Goal: Feedback & Contribution: Submit feedback/report problem

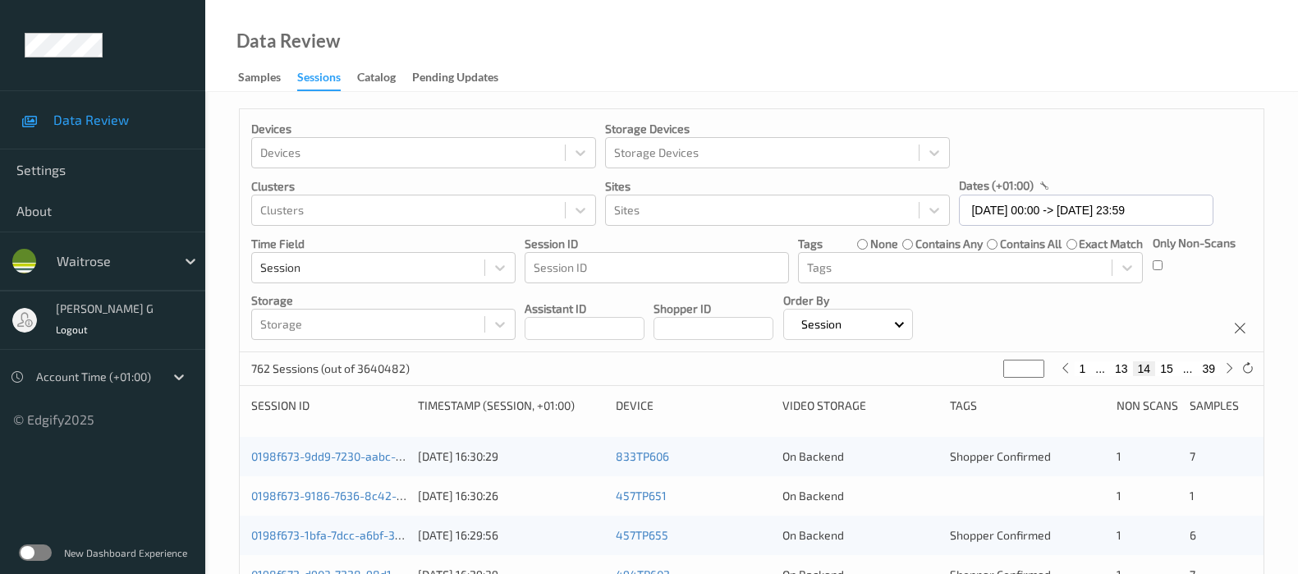
scroll to position [511, 0]
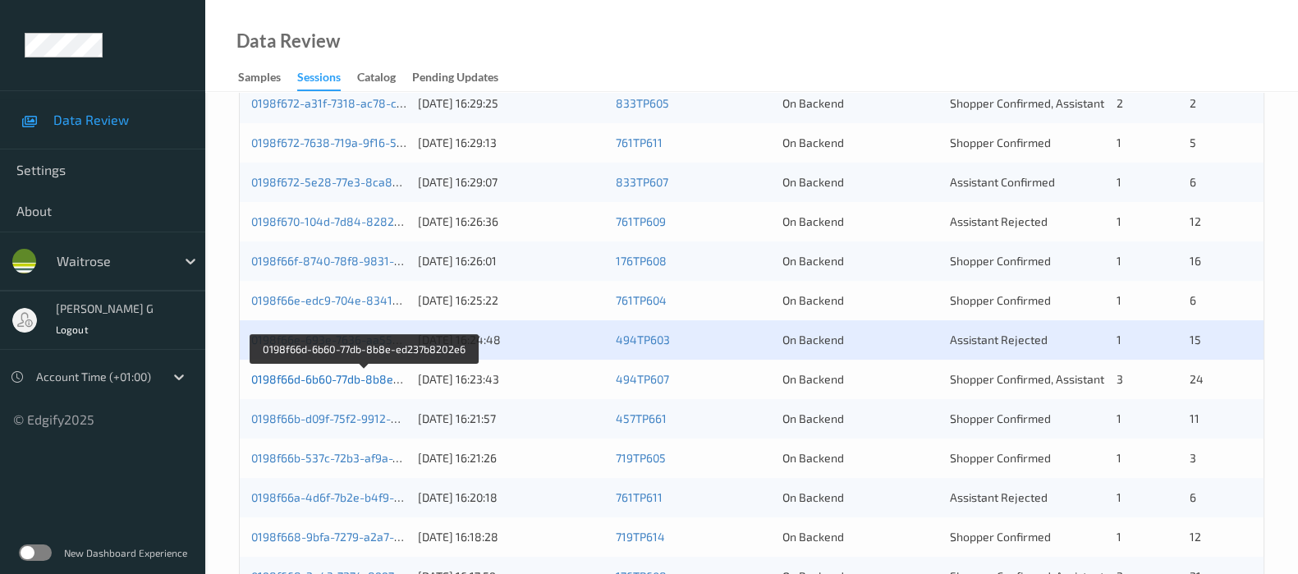
click at [341, 375] on link "0198f66d-6b60-77db-8b8e-ed237b8202e6" at bounding box center [364, 379] width 226 height 14
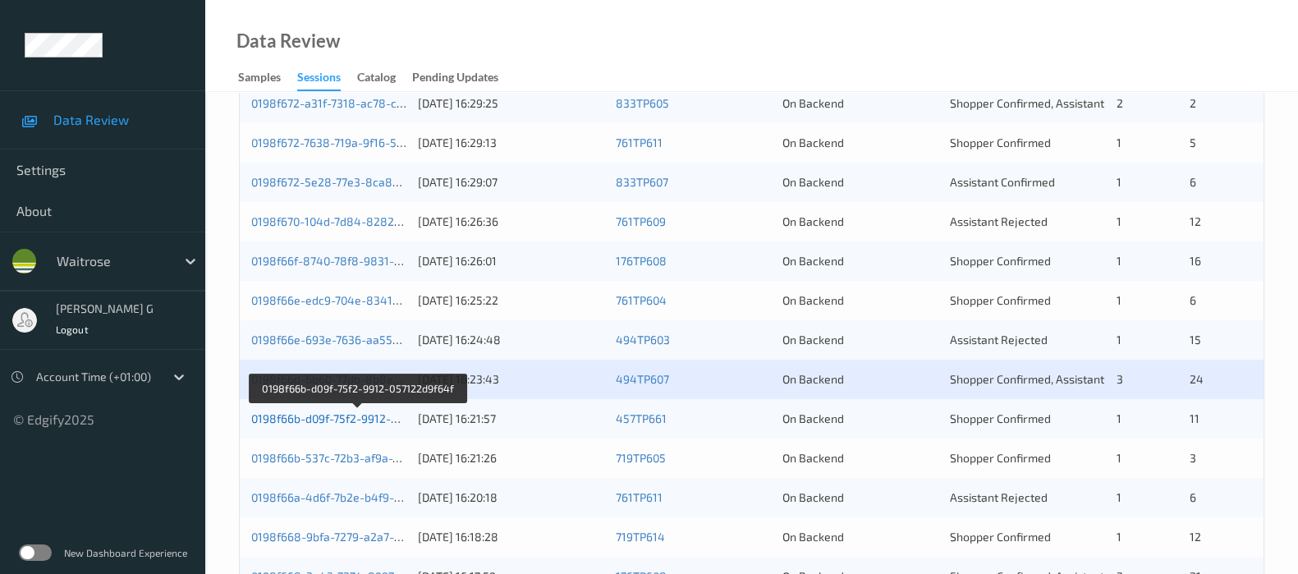
click at [288, 415] on link "0198f66b-d09f-75f2-9912-057122d9f64f" at bounding box center [357, 418] width 212 height 14
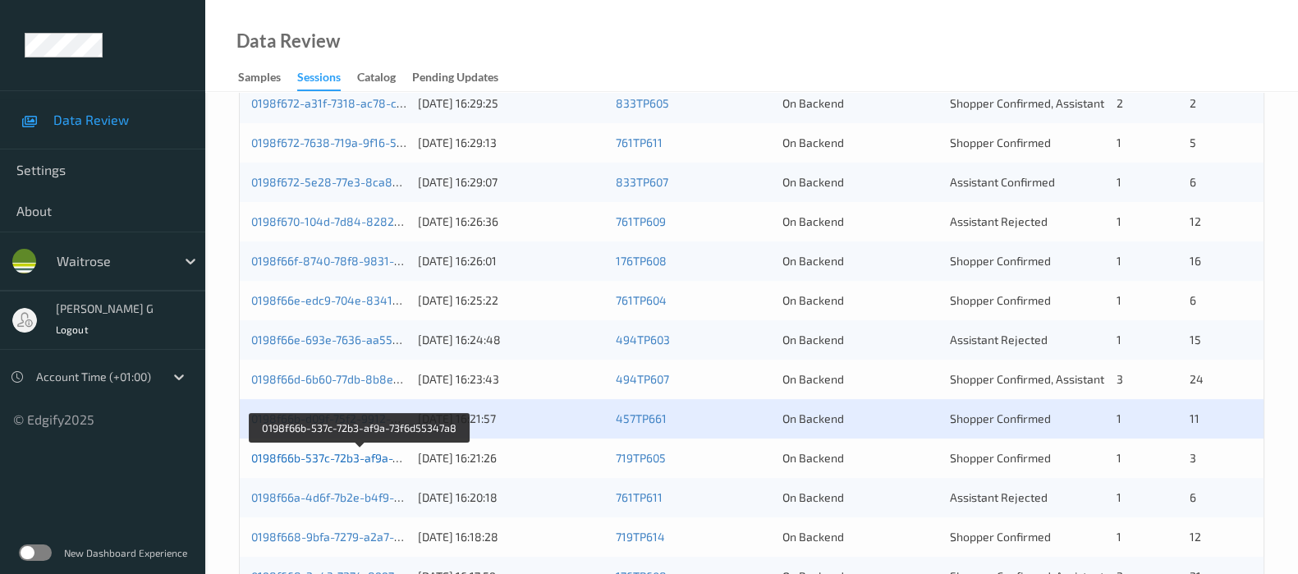
click at [283, 454] on link "0198f66b-537c-72b3-af9a-73f6d55347a8" at bounding box center [360, 458] width 218 height 14
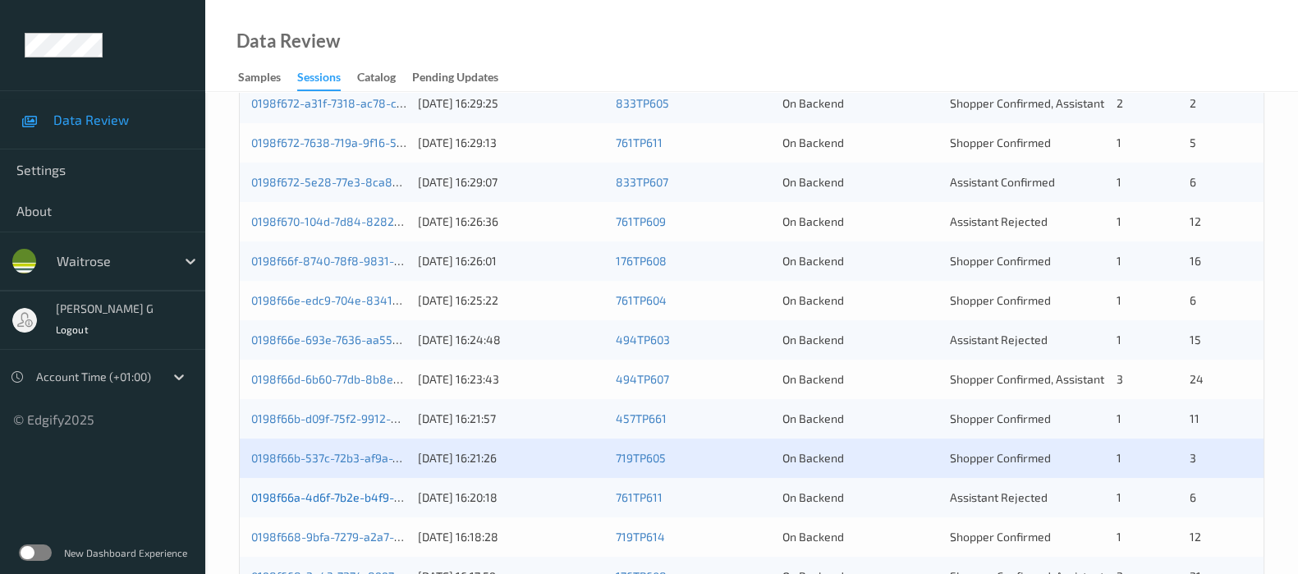
click at [314, 501] on link "0198f66a-4d6f-7b2e-b4f9-ba35eeec3e5c" at bounding box center [361, 497] width 220 height 14
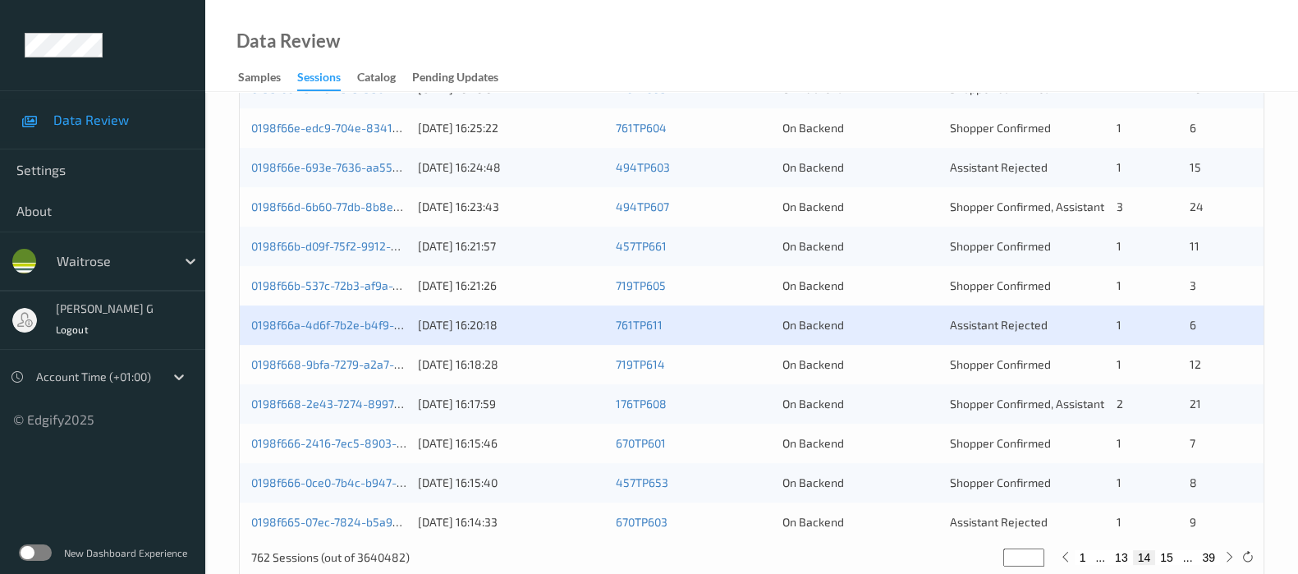
scroll to position [716, 0]
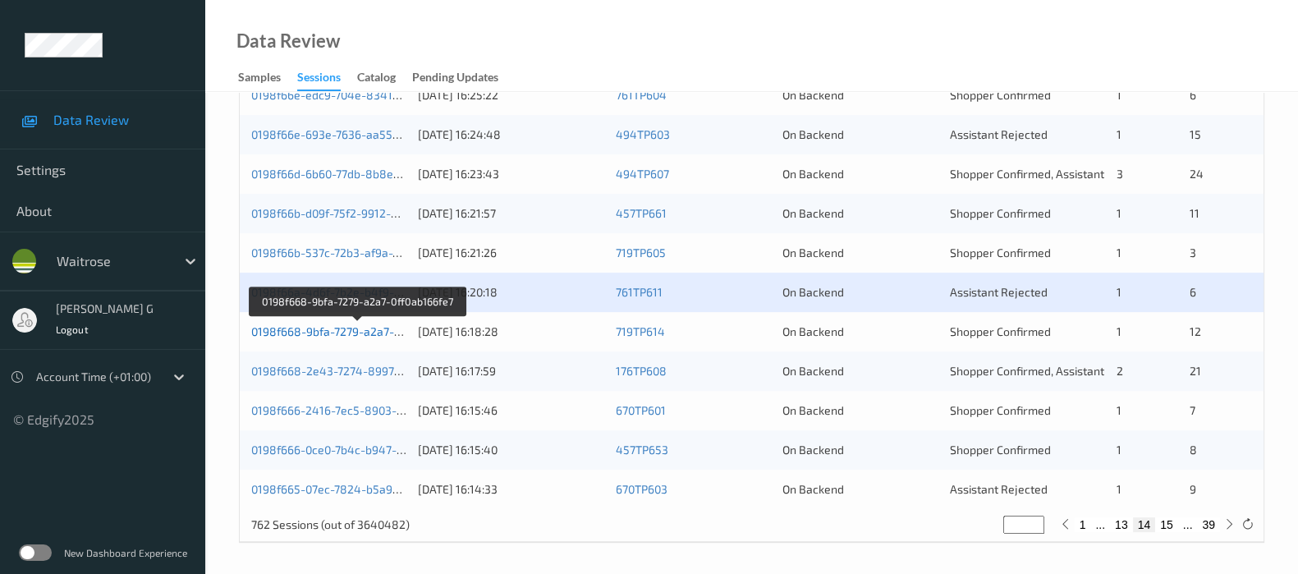
click at [295, 334] on link "0198f668-9bfa-7279-a2a7-0ff0ab166fe7" at bounding box center [357, 331] width 212 height 14
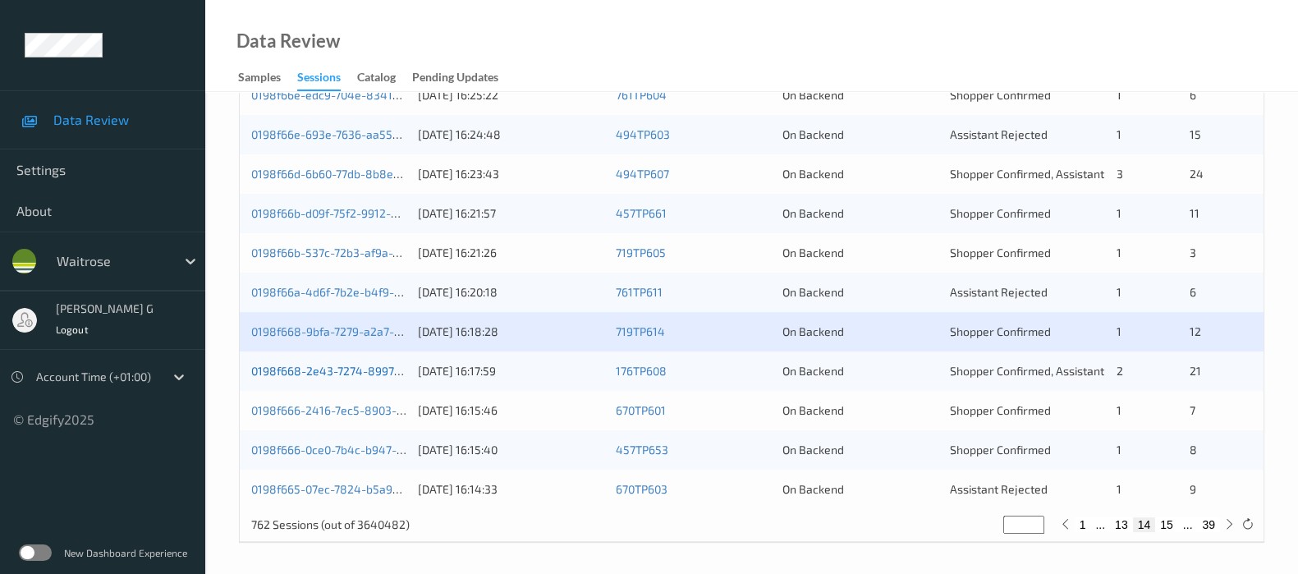
click at [325, 373] on link "0198f668-2e43-7274-8997-37ab6a9adcd8" at bounding box center [364, 371] width 226 height 14
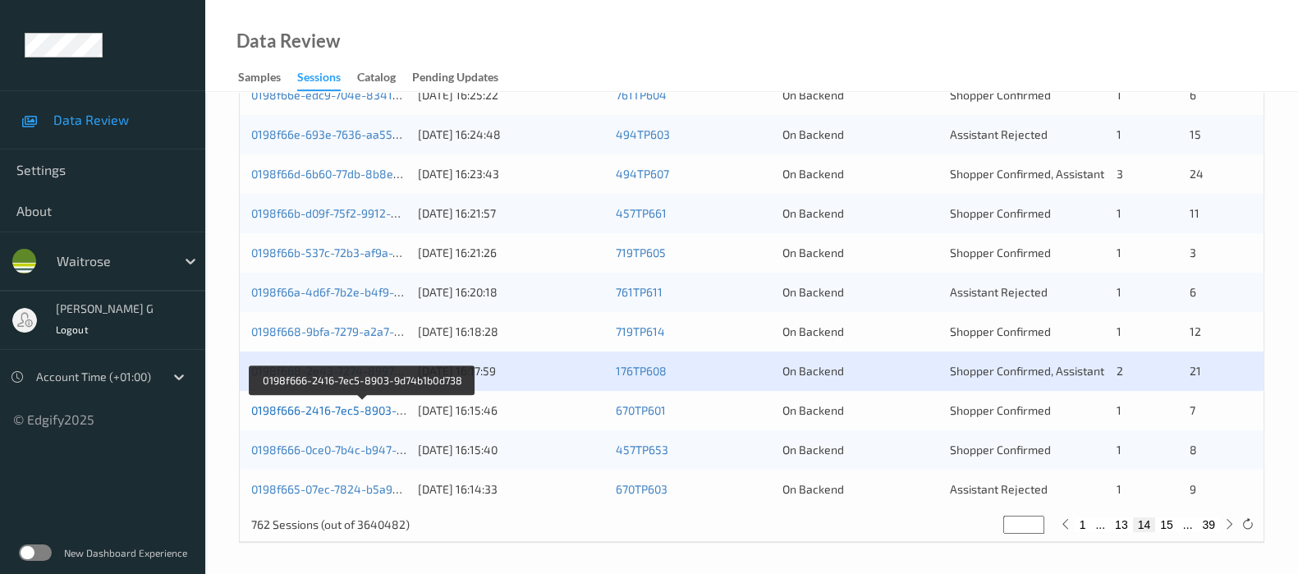
click at [324, 406] on link "0198f666-2416-7ec5-8903-9d74b1b0d738" at bounding box center [362, 410] width 223 height 14
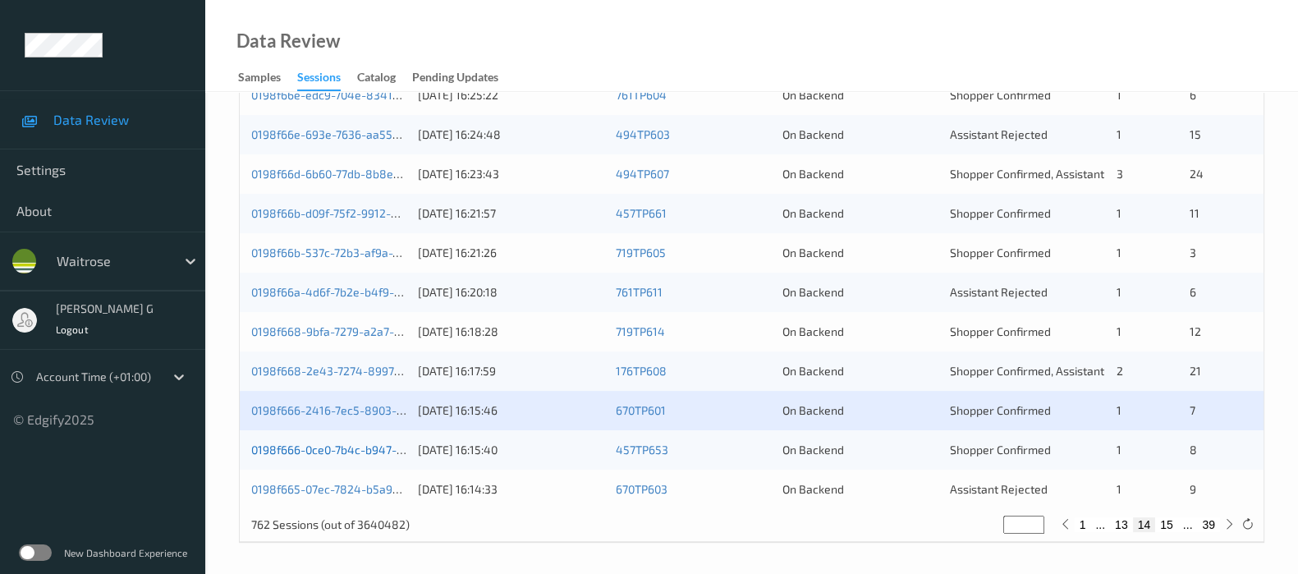
click at [278, 453] on link "0198f666-0ce0-7b4c-b947-48e7cd0e6162" at bounding box center [362, 450] width 223 height 14
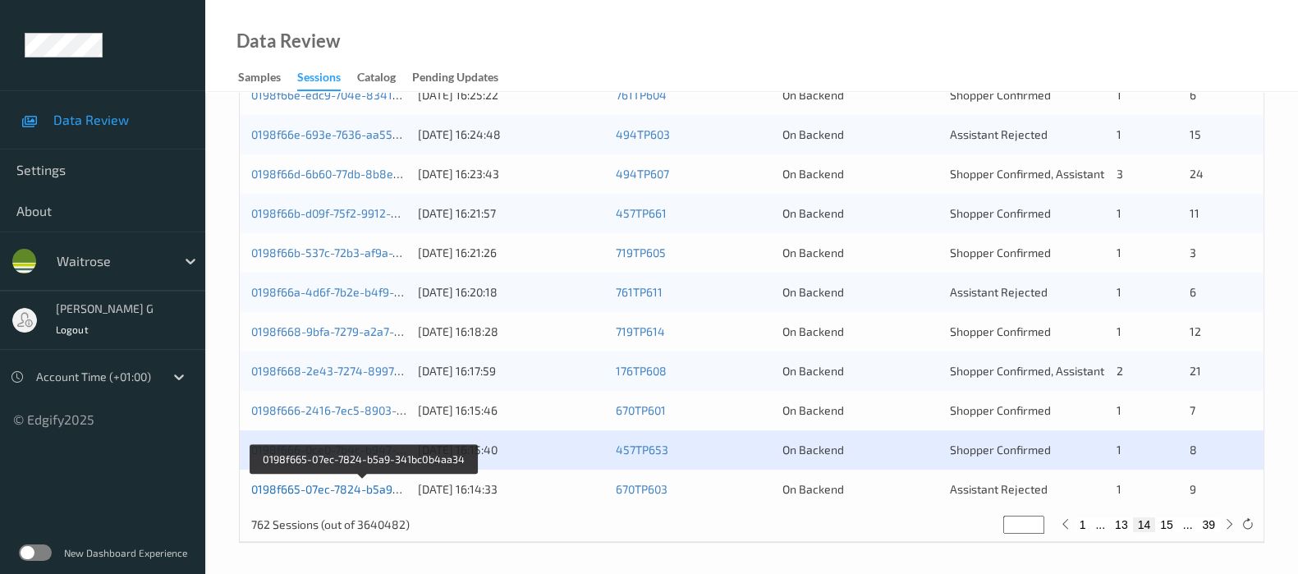
click at [287, 486] on link "0198f665-07ec-7824-b5a9-341bc0b4aa34" at bounding box center [363, 489] width 225 height 14
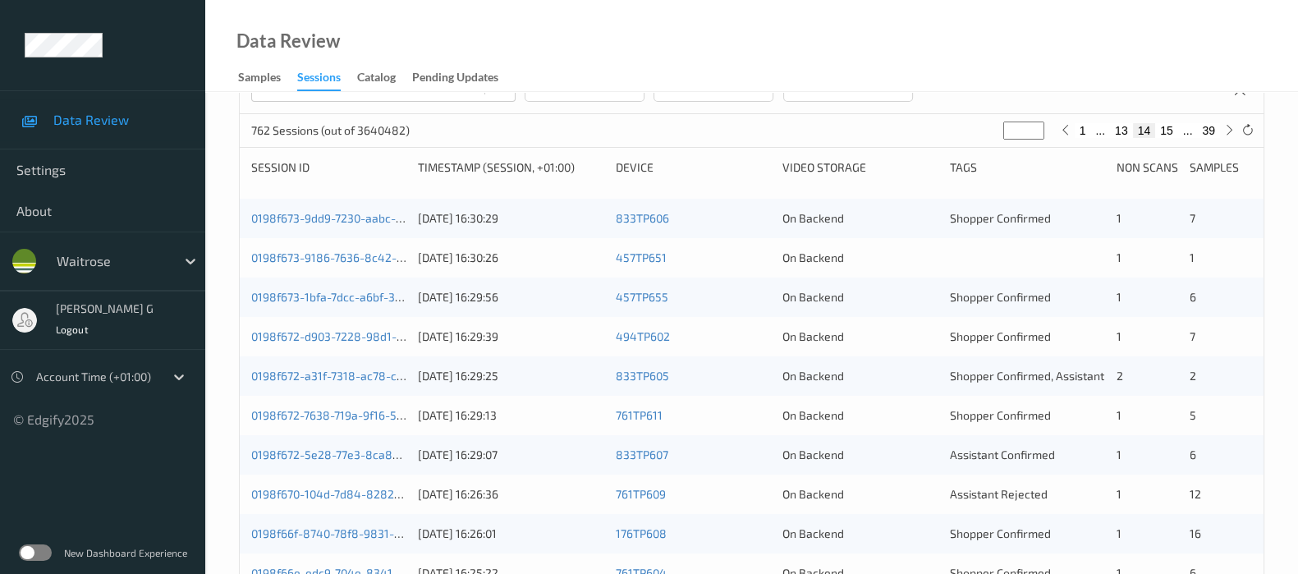
scroll to position [0, 0]
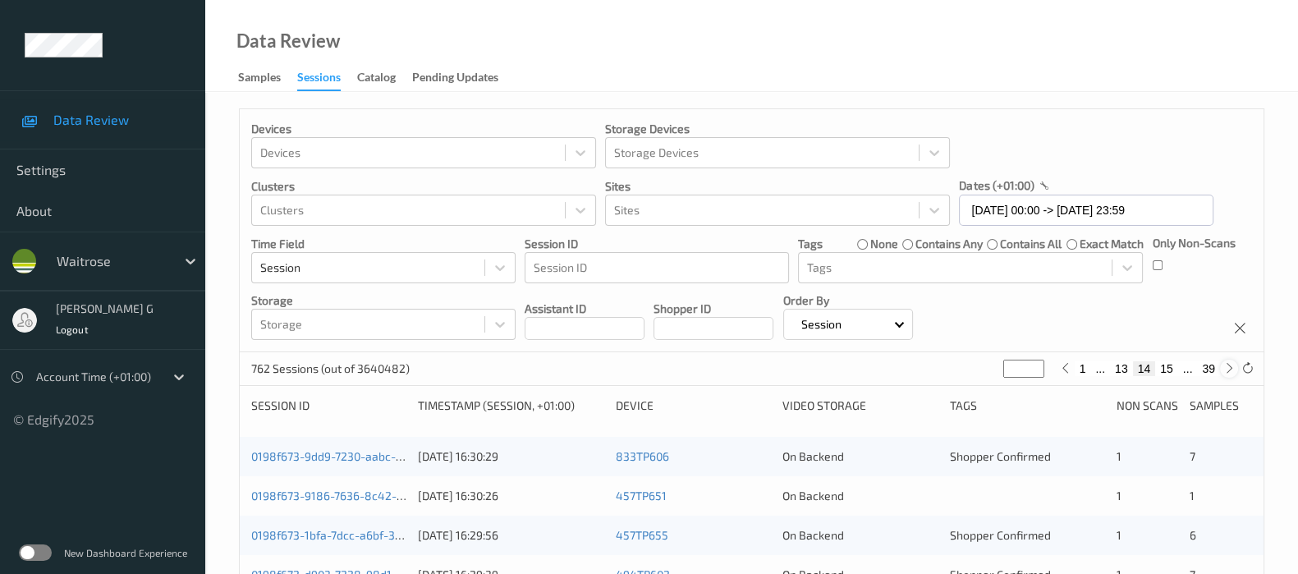
click at [1224, 371] on icon at bounding box center [1229, 368] width 12 height 12
type input "**"
click at [1224, 371] on icon at bounding box center [1229, 368] width 12 height 12
type input "**"
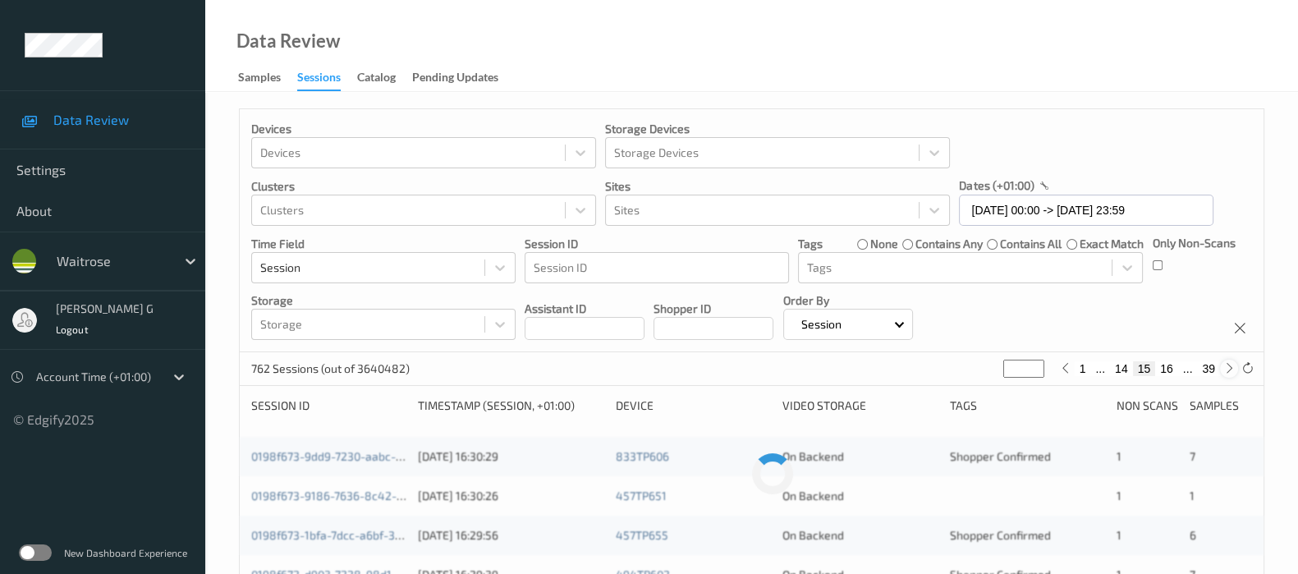
type input "**"
click at [1224, 371] on icon at bounding box center [1229, 368] width 12 height 12
type input "**"
click at [1224, 371] on icon at bounding box center [1229, 368] width 12 height 12
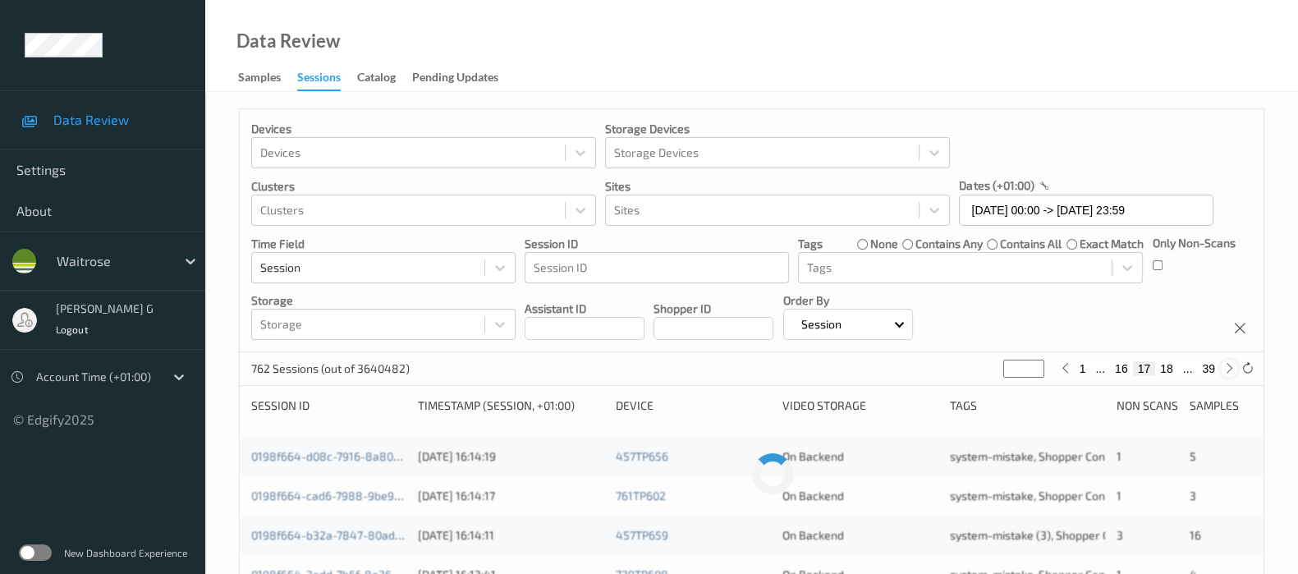
type input "**"
click at [1224, 371] on icon at bounding box center [1229, 368] width 12 height 12
type input "**"
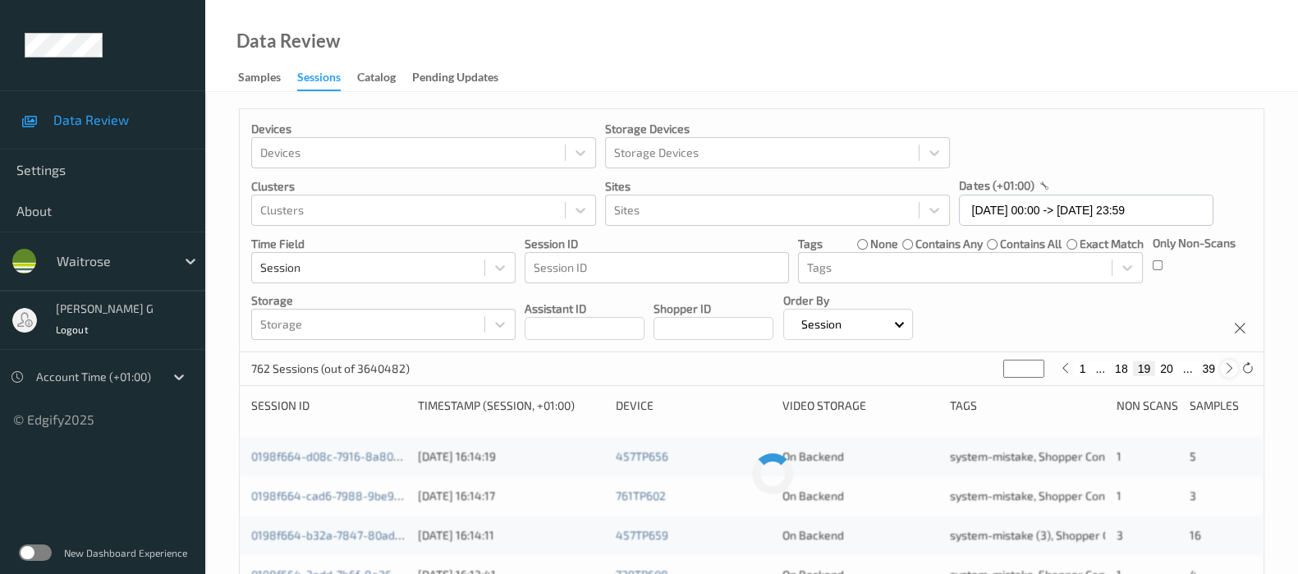
click at [1224, 371] on icon at bounding box center [1229, 368] width 12 height 12
type input "**"
click at [1224, 371] on icon at bounding box center [1229, 368] width 12 height 12
type input "**"
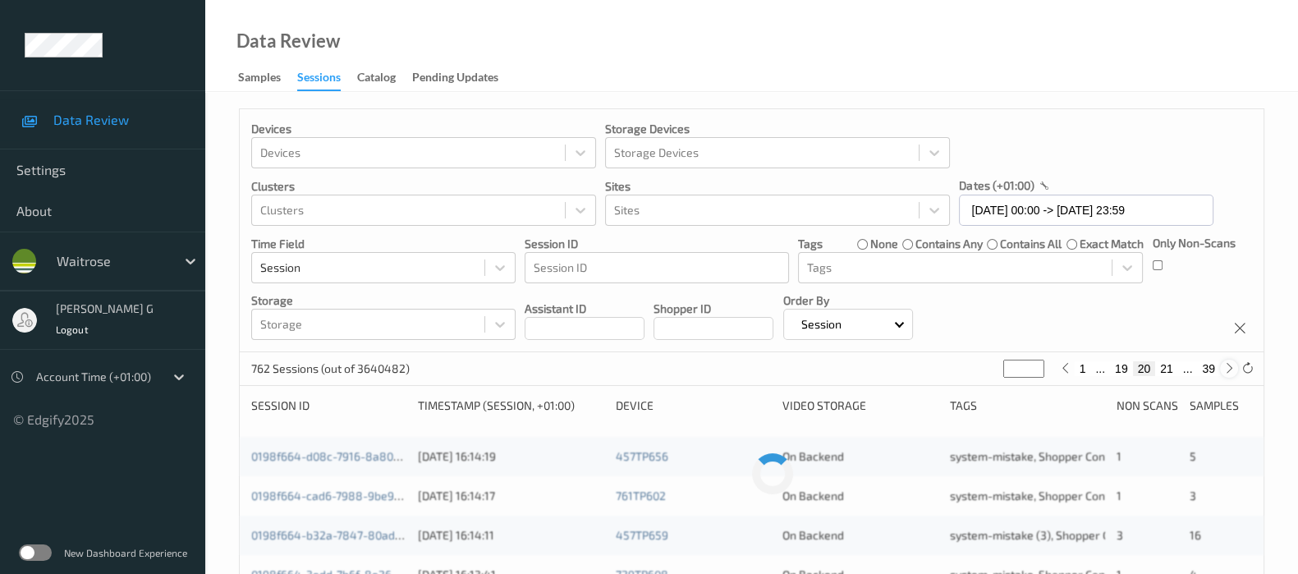
type input "**"
click at [1224, 372] on icon at bounding box center [1229, 368] width 12 height 12
type input "**"
click at [1224, 372] on icon at bounding box center [1229, 368] width 12 height 12
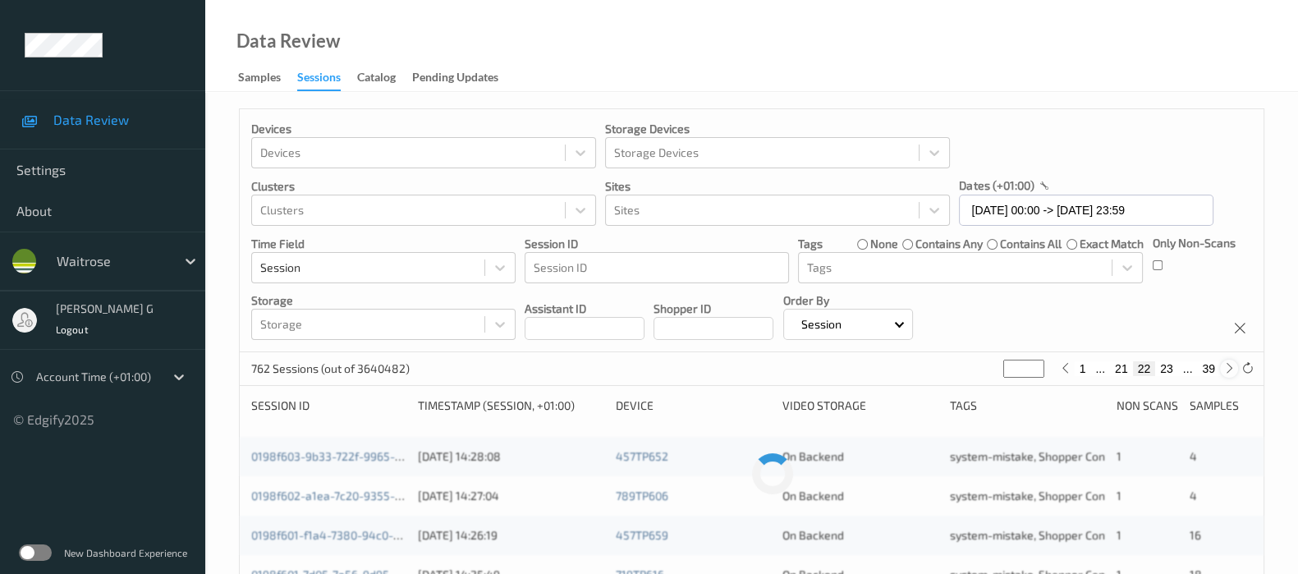
type input "**"
click at [1224, 372] on icon at bounding box center [1229, 368] width 12 height 12
type input "**"
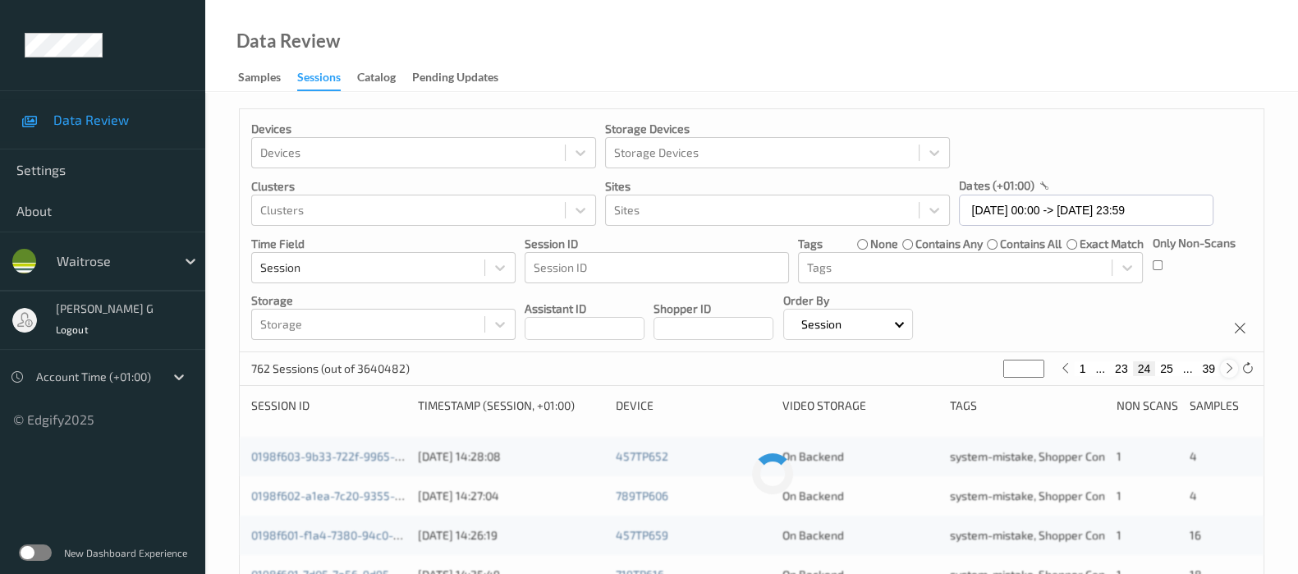
click at [1224, 372] on icon at bounding box center [1229, 368] width 12 height 12
type input "**"
click at [1224, 372] on icon at bounding box center [1229, 368] width 12 height 12
type input "**"
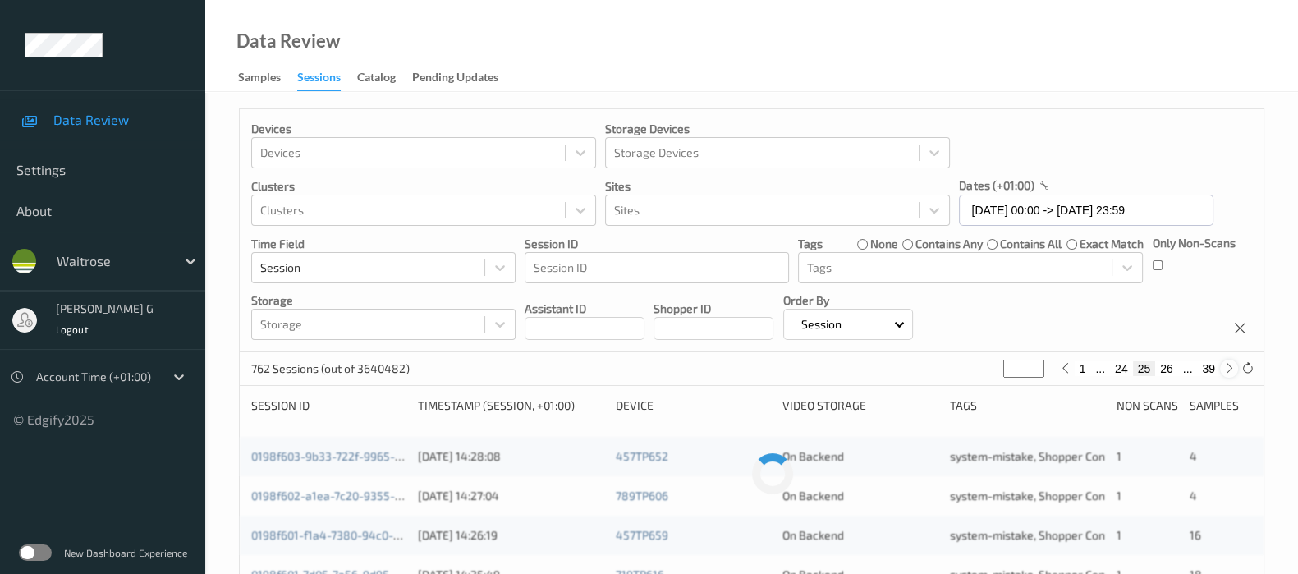
type input "**"
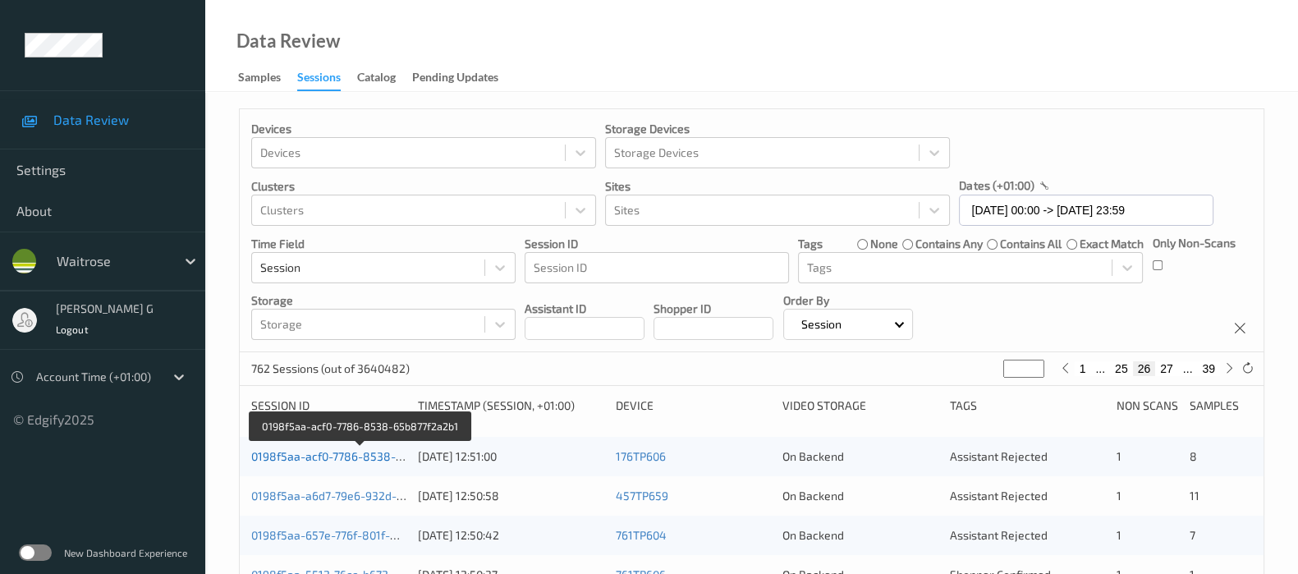
click at [292, 455] on link "0198f5aa-acf0-7786-8538-65b877f2a2b1" at bounding box center [360, 456] width 218 height 14
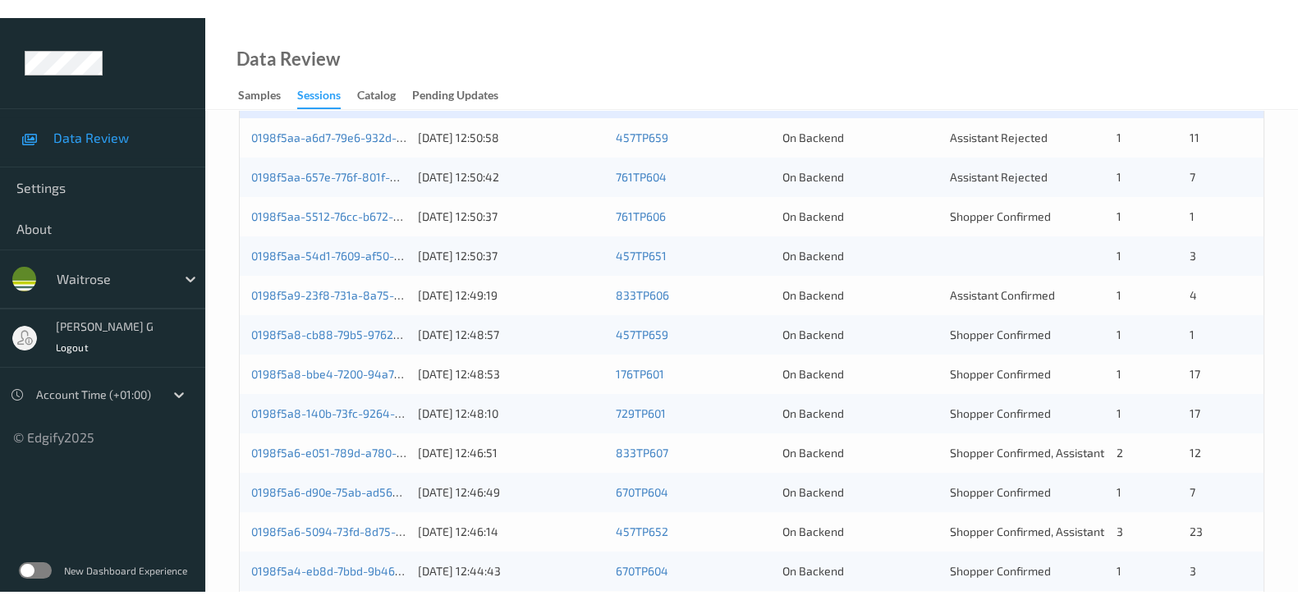
scroll to position [203, 0]
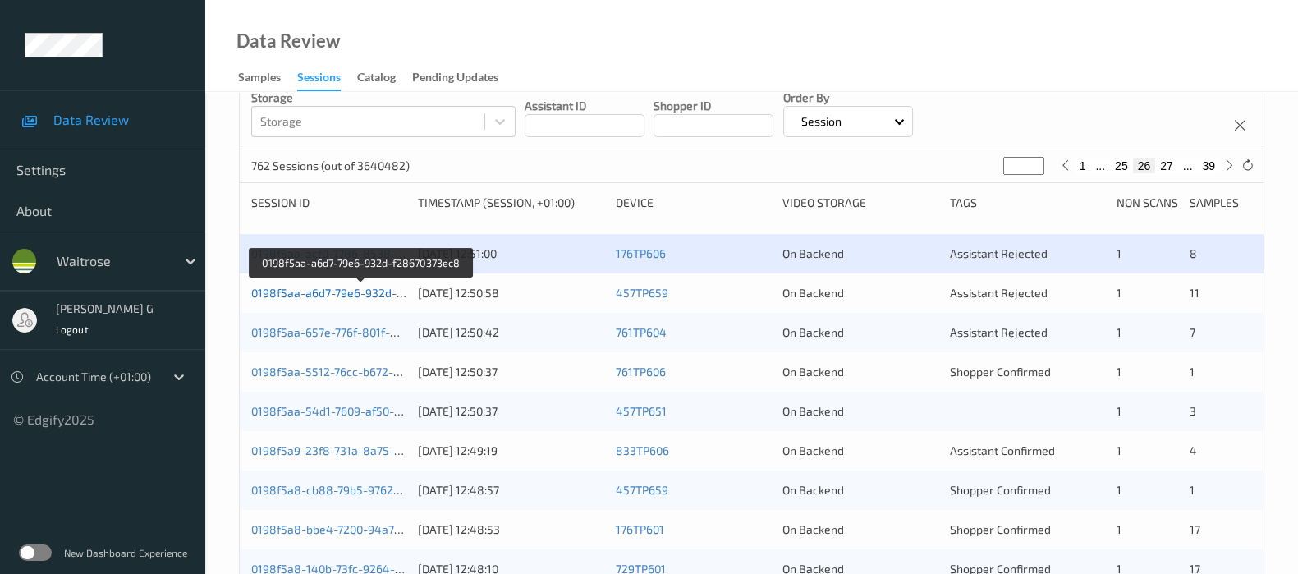
click at [312, 294] on link "0198f5aa-a6d7-79e6-932d-f28670373ec8" at bounding box center [361, 293] width 221 height 14
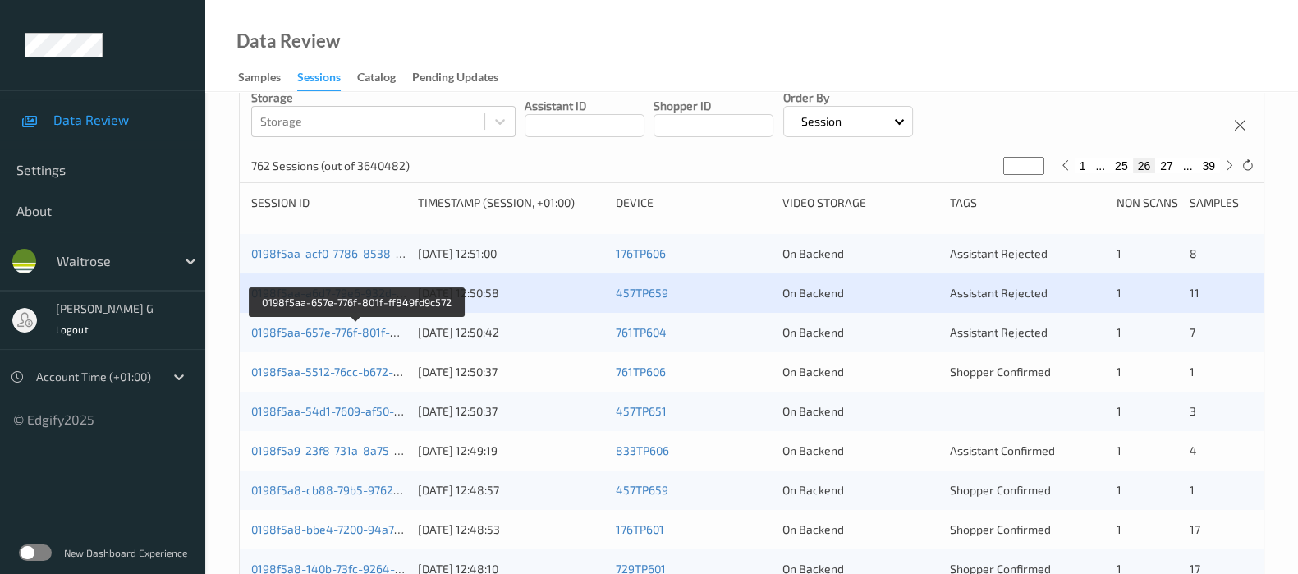
click at [263, 321] on div "0198f5aa-657e-776f-801f-ff849fd9c572 29/08/2025 12:50:42 761TP604 On Backend As…" at bounding box center [752, 332] width 1024 height 39
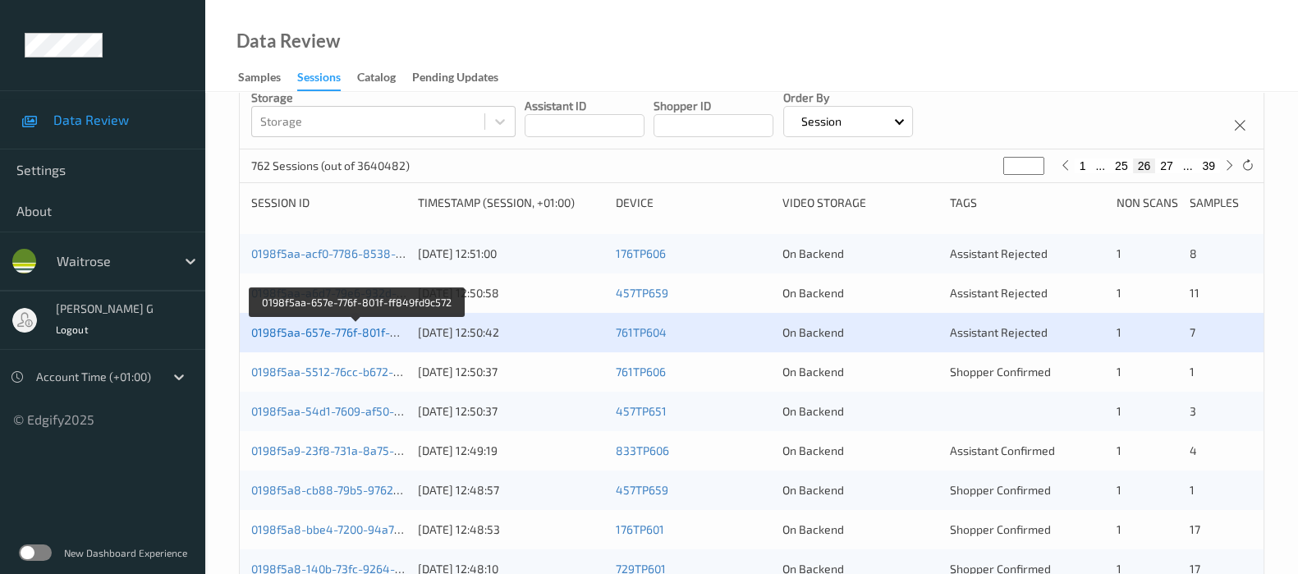
click at [266, 327] on link "0198f5aa-657e-776f-801f-ff849fd9c572" at bounding box center [356, 332] width 210 height 14
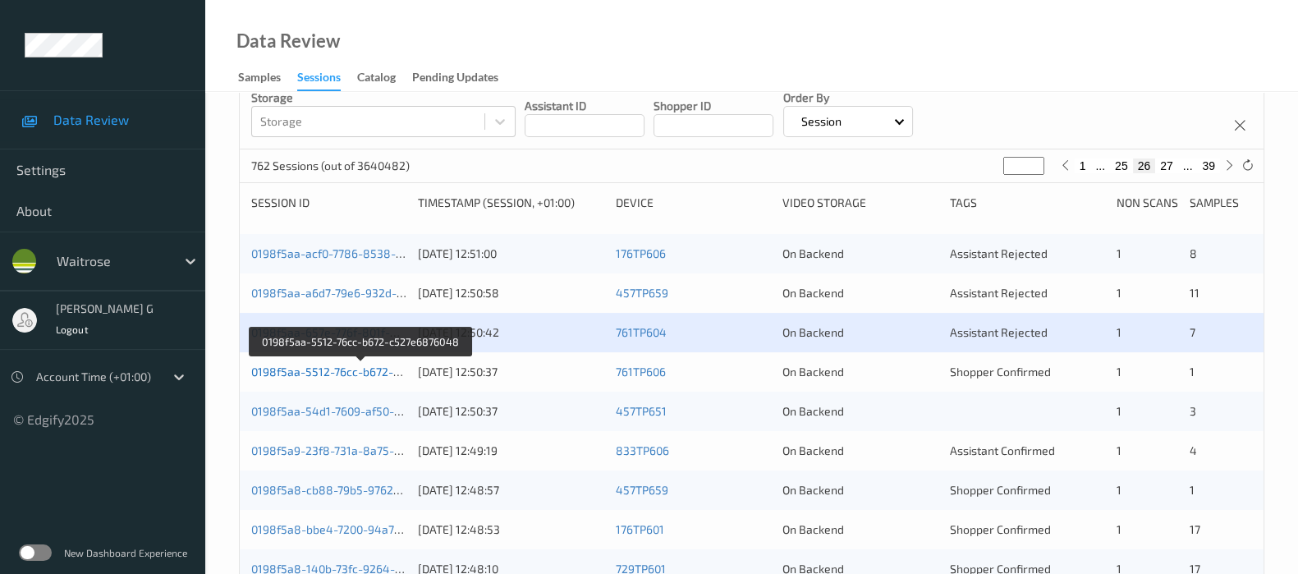
click at [314, 375] on link "0198f5aa-5512-76cc-b672-c527e6876048" at bounding box center [361, 372] width 221 height 14
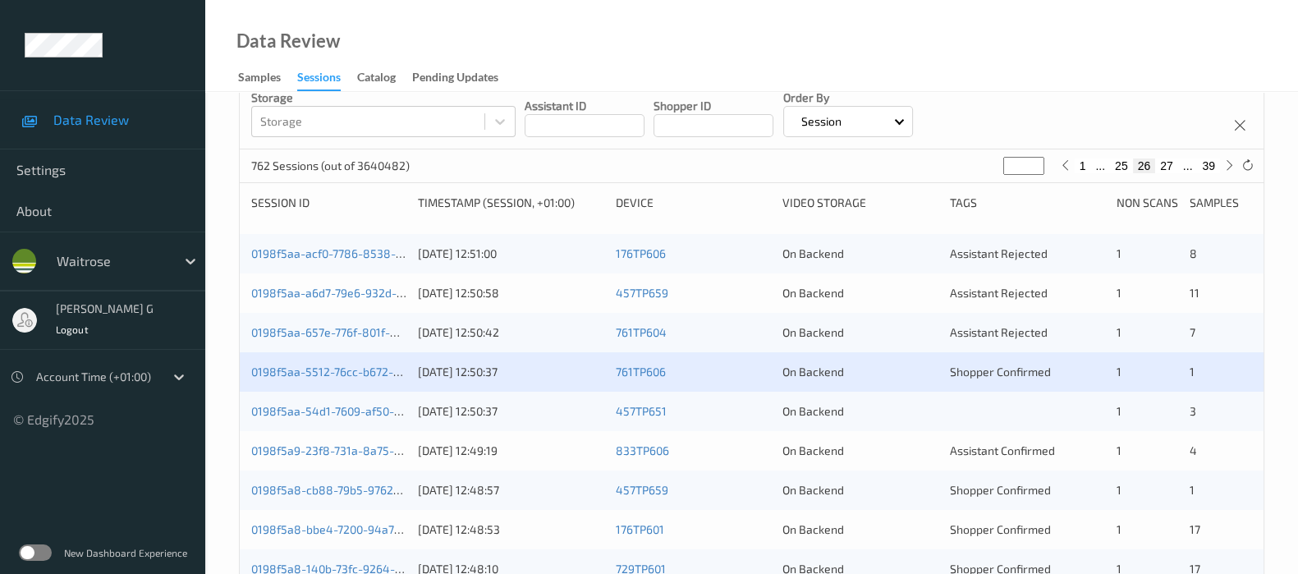
click at [346, 324] on div "0198f5aa-657e-776f-801f-ff849fd9c572" at bounding box center [328, 332] width 155 height 16
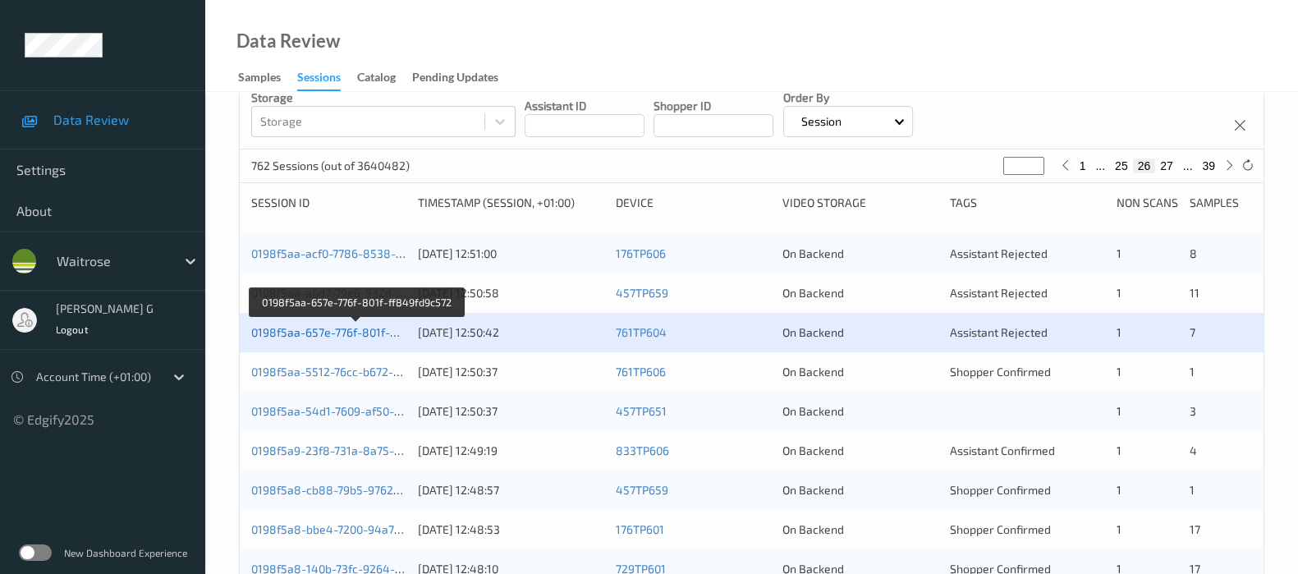
click at [324, 333] on link "0198f5aa-657e-776f-801f-ff849fd9c572" at bounding box center [356, 332] width 210 height 14
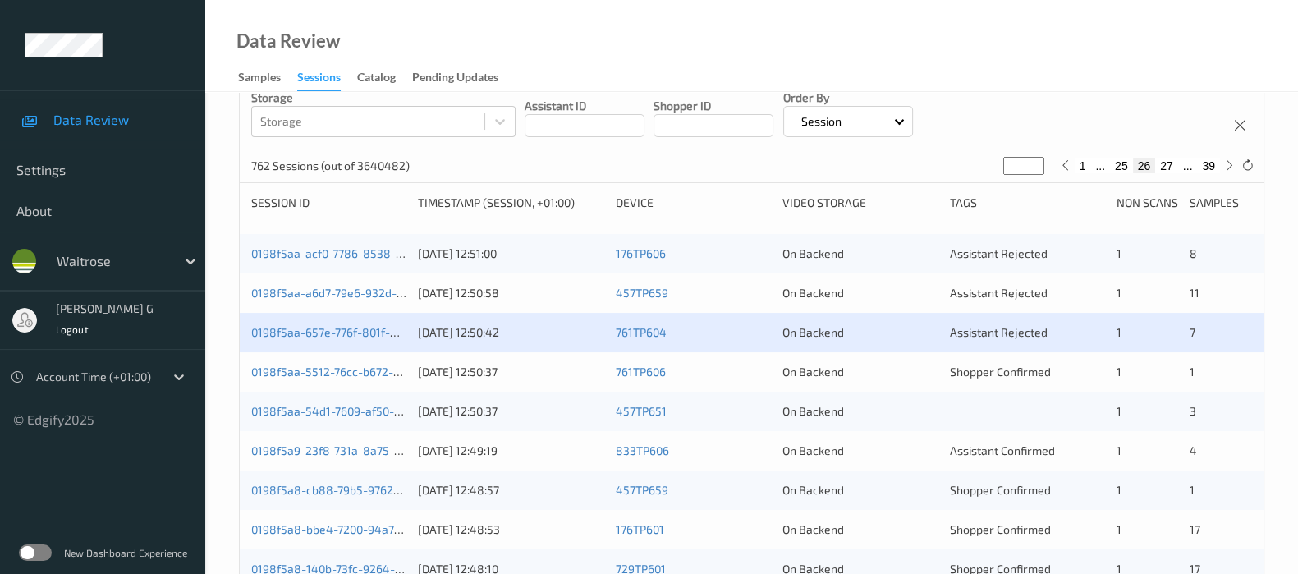
click at [240, 373] on div "0198f5aa-5512-76cc-b672-c527e6876048 29/08/2025 12:50:37 761TP606 On Backend Sh…" at bounding box center [752, 371] width 1024 height 39
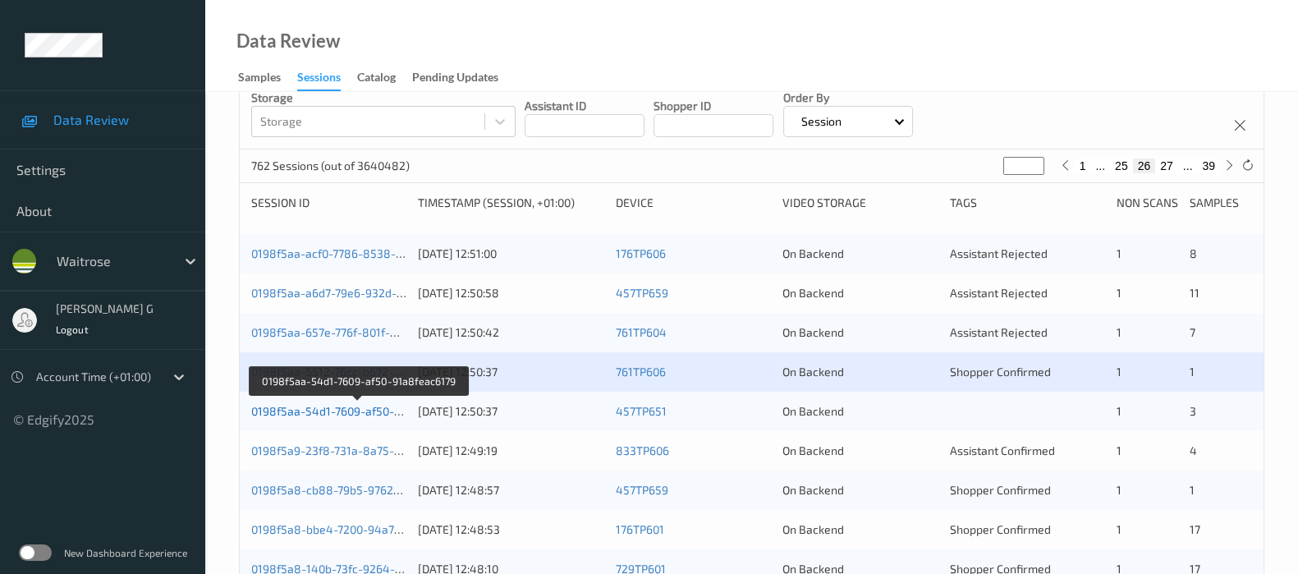
click at [345, 408] on link "0198f5aa-54d1-7609-af50-91a8feac6179" at bounding box center [358, 411] width 215 height 14
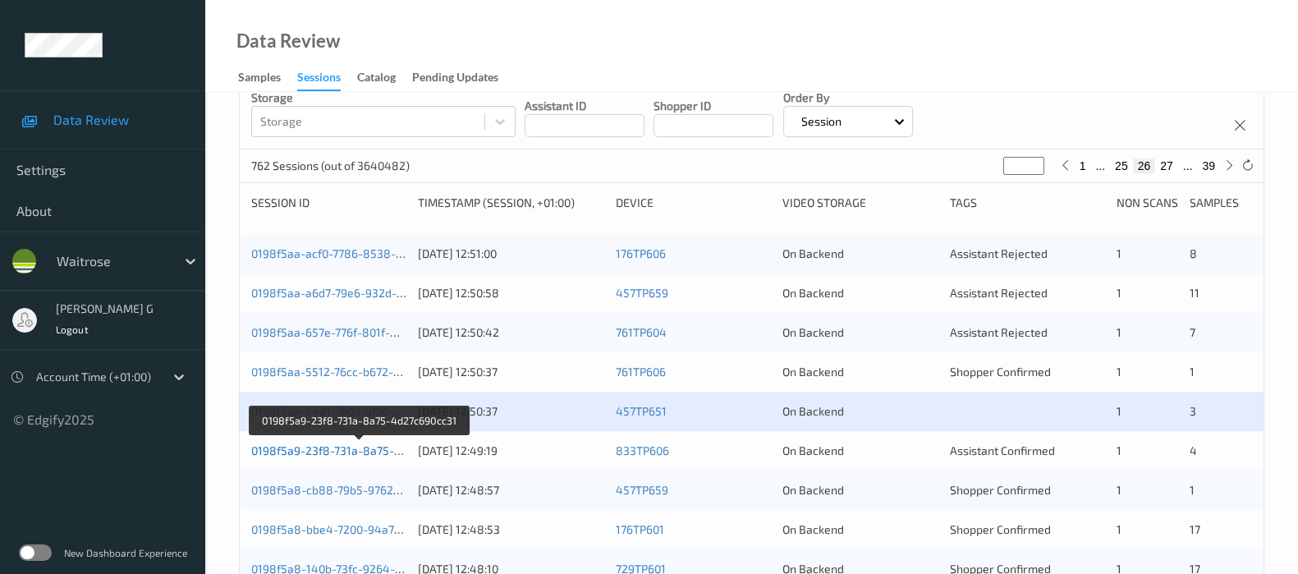
click at [321, 454] on link "0198f5a9-23f8-731a-8a75-4d27c690cc31" at bounding box center [360, 450] width 218 height 14
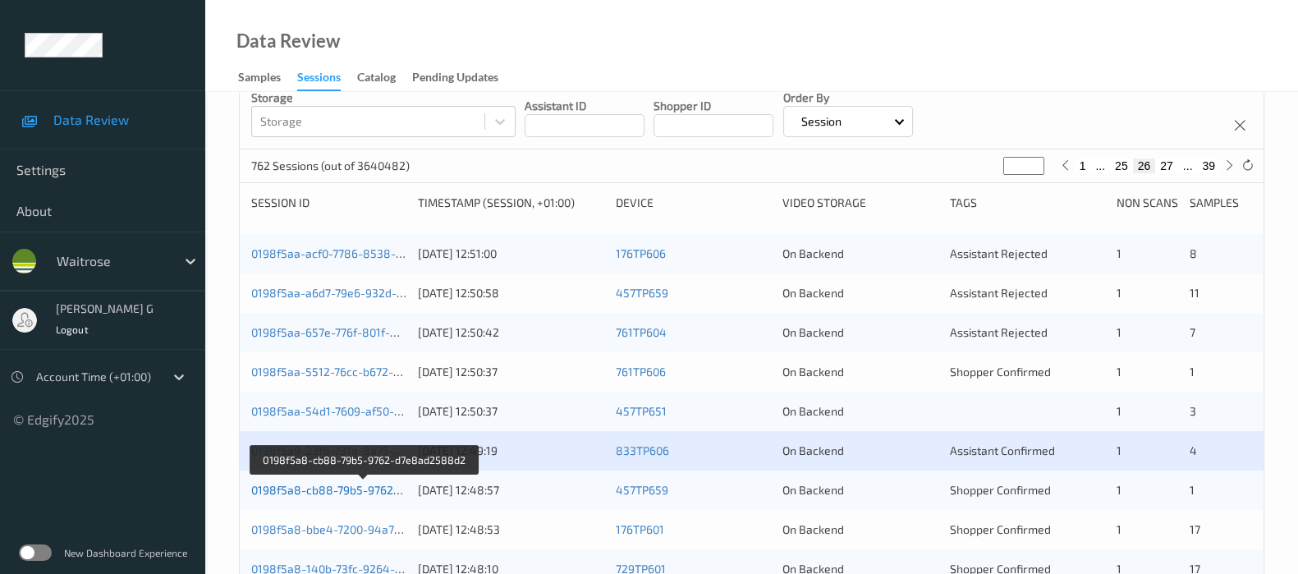
click at [291, 493] on link "0198f5a8-cb88-79b5-9762-d7e8ad2588d2" at bounding box center [364, 490] width 227 height 14
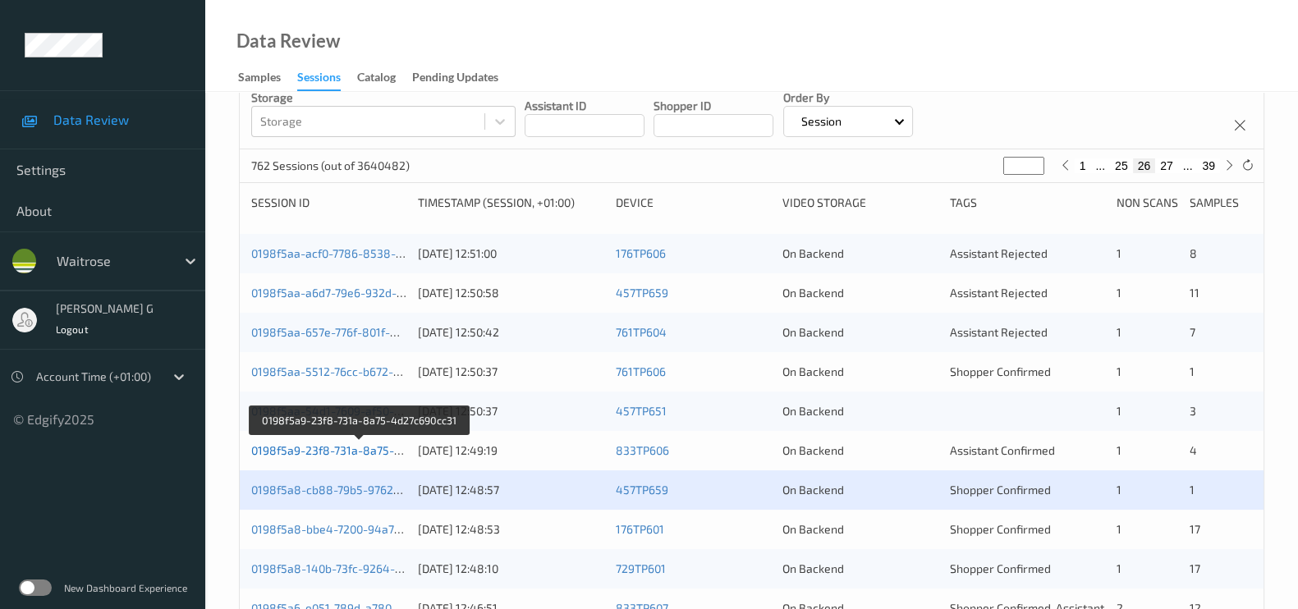
click at [287, 448] on link "0198f5a9-23f8-731a-8a75-4d27c690cc31" at bounding box center [360, 450] width 218 height 14
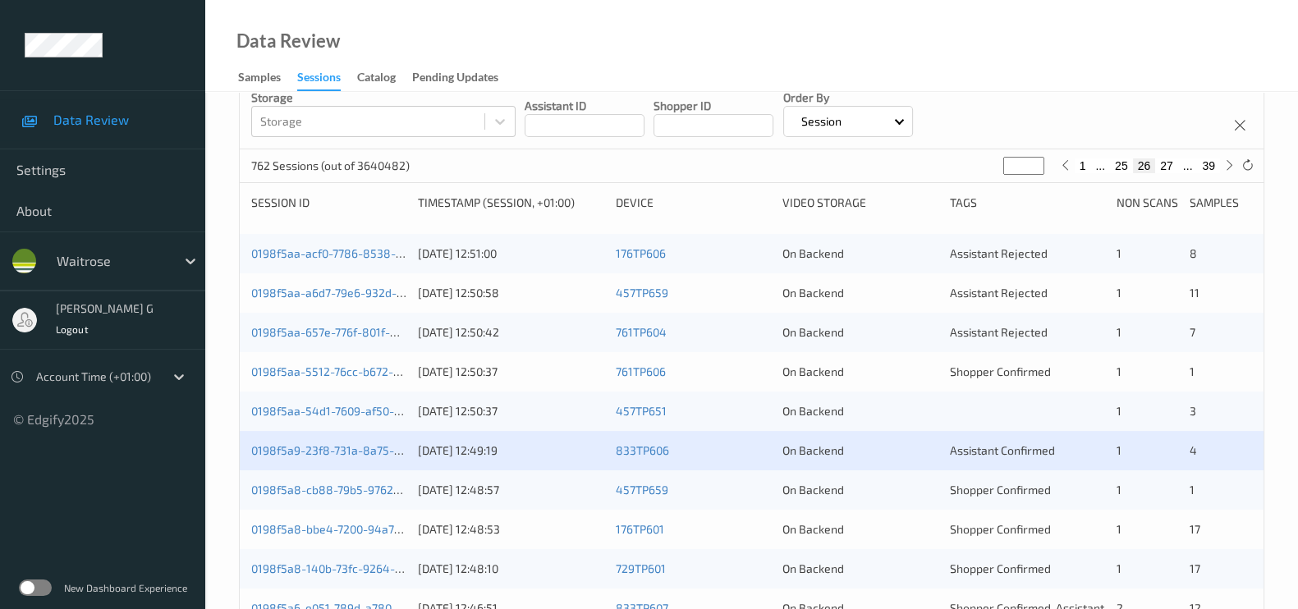
click at [246, 501] on div "0198f5a8-cb88-79b5-9762-d7e8ad2588d2 29/08/2025 12:48:57 457TP659 On Backend Sh…" at bounding box center [752, 489] width 1024 height 39
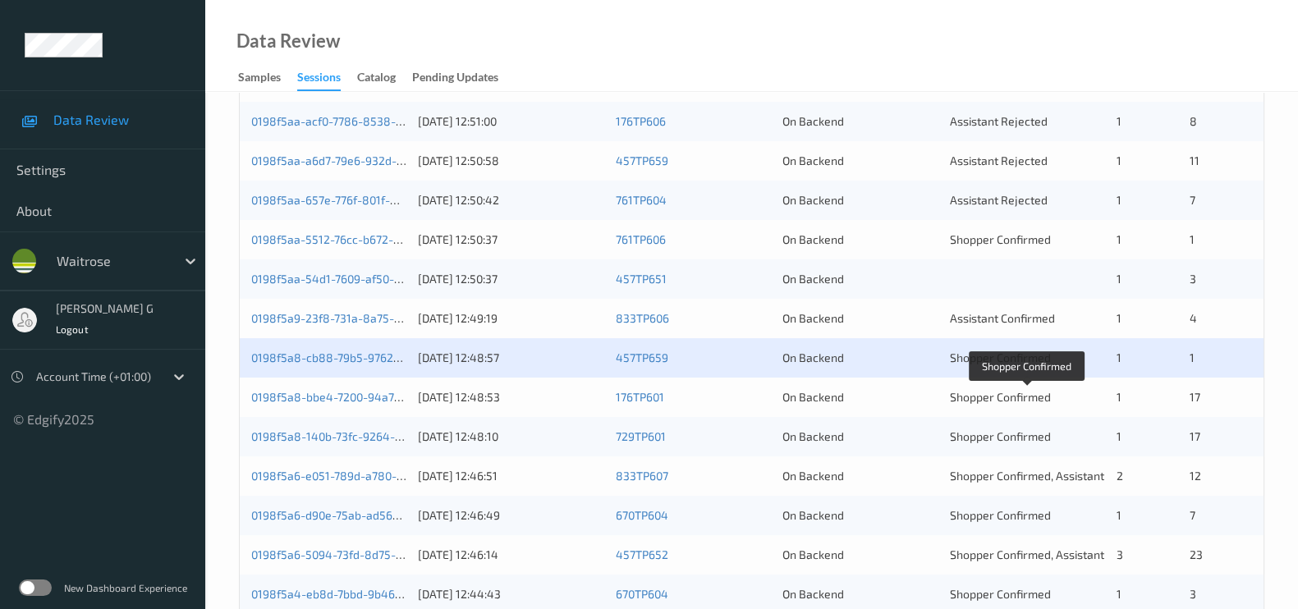
scroll to position [408, 0]
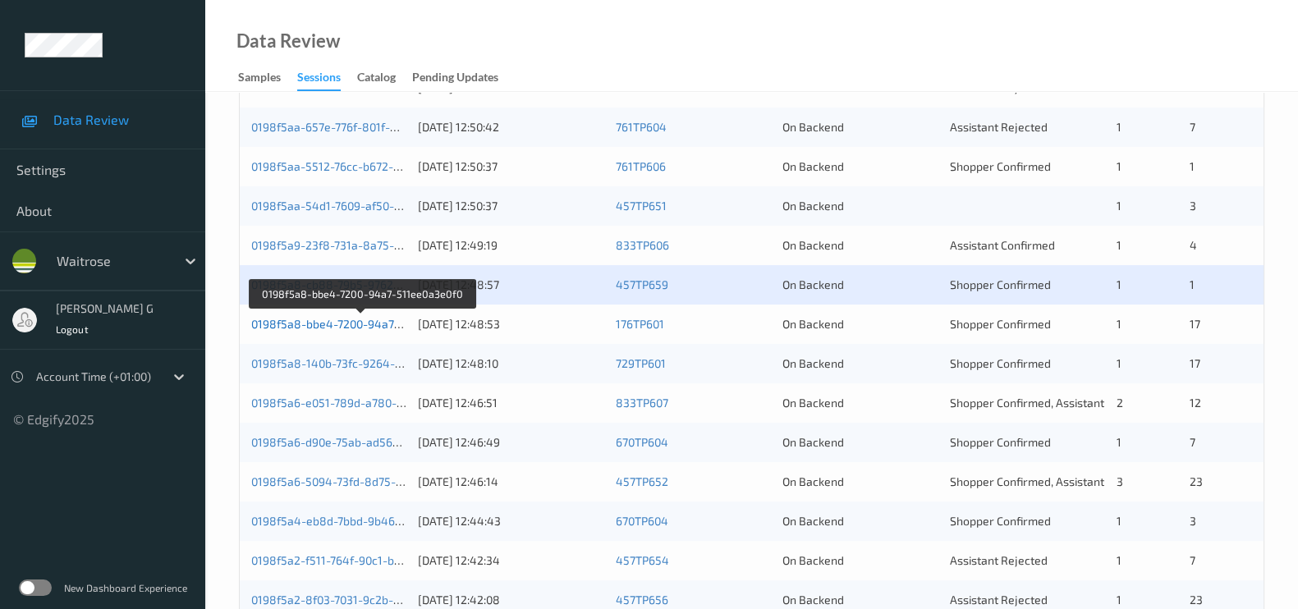
click at [328, 320] on link "0198f5a8-bbe4-7200-94a7-511ee0a3e0f0" at bounding box center [361, 324] width 221 height 14
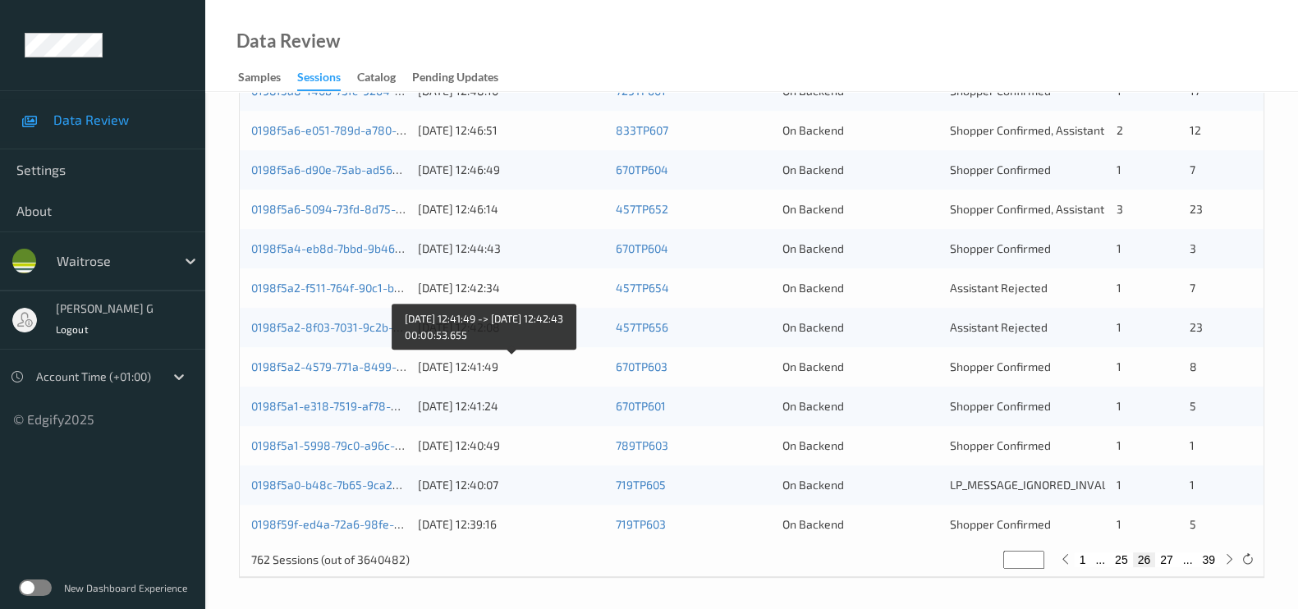
scroll to position [579, 0]
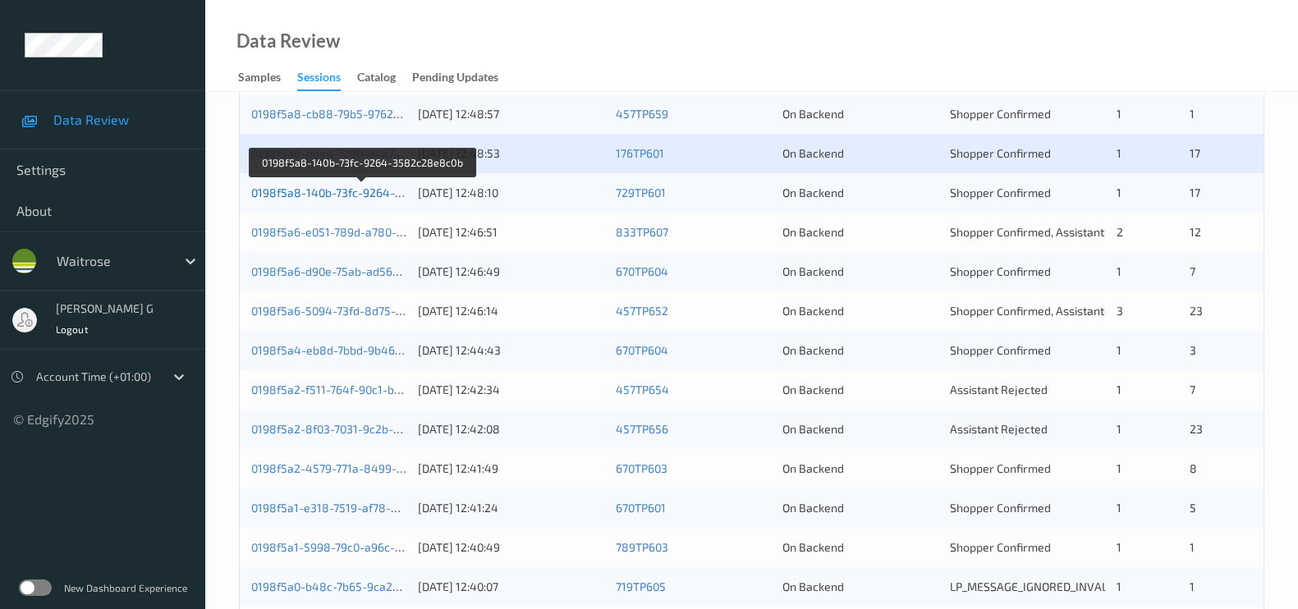
click at [305, 190] on link "0198f5a8-140b-73fc-9264-3582c28e8c0b" at bounding box center [362, 193] width 223 height 14
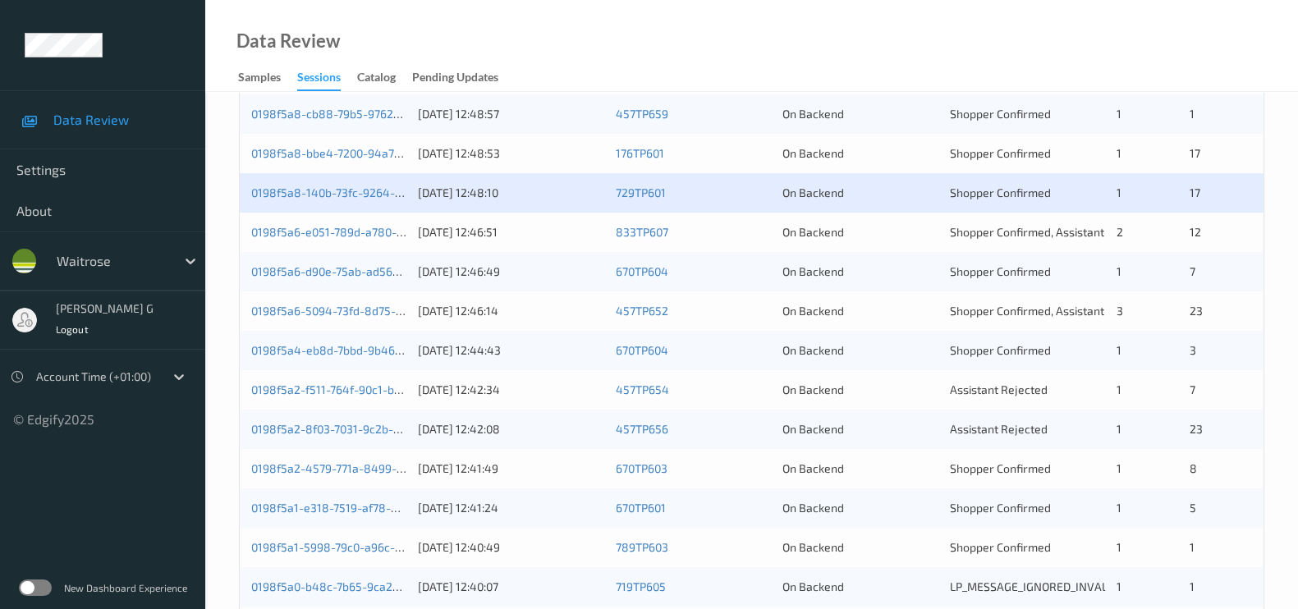
click at [314, 220] on div "0198f5a6-e051-789d-a780-2096d6755f7b 29/08/2025 12:46:51 833TP607 On Backend Sh…" at bounding box center [752, 232] width 1024 height 39
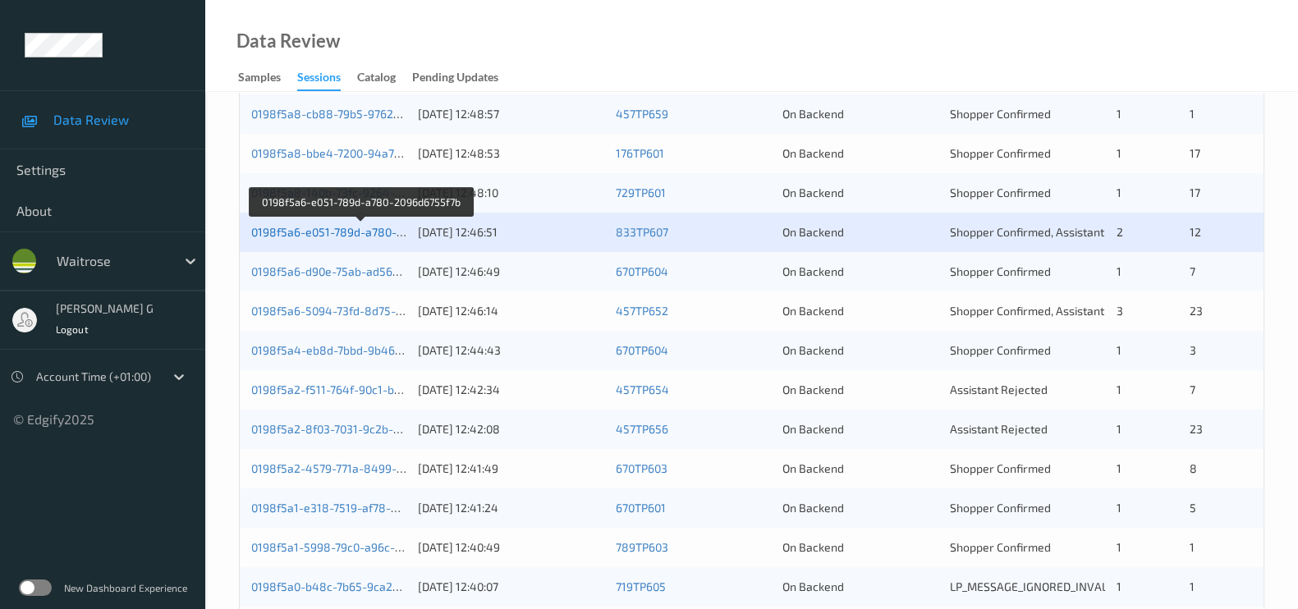
click at [287, 236] on link "0198f5a6-e051-789d-a780-2096d6755f7b" at bounding box center [361, 232] width 220 height 14
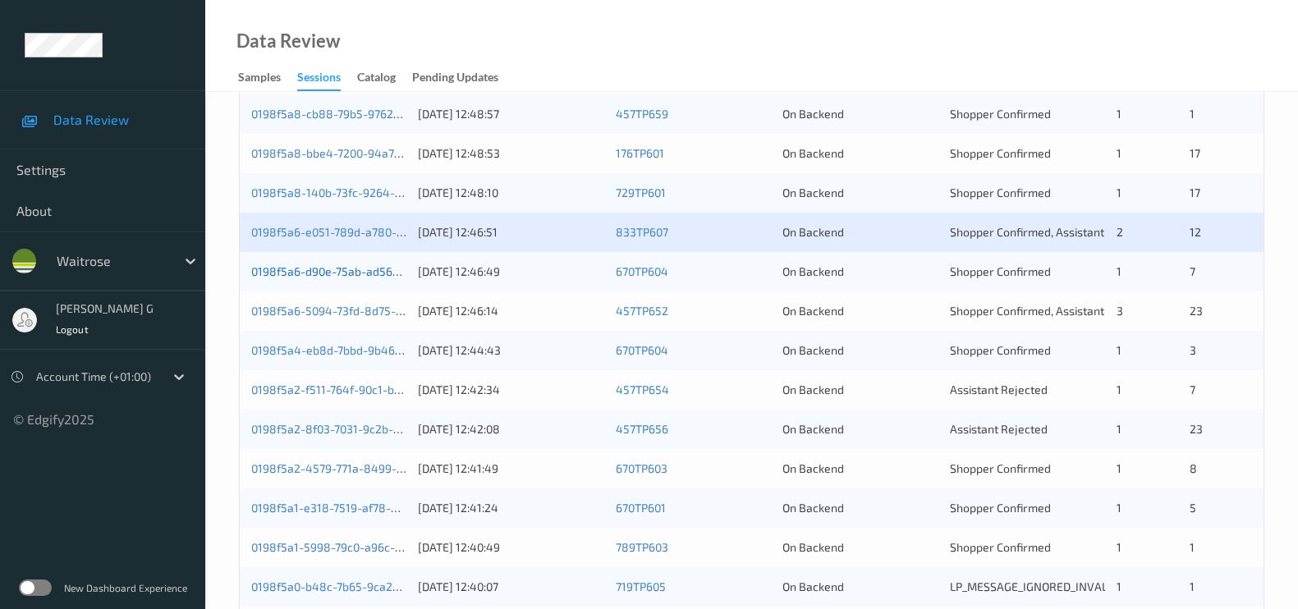
click at [356, 274] on link "0198f5a6-d90e-75ab-ad56-547e27dfae73" at bounding box center [361, 271] width 221 height 14
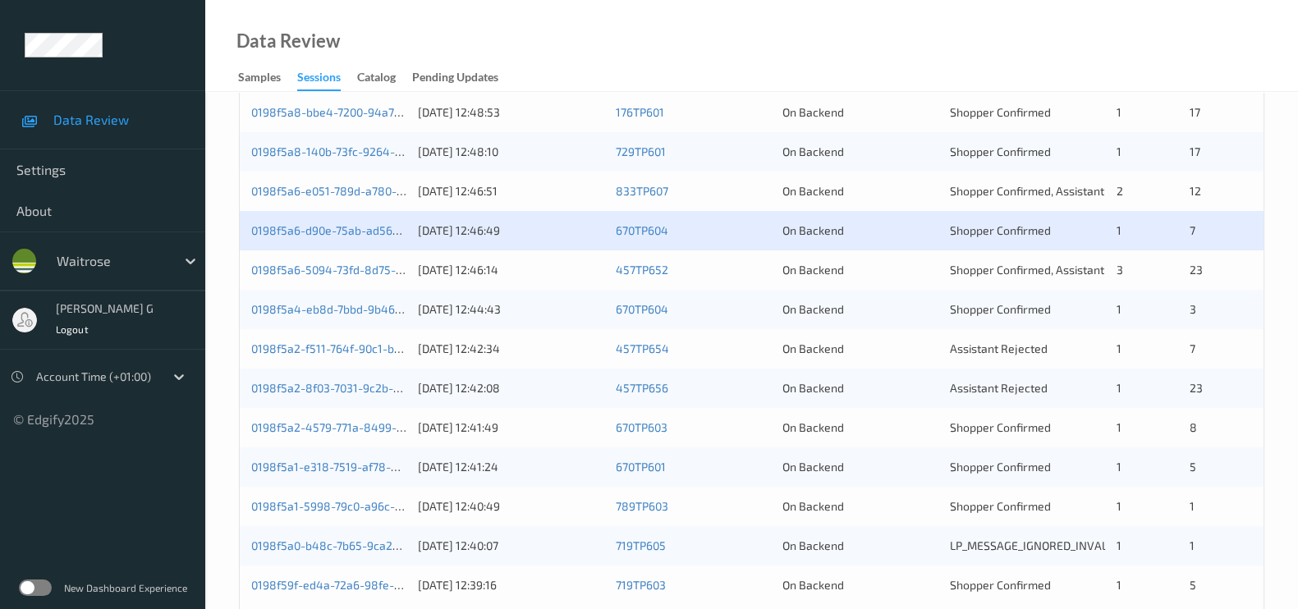
scroll to position [681, 0]
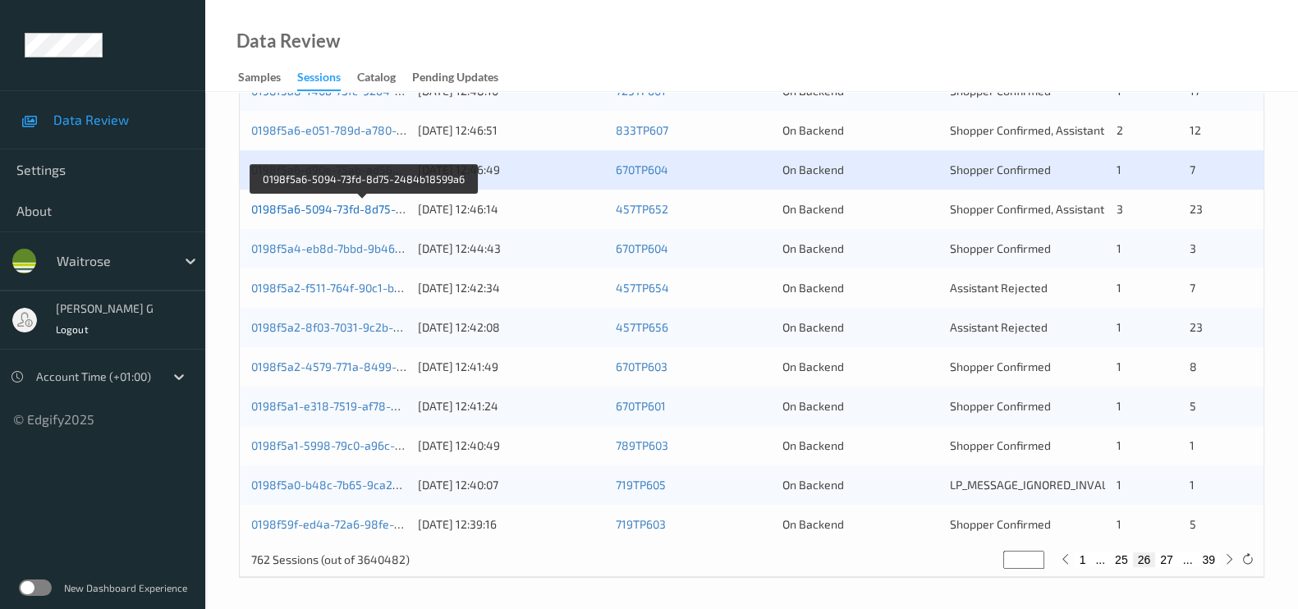
click at [316, 203] on link "0198f5a6-5094-73fd-8d75-2484b18599a6" at bounding box center [363, 209] width 225 height 14
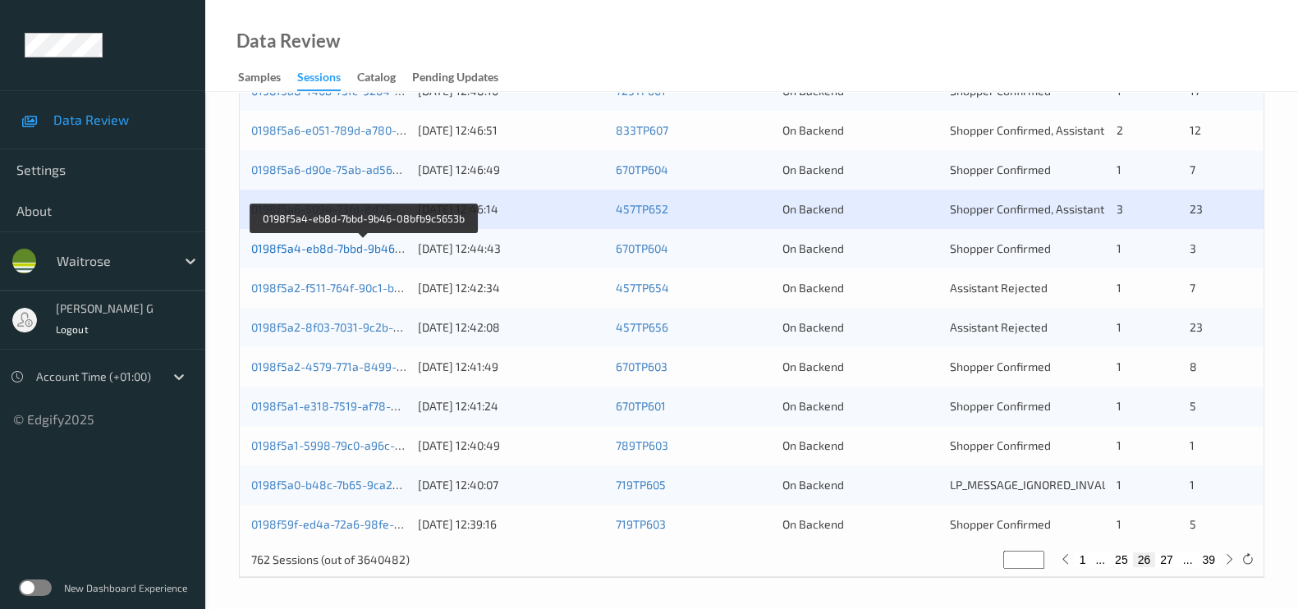
click at [312, 246] on link "0198f5a4-eb8d-7bbd-9b46-08bfb9c5653b" at bounding box center [363, 248] width 225 height 14
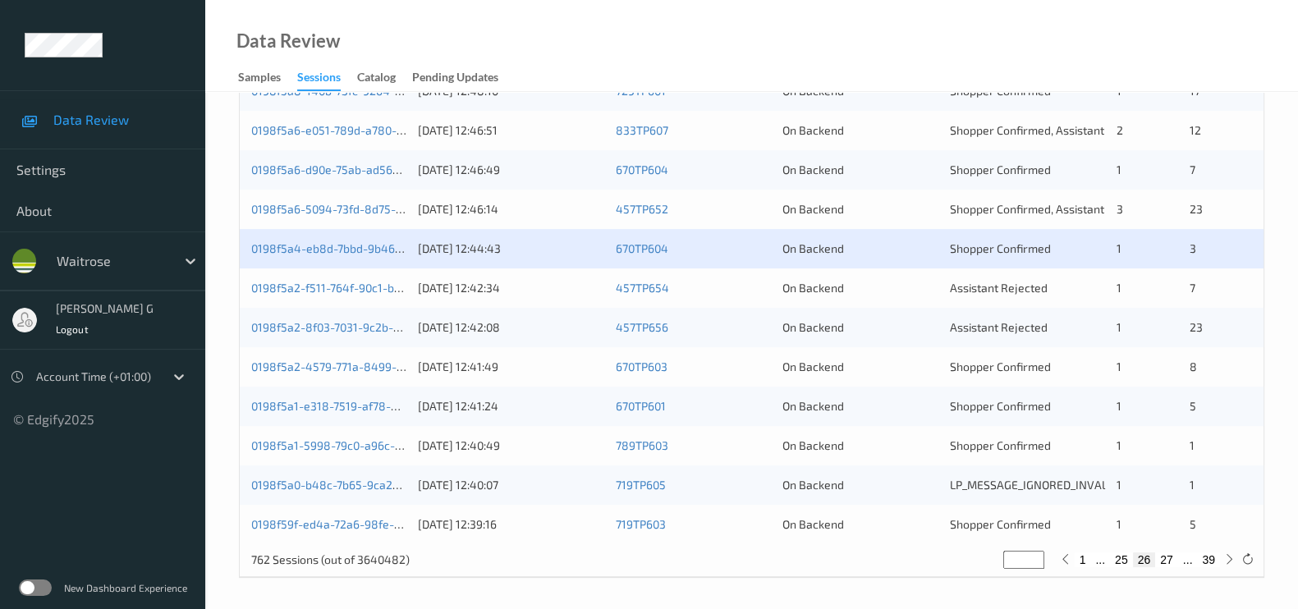
click at [309, 280] on div "0198f5a2-f511-764f-90c1-bfba92513cc6" at bounding box center [328, 288] width 155 height 16
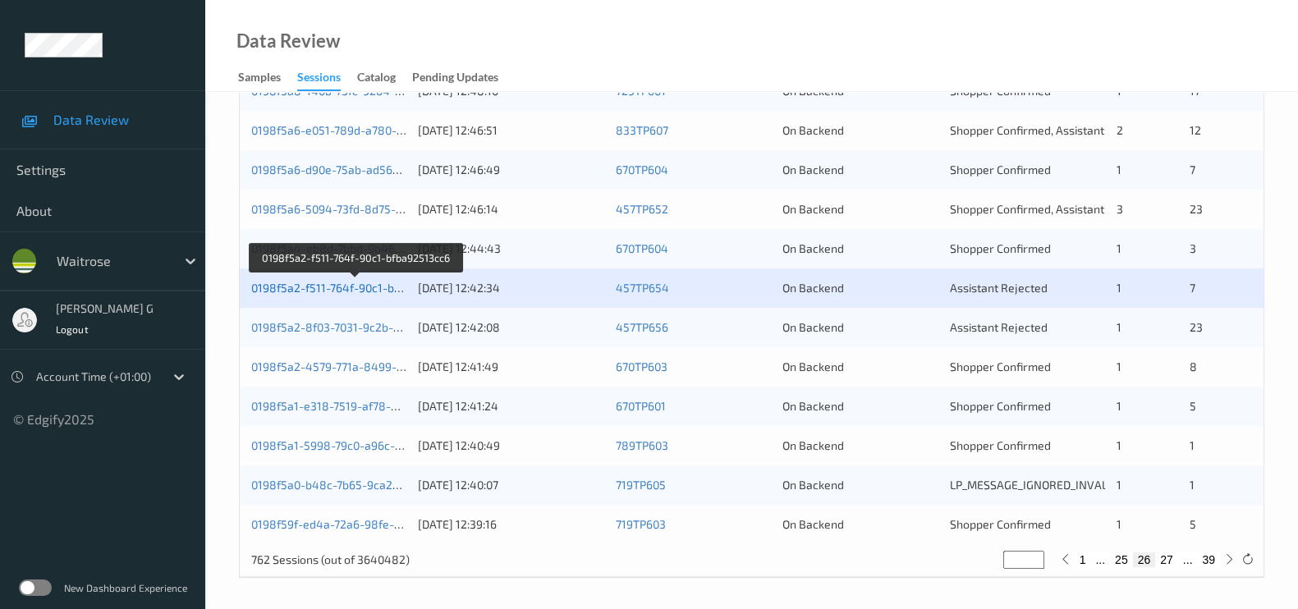
click at [275, 291] on link "0198f5a2-f511-764f-90c1-bfba92513cc6" at bounding box center [355, 288] width 209 height 14
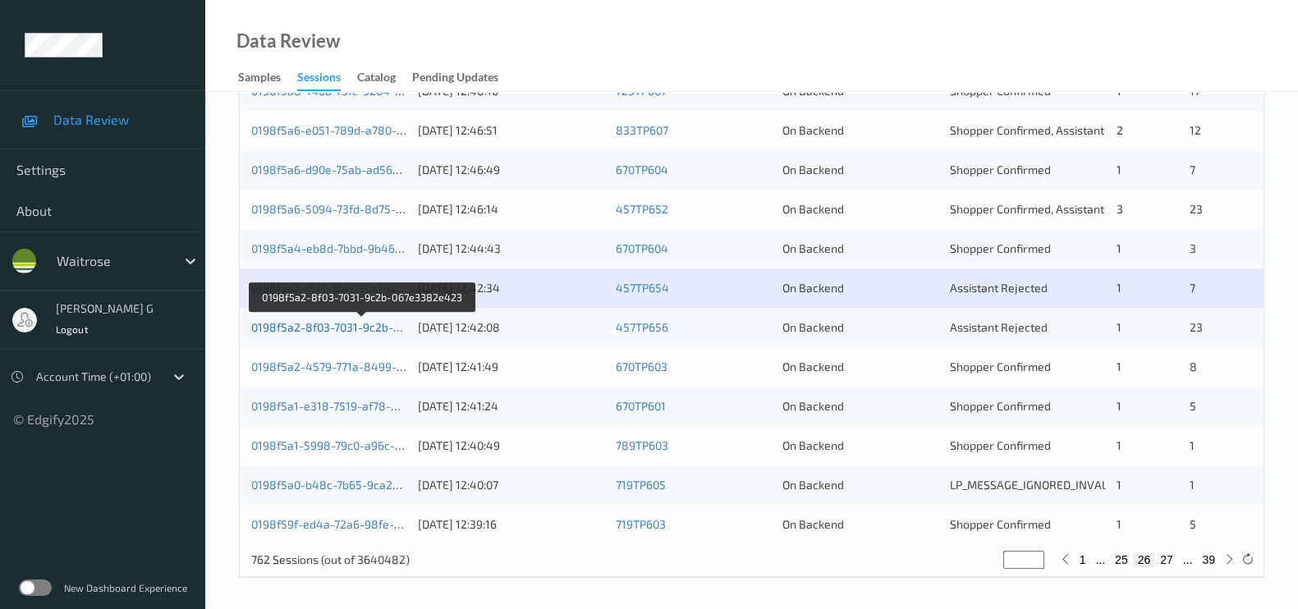
click at [345, 322] on link "0198f5a2-8f03-7031-9c2b-067e3382e423" at bounding box center [362, 327] width 222 height 14
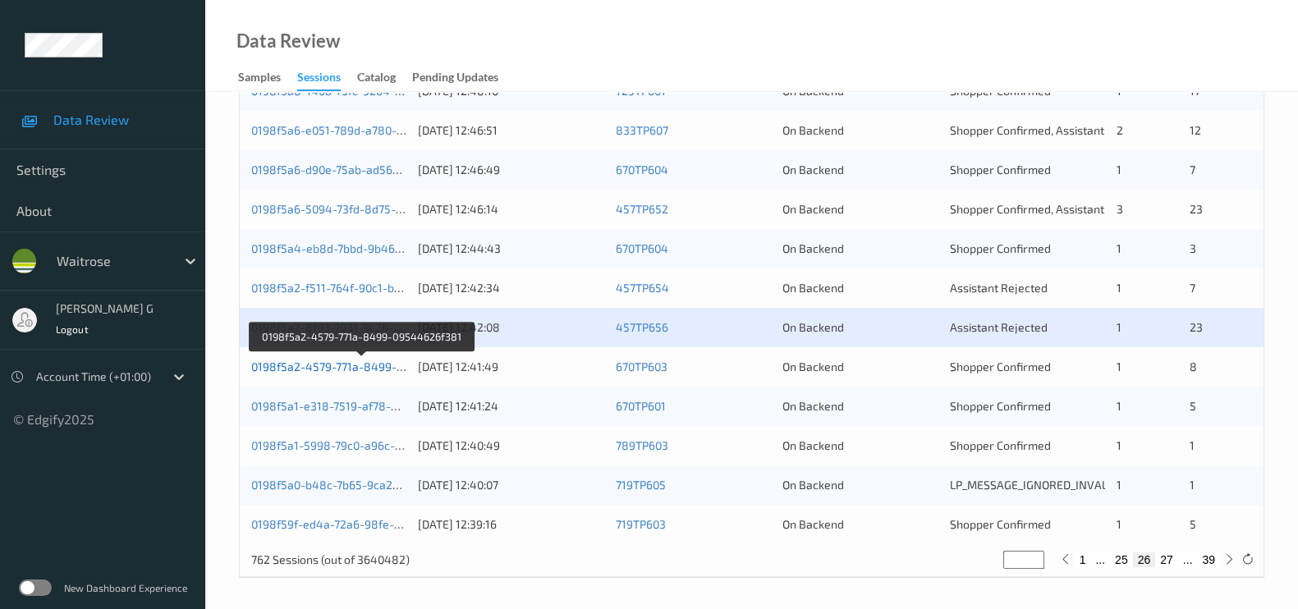
click at [303, 365] on link "0198f5a2-4579-771a-8499-09544626f381" at bounding box center [362, 367] width 223 height 14
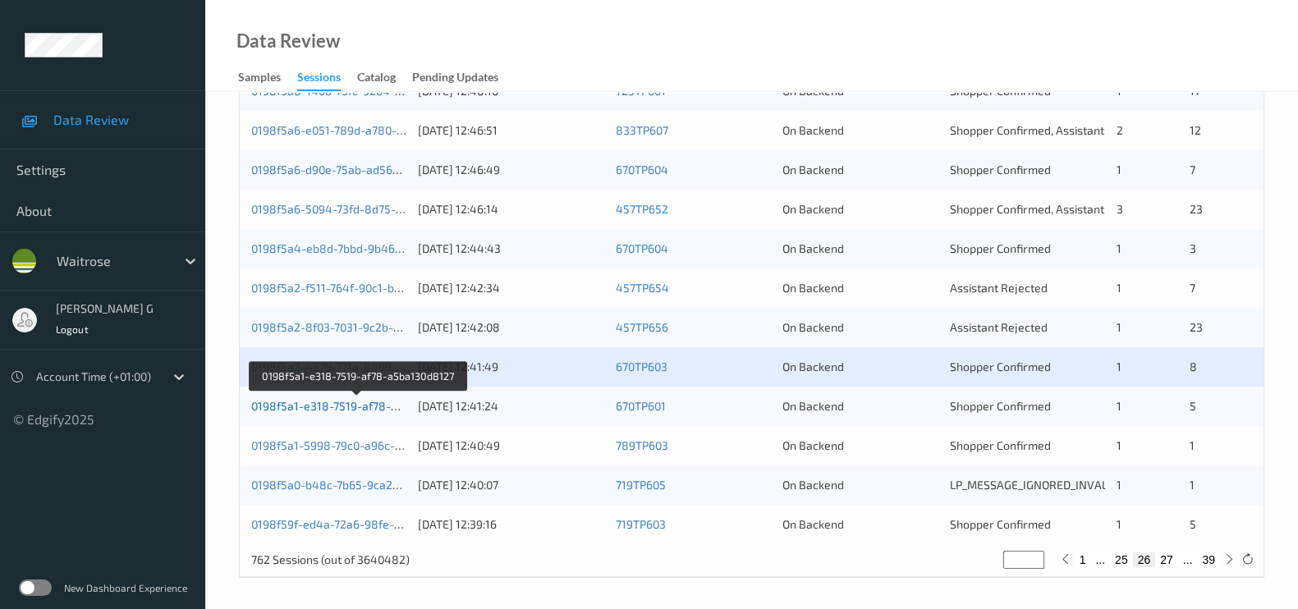
click at [331, 403] on link "0198f5a1-e318-7519-af78-a5ba130d8127" at bounding box center [358, 406] width 215 height 14
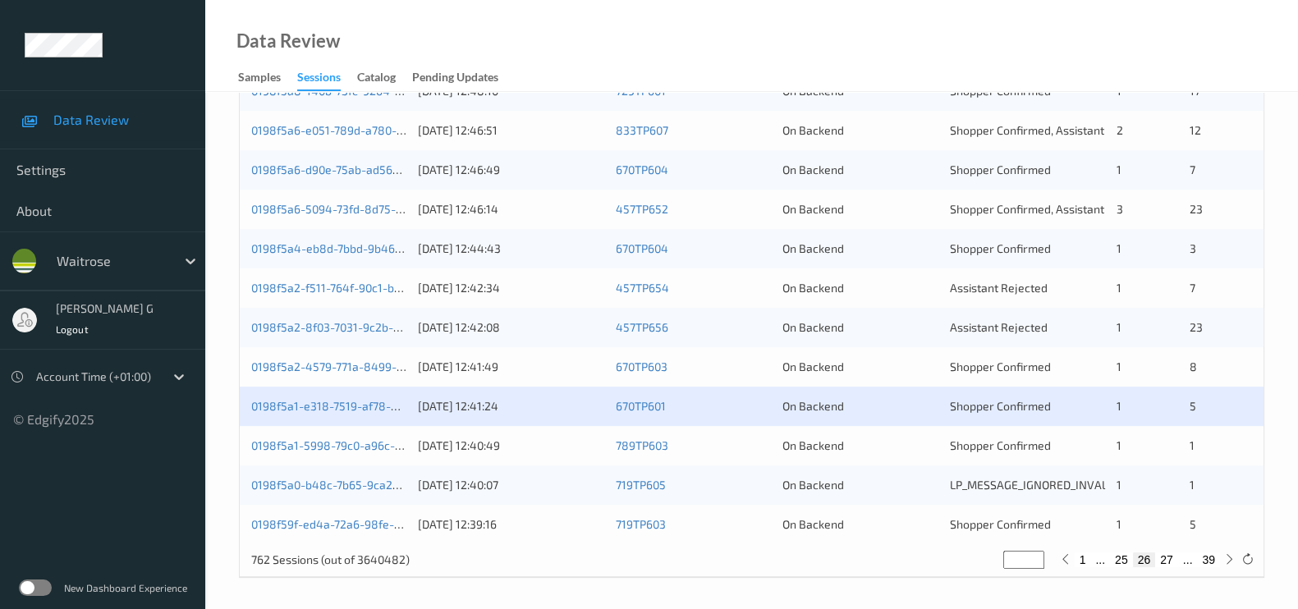
click at [324, 398] on div "0198f5a1-e318-7519-af78-a5ba130d8127" at bounding box center [328, 406] width 155 height 16
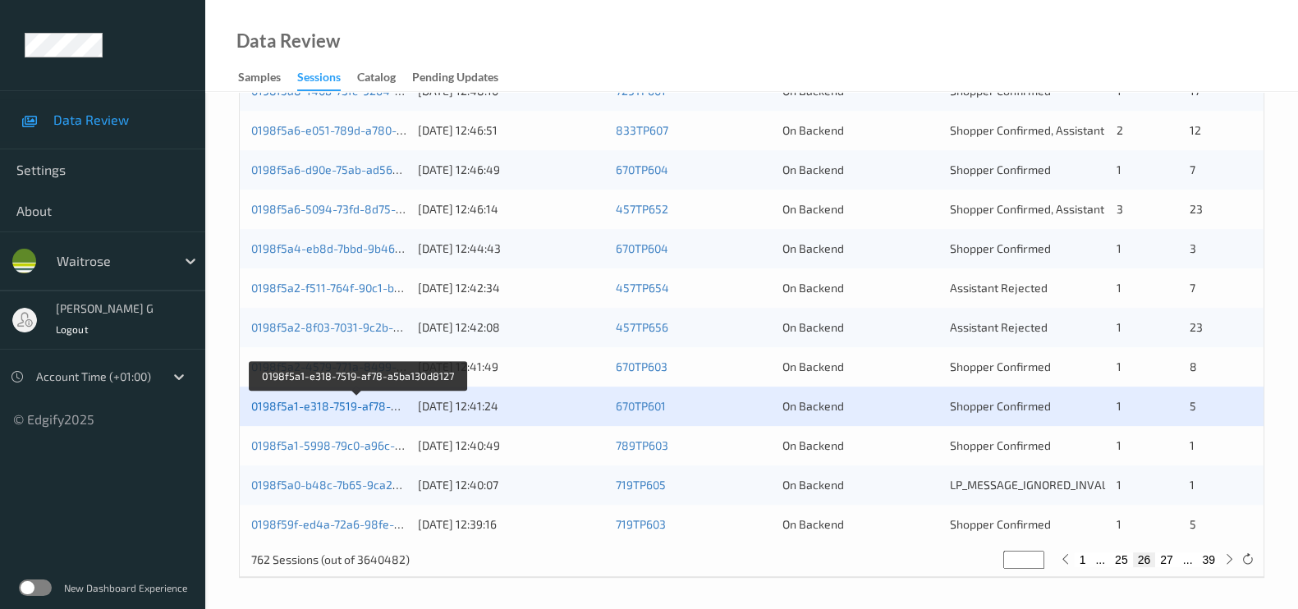
click at [319, 403] on link "0198f5a1-e318-7519-af78-a5ba130d8127" at bounding box center [358, 406] width 215 height 14
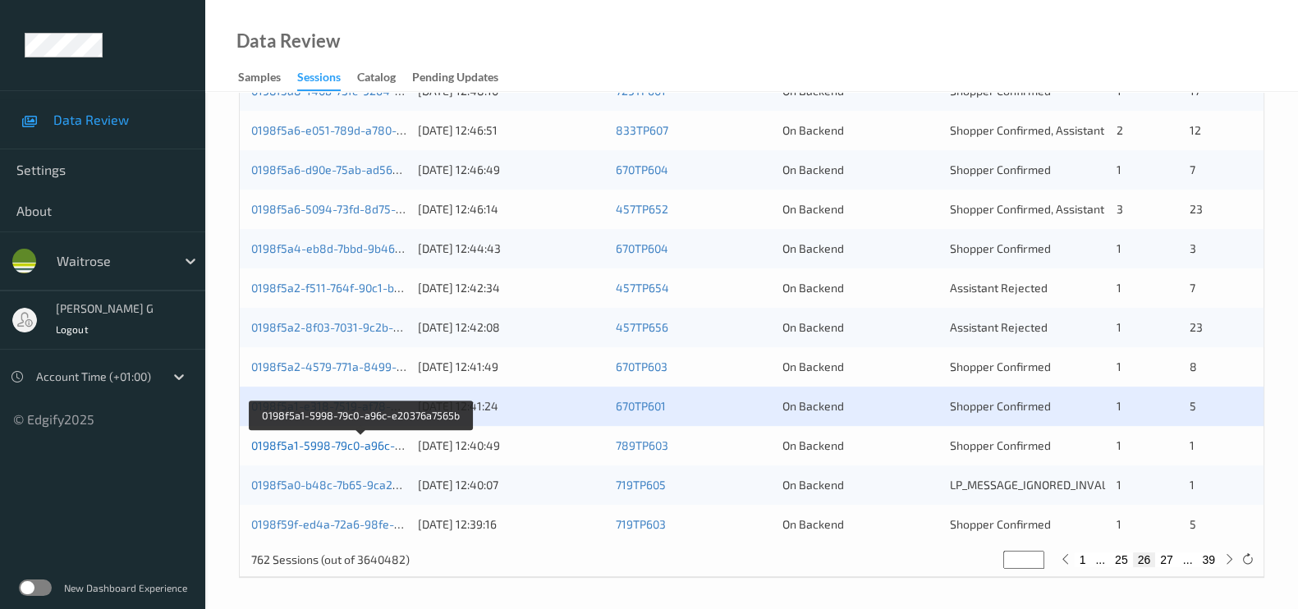
click at [349, 444] on link "0198f5a1-5998-79c0-a96c-e20376a7565b" at bounding box center [361, 445] width 221 height 14
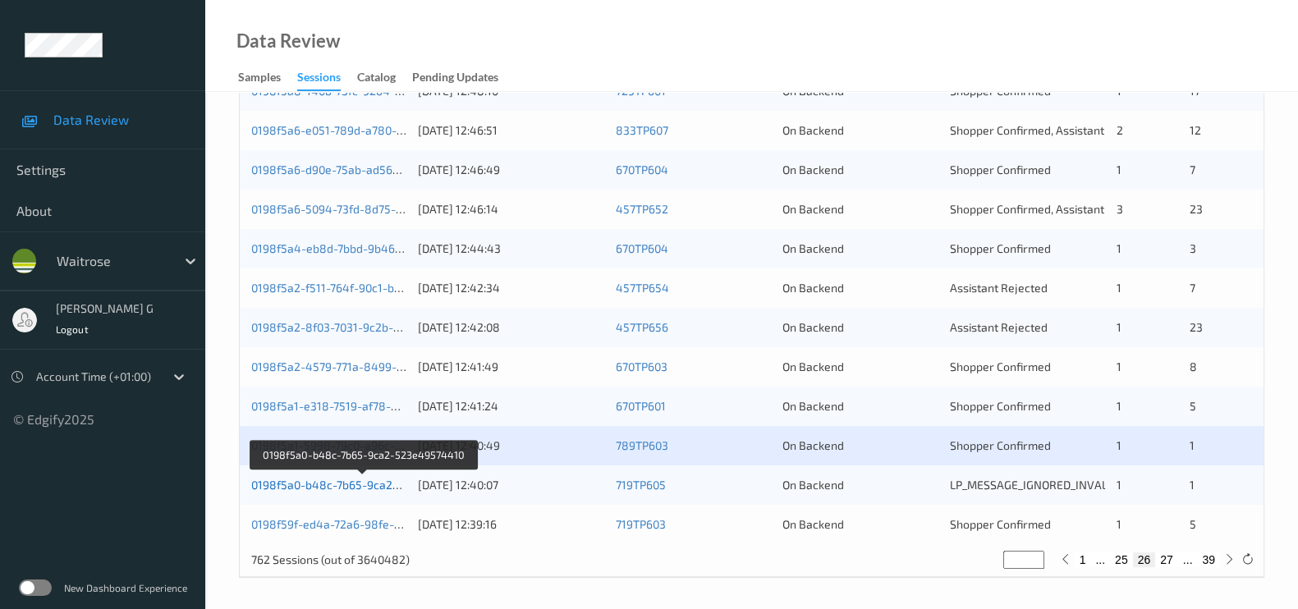
click at [301, 480] on link "0198f5a0-b48c-7b65-9ca2-523e49574410" at bounding box center [363, 485] width 225 height 14
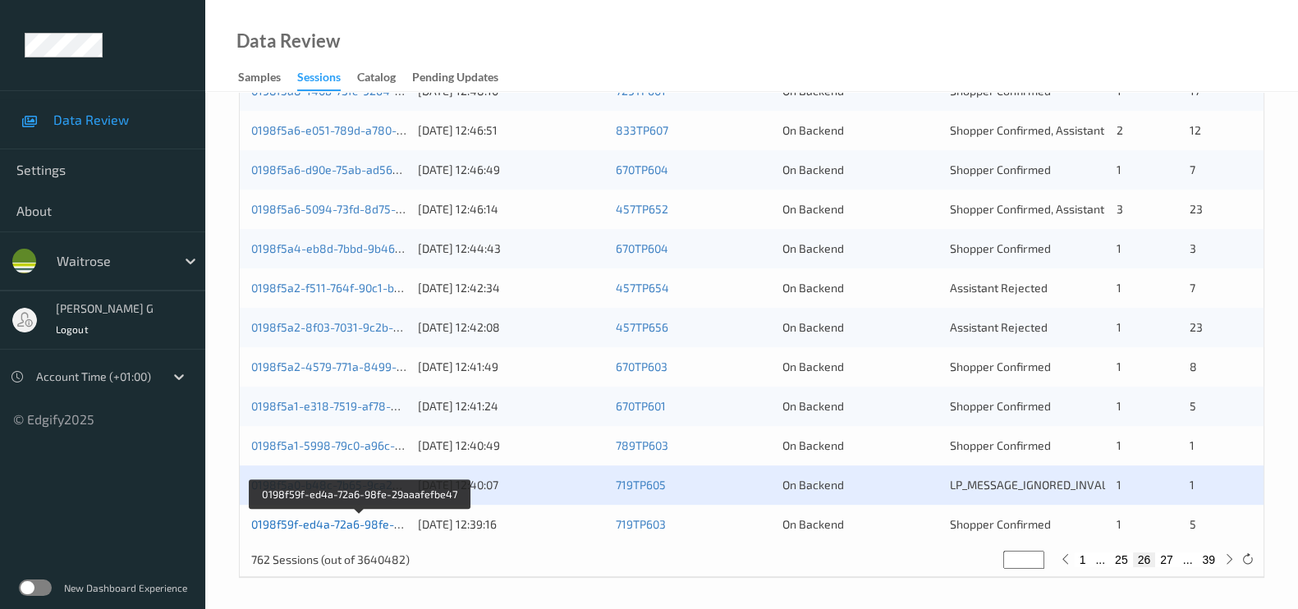
click at [270, 521] on link "0198f59f-ed4a-72a6-98fe-29aaafefbe47" at bounding box center [359, 524] width 217 height 14
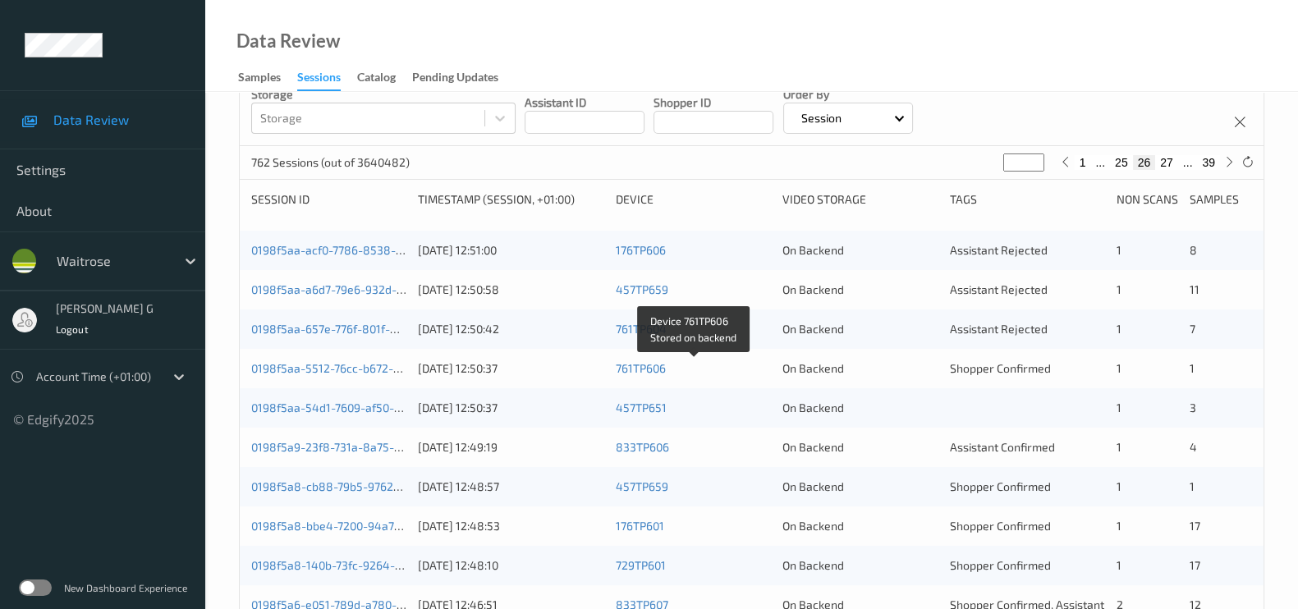
scroll to position [0, 0]
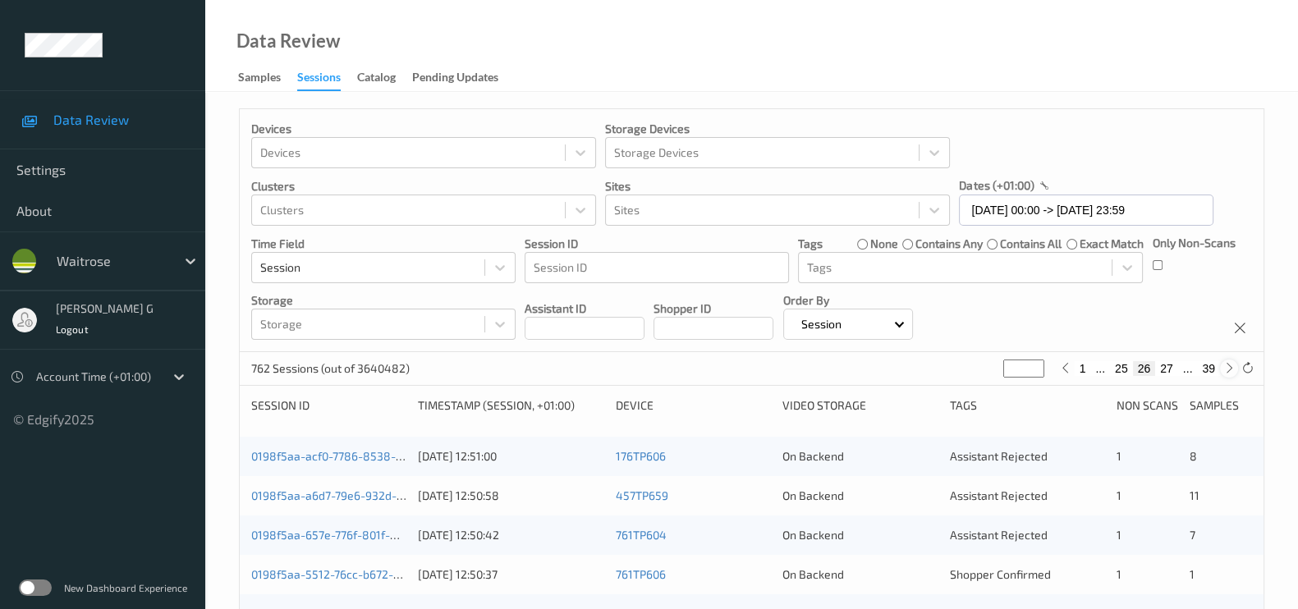
click at [1226, 371] on icon at bounding box center [1229, 368] width 12 height 12
type input "**"
click at [1226, 371] on icon at bounding box center [1229, 368] width 12 height 12
type input "**"
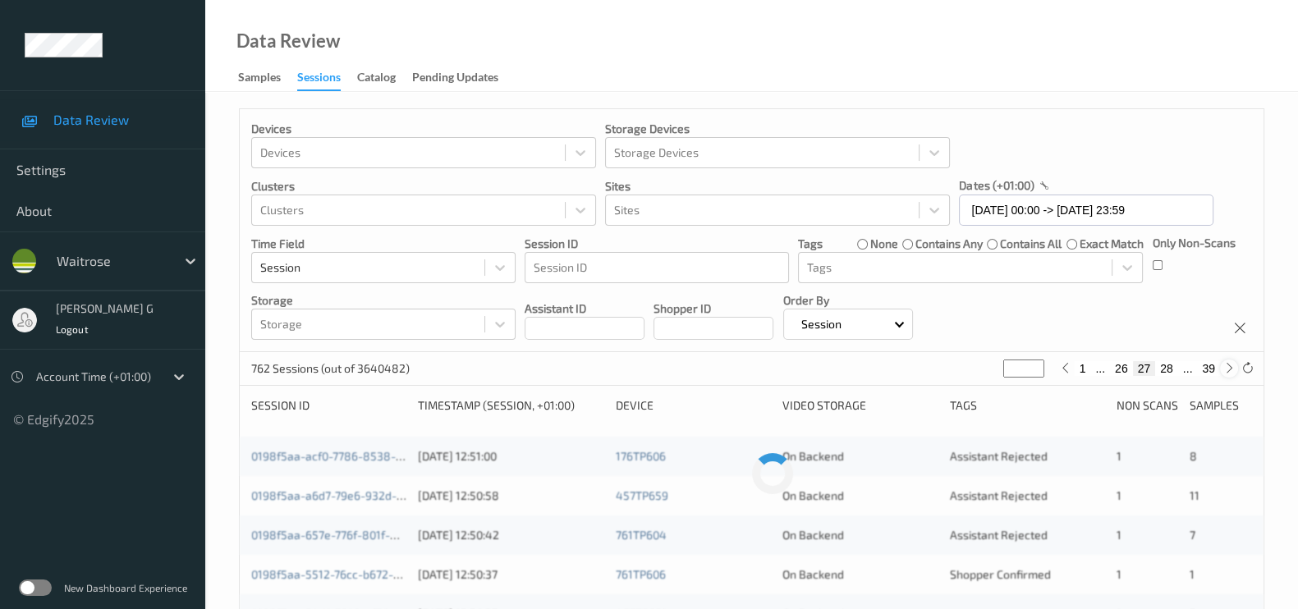
type input "**"
click at [1226, 371] on icon at bounding box center [1229, 368] width 12 height 12
type input "**"
click at [1226, 371] on icon at bounding box center [1229, 368] width 12 height 12
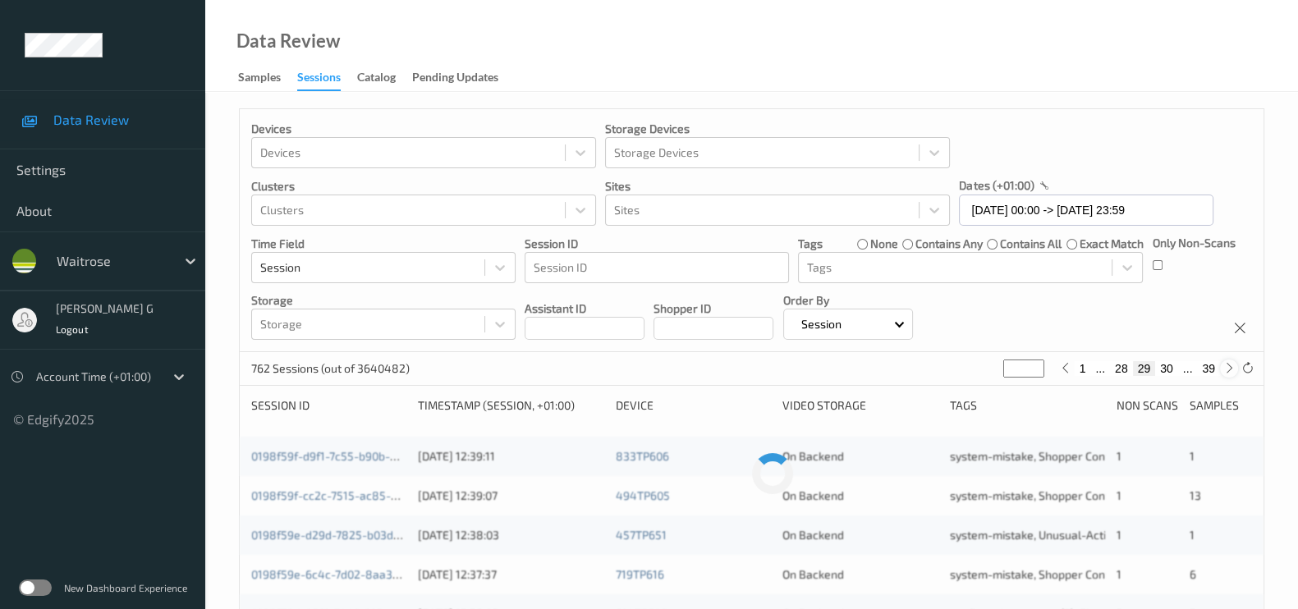
type input "**"
click at [1226, 371] on icon at bounding box center [1229, 368] width 12 height 12
type input "**"
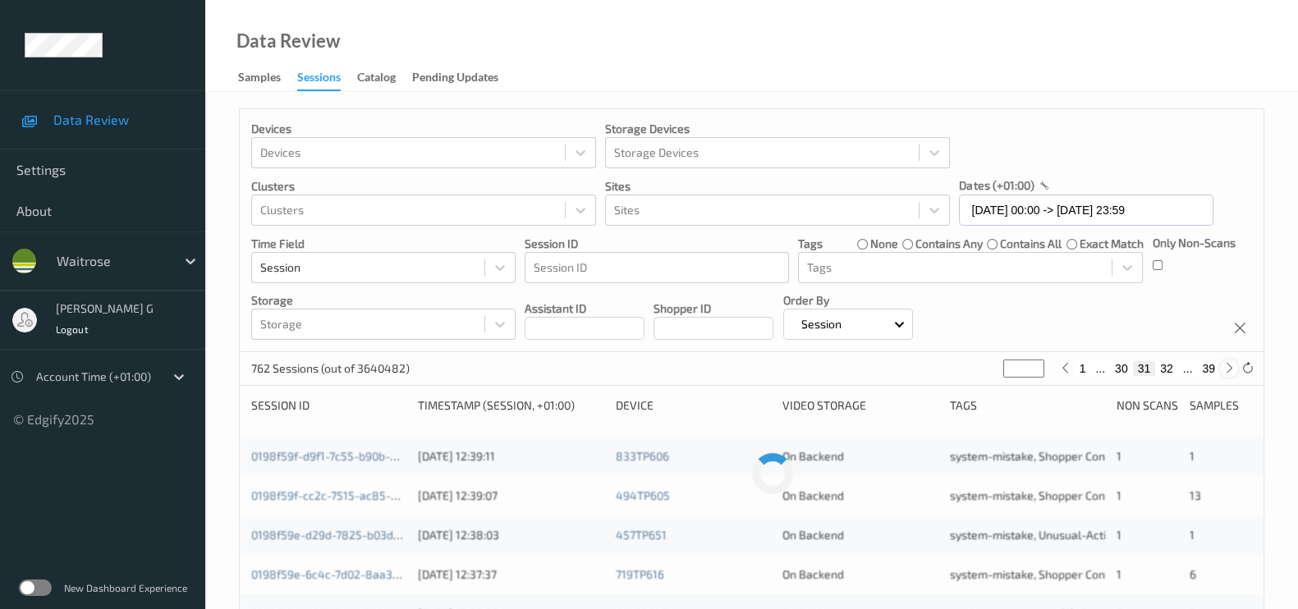
click at [1226, 371] on icon at bounding box center [1229, 368] width 12 height 12
type input "**"
click at [1226, 371] on icon at bounding box center [1229, 368] width 12 height 12
type input "**"
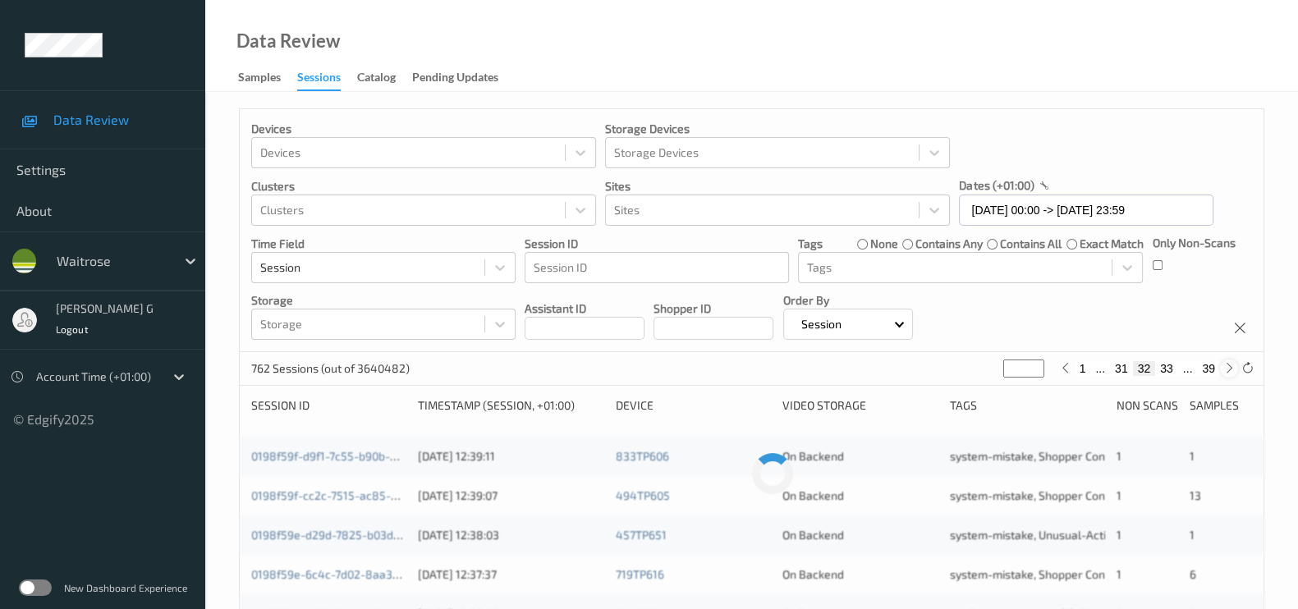
type input "**"
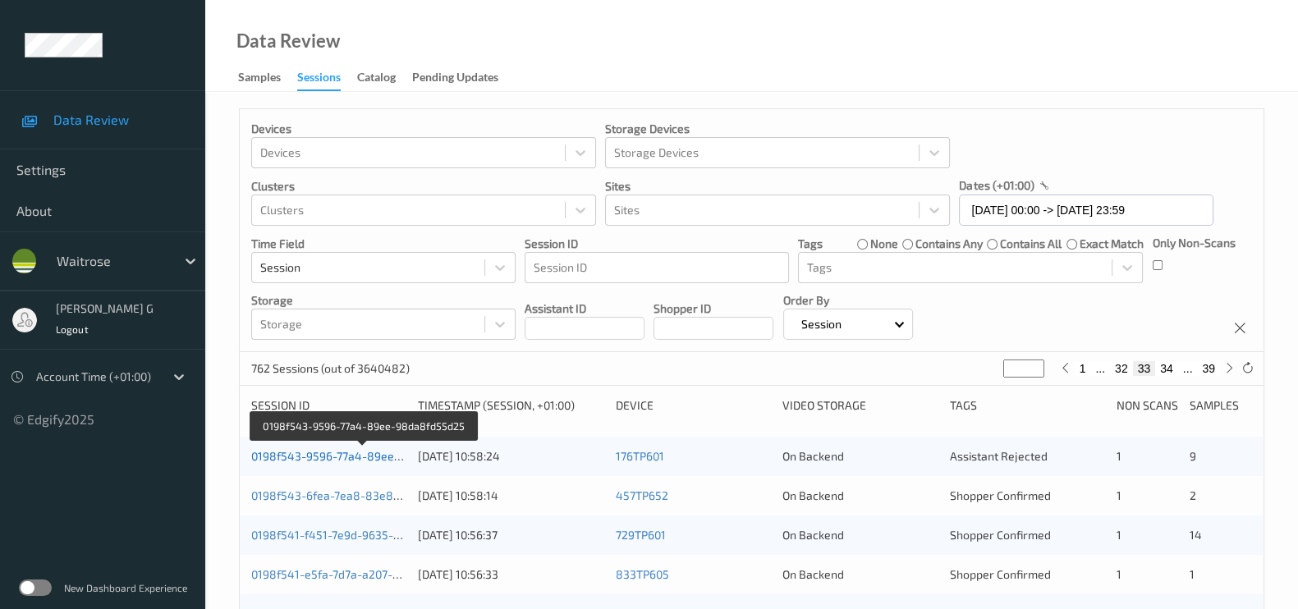
click at [294, 452] on link "0198f543-9596-77a4-89ee-98da8fd55d25" at bounding box center [364, 456] width 226 height 14
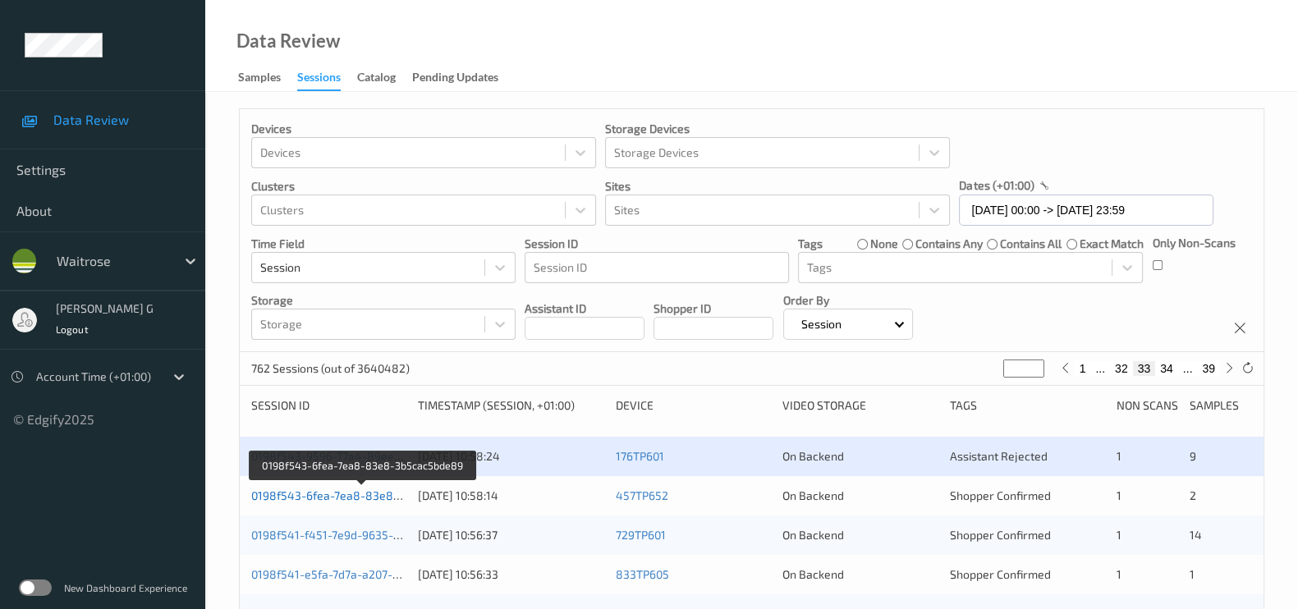
click at [281, 489] on link "0198f543-6fea-7ea8-83e8-3b5cac5bde89" at bounding box center [363, 496] width 225 height 14
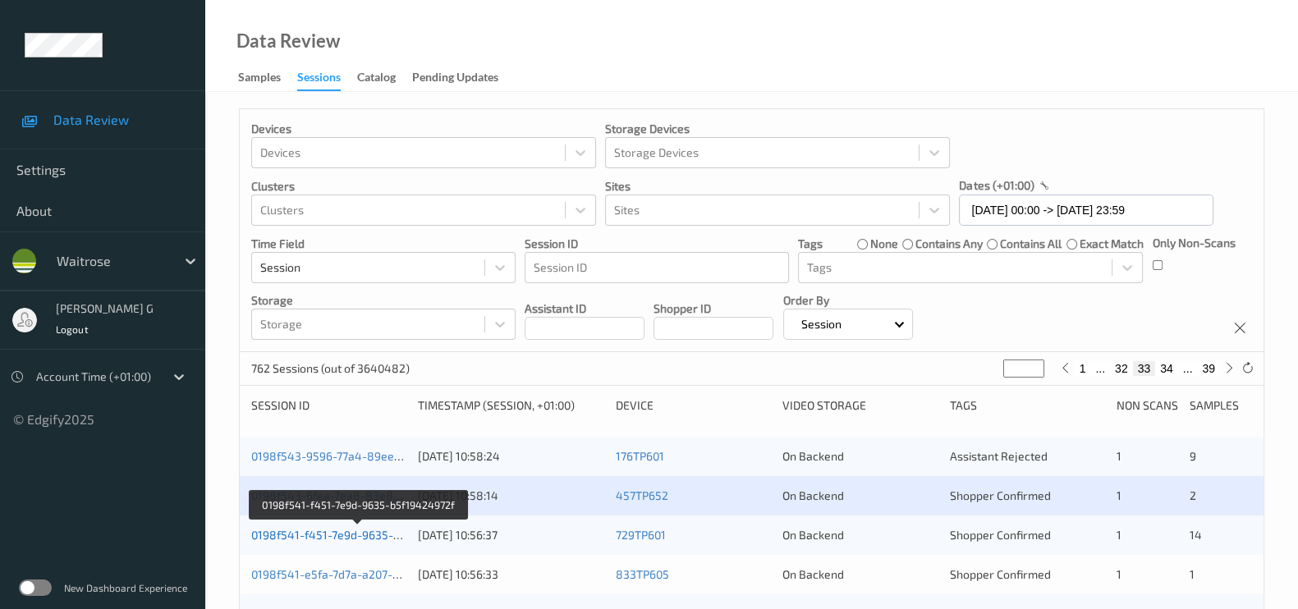
click at [274, 530] on link "0198f541-f451-7e9d-9635-b5f19424972f" at bounding box center [358, 535] width 215 height 14
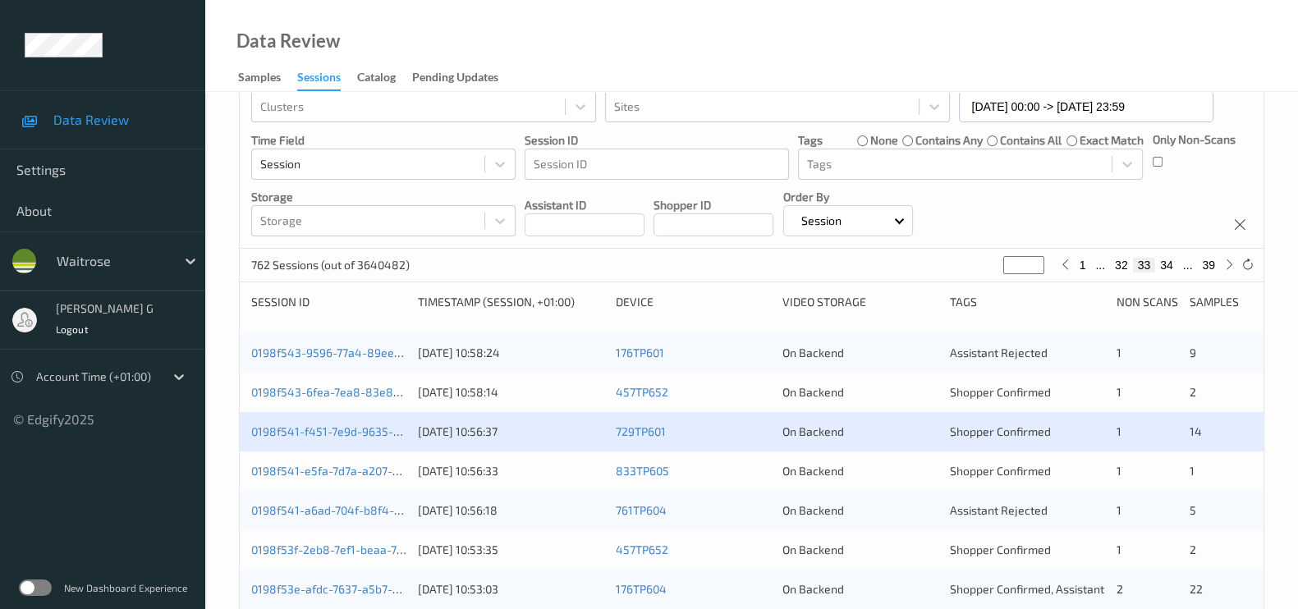
scroll to position [204, 0]
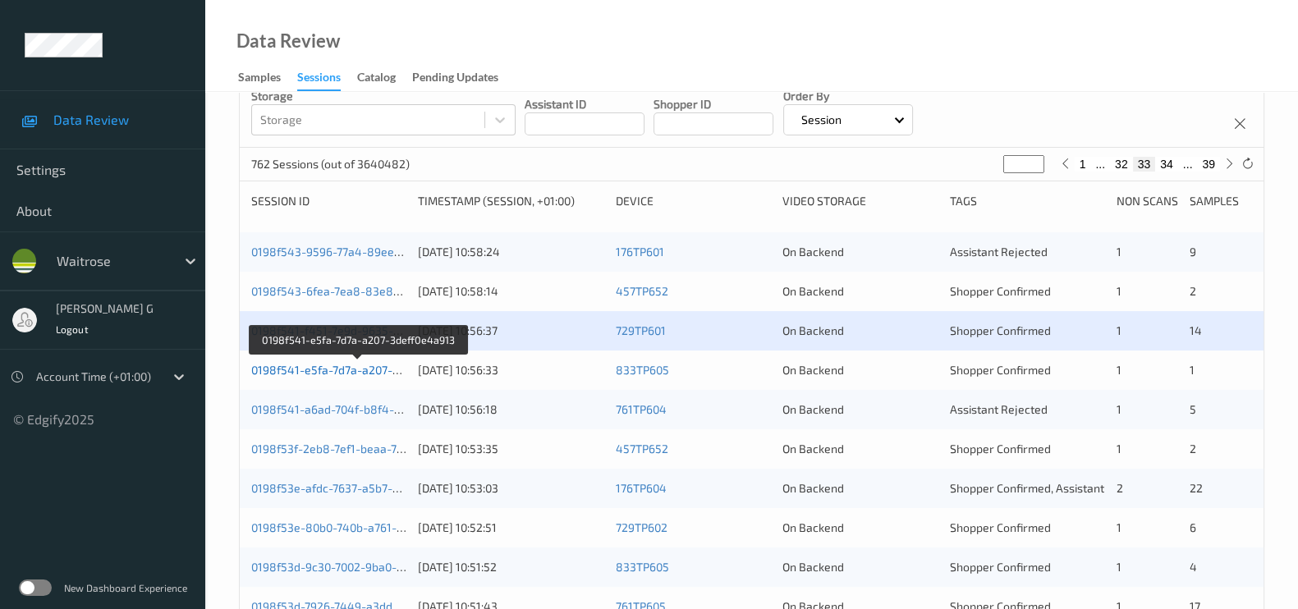
click at [278, 368] on link "0198f541-e5fa-7d7a-a207-3deff0e4a913" at bounding box center [358, 370] width 214 height 14
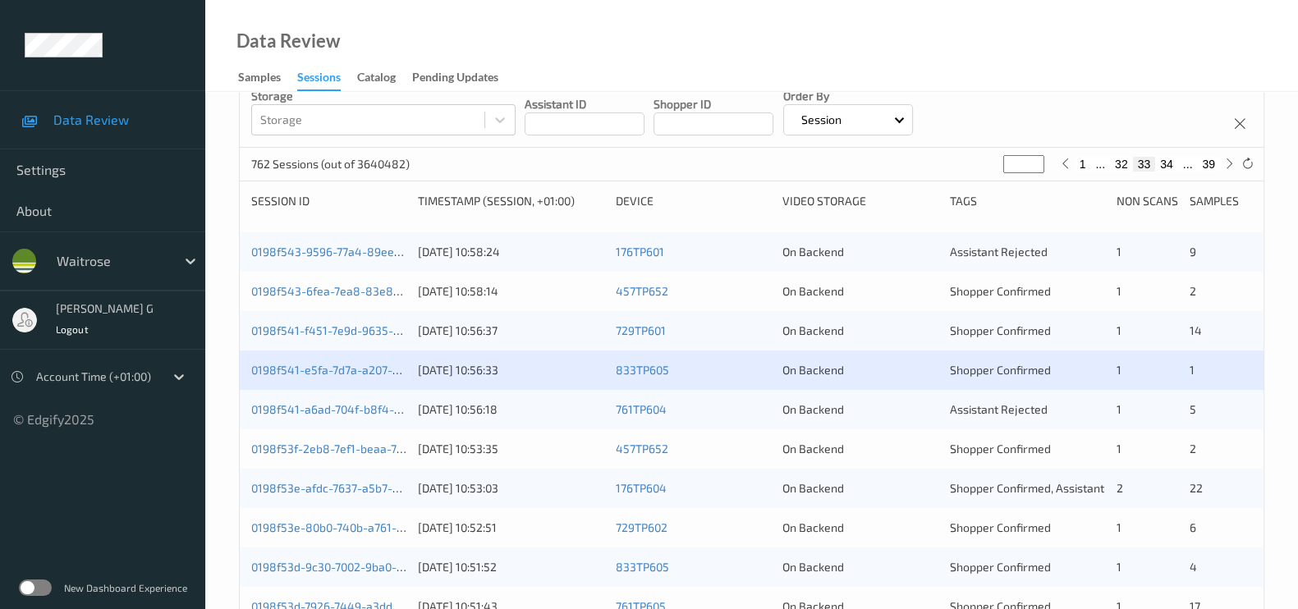
click at [307, 416] on div "0198f541-a6ad-704f-b8f4-18404da4b0e6 29/08/2025 10:56:18 761TP604 On Backend As…" at bounding box center [752, 409] width 1024 height 39
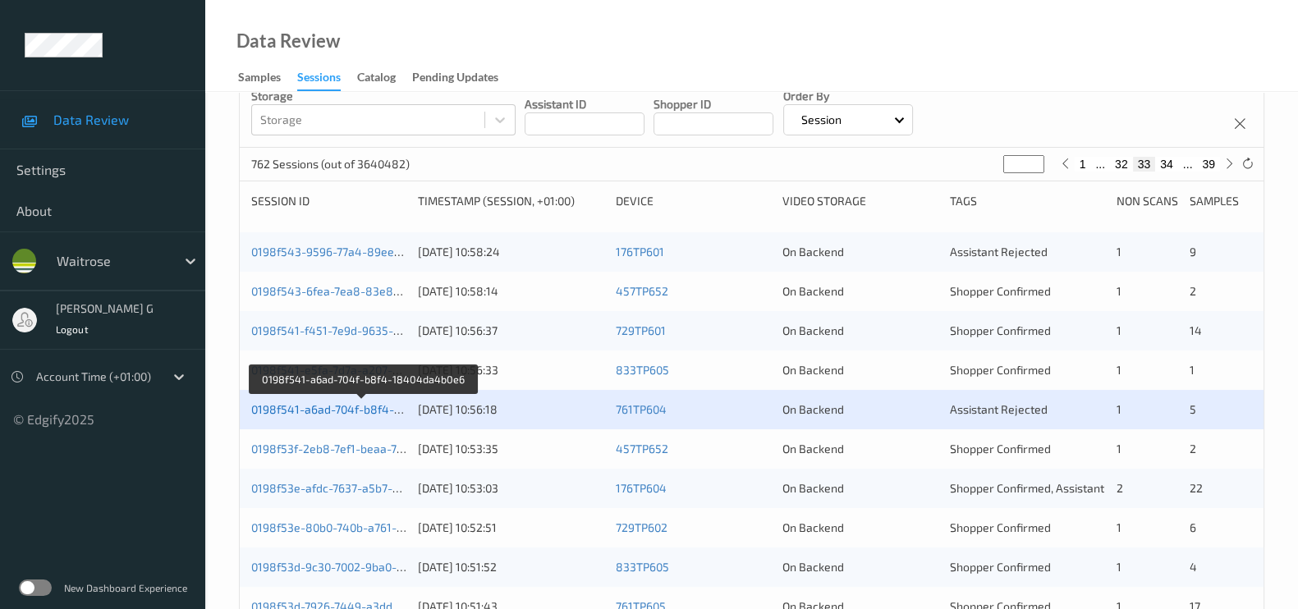
click at [296, 412] on link "0198f541-a6ad-704f-b8f4-18404da4b0e6" at bounding box center [362, 409] width 223 height 14
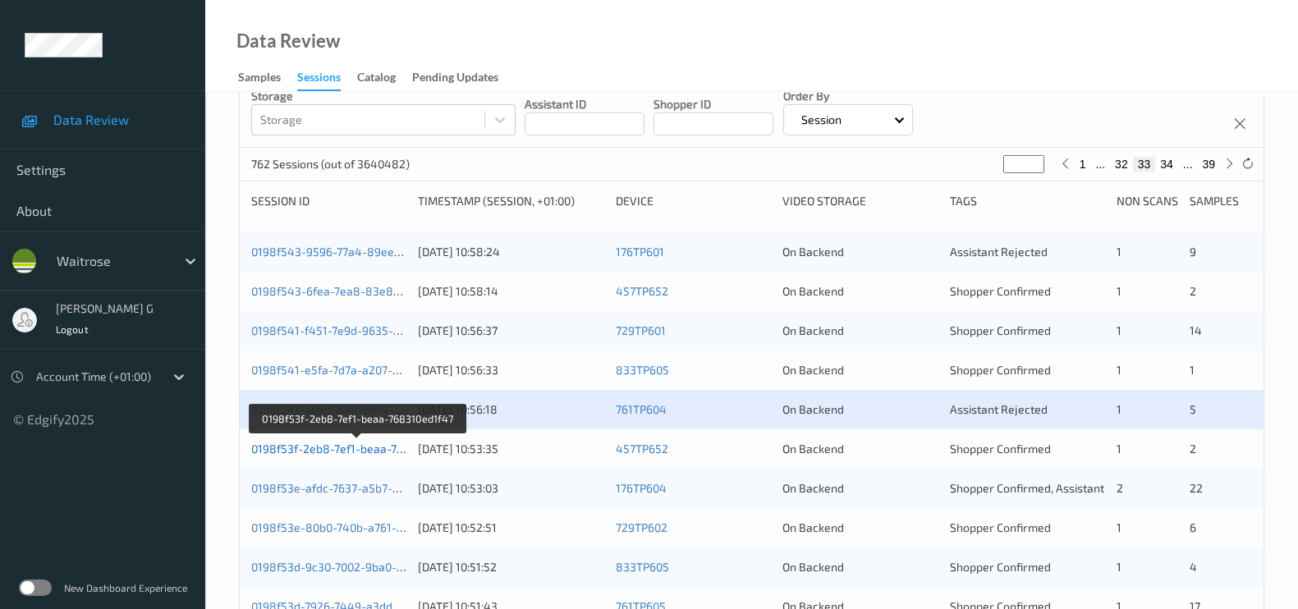
click at [286, 442] on link "0198f53f-2eb8-7ef1-beaa-768310ed1f47" at bounding box center [357, 449] width 213 height 14
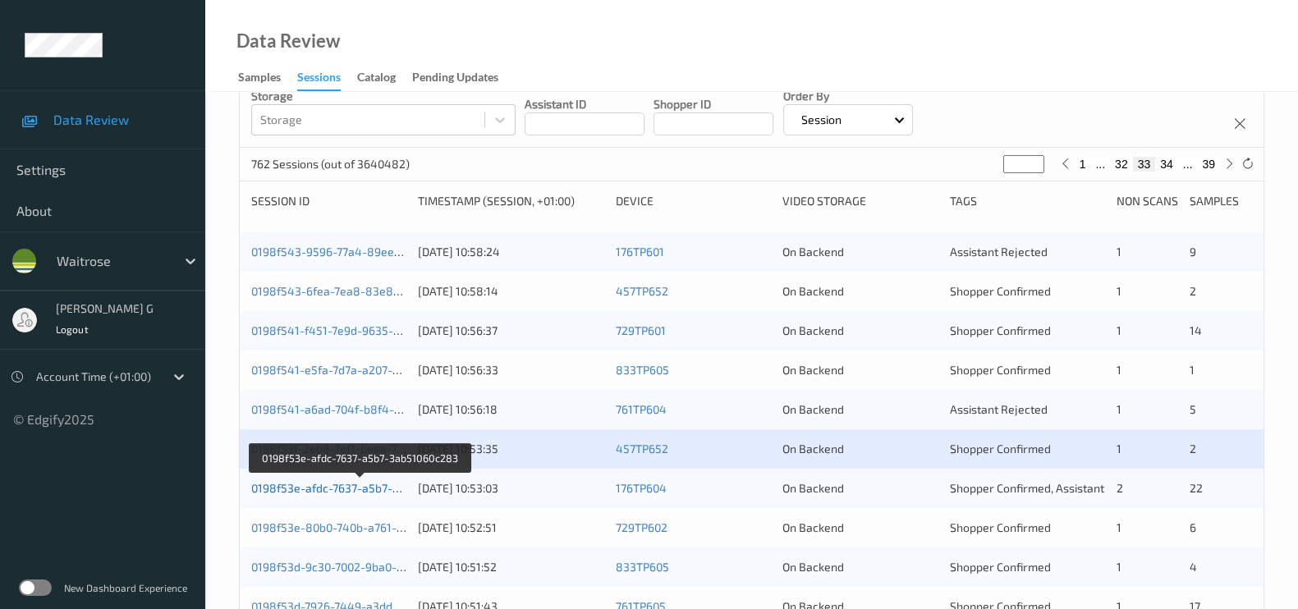
click at [297, 488] on link "0198f53e-afdc-7637-a5b7-3ab51060c283" at bounding box center [360, 488] width 218 height 14
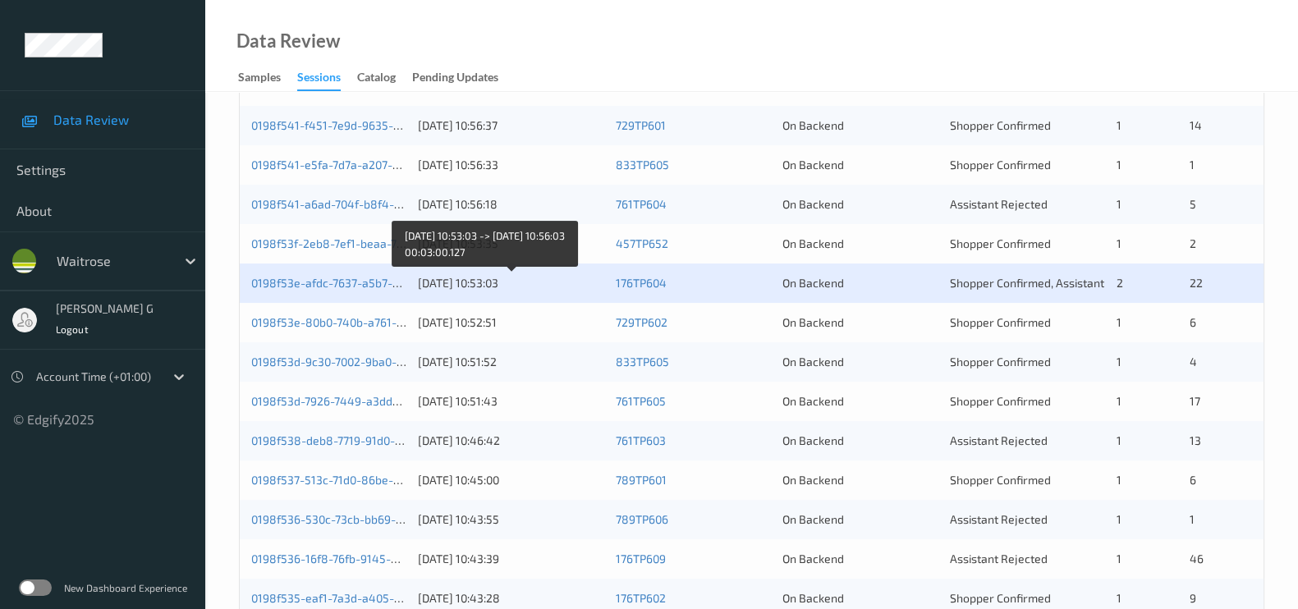
scroll to position [410, 0]
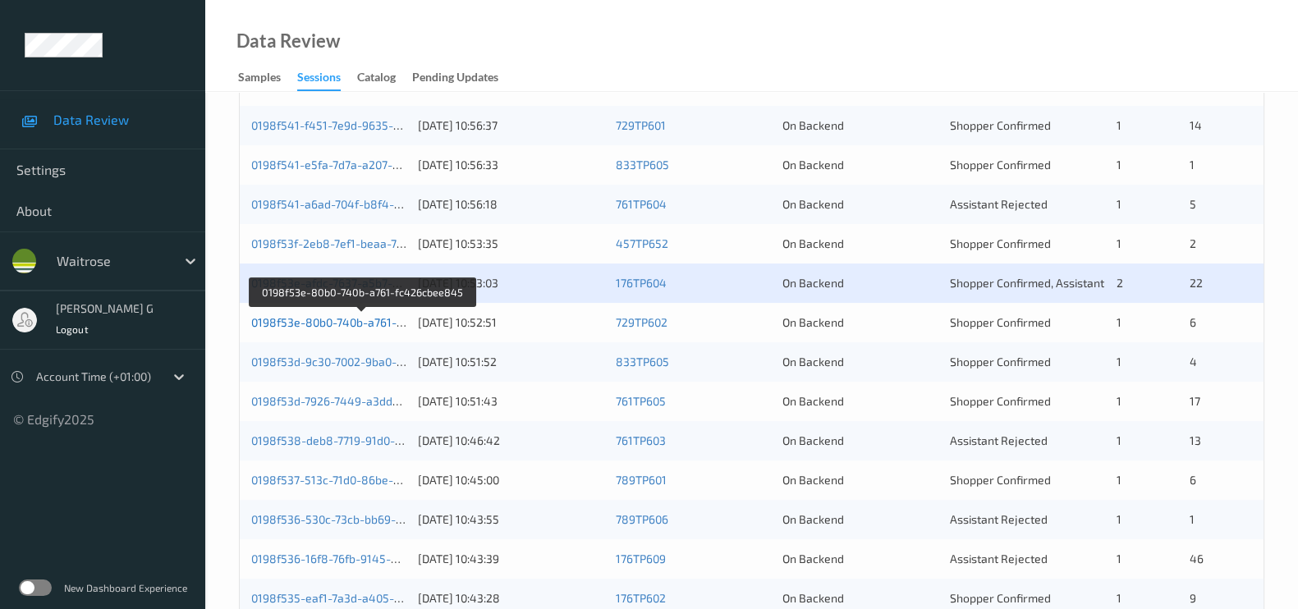
click at [305, 315] on link "0198f53e-80b0-740b-a761-fc426cbee845" at bounding box center [362, 322] width 223 height 14
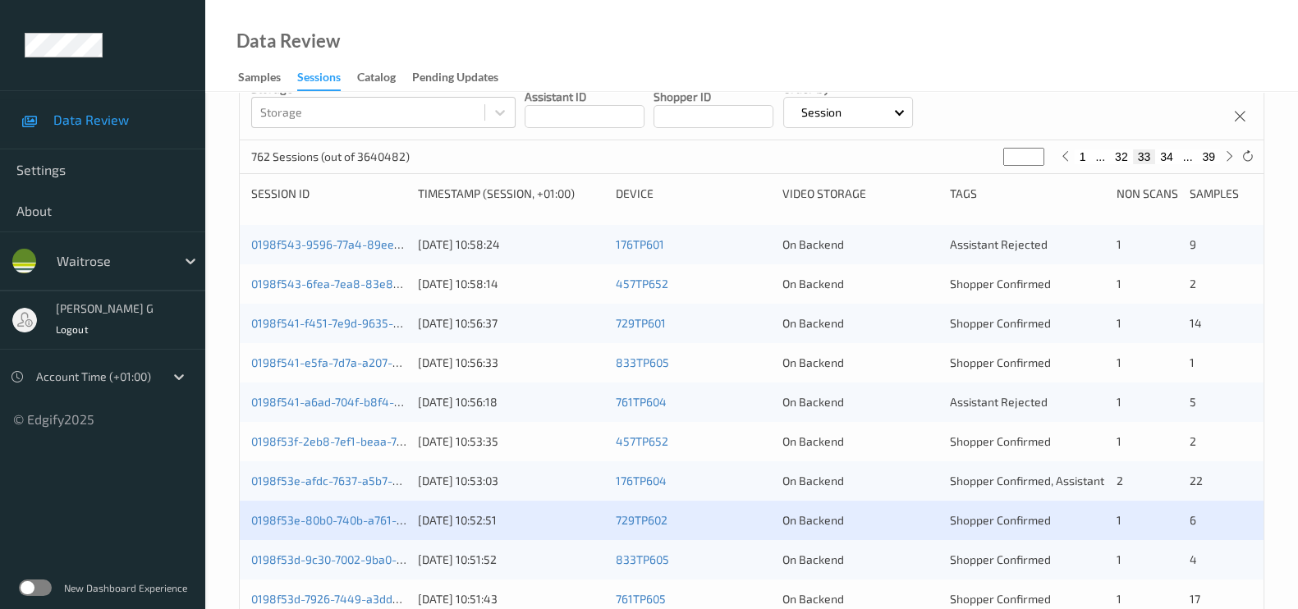
scroll to position [410, 0]
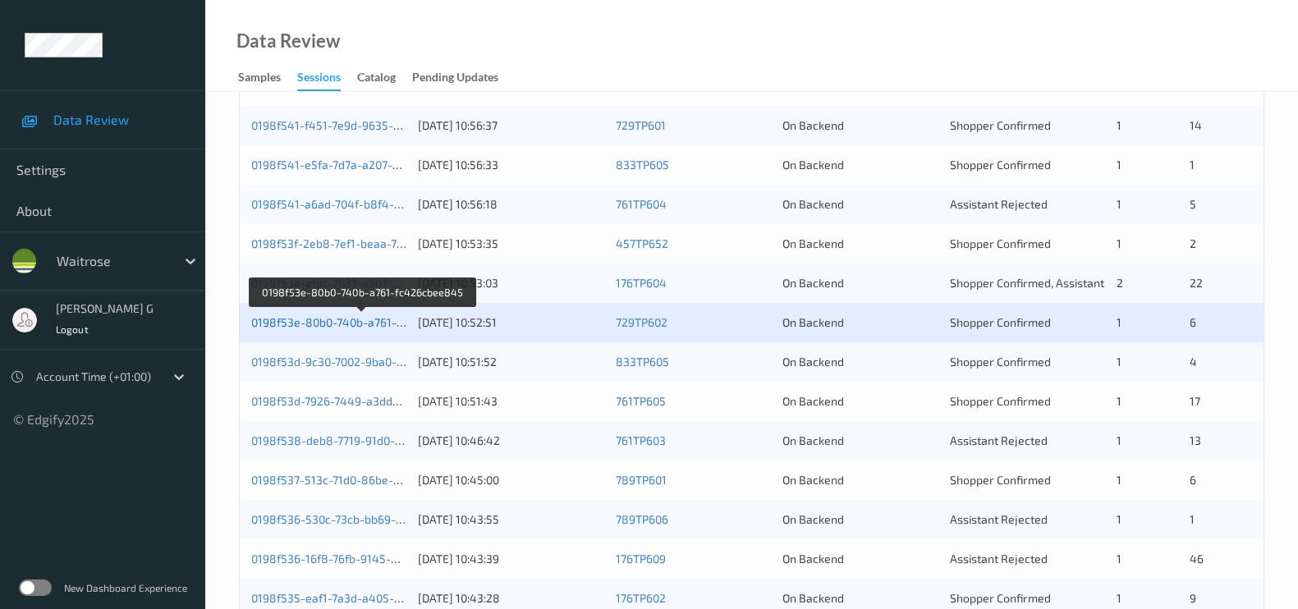
click at [312, 319] on link "0198f53e-80b0-740b-a761-fc426cbee845" at bounding box center [362, 322] width 223 height 14
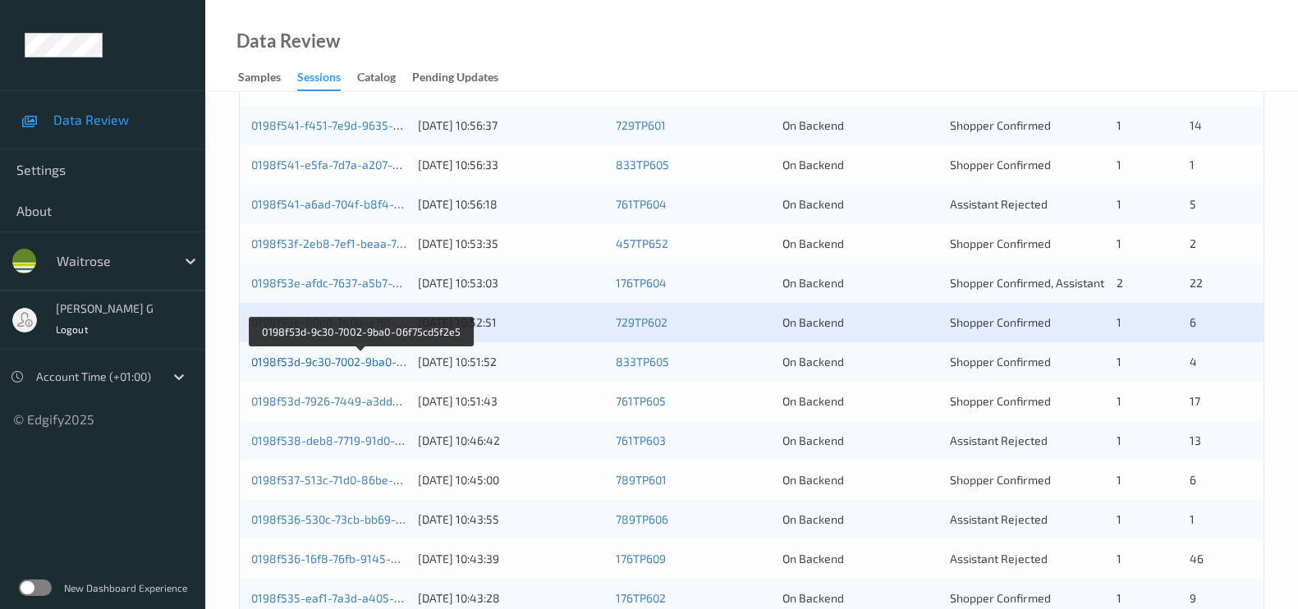
click at [353, 357] on link "0198f53d-9c30-7002-9ba0-06f75cd5f2e5" at bounding box center [360, 362] width 218 height 14
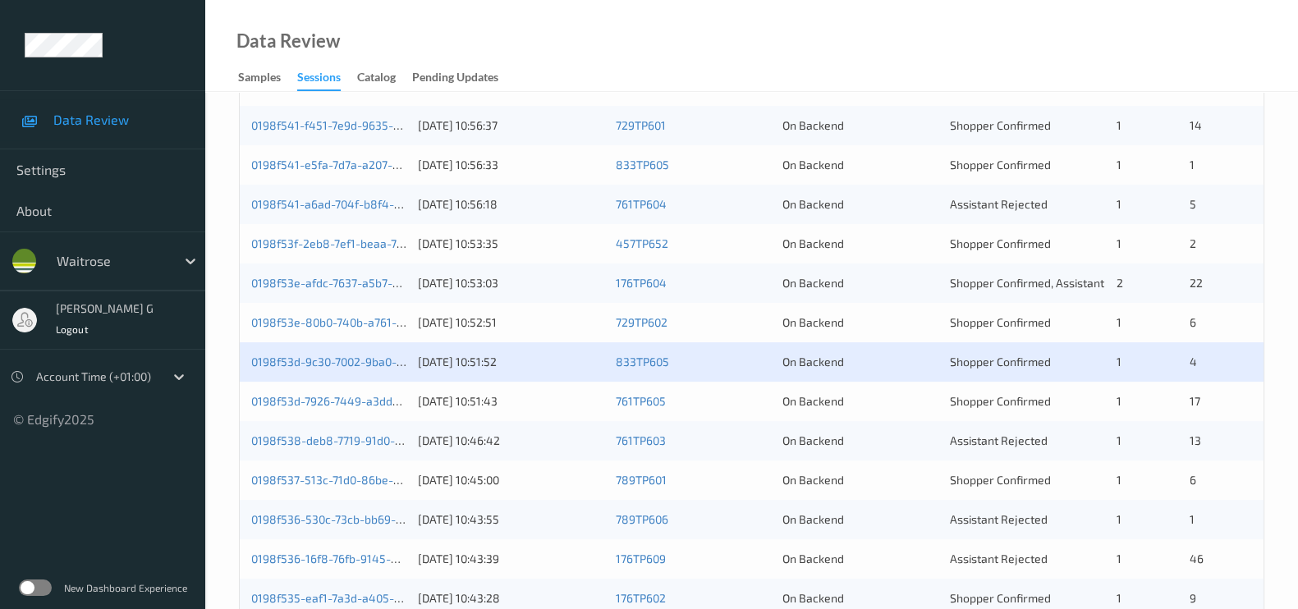
click at [319, 408] on div "0198f53d-7926-7449-a3dd-c3700105ef09 29/08/2025 10:51:43 761TP605 On Backend Sh…" at bounding box center [752, 401] width 1024 height 39
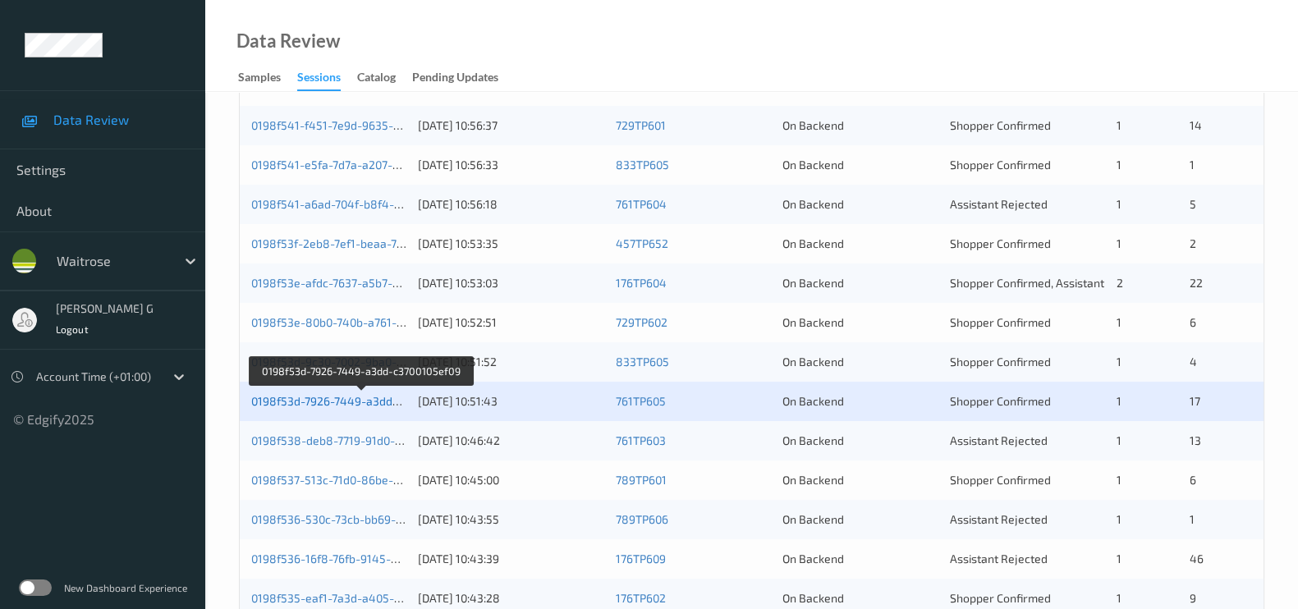
click at [314, 395] on link "0198f53d-7926-7449-a3dd-c3700105ef09" at bounding box center [360, 401] width 219 height 14
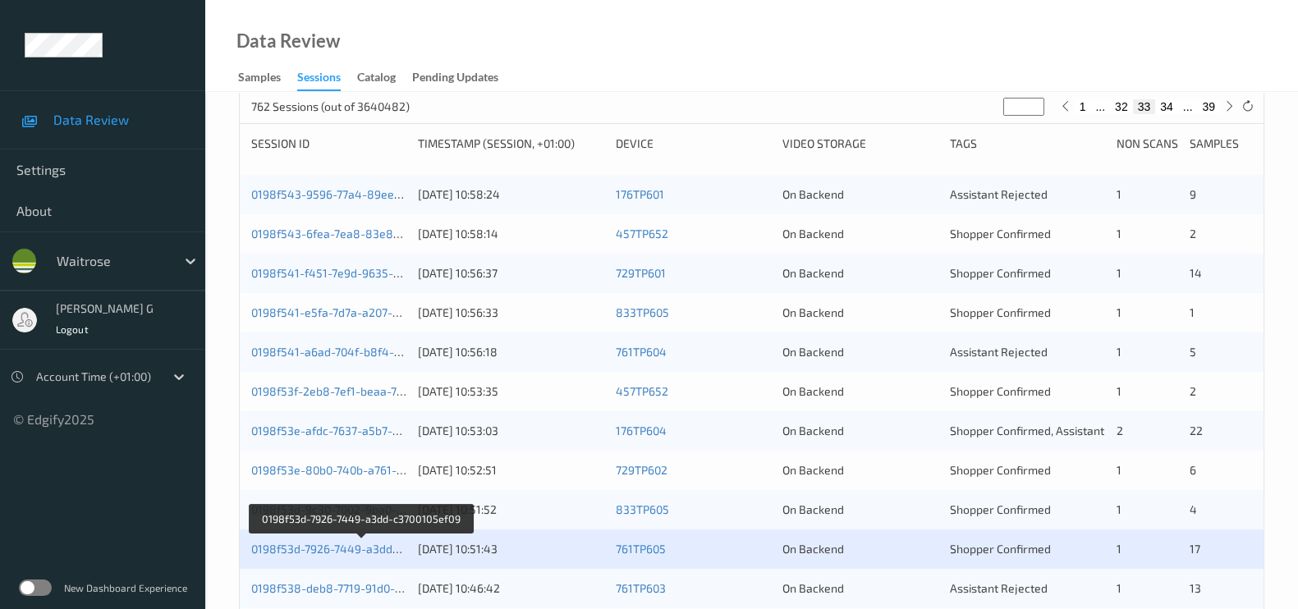
scroll to position [308, 0]
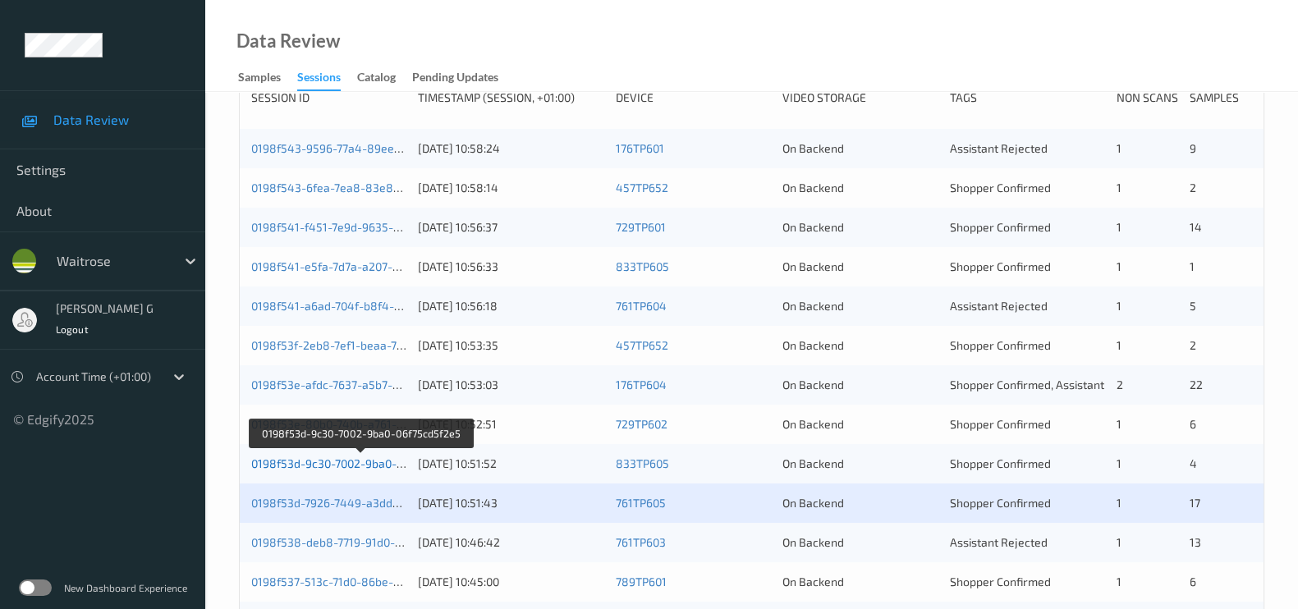
click at [320, 460] on link "0198f53d-9c30-7002-9ba0-06f75cd5f2e5" at bounding box center [360, 464] width 218 height 14
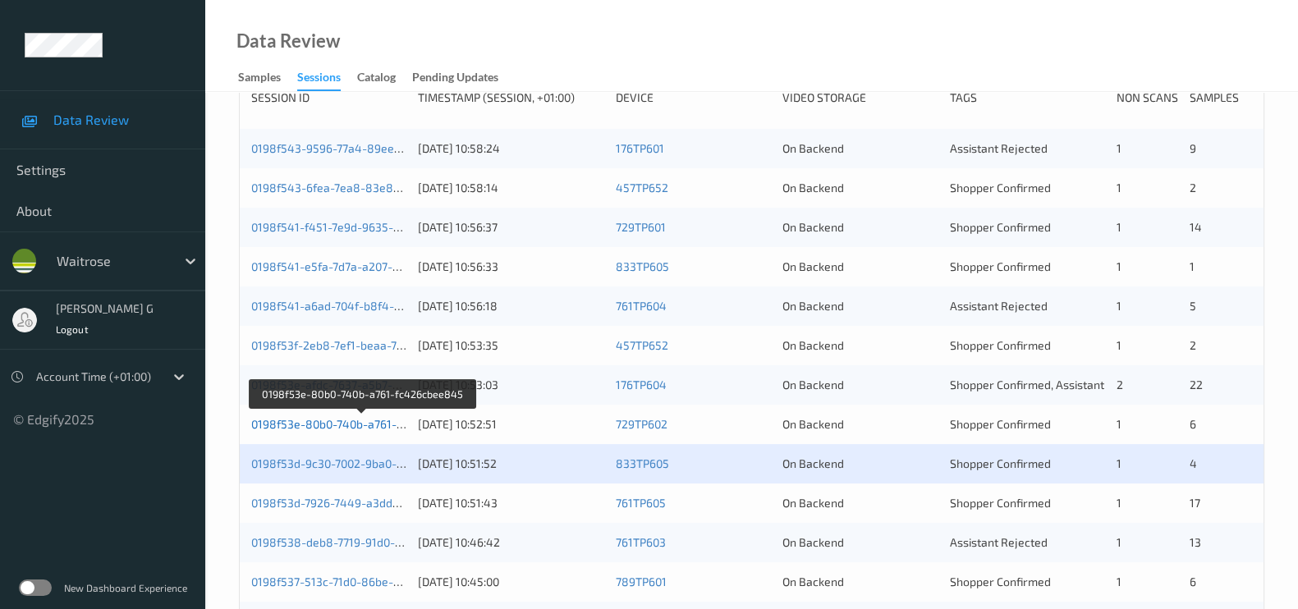
click at [315, 422] on link "0198f53e-80b0-740b-a761-fc426cbee845" at bounding box center [362, 424] width 223 height 14
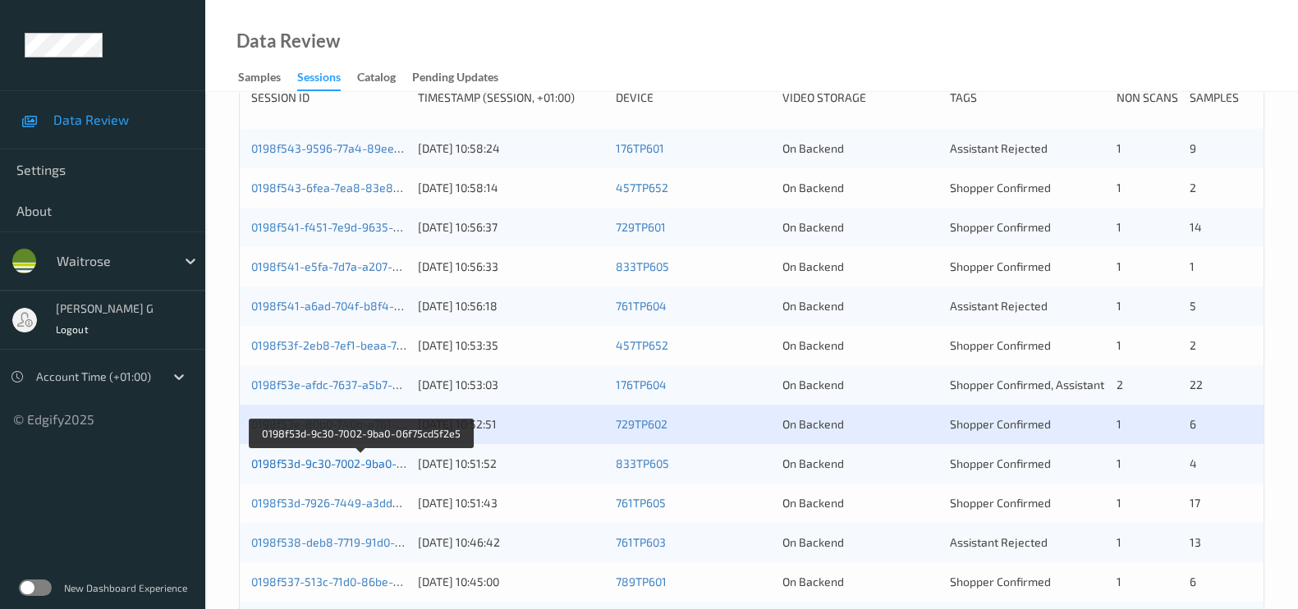
click at [298, 458] on link "0198f53d-9c30-7002-9ba0-06f75cd5f2e5" at bounding box center [360, 464] width 218 height 14
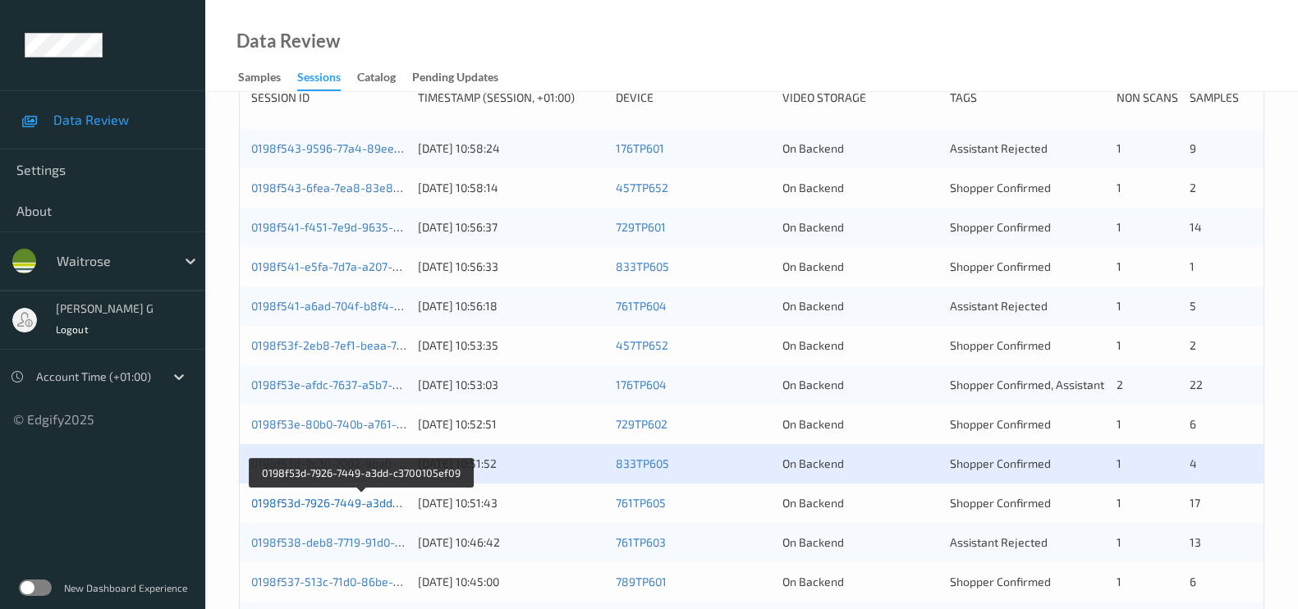
click at [297, 499] on link "0198f53d-7926-7449-a3dd-c3700105ef09" at bounding box center [360, 503] width 219 height 14
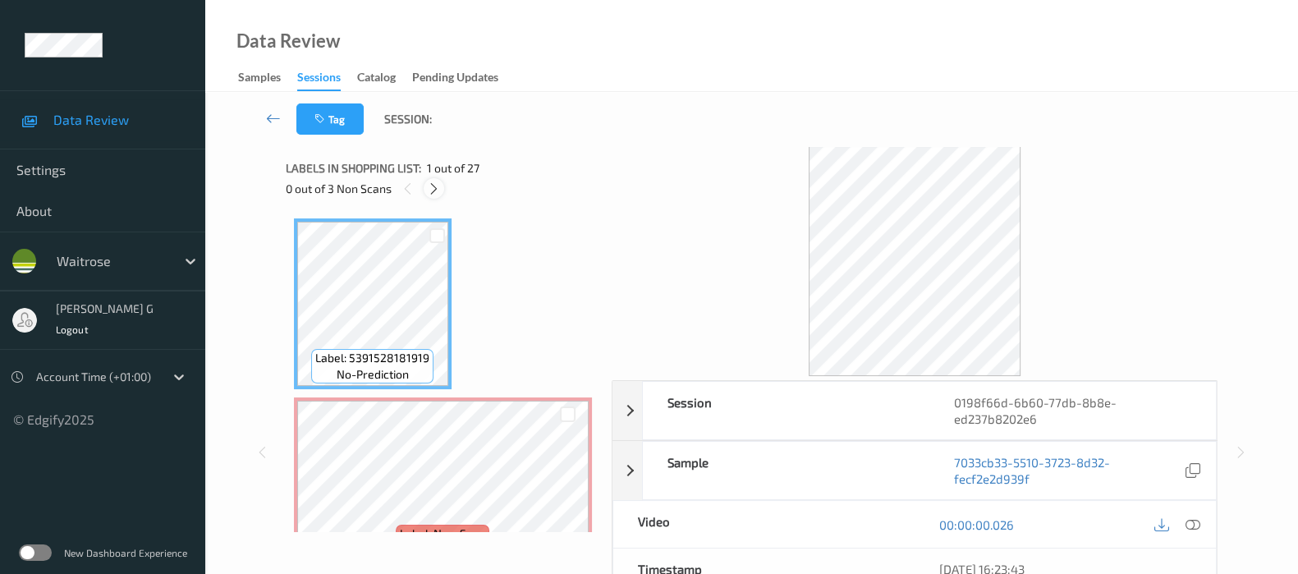
click at [432, 186] on icon at bounding box center [434, 188] width 14 height 15
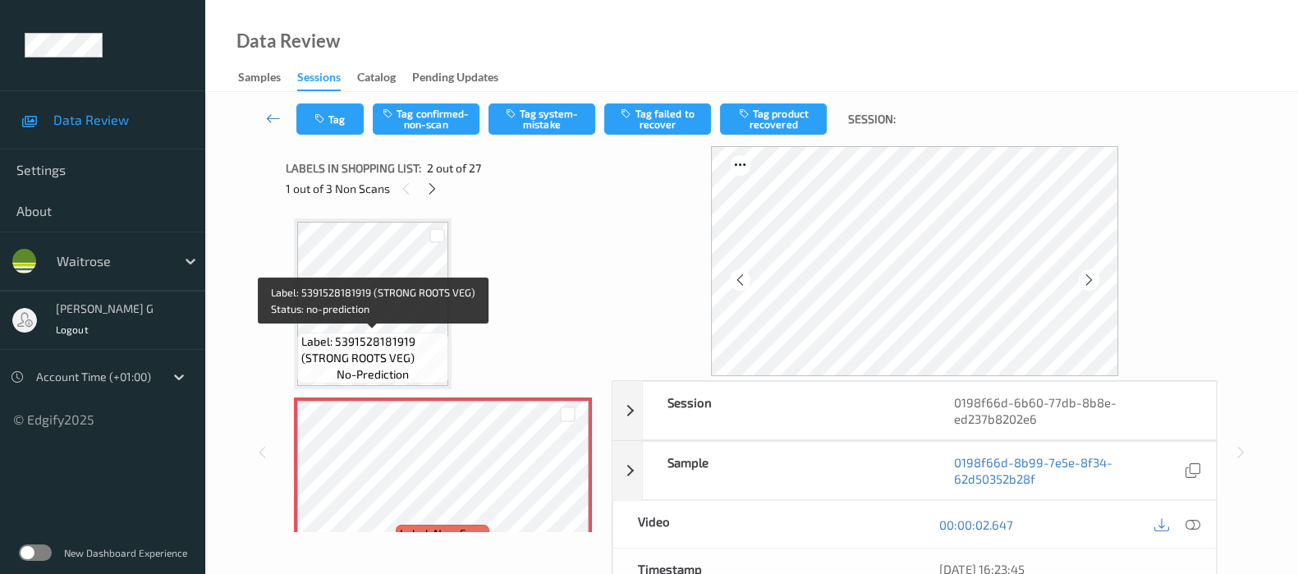
click at [383, 368] on span "no-prediction" at bounding box center [373, 374] width 72 height 16
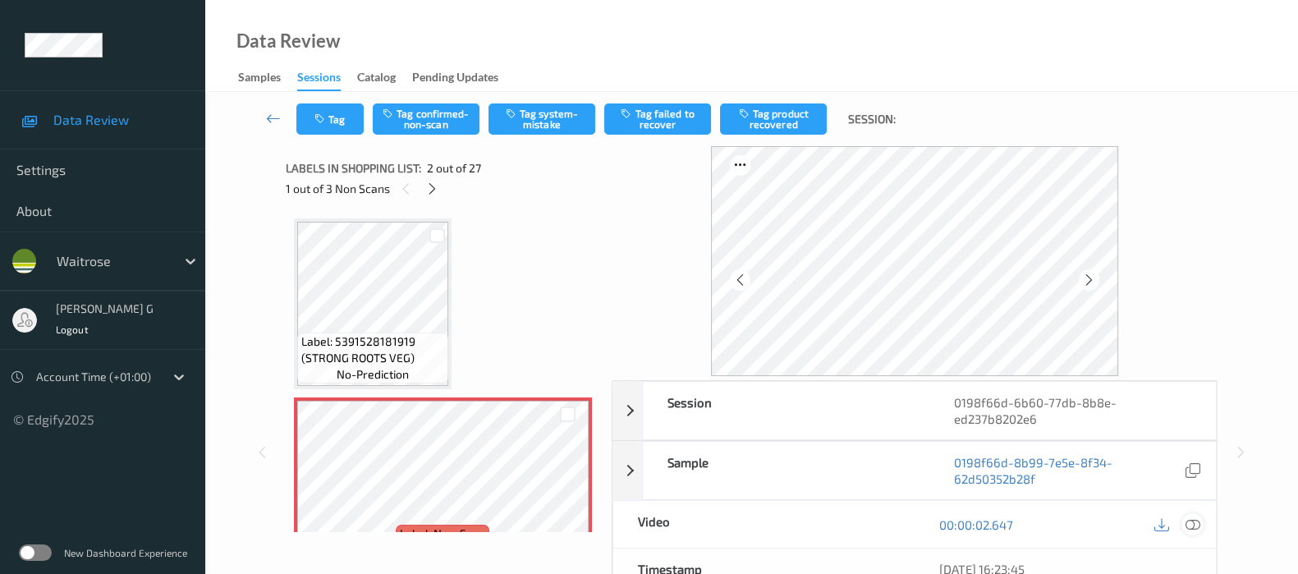
click at [1191, 518] on icon at bounding box center [1193, 524] width 15 height 15
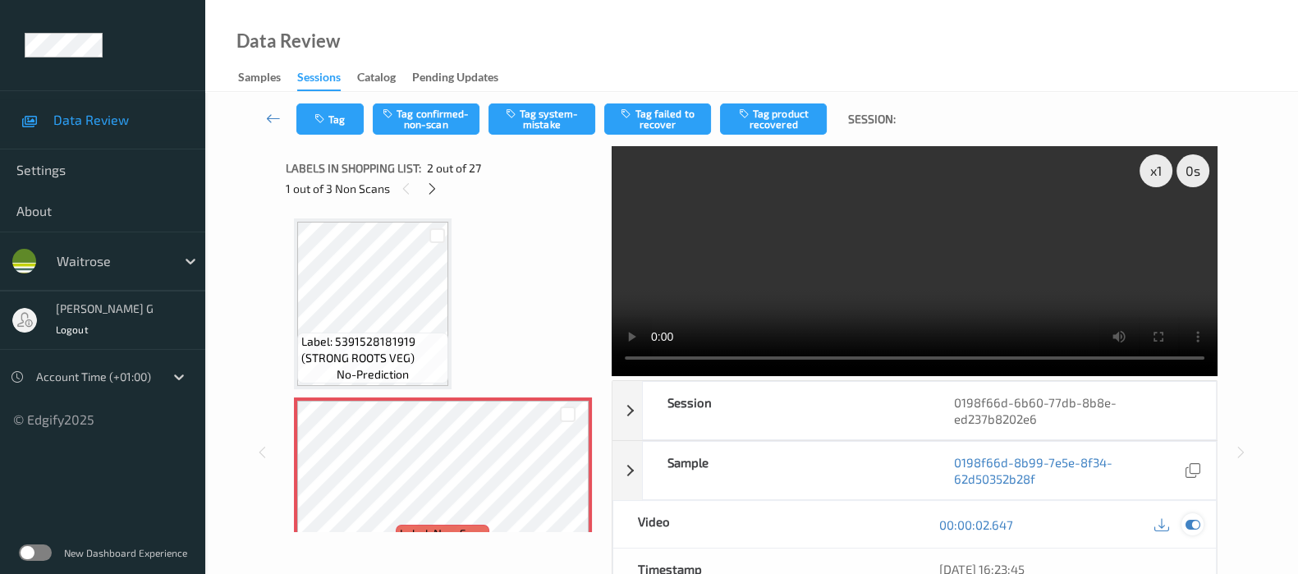
click at [1191, 530] on icon at bounding box center [1193, 524] width 15 height 15
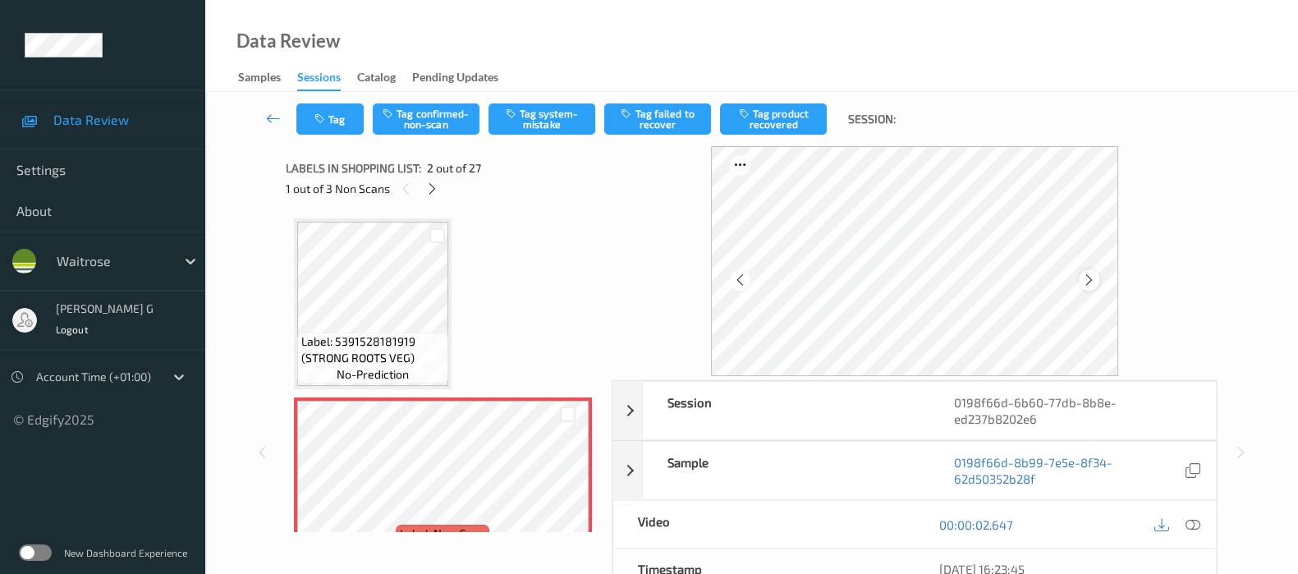
click at [1095, 277] on icon at bounding box center [1089, 280] width 14 height 15
click at [528, 115] on button "Tag system-mistake" at bounding box center [542, 118] width 107 height 31
click at [322, 124] on icon "button" at bounding box center [321, 118] width 14 height 11
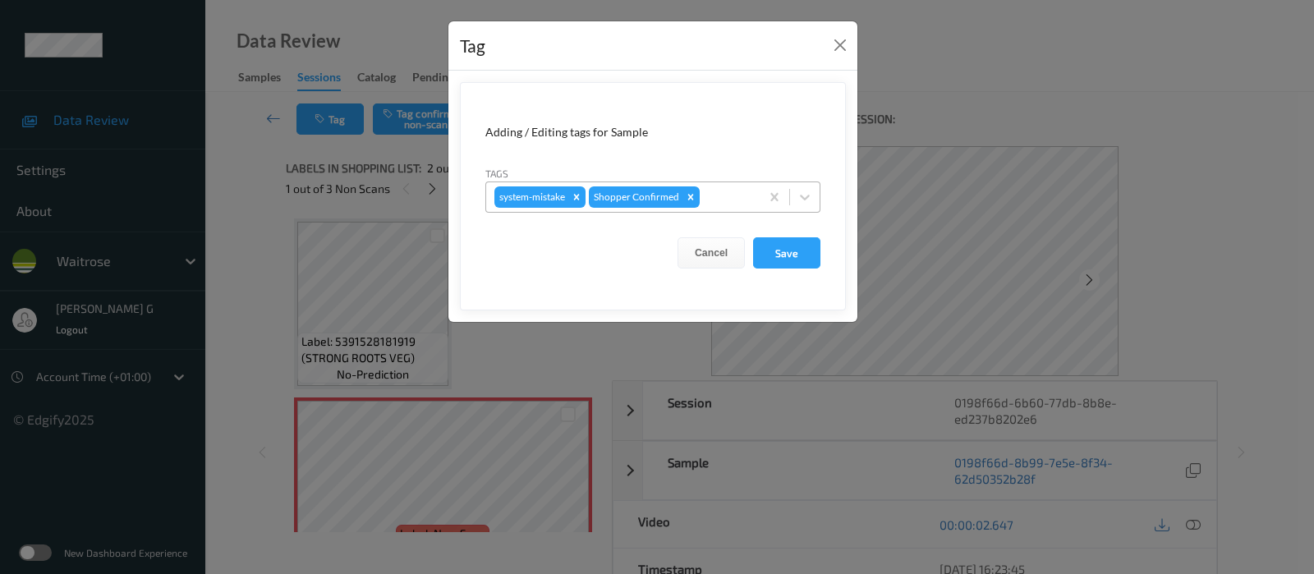
click at [720, 194] on div at bounding box center [727, 197] width 48 height 20
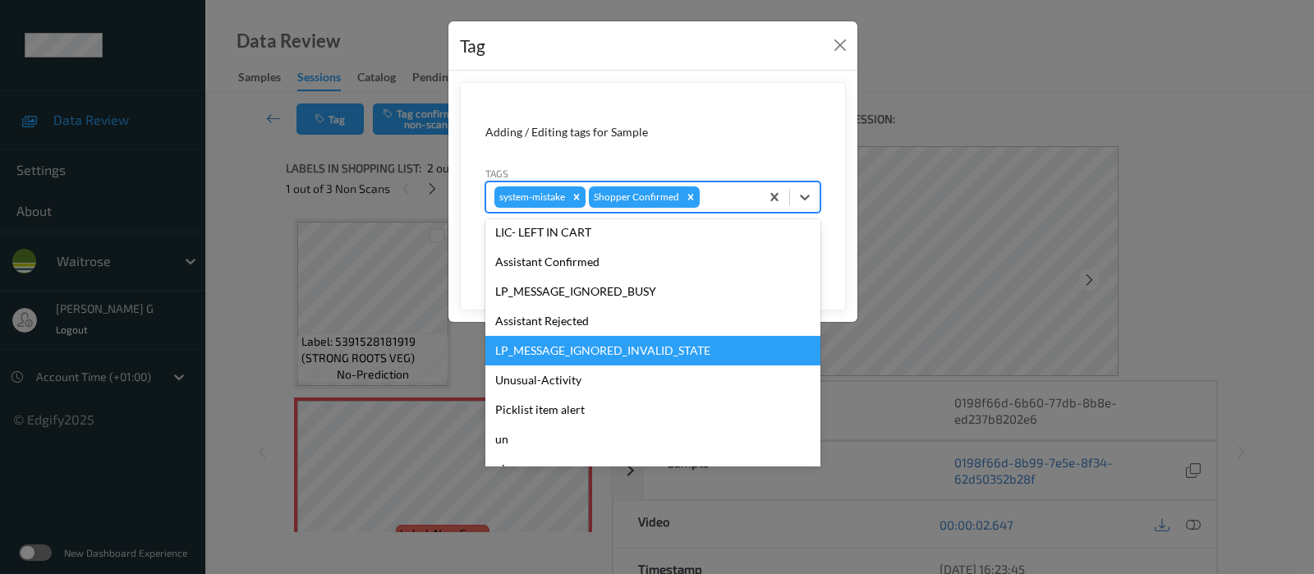
scroll to position [308, 0]
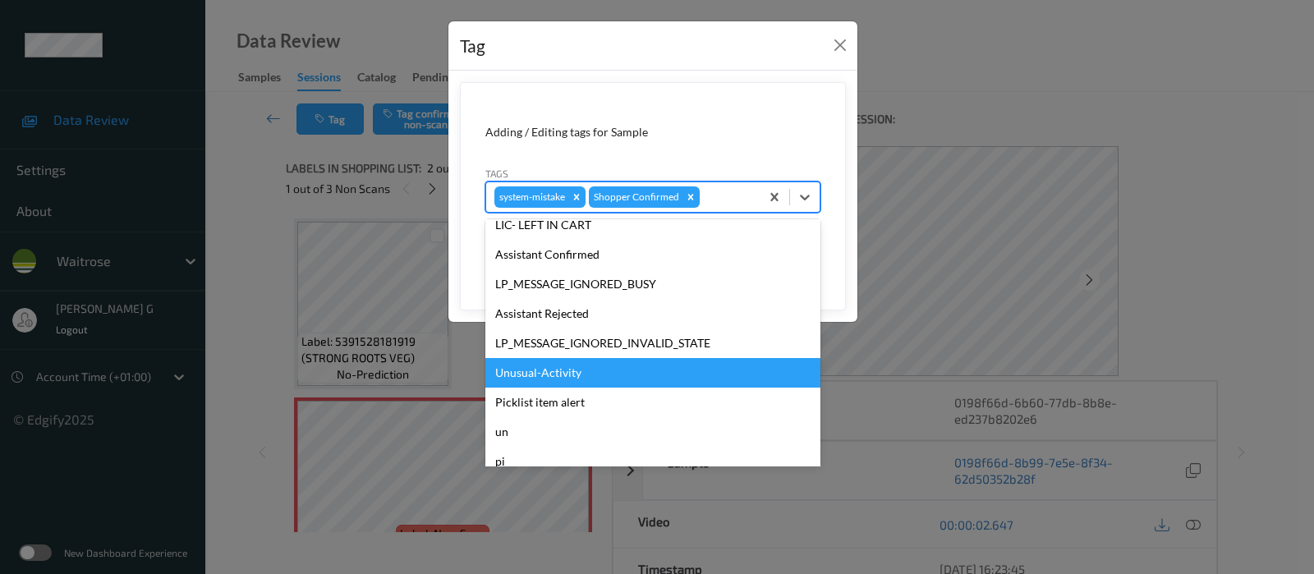
click at [534, 365] on div "Unusual-Activity" at bounding box center [652, 373] width 335 height 30
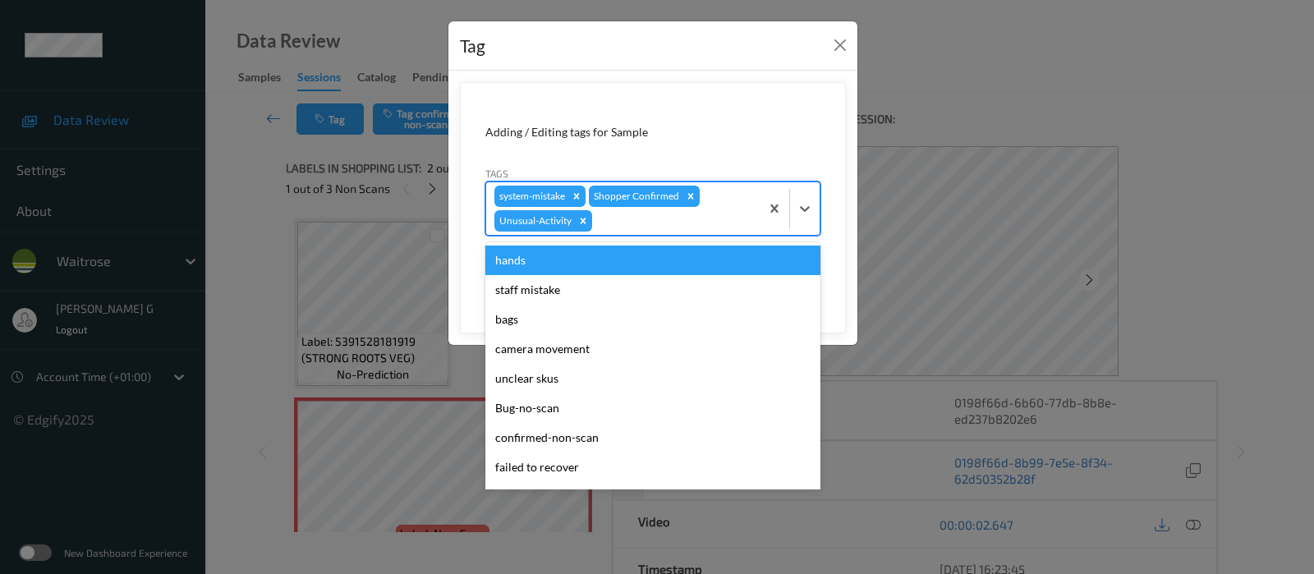
click at [659, 224] on div at bounding box center [673, 221] width 156 height 20
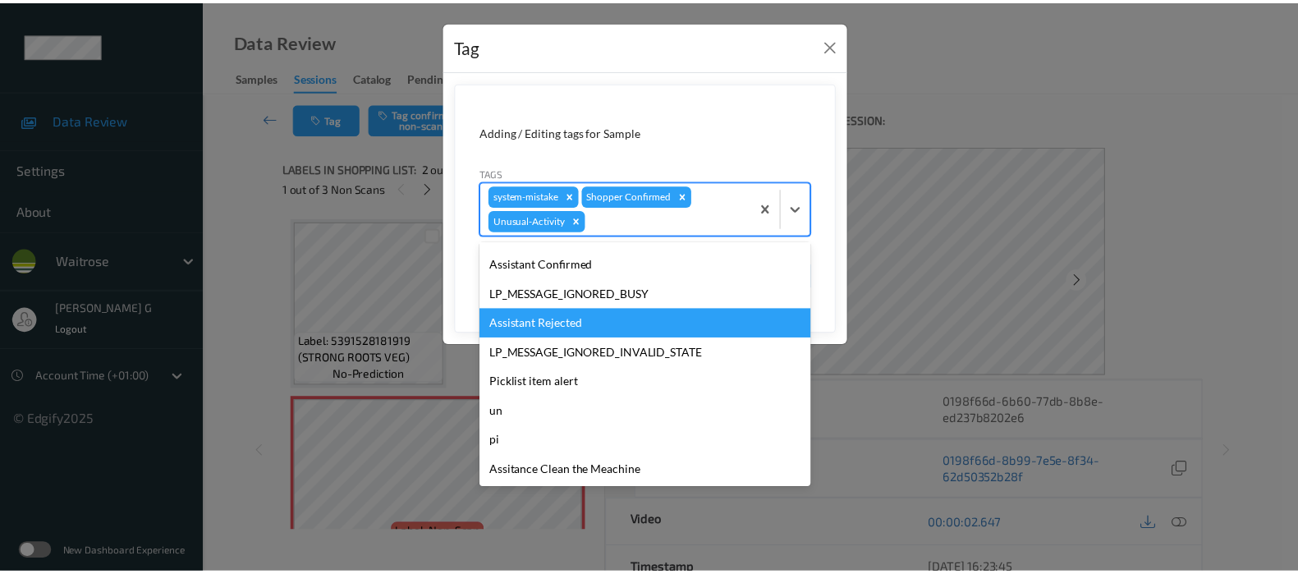
scroll to position [0, 0]
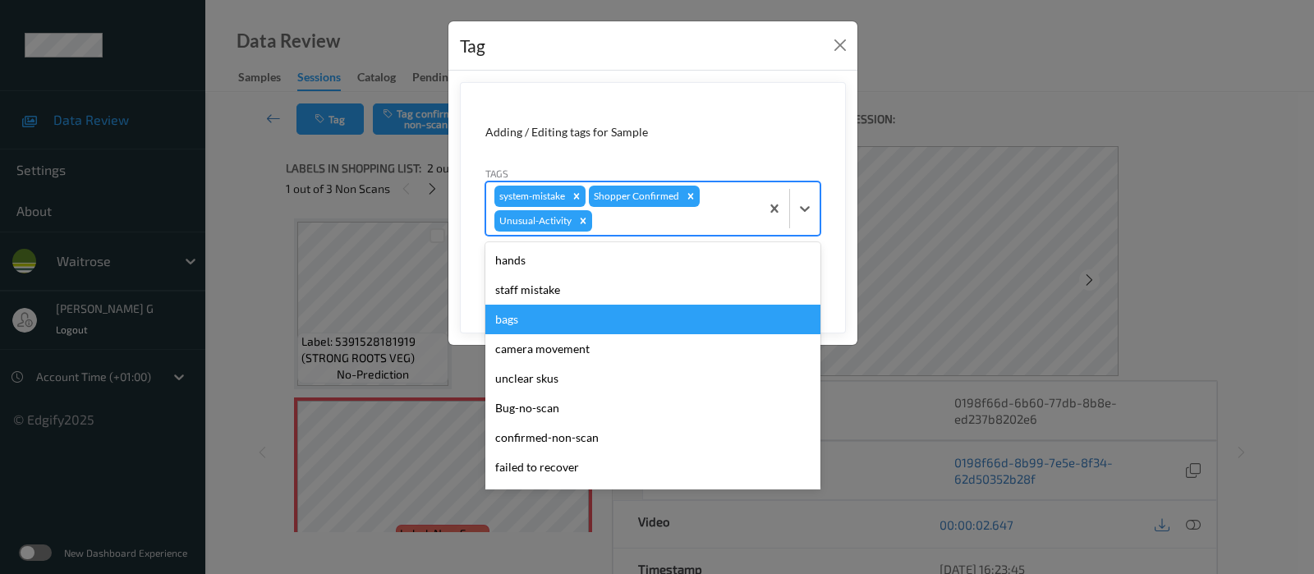
click at [516, 316] on div "bags" at bounding box center [652, 320] width 335 height 30
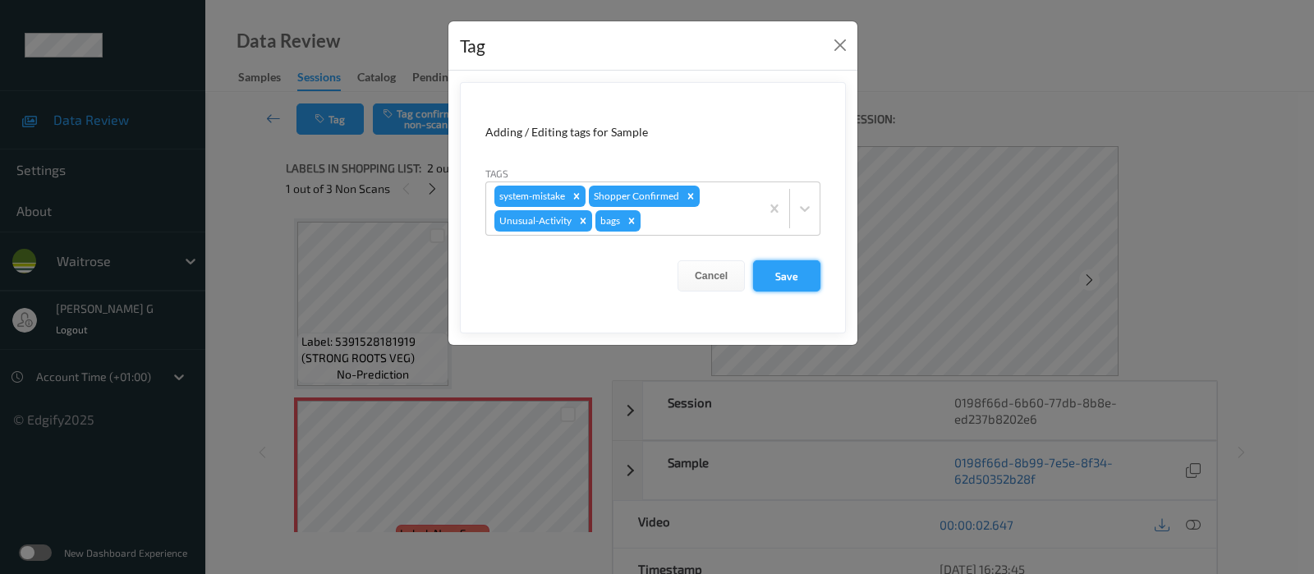
click at [786, 269] on button "Save" at bounding box center [786, 275] width 67 height 31
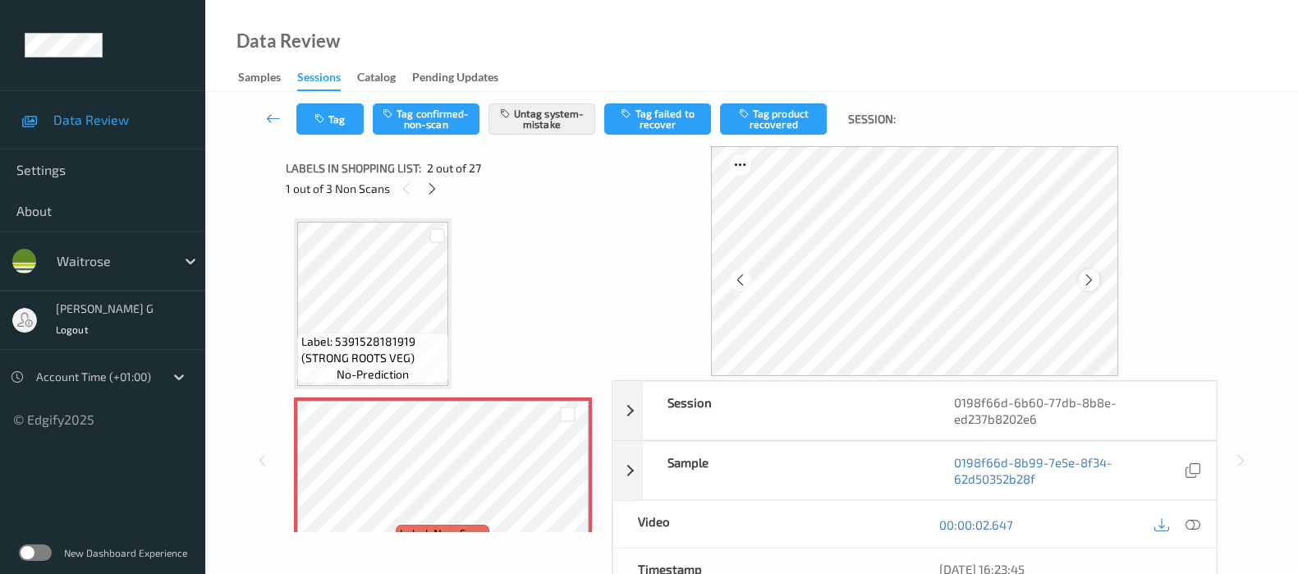
click at [1090, 278] on icon at bounding box center [1089, 280] width 14 height 15
click at [428, 189] on icon at bounding box center [432, 188] width 14 height 15
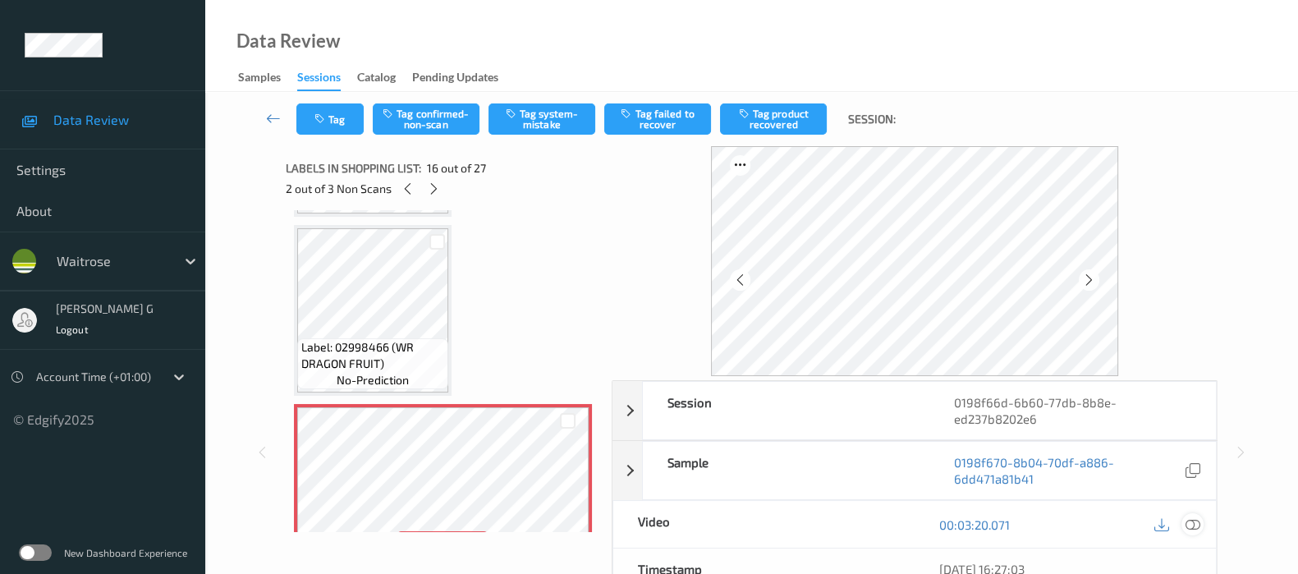
click at [1195, 518] on icon at bounding box center [1193, 524] width 15 height 15
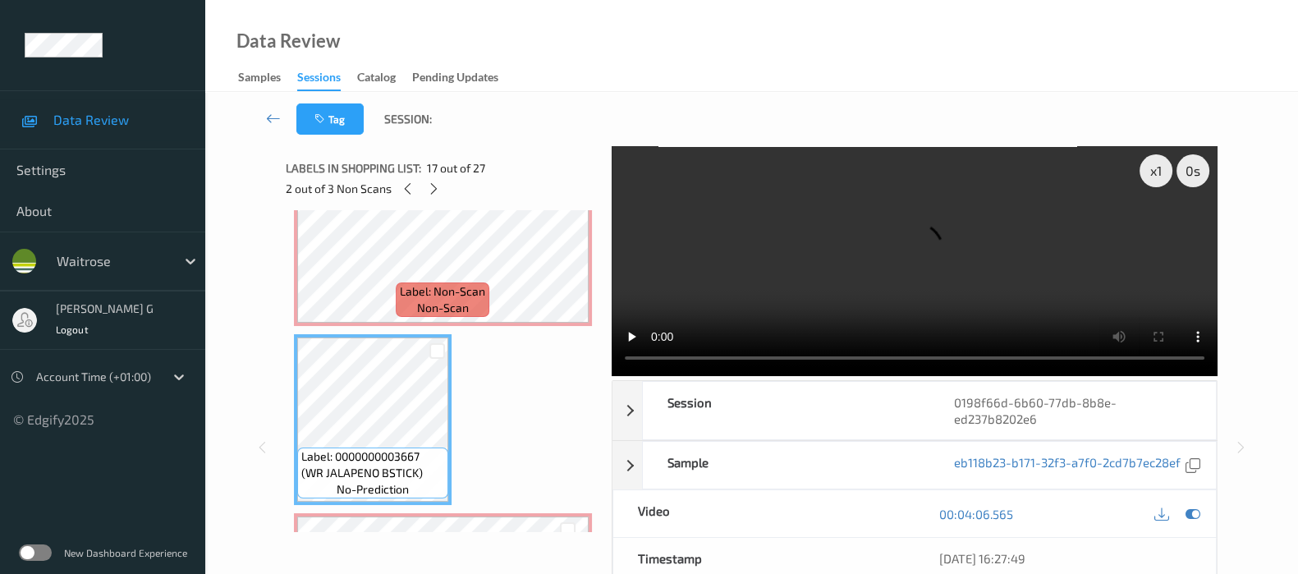
scroll to position [2807, 0]
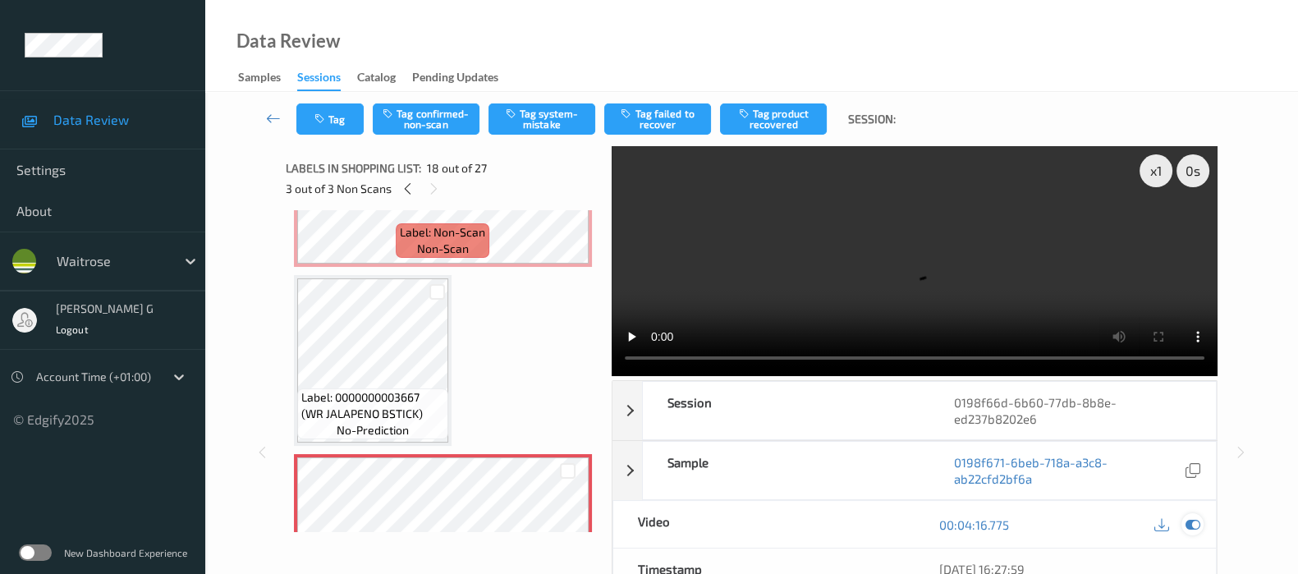
click at [1189, 517] on icon at bounding box center [1193, 524] width 15 height 15
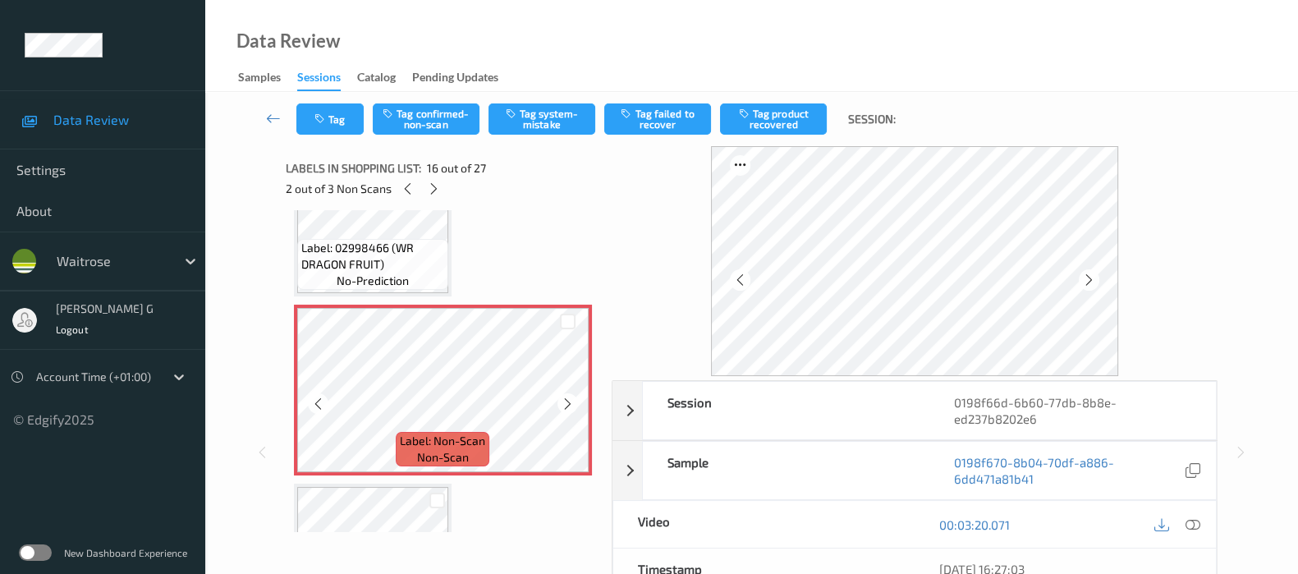
scroll to position [2396, 0]
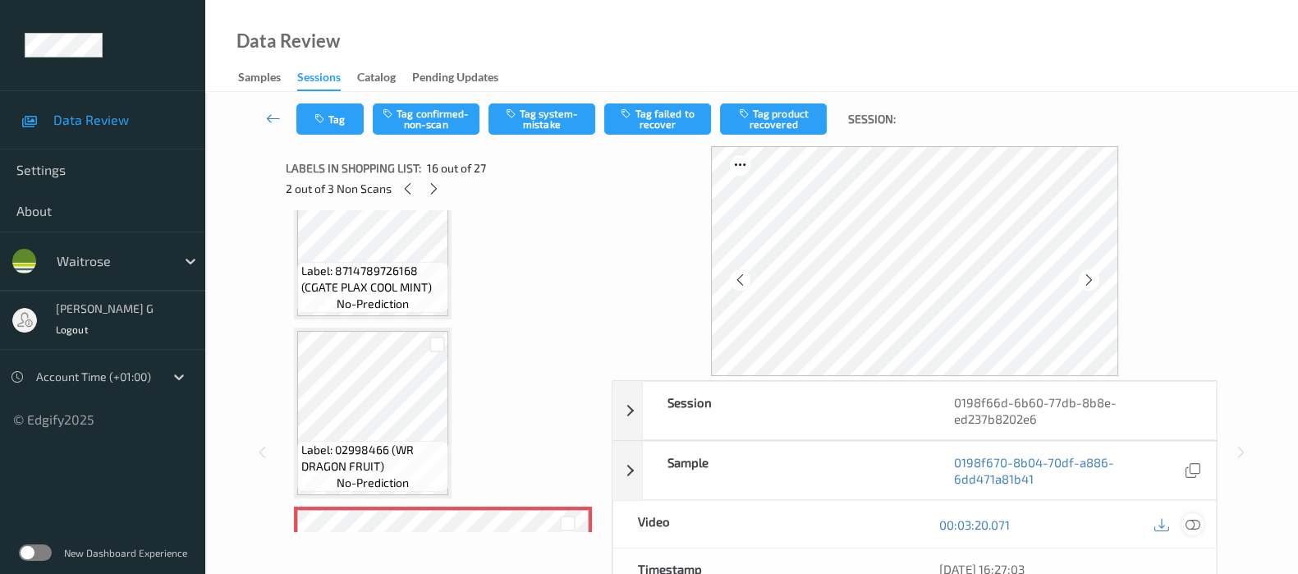
click at [1191, 527] on icon at bounding box center [1193, 524] width 15 height 15
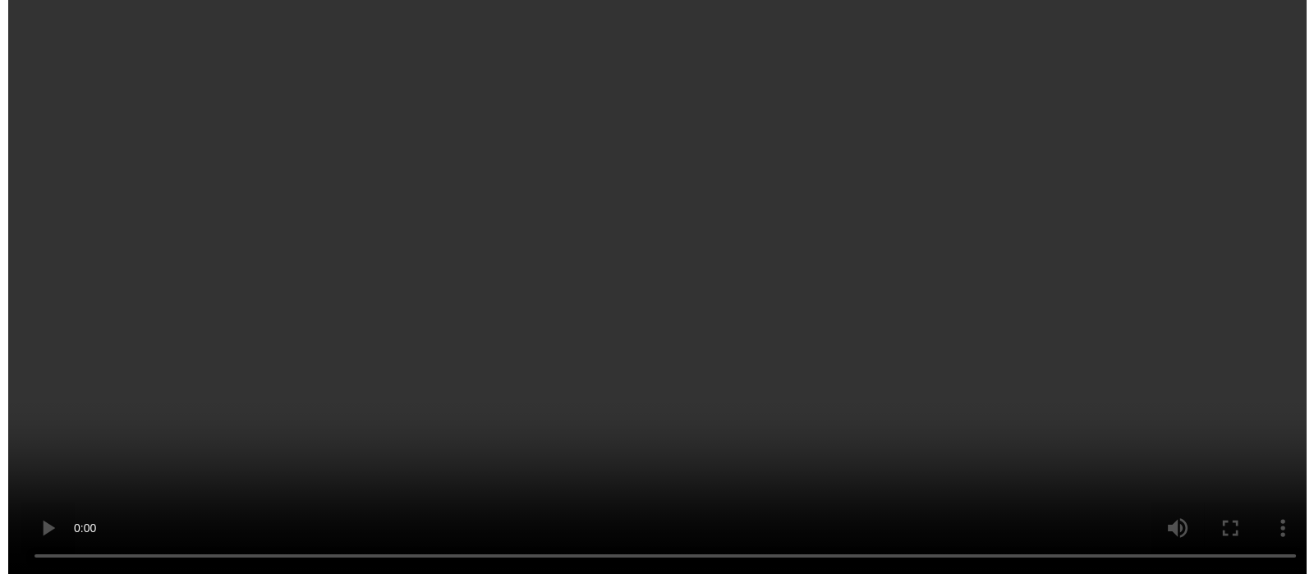
scroll to position [2909, 0]
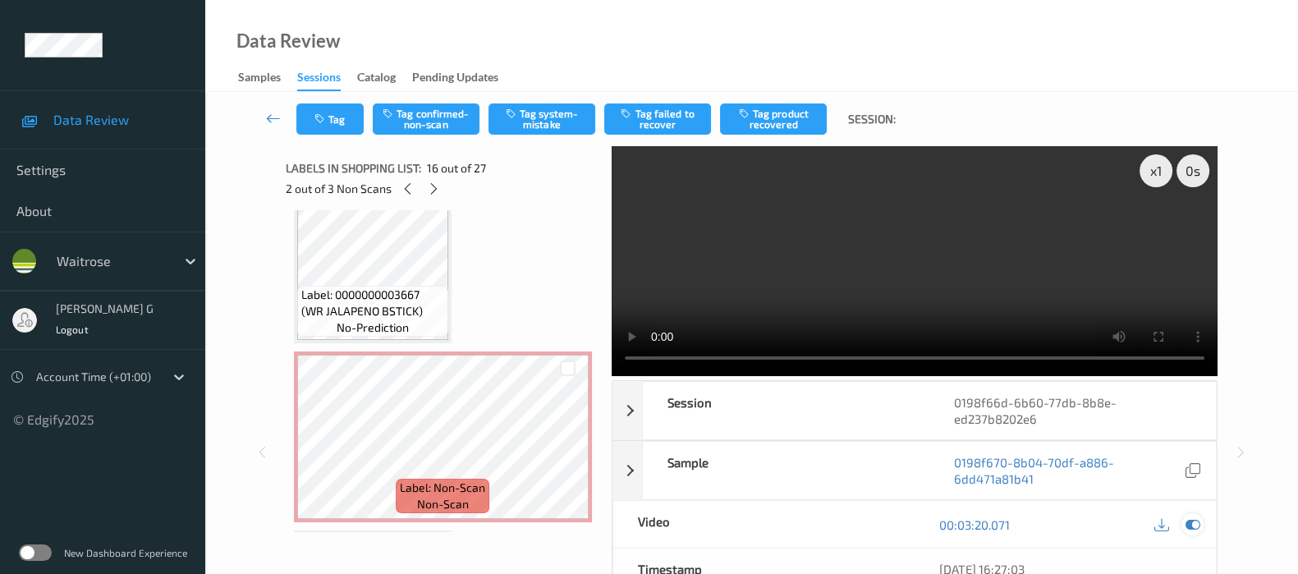
click at [1186, 521] on icon at bounding box center [1193, 524] width 15 height 15
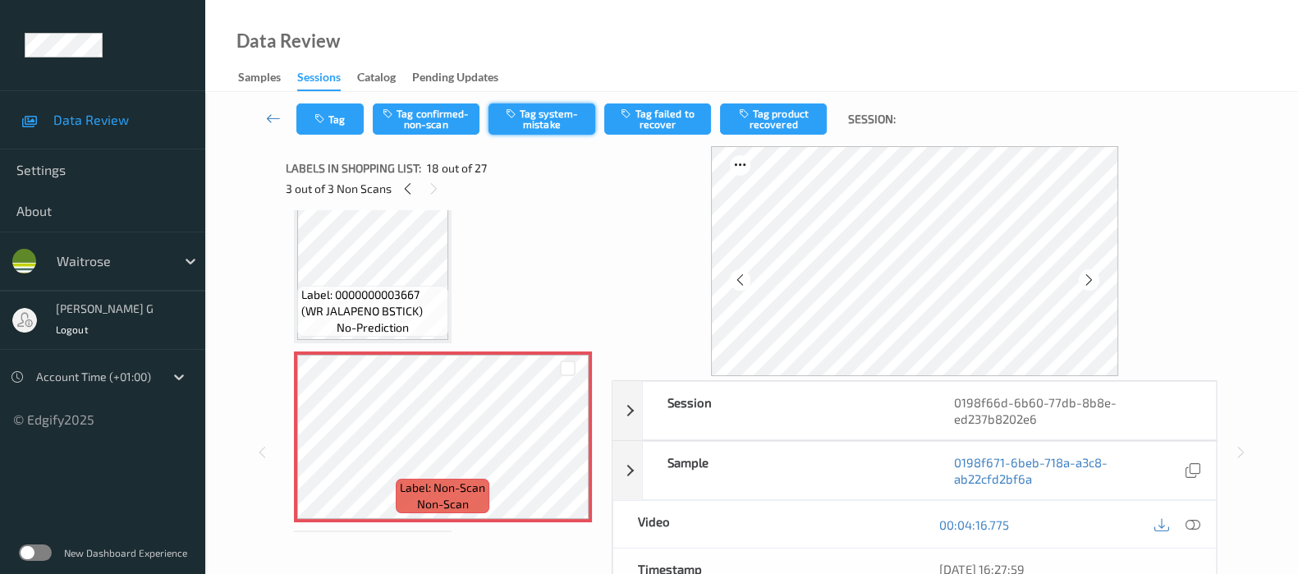
click at [535, 117] on button "Tag system-mistake" at bounding box center [542, 118] width 107 height 31
click at [319, 115] on icon "button" at bounding box center [321, 118] width 14 height 11
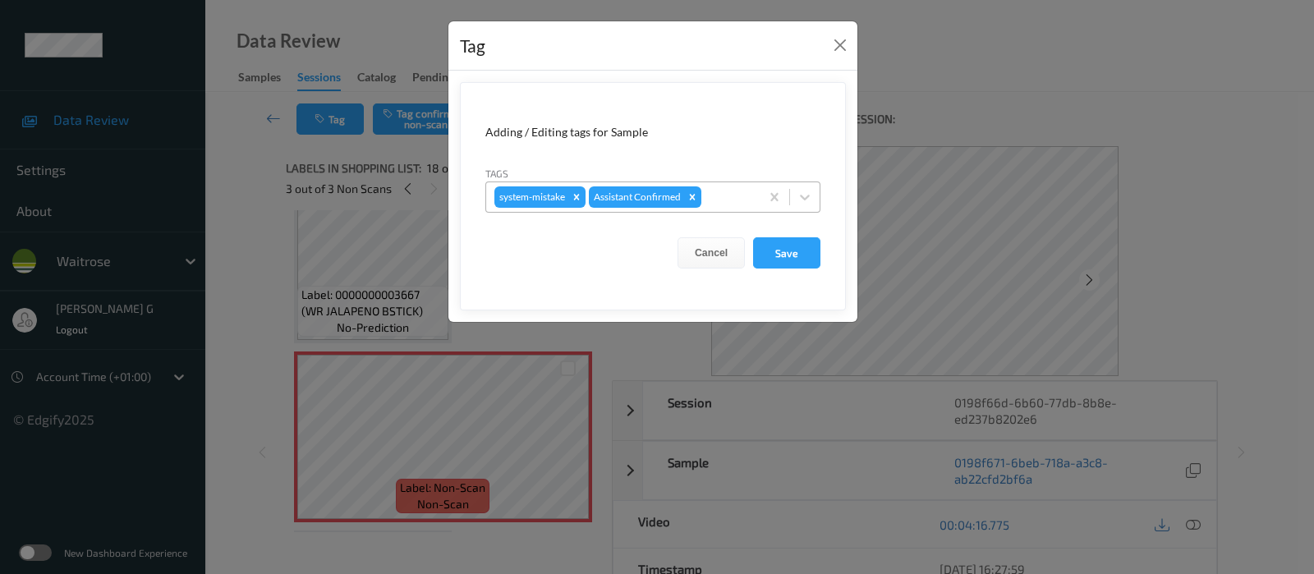
click at [728, 189] on div at bounding box center [728, 197] width 47 height 20
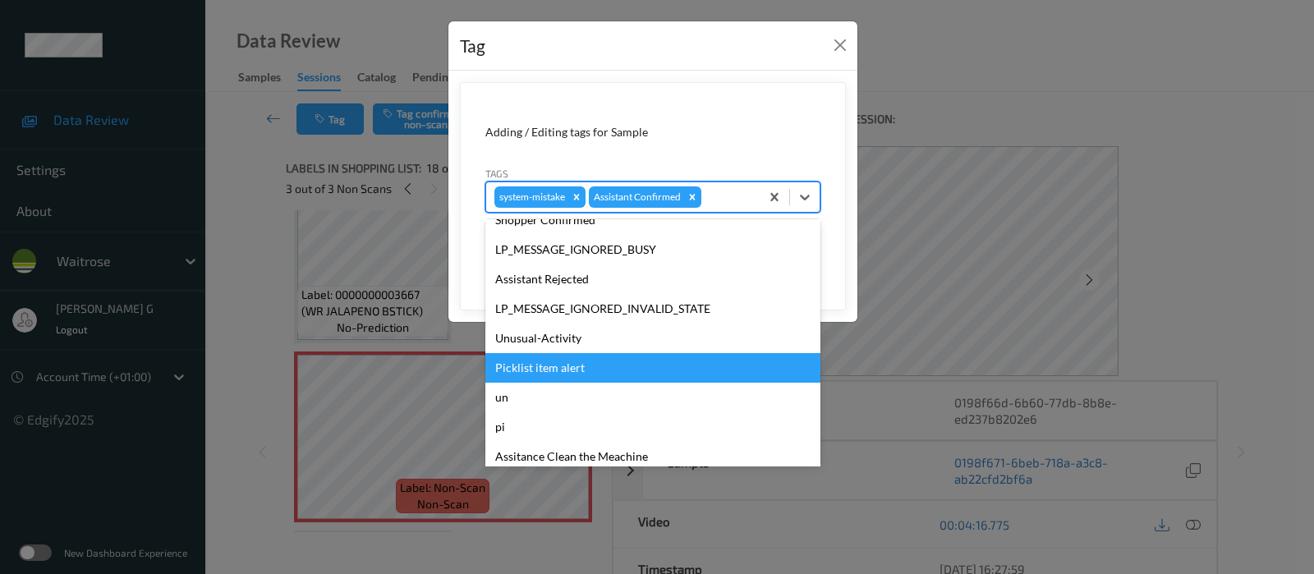
scroll to position [351, 0]
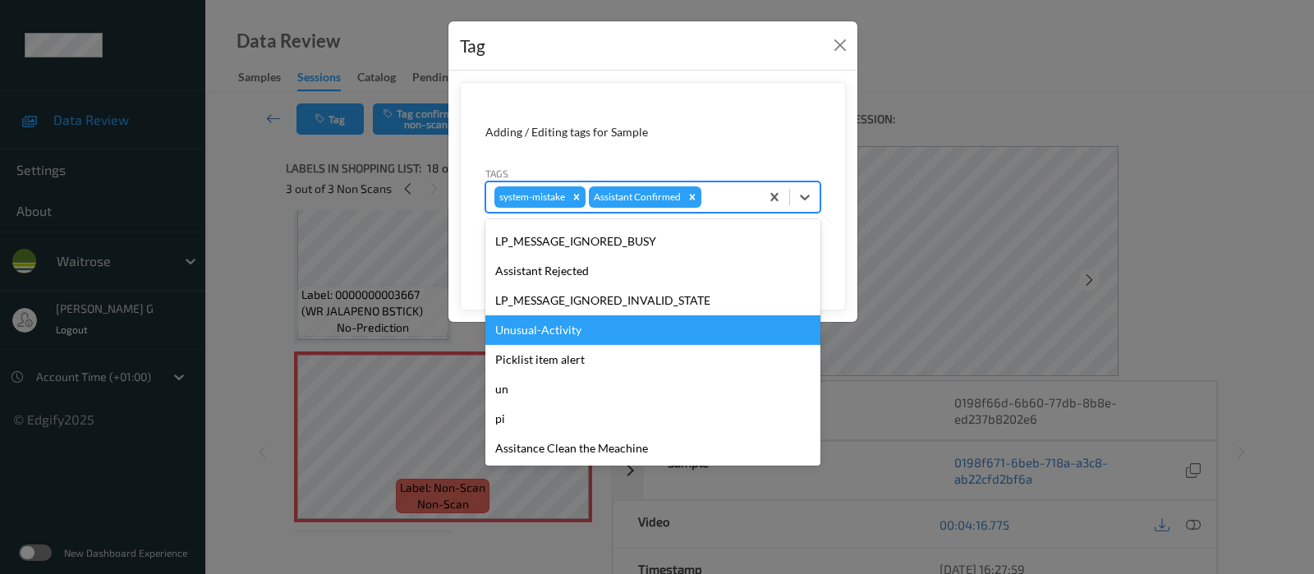
click at [558, 318] on div "Unusual-Activity" at bounding box center [652, 330] width 335 height 30
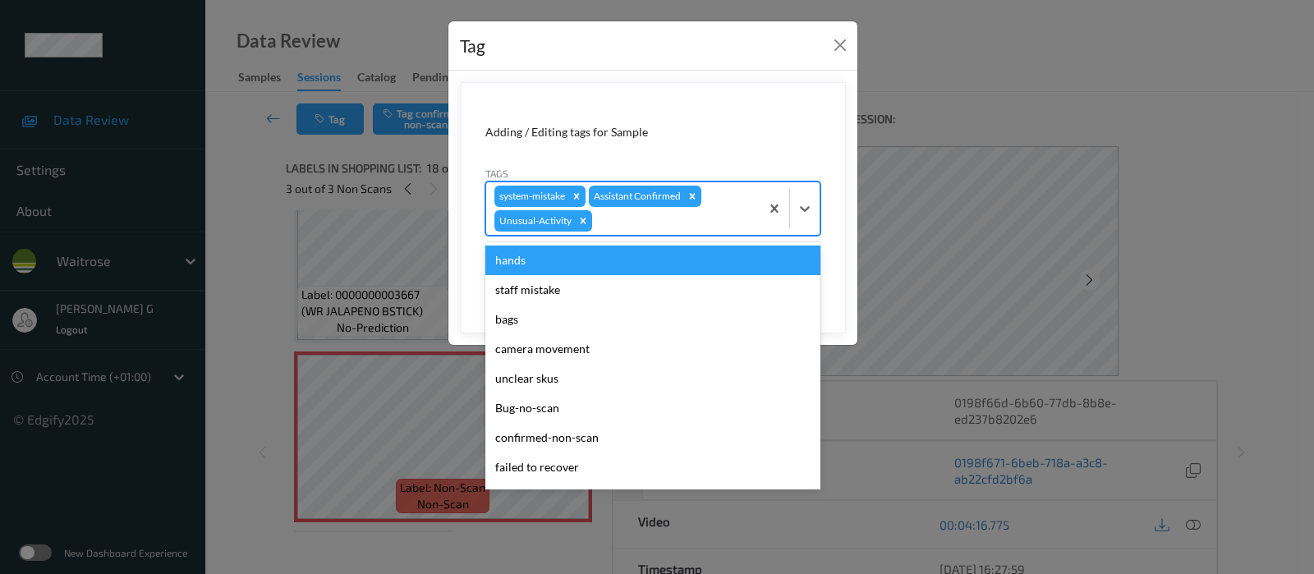
click at [674, 224] on div at bounding box center [673, 221] width 156 height 20
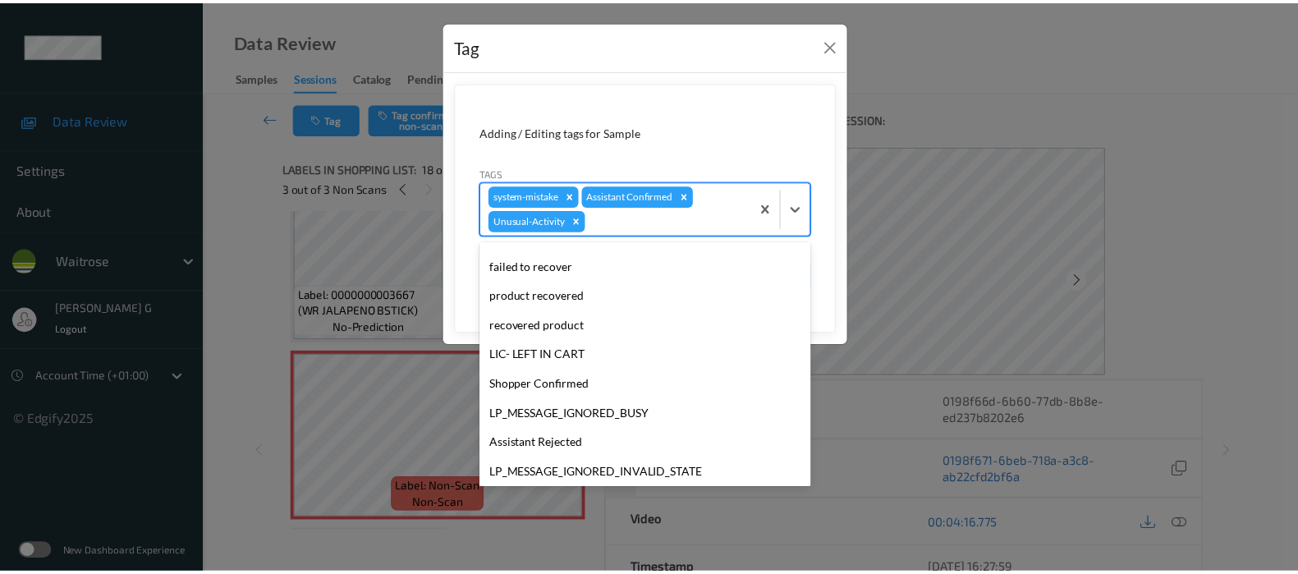
scroll to position [321, 0]
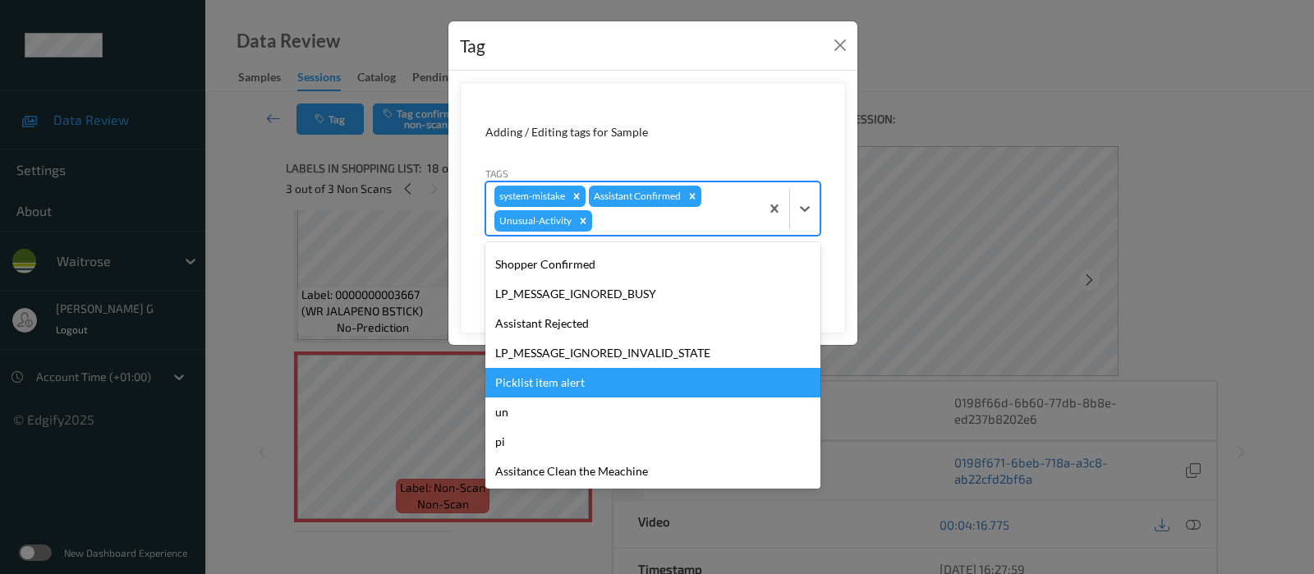
click at [554, 391] on div "Picklist item alert" at bounding box center [652, 383] width 335 height 30
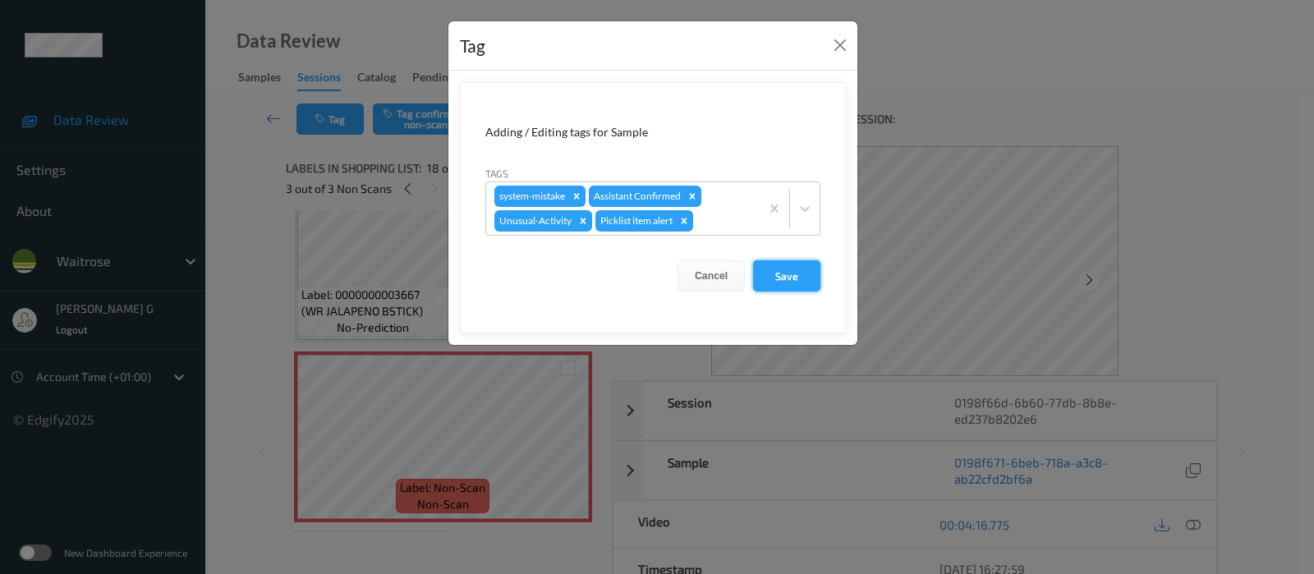
click at [776, 270] on button "Save" at bounding box center [786, 275] width 67 height 31
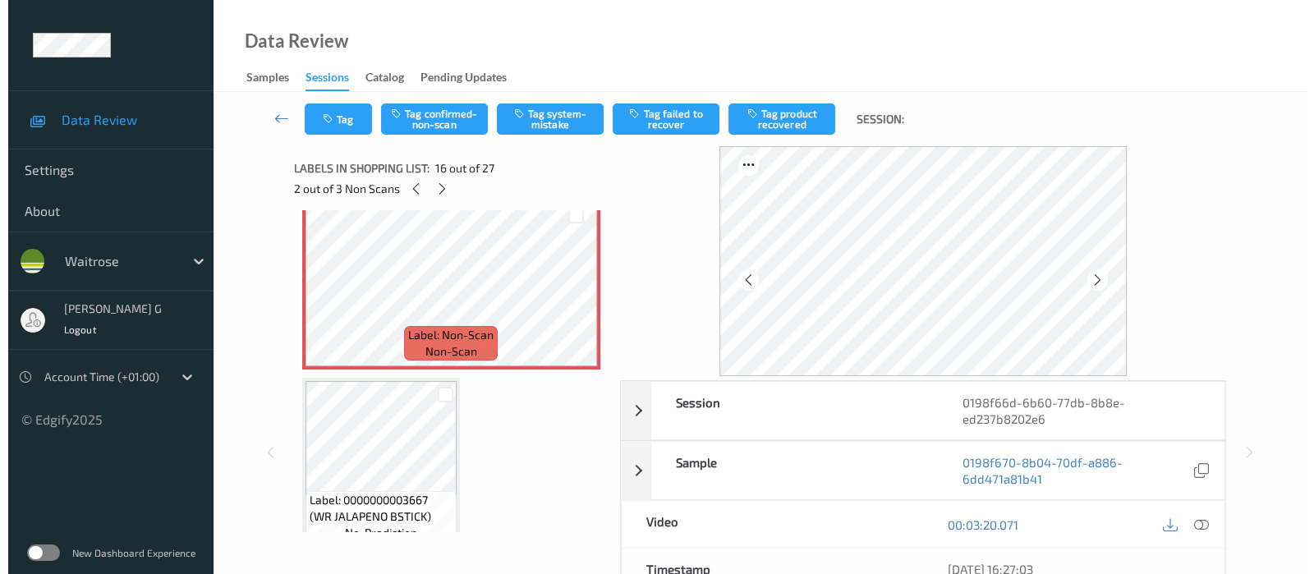
scroll to position [2601, 0]
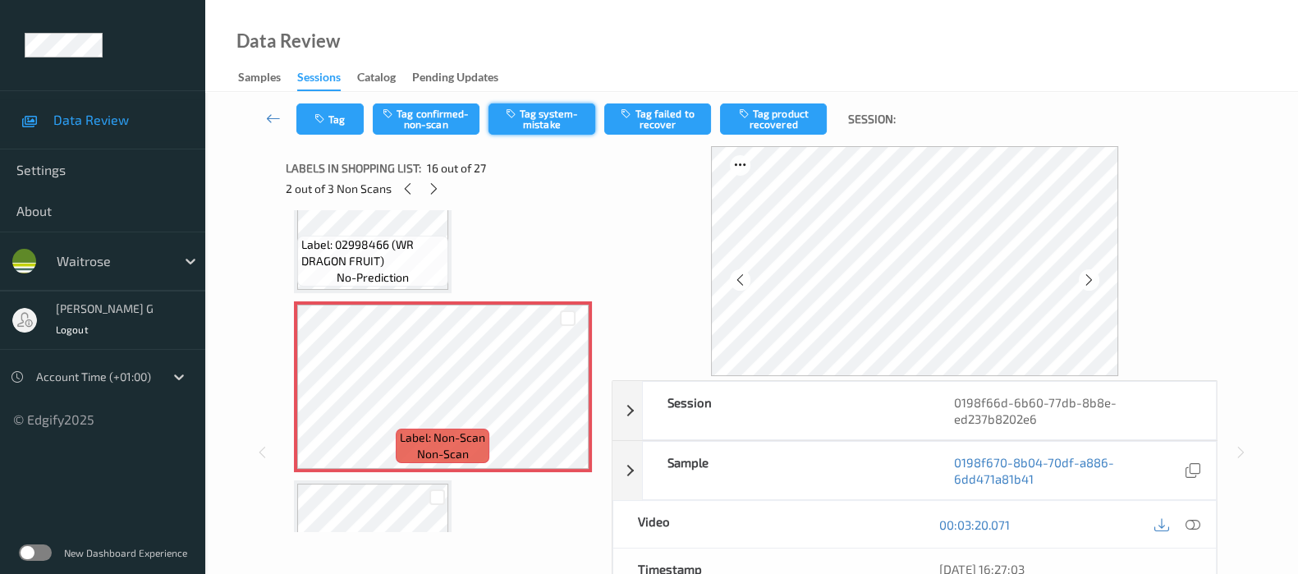
click at [556, 119] on button "Tag system-mistake" at bounding box center [542, 118] width 107 height 31
click at [340, 114] on button "Tag" at bounding box center [329, 118] width 67 height 31
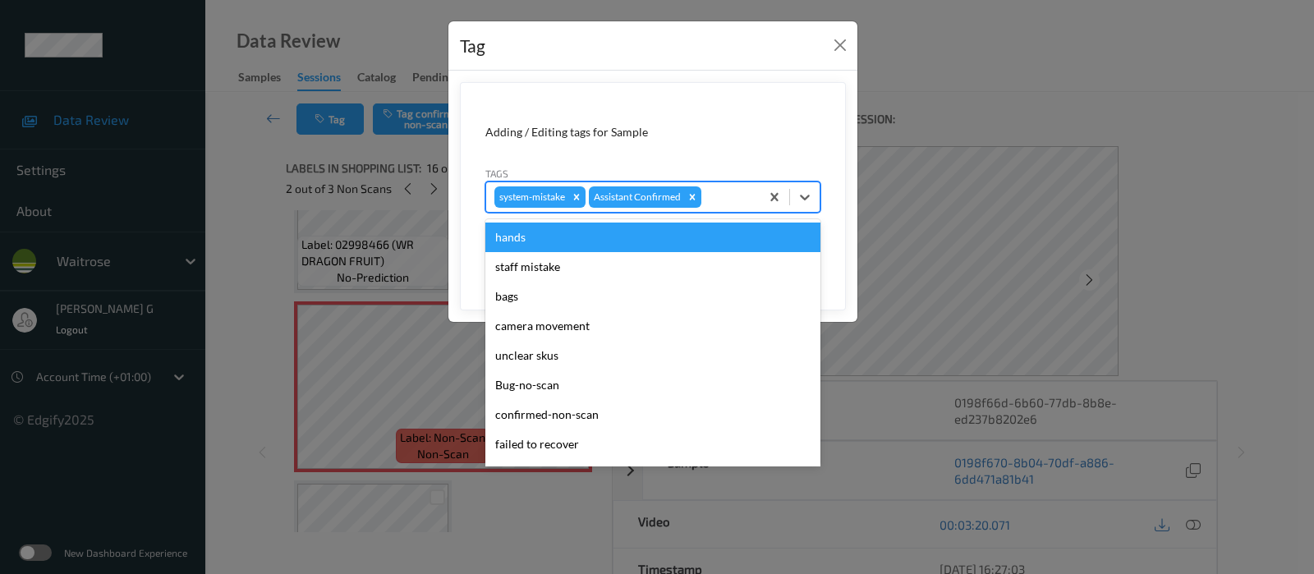
click at [734, 194] on div at bounding box center [728, 197] width 47 height 20
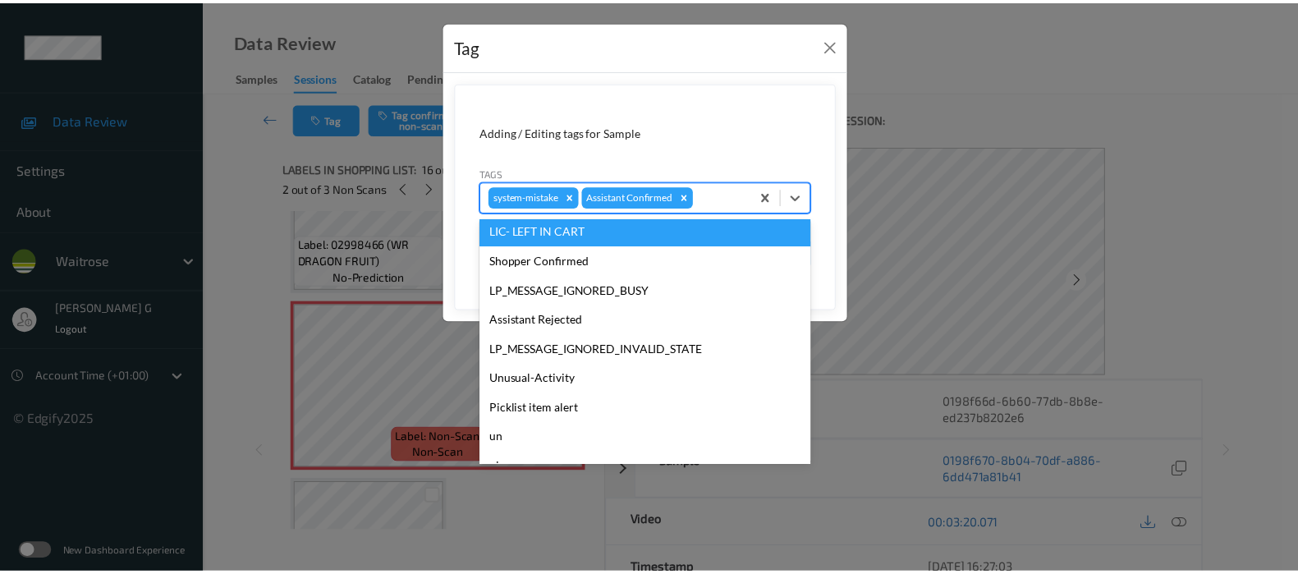
scroll to position [351, 0]
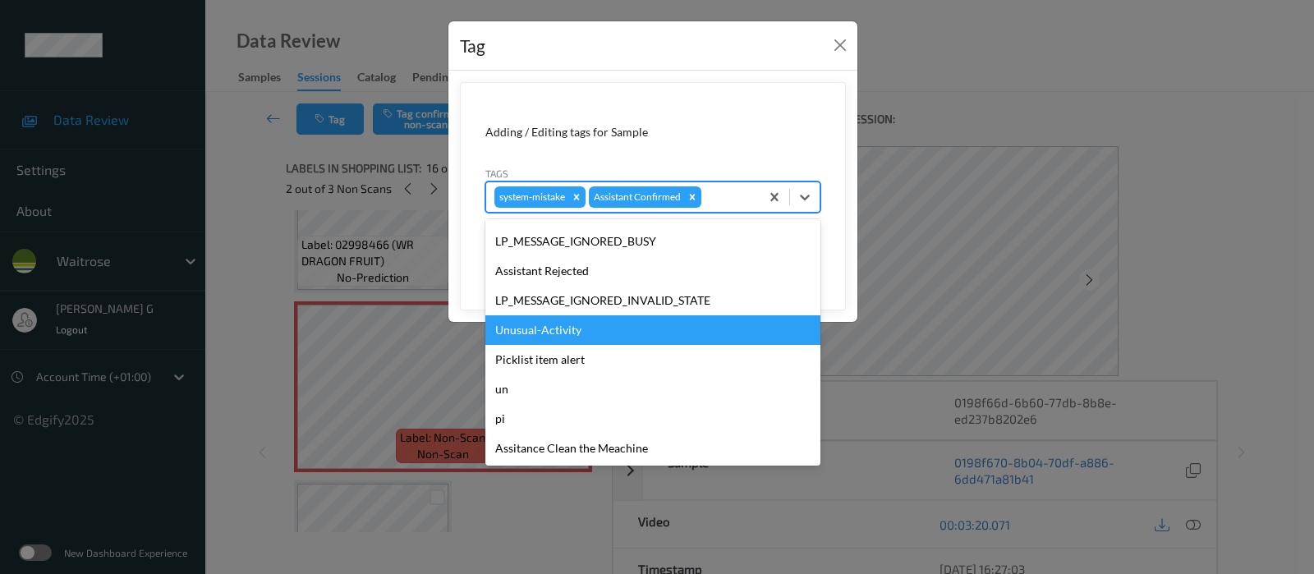
click at [544, 341] on div "Unusual-Activity" at bounding box center [652, 330] width 335 height 30
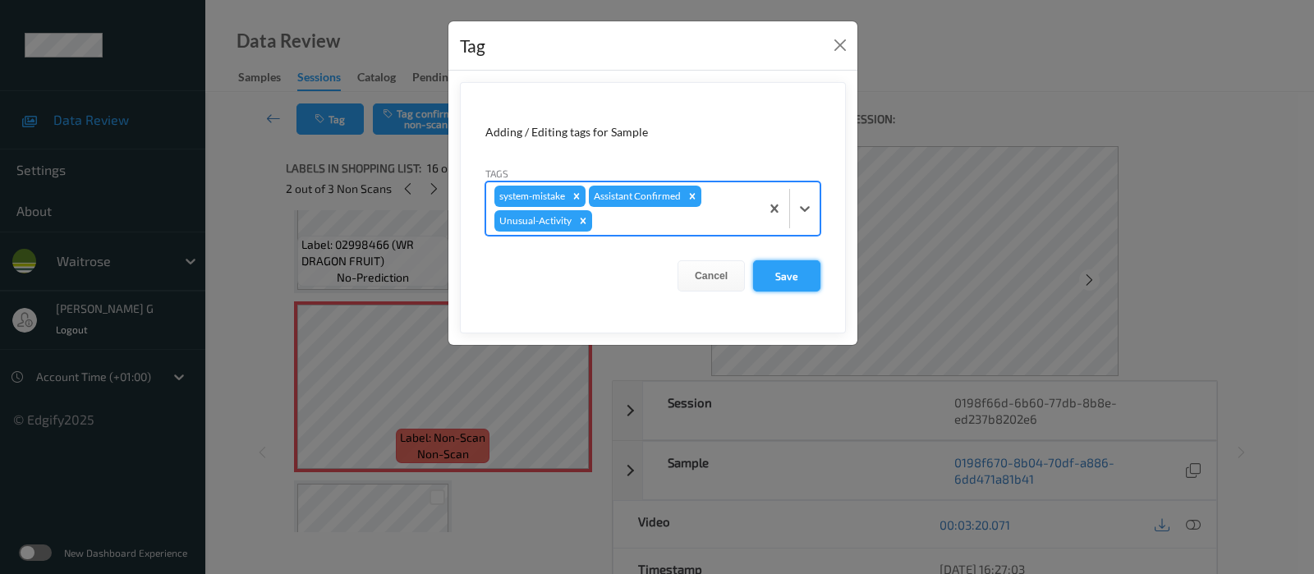
click at [798, 272] on button "Save" at bounding box center [786, 275] width 67 height 31
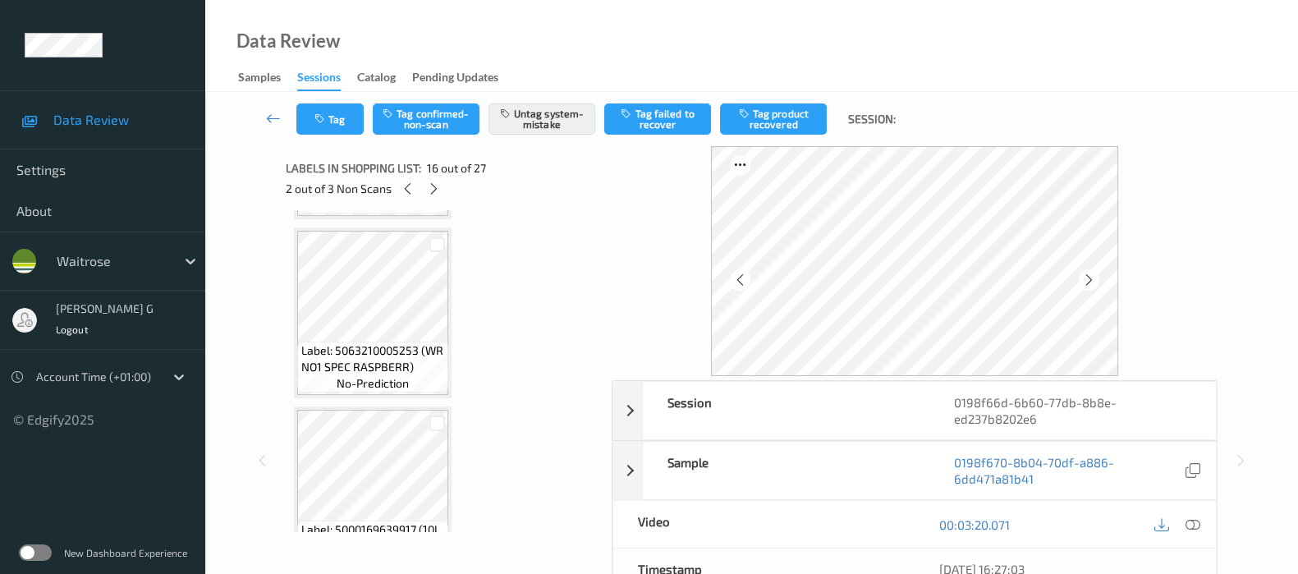
scroll to position [1164, 0]
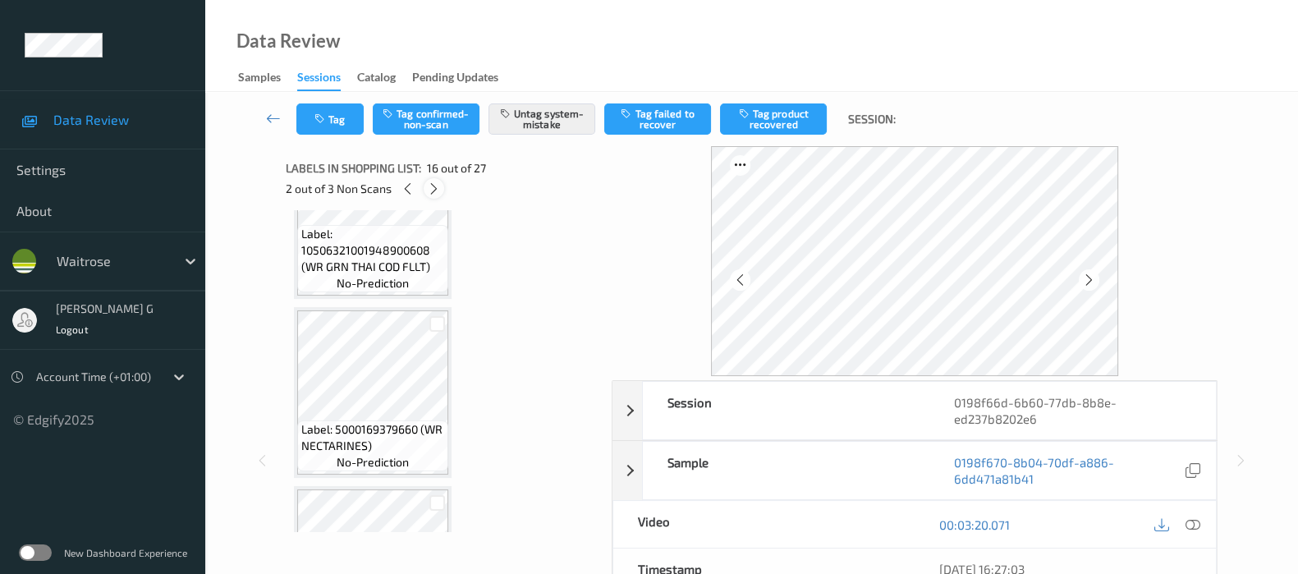
click at [435, 187] on icon at bounding box center [434, 188] width 14 height 15
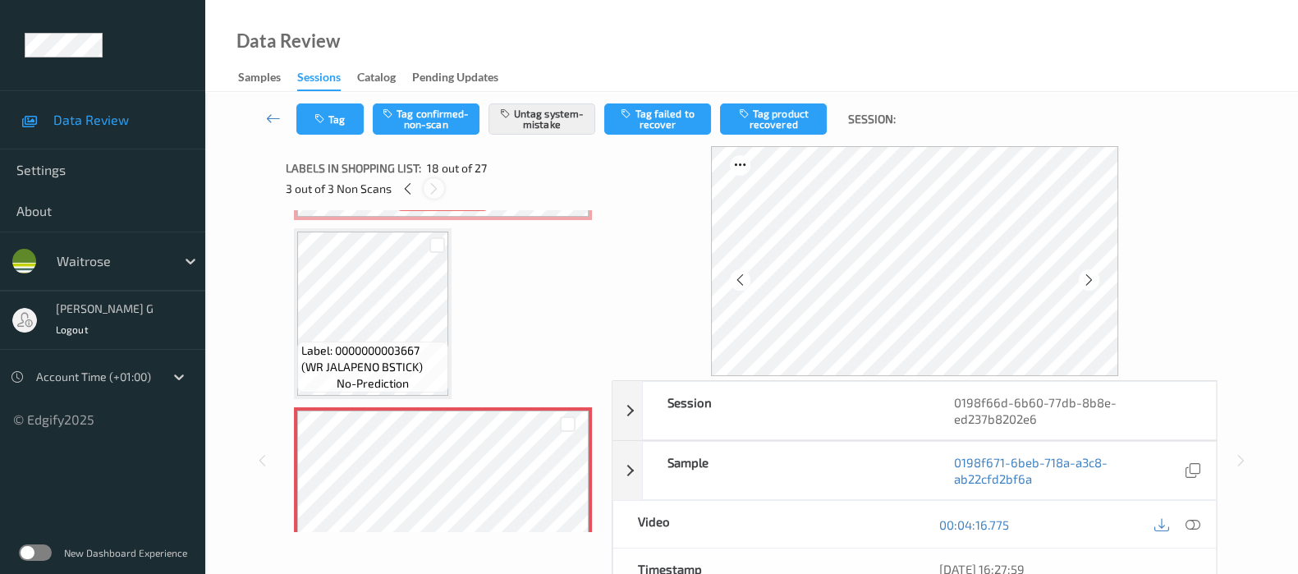
click at [435, 187] on icon at bounding box center [434, 188] width 14 height 15
click at [402, 190] on icon at bounding box center [408, 188] width 14 height 15
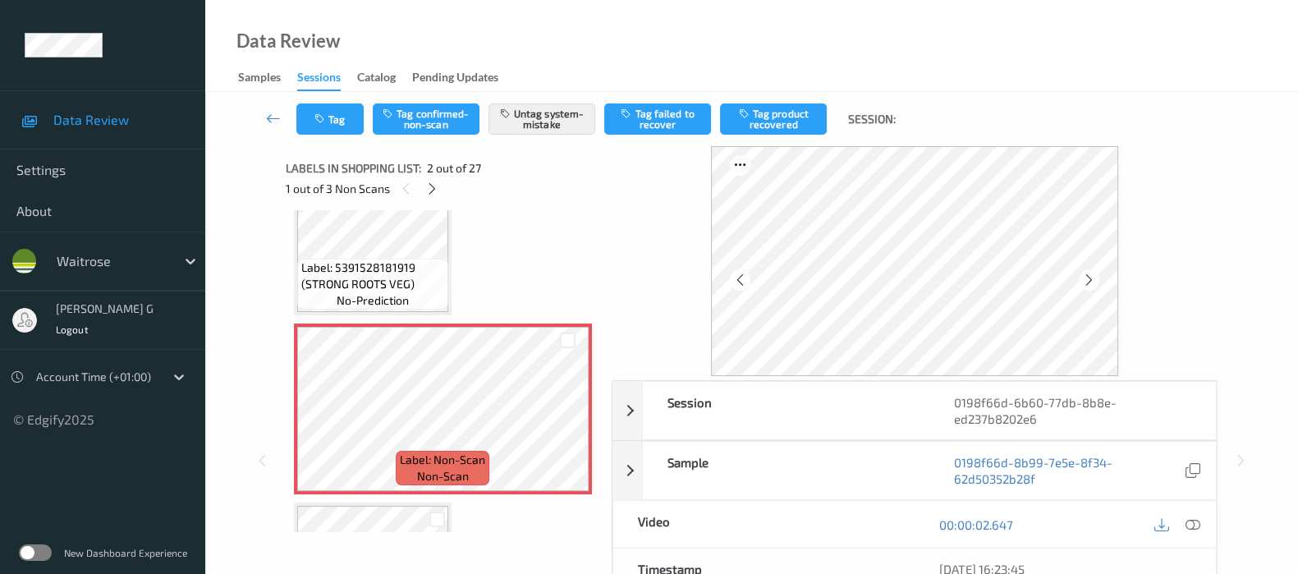
scroll to position [0, 0]
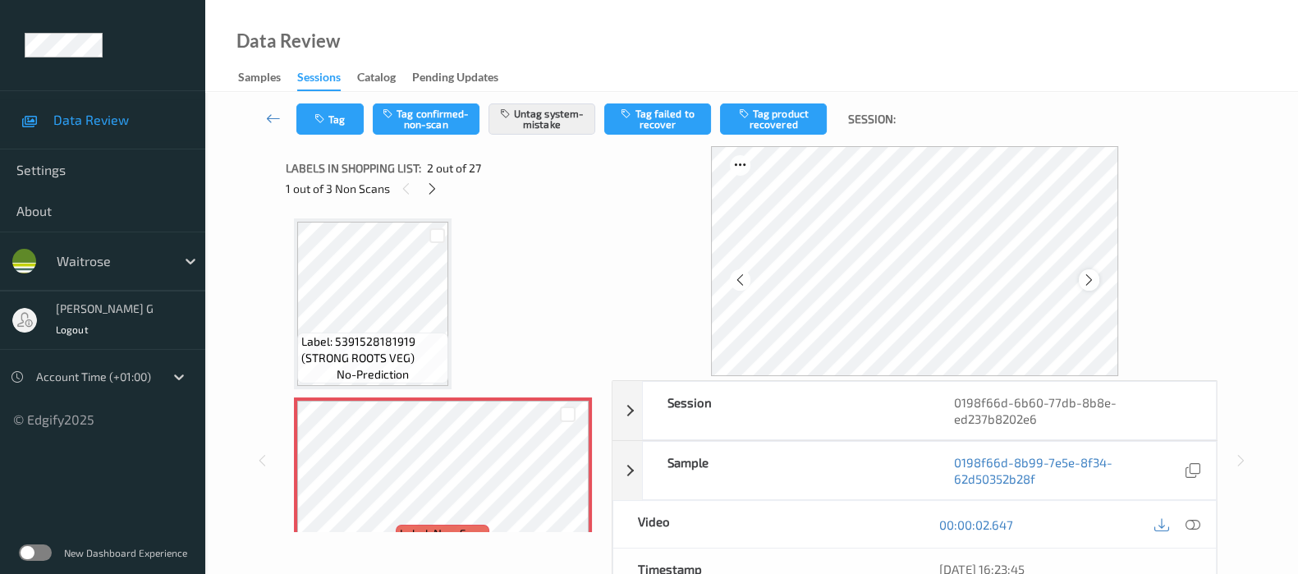
click at [1094, 282] on icon at bounding box center [1089, 280] width 14 height 15
click at [429, 190] on icon at bounding box center [432, 188] width 14 height 15
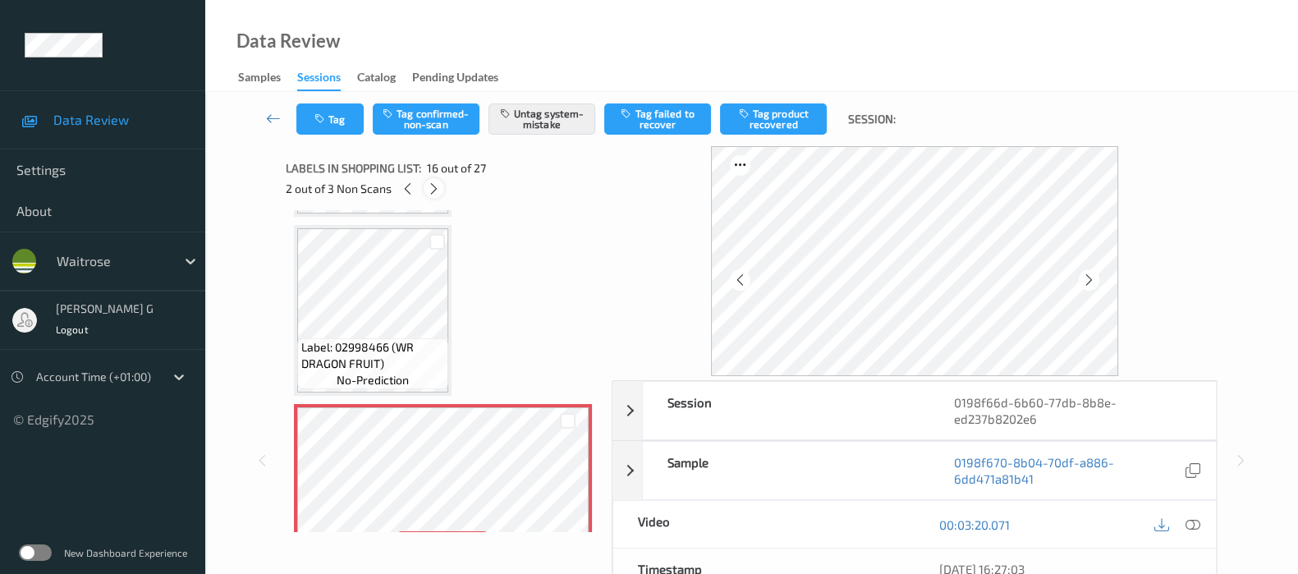
click at [429, 190] on icon at bounding box center [434, 188] width 14 height 15
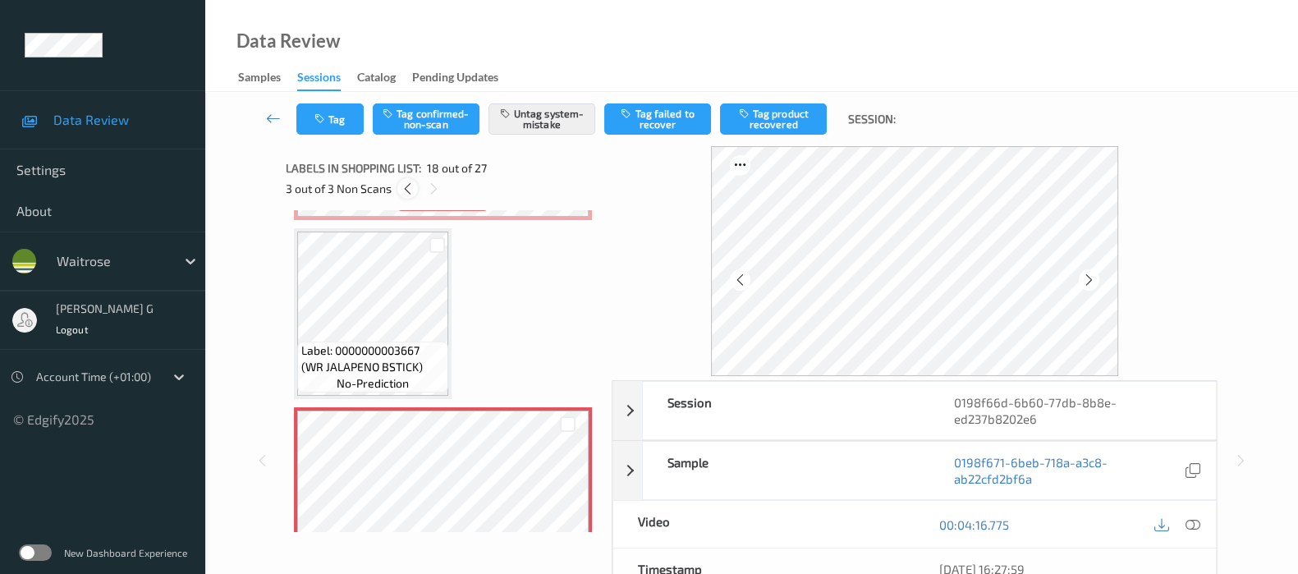
click at [406, 190] on icon at bounding box center [408, 188] width 14 height 15
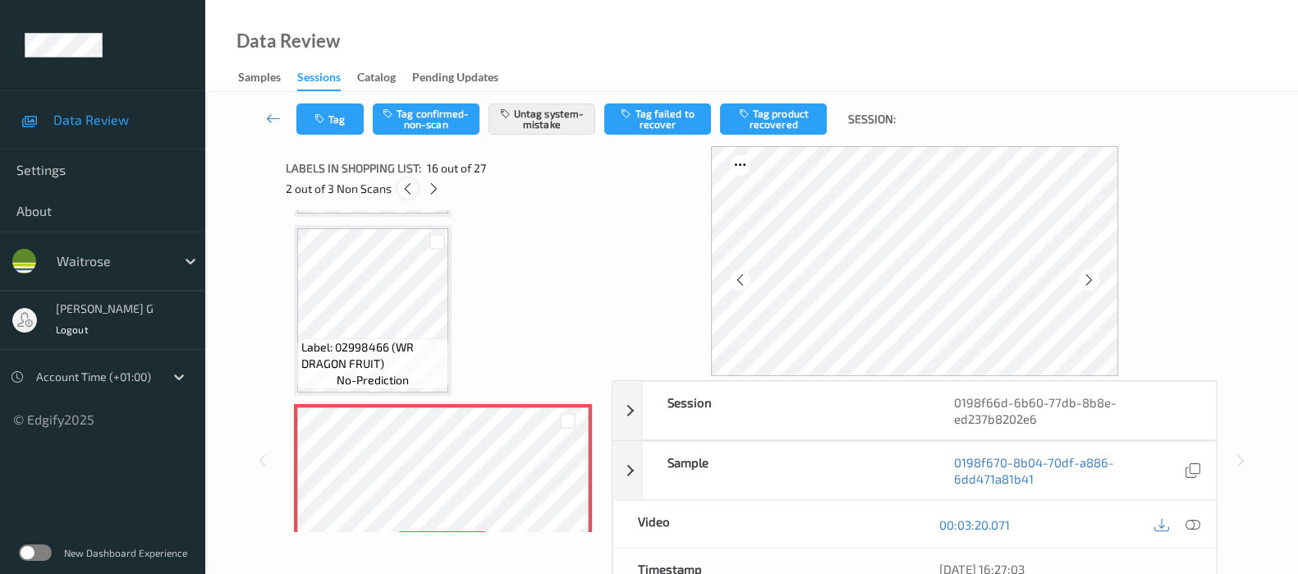
click at [406, 190] on icon at bounding box center [408, 188] width 14 height 15
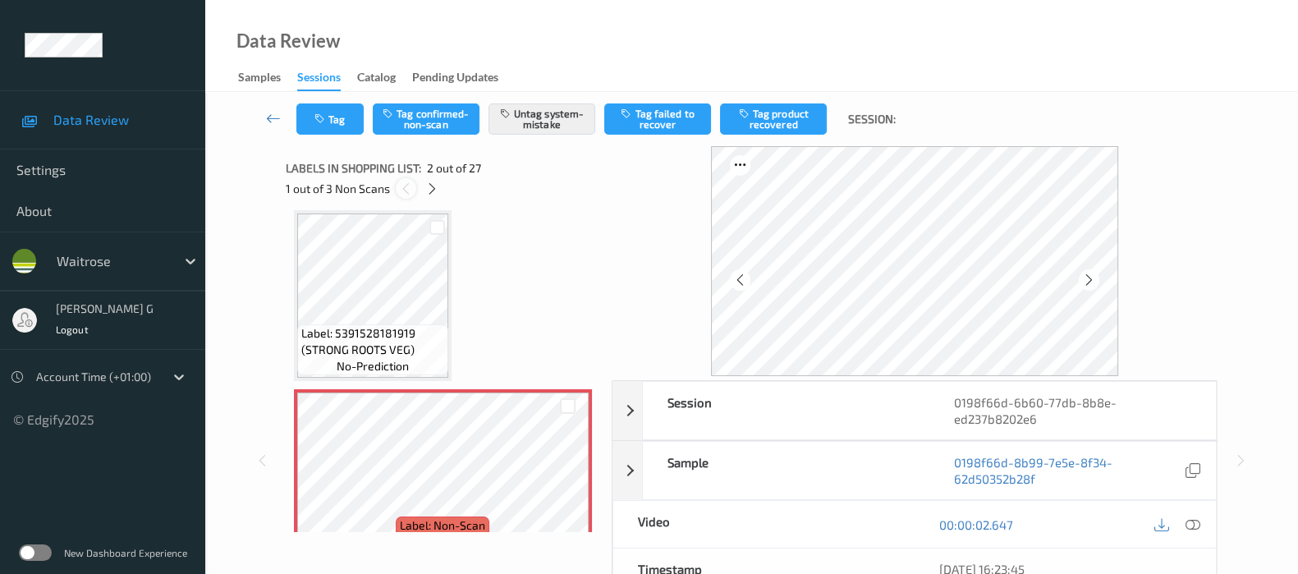
click at [406, 190] on icon at bounding box center [406, 188] width 14 height 15
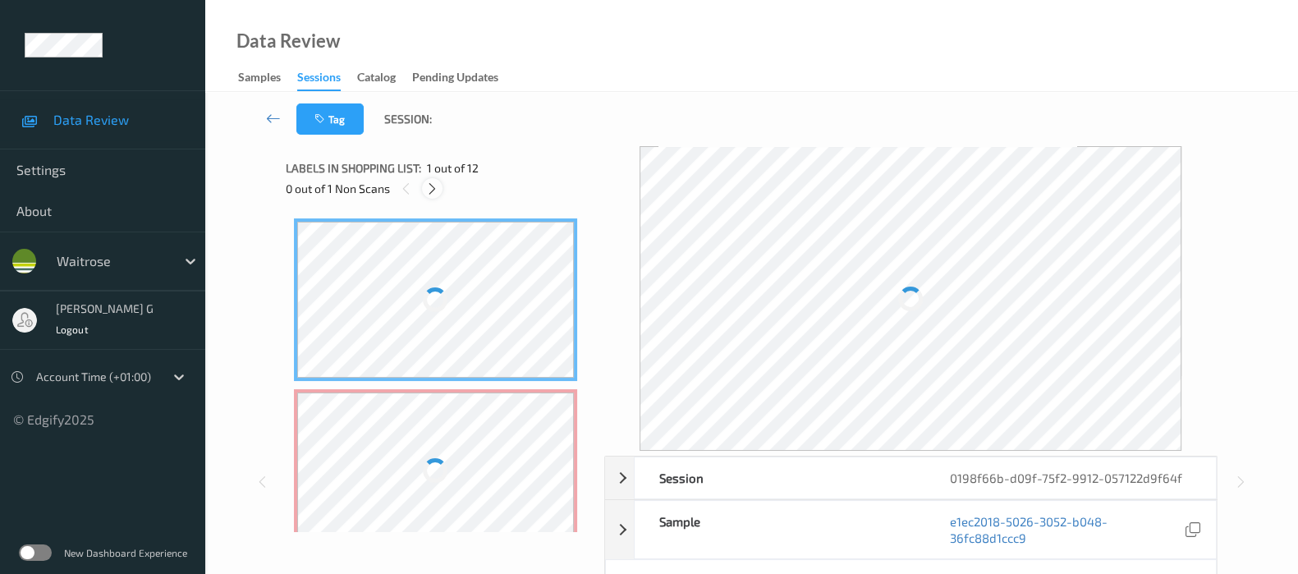
click at [438, 188] on icon at bounding box center [432, 188] width 14 height 15
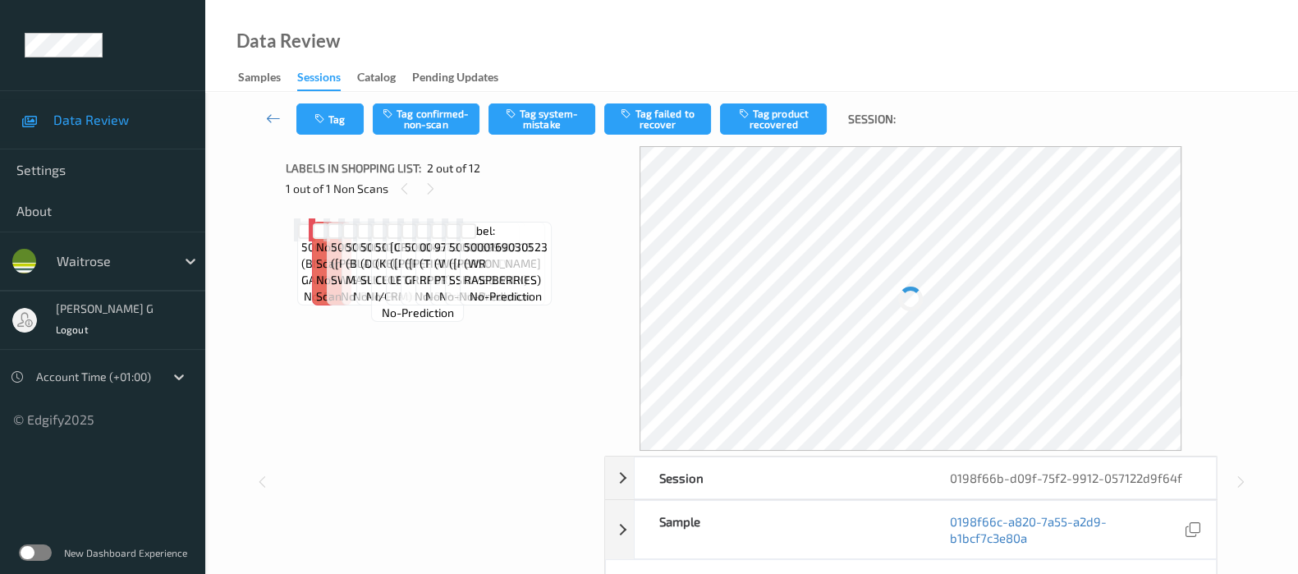
scroll to position [8, 0]
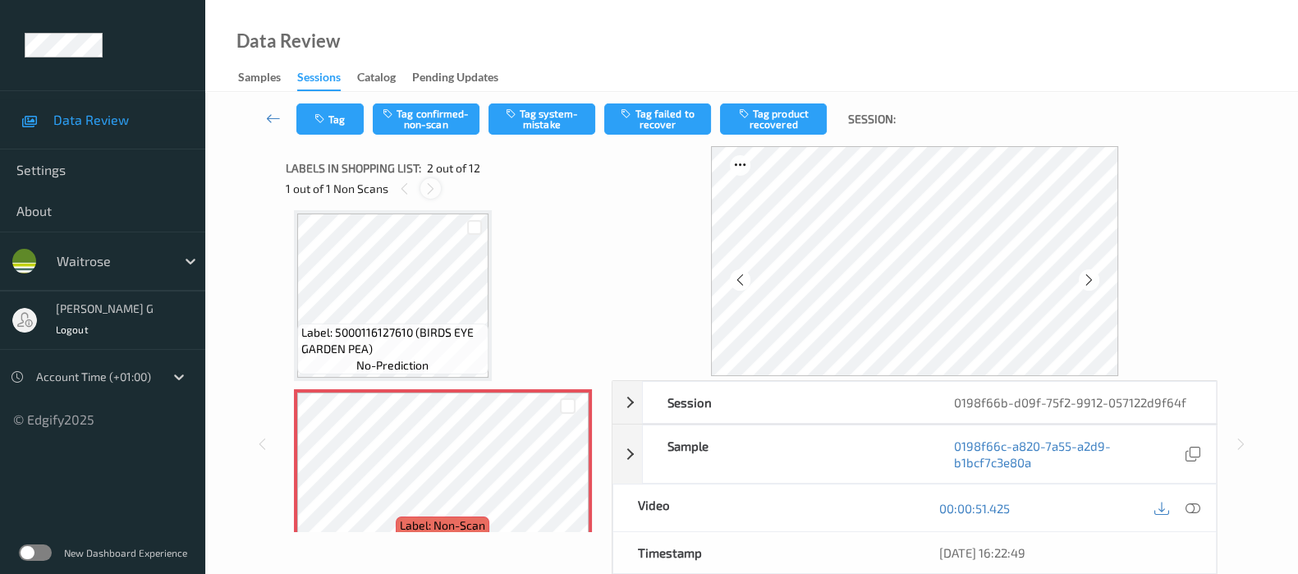
click at [426, 187] on icon at bounding box center [431, 188] width 14 height 15
click at [1091, 279] on icon at bounding box center [1089, 280] width 14 height 15
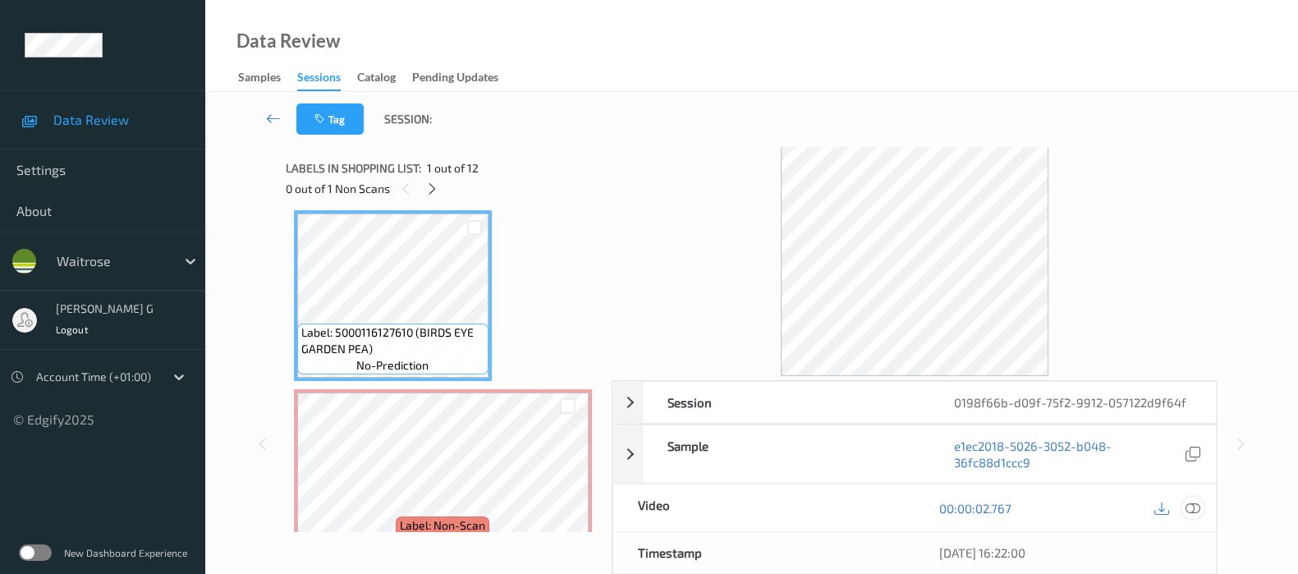
click at [1197, 504] on icon at bounding box center [1193, 508] width 15 height 15
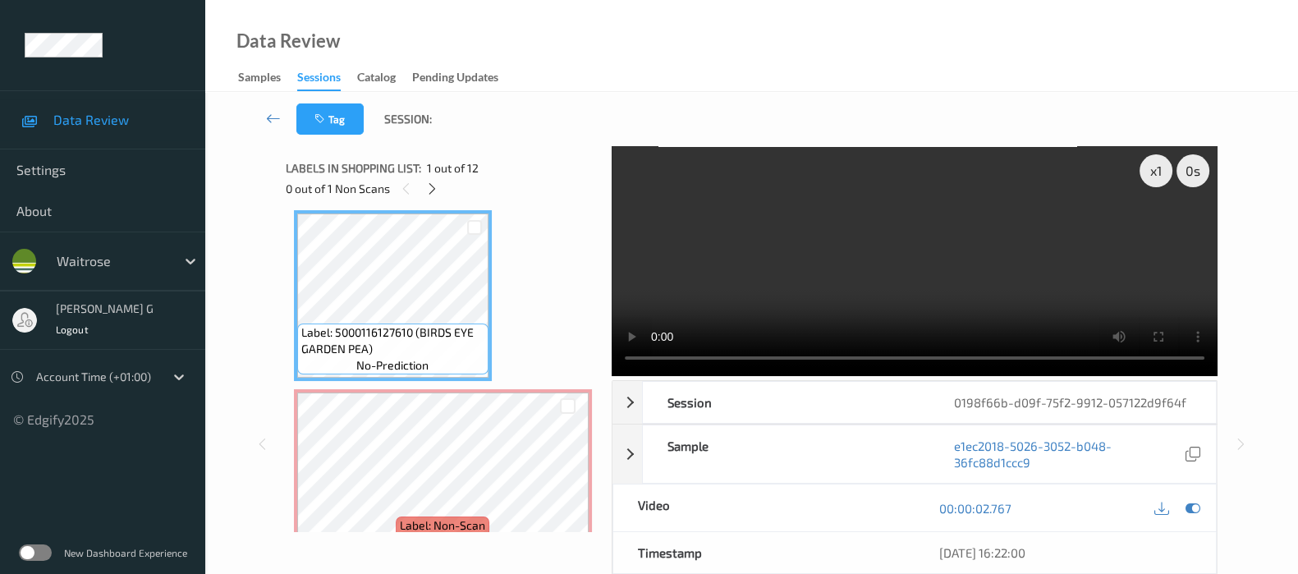
click at [1162, 229] on video at bounding box center [915, 261] width 606 height 230
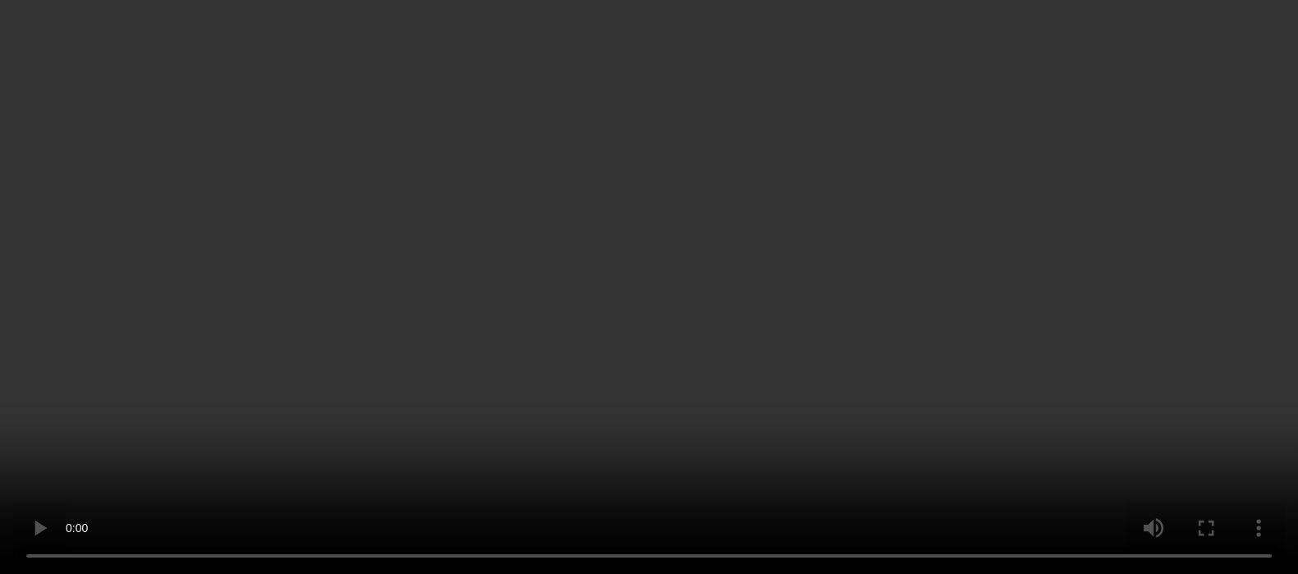
scroll to position [213, 0]
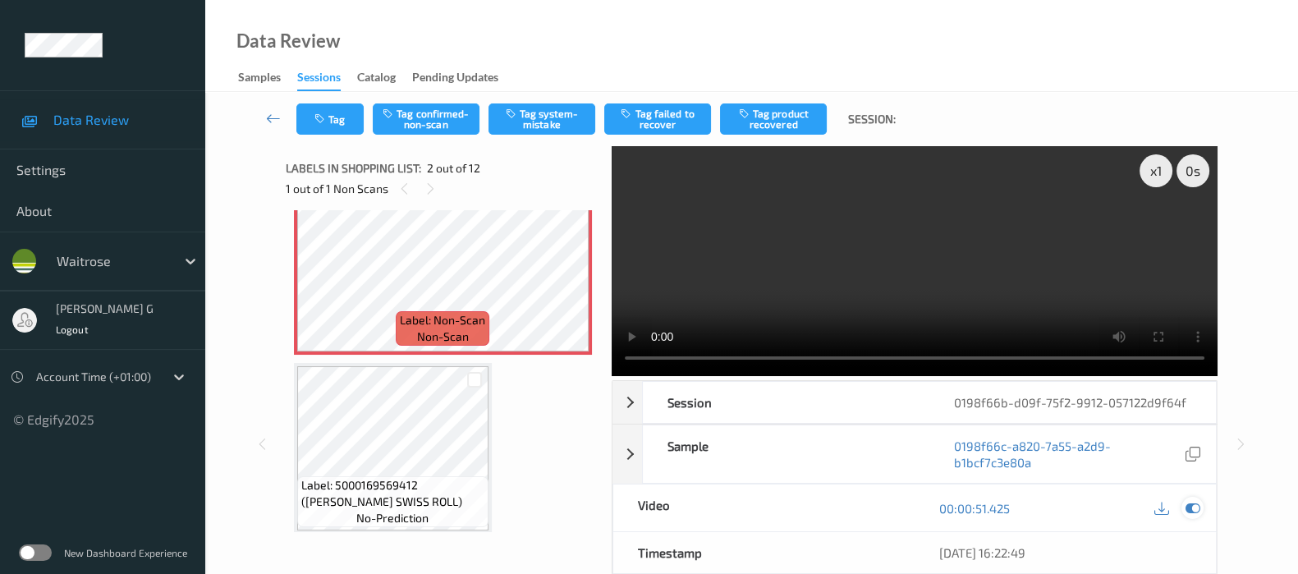
click at [1195, 507] on icon at bounding box center [1193, 508] width 15 height 15
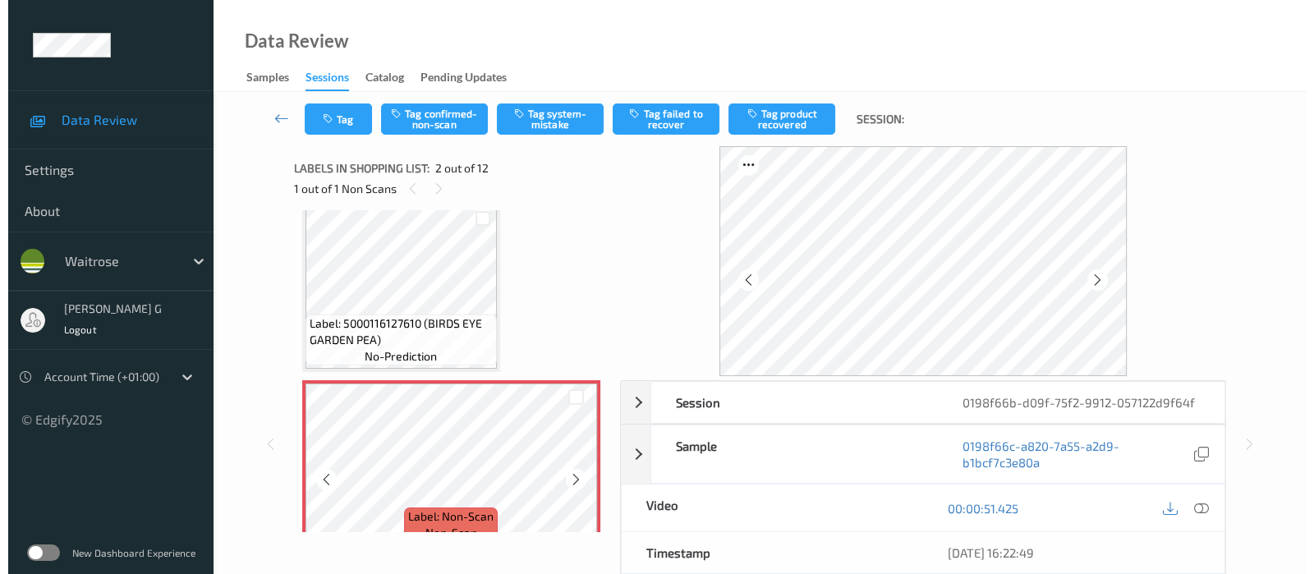
scroll to position [8, 0]
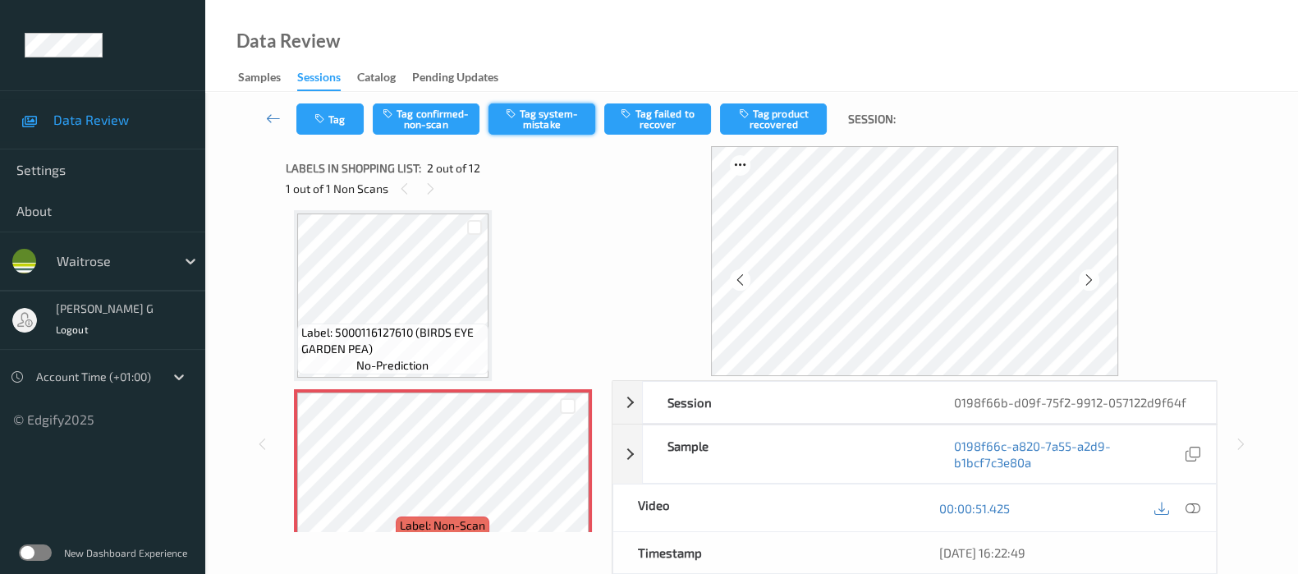
click at [554, 112] on button "Tag system-mistake" at bounding box center [542, 118] width 107 height 31
click at [315, 121] on icon "button" at bounding box center [321, 118] width 14 height 11
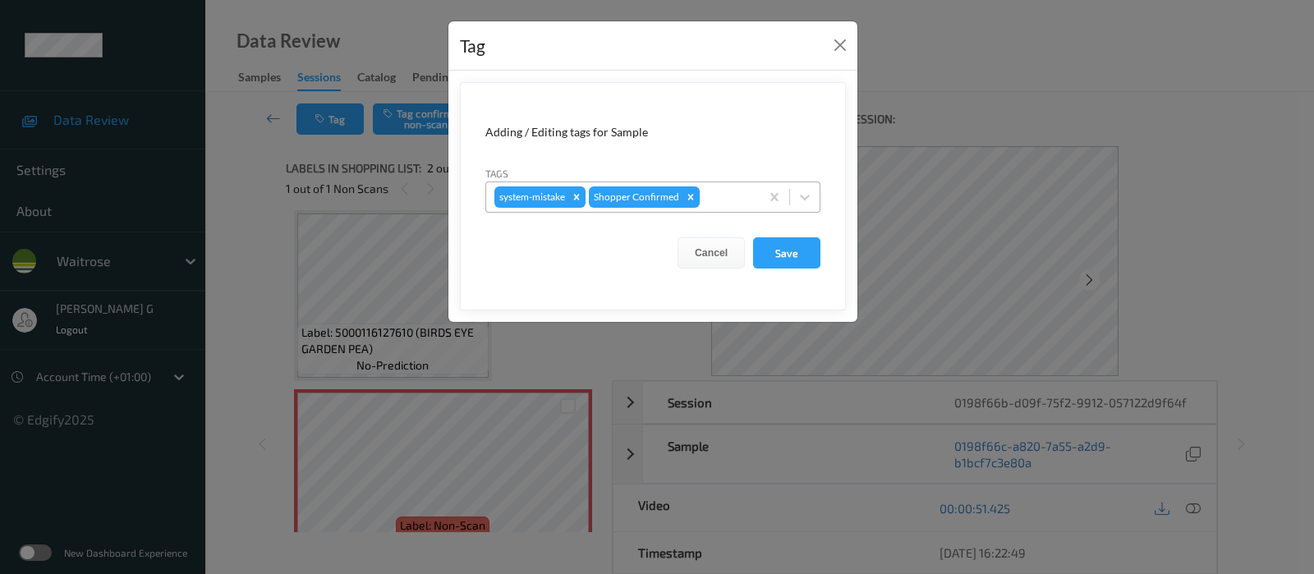
click at [725, 199] on div at bounding box center [727, 197] width 48 height 20
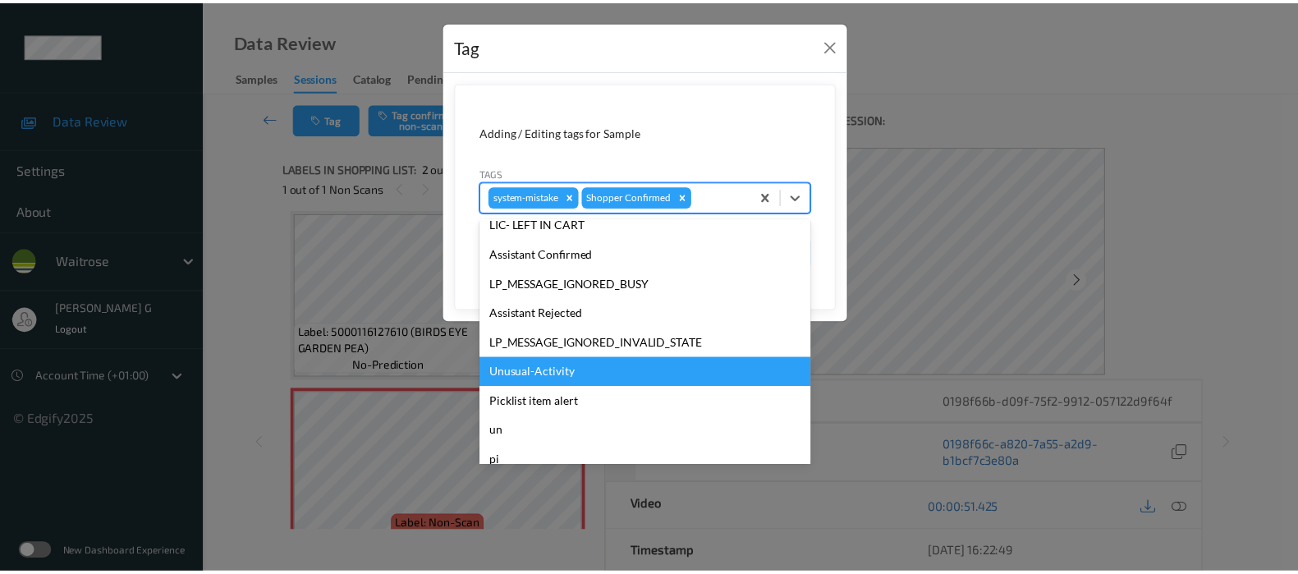
scroll to position [351, 0]
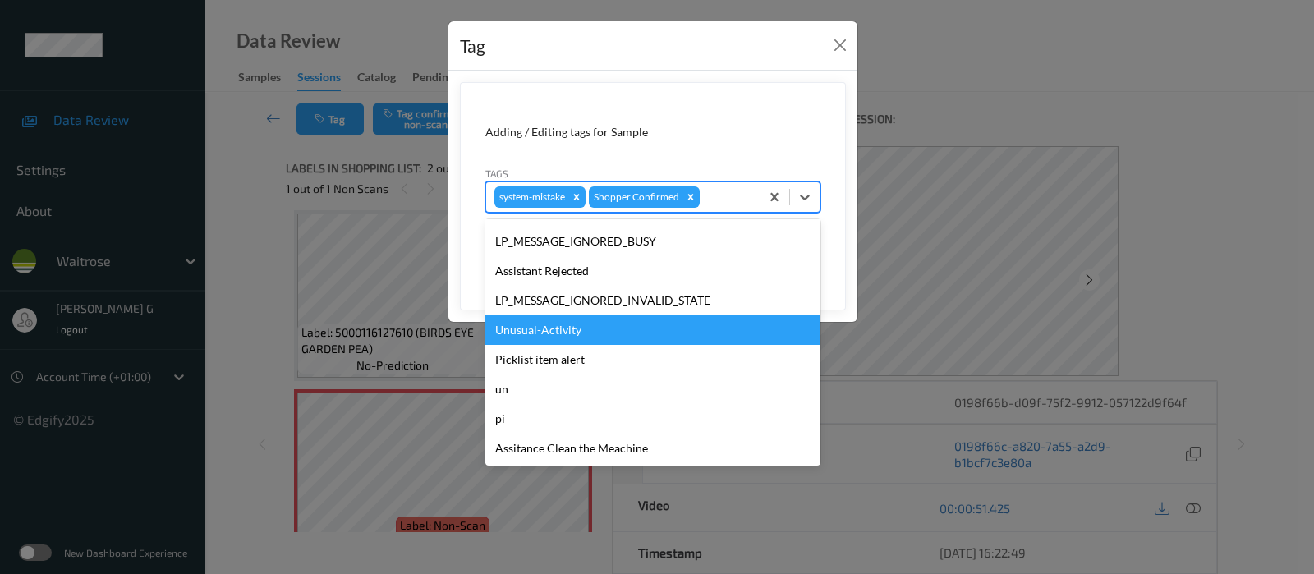
click at [526, 325] on div "Unusual-Activity" at bounding box center [652, 330] width 335 height 30
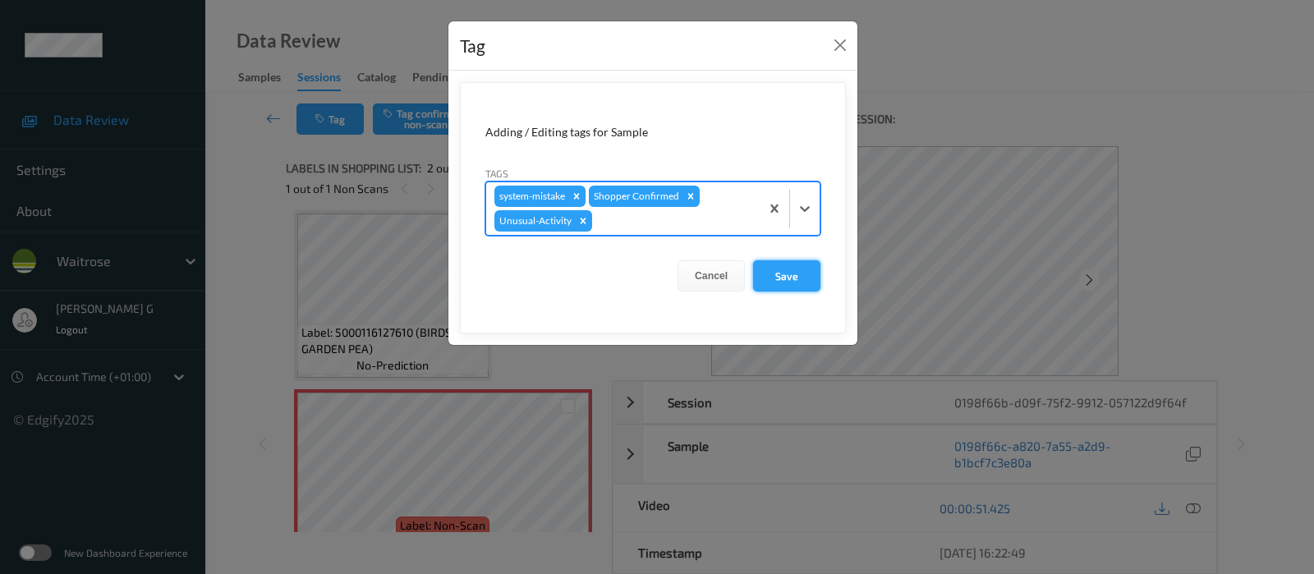
click at [779, 279] on button "Save" at bounding box center [786, 275] width 67 height 31
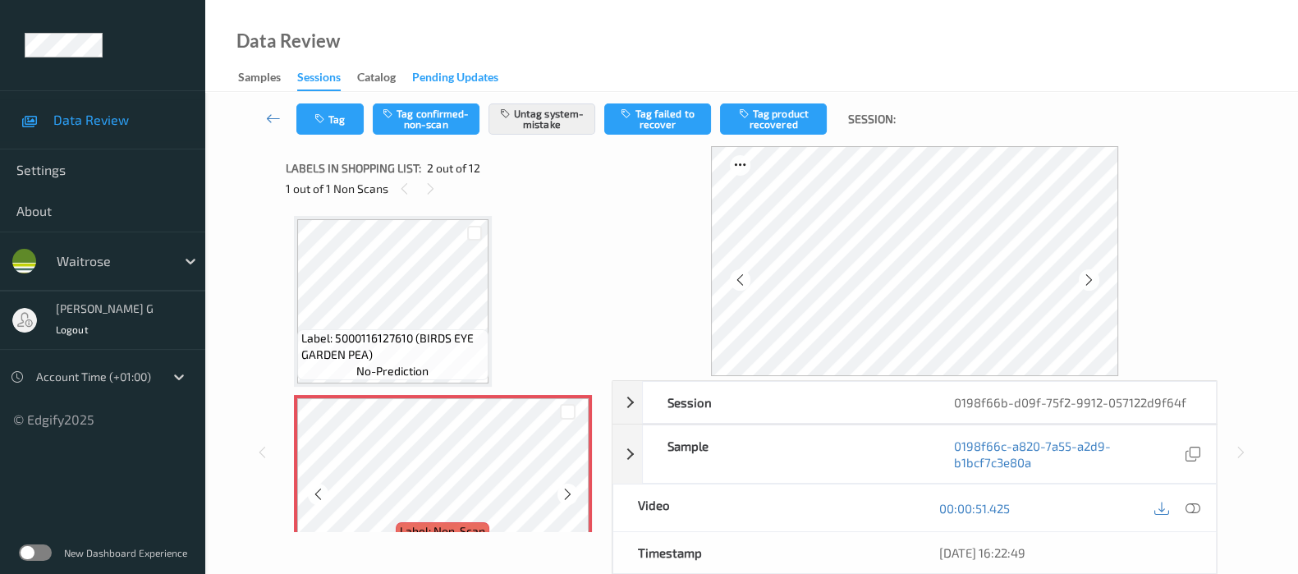
scroll to position [0, 0]
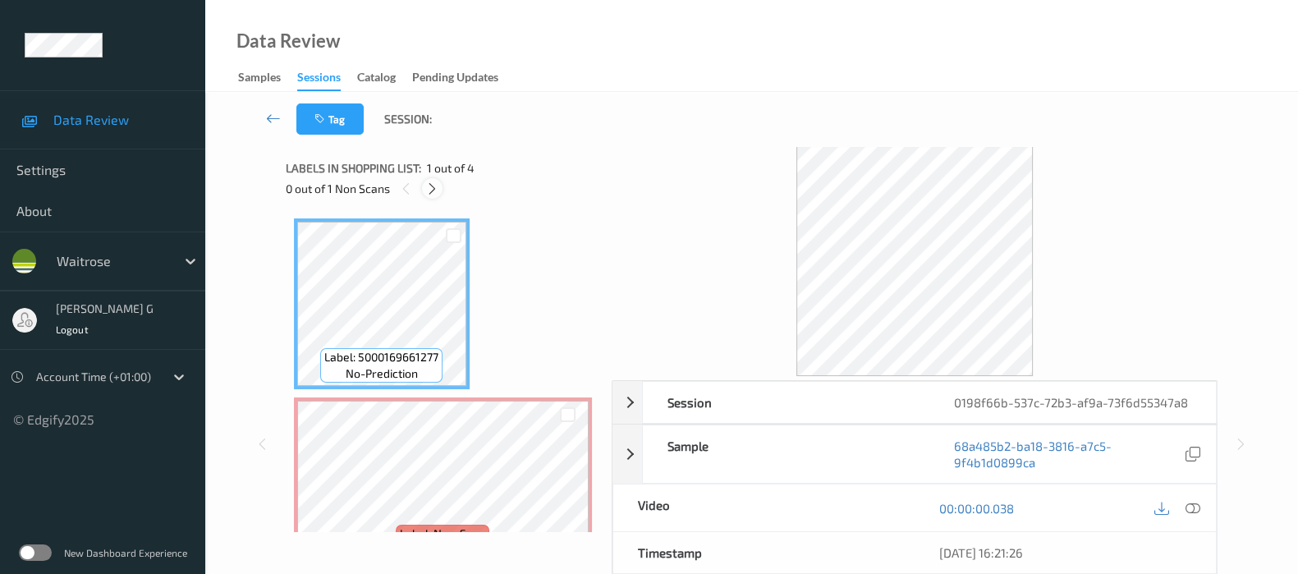
click at [429, 191] on icon at bounding box center [432, 188] width 14 height 15
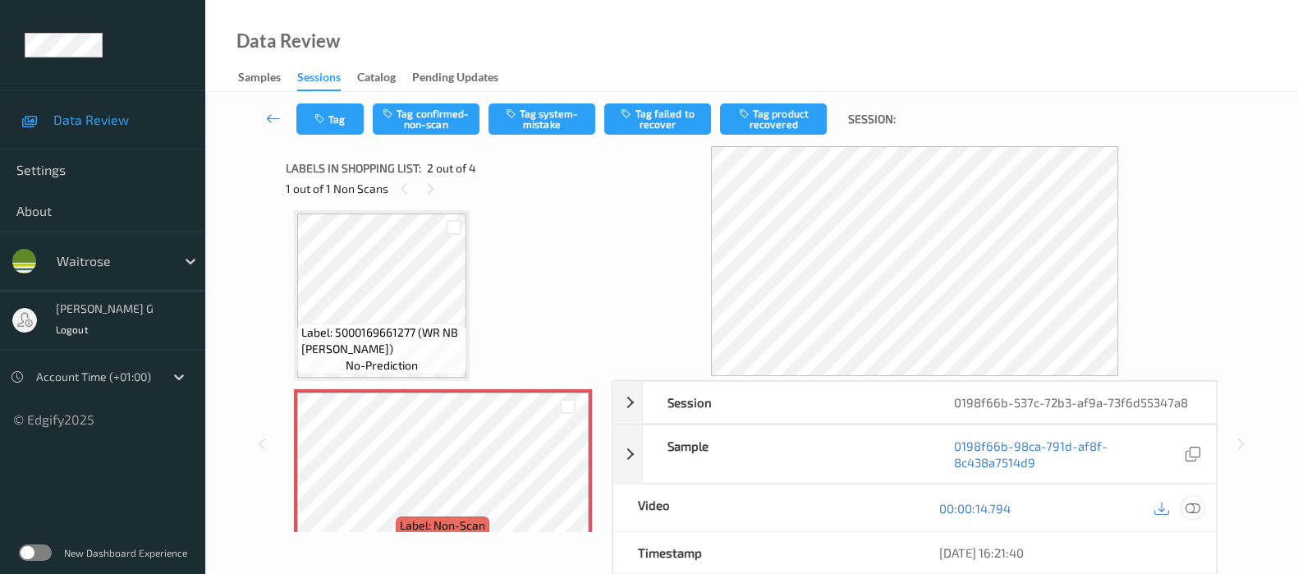
click at [1192, 503] on icon at bounding box center [1193, 508] width 15 height 15
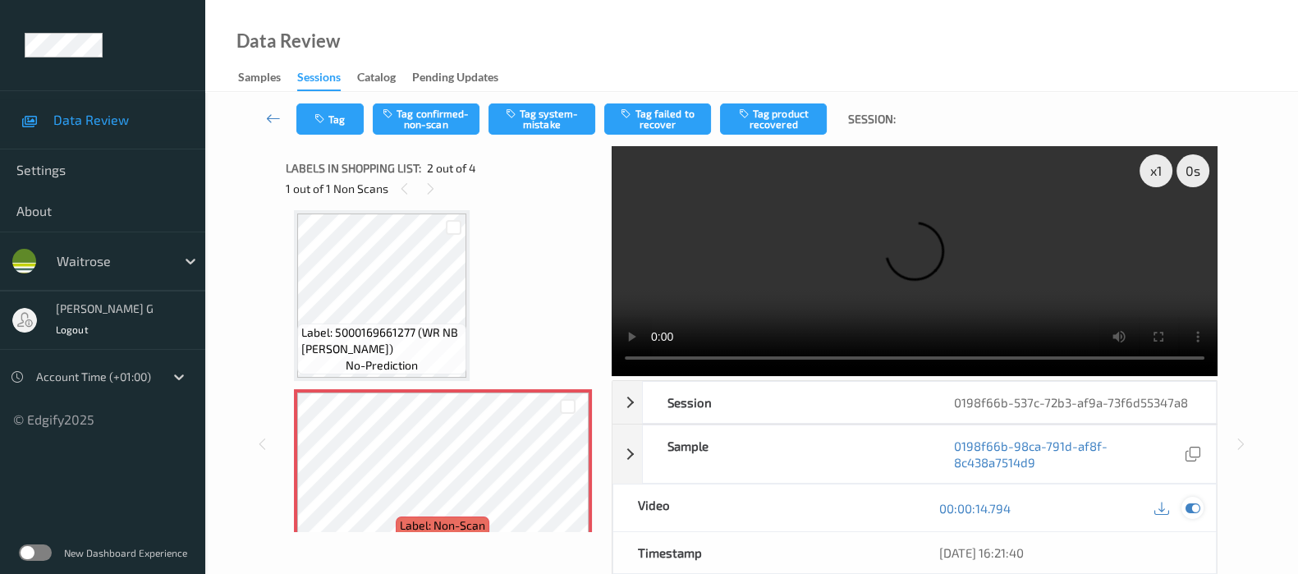
click at [1195, 505] on icon at bounding box center [1193, 508] width 15 height 15
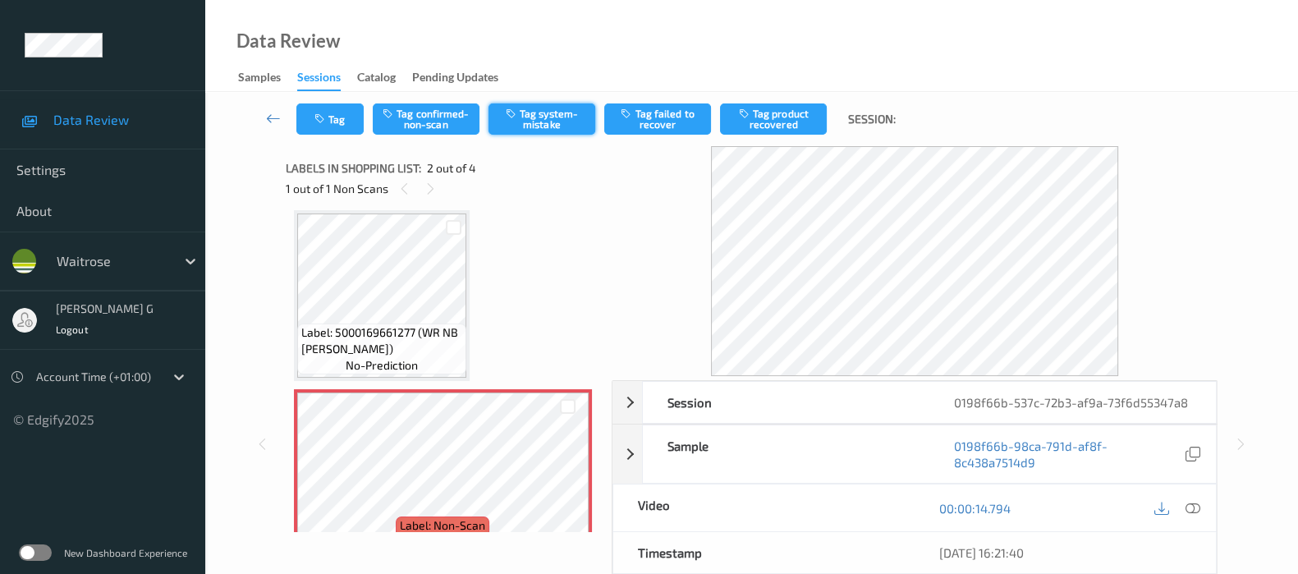
click at [516, 124] on button "Tag system-mistake" at bounding box center [542, 118] width 107 height 31
click at [335, 122] on button "Tag" at bounding box center [329, 118] width 67 height 31
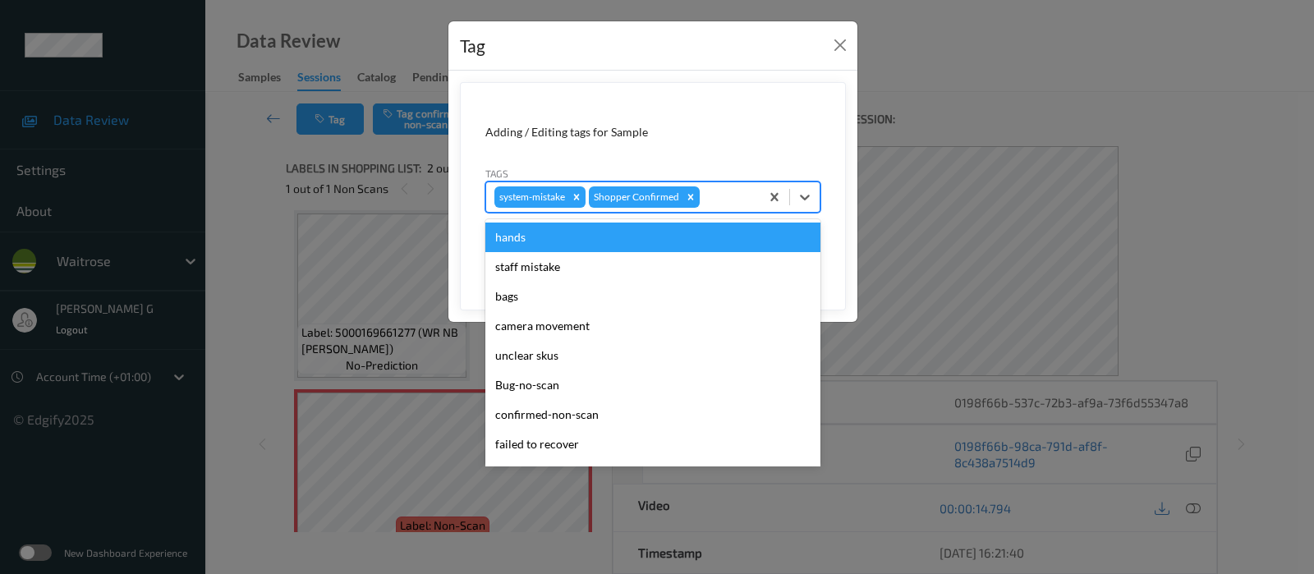
click at [718, 204] on div at bounding box center [727, 197] width 48 height 20
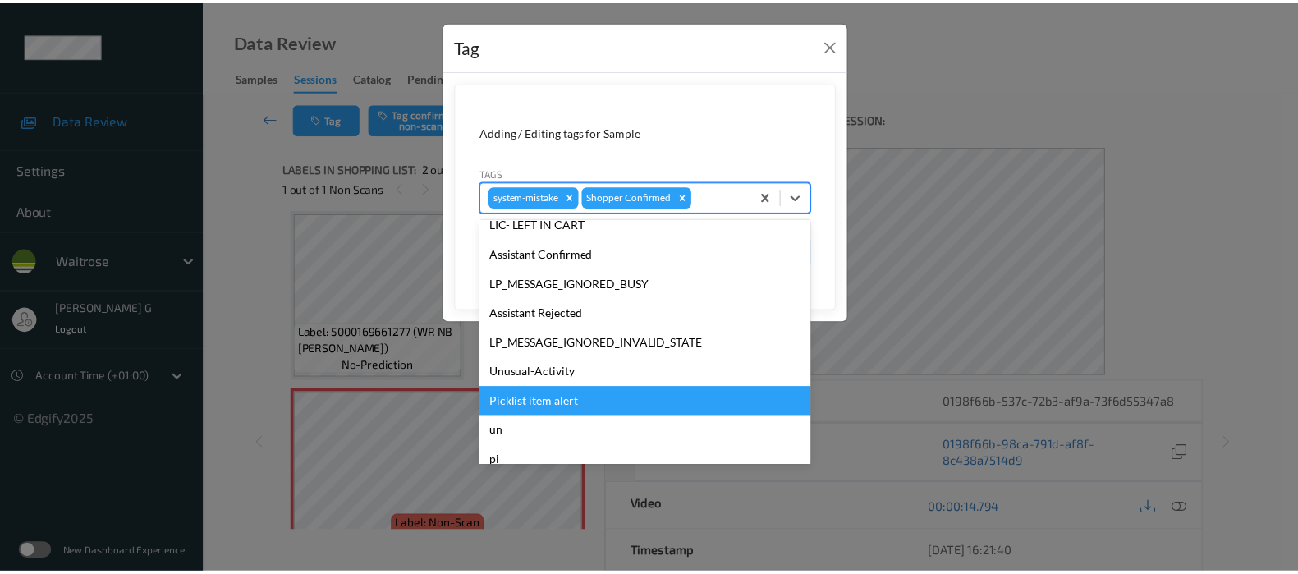
scroll to position [351, 0]
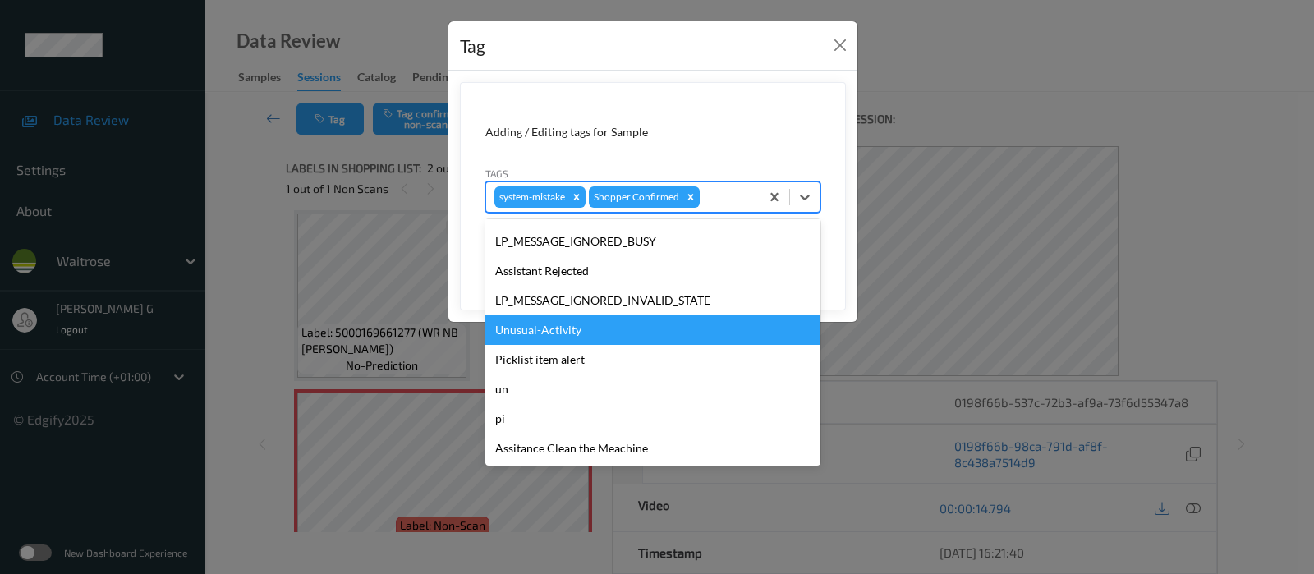
click at [540, 321] on div "Unusual-Activity" at bounding box center [652, 330] width 335 height 30
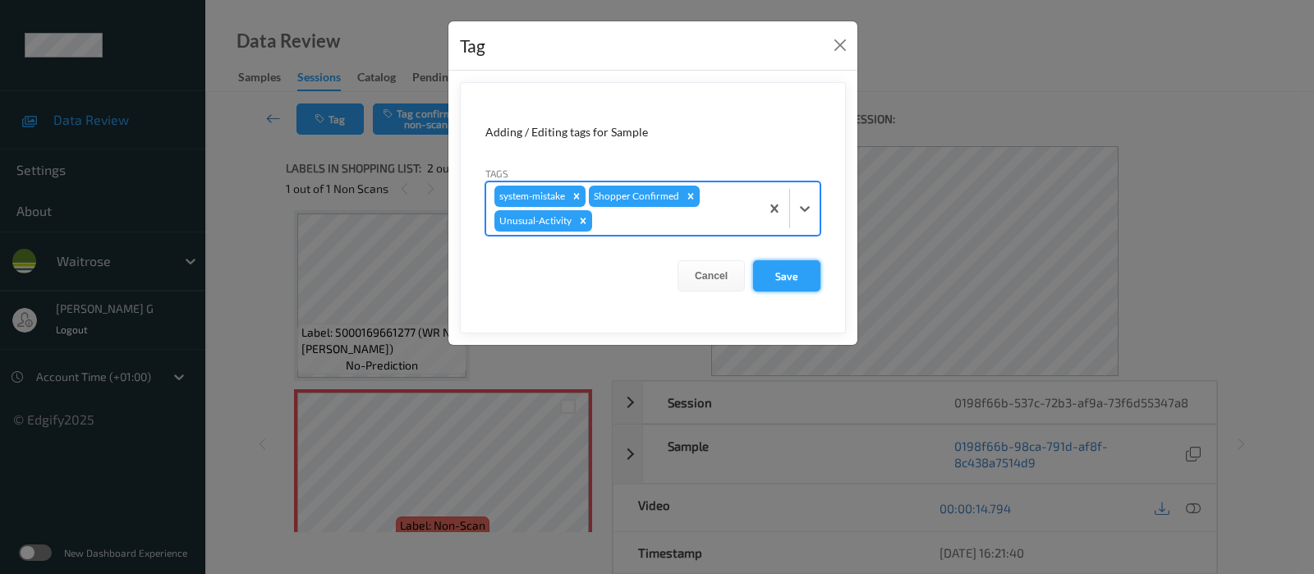
click at [796, 269] on button "Save" at bounding box center [786, 275] width 67 height 31
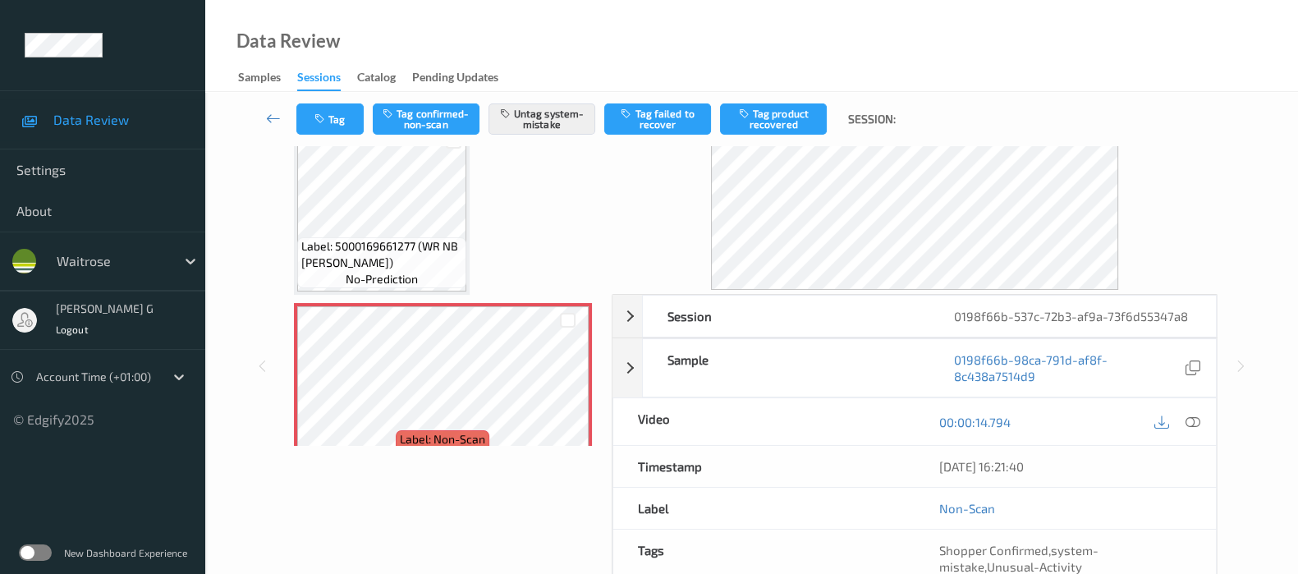
scroll to position [204, 0]
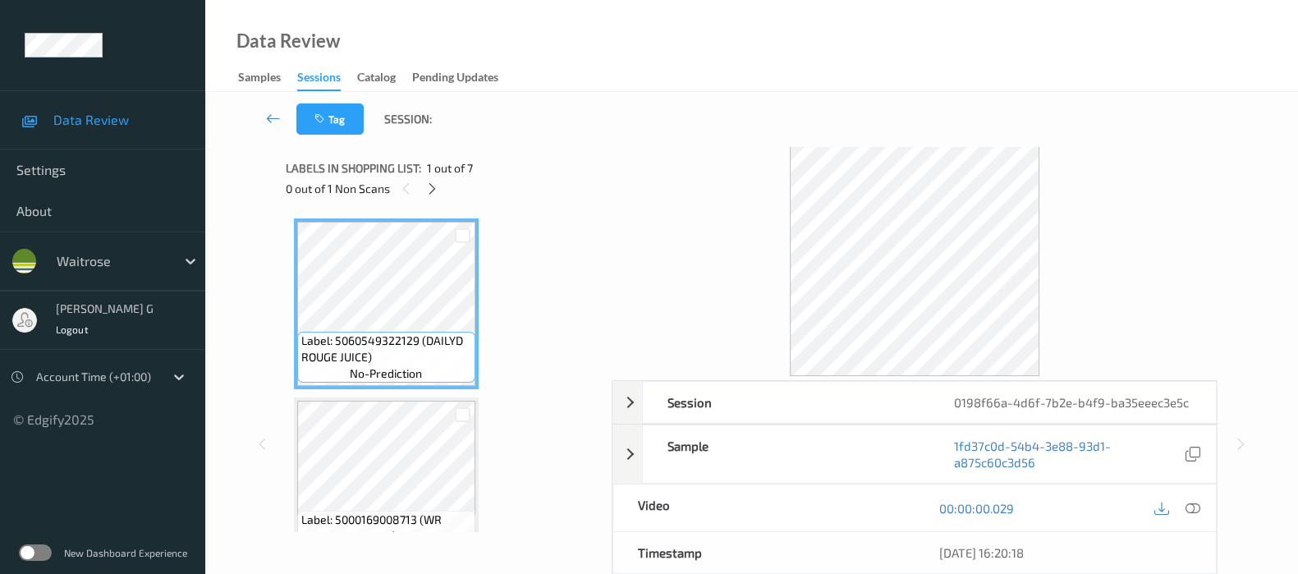
drag, startPoint x: 618, startPoint y: 102, endPoint x: 591, endPoint y: 108, distance: 27.7
click at [618, 104] on div "Tag Session:" at bounding box center [752, 119] width 1026 height 54
click at [425, 185] on div at bounding box center [432, 188] width 21 height 21
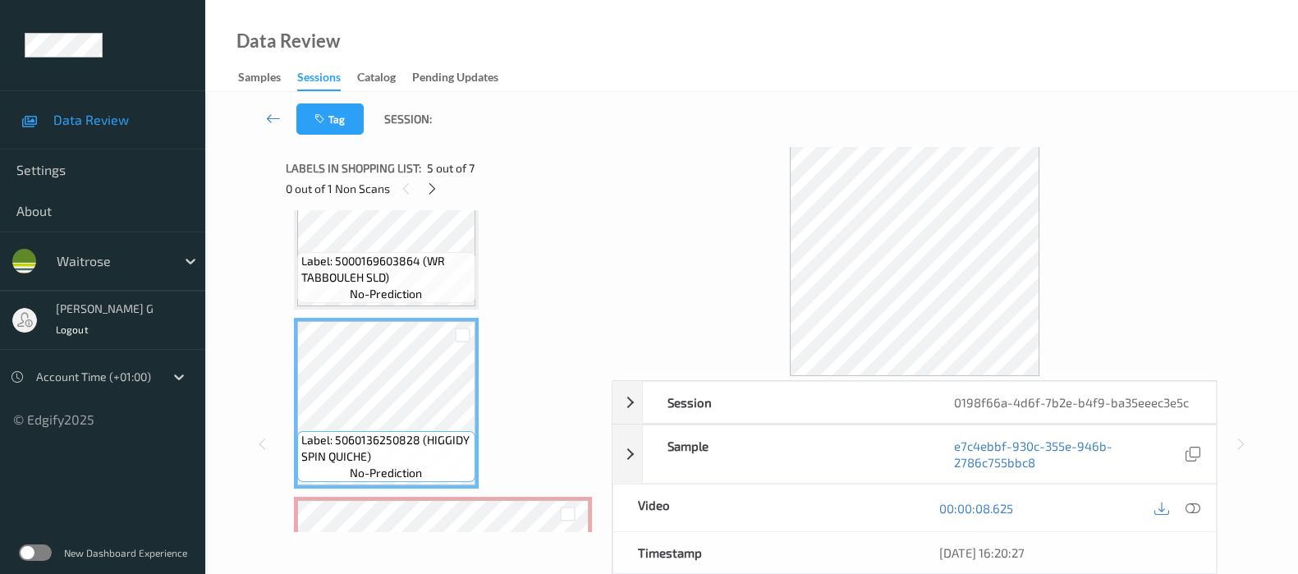
scroll to position [719, 0]
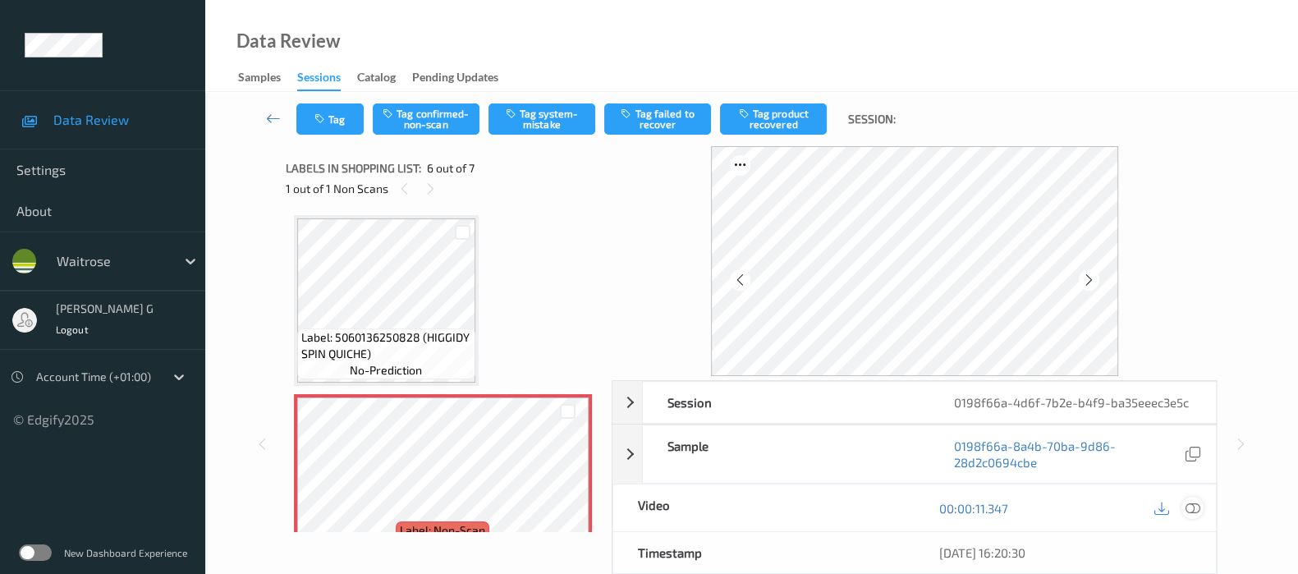
click at [1188, 506] on icon at bounding box center [1193, 508] width 15 height 15
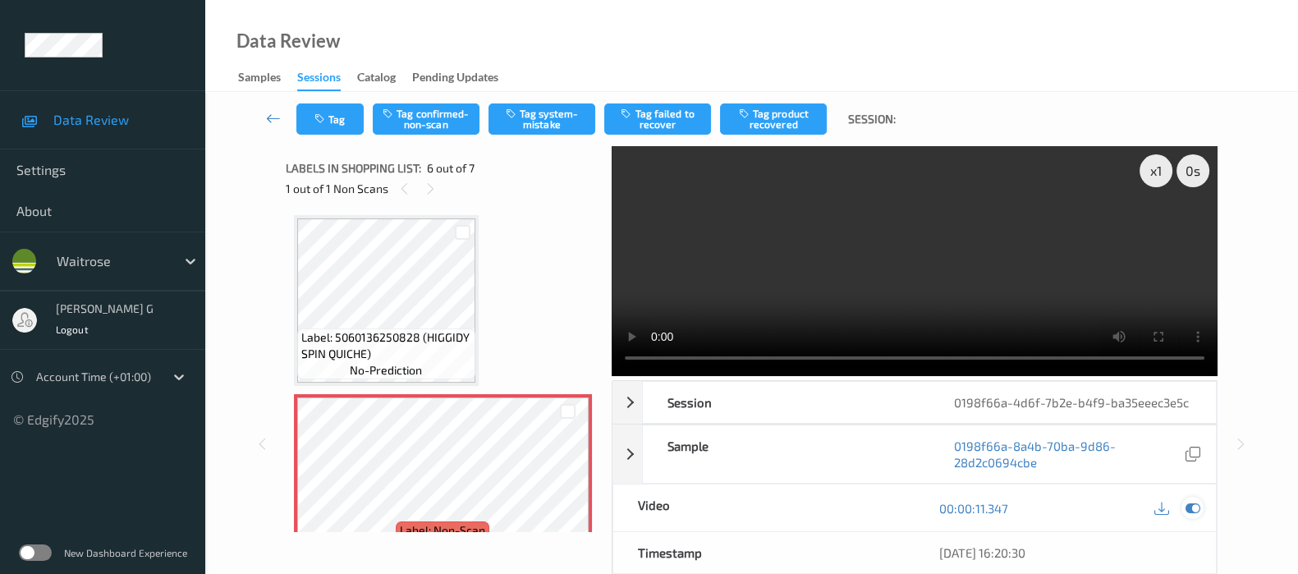
click at [1199, 510] on icon at bounding box center [1193, 508] width 15 height 15
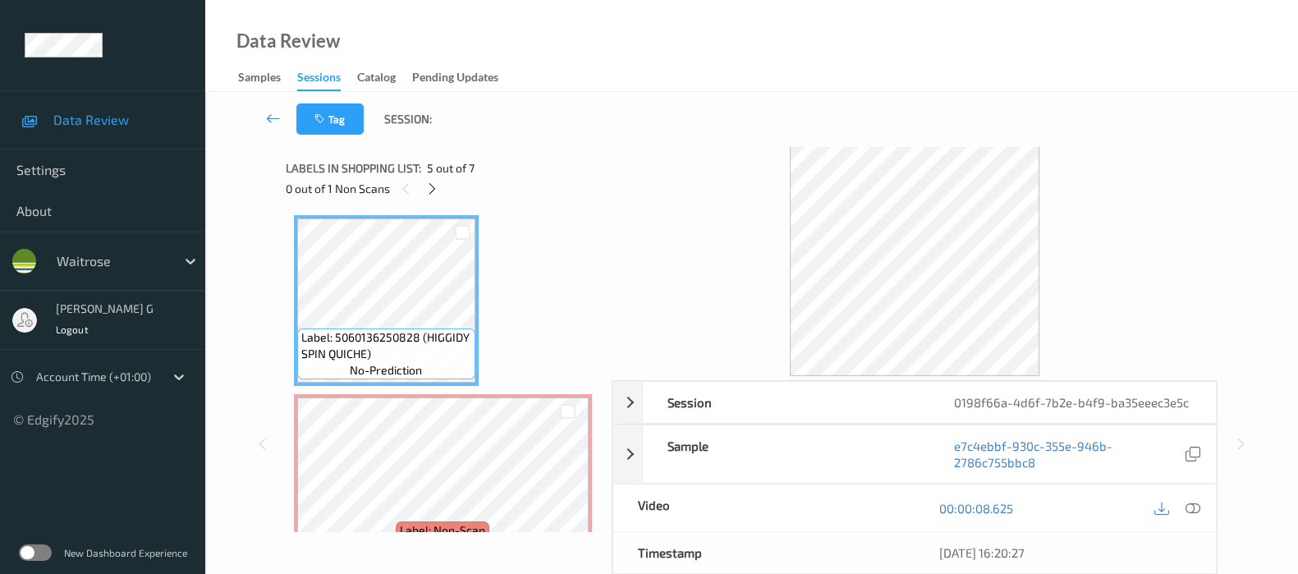
scroll to position [617, 0]
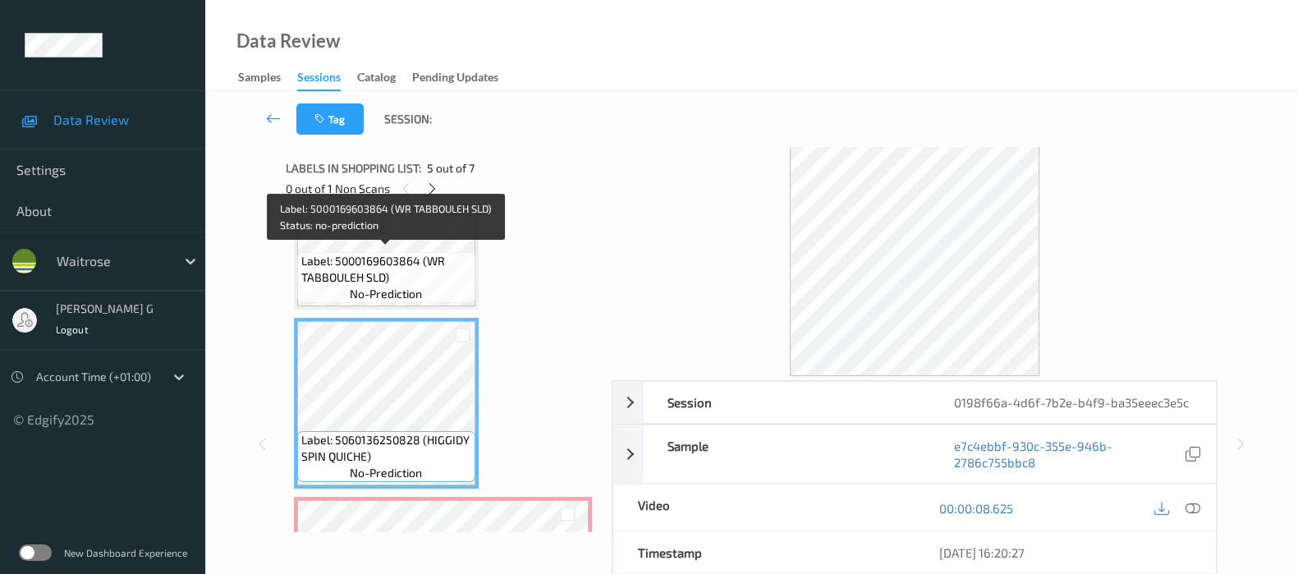
click at [398, 272] on span "Label: 5000169603864 (WR TABBOULEH SLD)" at bounding box center [386, 269] width 170 height 33
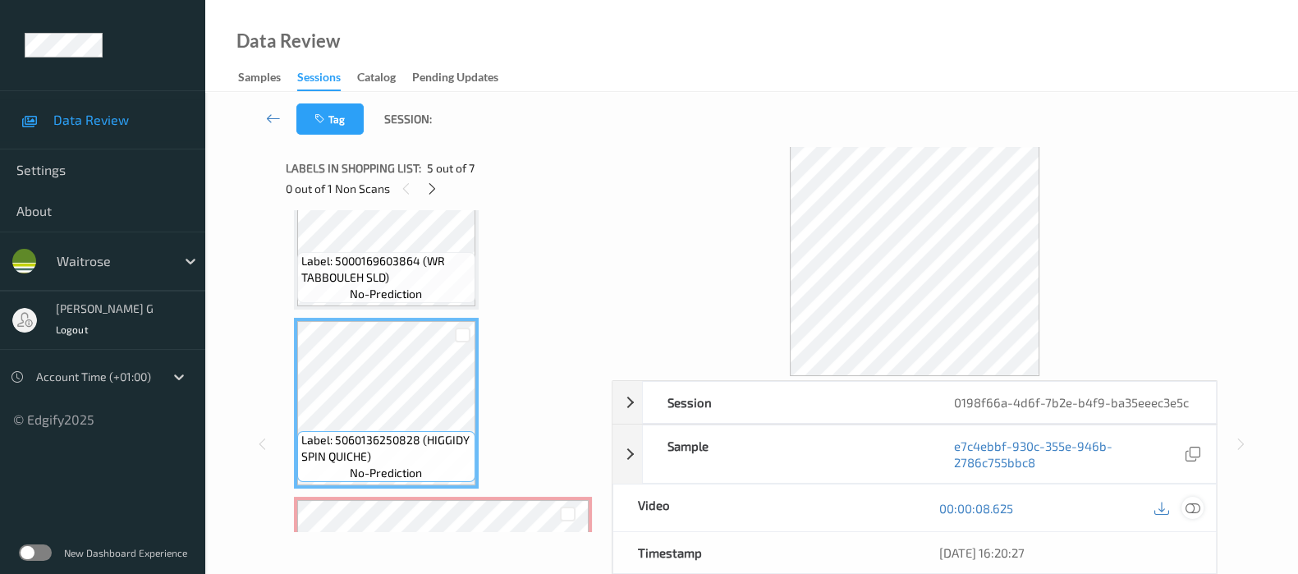
click at [1190, 501] on icon at bounding box center [1193, 508] width 15 height 15
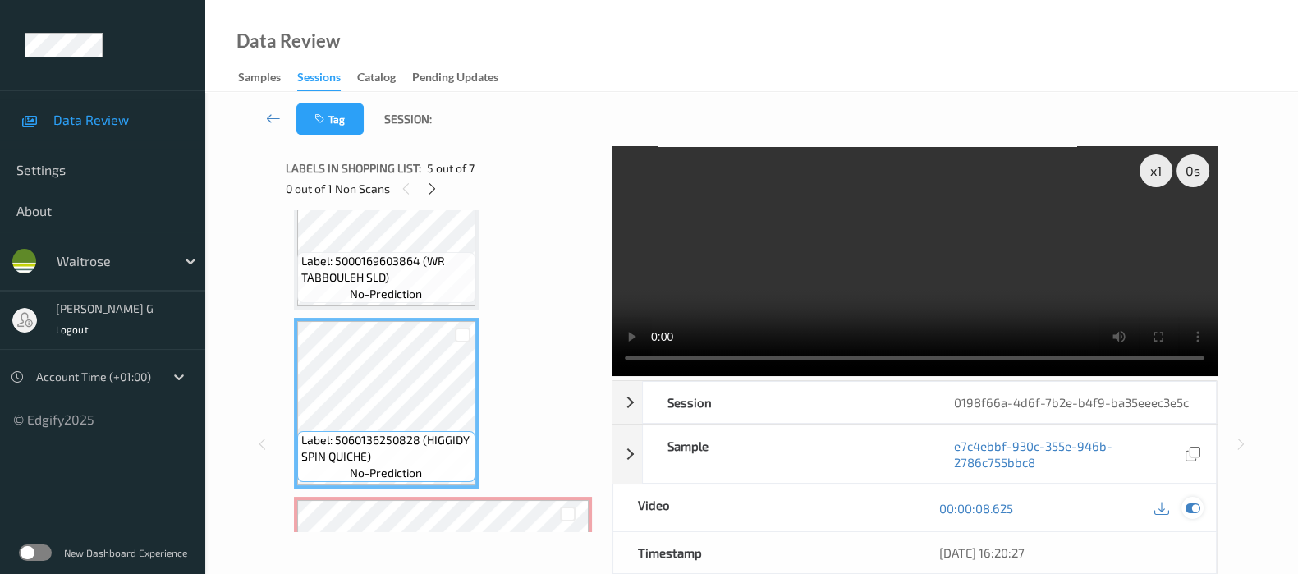
click at [1199, 507] on icon at bounding box center [1193, 508] width 15 height 15
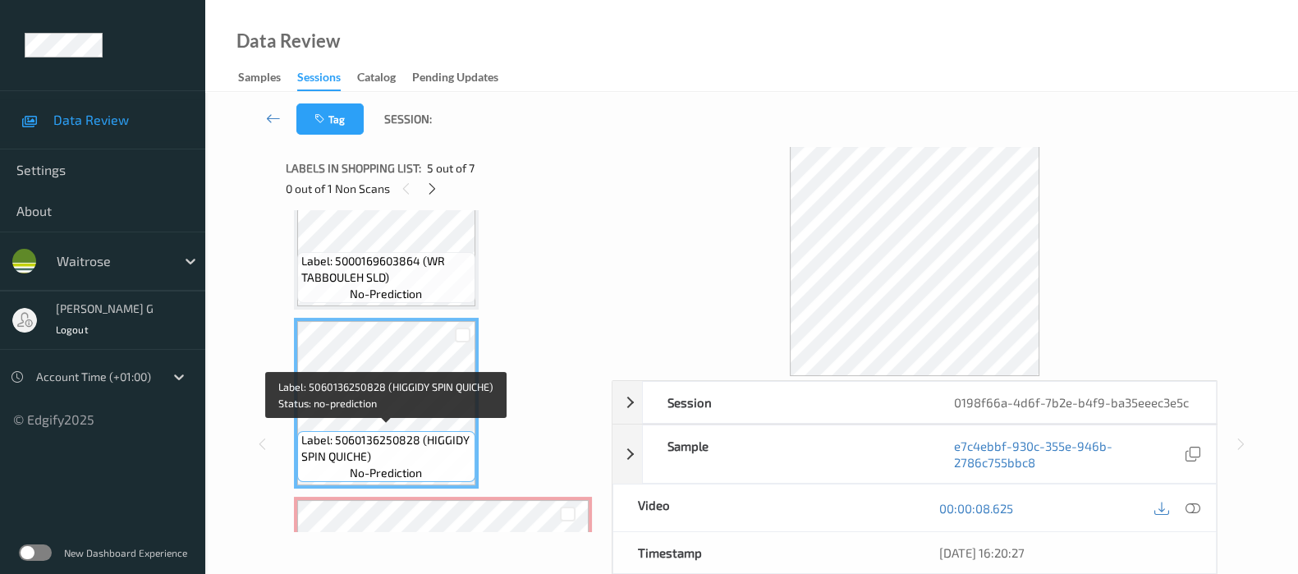
click at [378, 432] on span "Label: 5060136250828 (HIGGIDY SPIN QUICHE)" at bounding box center [386, 448] width 170 height 33
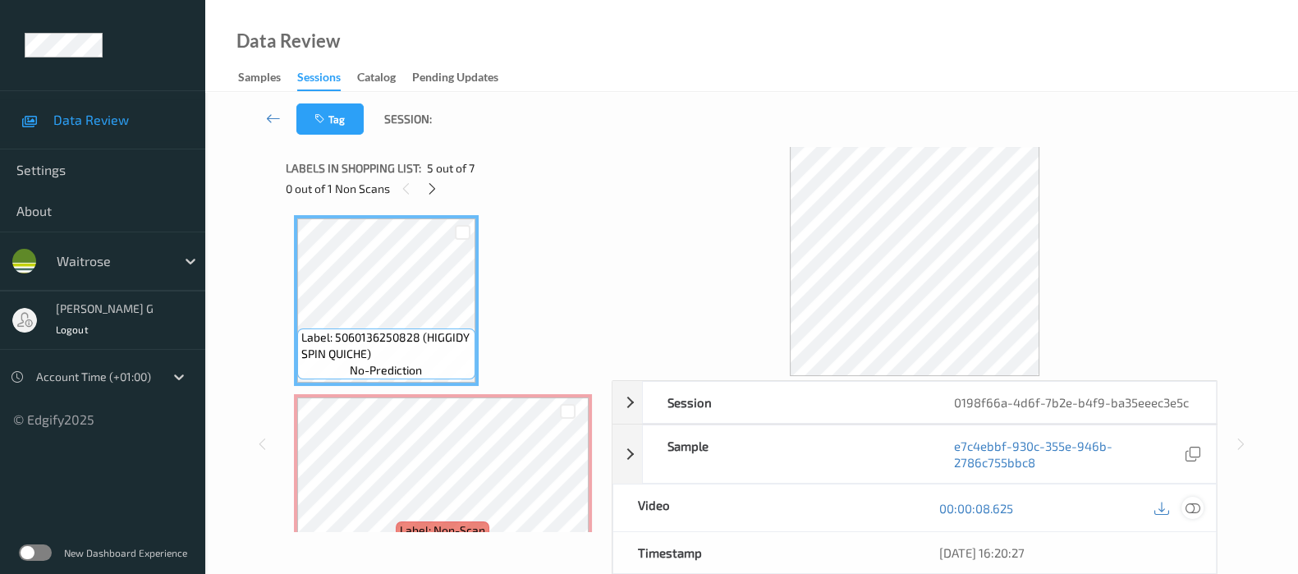
click at [1191, 502] on icon at bounding box center [1193, 508] width 15 height 15
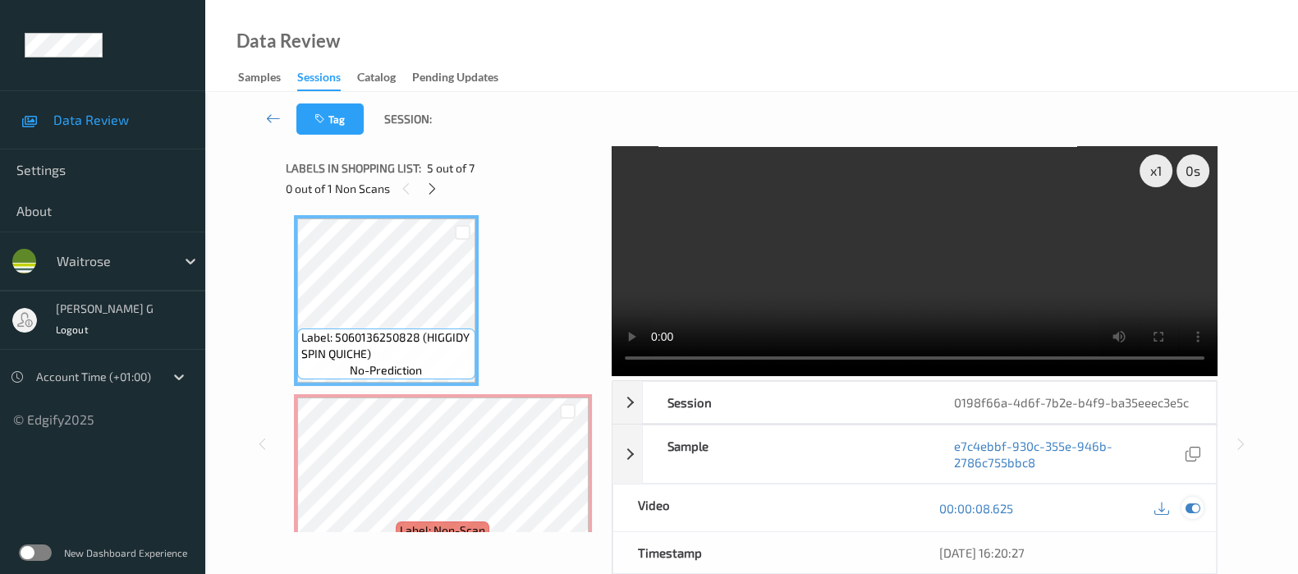
click at [1191, 507] on icon at bounding box center [1193, 508] width 15 height 15
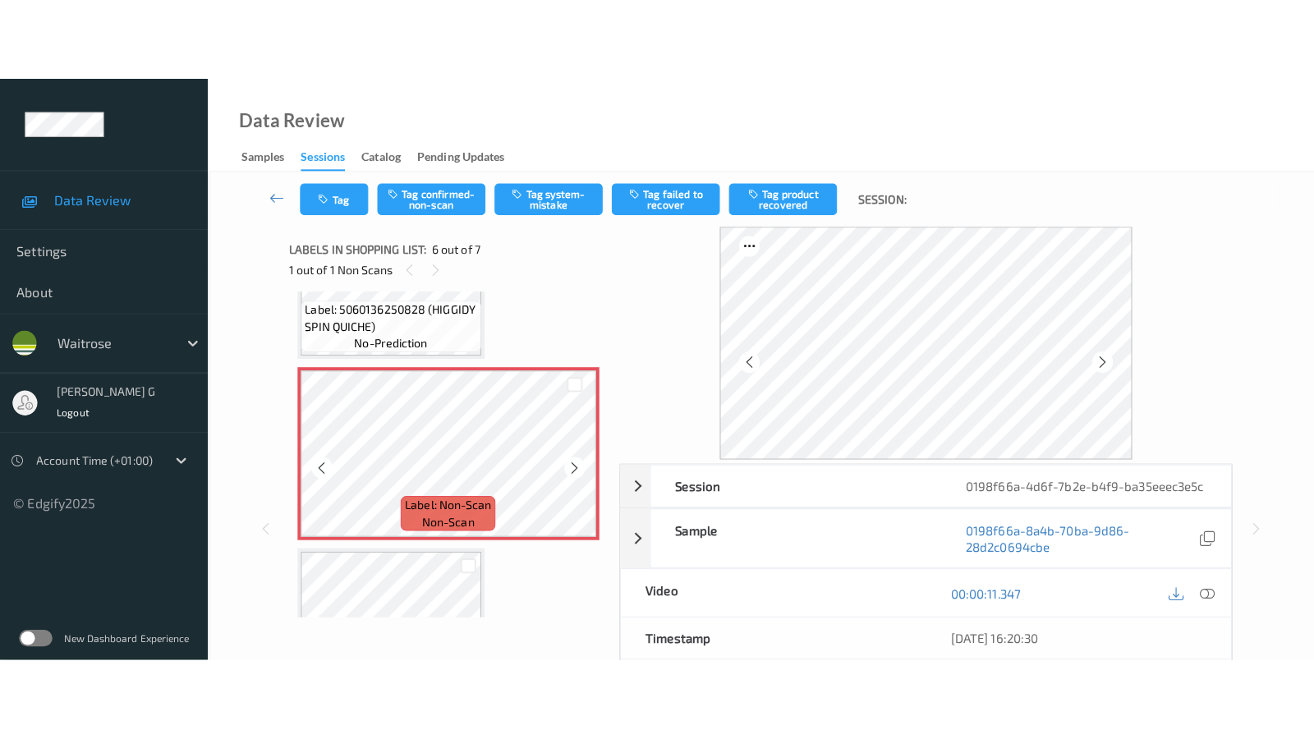
scroll to position [931, 0]
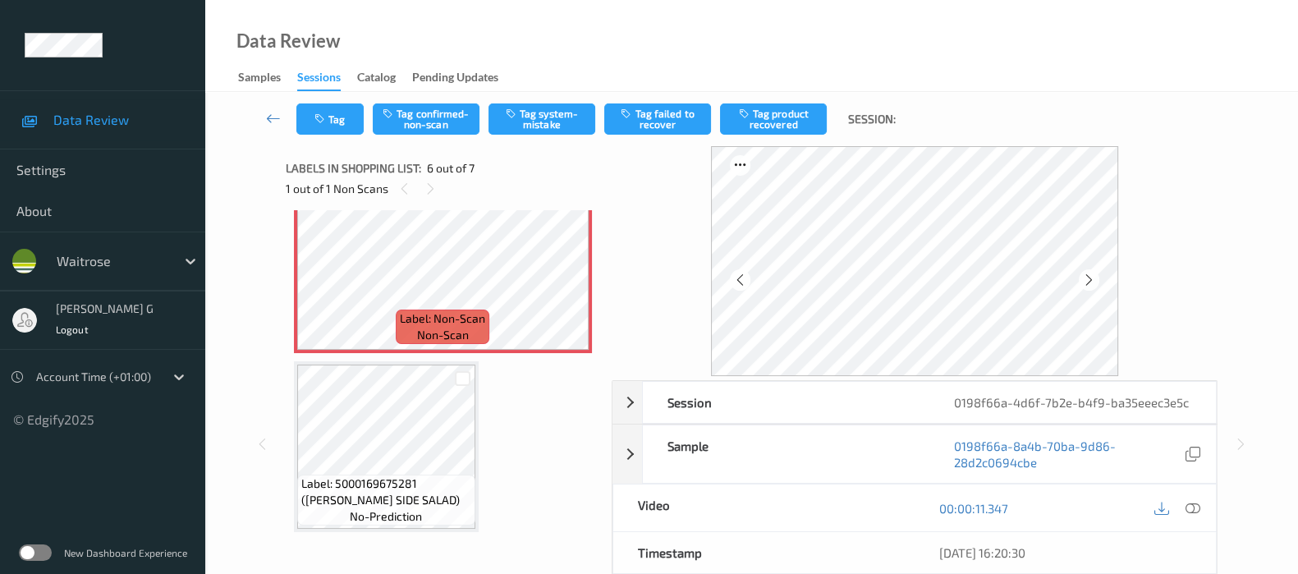
click at [1186, 497] on div at bounding box center [1176, 508] width 53 height 22
click at [1188, 505] on icon at bounding box center [1193, 508] width 15 height 15
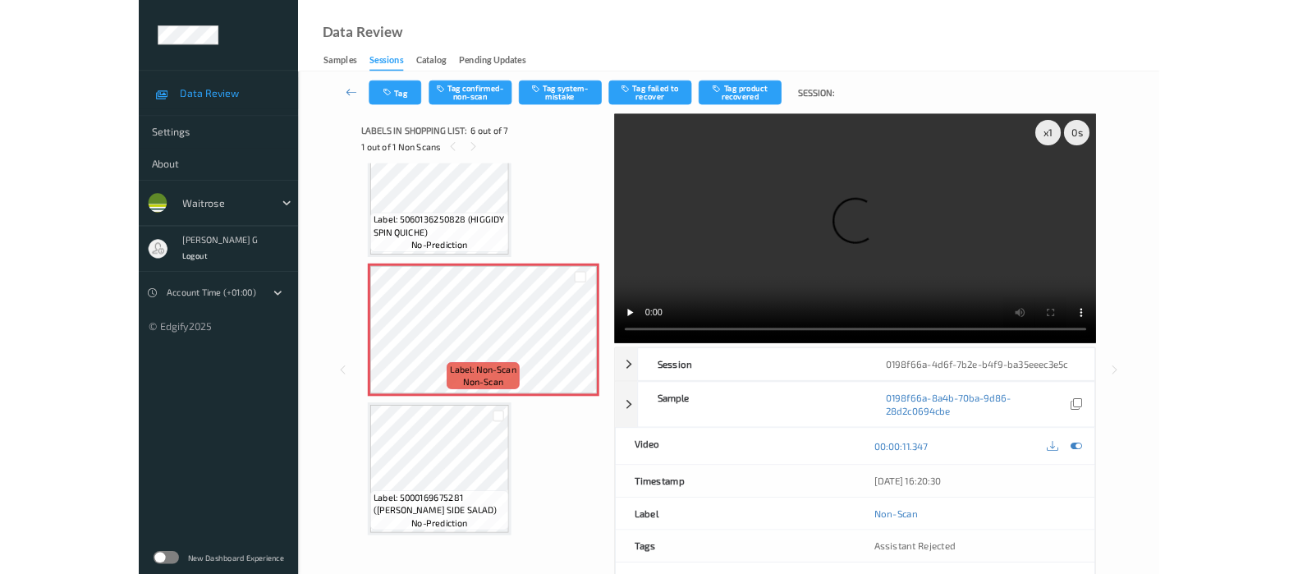
scroll to position [766, 0]
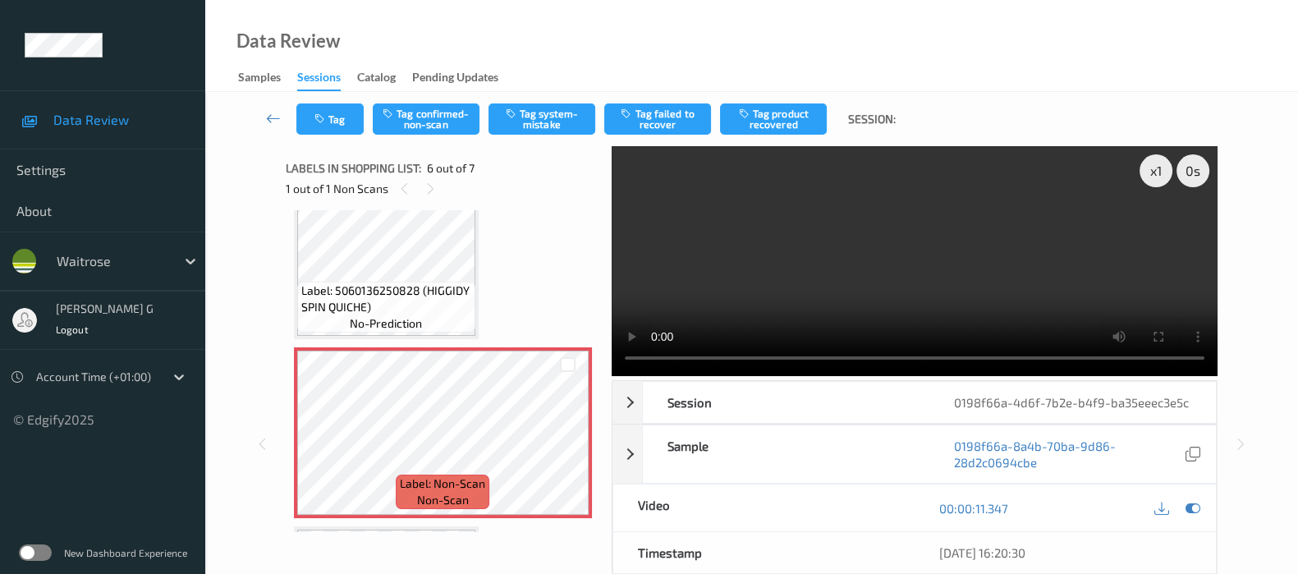
click at [1185, 498] on div at bounding box center [1176, 508] width 53 height 22
click at [1190, 512] on icon at bounding box center [1193, 508] width 15 height 15
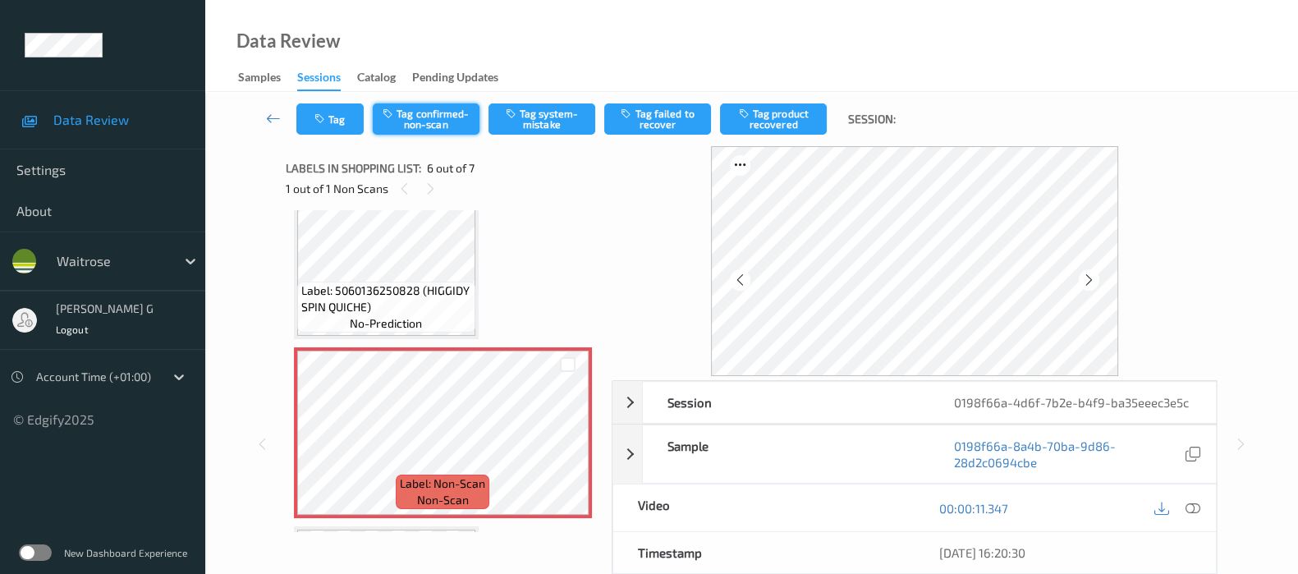
click at [411, 115] on button "Tag confirmed-non-scan" at bounding box center [426, 118] width 107 height 31
click at [676, 118] on button "Tag failed to recover" at bounding box center [657, 118] width 107 height 31
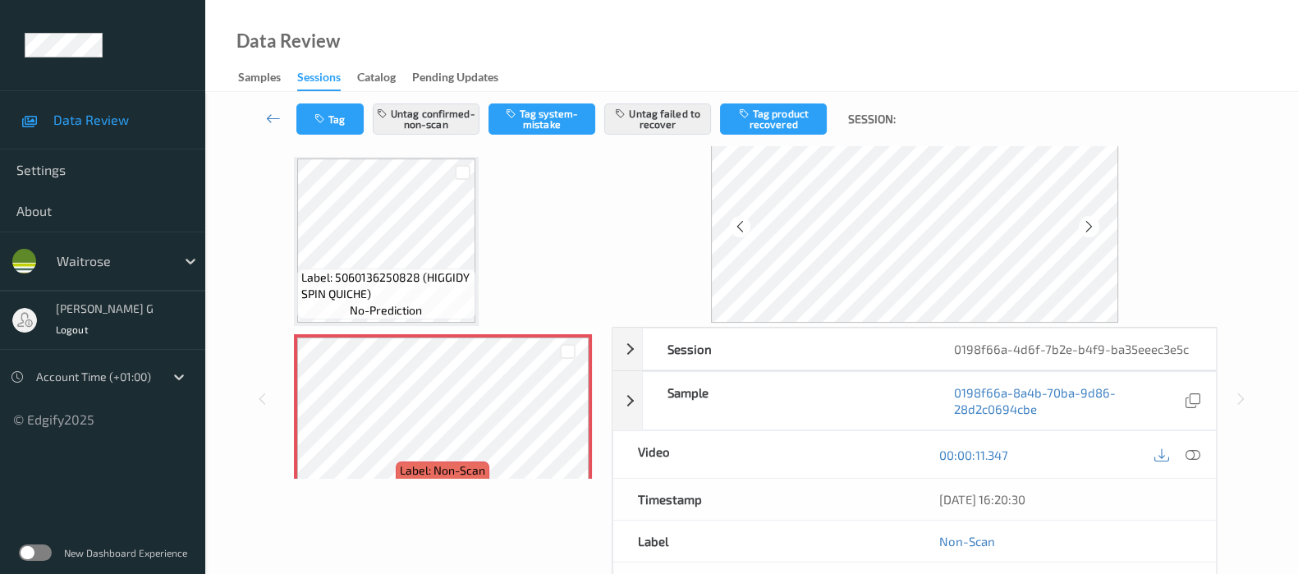
scroll to position [0, 0]
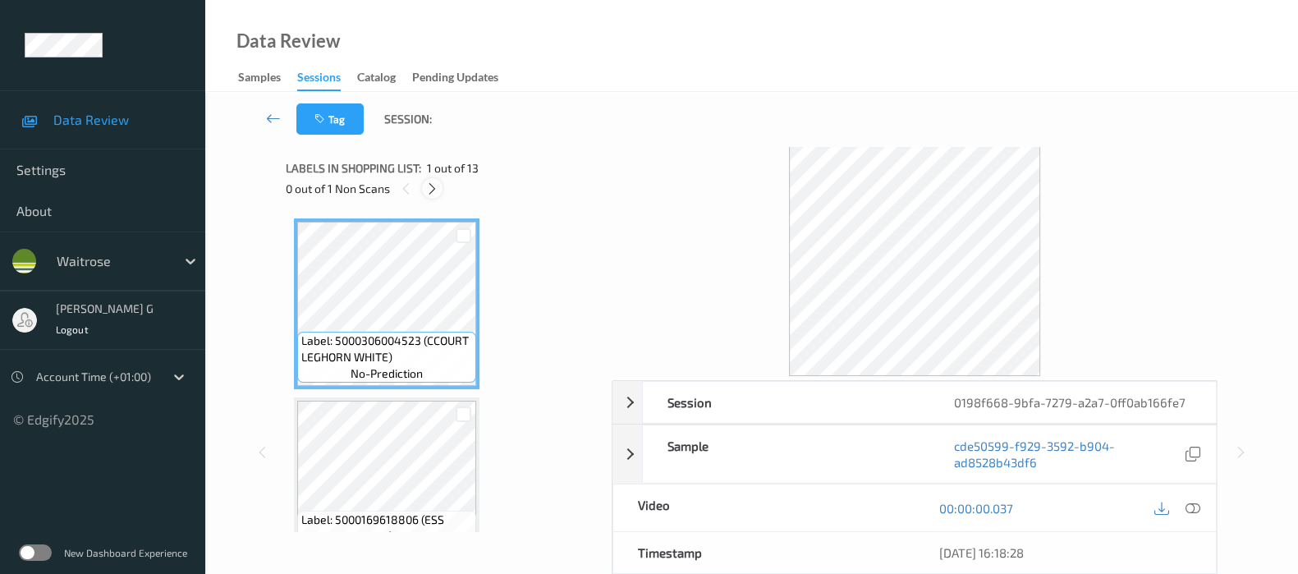
click at [430, 198] on div at bounding box center [432, 188] width 21 height 21
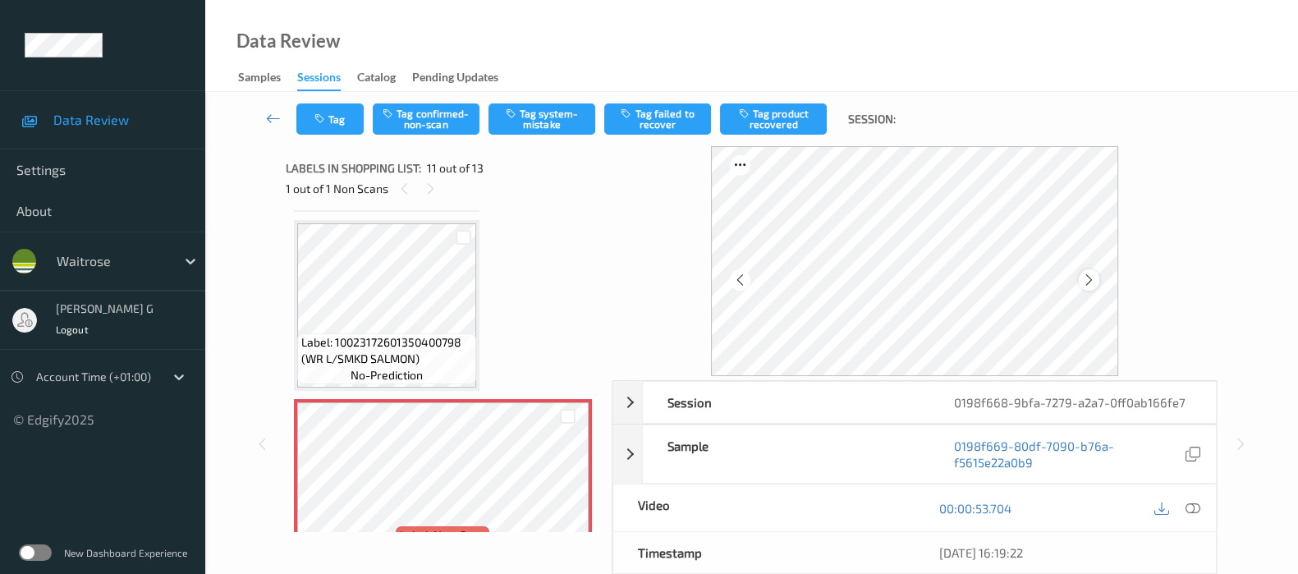
click at [1096, 278] on icon at bounding box center [1089, 280] width 14 height 15
click at [1194, 509] on icon at bounding box center [1193, 508] width 15 height 15
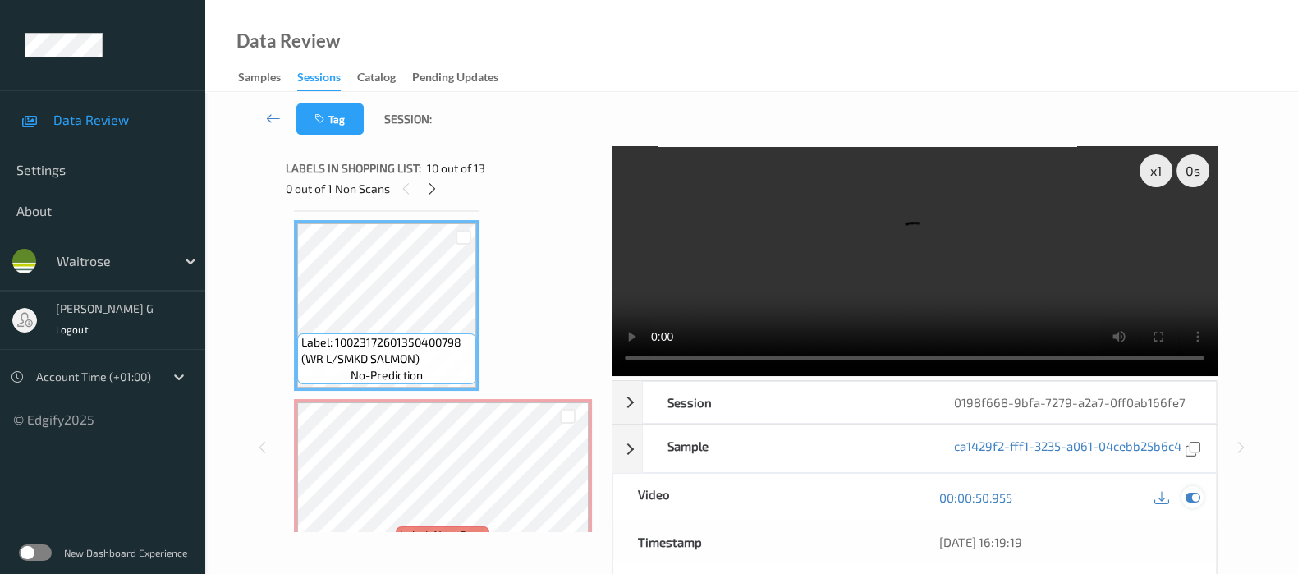
click at [1195, 503] on icon at bounding box center [1193, 497] width 15 height 15
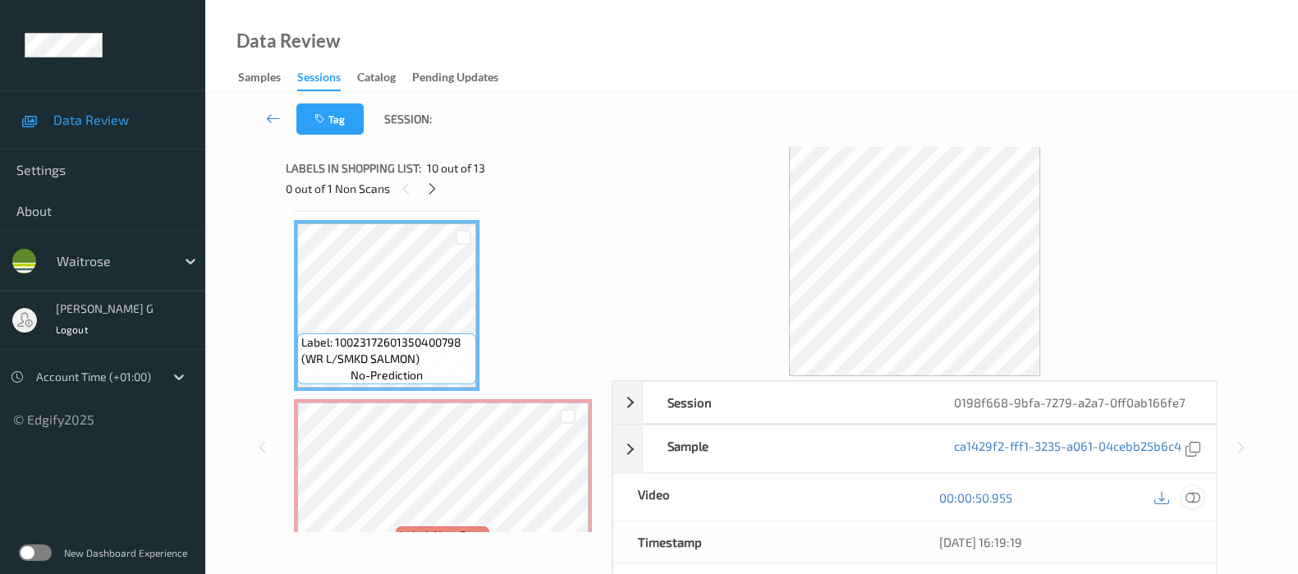
click at [1199, 505] on icon at bounding box center [1193, 497] width 15 height 15
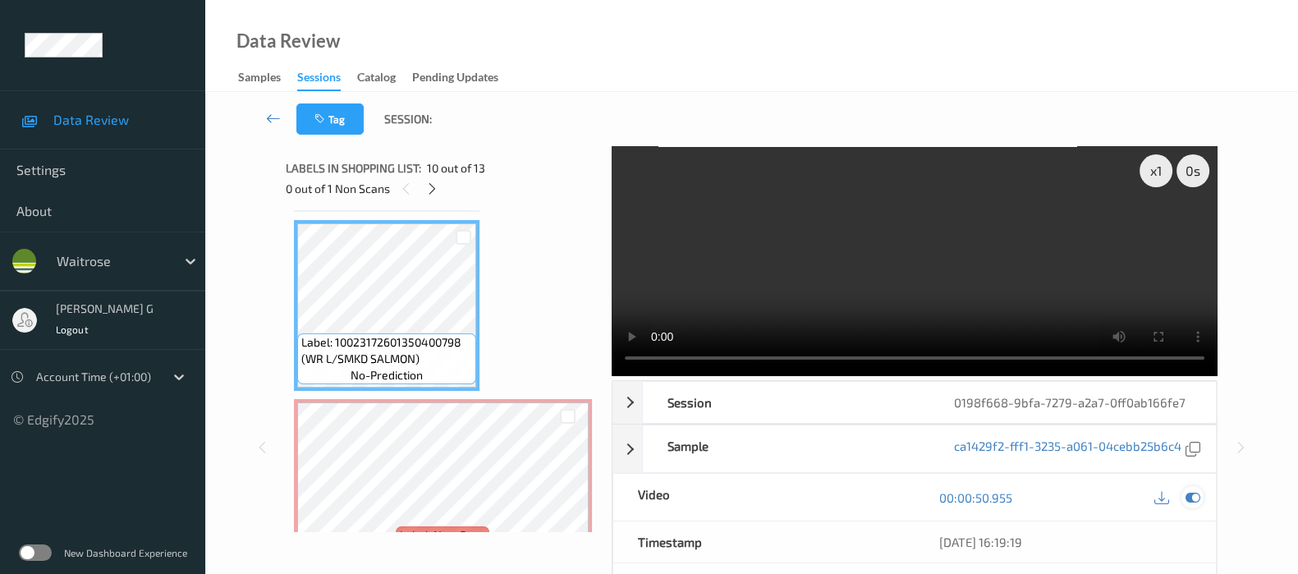
click at [1196, 505] on icon at bounding box center [1193, 497] width 15 height 15
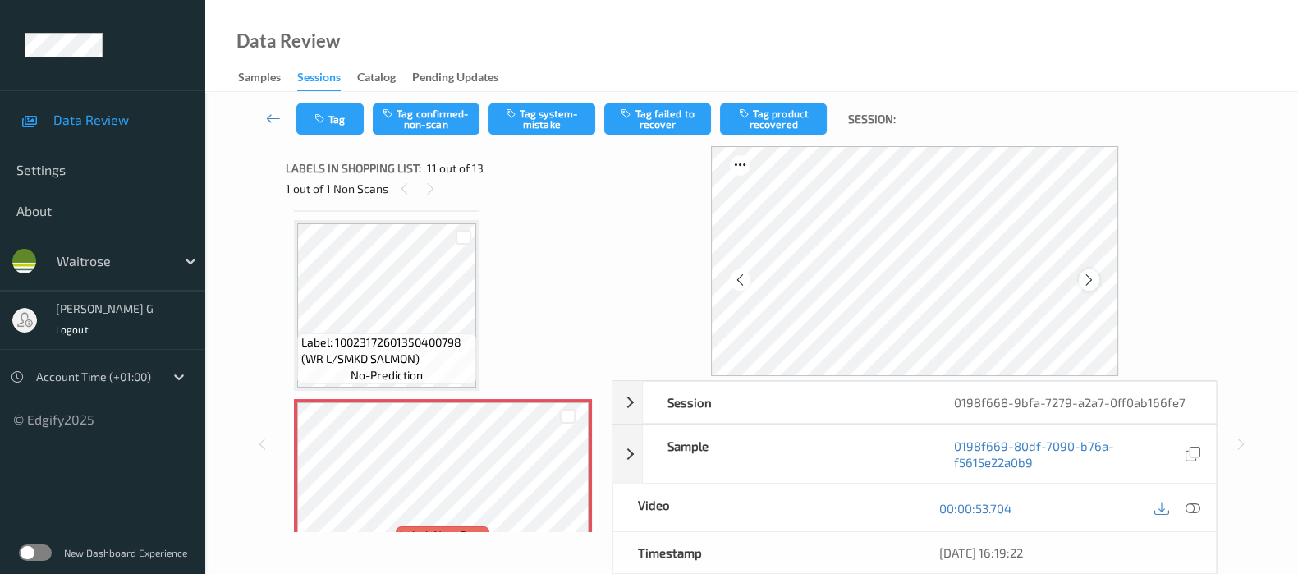
click at [1085, 283] on div at bounding box center [1089, 279] width 21 height 21
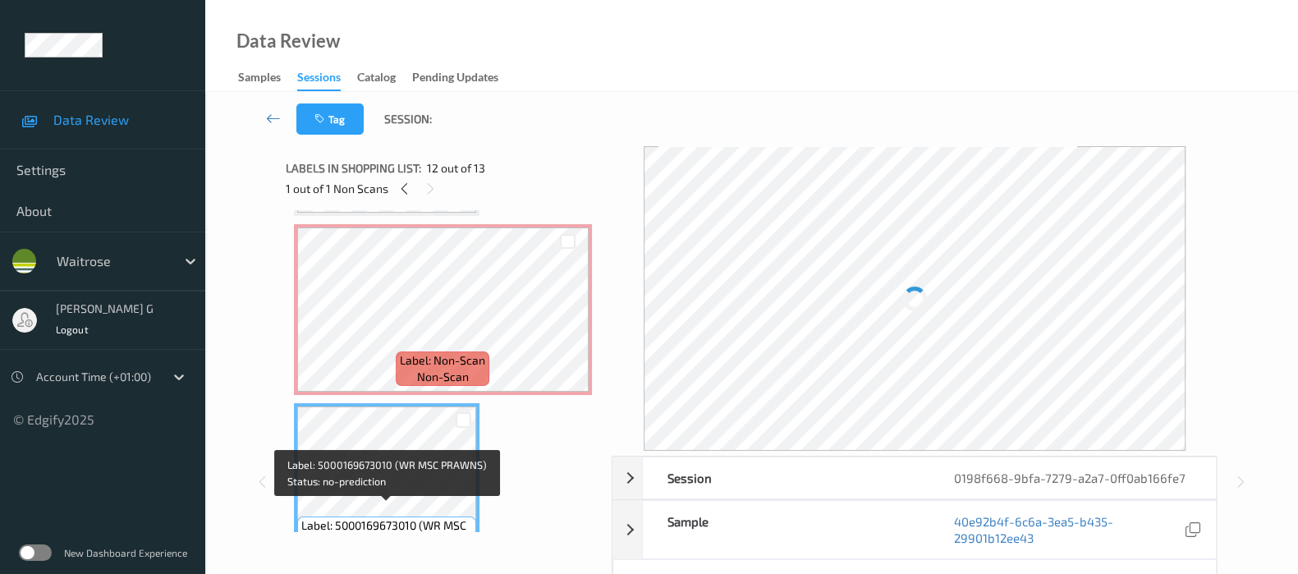
scroll to position [1712, 0]
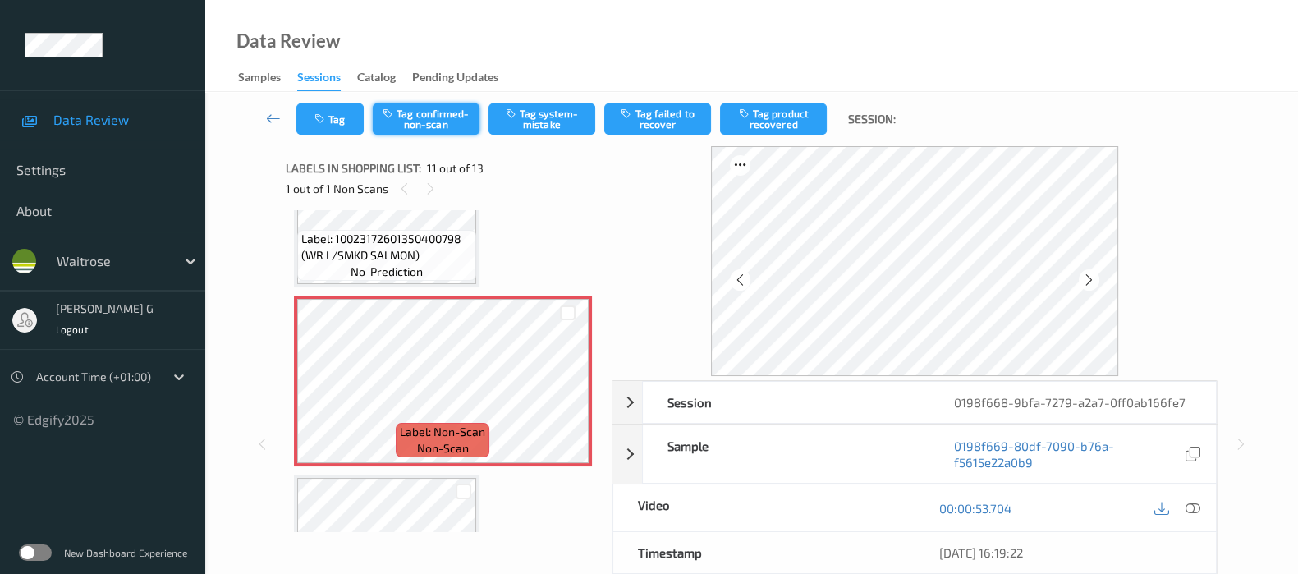
click at [454, 122] on button "Tag confirmed-non-scan" at bounding box center [426, 118] width 107 height 31
click at [756, 135] on div "Tag Untag confirmed-non-scan Tag system-mistake Tag failed to recover Tag produ…" at bounding box center [752, 119] width 1026 height 54
click at [779, 118] on button "Tag product recovered" at bounding box center [773, 118] width 107 height 31
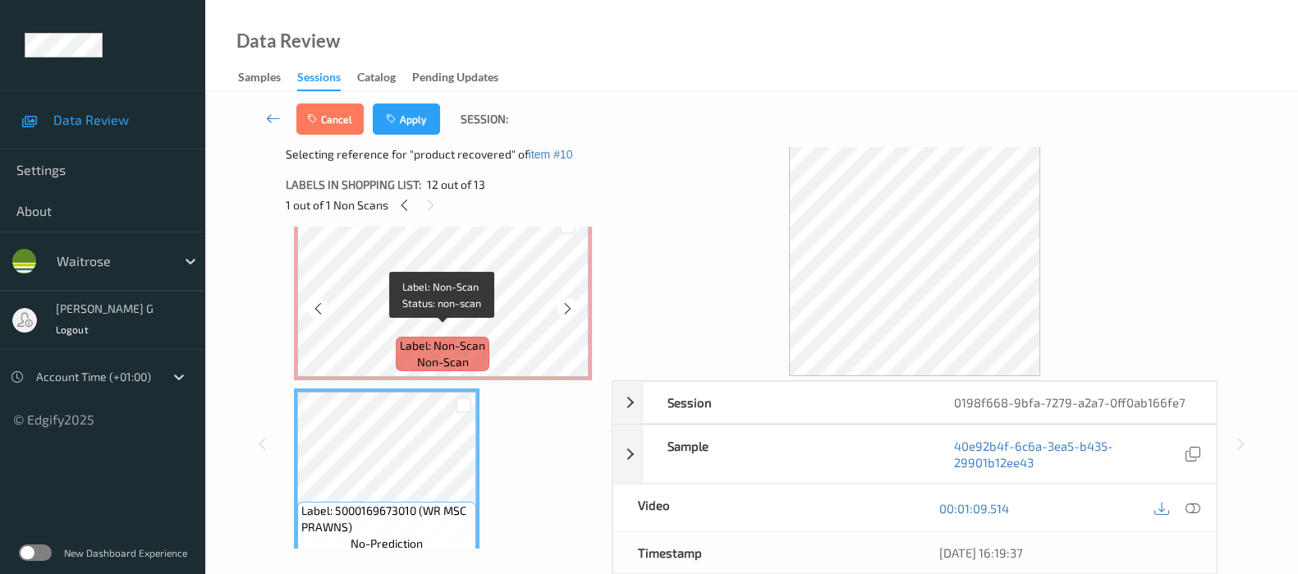
scroll to position [1917, 0]
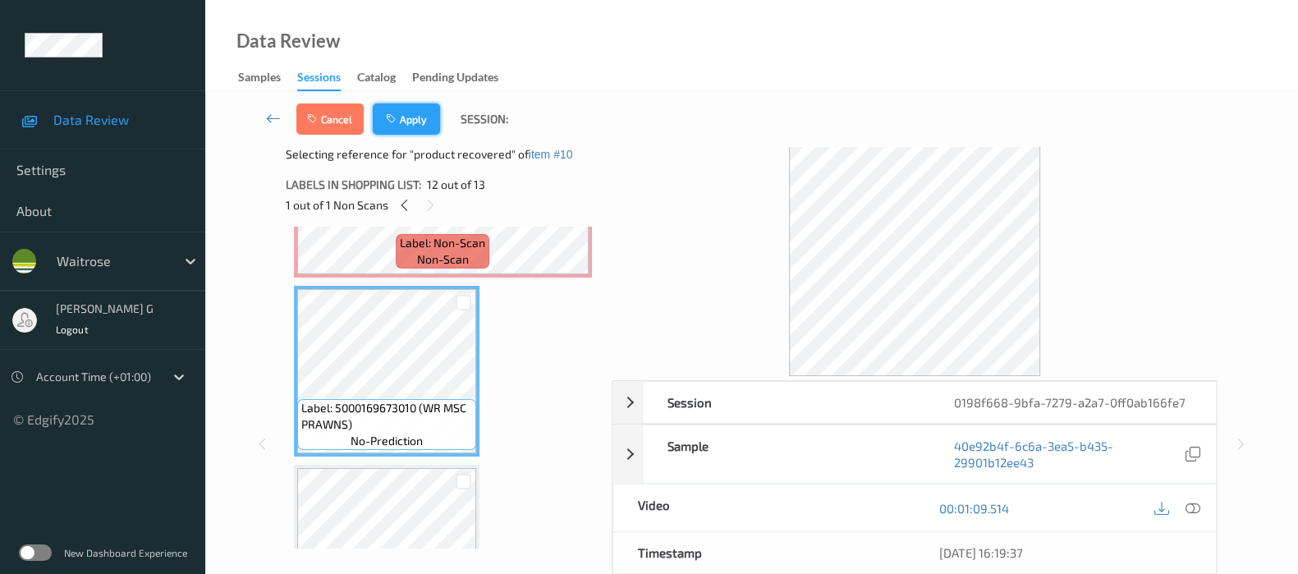
click at [405, 128] on button "Apply" at bounding box center [406, 118] width 67 height 31
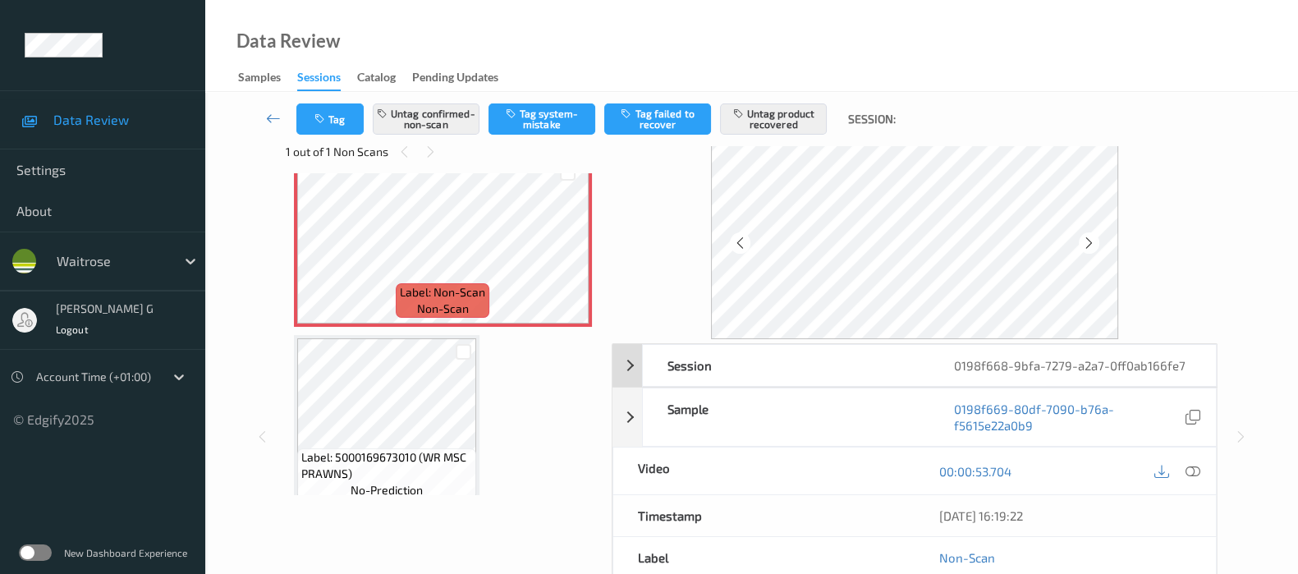
scroll to position [0, 0]
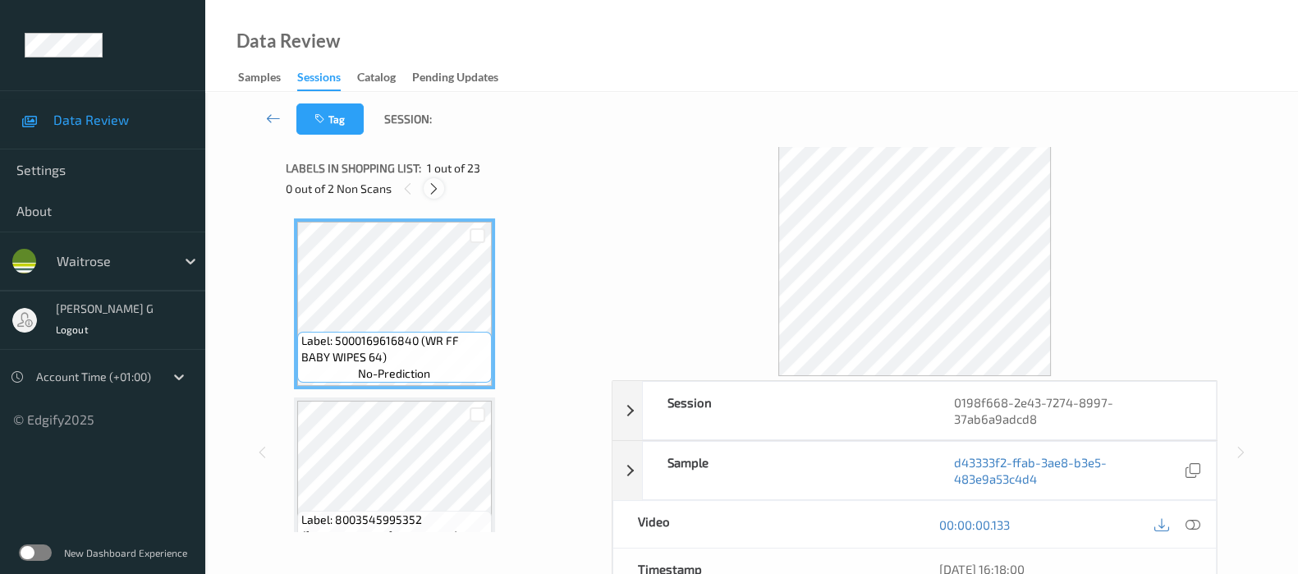
click at [438, 189] on icon at bounding box center [434, 188] width 14 height 15
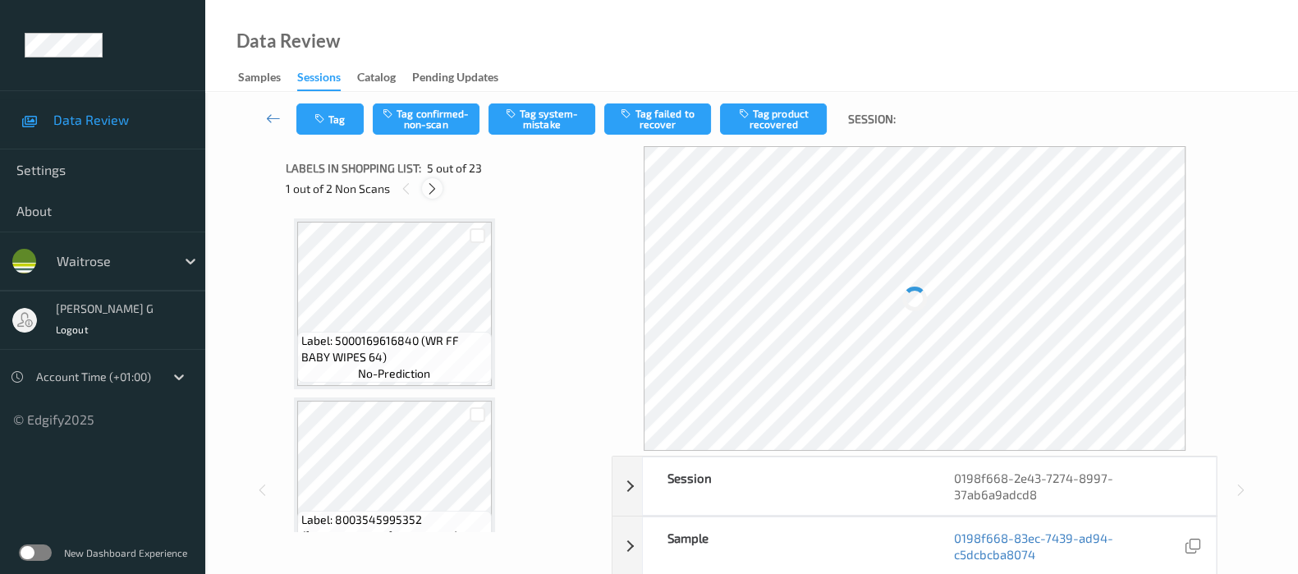
scroll to position [542, 0]
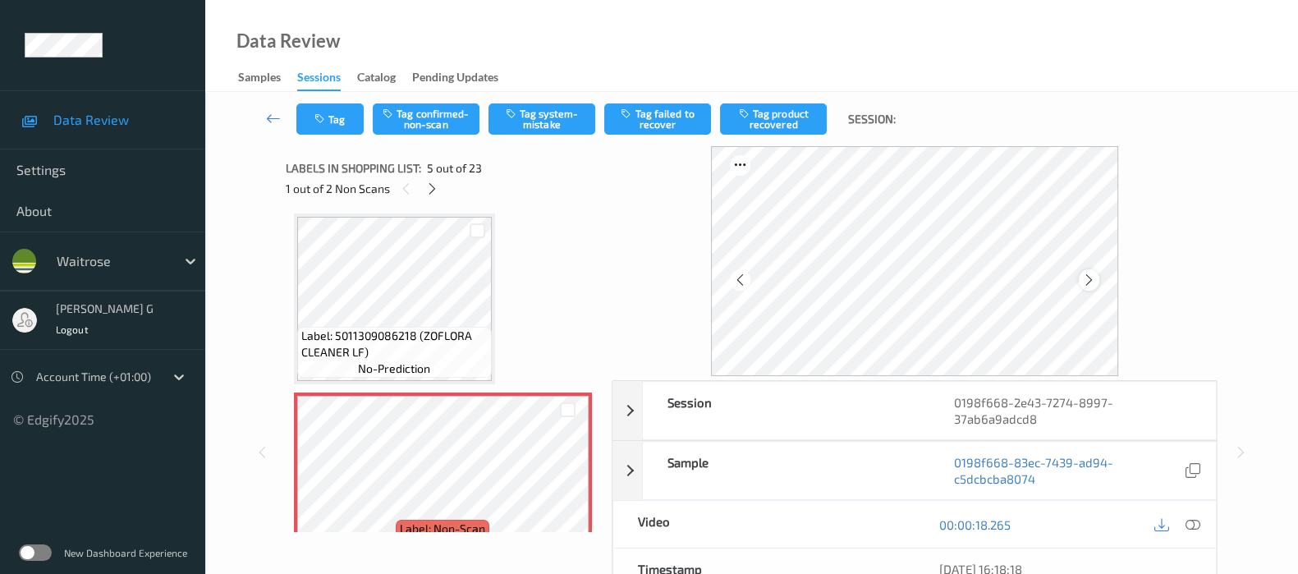
click at [1096, 277] on icon at bounding box center [1089, 280] width 14 height 15
click at [1191, 526] on icon at bounding box center [1193, 524] width 15 height 15
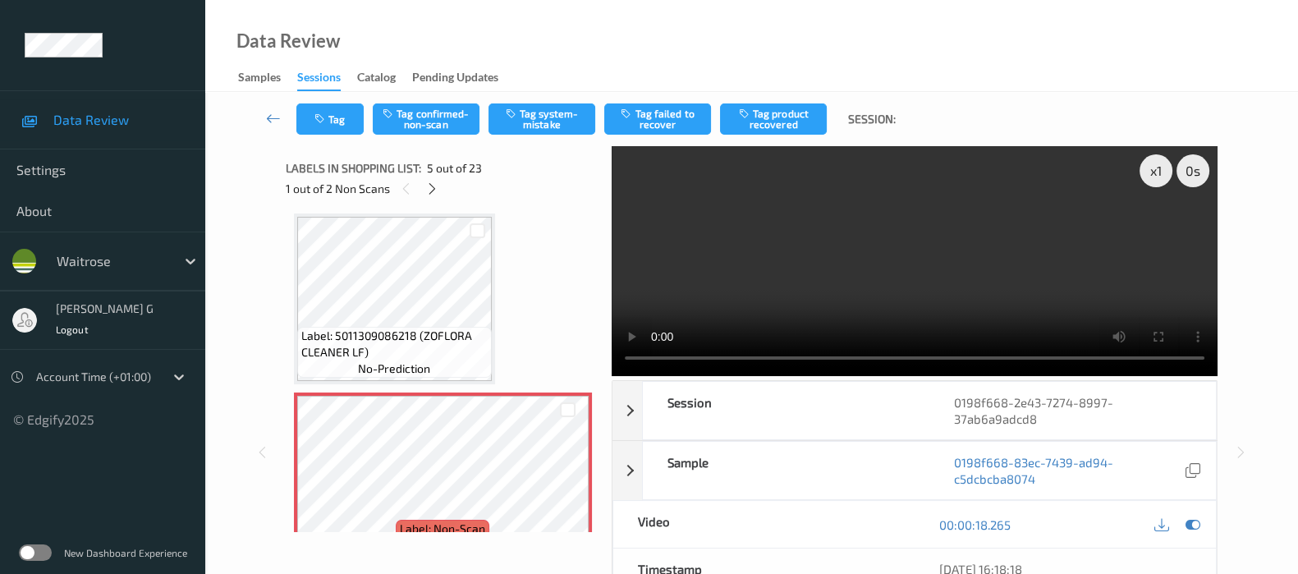
click at [1158, 229] on video at bounding box center [915, 261] width 606 height 230
click at [1192, 521] on icon at bounding box center [1193, 524] width 15 height 15
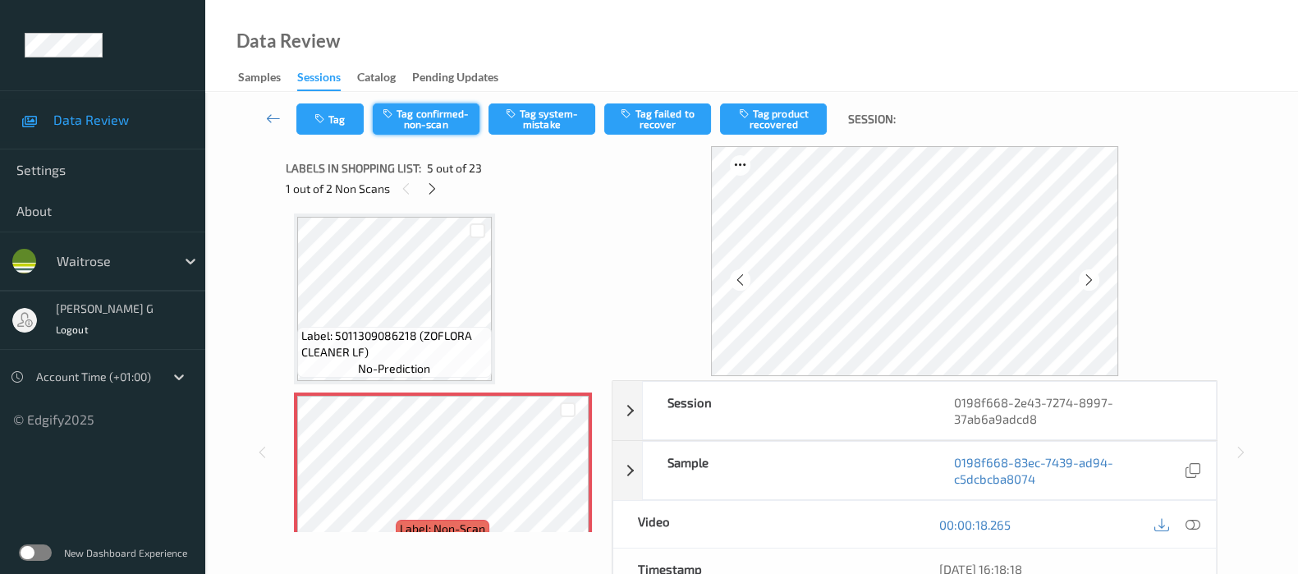
click at [418, 116] on button "Tag confirmed-non-scan" at bounding box center [426, 118] width 107 height 31
click at [751, 112] on icon "button" at bounding box center [746, 113] width 14 height 11
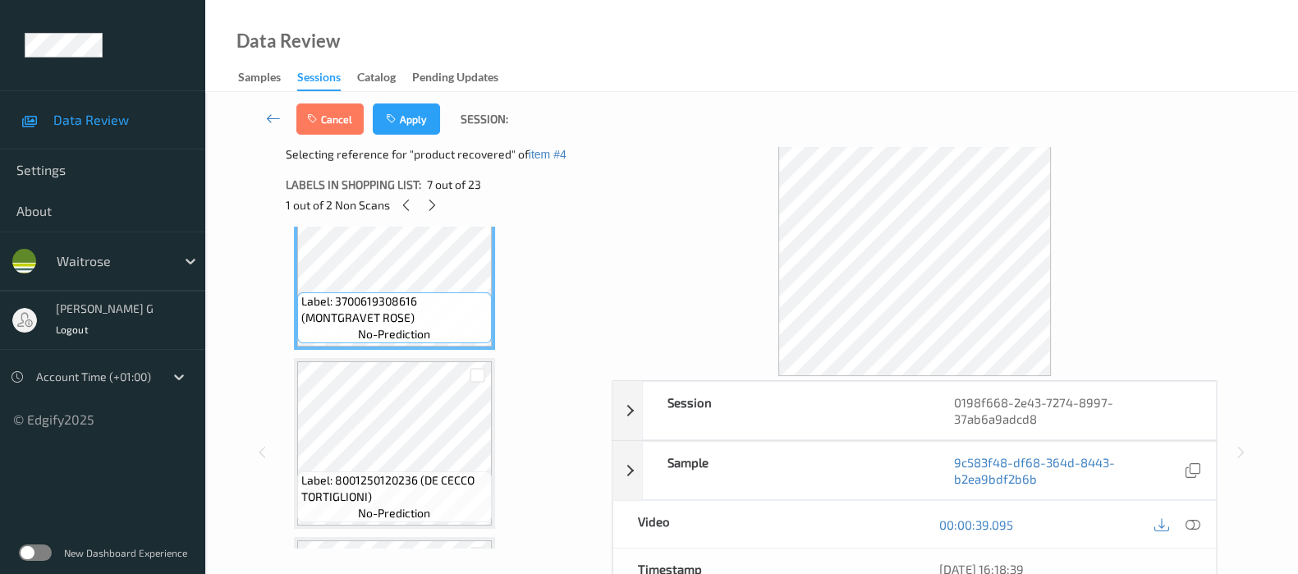
scroll to position [1158, 0]
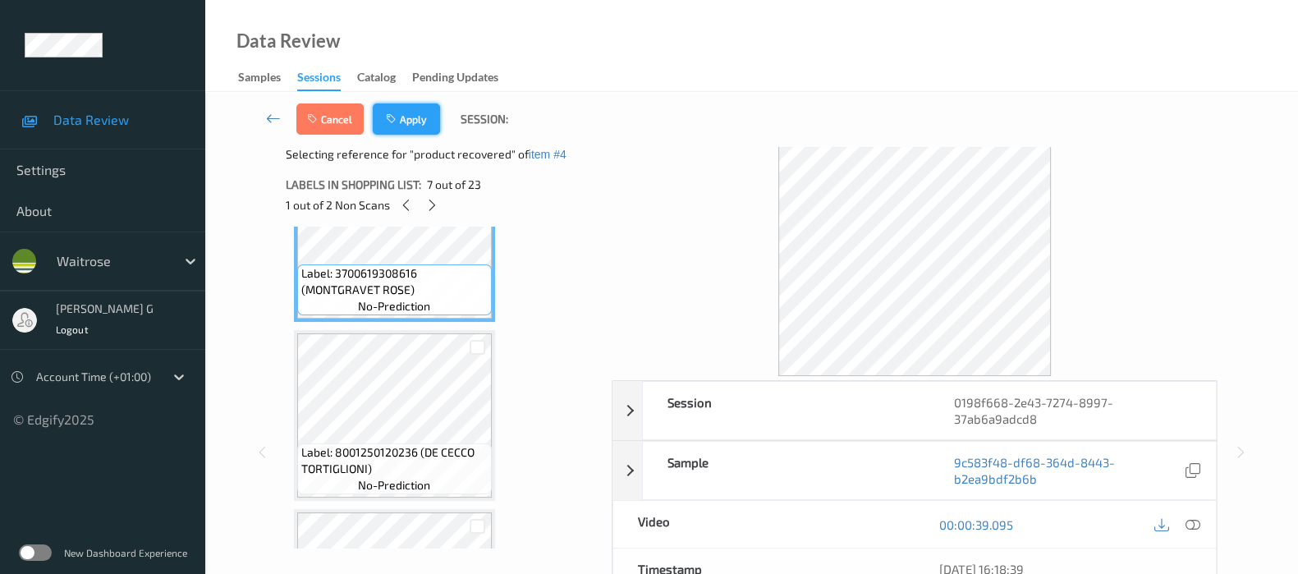
click at [415, 128] on button "Apply" at bounding box center [406, 118] width 67 height 31
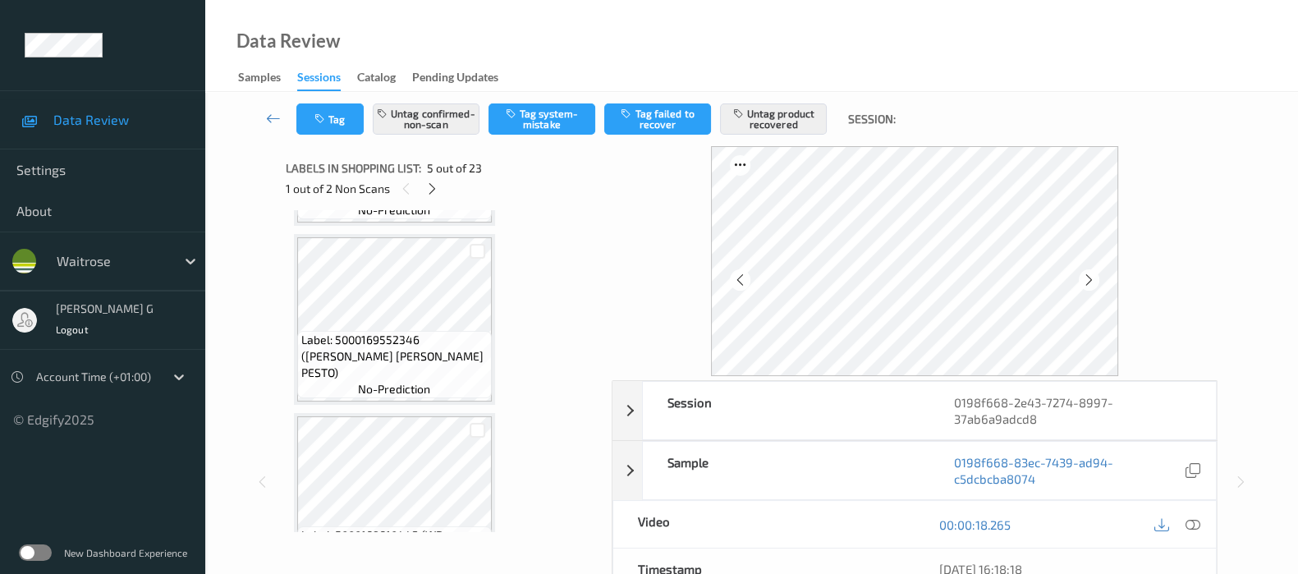
scroll to position [2184, 0]
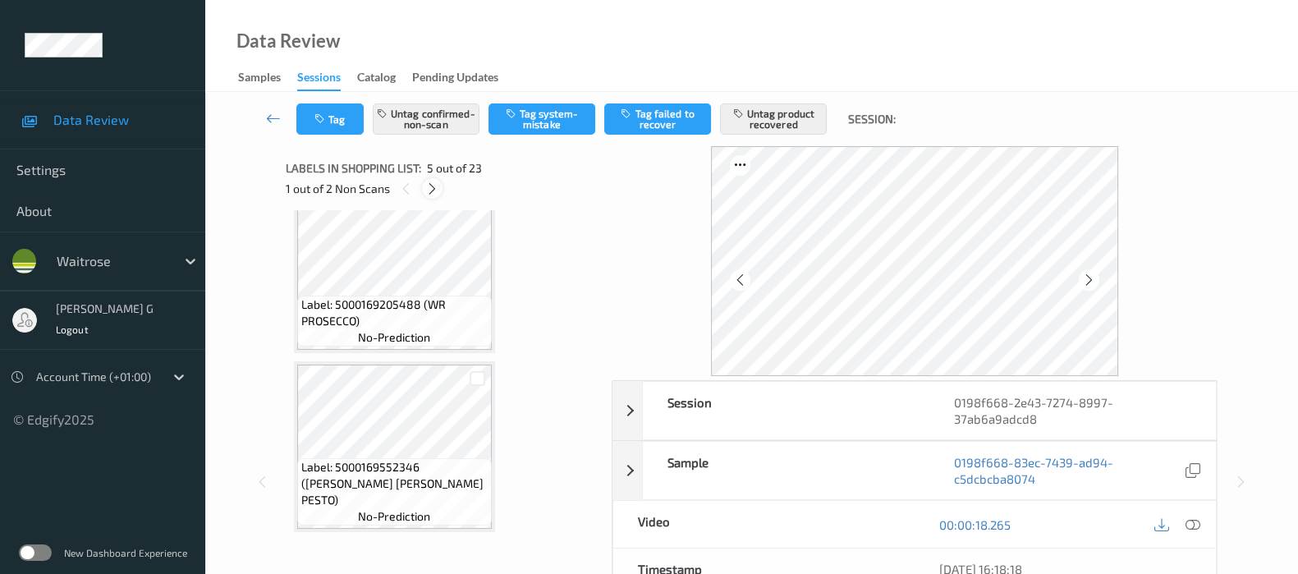
click at [431, 194] on icon at bounding box center [432, 188] width 14 height 15
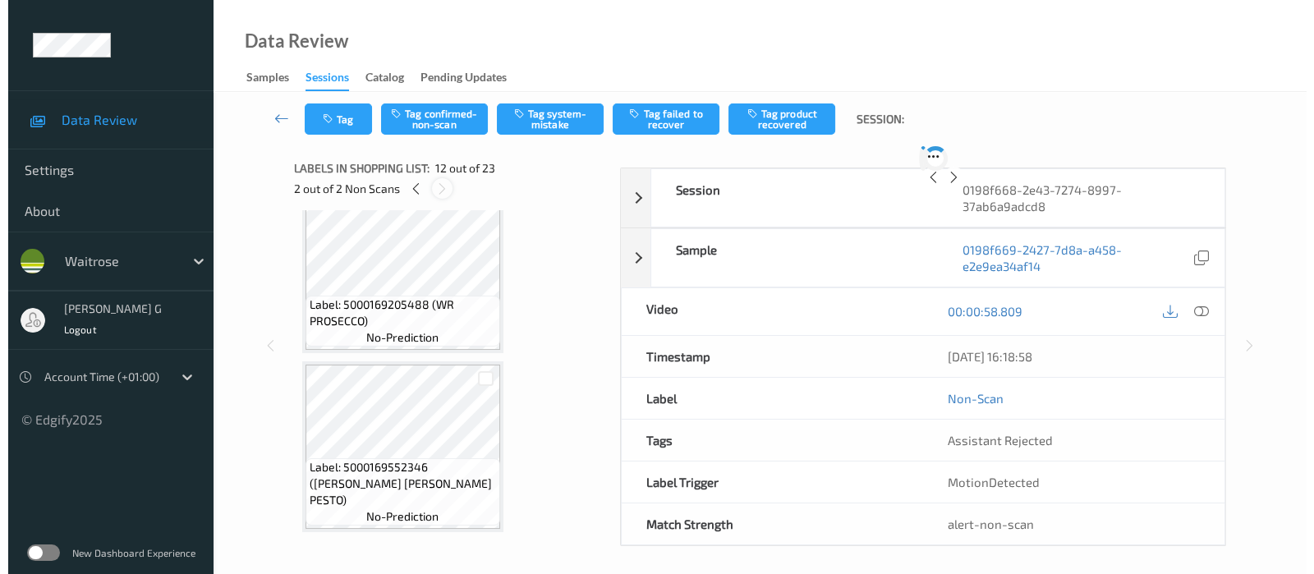
scroll to position [1787, 0]
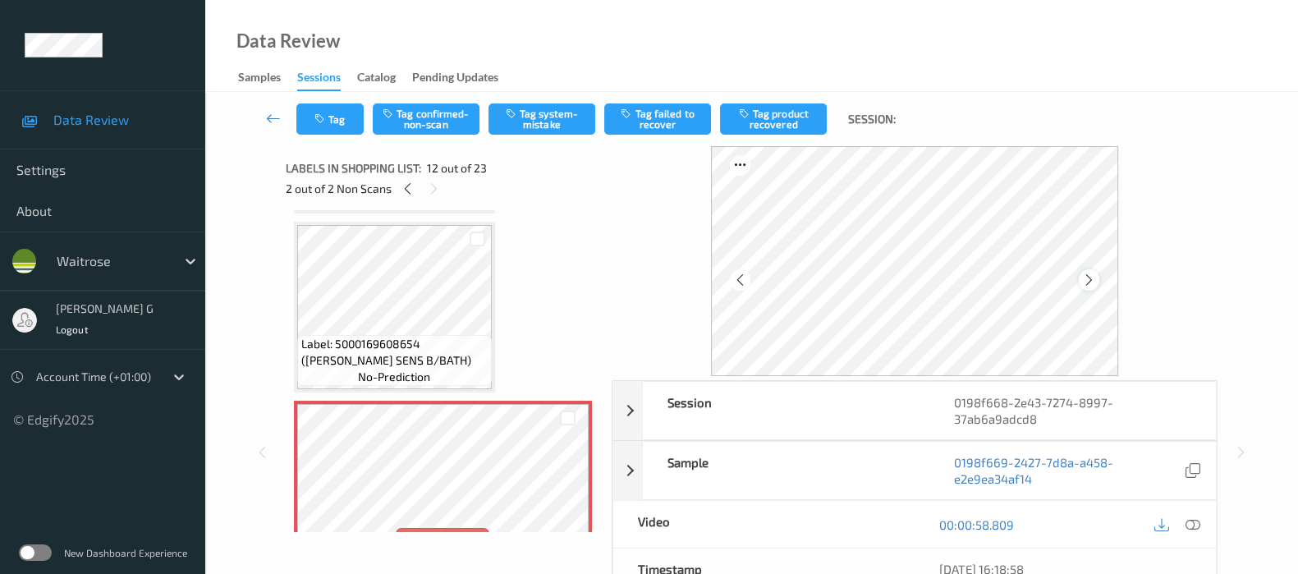
click at [1092, 279] on icon at bounding box center [1089, 280] width 14 height 15
click at [1191, 519] on icon at bounding box center [1193, 524] width 15 height 15
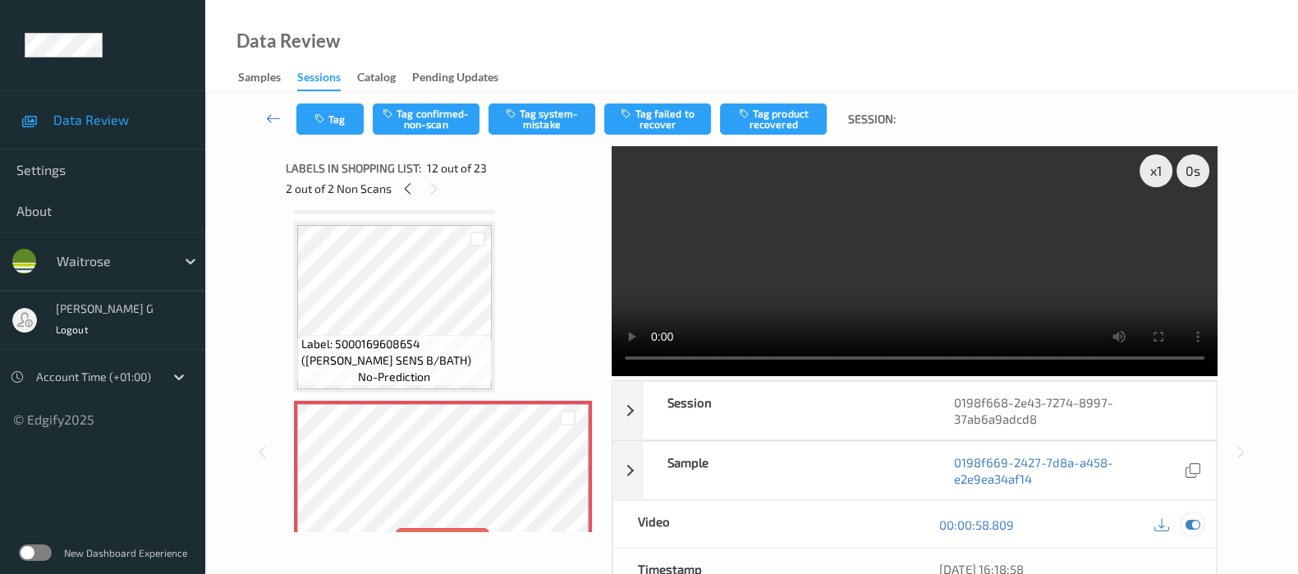
click at [1191, 520] on icon at bounding box center [1193, 524] width 15 height 15
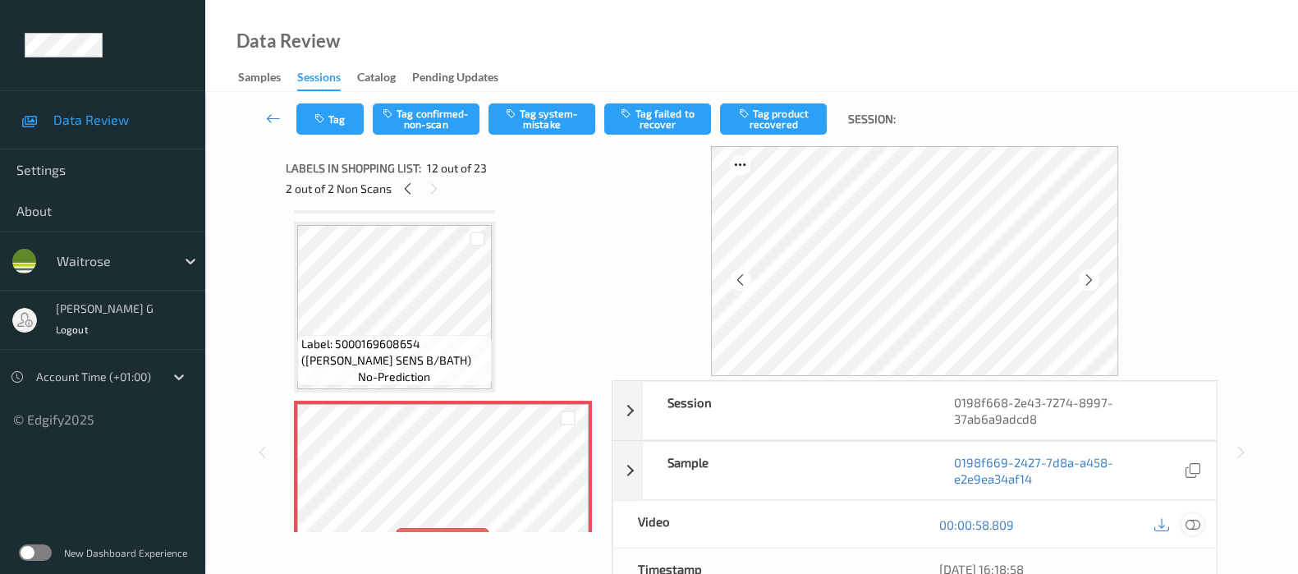
click at [1190, 522] on icon at bounding box center [1193, 524] width 15 height 15
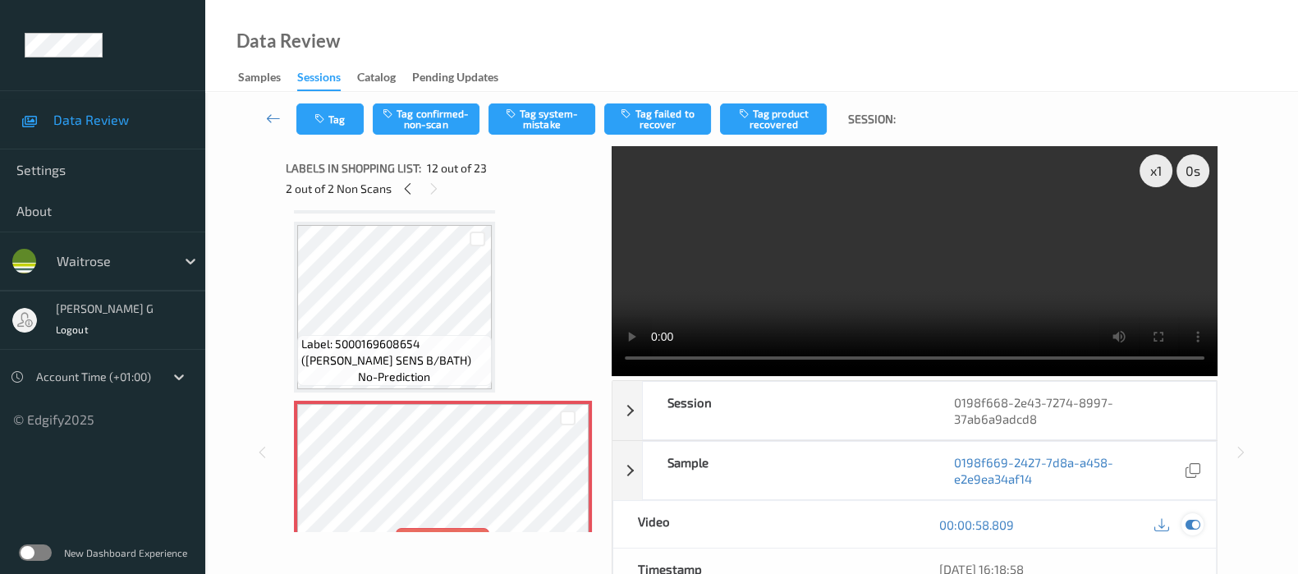
click at [1196, 531] on div at bounding box center [1193, 524] width 22 height 22
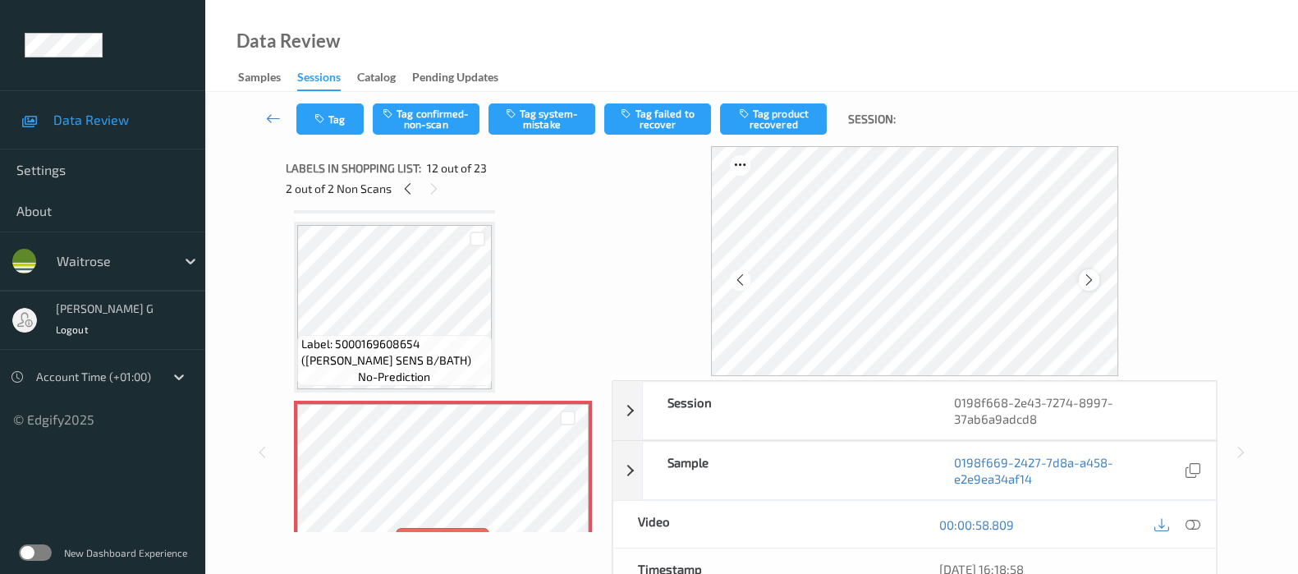
click at [1092, 273] on icon at bounding box center [1089, 280] width 14 height 15
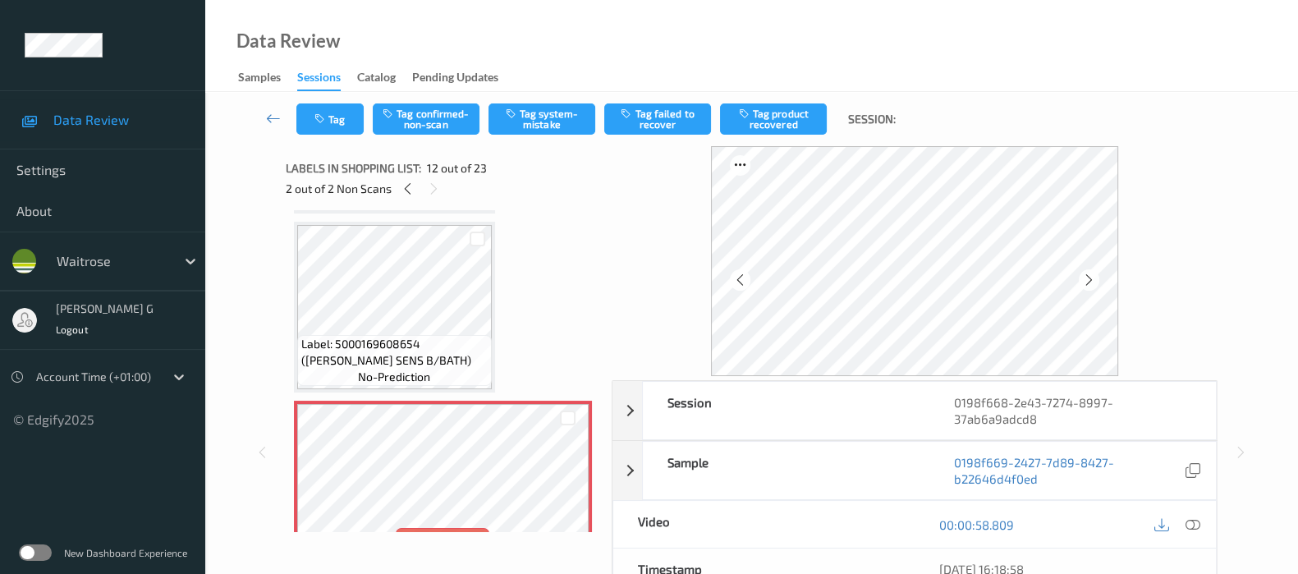
click at [1092, 273] on icon at bounding box center [1089, 280] width 14 height 15
click at [1200, 523] on div "00:00:58.809" at bounding box center [1065, 524] width 301 height 47
click at [1191, 523] on icon at bounding box center [1193, 524] width 15 height 15
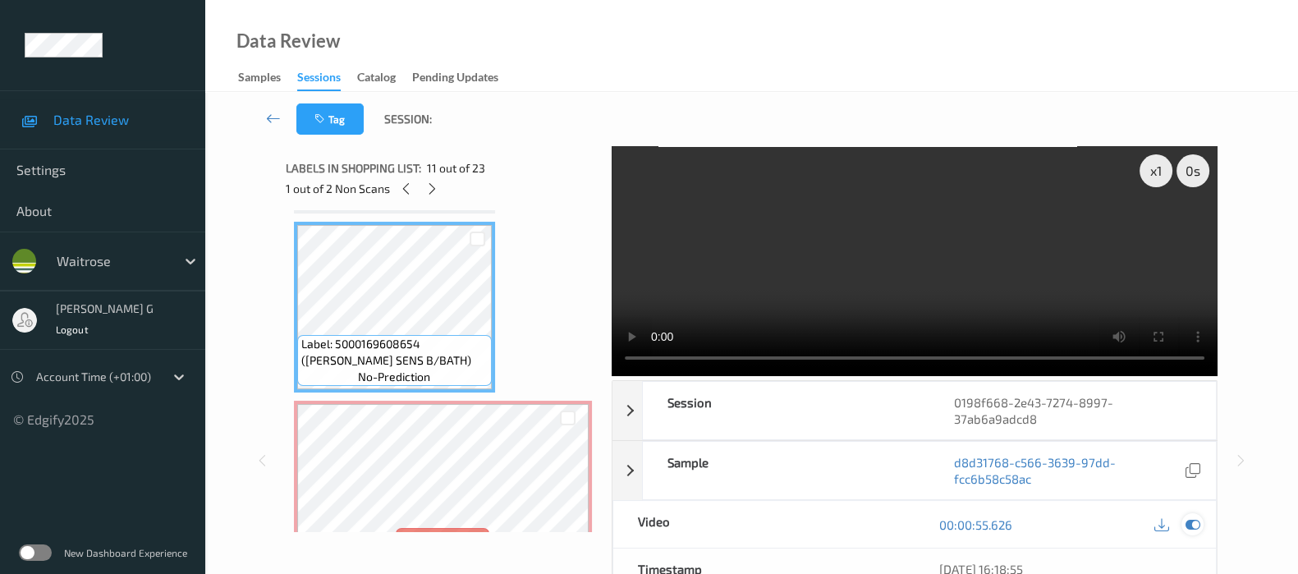
click at [1186, 517] on icon at bounding box center [1193, 524] width 15 height 15
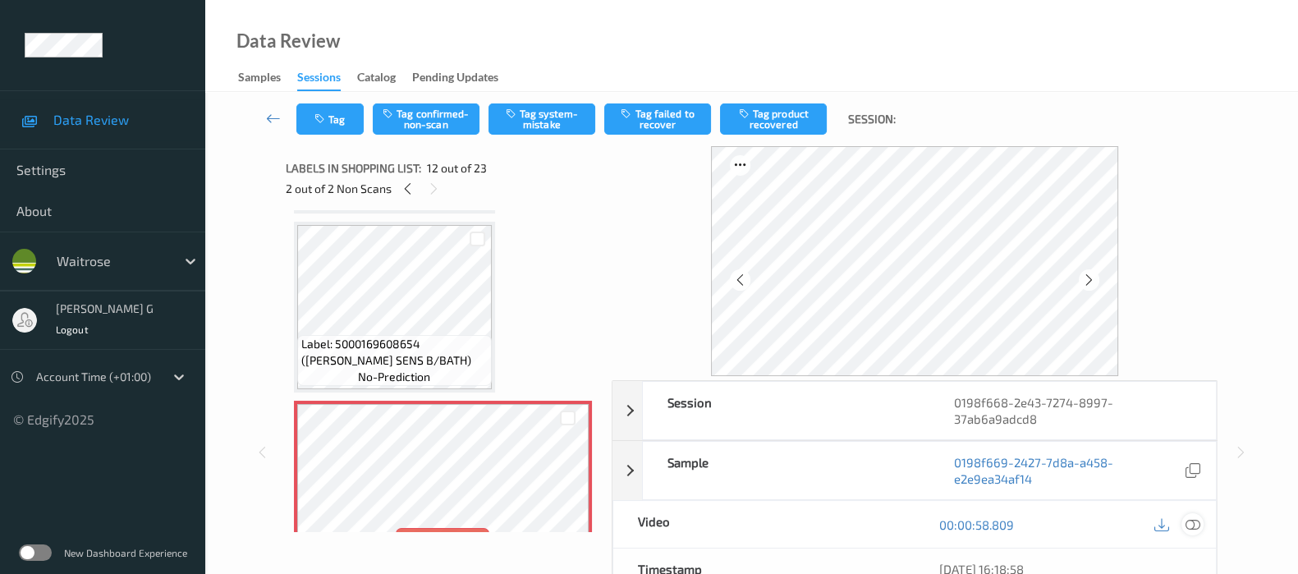
click at [1195, 526] on icon at bounding box center [1193, 524] width 15 height 15
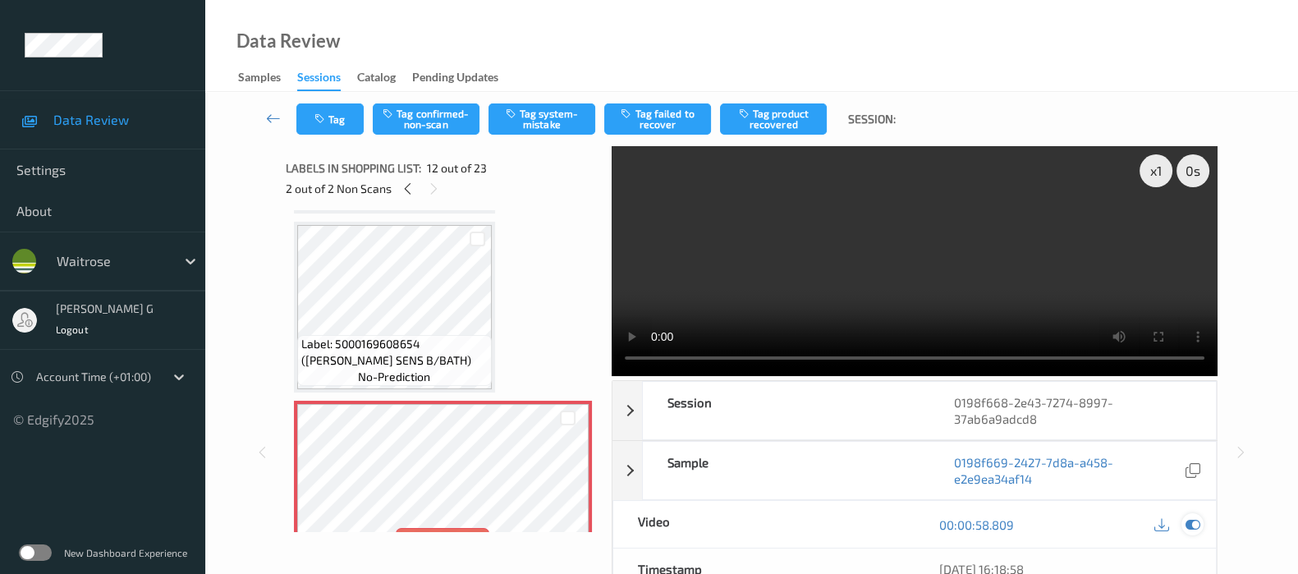
click at [1187, 528] on icon at bounding box center [1193, 524] width 15 height 15
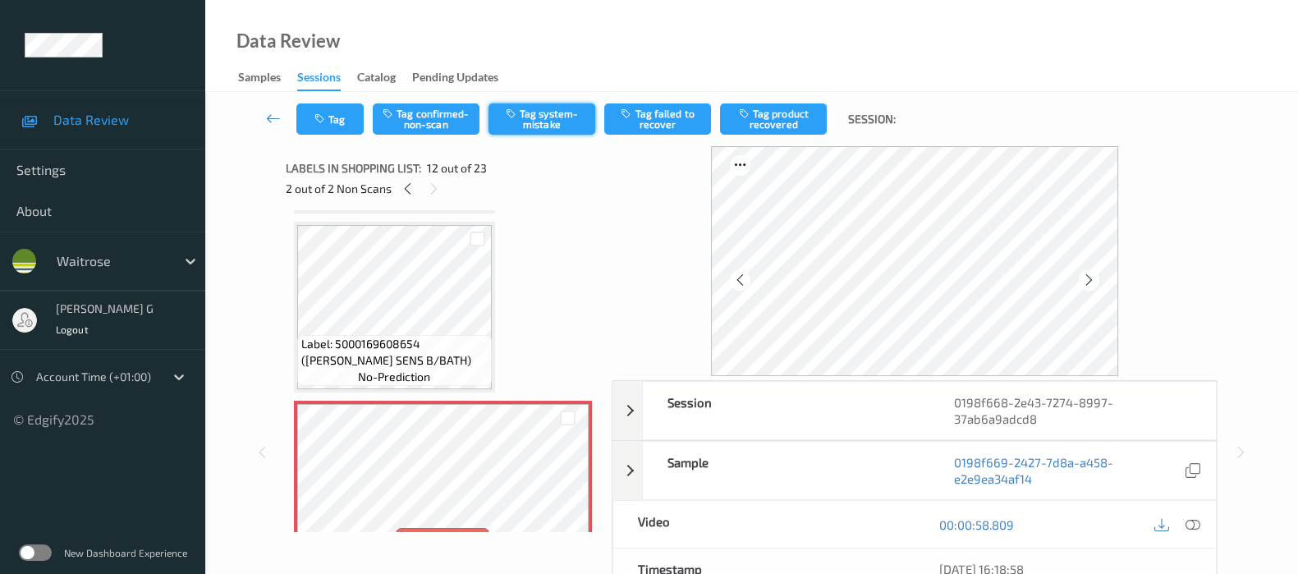
click at [537, 114] on button "Tag system-mistake" at bounding box center [542, 118] width 107 height 31
click at [325, 128] on button "Tag" at bounding box center [329, 118] width 67 height 31
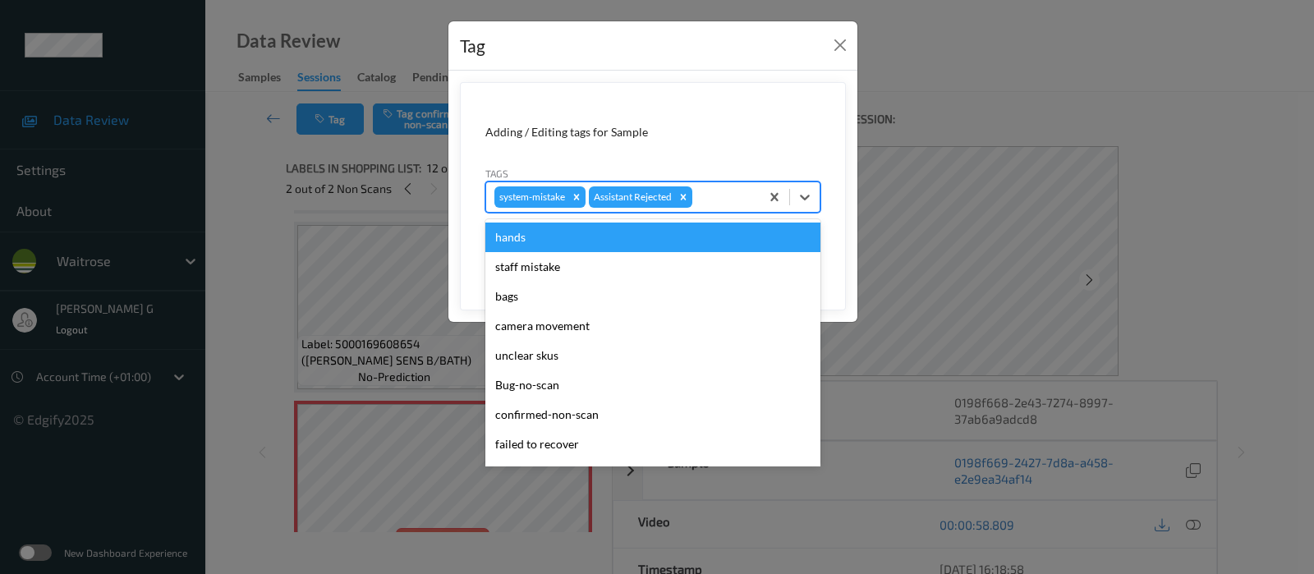
click at [718, 191] on div at bounding box center [723, 197] width 56 height 20
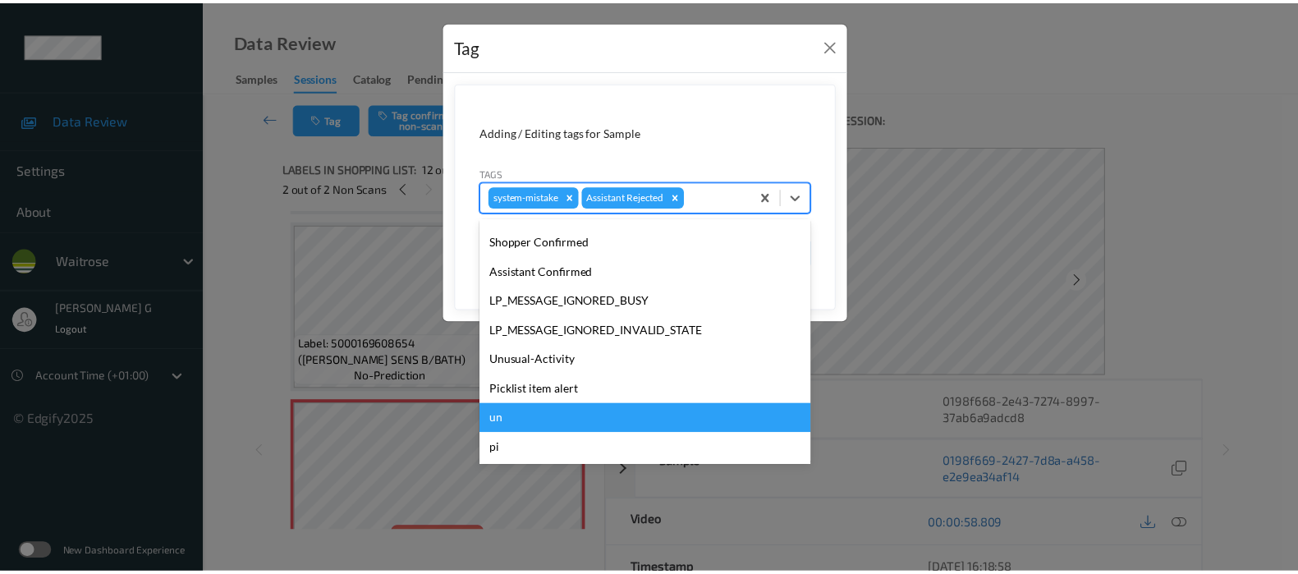
scroll to position [351, 0]
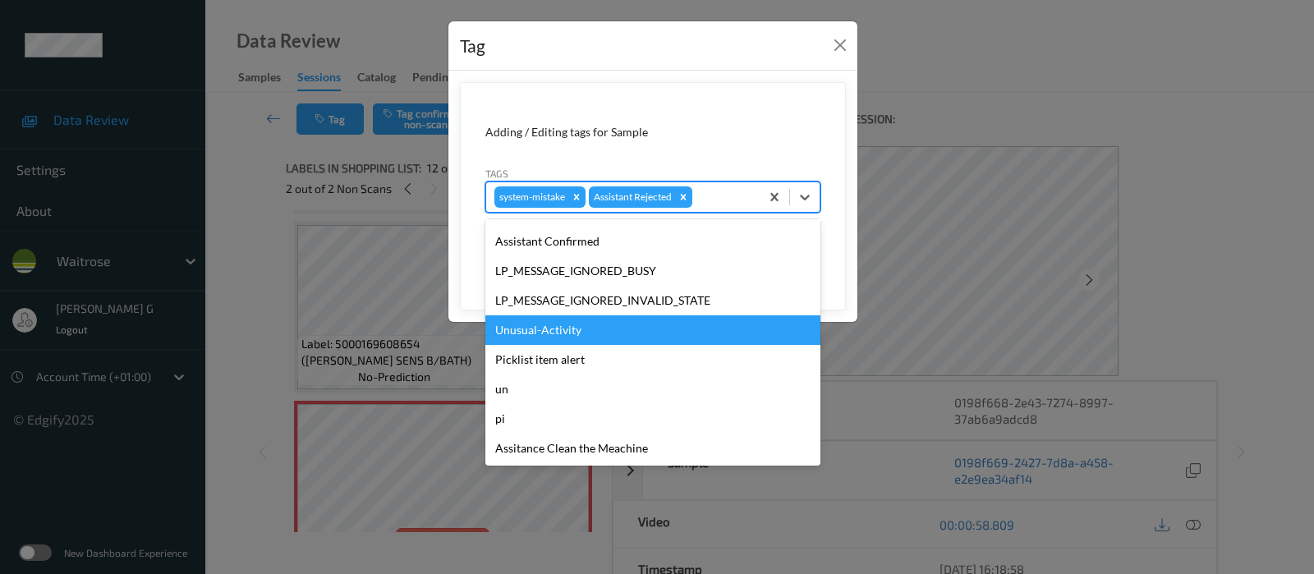
click at [528, 330] on div "Unusual-Activity" at bounding box center [652, 330] width 335 height 30
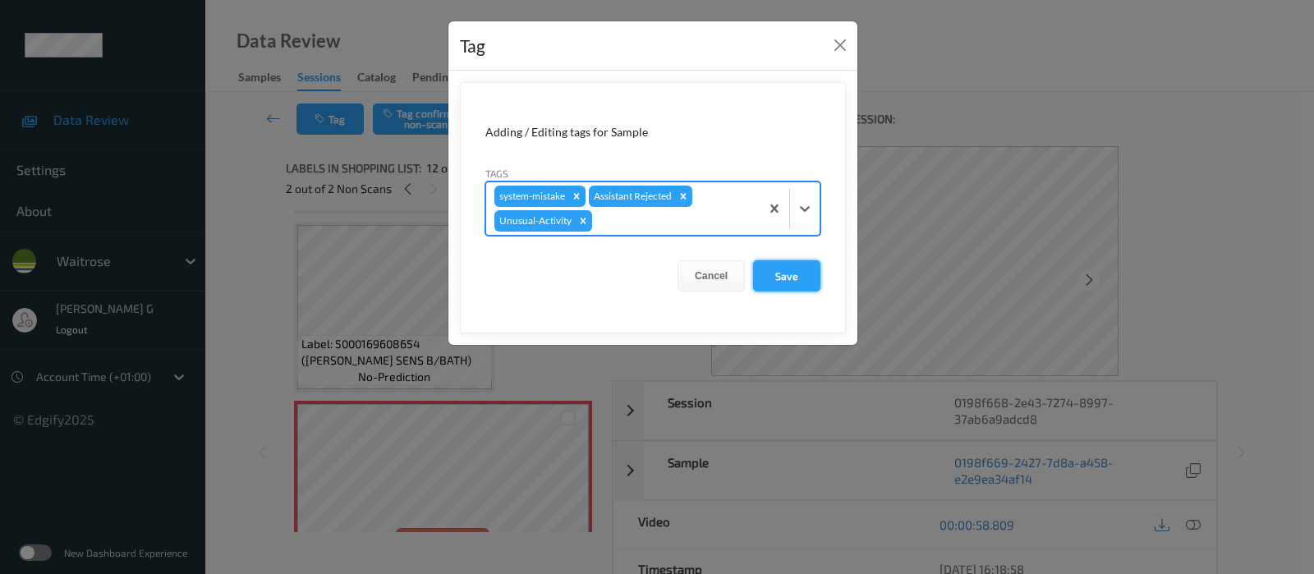
click at [773, 272] on button "Save" at bounding box center [786, 275] width 67 height 31
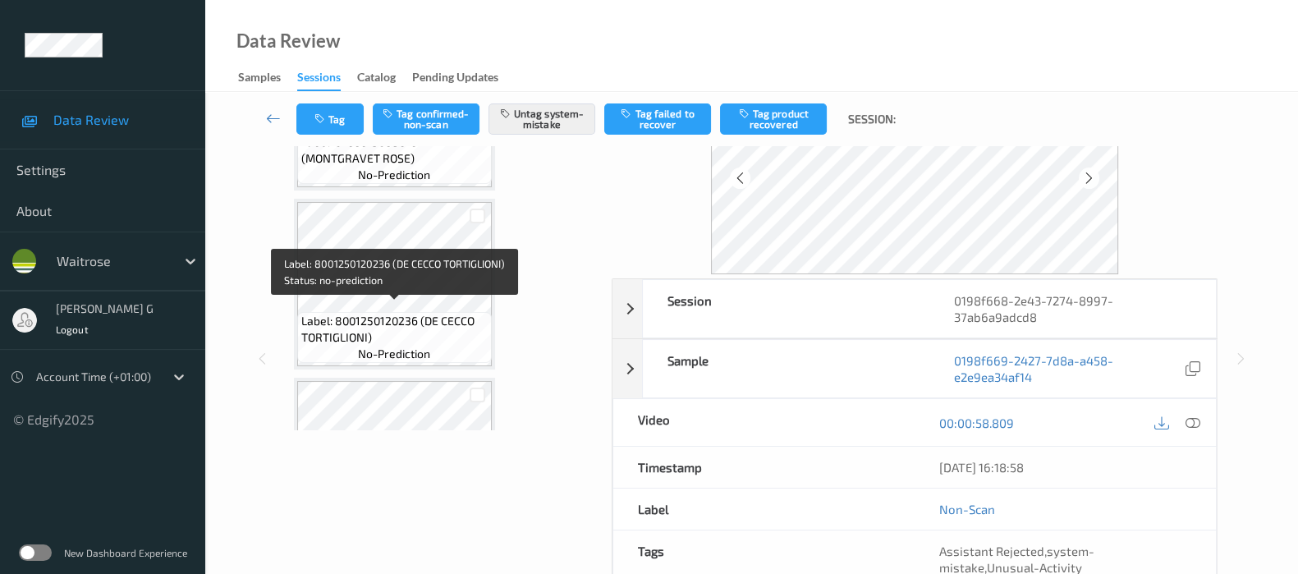
scroll to position [658, 0]
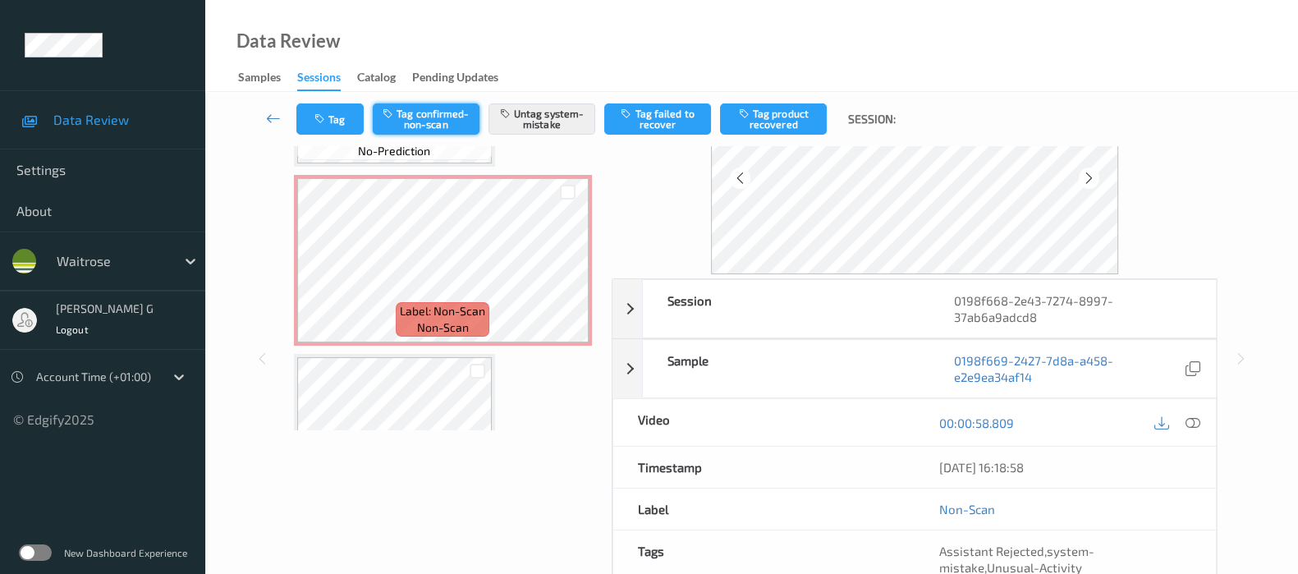
click at [437, 122] on button "Tag confirmed-non-scan" at bounding box center [426, 118] width 107 height 31
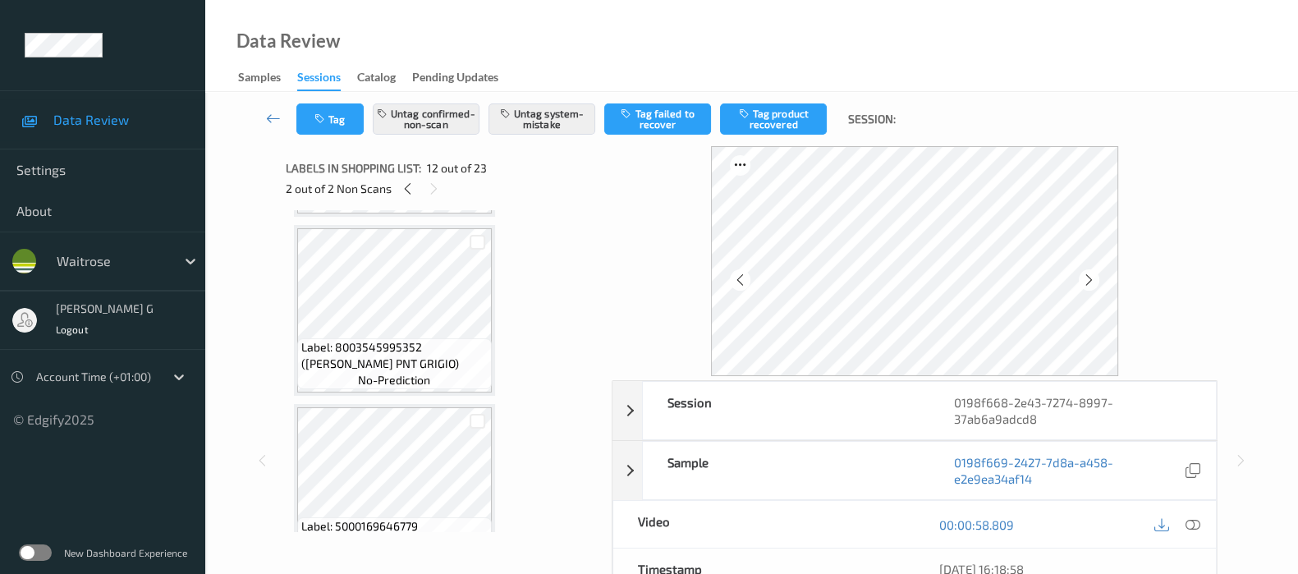
scroll to position [204, 0]
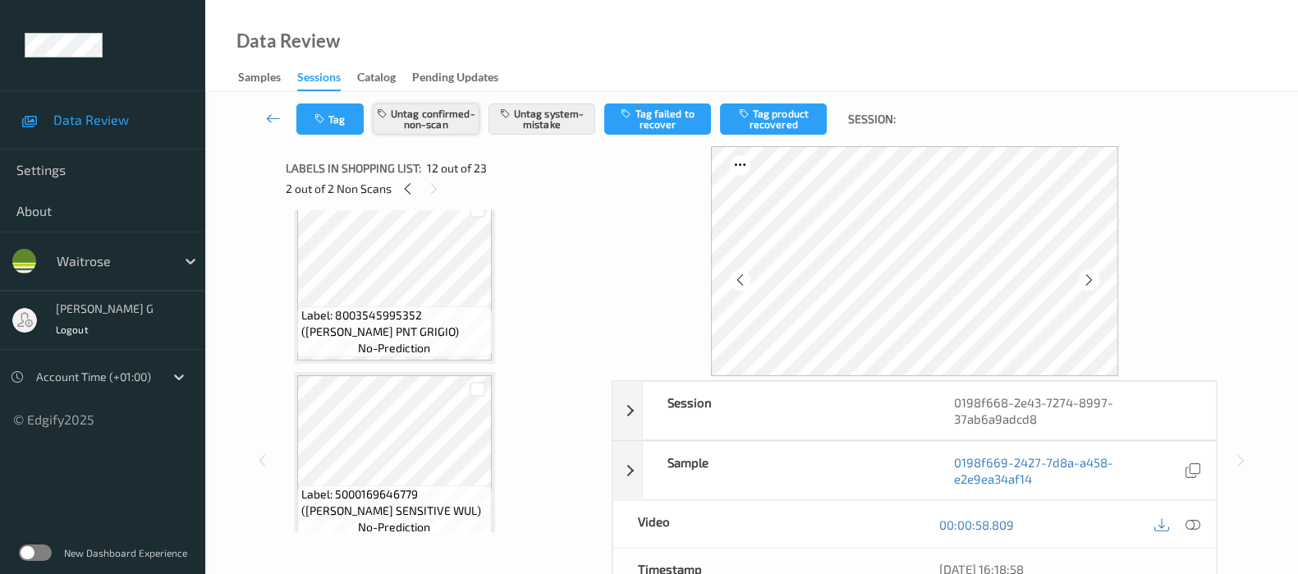
click at [420, 126] on button "Untag confirmed-non-scan" at bounding box center [426, 118] width 107 height 31
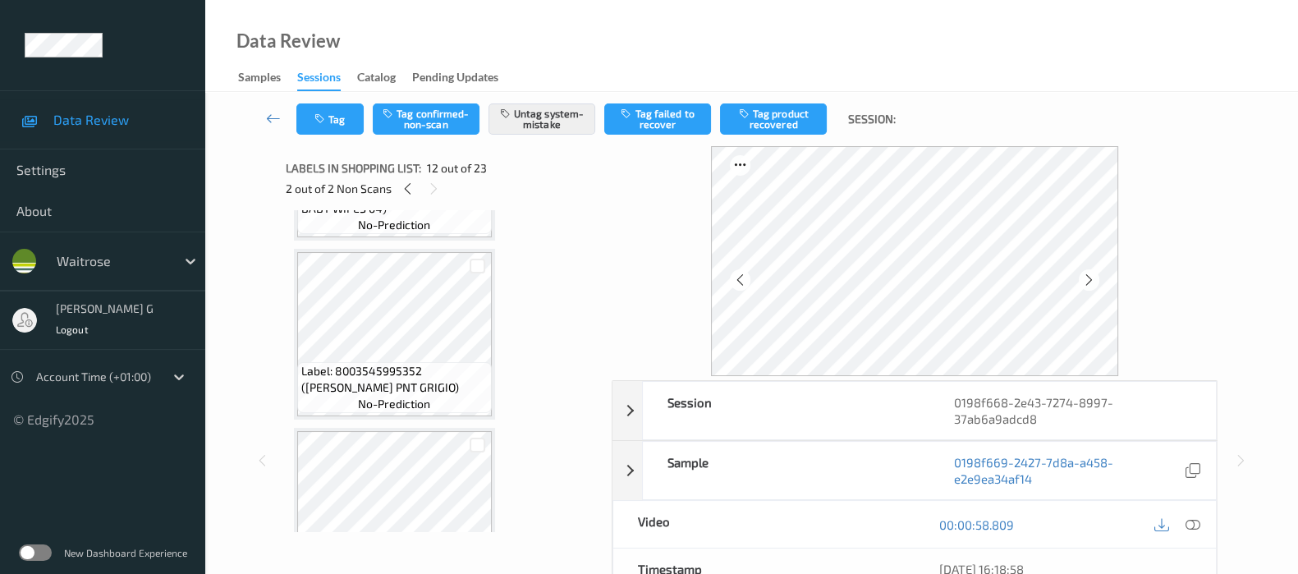
scroll to position [0, 0]
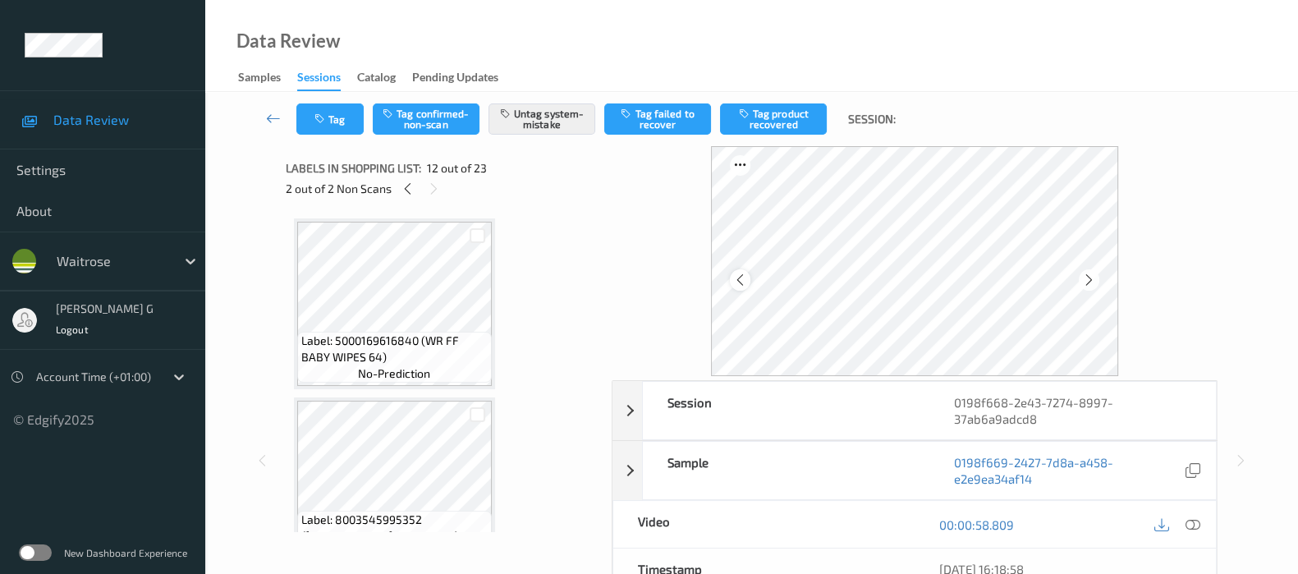
click at [750, 282] on div at bounding box center [740, 279] width 21 height 21
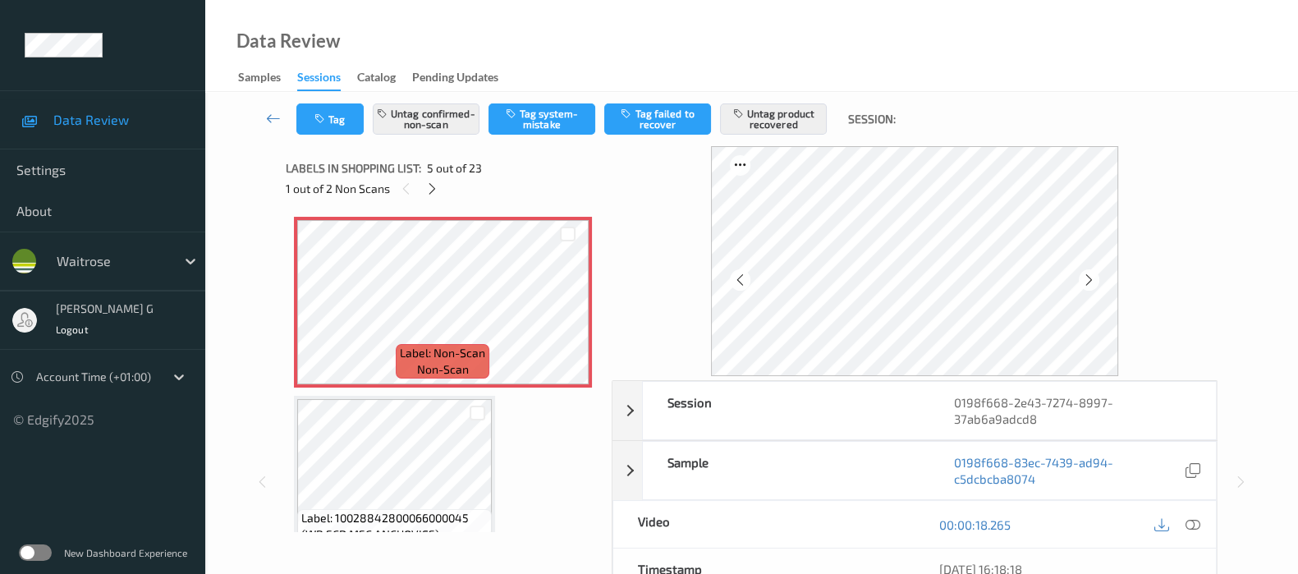
scroll to position [820, 0]
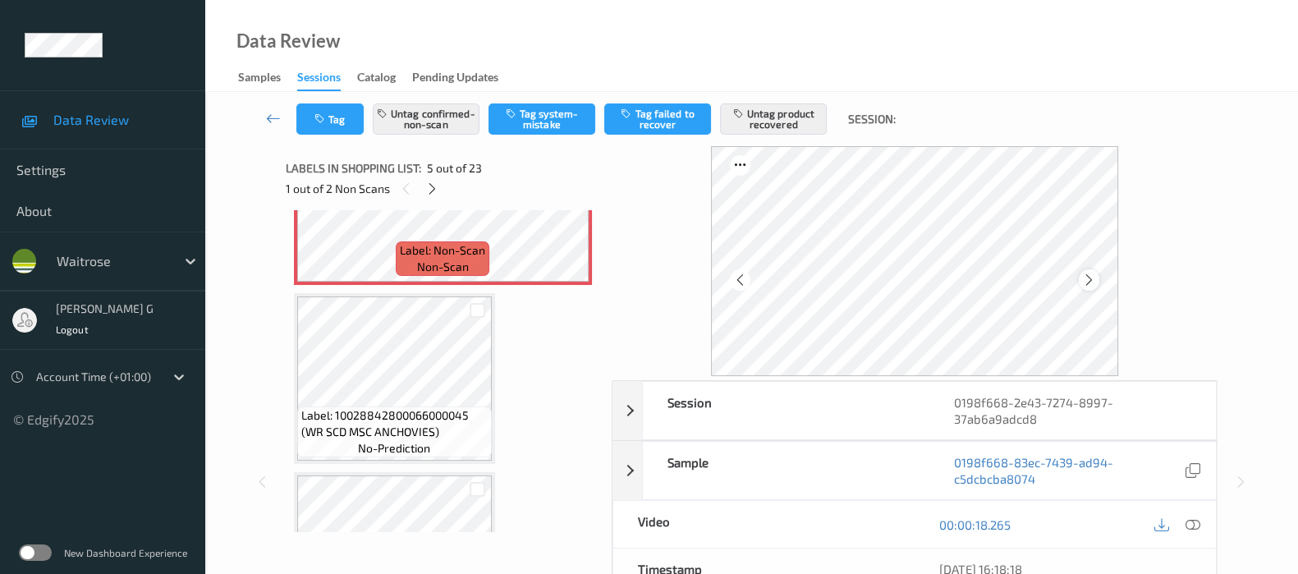
click at [1085, 277] on icon at bounding box center [1089, 280] width 14 height 15
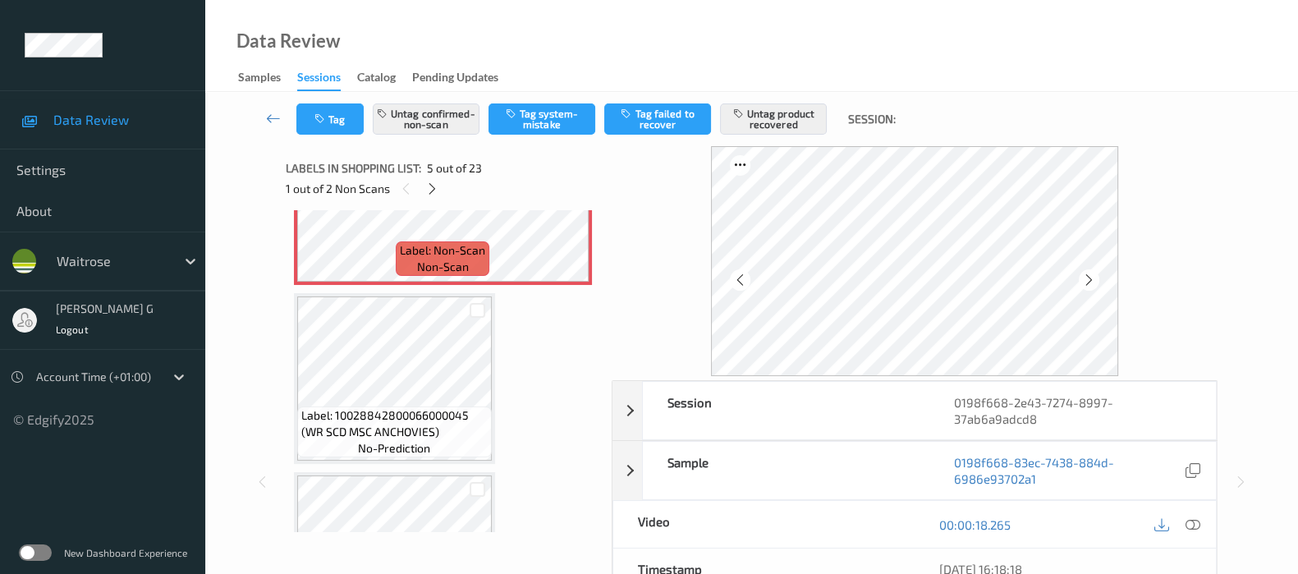
click at [1085, 277] on icon at bounding box center [1089, 280] width 14 height 15
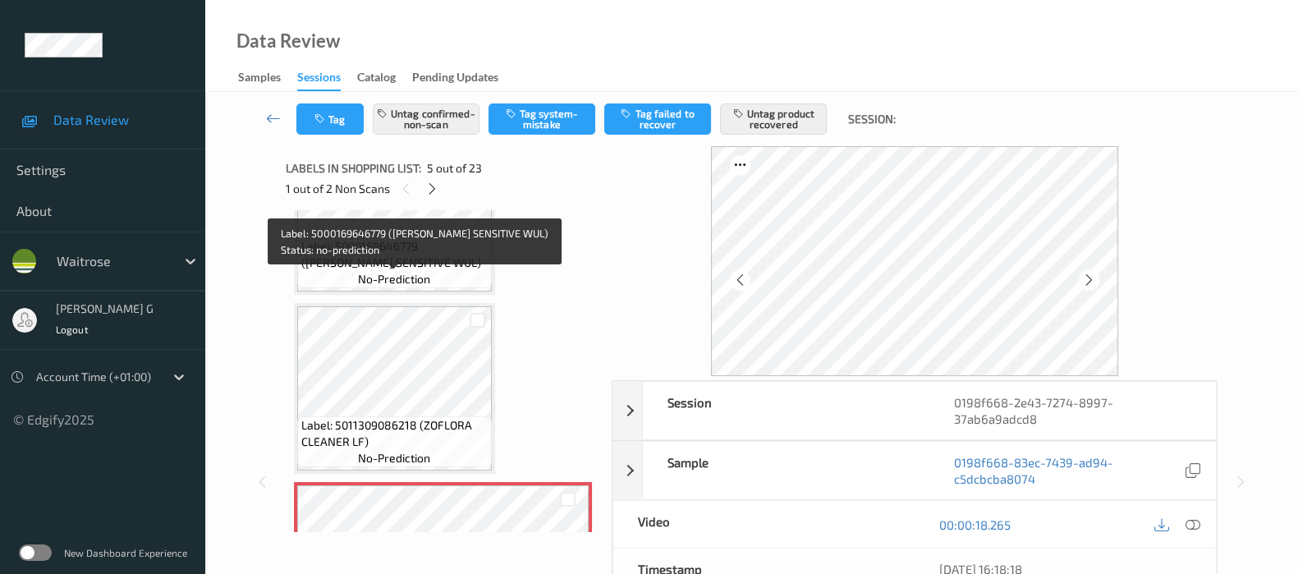
scroll to position [410, 0]
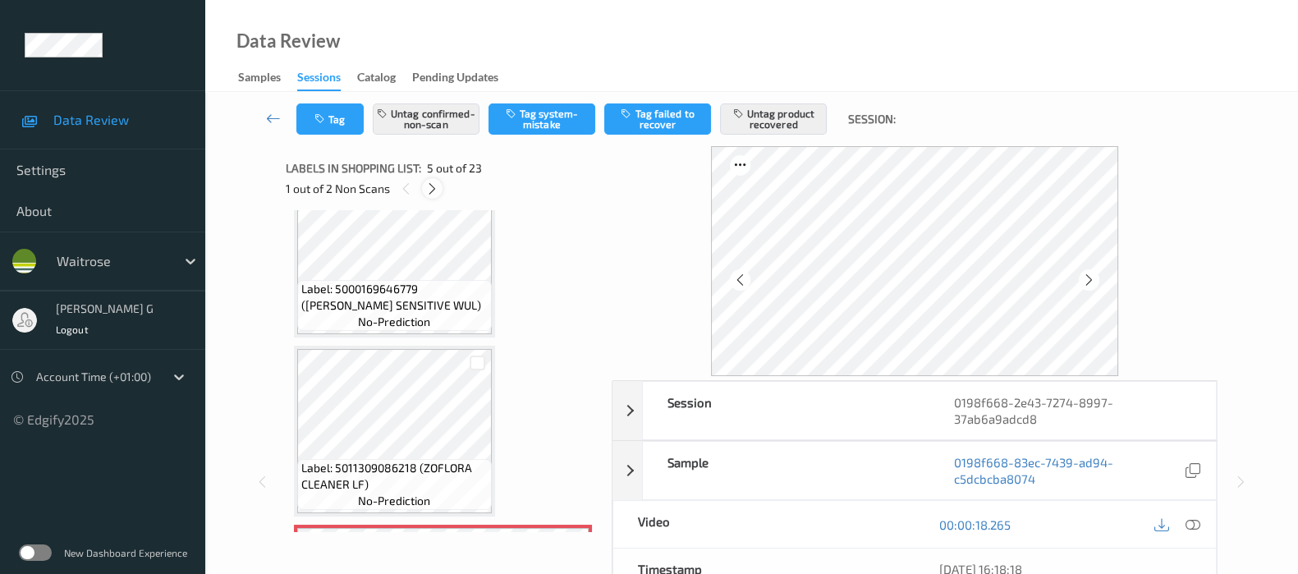
click at [431, 191] on icon at bounding box center [432, 188] width 14 height 15
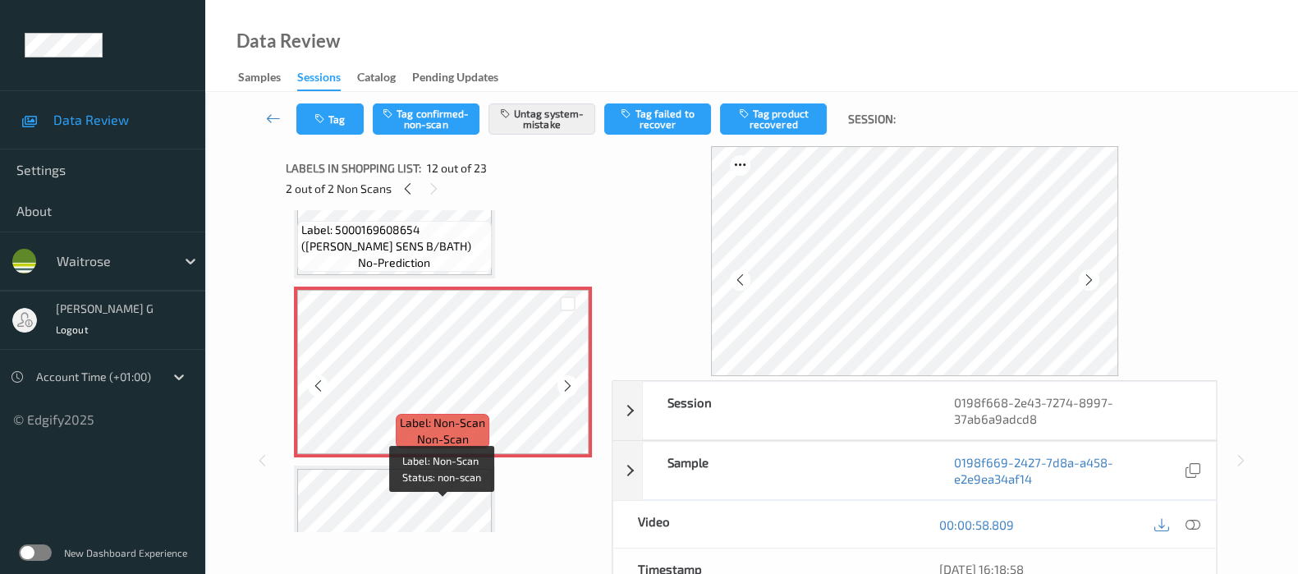
scroll to position [1787, 0]
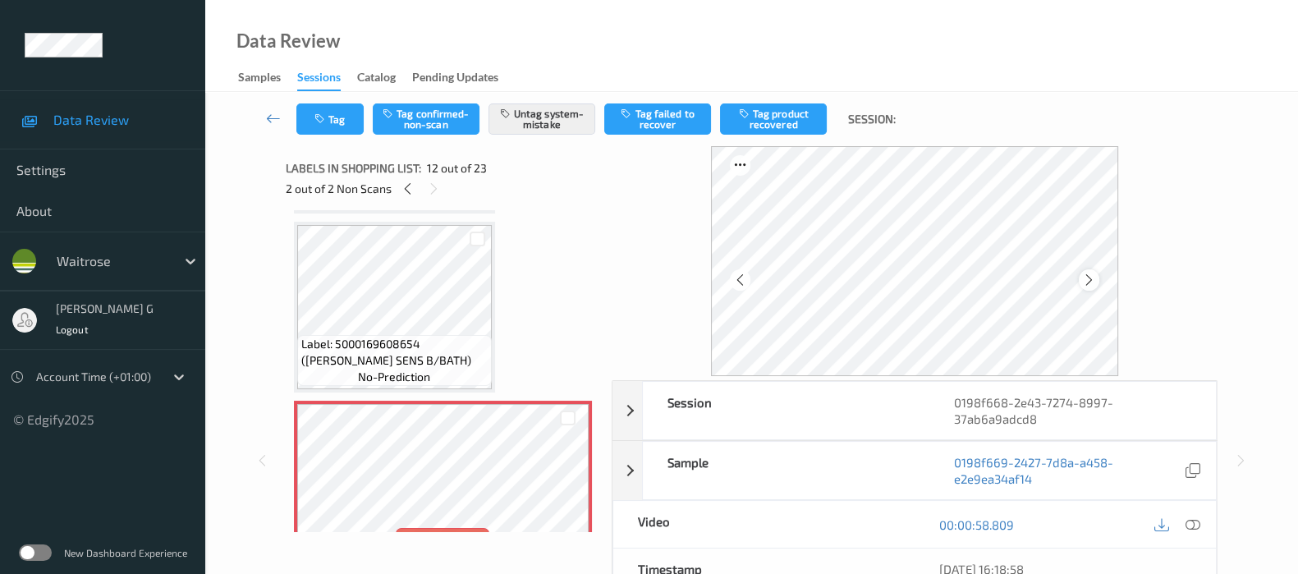
click at [1090, 281] on icon at bounding box center [1089, 280] width 14 height 15
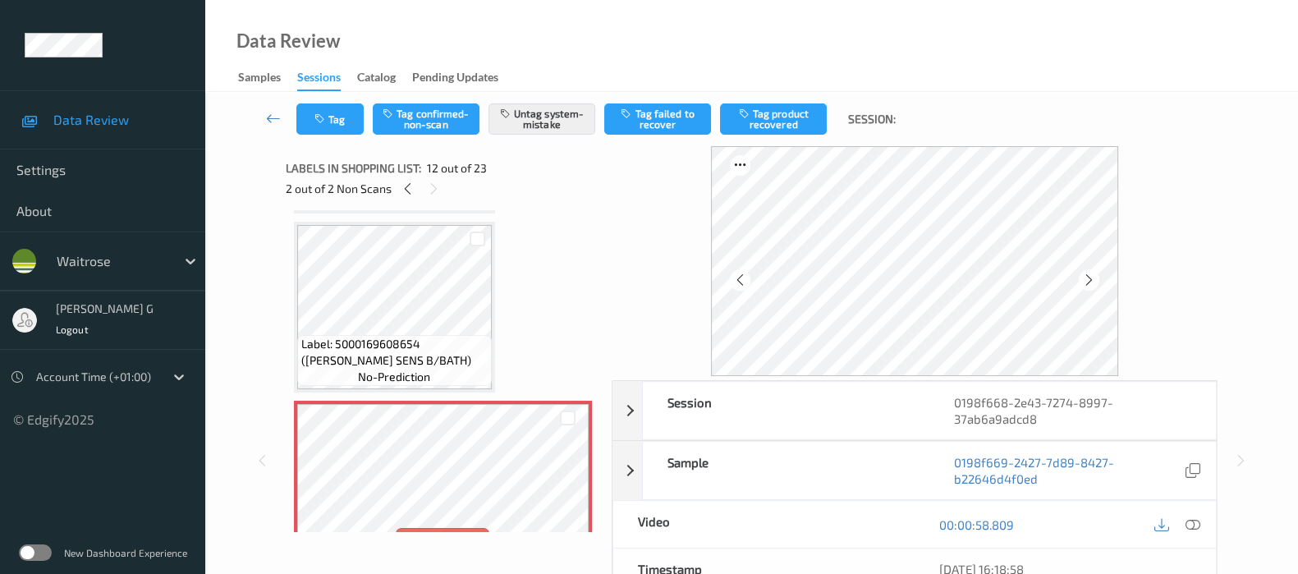
click at [1090, 281] on icon at bounding box center [1089, 280] width 14 height 15
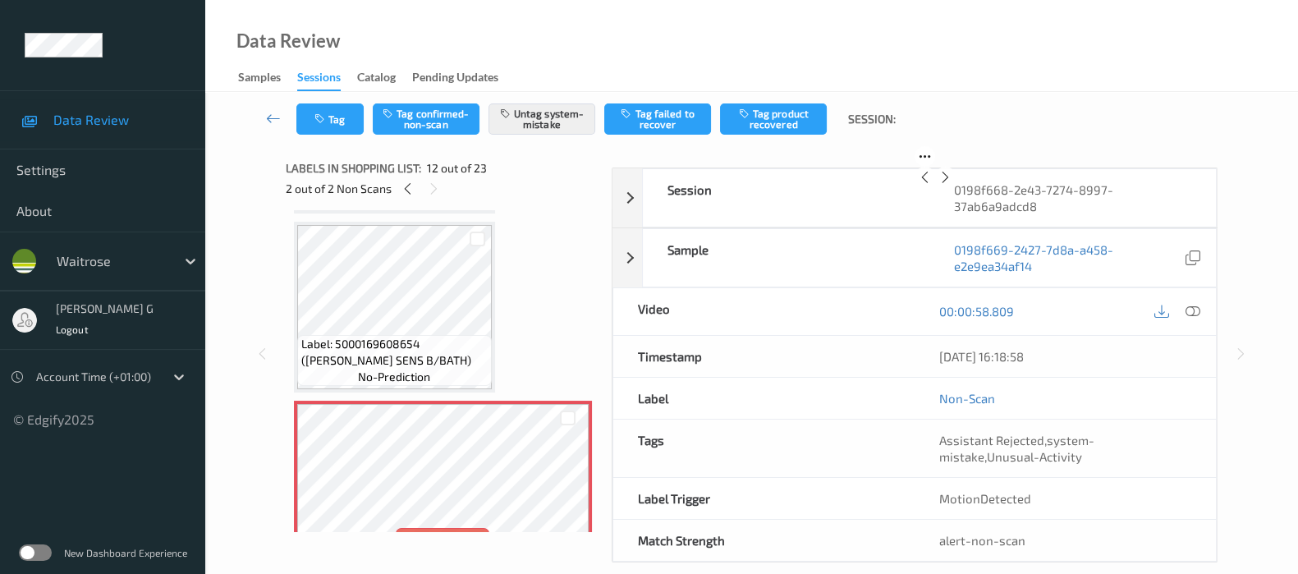
click at [952, 185] on icon at bounding box center [946, 177] width 14 height 15
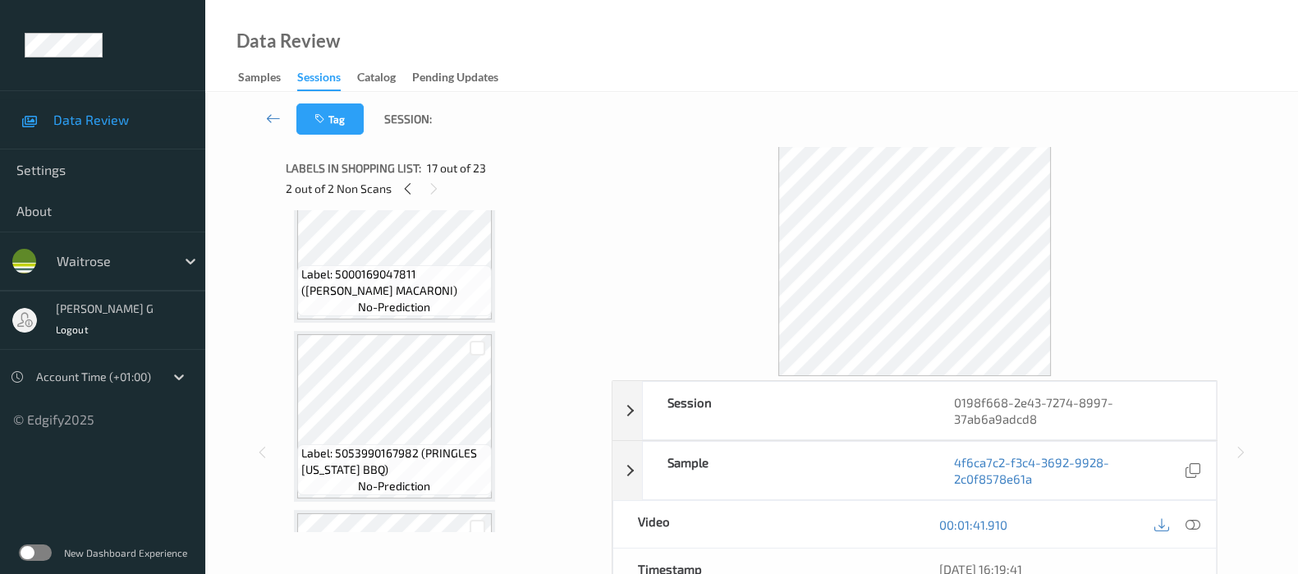
scroll to position [3121, 0]
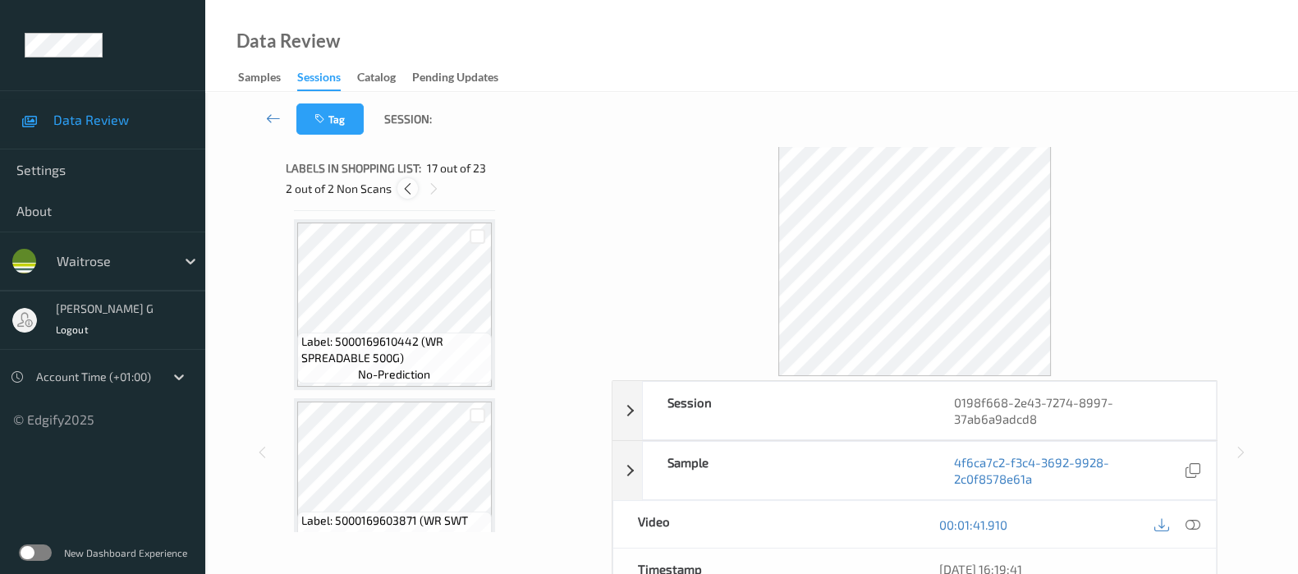
click at [410, 194] on icon at bounding box center [408, 188] width 14 height 15
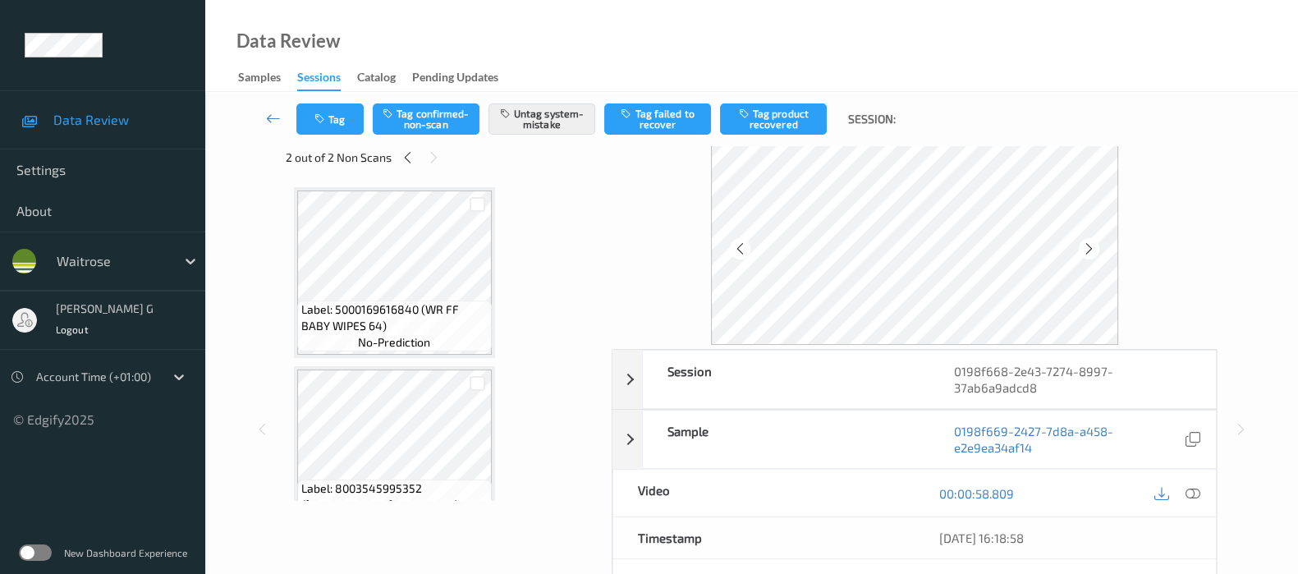
scroll to position [0, 0]
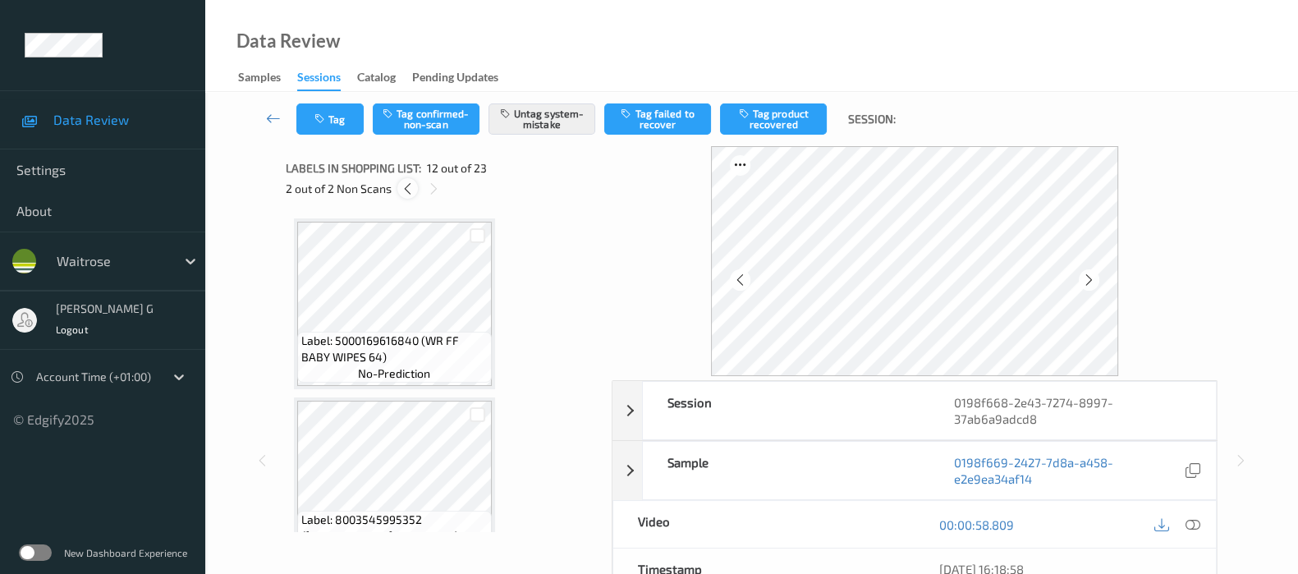
click at [410, 191] on icon at bounding box center [408, 188] width 14 height 15
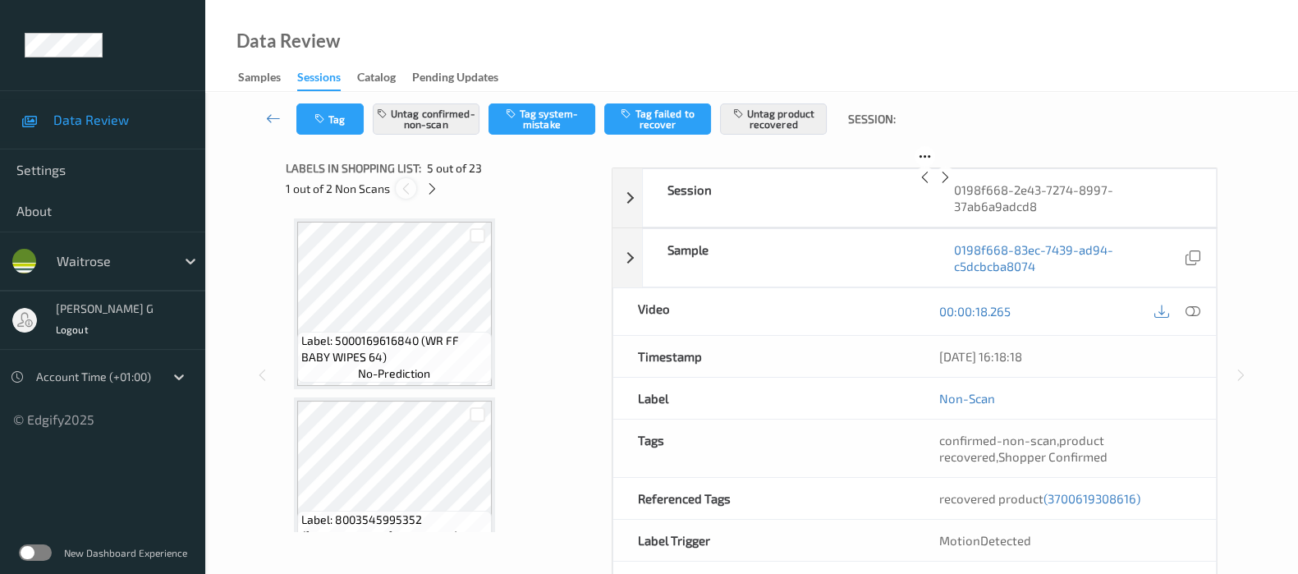
scroll to position [542, 0]
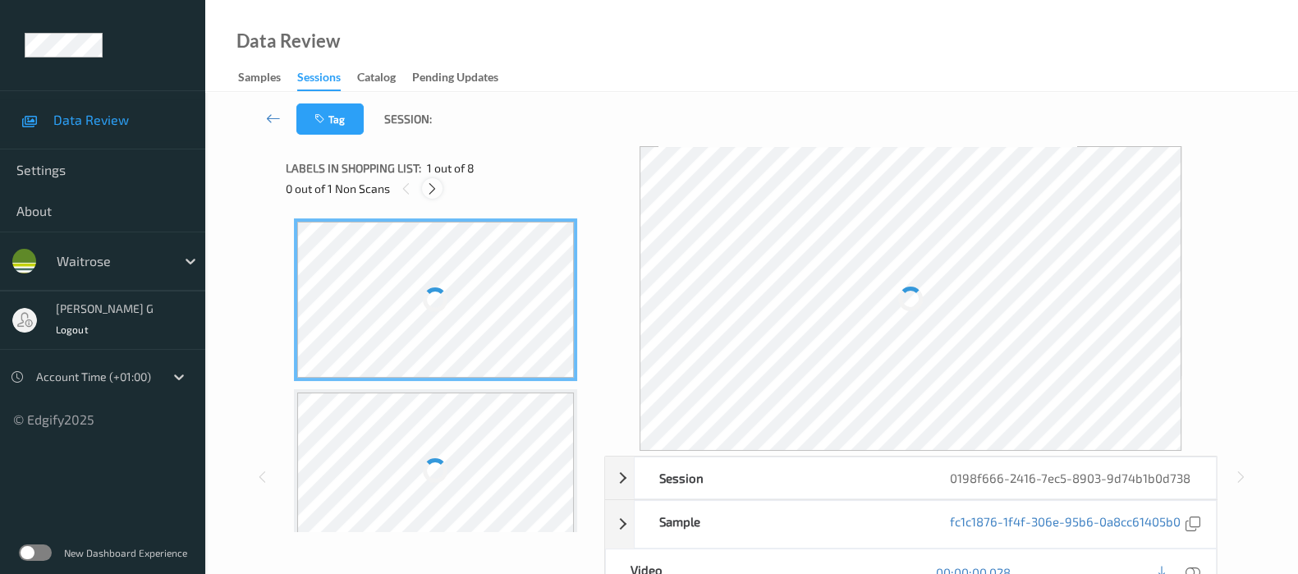
click at [435, 195] on div at bounding box center [432, 188] width 21 height 21
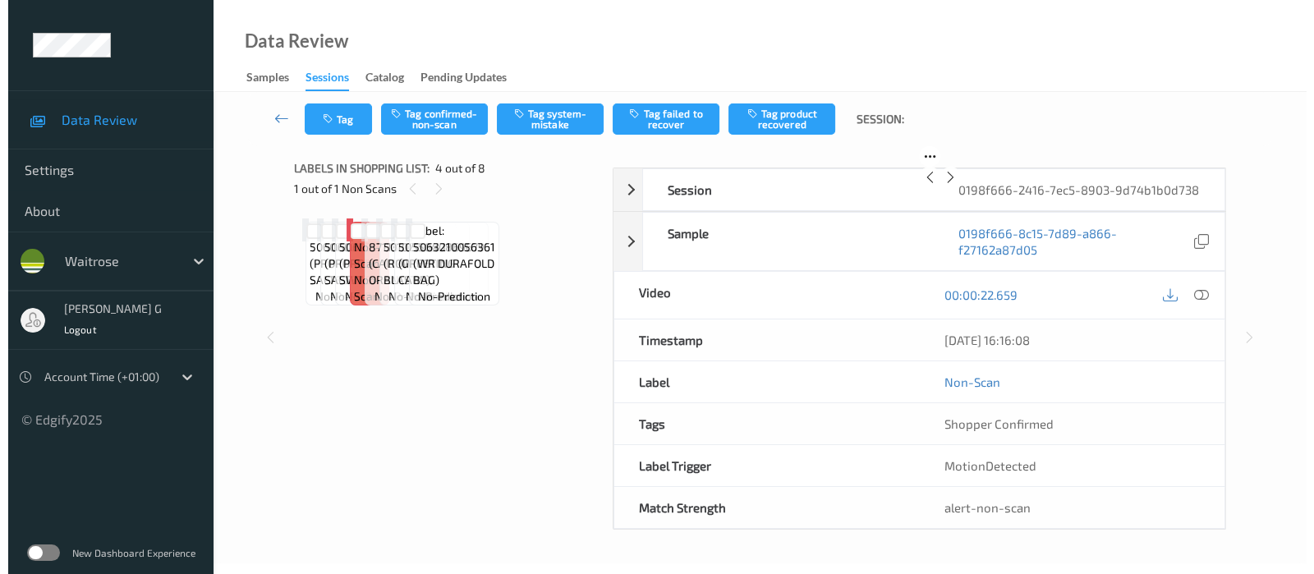
scroll to position [365, 0]
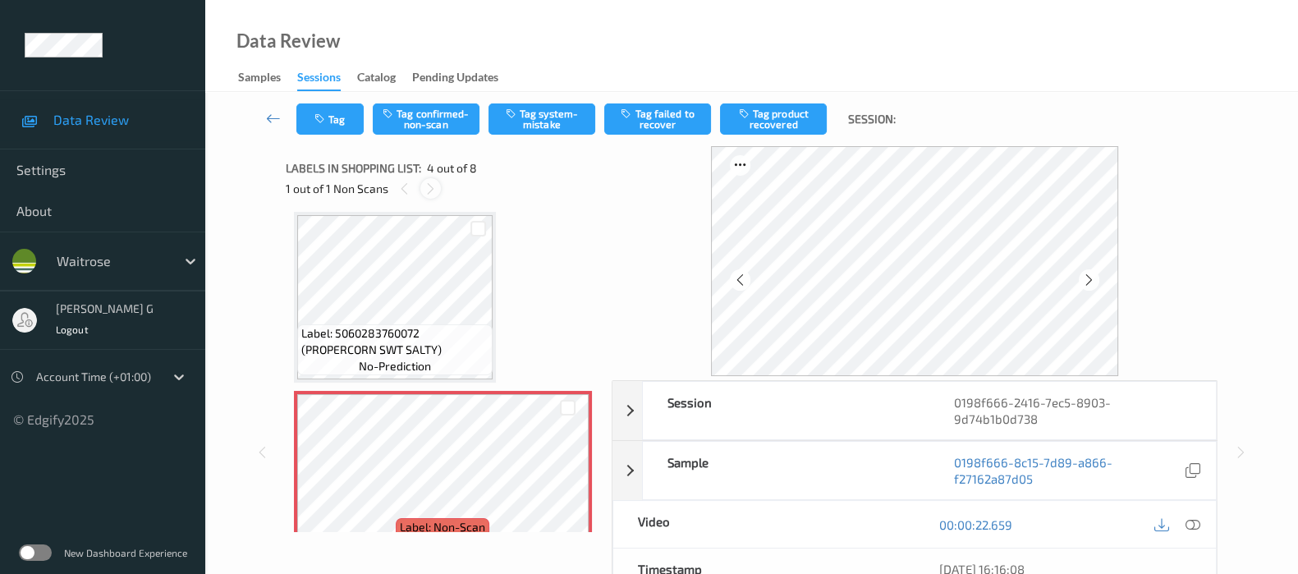
click at [432, 190] on icon at bounding box center [431, 188] width 14 height 15
click at [1187, 526] on icon at bounding box center [1193, 524] width 15 height 15
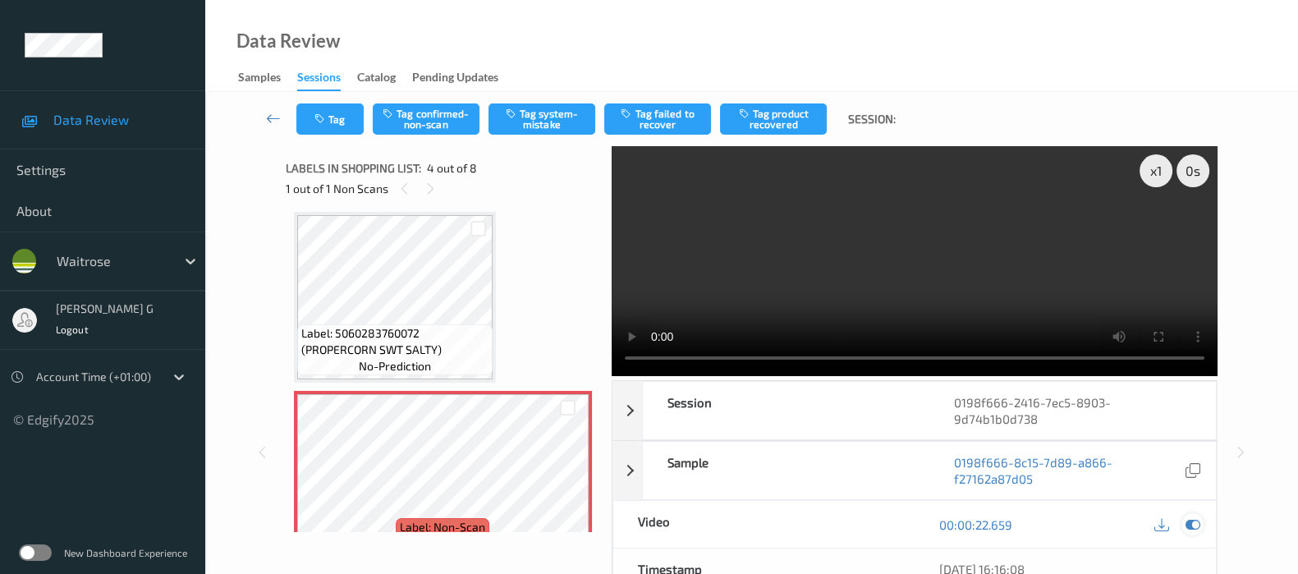
click at [1195, 521] on icon at bounding box center [1193, 524] width 15 height 15
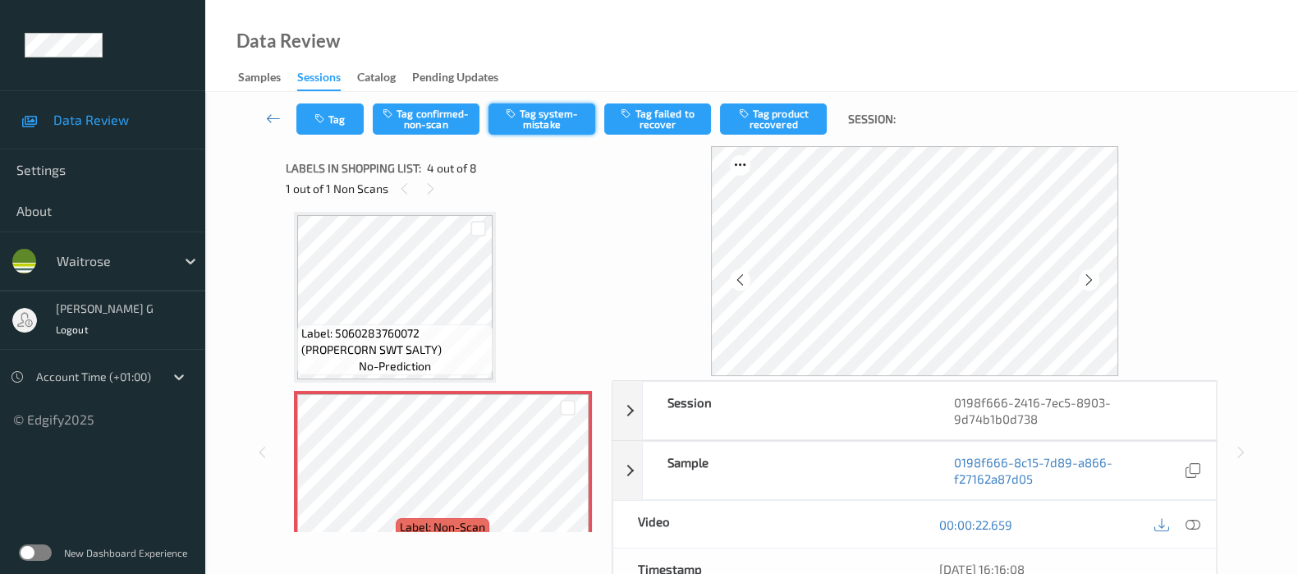
click at [554, 121] on button "Tag system-mistake" at bounding box center [542, 118] width 107 height 31
click at [337, 125] on button "Tag" at bounding box center [329, 118] width 67 height 31
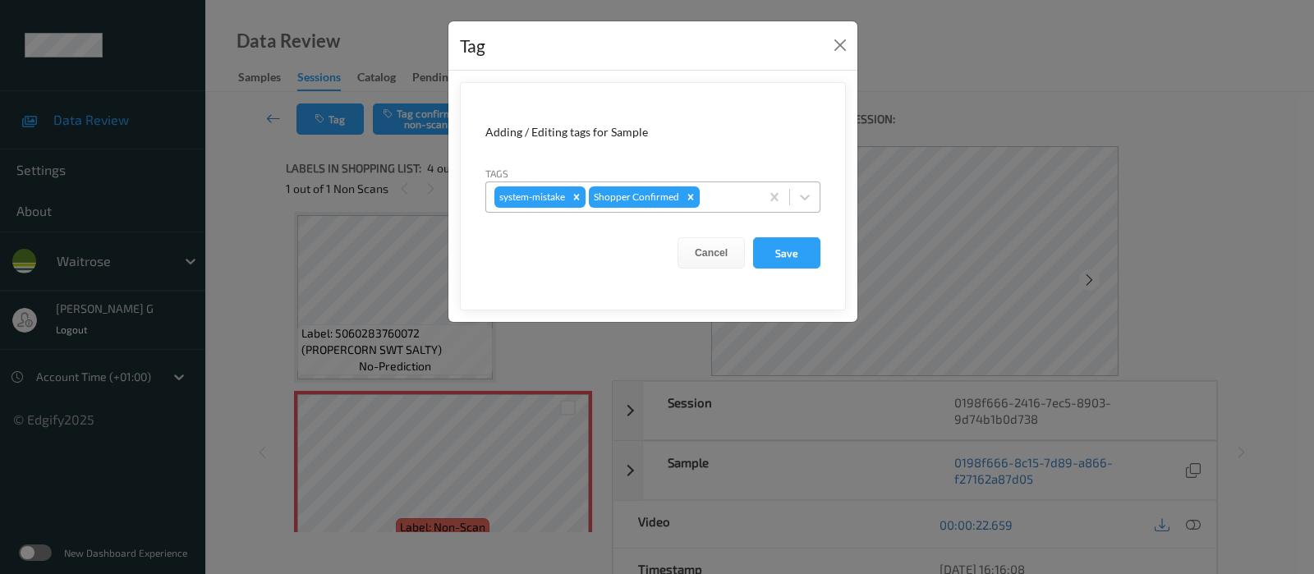
click at [728, 204] on div at bounding box center [727, 197] width 48 height 20
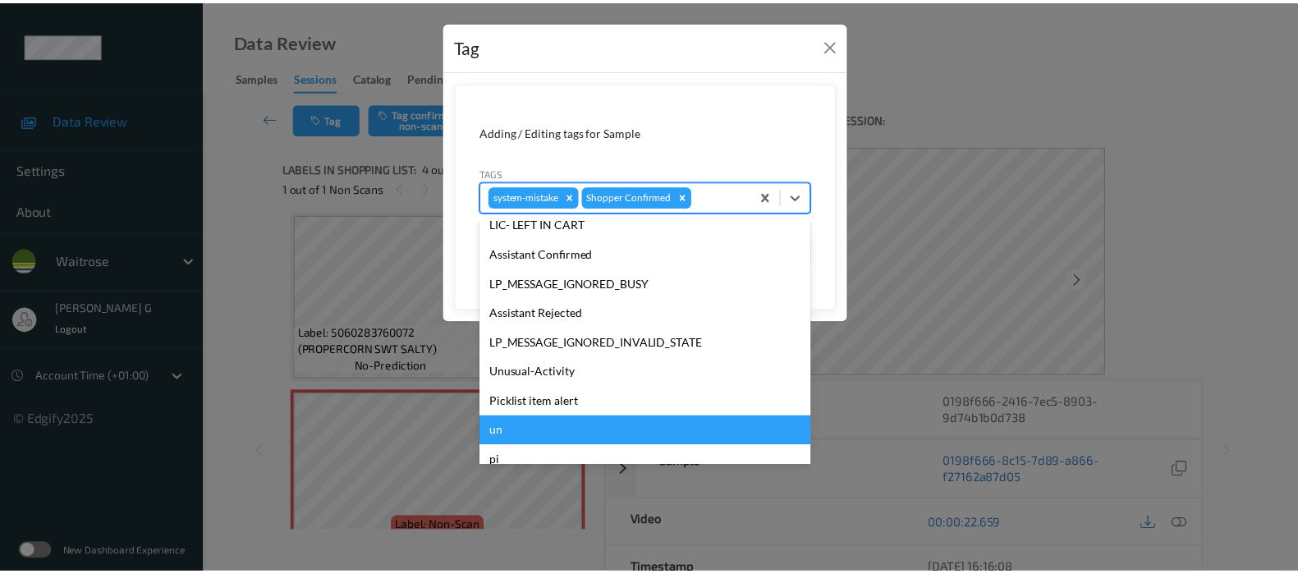
scroll to position [351, 0]
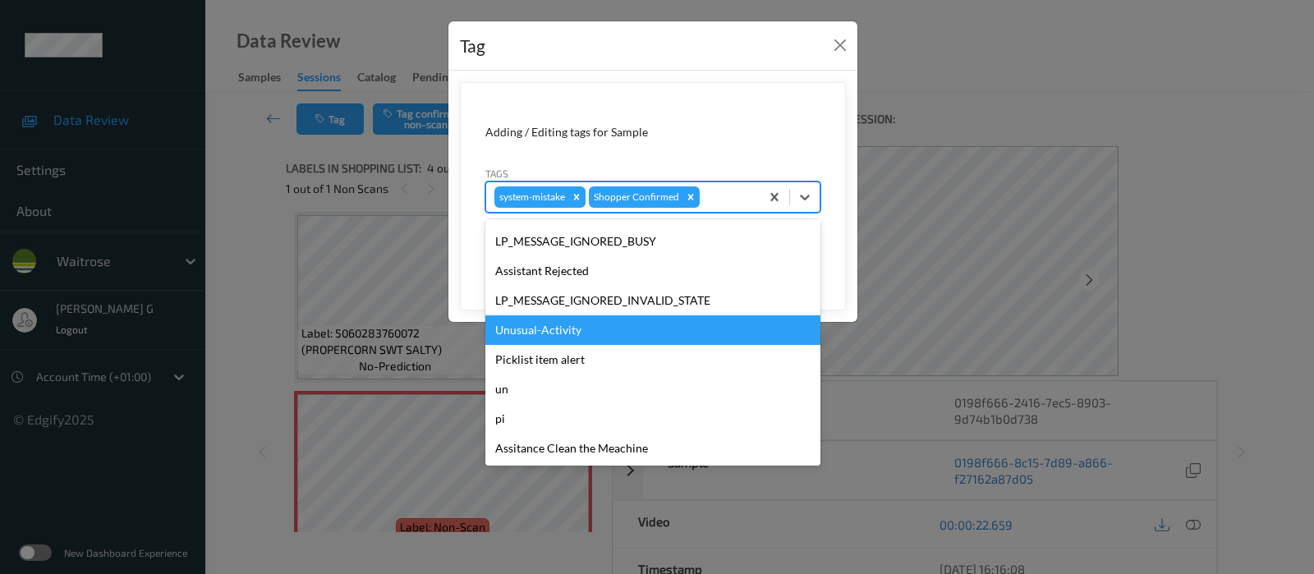
click at [549, 332] on div "Unusual-Activity" at bounding box center [652, 330] width 335 height 30
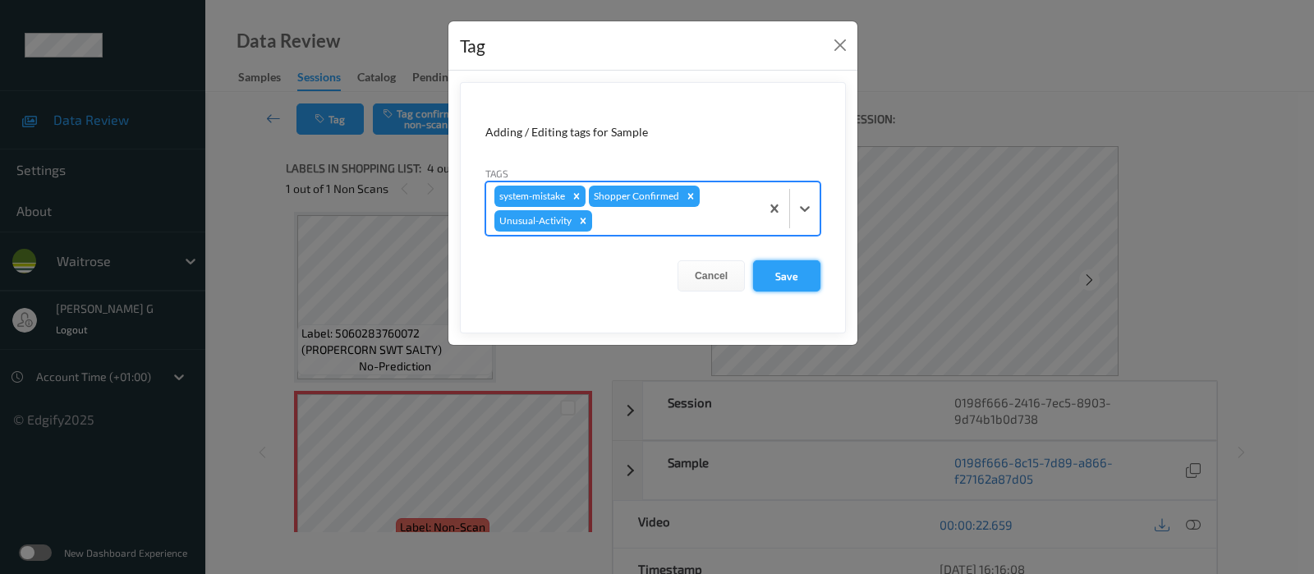
click at [798, 281] on button "Save" at bounding box center [786, 275] width 67 height 31
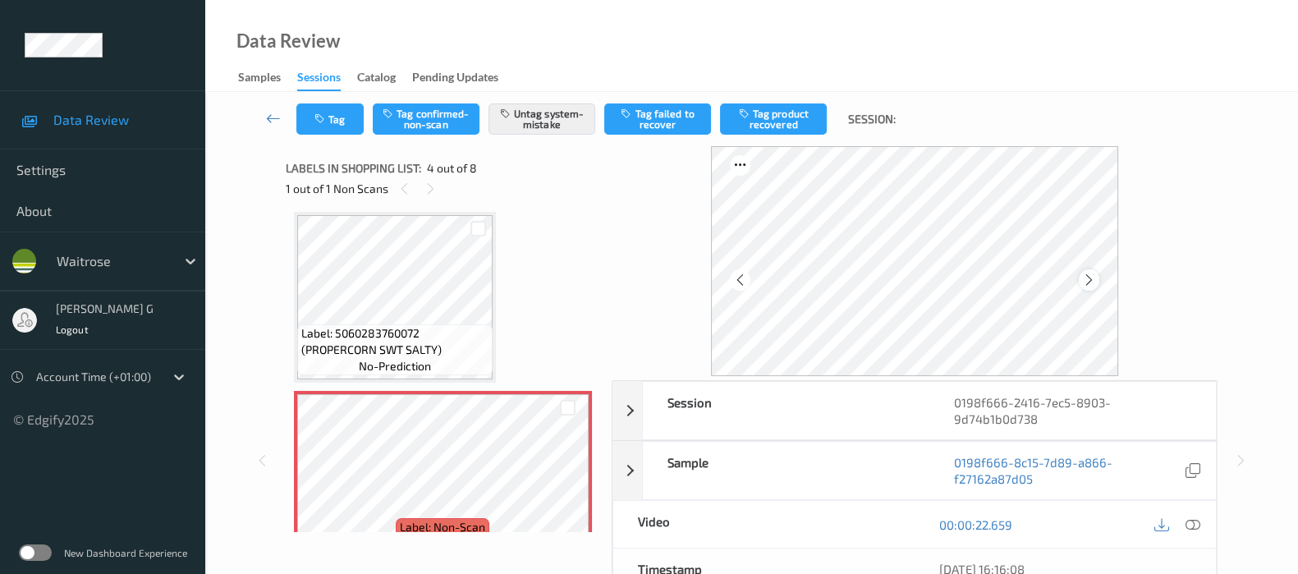
click at [1087, 283] on icon at bounding box center [1089, 280] width 14 height 15
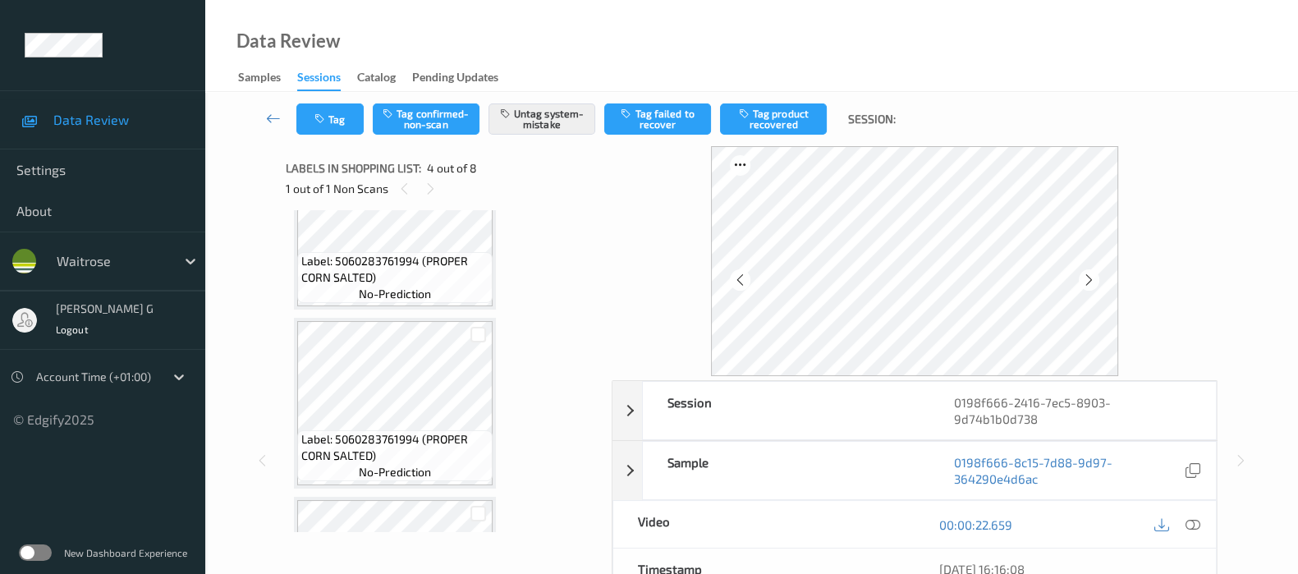
scroll to position [0, 0]
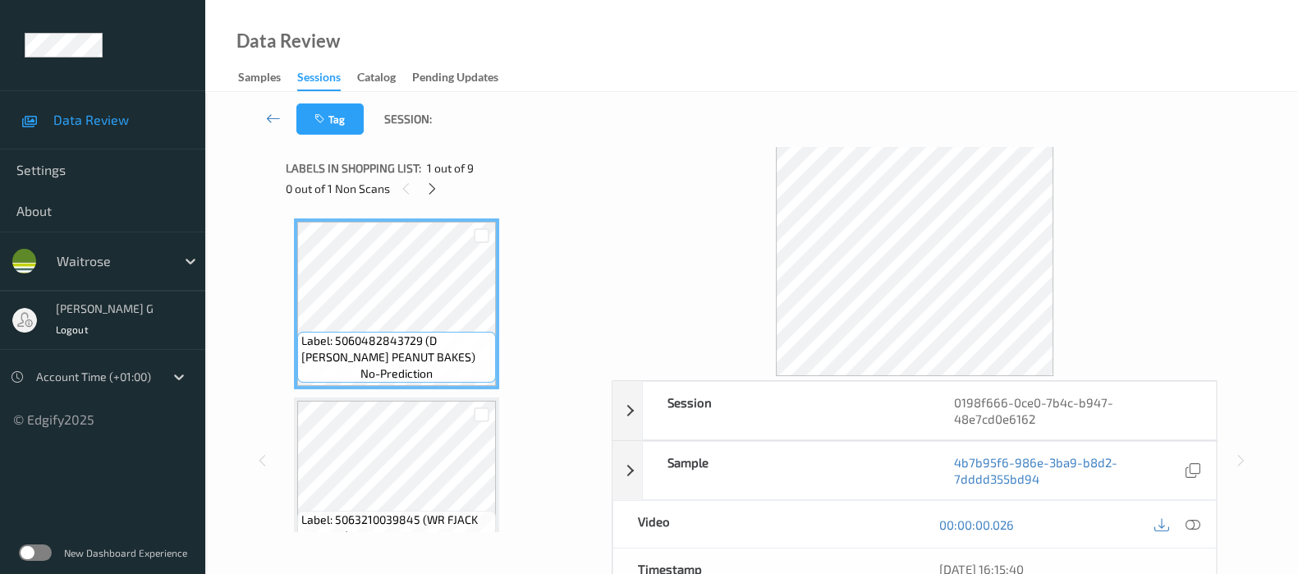
click at [420, 186] on div "0 out of 1 Non Scans" at bounding box center [443, 188] width 314 height 21
click at [448, 190] on div "0 out of 1 Non Scans" at bounding box center [443, 188] width 314 height 21
click at [435, 194] on icon at bounding box center [432, 188] width 14 height 15
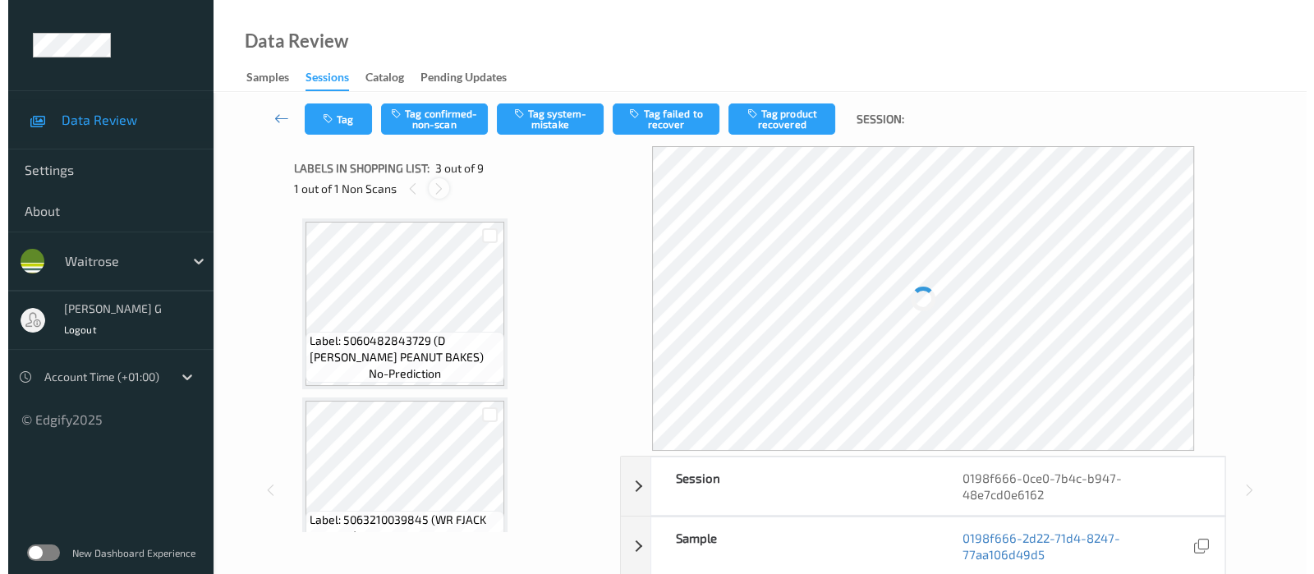
scroll to position [186, 0]
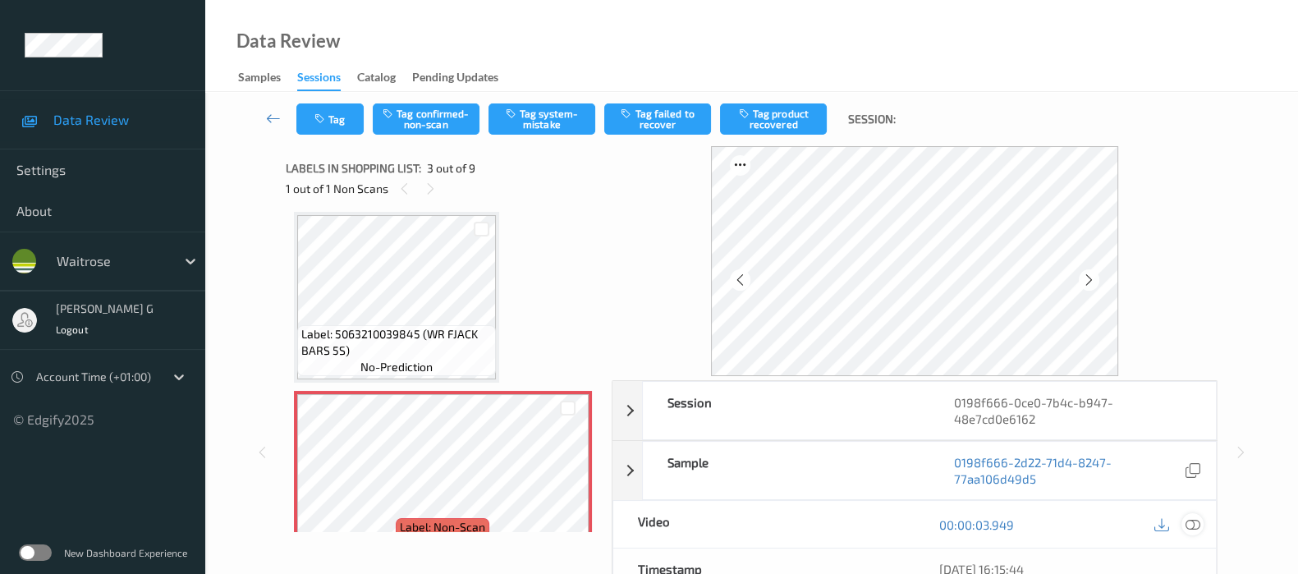
click at [1186, 524] on icon at bounding box center [1193, 524] width 15 height 15
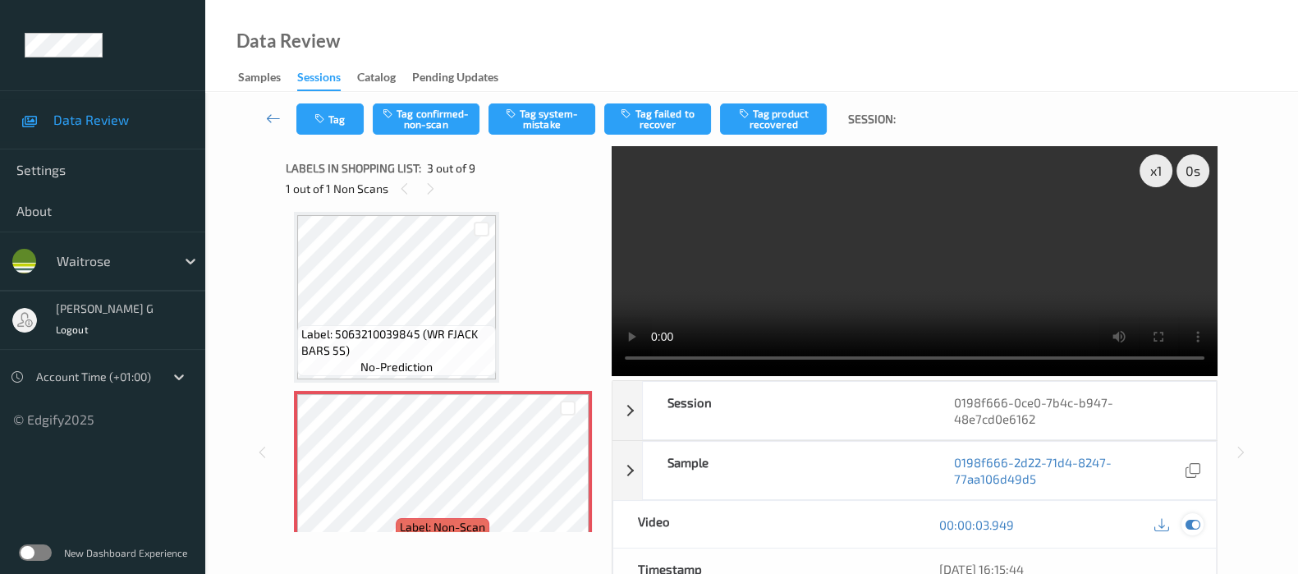
click at [1191, 519] on icon at bounding box center [1193, 524] width 15 height 15
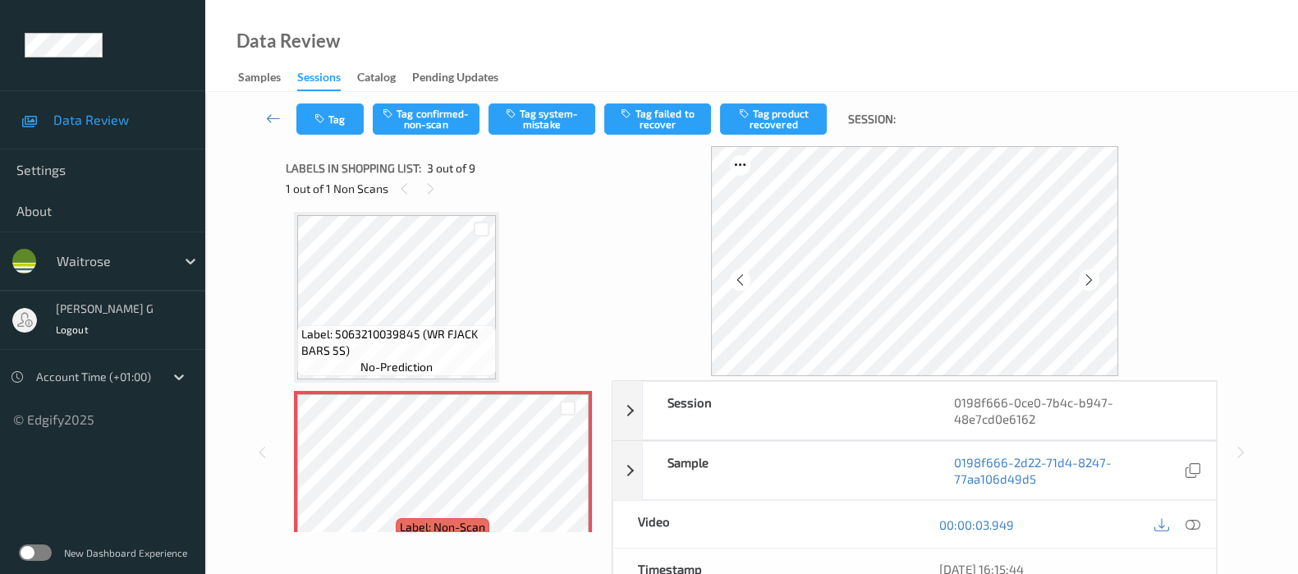
click at [526, 146] on div "Labels in shopping list: 3 out of 9 1 out of 1 Non Scans" at bounding box center [443, 178] width 314 height 64
click at [535, 131] on button "Tag system-mistake" at bounding box center [542, 118] width 107 height 31
click at [342, 125] on button "Tag" at bounding box center [329, 118] width 67 height 31
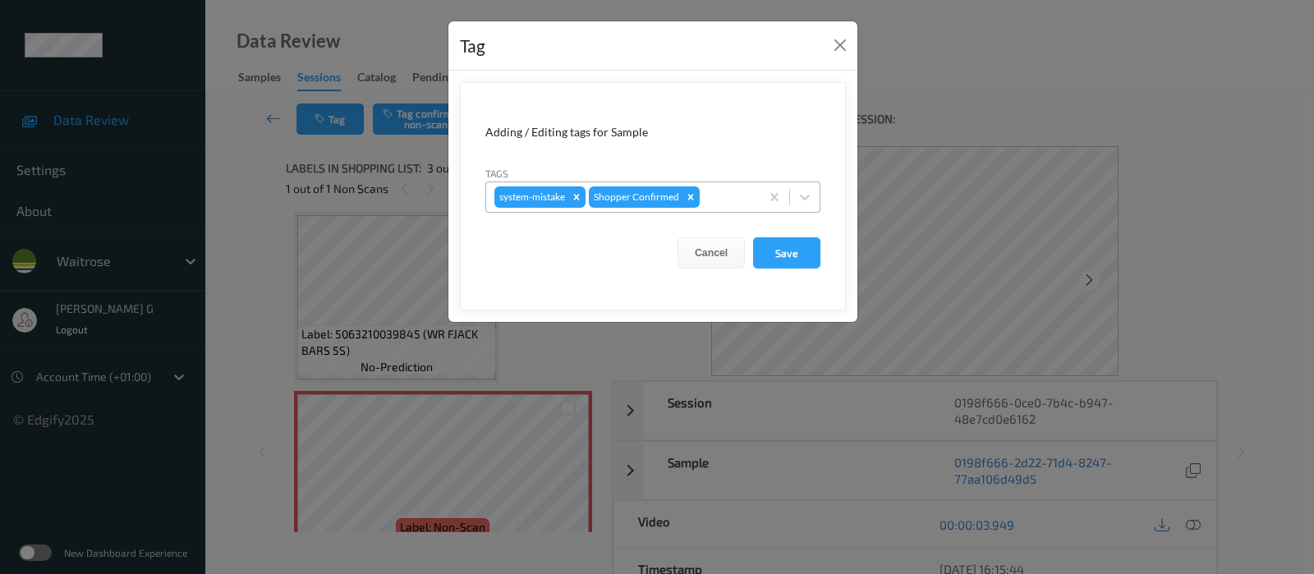
click at [731, 193] on div at bounding box center [727, 197] width 48 height 20
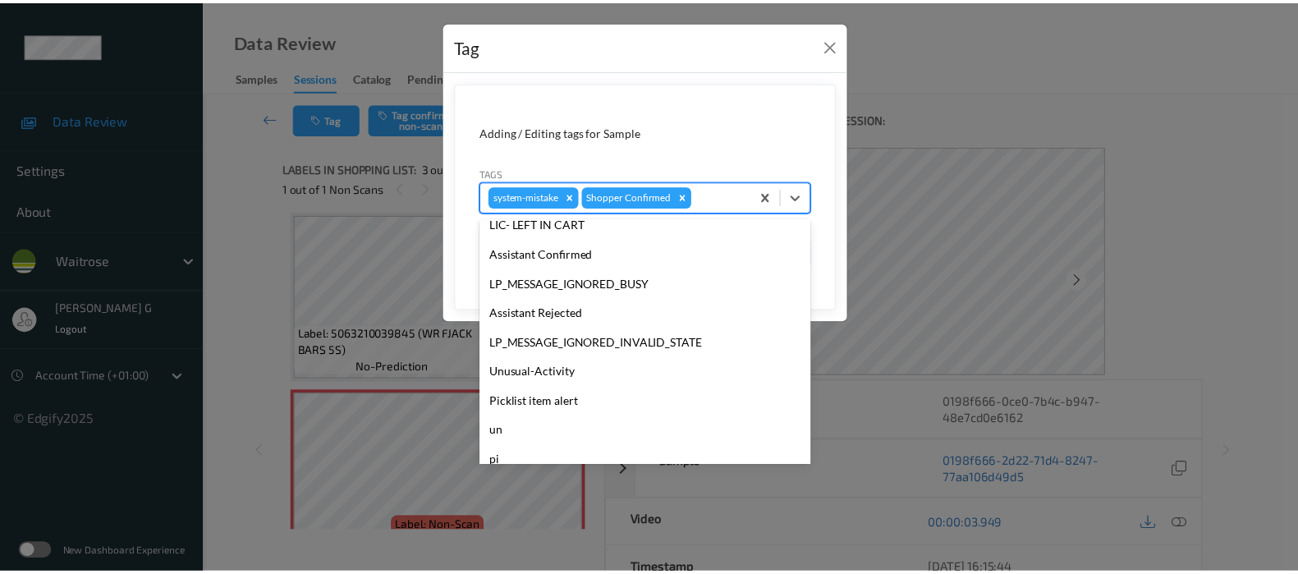
scroll to position [351, 0]
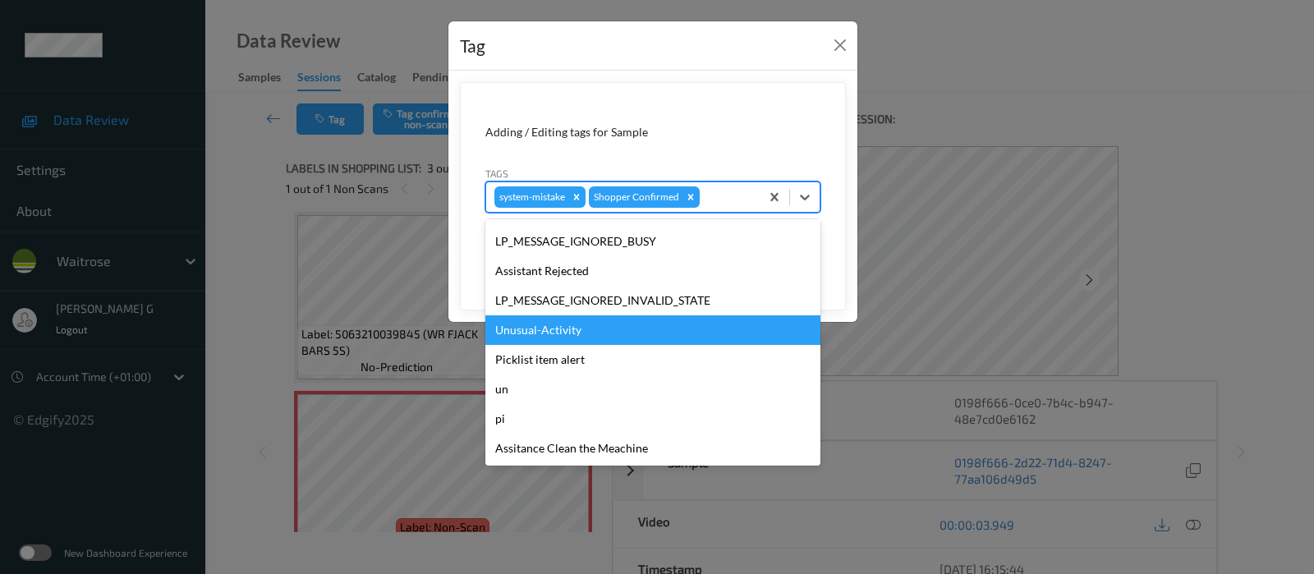
click at [547, 332] on div "Unusual-Activity" at bounding box center [652, 330] width 335 height 30
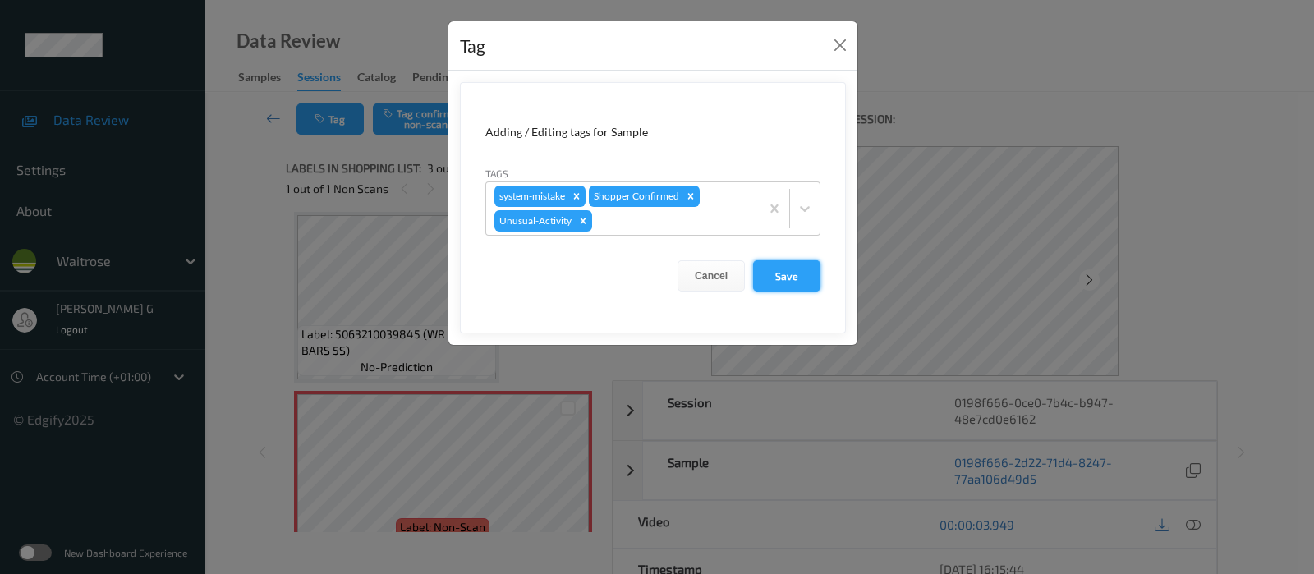
click at [773, 278] on button "Save" at bounding box center [786, 275] width 67 height 31
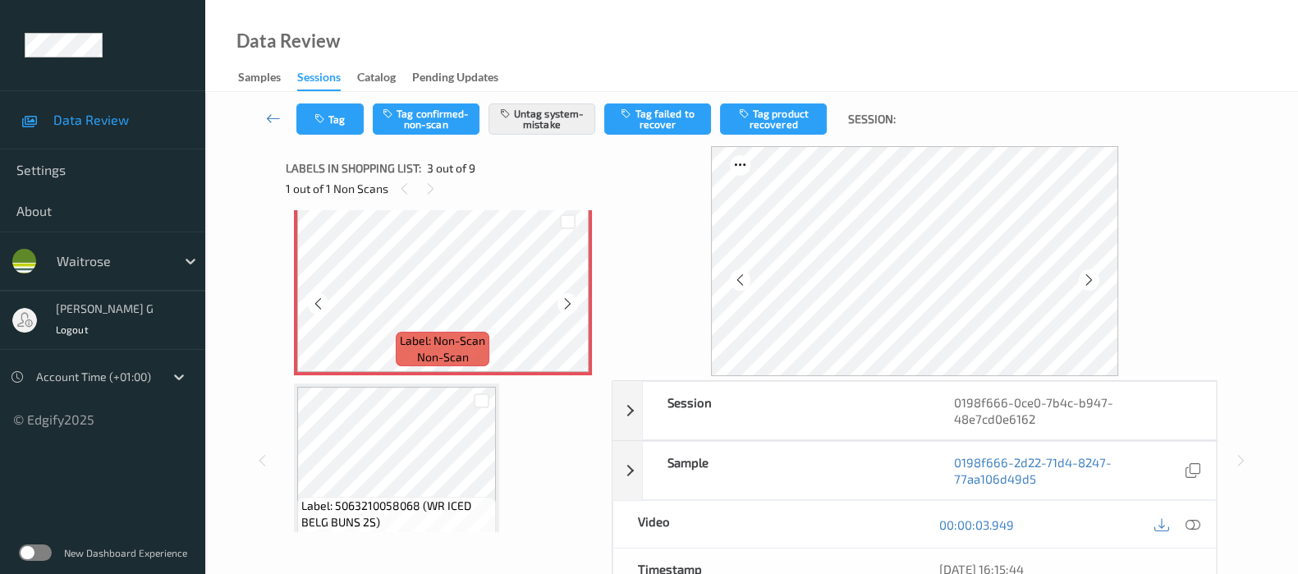
scroll to position [391, 0]
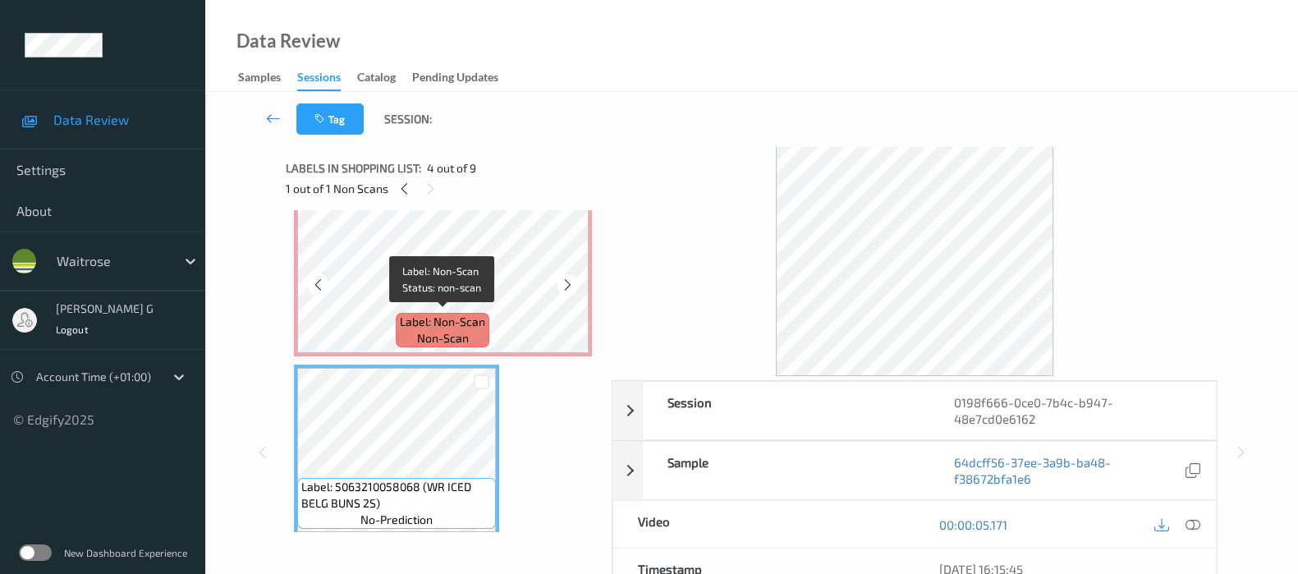
click at [443, 318] on span "Label: Non-Scan" at bounding box center [442, 322] width 85 height 16
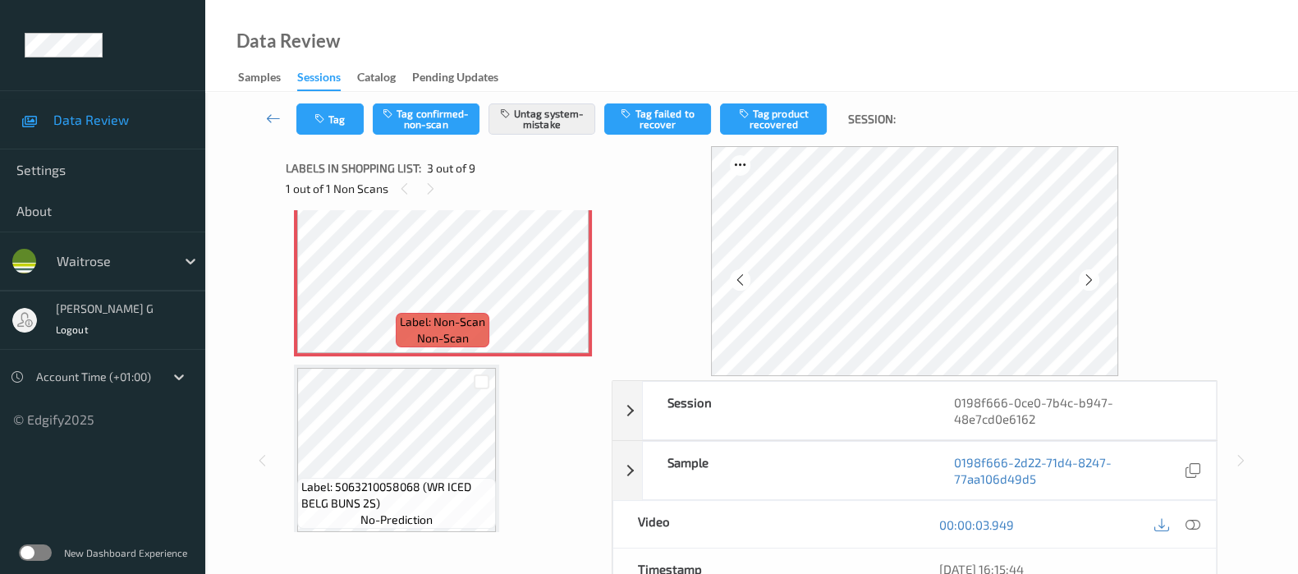
click at [1182, 530] on div at bounding box center [1176, 524] width 53 height 22
click at [1192, 522] on icon at bounding box center [1193, 524] width 15 height 15
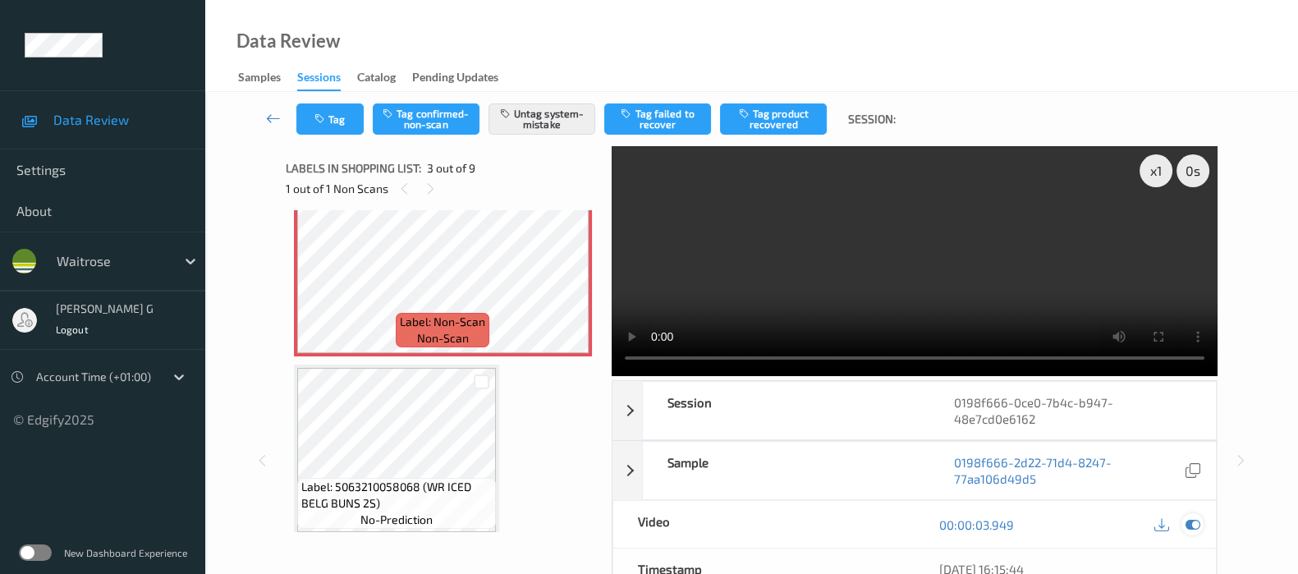
click at [1195, 518] on icon at bounding box center [1193, 524] width 15 height 15
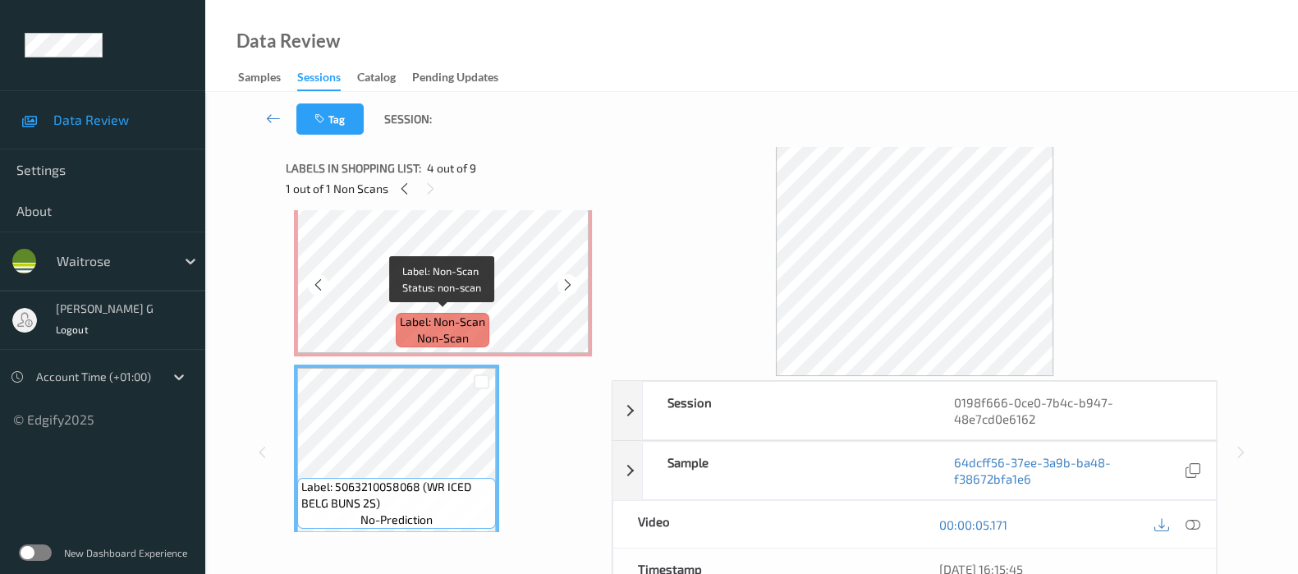
click at [463, 321] on span "Label: Non-Scan" at bounding box center [442, 322] width 85 height 16
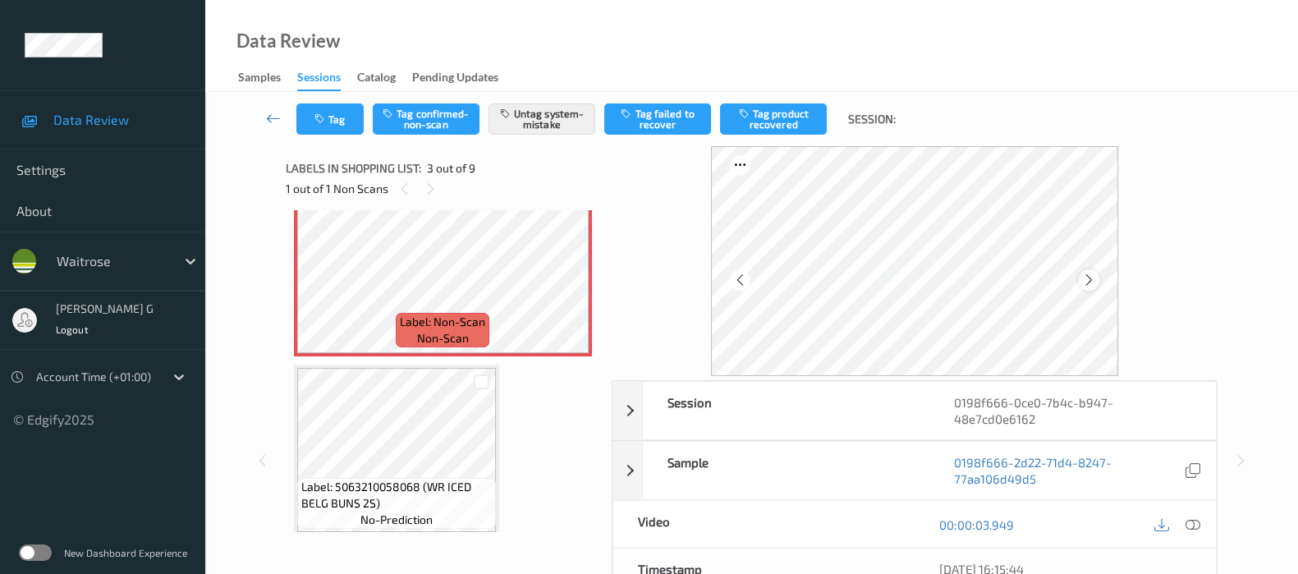
click at [1093, 283] on icon at bounding box center [1089, 280] width 14 height 15
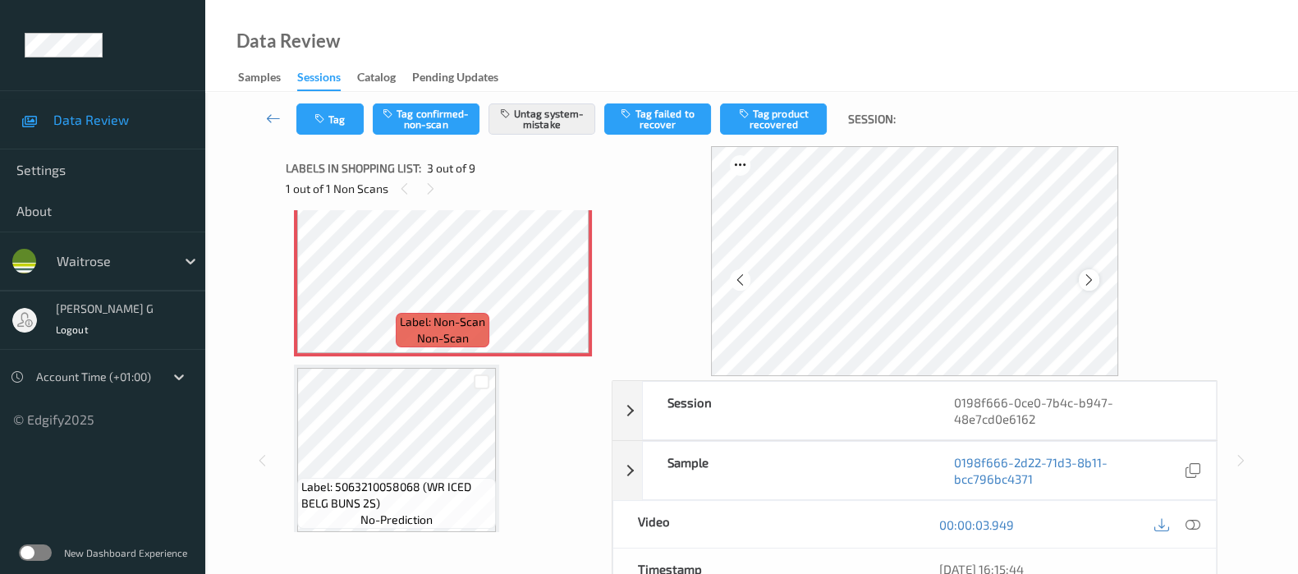
click at [1095, 278] on icon at bounding box center [1089, 280] width 14 height 15
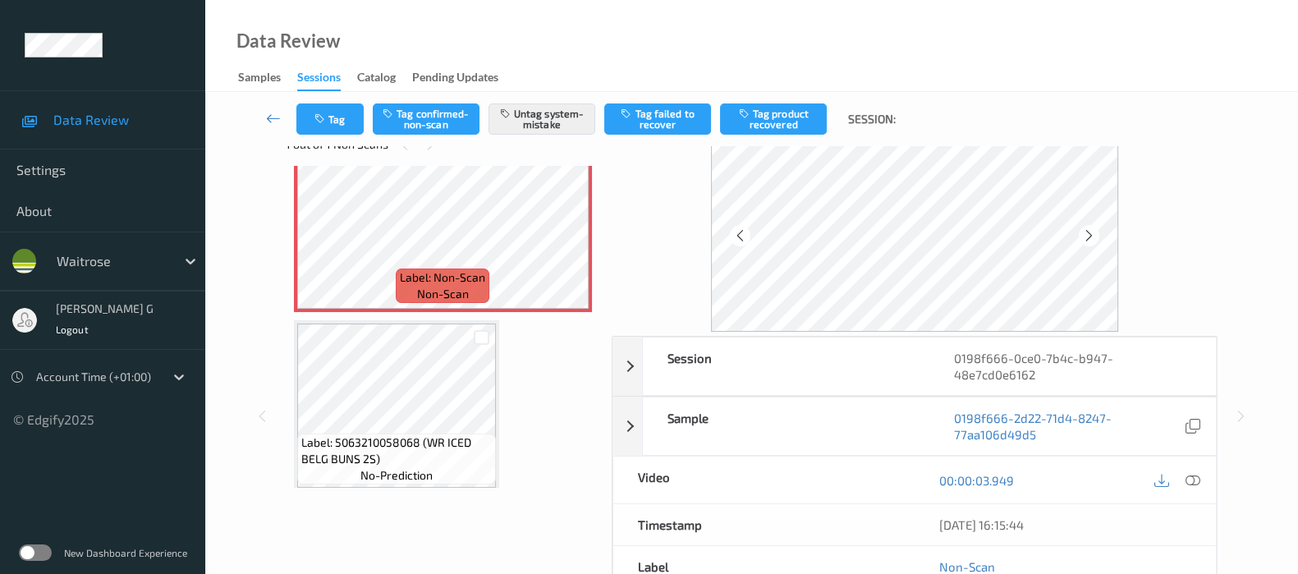
scroll to position [0, 0]
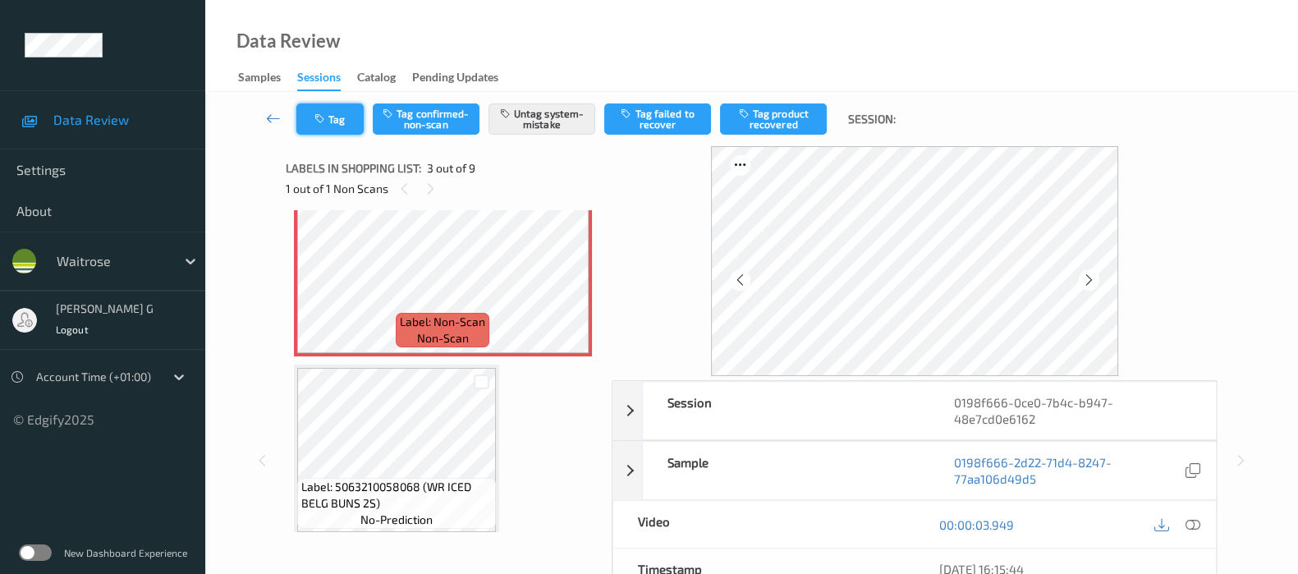
click at [333, 126] on button "Tag" at bounding box center [329, 118] width 67 height 31
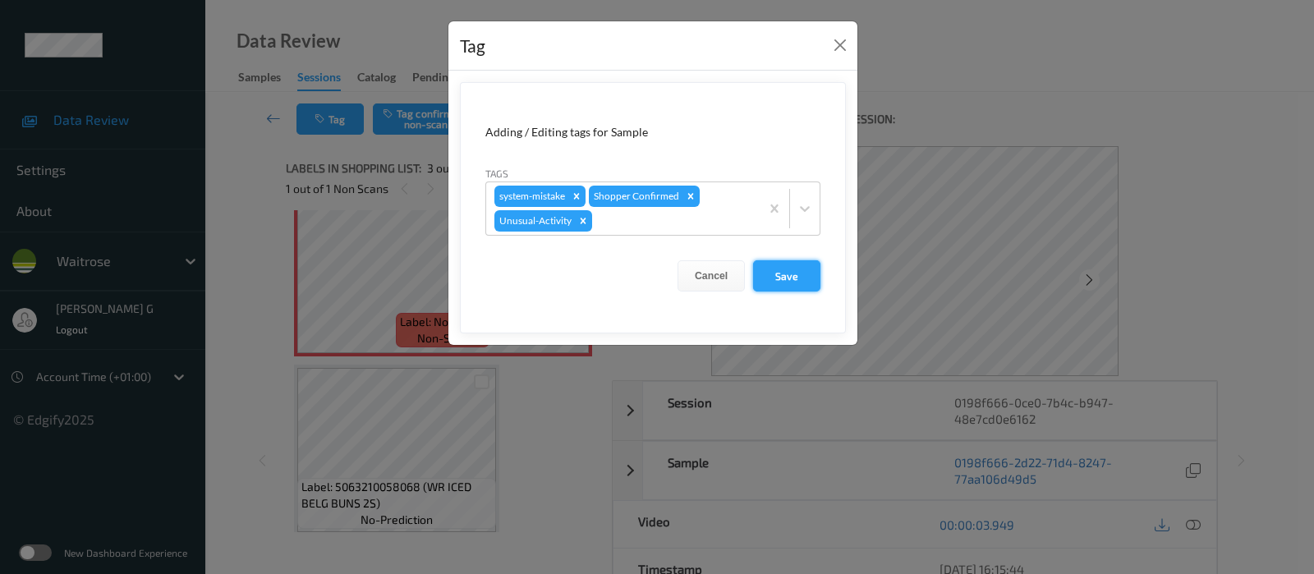
click at [800, 277] on button "Save" at bounding box center [786, 275] width 67 height 31
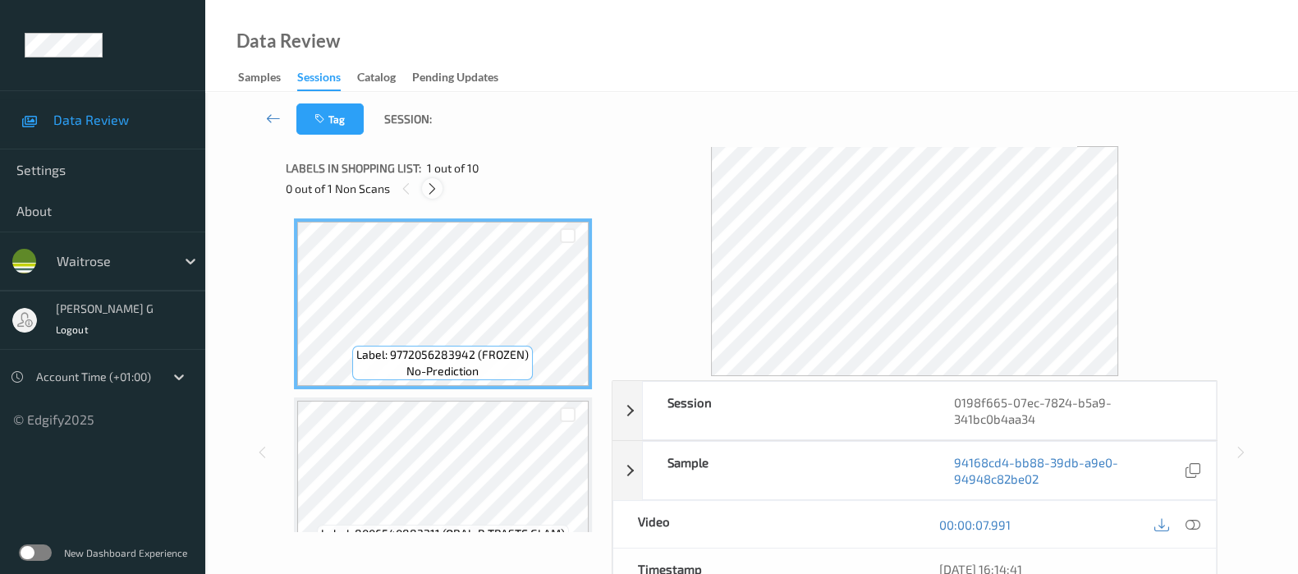
click at [436, 190] on icon at bounding box center [432, 188] width 14 height 15
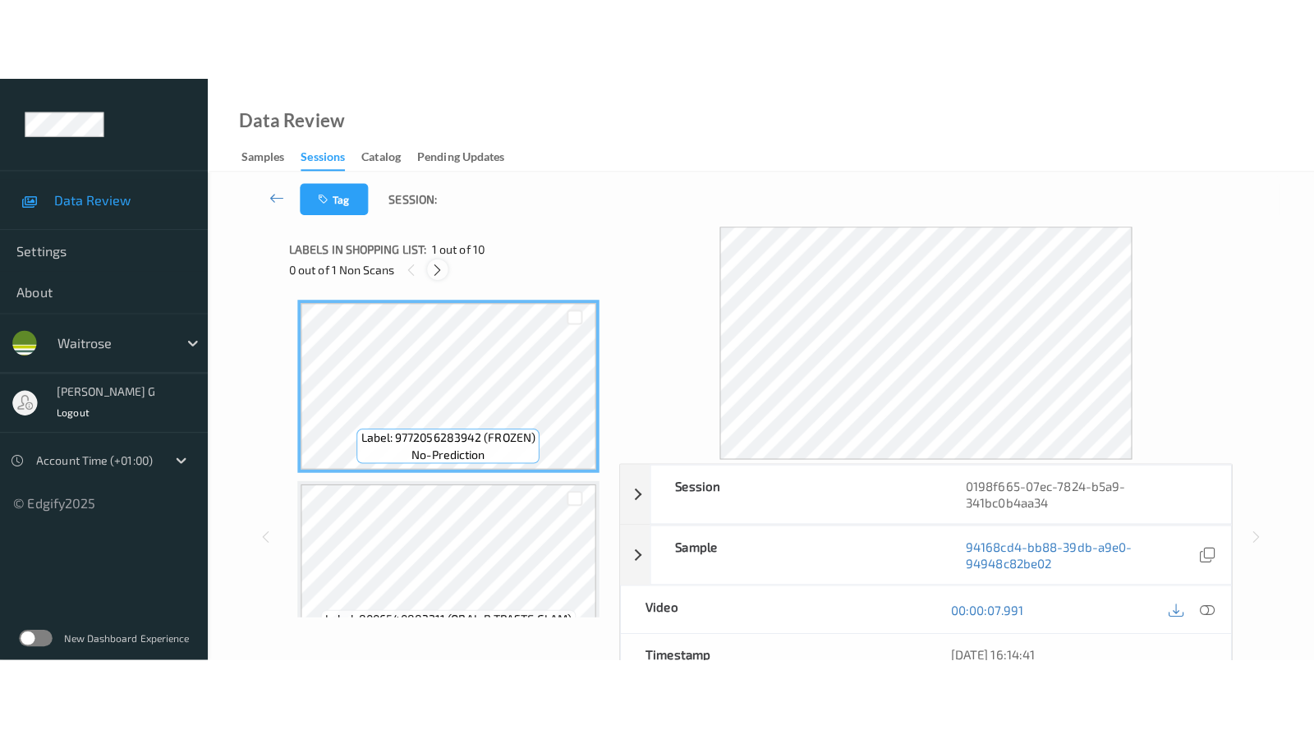
scroll to position [1431, 0]
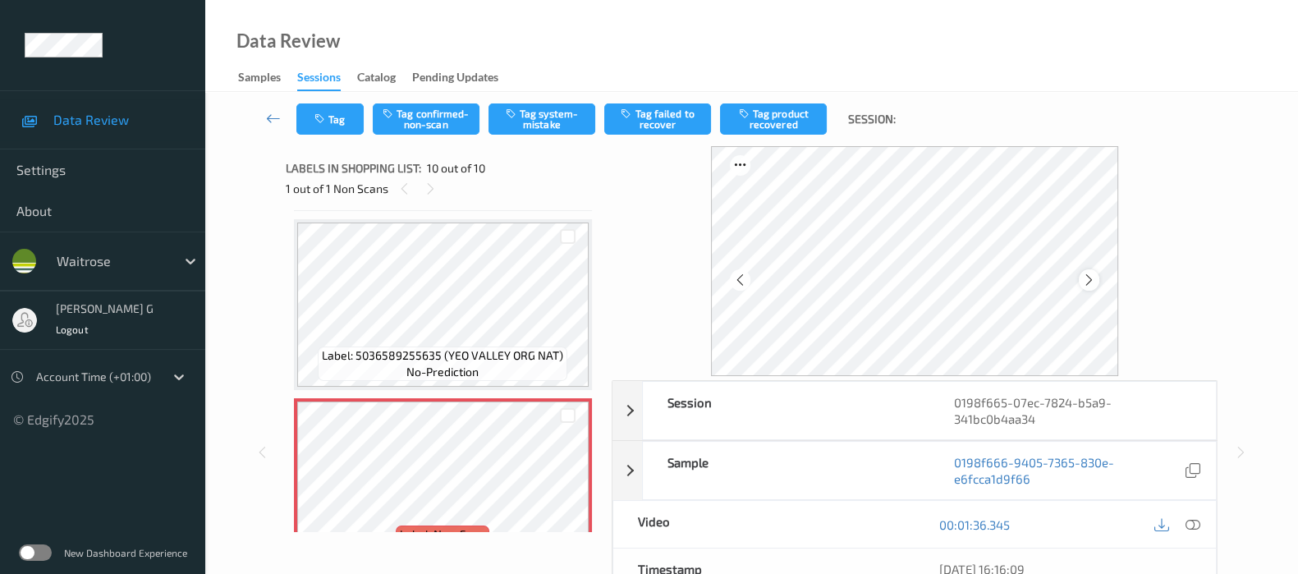
click at [1092, 277] on icon at bounding box center [1089, 280] width 14 height 15
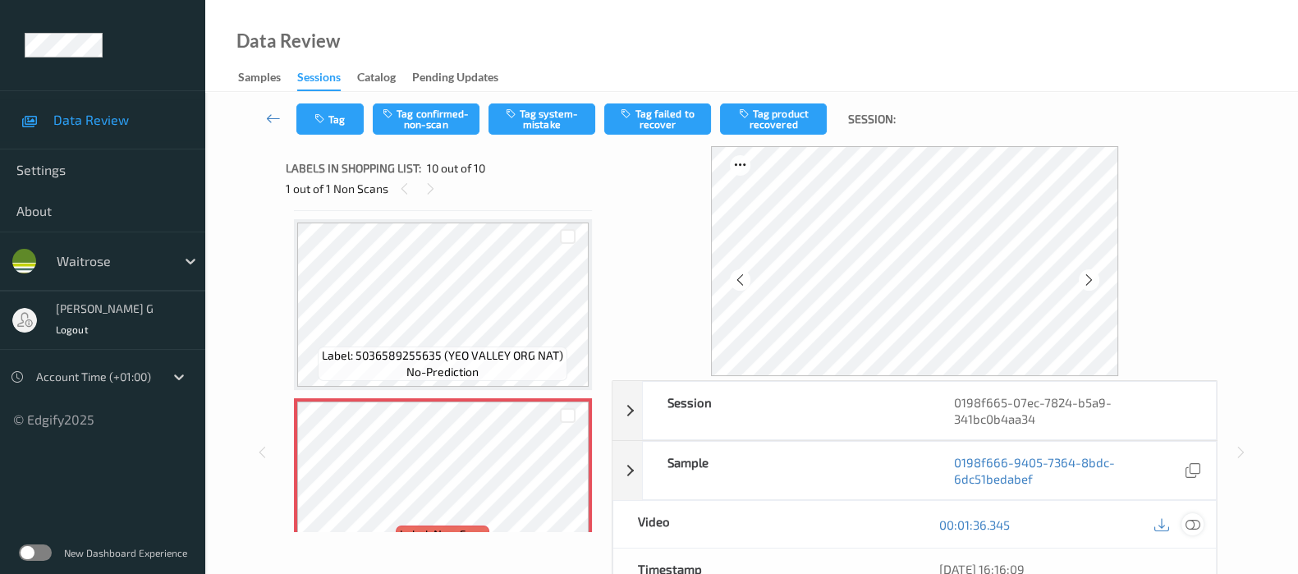
click at [1201, 520] on div at bounding box center [1193, 524] width 22 height 22
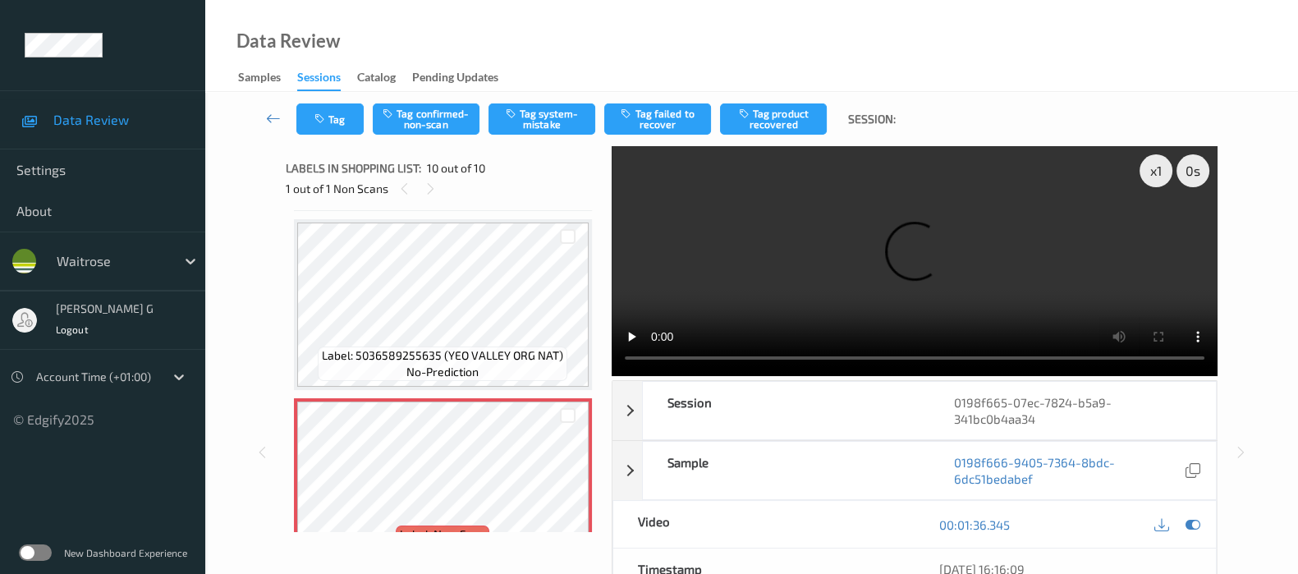
scroll to position [1300, 0]
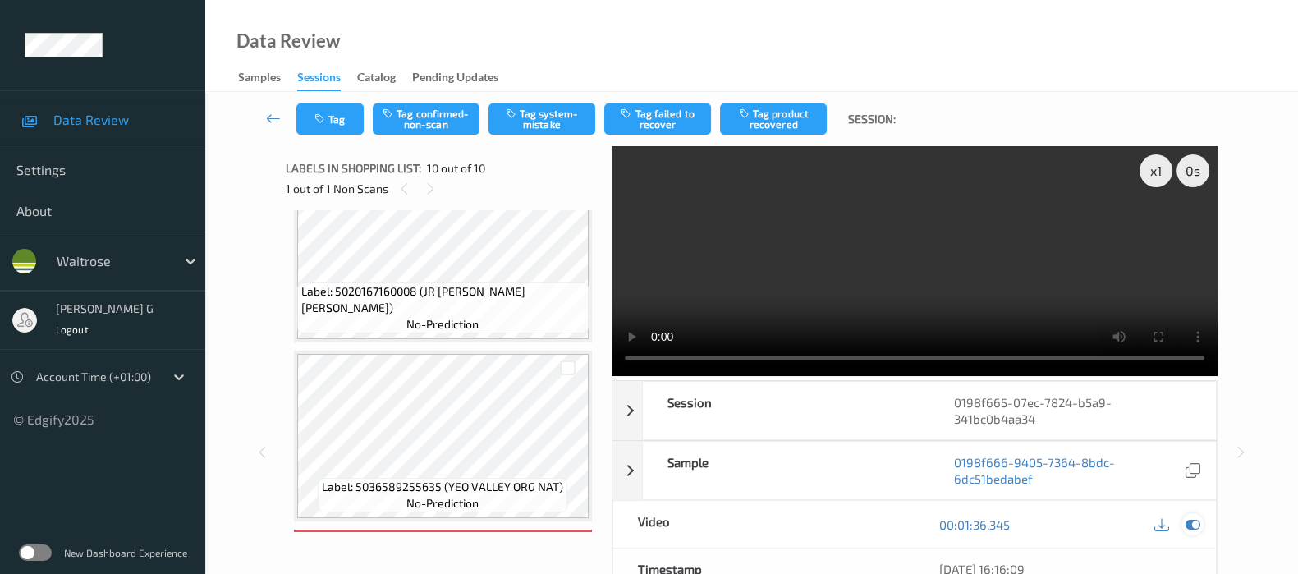
click at [1196, 526] on icon at bounding box center [1193, 524] width 15 height 15
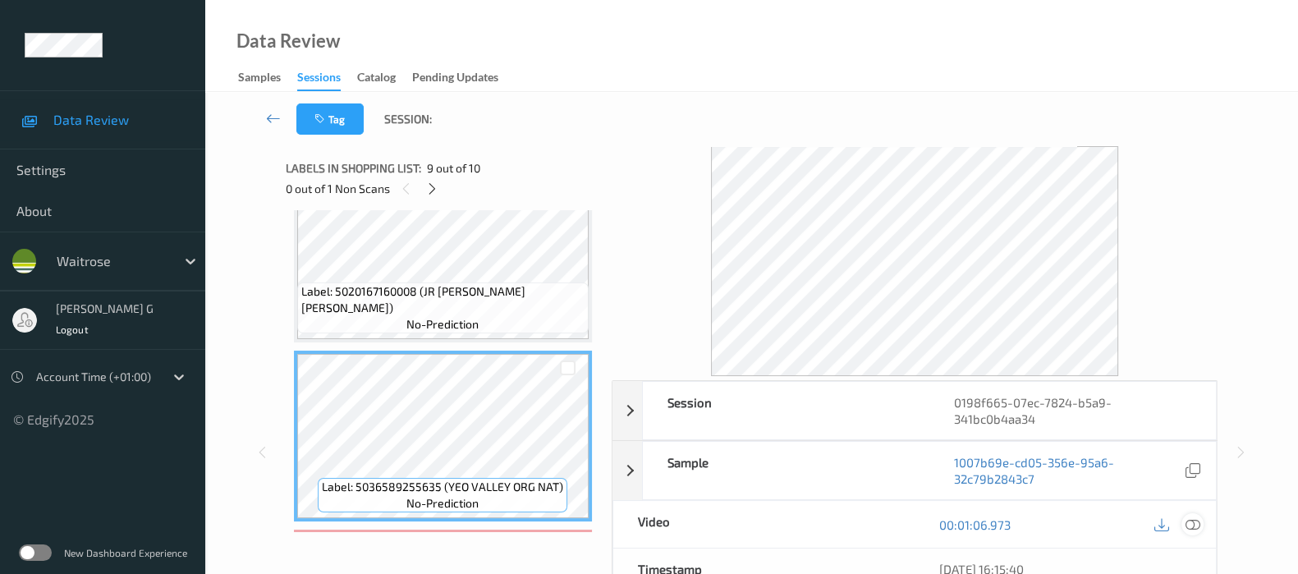
click at [1195, 517] on icon at bounding box center [1193, 524] width 15 height 15
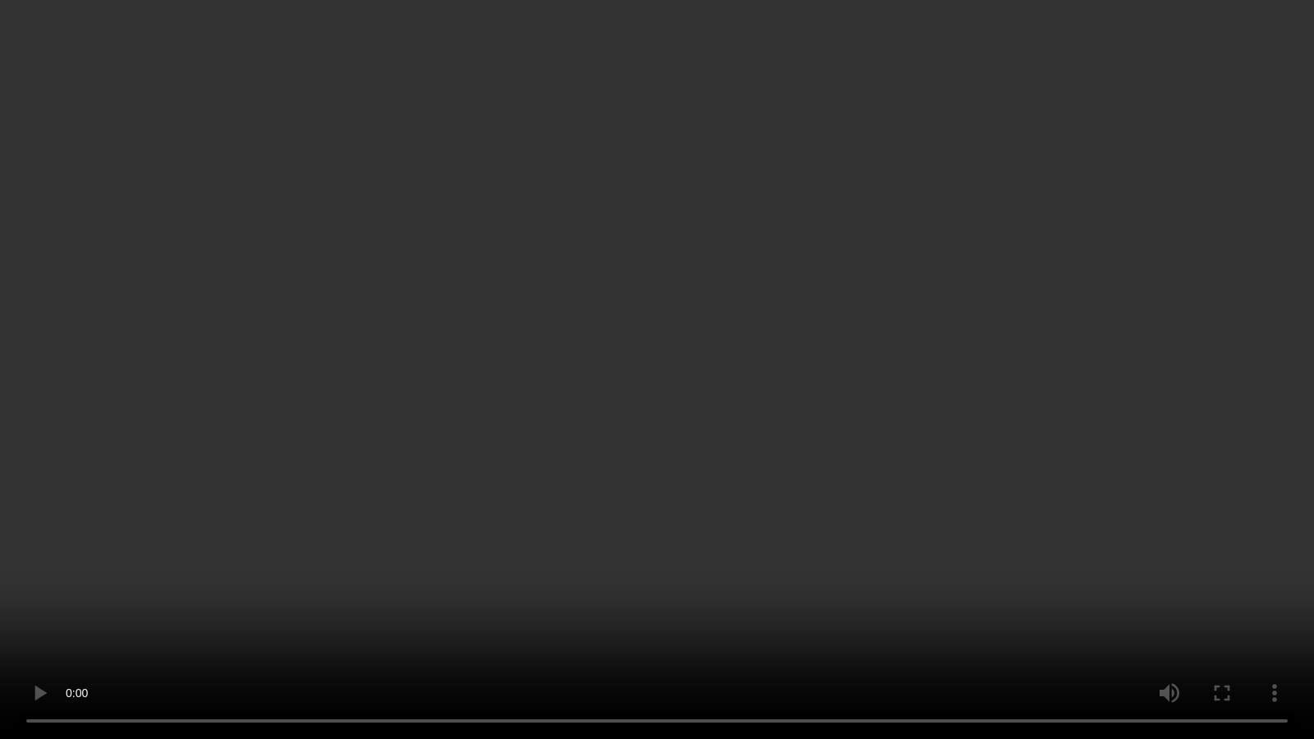
click at [1313, 545] on video at bounding box center [657, 369] width 1314 height 739
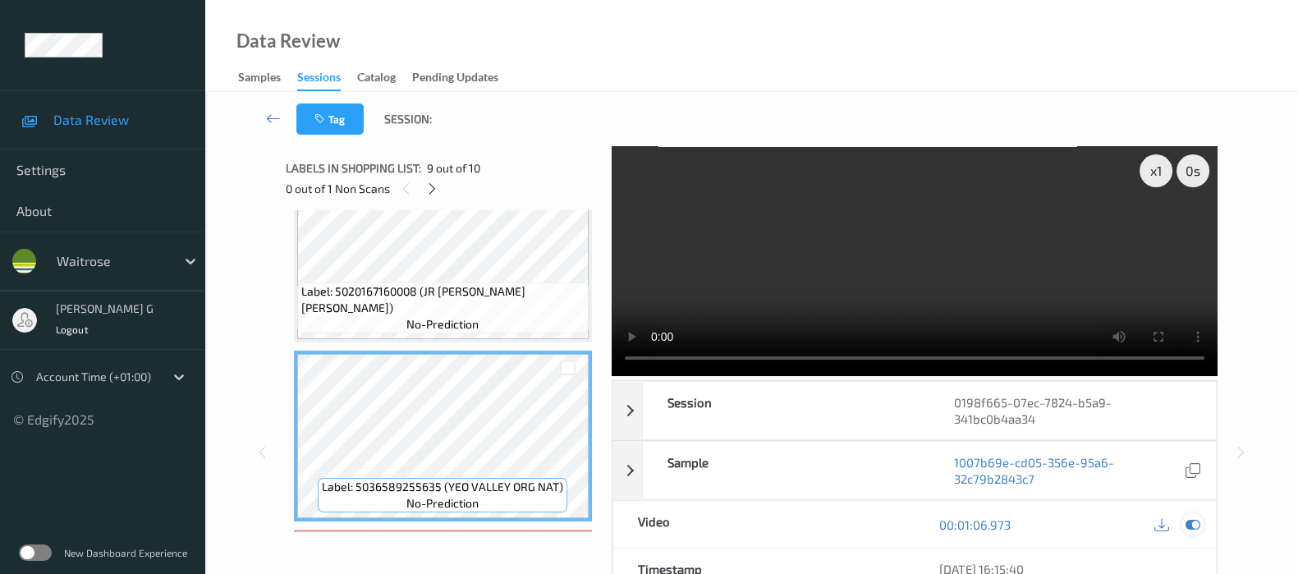
click at [1192, 520] on icon at bounding box center [1193, 524] width 15 height 15
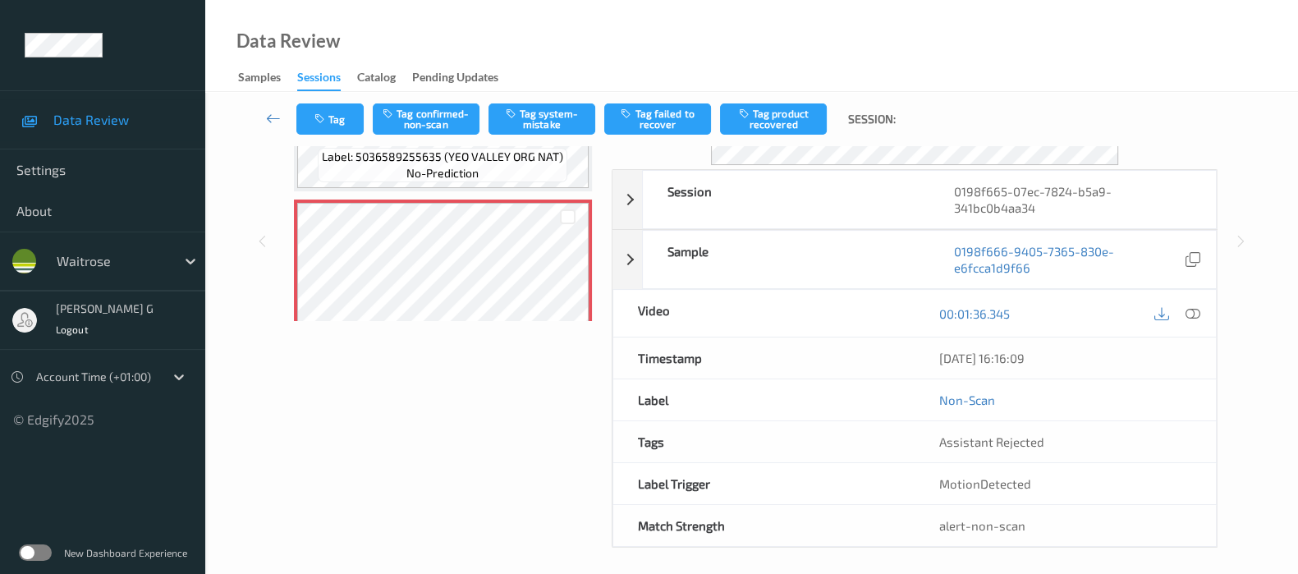
scroll to position [0, 0]
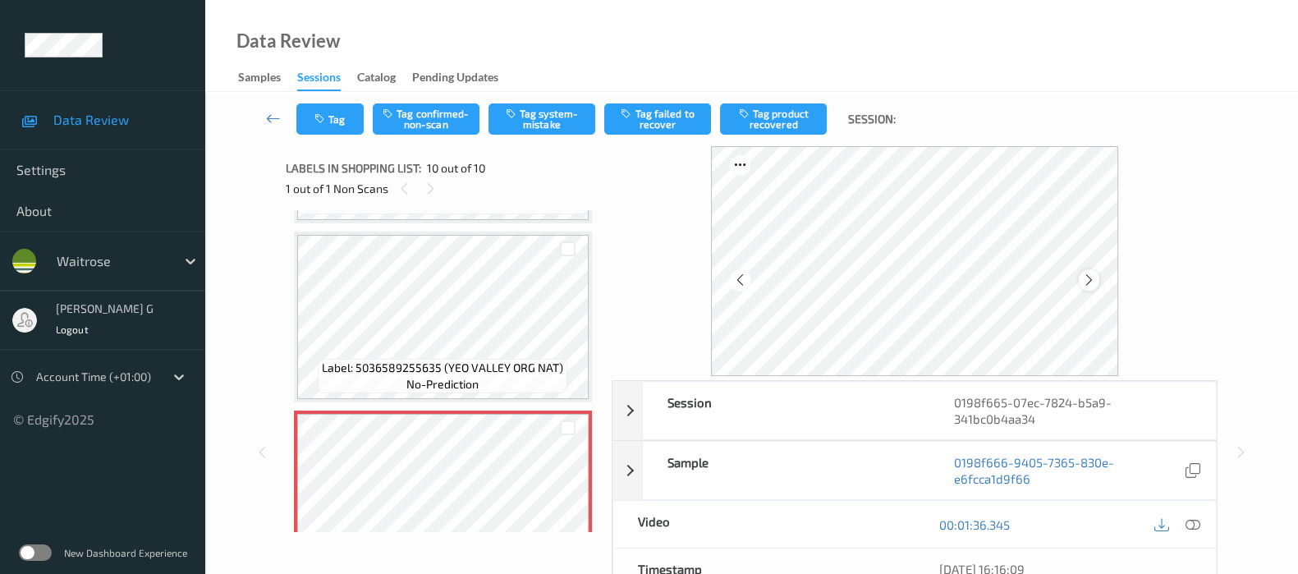
click at [1095, 281] on icon at bounding box center [1089, 280] width 14 height 15
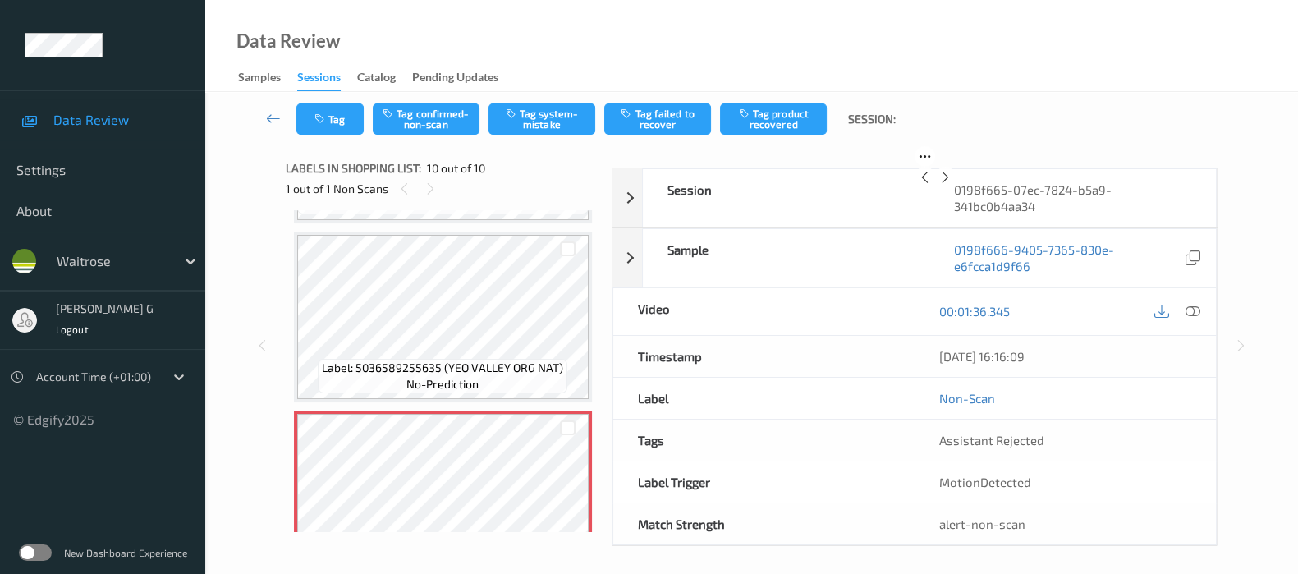
click at [952, 185] on icon at bounding box center [946, 177] width 14 height 15
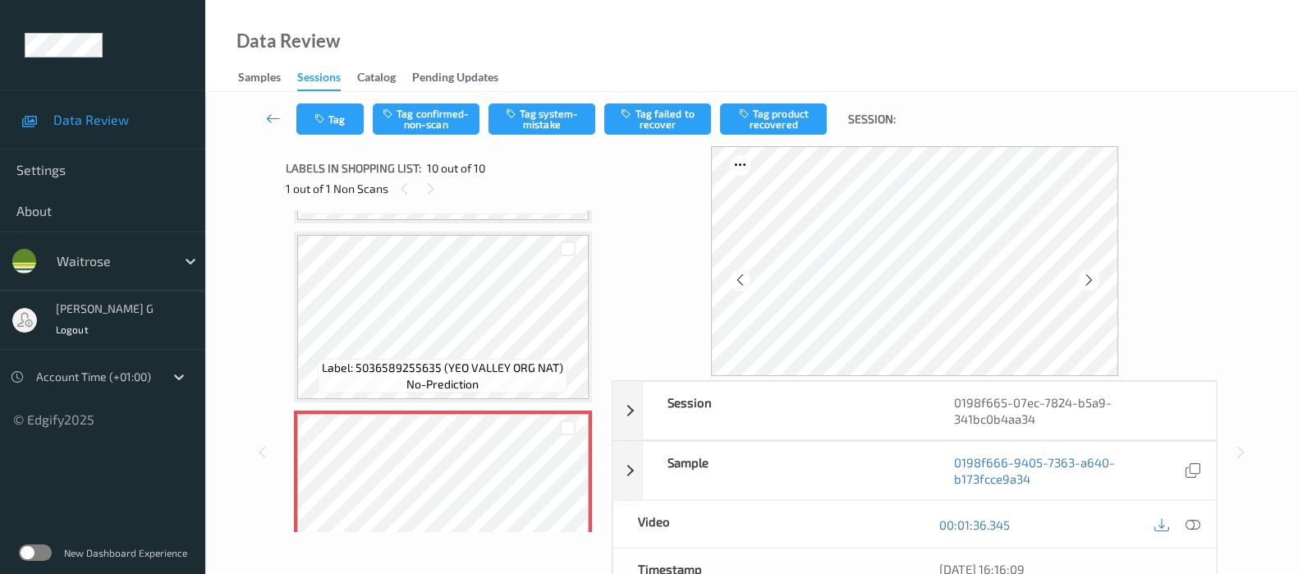
click at [1095, 281] on icon at bounding box center [1089, 280] width 14 height 15
click at [525, 119] on button "Tag system-mistake" at bounding box center [542, 118] width 107 height 31
click at [1171, 275] on div at bounding box center [915, 261] width 606 height 230
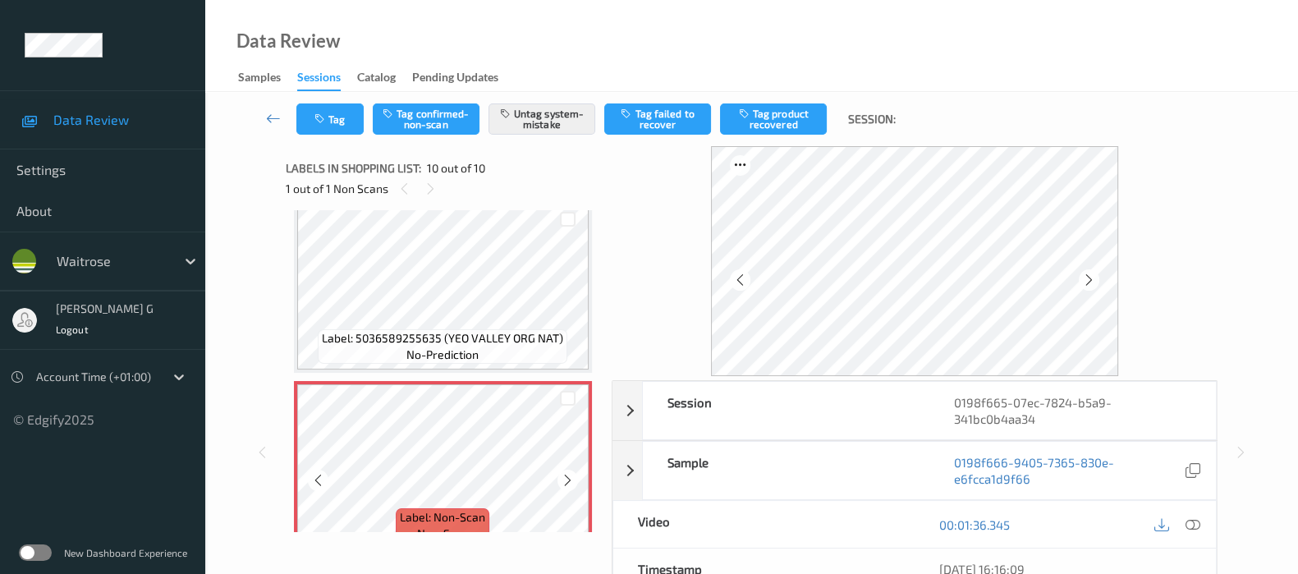
scroll to position [1465, 0]
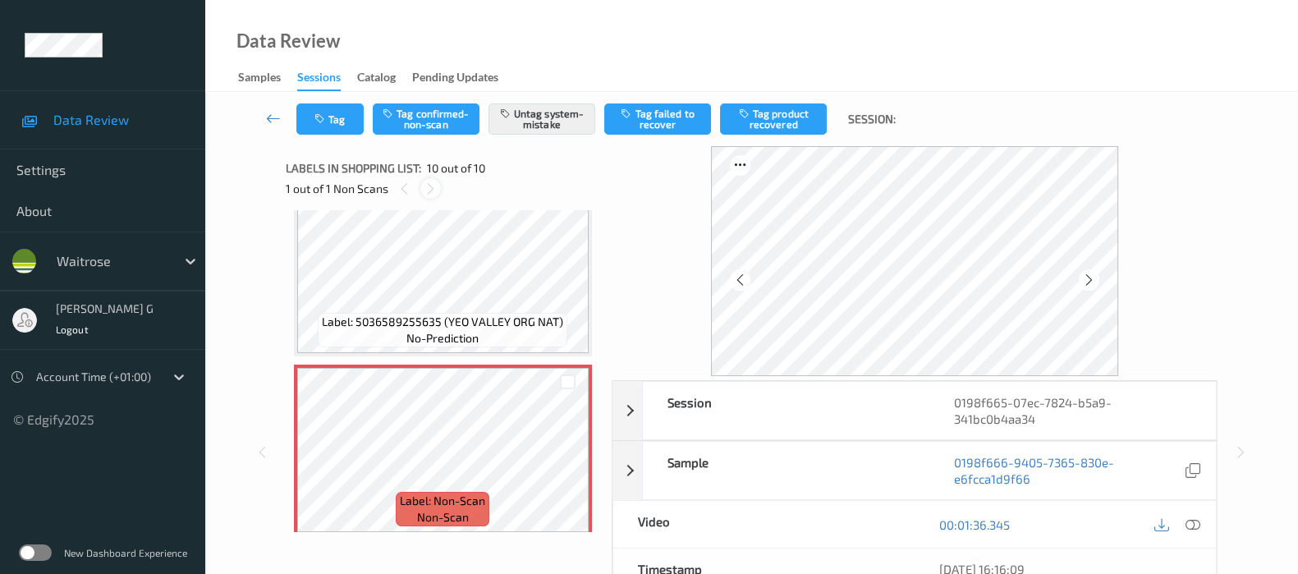
click at [429, 189] on icon at bounding box center [431, 188] width 14 height 15
click at [411, 192] on div at bounding box center [404, 188] width 21 height 21
click at [448, 189] on div "1 out of 1 Non Scans" at bounding box center [443, 188] width 314 height 21
click at [427, 188] on icon at bounding box center [431, 188] width 14 height 15
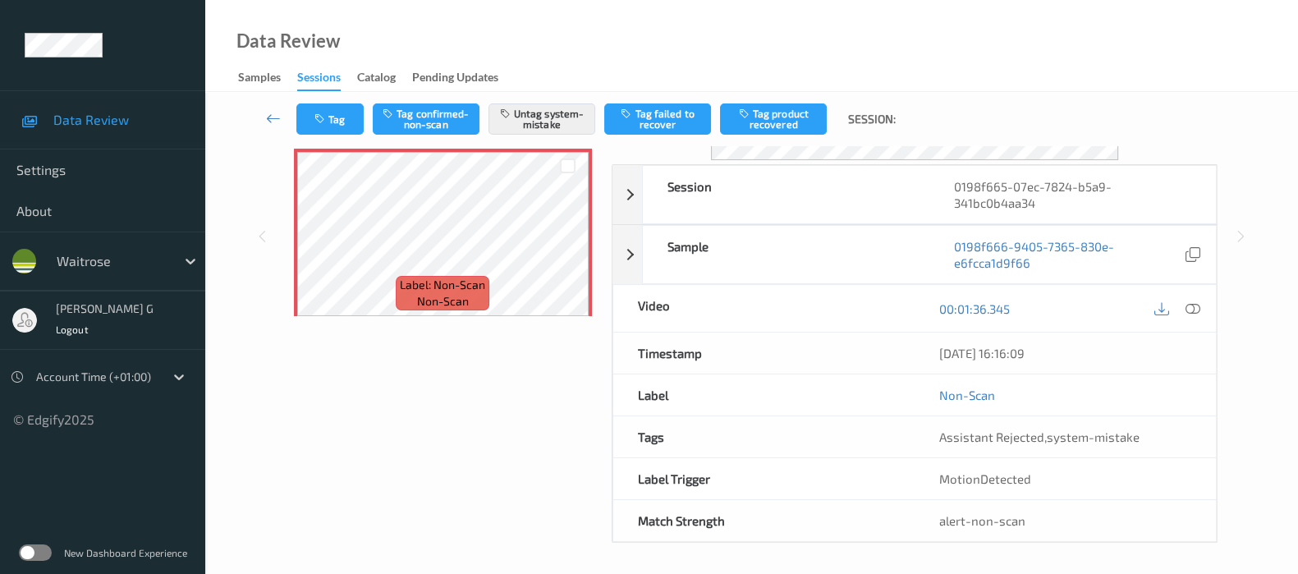
scroll to position [0, 0]
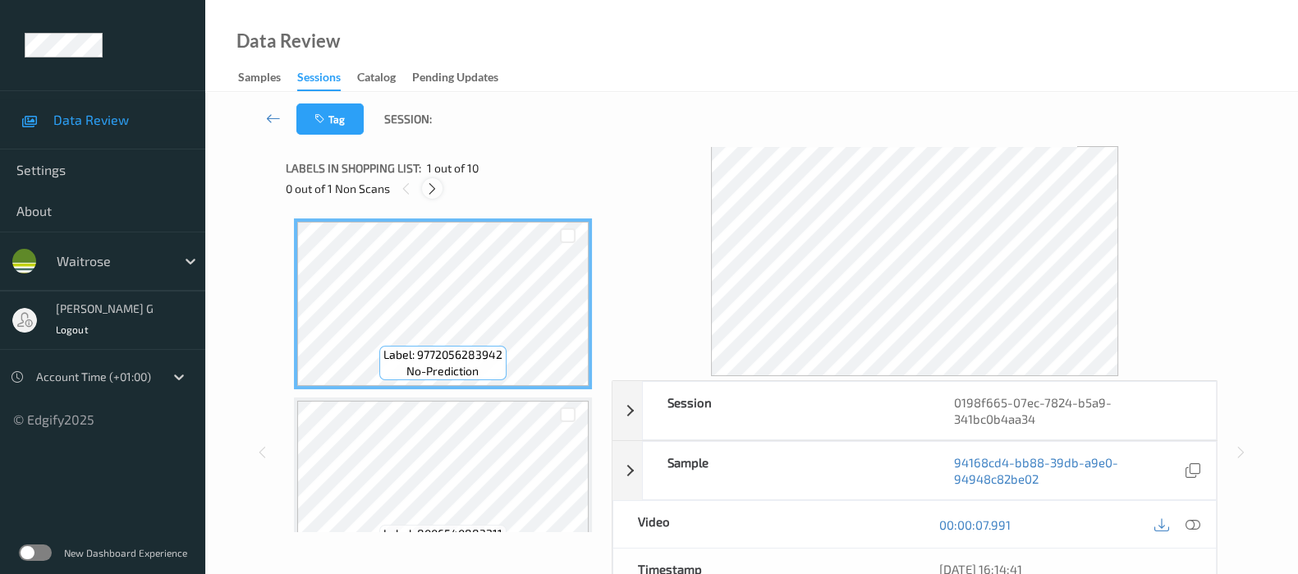
click at [436, 195] on icon at bounding box center [432, 188] width 14 height 15
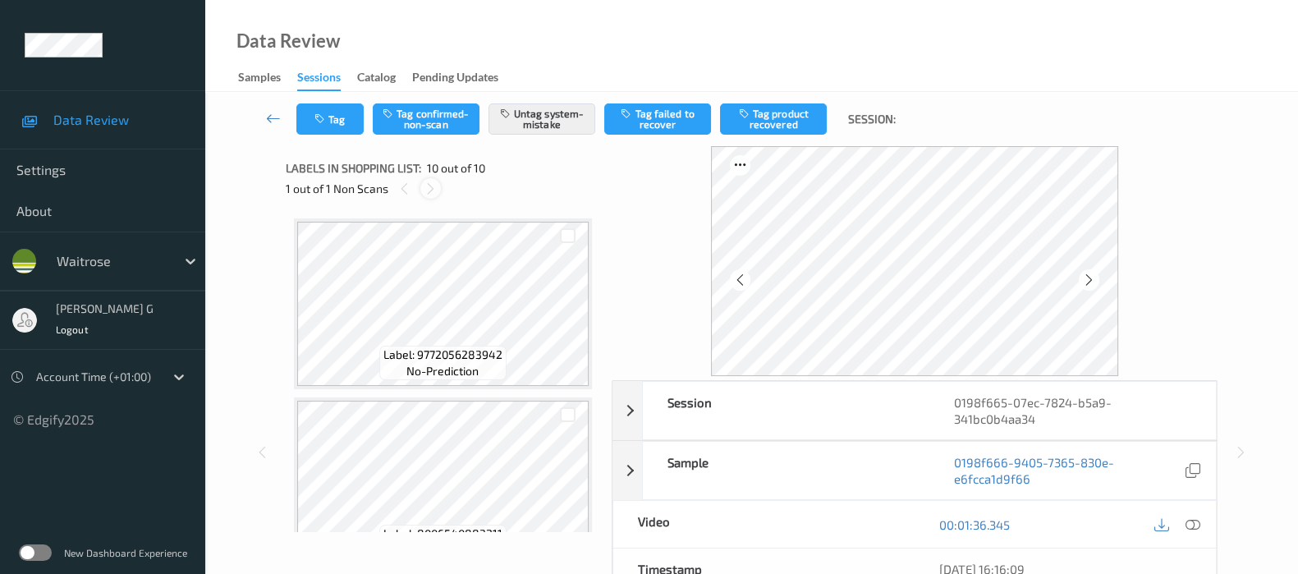
scroll to position [1431, 0]
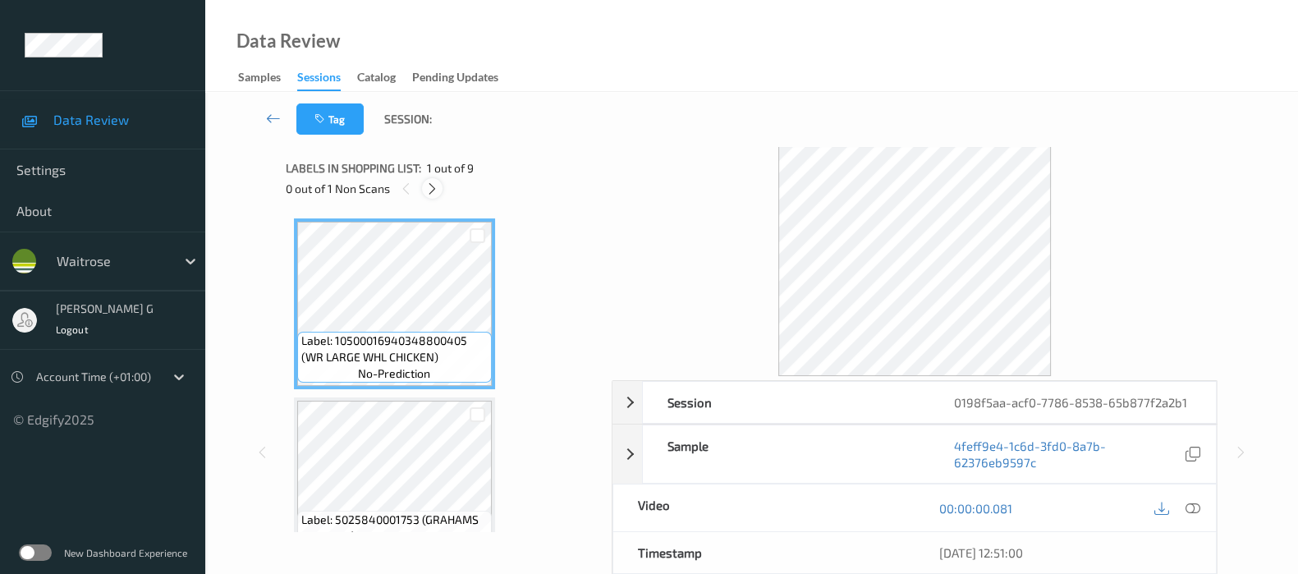
click at [434, 186] on icon at bounding box center [432, 188] width 14 height 15
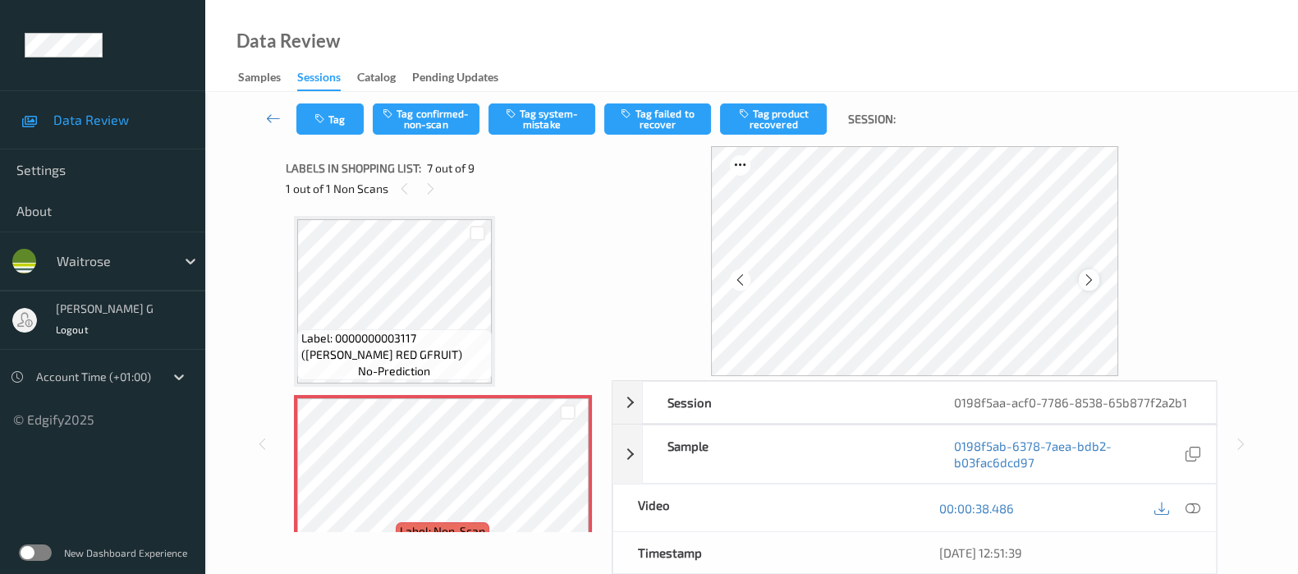
click at [1094, 282] on icon at bounding box center [1089, 280] width 14 height 15
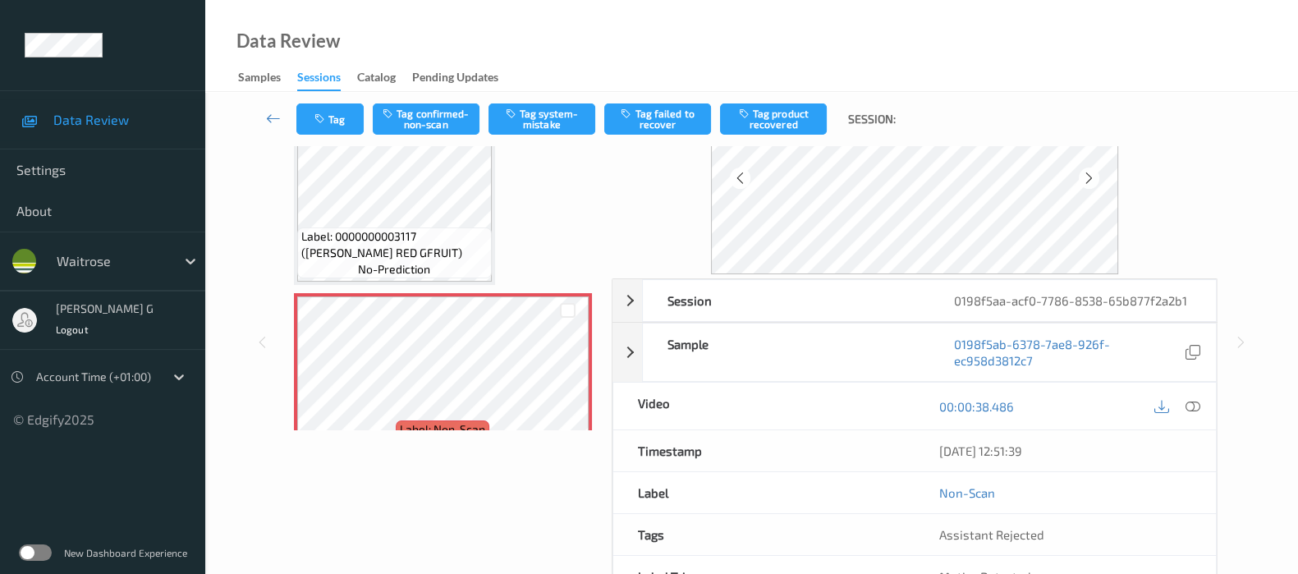
scroll to position [0, 0]
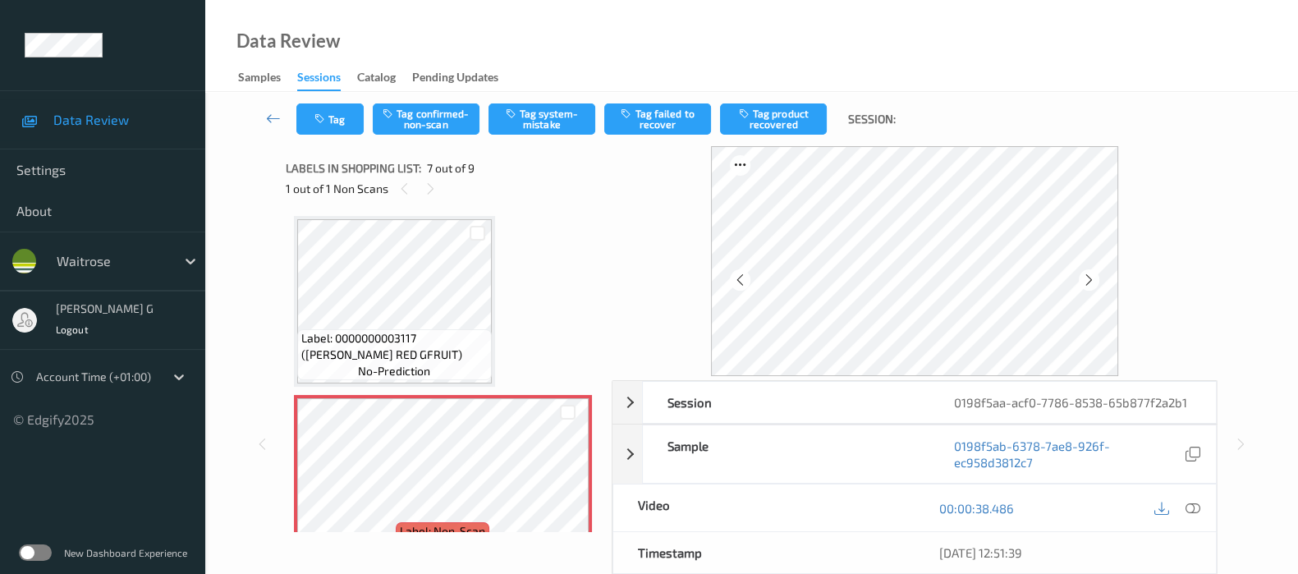
click at [535, 256] on div "Label: 10500016940348800405 (WR LARGE WHL CHICKEN) no-prediction Label: 5025840…" at bounding box center [443, 122] width 298 height 1603
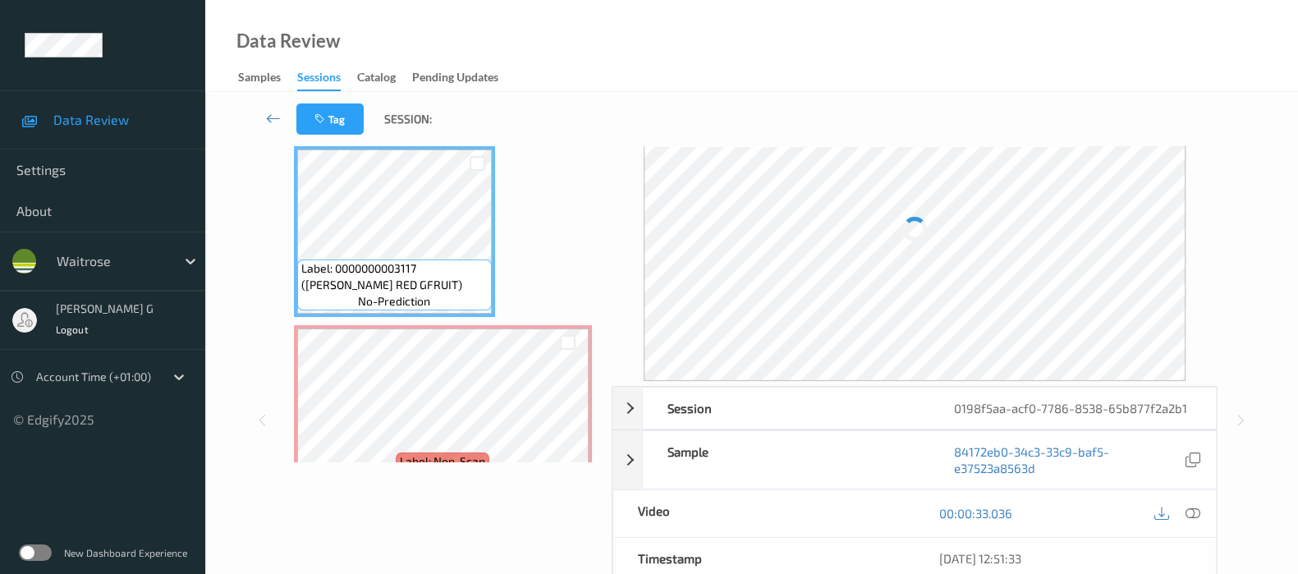
scroll to position [102, 0]
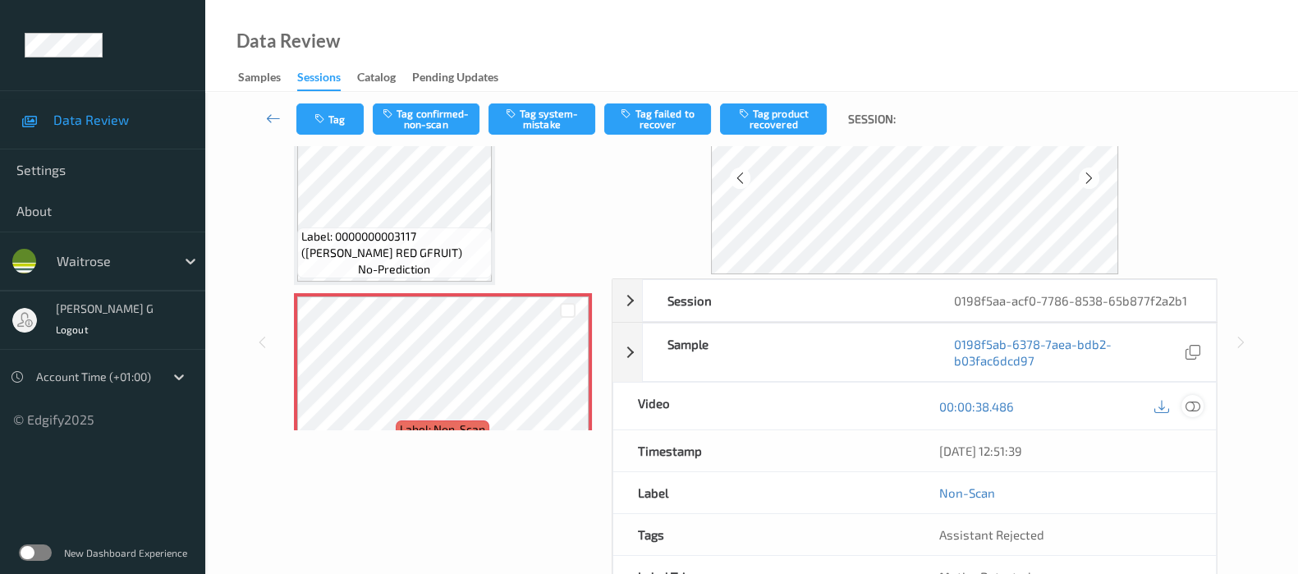
click at [1195, 404] on icon at bounding box center [1193, 406] width 15 height 15
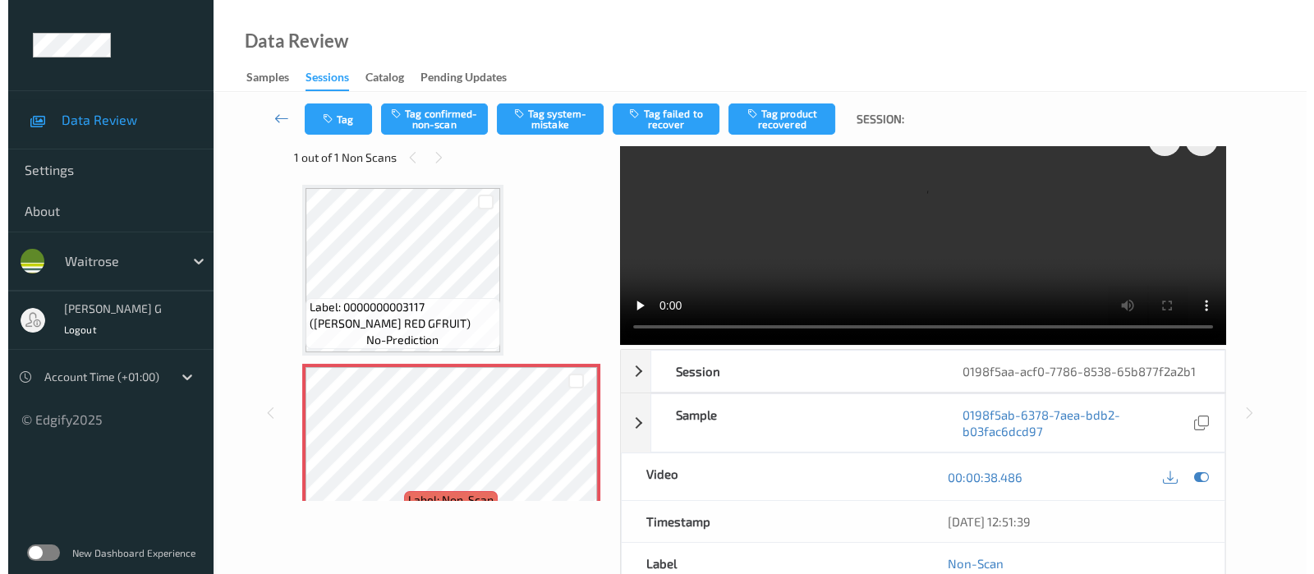
scroll to position [0, 0]
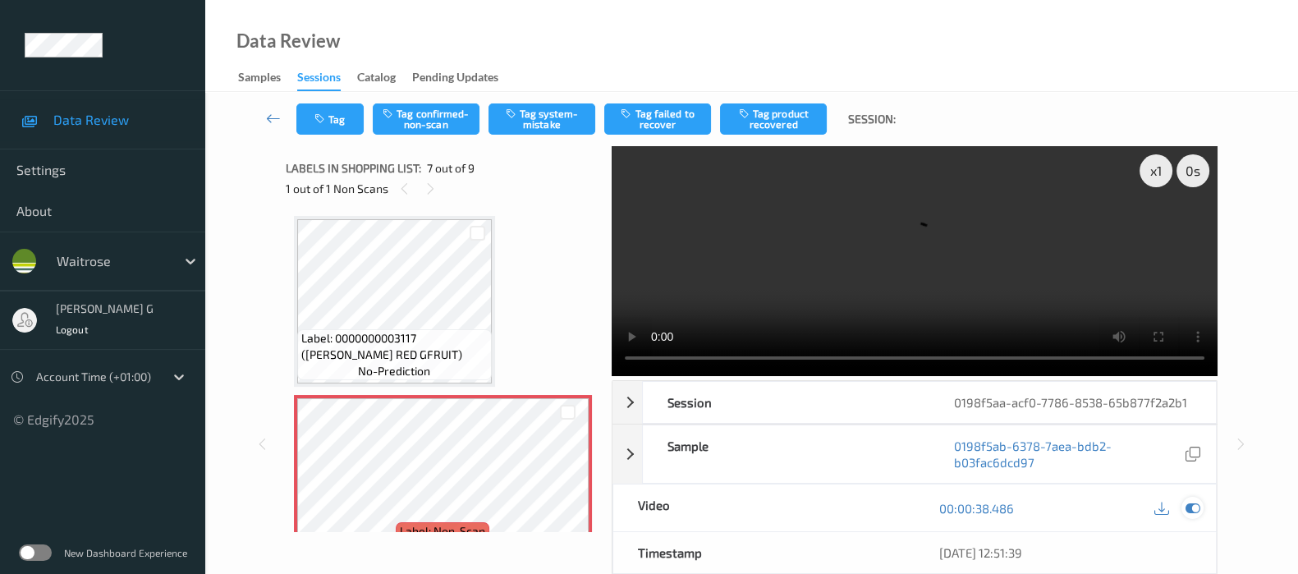
click at [1196, 507] on icon at bounding box center [1193, 508] width 15 height 15
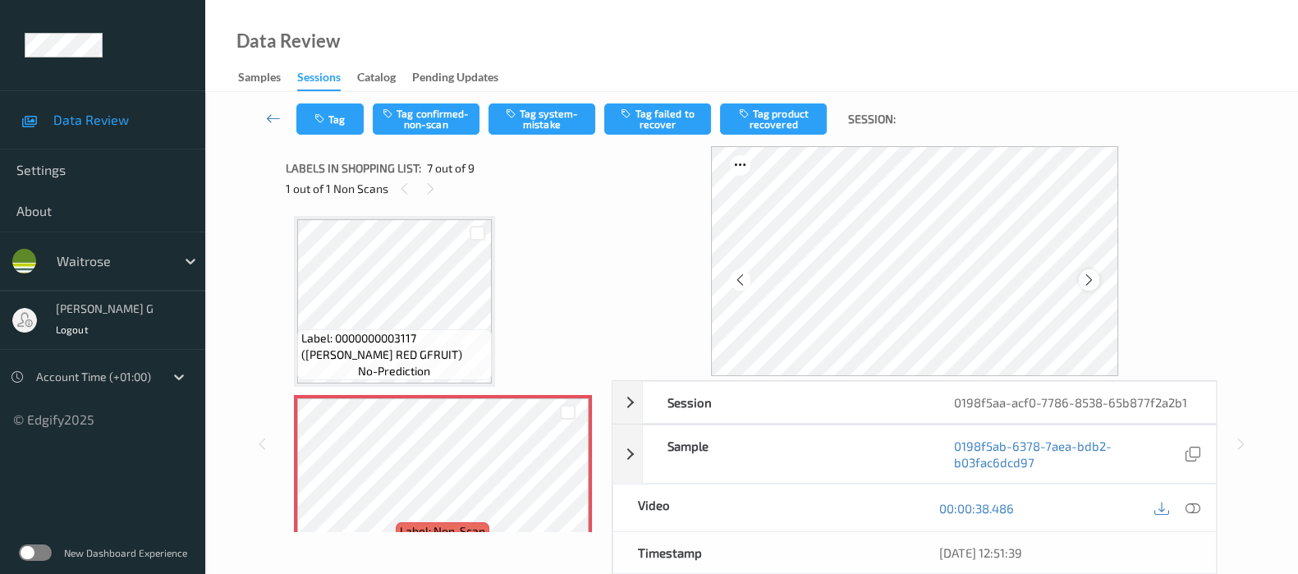
click at [1096, 282] on icon at bounding box center [1089, 280] width 14 height 15
click at [508, 117] on icon "button" at bounding box center [513, 113] width 14 height 11
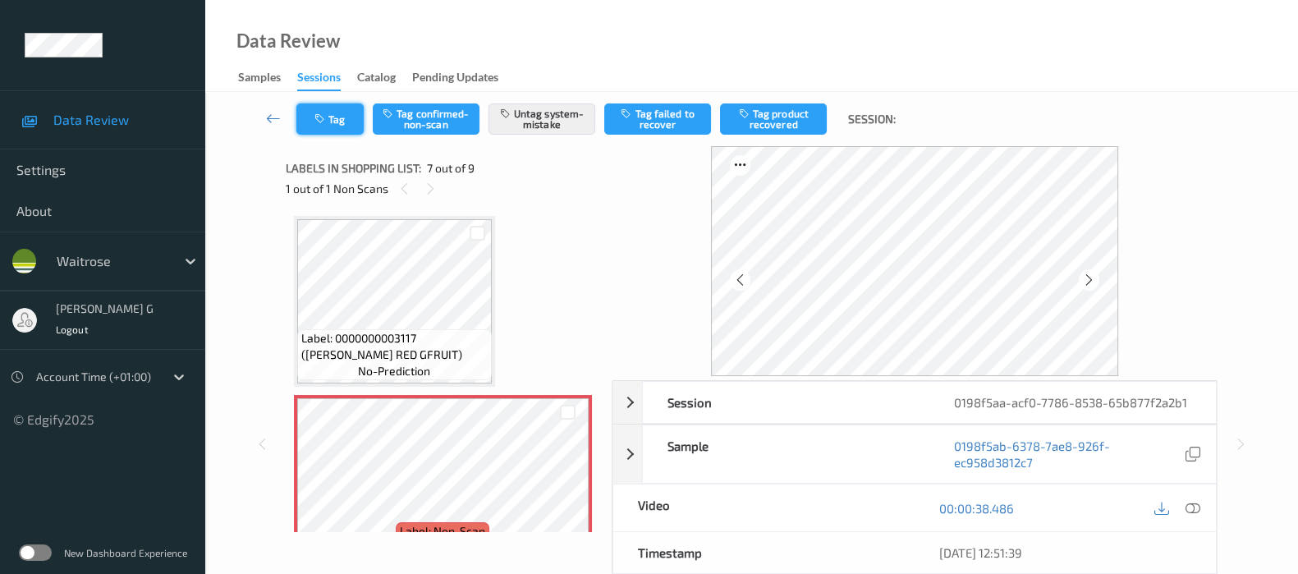
click at [331, 122] on button "Tag" at bounding box center [329, 118] width 67 height 31
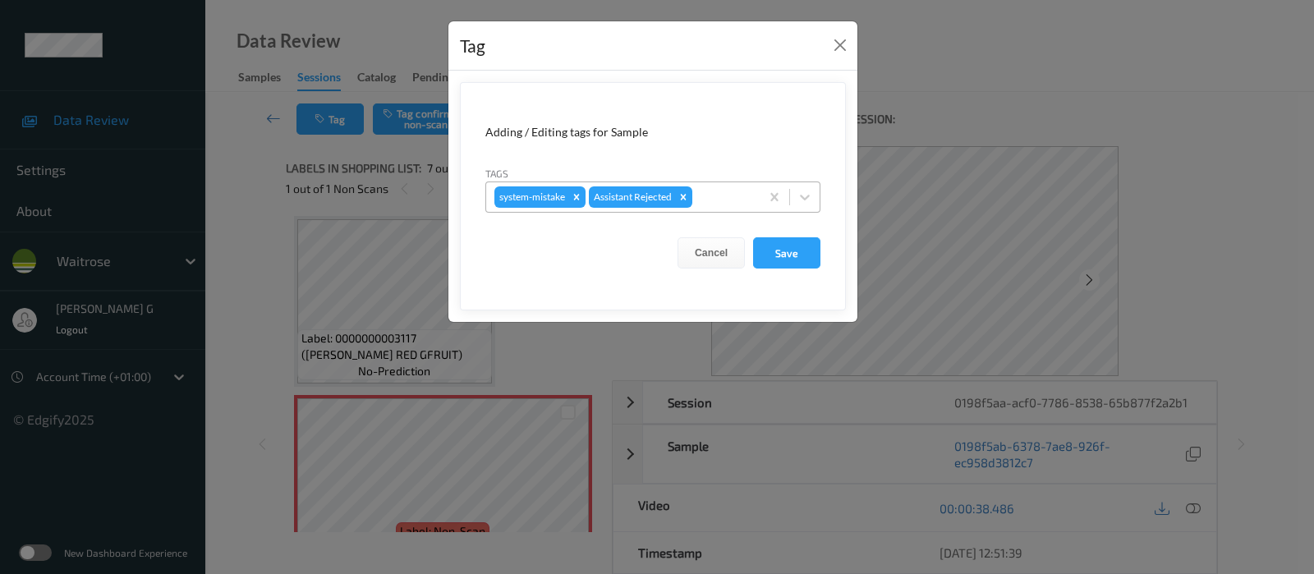
click at [723, 198] on div at bounding box center [723, 197] width 56 height 20
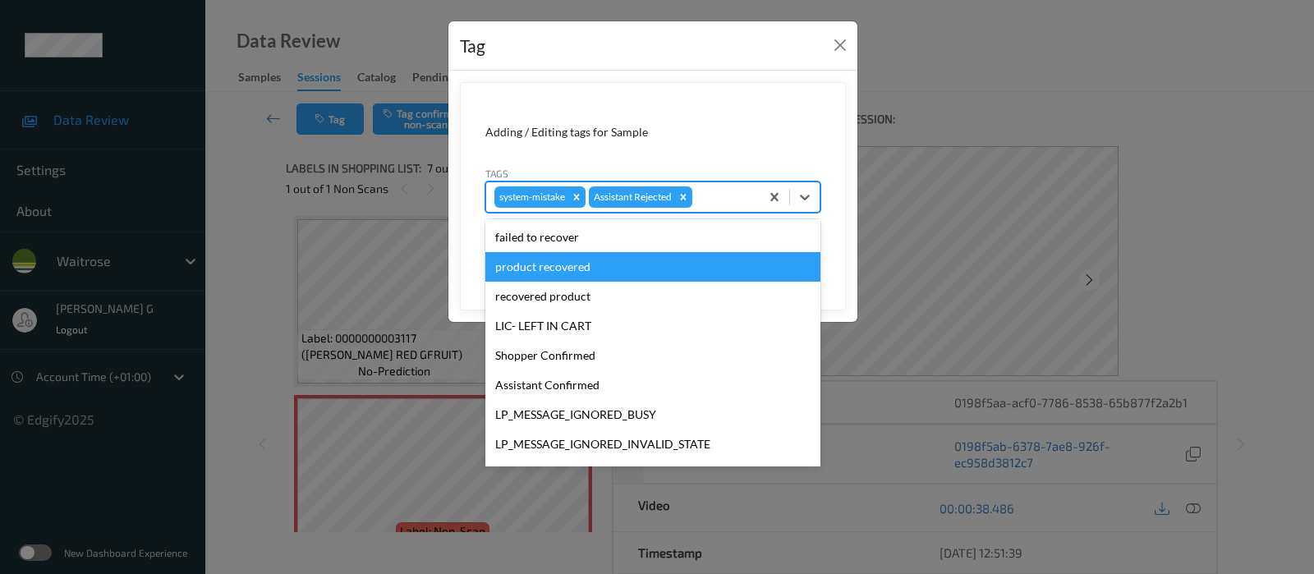
scroll to position [351, 0]
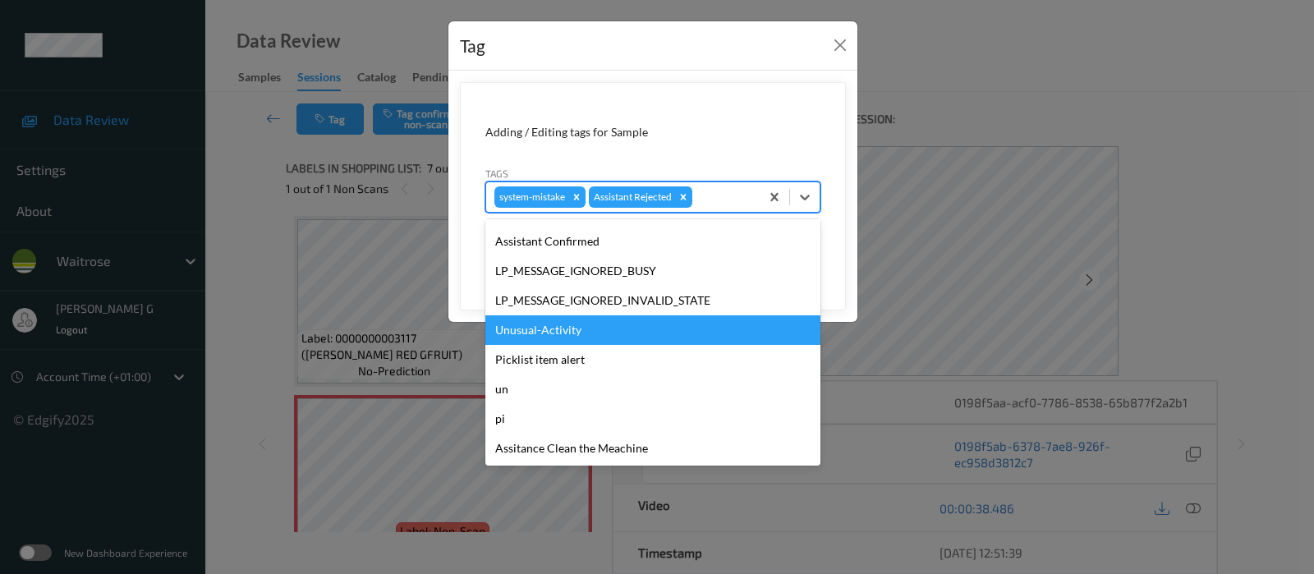
click at [508, 326] on div "Unusual-Activity" at bounding box center [652, 330] width 335 height 30
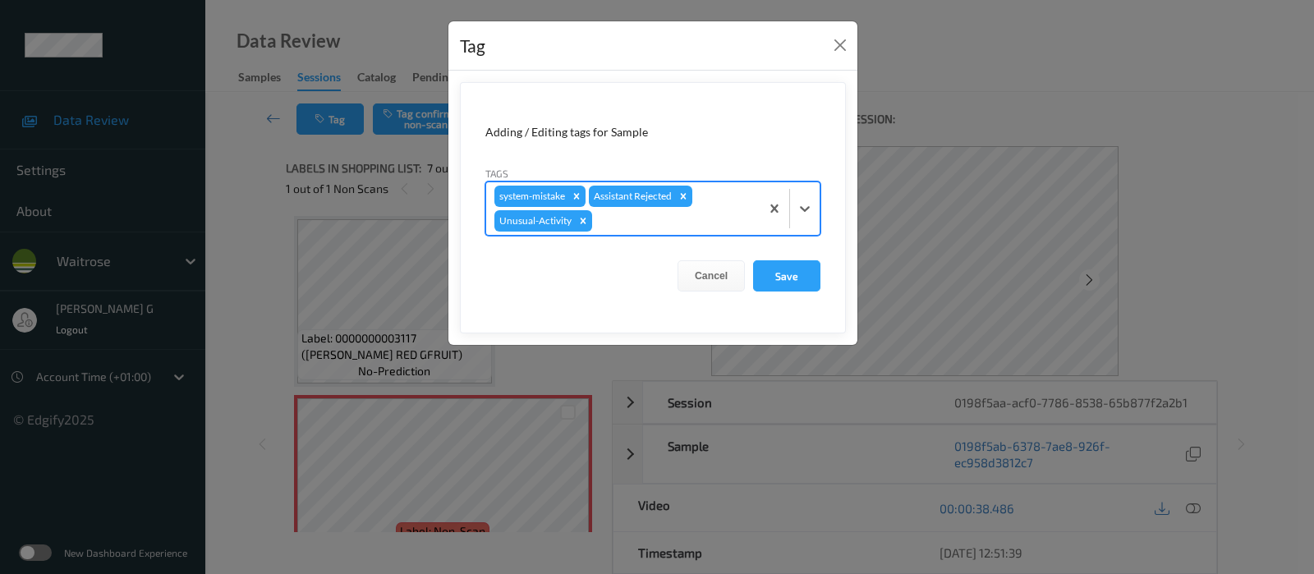
click at [707, 208] on div "system-mistake Assistant Rejected Unusual-Activity" at bounding box center [622, 208] width 273 height 53
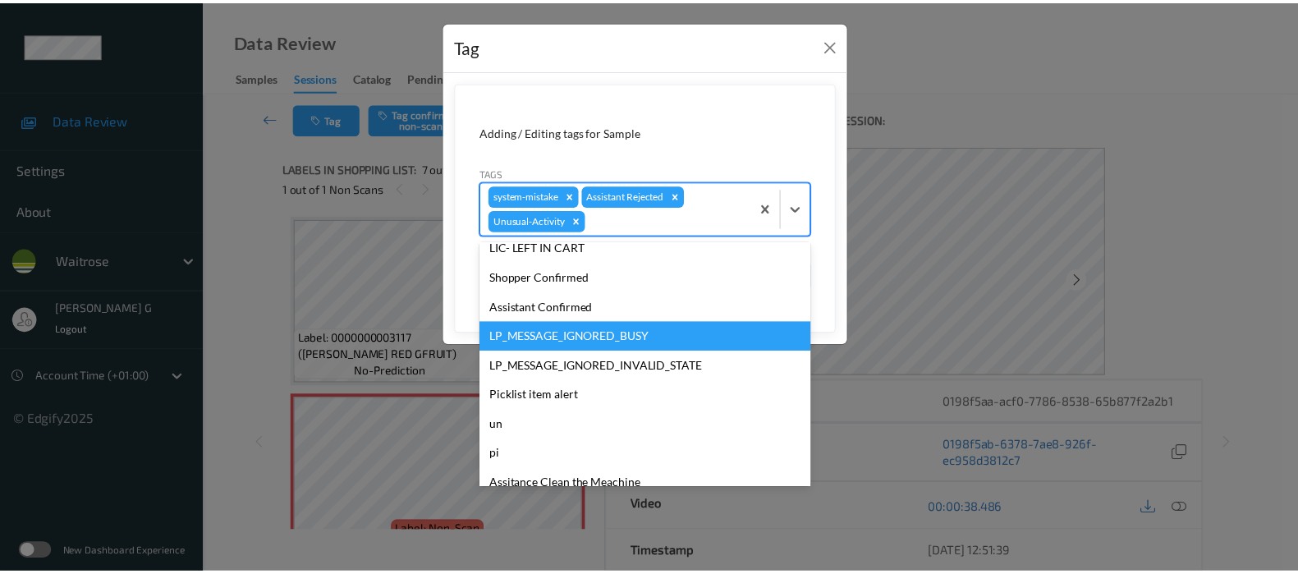
scroll to position [321, 0]
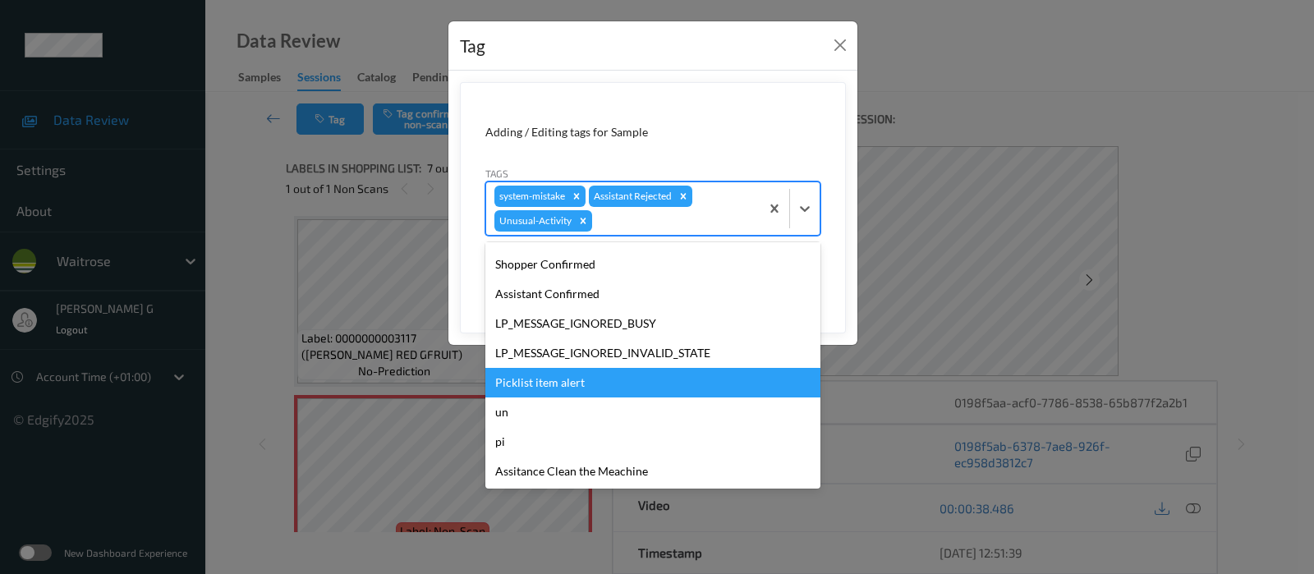
click at [549, 384] on div "Picklist item alert" at bounding box center [652, 383] width 335 height 30
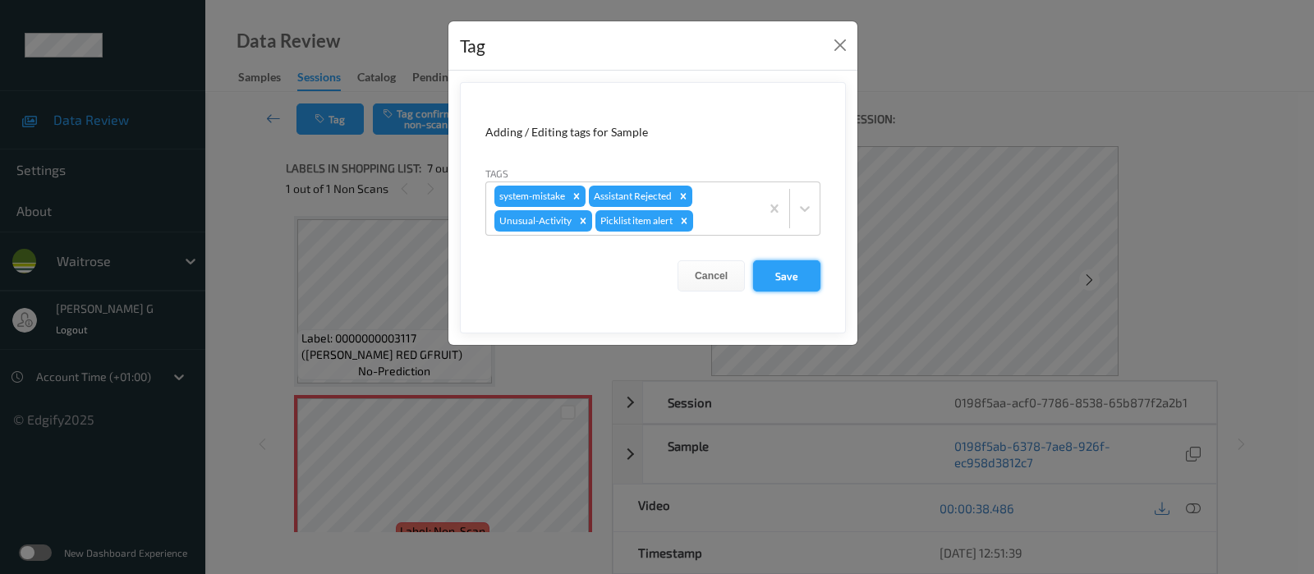
click at [796, 272] on button "Save" at bounding box center [786, 275] width 67 height 31
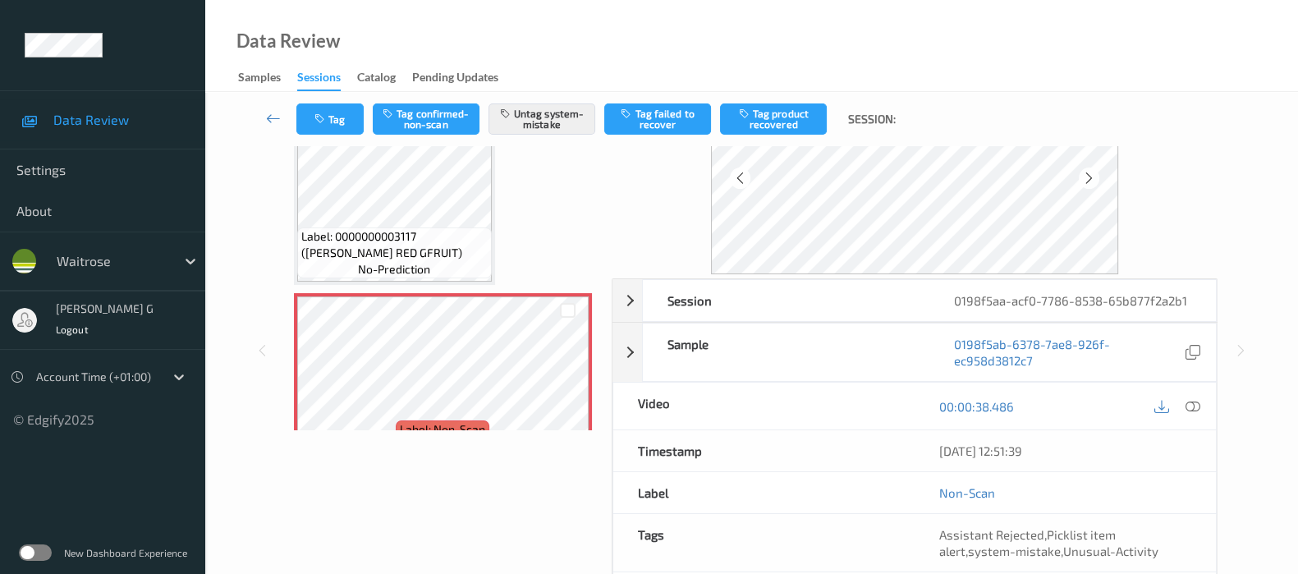
scroll to position [204, 0]
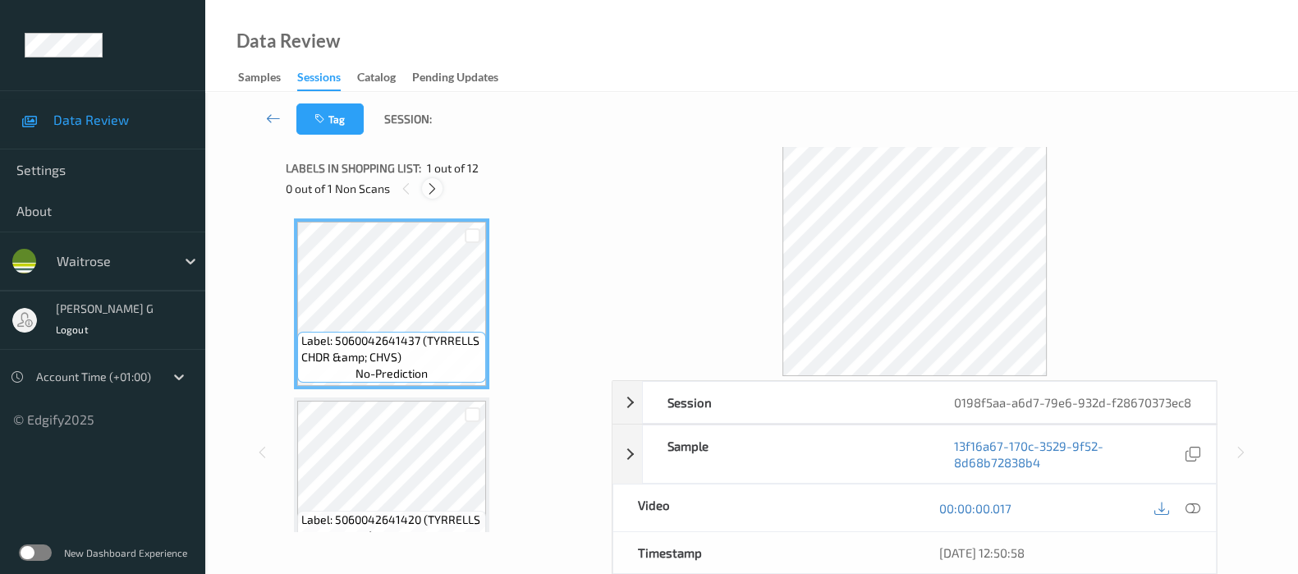
click at [433, 183] on icon at bounding box center [432, 188] width 14 height 15
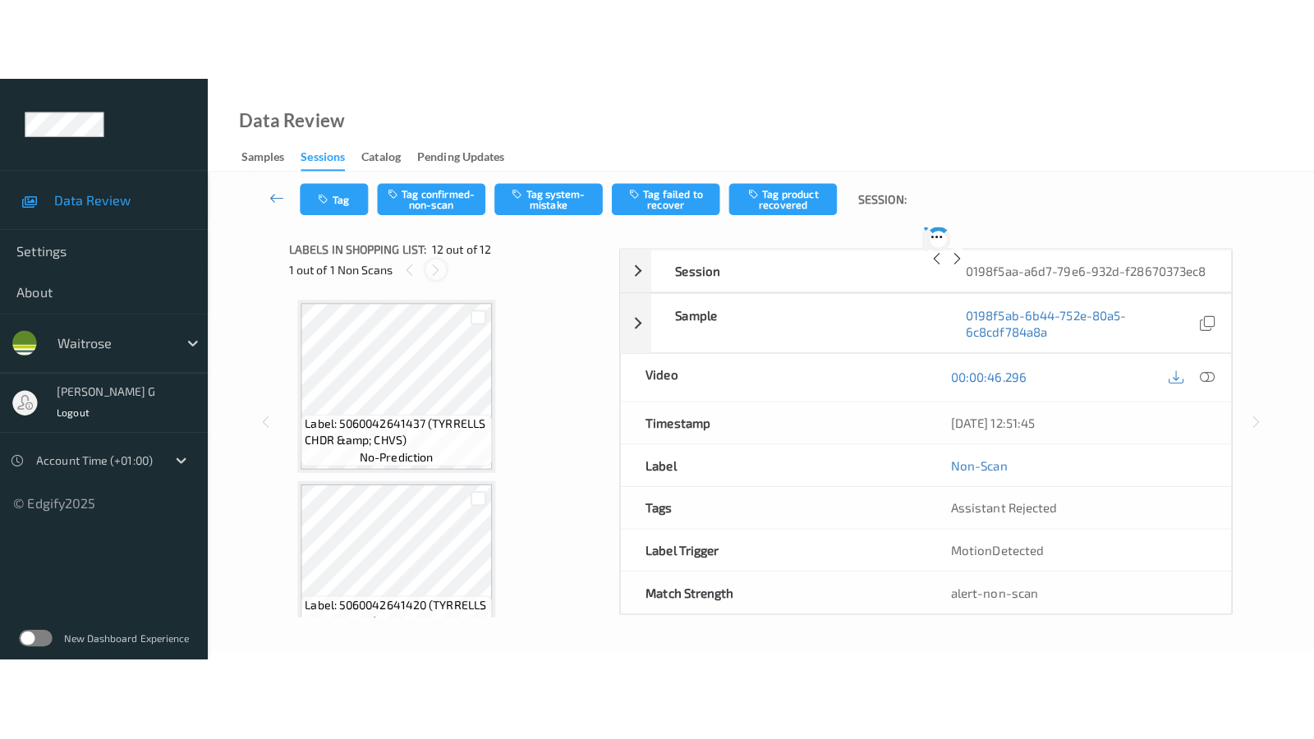
scroll to position [1787, 0]
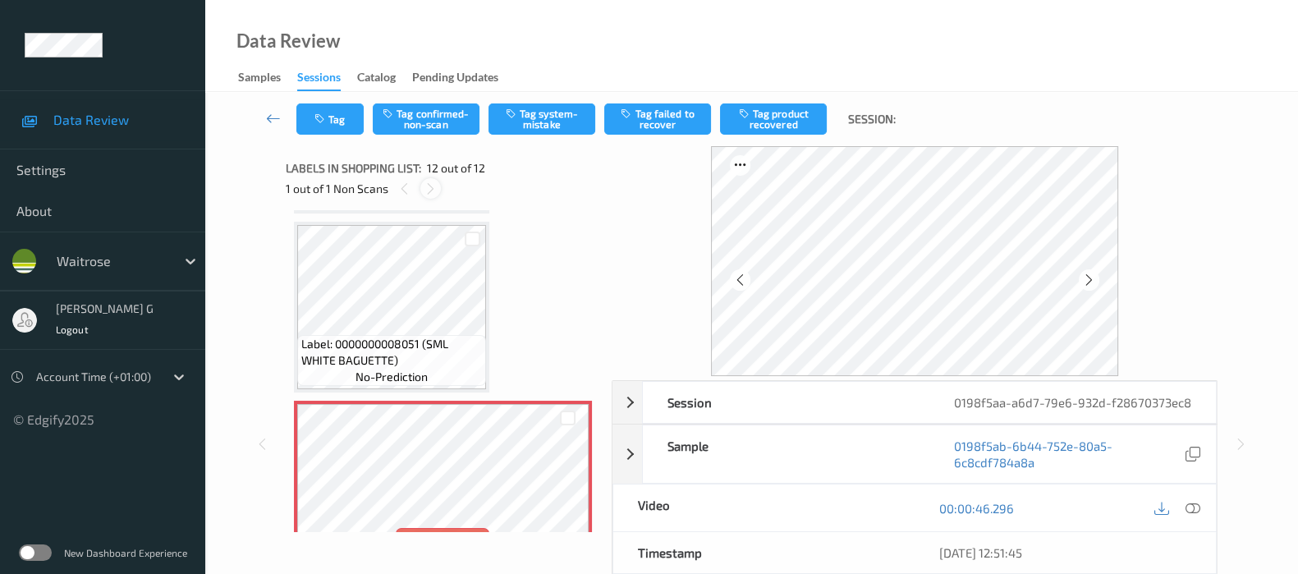
click at [425, 183] on icon at bounding box center [431, 188] width 14 height 15
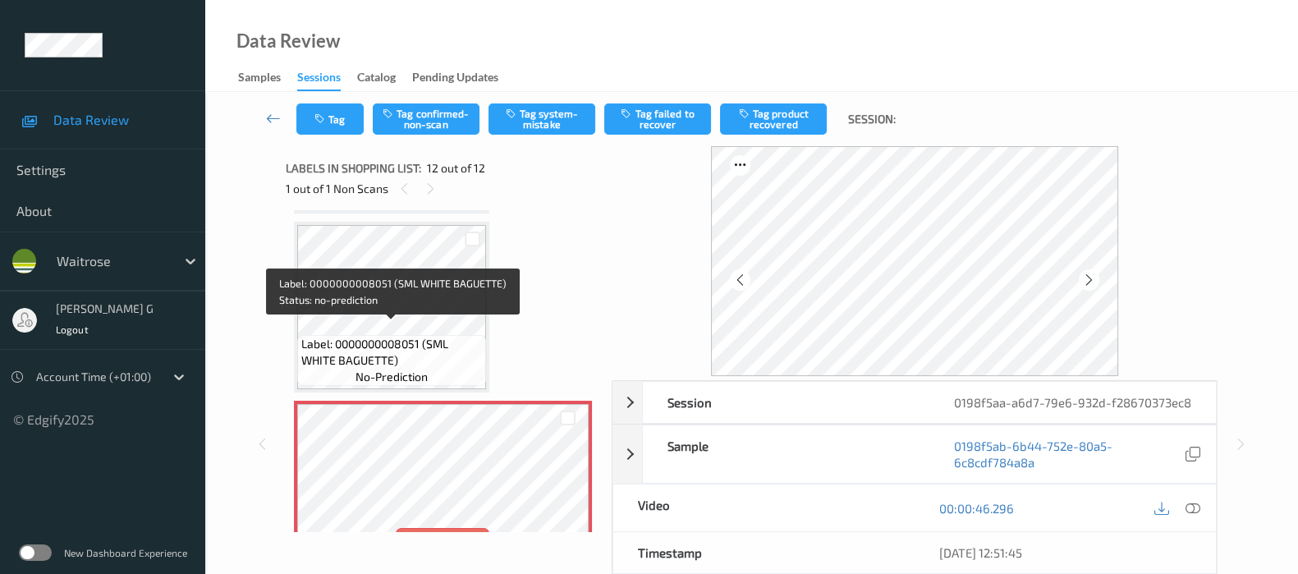
click at [369, 336] on span "Label: 0000000008051 (SML WHITE BAGUETTE)" at bounding box center [391, 352] width 181 height 33
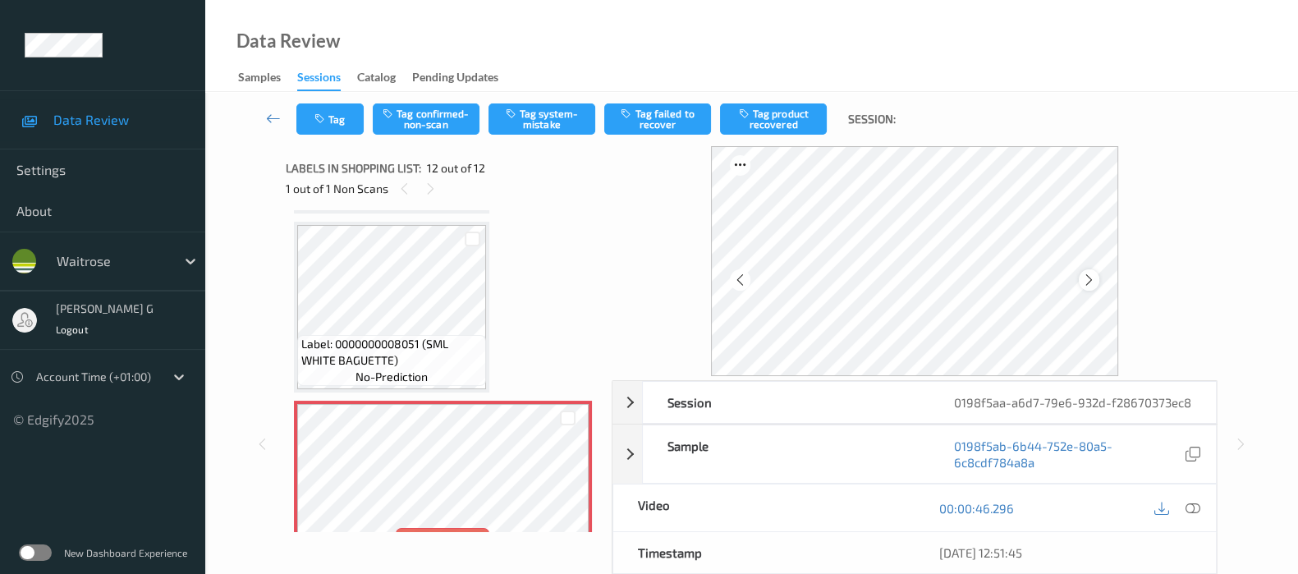
click at [1096, 285] on icon at bounding box center [1089, 280] width 14 height 15
click at [1192, 516] on icon at bounding box center [1193, 508] width 15 height 15
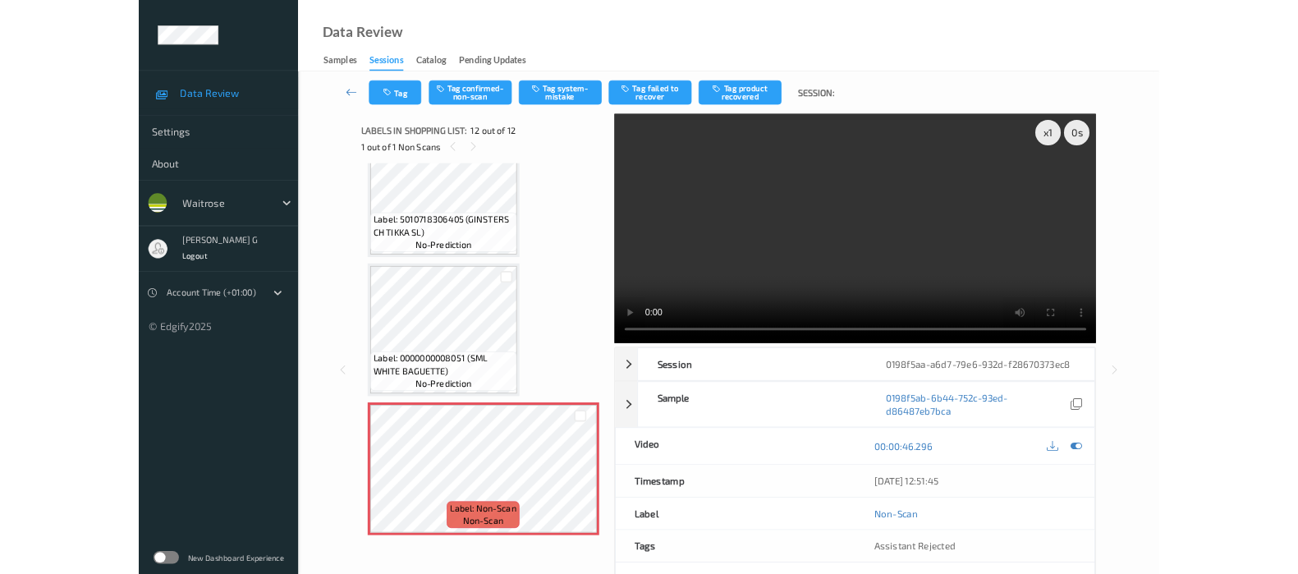
scroll to position [1655, 0]
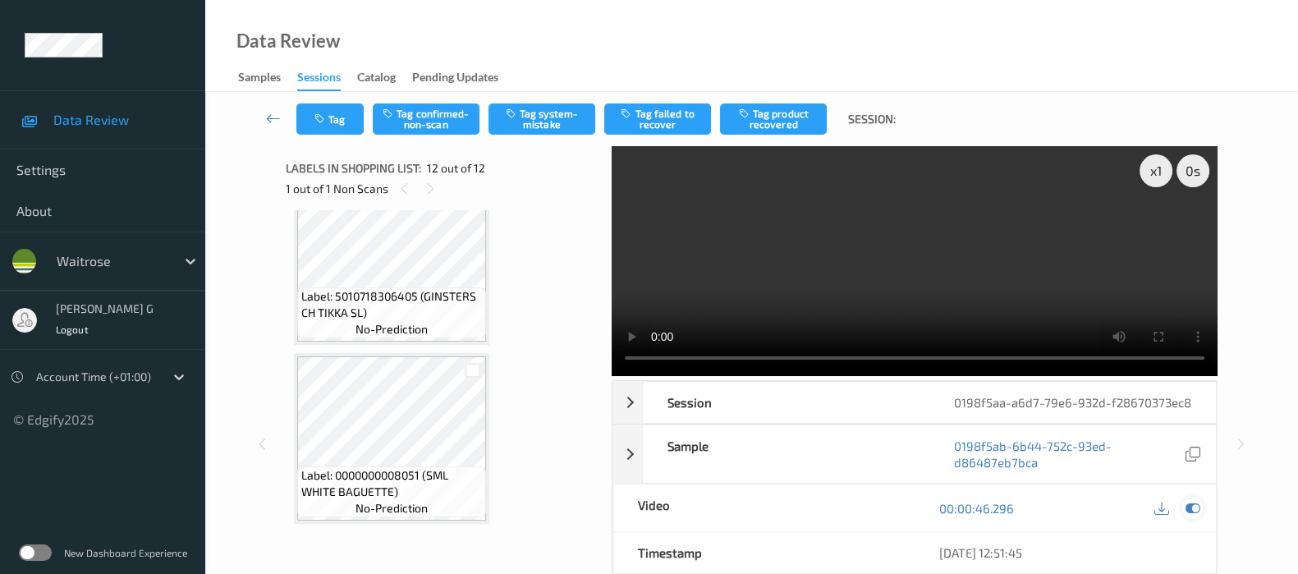
click at [1195, 516] on icon at bounding box center [1193, 508] width 15 height 15
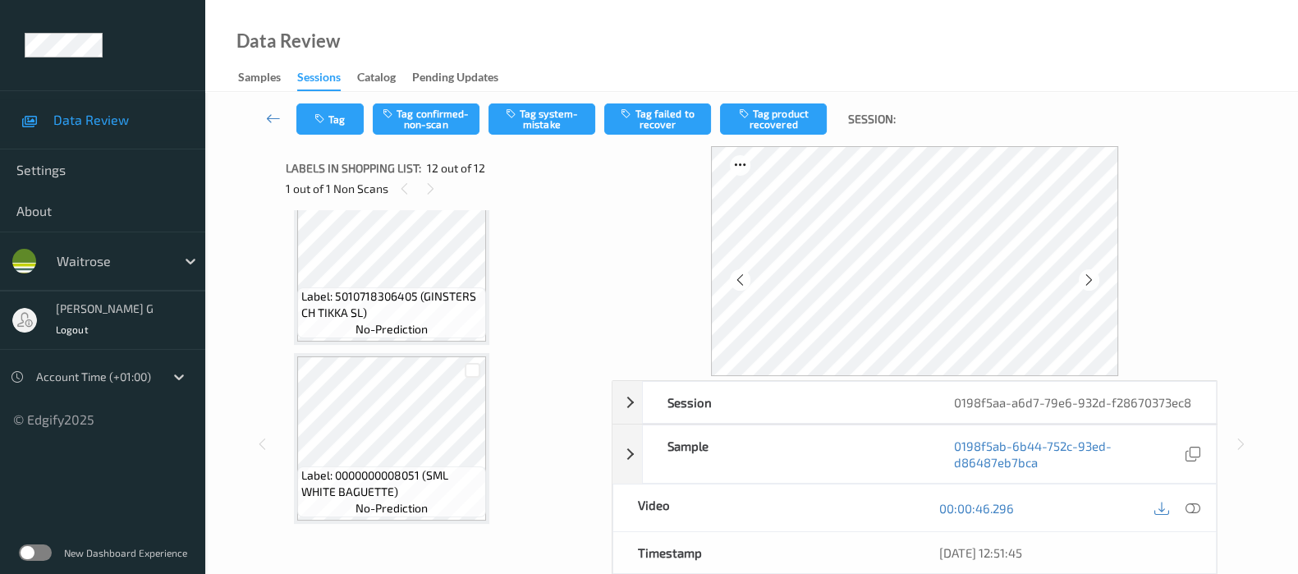
scroll to position [1758, 0]
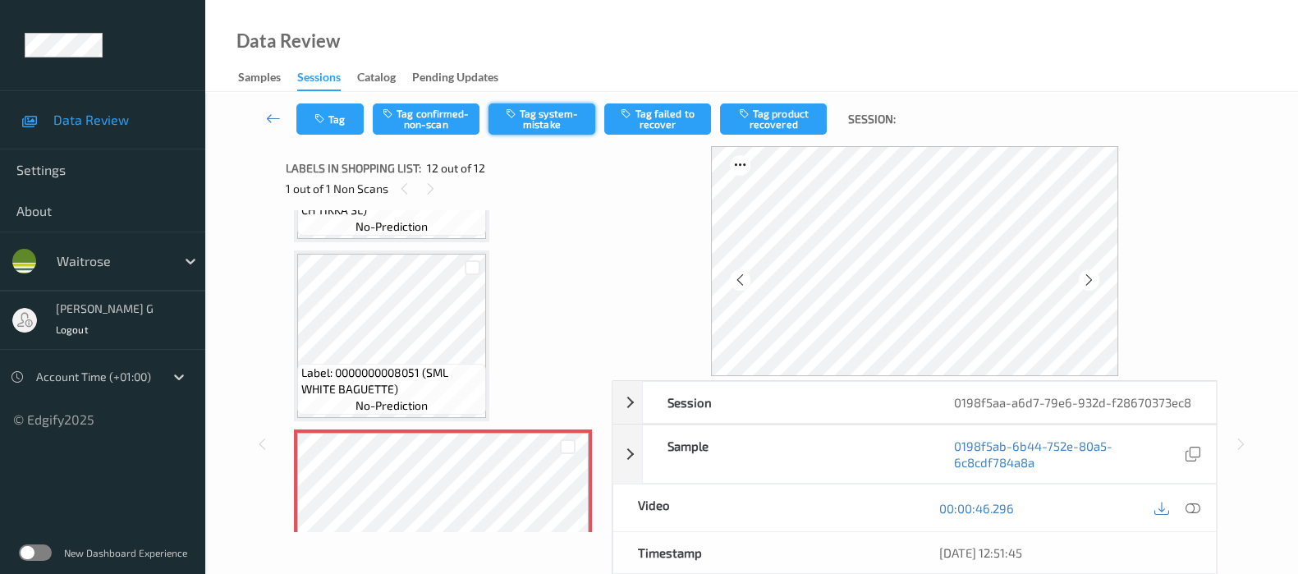
click at [571, 113] on button "Tag system-mistake" at bounding box center [542, 118] width 107 height 31
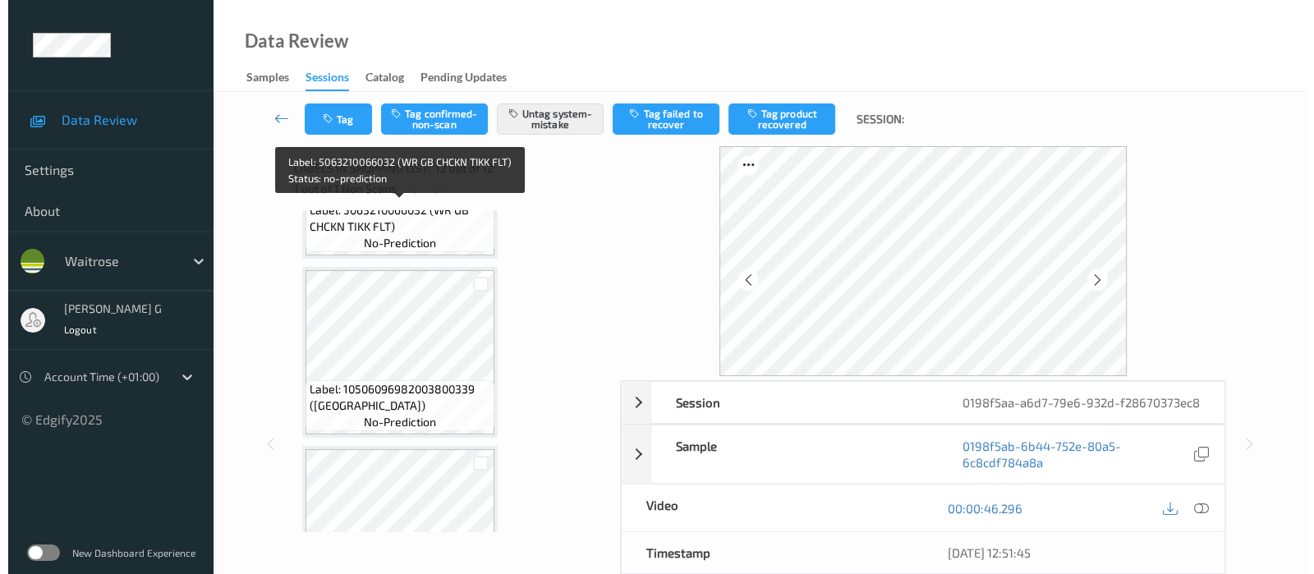
scroll to position [897, 0]
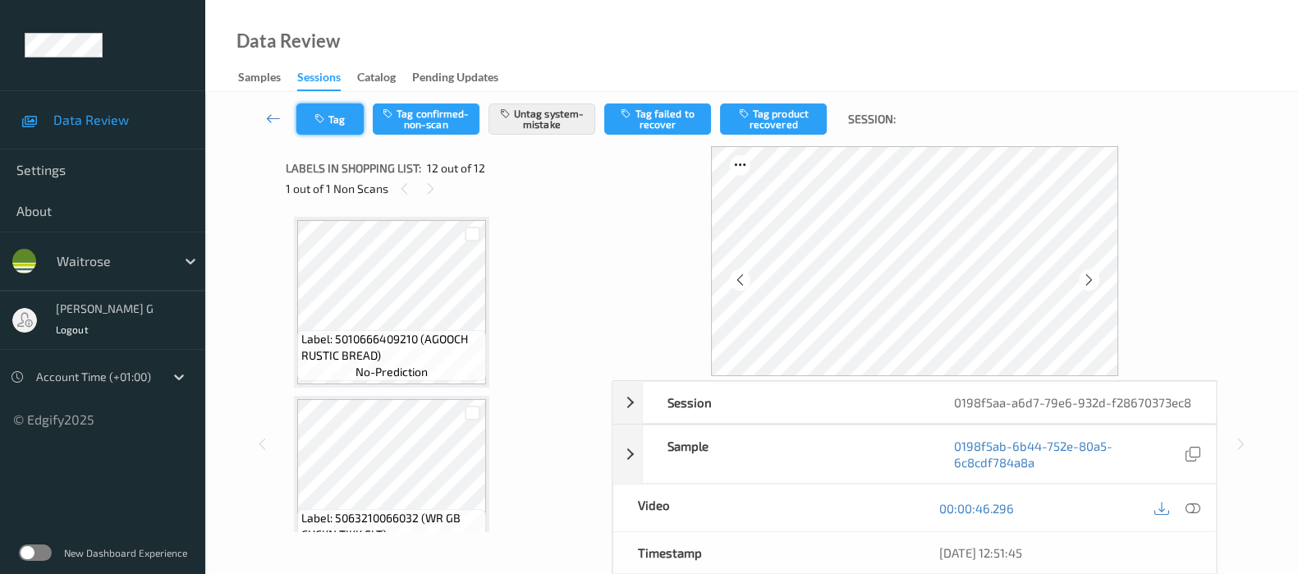
click at [344, 116] on button "Tag" at bounding box center [329, 118] width 67 height 31
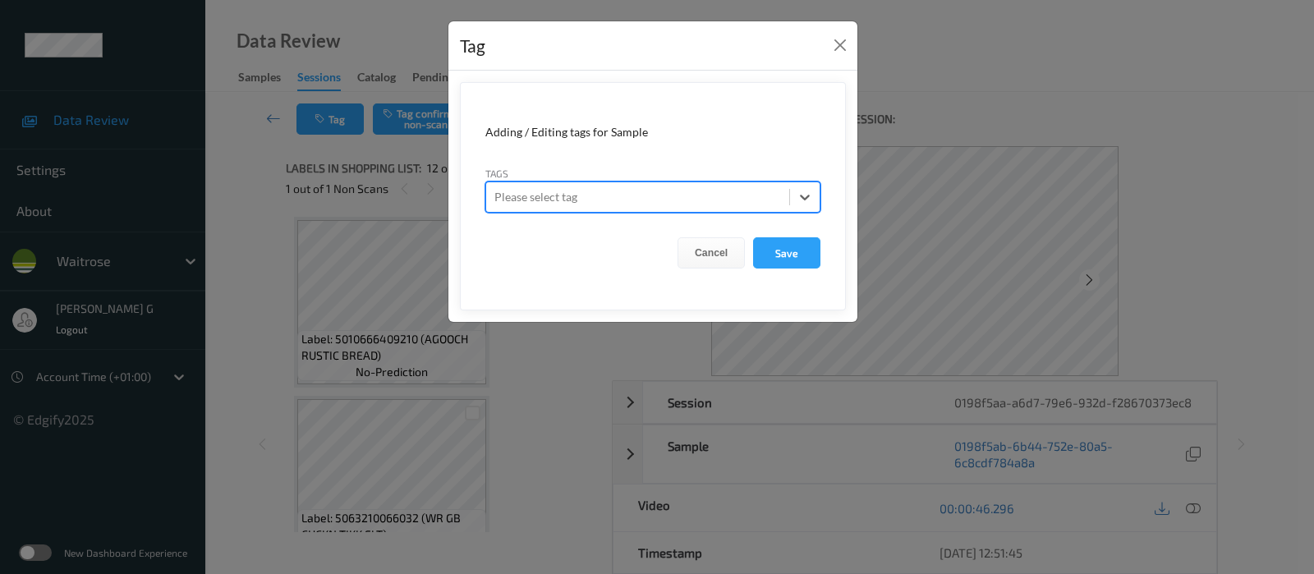
click at [1037, 100] on div "Tag Adding / Editing tags for Sample Tags option , selected. Select is focused …" at bounding box center [657, 287] width 1314 height 574
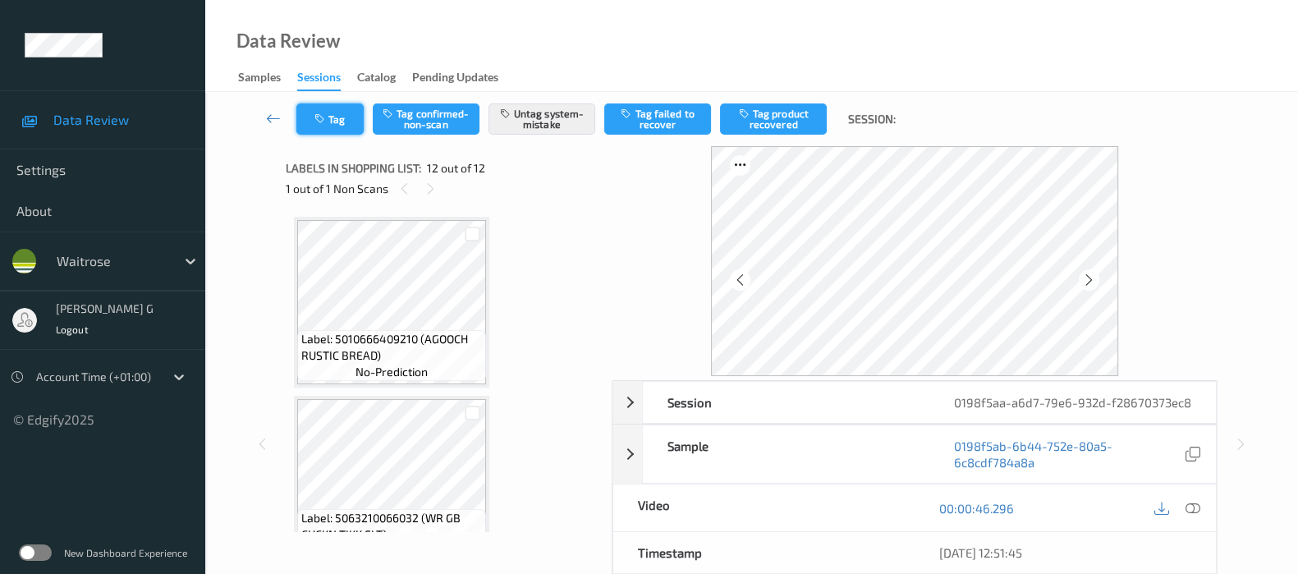
click at [319, 127] on button "Tag" at bounding box center [329, 118] width 67 height 31
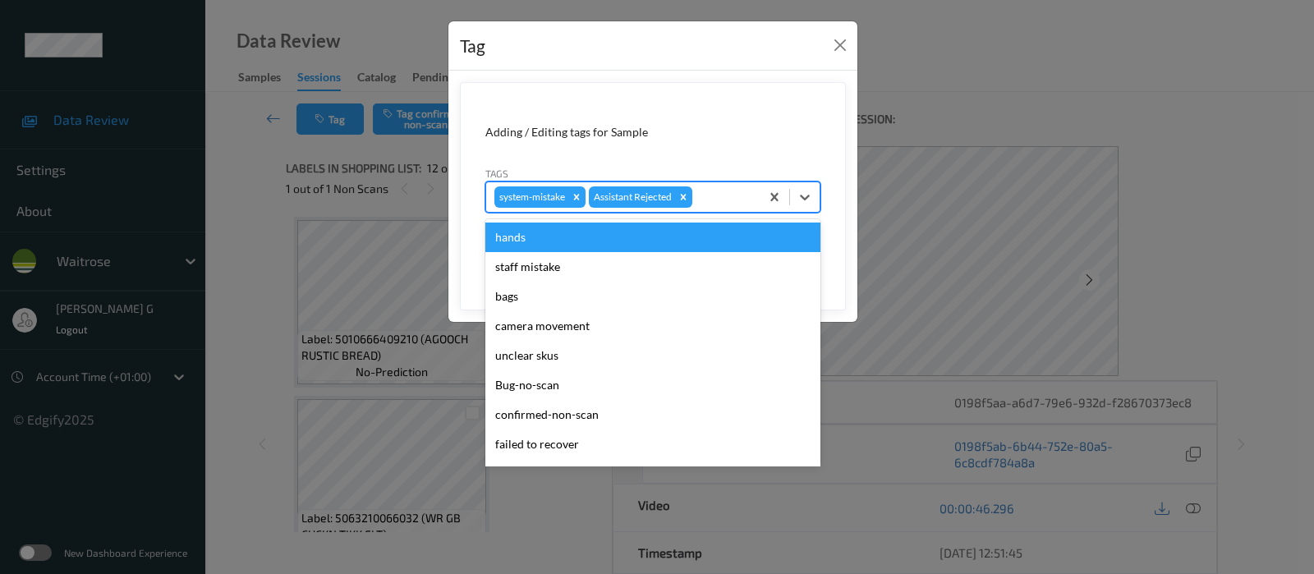
click at [727, 199] on div at bounding box center [723, 197] width 56 height 20
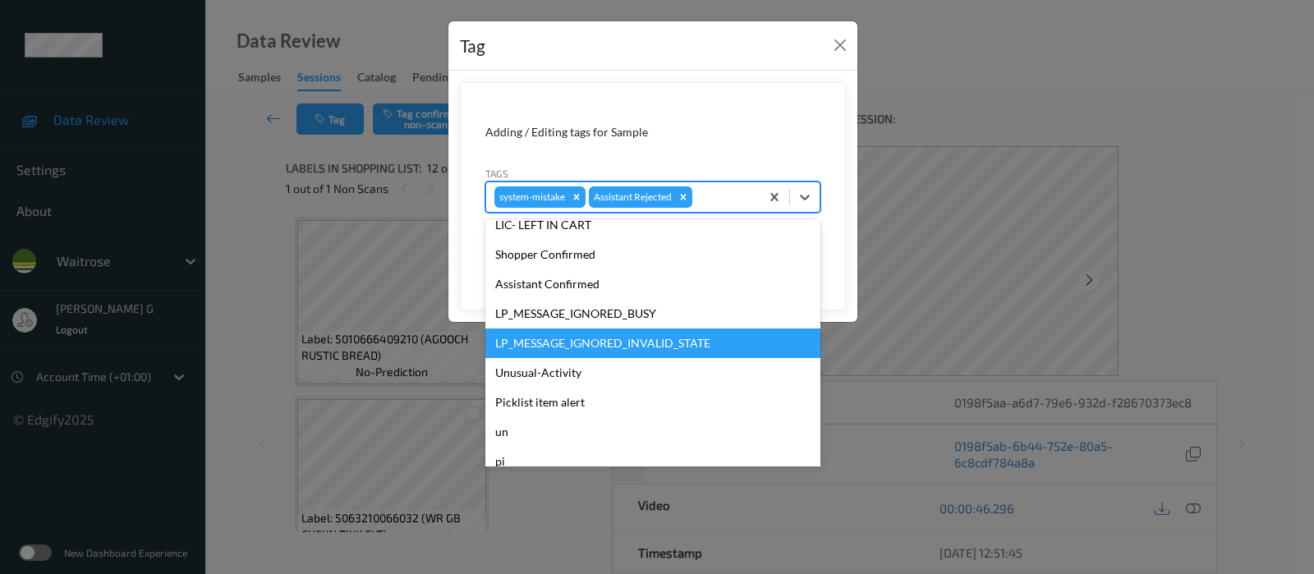
scroll to position [351, 0]
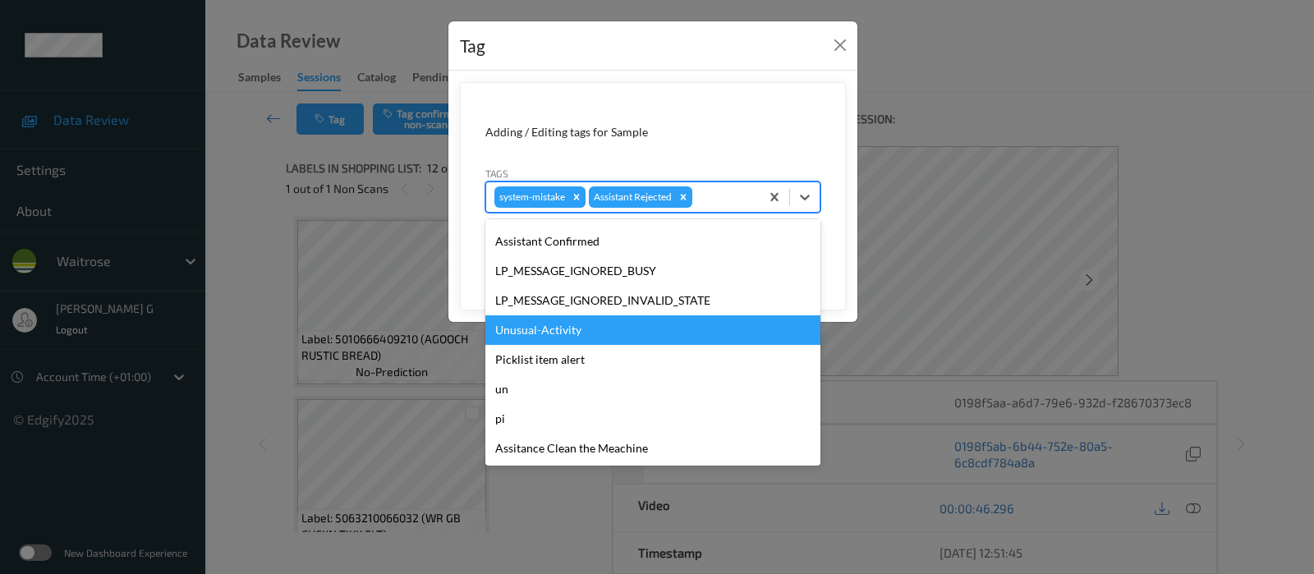
click at [533, 337] on div "Unusual-Activity" at bounding box center [652, 330] width 335 height 30
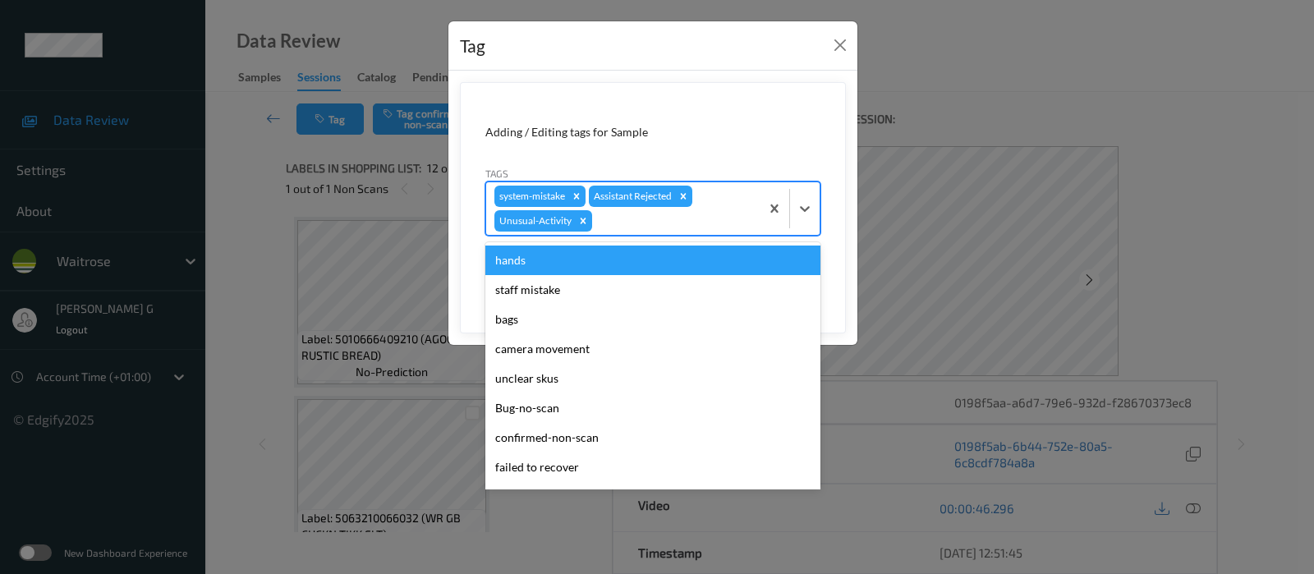
click at [682, 223] on div at bounding box center [673, 221] width 156 height 20
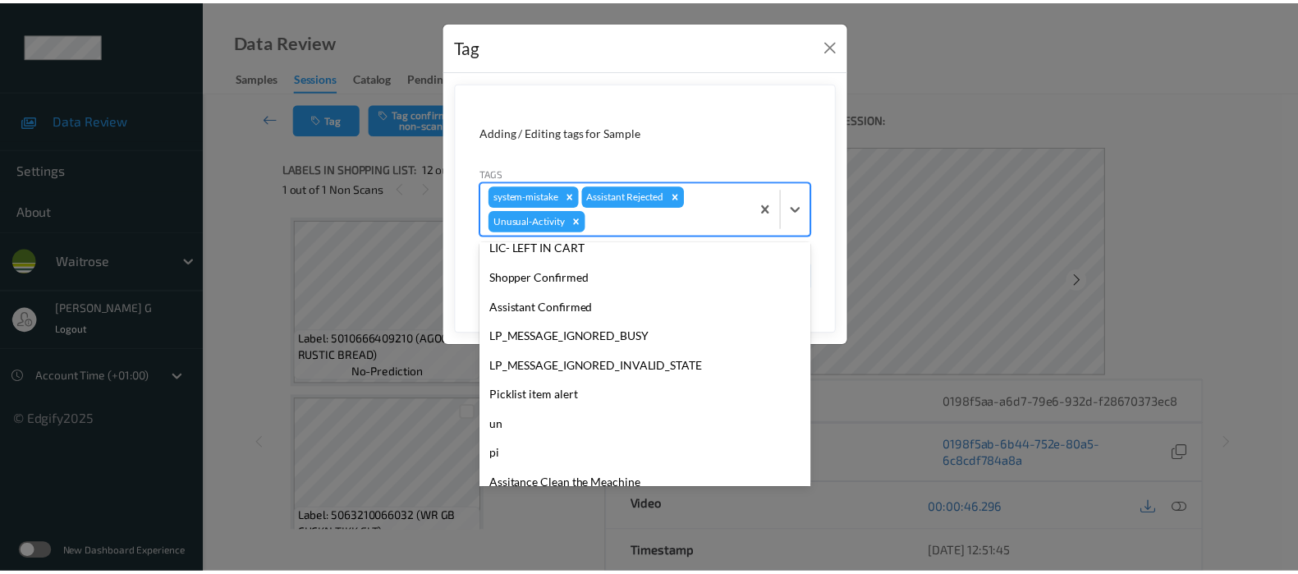
scroll to position [321, 0]
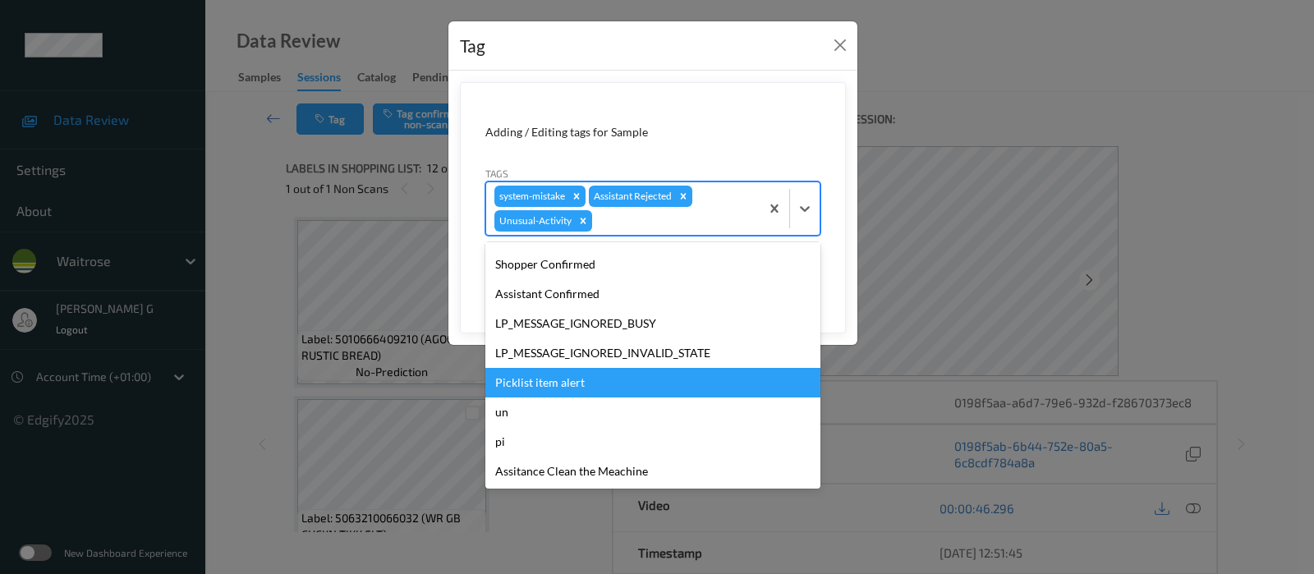
click at [526, 389] on div "Picklist item alert" at bounding box center [652, 383] width 335 height 30
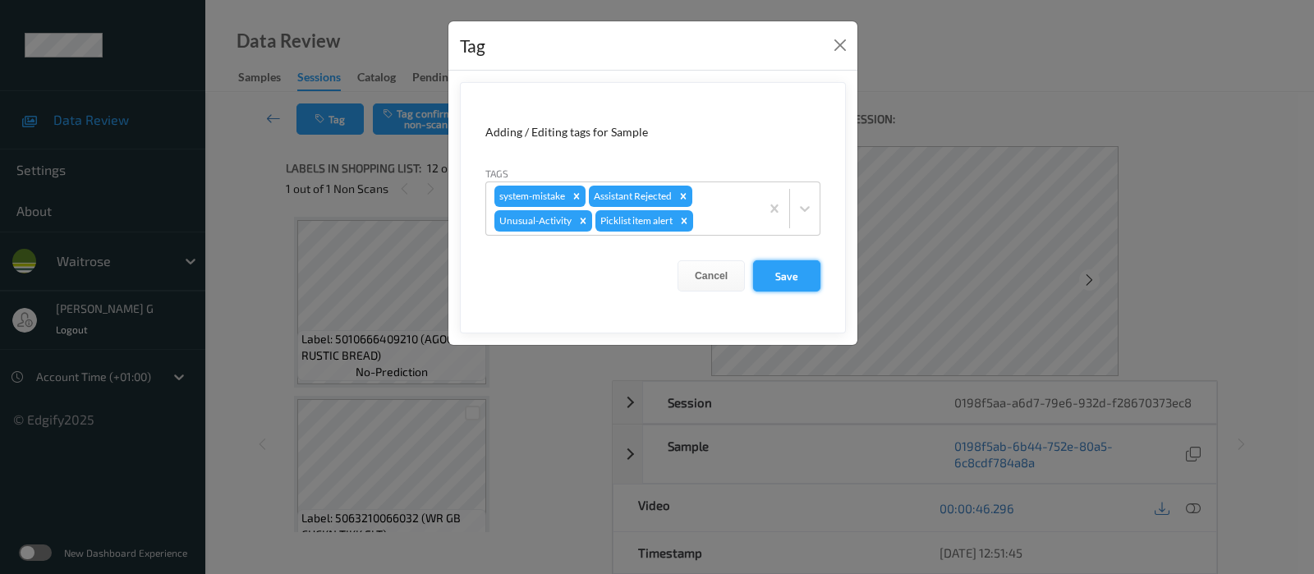
click at [787, 264] on button "Save" at bounding box center [786, 275] width 67 height 31
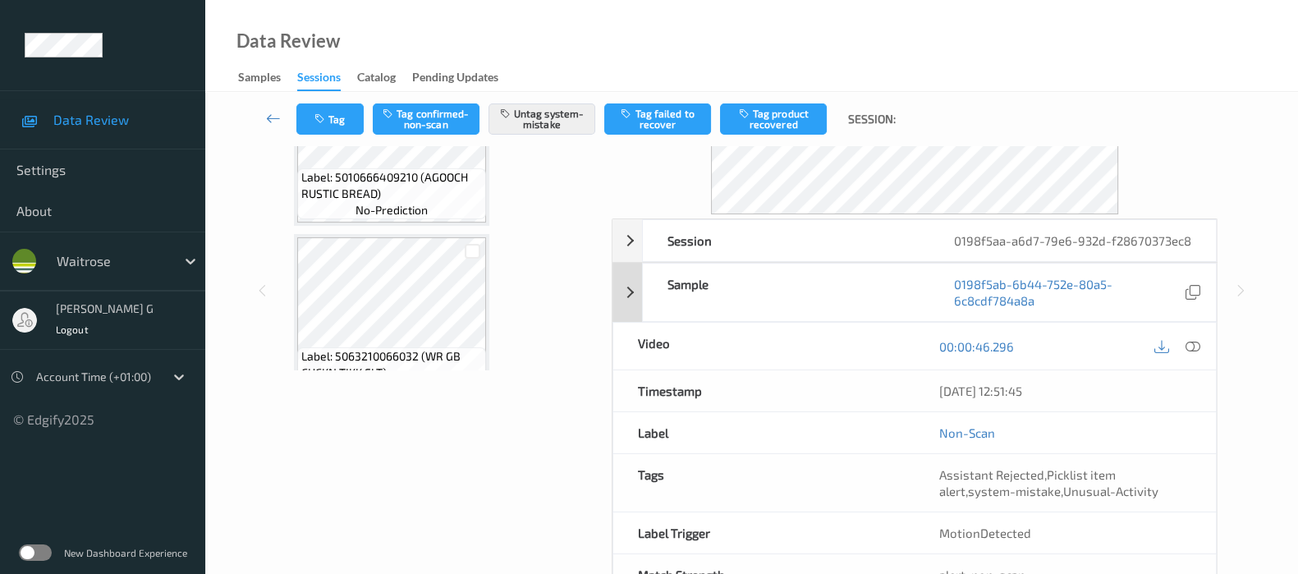
scroll to position [204, 0]
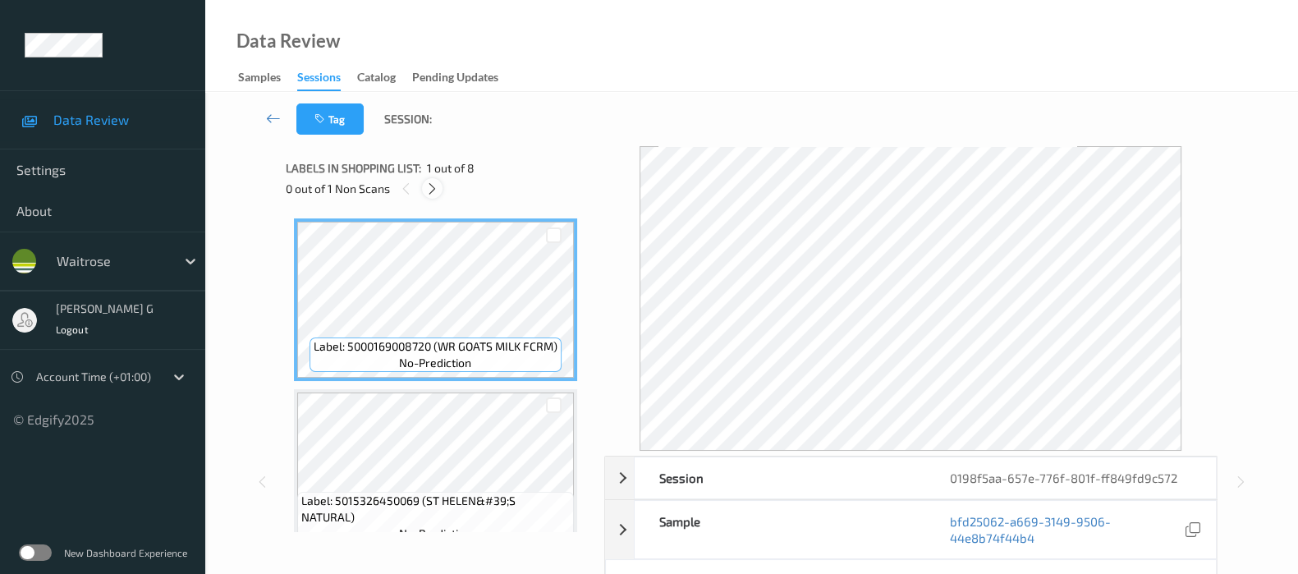
click at [433, 190] on icon at bounding box center [432, 188] width 14 height 15
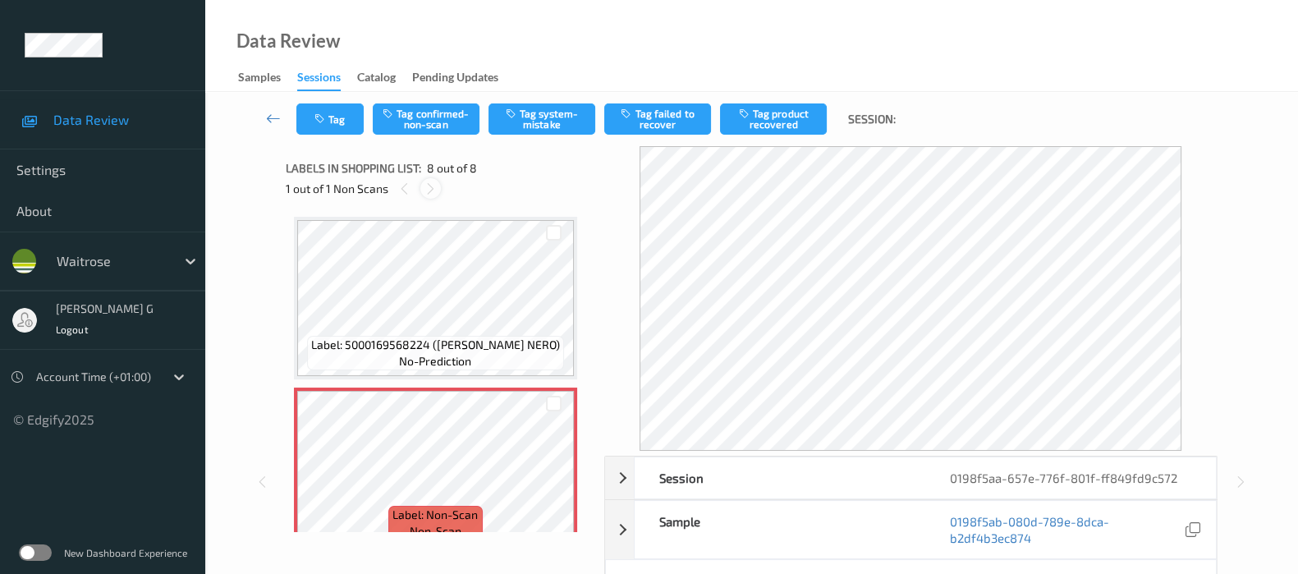
click at [427, 192] on icon at bounding box center [431, 188] width 14 height 15
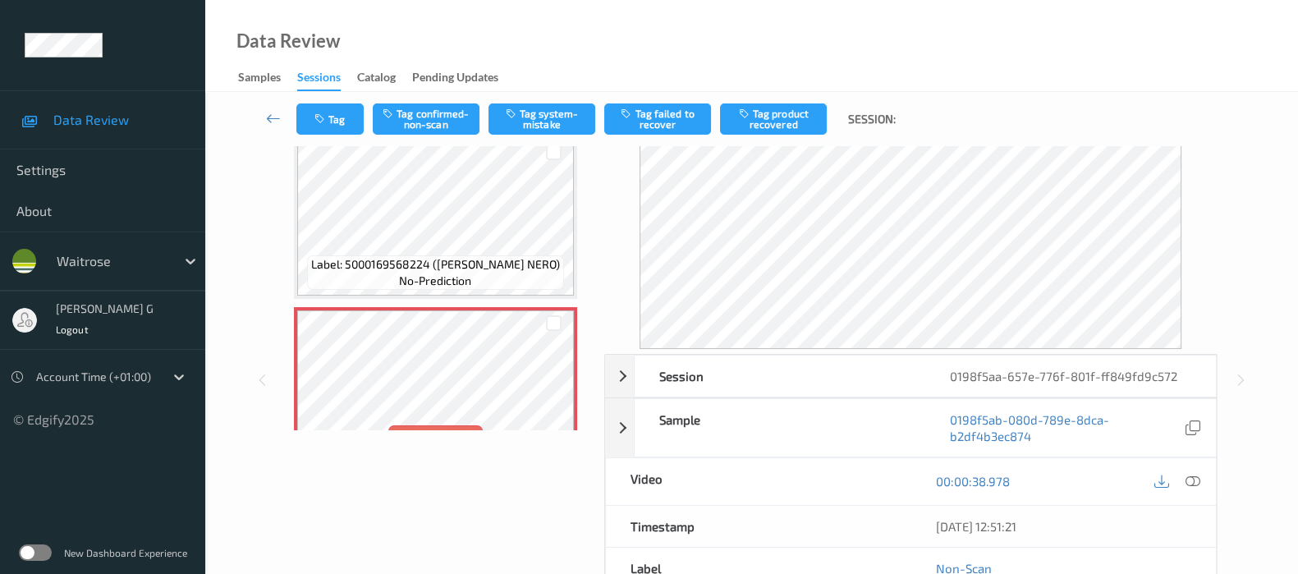
scroll to position [1026, 0]
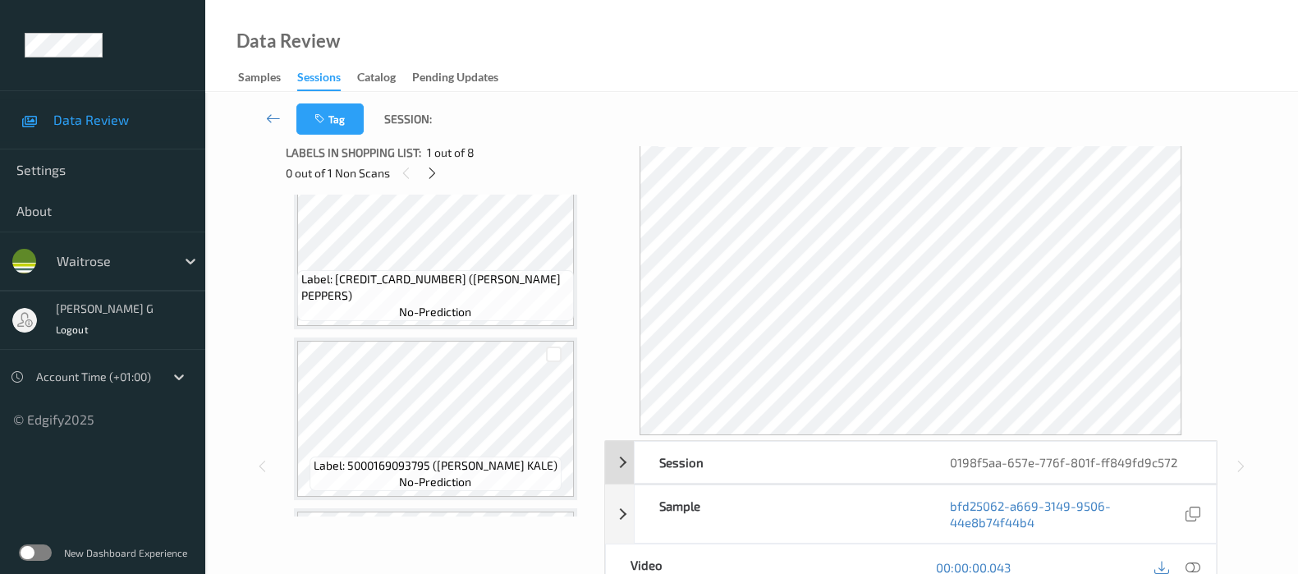
scroll to position [204, 0]
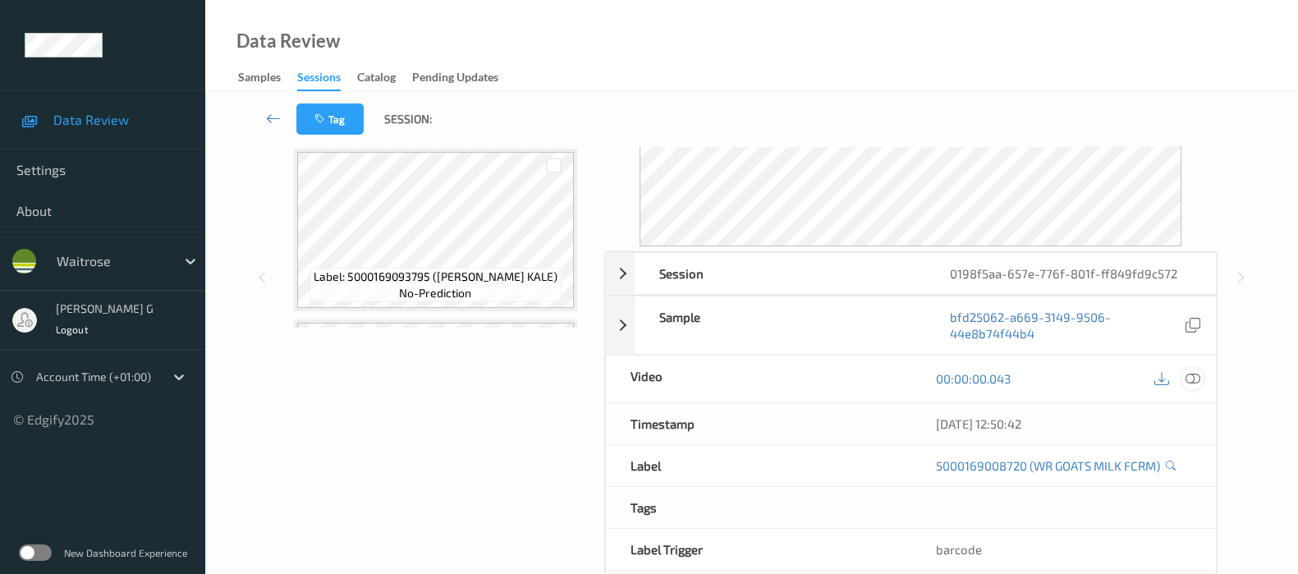
click at [1188, 379] on icon at bounding box center [1193, 378] width 15 height 15
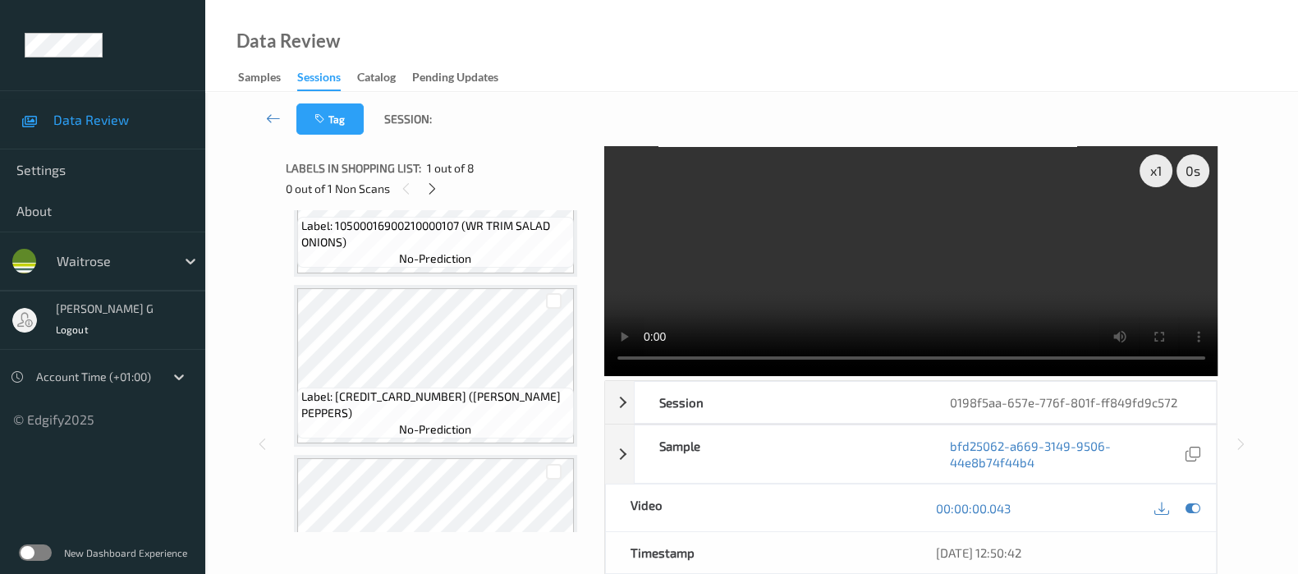
scroll to position [1040, 0]
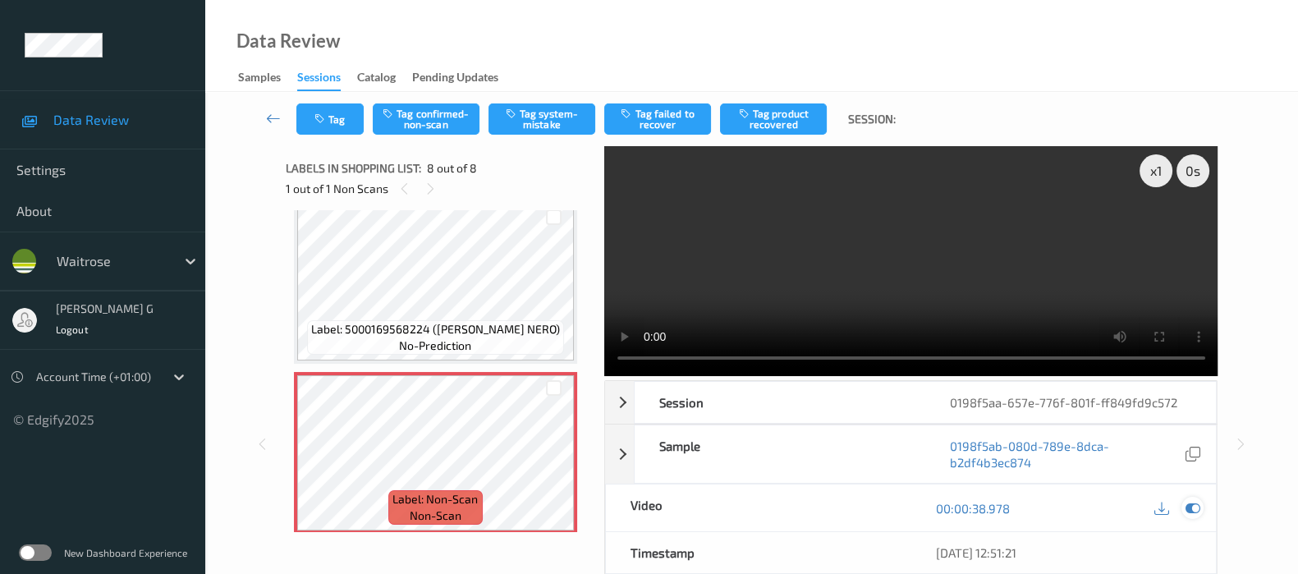
click at [1198, 507] on icon at bounding box center [1193, 508] width 15 height 15
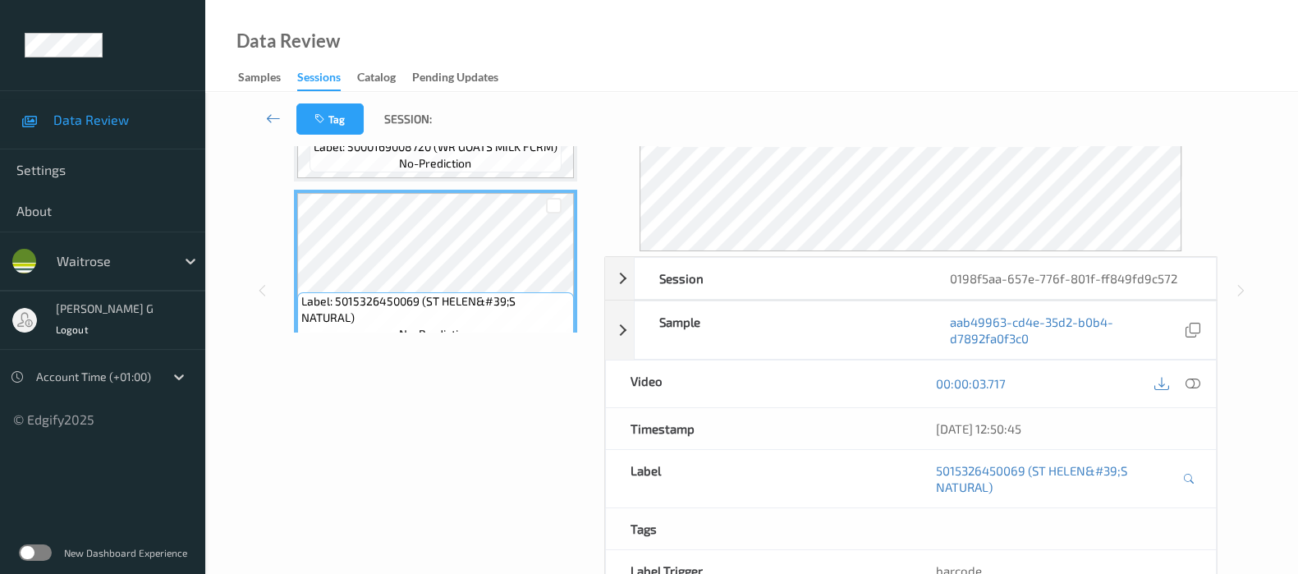
scroll to position [0, 0]
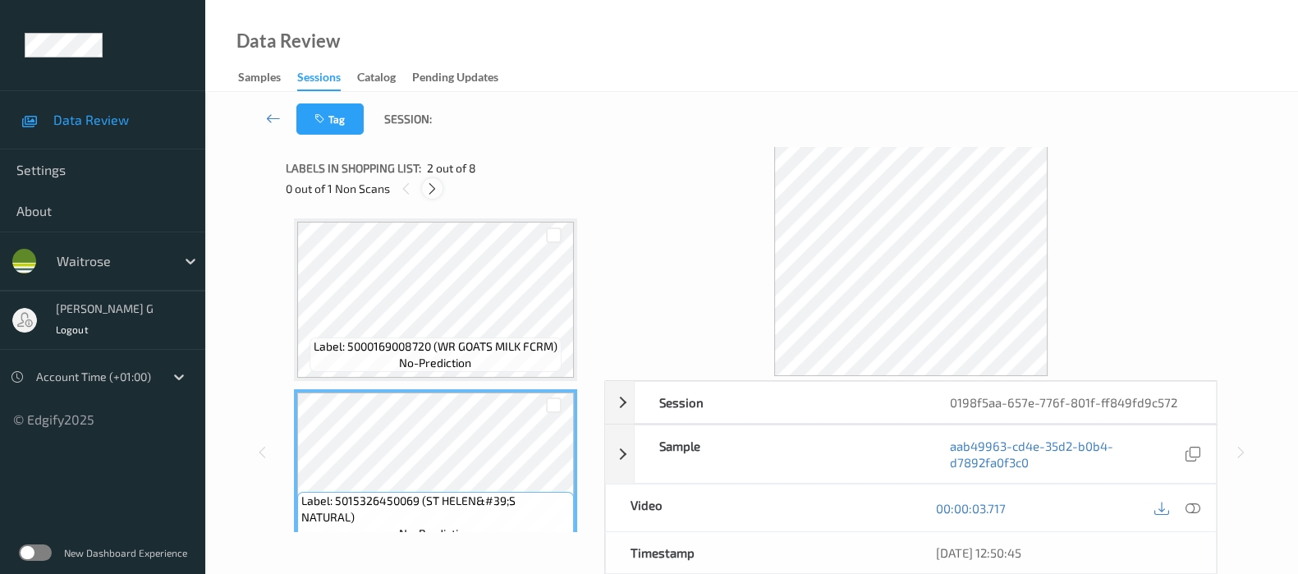
click at [434, 186] on icon at bounding box center [432, 188] width 14 height 15
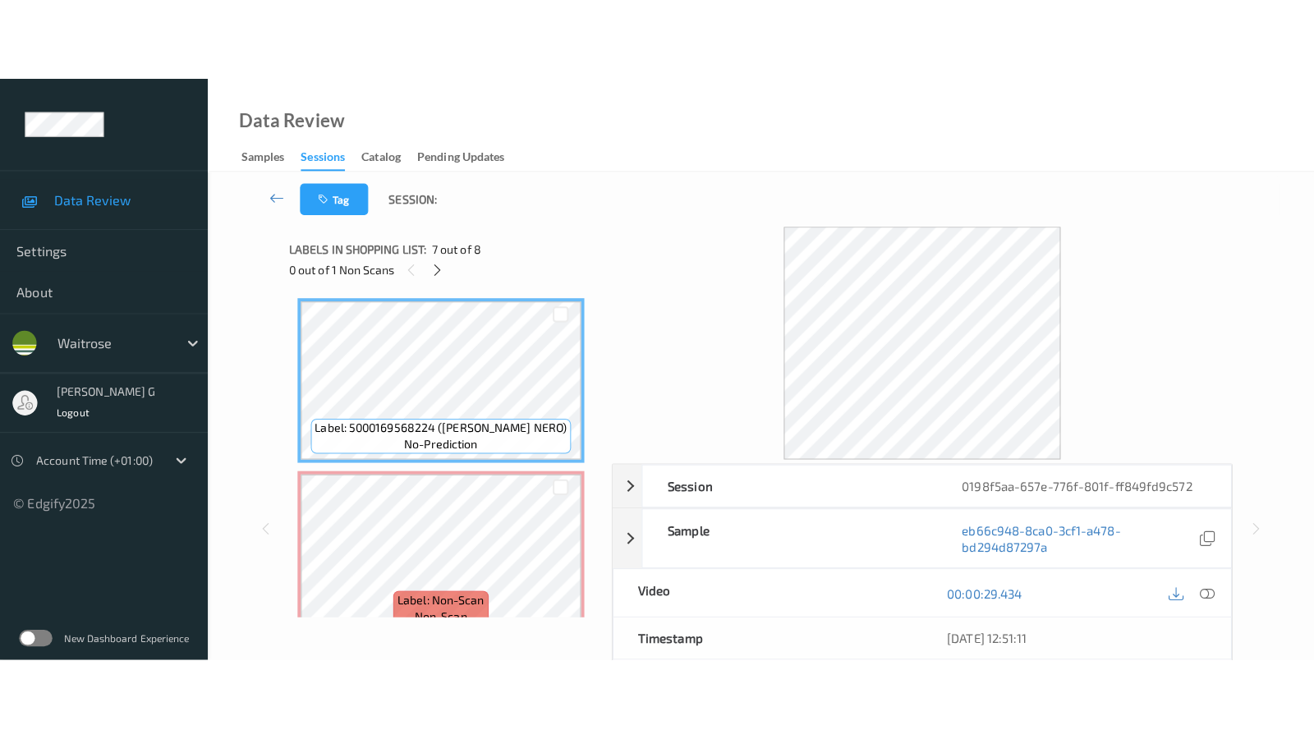
scroll to position [1040, 0]
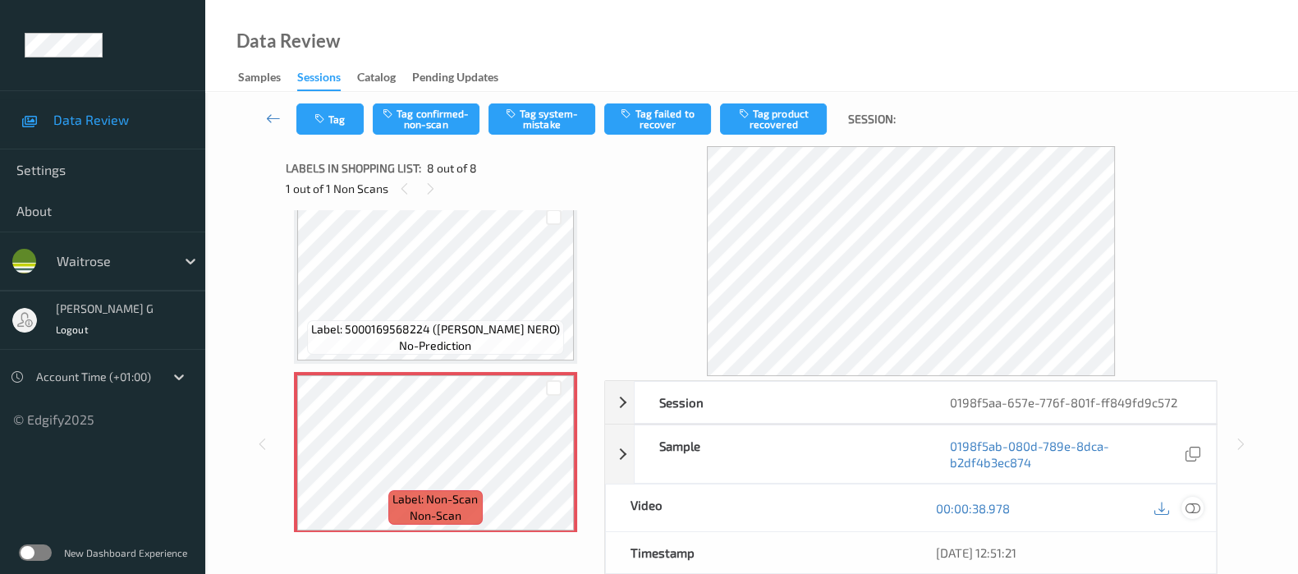
click at [1191, 503] on icon at bounding box center [1193, 508] width 15 height 15
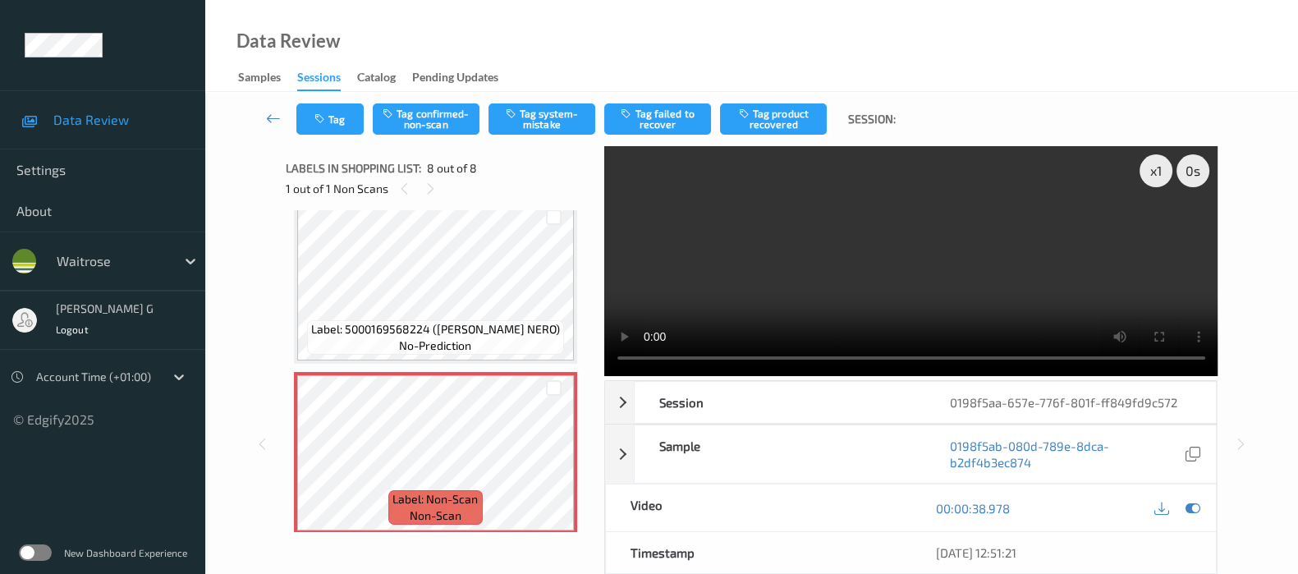
scroll to position [897, 0]
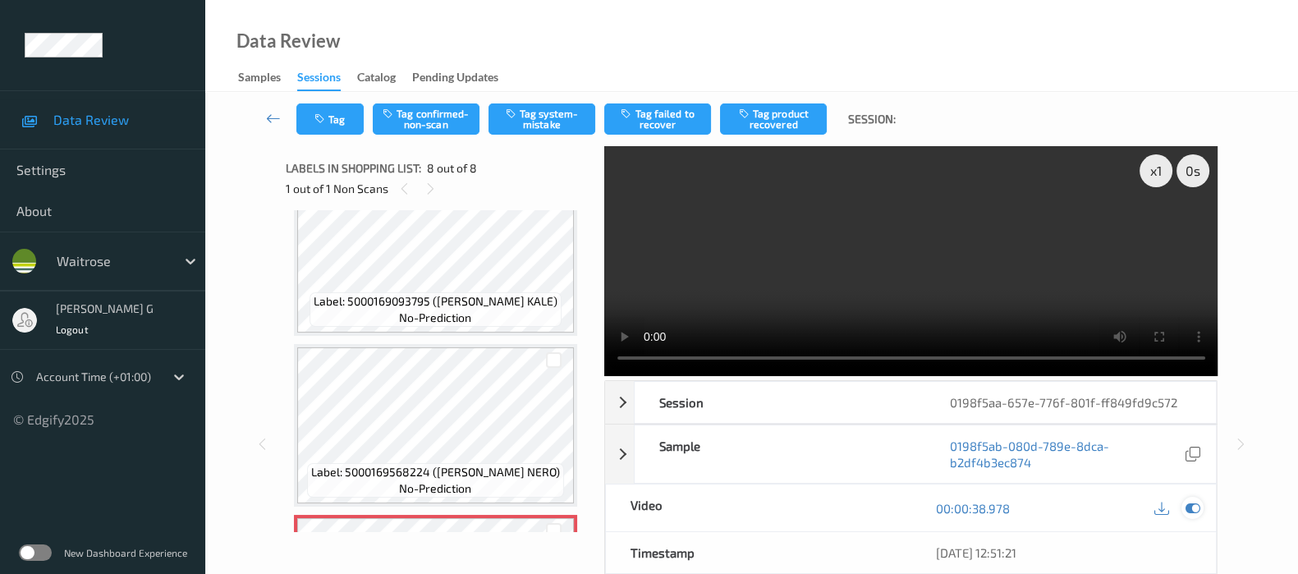
click at [1191, 506] on icon at bounding box center [1193, 508] width 15 height 15
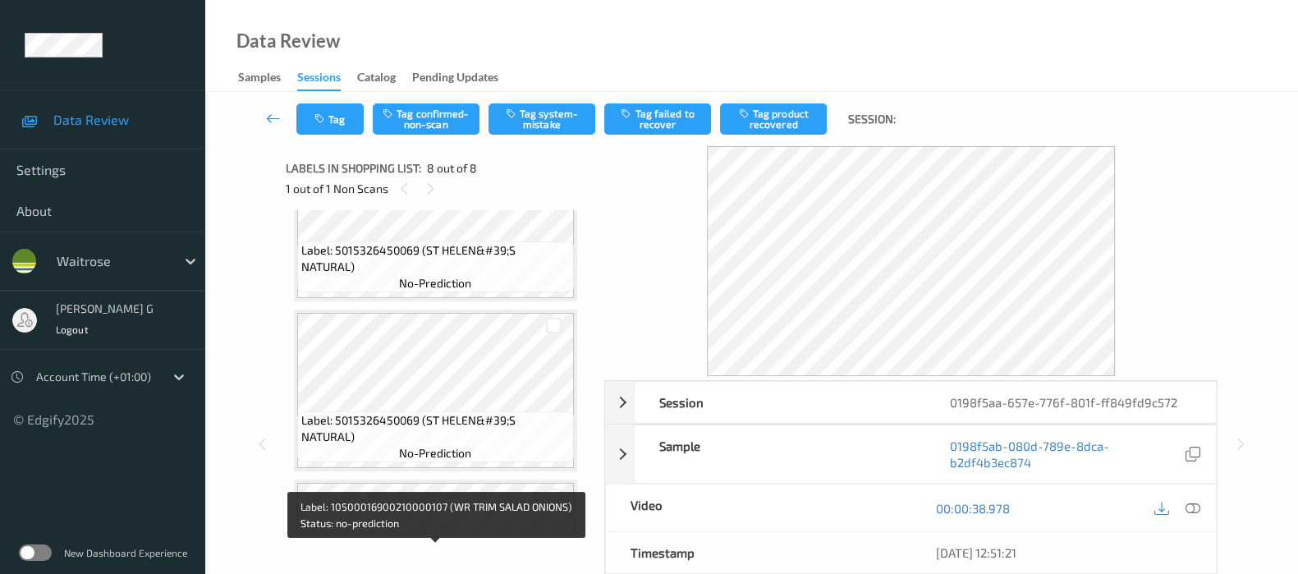
scroll to position [76, 0]
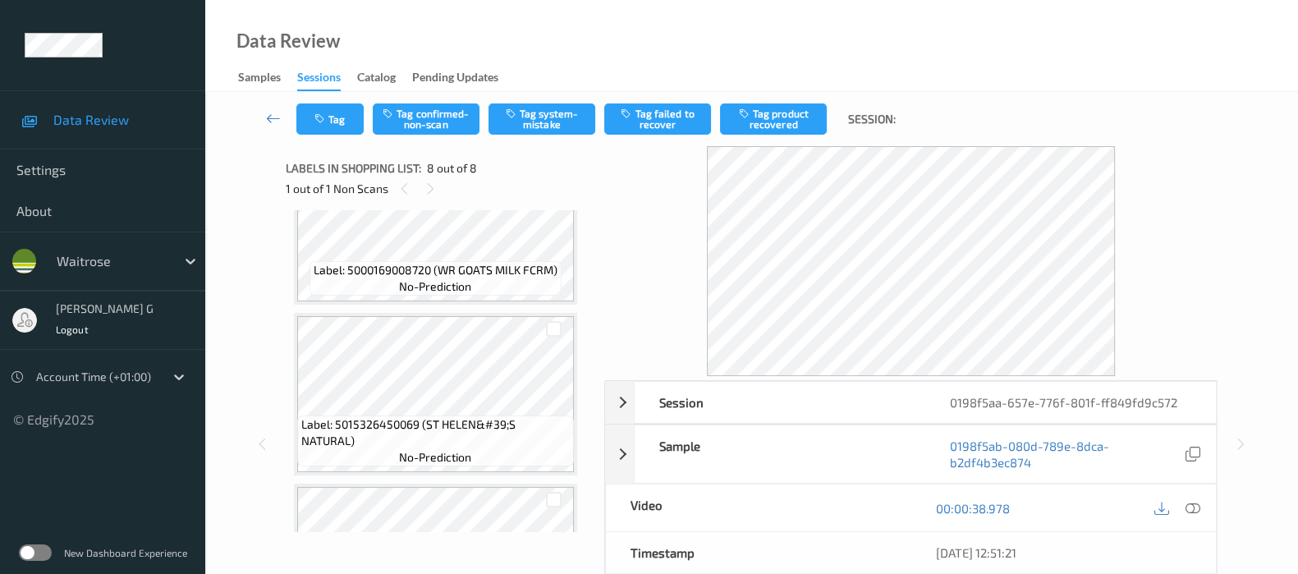
click at [1209, 288] on div at bounding box center [911, 261] width 614 height 230
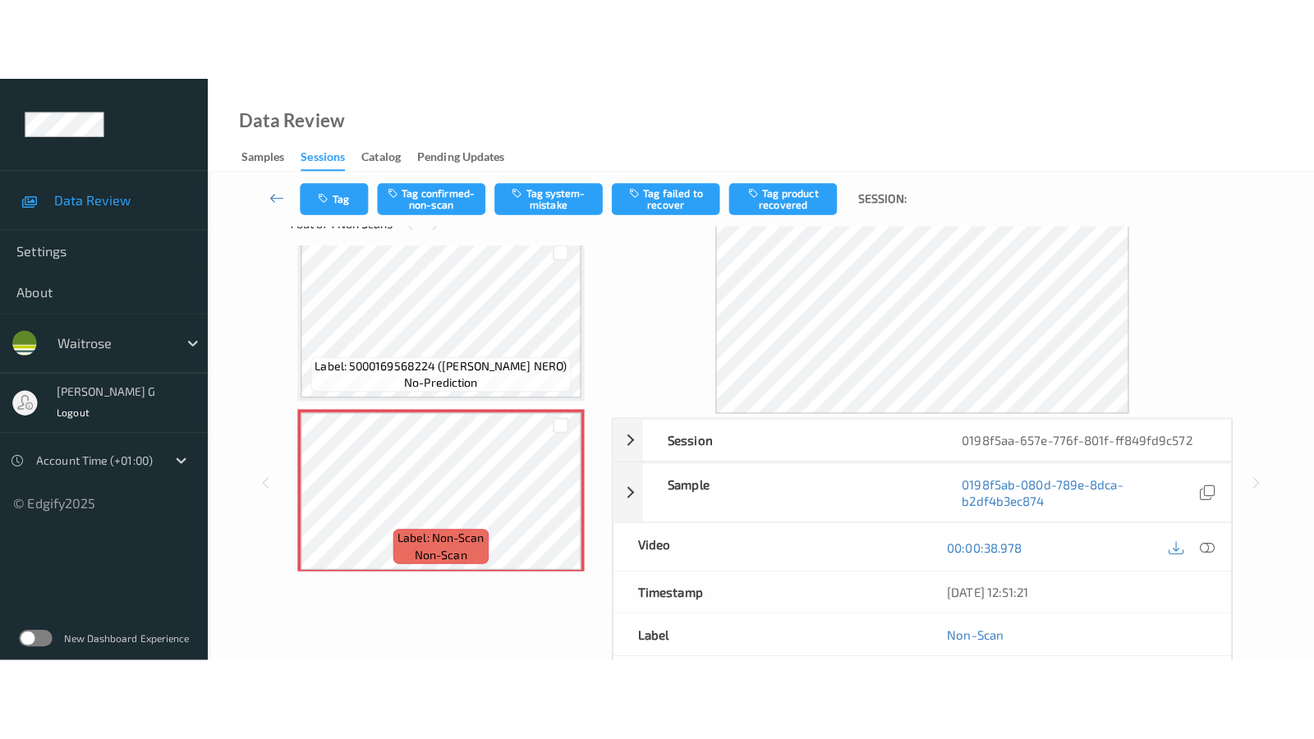
scroll to position [0, 0]
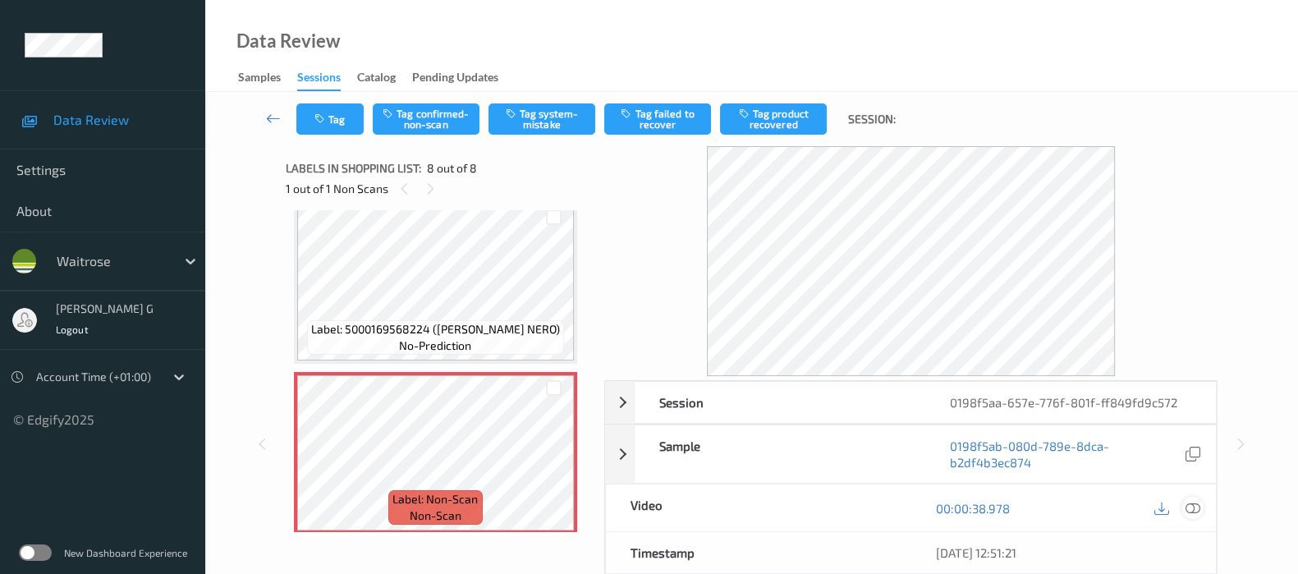
click at [1184, 507] on div at bounding box center [1193, 508] width 22 height 22
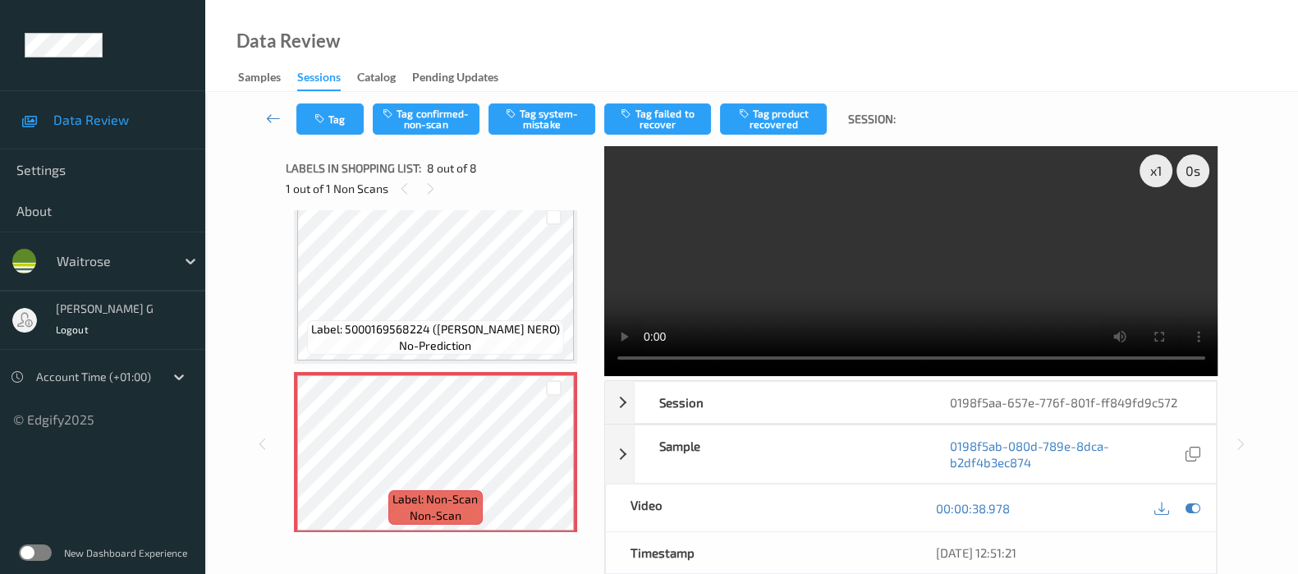
scroll to position [897, 0]
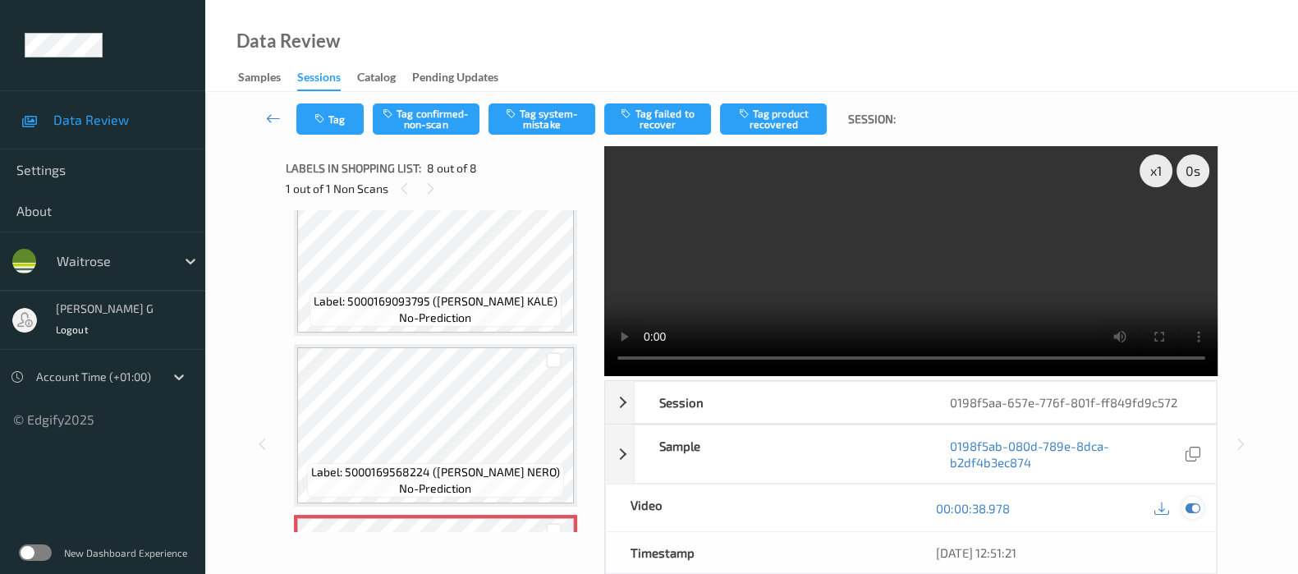
click at [1195, 512] on icon at bounding box center [1193, 508] width 15 height 15
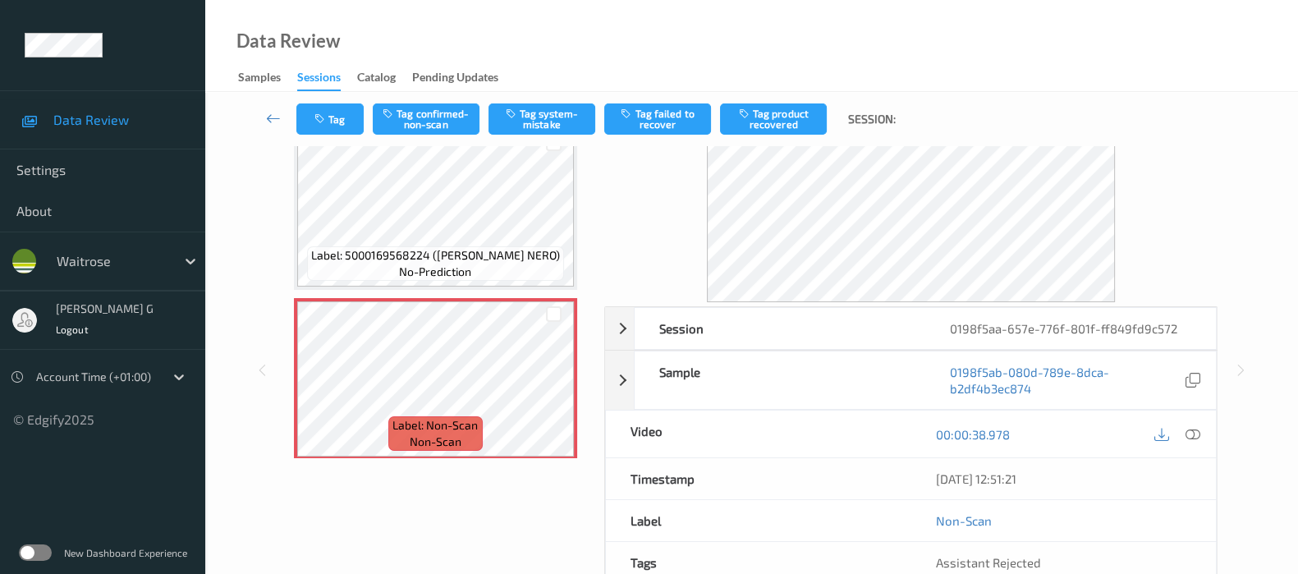
scroll to position [0, 0]
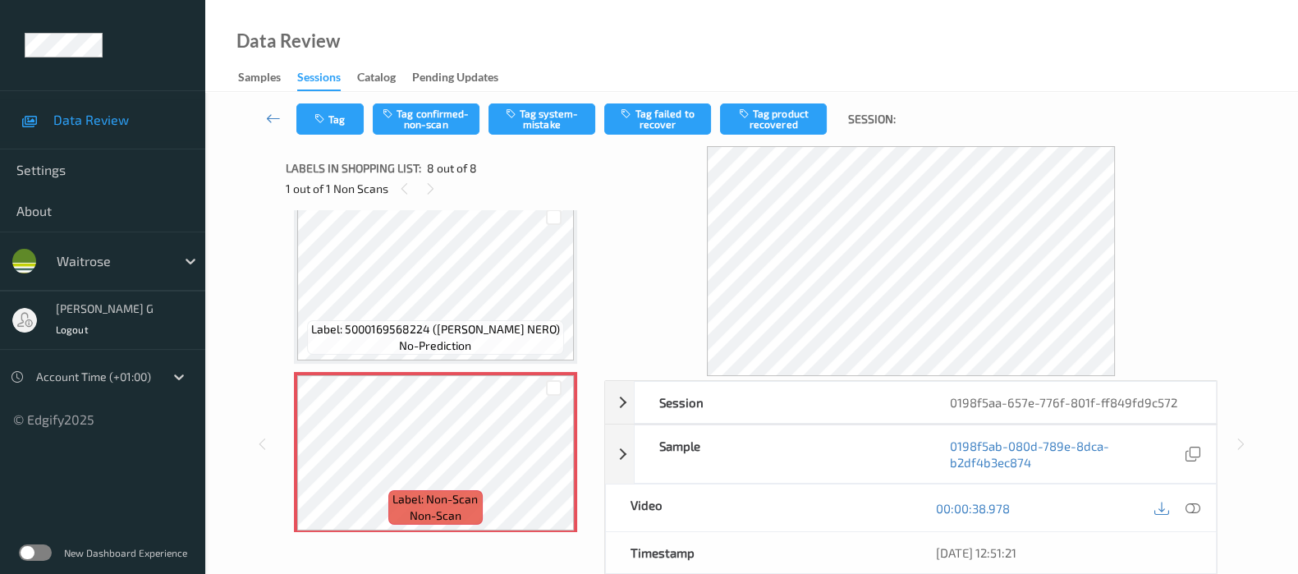
click at [682, 287] on div at bounding box center [911, 261] width 614 height 230
click at [545, 116] on button "Tag system-mistake" at bounding box center [542, 118] width 107 height 31
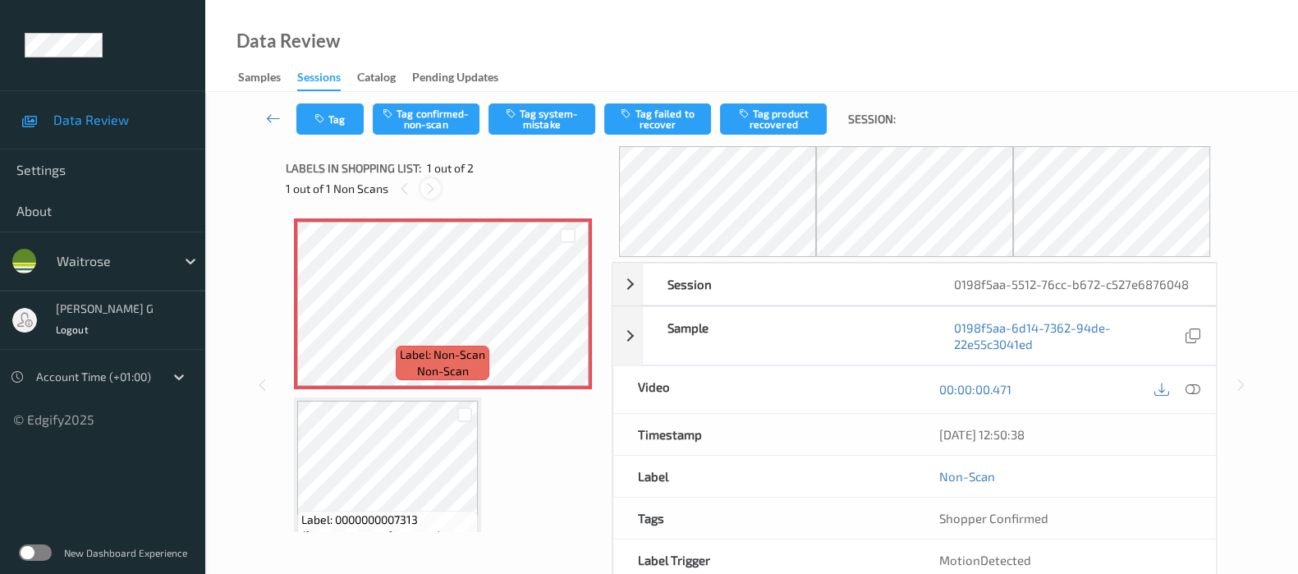
click at [435, 192] on icon at bounding box center [431, 188] width 14 height 15
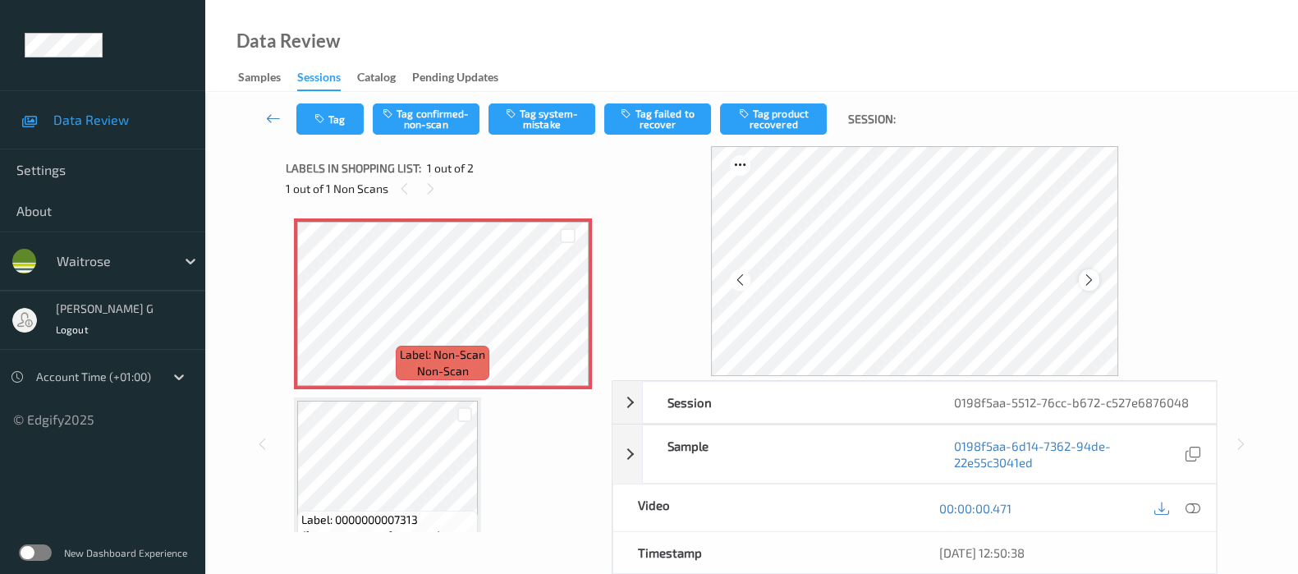
click at [1092, 274] on icon at bounding box center [1089, 280] width 14 height 15
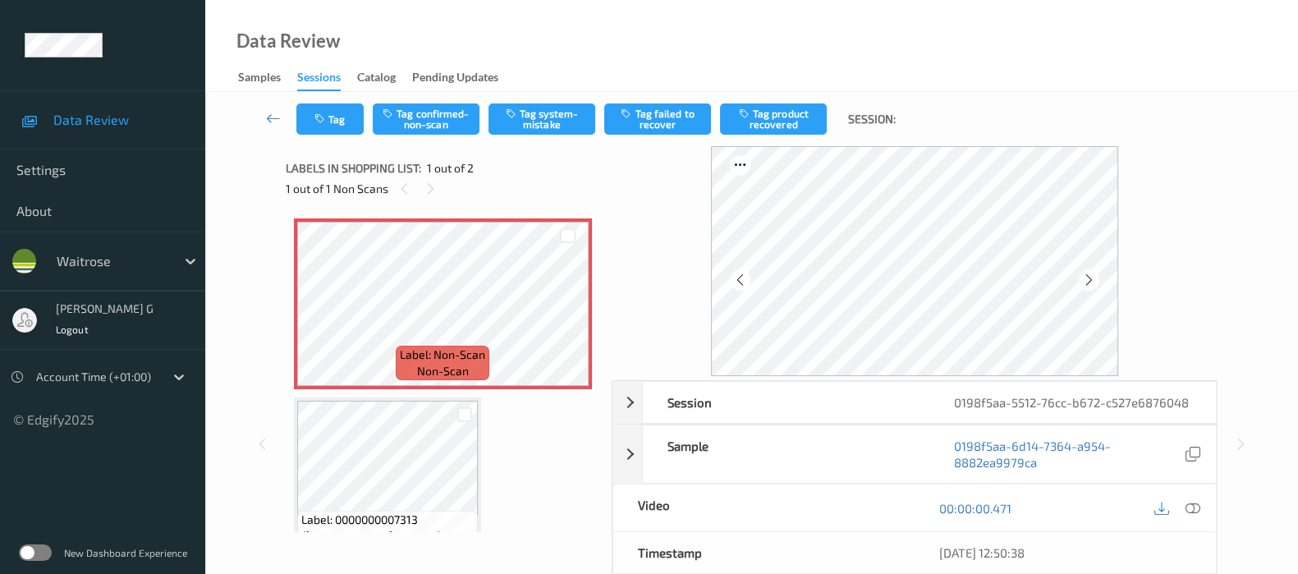
click at [1092, 274] on icon at bounding box center [1089, 280] width 14 height 15
click at [1199, 505] on icon at bounding box center [1193, 508] width 15 height 15
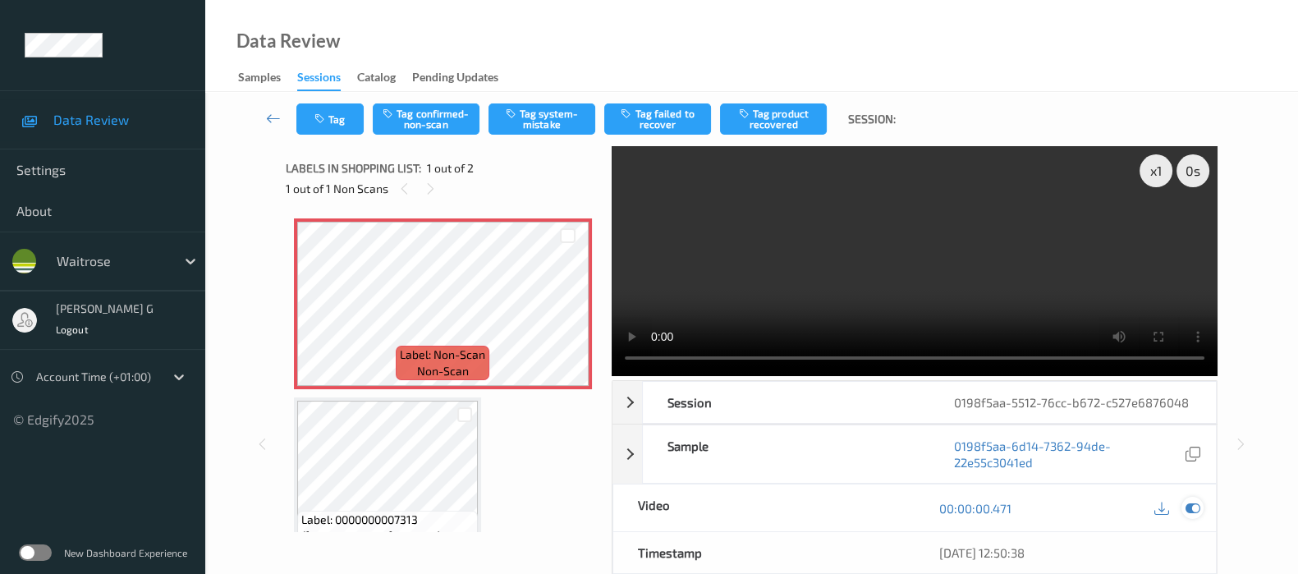
click at [1195, 509] on icon at bounding box center [1193, 508] width 15 height 15
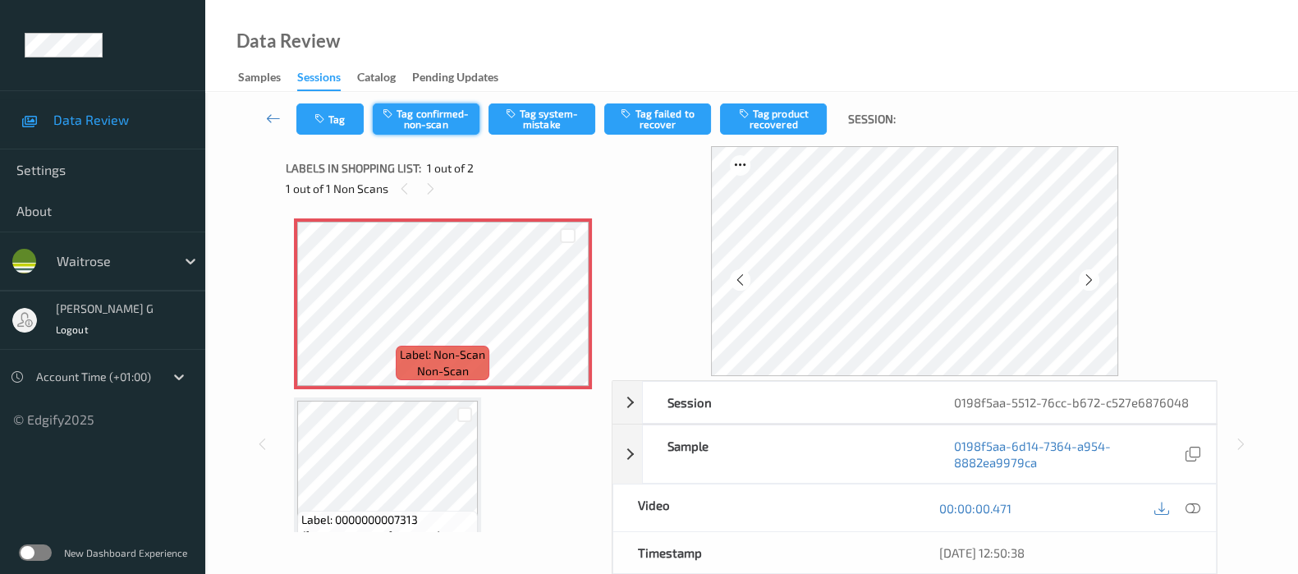
click at [435, 111] on button "Tag confirmed-non-scan" at bounding box center [426, 118] width 107 height 31
click at [773, 108] on button "Tag product recovered" at bounding box center [773, 118] width 107 height 31
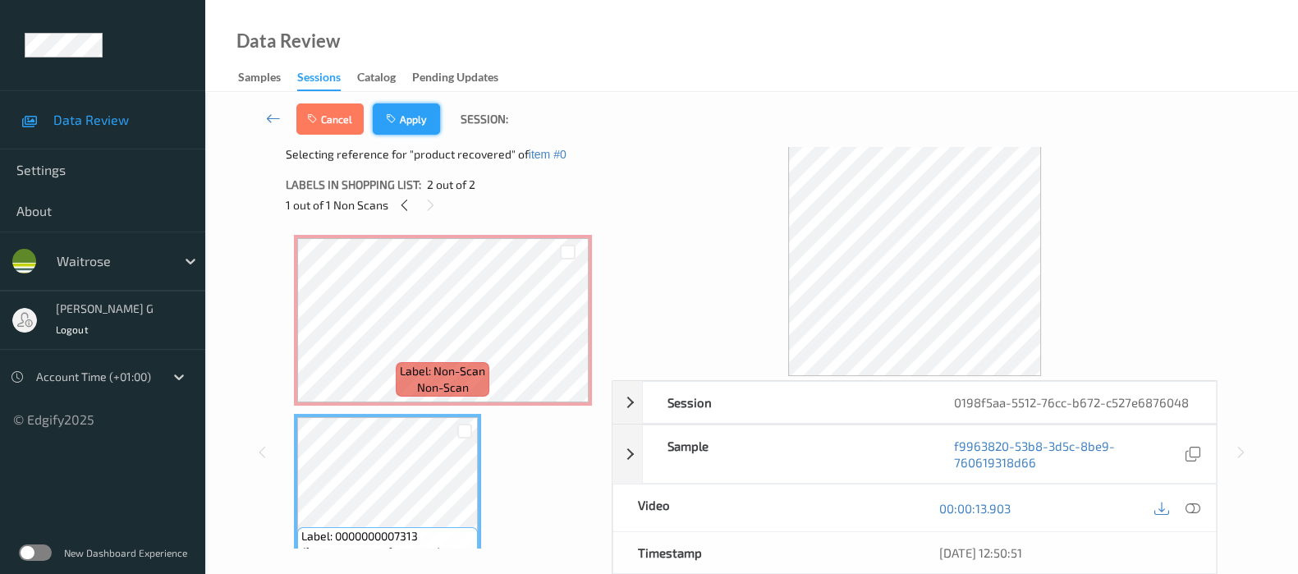
click at [420, 120] on button "Apply" at bounding box center [406, 118] width 67 height 31
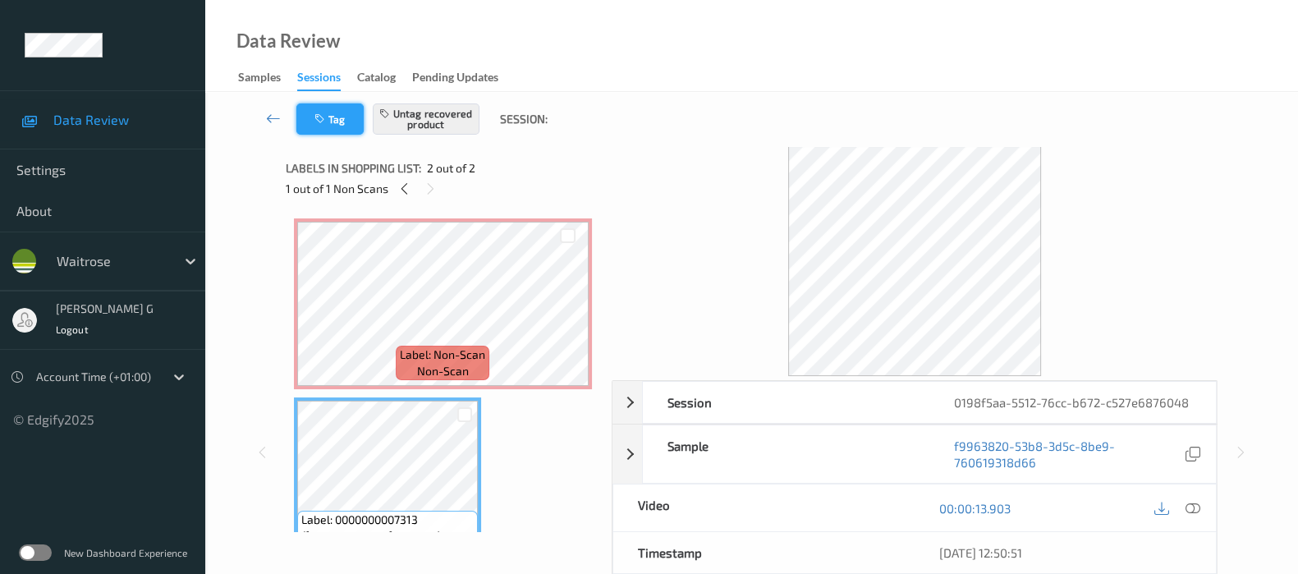
click at [326, 124] on icon "button" at bounding box center [321, 118] width 14 height 11
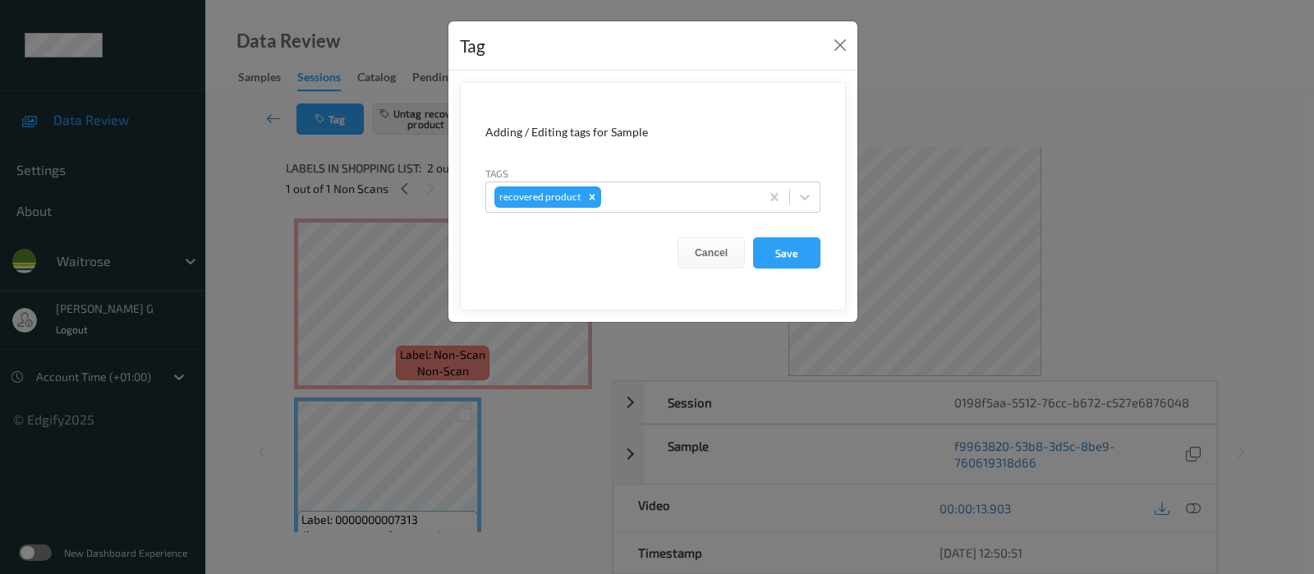
click at [305, 215] on div "Tag Adding / Editing tags for Sample Tags recovered product Cancel Save" at bounding box center [657, 287] width 1314 height 574
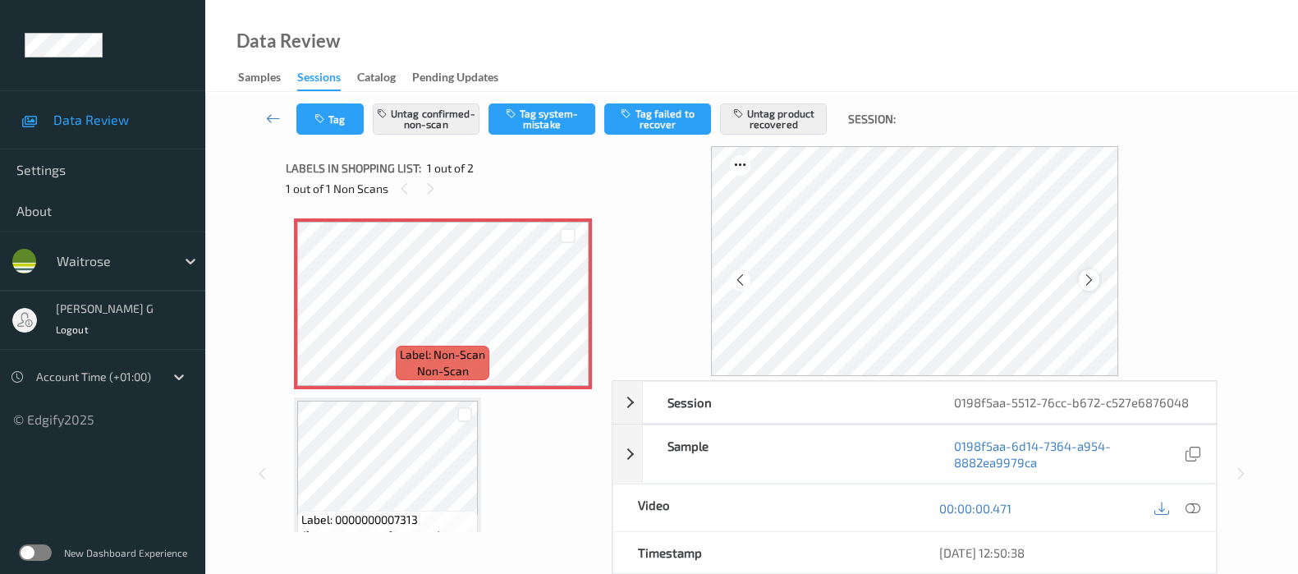
click at [1091, 282] on icon at bounding box center [1089, 280] width 14 height 15
click at [1090, 280] on icon at bounding box center [1089, 280] width 14 height 15
click at [327, 113] on icon "button" at bounding box center [321, 118] width 14 height 11
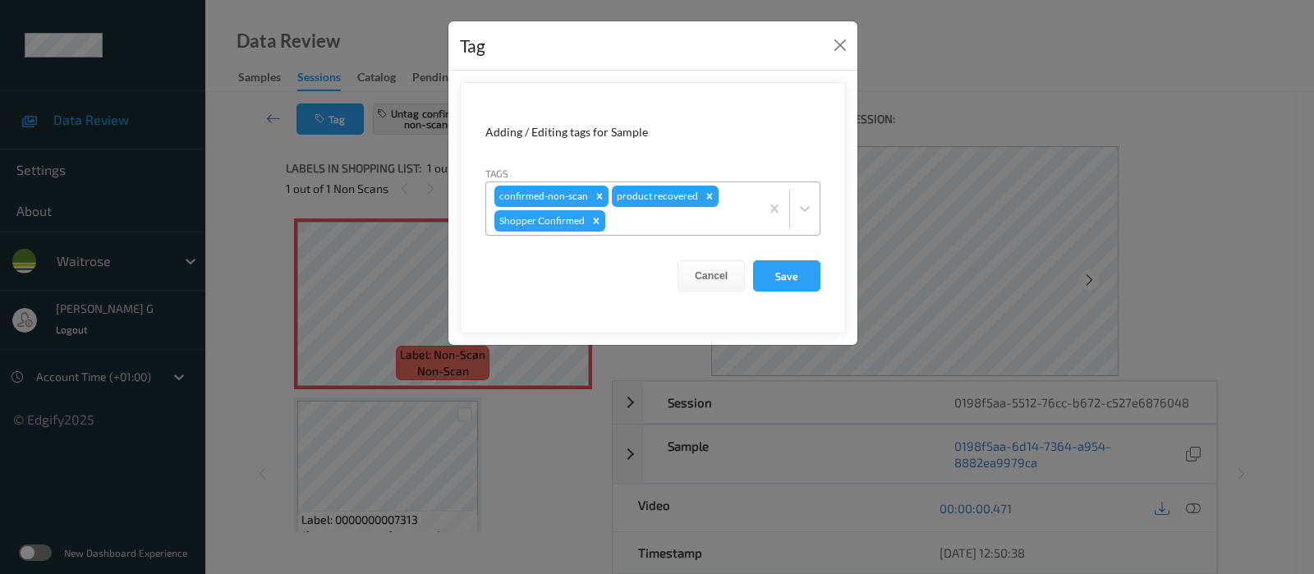
click at [723, 215] on div at bounding box center [679, 221] width 143 height 20
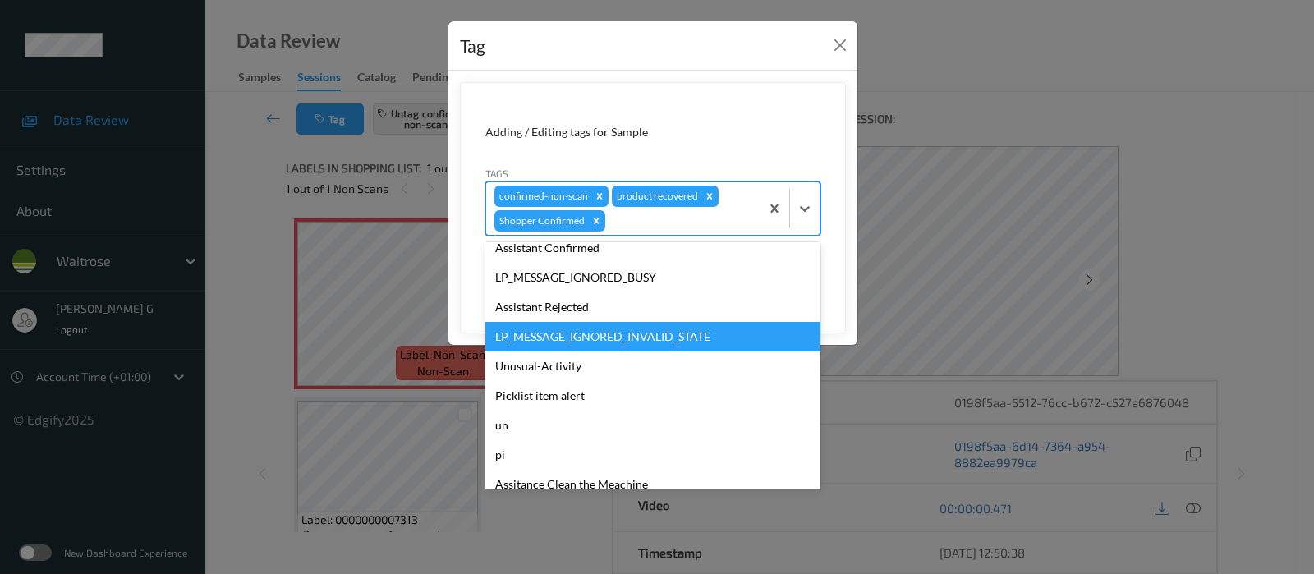
scroll to position [321, 0]
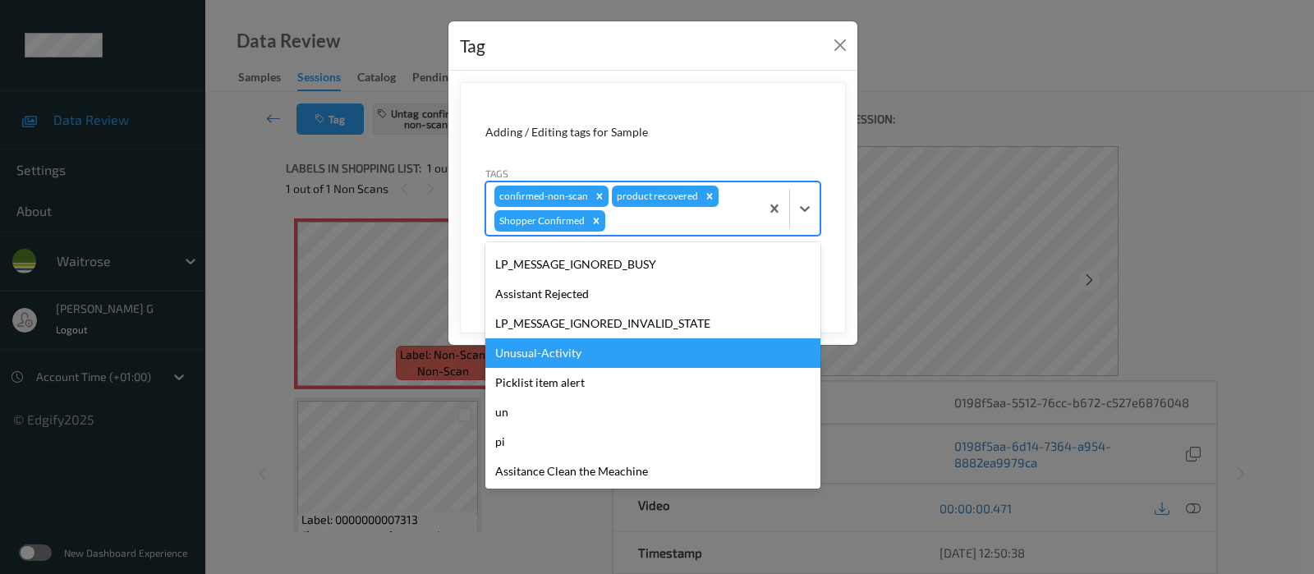
click at [526, 351] on div "Unusual-Activity" at bounding box center [652, 353] width 335 height 30
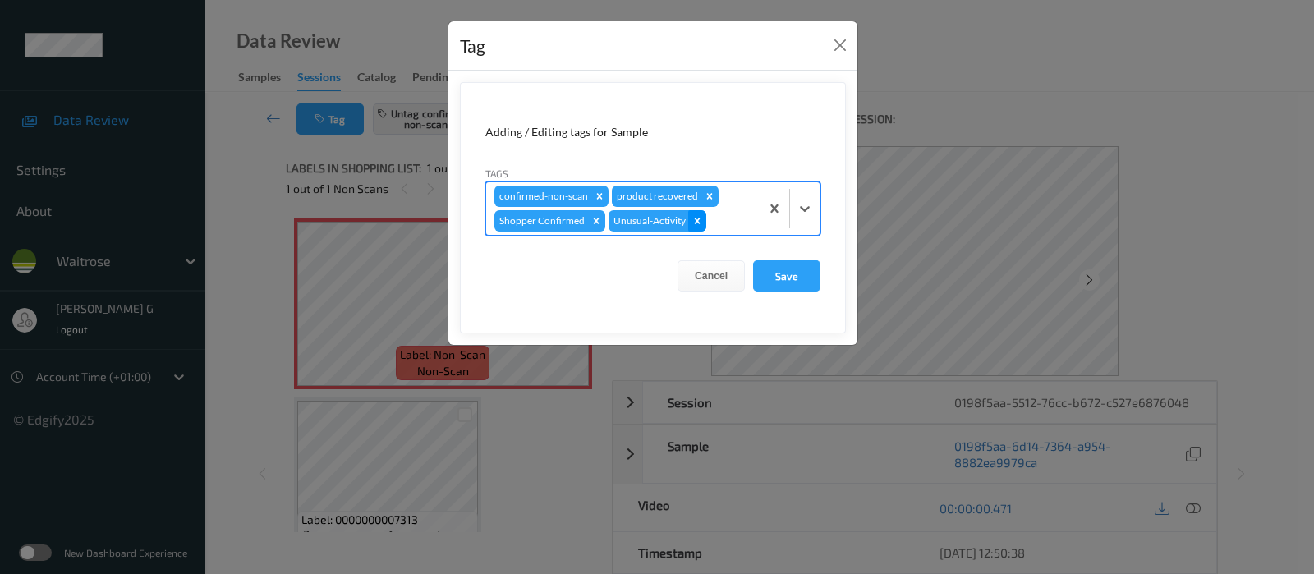
click at [695, 220] on icon "Remove Unusual-Activity" at bounding box center [698, 221] width 6 height 6
click at [673, 219] on div at bounding box center [679, 221] width 143 height 20
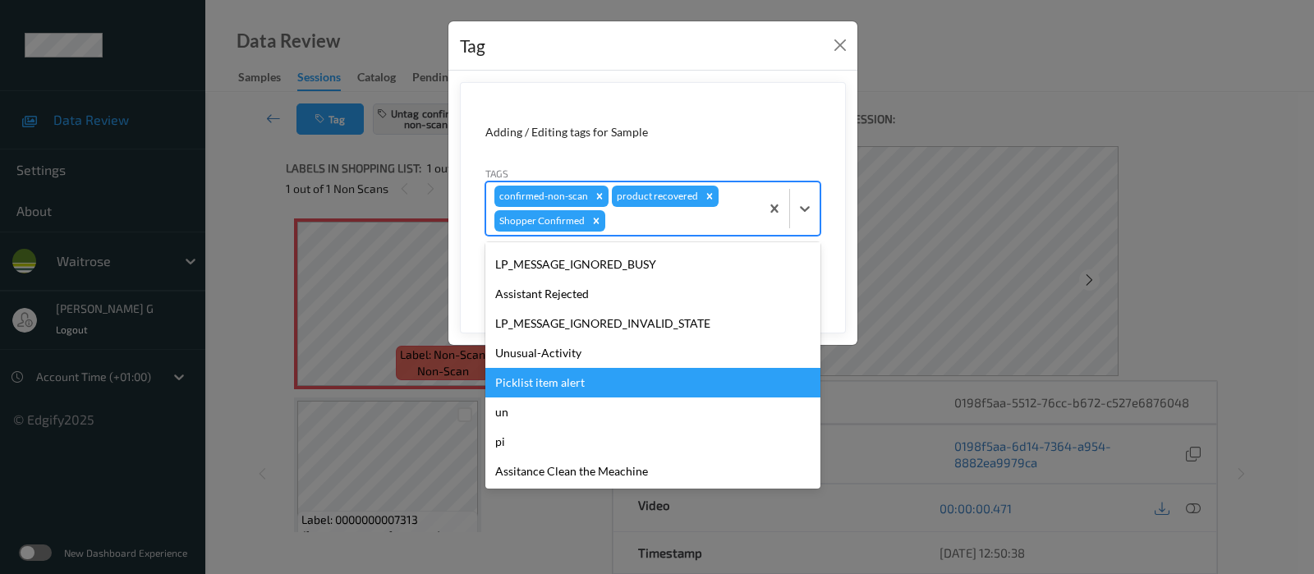
click at [535, 379] on div "Picklist item alert" at bounding box center [652, 383] width 335 height 30
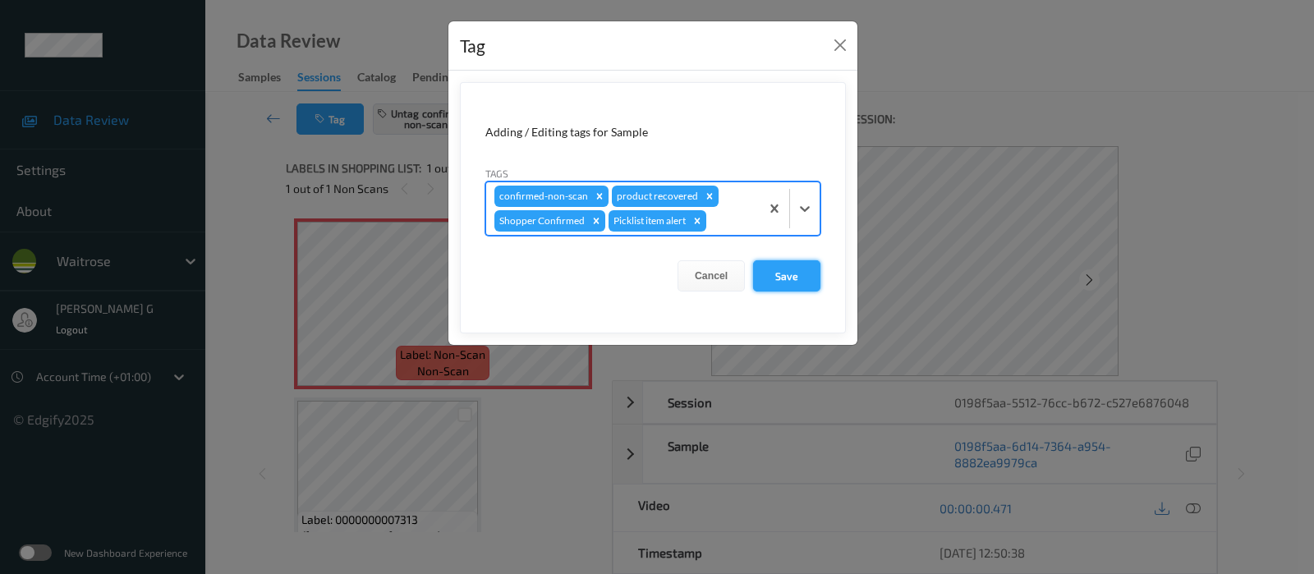
click at [792, 274] on button "Save" at bounding box center [786, 275] width 67 height 31
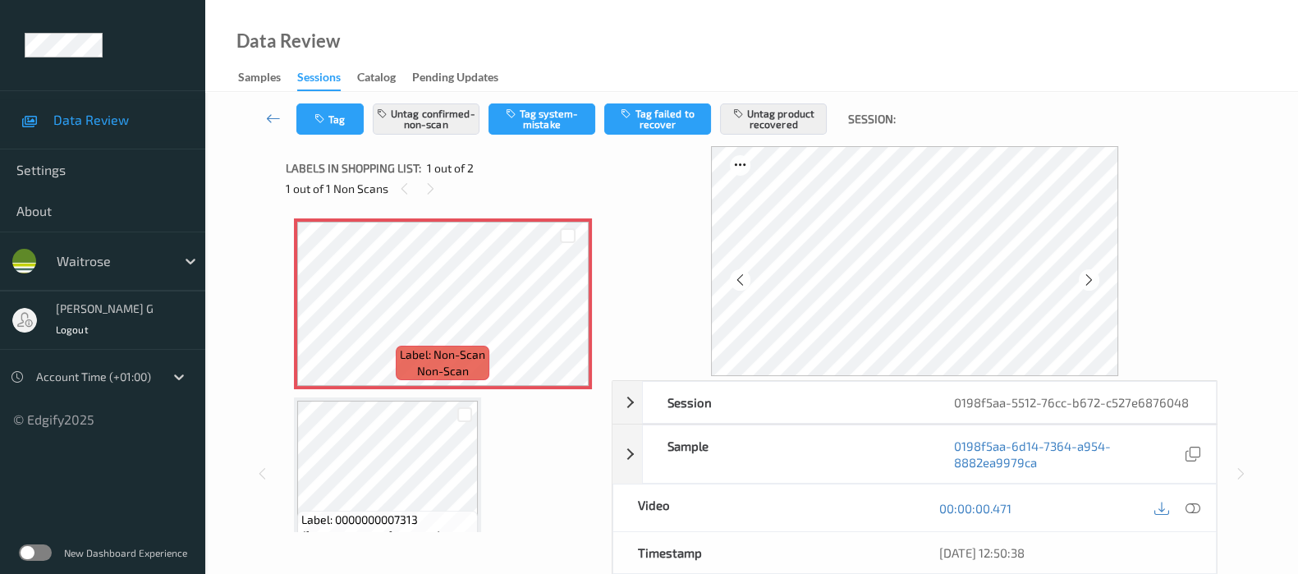
scroll to position [41, 0]
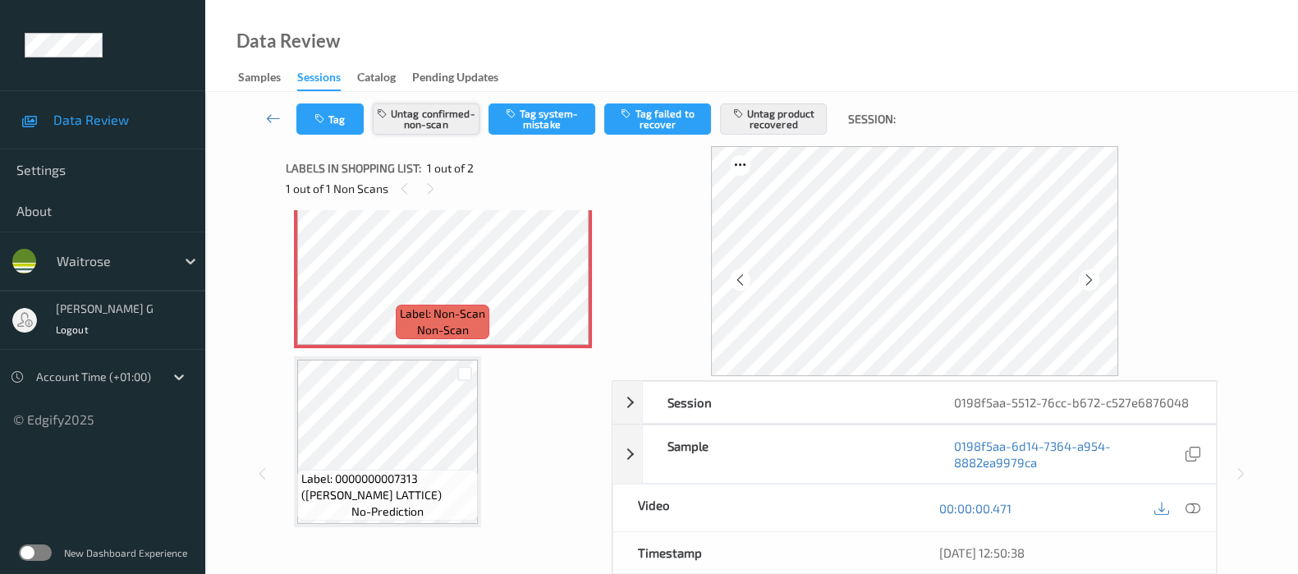
click at [425, 112] on button "Untag confirmed-non-scan" at bounding box center [426, 118] width 107 height 31
click at [530, 115] on button "Tag system-mistake" at bounding box center [542, 118] width 107 height 31
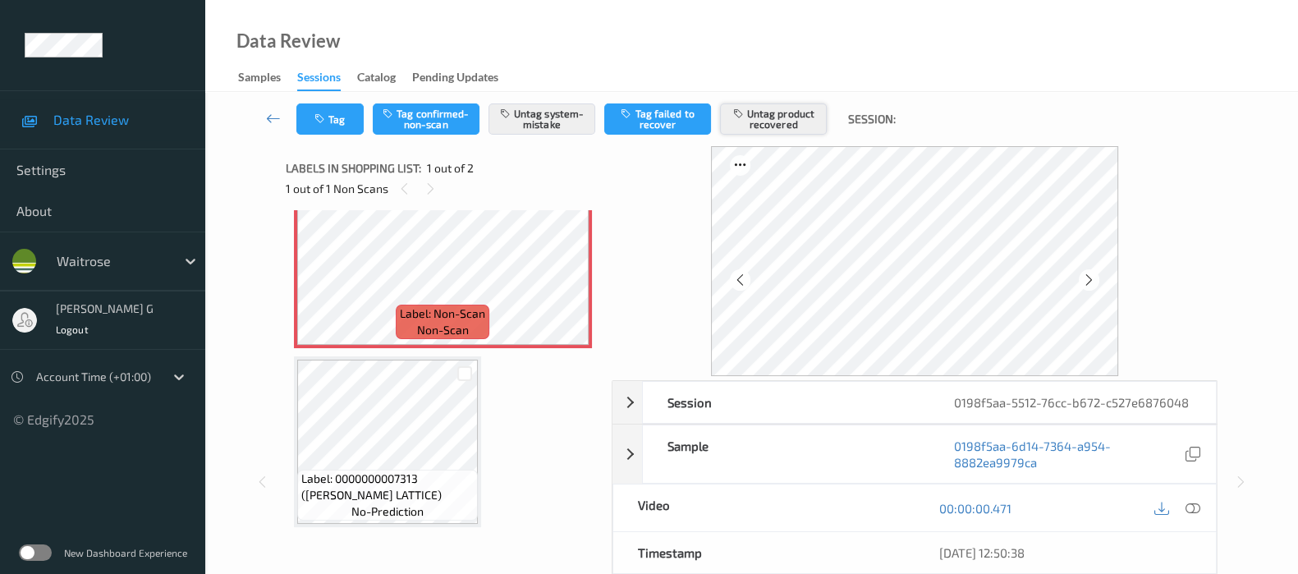
click at [784, 121] on button "Untag product recovered" at bounding box center [773, 118] width 107 height 31
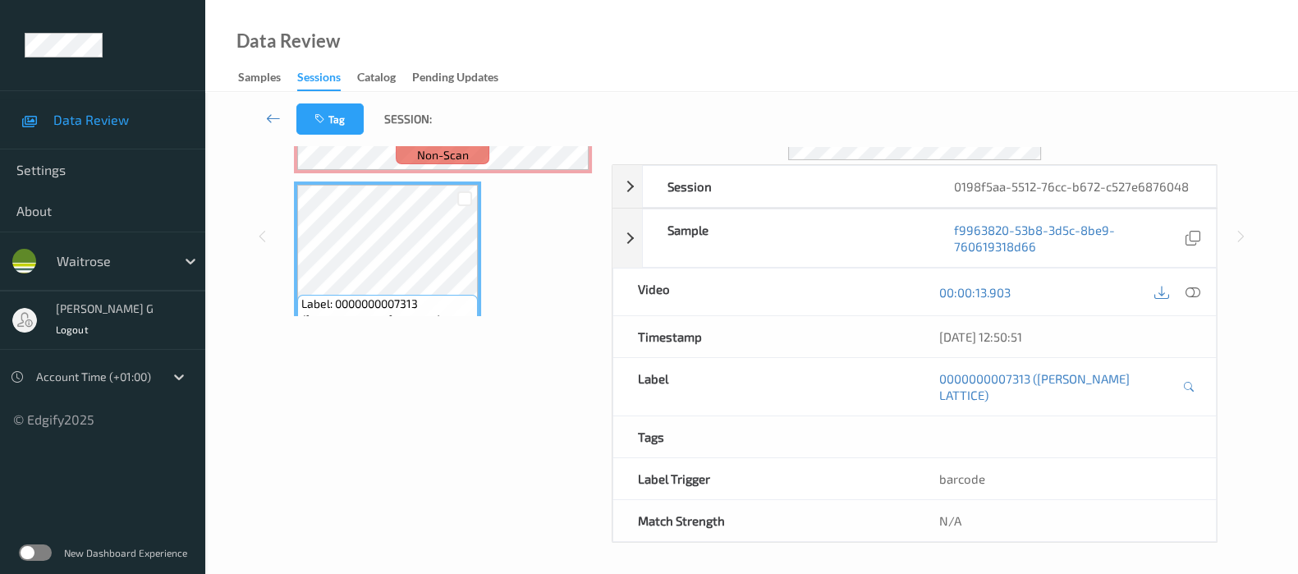
scroll to position [200, 0]
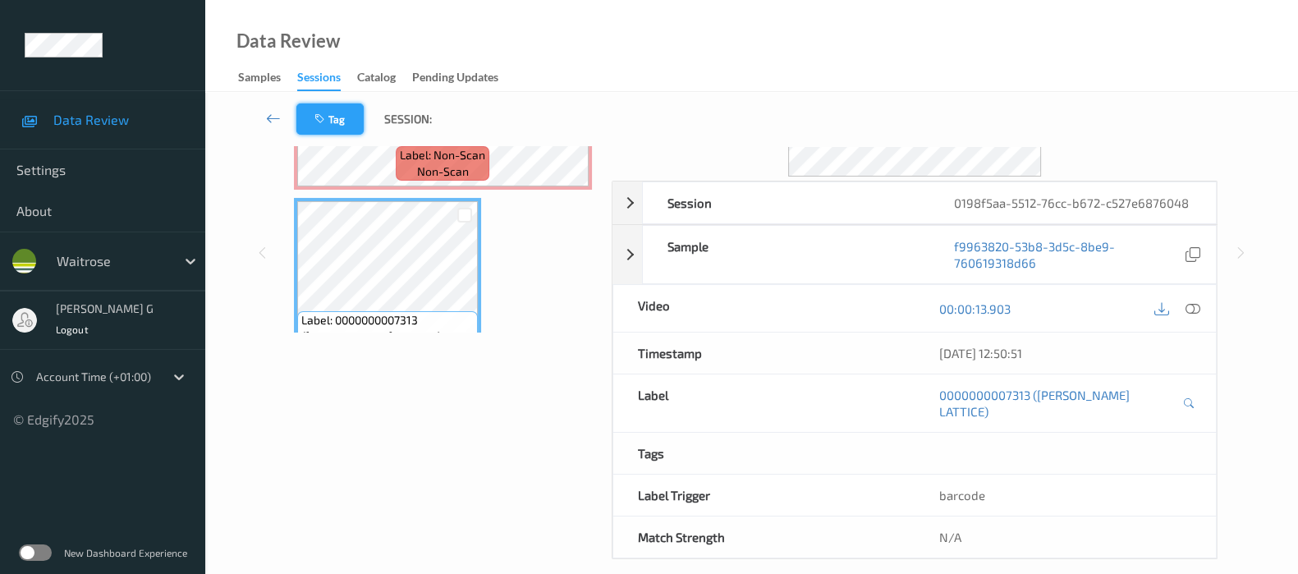
click at [328, 105] on button "Tag" at bounding box center [329, 118] width 67 height 31
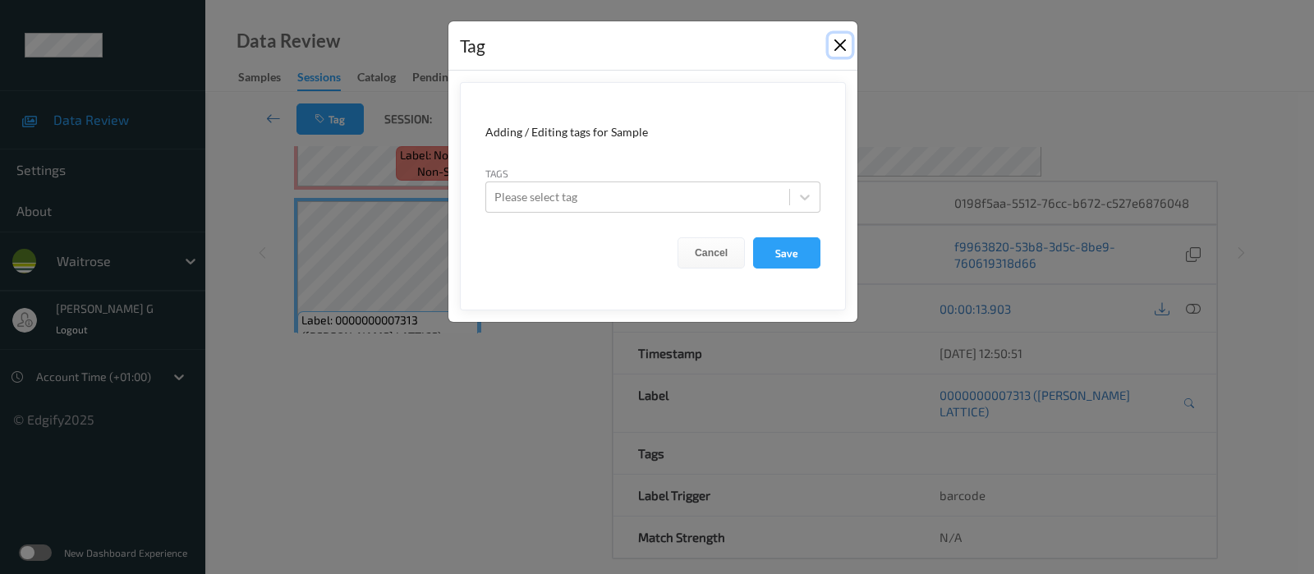
click at [838, 49] on button "Close" at bounding box center [839, 45] width 23 height 23
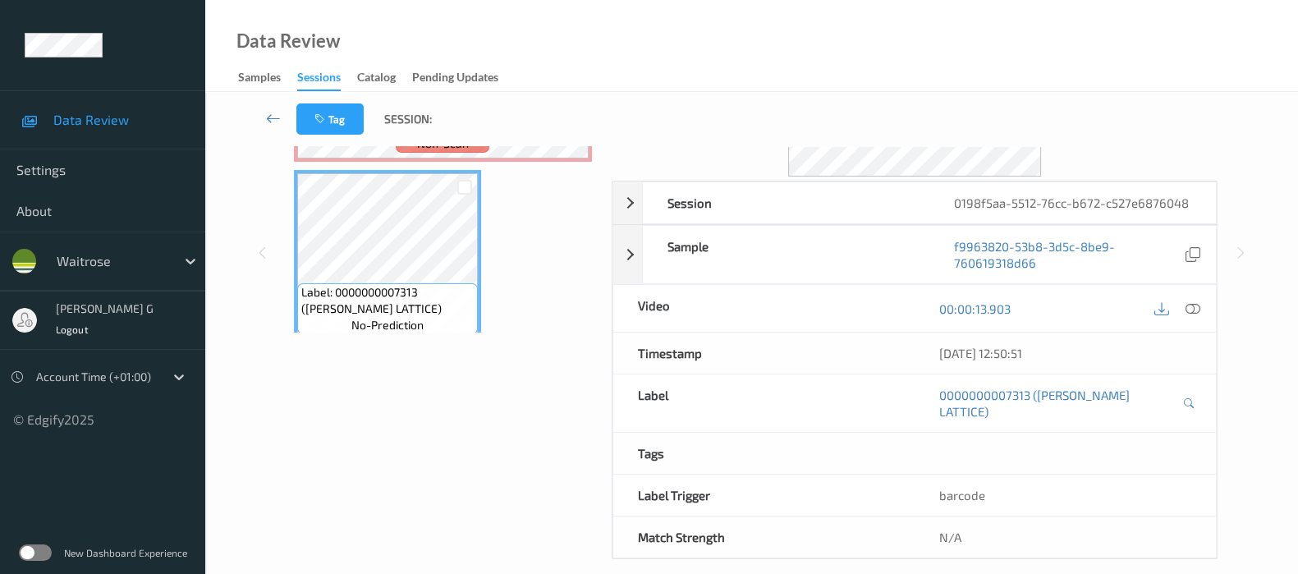
scroll to position [41, 0]
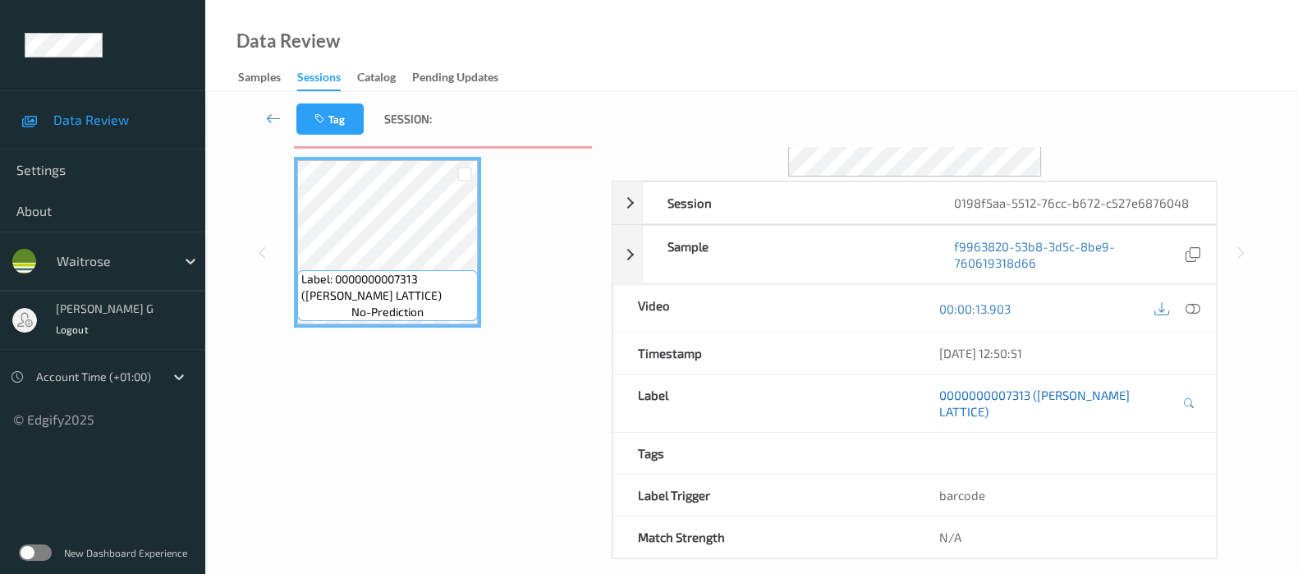
click at [995, 392] on link "0000000007313 (WR CHERRY LATTICE)" at bounding box center [1058, 403] width 239 height 33
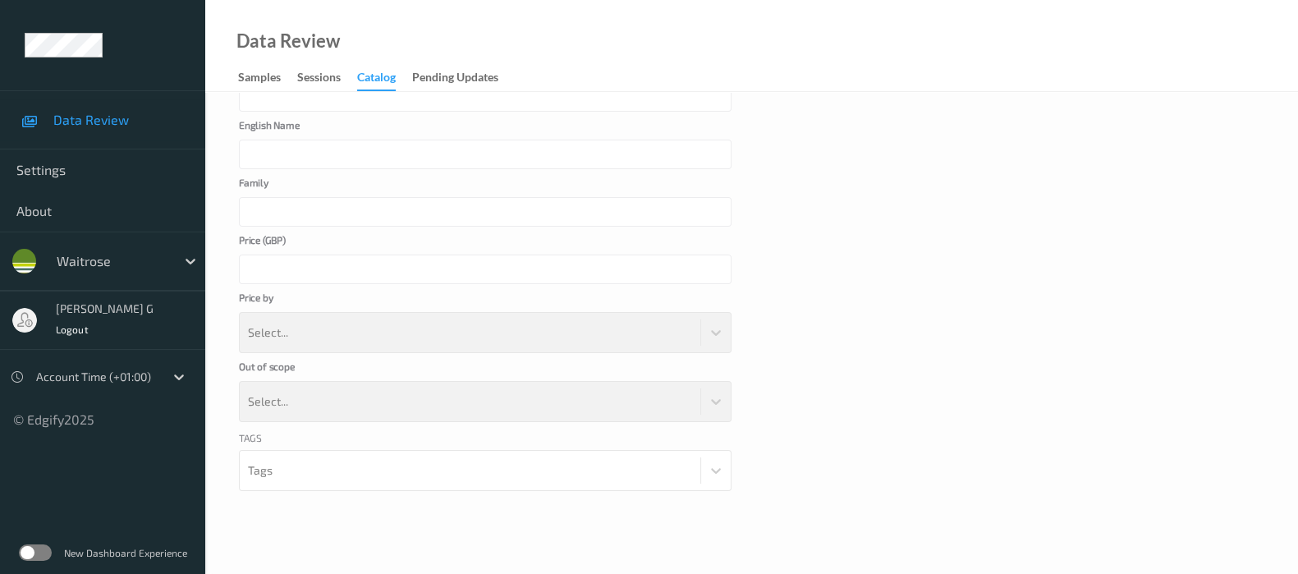
scroll to position [160, 0]
type input "WR CHERRY LATTICE"
type input "***"
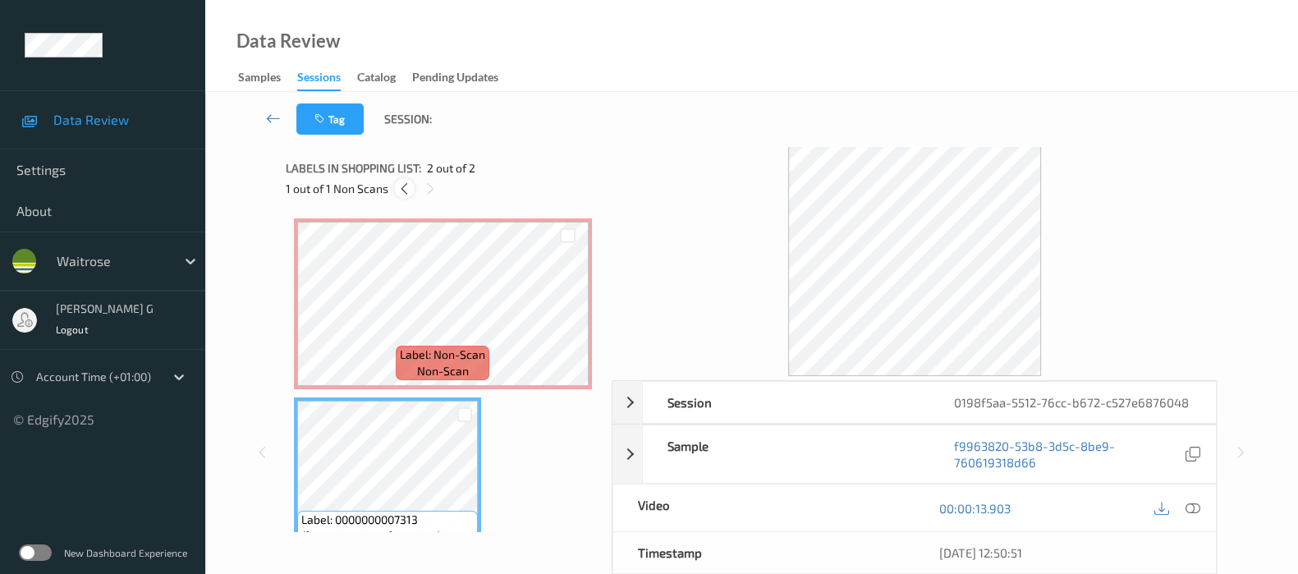
click at [396, 190] on div at bounding box center [404, 188] width 21 height 21
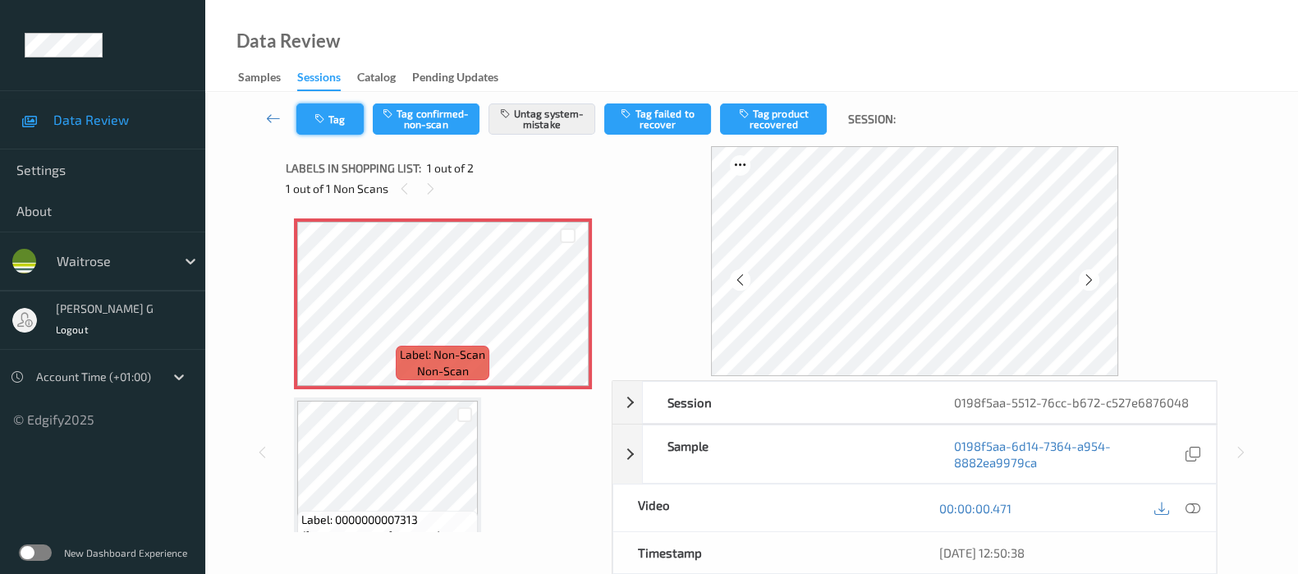
click at [337, 112] on button "Tag" at bounding box center [329, 118] width 67 height 31
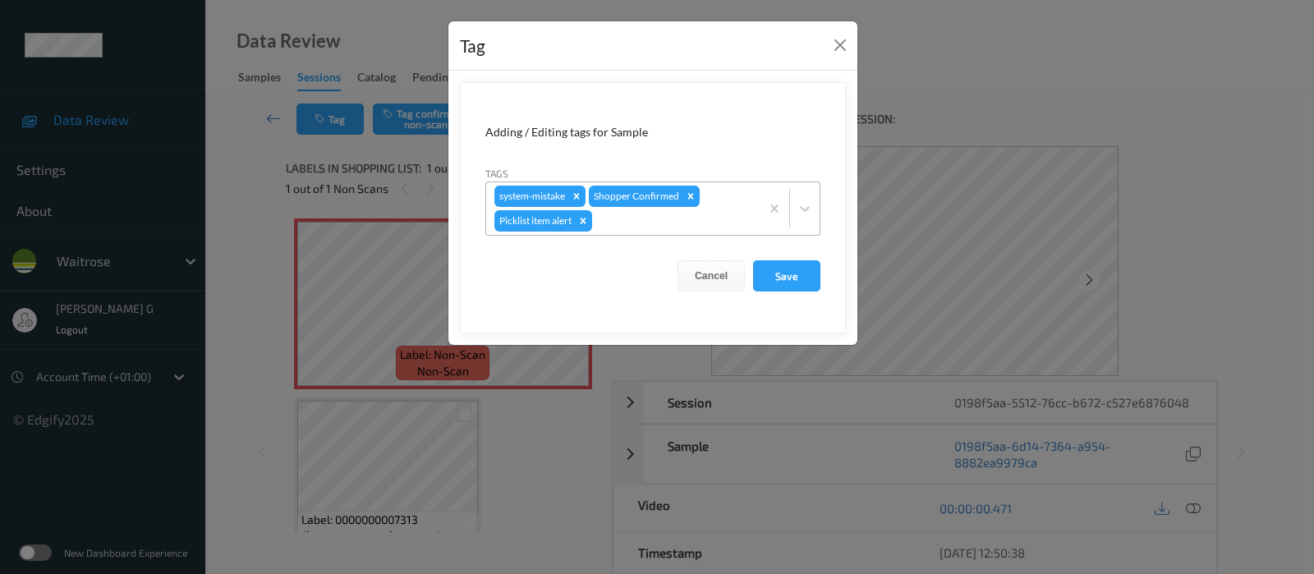
click at [636, 225] on div at bounding box center [673, 221] width 156 height 20
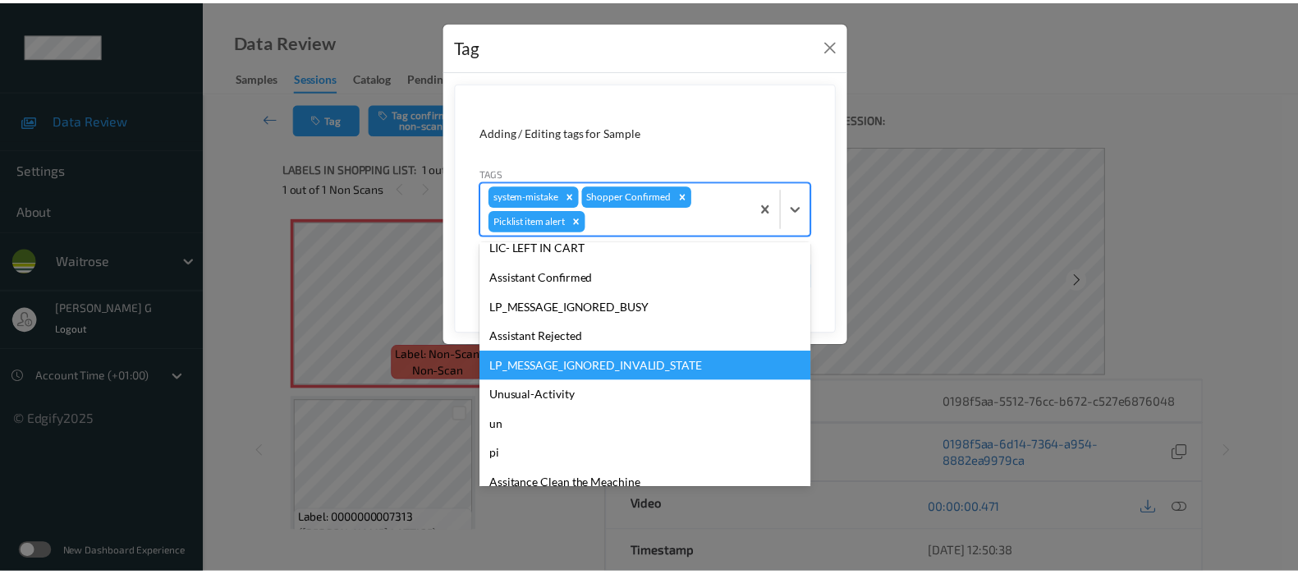
scroll to position [321, 0]
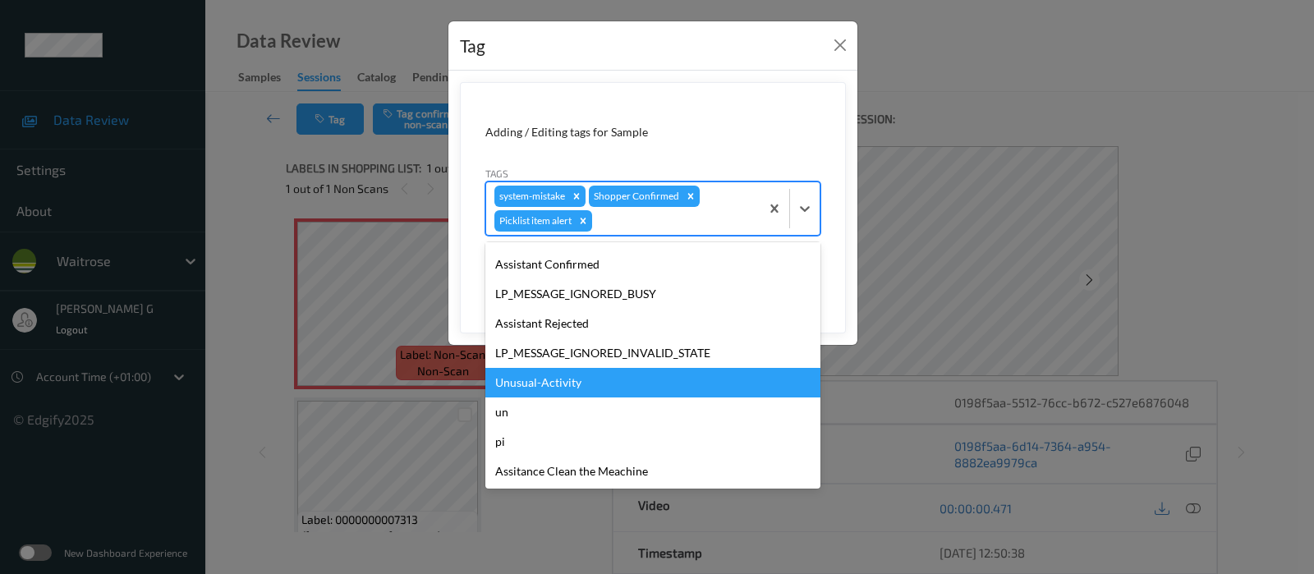
click at [516, 380] on div "Unusual-Activity" at bounding box center [652, 383] width 335 height 30
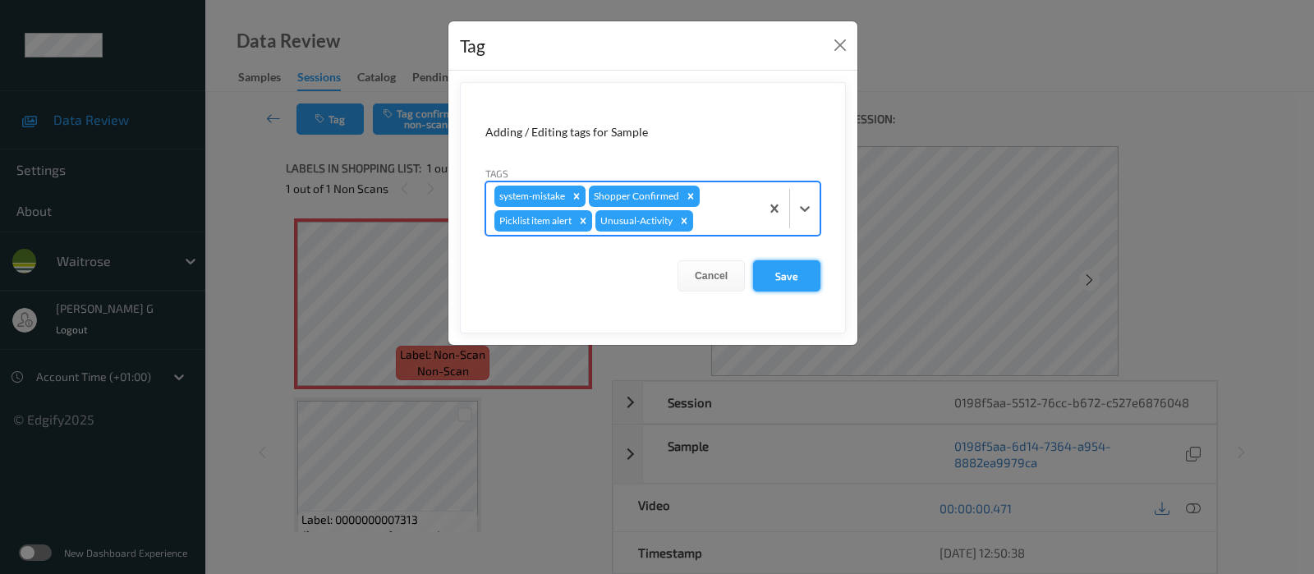
click at [765, 278] on button "Save" at bounding box center [786, 275] width 67 height 31
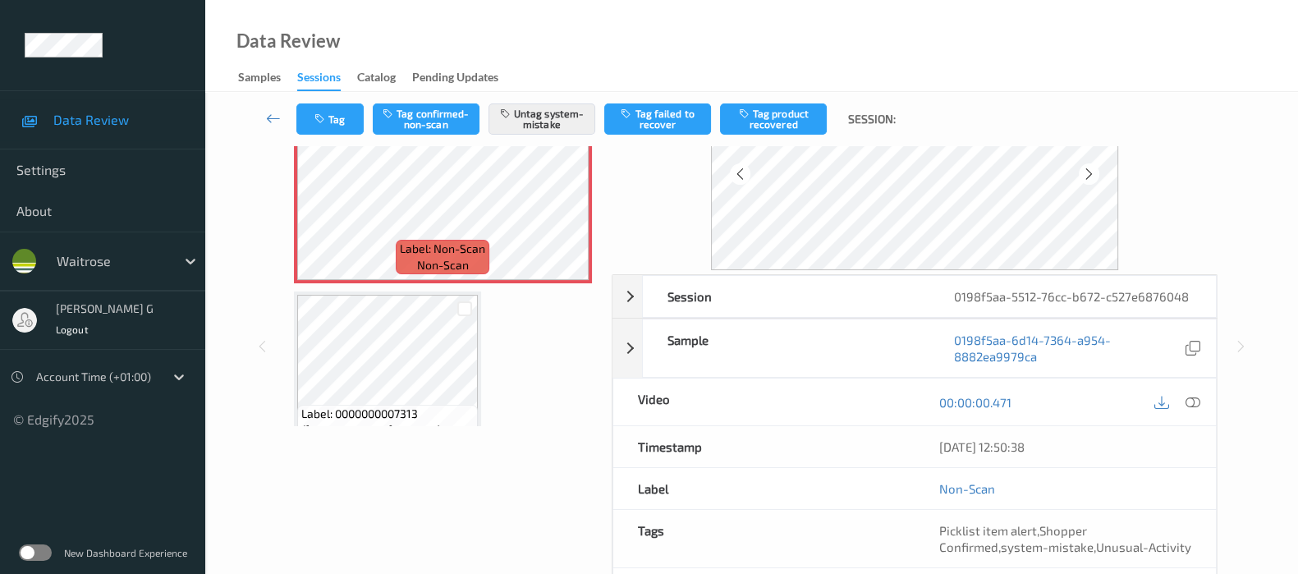
scroll to position [216, 0]
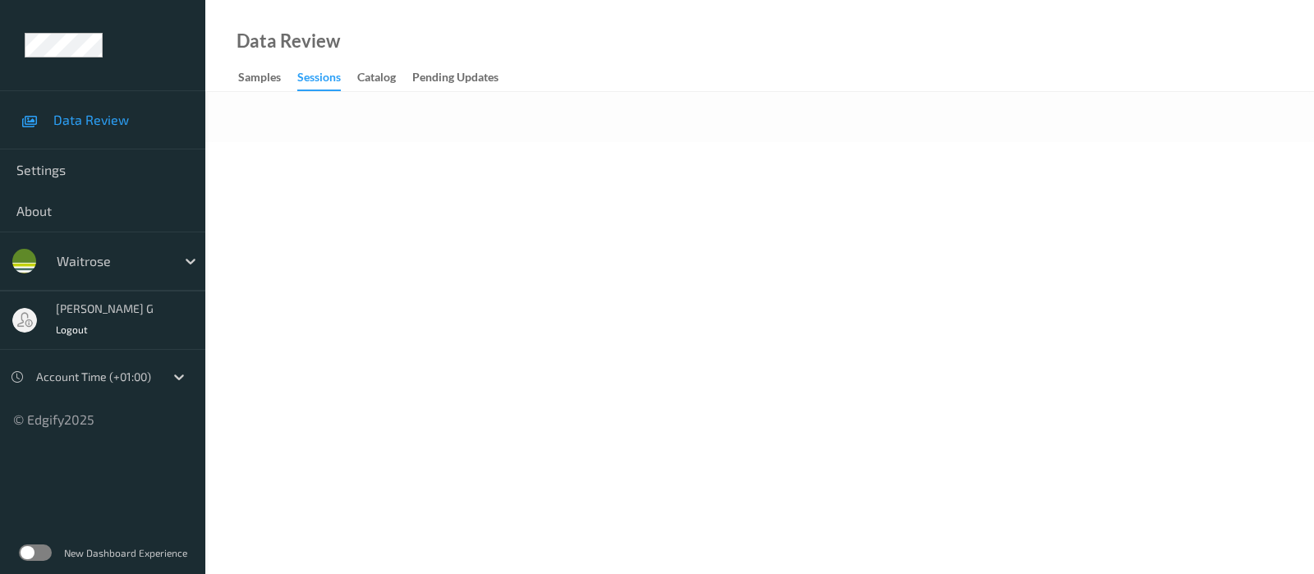
click at [296, 159] on body "Data Review Settings About waitrose [PERSON_NAME] g Logout Account Time (+01:00…" at bounding box center [657, 287] width 1314 height 574
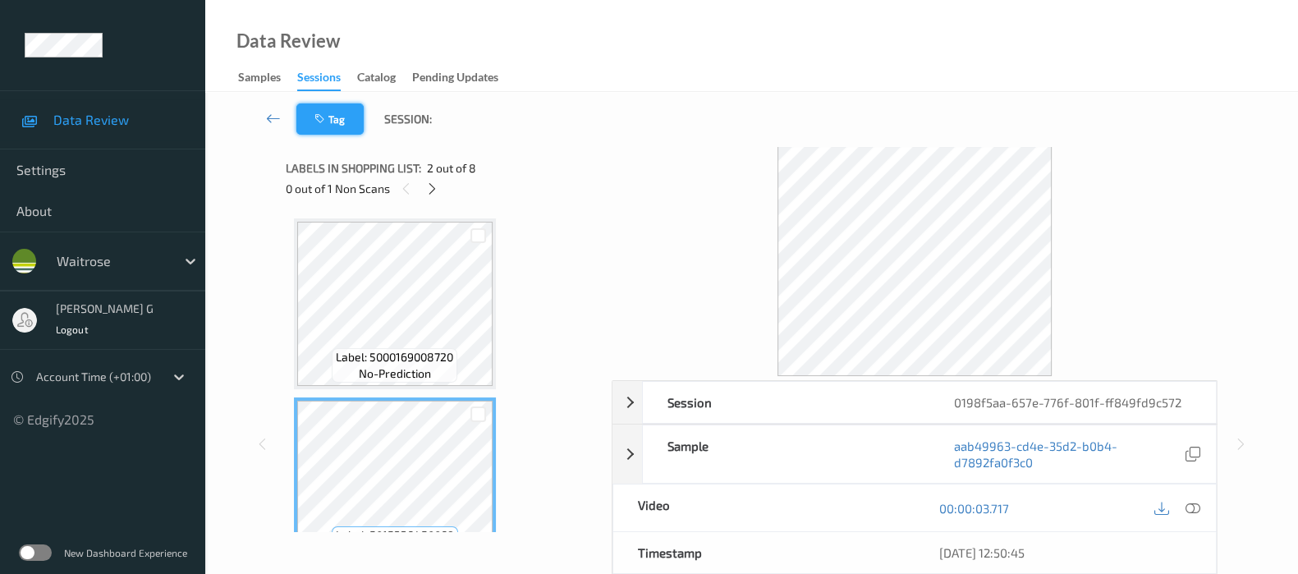
click at [327, 117] on icon "button" at bounding box center [321, 118] width 14 height 11
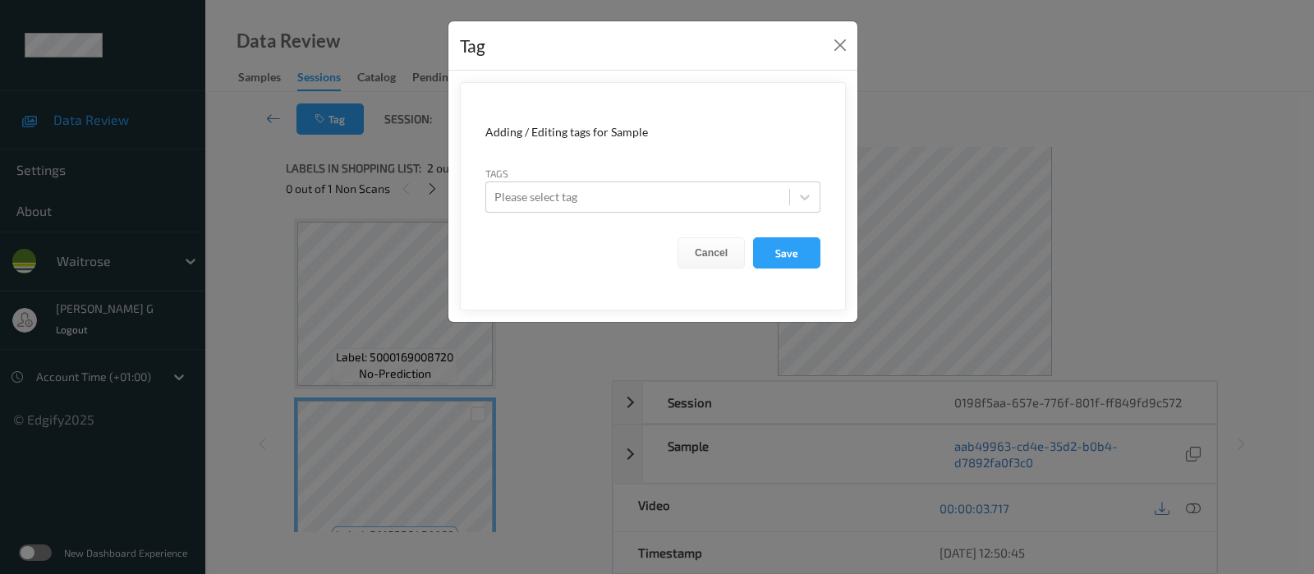
click at [971, 63] on div "Tag Adding / Editing tags for Sample Tags Please select tag Cancel Save" at bounding box center [657, 287] width 1314 height 574
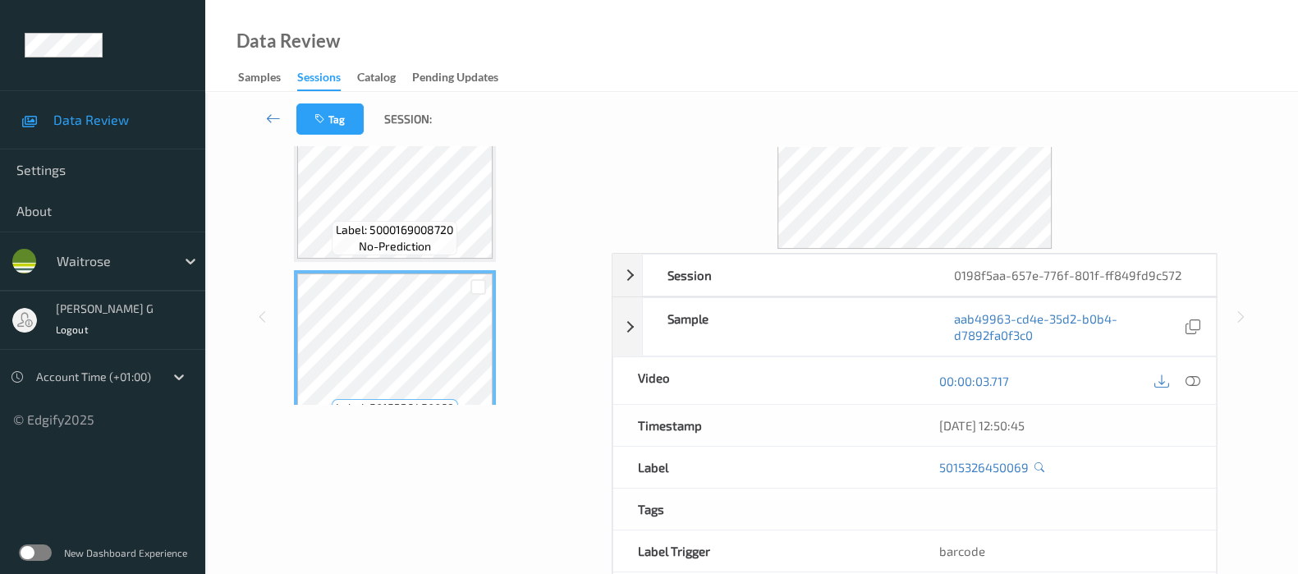
scroll to position [200, 0]
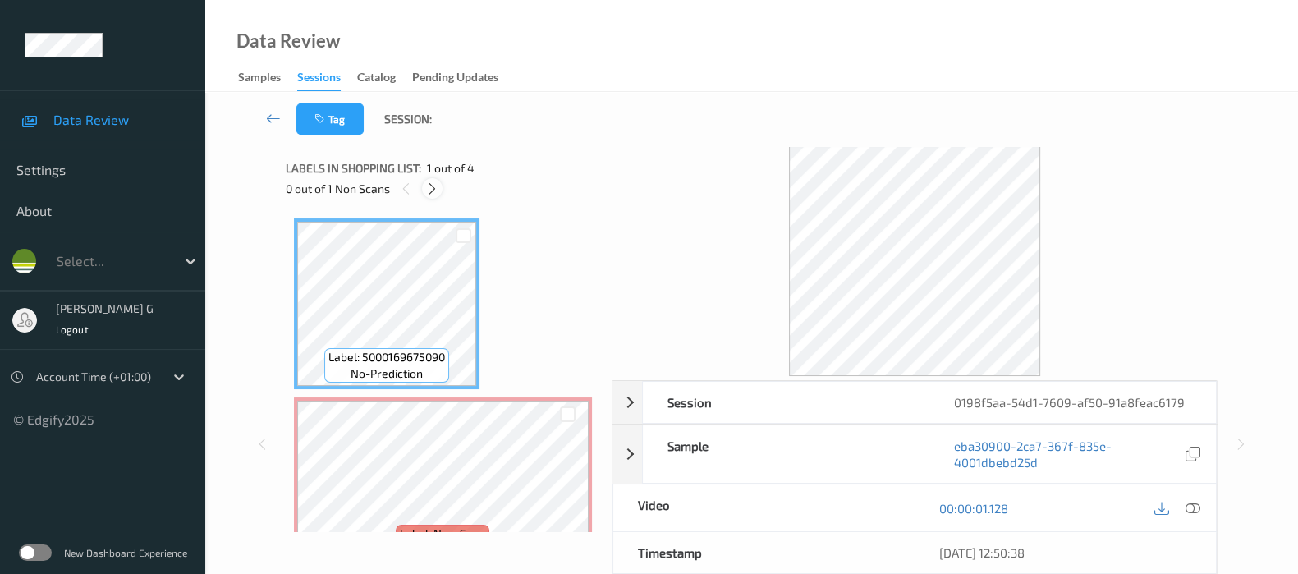
click at [430, 192] on icon at bounding box center [432, 188] width 14 height 15
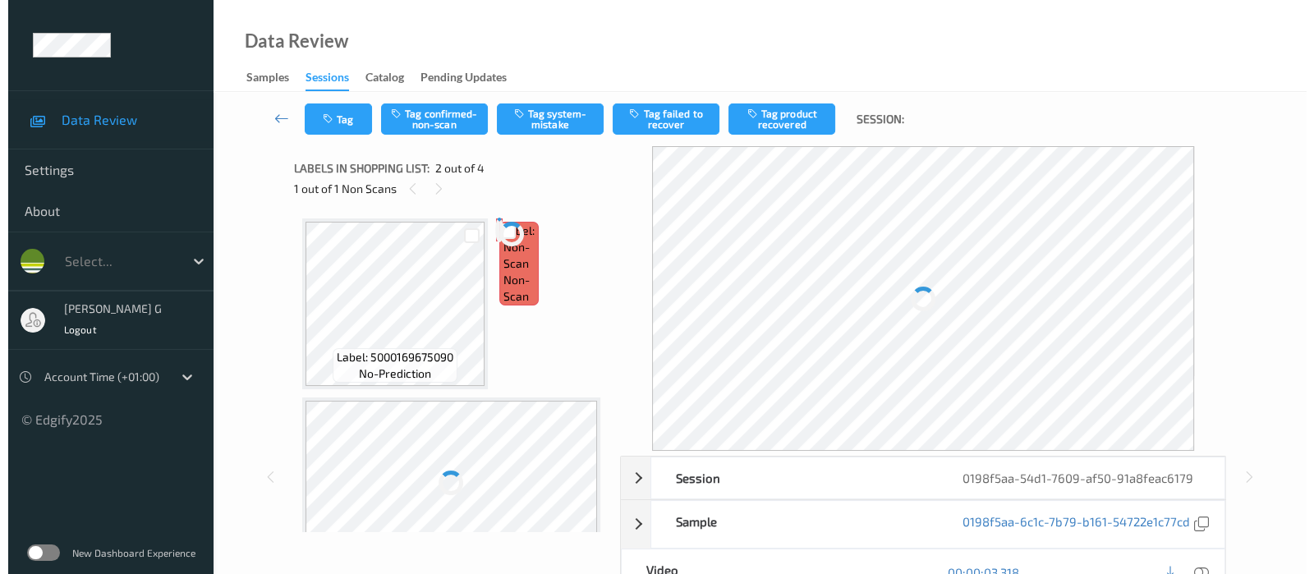
scroll to position [8, 0]
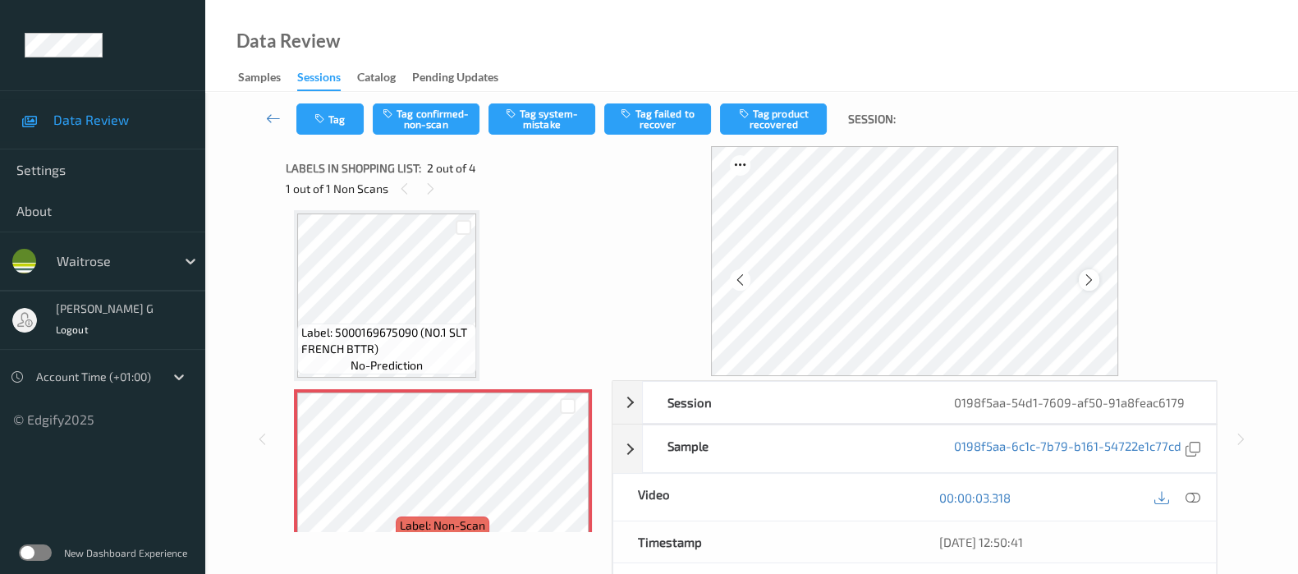
click at [1095, 273] on icon at bounding box center [1089, 280] width 14 height 15
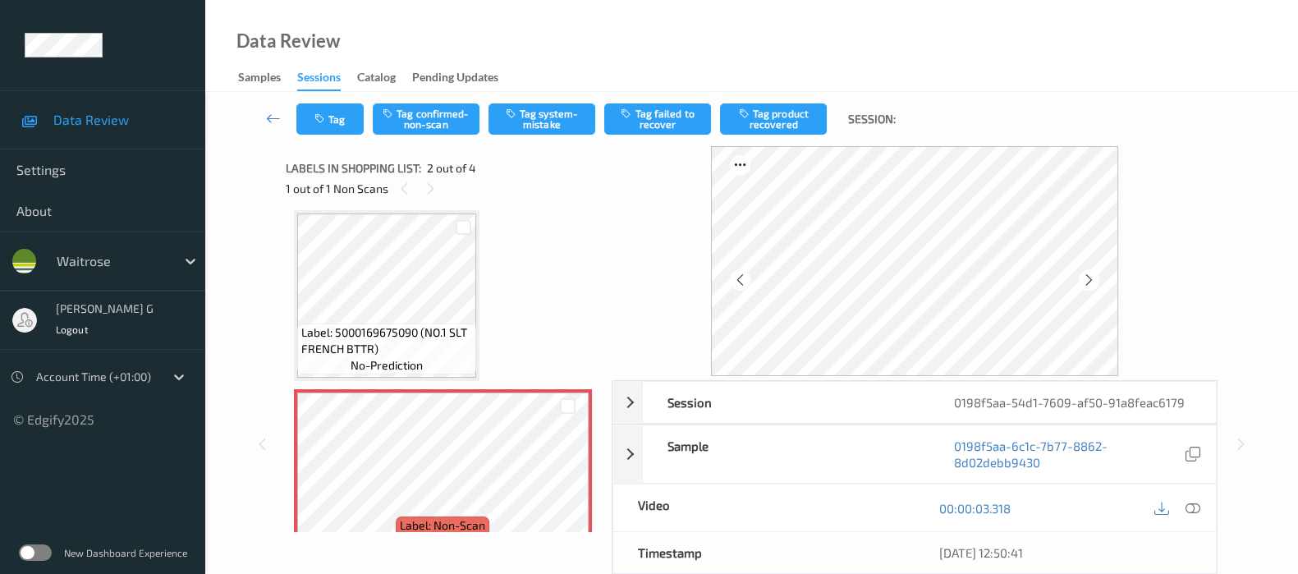
click at [1198, 512] on icon at bounding box center [1193, 508] width 15 height 15
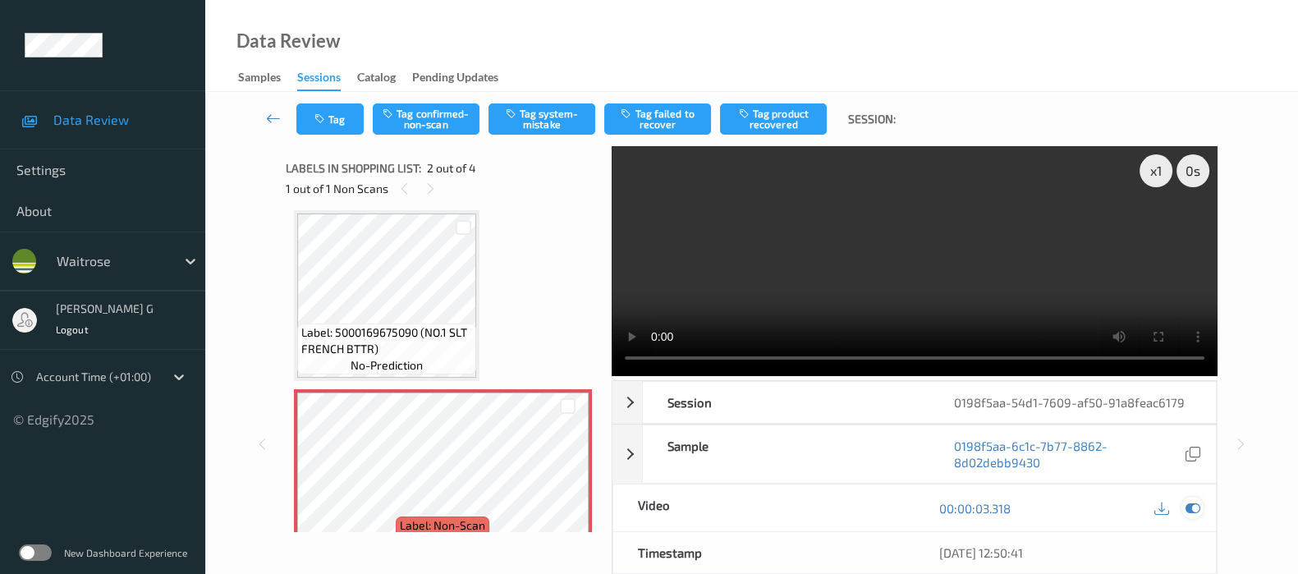
click at [1193, 507] on icon at bounding box center [1193, 508] width 15 height 15
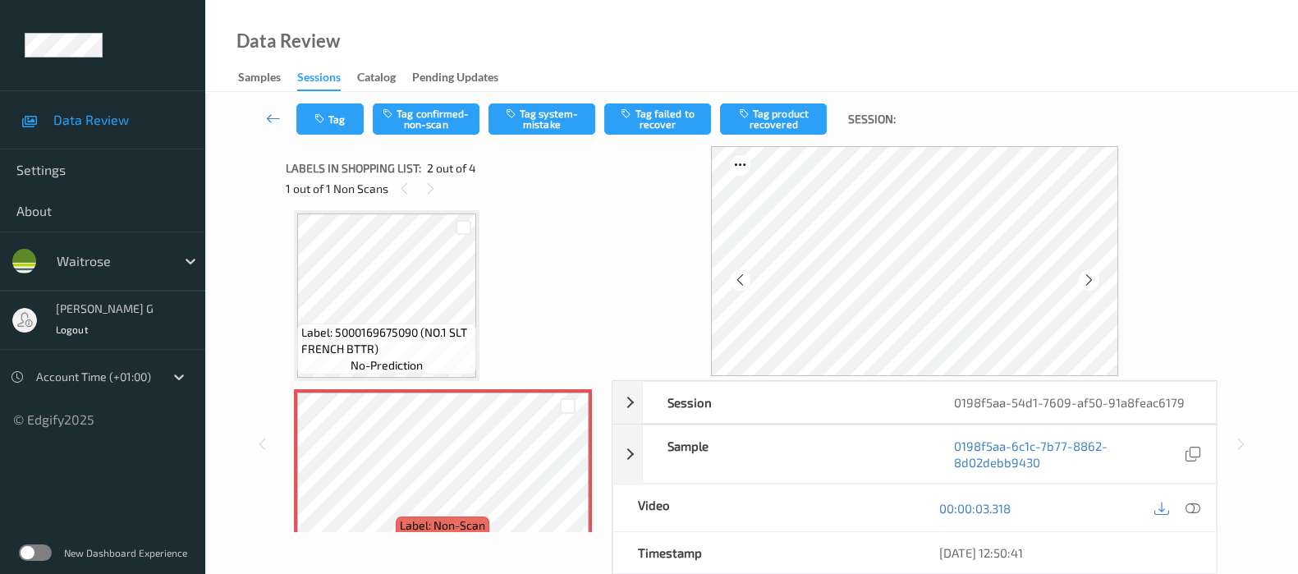
click at [355, 174] on span "Labels in shopping list:" at bounding box center [353, 168] width 135 height 16
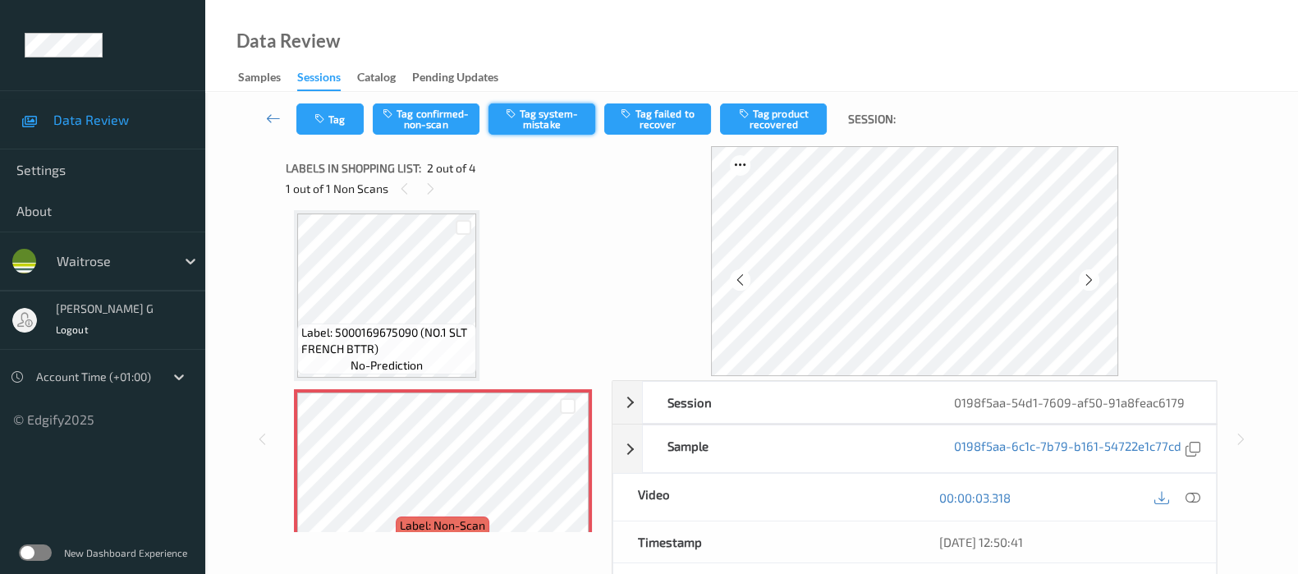
click at [534, 118] on button "Tag system-mistake" at bounding box center [542, 118] width 107 height 31
click at [322, 115] on icon "button" at bounding box center [321, 118] width 14 height 11
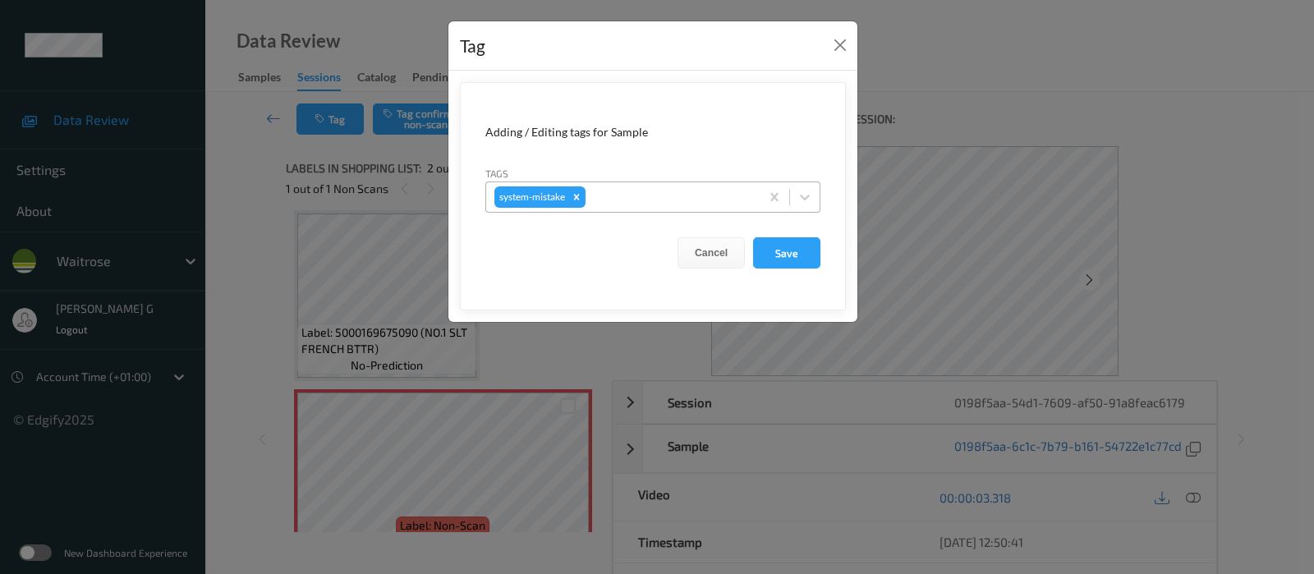
click at [659, 193] on div at bounding box center [670, 197] width 163 height 20
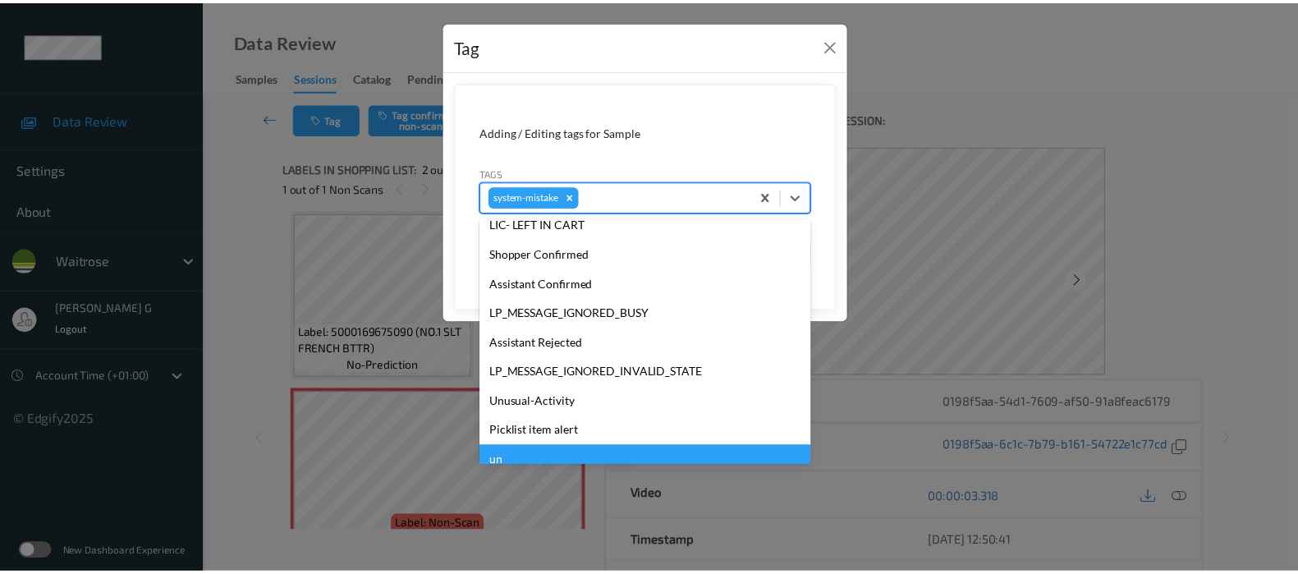
scroll to position [381, 0]
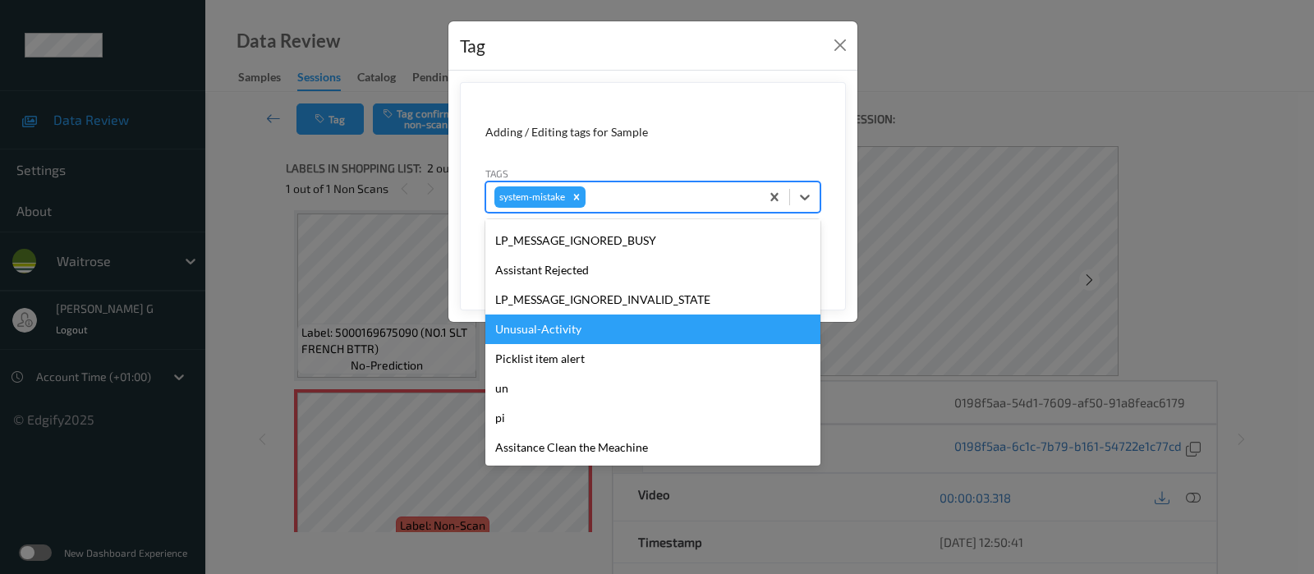
click at [544, 324] on div "Unusual-Activity" at bounding box center [652, 329] width 335 height 30
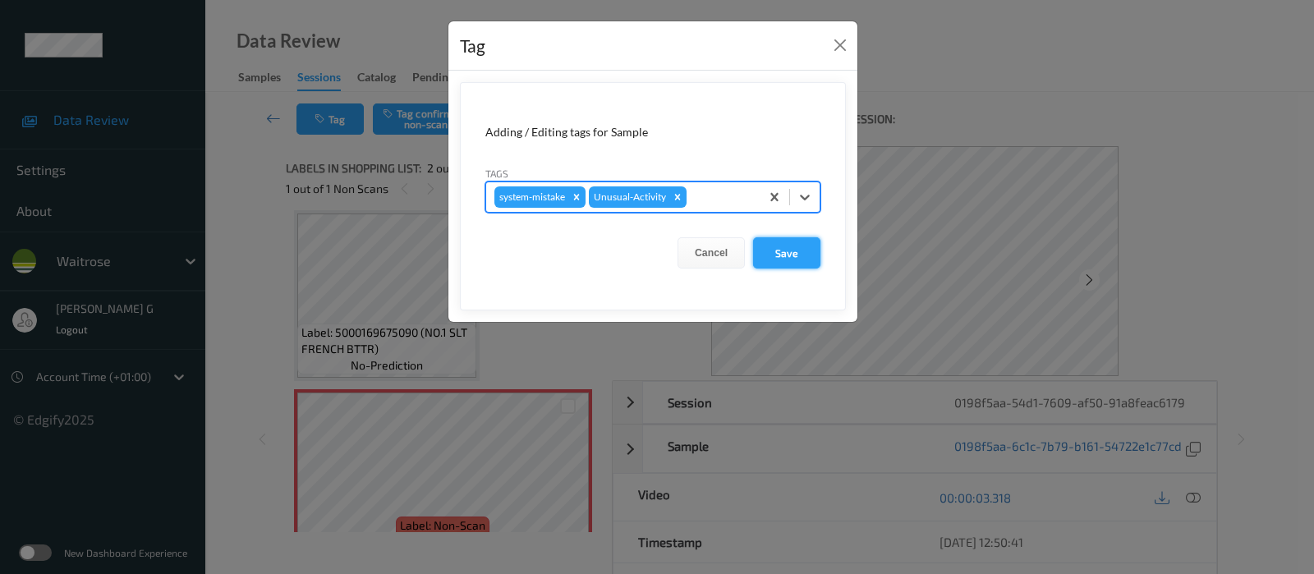
click at [801, 257] on button "Save" at bounding box center [786, 252] width 67 height 31
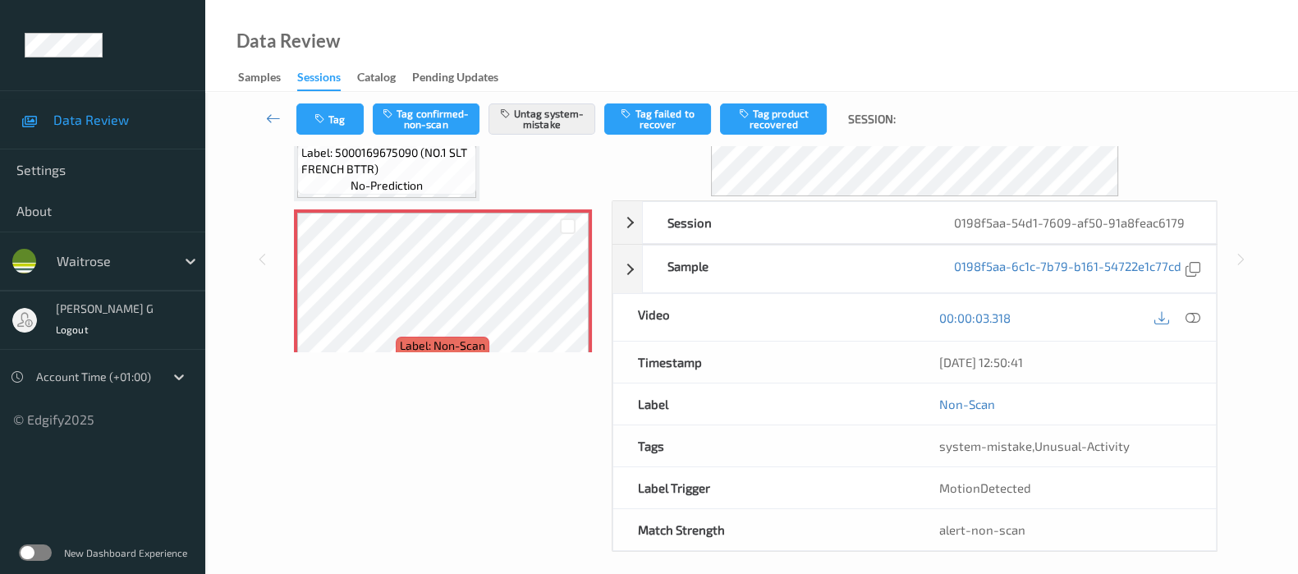
scroll to position [200, 0]
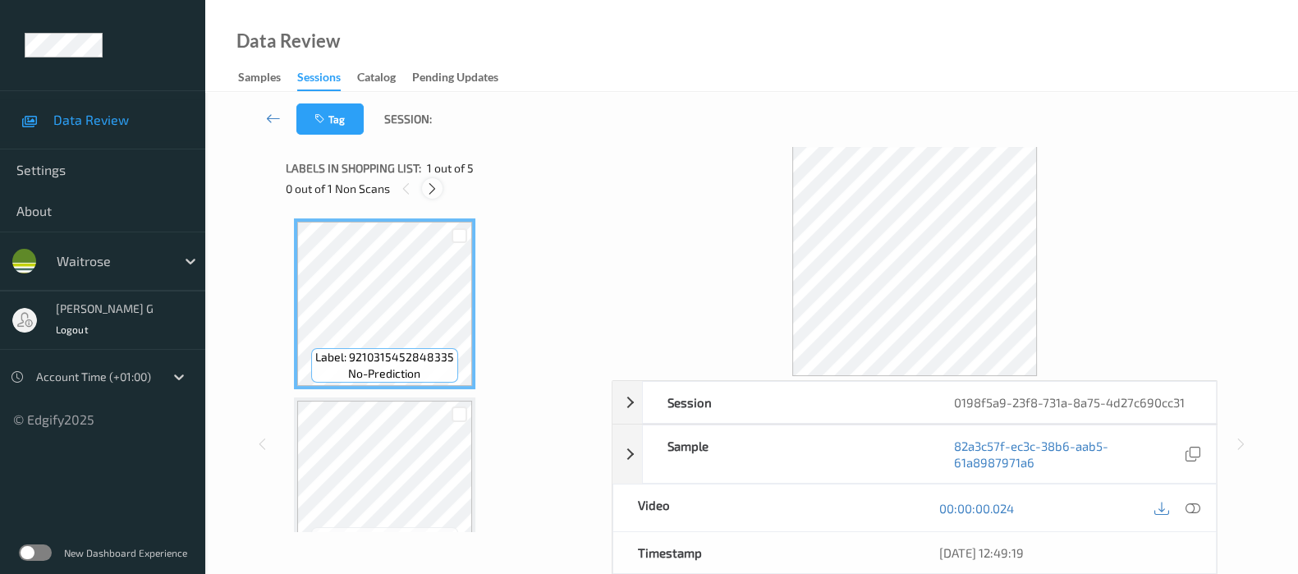
click at [431, 188] on icon at bounding box center [432, 188] width 14 height 15
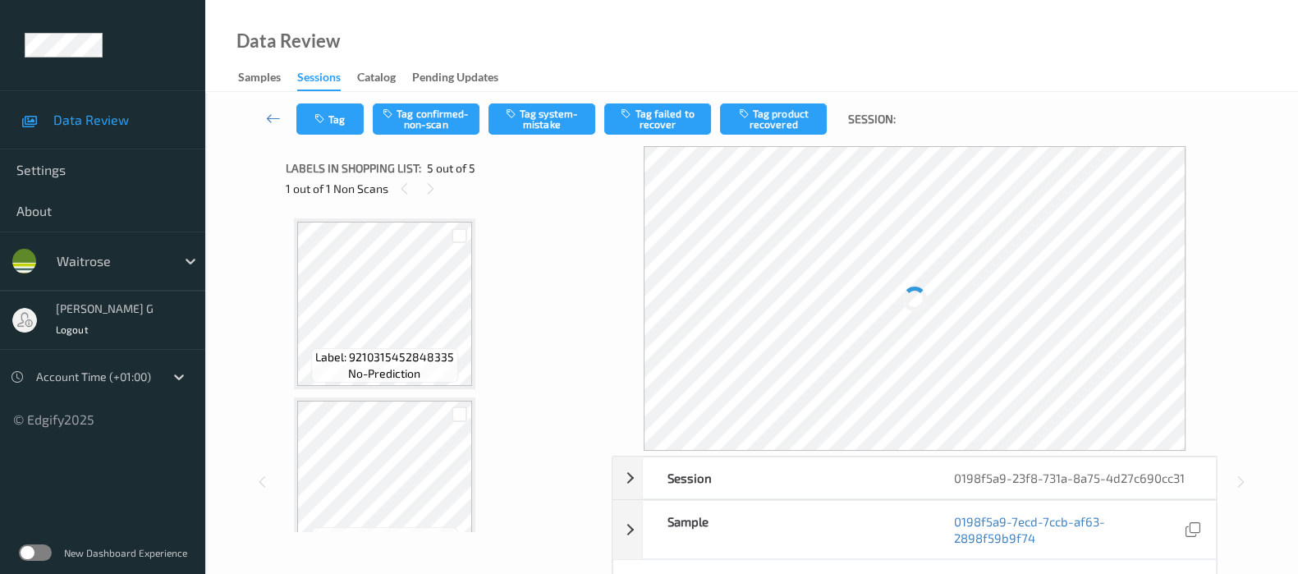
scroll to position [542, 0]
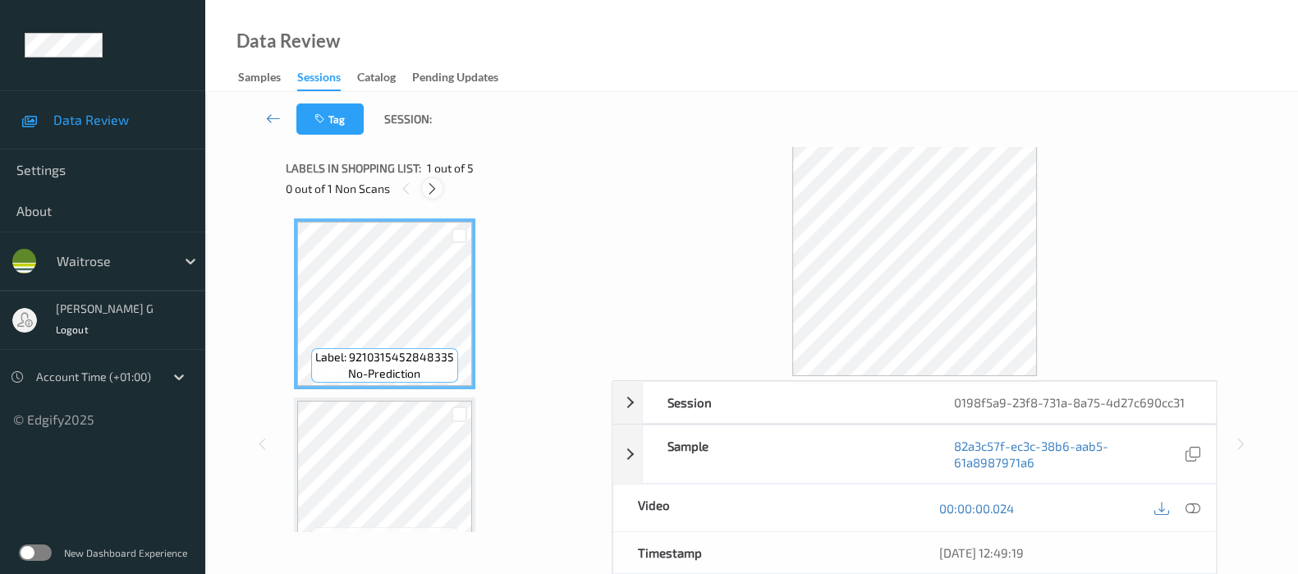
click at [441, 195] on div at bounding box center [432, 188] width 21 height 21
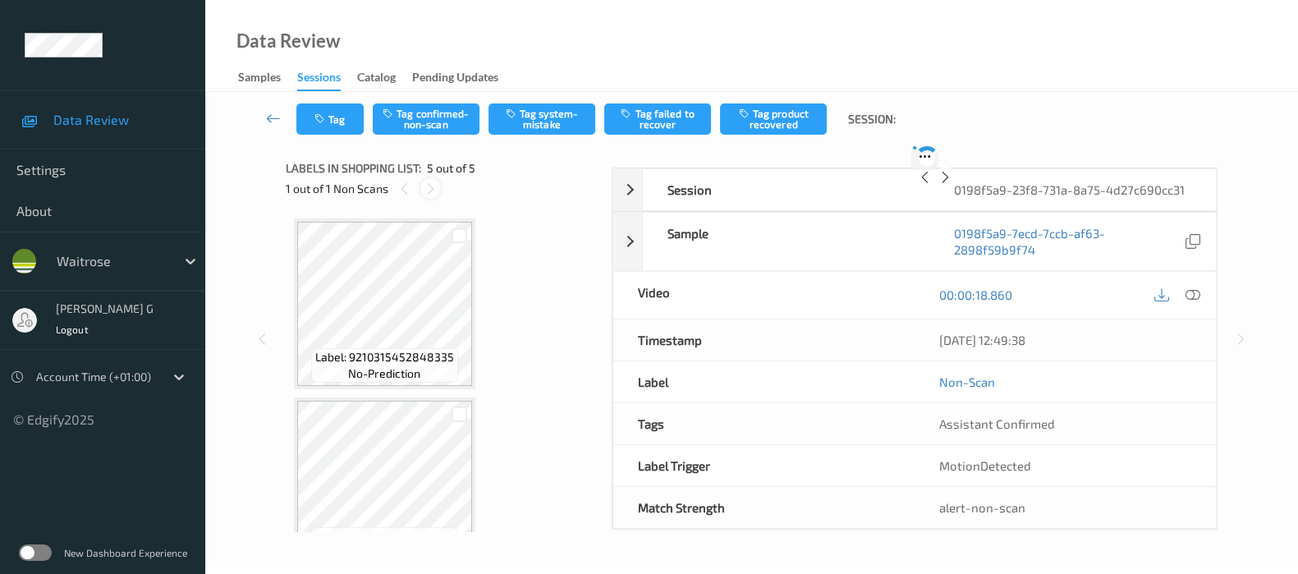
scroll to position [542, 0]
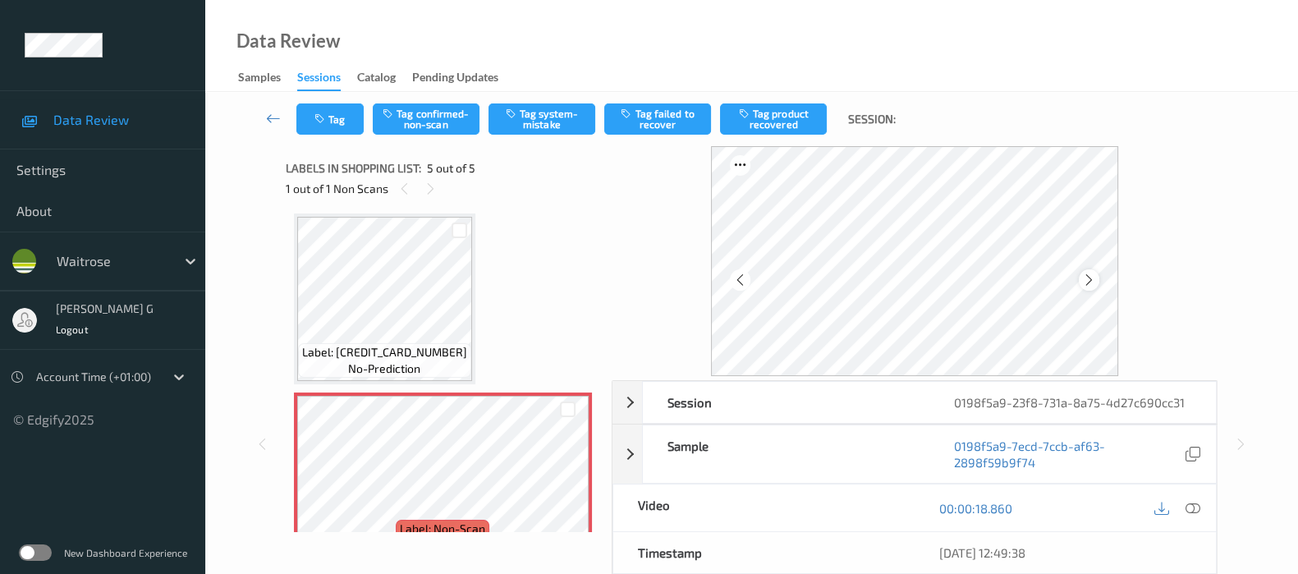
click at [1095, 283] on icon at bounding box center [1089, 280] width 14 height 15
click at [1094, 281] on icon at bounding box center [1089, 280] width 14 height 15
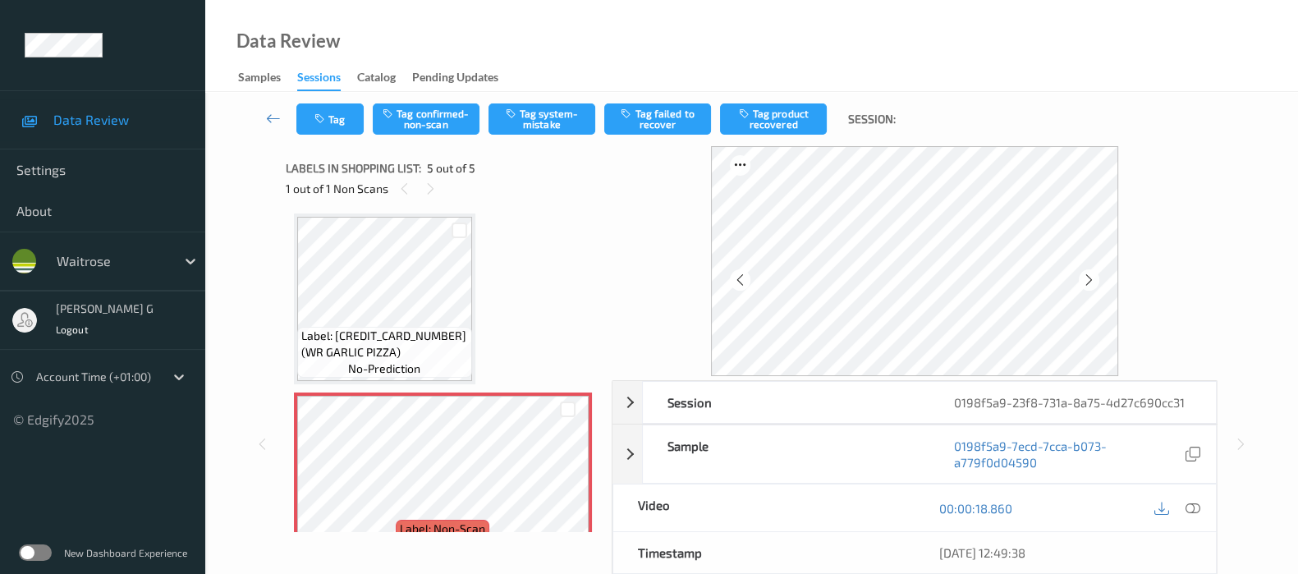
click at [1094, 281] on icon at bounding box center [1089, 280] width 14 height 15
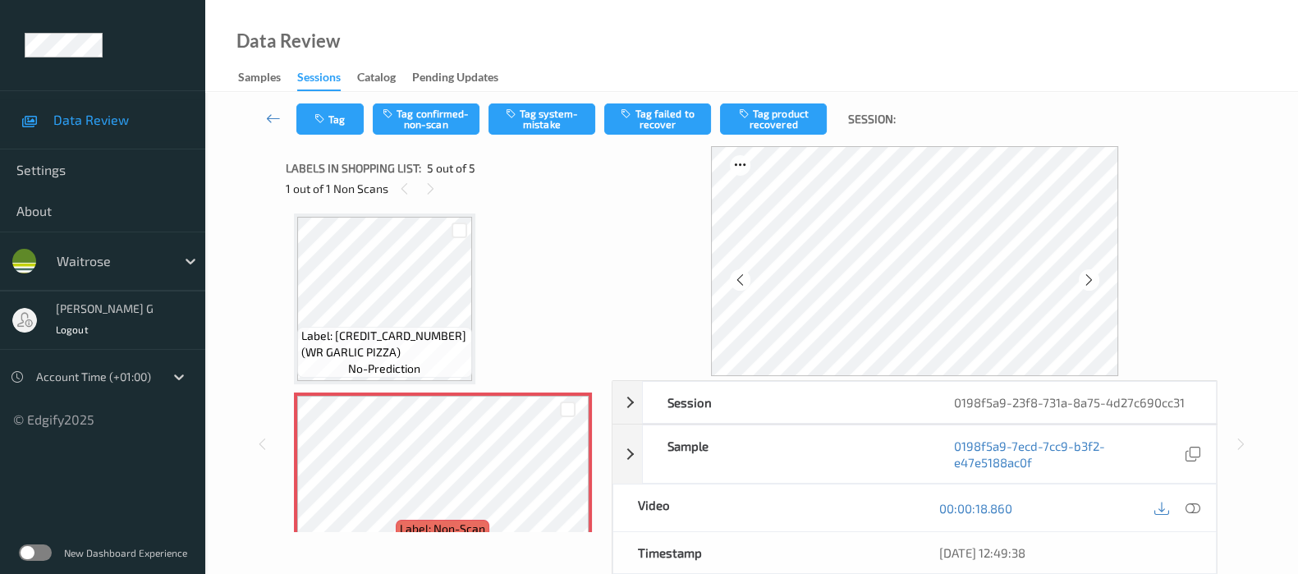
click at [1094, 281] on icon at bounding box center [1089, 280] width 14 height 15
click at [1090, 287] on div at bounding box center [1089, 279] width 21 height 21
click at [1191, 508] on icon at bounding box center [1193, 508] width 15 height 15
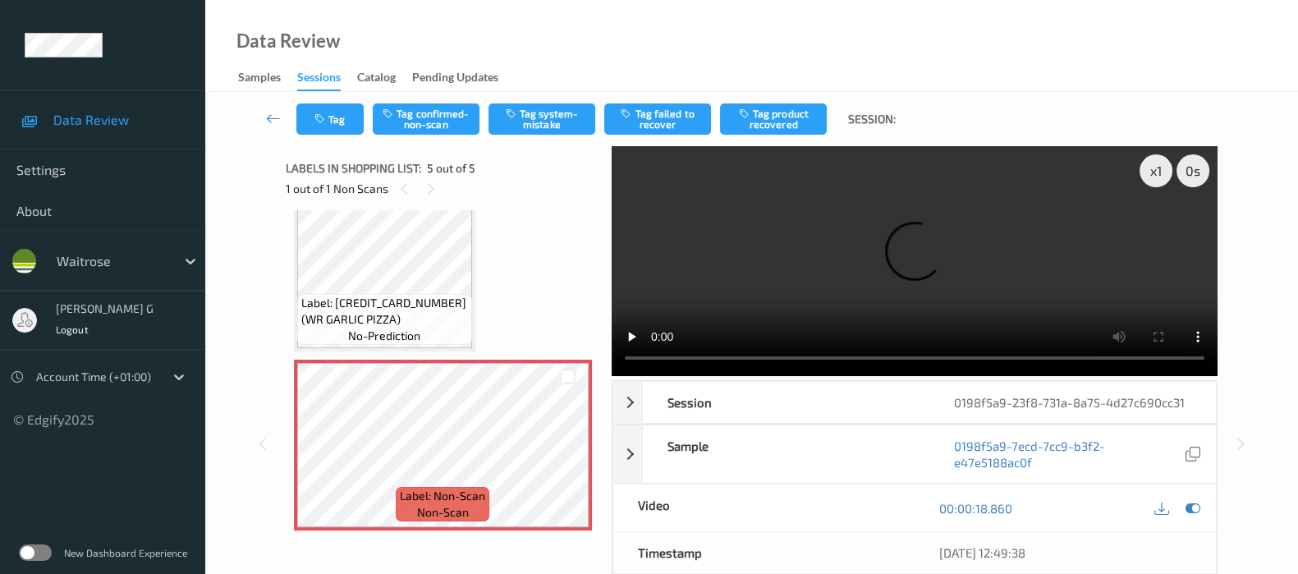
scroll to position [410, 0]
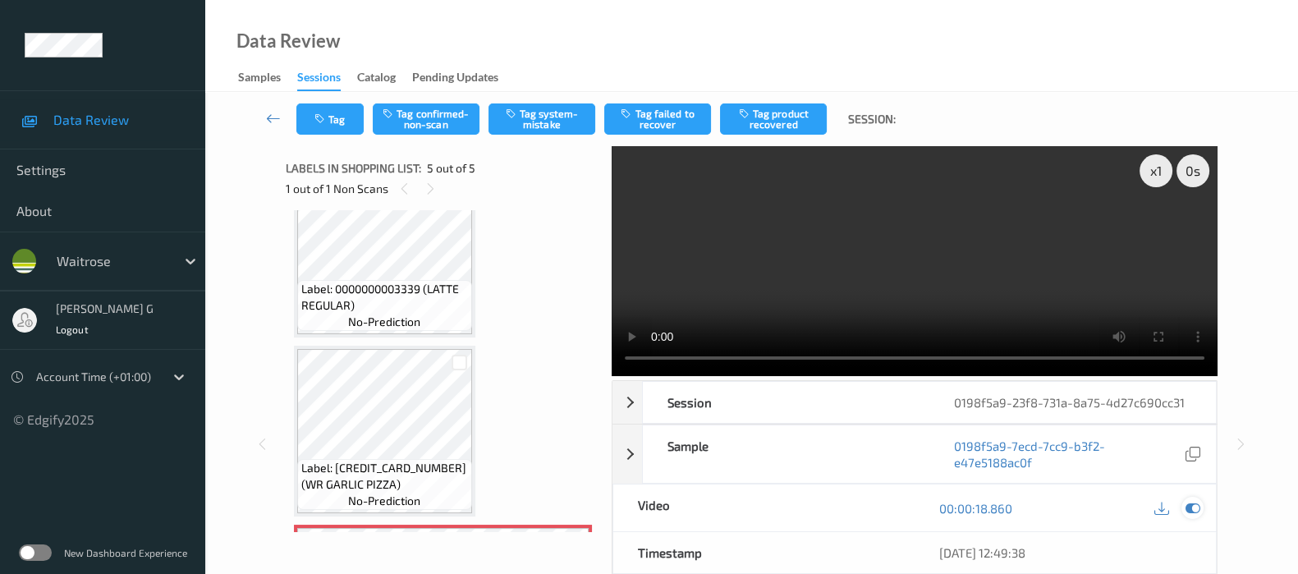
click at [1193, 507] on icon at bounding box center [1193, 508] width 15 height 15
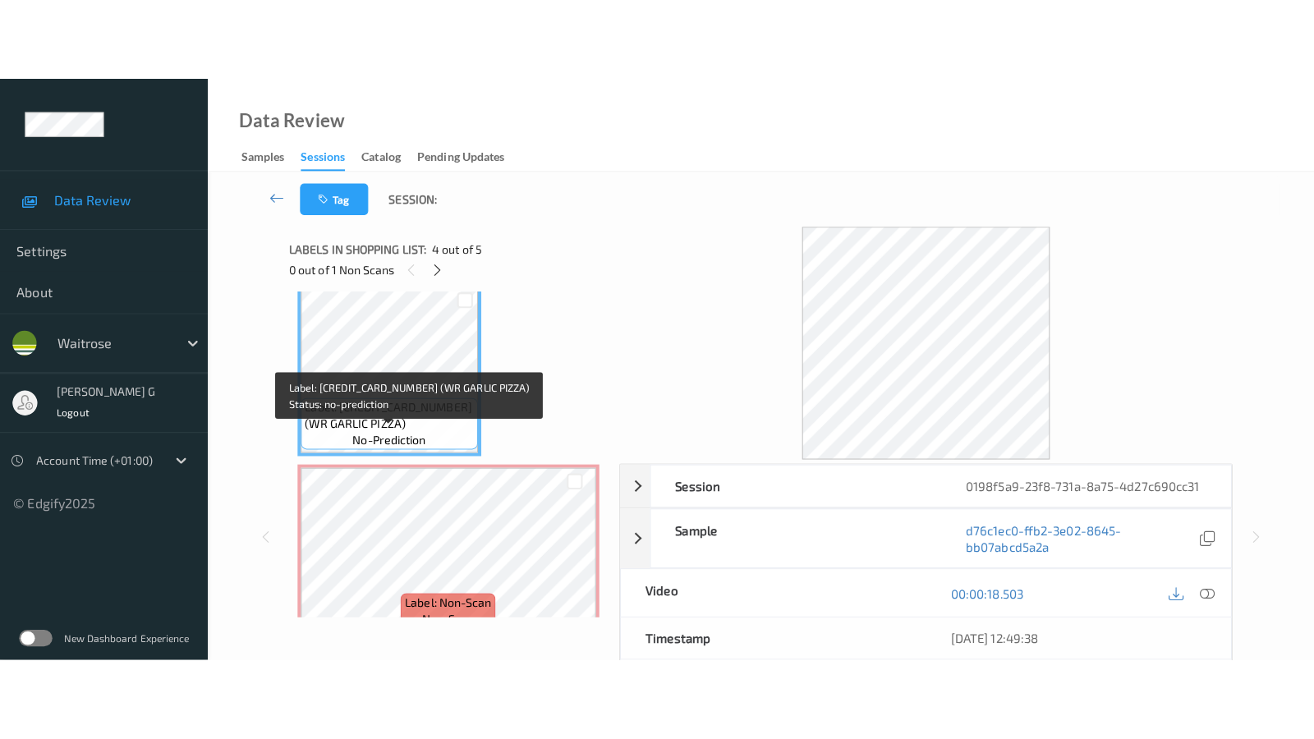
scroll to position [575, 0]
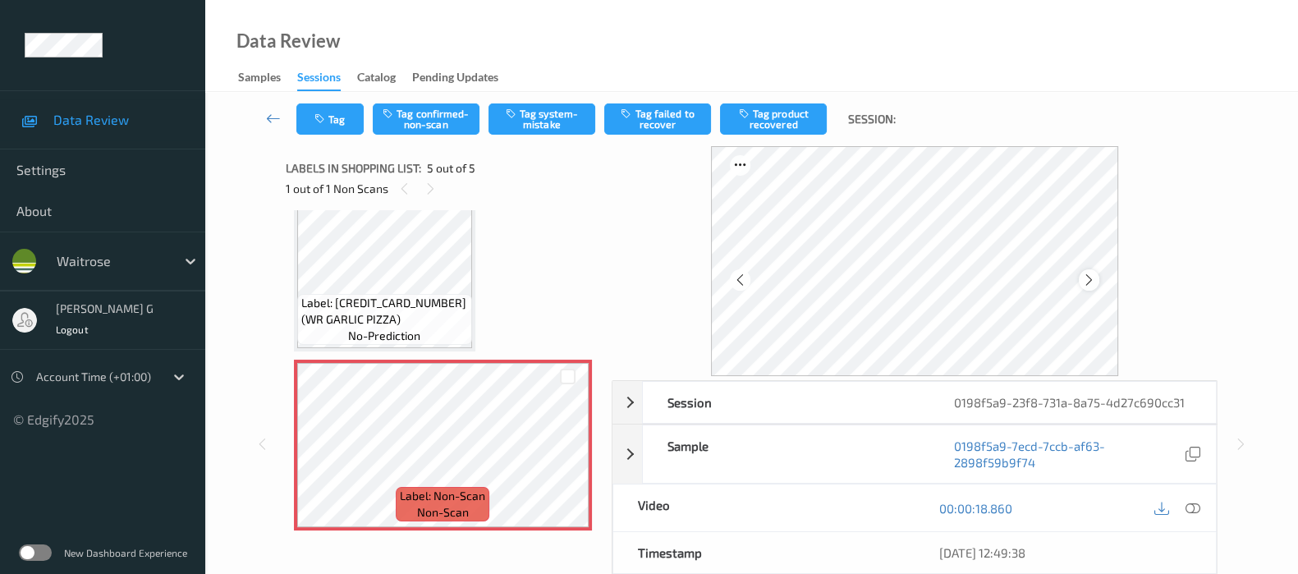
click at [1090, 282] on icon at bounding box center [1089, 280] width 14 height 15
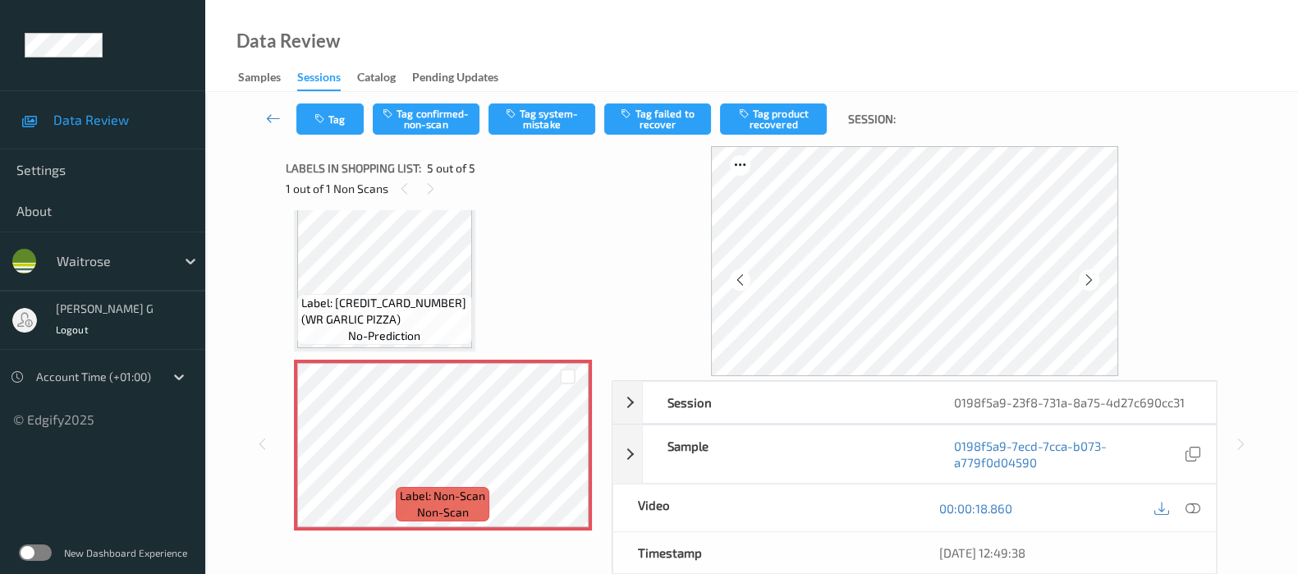
click at [1090, 282] on icon at bounding box center [1089, 280] width 14 height 15
click at [1188, 507] on icon at bounding box center [1193, 508] width 15 height 15
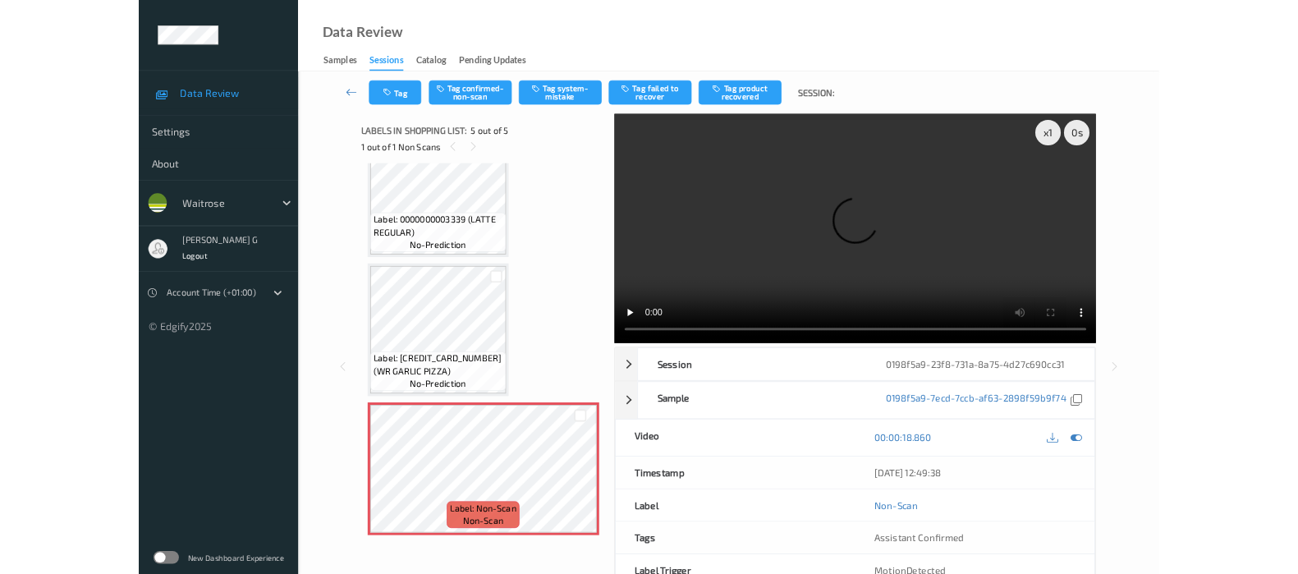
scroll to position [410, 0]
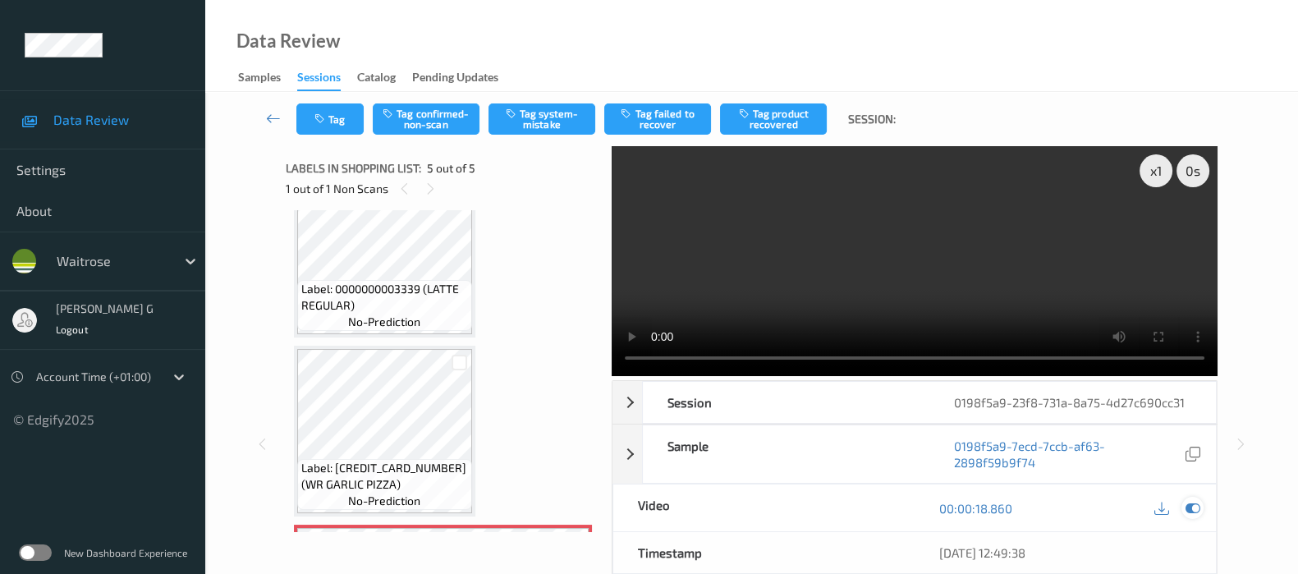
click at [1196, 505] on icon at bounding box center [1193, 508] width 15 height 15
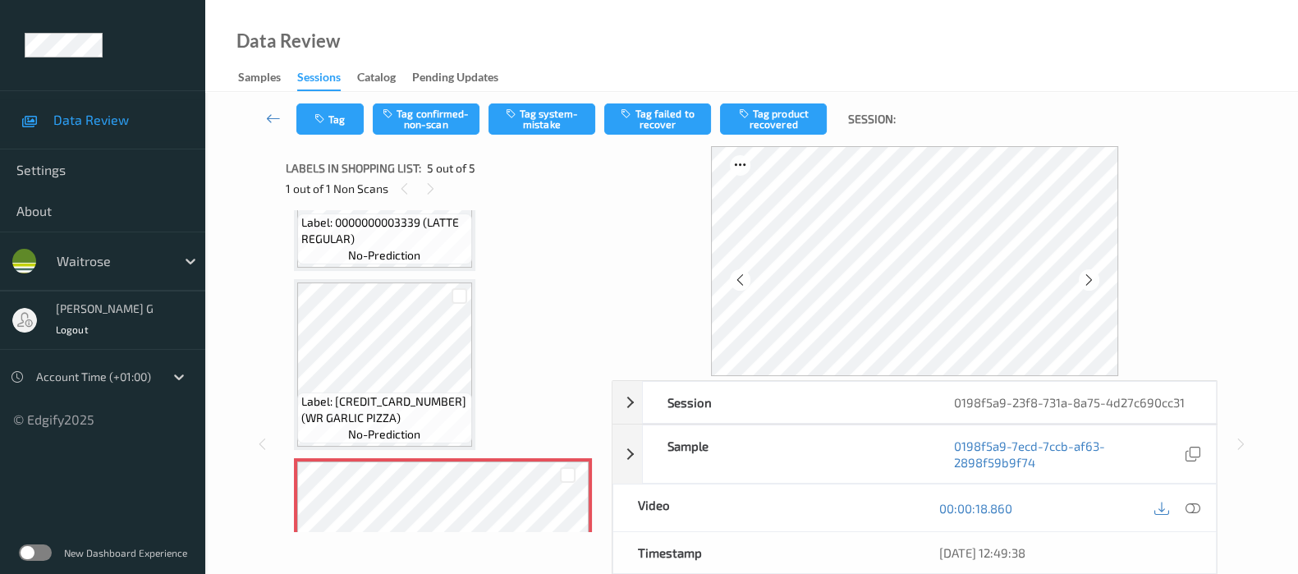
scroll to position [575, 0]
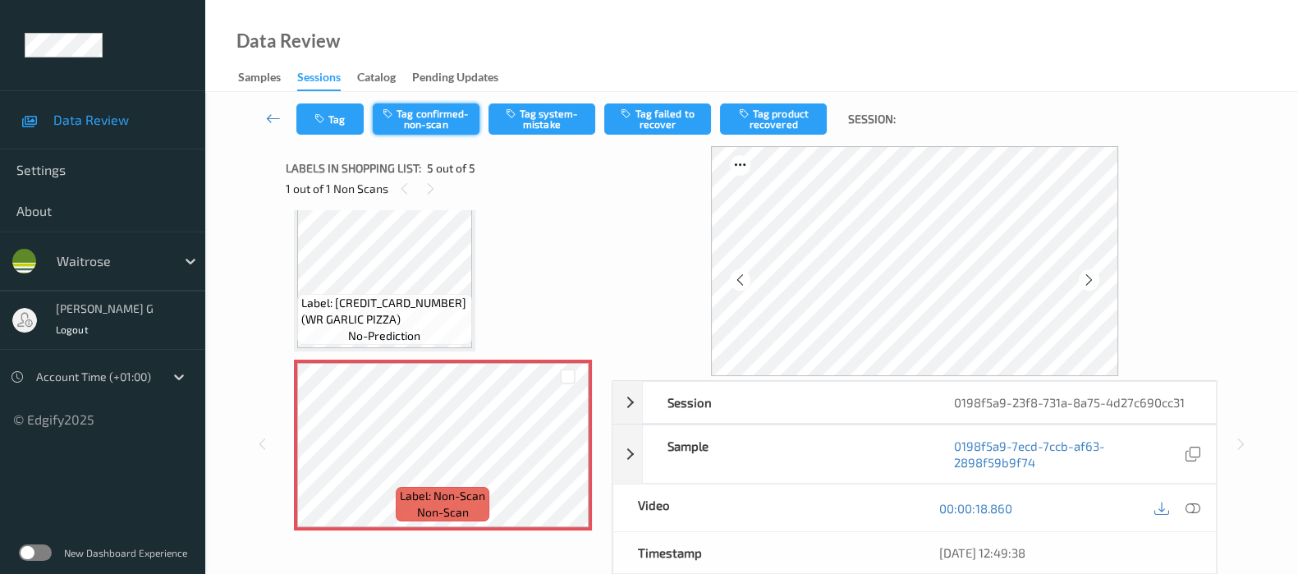
click at [409, 125] on button "Tag confirmed-non-scan" at bounding box center [426, 118] width 107 height 31
click at [636, 99] on div "Tag Untag confirmed-non-scan Tag system-mistake Tag failed to recover Tag produ…" at bounding box center [752, 119] width 1026 height 54
click at [640, 117] on button "Tag failed to recover" at bounding box center [657, 118] width 107 height 31
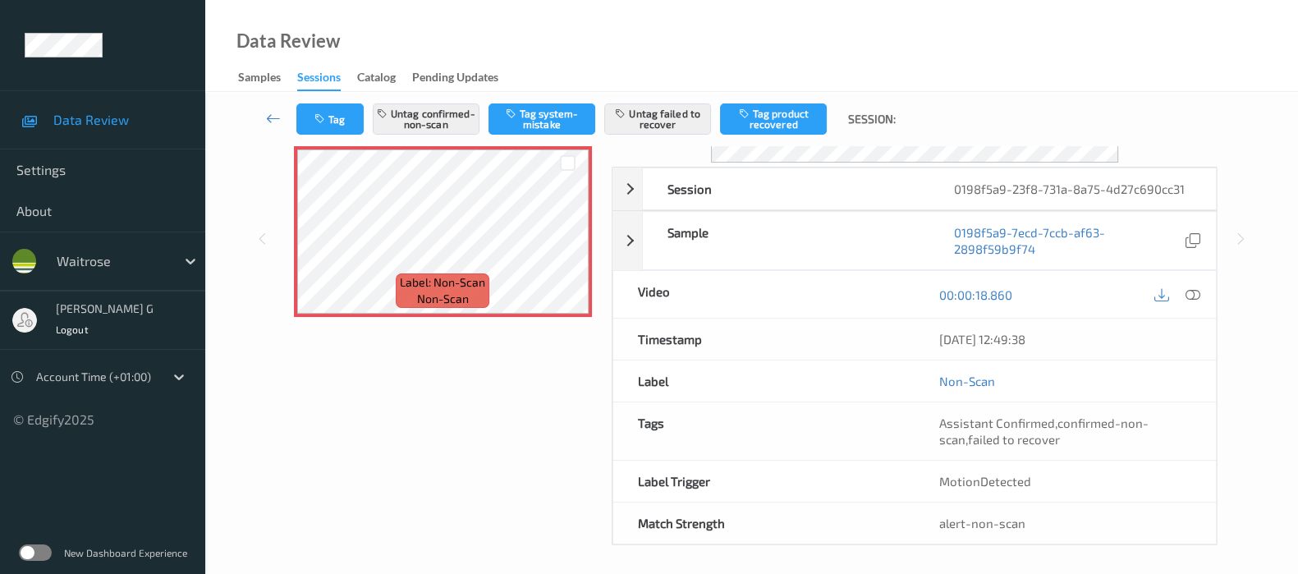
scroll to position [216, 0]
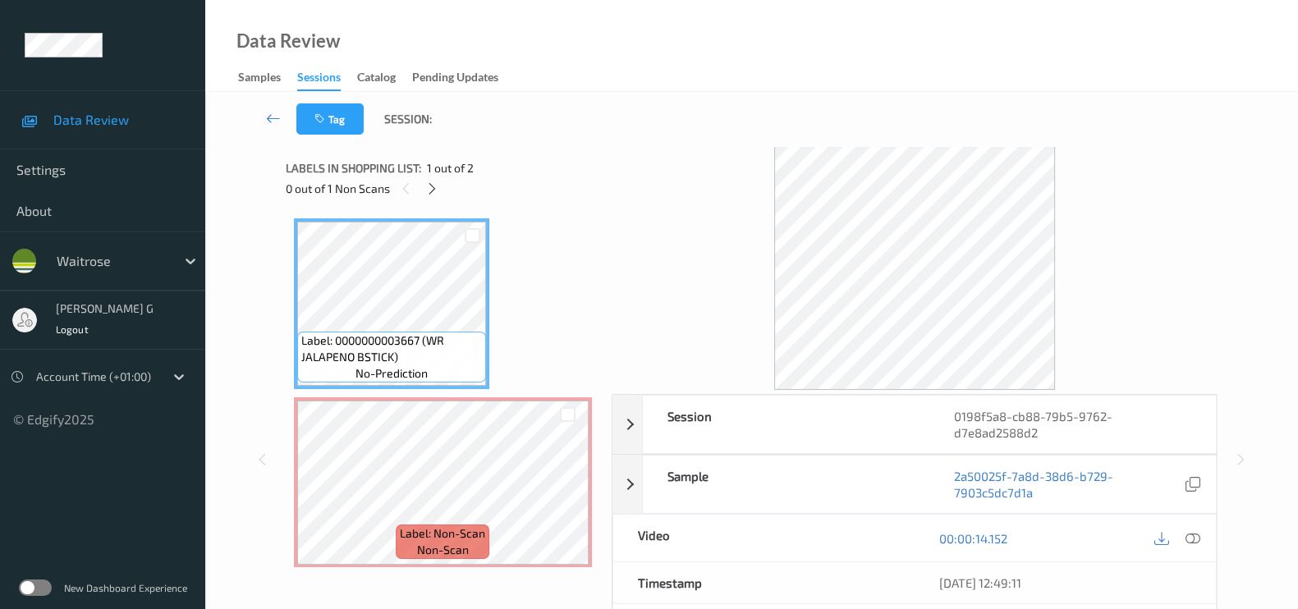
click at [521, 158] on div "Labels in shopping list: 1 out of 2" at bounding box center [443, 168] width 314 height 21
click at [437, 189] on icon at bounding box center [432, 188] width 14 height 15
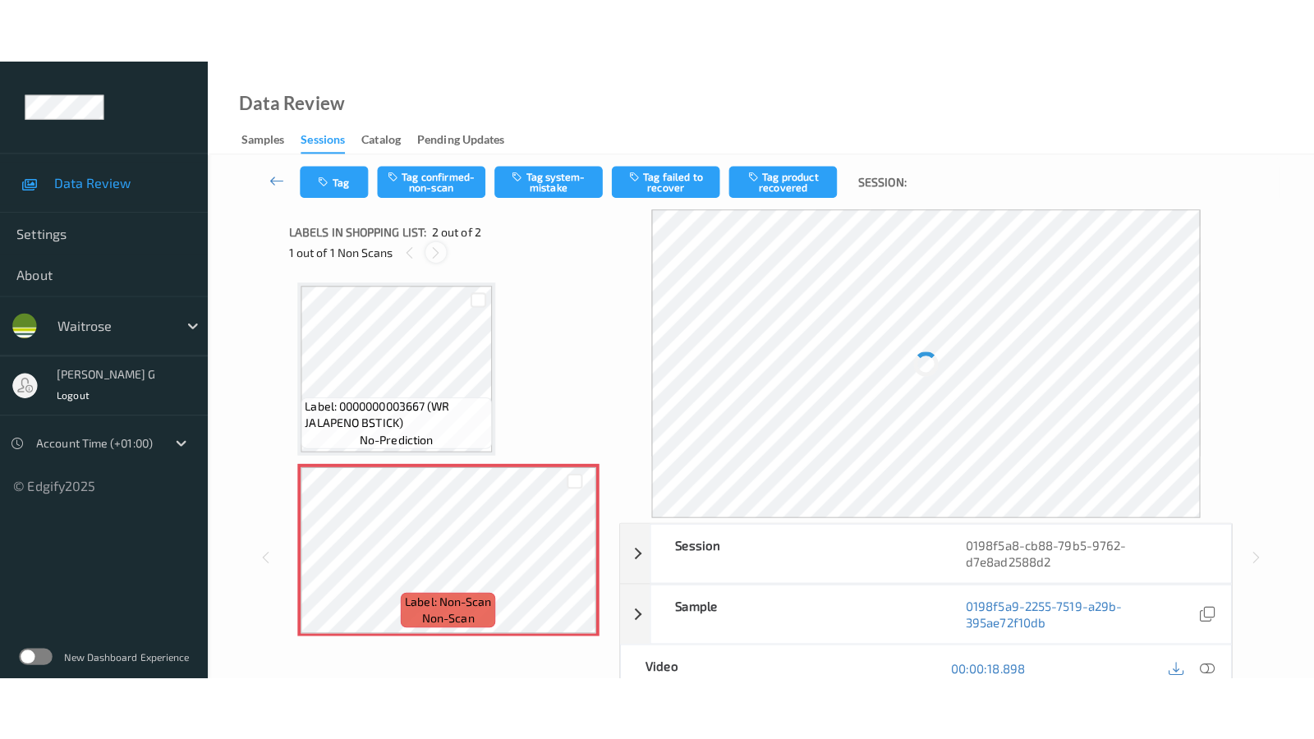
scroll to position [7, 0]
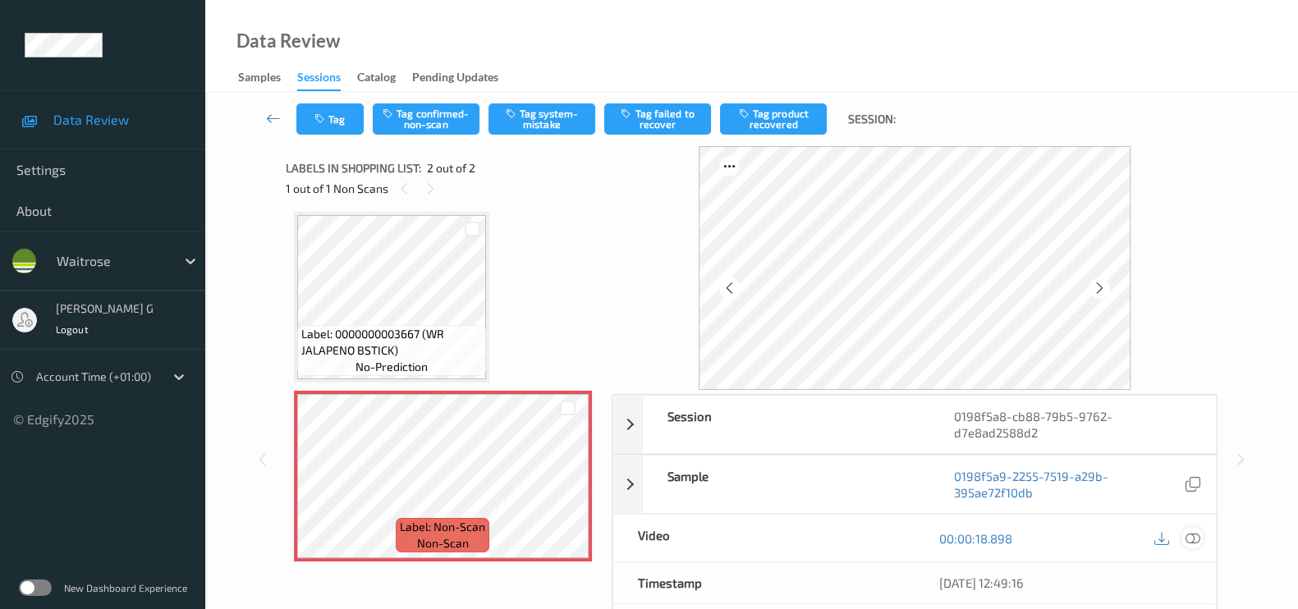
click at [1203, 535] on div at bounding box center [1193, 538] width 22 height 22
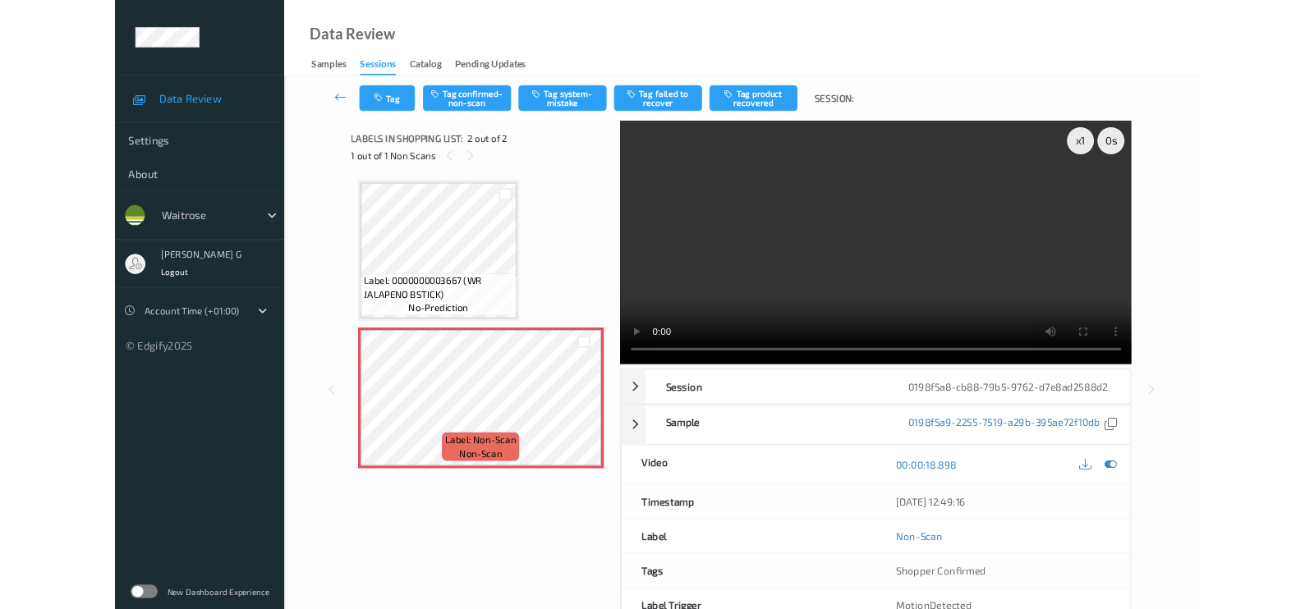
scroll to position [0, 0]
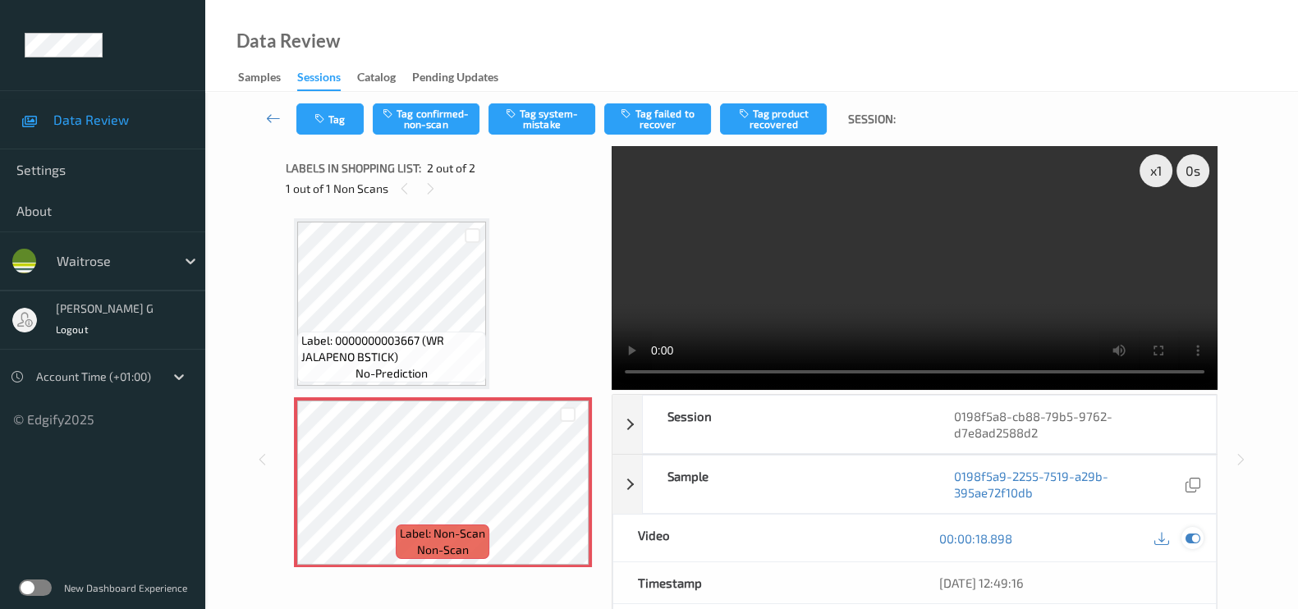
click at [1191, 531] on icon at bounding box center [1193, 538] width 15 height 15
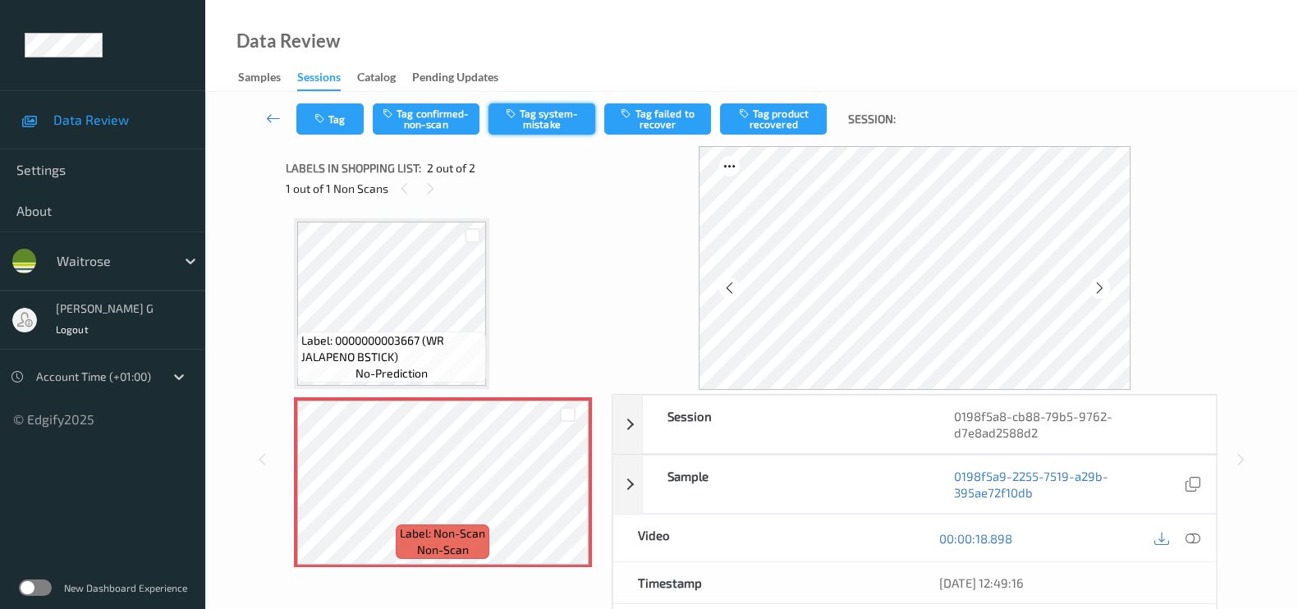
click at [526, 103] on button "Tag system-mistake" at bounding box center [542, 118] width 107 height 31
click at [323, 119] on icon "button" at bounding box center [321, 118] width 14 height 11
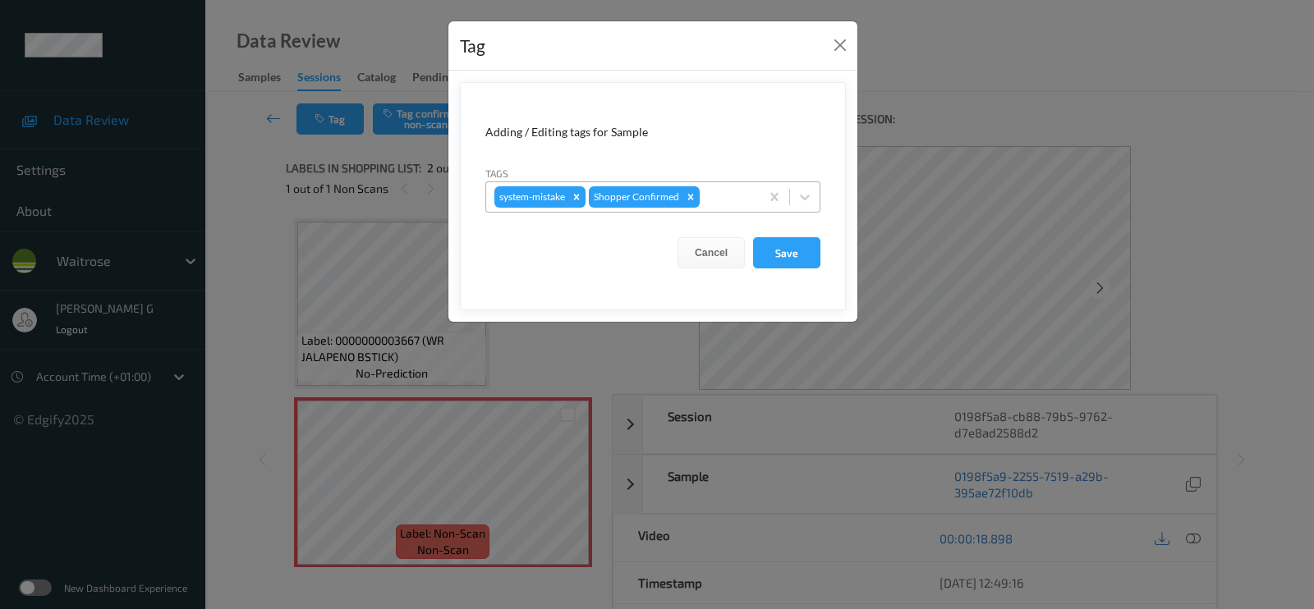
click at [725, 198] on div at bounding box center [727, 197] width 48 height 20
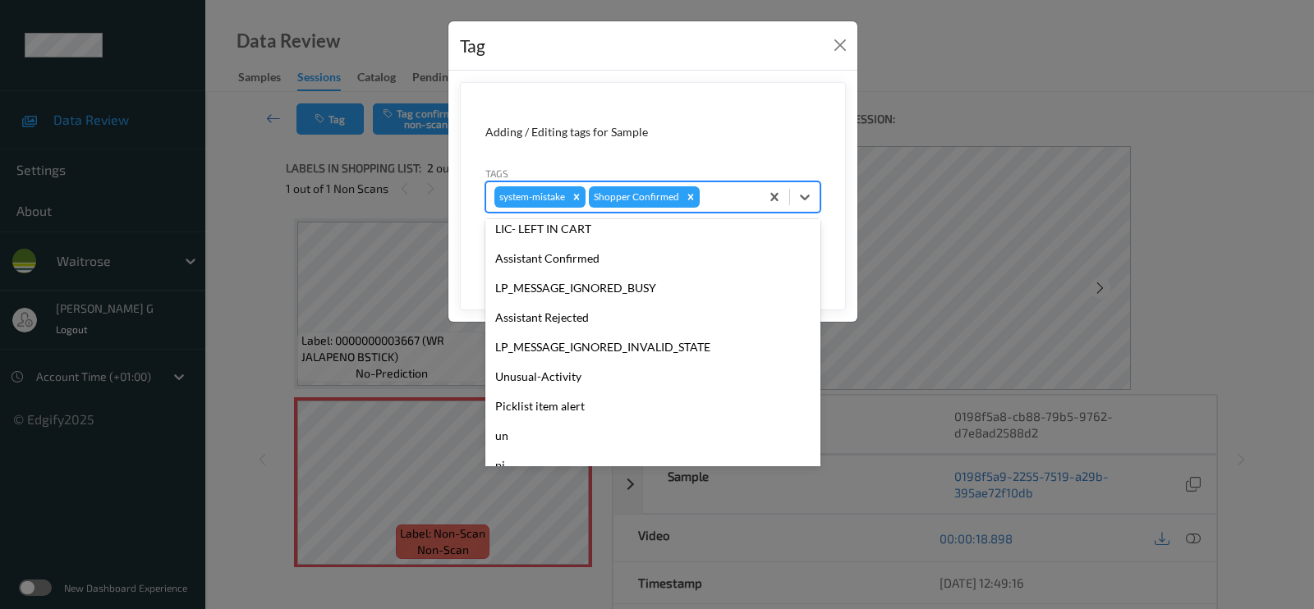
scroll to position [351, 0]
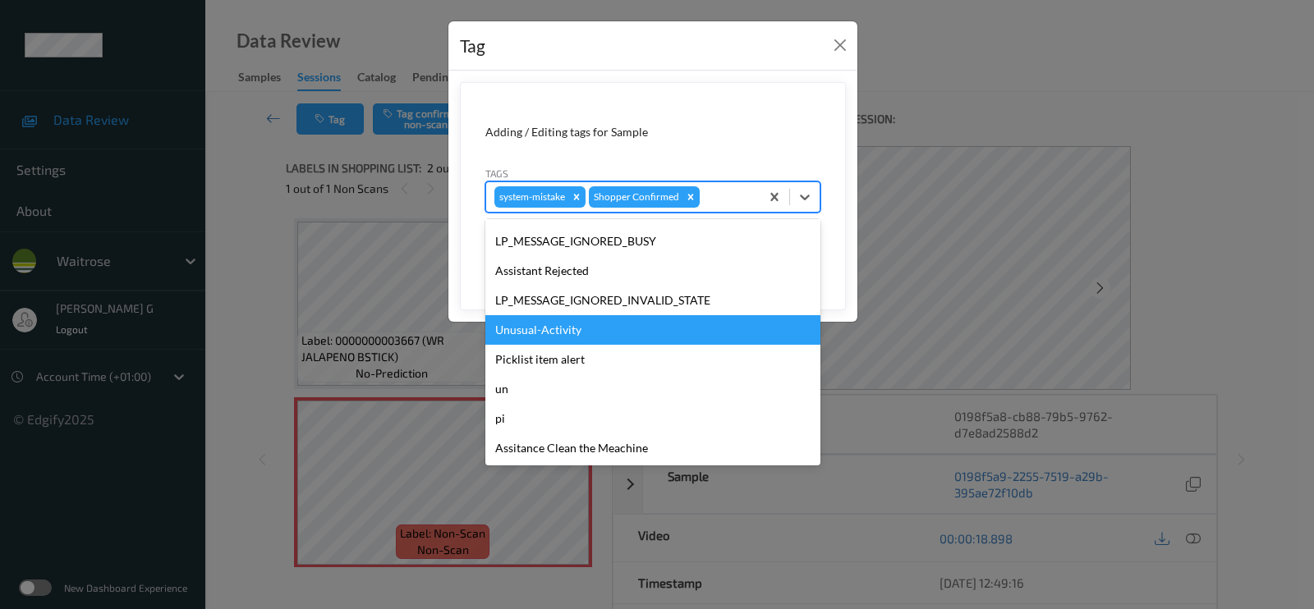
click at [543, 338] on div "Unusual-Activity" at bounding box center [652, 330] width 335 height 30
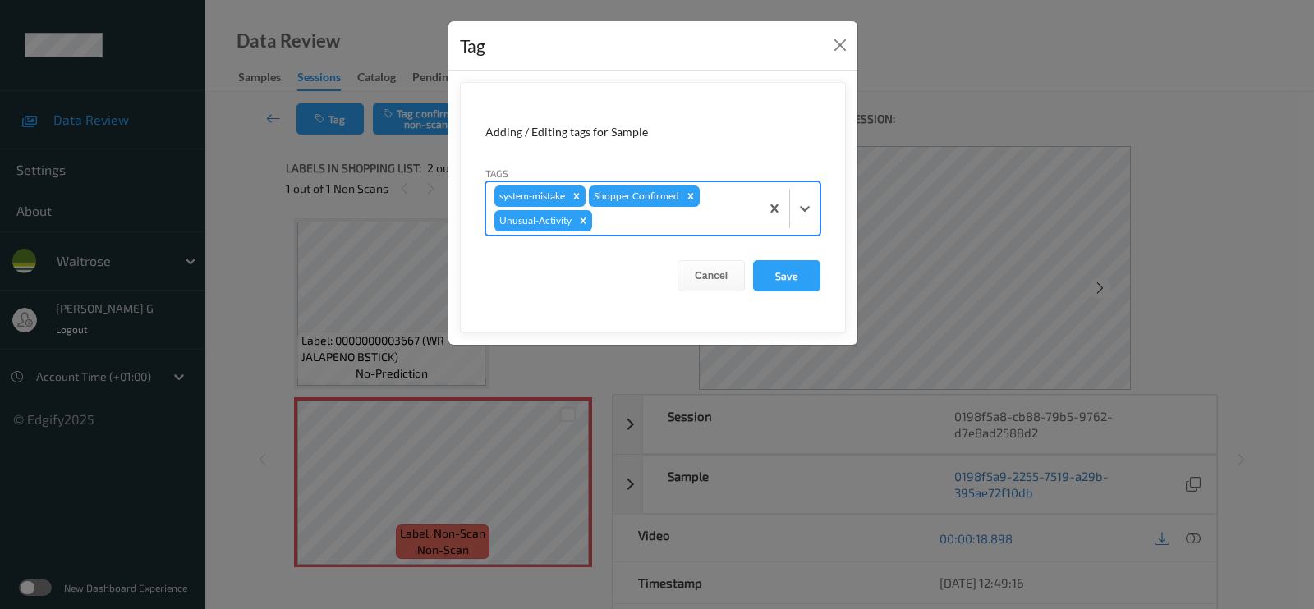
click at [691, 218] on div at bounding box center [673, 221] width 156 height 20
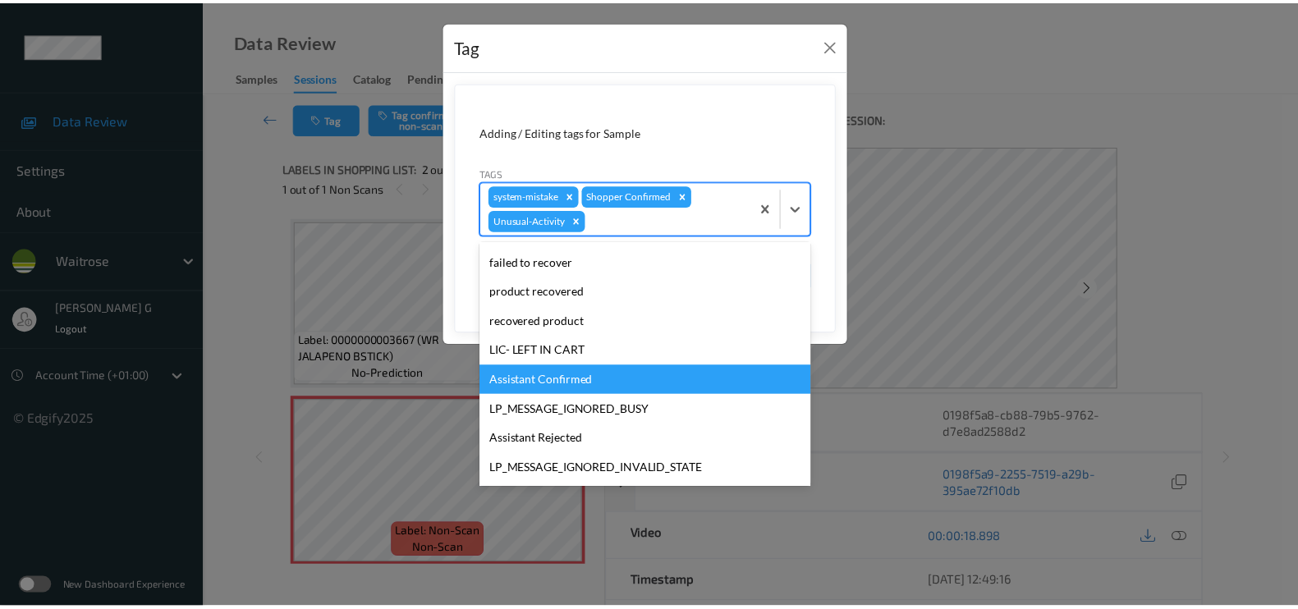
scroll to position [321, 0]
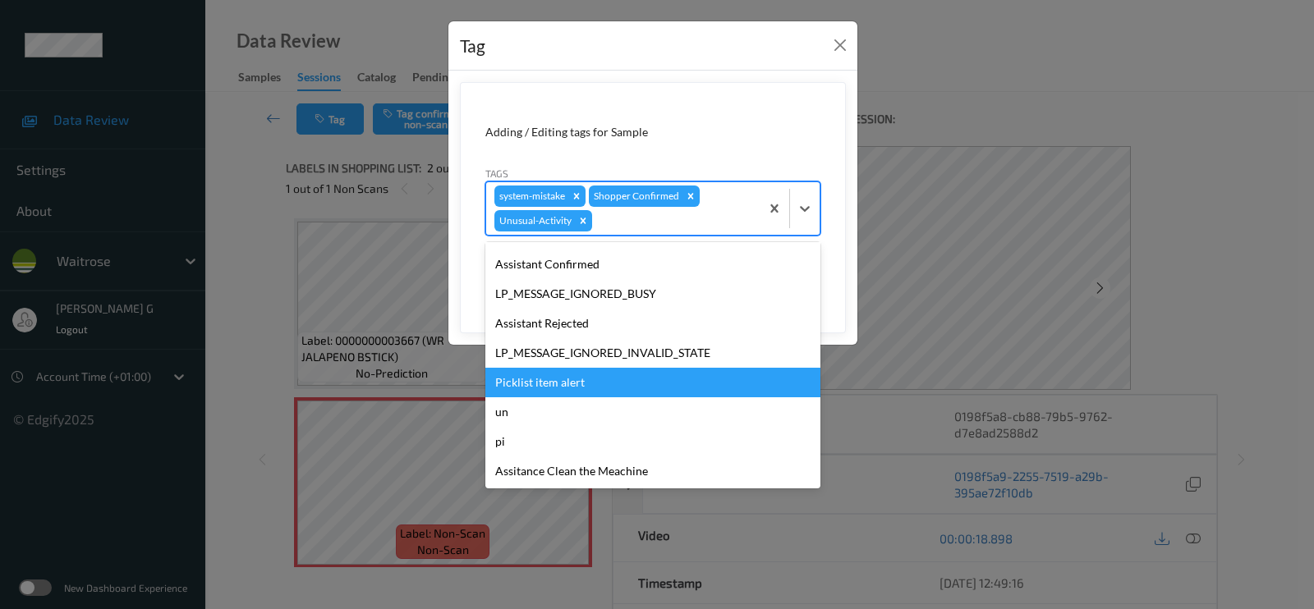
click at [538, 381] on div "Picklist item alert" at bounding box center [652, 383] width 335 height 30
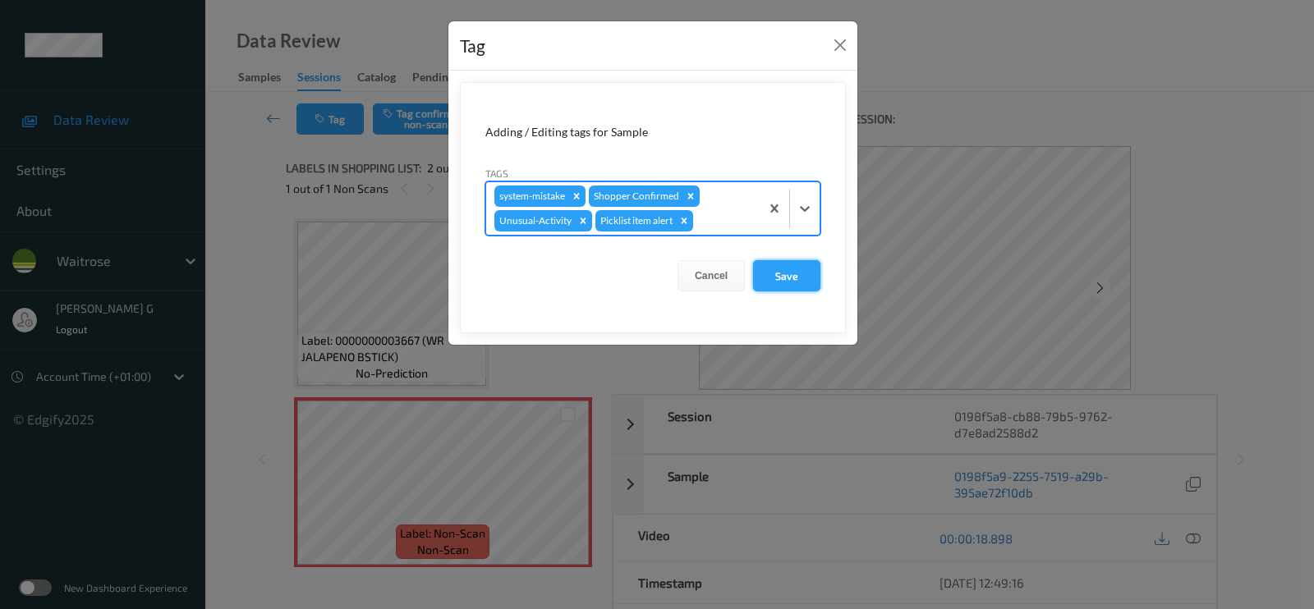
click at [792, 280] on button "Save" at bounding box center [786, 275] width 67 height 31
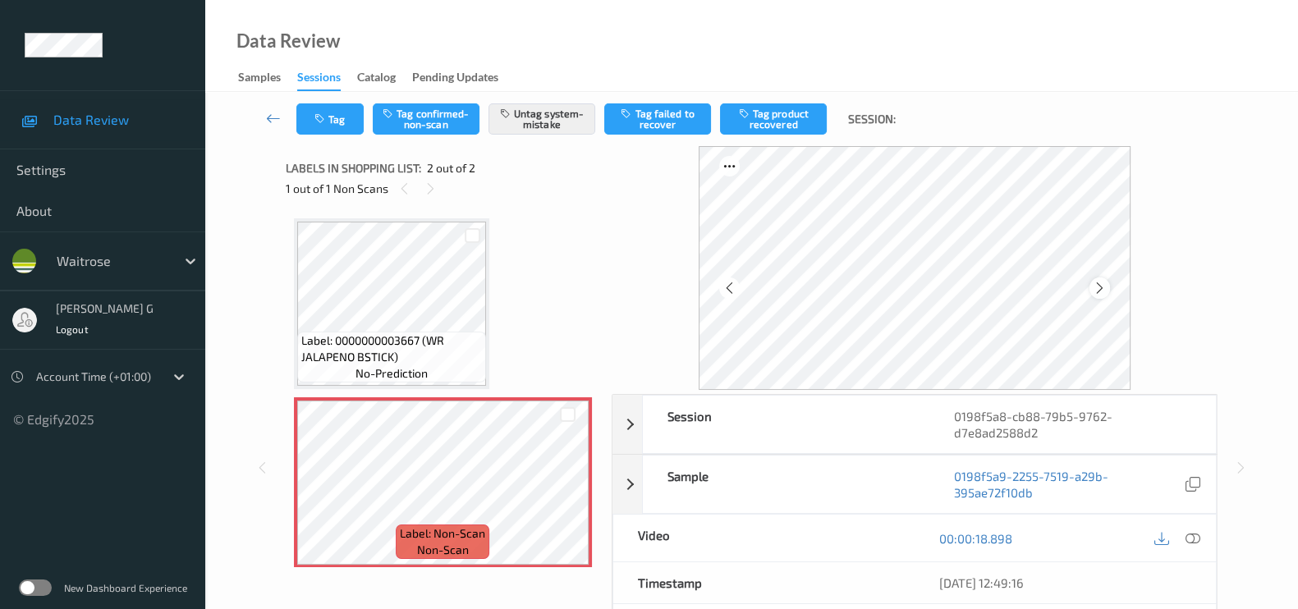
click at [1107, 292] on icon at bounding box center [1100, 288] width 14 height 15
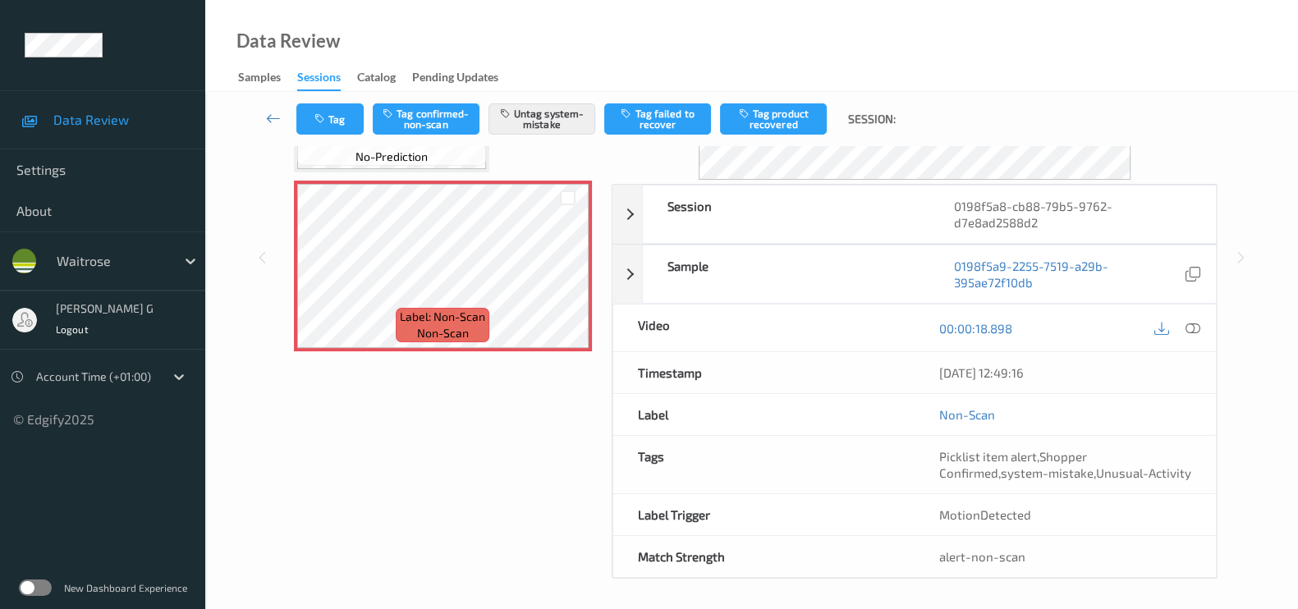
scroll to position [212, 0]
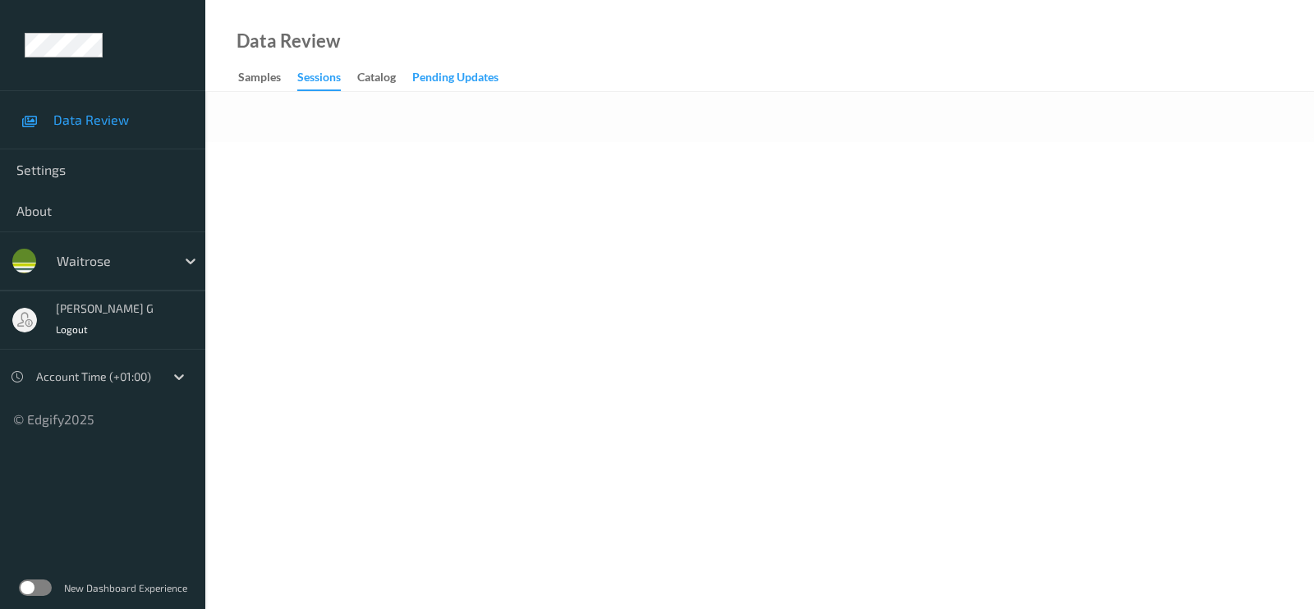
click at [467, 88] on div "Pending Updates" at bounding box center [455, 79] width 86 height 21
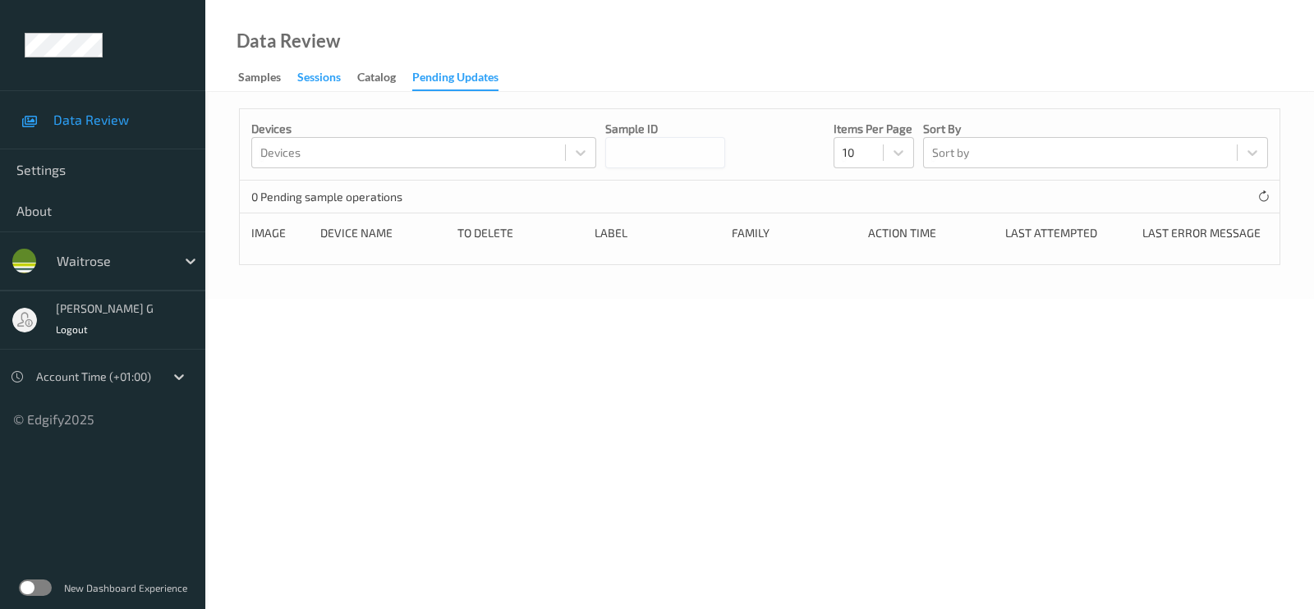
click at [333, 85] on div "Sessions" at bounding box center [319, 79] width 44 height 21
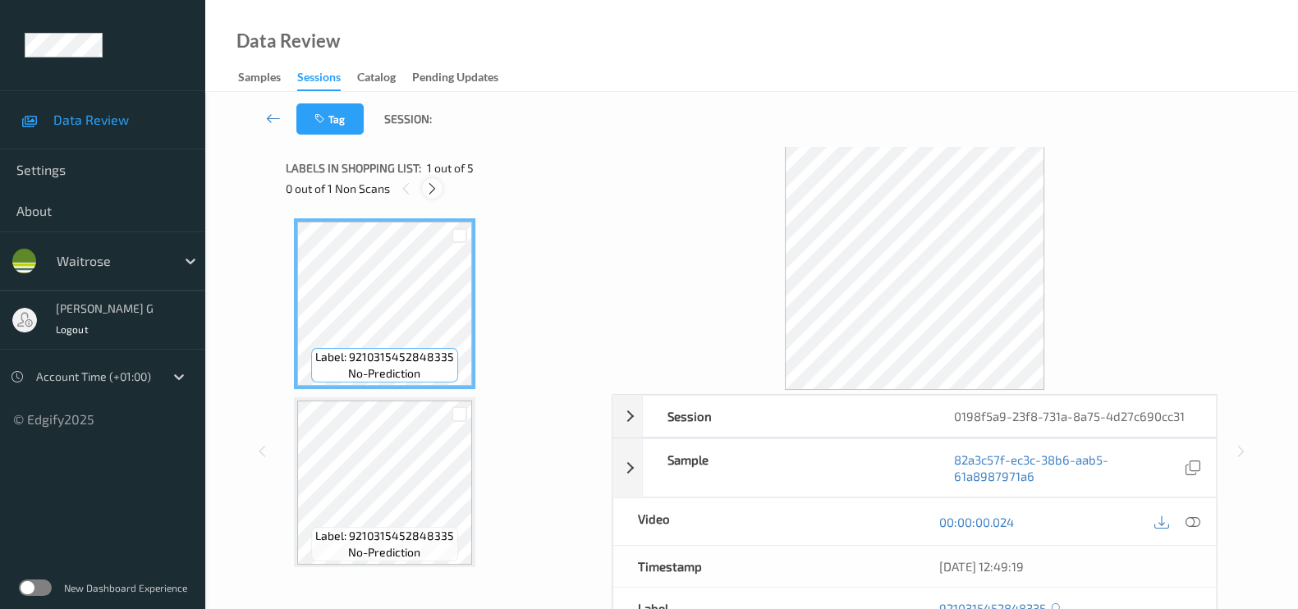
click at [432, 186] on icon at bounding box center [432, 188] width 14 height 15
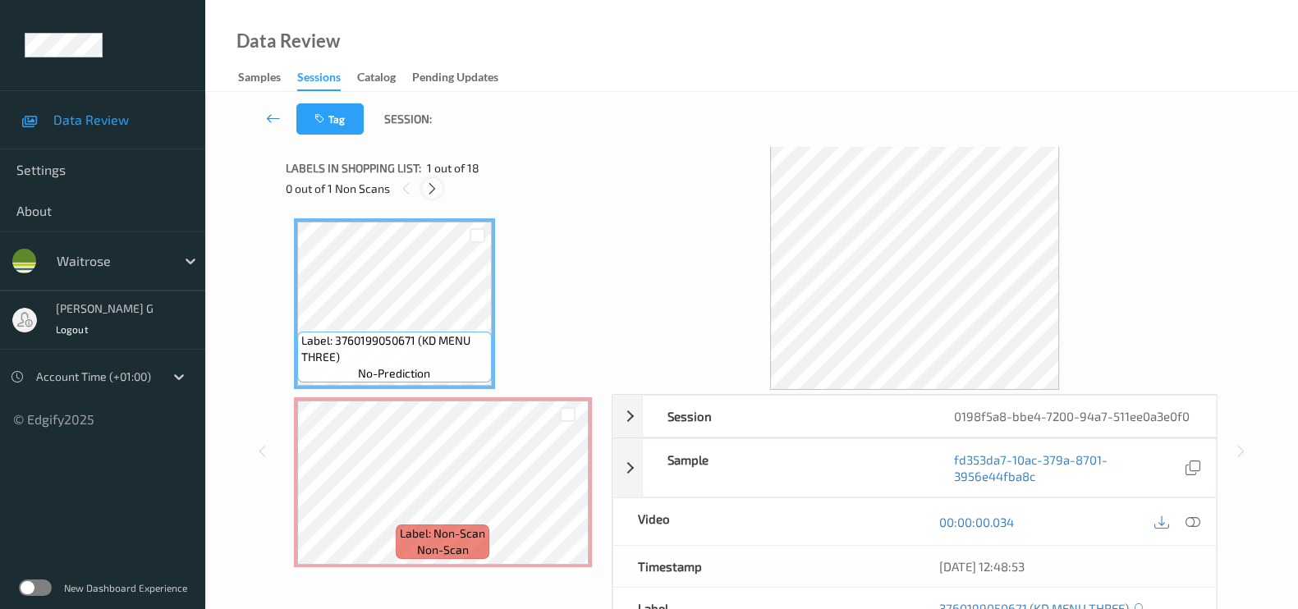
click at [431, 191] on icon at bounding box center [432, 188] width 14 height 15
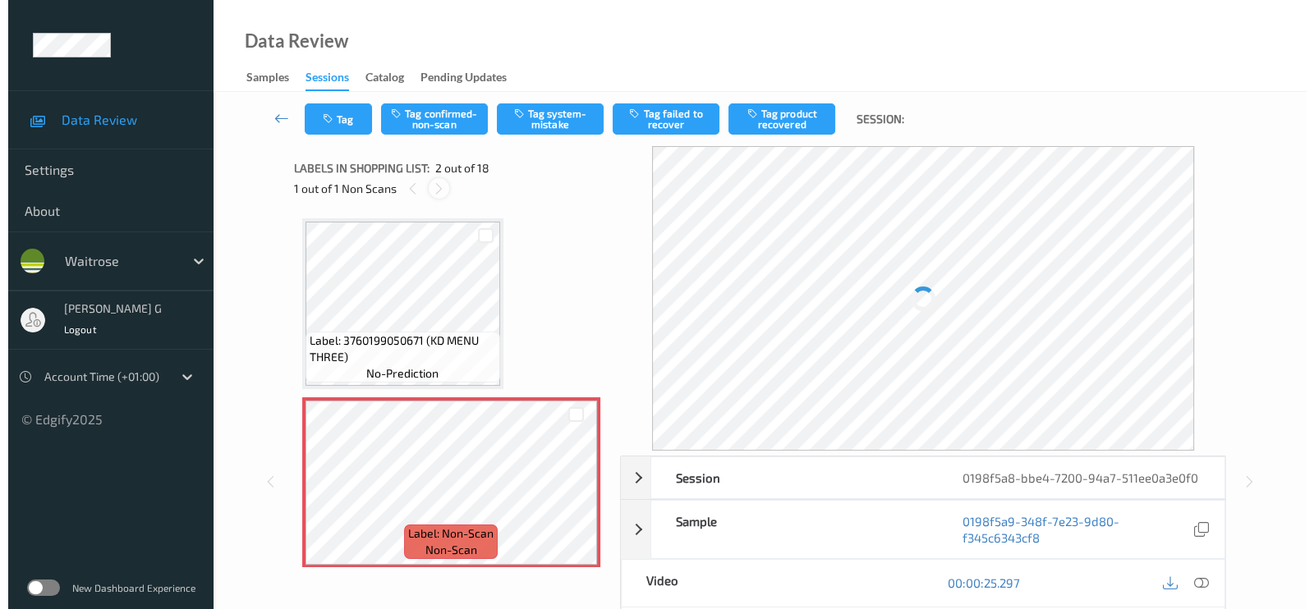
scroll to position [8, 0]
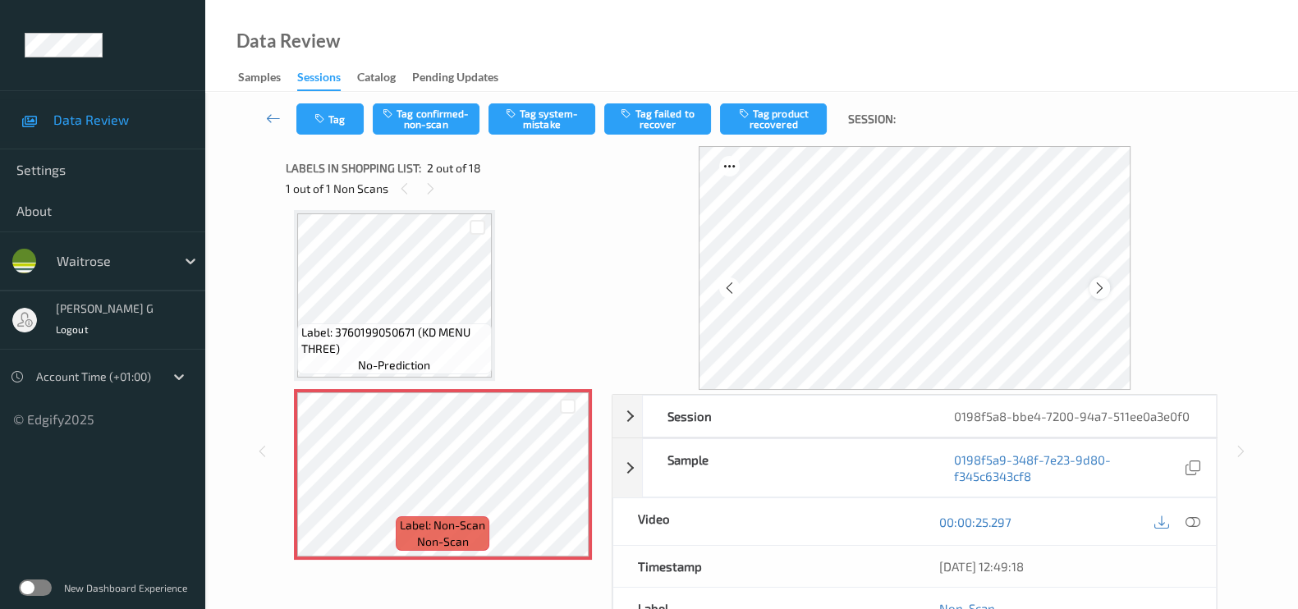
click at [1105, 287] on icon at bounding box center [1100, 288] width 14 height 15
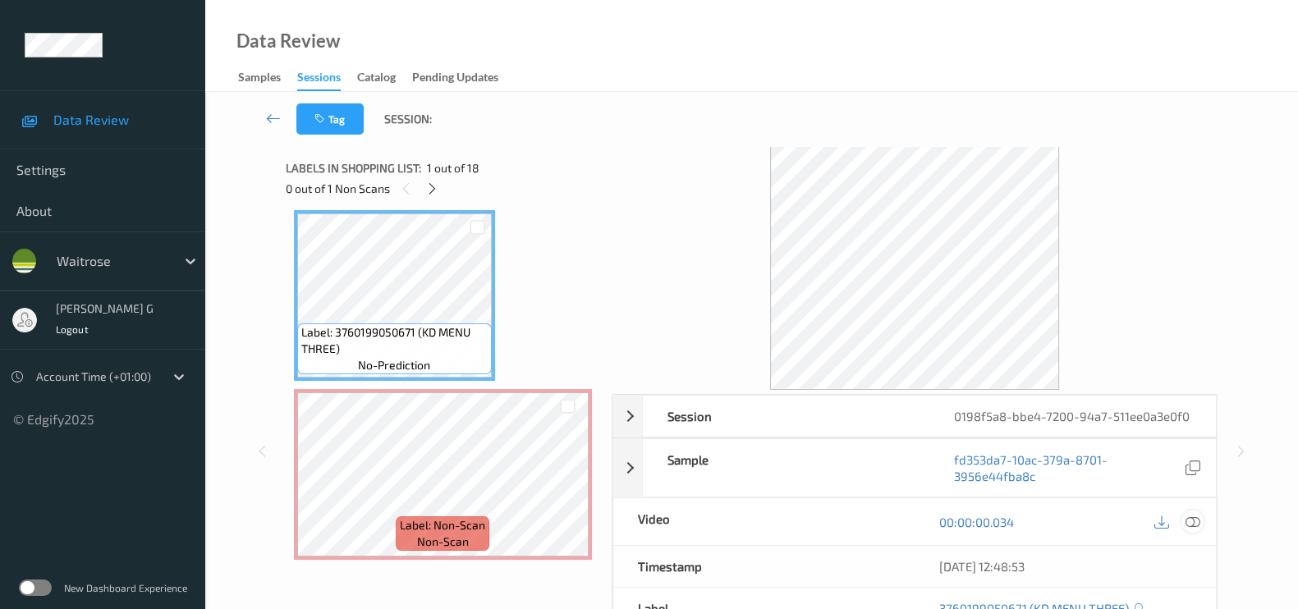
click at [1193, 530] on icon at bounding box center [1193, 522] width 15 height 15
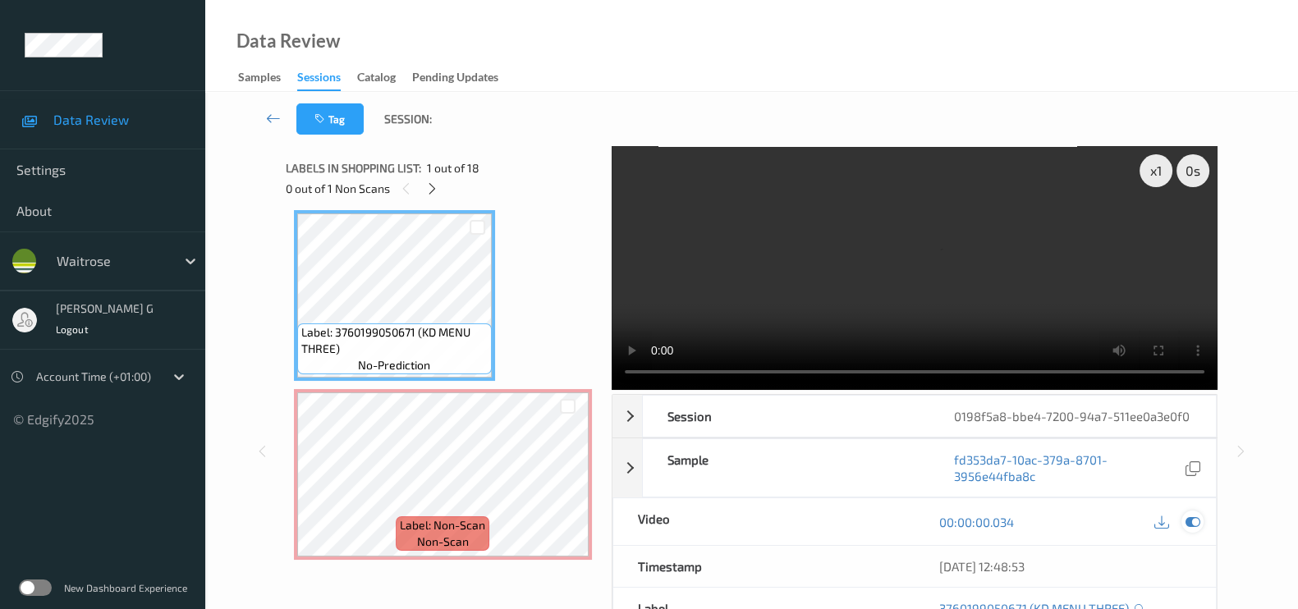
click at [1195, 530] on icon at bounding box center [1193, 522] width 15 height 15
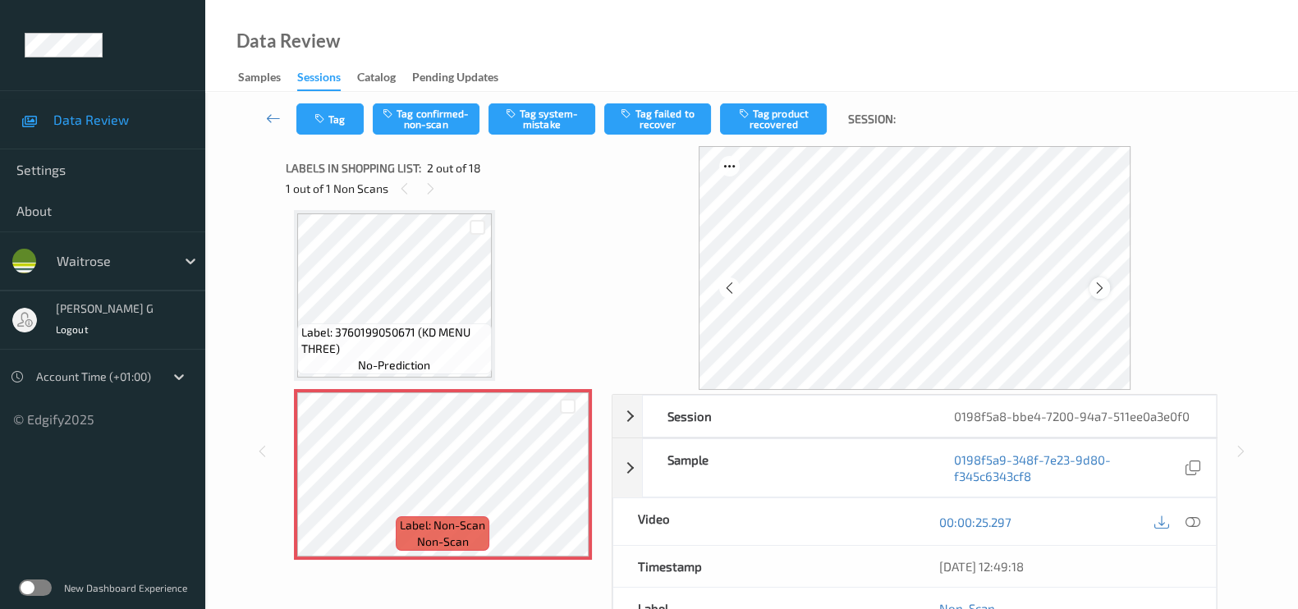
click at [1107, 287] on icon at bounding box center [1100, 288] width 14 height 15
click at [546, 112] on button "Tag system-mistake" at bounding box center [542, 118] width 107 height 31
click at [333, 122] on button "Tag" at bounding box center [329, 118] width 67 height 31
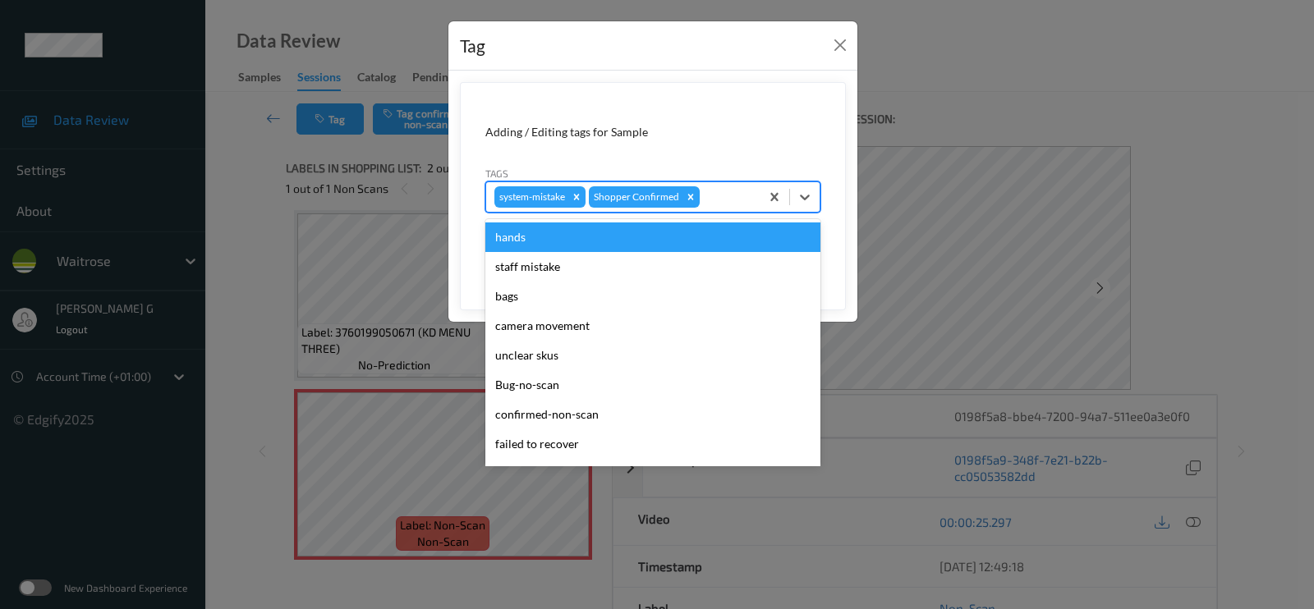
click at [721, 199] on div at bounding box center [727, 197] width 48 height 20
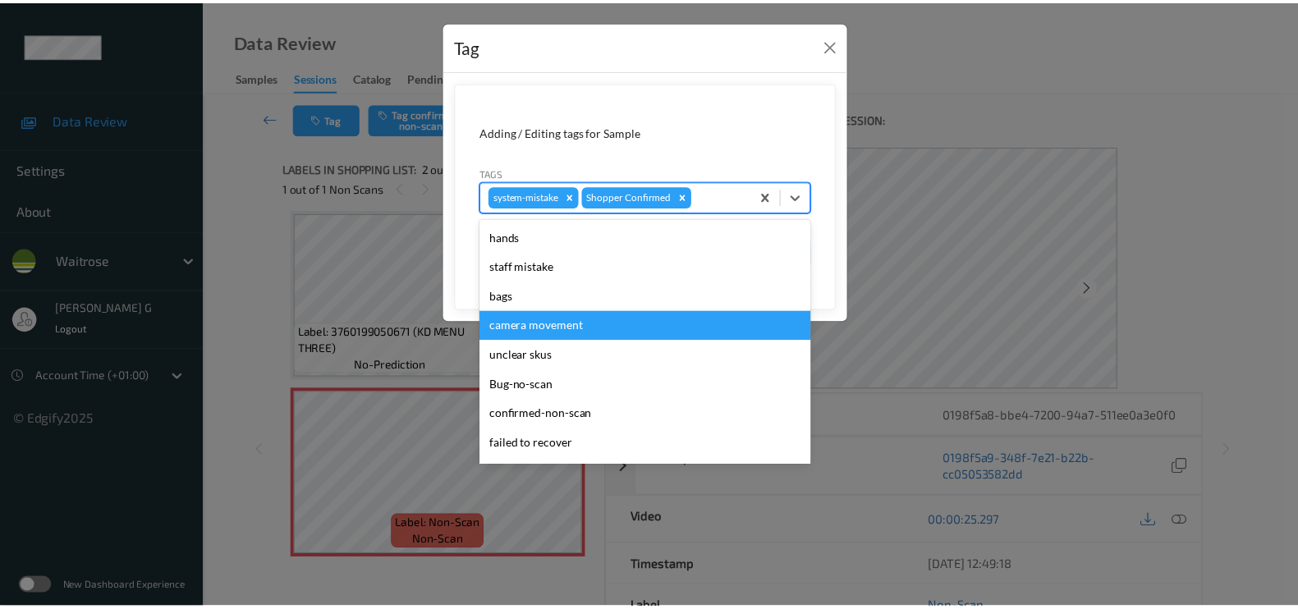
scroll to position [308, 0]
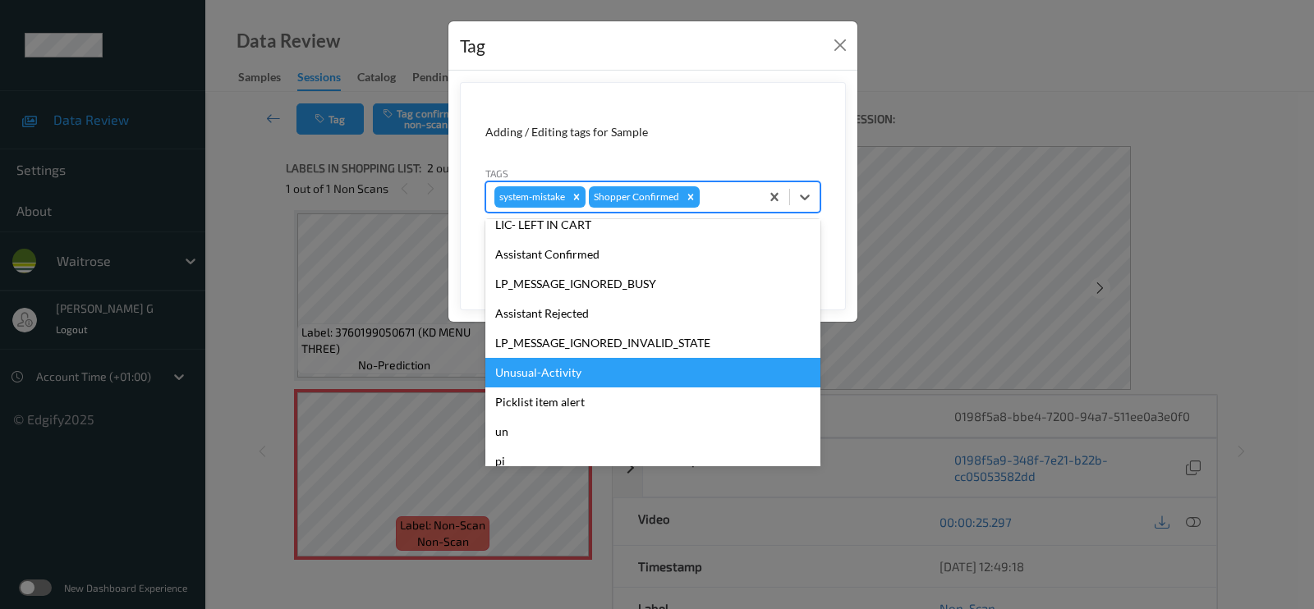
click at [521, 374] on div "Unusual-Activity" at bounding box center [652, 373] width 335 height 30
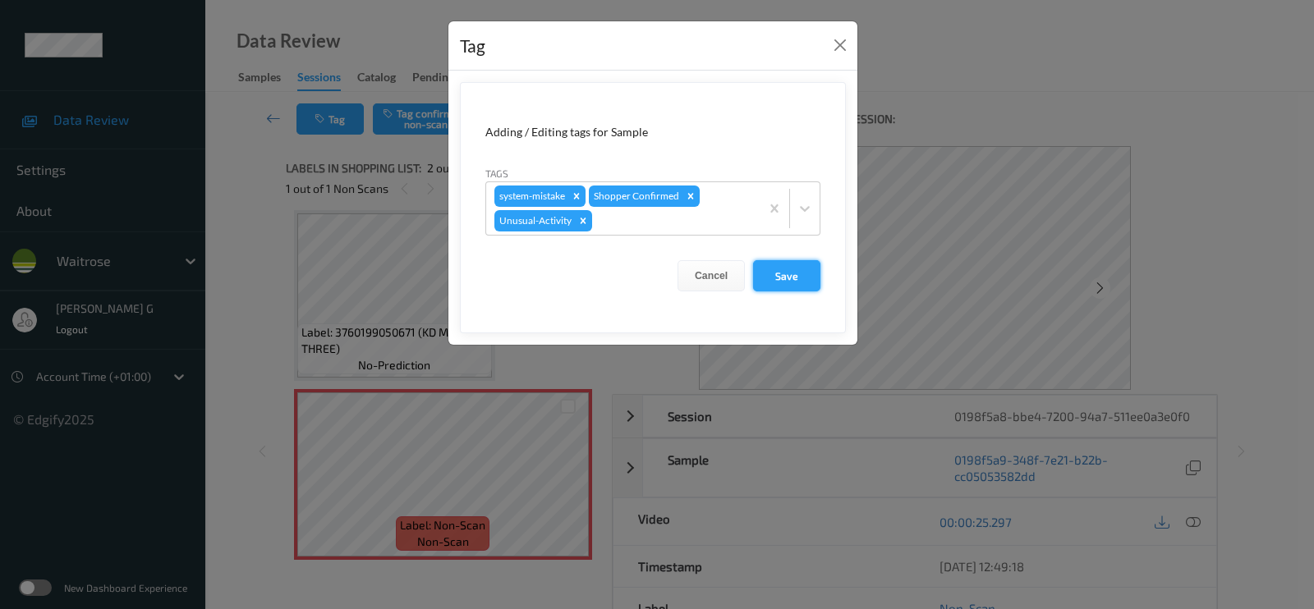
click at [780, 273] on button "Save" at bounding box center [786, 275] width 67 height 31
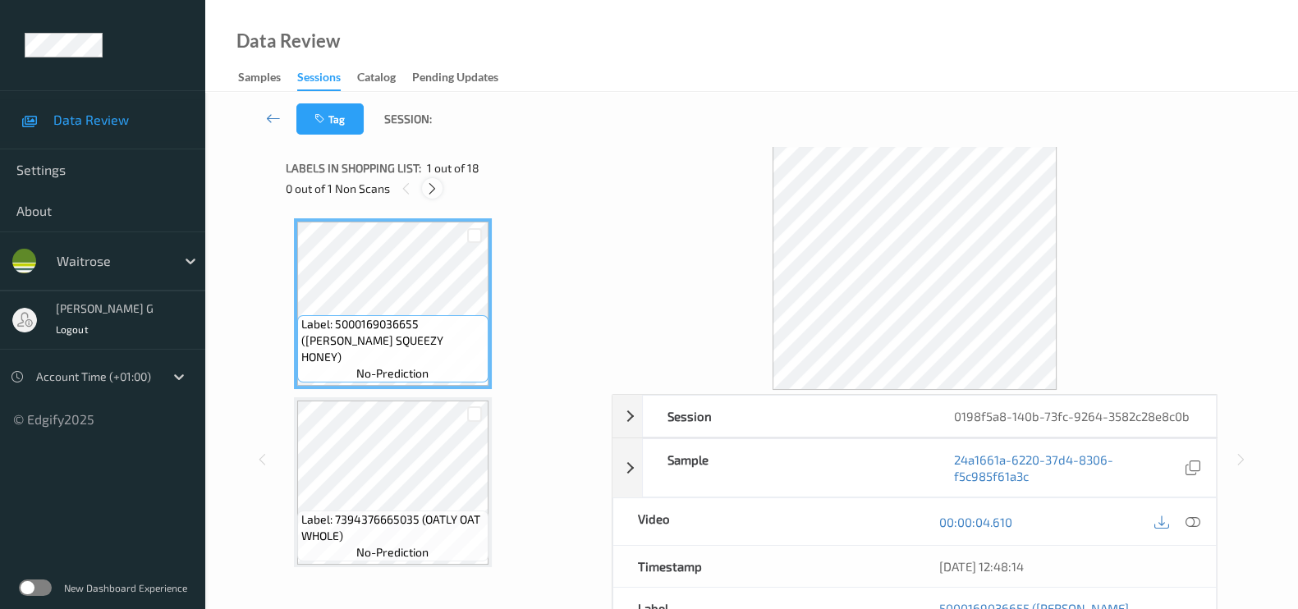
click at [437, 191] on icon at bounding box center [432, 188] width 14 height 15
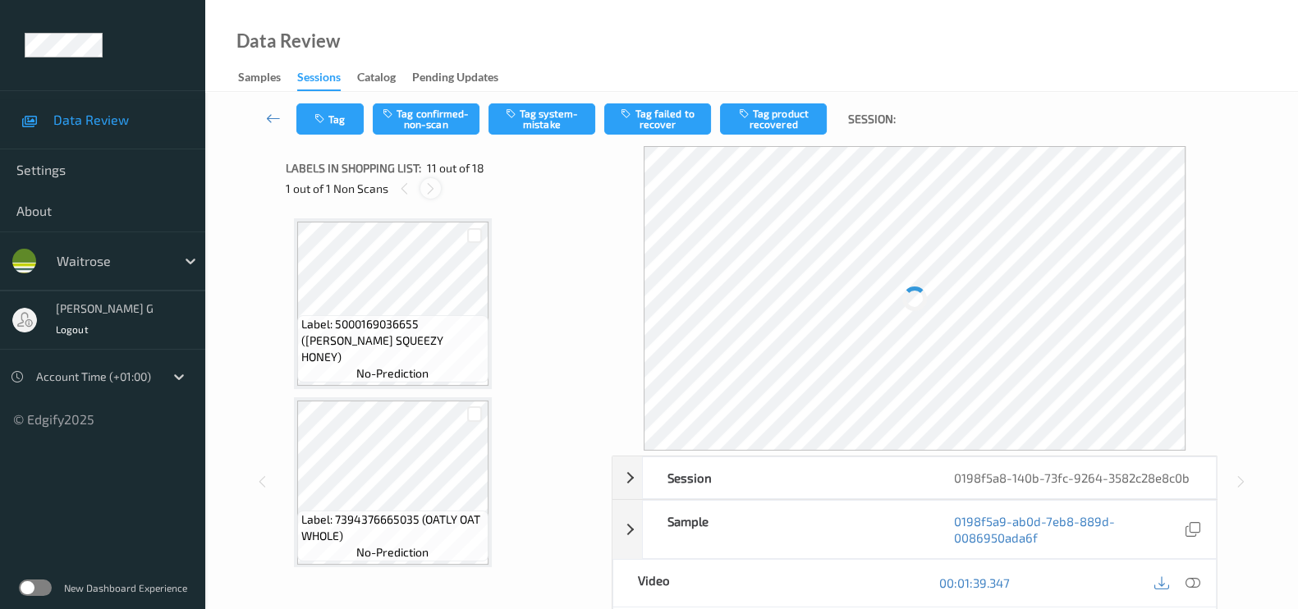
scroll to position [1609, 0]
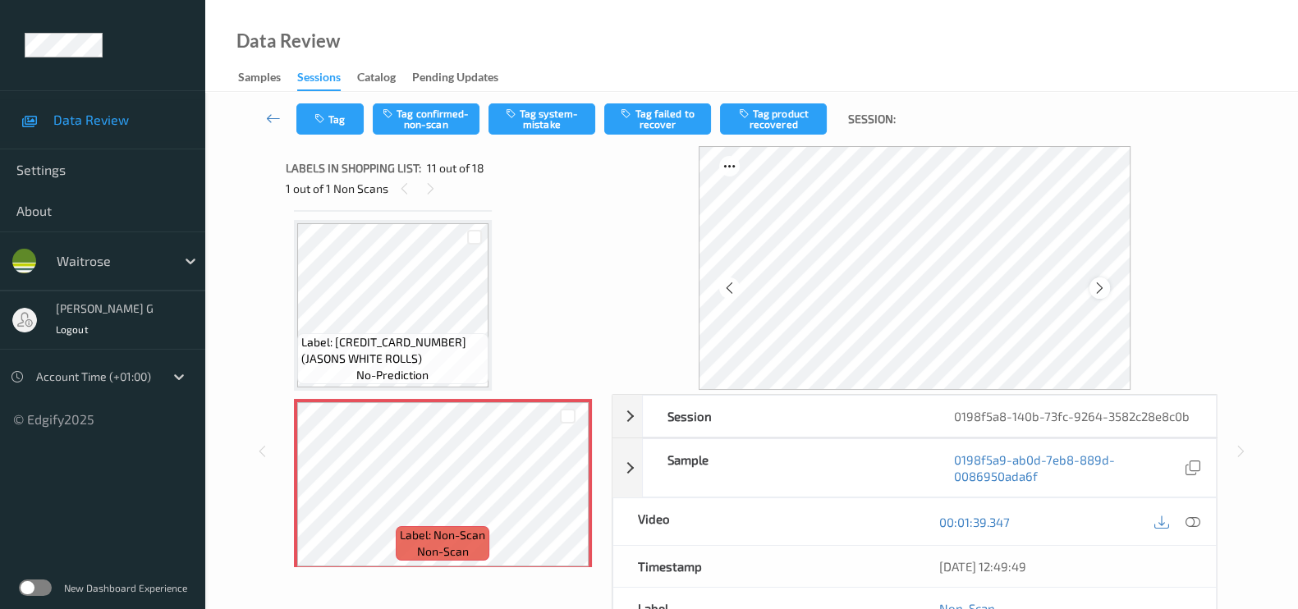
click at [1095, 291] on div at bounding box center [1100, 288] width 21 height 21
click at [1100, 288] on icon at bounding box center [1100, 288] width 14 height 15
click at [1195, 530] on icon at bounding box center [1193, 522] width 15 height 15
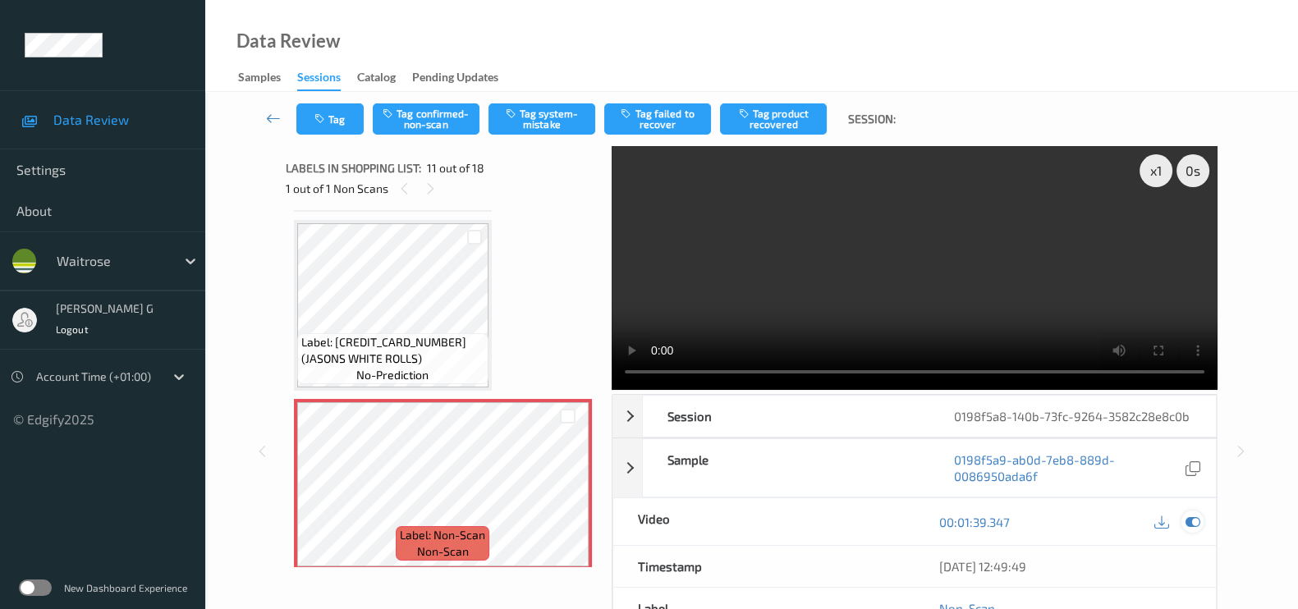
click at [1182, 533] on div at bounding box center [1193, 522] width 22 height 22
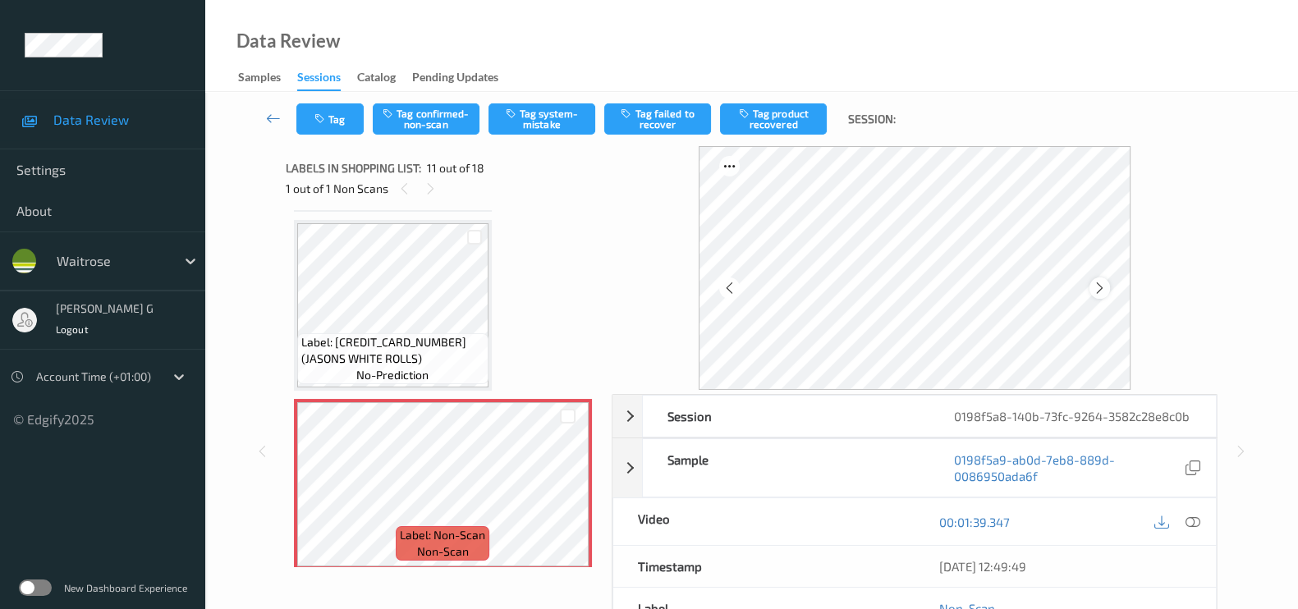
click at [1107, 286] on icon at bounding box center [1100, 288] width 14 height 15
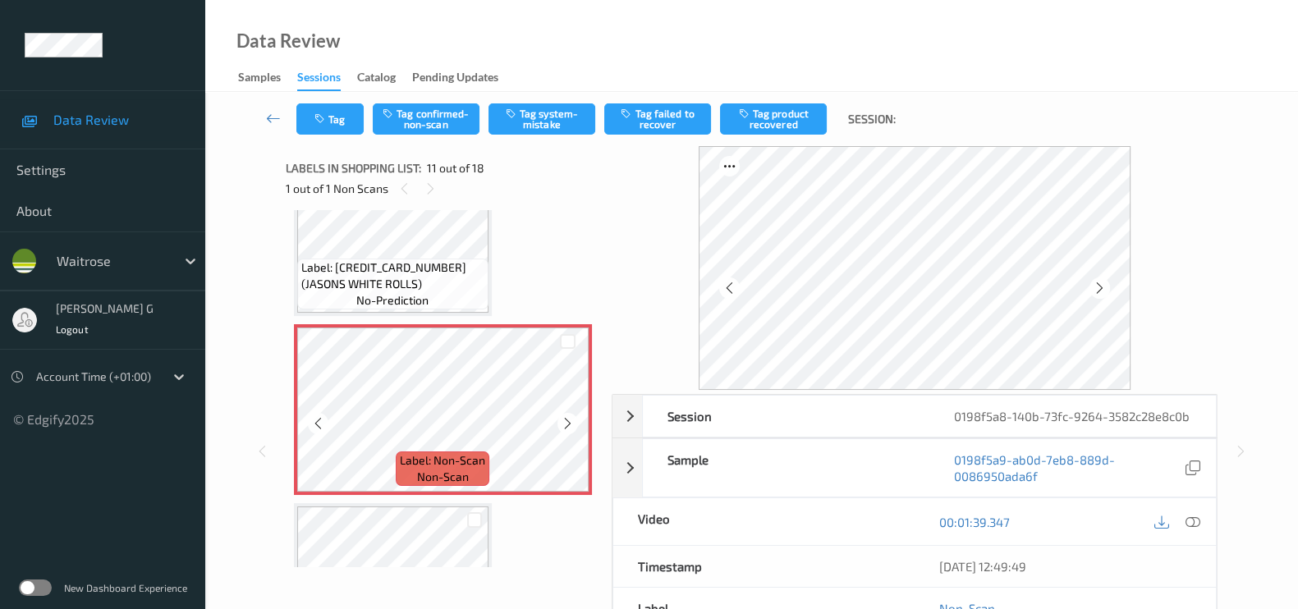
scroll to position [1712, 0]
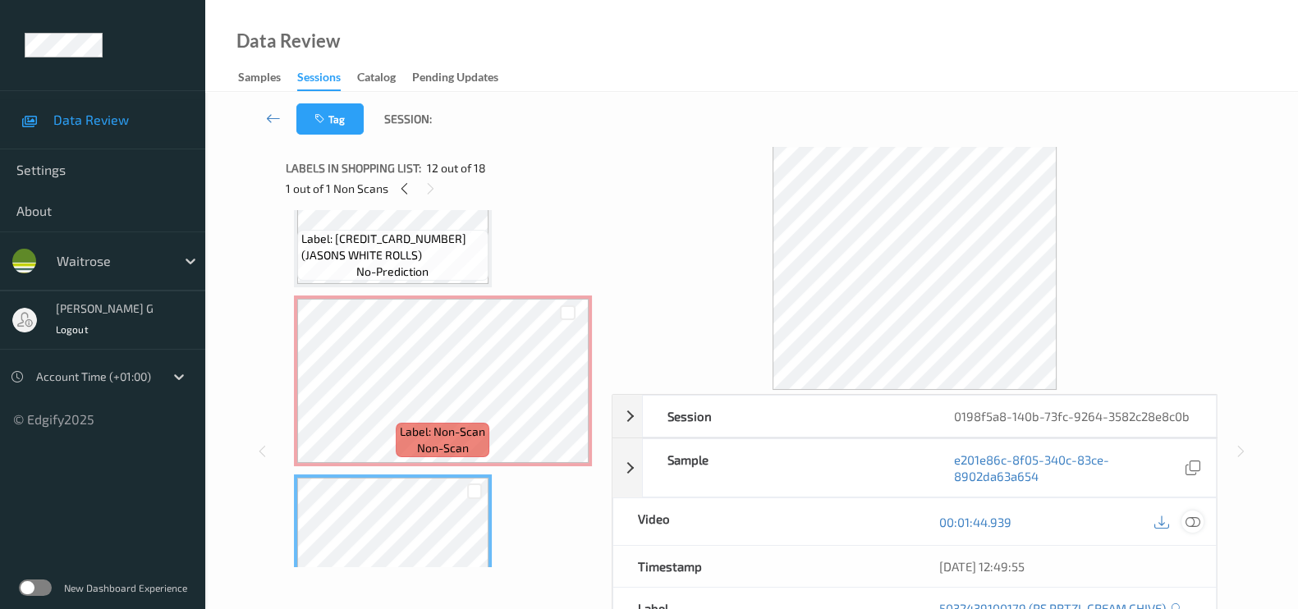
click at [1200, 530] on icon at bounding box center [1193, 522] width 15 height 15
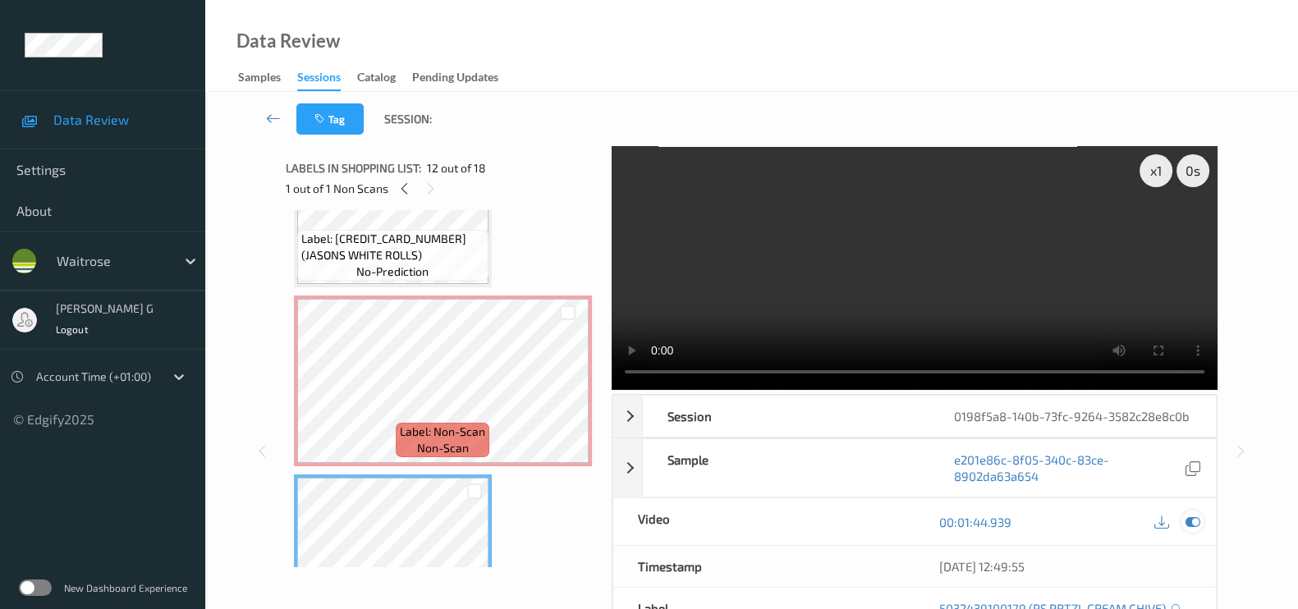
click at [1196, 530] on icon at bounding box center [1193, 522] width 15 height 15
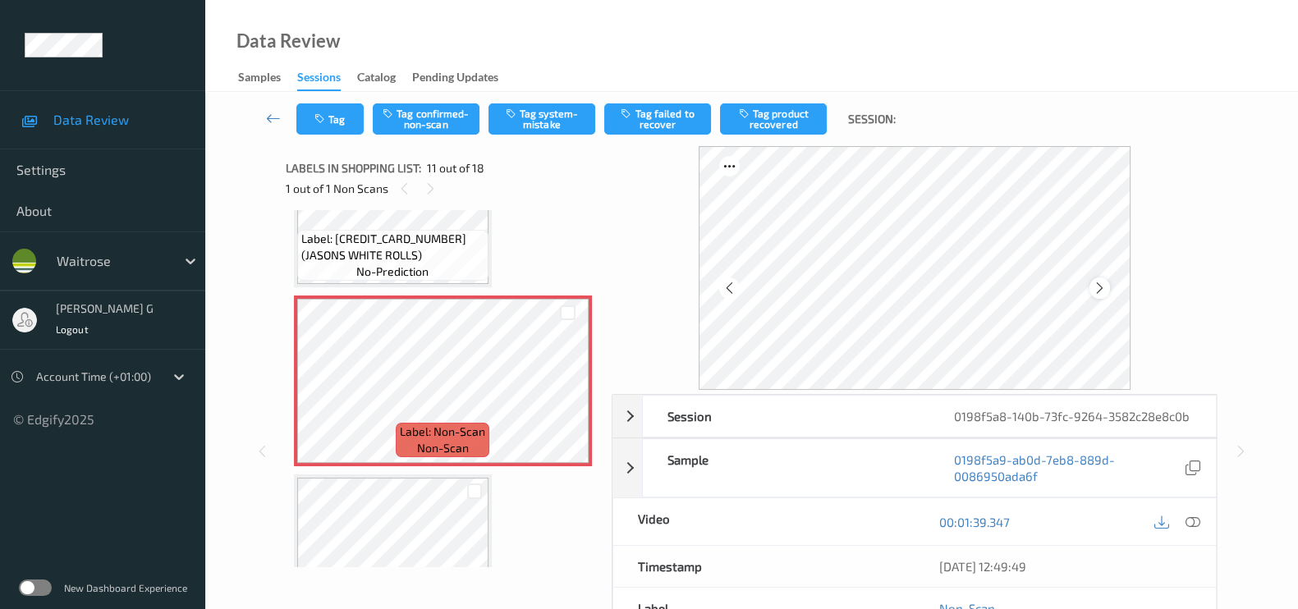
click at [1099, 288] on icon at bounding box center [1100, 288] width 14 height 15
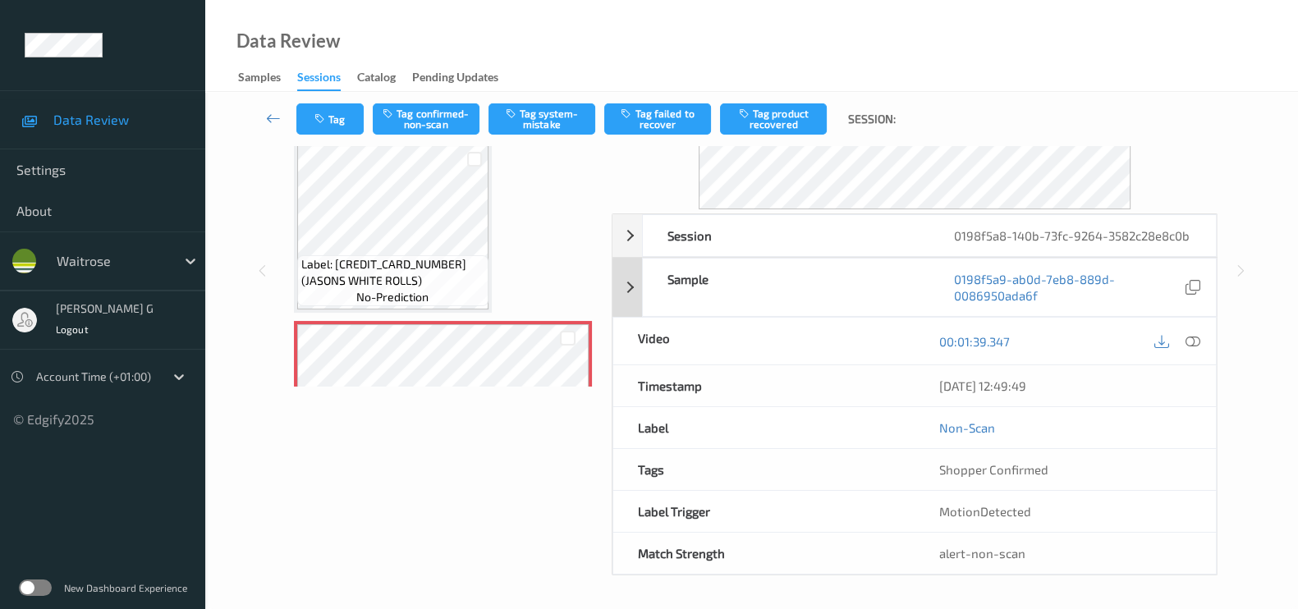
scroll to position [0, 0]
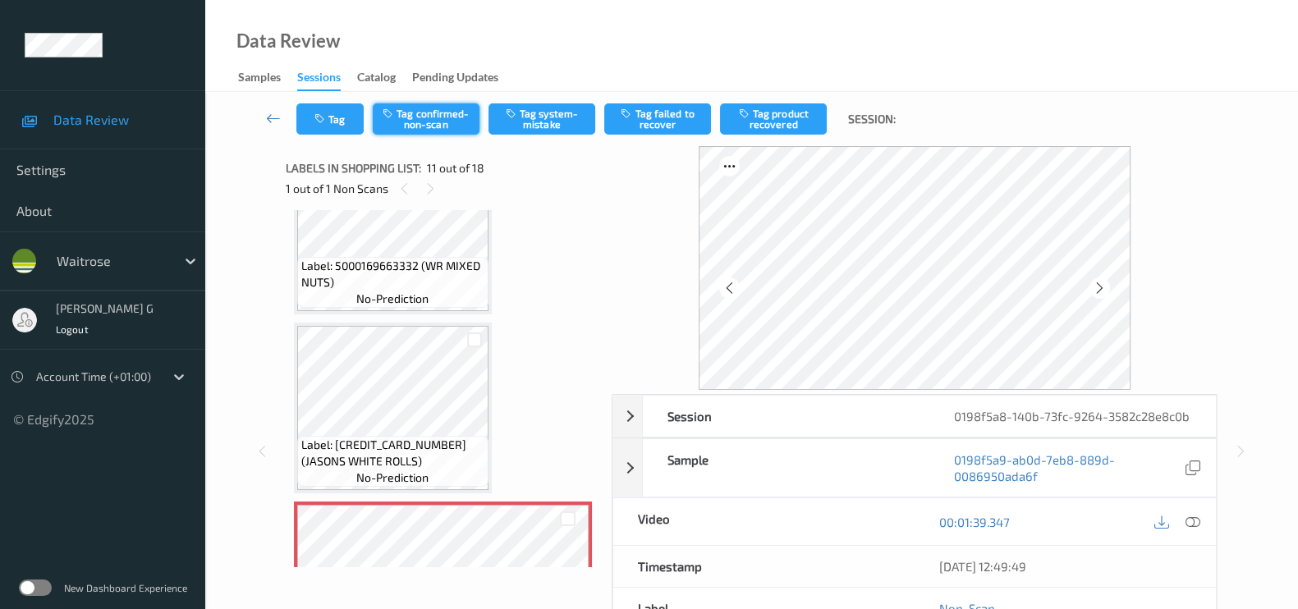
click at [434, 121] on button "Tag confirmed-non-scan" at bounding box center [426, 118] width 107 height 31
click at [668, 115] on button "Tag failed to recover" at bounding box center [657, 118] width 107 height 31
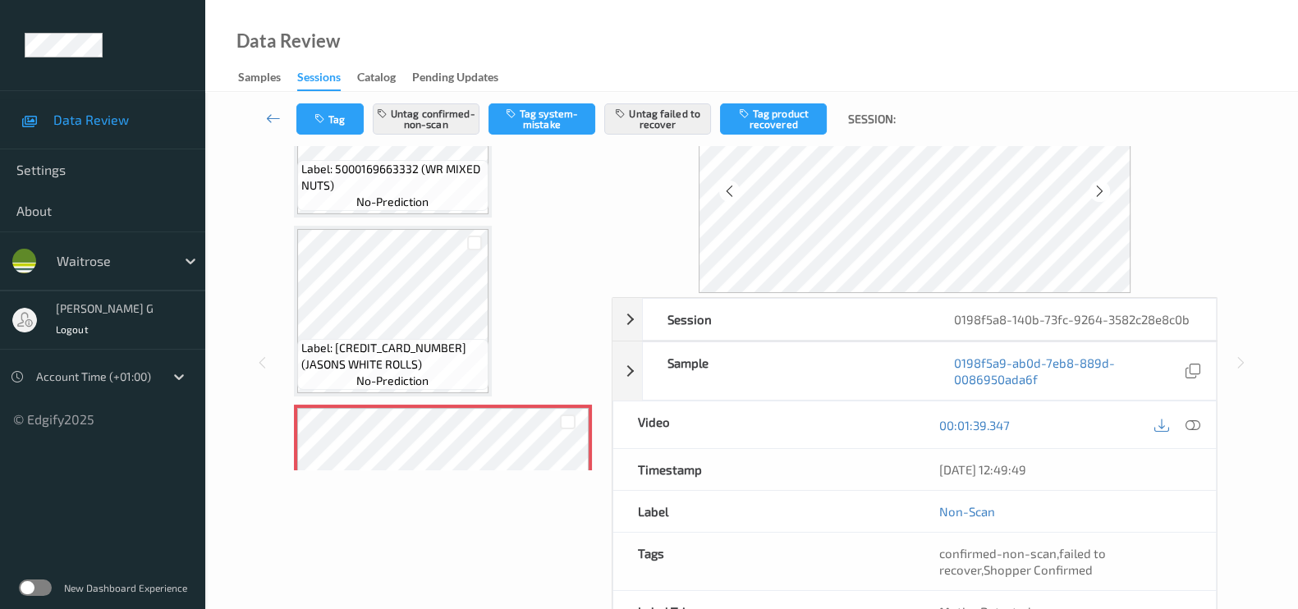
scroll to position [204, 0]
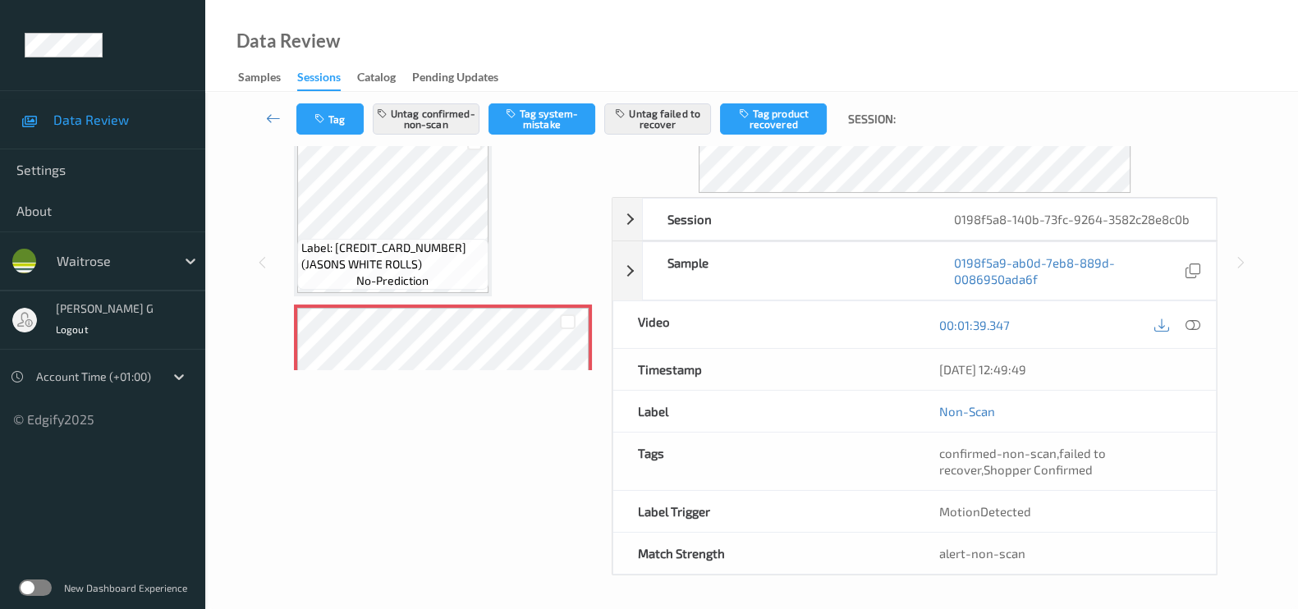
click at [568, 223] on div "Label: 5000169036655 (WR ESS SQUEEZY HONEY) no-prediction Label: 7394376665035 …" at bounding box center [443, 121] width 298 height 3212
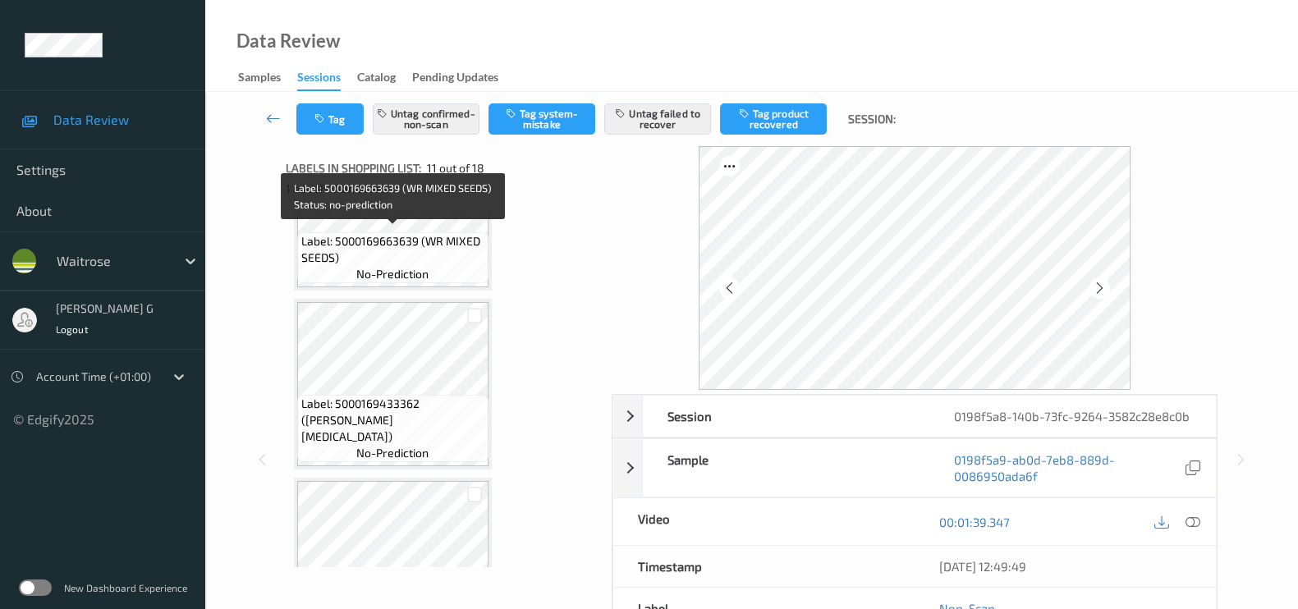
scroll to position [583, 0]
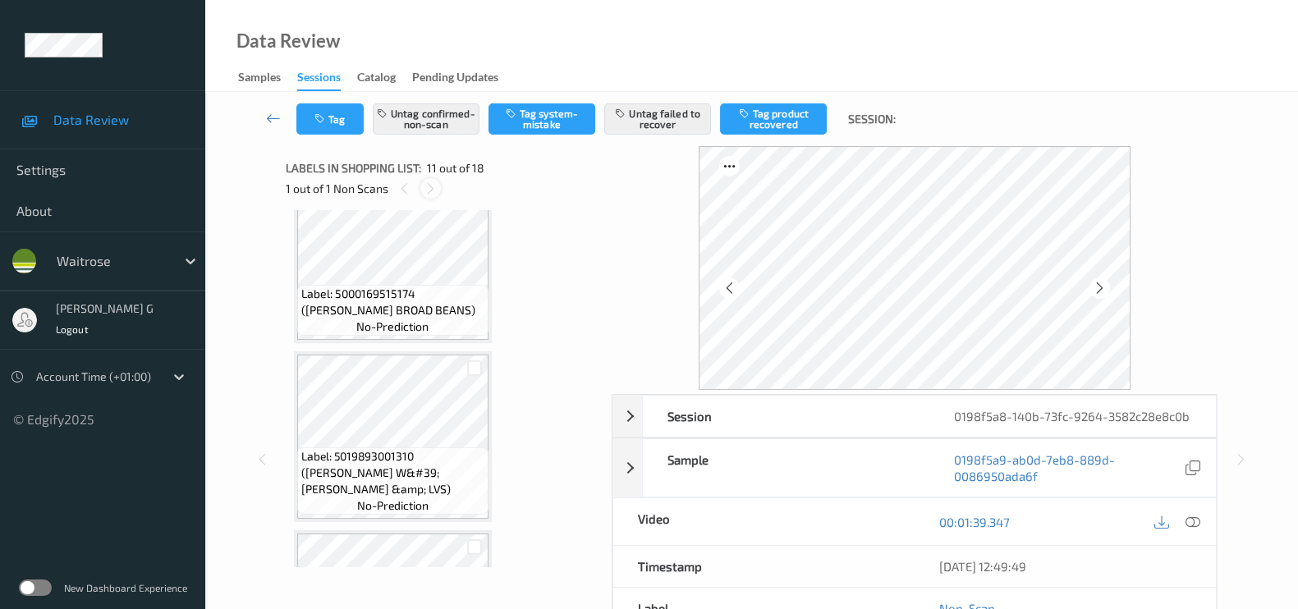
click at [428, 193] on icon at bounding box center [431, 188] width 14 height 15
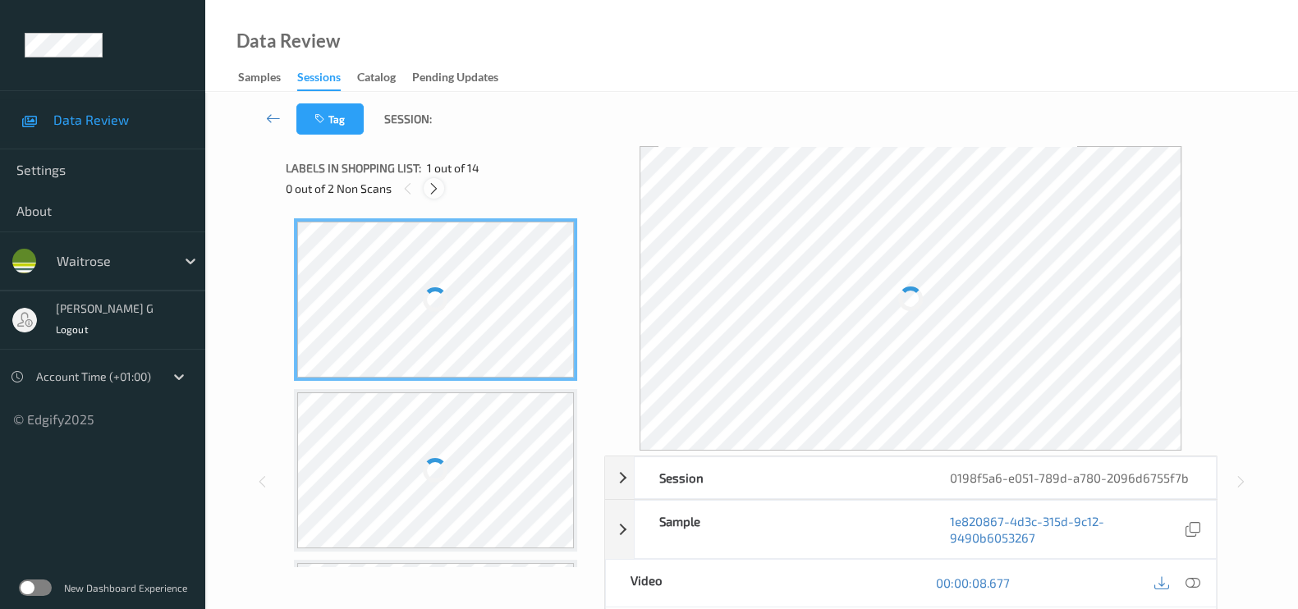
click at [439, 186] on icon at bounding box center [434, 188] width 14 height 15
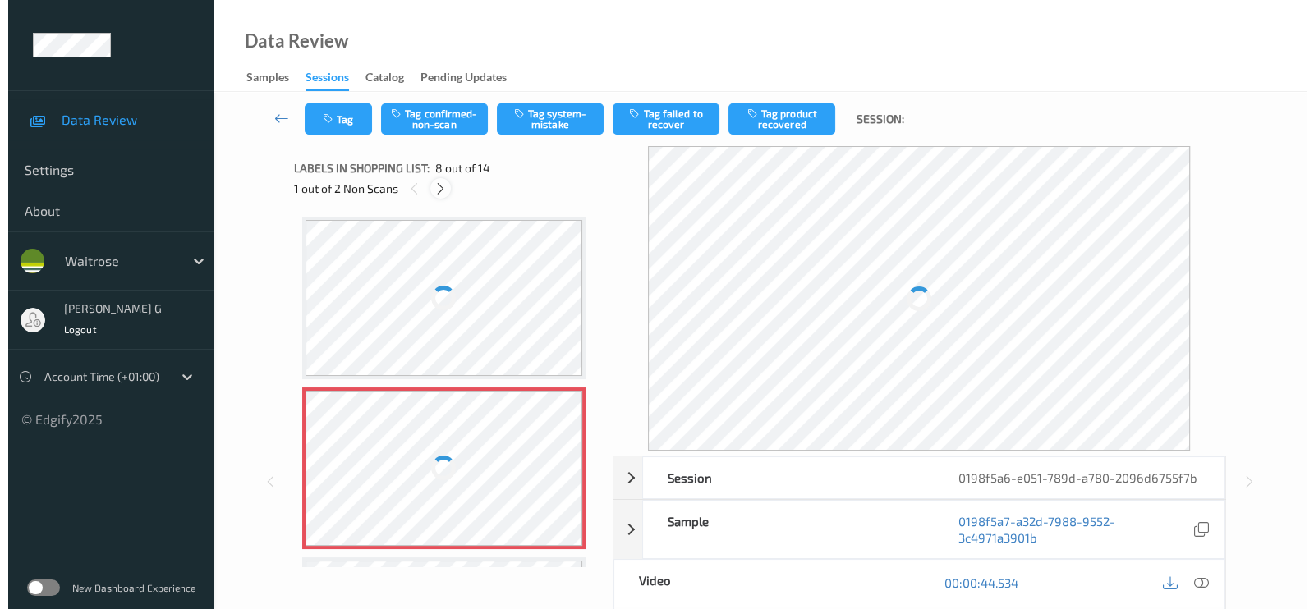
scroll to position [1076, 0]
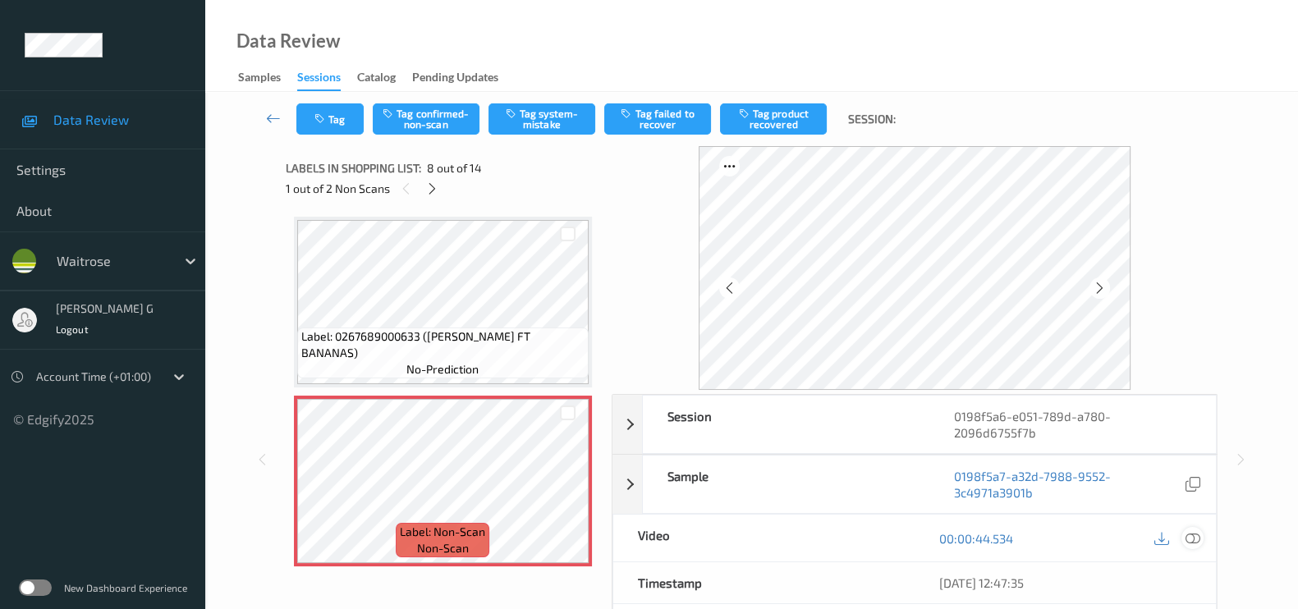
click at [1188, 537] on icon at bounding box center [1193, 538] width 15 height 15
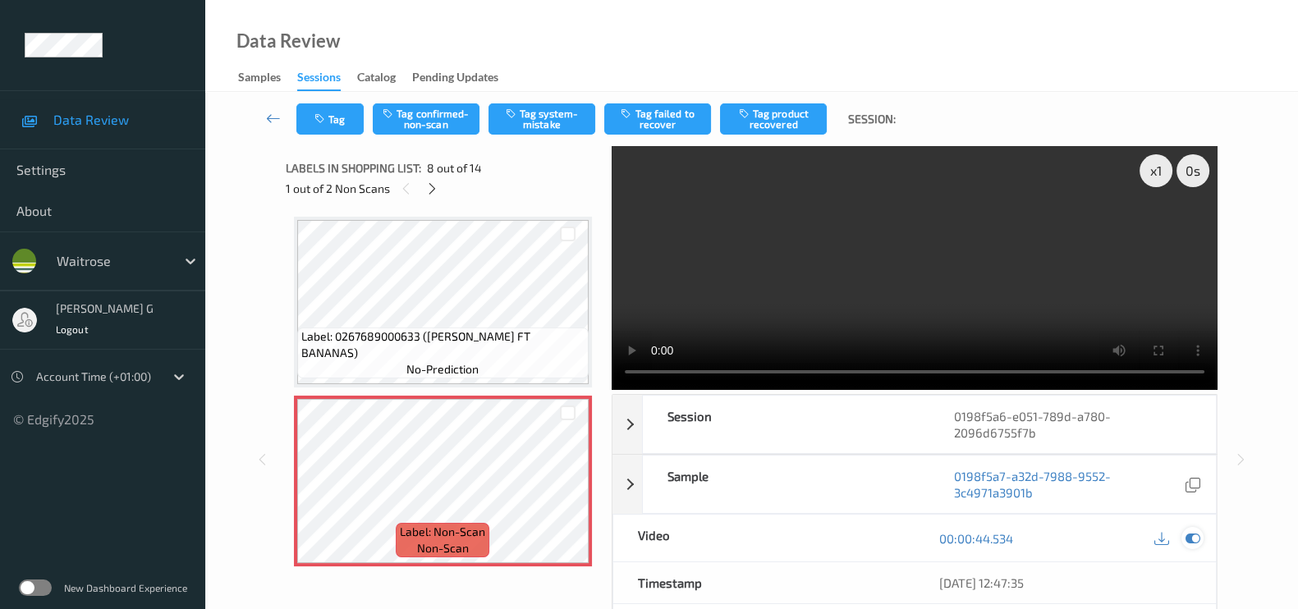
click at [1200, 542] on icon at bounding box center [1193, 538] width 15 height 15
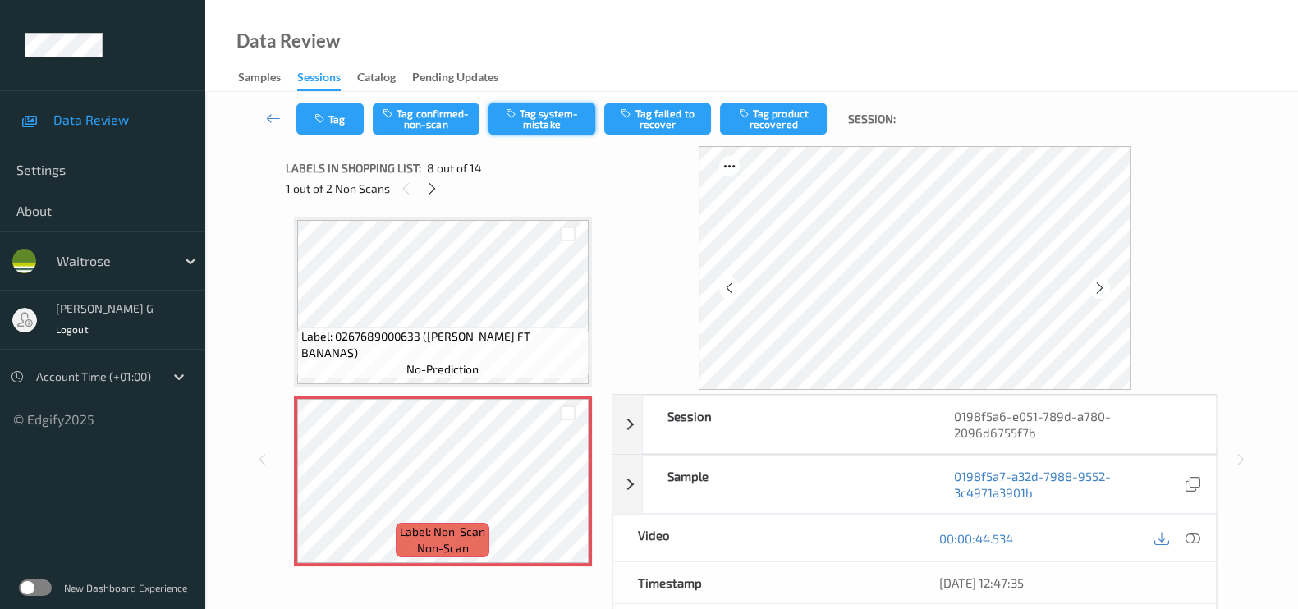
click at [542, 120] on button "Tag system-mistake" at bounding box center [542, 118] width 107 height 31
click at [333, 121] on button "Tag" at bounding box center [329, 118] width 67 height 31
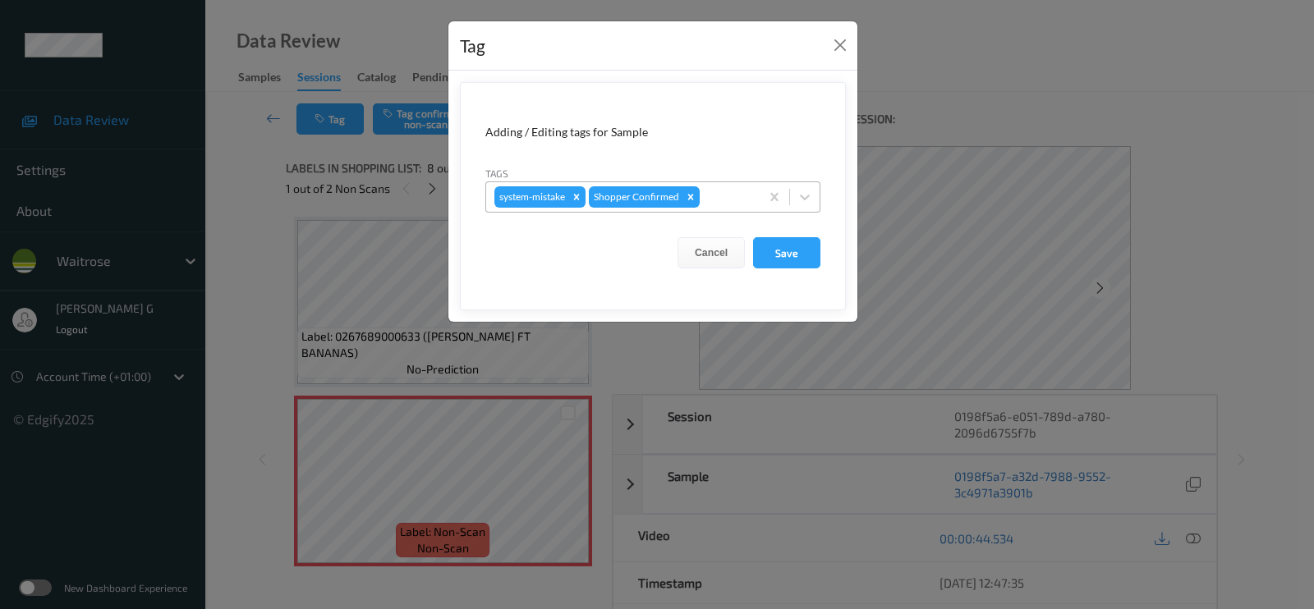
click at [711, 195] on div at bounding box center [727, 197] width 48 height 20
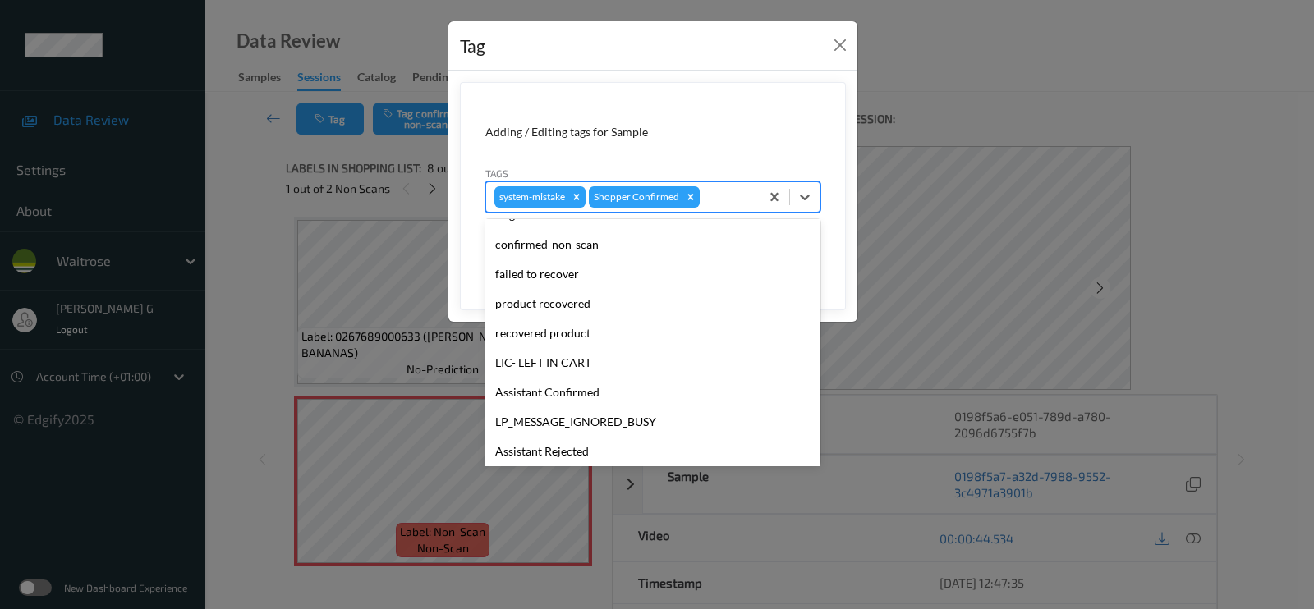
scroll to position [351, 0]
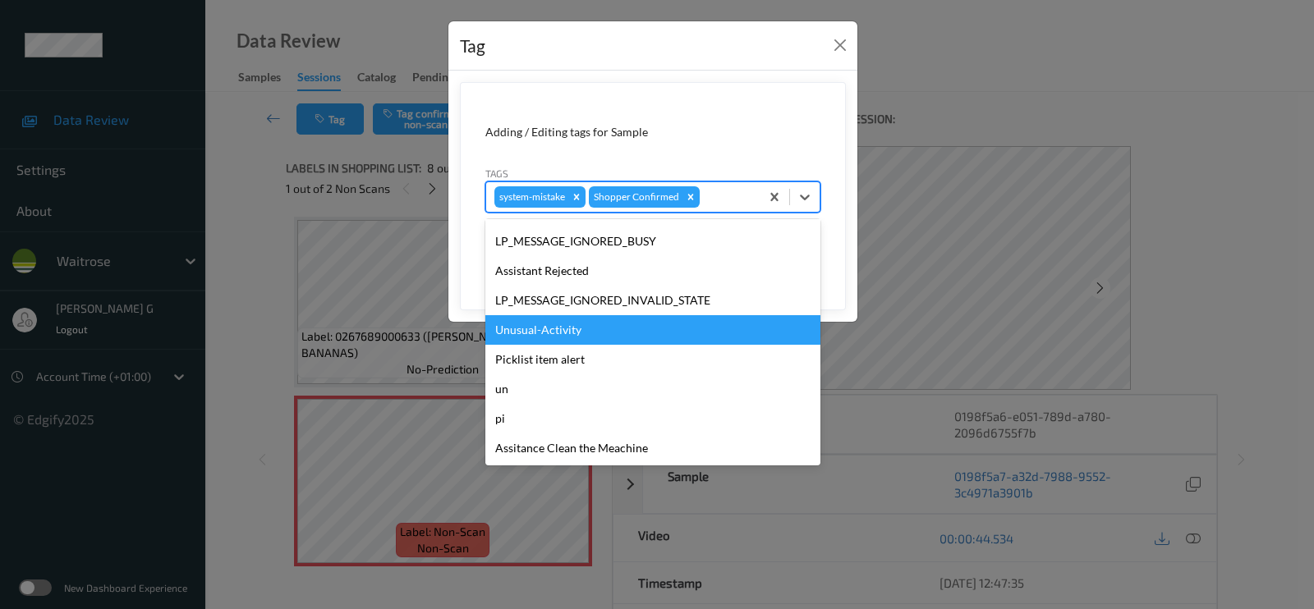
click at [549, 337] on div "Unusual-Activity" at bounding box center [652, 330] width 335 height 30
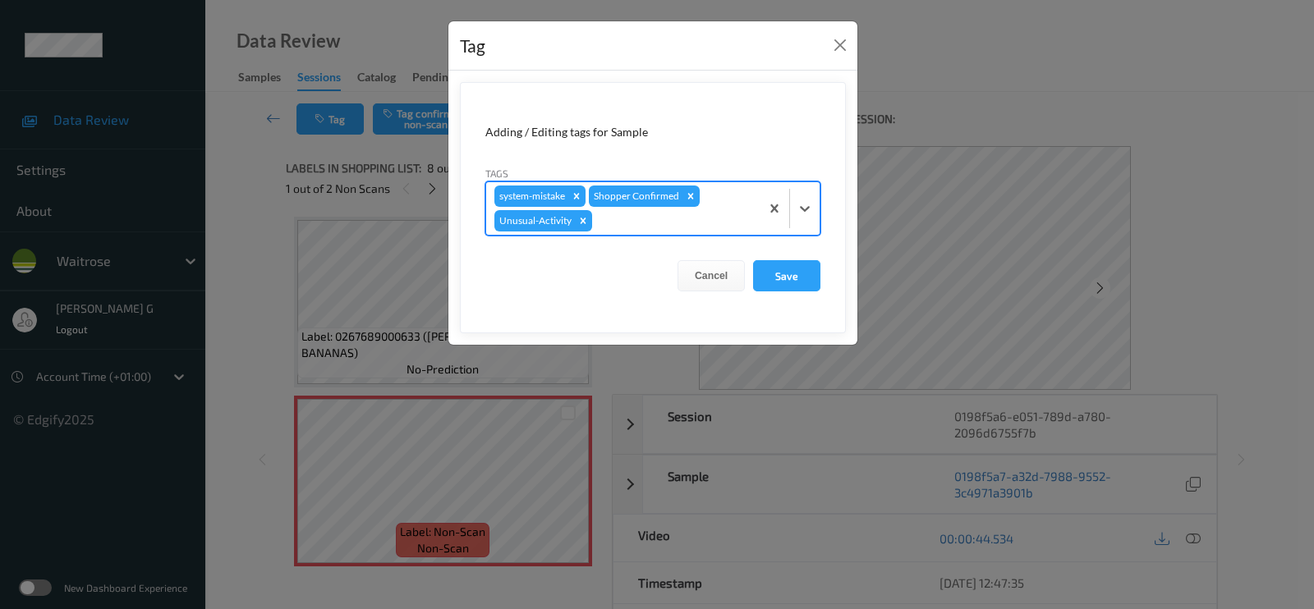
click at [652, 209] on div "system-mistake Shopper Confirmed Unusual-Activity" at bounding box center [622, 208] width 273 height 53
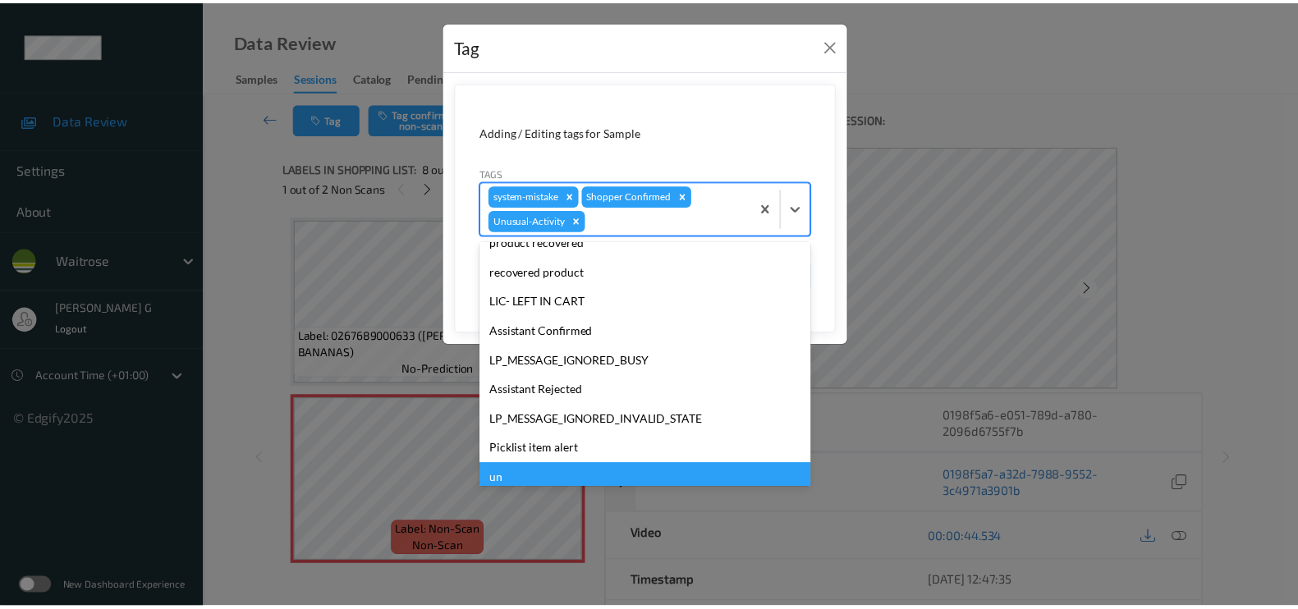
scroll to position [321, 0]
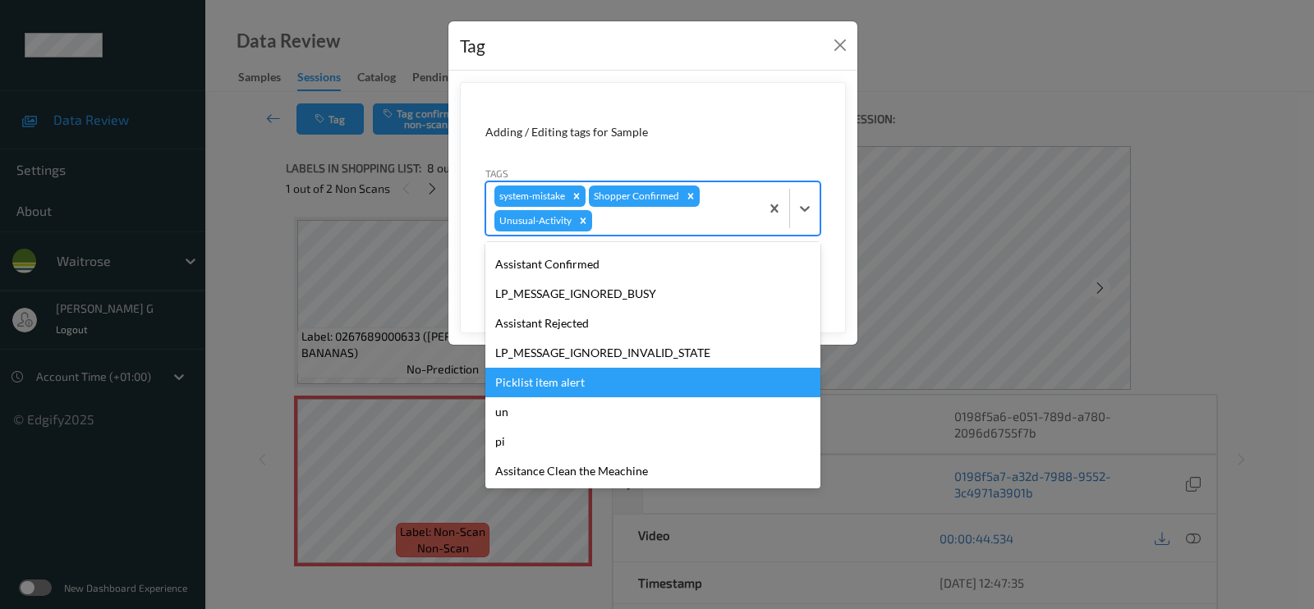
click at [530, 381] on div "Picklist item alert" at bounding box center [652, 383] width 335 height 30
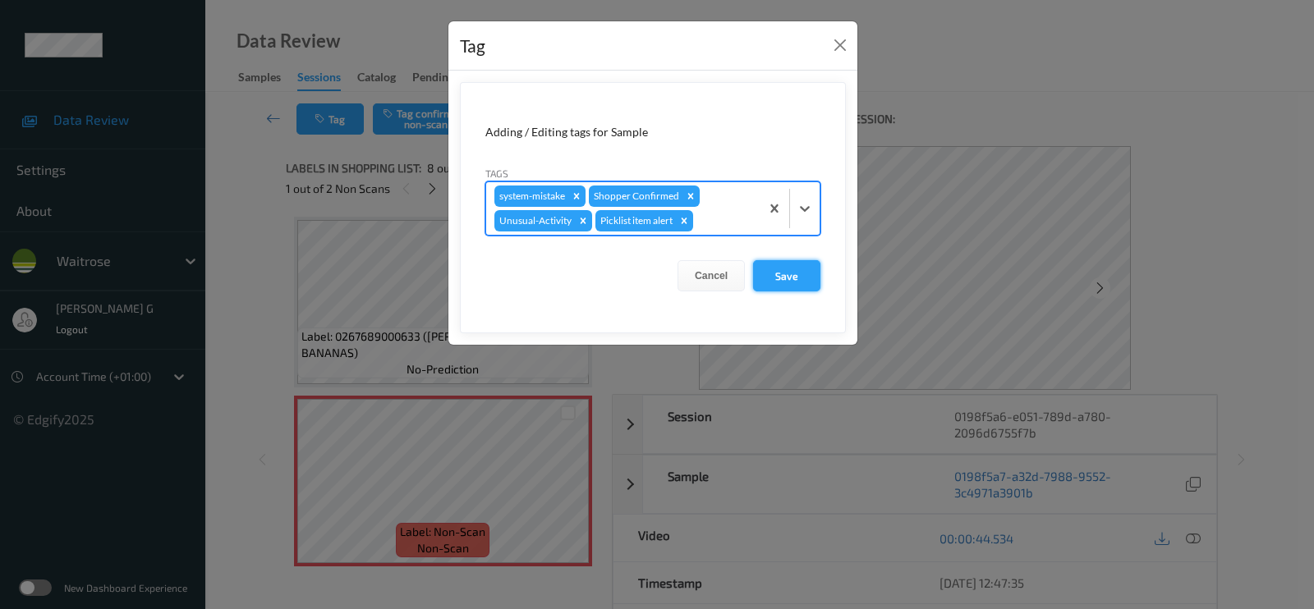
click at [799, 276] on button "Save" at bounding box center [786, 275] width 67 height 31
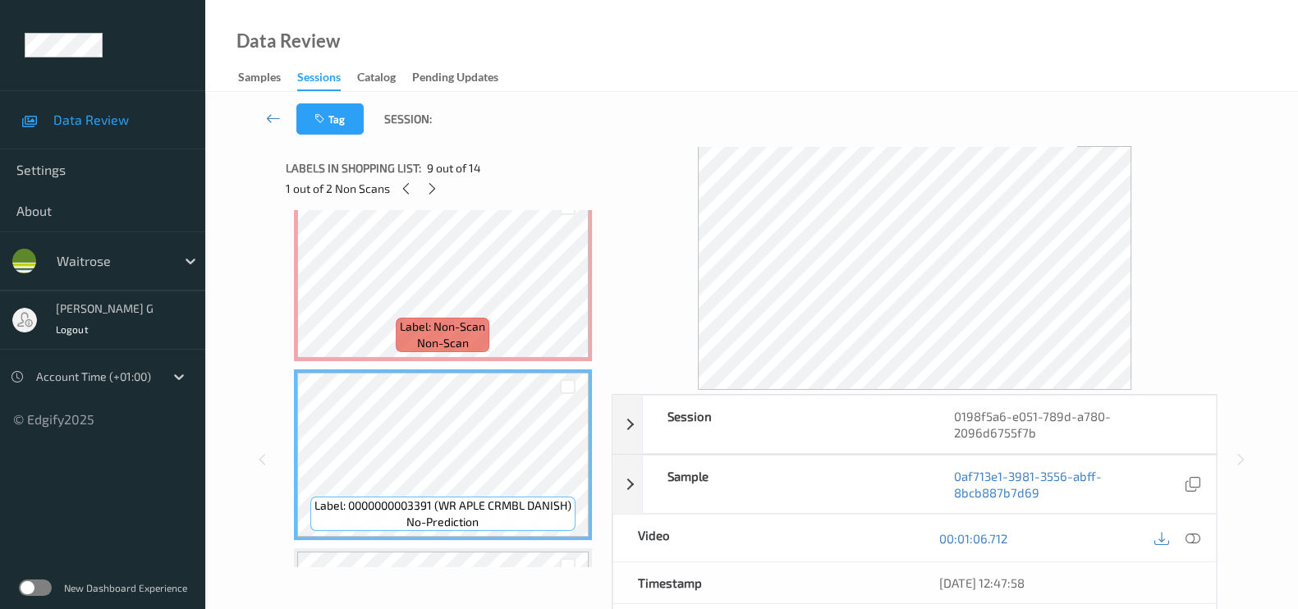
scroll to position [1384, 0]
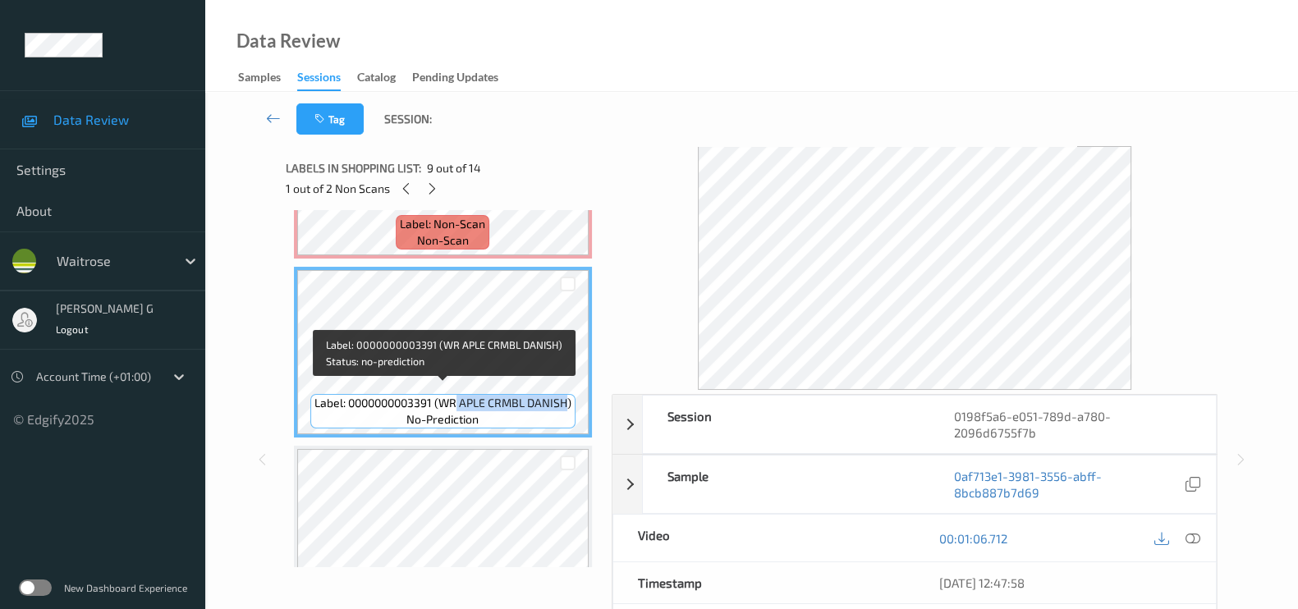
drag, startPoint x: 458, startPoint y: 395, endPoint x: 567, endPoint y: 397, distance: 109.2
click at [567, 397] on span "Label: 0000000003391 (WR APLE CRMBL DANISH)" at bounding box center [442, 403] width 257 height 16
copy span "APLE CRMBL DANISH"
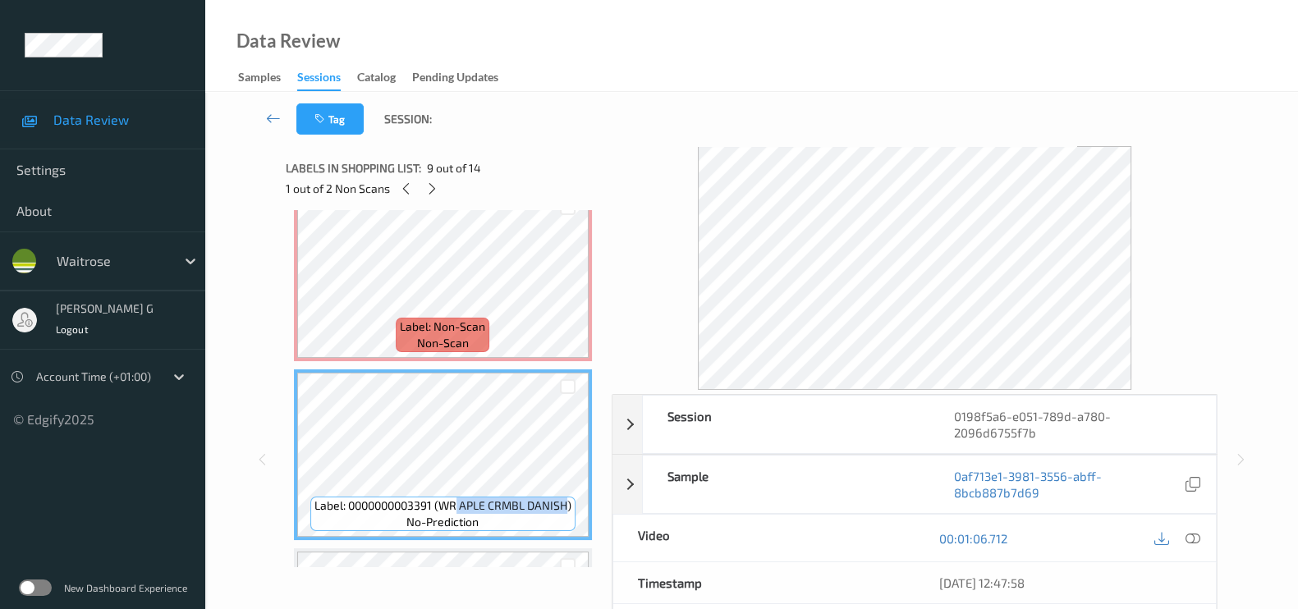
scroll to position [1076, 0]
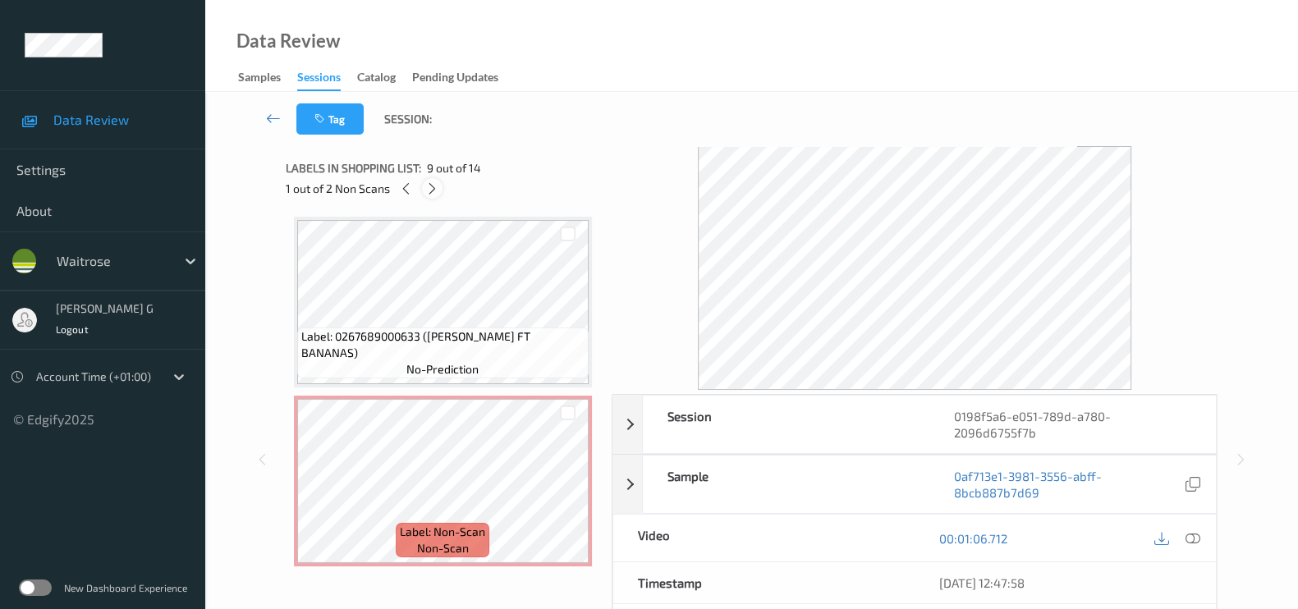
click at [436, 187] on icon at bounding box center [432, 188] width 14 height 15
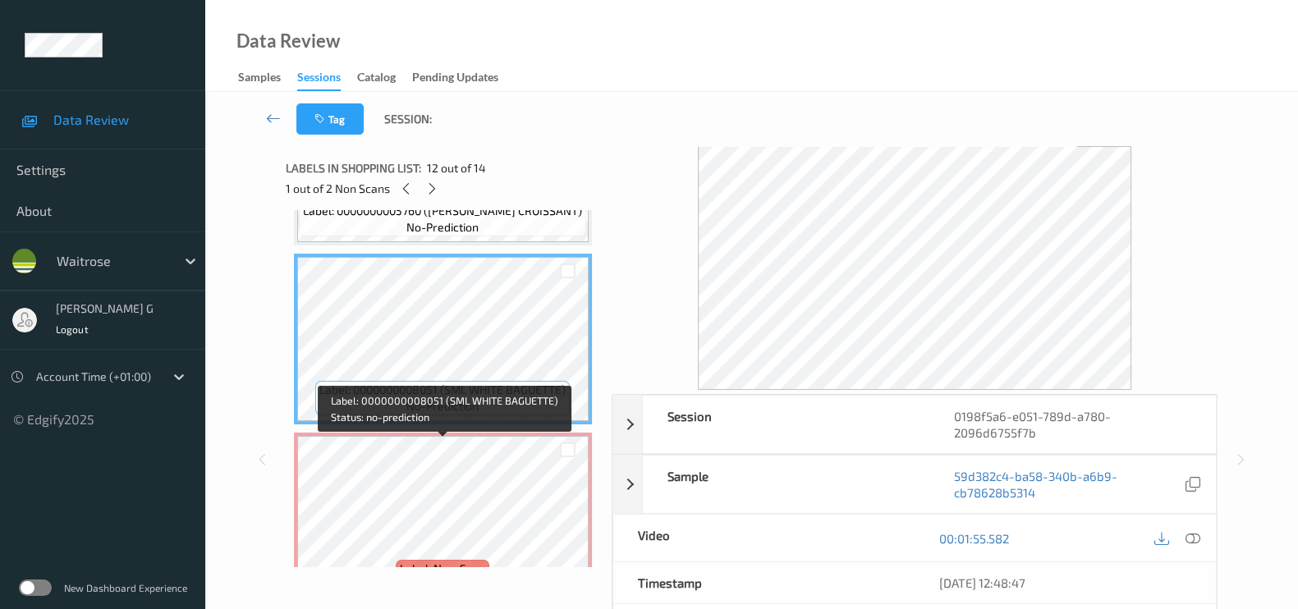
scroll to position [1965, 0]
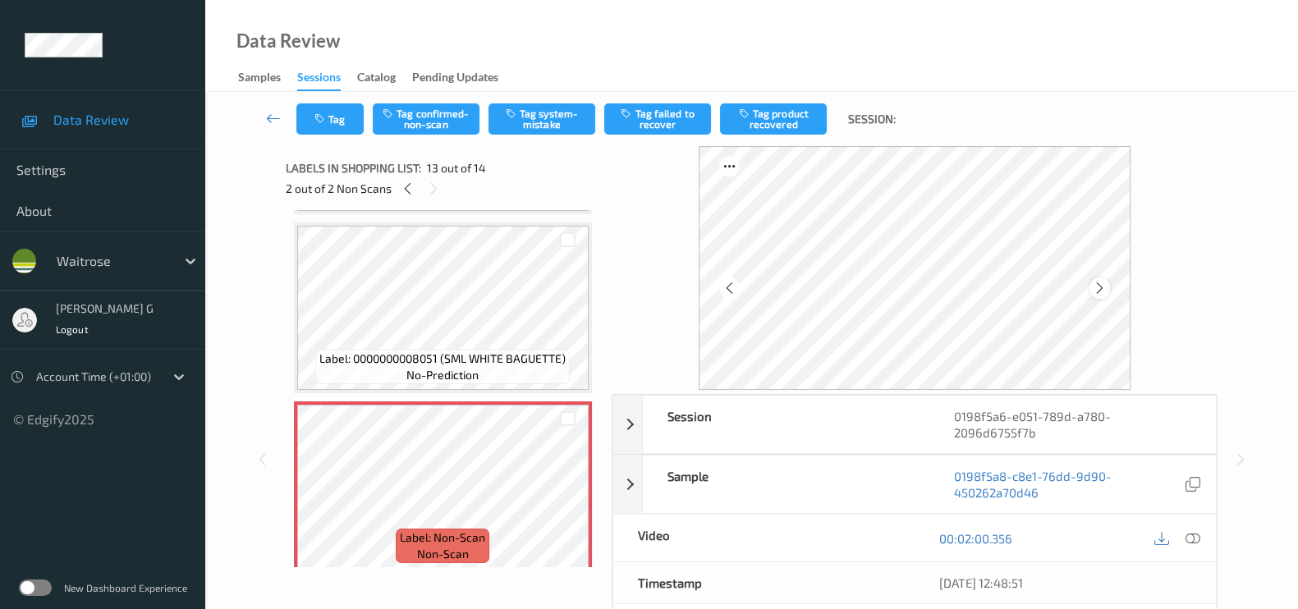
click at [1106, 295] on icon at bounding box center [1100, 288] width 14 height 15
click at [1193, 539] on icon at bounding box center [1193, 538] width 15 height 15
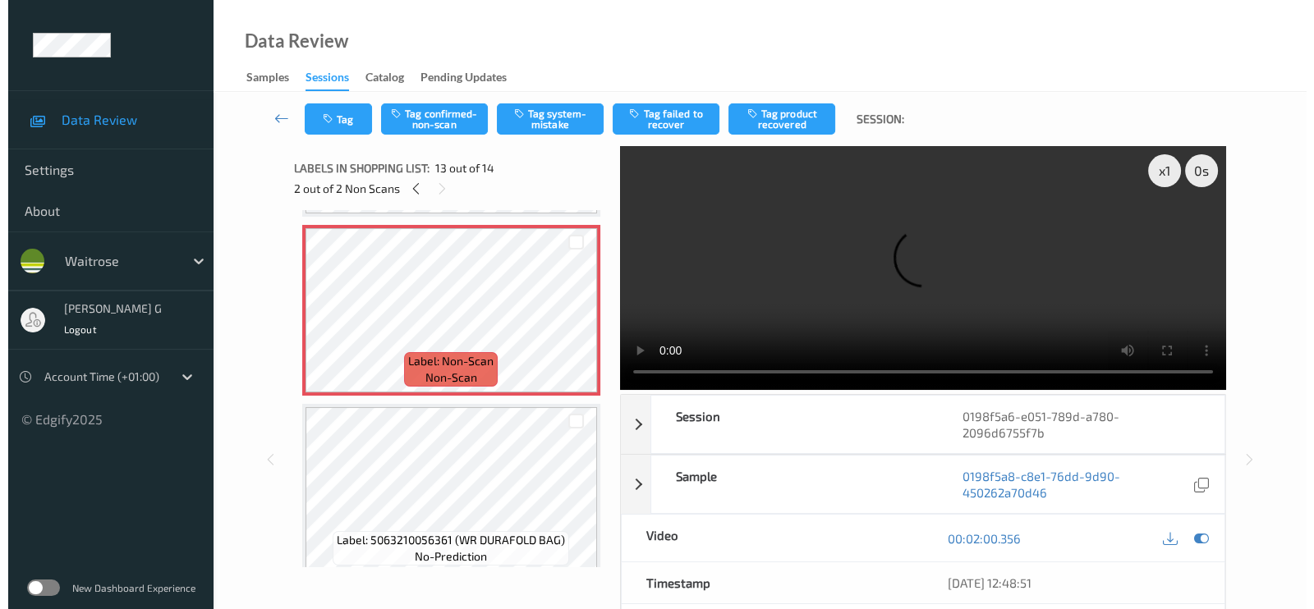
scroll to position [2012, 0]
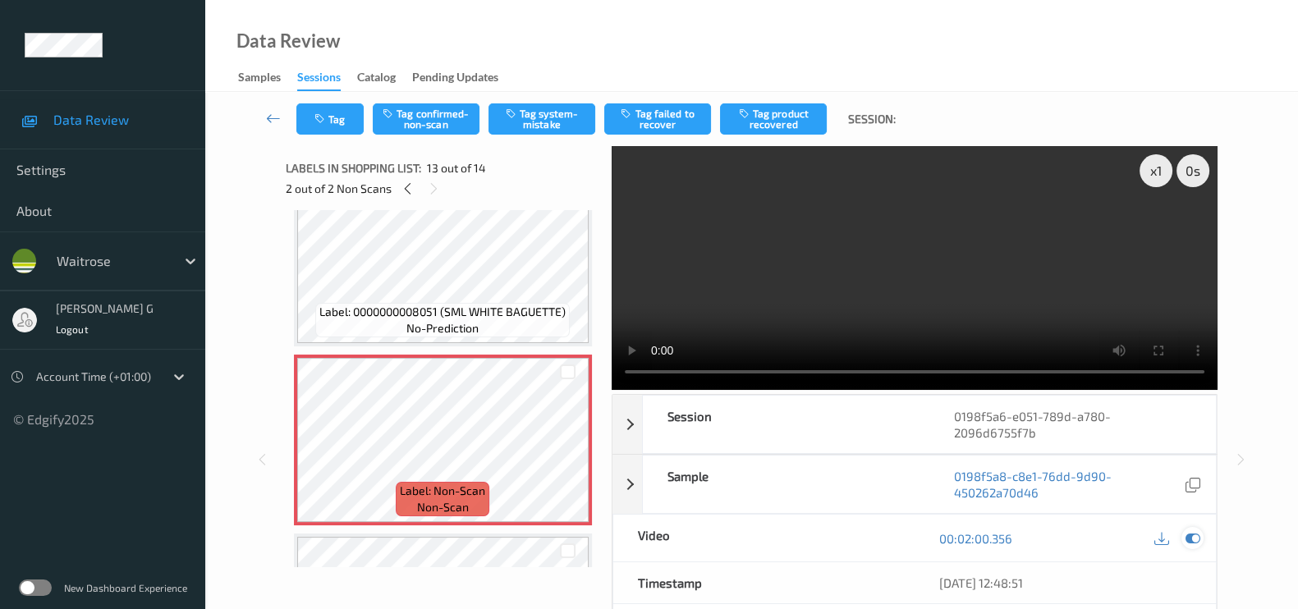
click at [1195, 535] on icon at bounding box center [1193, 538] width 15 height 15
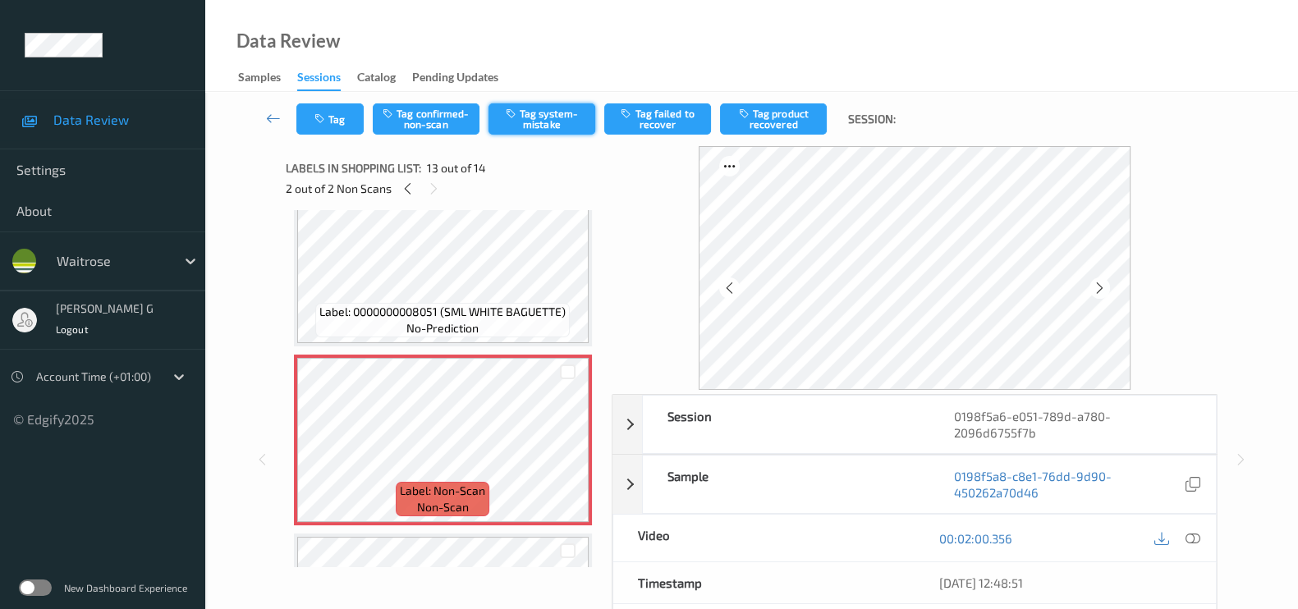
click at [544, 116] on button "Tag system-mistake" at bounding box center [542, 118] width 107 height 31
click at [342, 120] on button "Tag" at bounding box center [329, 118] width 67 height 31
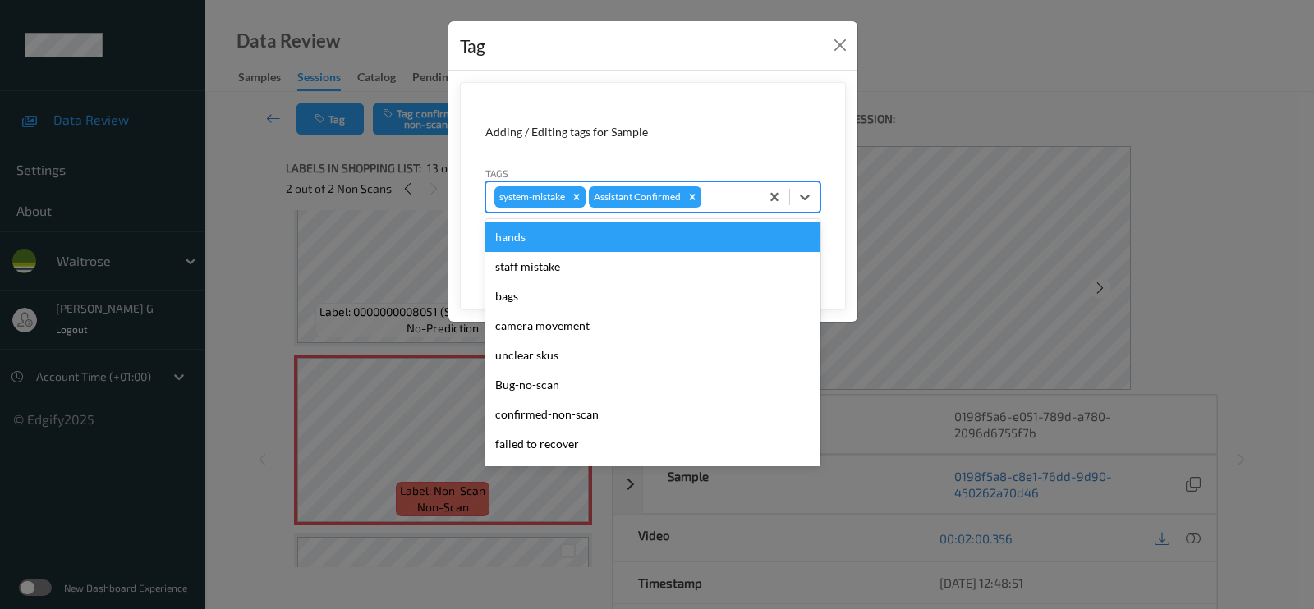
click at [726, 200] on div at bounding box center [728, 197] width 47 height 20
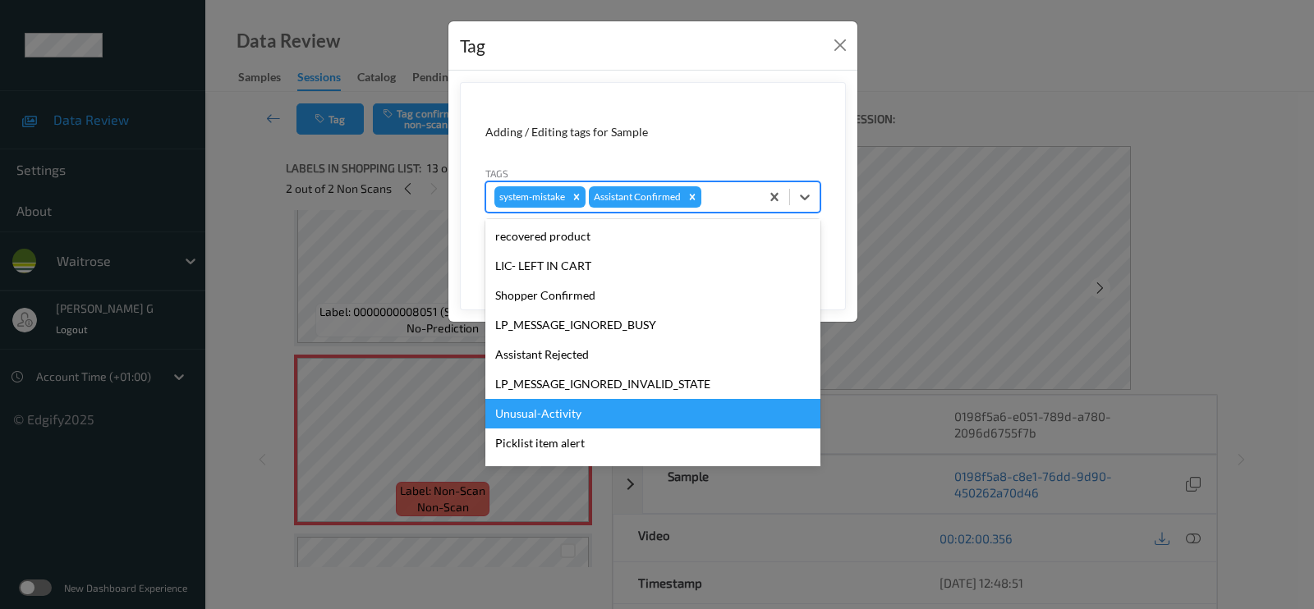
scroll to position [308, 0]
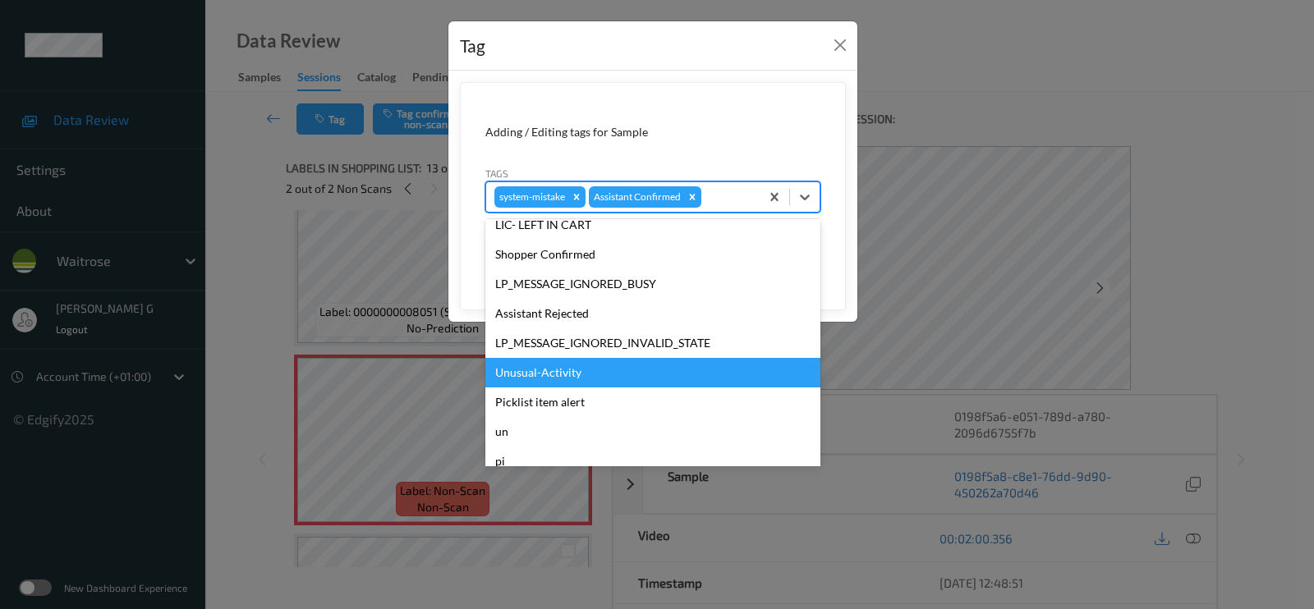
click at [542, 362] on div "Unusual-Activity" at bounding box center [652, 373] width 335 height 30
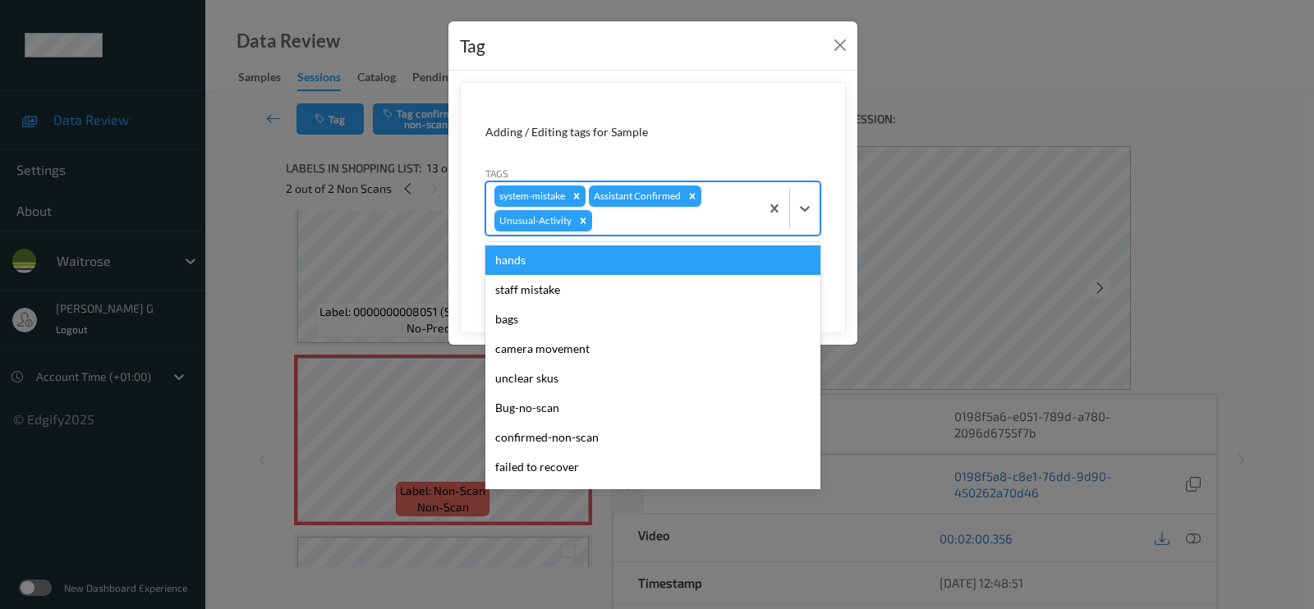
click at [710, 209] on div "system-mistake Assistant Confirmed Unusual-Activity" at bounding box center [622, 208] width 273 height 53
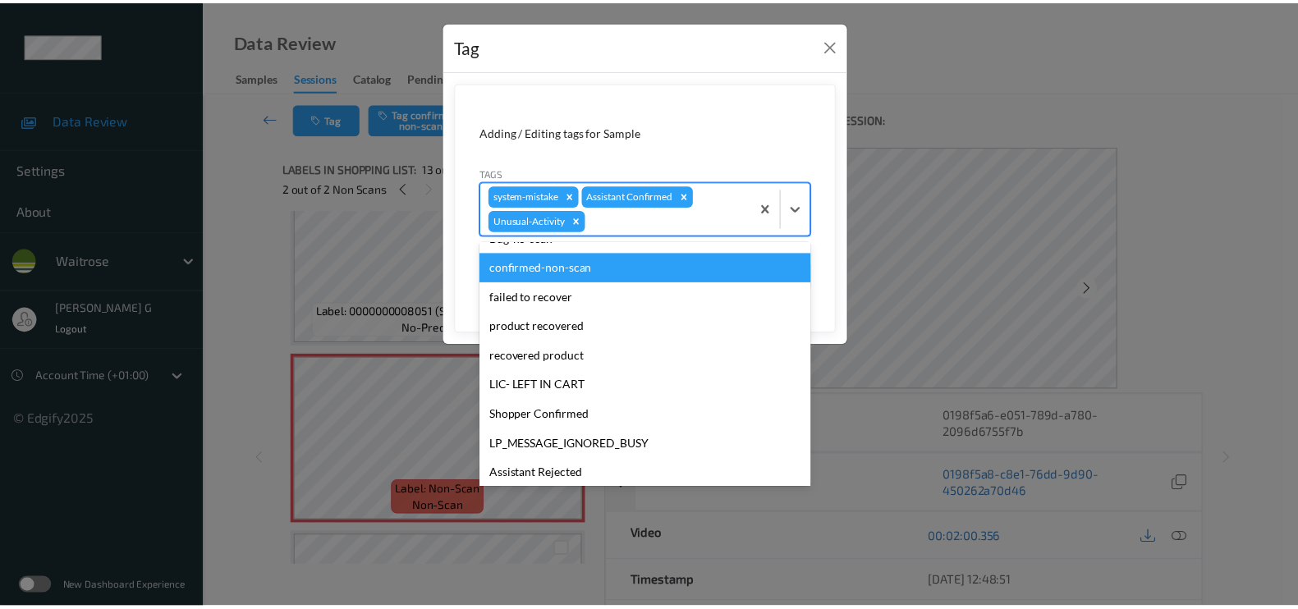
scroll to position [321, 0]
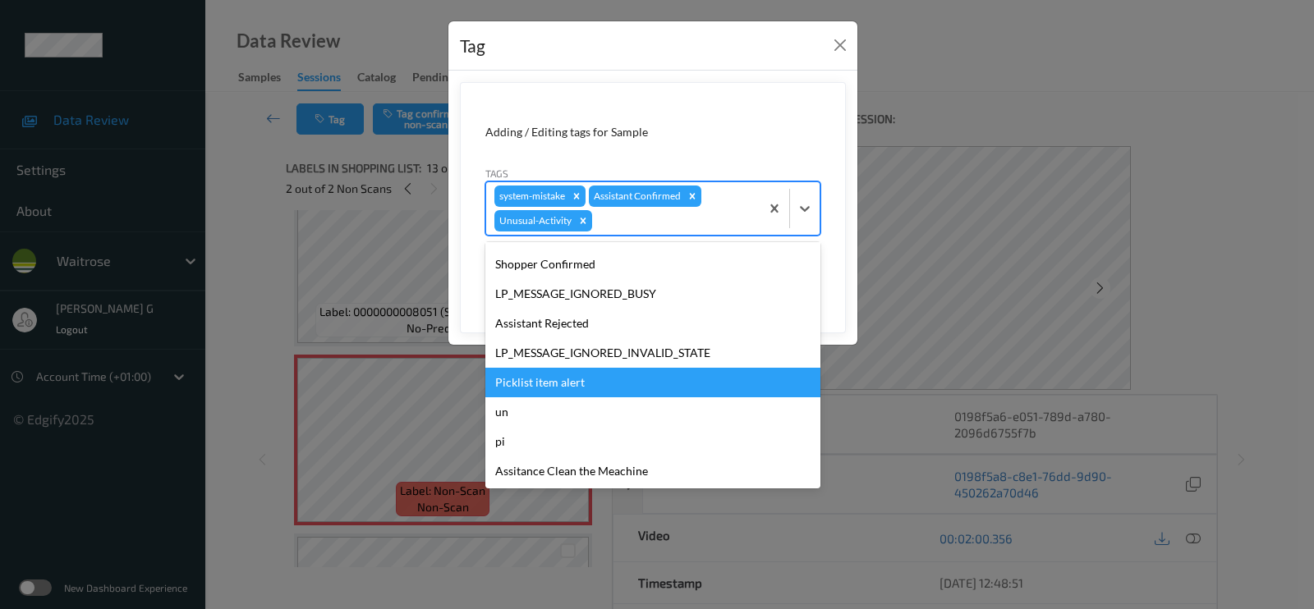
click at [523, 383] on div "Picklist item alert" at bounding box center [652, 383] width 335 height 30
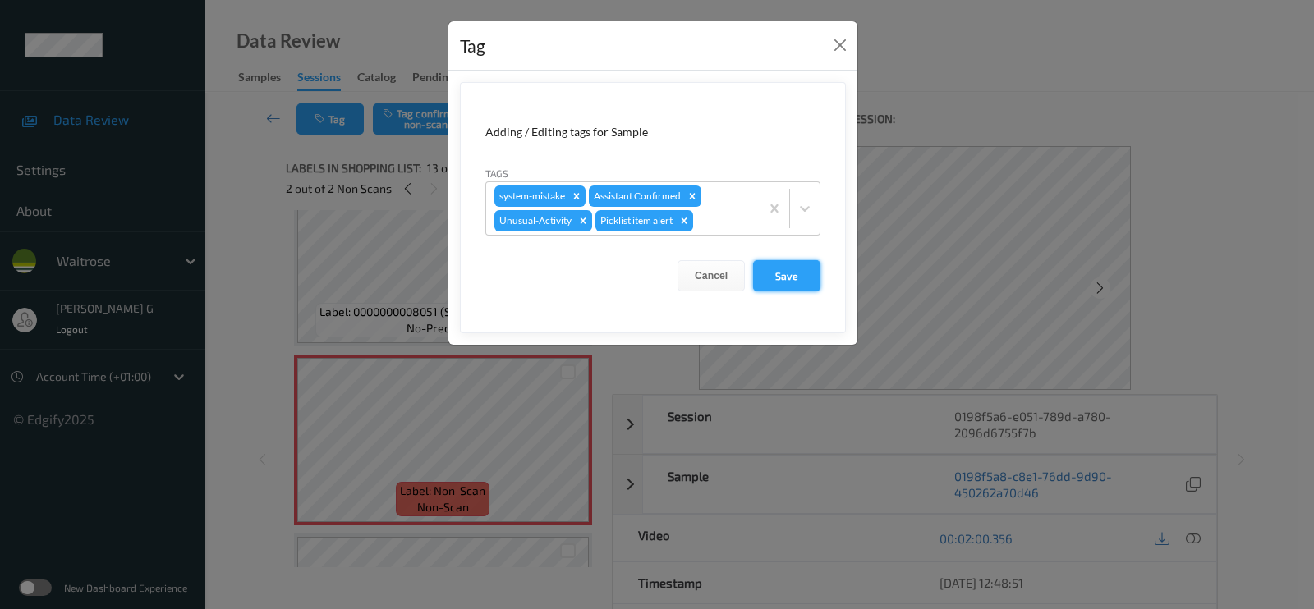
click at [792, 264] on button "Save" at bounding box center [786, 275] width 67 height 31
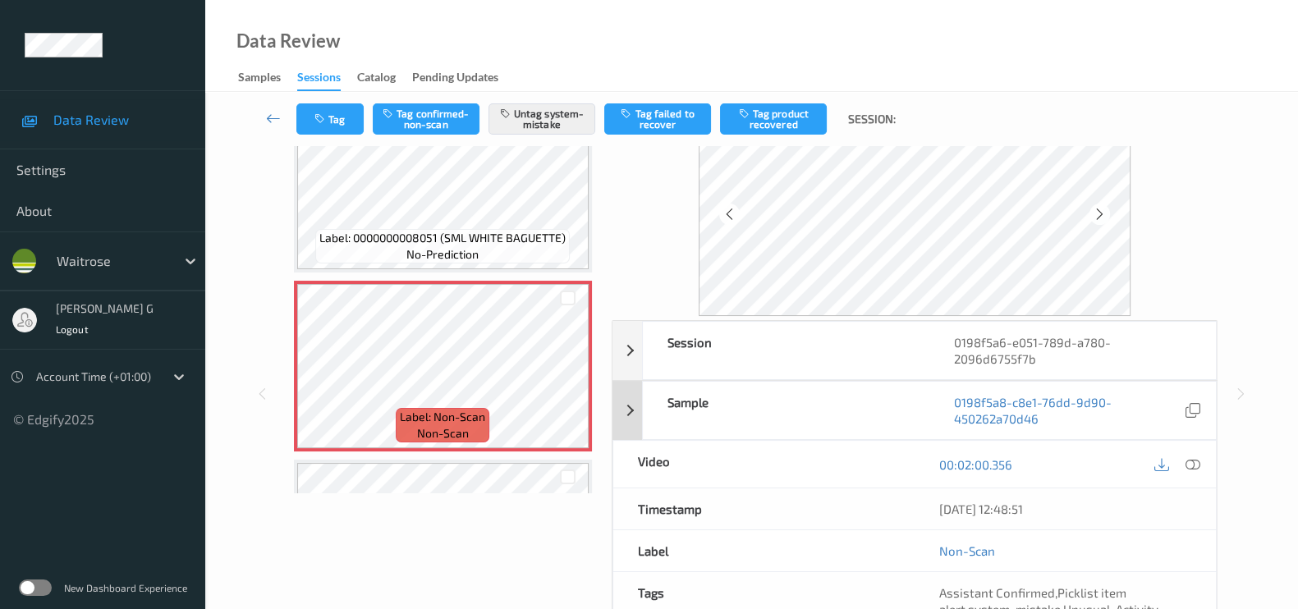
scroll to position [0, 0]
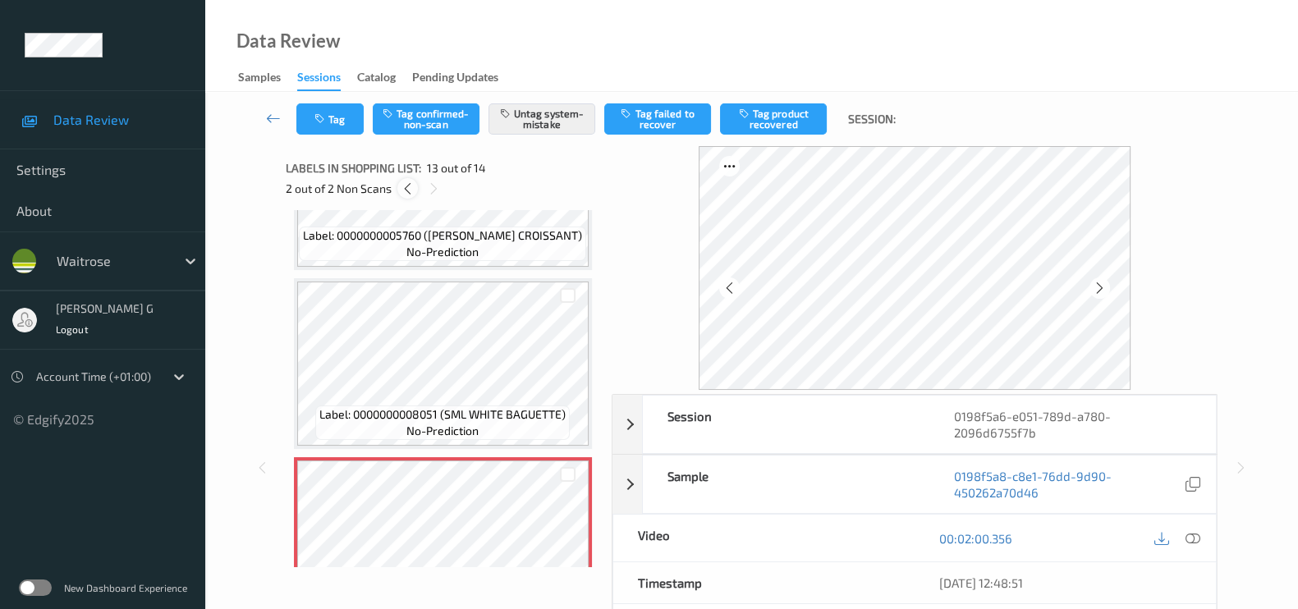
click at [413, 193] on icon at bounding box center [408, 188] width 14 height 15
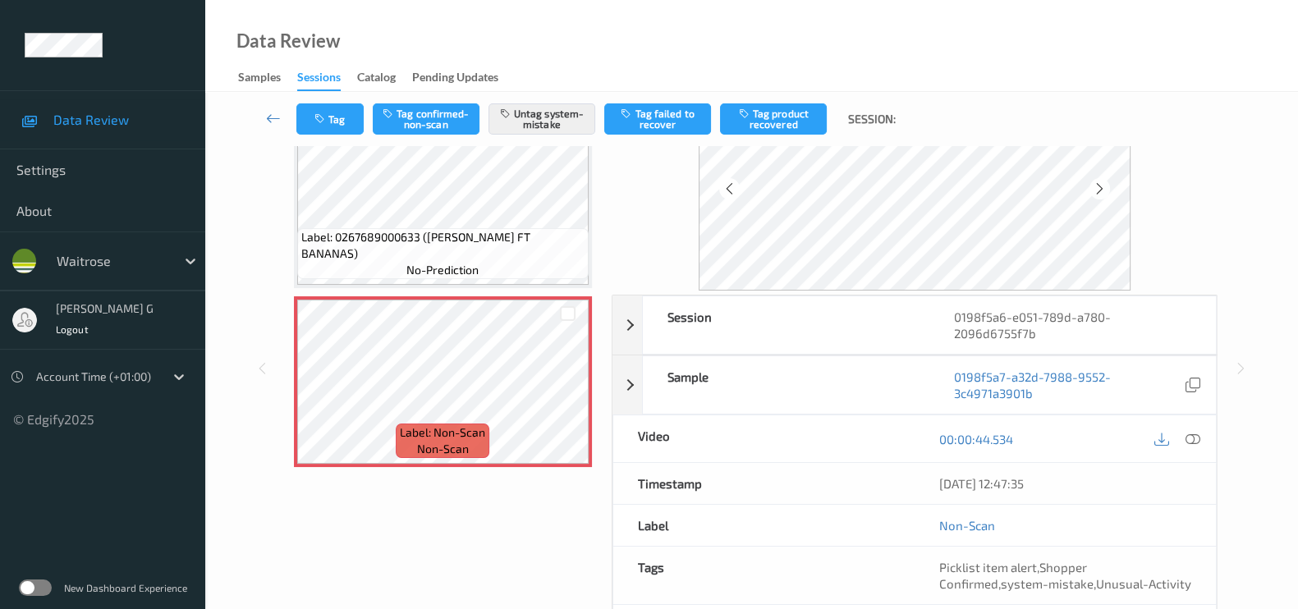
scroll to position [212, 0]
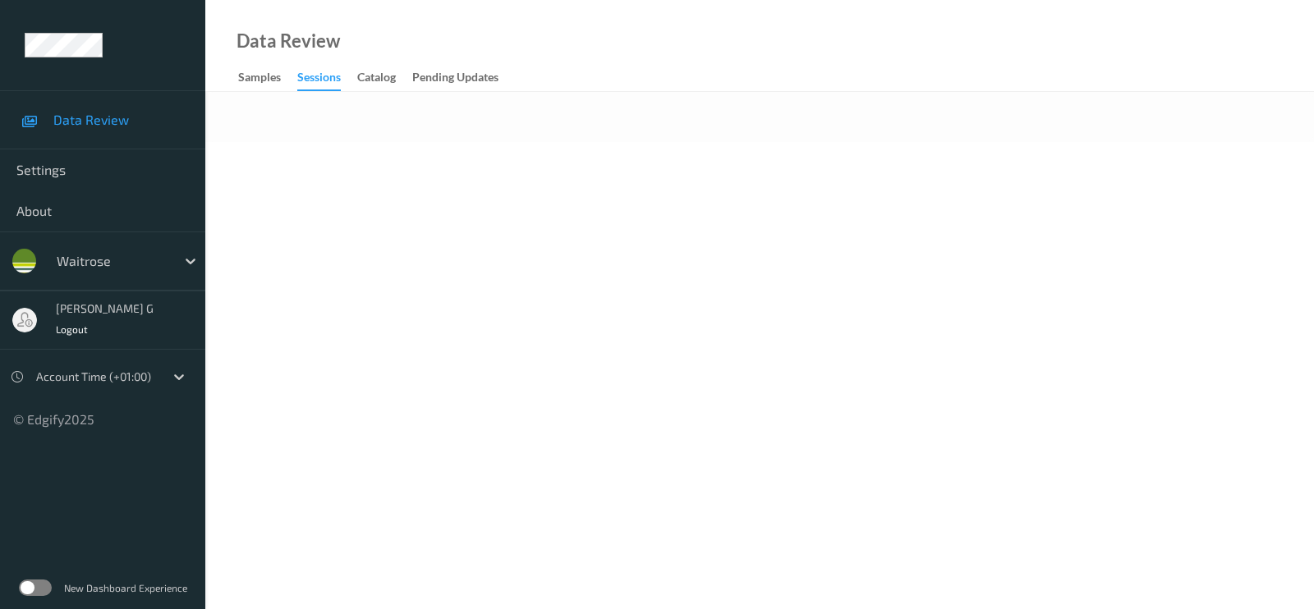
click at [592, 79] on div "Data Review Samples Sessions Catalog Pending Updates" at bounding box center [759, 46] width 1108 height 92
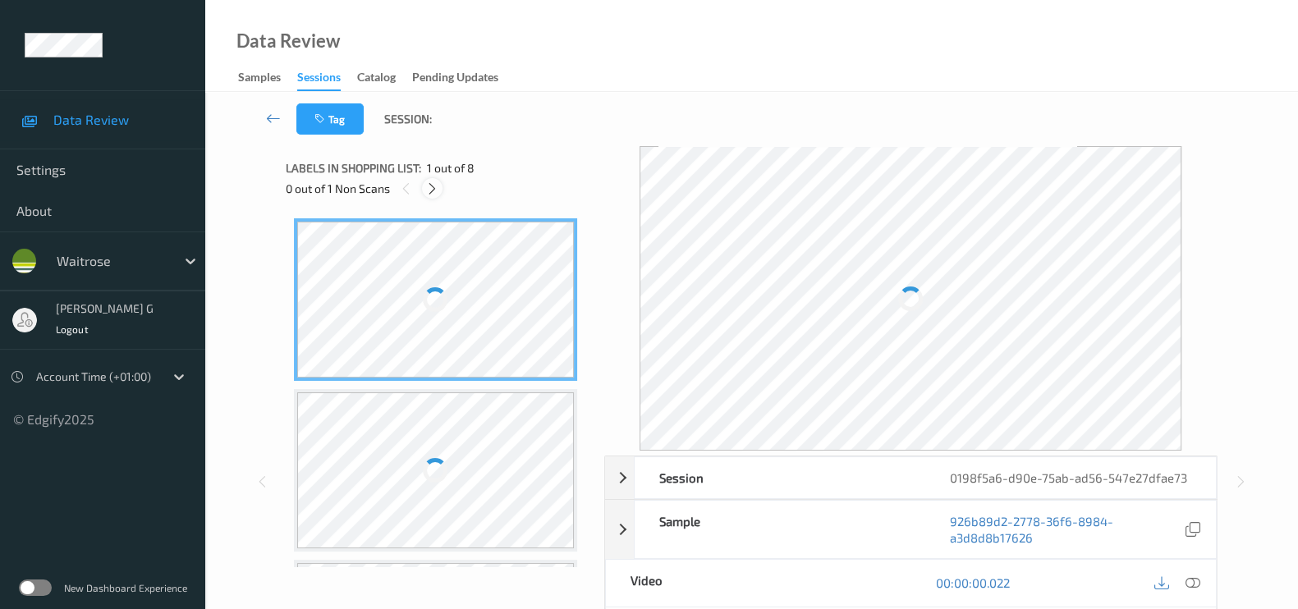
click at [431, 186] on icon at bounding box center [432, 188] width 14 height 15
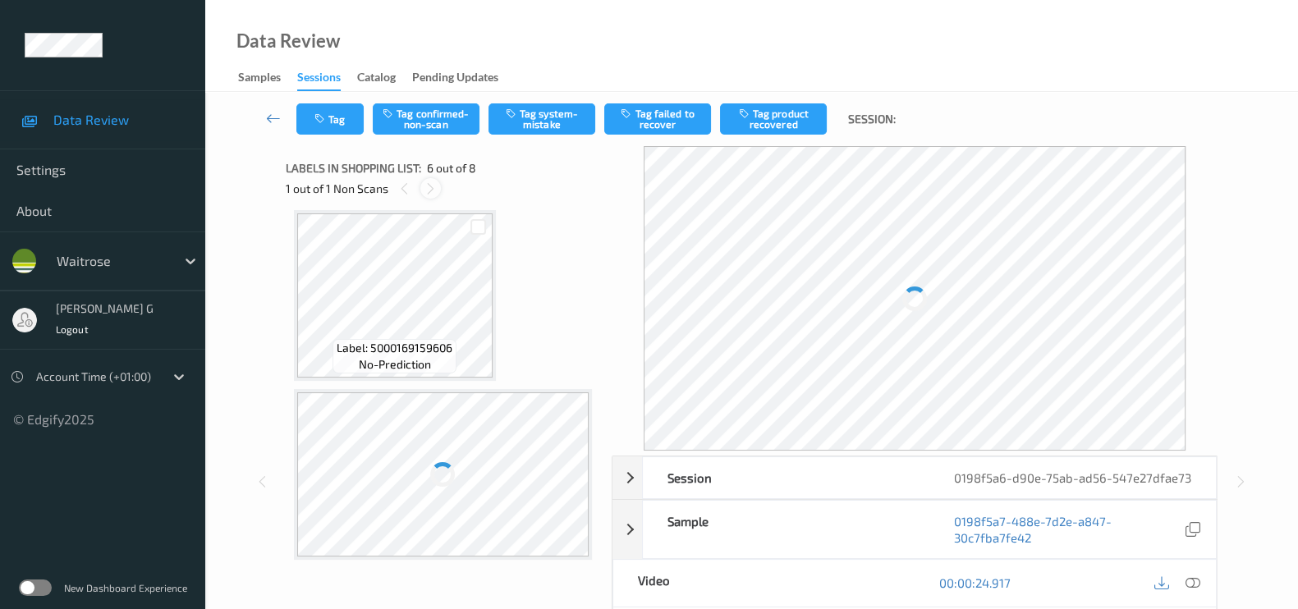
scroll to position [719, 0]
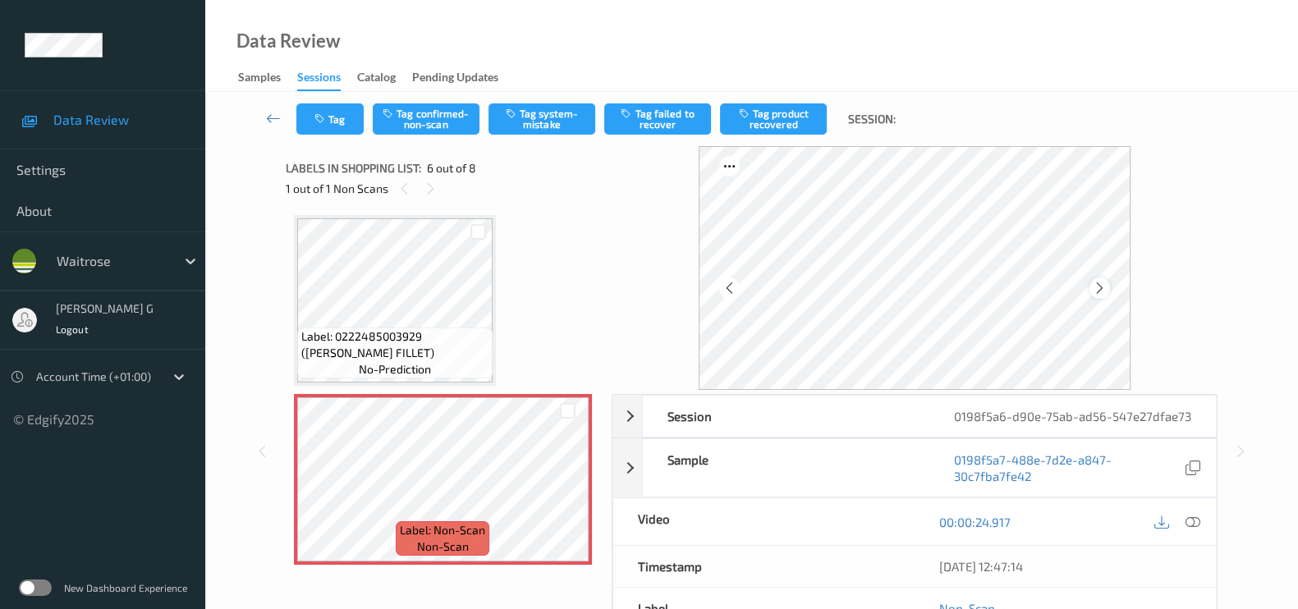
click at [1104, 290] on icon at bounding box center [1100, 288] width 14 height 15
click at [1105, 286] on icon at bounding box center [1100, 288] width 14 height 15
click at [1196, 530] on icon at bounding box center [1193, 522] width 15 height 15
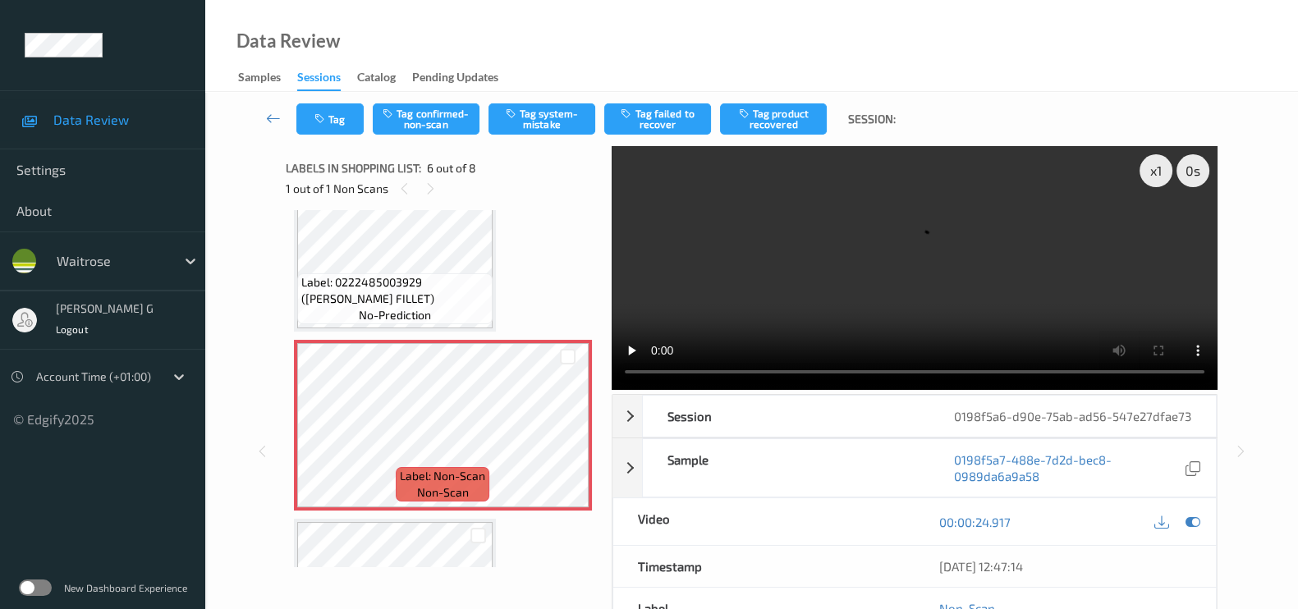
scroll to position [766, 0]
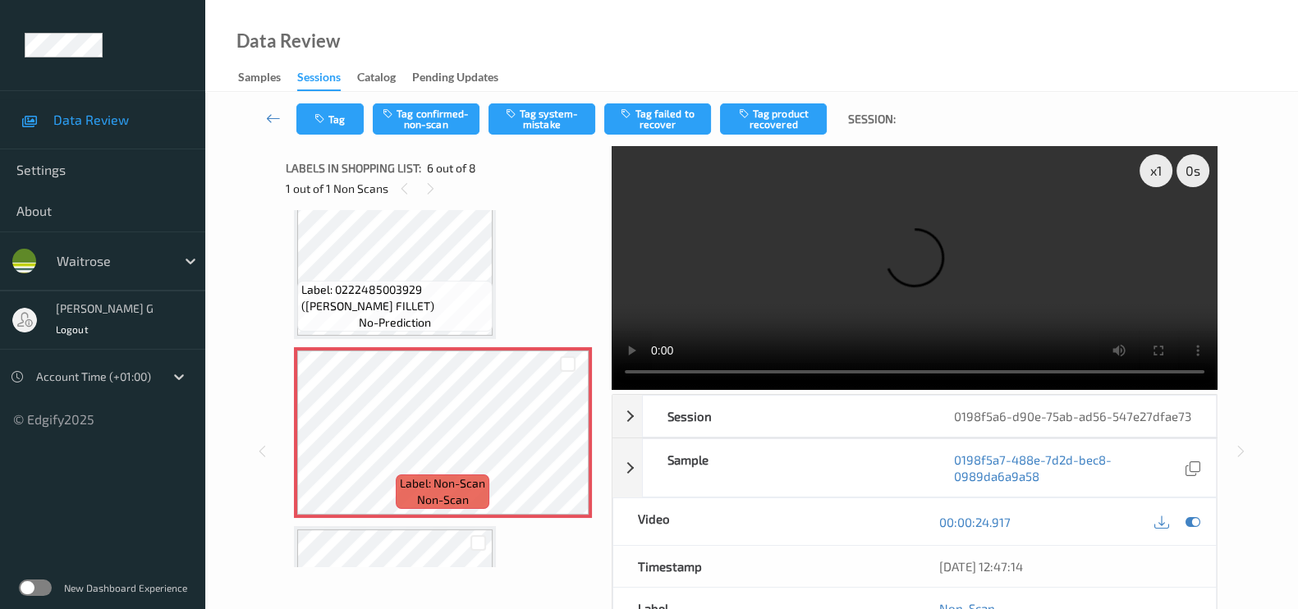
click at [1182, 511] on div at bounding box center [1176, 522] width 53 height 22
click at [1203, 511] on div at bounding box center [1193, 522] width 22 height 22
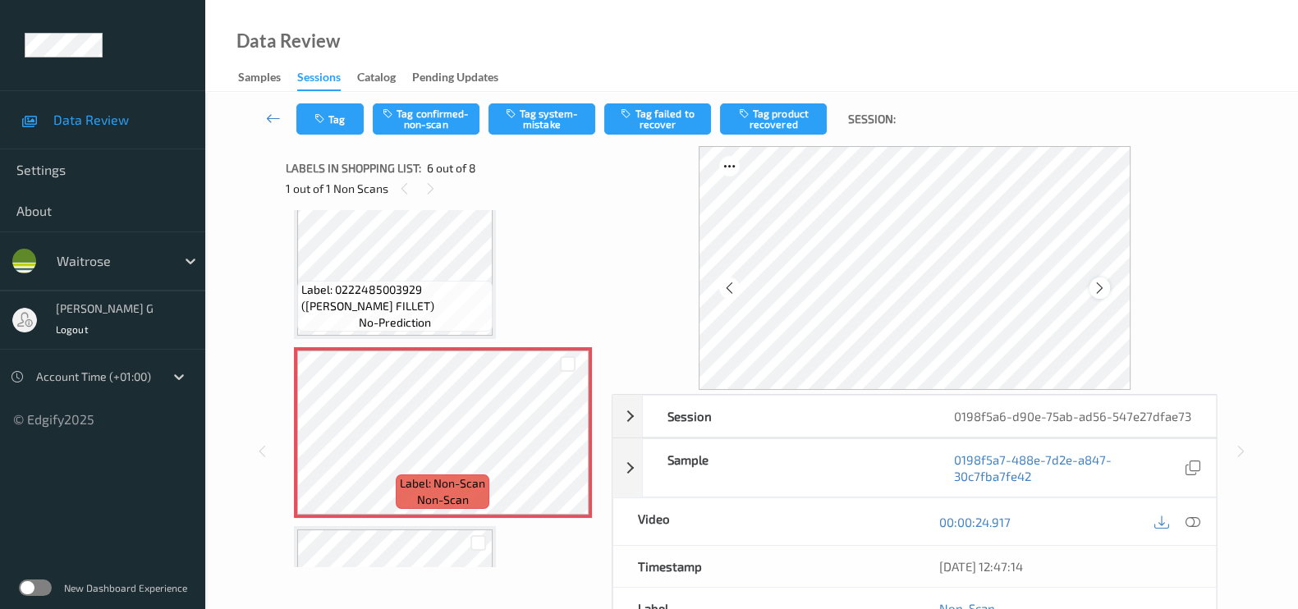
click at [1107, 289] on icon at bounding box center [1100, 288] width 14 height 15
click at [1192, 530] on icon at bounding box center [1193, 522] width 15 height 15
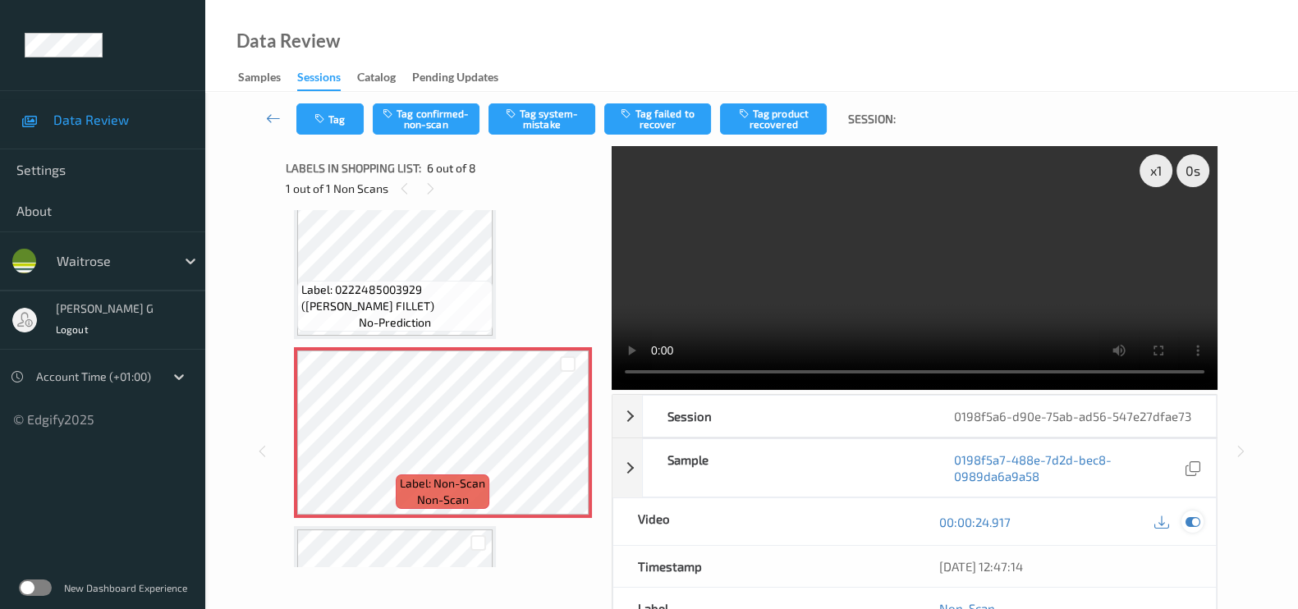
click at [1194, 530] on icon at bounding box center [1193, 522] width 15 height 15
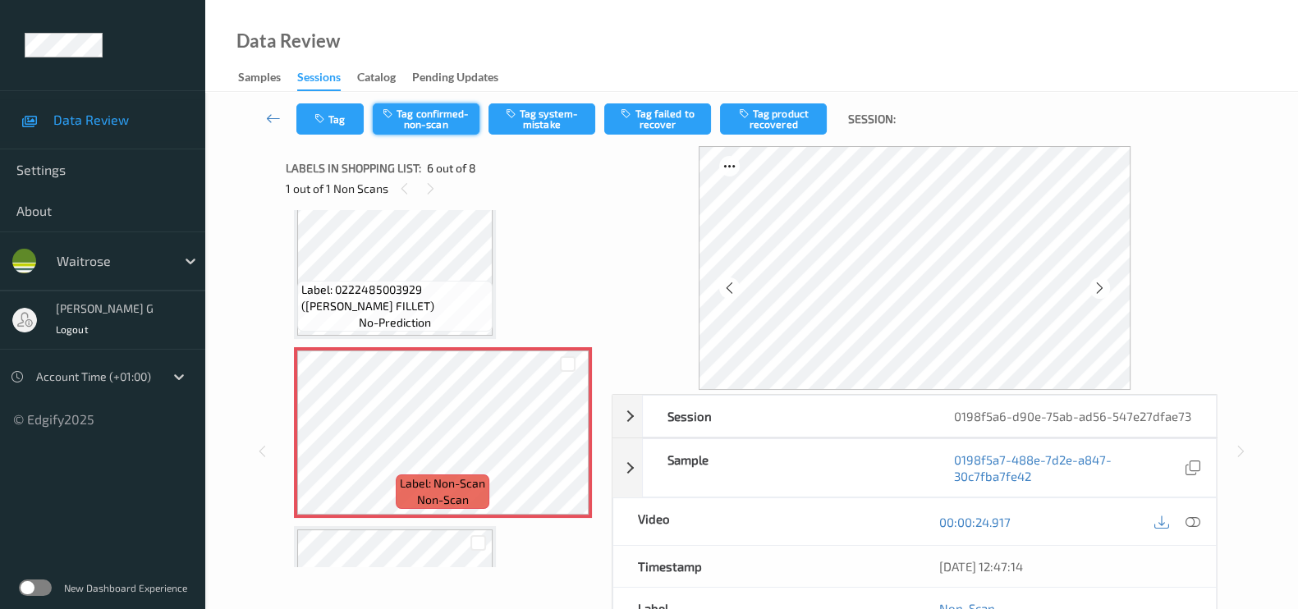
click at [415, 112] on button "Tag confirmed-non-scan" at bounding box center [426, 118] width 107 height 31
click at [778, 122] on button "Tag product recovered" at bounding box center [773, 118] width 107 height 31
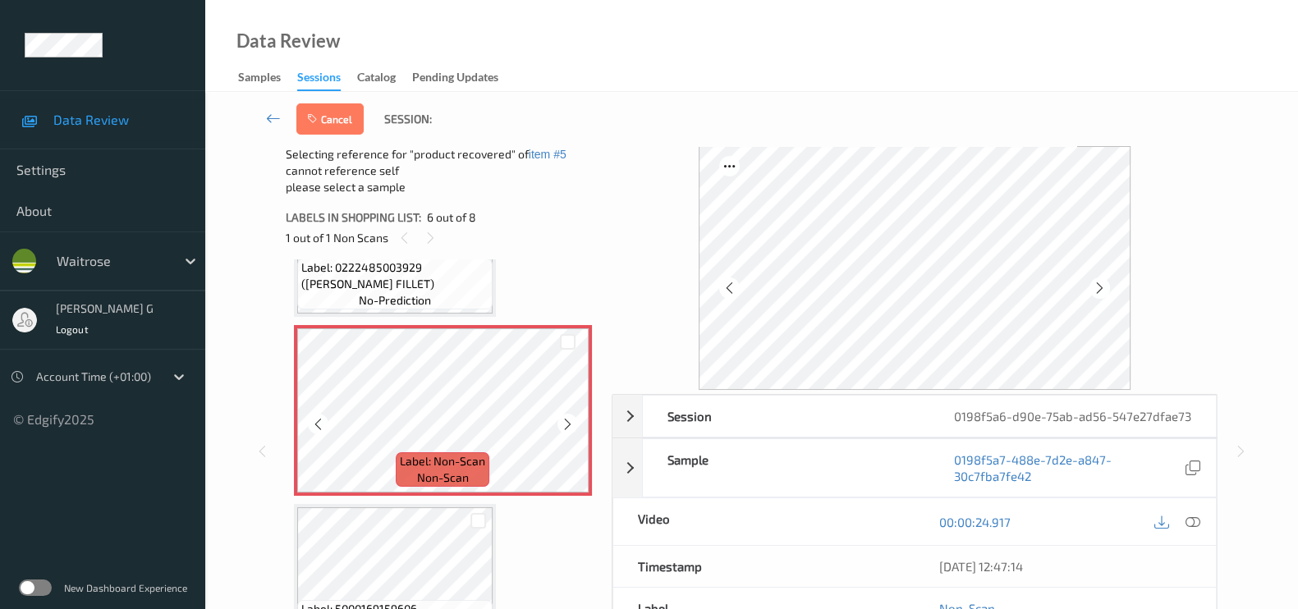
scroll to position [869, 0]
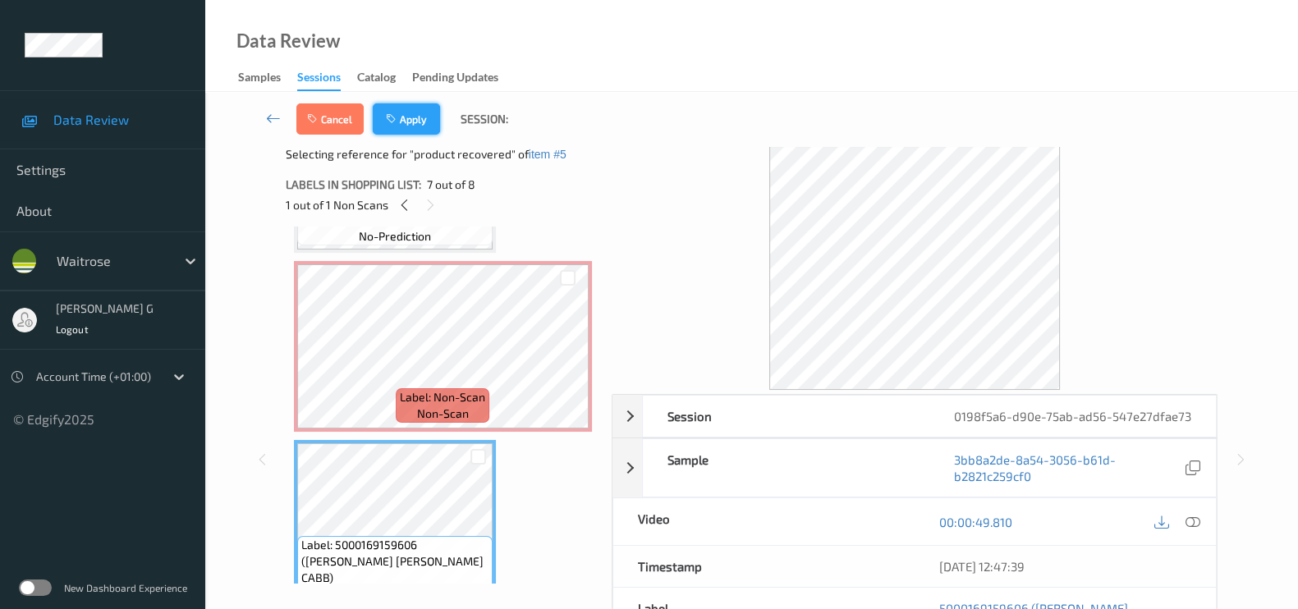
click at [402, 121] on button "Apply" at bounding box center [406, 118] width 67 height 31
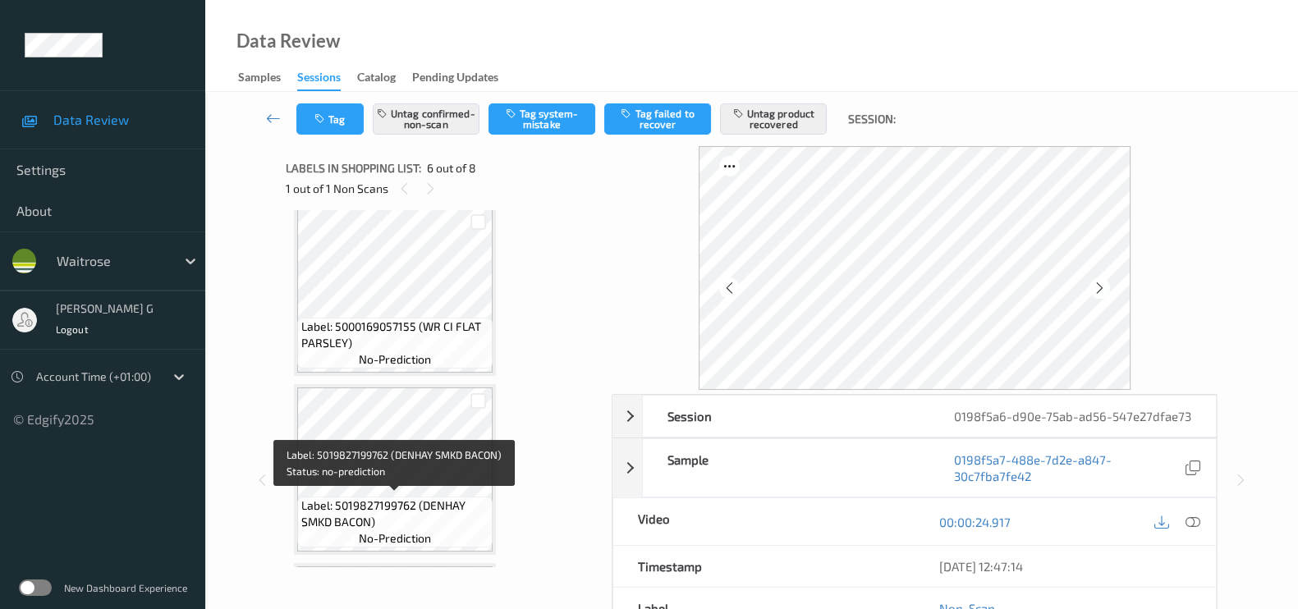
scroll to position [1, 0]
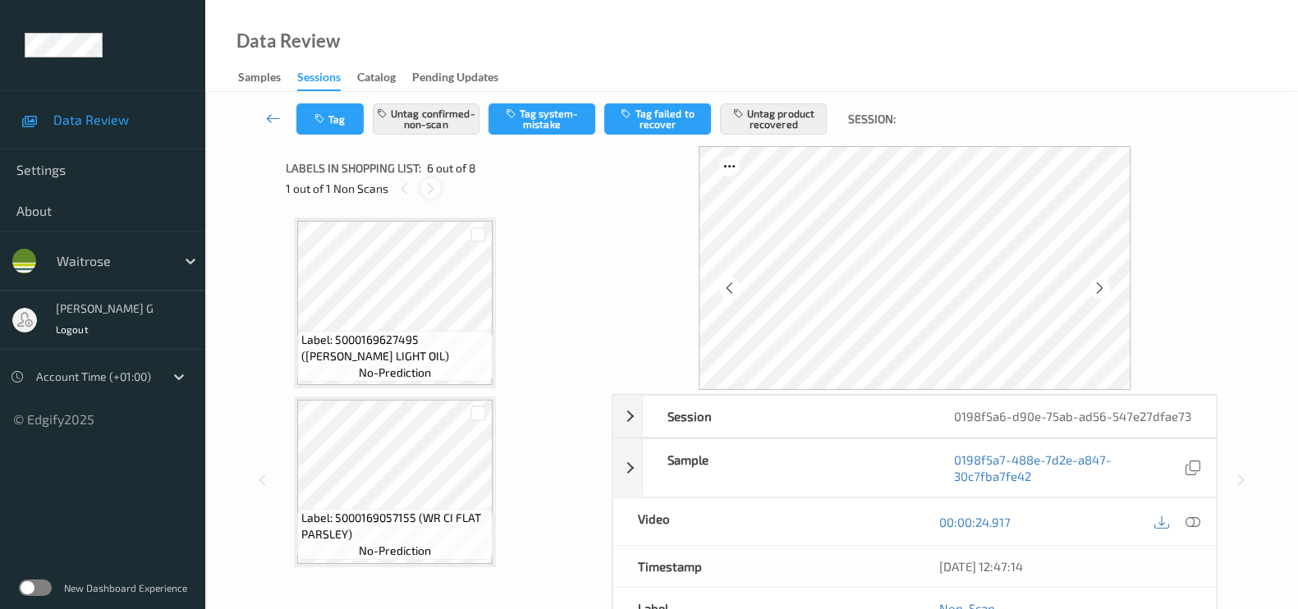
click at [429, 192] on icon at bounding box center [431, 188] width 14 height 15
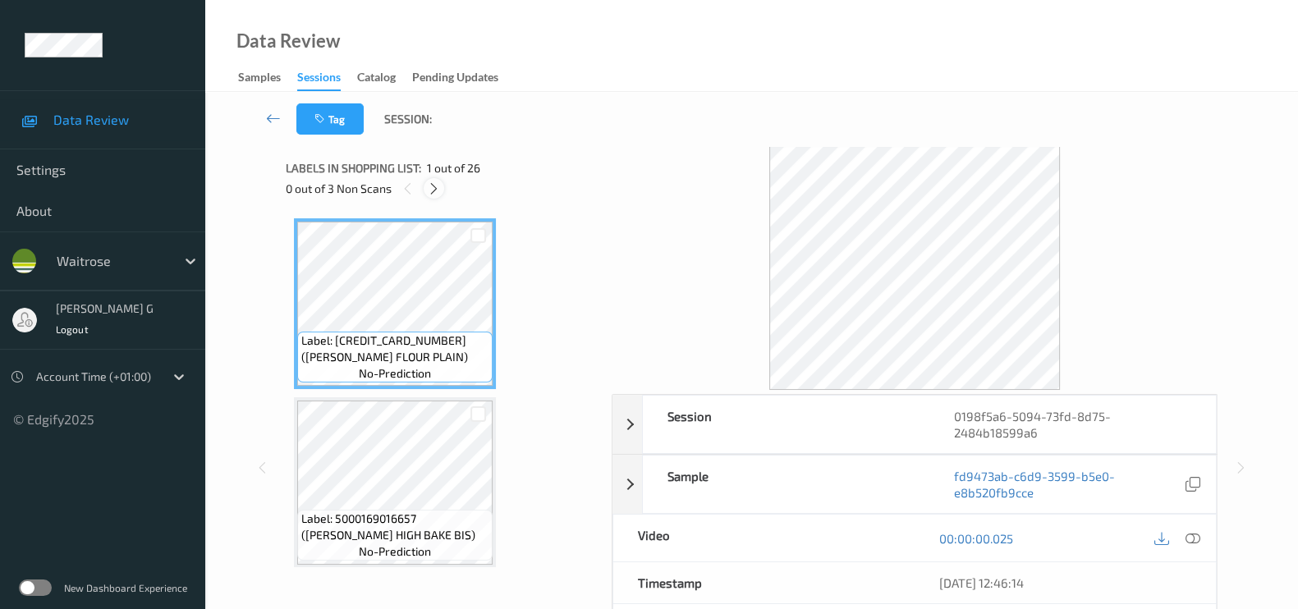
click at [443, 186] on div at bounding box center [434, 188] width 21 height 21
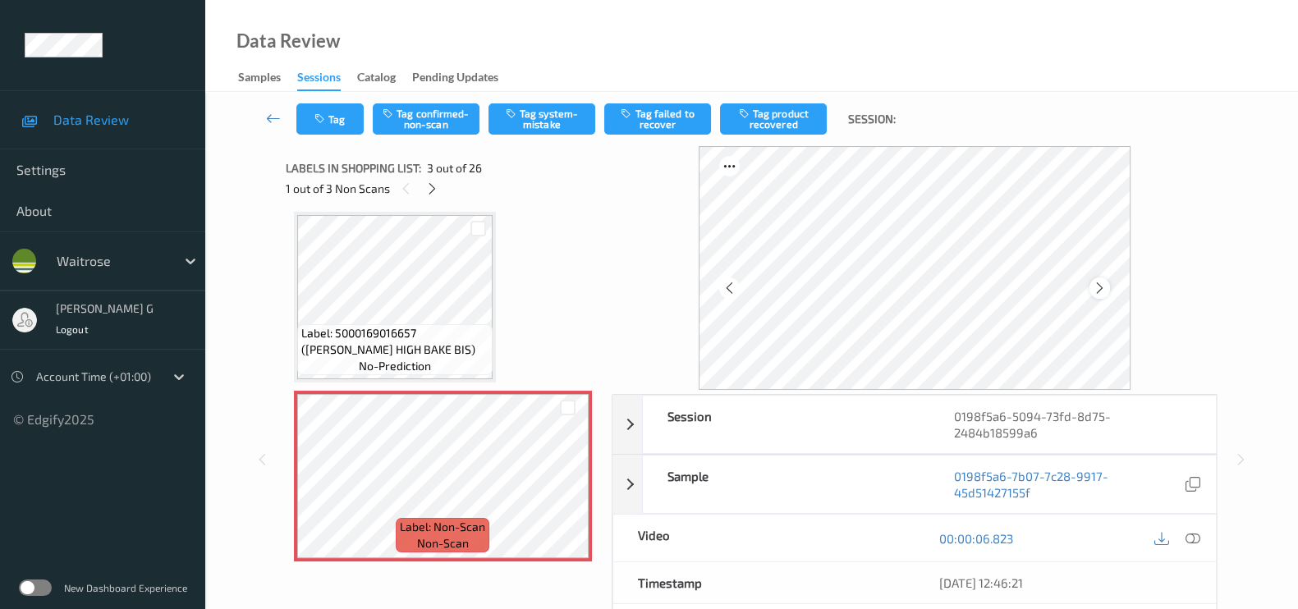
click at [1104, 287] on icon at bounding box center [1100, 288] width 14 height 15
click at [1107, 283] on icon at bounding box center [1100, 288] width 14 height 15
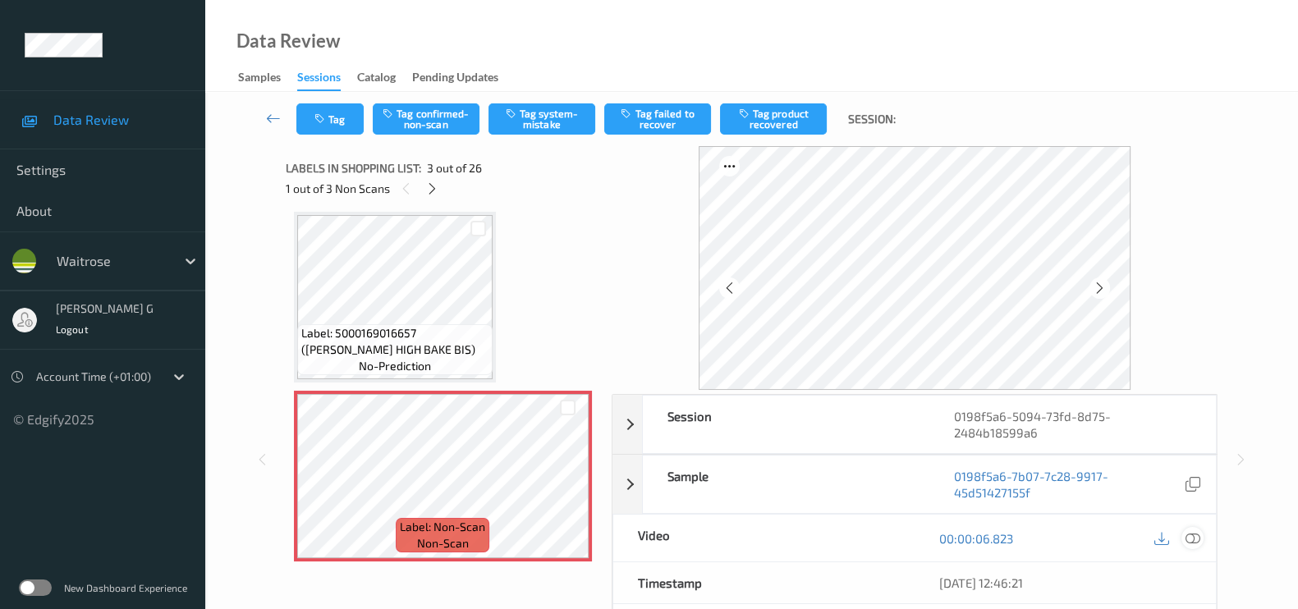
click at [1191, 532] on icon at bounding box center [1193, 538] width 15 height 15
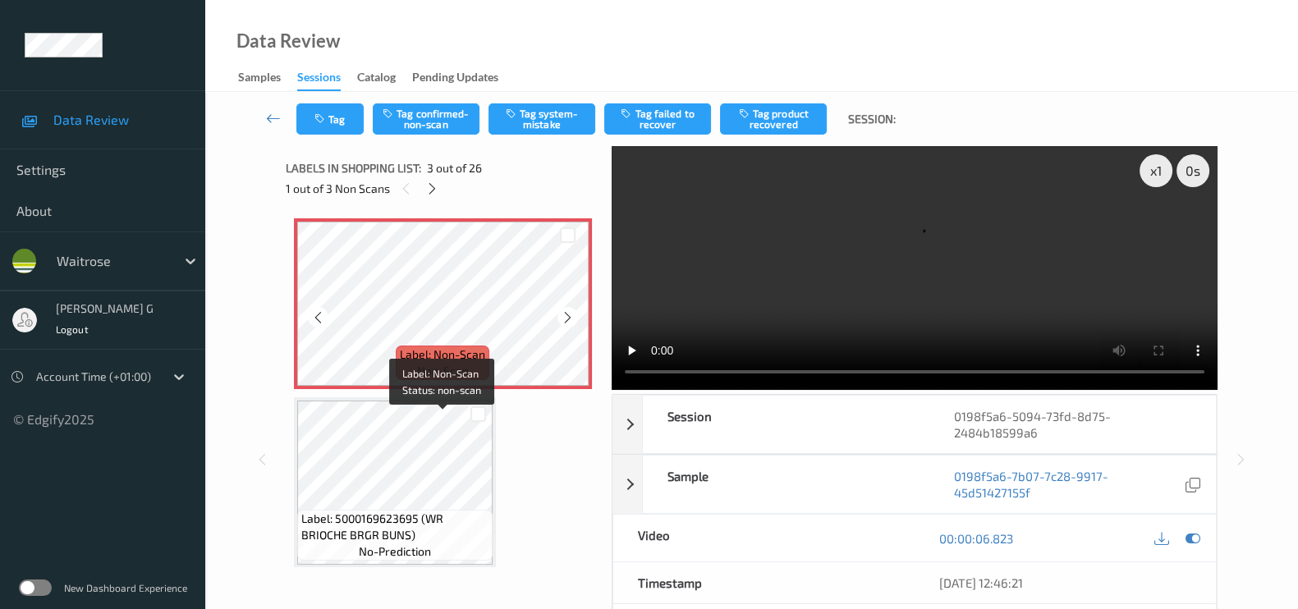
scroll to position [391, 0]
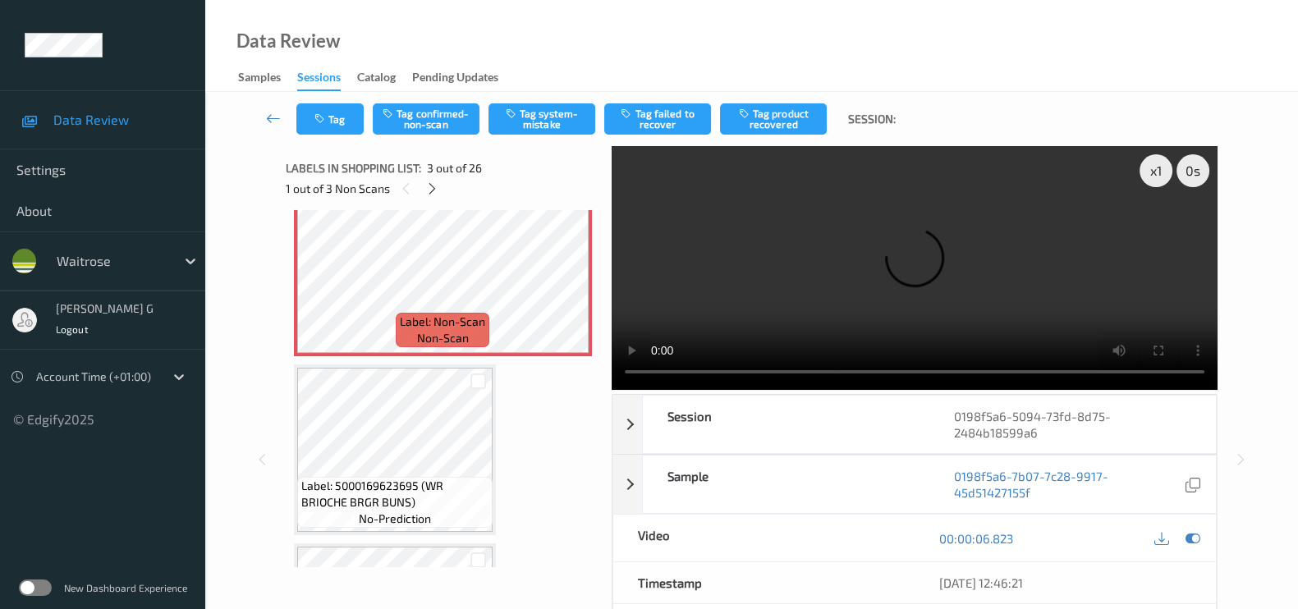
click at [1156, 229] on video at bounding box center [915, 268] width 606 height 244
click at [1189, 539] on icon at bounding box center [1193, 538] width 15 height 15
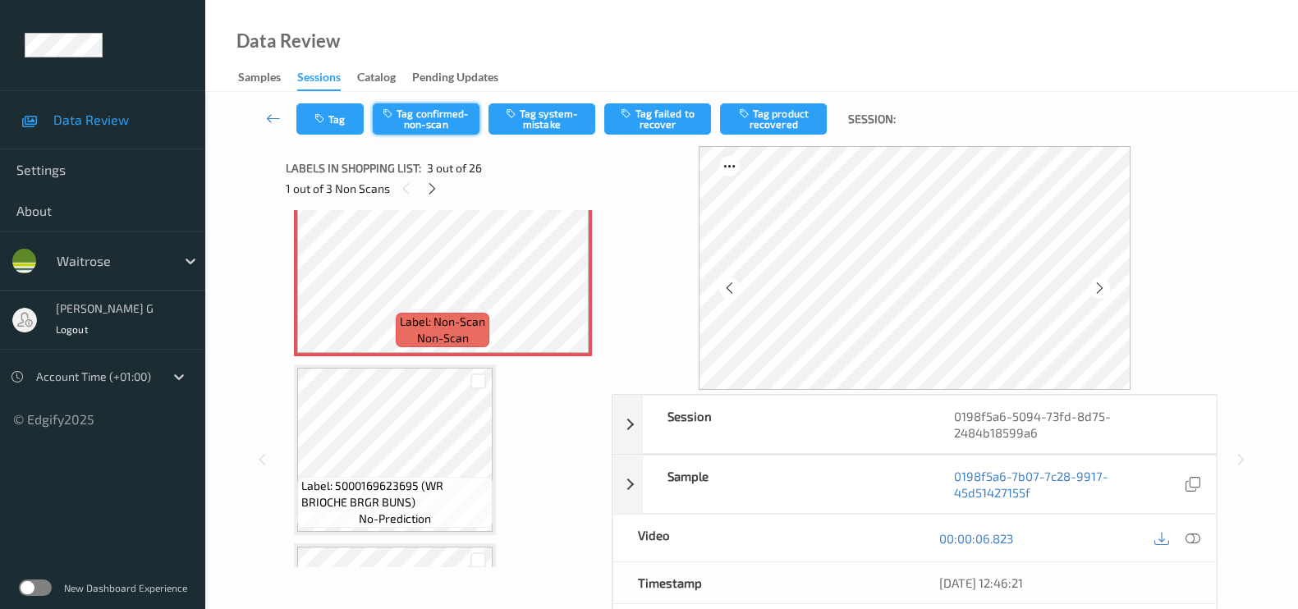
click at [452, 122] on button "Tag confirmed-non-scan" at bounding box center [426, 118] width 107 height 31
click at [795, 108] on button "Tag product recovered" at bounding box center [773, 118] width 107 height 31
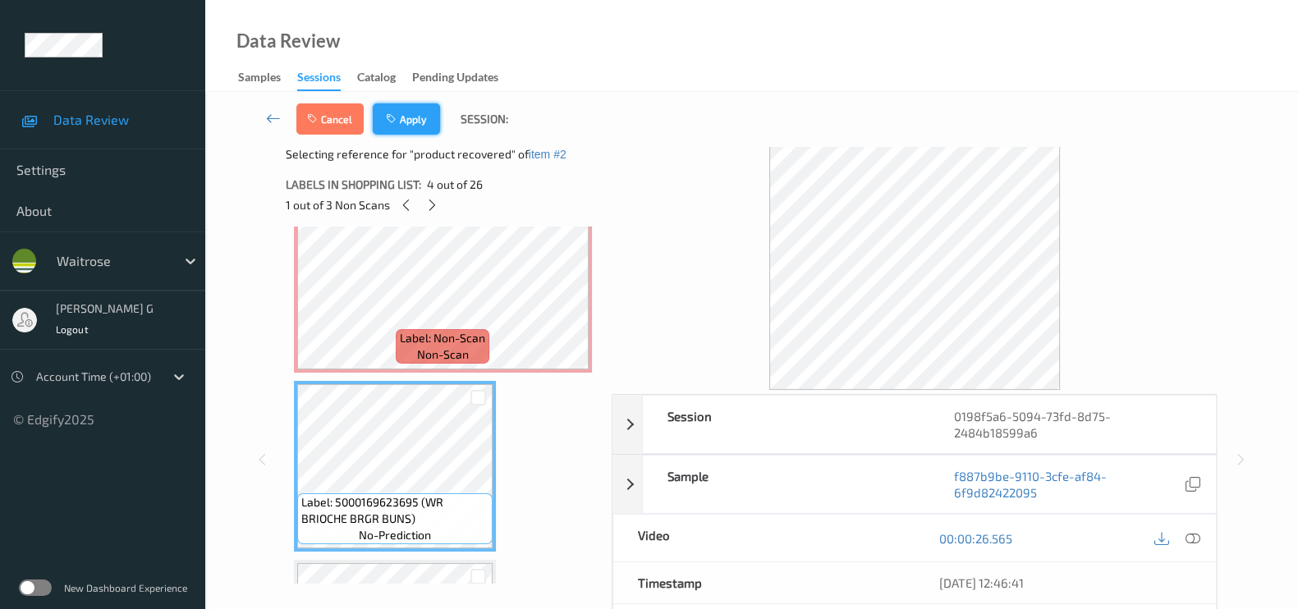
click at [420, 104] on button "Apply" at bounding box center [406, 118] width 67 height 31
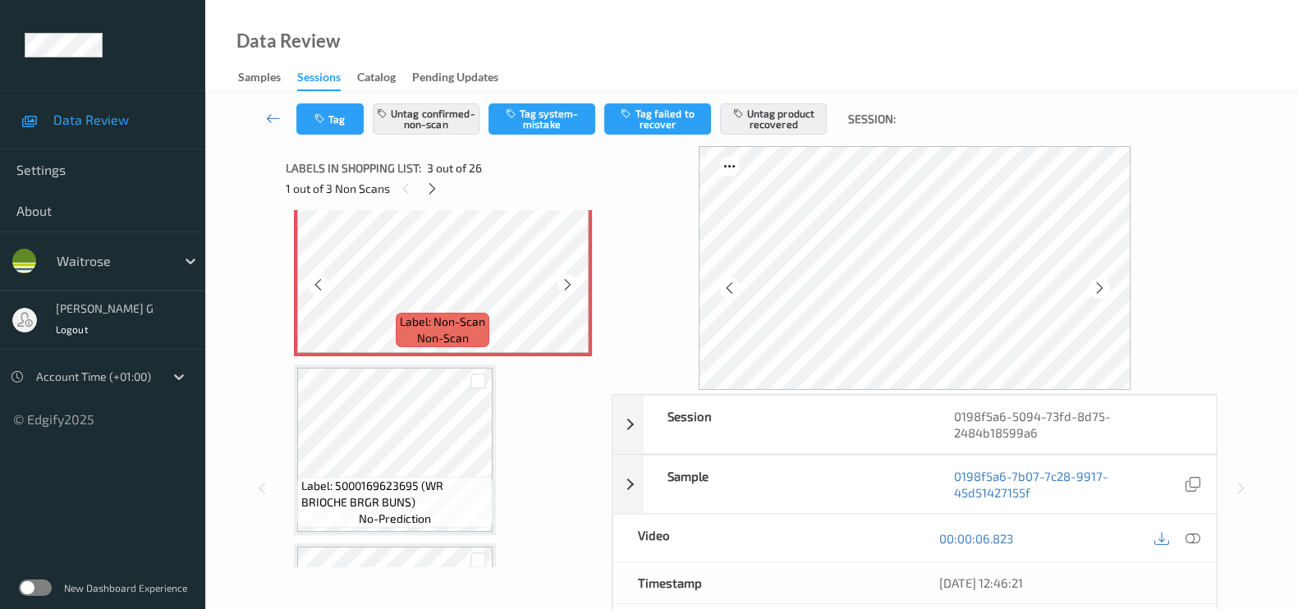
scroll to position [0, 0]
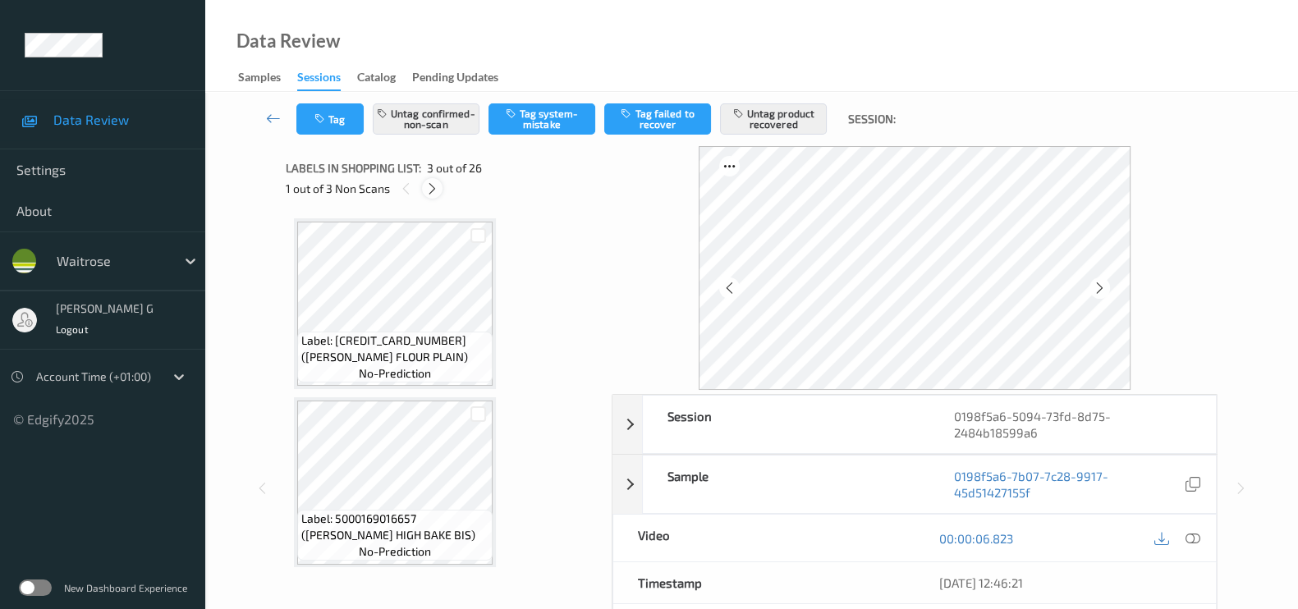
click at [437, 192] on icon at bounding box center [432, 188] width 14 height 15
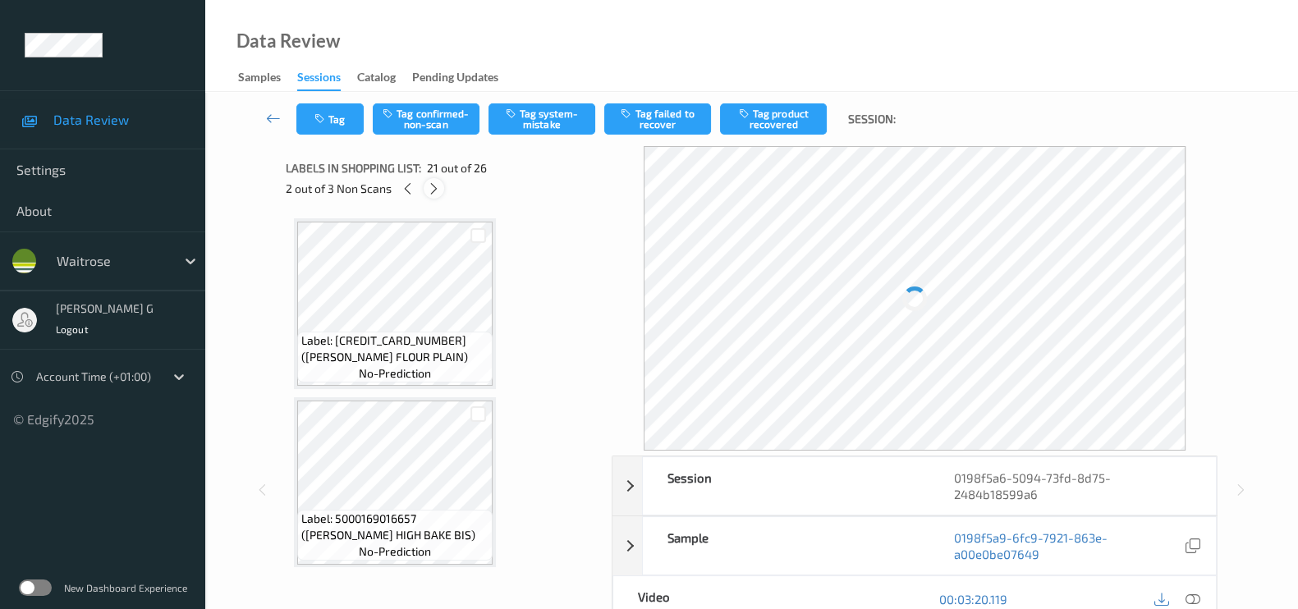
scroll to position [3387, 0]
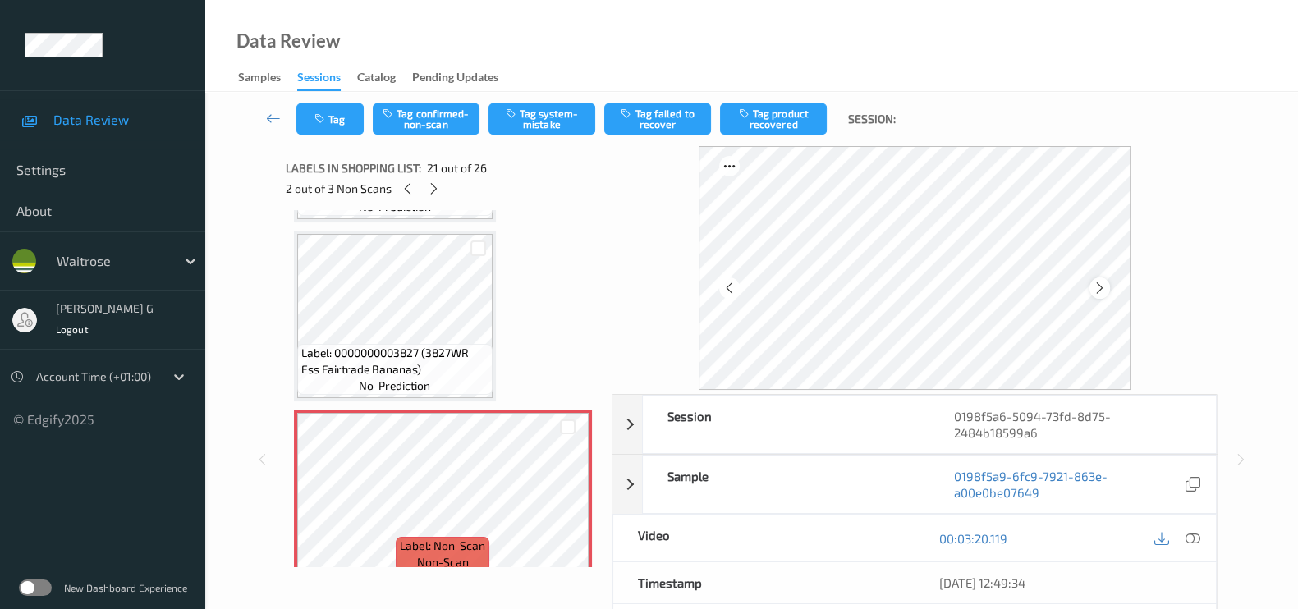
click at [1100, 290] on icon at bounding box center [1100, 288] width 14 height 15
click at [1191, 541] on icon at bounding box center [1193, 538] width 15 height 15
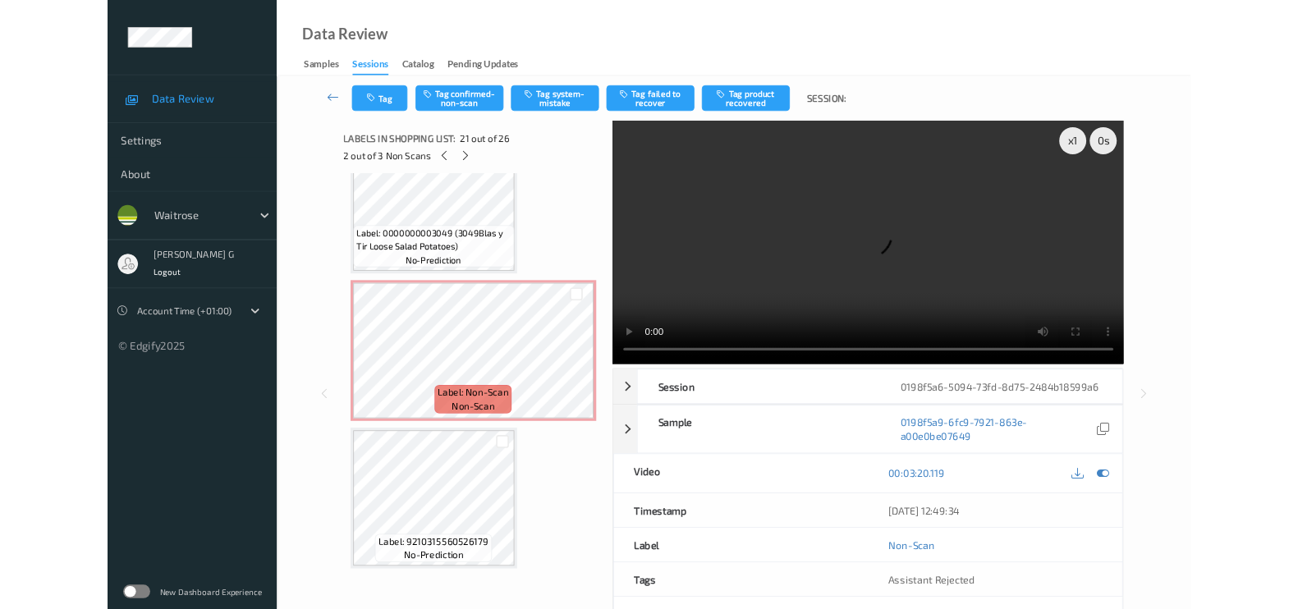
scroll to position [4147, 0]
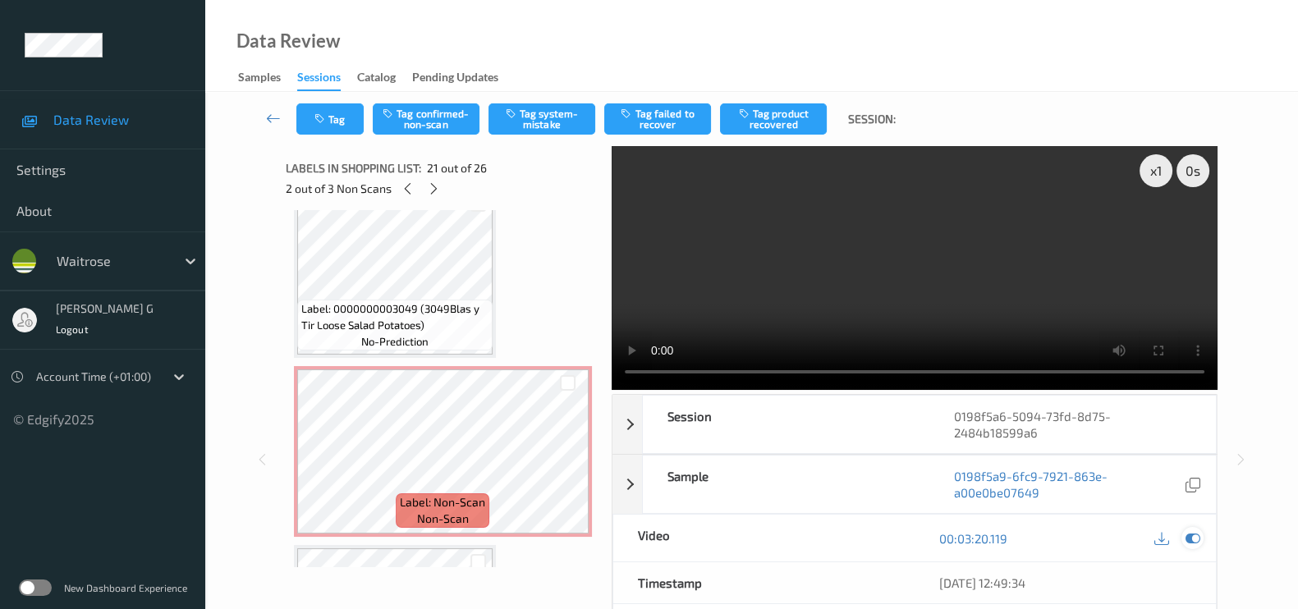
click at [1192, 544] on icon at bounding box center [1193, 538] width 15 height 15
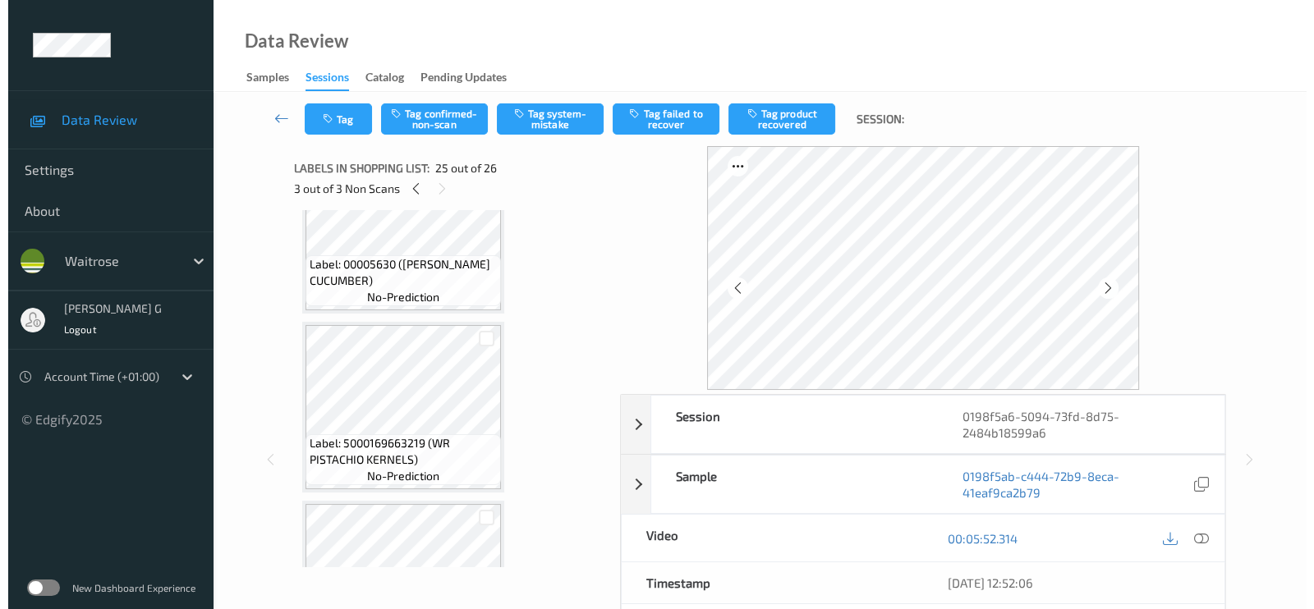
scroll to position [3633, 0]
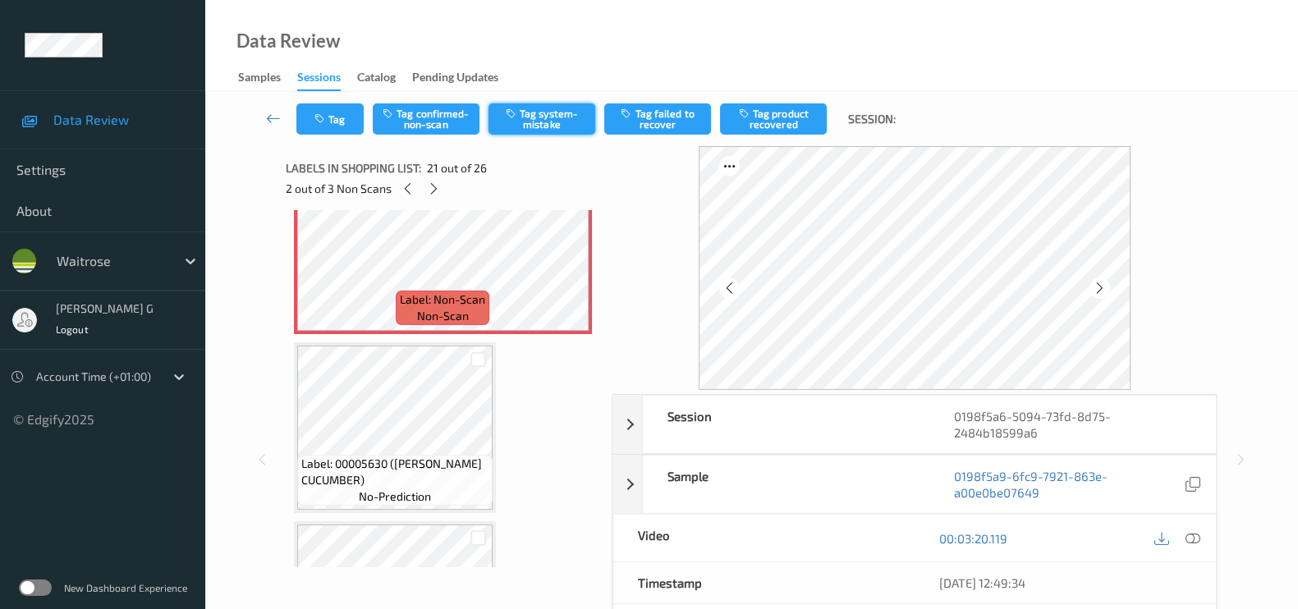
click at [541, 117] on button "Tag system-mistake" at bounding box center [542, 118] width 107 height 31
click at [539, 117] on button "Tag system-mistake" at bounding box center [542, 118] width 107 height 31
click at [326, 146] on div "Labels in shopping list: 21 out of 26 2 out of 3 Non Scans" at bounding box center [443, 178] width 314 height 64
click at [347, 116] on button "Tag" at bounding box center [329, 118] width 67 height 31
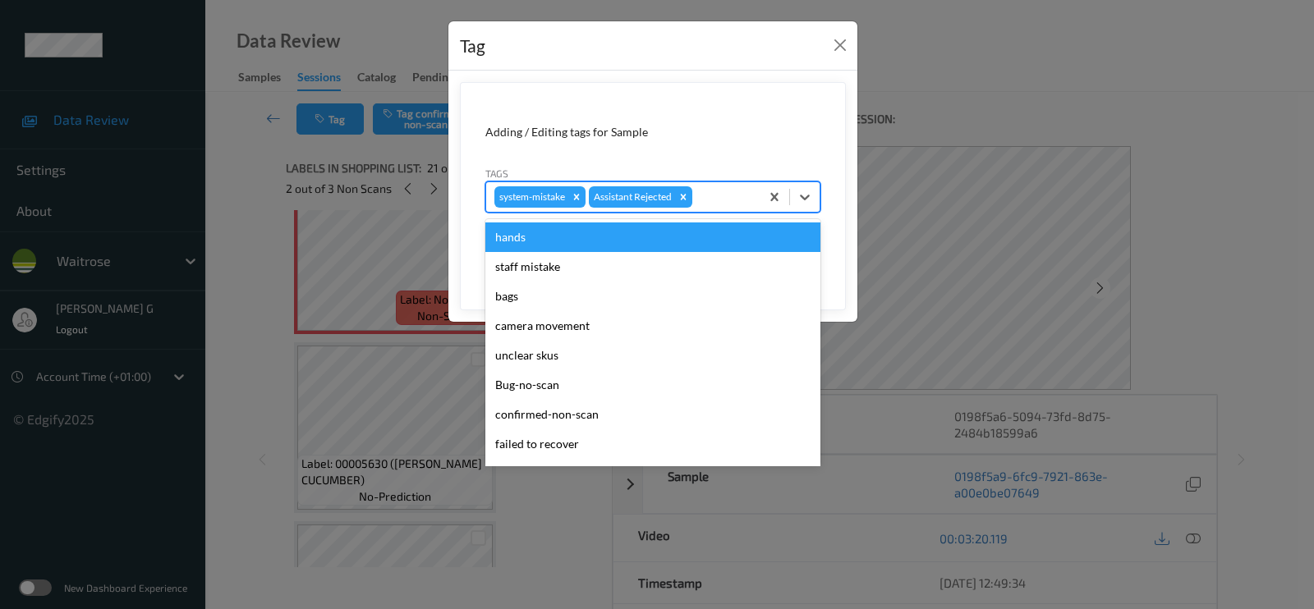
click at [715, 199] on div at bounding box center [723, 197] width 56 height 20
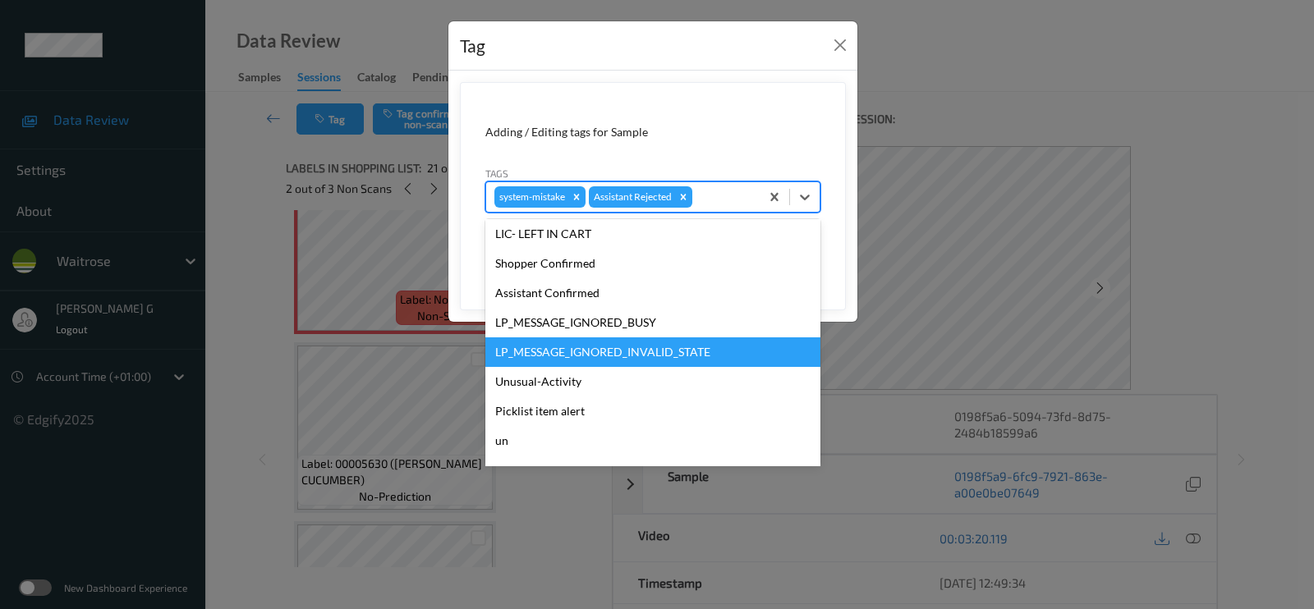
scroll to position [308, 0]
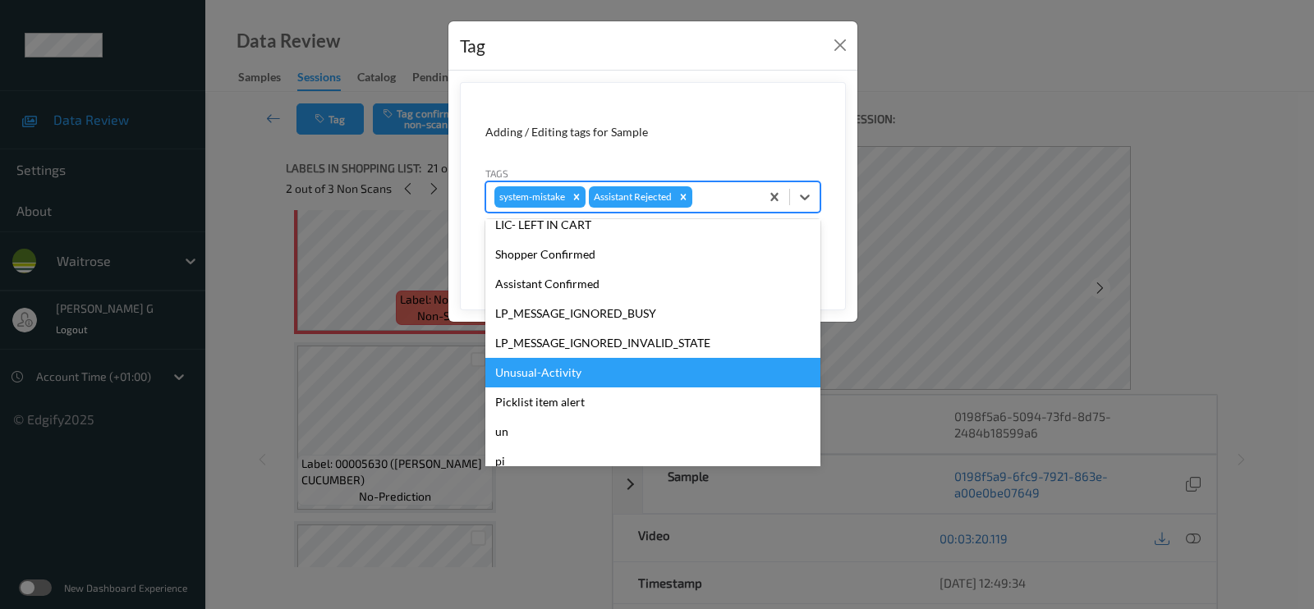
click at [525, 378] on div "Unusual-Activity" at bounding box center [652, 373] width 335 height 30
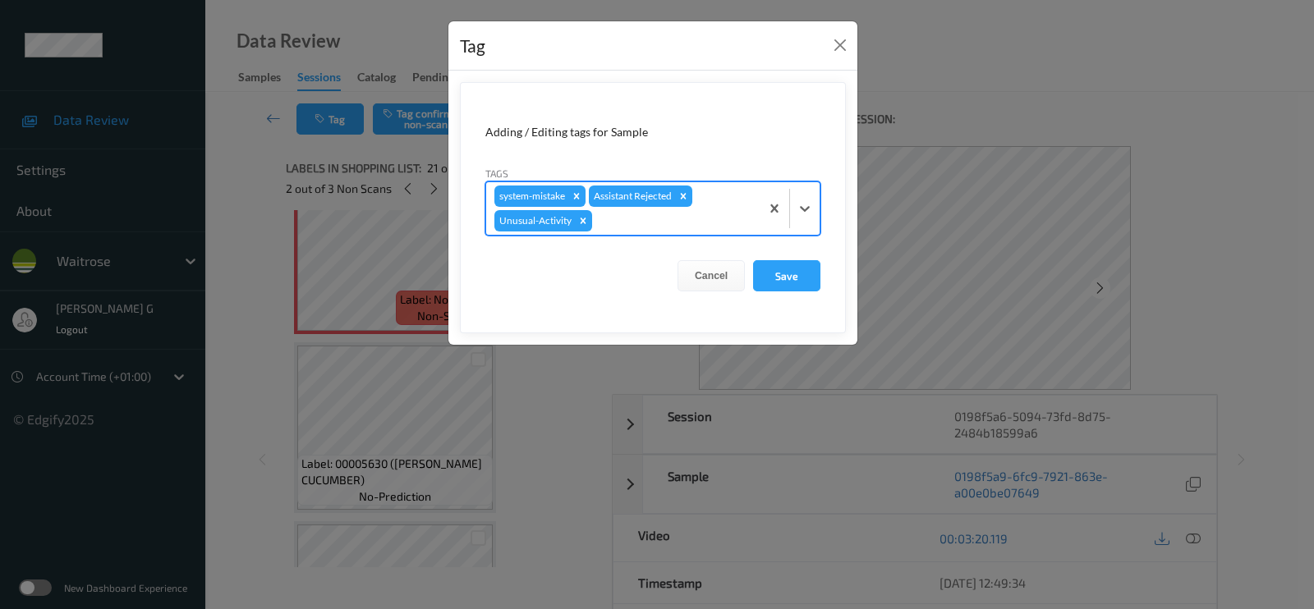
click at [649, 215] on div at bounding box center [673, 221] width 156 height 20
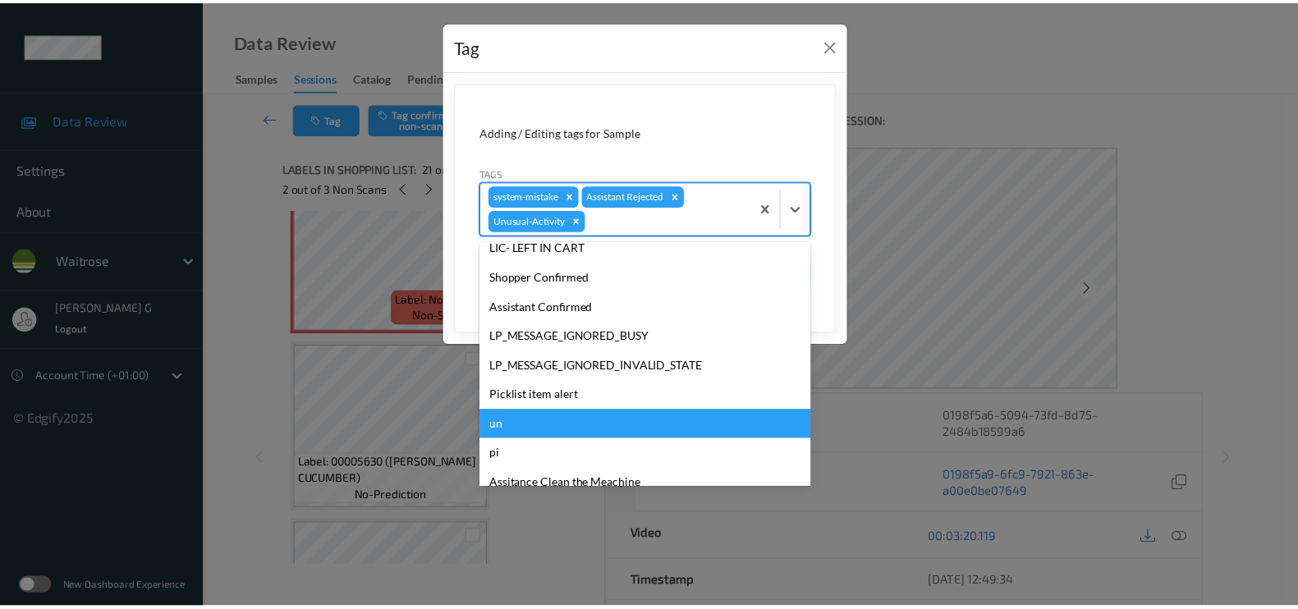
scroll to position [321, 0]
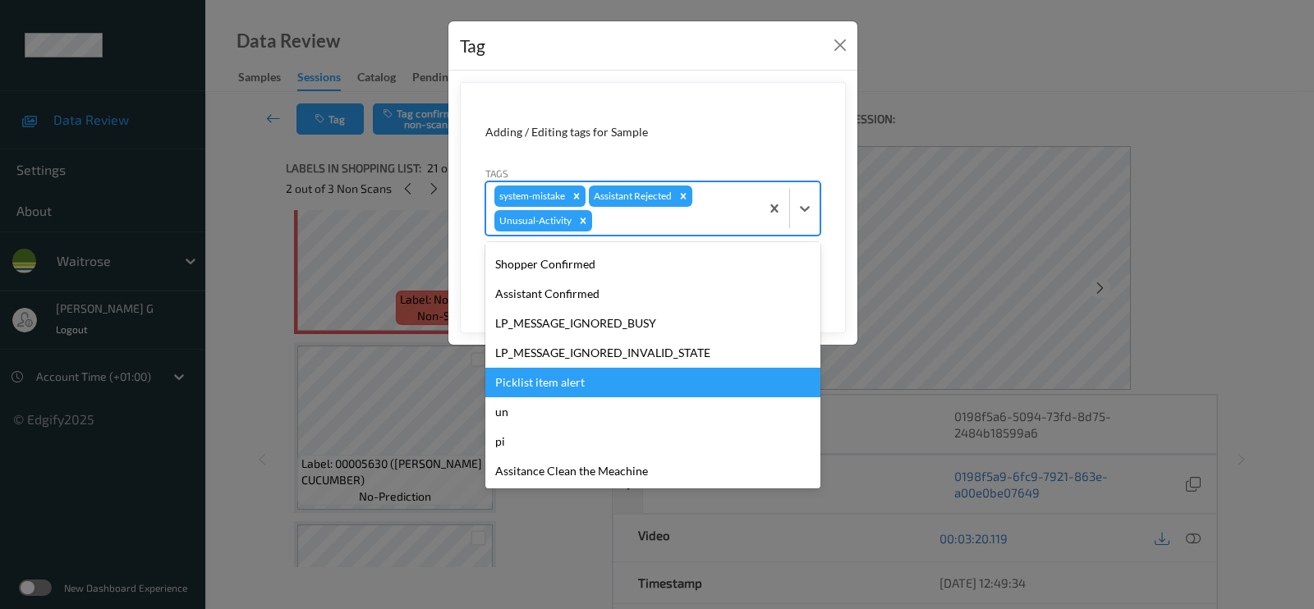
click at [539, 385] on div "Picklist item alert" at bounding box center [652, 383] width 335 height 30
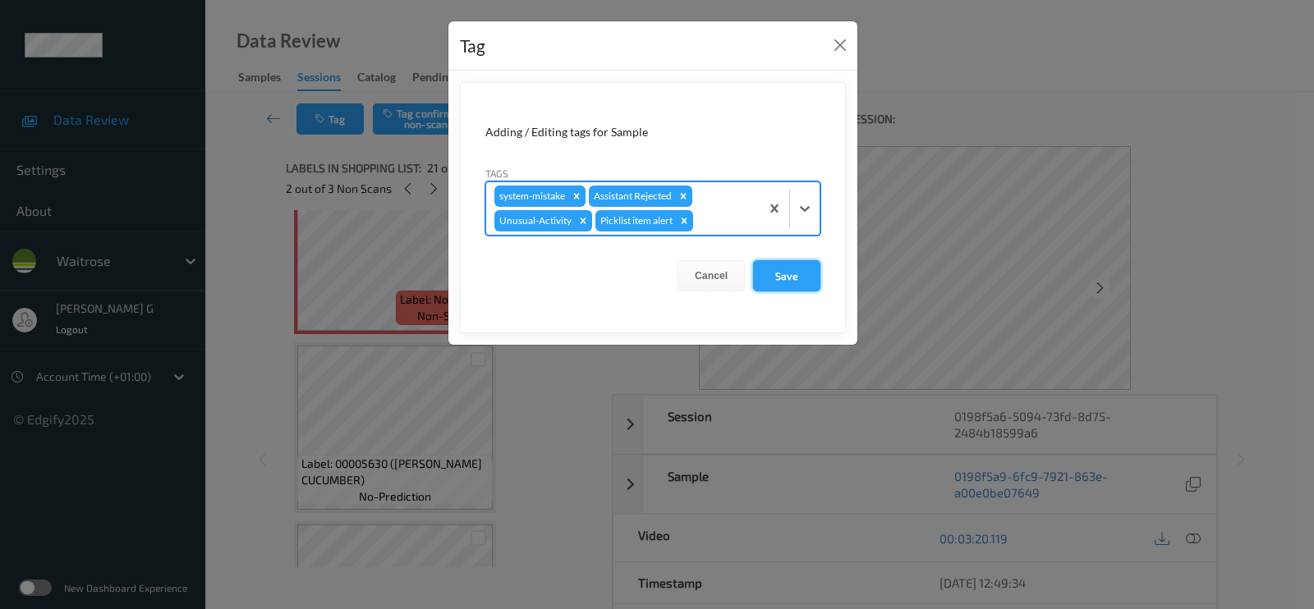
click at [779, 272] on button "Save" at bounding box center [786, 275] width 67 height 31
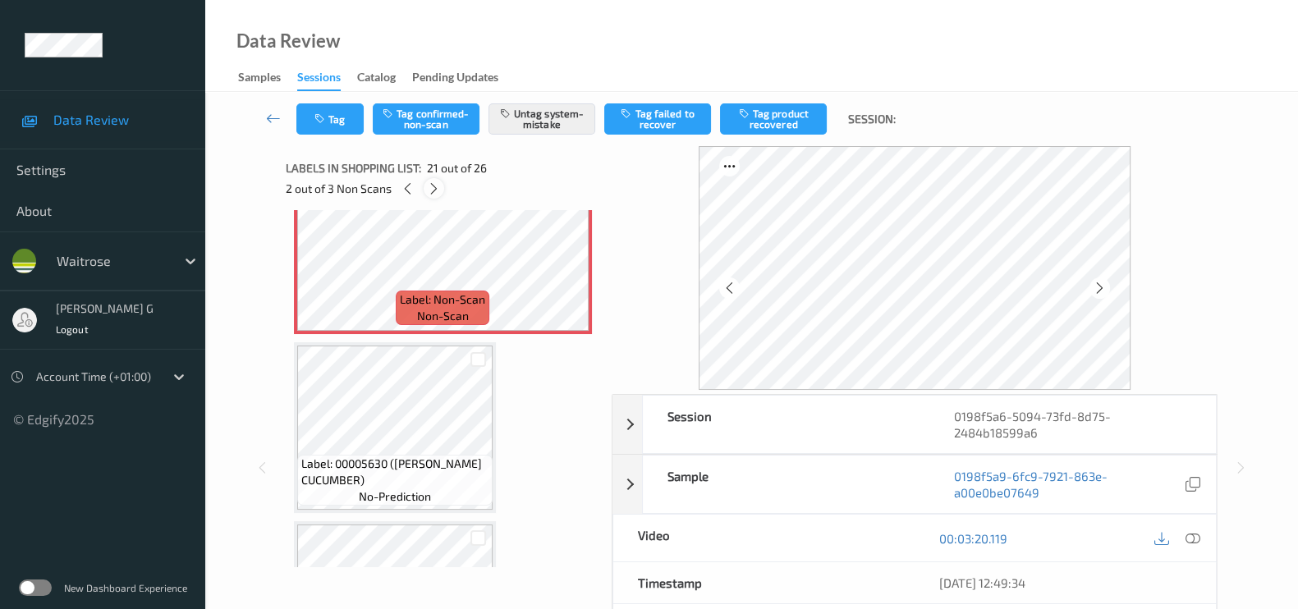
click at [435, 188] on icon at bounding box center [434, 188] width 14 height 15
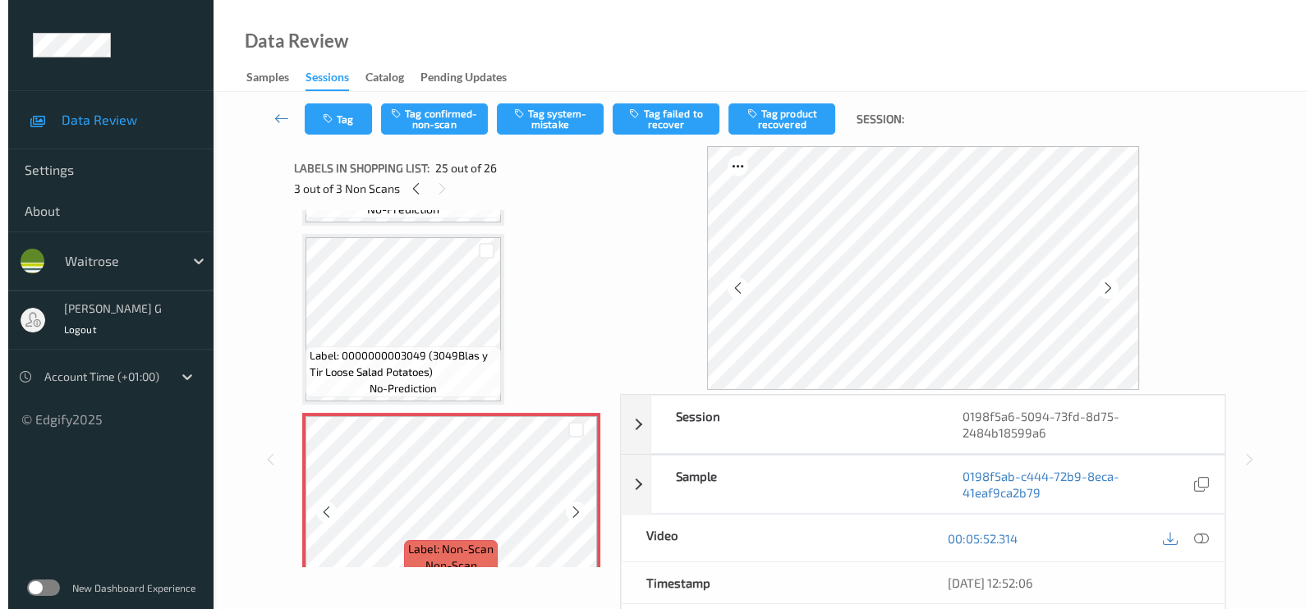
scroll to position [4202, 0]
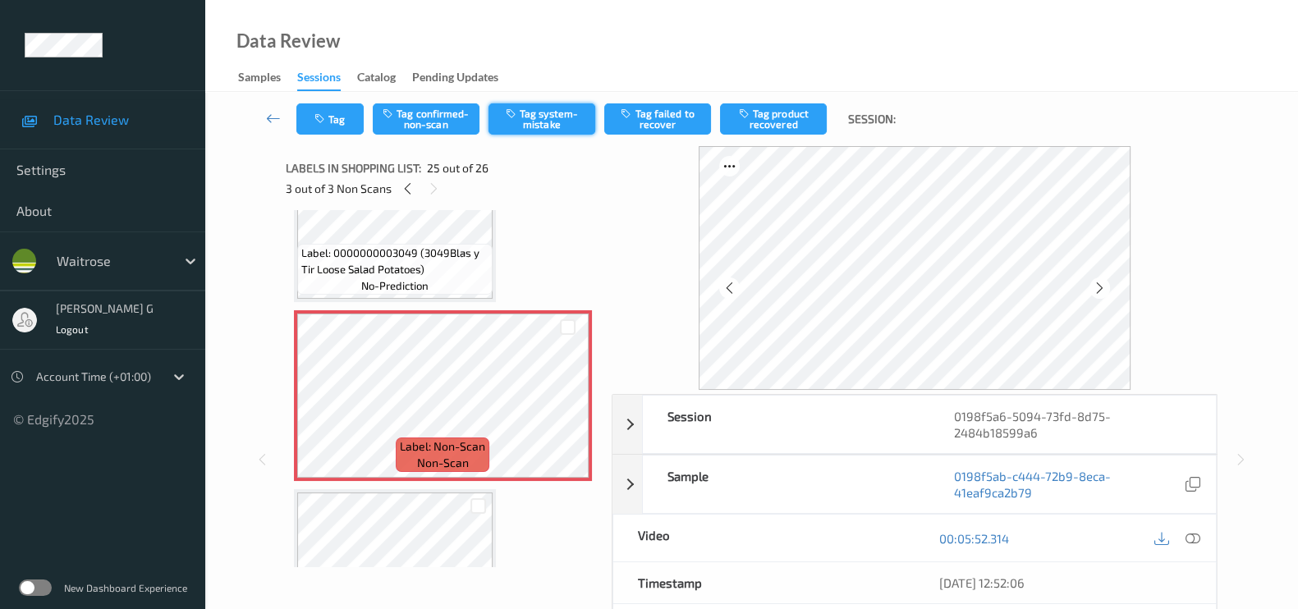
click at [530, 117] on button "Tag system-mistake" at bounding box center [542, 118] width 107 height 31
click at [328, 121] on button "Tag" at bounding box center [329, 118] width 67 height 31
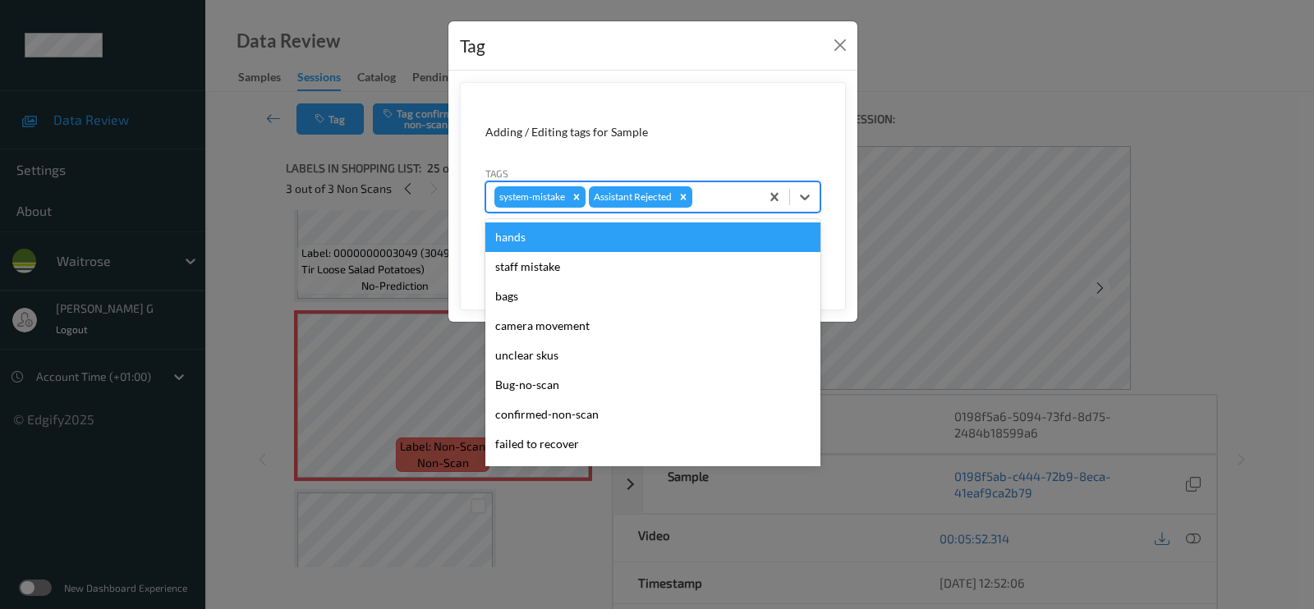
click at [725, 195] on div at bounding box center [723, 197] width 56 height 20
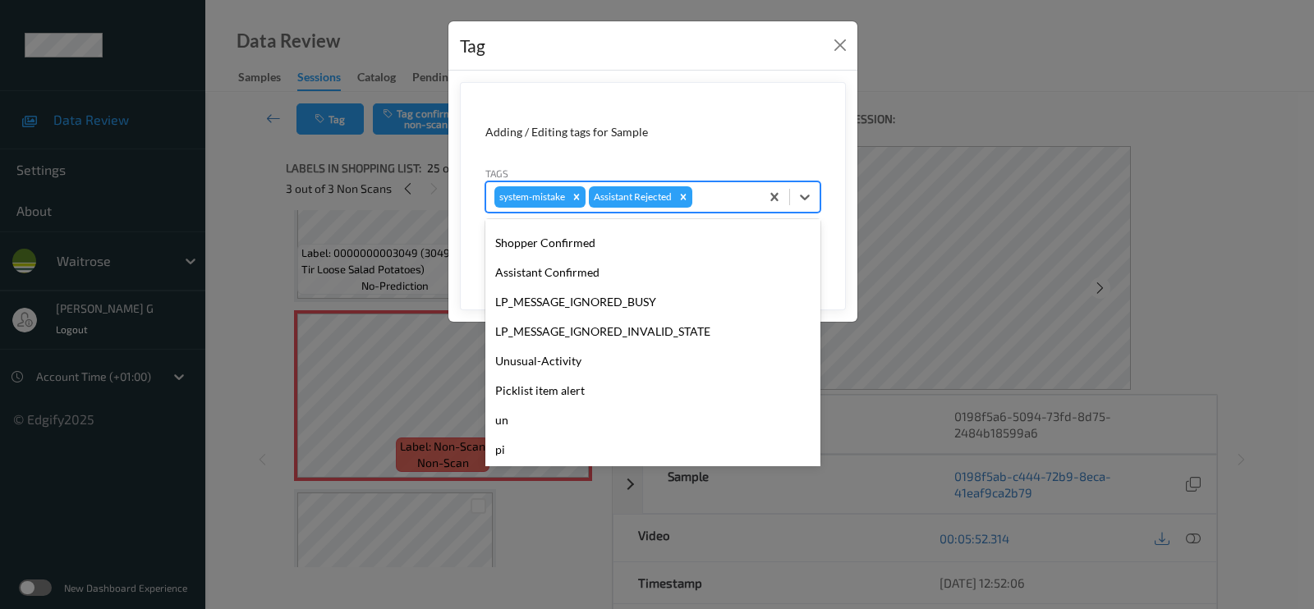
scroll to position [351, 0]
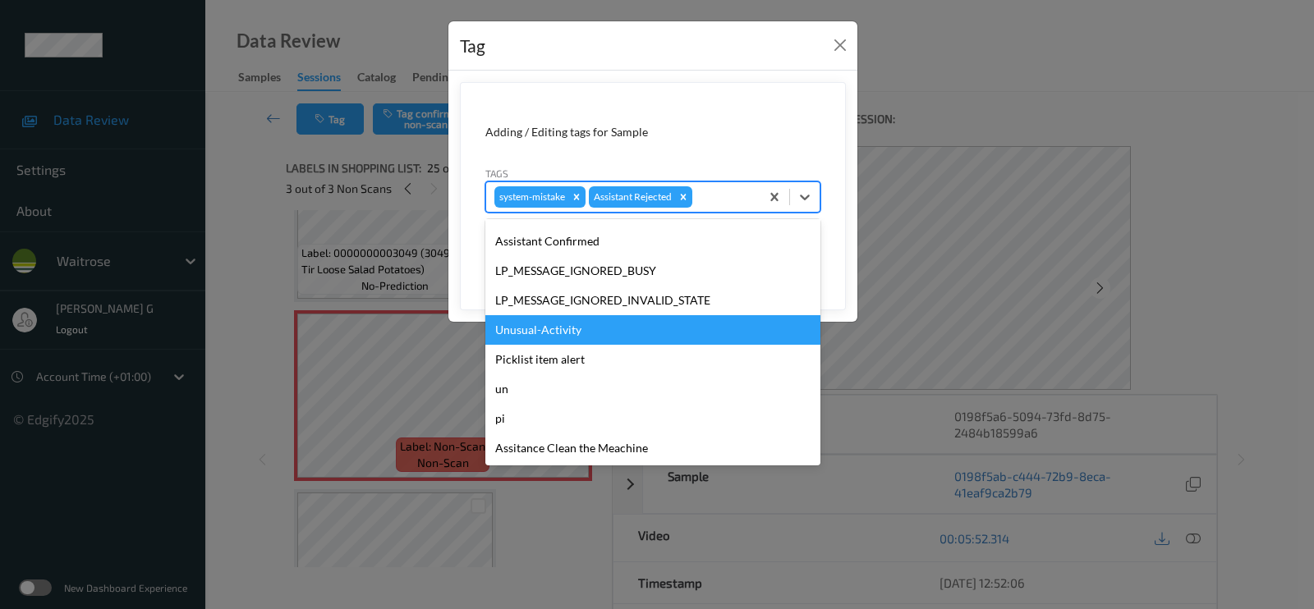
click at [538, 330] on div "Unusual-Activity" at bounding box center [652, 330] width 335 height 30
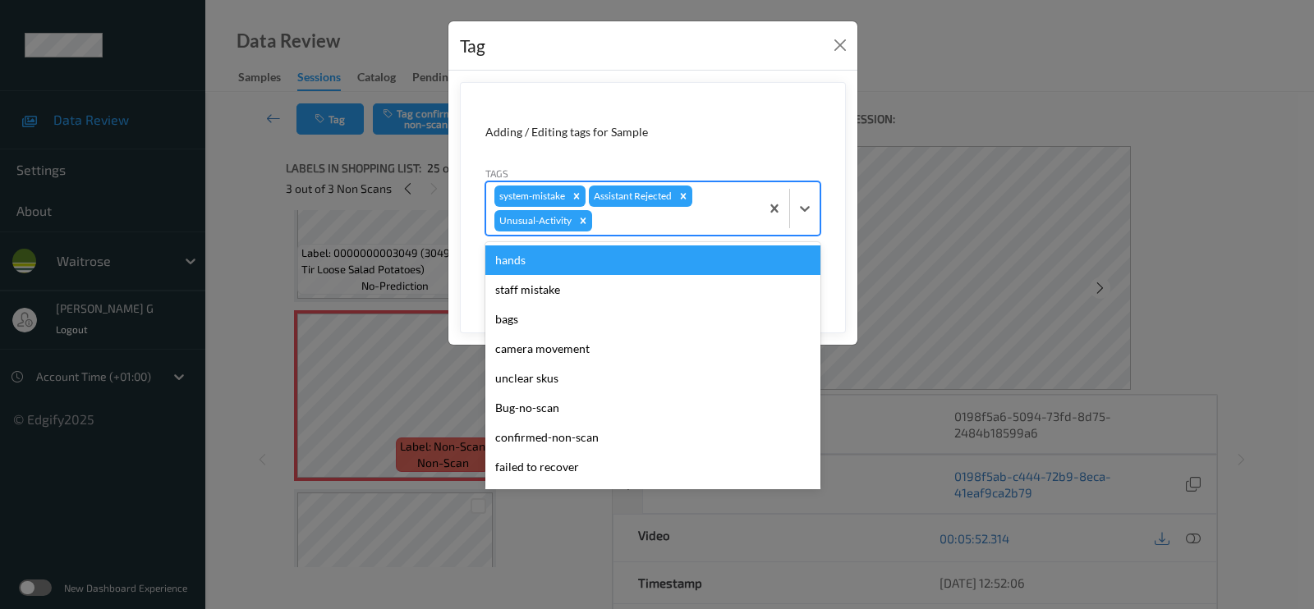
click at [686, 223] on div at bounding box center [673, 221] width 156 height 20
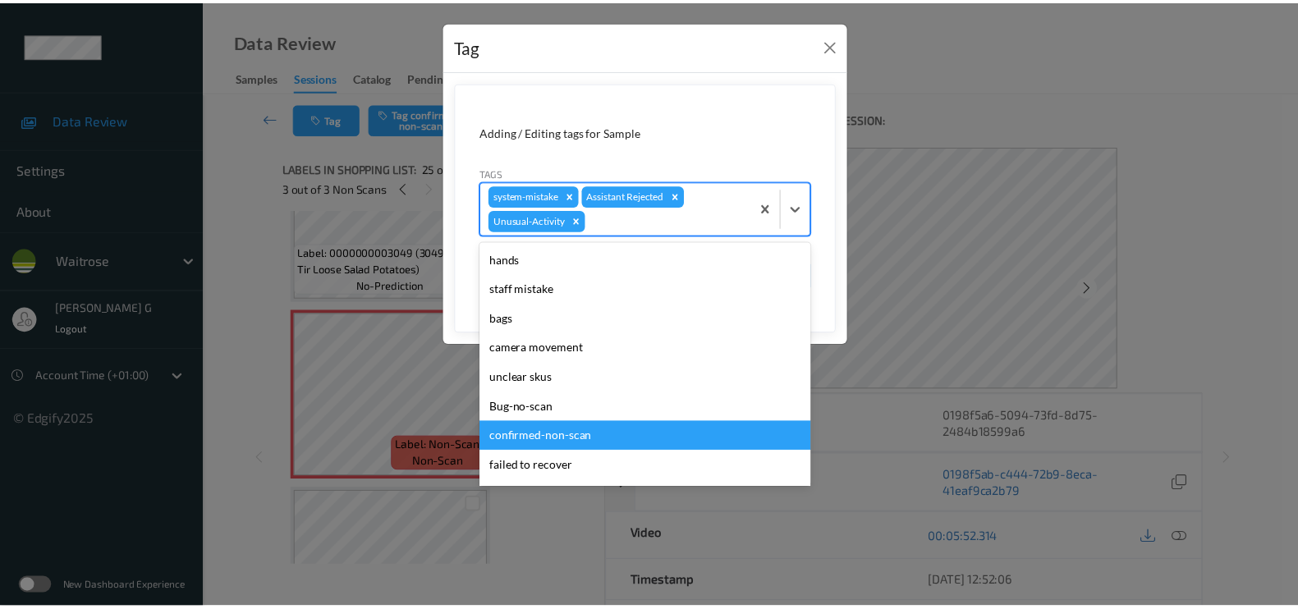
scroll to position [321, 0]
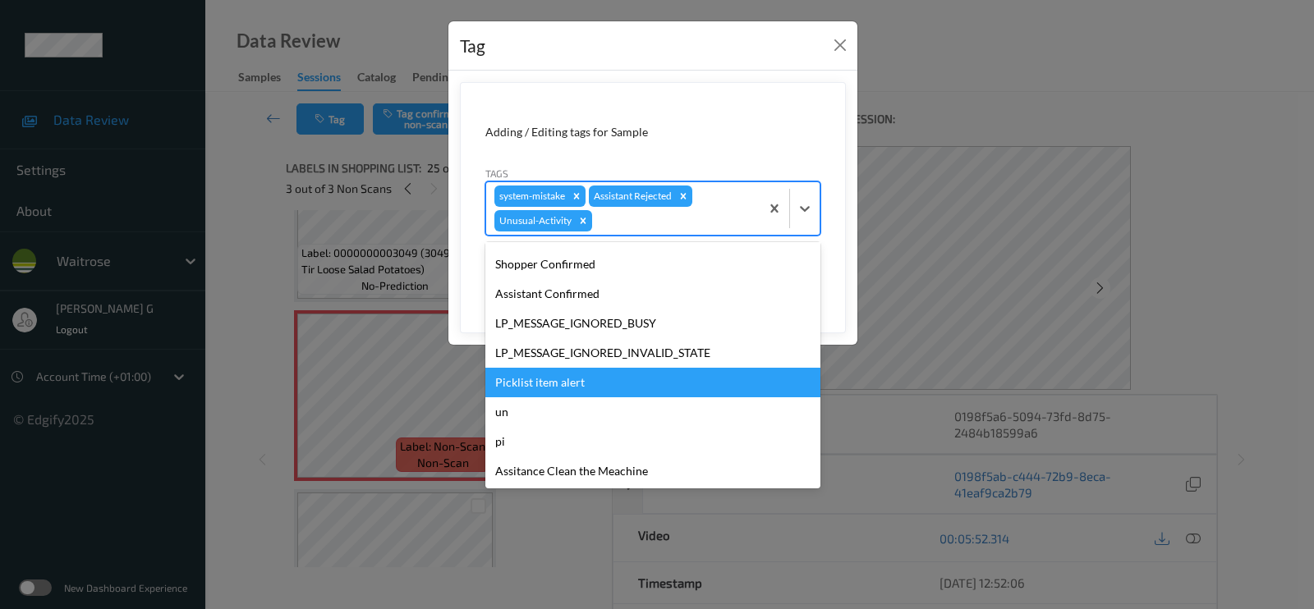
click at [530, 379] on div "Picklist item alert" at bounding box center [652, 383] width 335 height 30
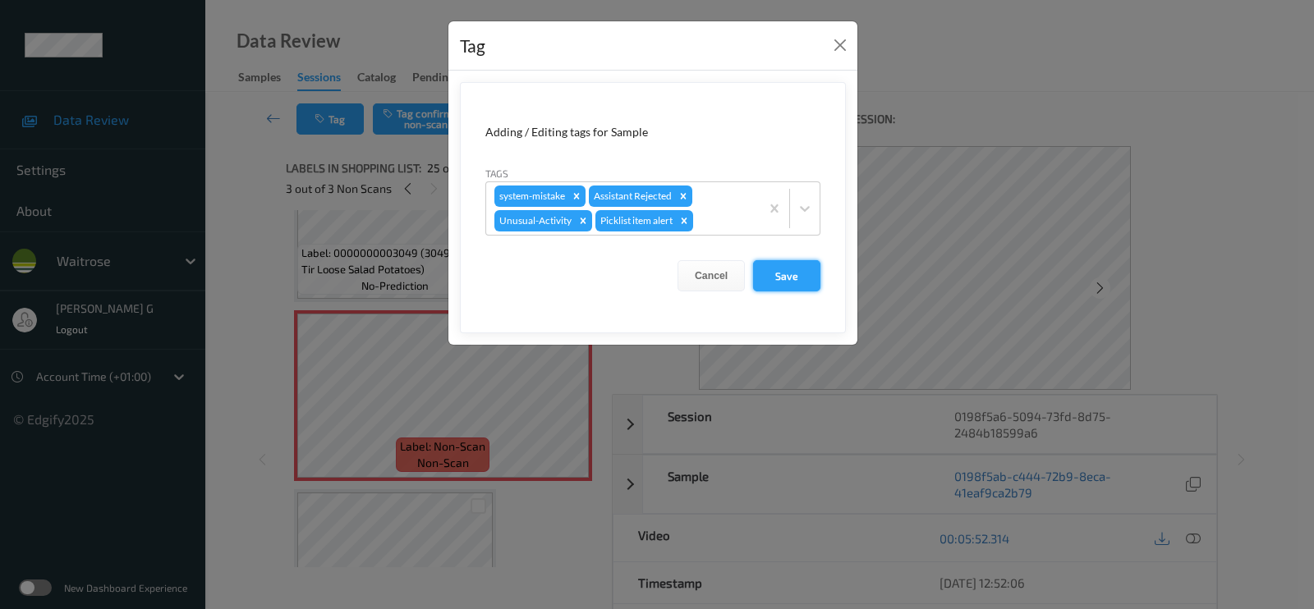
click at [787, 270] on button "Save" at bounding box center [786, 275] width 67 height 31
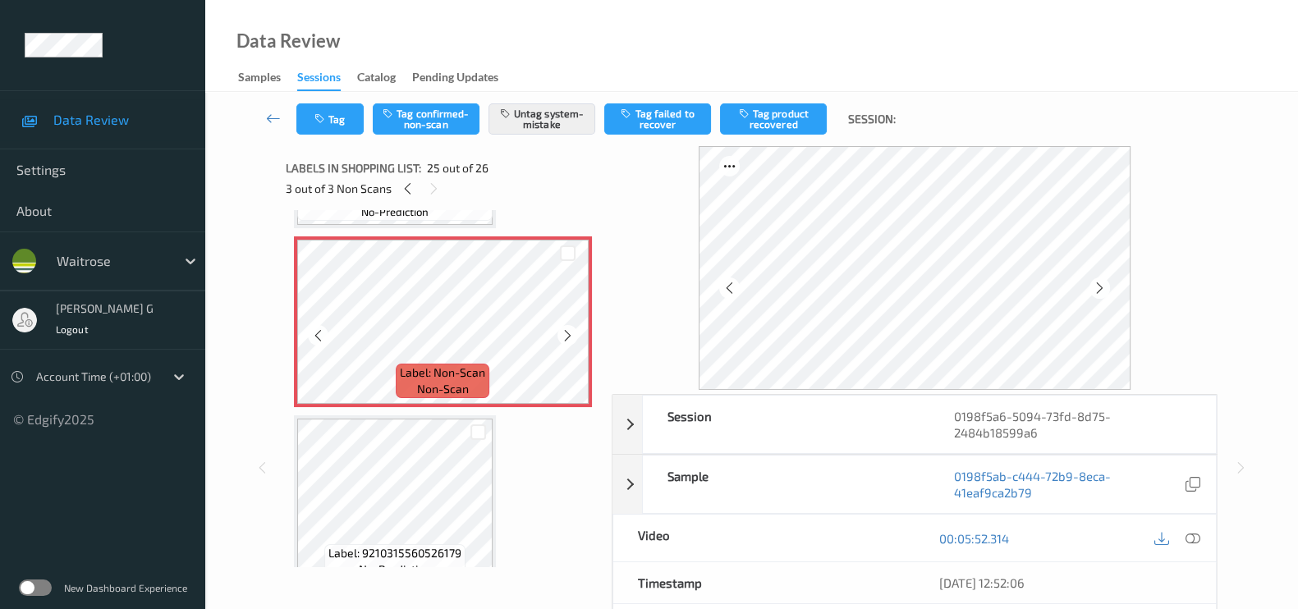
scroll to position [4174, 0]
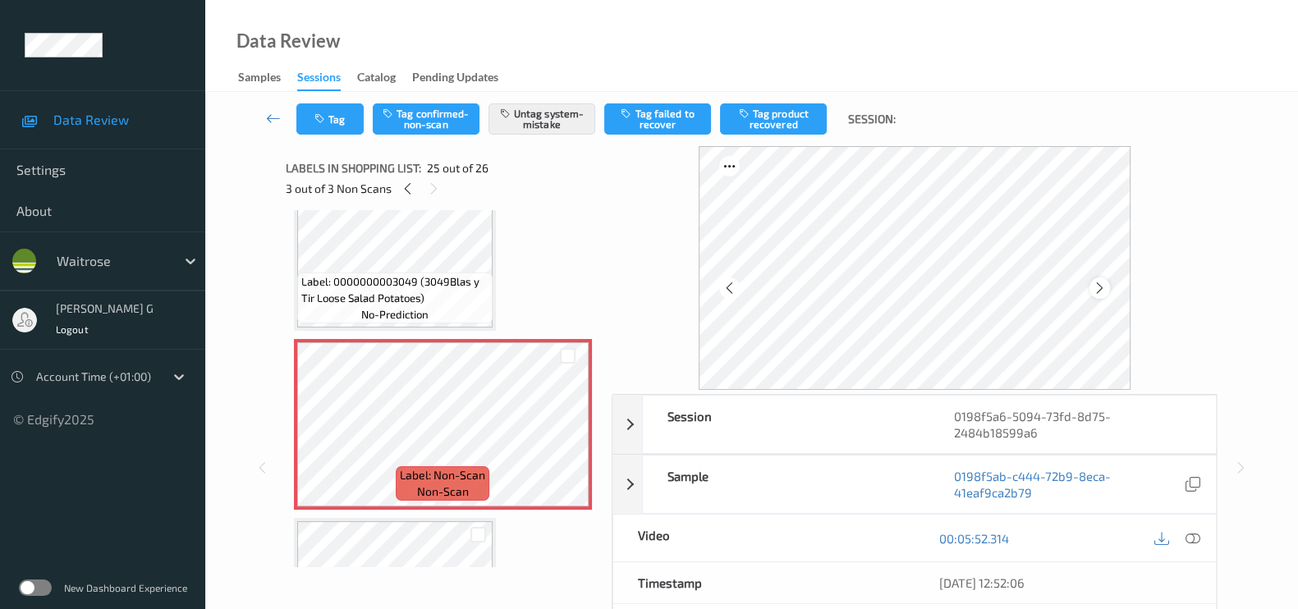
click at [1096, 293] on icon at bounding box center [1100, 288] width 14 height 15
click at [1104, 289] on icon at bounding box center [1100, 288] width 14 height 15
click at [1190, 542] on icon at bounding box center [1193, 538] width 15 height 15
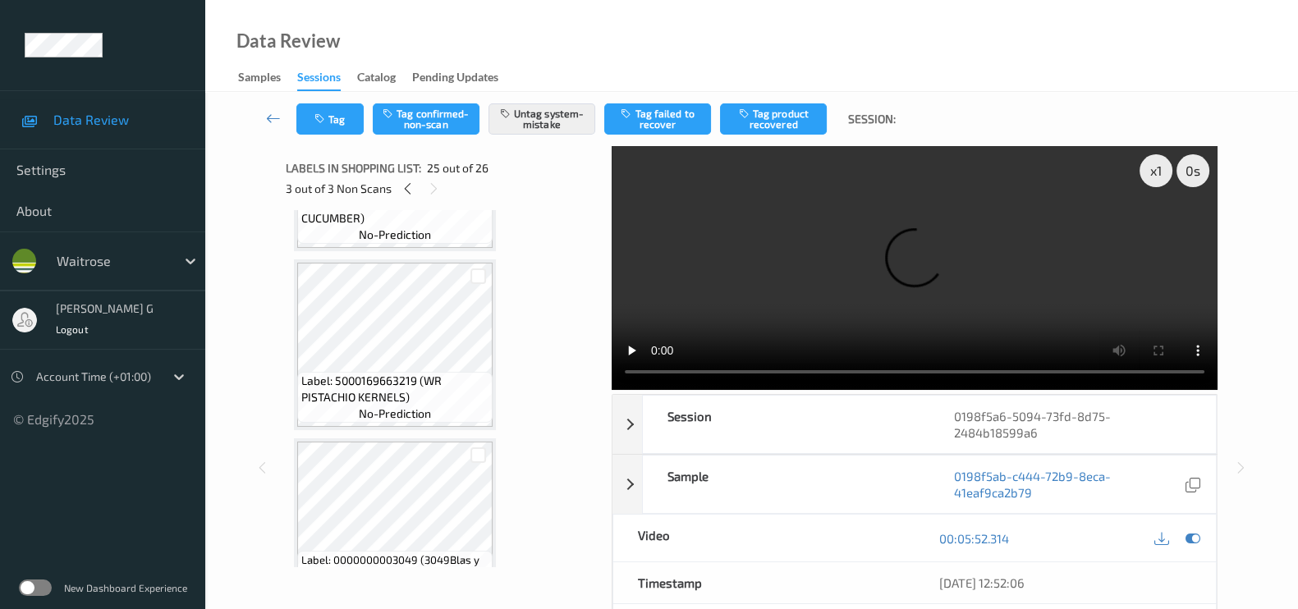
scroll to position [3968, 0]
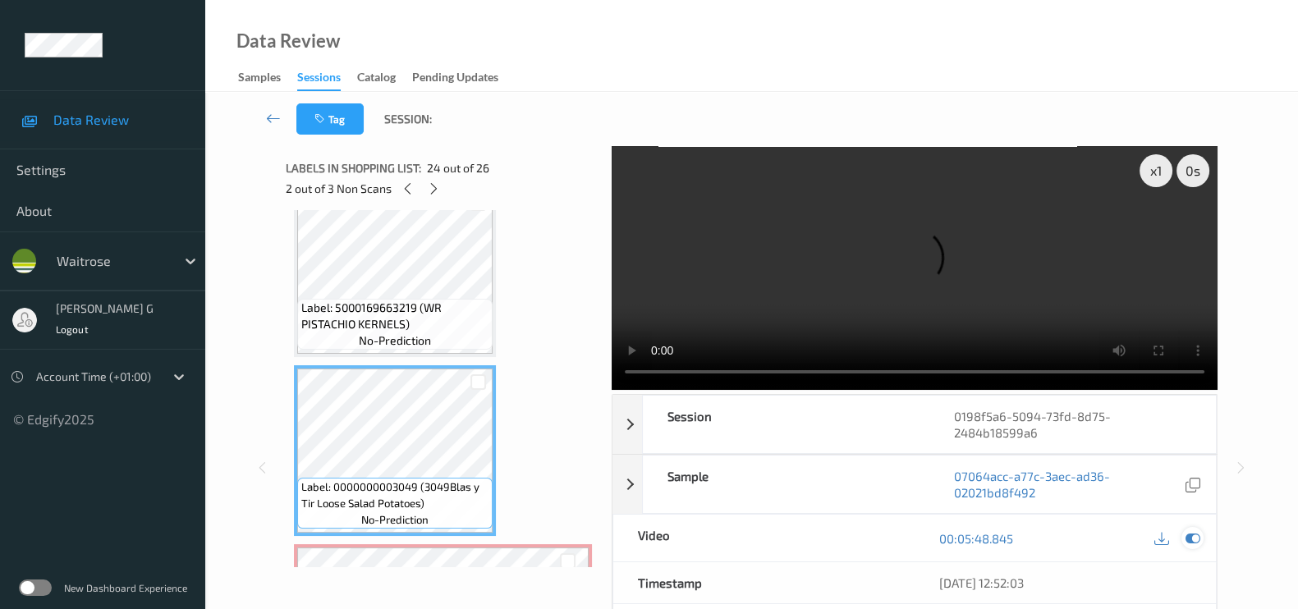
click at [1190, 531] on icon at bounding box center [1193, 538] width 15 height 15
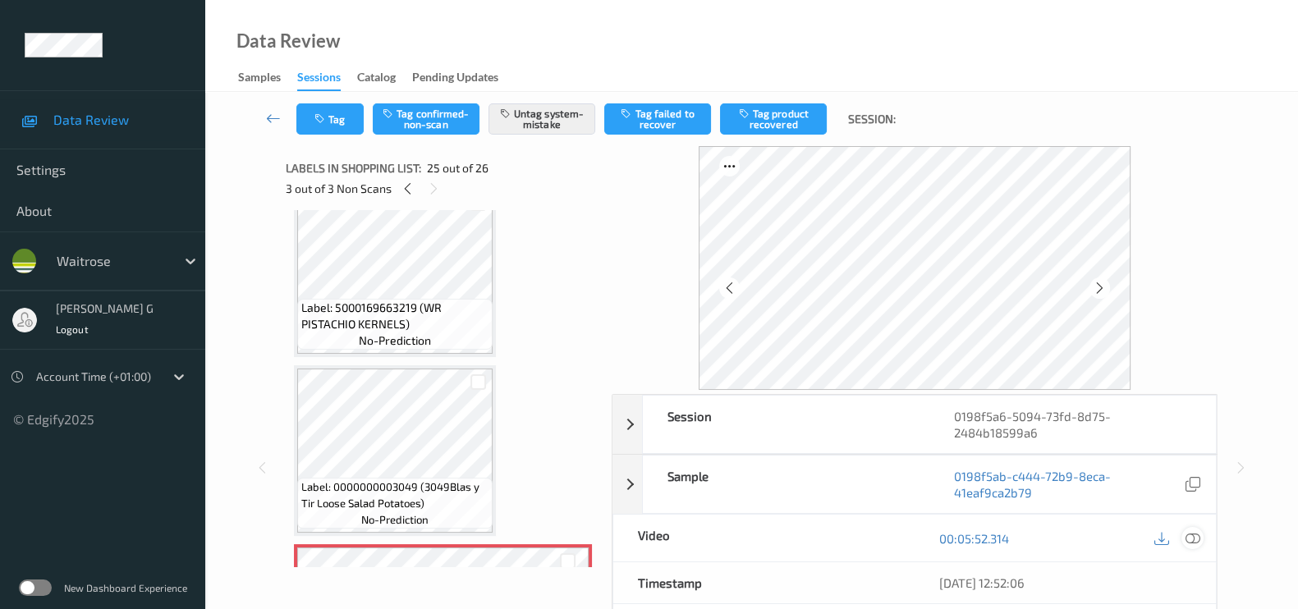
click at [1196, 535] on icon at bounding box center [1193, 538] width 15 height 15
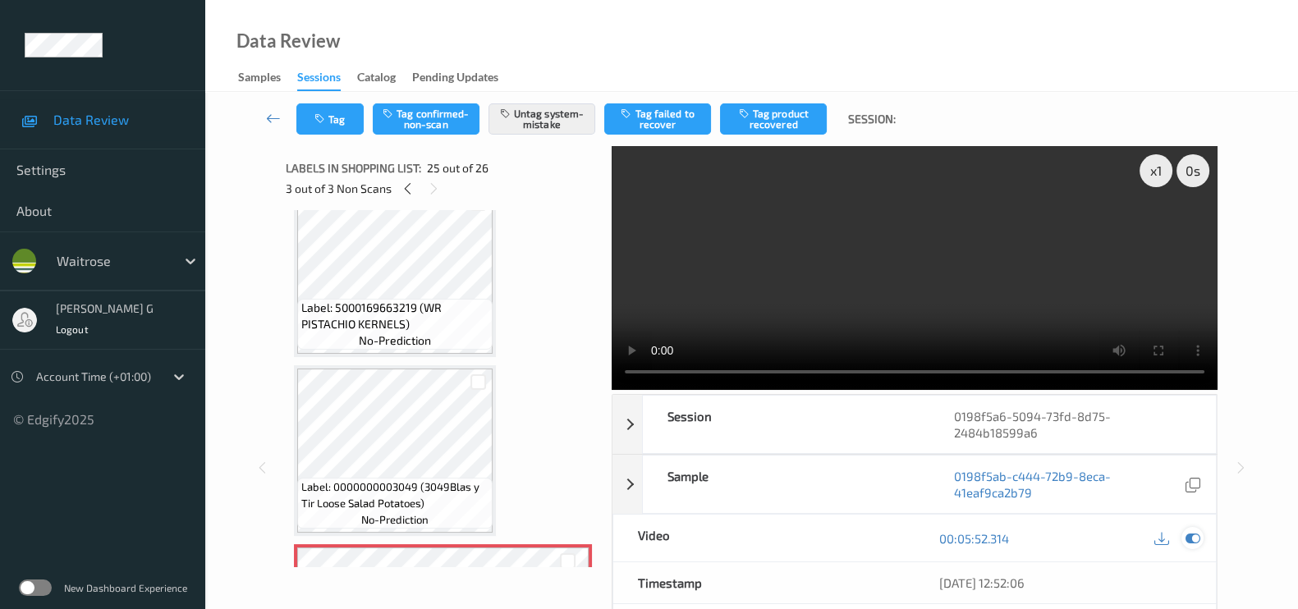
click at [1187, 539] on icon at bounding box center [1193, 538] width 15 height 15
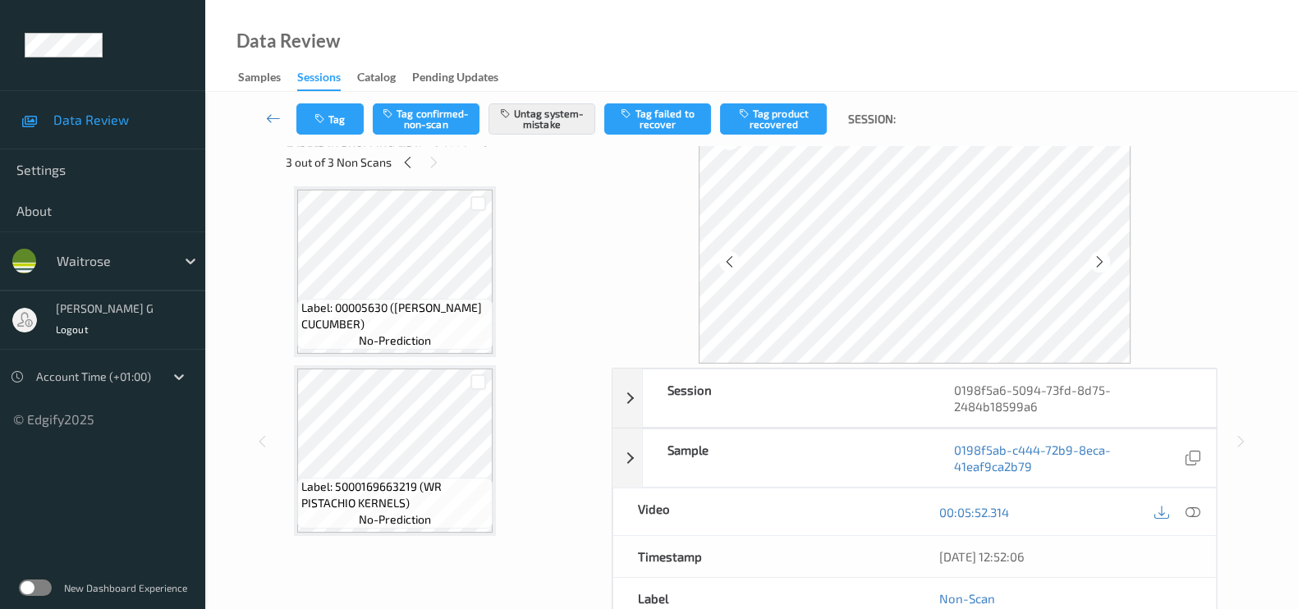
scroll to position [0, 0]
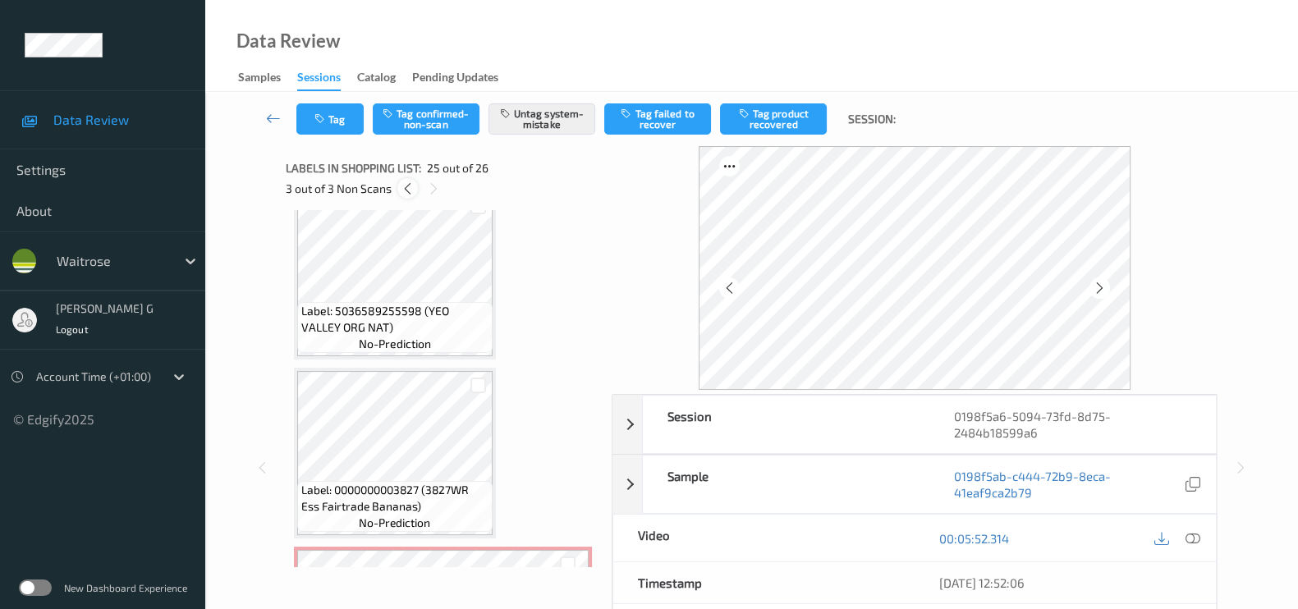
click at [408, 186] on icon at bounding box center [408, 188] width 14 height 15
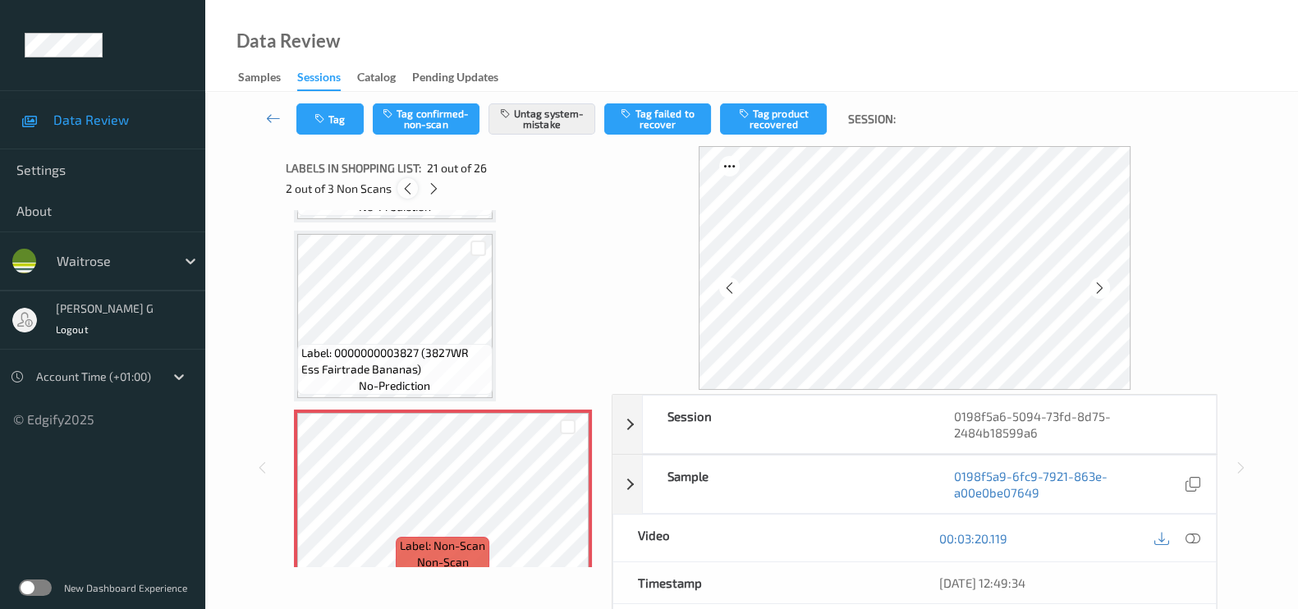
click at [408, 186] on icon at bounding box center [408, 188] width 14 height 15
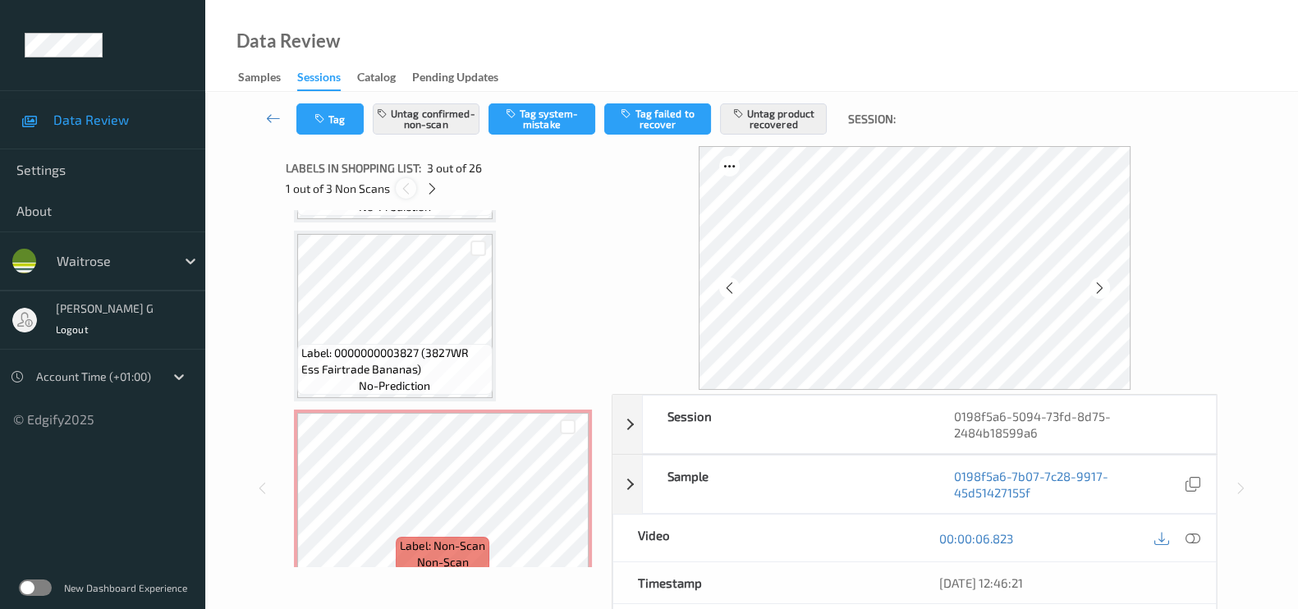
scroll to position [186, 0]
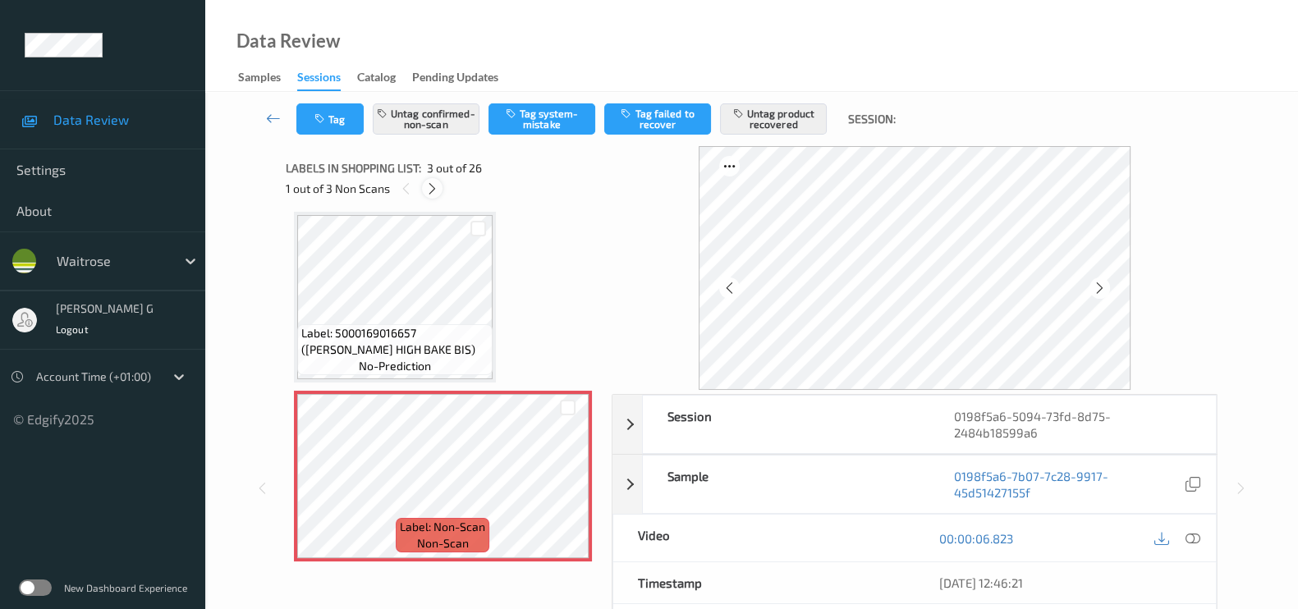
click at [435, 182] on icon at bounding box center [432, 188] width 14 height 15
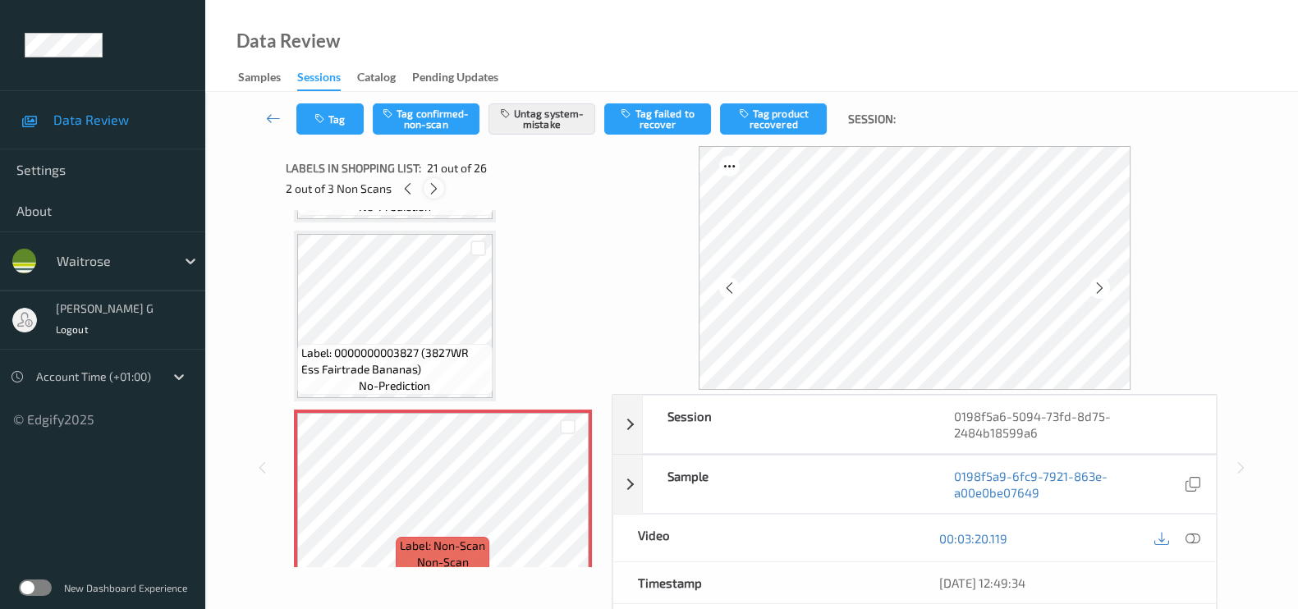
click at [435, 182] on icon at bounding box center [434, 188] width 14 height 15
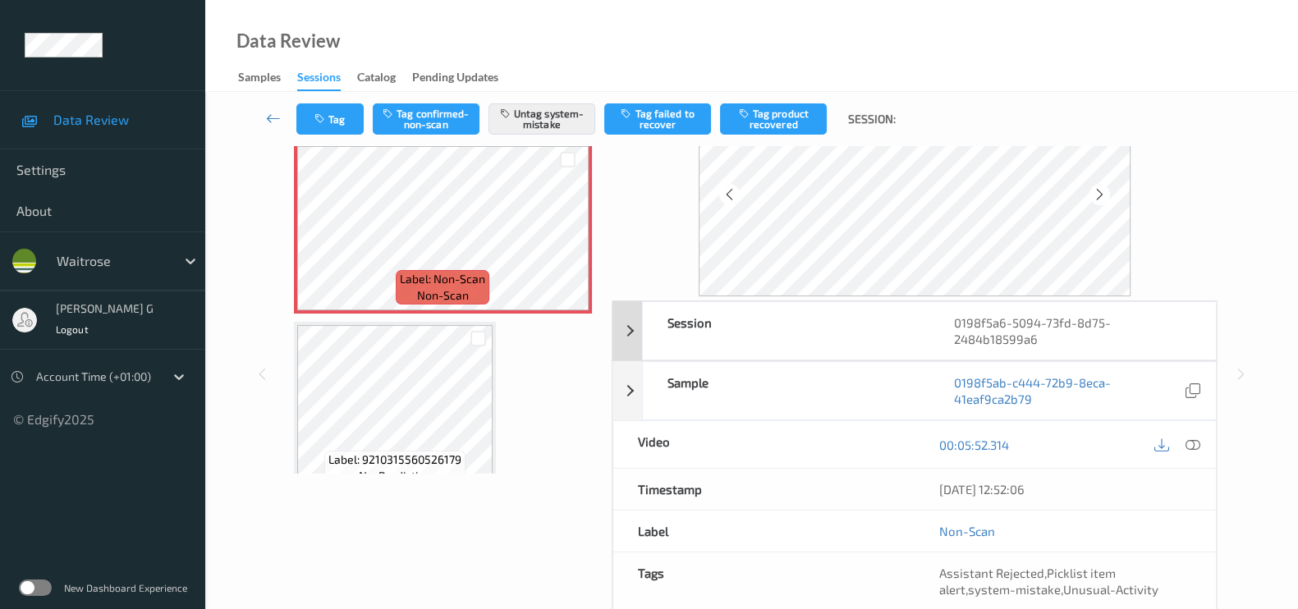
scroll to position [0, 0]
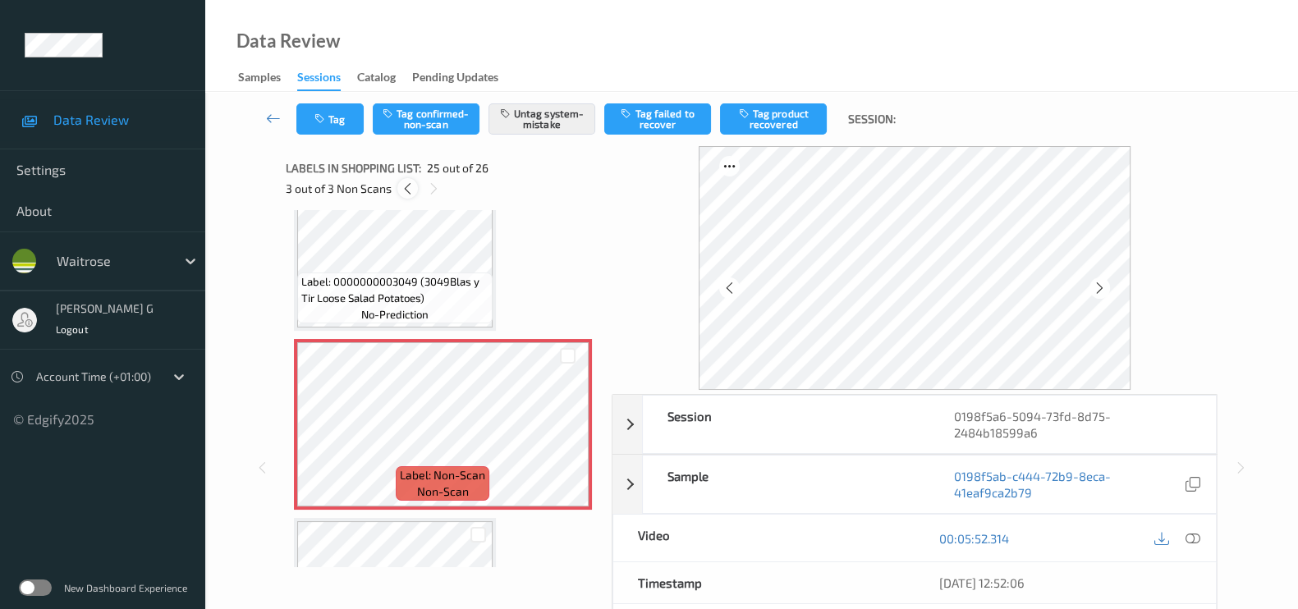
click at [404, 195] on div at bounding box center [407, 188] width 21 height 21
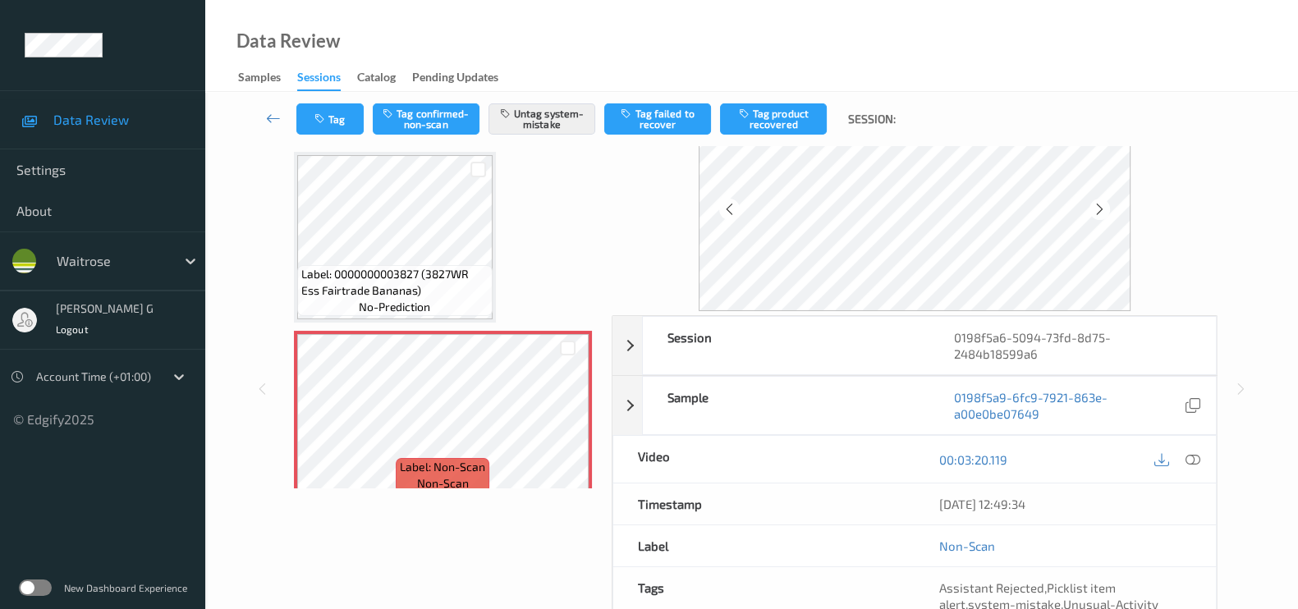
scroll to position [212, 0]
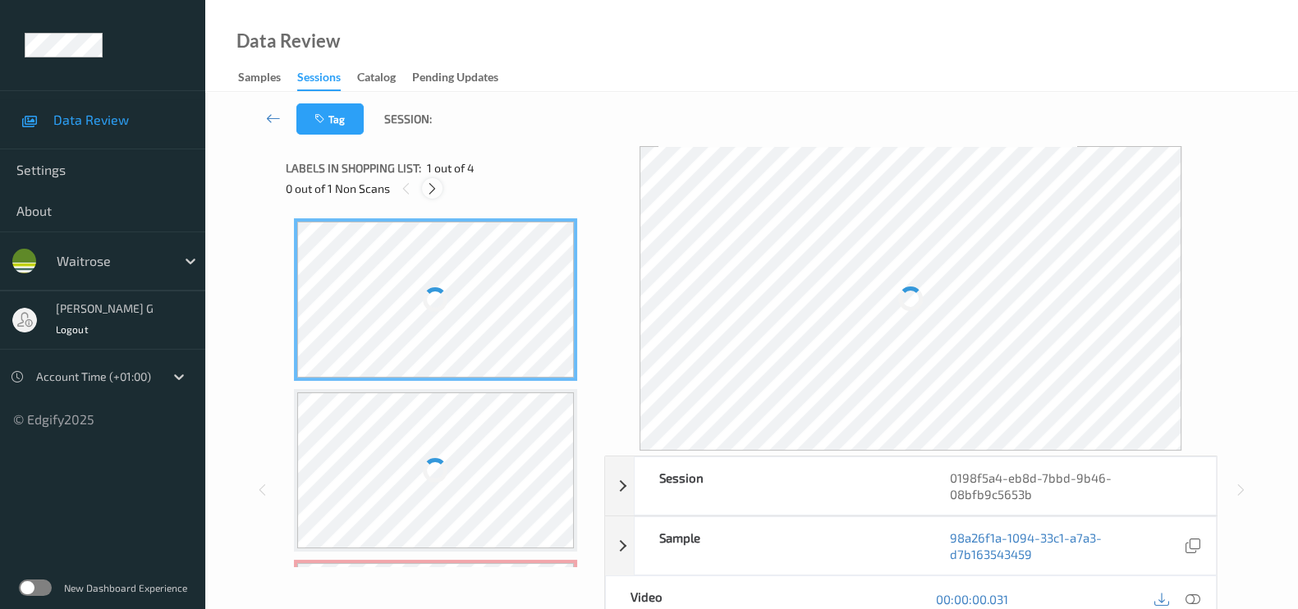
click at [434, 186] on icon at bounding box center [432, 188] width 14 height 15
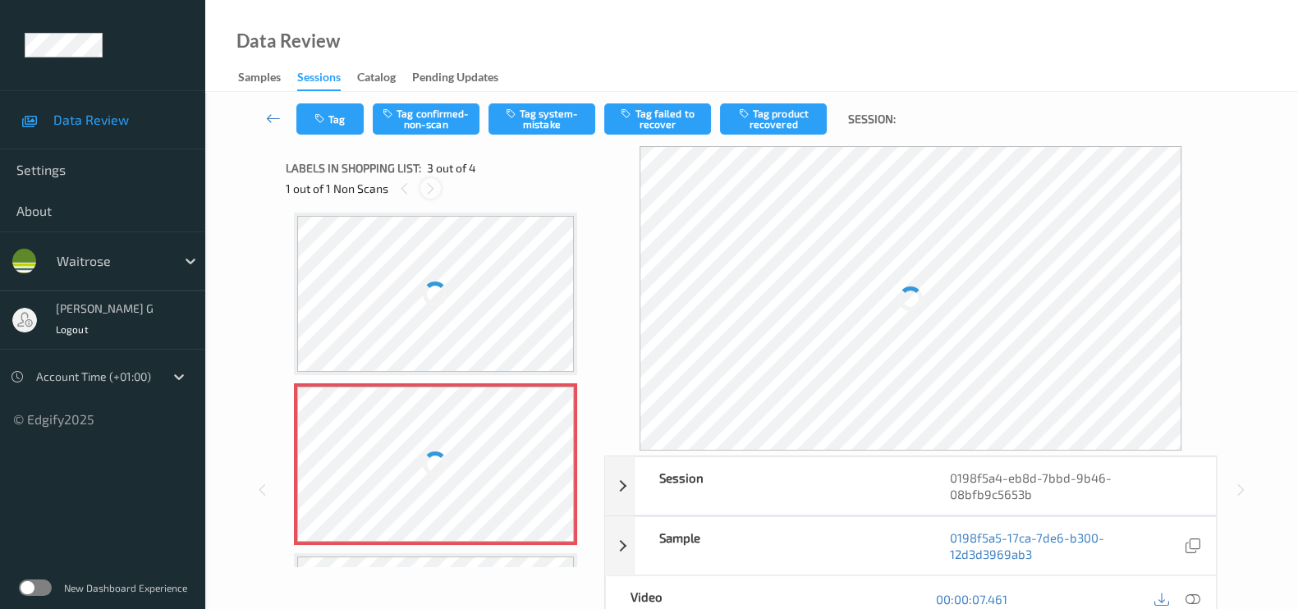
scroll to position [185, 0]
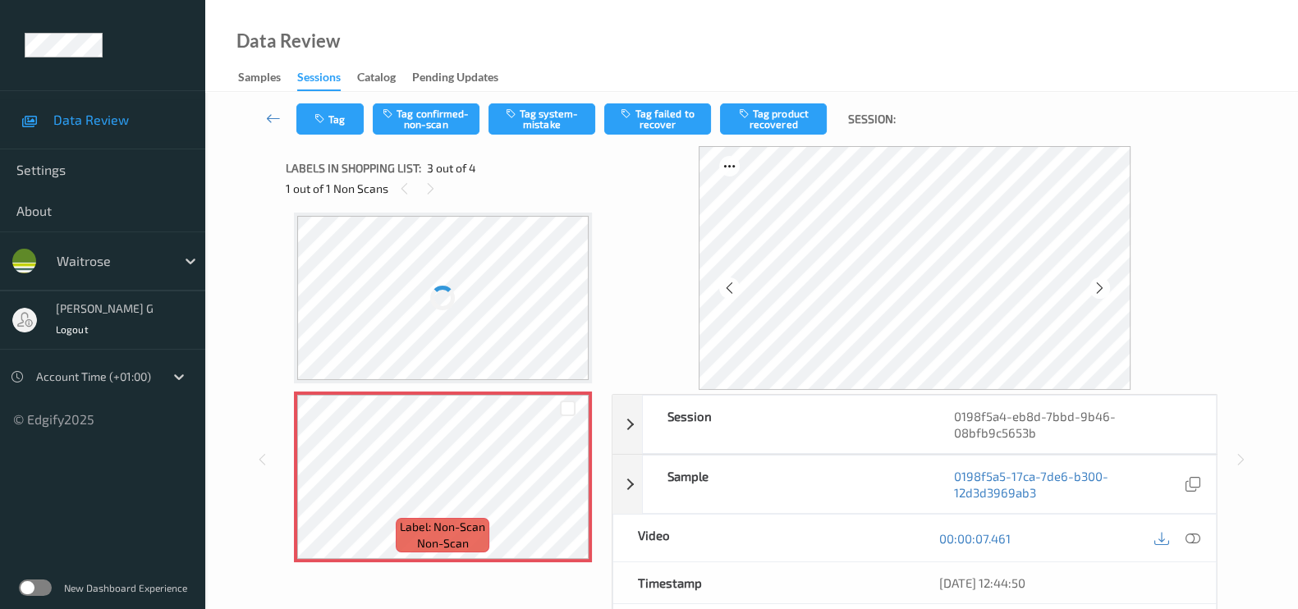
click at [425, 252] on div at bounding box center [442, 298] width 291 height 164
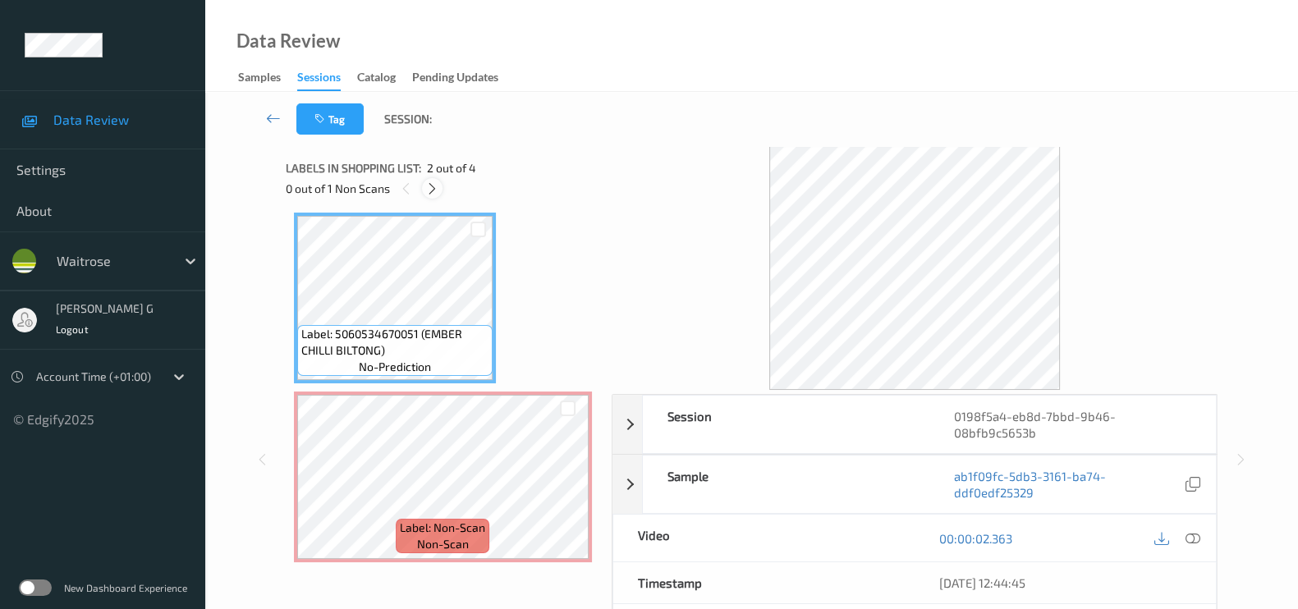
click at [429, 186] on icon at bounding box center [432, 188] width 14 height 15
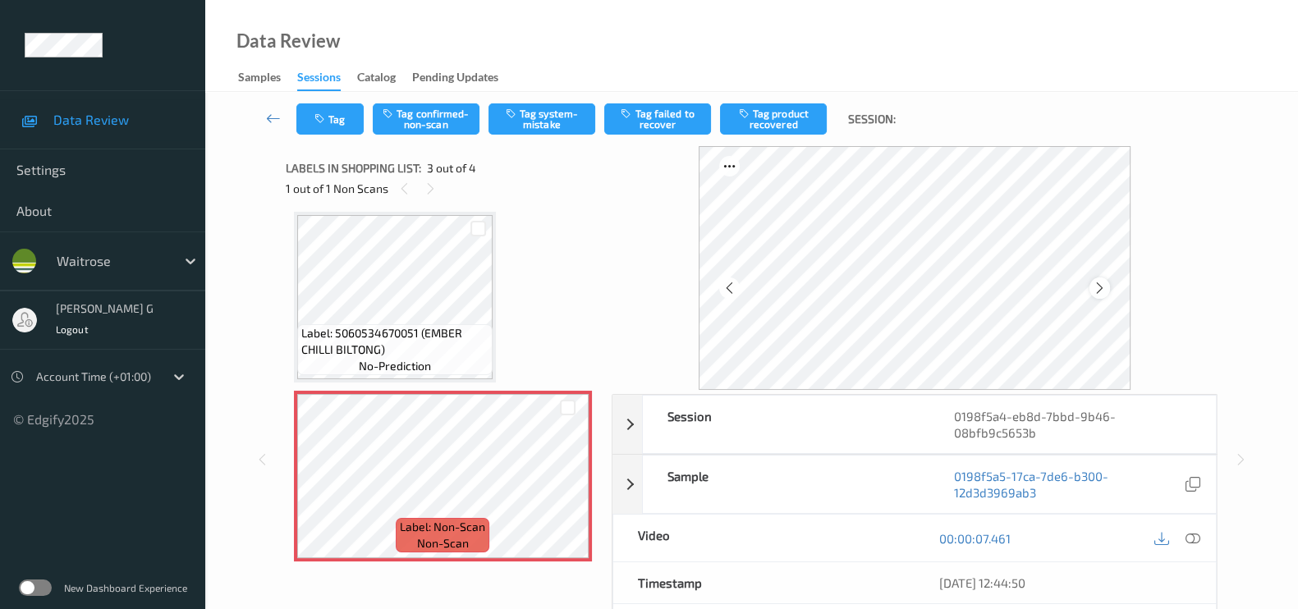
click at [1099, 287] on icon at bounding box center [1100, 288] width 14 height 15
click at [1100, 287] on icon at bounding box center [1100, 288] width 14 height 15
click at [1186, 539] on icon at bounding box center [1193, 538] width 15 height 15
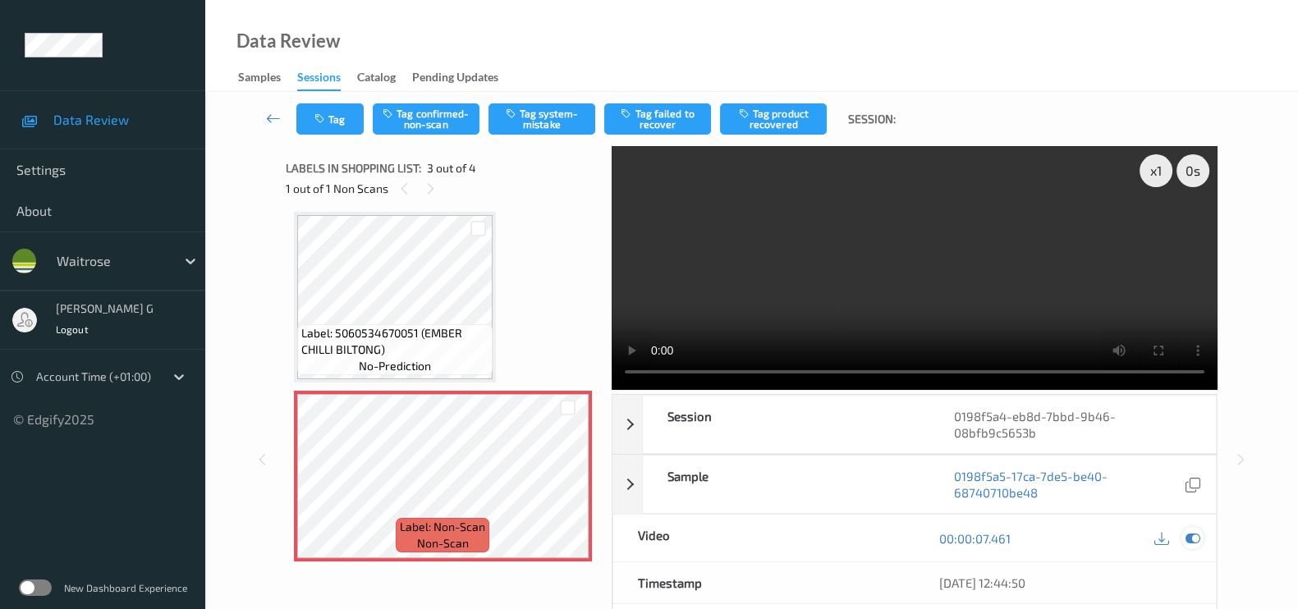
click at [1186, 533] on icon at bounding box center [1193, 538] width 15 height 15
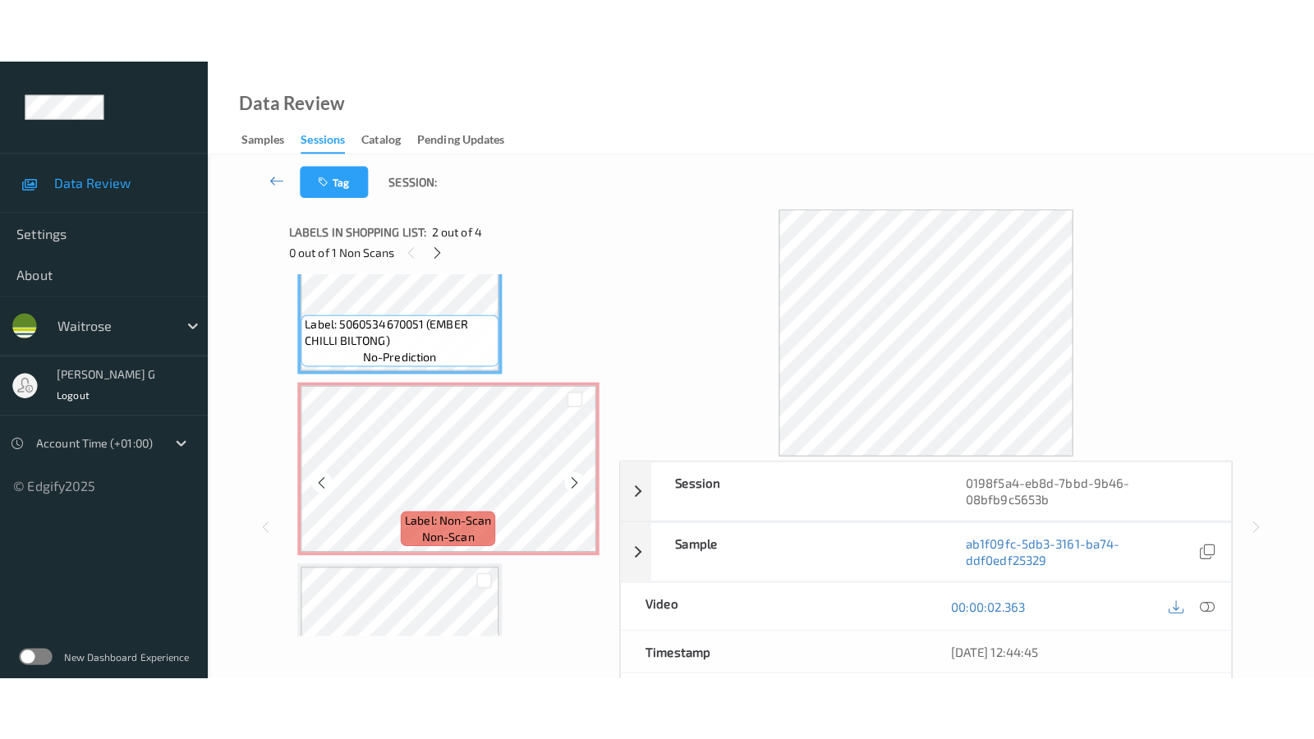
scroll to position [362, 0]
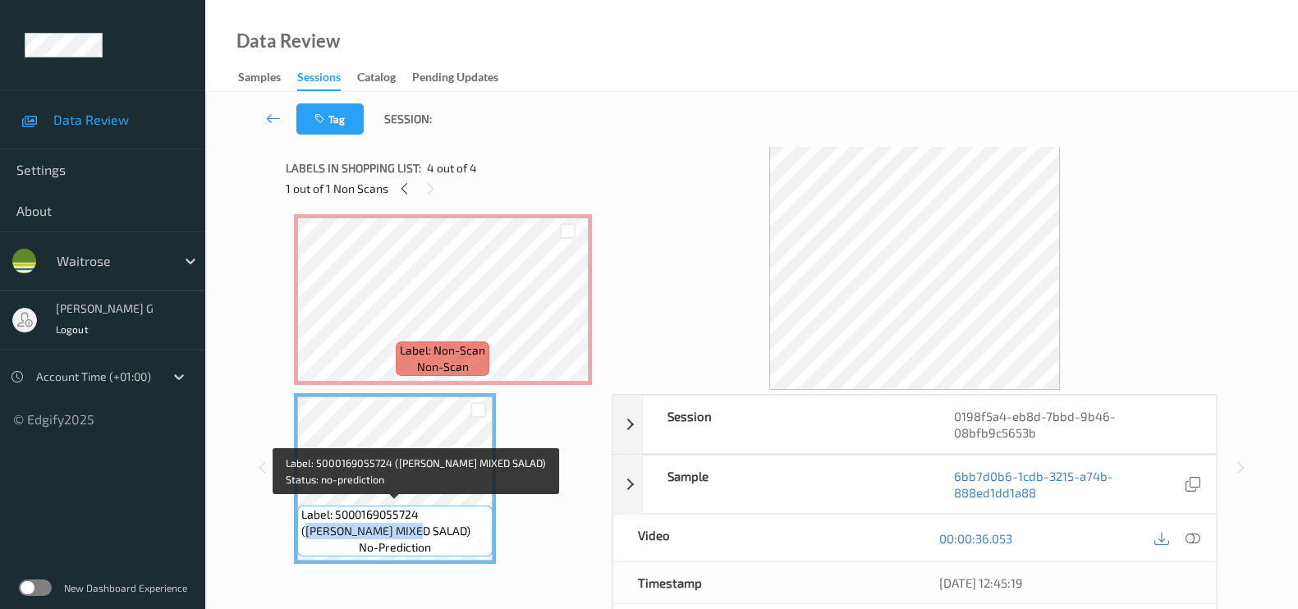
drag, startPoint x: 425, startPoint y: 511, endPoint x: 369, endPoint y: 523, distance: 57.2
click at [369, 523] on span "Label: 5000169055724 ([PERSON_NAME] MIXED SALAD)" at bounding box center [394, 523] width 187 height 33
copy span "[PERSON_NAME] MIXED SALAD"
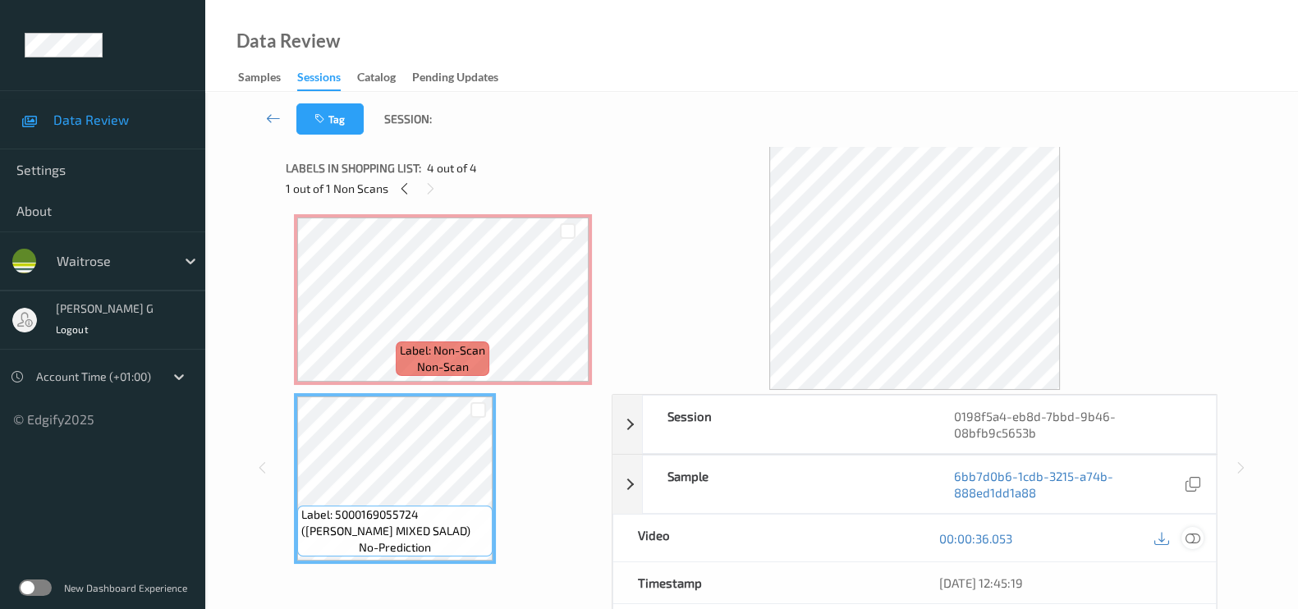
click at [1198, 538] on icon at bounding box center [1193, 538] width 15 height 15
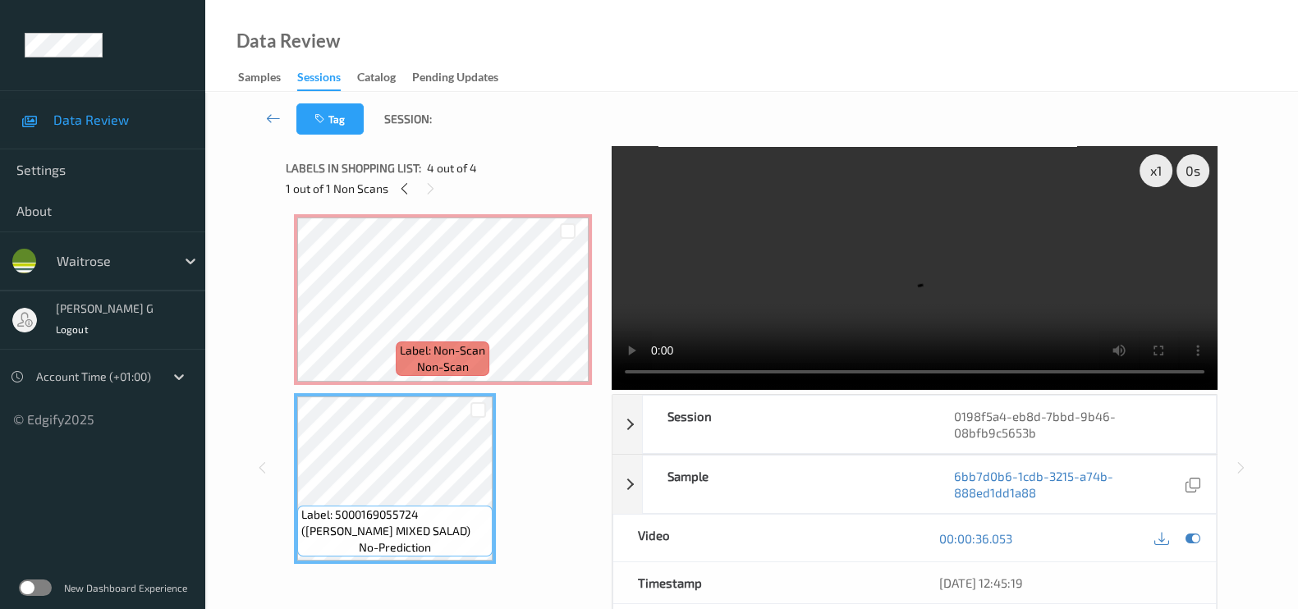
click at [1158, 229] on video at bounding box center [915, 268] width 606 height 244
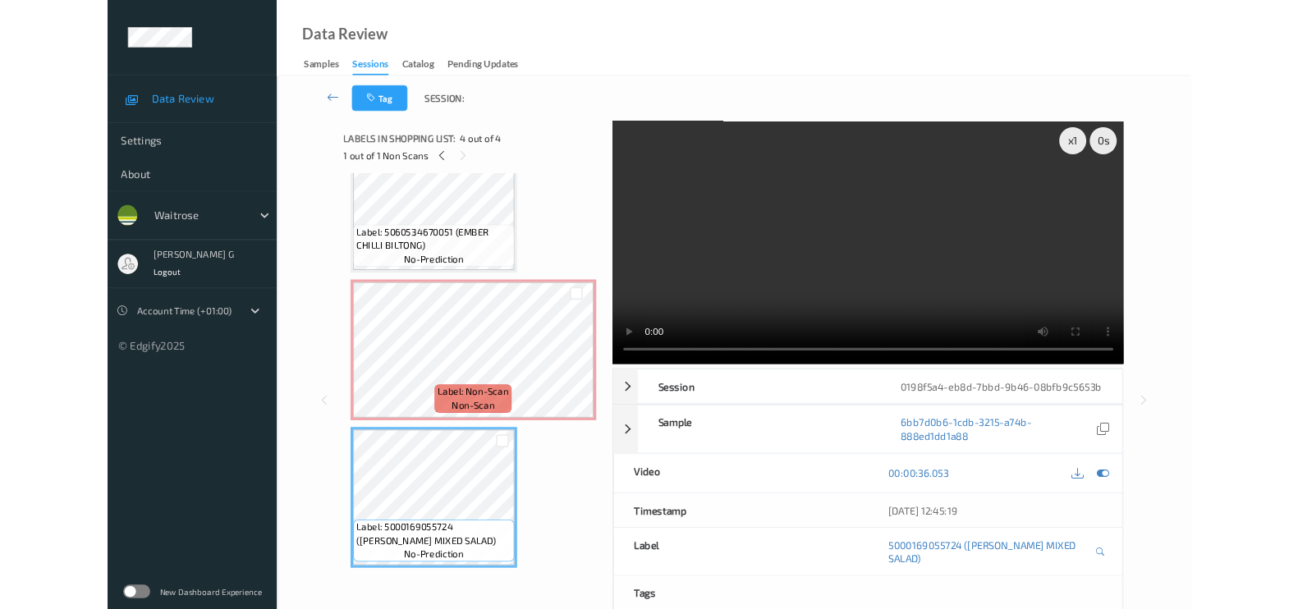
scroll to position [232, 0]
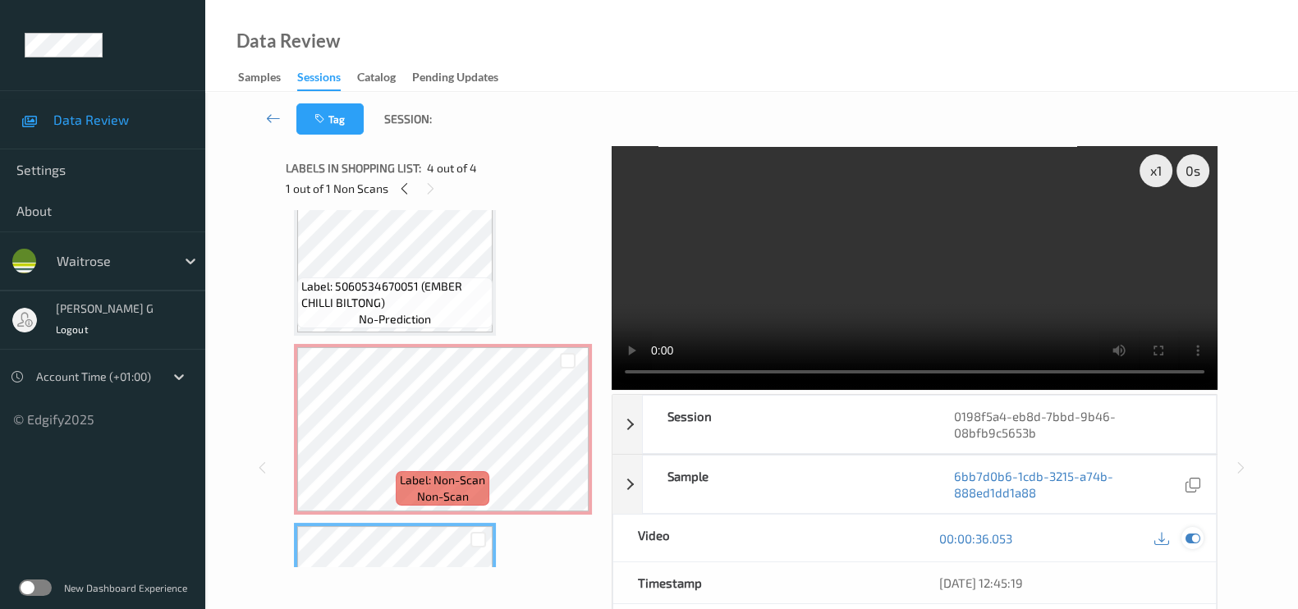
click at [1194, 539] on icon at bounding box center [1193, 538] width 15 height 15
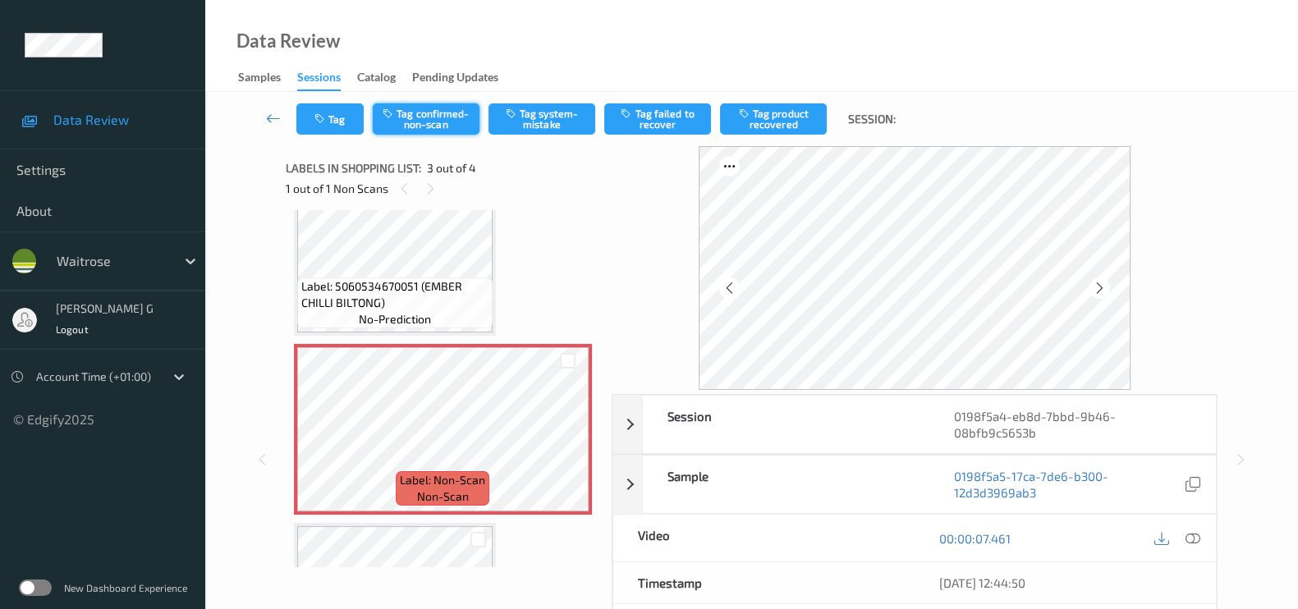
click at [434, 115] on button "Tag confirmed-non-scan" at bounding box center [426, 118] width 107 height 31
click at [776, 109] on button "Tag product recovered" at bounding box center [773, 118] width 107 height 31
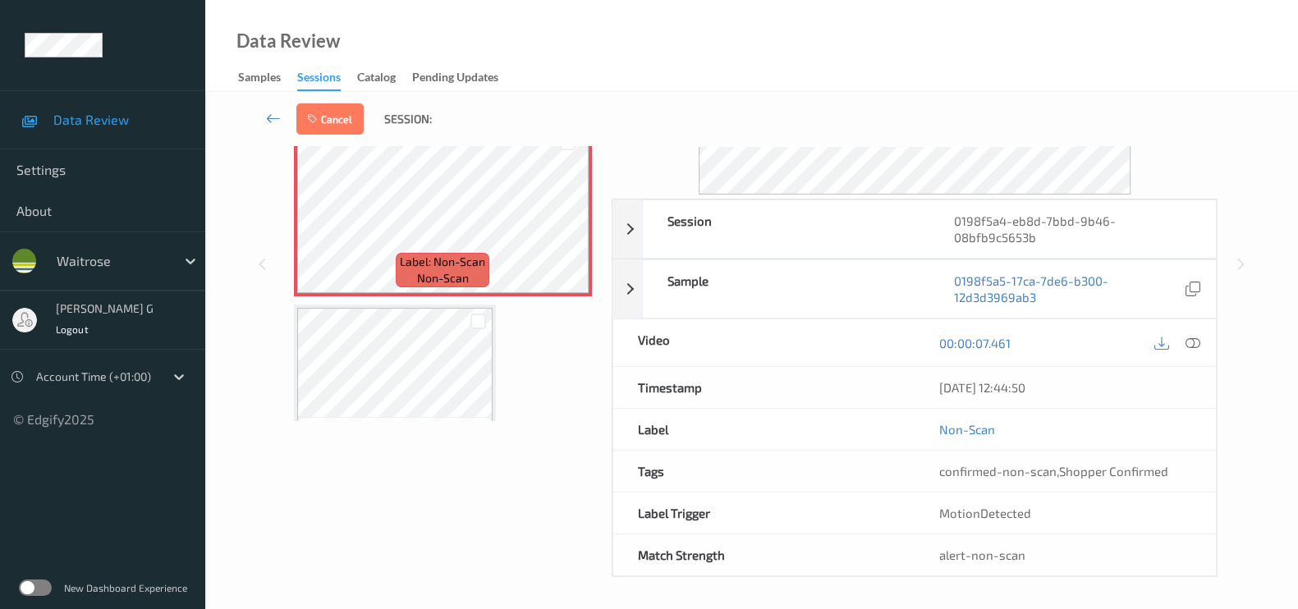
scroll to position [362, 0]
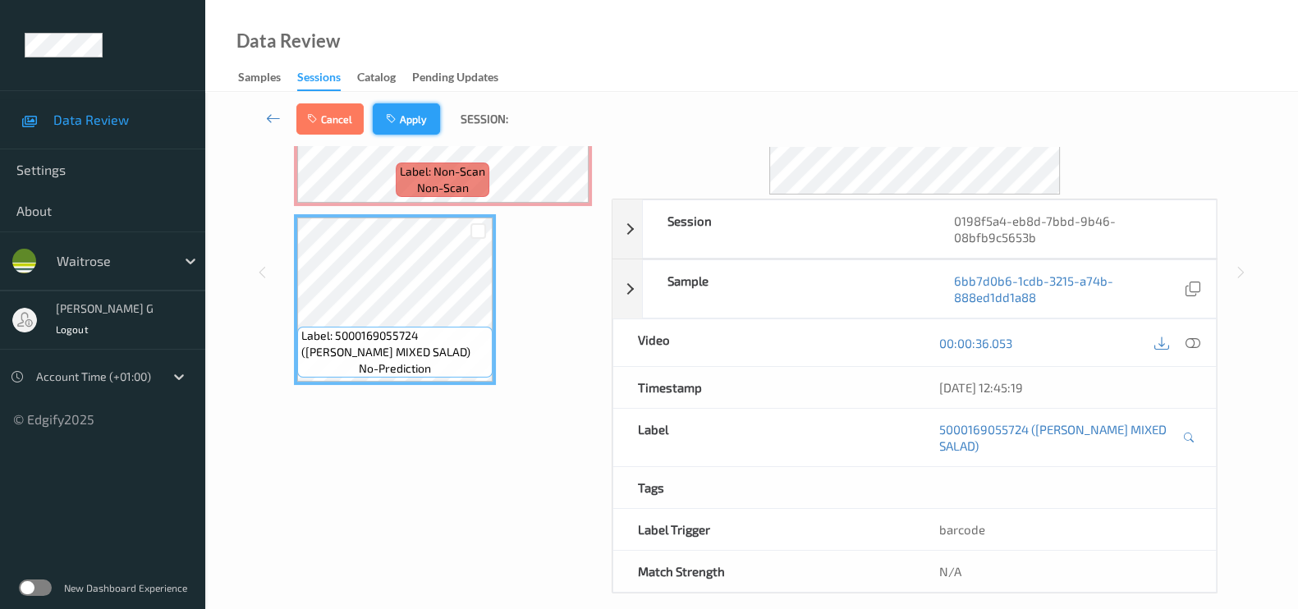
click at [420, 115] on button "Apply" at bounding box center [406, 118] width 67 height 31
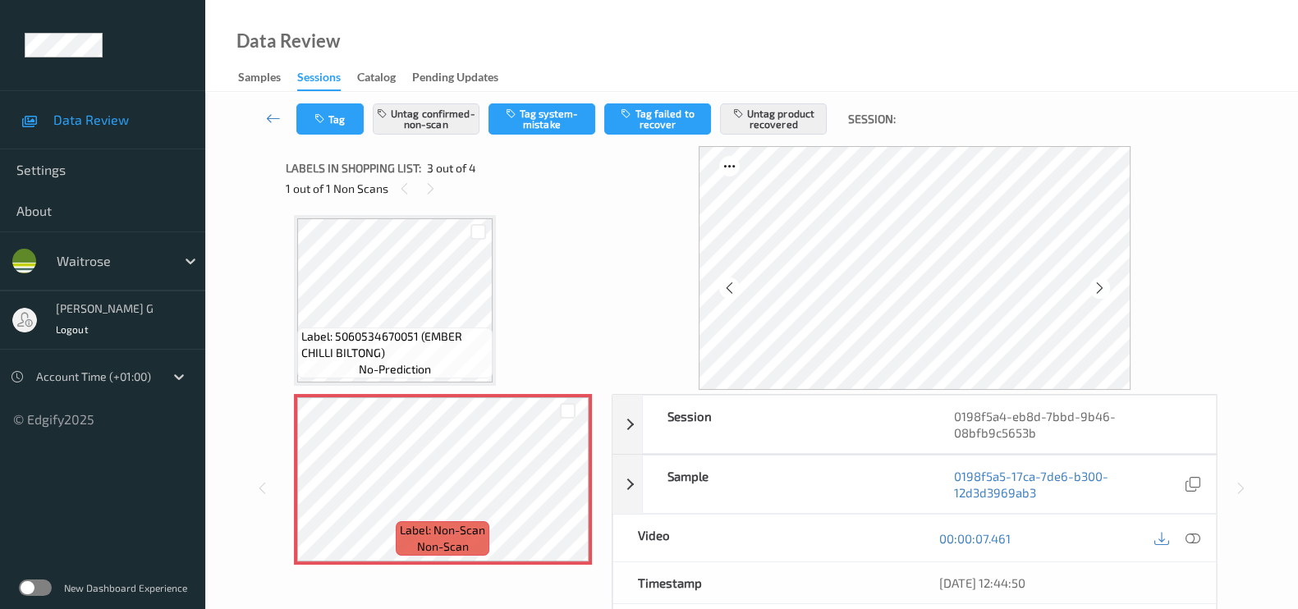
scroll to position [0, 0]
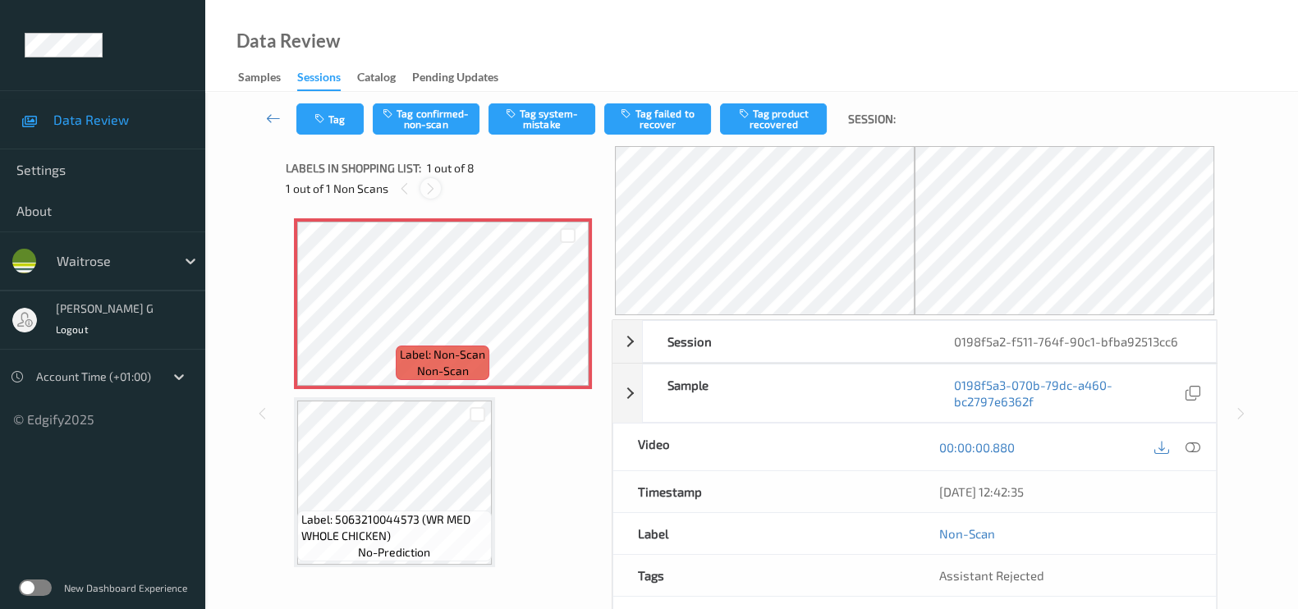
click at [433, 190] on icon at bounding box center [431, 188] width 14 height 15
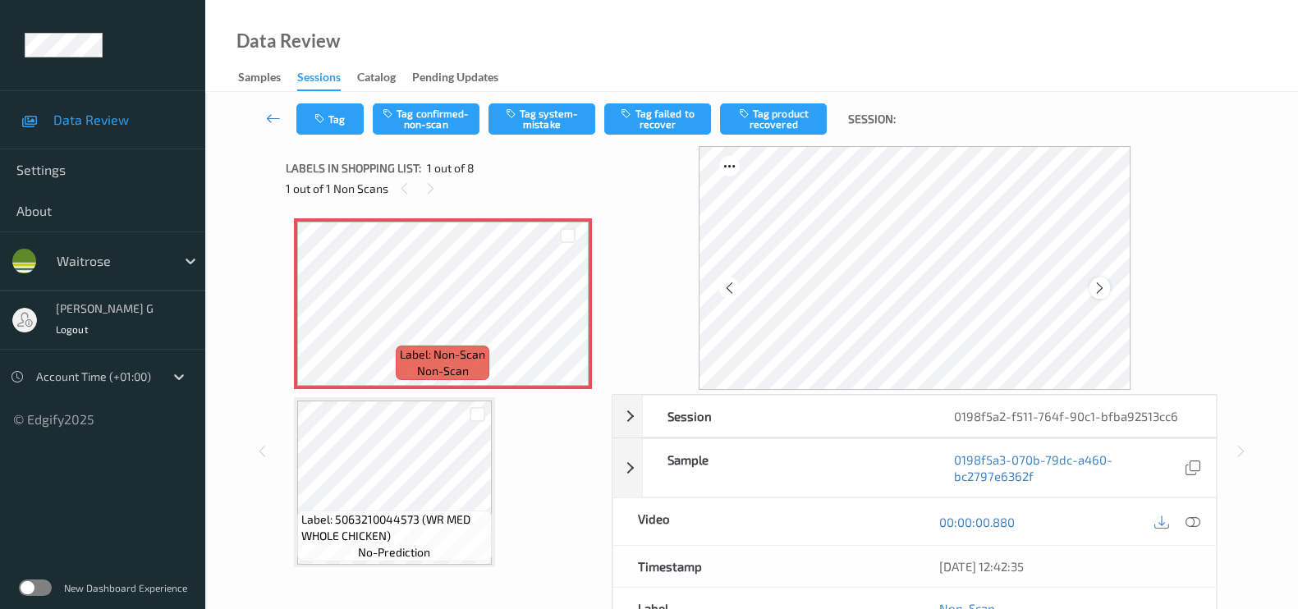
click at [1104, 289] on icon at bounding box center [1100, 288] width 14 height 15
click at [1199, 520] on icon at bounding box center [1193, 522] width 15 height 15
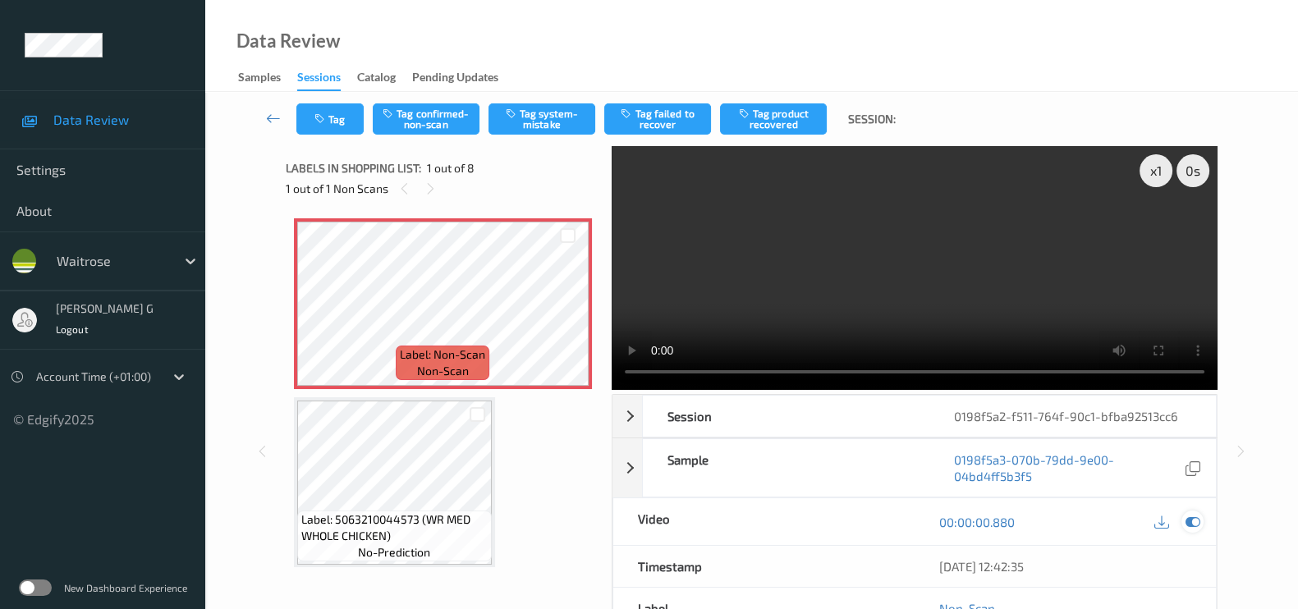
click at [1186, 518] on icon at bounding box center [1193, 522] width 15 height 15
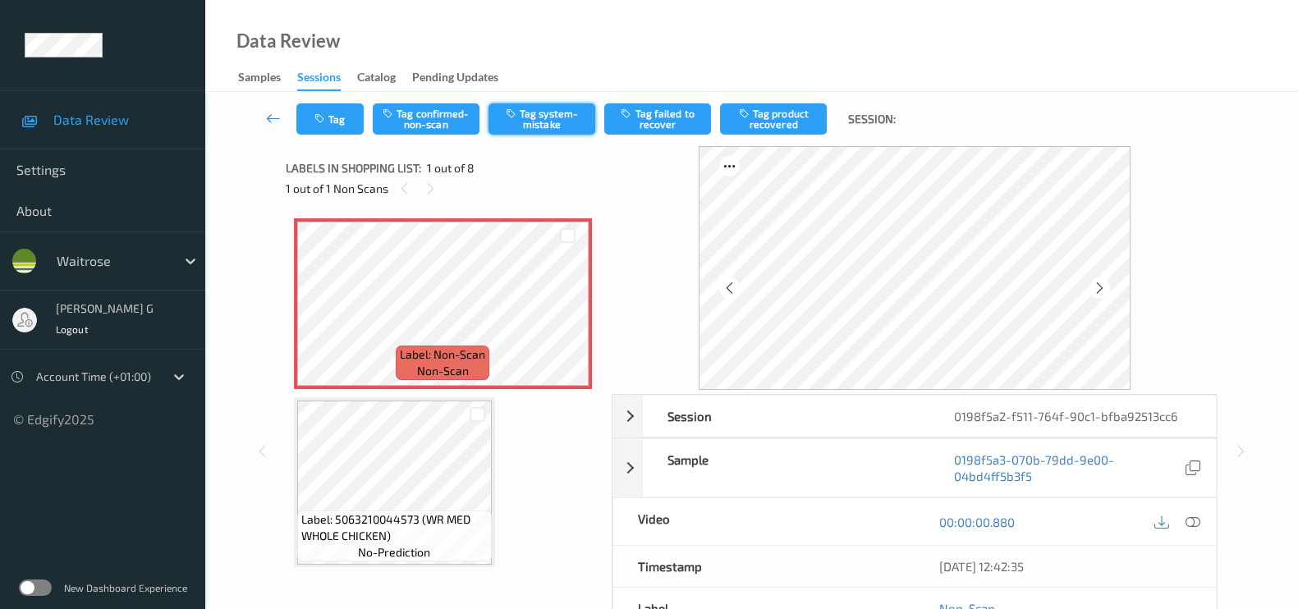
click at [530, 117] on button "Tag system-mistake" at bounding box center [542, 118] width 107 height 31
click at [329, 129] on button "Tag" at bounding box center [329, 118] width 67 height 31
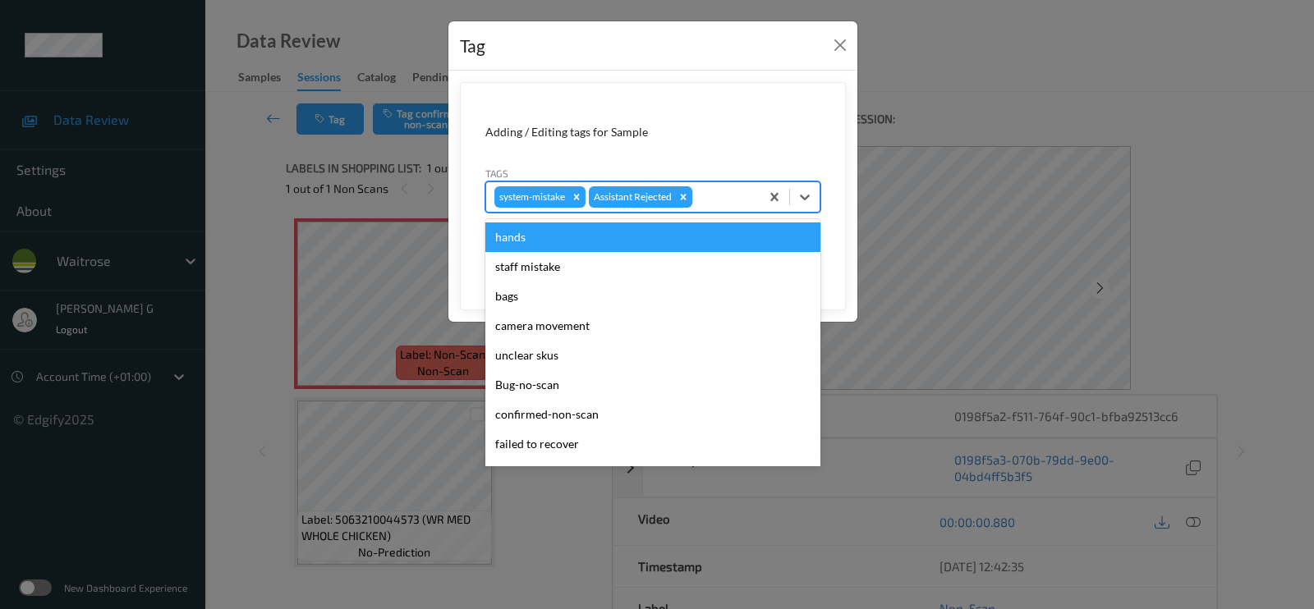
click at [726, 199] on div at bounding box center [723, 197] width 56 height 20
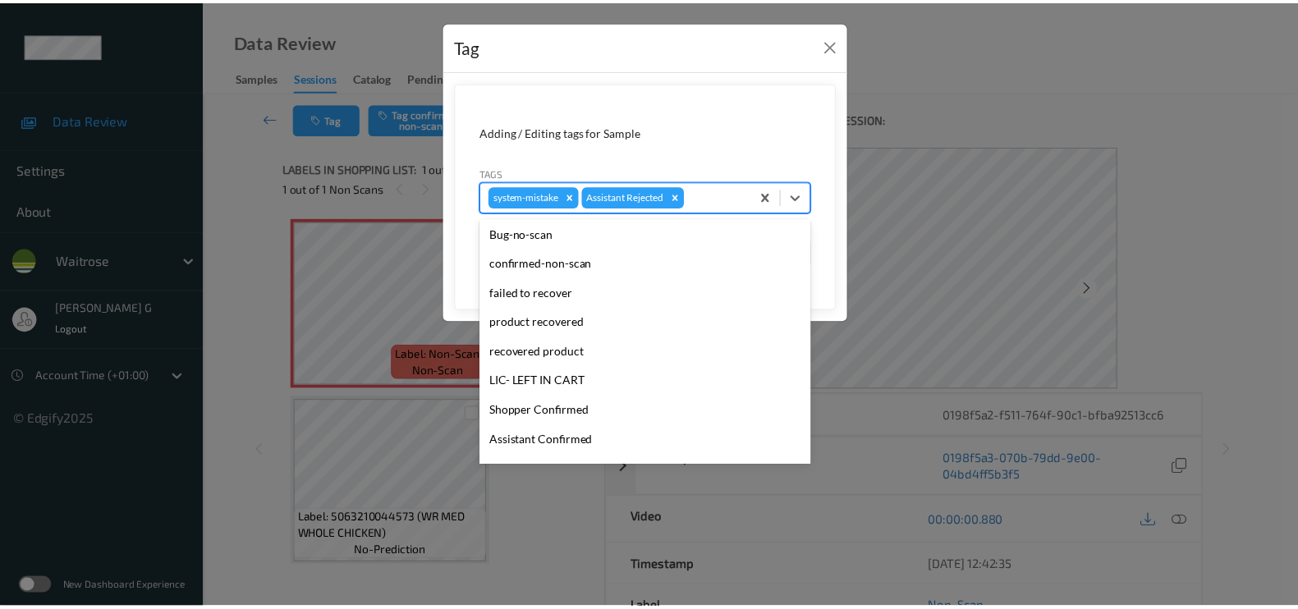
scroll to position [351, 0]
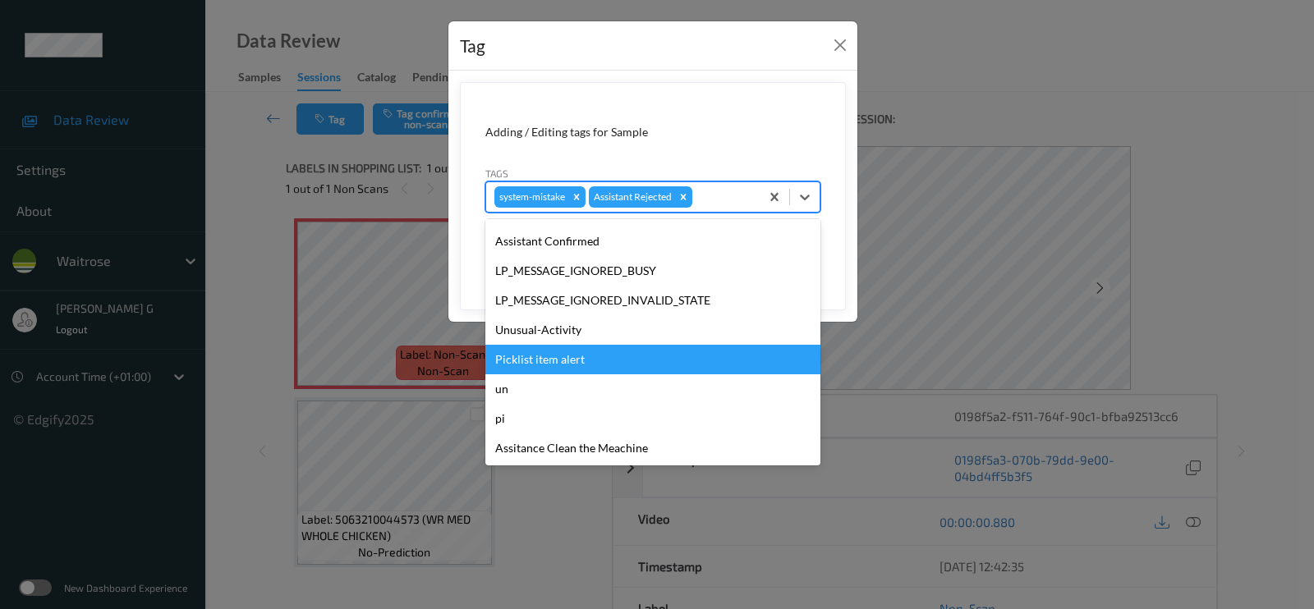
click at [548, 359] on div "Picklist item alert" at bounding box center [652, 360] width 335 height 30
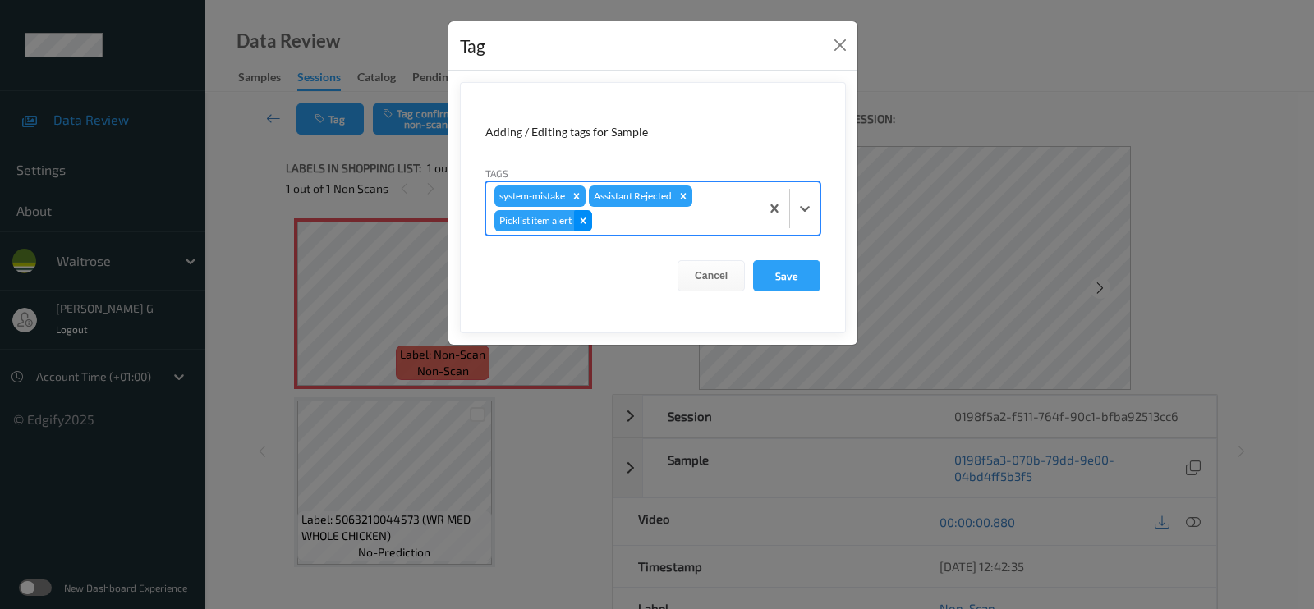
click at [585, 223] on icon "Remove Picklist item alert" at bounding box center [582, 220] width 11 height 11
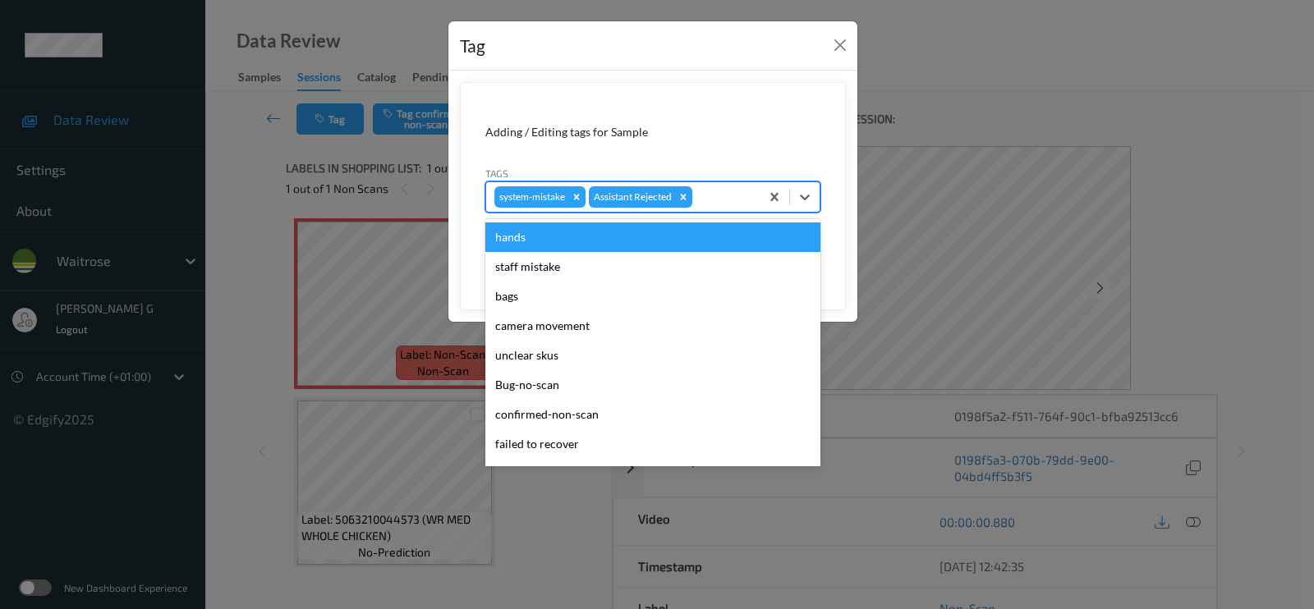
click at [720, 198] on div at bounding box center [723, 197] width 56 height 20
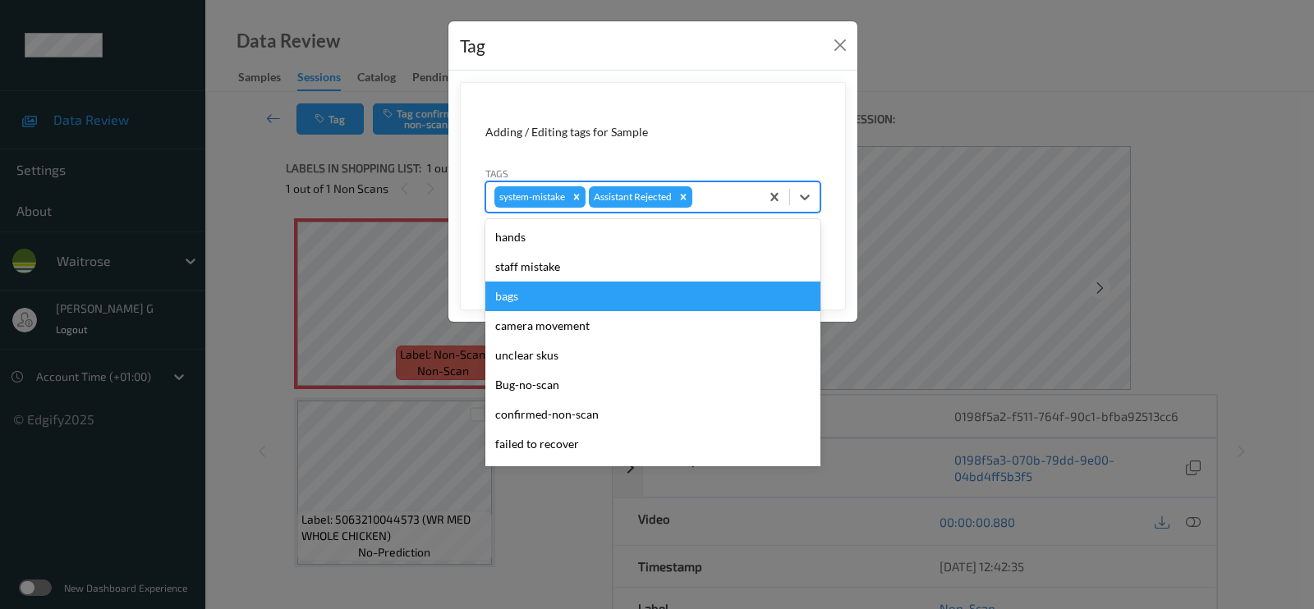
click at [506, 294] on div "bags" at bounding box center [652, 297] width 335 height 30
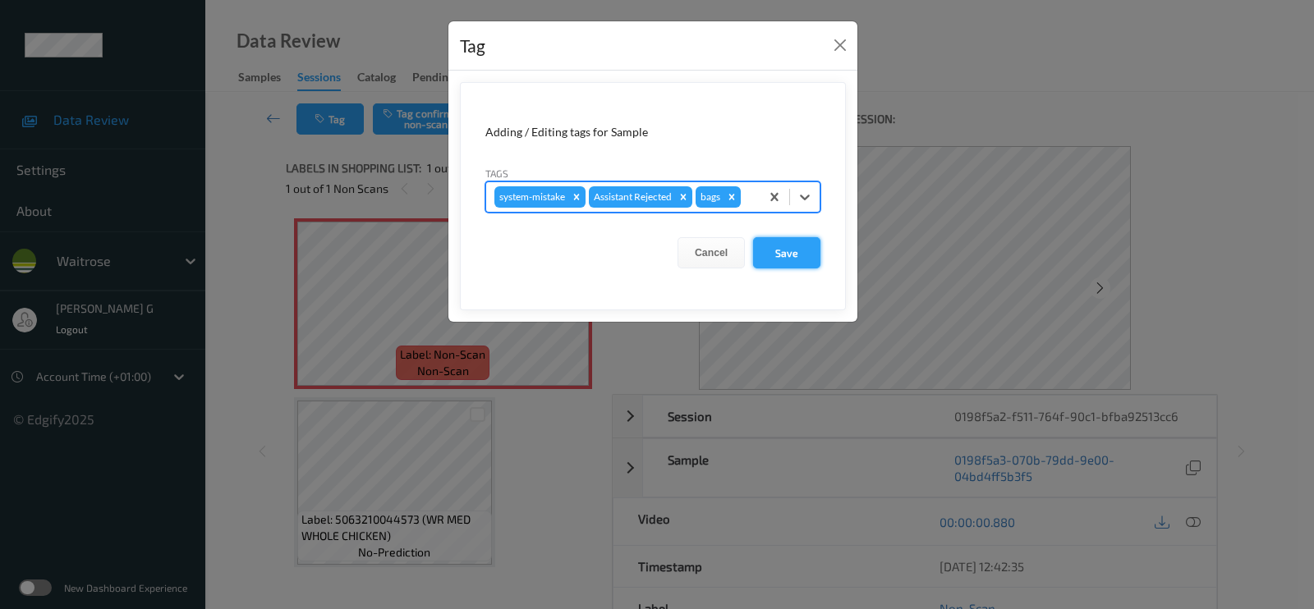
click at [801, 255] on button "Save" at bounding box center [786, 252] width 67 height 31
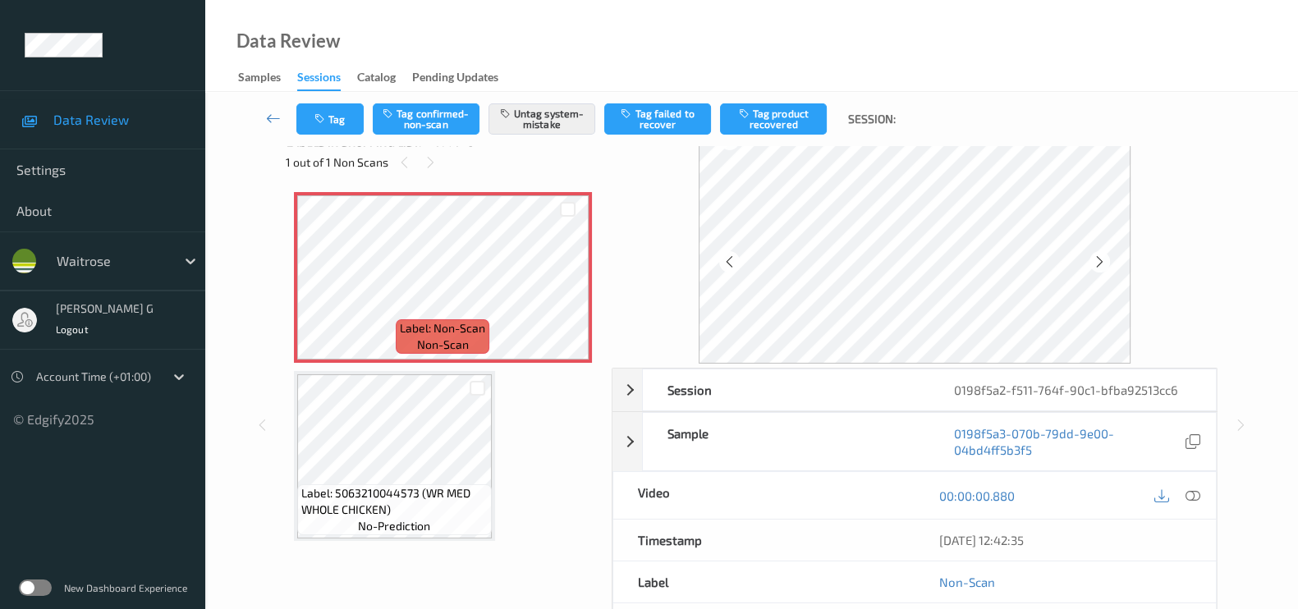
scroll to position [0, 0]
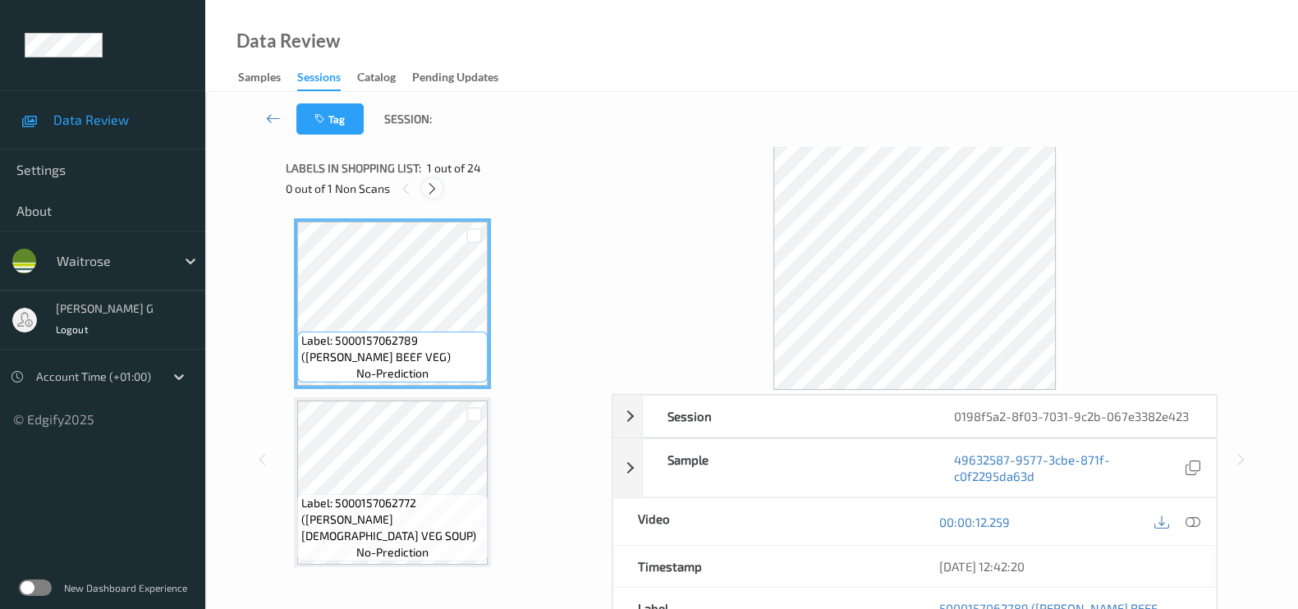
click at [439, 191] on icon at bounding box center [432, 188] width 14 height 15
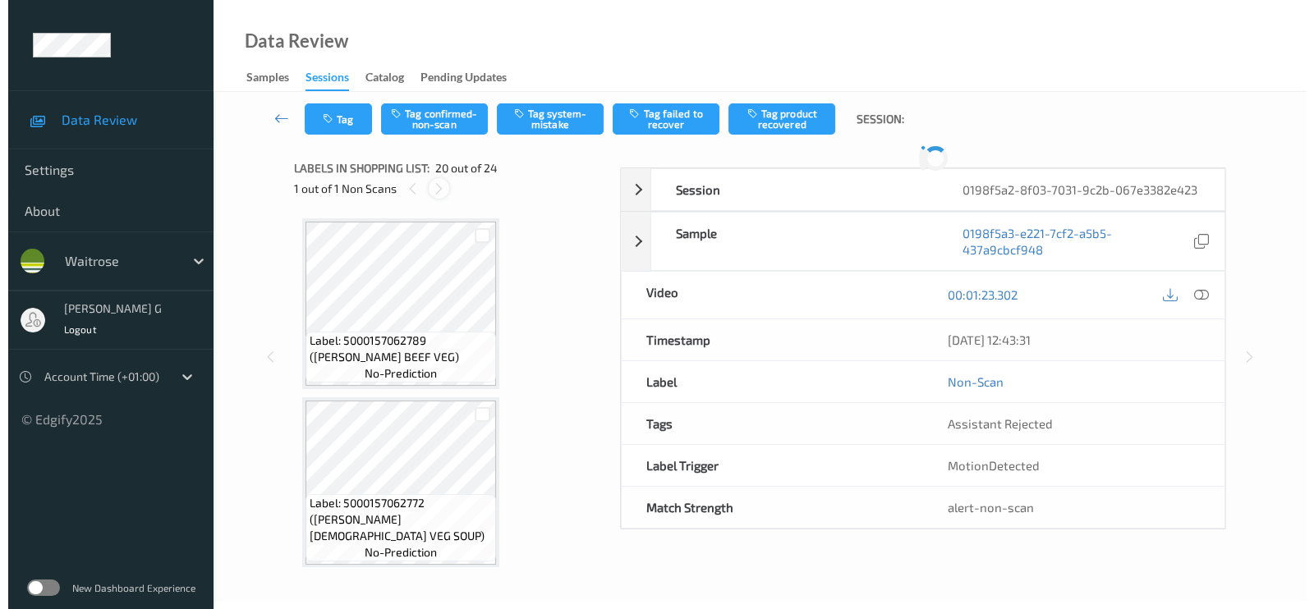
scroll to position [3210, 0]
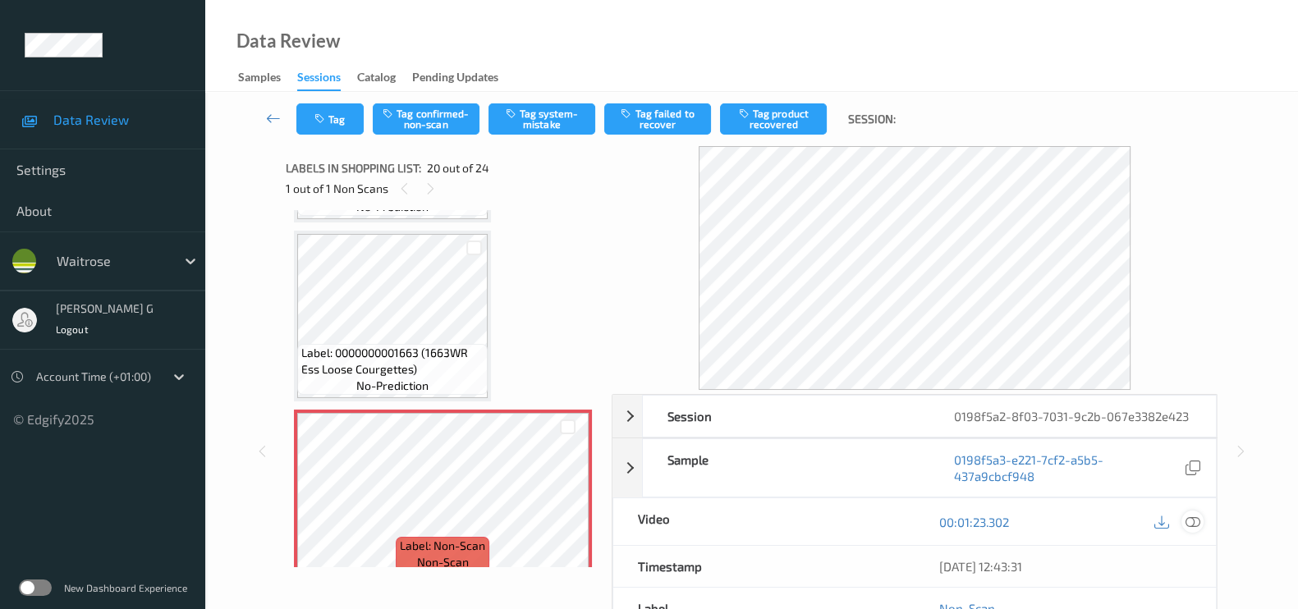
click at [1196, 530] on icon at bounding box center [1193, 522] width 15 height 15
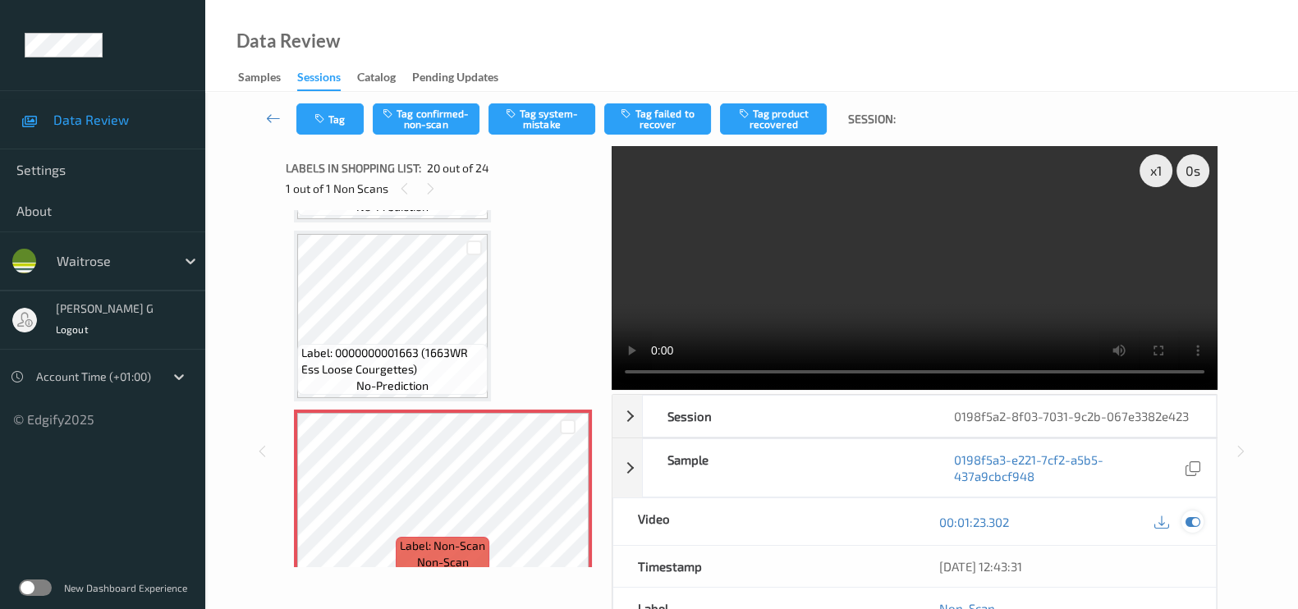
click at [1191, 530] on icon at bounding box center [1193, 522] width 15 height 15
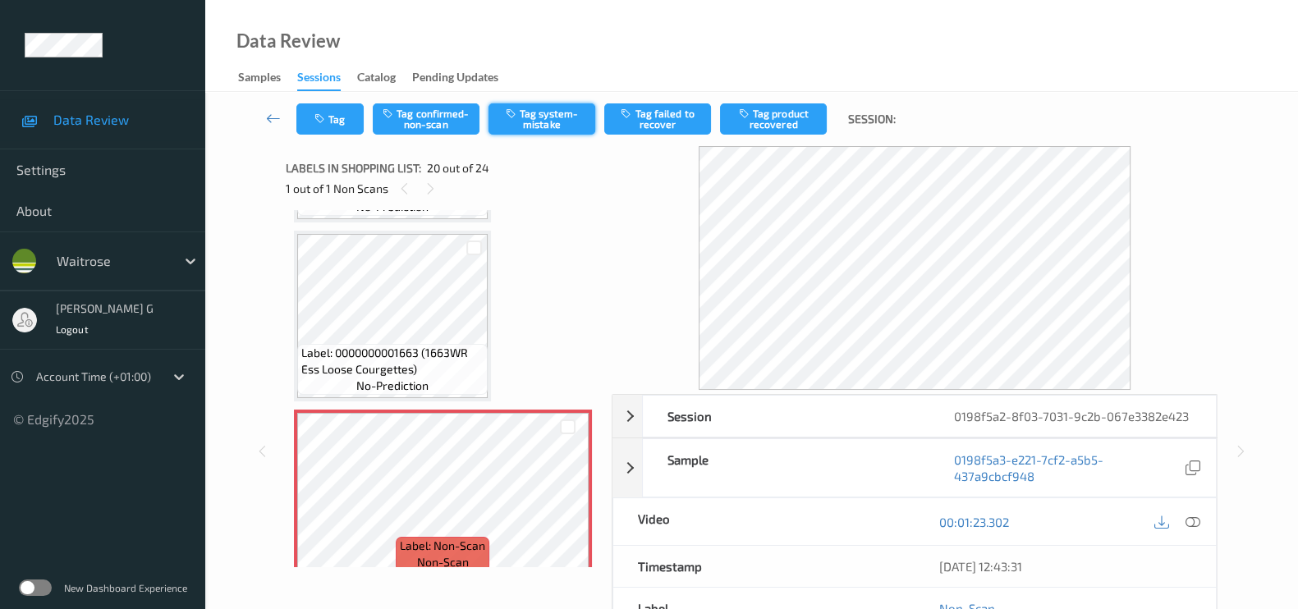
click at [591, 103] on button "Tag system-mistake" at bounding box center [542, 118] width 107 height 31
click at [324, 114] on icon "button" at bounding box center [321, 118] width 14 height 11
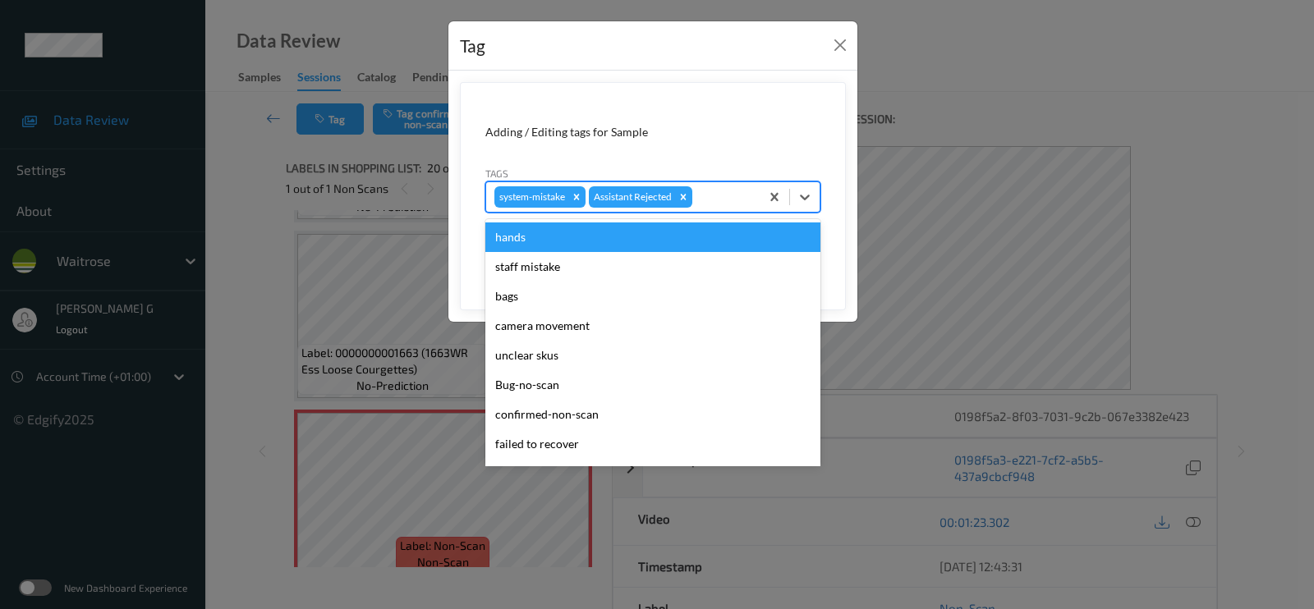
click at [740, 195] on div at bounding box center [723, 197] width 56 height 20
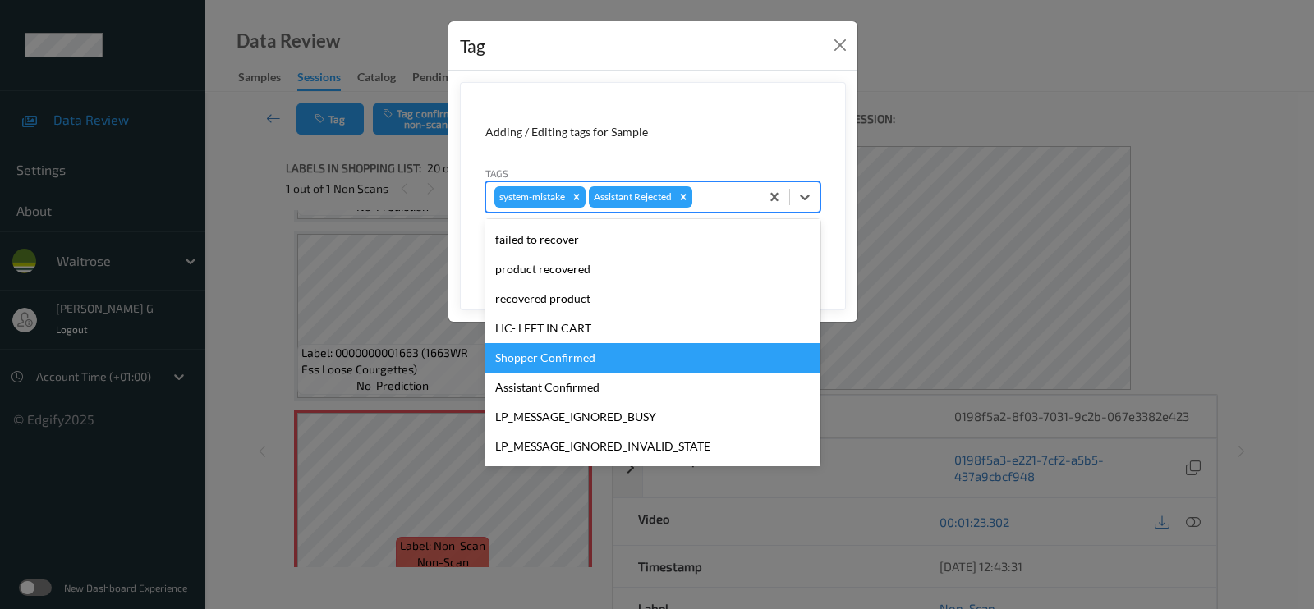
scroll to position [351, 0]
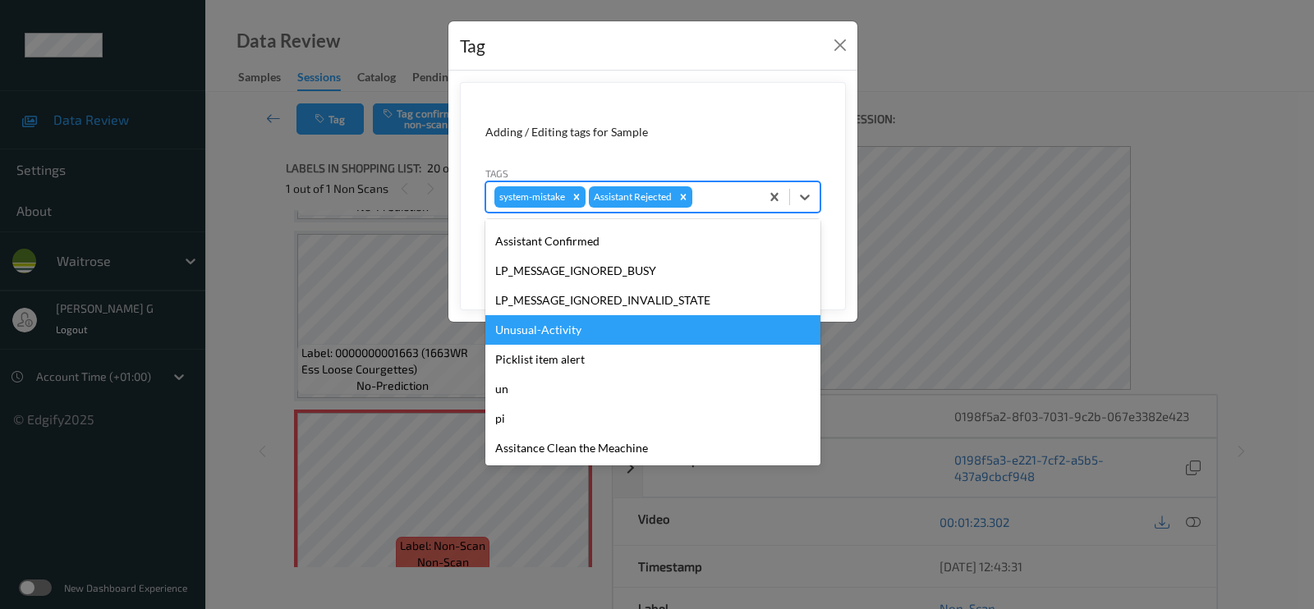
click at [548, 325] on div "Unusual-Activity" at bounding box center [652, 330] width 335 height 30
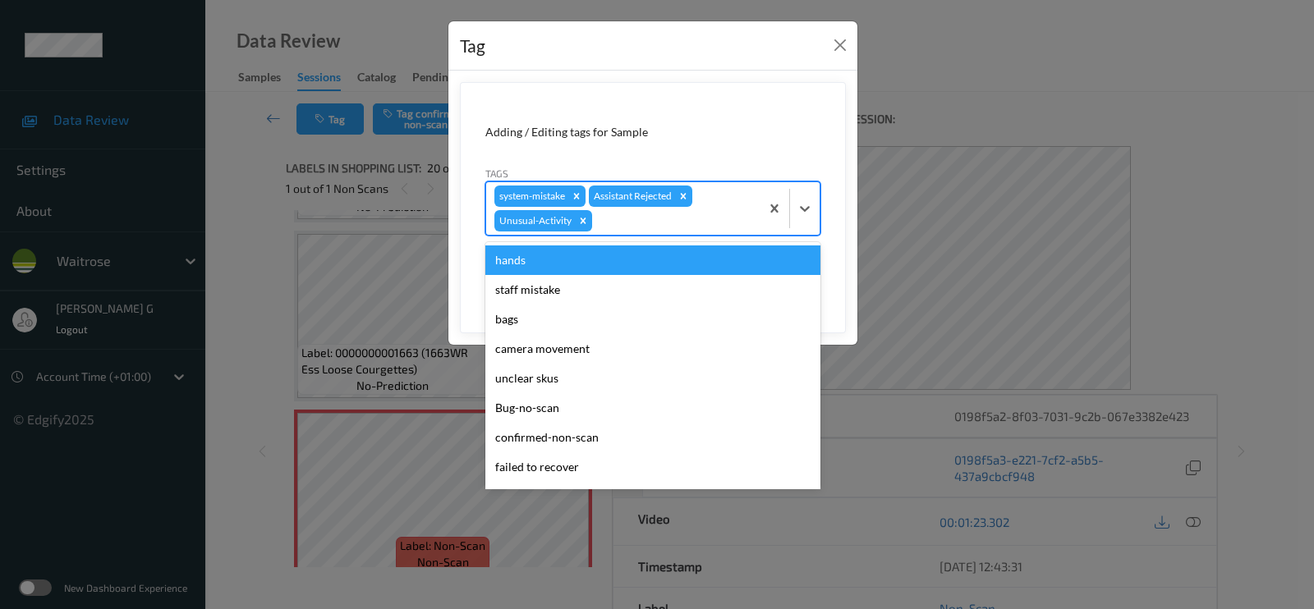
click at [680, 224] on div at bounding box center [673, 221] width 156 height 20
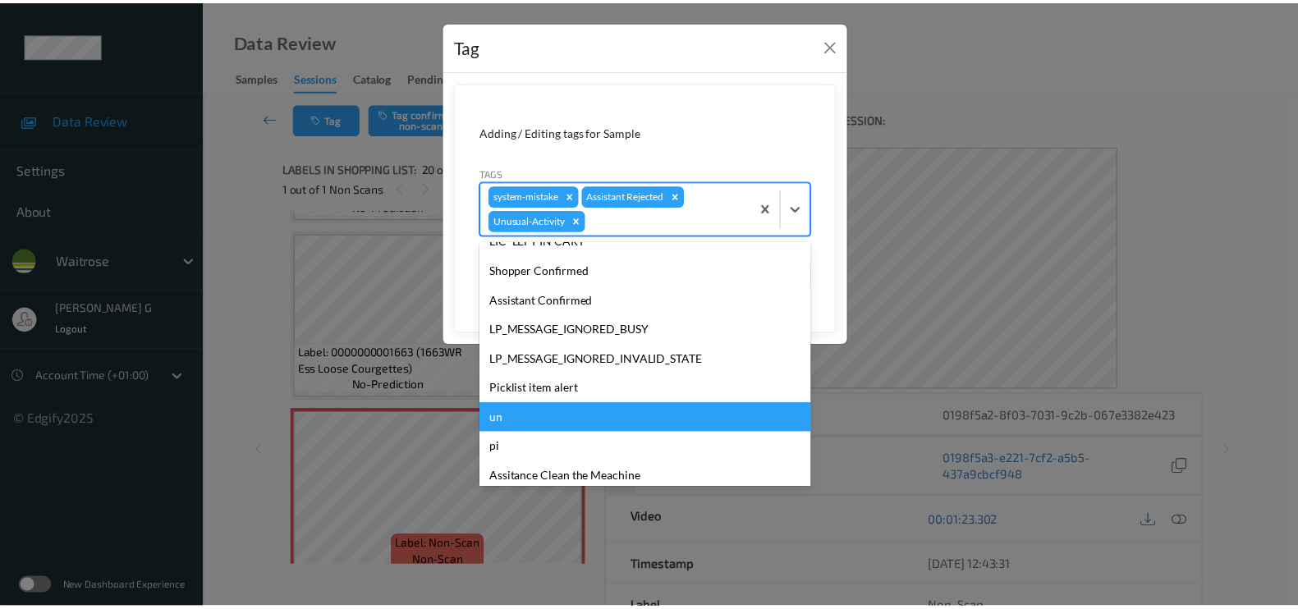
scroll to position [321, 0]
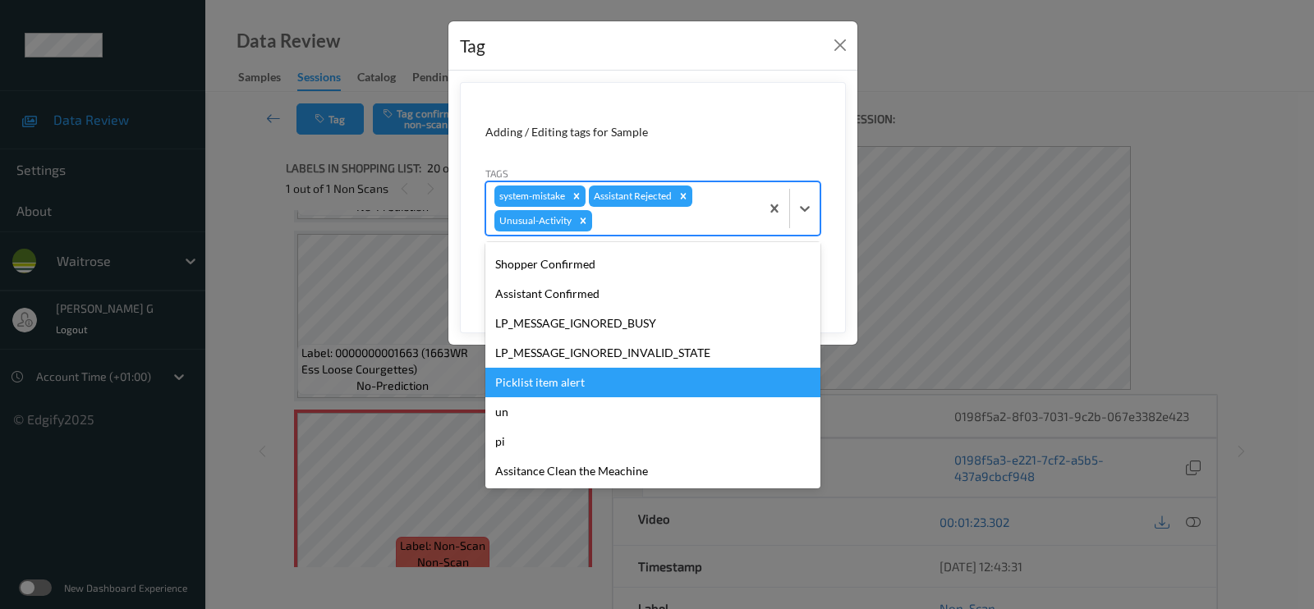
click at [550, 381] on div "Picklist item alert" at bounding box center [652, 383] width 335 height 30
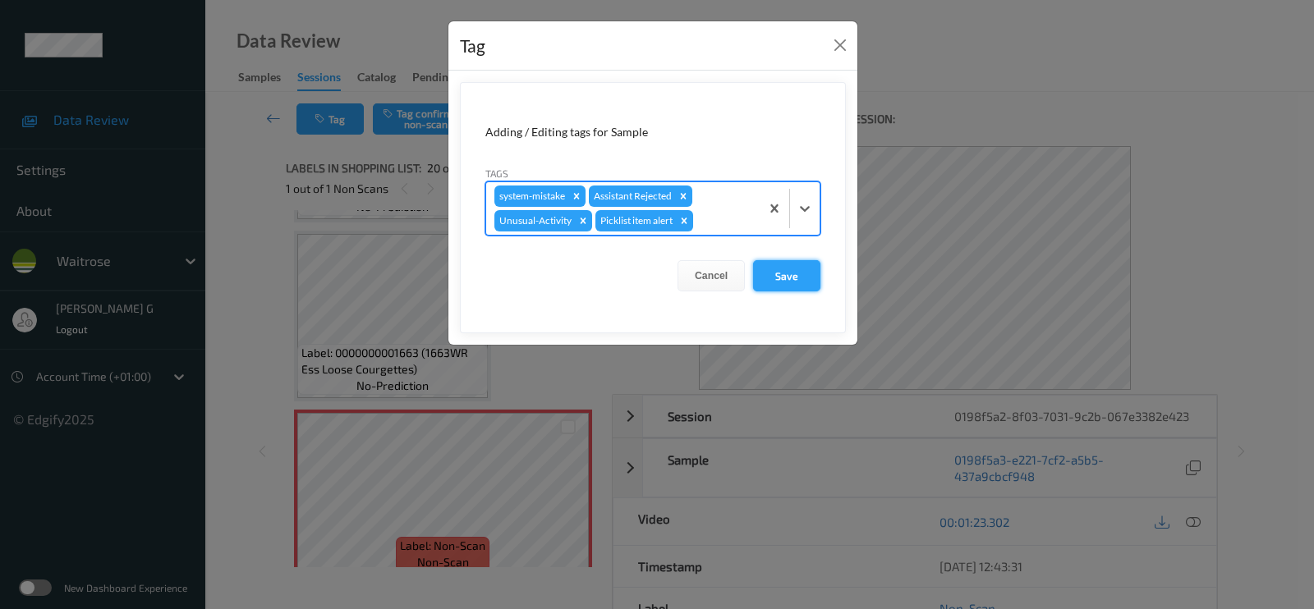
click at [779, 271] on button "Save" at bounding box center [786, 275] width 67 height 31
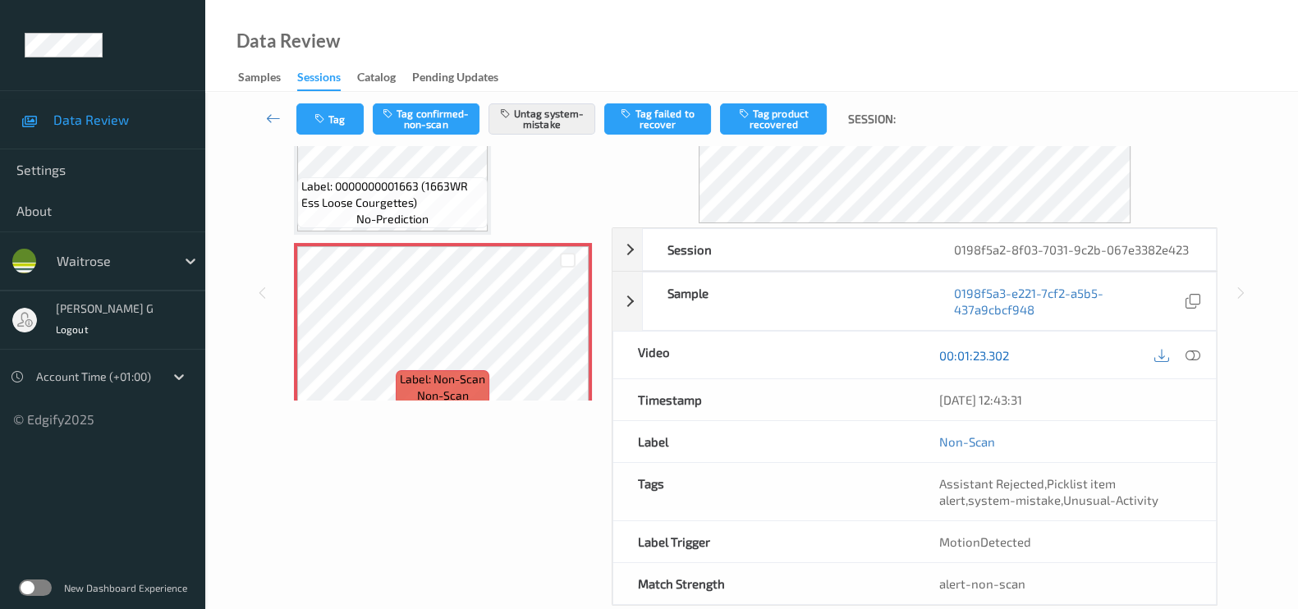
scroll to position [212, 0]
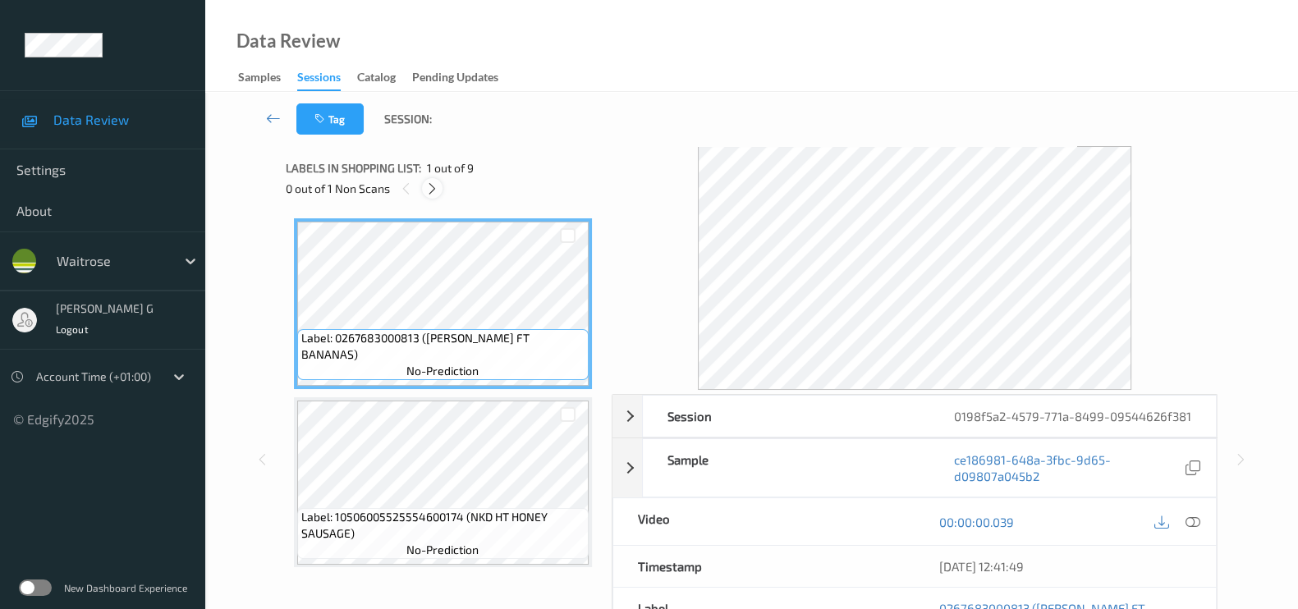
click at [433, 186] on icon at bounding box center [432, 188] width 14 height 15
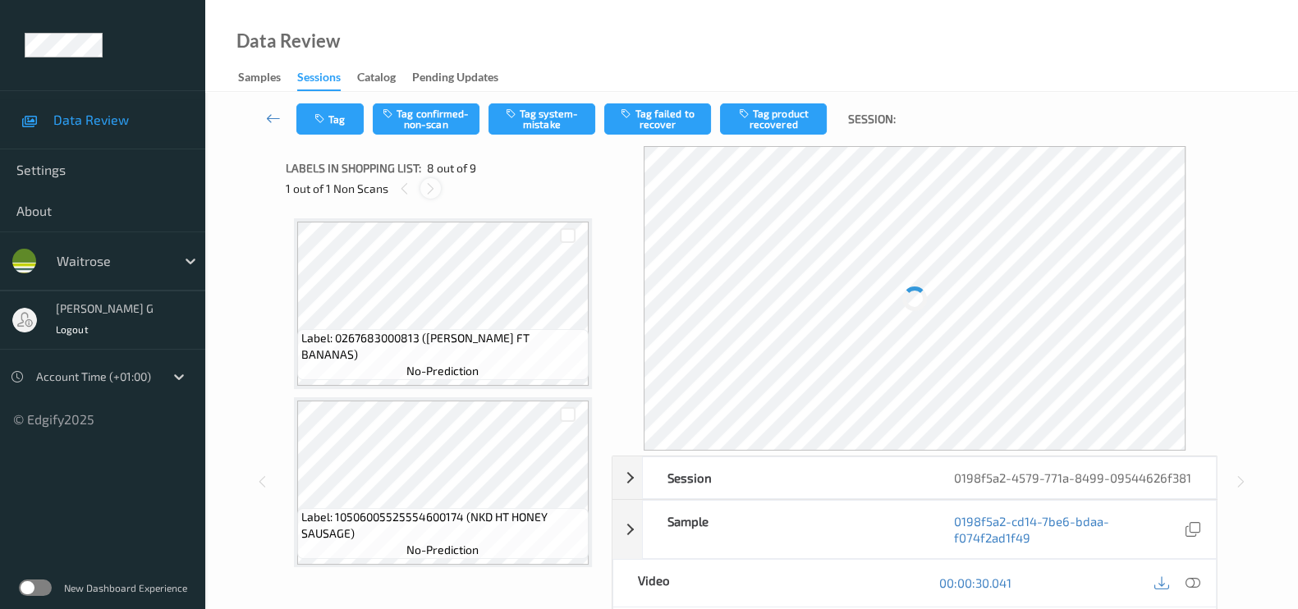
scroll to position [1076, 0]
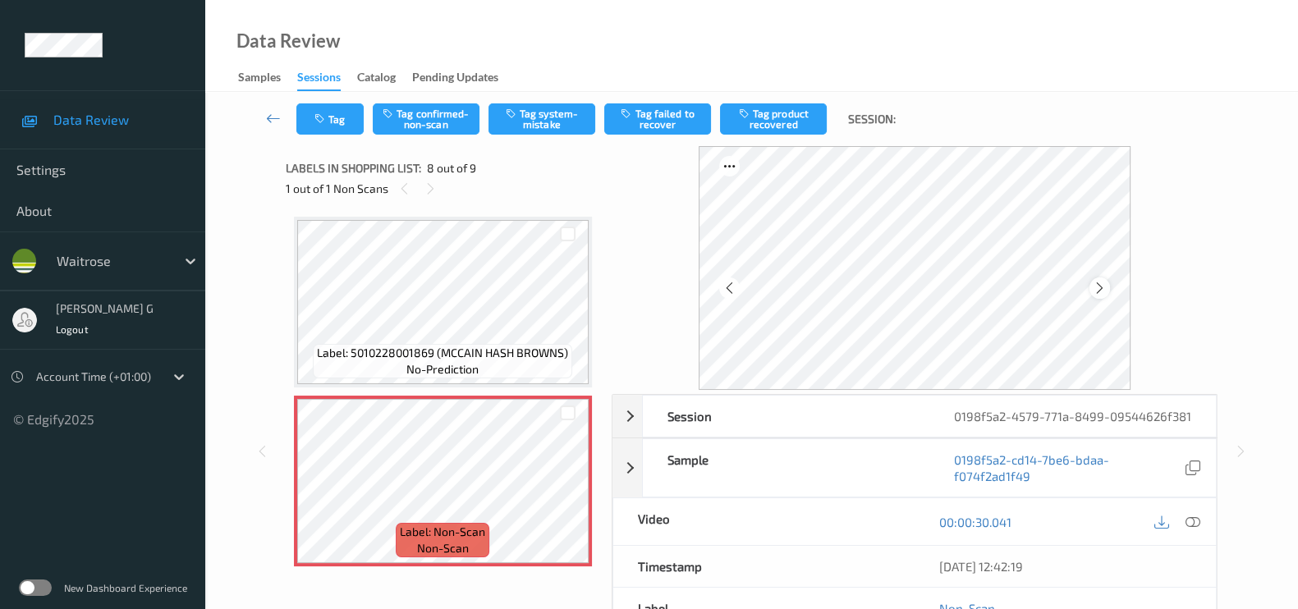
click at [1110, 286] on div at bounding box center [1100, 288] width 21 height 21
click at [1189, 530] on icon at bounding box center [1193, 522] width 15 height 15
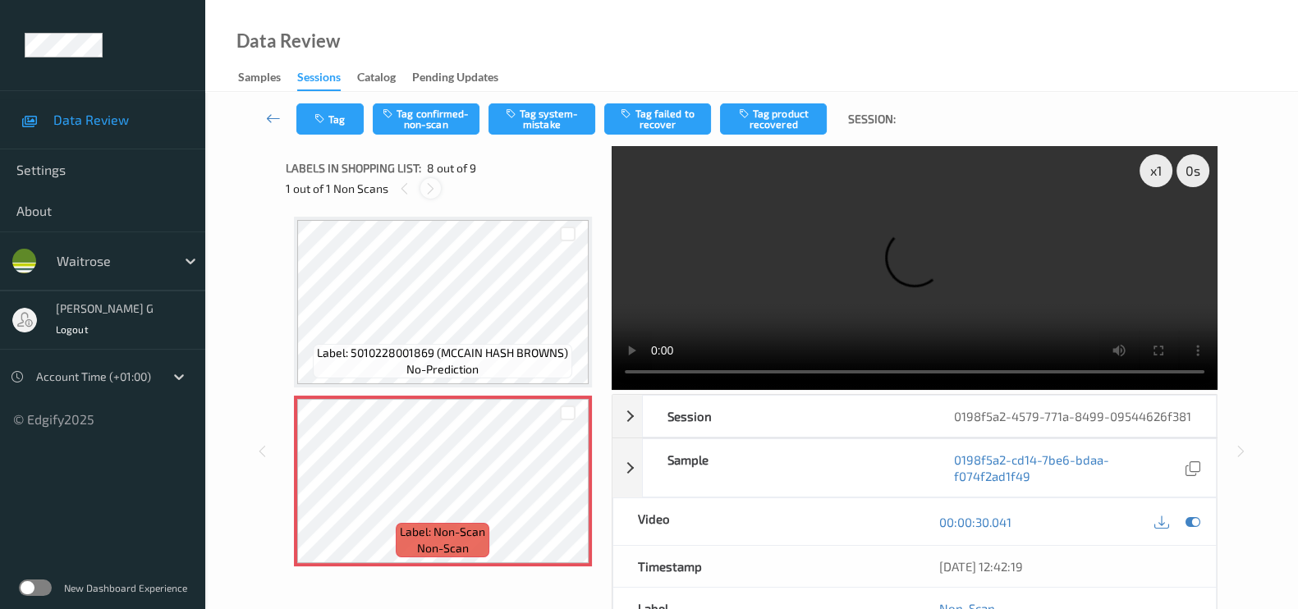
click at [432, 190] on icon at bounding box center [431, 188] width 14 height 15
click at [432, 180] on div at bounding box center [430, 188] width 21 height 21
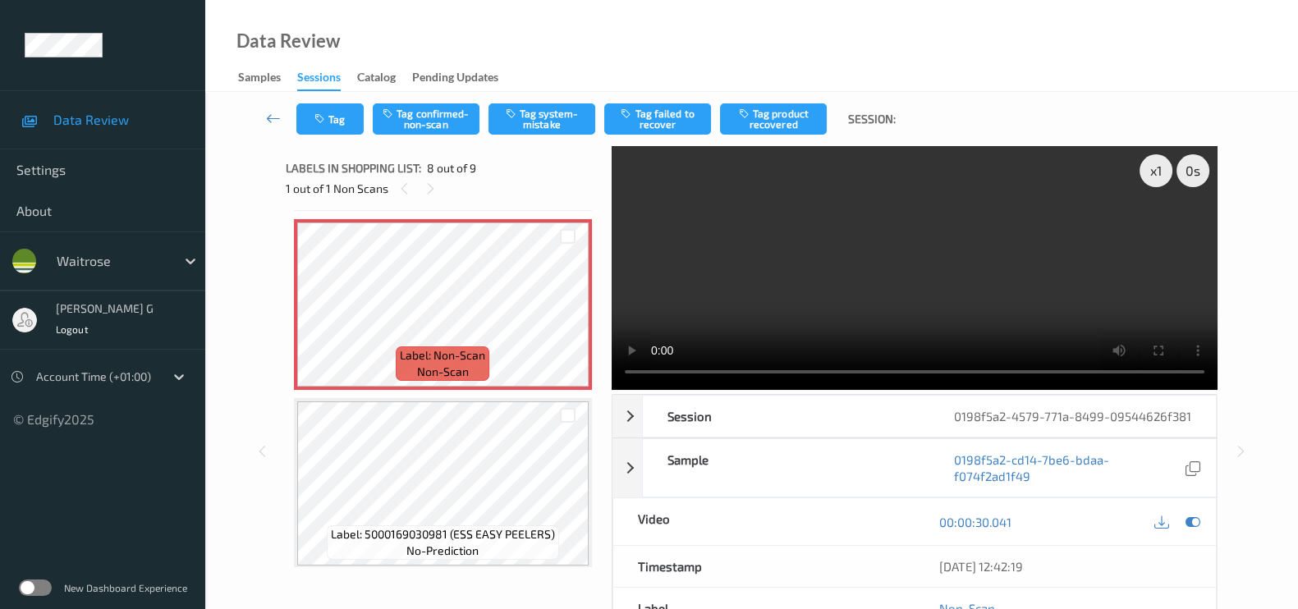
scroll to position [1122, 0]
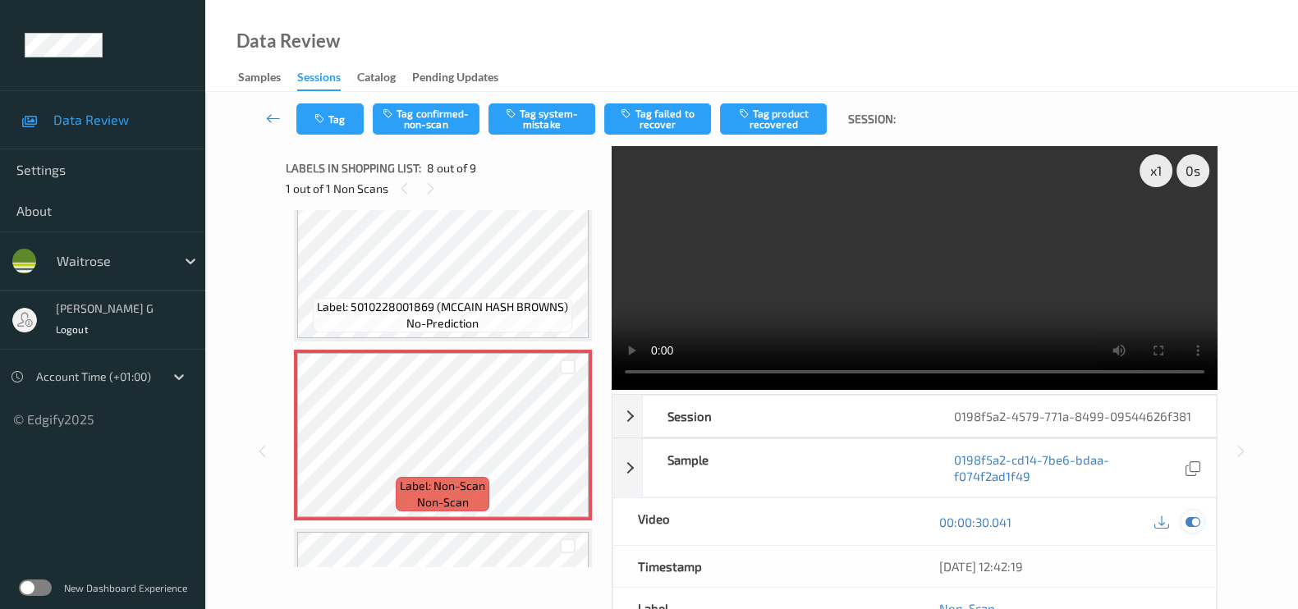
click at [1191, 527] on div at bounding box center [1193, 522] width 22 height 22
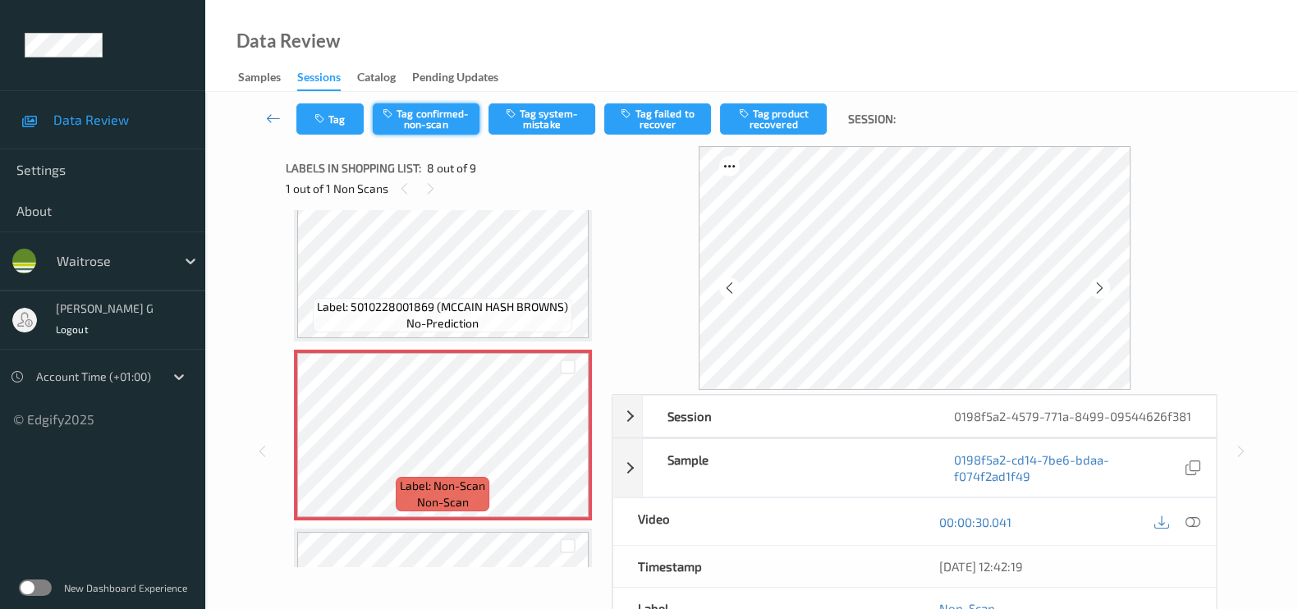
click at [444, 108] on button "Tag confirmed-non-scan" at bounding box center [426, 118] width 107 height 31
click at [756, 117] on button "Tag product recovered" at bounding box center [773, 118] width 107 height 31
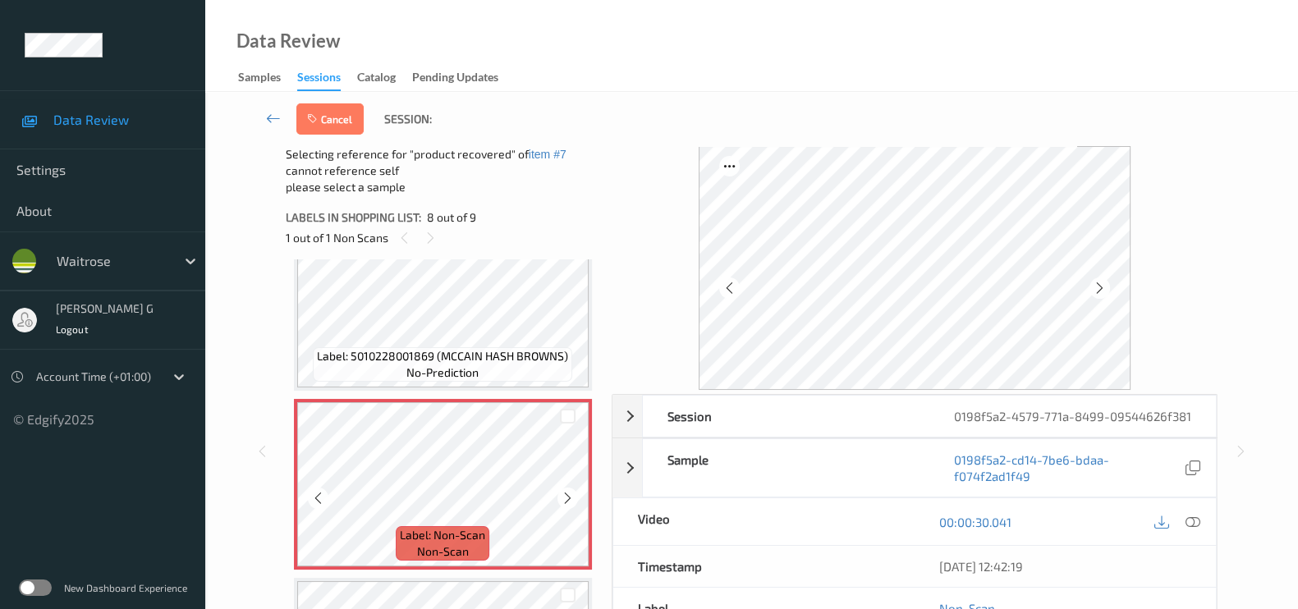
scroll to position [1252, 0]
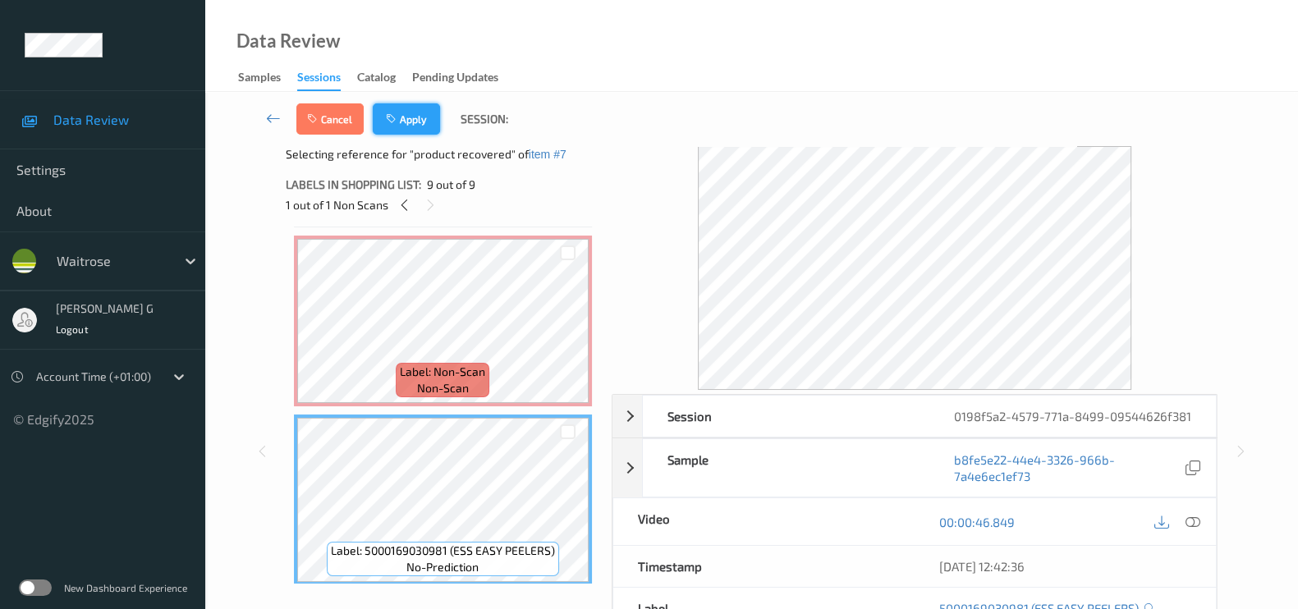
click at [419, 130] on button "Apply" at bounding box center [406, 118] width 67 height 31
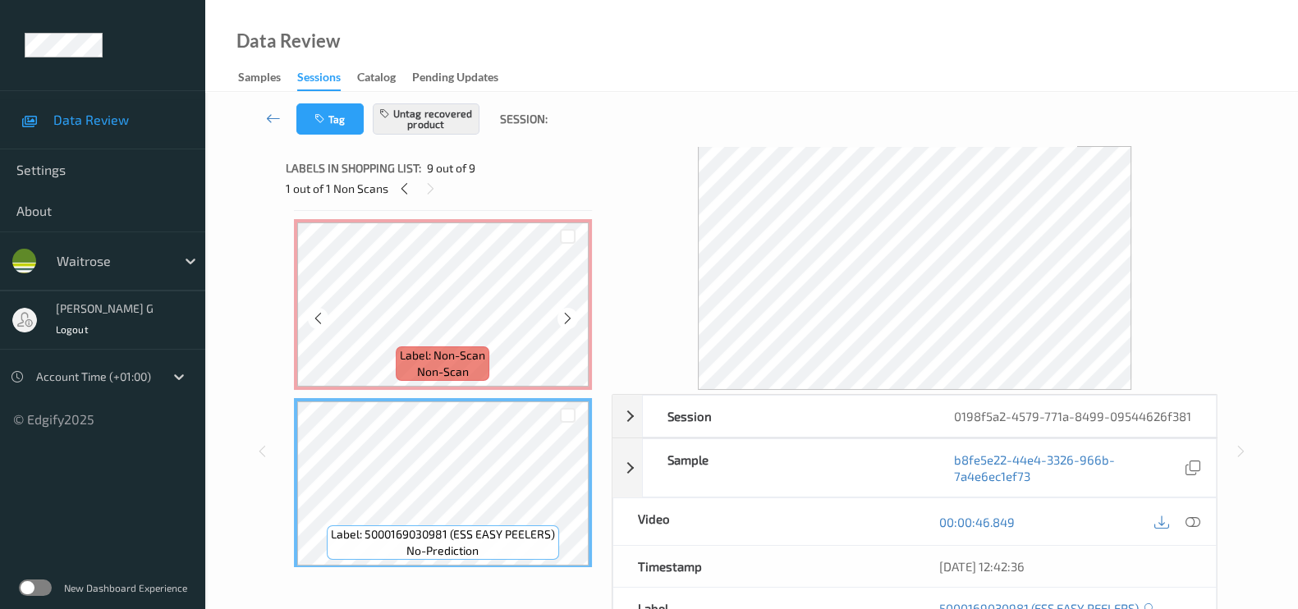
click at [464, 347] on span "Label: Non-Scan" at bounding box center [442, 355] width 85 height 16
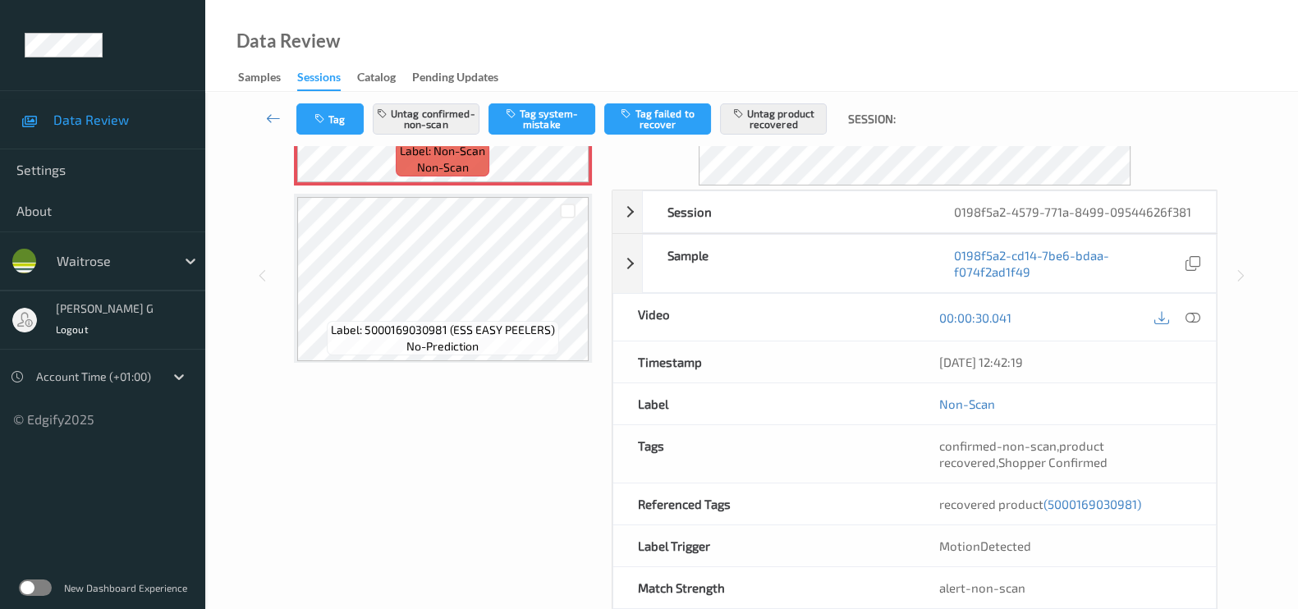
scroll to position [0, 0]
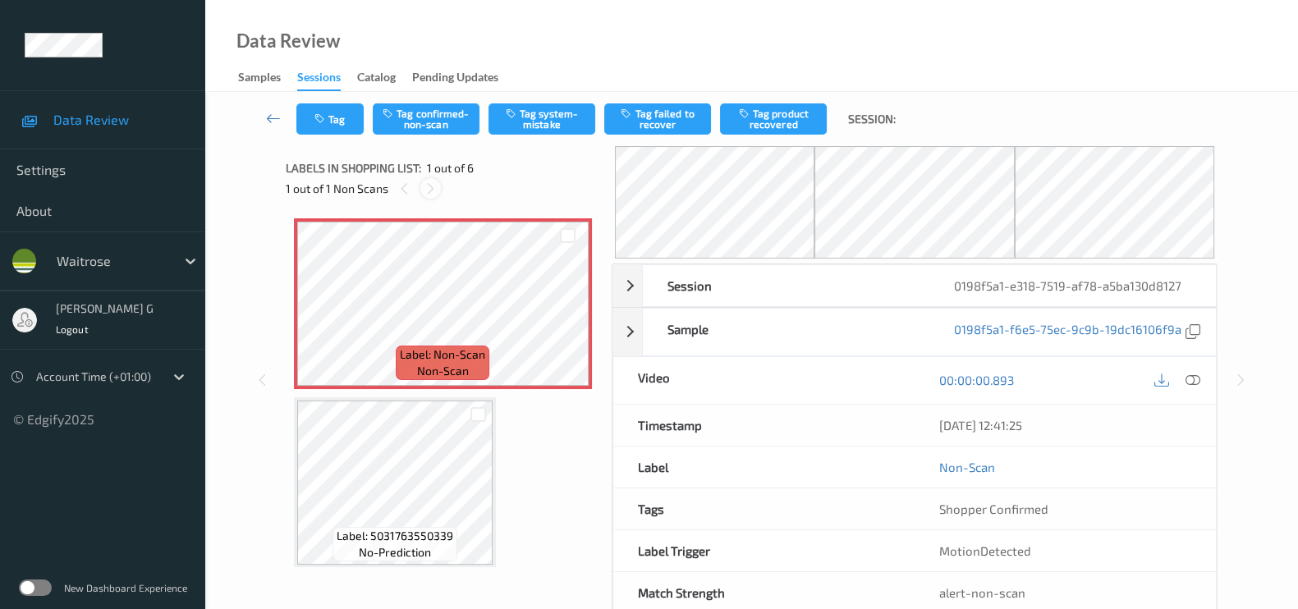
click at [428, 191] on icon at bounding box center [431, 188] width 14 height 15
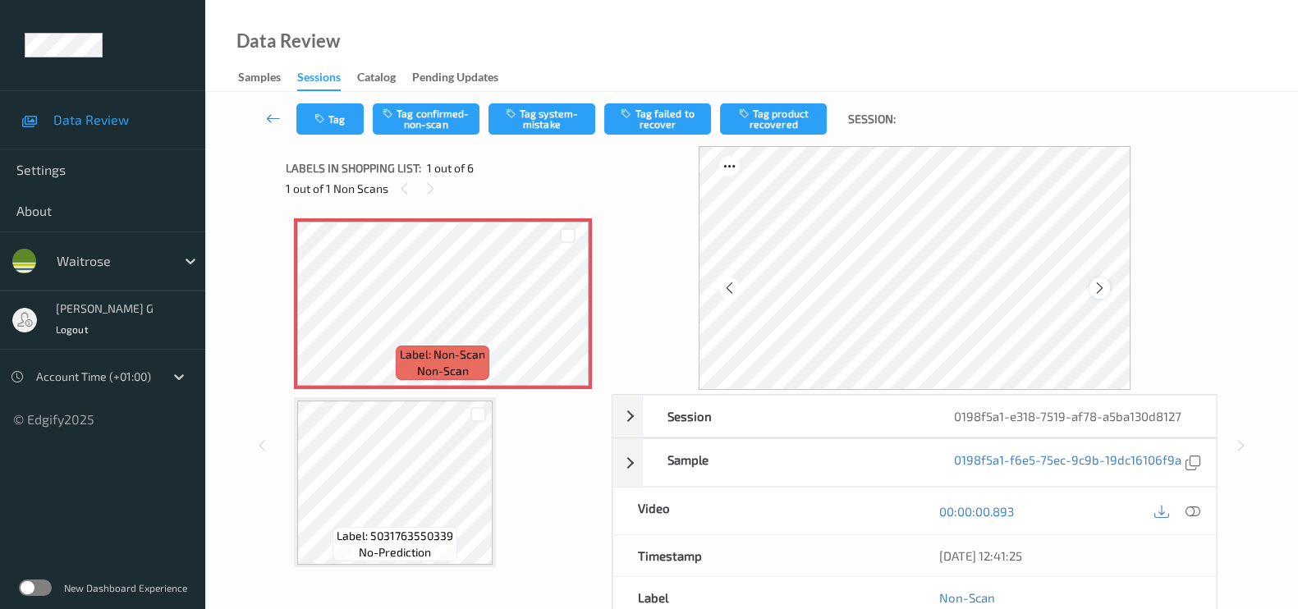
click at [1102, 290] on icon at bounding box center [1100, 288] width 14 height 15
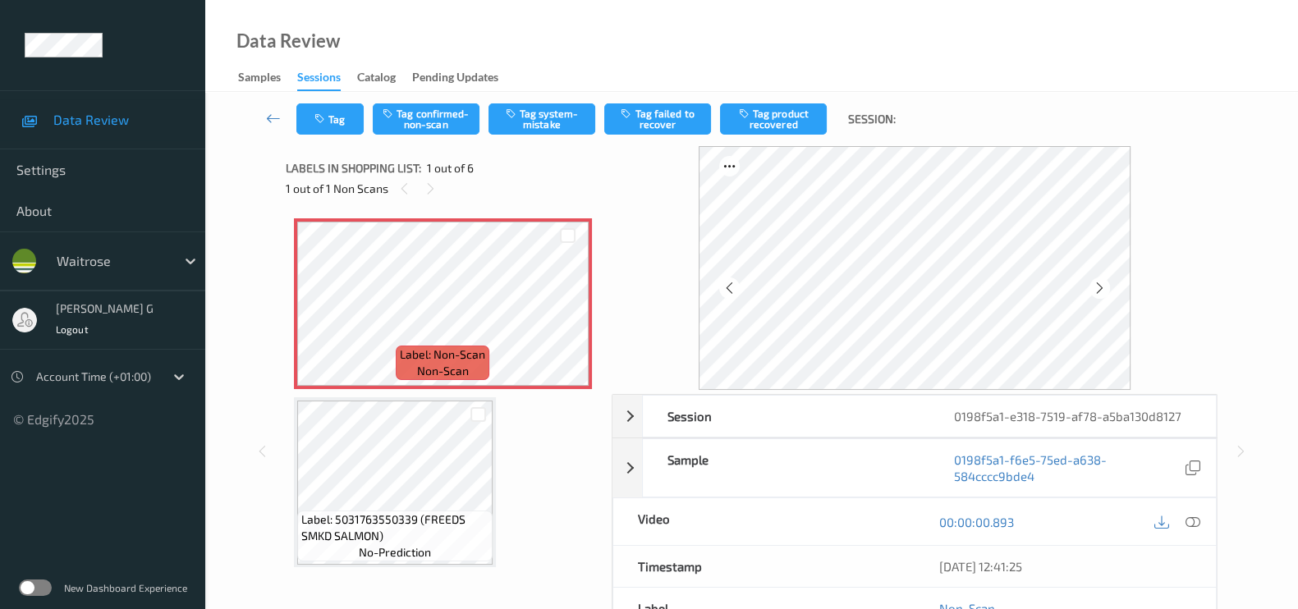
click at [1102, 289] on icon at bounding box center [1100, 288] width 14 height 15
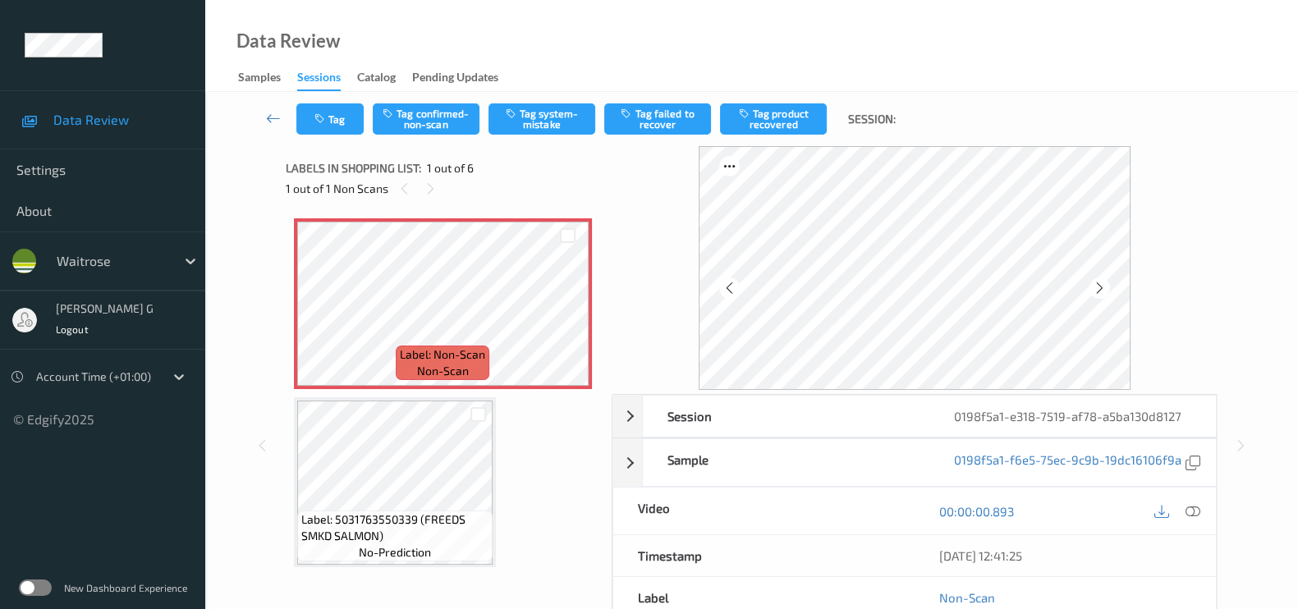
click at [1102, 289] on icon at bounding box center [1100, 288] width 14 height 15
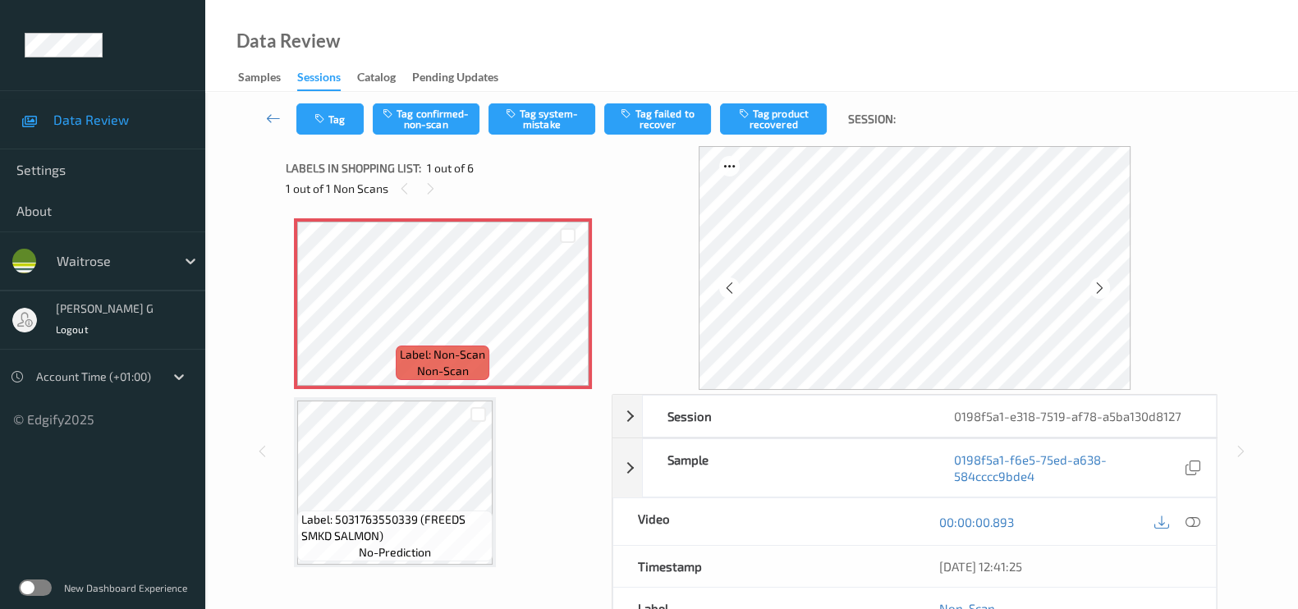
click at [1102, 289] on icon at bounding box center [1100, 288] width 14 height 15
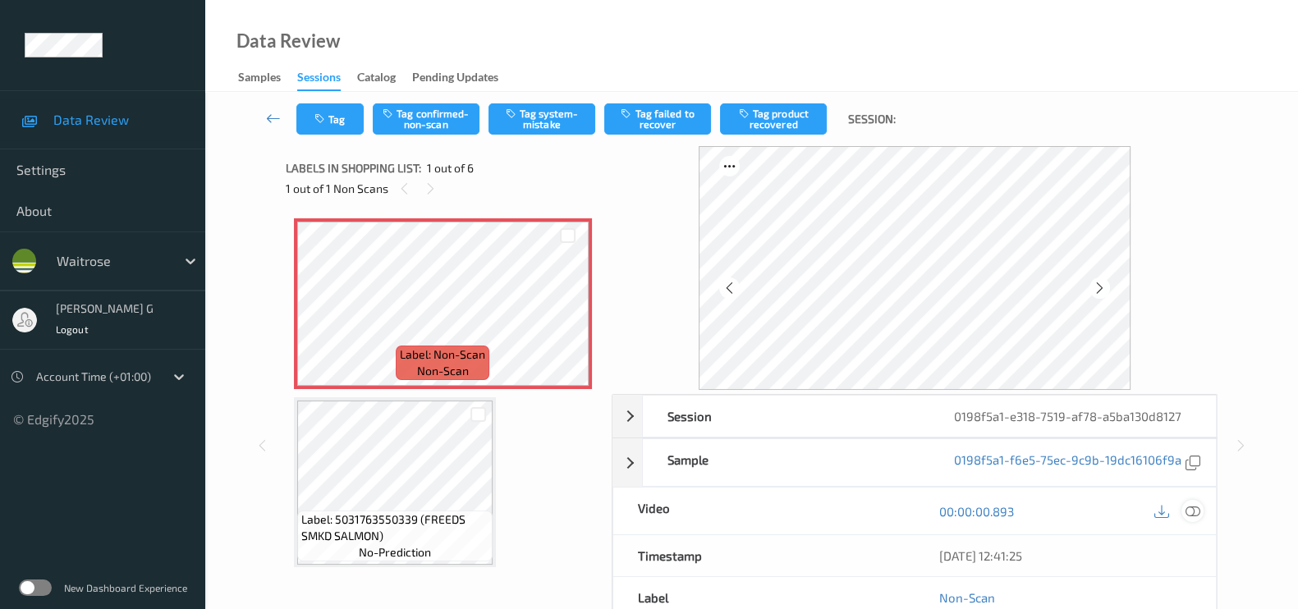
click at [1195, 509] on icon at bounding box center [1193, 511] width 15 height 15
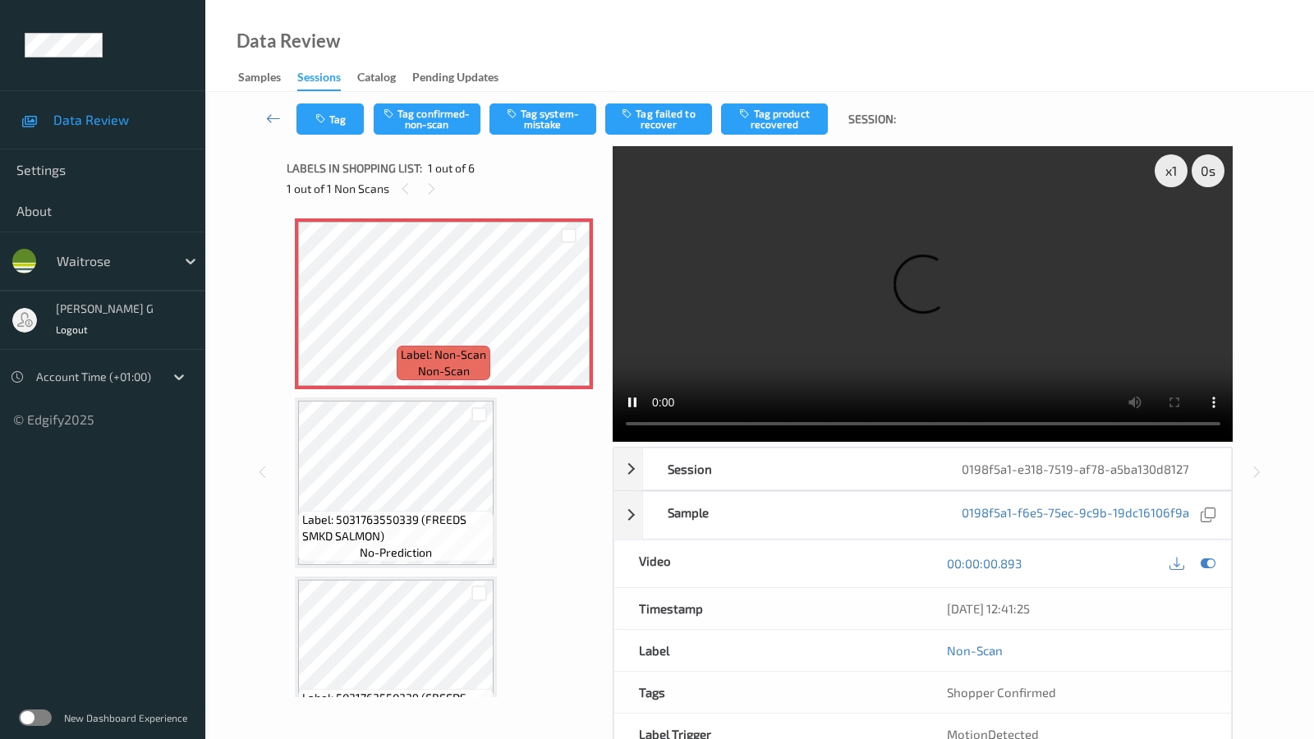
click at [613, 442] on video at bounding box center [923, 294] width 621 height 296
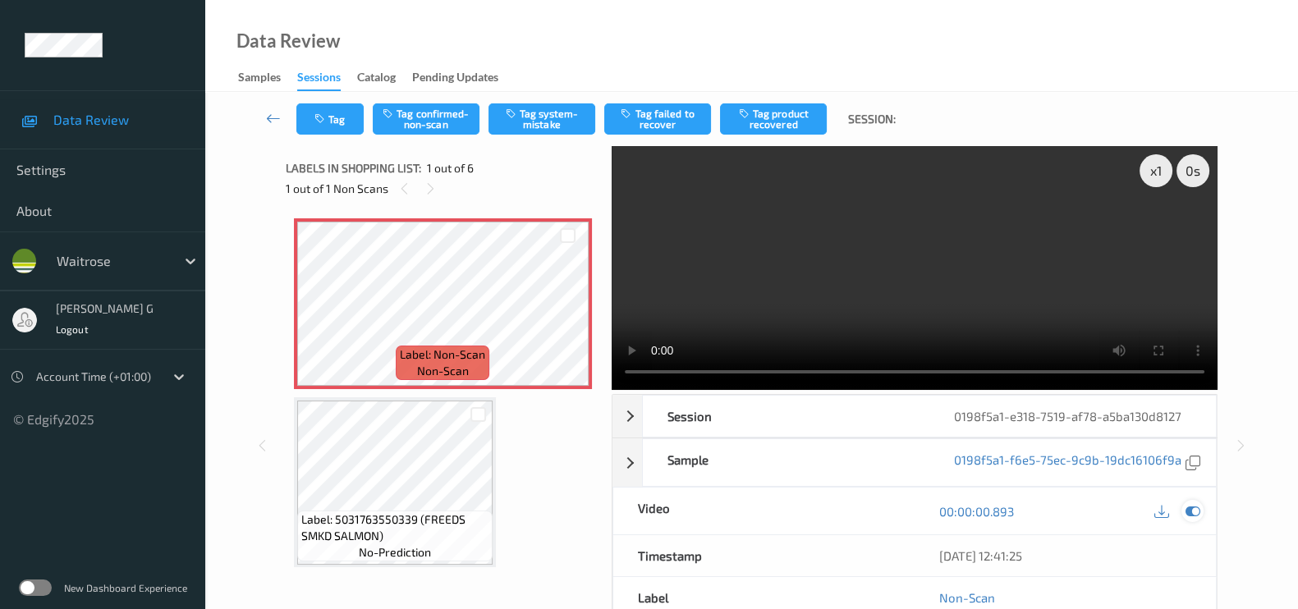
click at [1186, 507] on icon at bounding box center [1193, 511] width 15 height 15
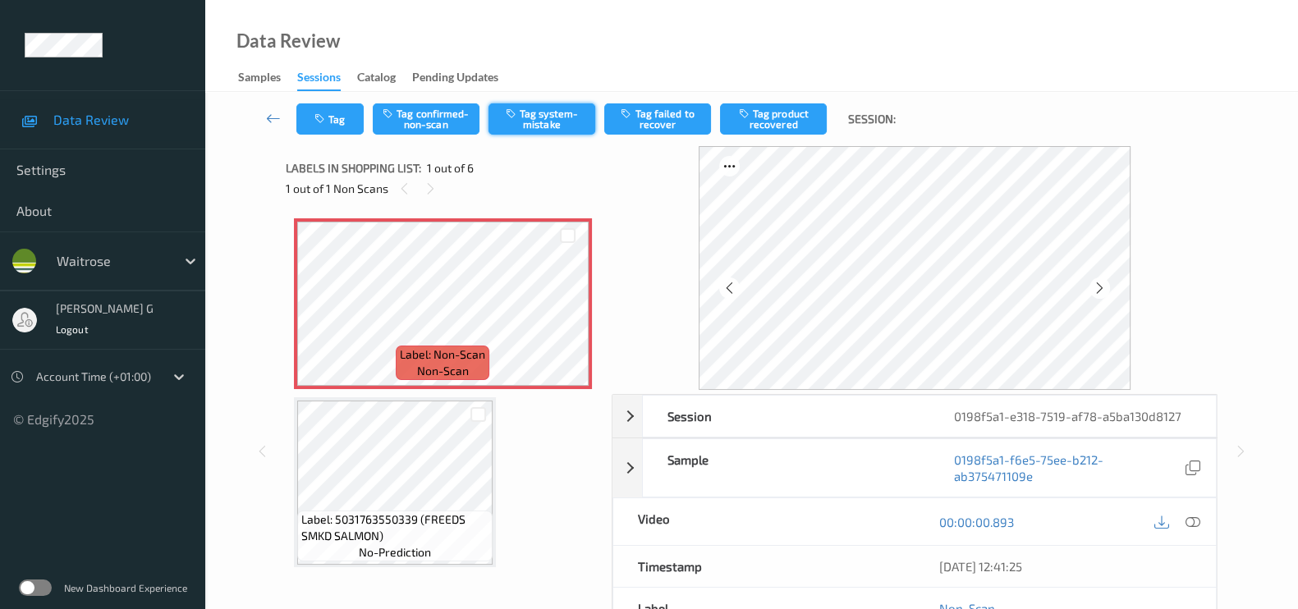
click at [540, 110] on button "Tag system-mistake" at bounding box center [542, 118] width 107 height 31
click at [337, 119] on button "Tag" at bounding box center [329, 118] width 67 height 31
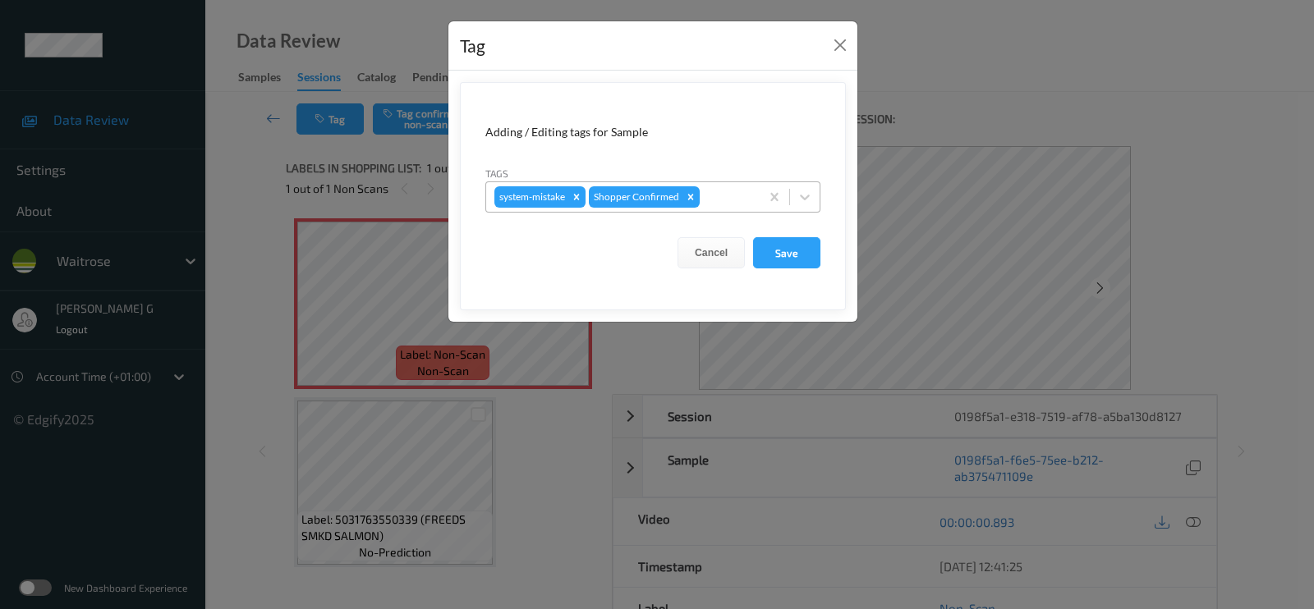
click at [722, 197] on div at bounding box center [727, 197] width 48 height 20
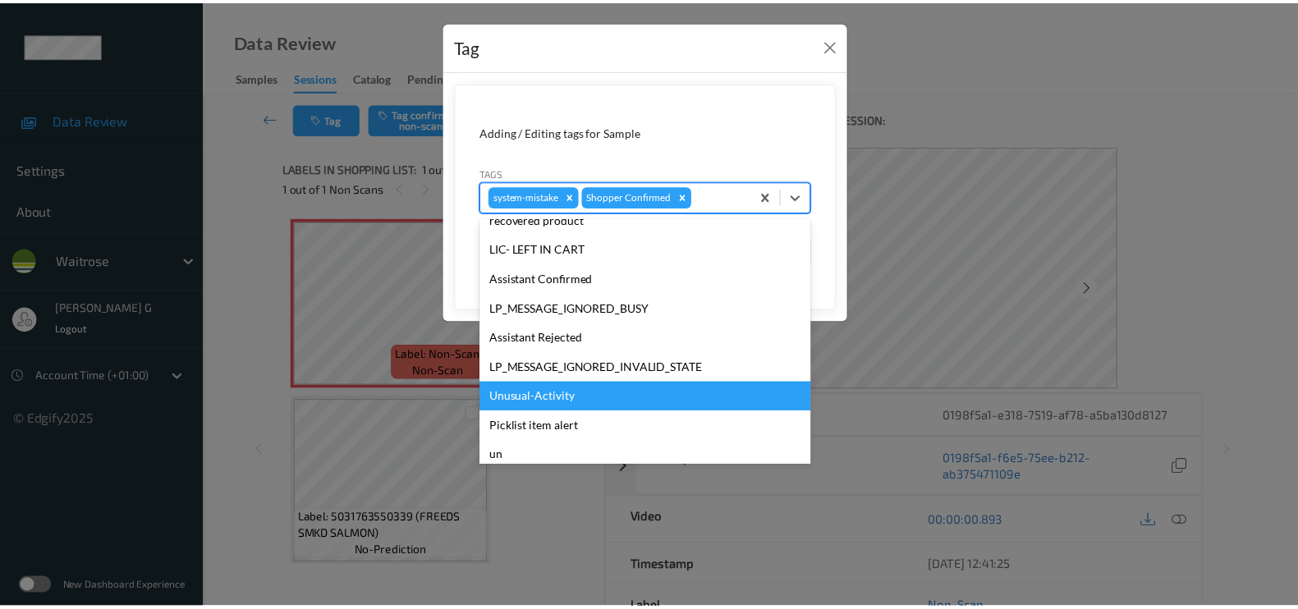
scroll to position [351, 0]
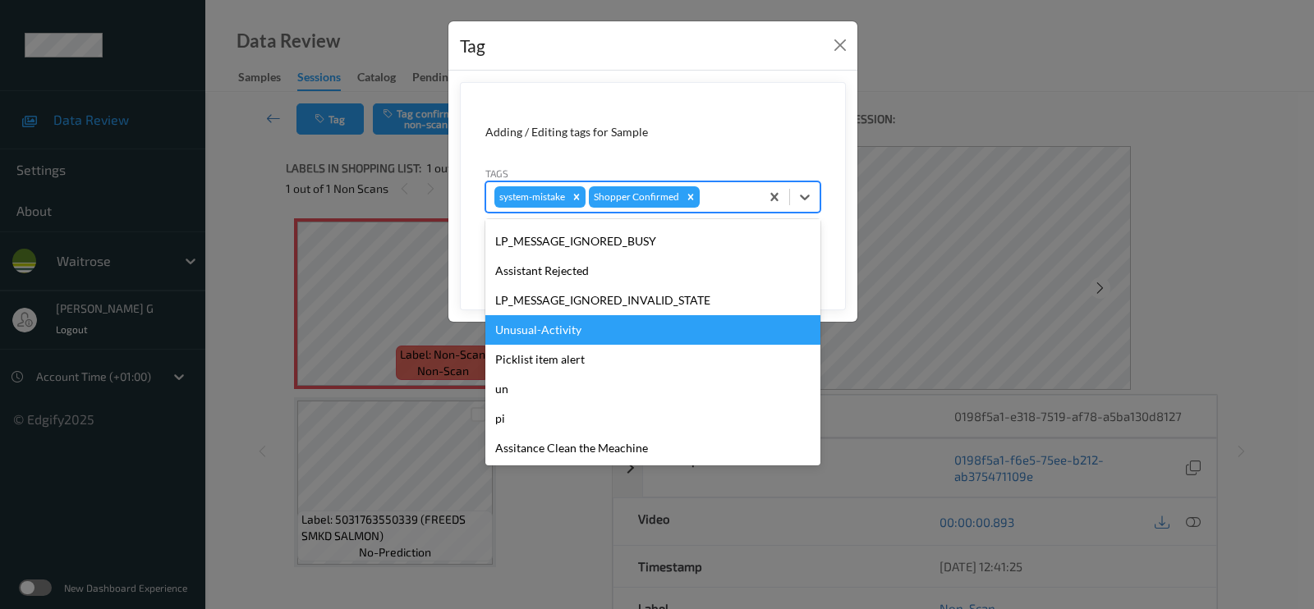
click at [545, 338] on div "Unusual-Activity" at bounding box center [652, 330] width 335 height 30
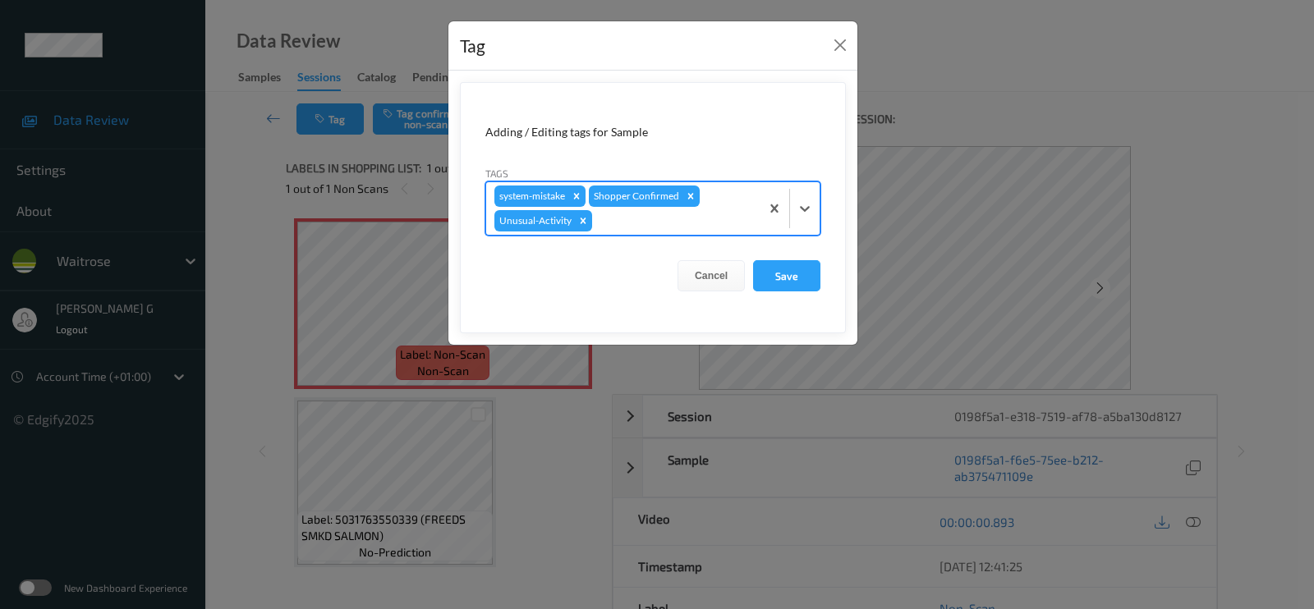
click at [1058, 92] on div "Tag Adding / Editing tags for Sample Tags option Unusual-Activity, selected. Se…" at bounding box center [657, 304] width 1314 height 609
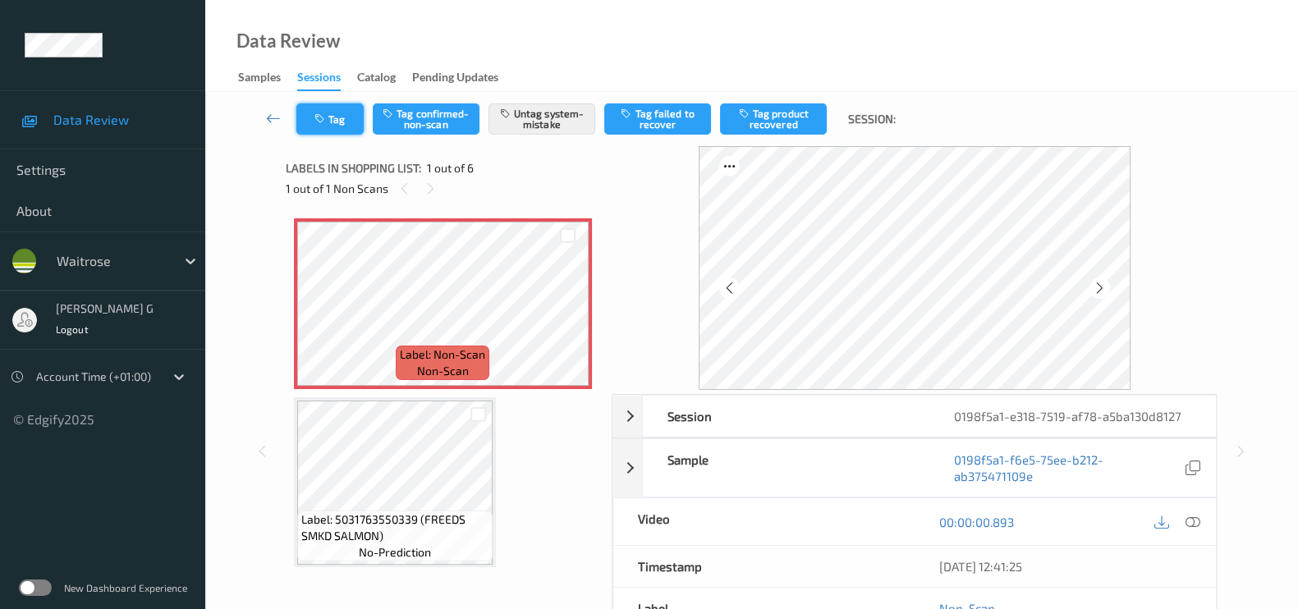
click at [344, 114] on button "Tag" at bounding box center [329, 118] width 67 height 31
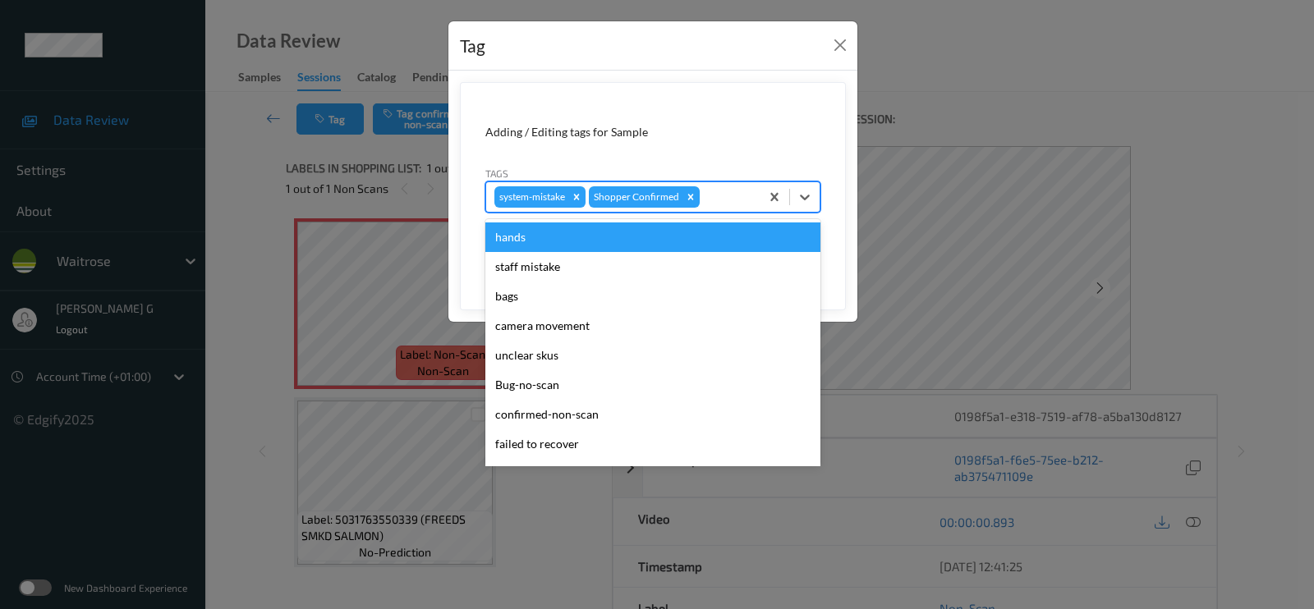
click at [718, 200] on div at bounding box center [727, 197] width 48 height 20
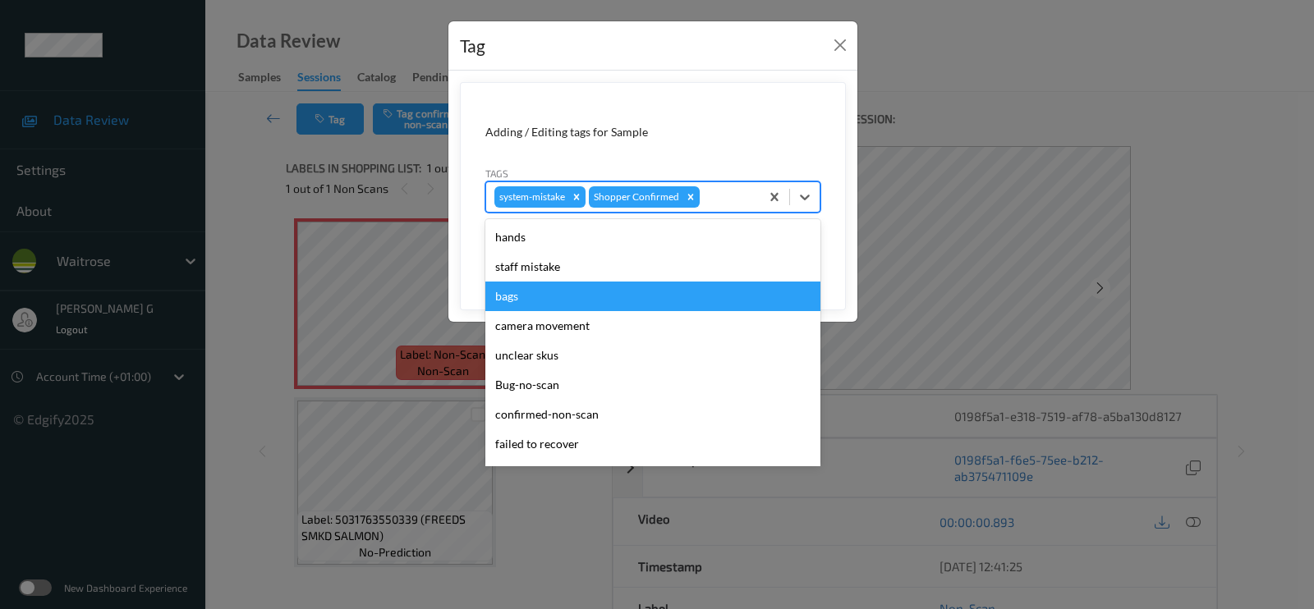
click at [511, 300] on div "bags" at bounding box center [652, 297] width 335 height 30
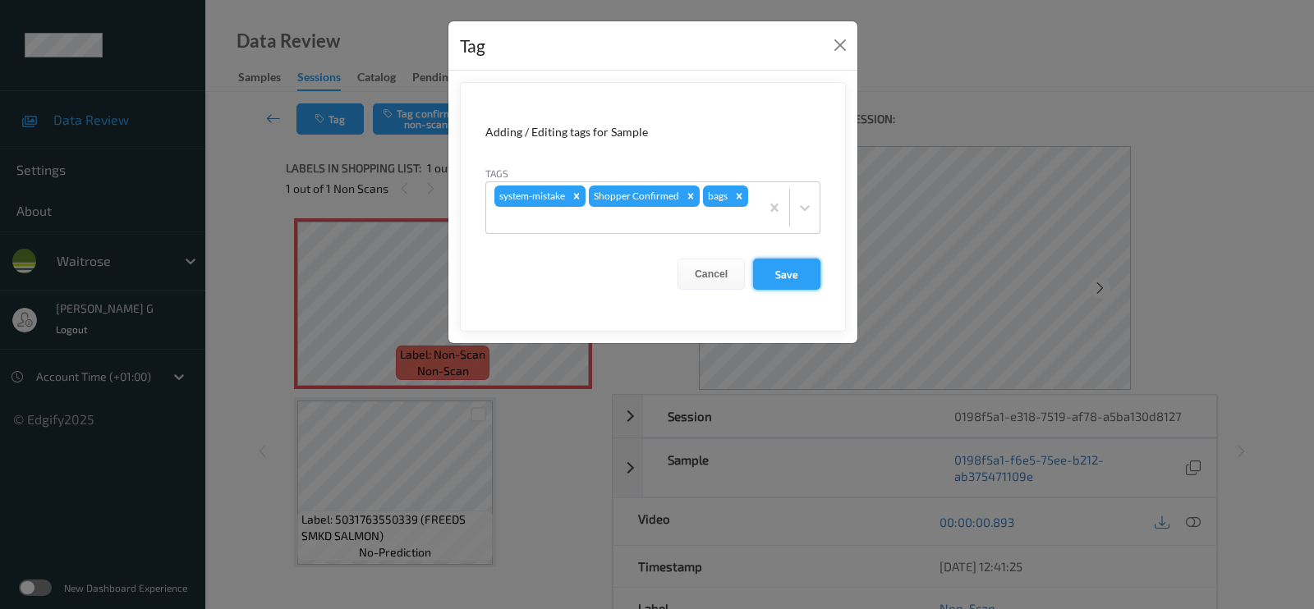
click at [787, 267] on button "Save" at bounding box center [786, 274] width 67 height 31
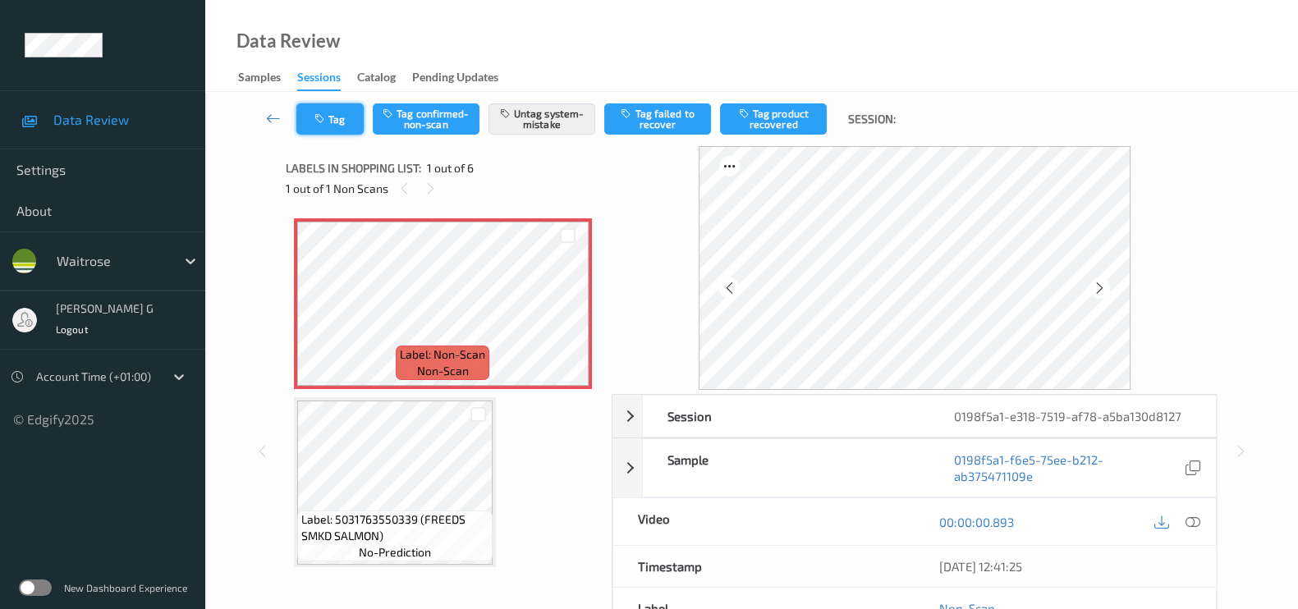
click at [341, 112] on button "Tag" at bounding box center [329, 118] width 67 height 31
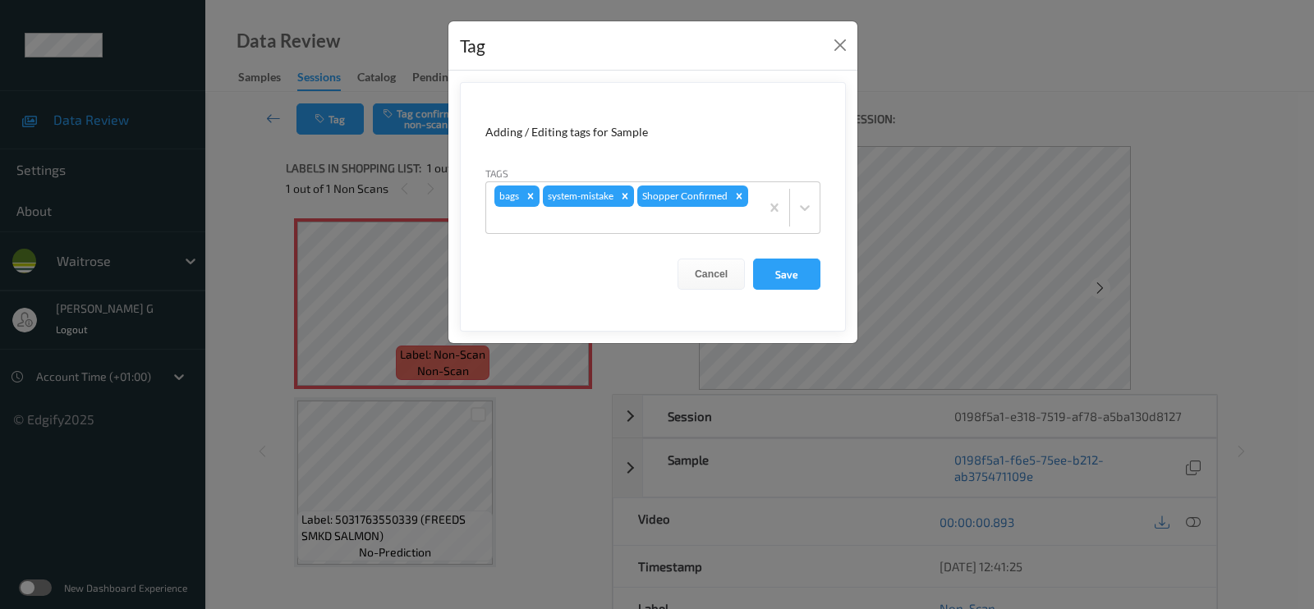
click at [268, 192] on div "Tag Adding / Editing tags for Sample Tags bags system-mistake Shopper Confirmed…" at bounding box center [657, 304] width 1314 height 609
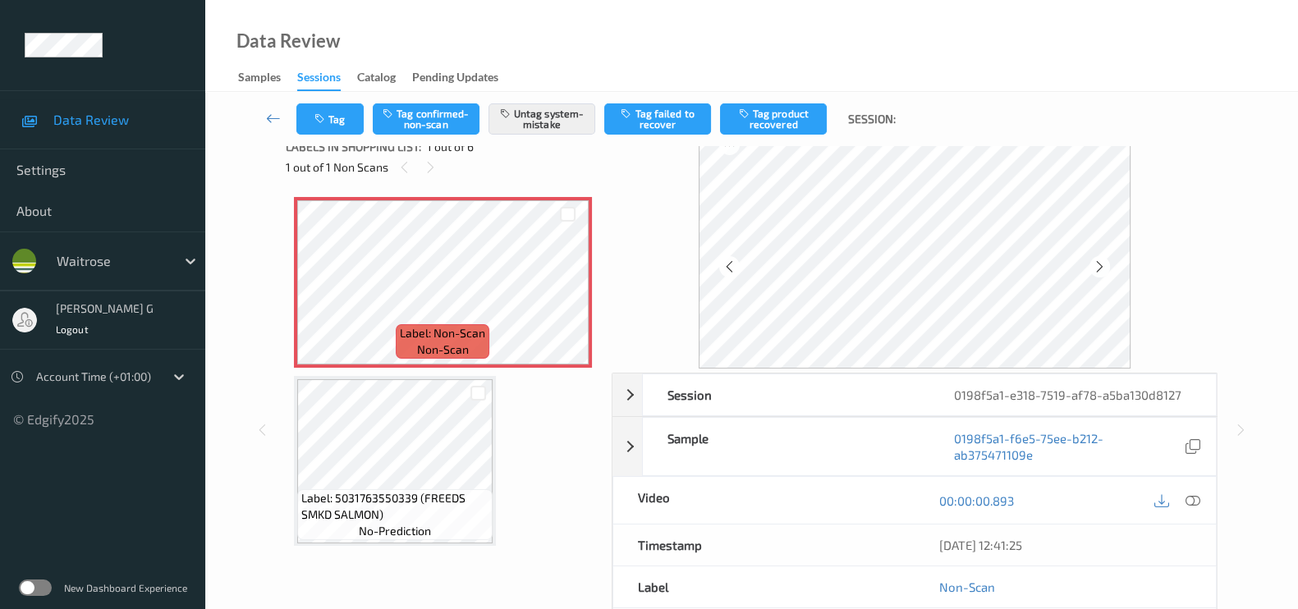
scroll to position [0, 0]
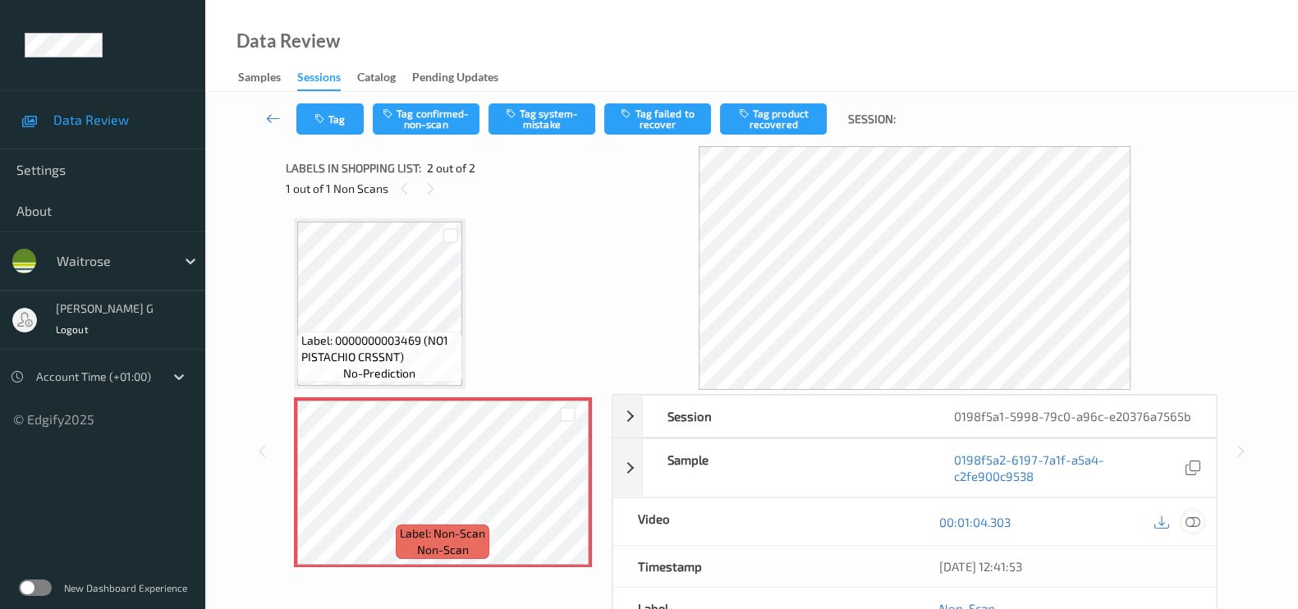
click at [1195, 530] on icon at bounding box center [1193, 522] width 15 height 15
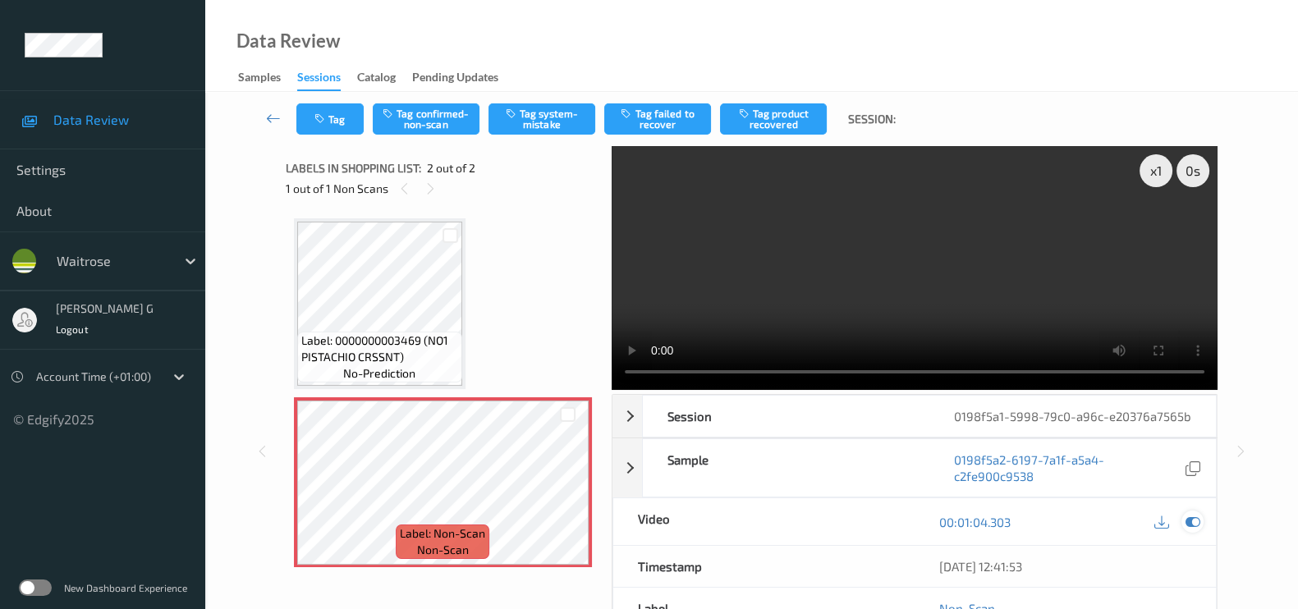
click at [1182, 533] on div at bounding box center [1193, 522] width 22 height 22
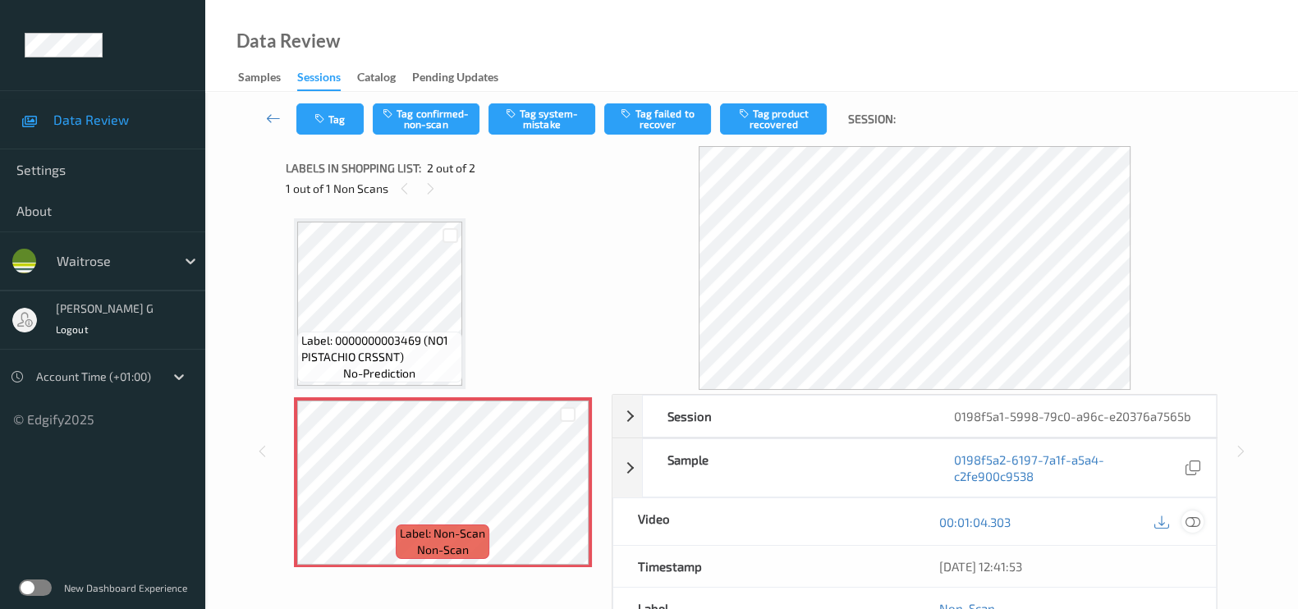
click at [1187, 530] on icon at bounding box center [1193, 522] width 15 height 15
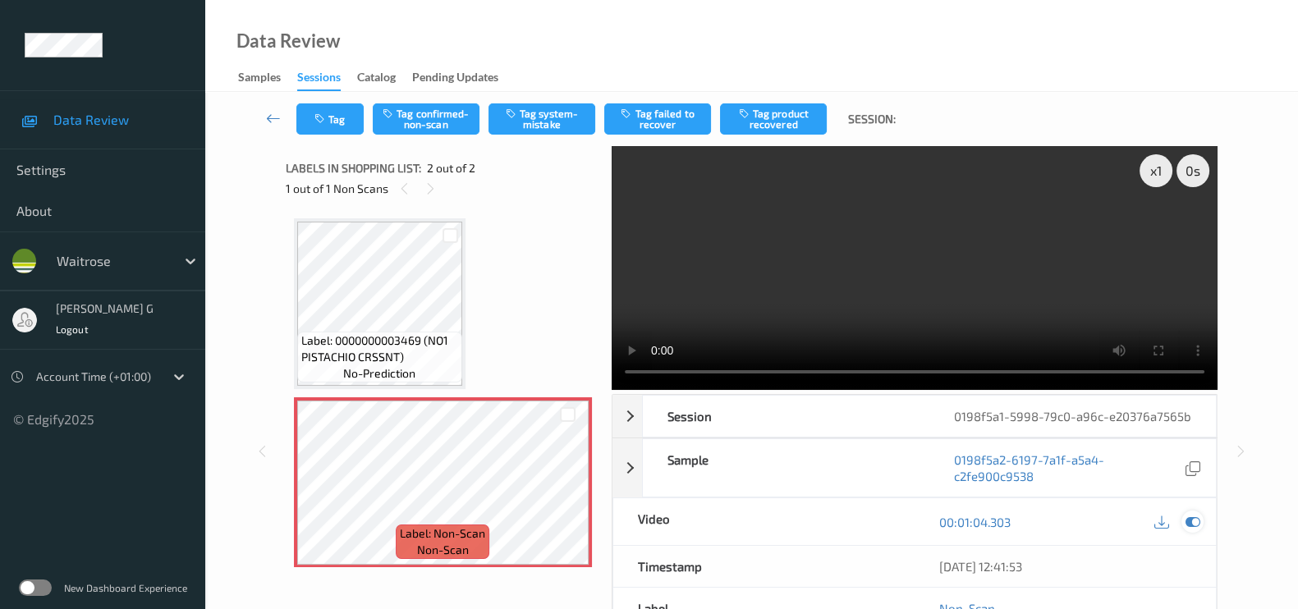
click at [1191, 530] on icon at bounding box center [1193, 522] width 15 height 15
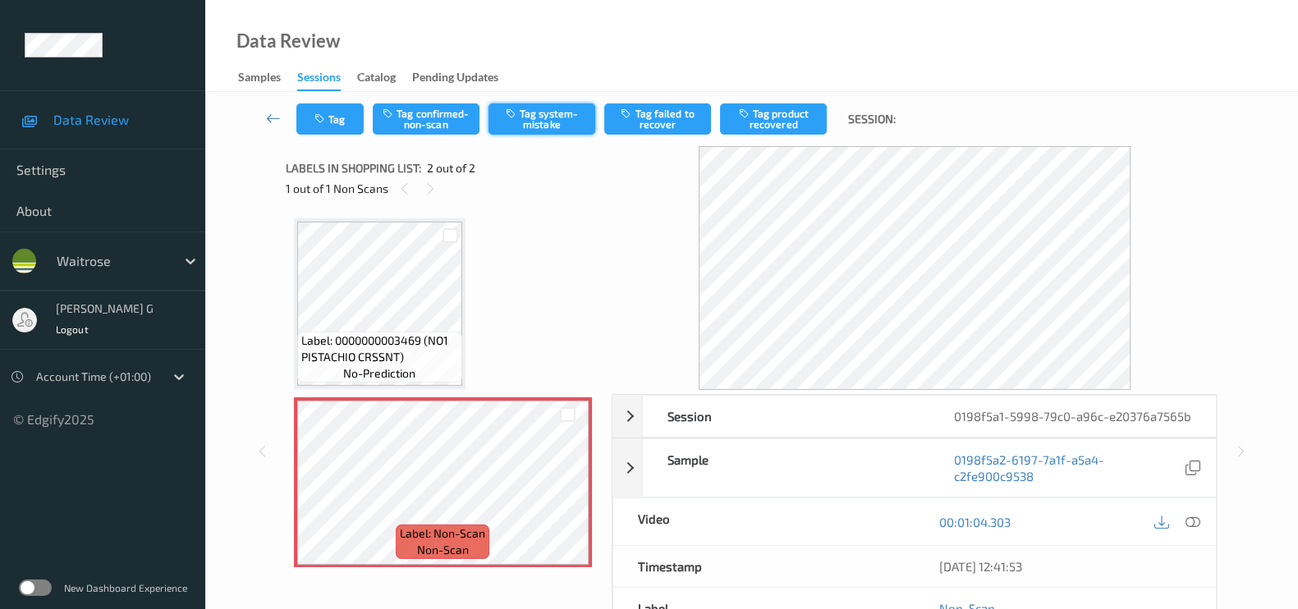
click at [548, 122] on button "Tag system-mistake" at bounding box center [542, 118] width 107 height 31
click at [321, 116] on icon "button" at bounding box center [321, 118] width 14 height 11
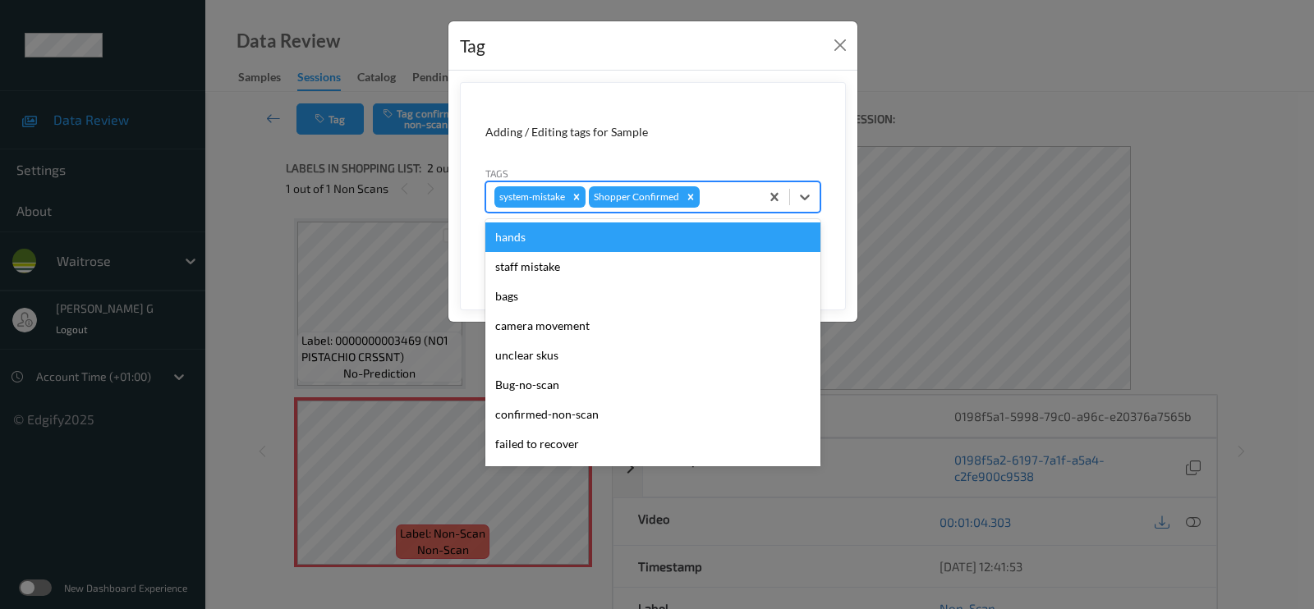
click at [718, 196] on div at bounding box center [727, 197] width 48 height 20
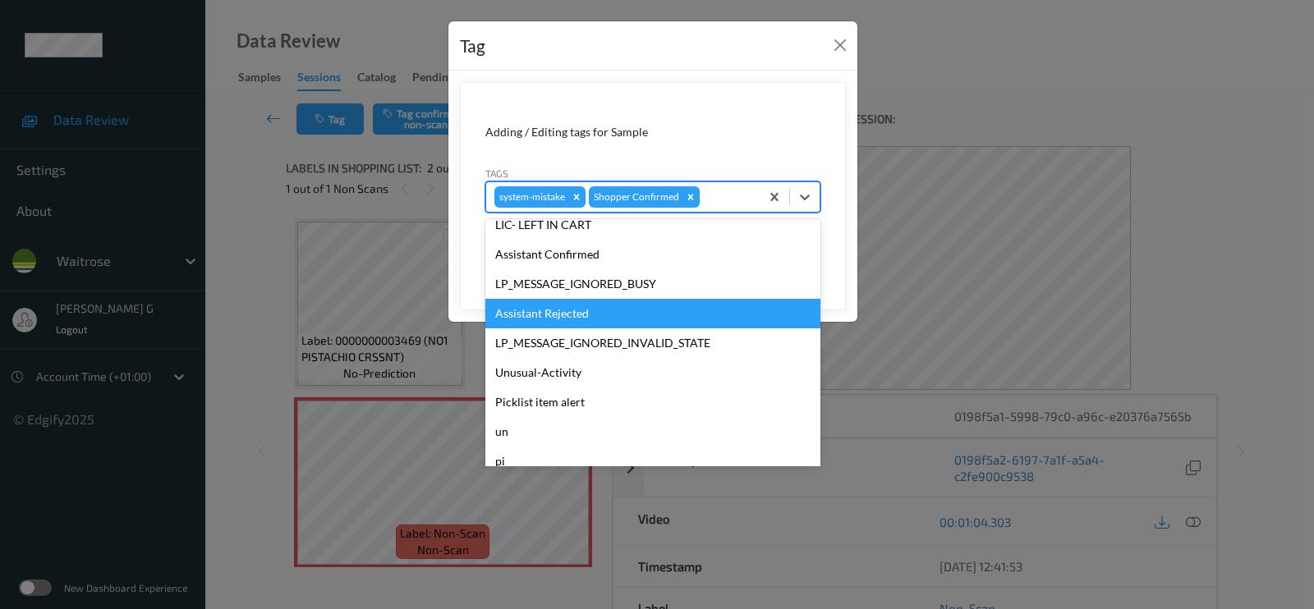
scroll to position [351, 0]
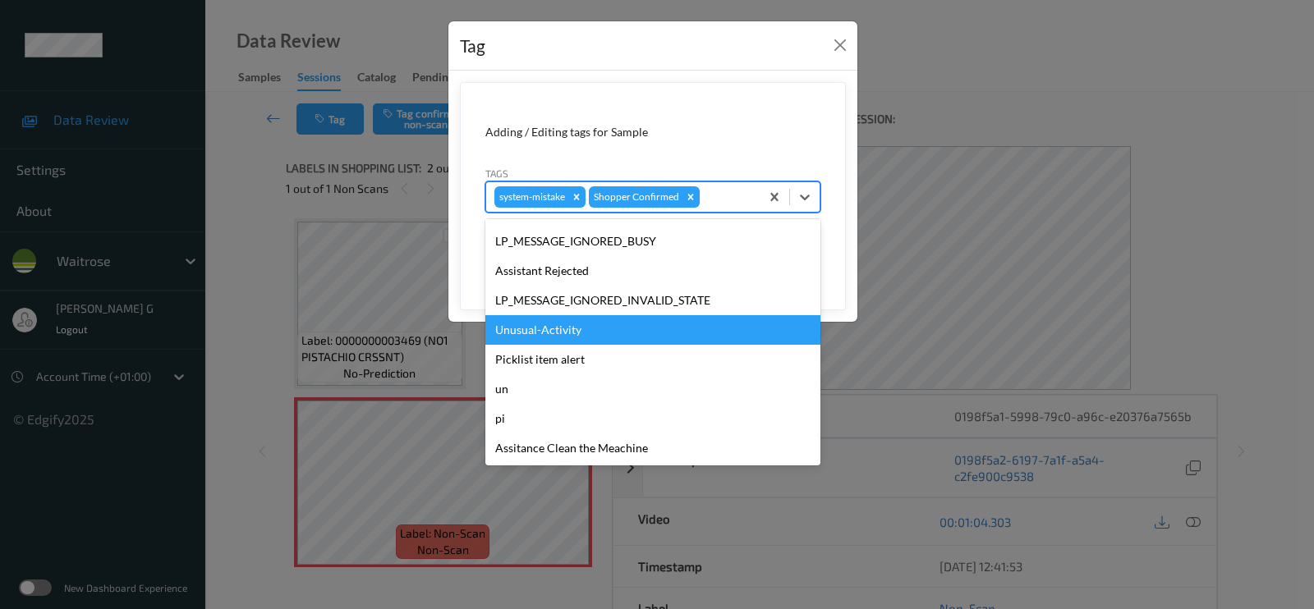
click at [545, 339] on div "Unusual-Activity" at bounding box center [652, 330] width 335 height 30
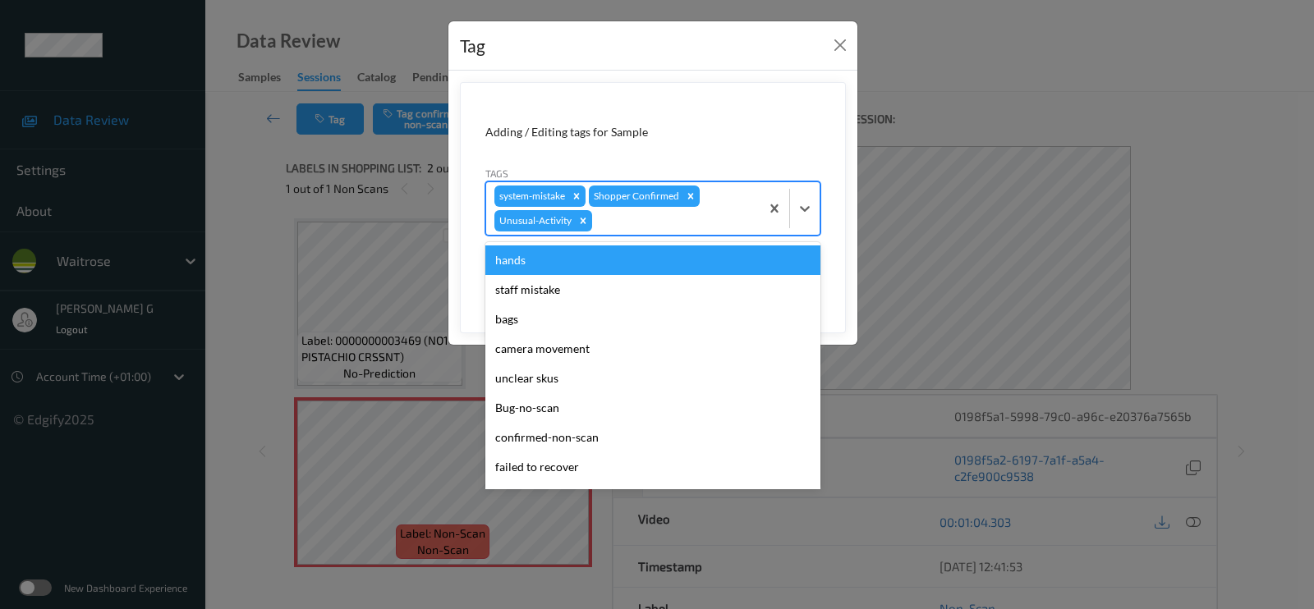
click at [731, 219] on div at bounding box center [673, 221] width 156 height 20
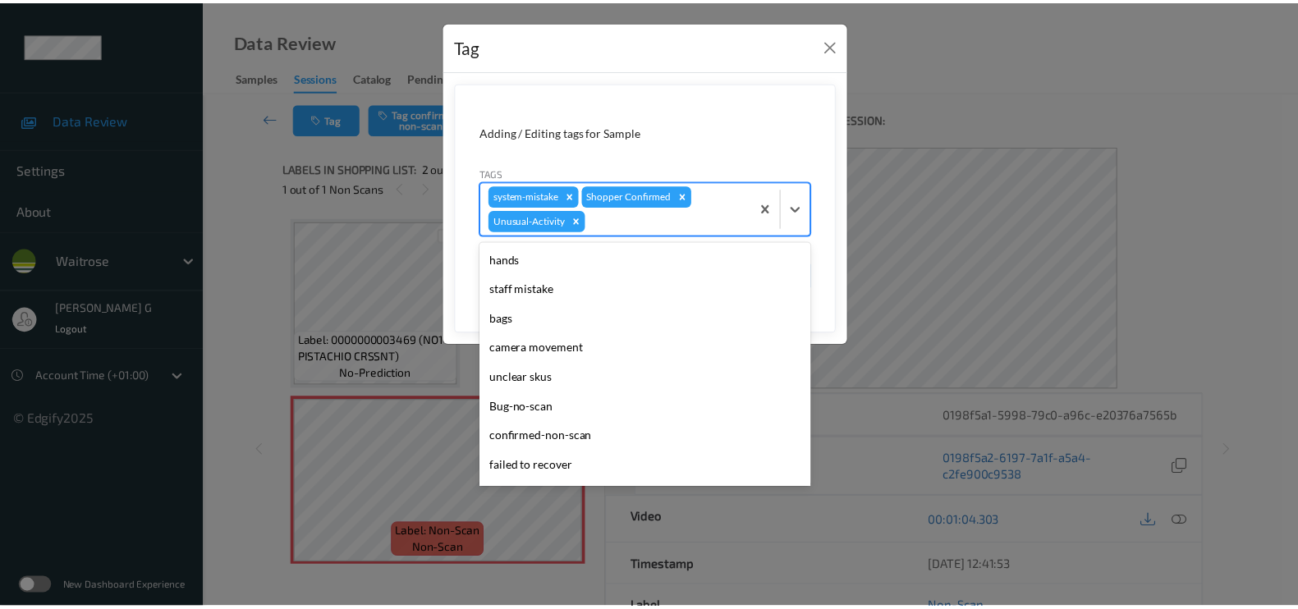
scroll to position [321, 0]
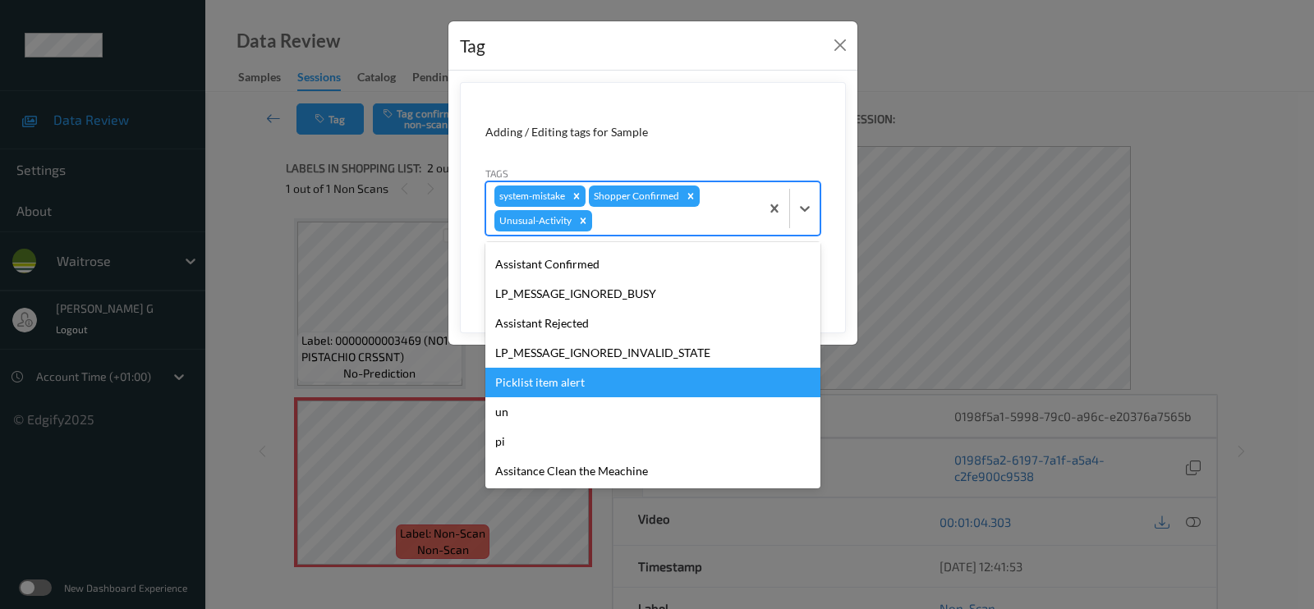
click at [524, 380] on div "Picklist item alert" at bounding box center [652, 383] width 335 height 30
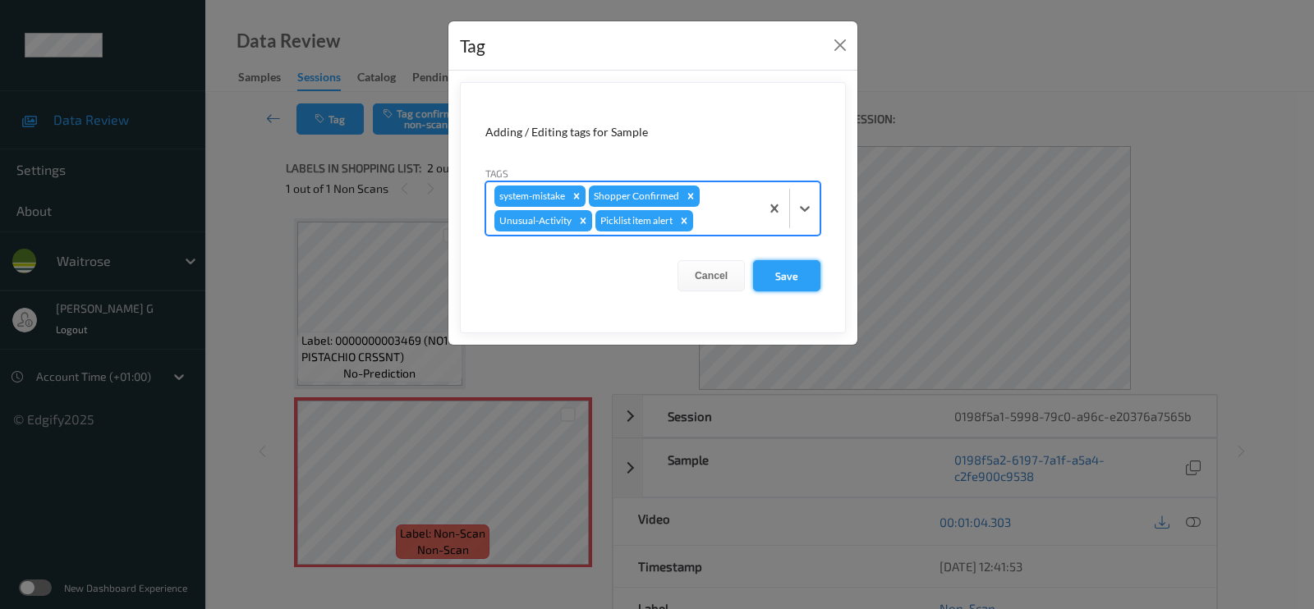
click at [792, 281] on button "Save" at bounding box center [786, 275] width 67 height 31
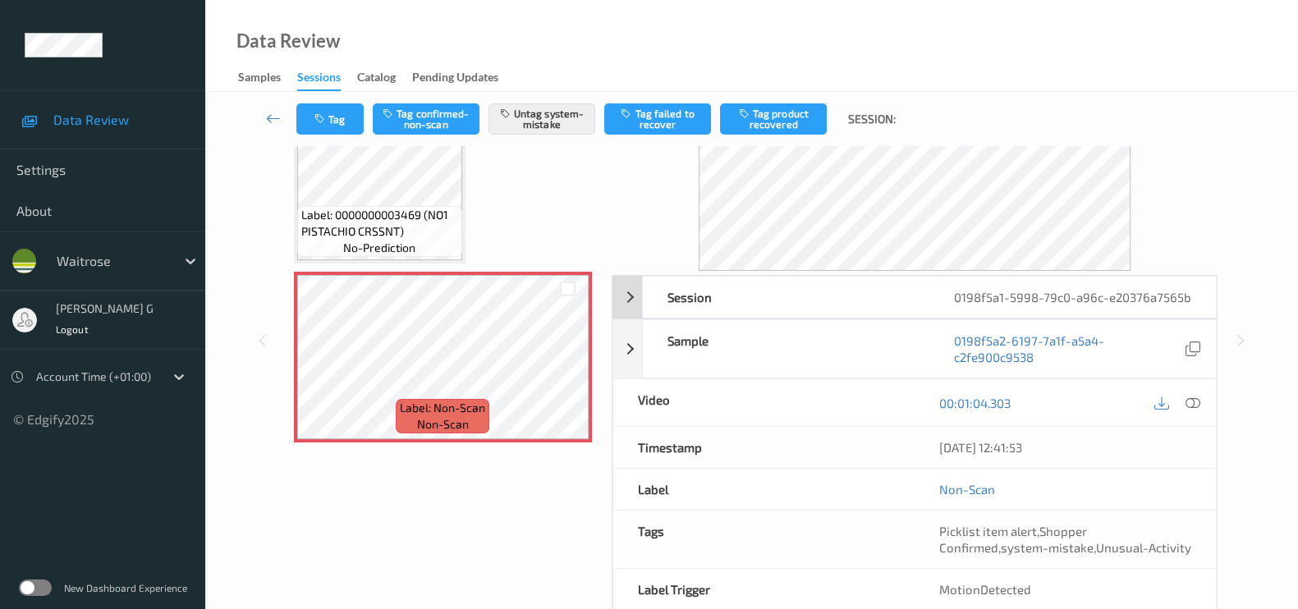
scroll to position [212, 0]
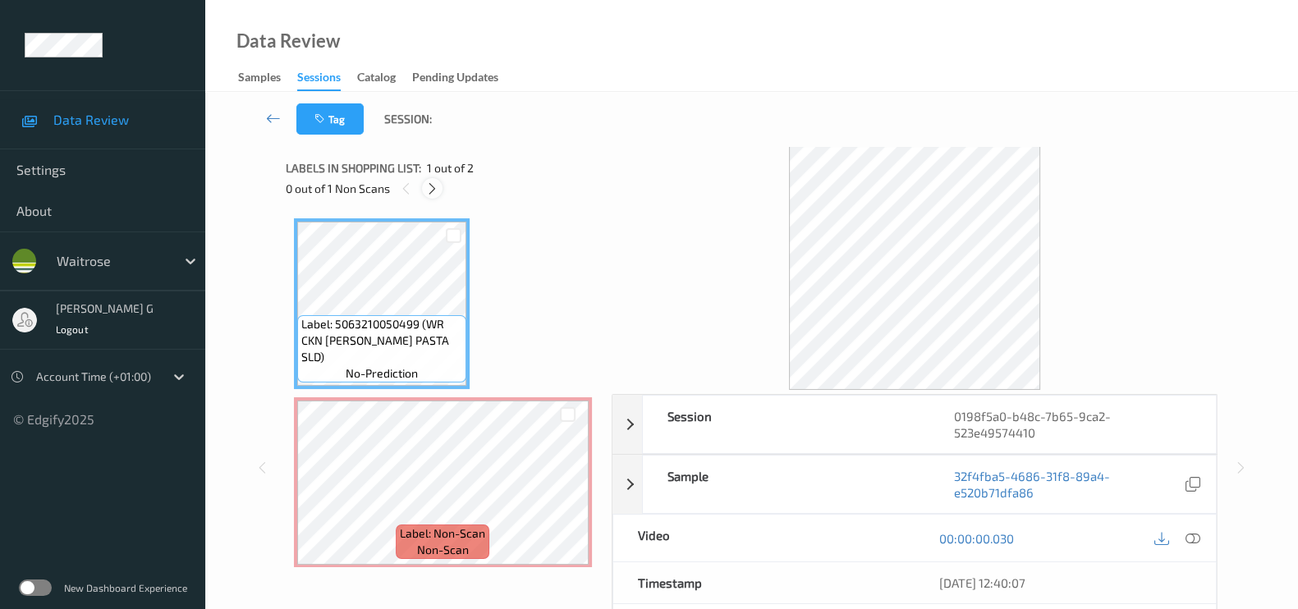
click at [434, 186] on icon at bounding box center [432, 188] width 14 height 15
click at [1197, 534] on icon at bounding box center [1193, 538] width 15 height 15
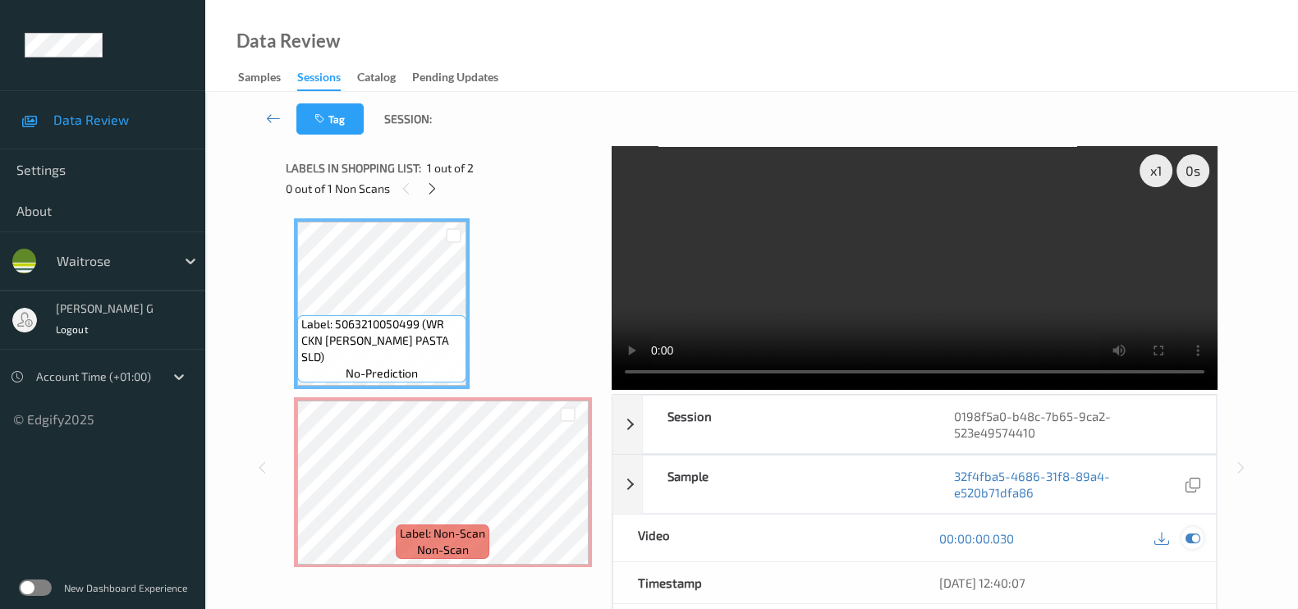
click at [1197, 542] on icon at bounding box center [1193, 538] width 15 height 15
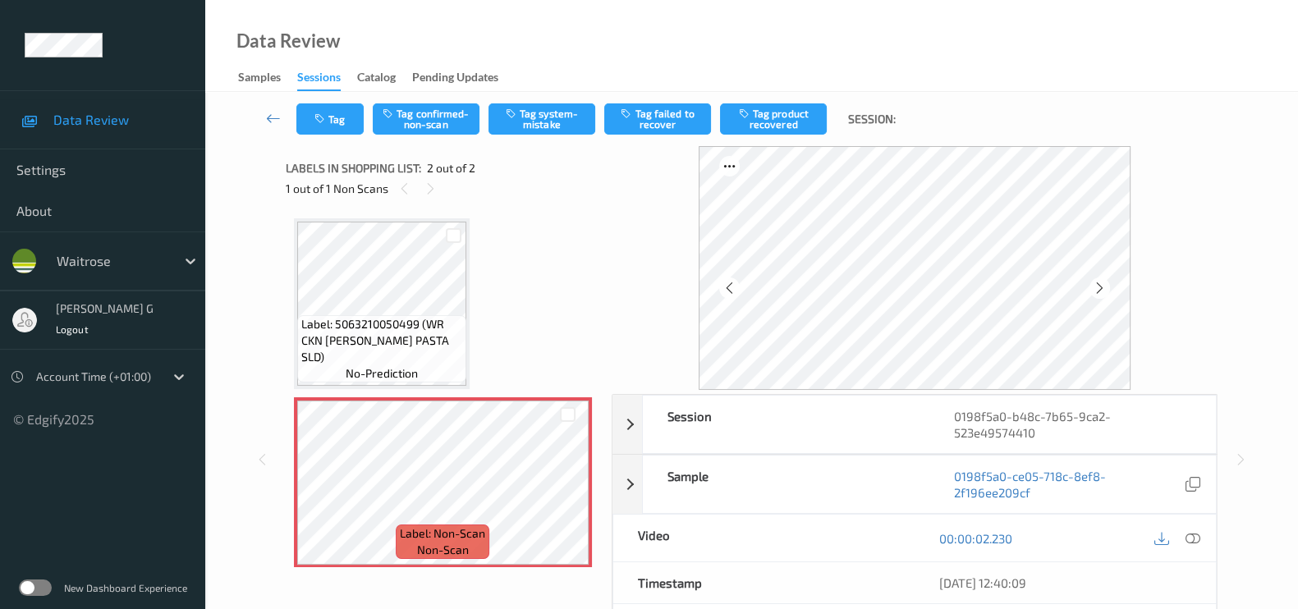
click at [602, 115] on div "Tag Tag confirmed-non-scan Tag system-mistake Tag failed to recover Tag product…" at bounding box center [601, 118] width 611 height 31
click at [571, 117] on button "Tag system-mistake" at bounding box center [542, 118] width 107 height 31
click at [349, 122] on button "Tag" at bounding box center [329, 118] width 67 height 31
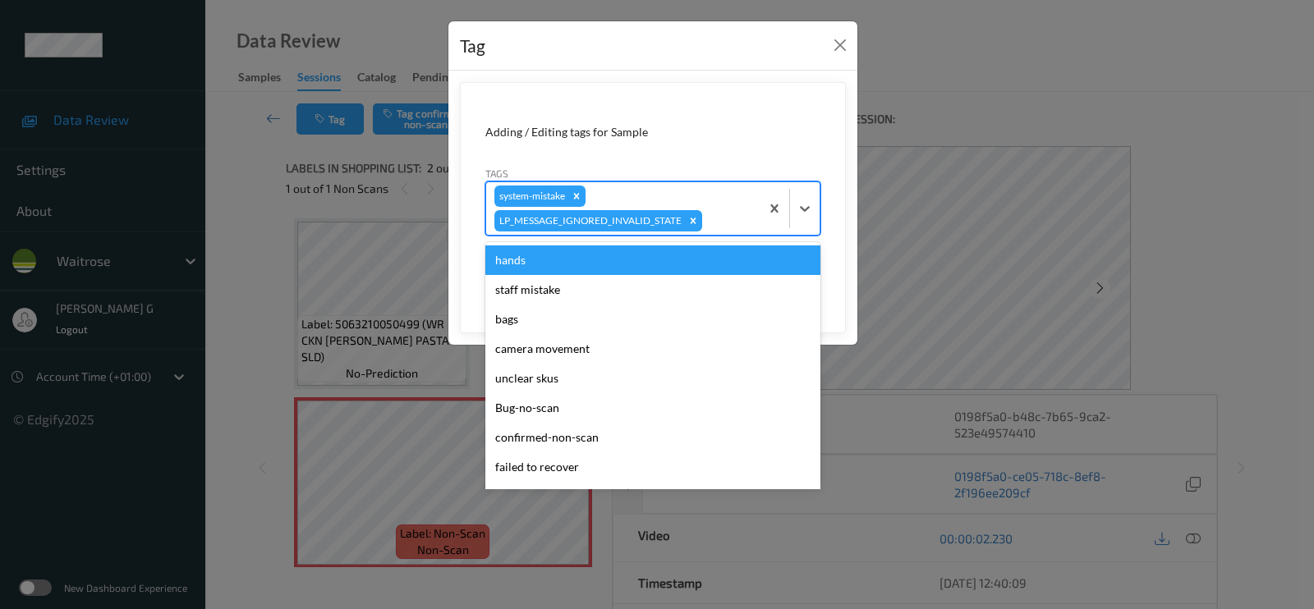
click at [713, 197] on div "system-mistake LP_MESSAGE_IGNORED_INVALID_STATE" at bounding box center [622, 208] width 273 height 53
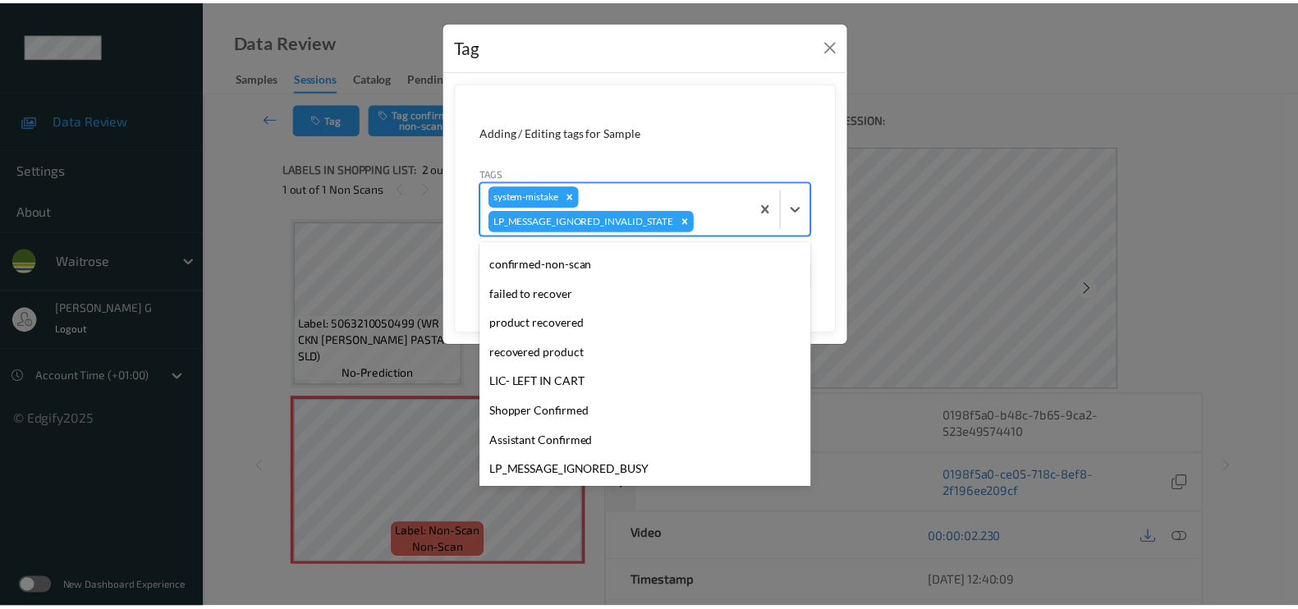
scroll to position [351, 0]
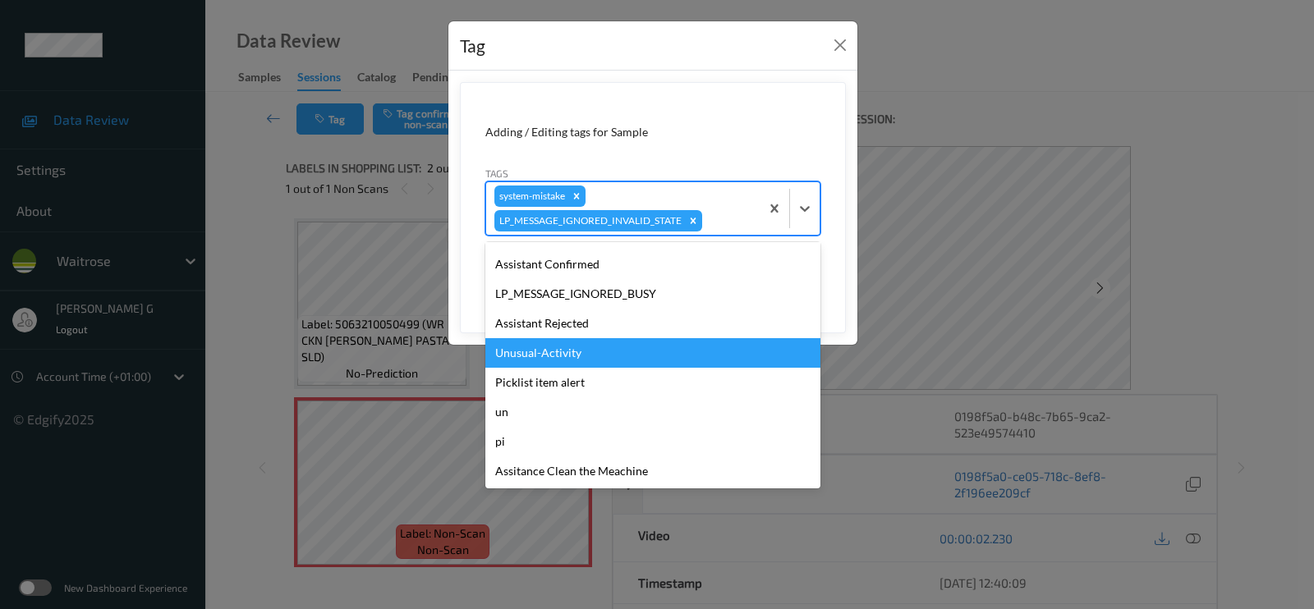
click at [546, 359] on div "Unusual-Activity" at bounding box center [652, 353] width 335 height 30
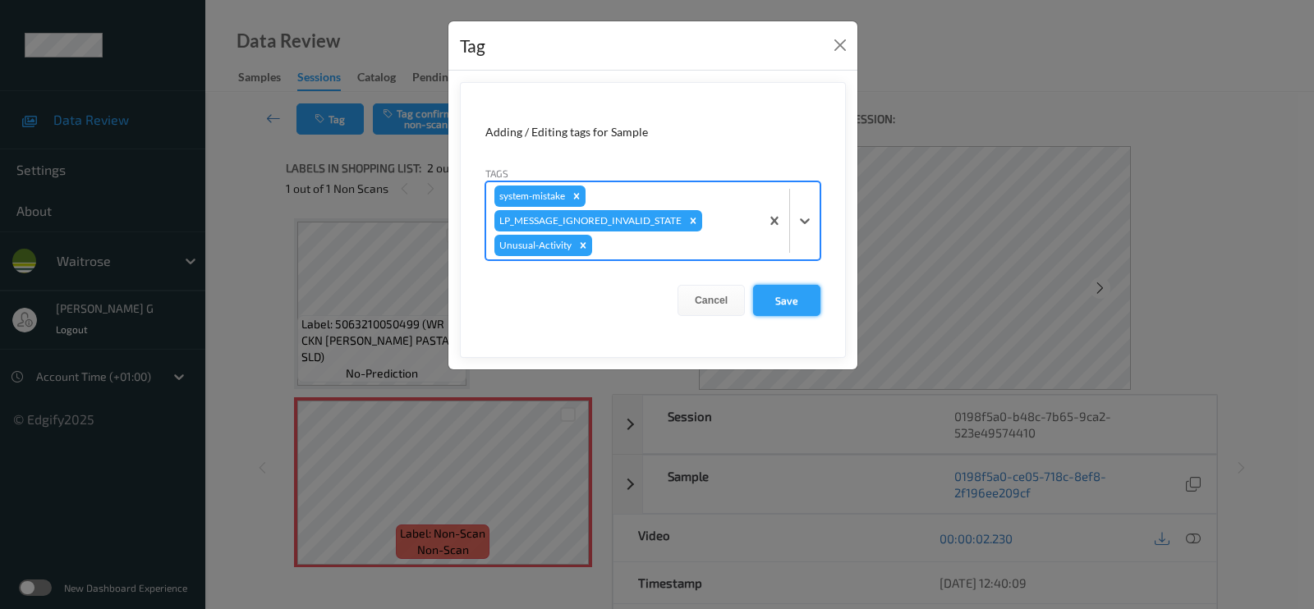
click at [782, 290] on button "Save" at bounding box center [786, 300] width 67 height 31
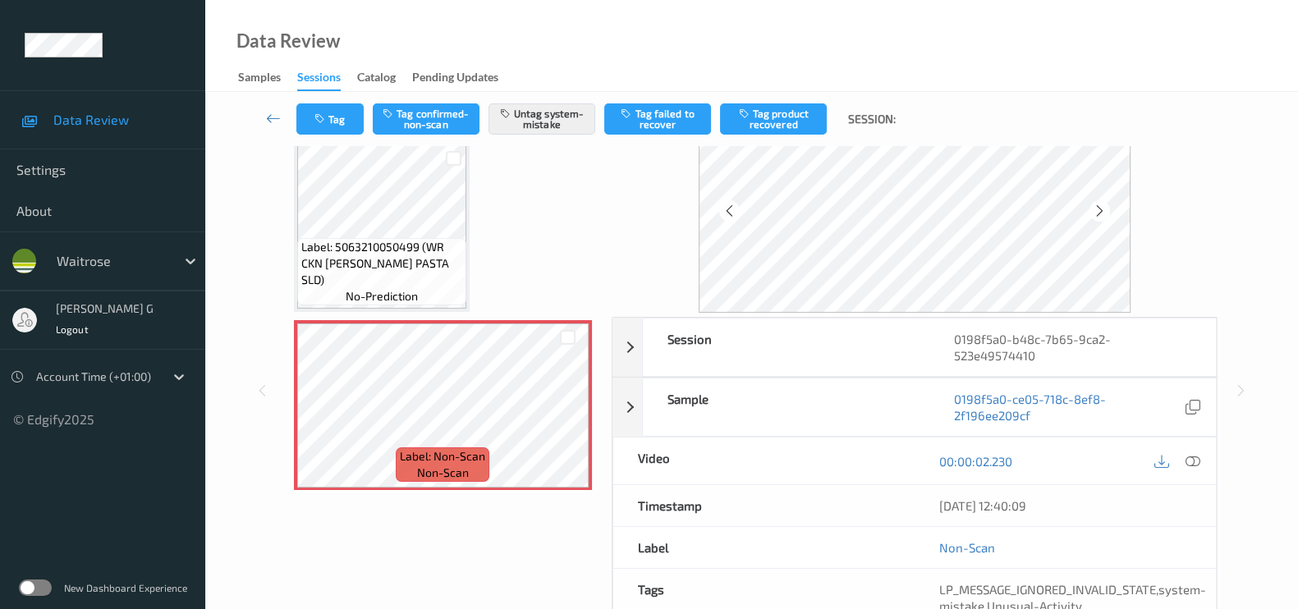
scroll to position [0, 0]
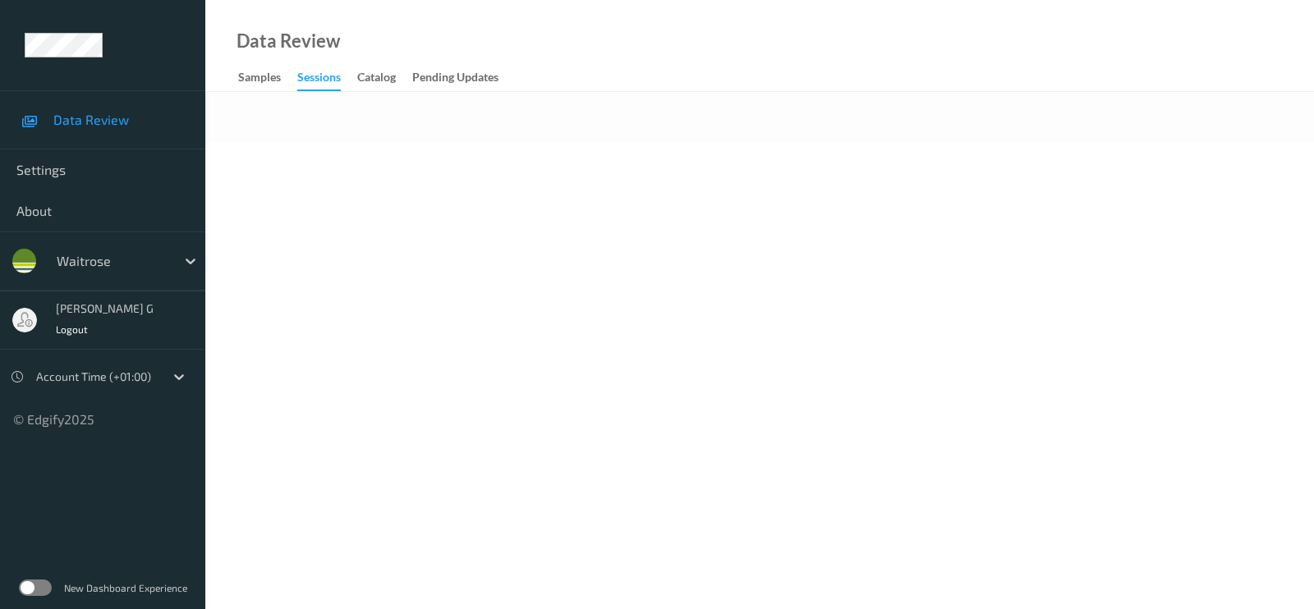
click at [710, 109] on div at bounding box center [759, 117] width 1108 height 50
click at [554, 121] on div at bounding box center [759, 117] width 1108 height 50
click at [413, 38] on div "Data Review Samples Sessions Catalog Pending Updates" at bounding box center [759, 46] width 1108 height 92
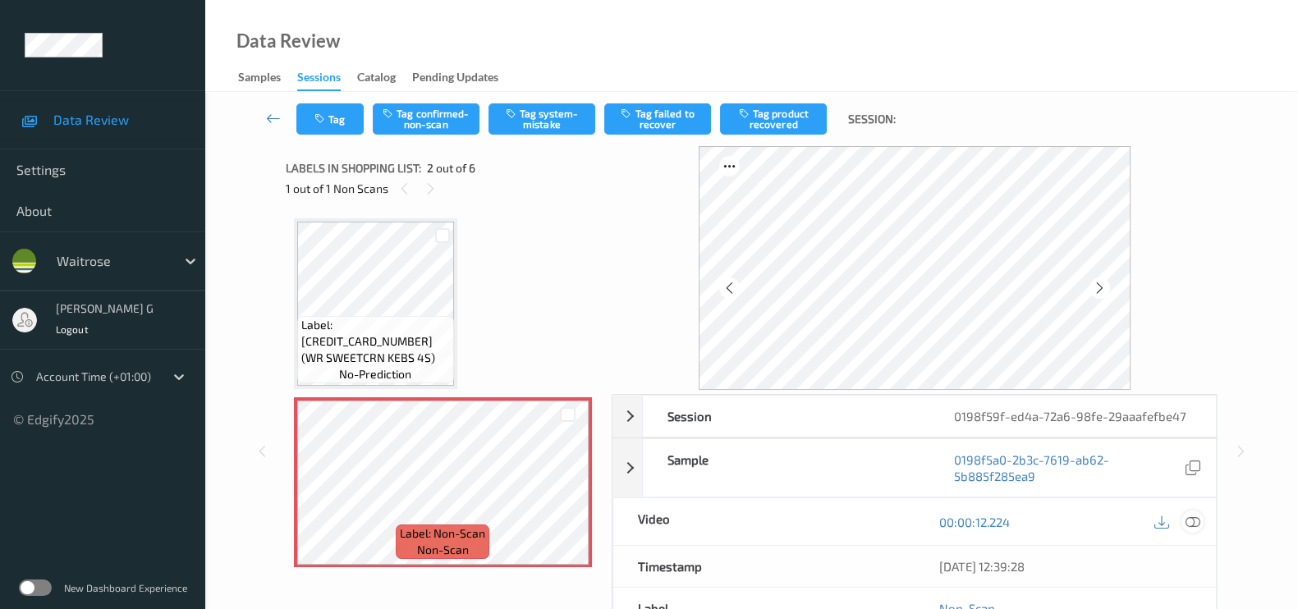
click at [1199, 516] on icon at bounding box center [1193, 522] width 15 height 15
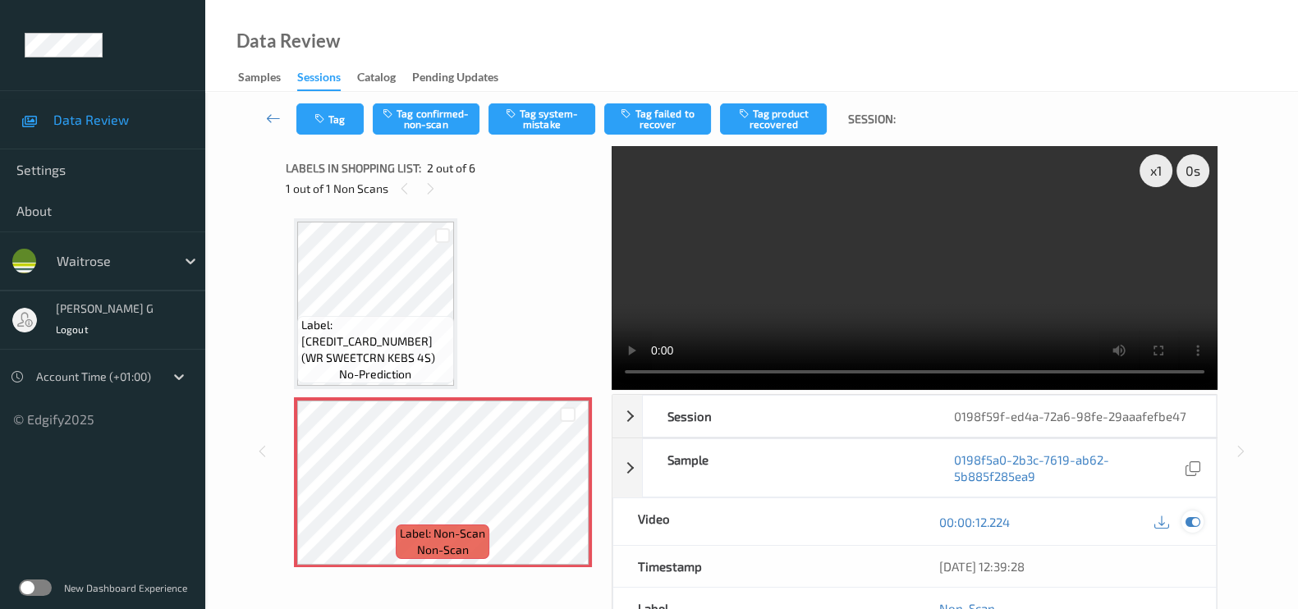
click at [1196, 521] on icon at bounding box center [1193, 522] width 15 height 15
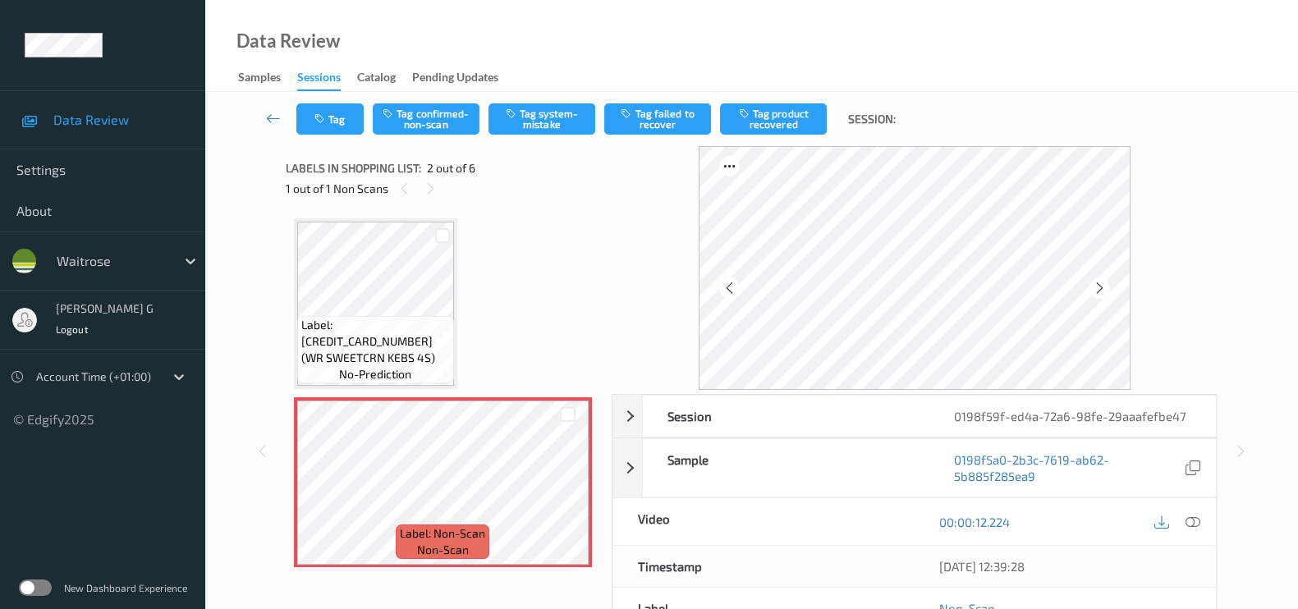
click at [395, 345] on span "Label: [CREDIT_CARD_NUMBER] (WR SWEETCRN KEBS 4S)" at bounding box center [375, 341] width 149 height 49
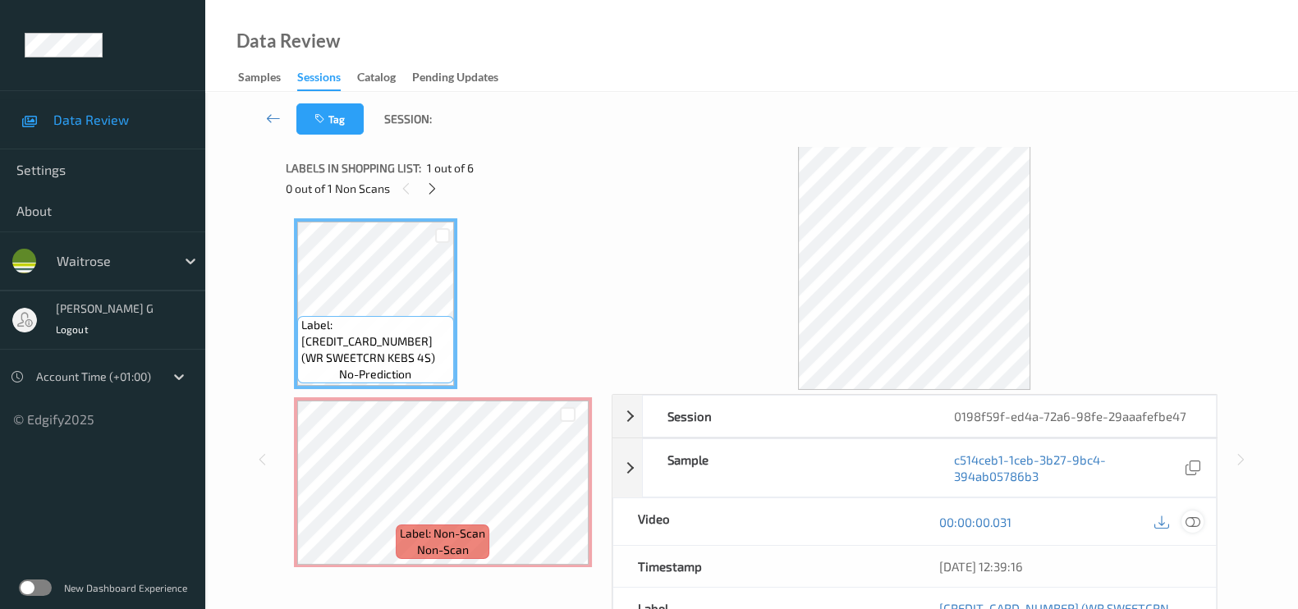
click at [1191, 519] on icon at bounding box center [1193, 522] width 15 height 15
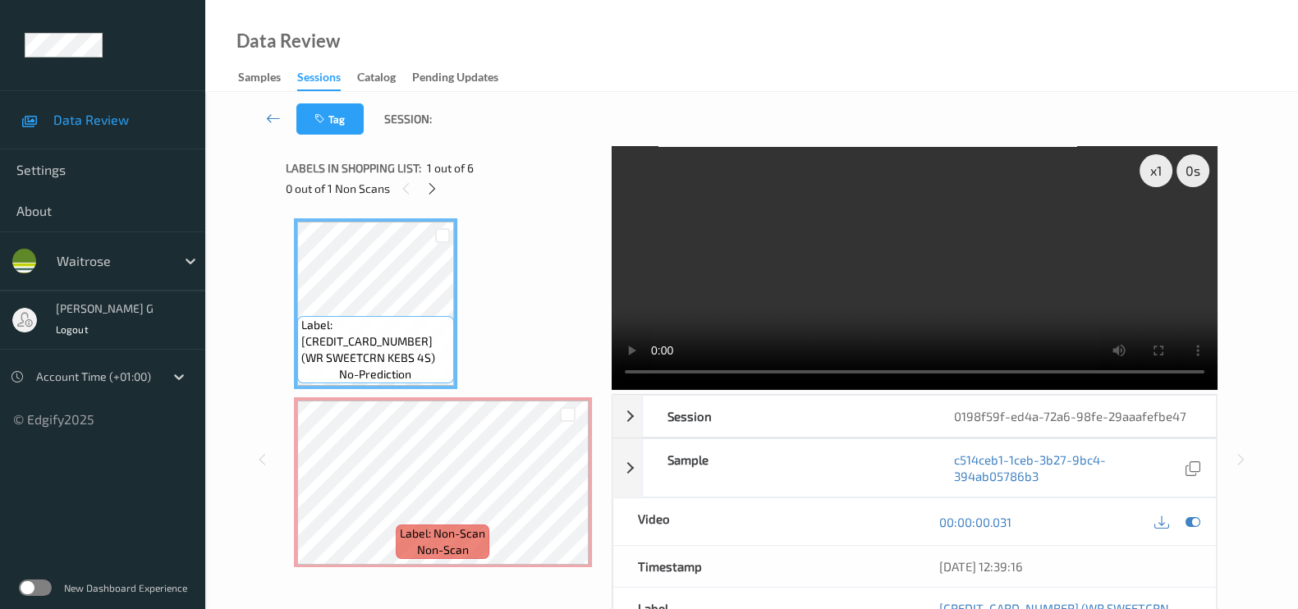
click at [1199, 511] on div at bounding box center [1176, 522] width 53 height 22
click at [1192, 523] on icon at bounding box center [1193, 522] width 15 height 15
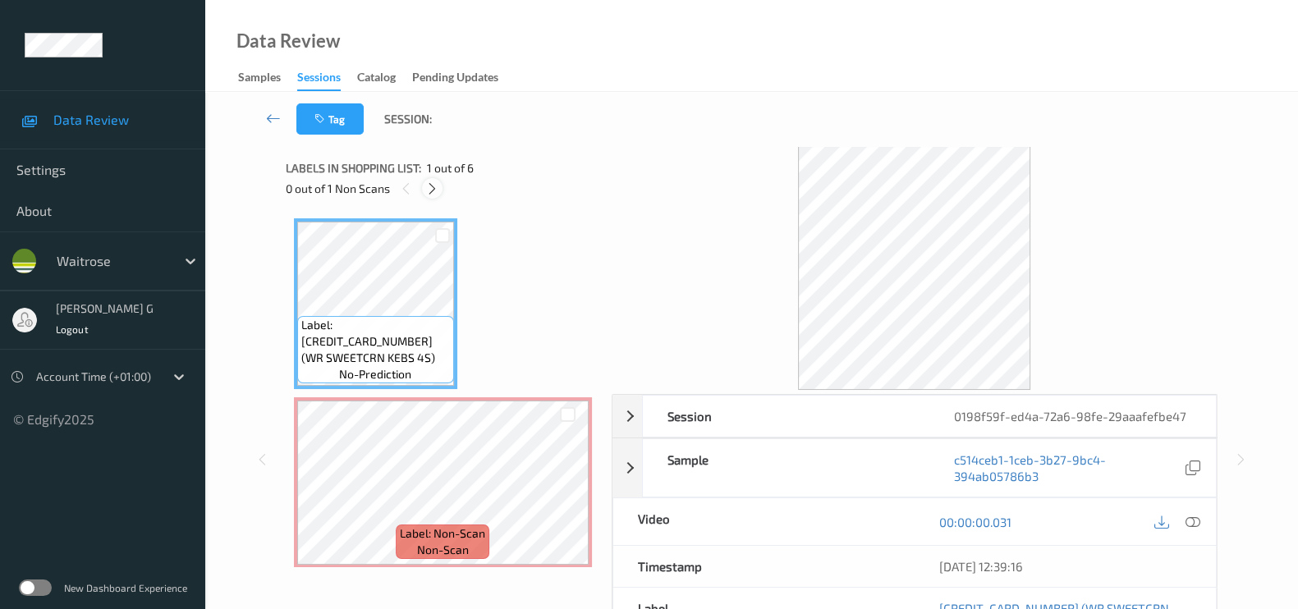
click at [434, 192] on icon at bounding box center [432, 188] width 14 height 15
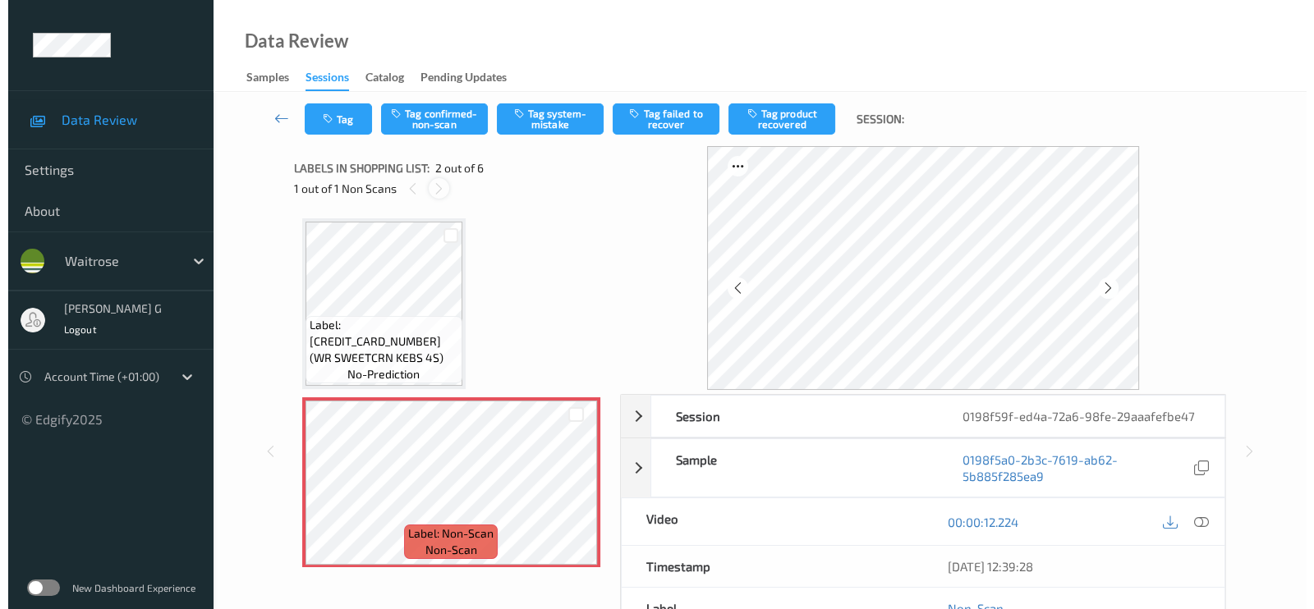
scroll to position [8, 0]
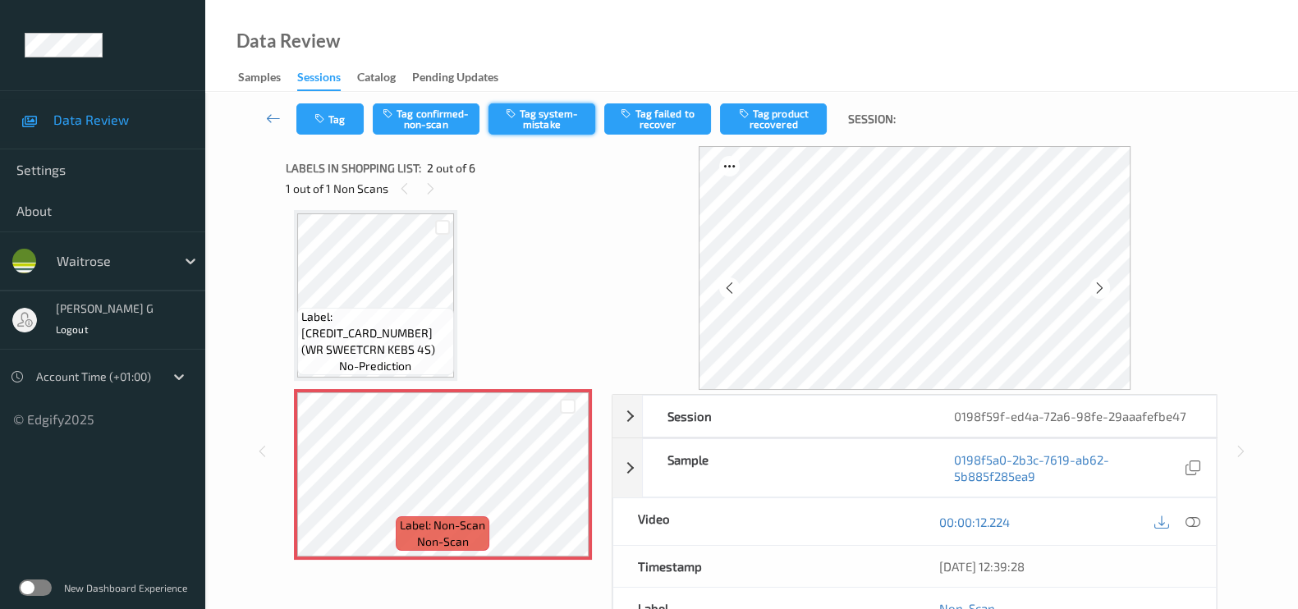
click at [526, 112] on button "Tag system-mistake" at bounding box center [542, 118] width 107 height 31
click at [340, 112] on button "Tag" at bounding box center [329, 118] width 67 height 31
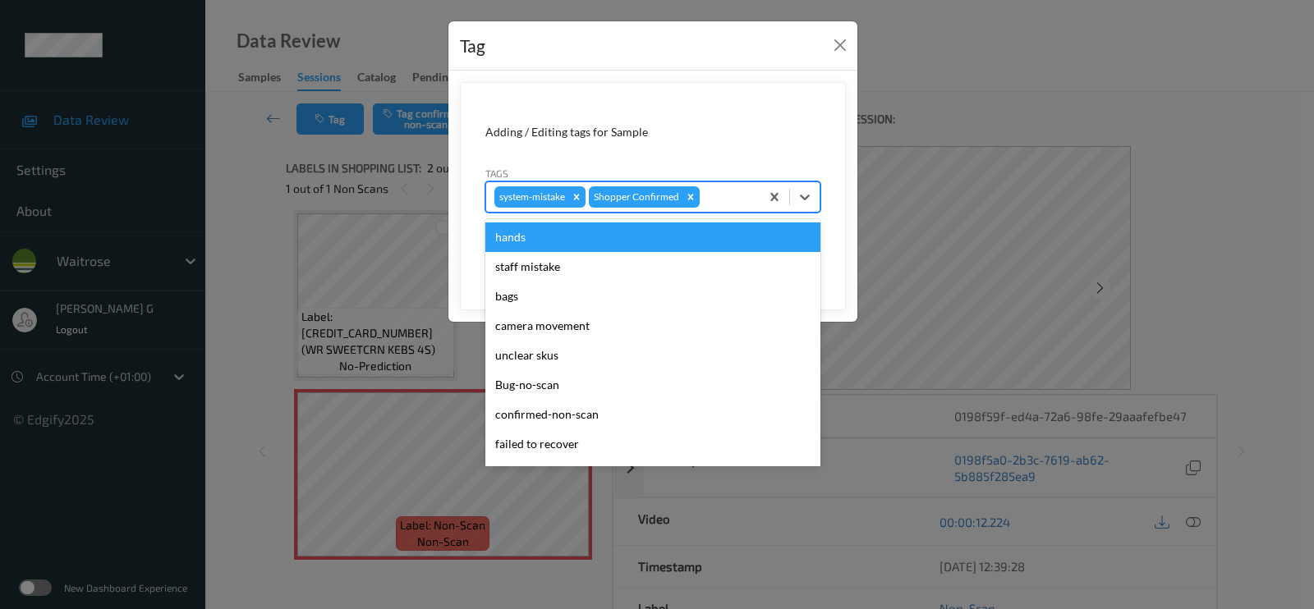
click at [719, 188] on div at bounding box center [727, 197] width 48 height 20
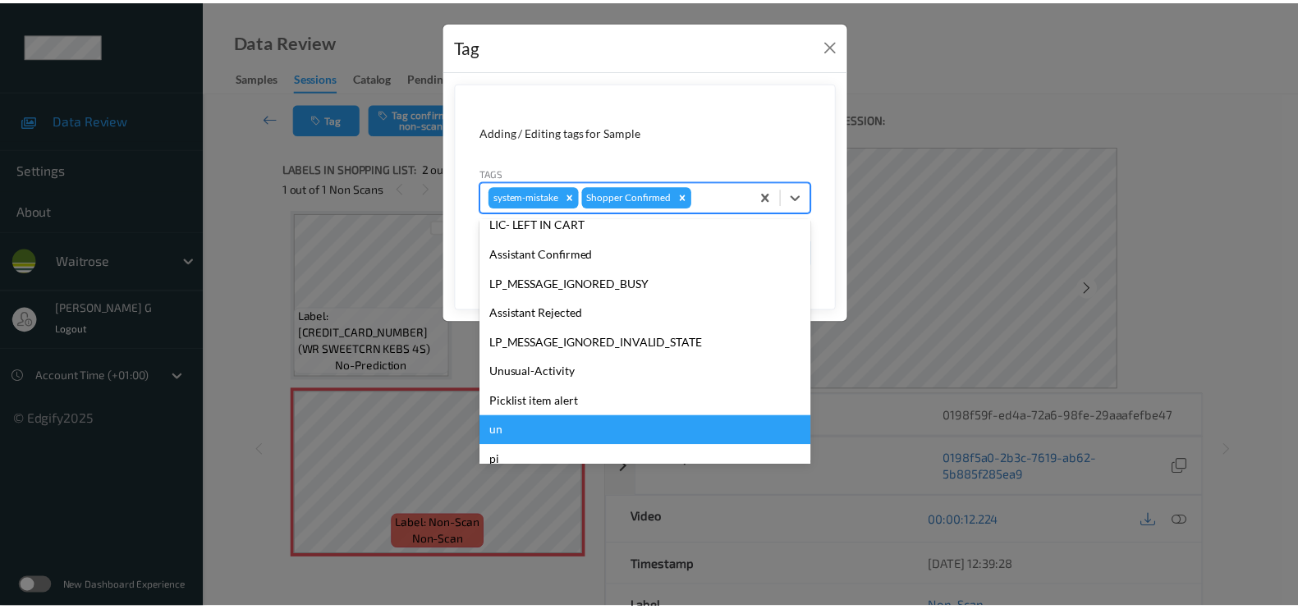
scroll to position [351, 0]
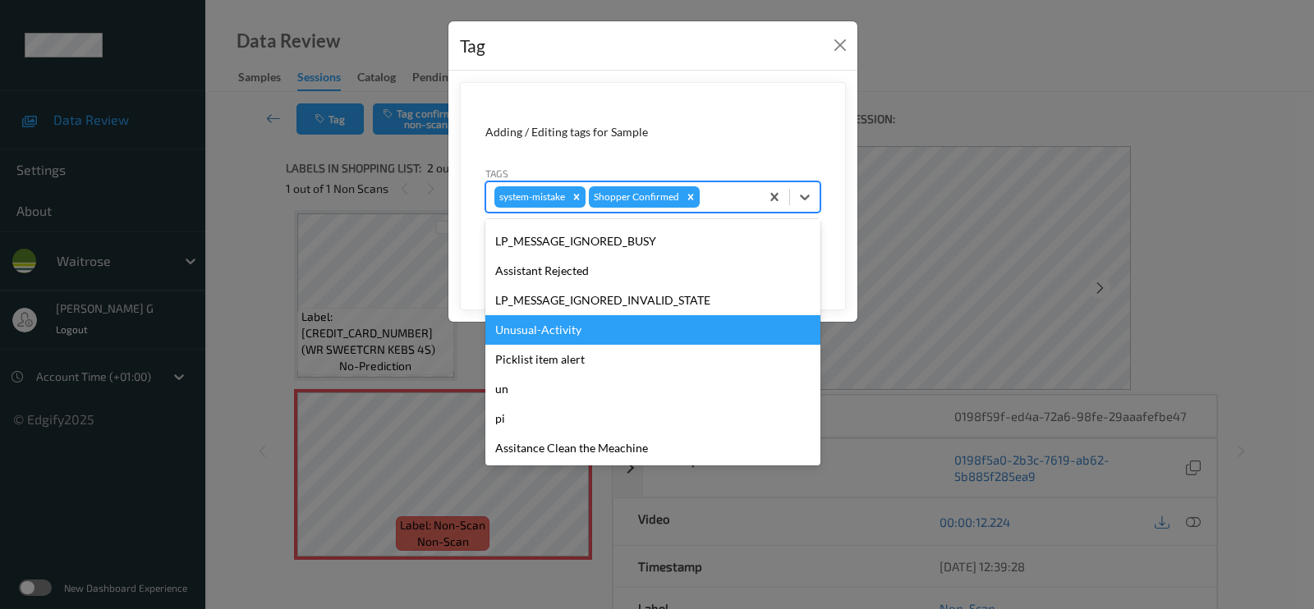
click at [542, 326] on div "Unusual-Activity" at bounding box center [652, 330] width 335 height 30
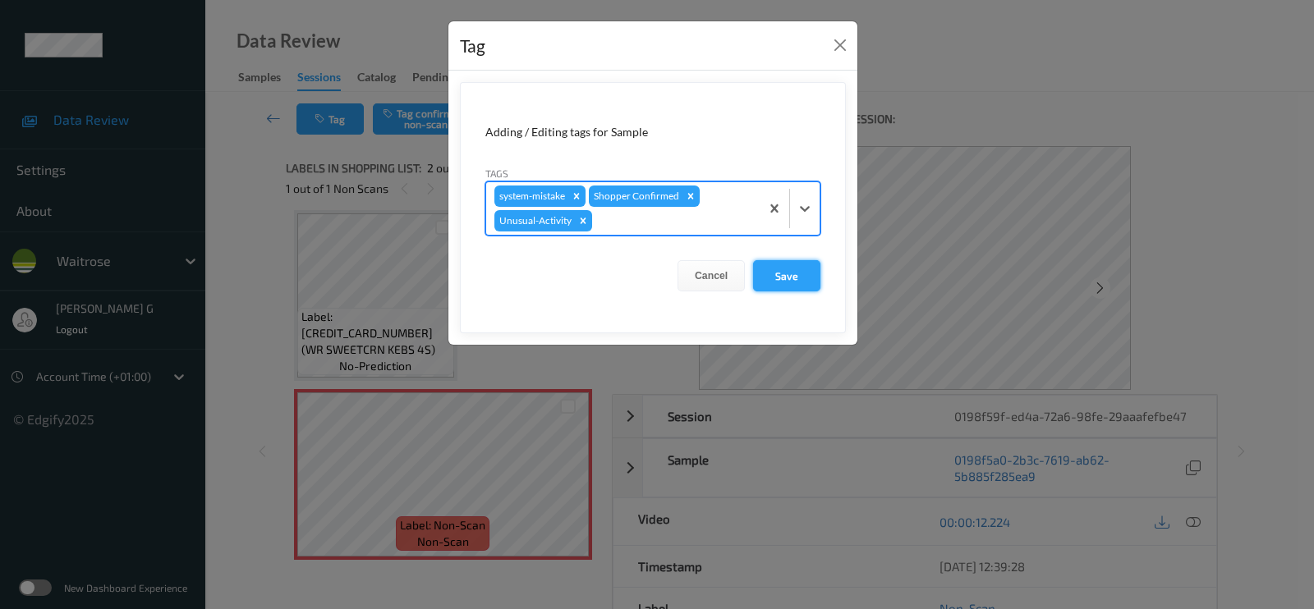
click at [787, 277] on button "Save" at bounding box center [786, 275] width 67 height 31
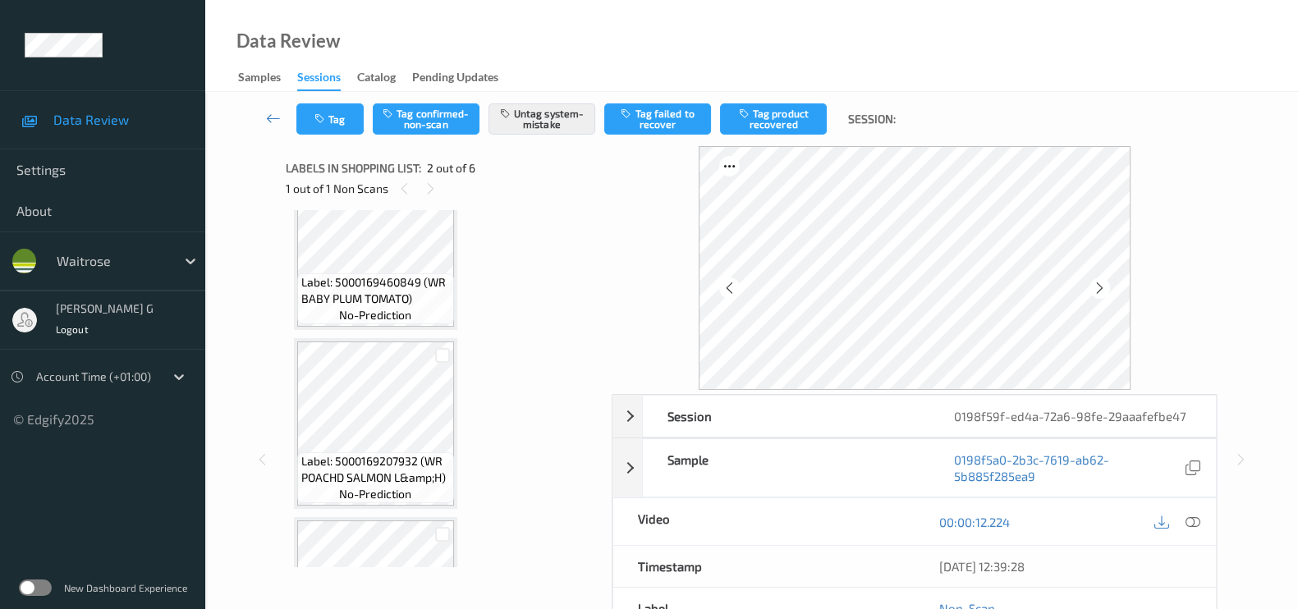
scroll to position [418, 0]
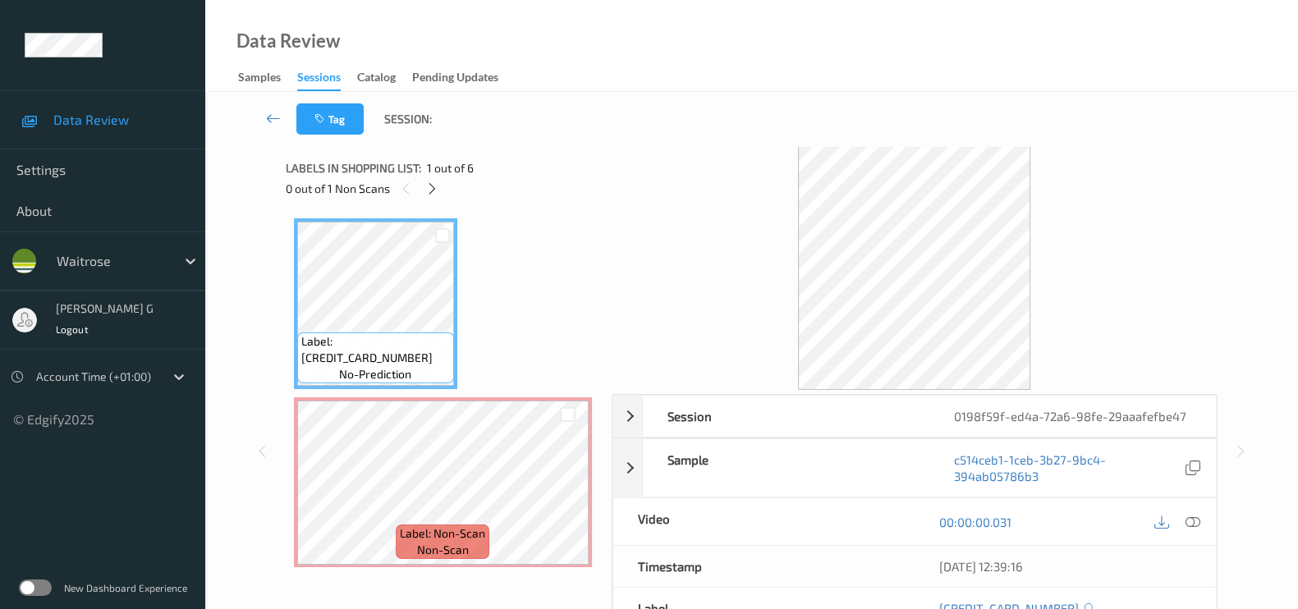
click at [560, 158] on div "Labels in shopping list: 1 out of 6" at bounding box center [443, 168] width 314 height 21
click at [432, 193] on icon at bounding box center [432, 188] width 14 height 15
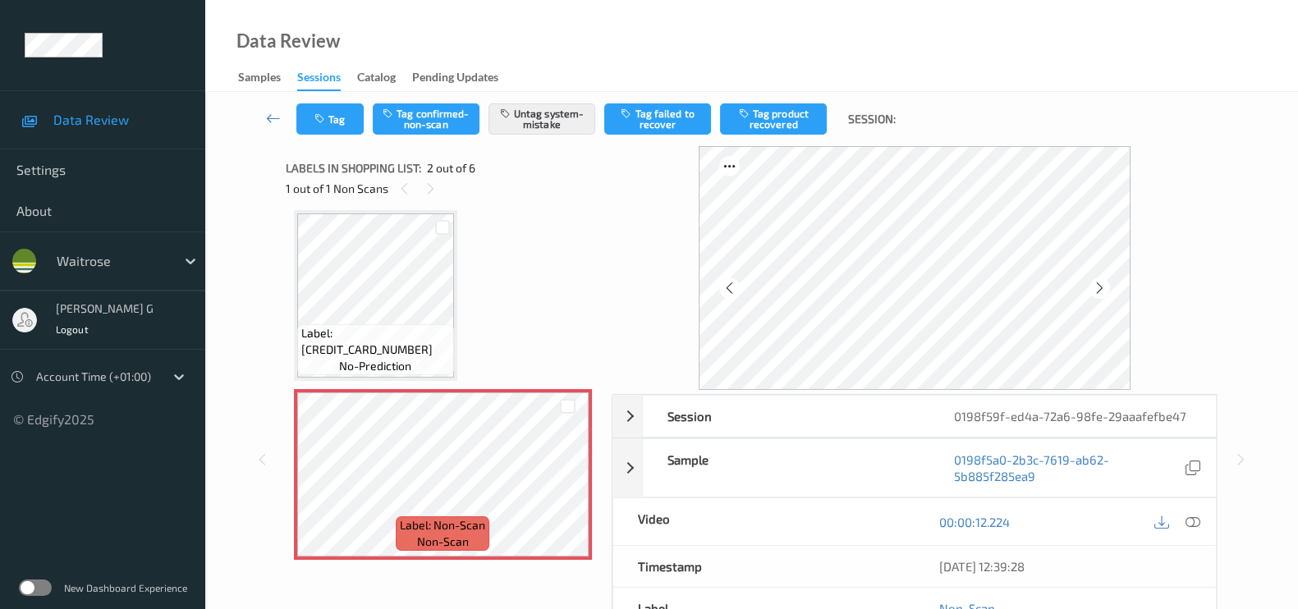
scroll to position [195, 0]
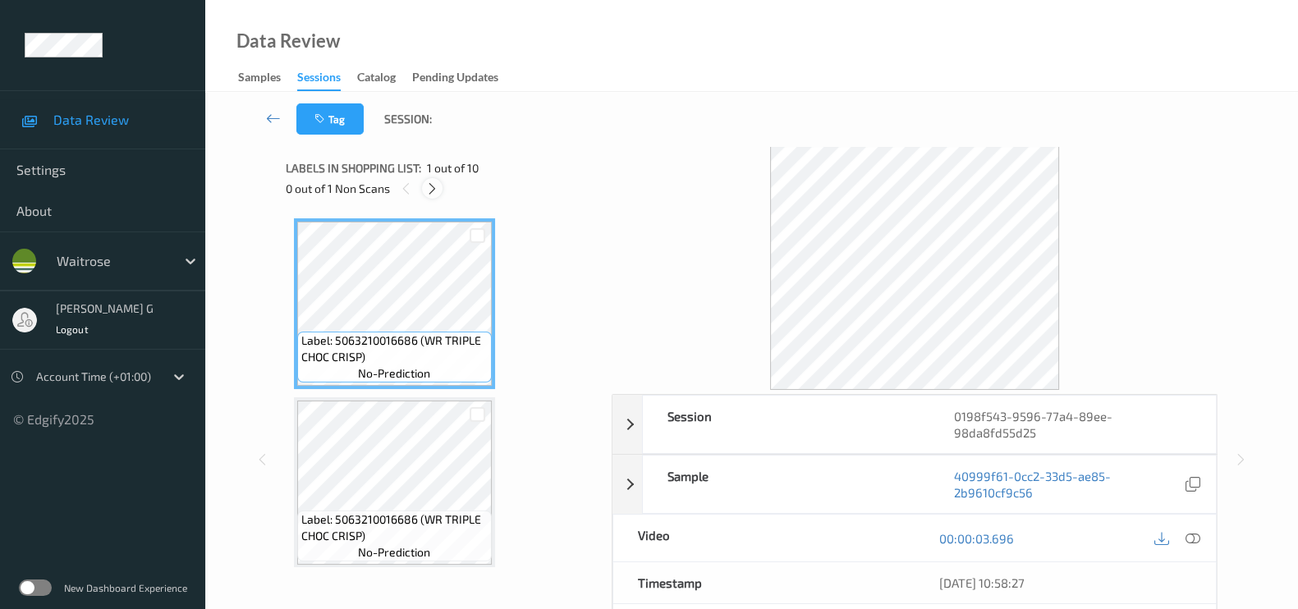
click at [435, 187] on icon at bounding box center [432, 188] width 14 height 15
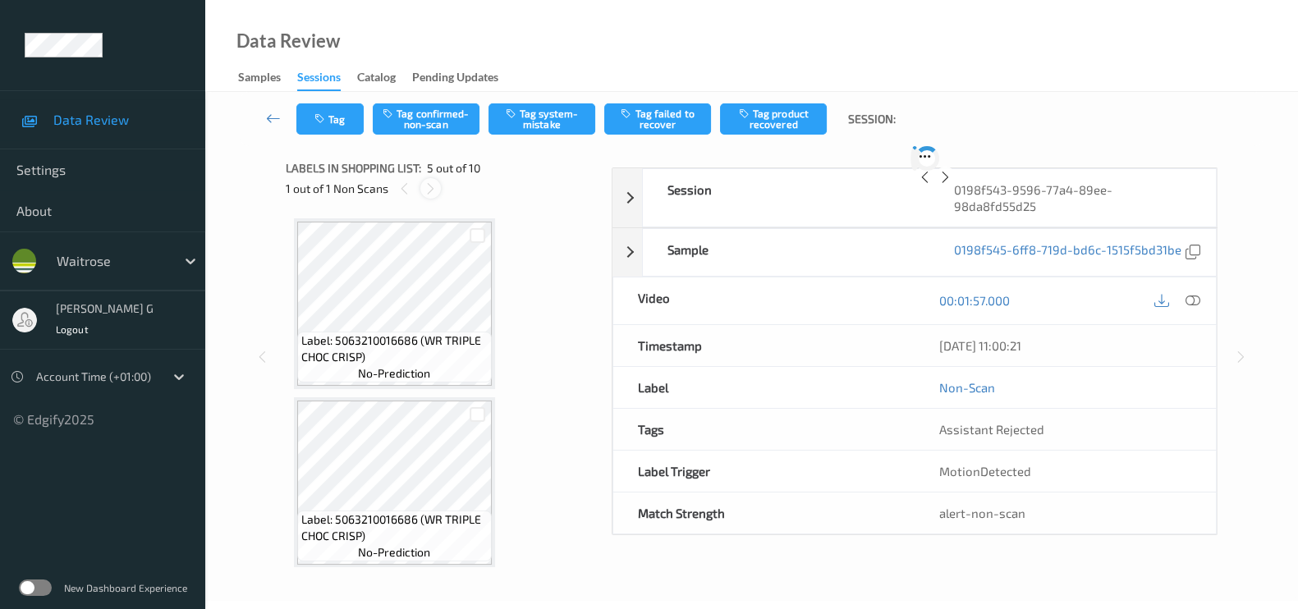
scroll to position [542, 0]
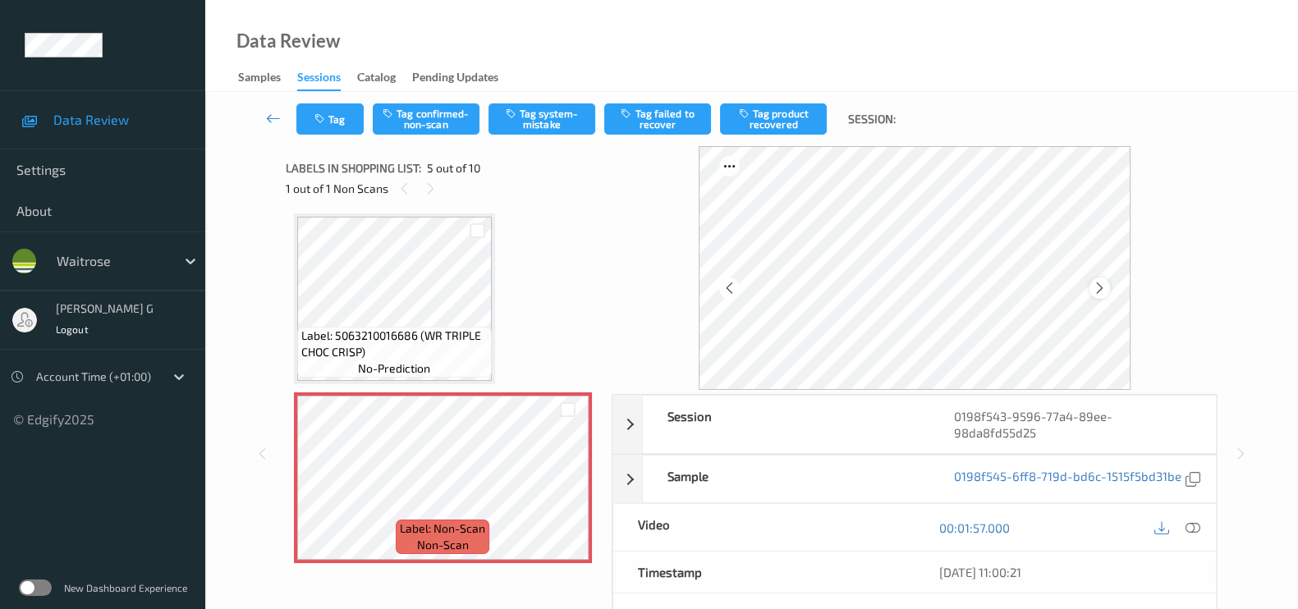
click at [1105, 291] on icon at bounding box center [1100, 288] width 14 height 15
click at [252, 285] on div "Session 0198f543-9596-77a4-89ee-98da8fd55d25 Session ID 0198f543-9596-77a4-89ee…" at bounding box center [752, 459] width 1026 height 627
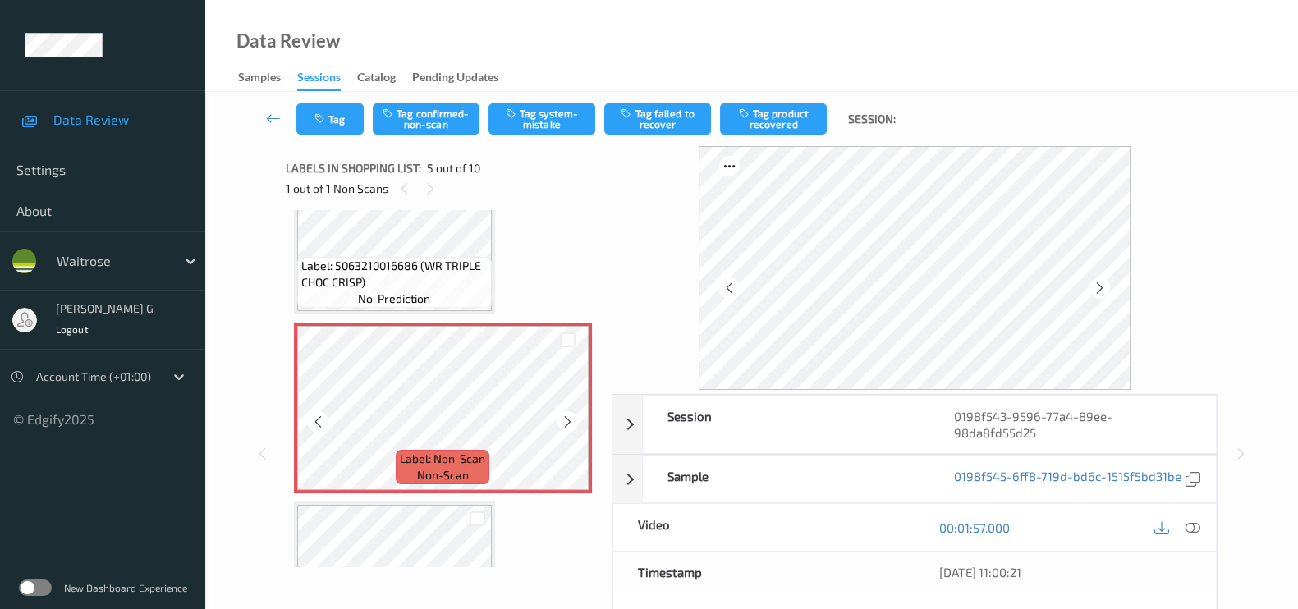
scroll to position [644, 0]
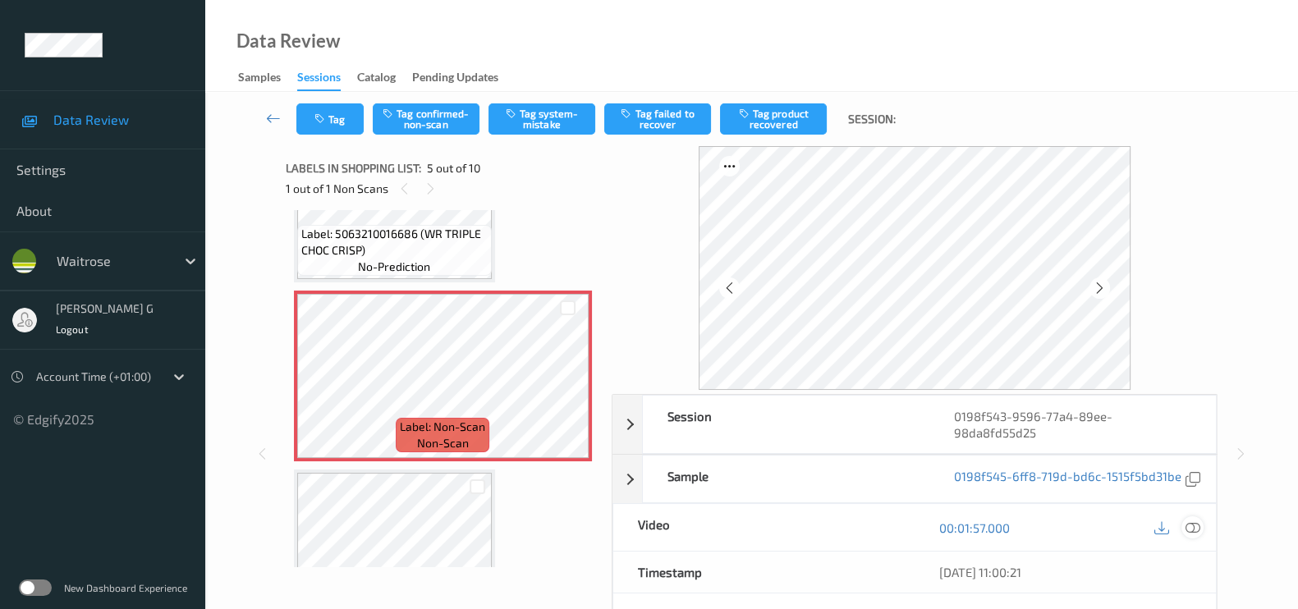
click at [1183, 527] on div at bounding box center [1193, 527] width 22 height 22
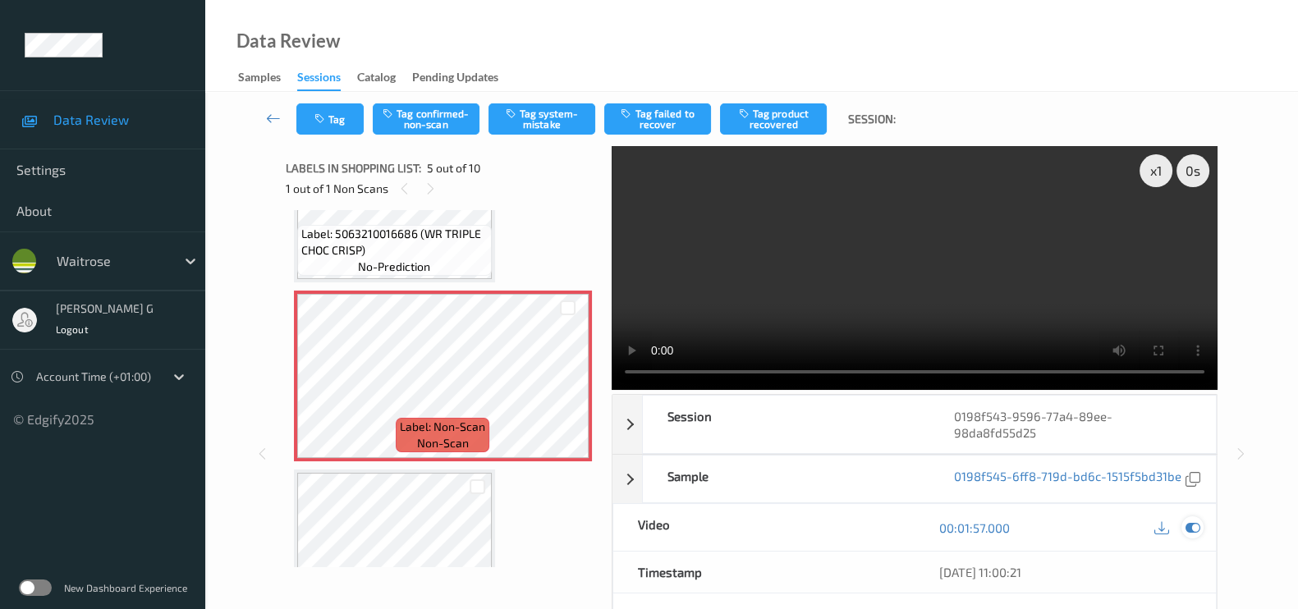
click at [1196, 523] on icon at bounding box center [1193, 528] width 15 height 15
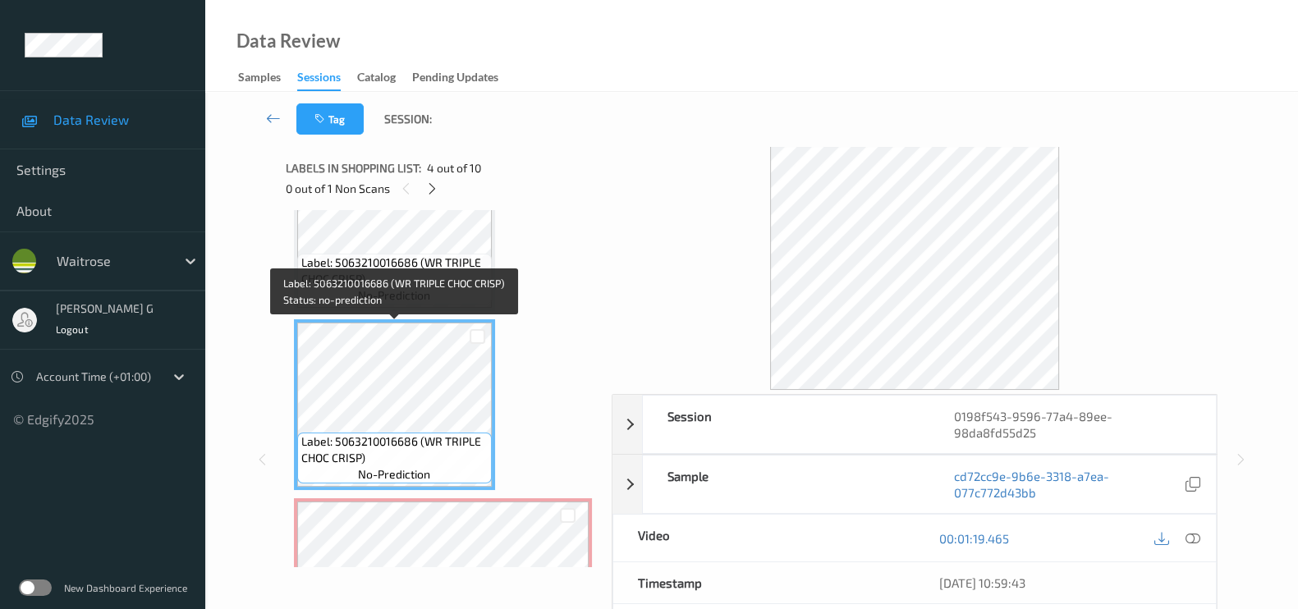
scroll to position [336, 0]
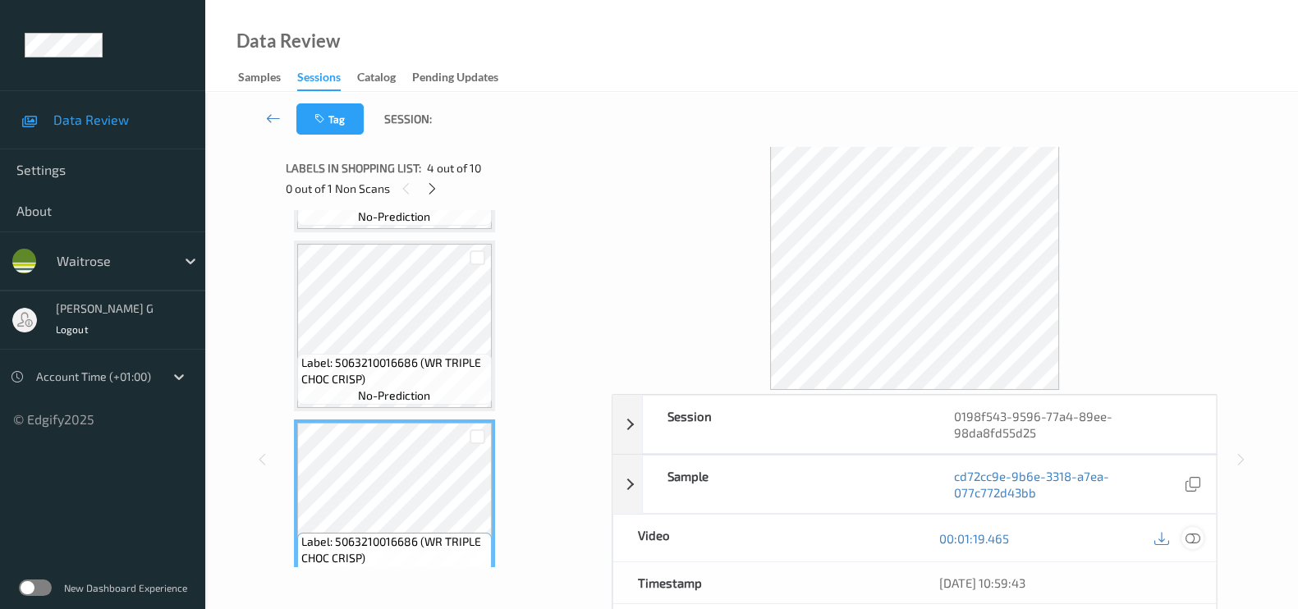
click at [1189, 541] on icon at bounding box center [1193, 538] width 15 height 15
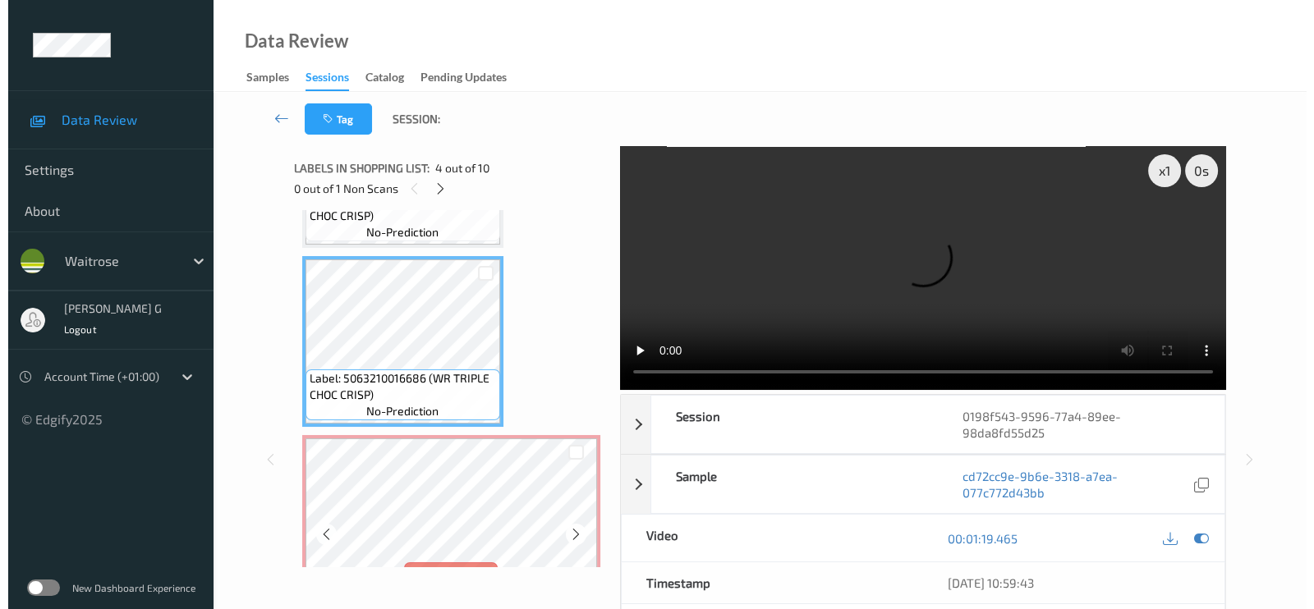
scroll to position [542, 0]
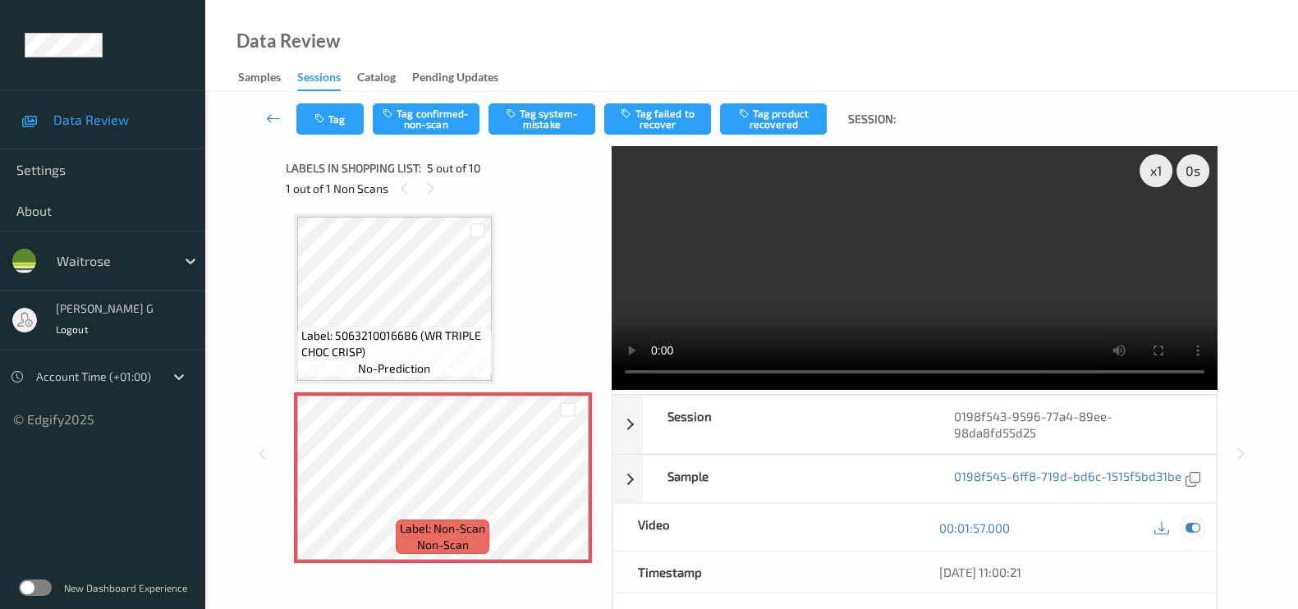
click at [1187, 529] on icon at bounding box center [1193, 528] width 15 height 15
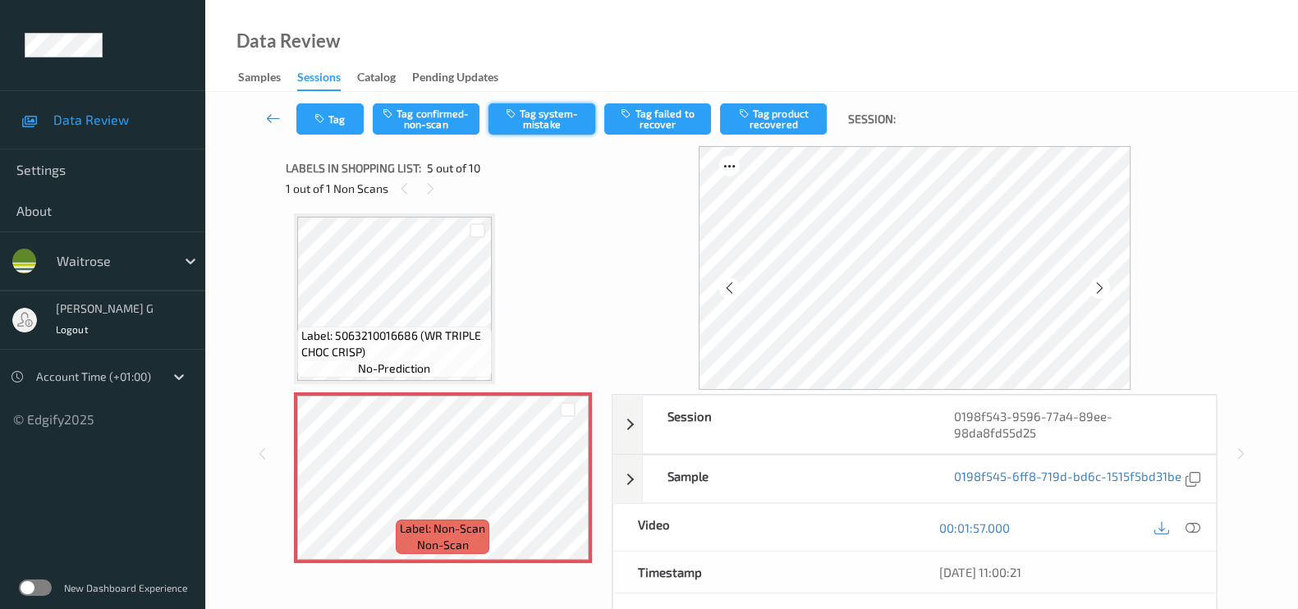
click at [517, 114] on icon "button" at bounding box center [513, 113] width 14 height 11
click at [329, 120] on button "Tag" at bounding box center [329, 118] width 67 height 31
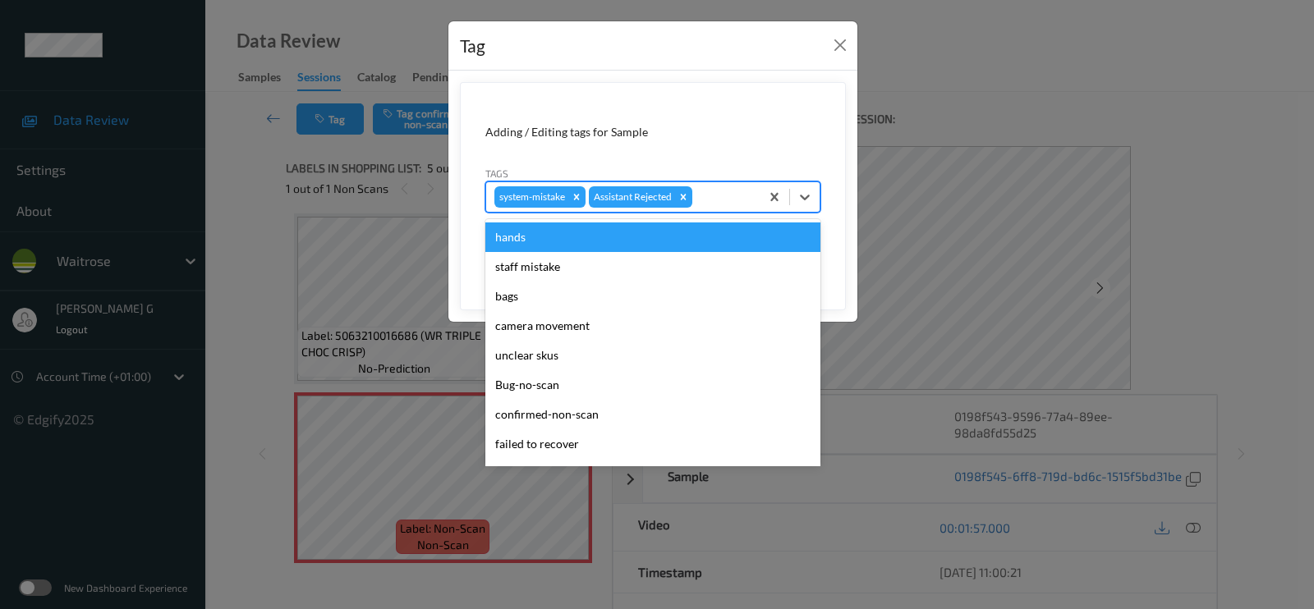
click at [723, 190] on div at bounding box center [723, 197] width 56 height 20
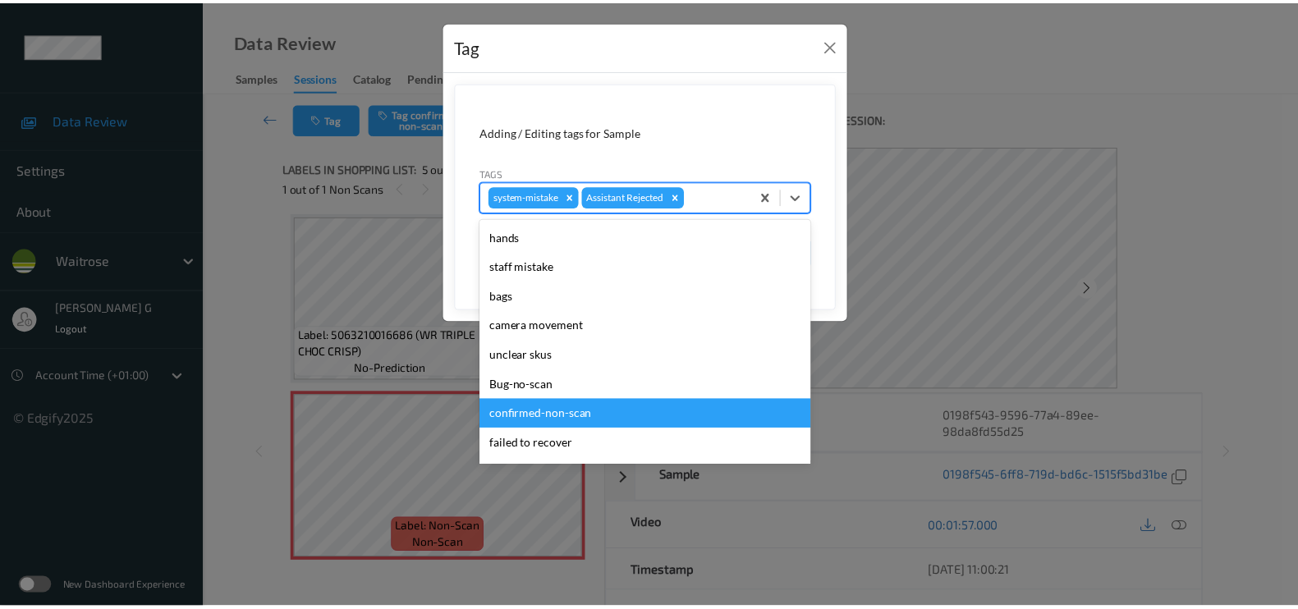
scroll to position [351, 0]
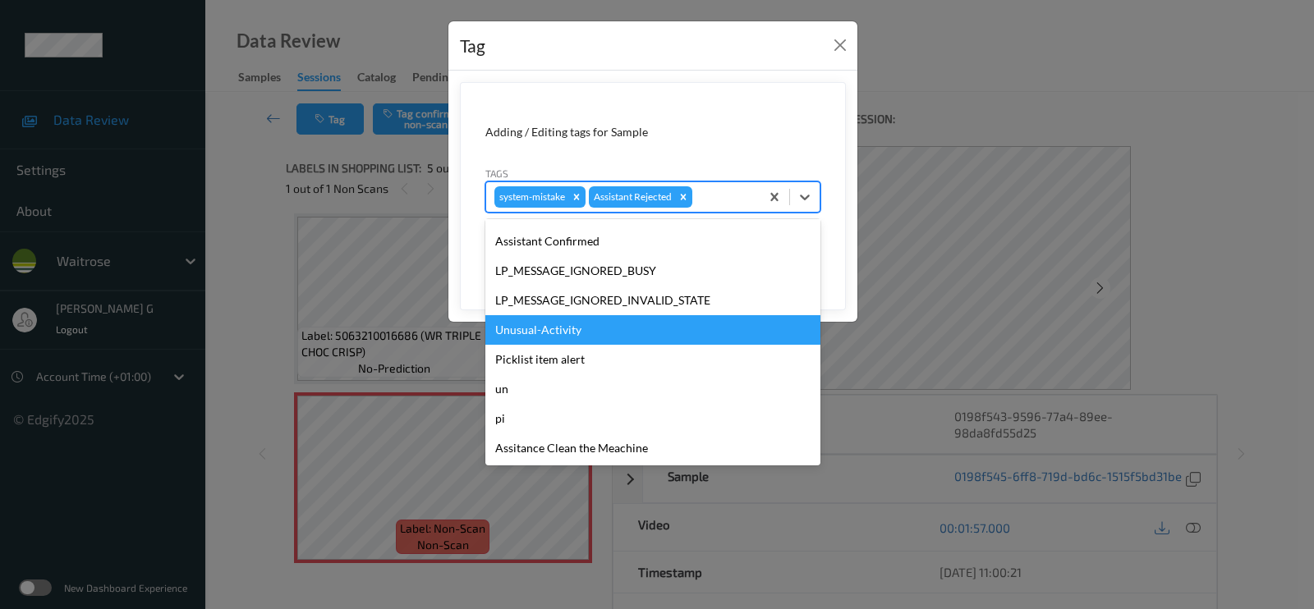
click at [530, 331] on div "Unusual-Activity" at bounding box center [652, 330] width 335 height 30
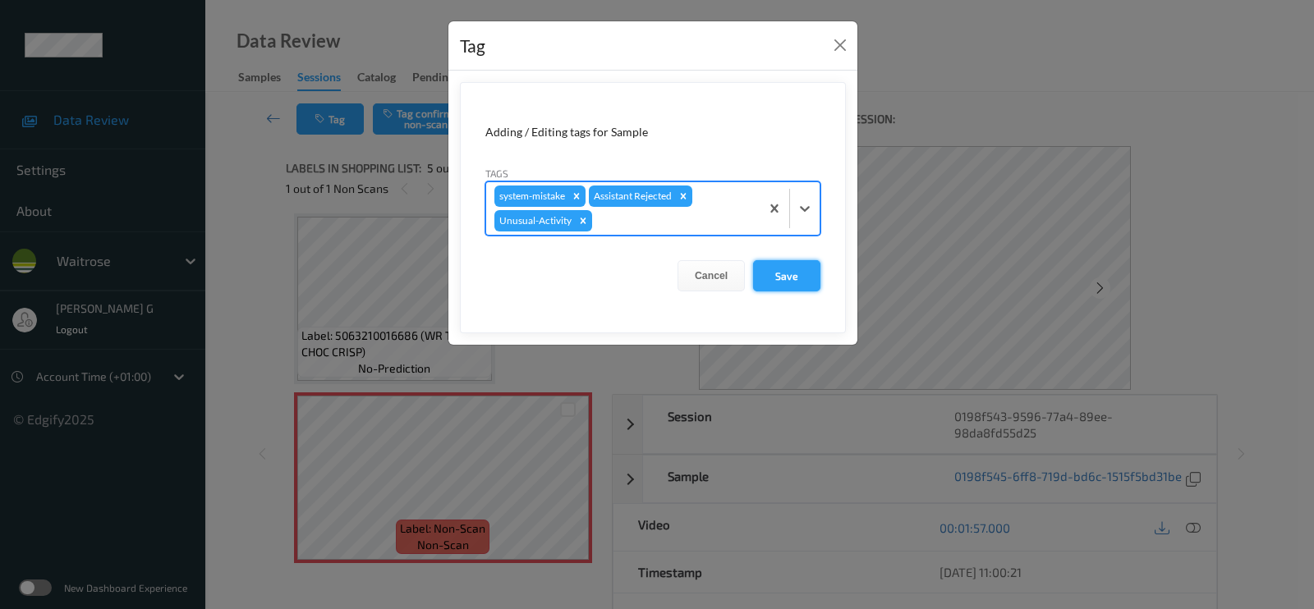
click at [776, 273] on button "Save" at bounding box center [786, 275] width 67 height 31
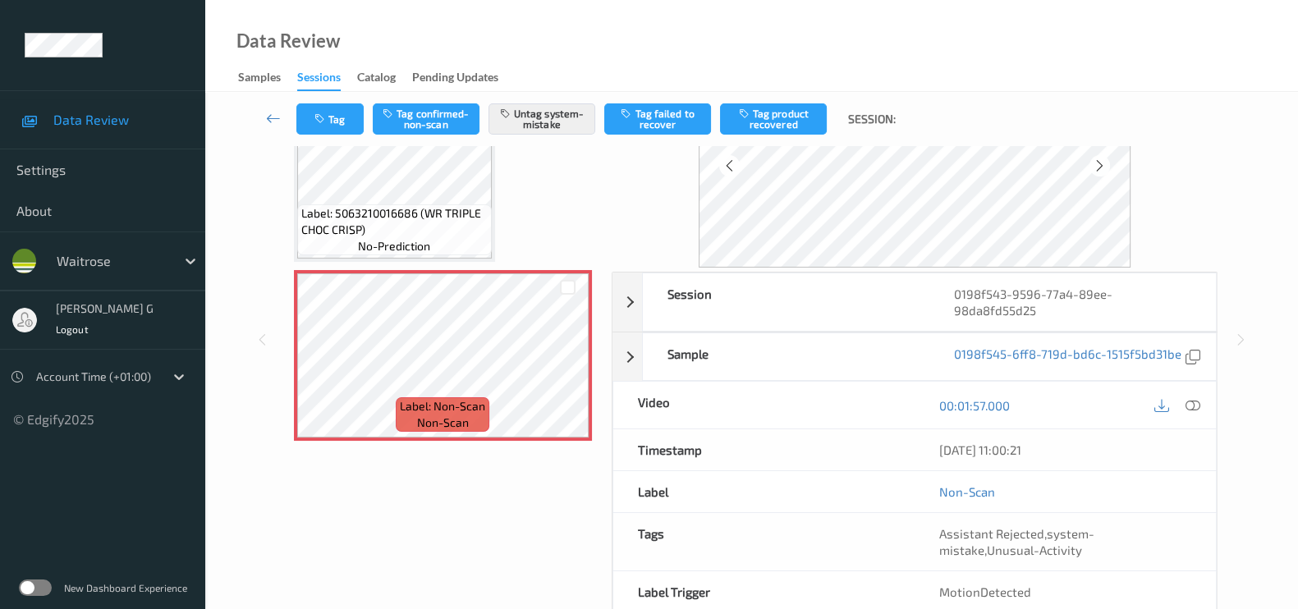
scroll to position [200, 0]
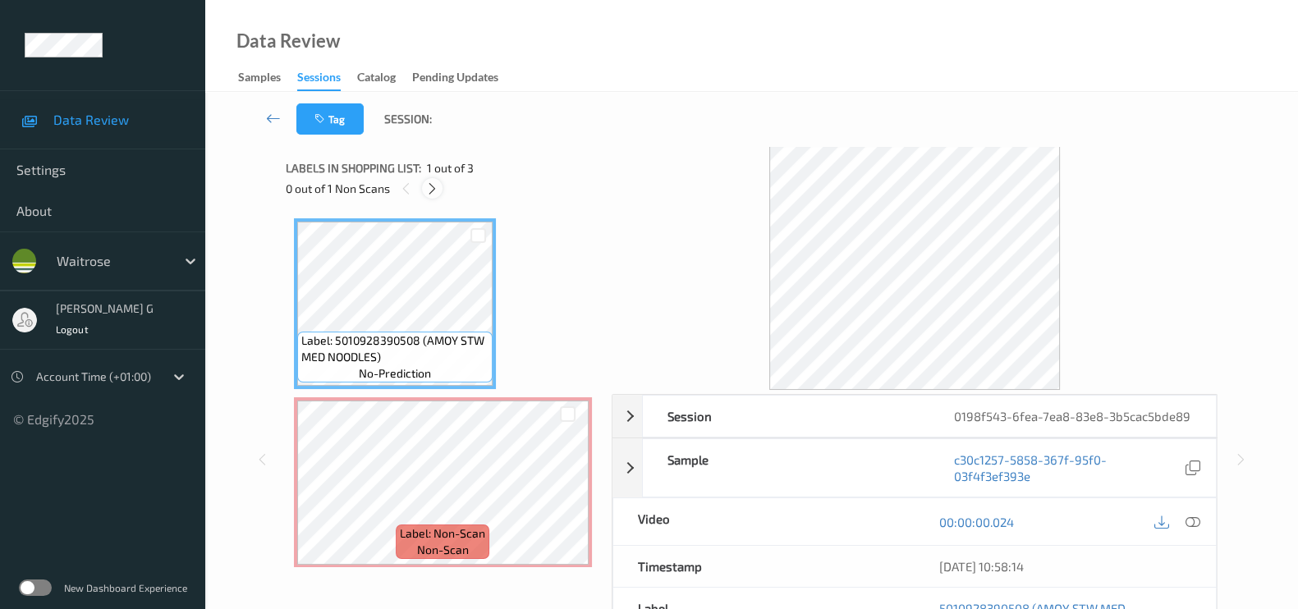
click at [431, 188] on icon at bounding box center [432, 188] width 14 height 15
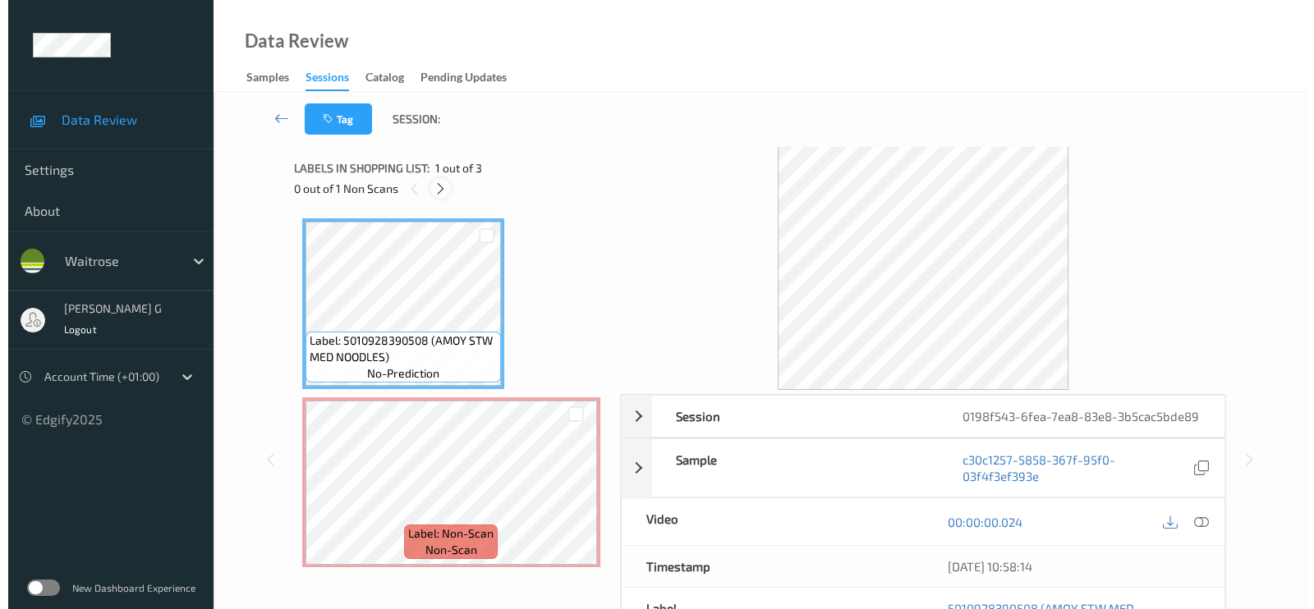
scroll to position [8, 0]
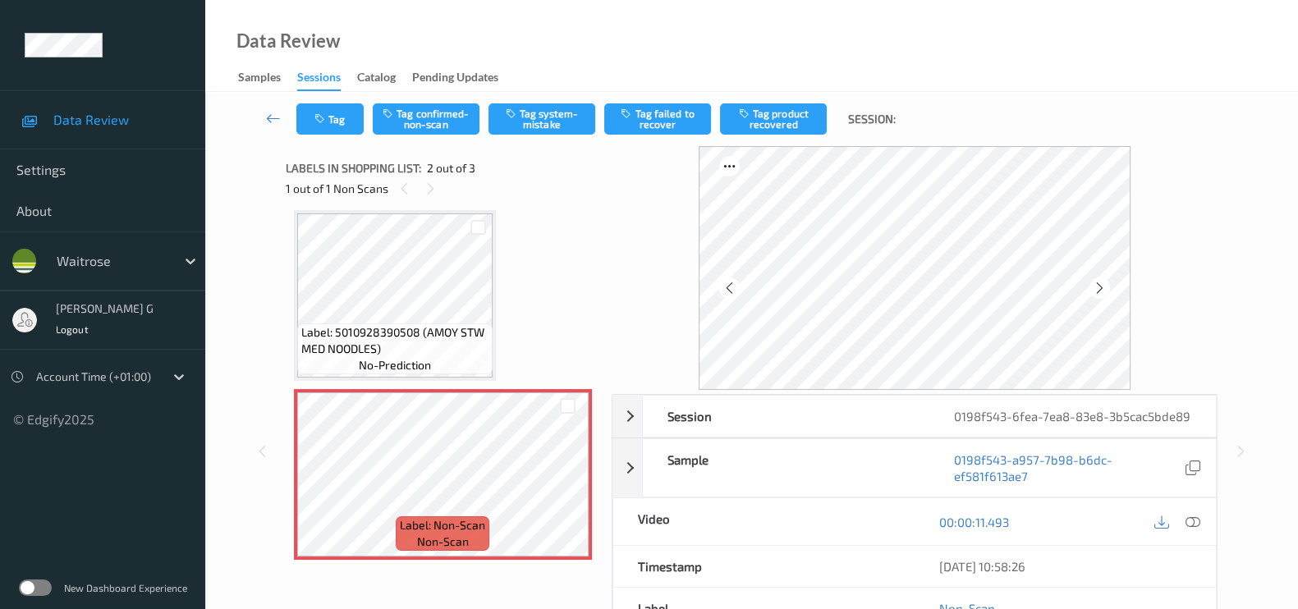
click at [1191, 530] on icon at bounding box center [1193, 522] width 15 height 15
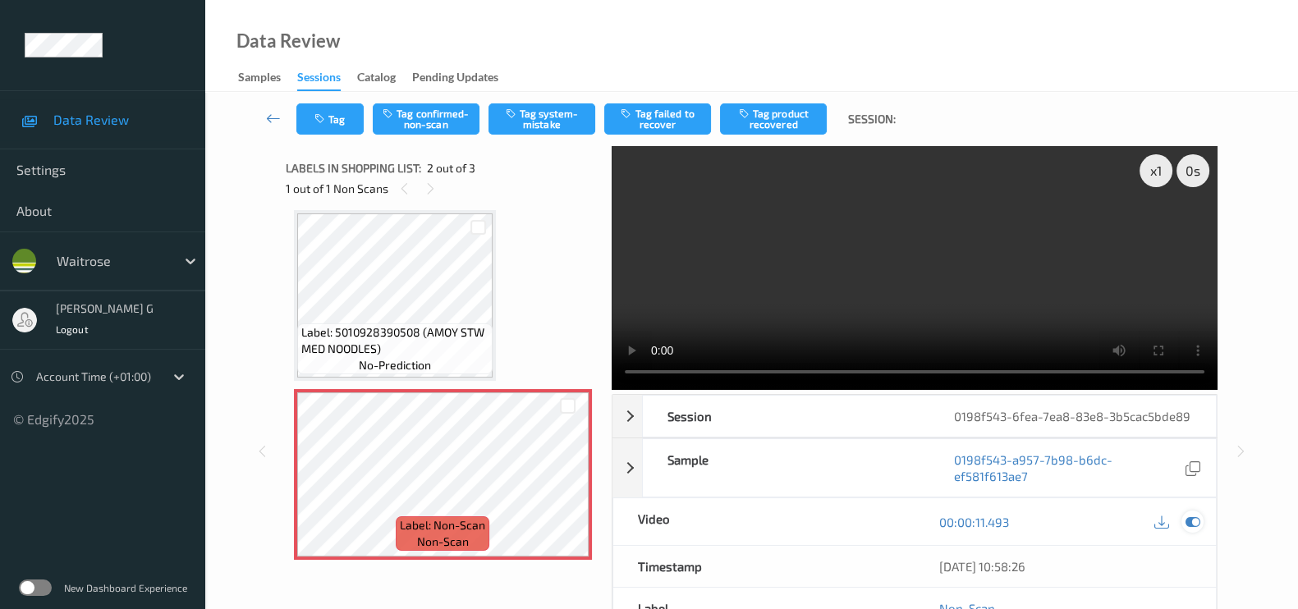
click at [1188, 530] on icon at bounding box center [1193, 522] width 15 height 15
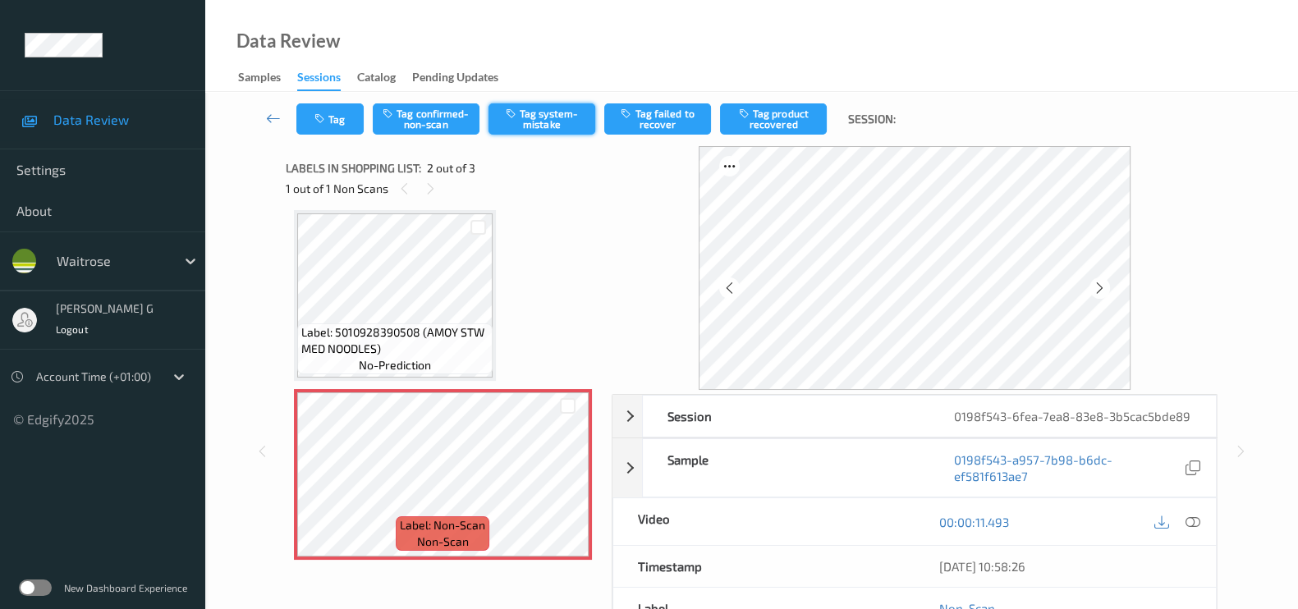
click at [546, 111] on button "Tag system-mistake" at bounding box center [542, 118] width 107 height 31
click at [326, 117] on icon "button" at bounding box center [321, 118] width 14 height 11
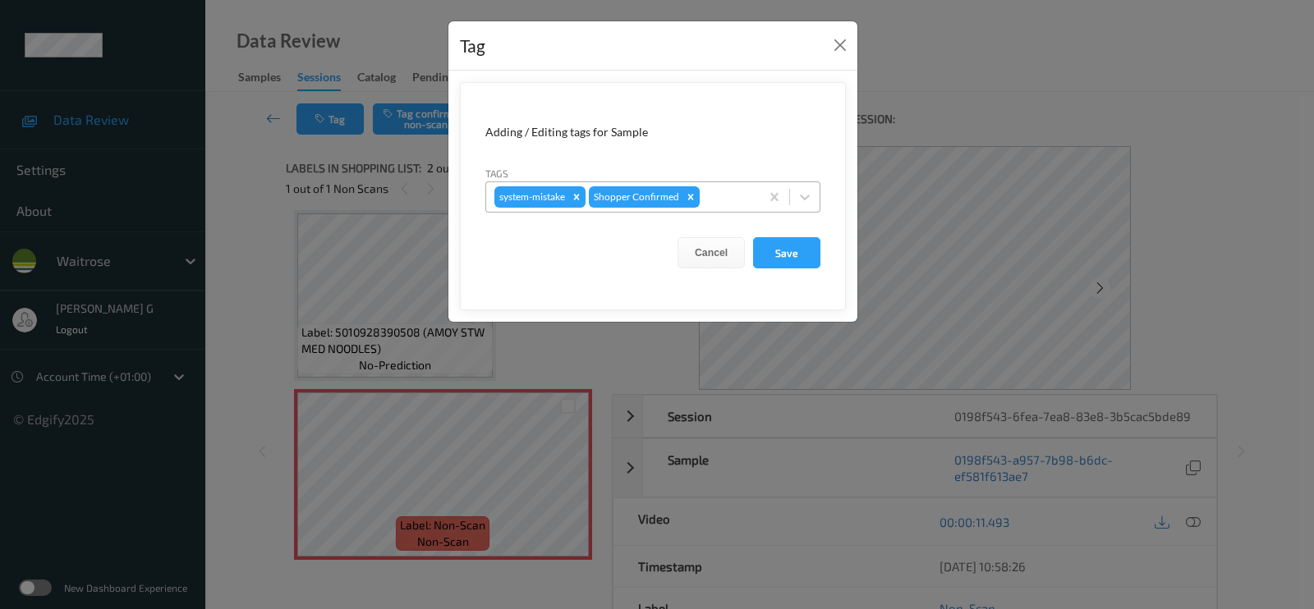
click at [744, 194] on div at bounding box center [727, 197] width 48 height 20
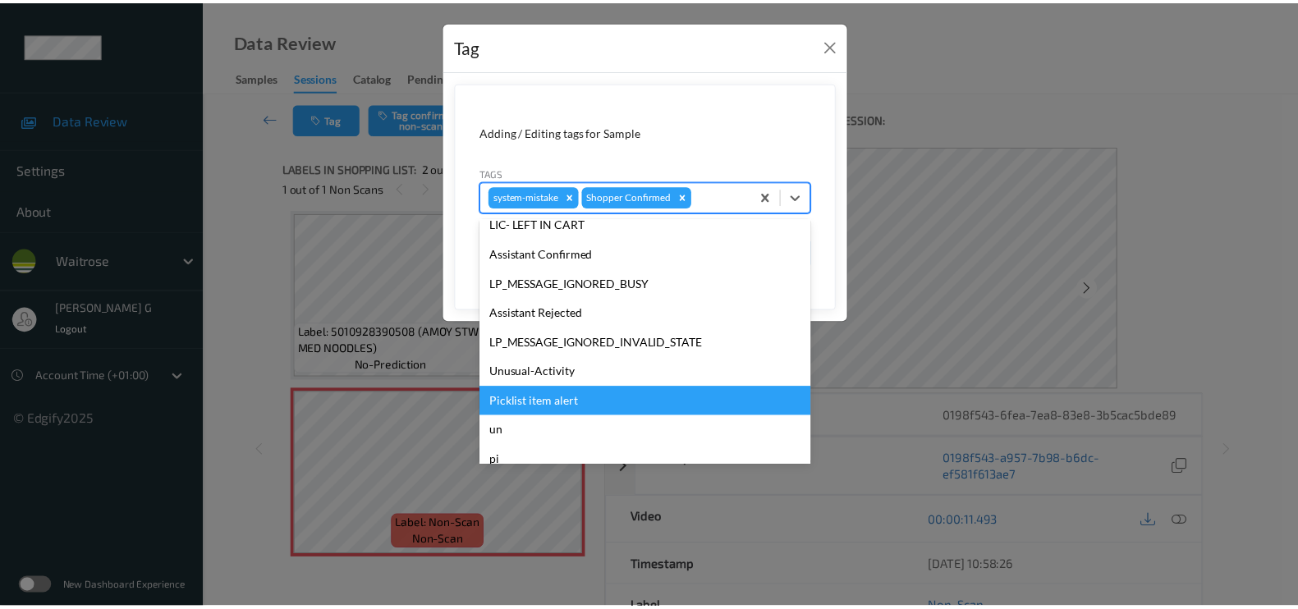
scroll to position [351, 0]
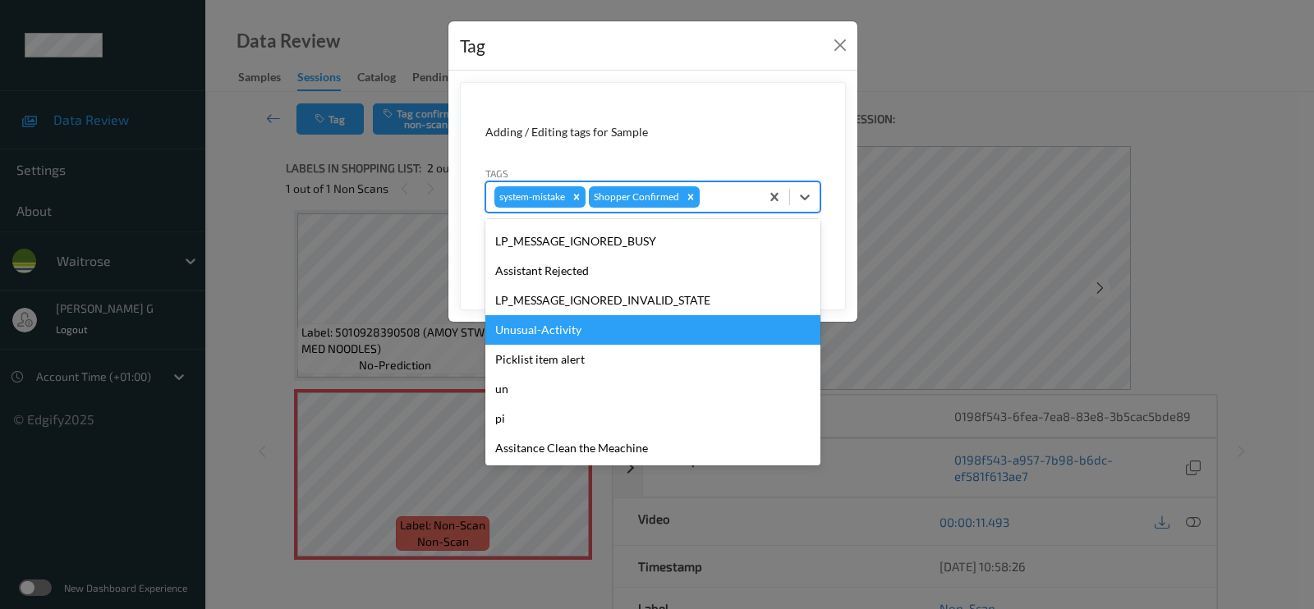
click at [547, 337] on div "Unusual-Activity" at bounding box center [652, 330] width 335 height 30
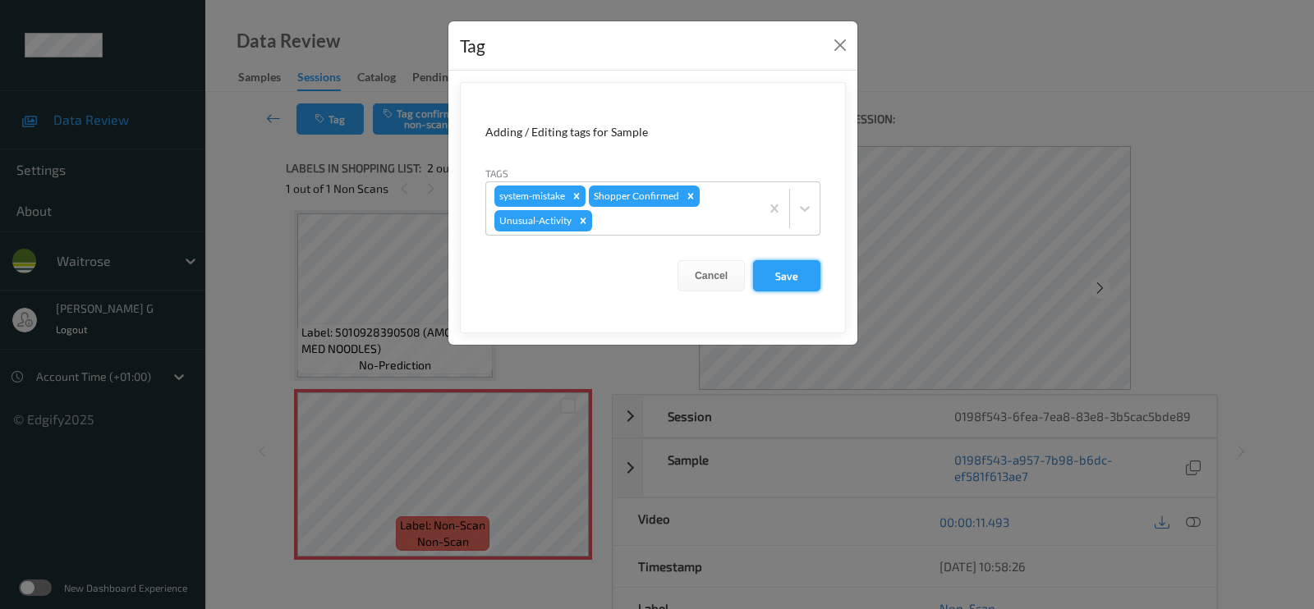
click at [791, 273] on button "Save" at bounding box center [786, 275] width 67 height 31
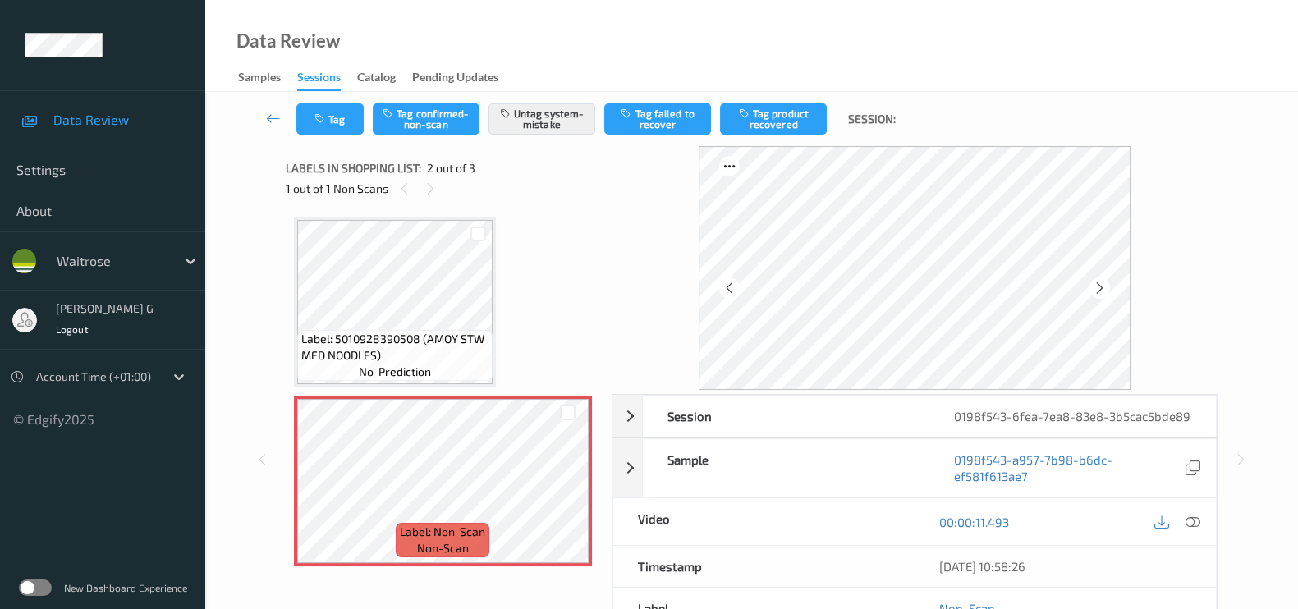
scroll to position [0, 0]
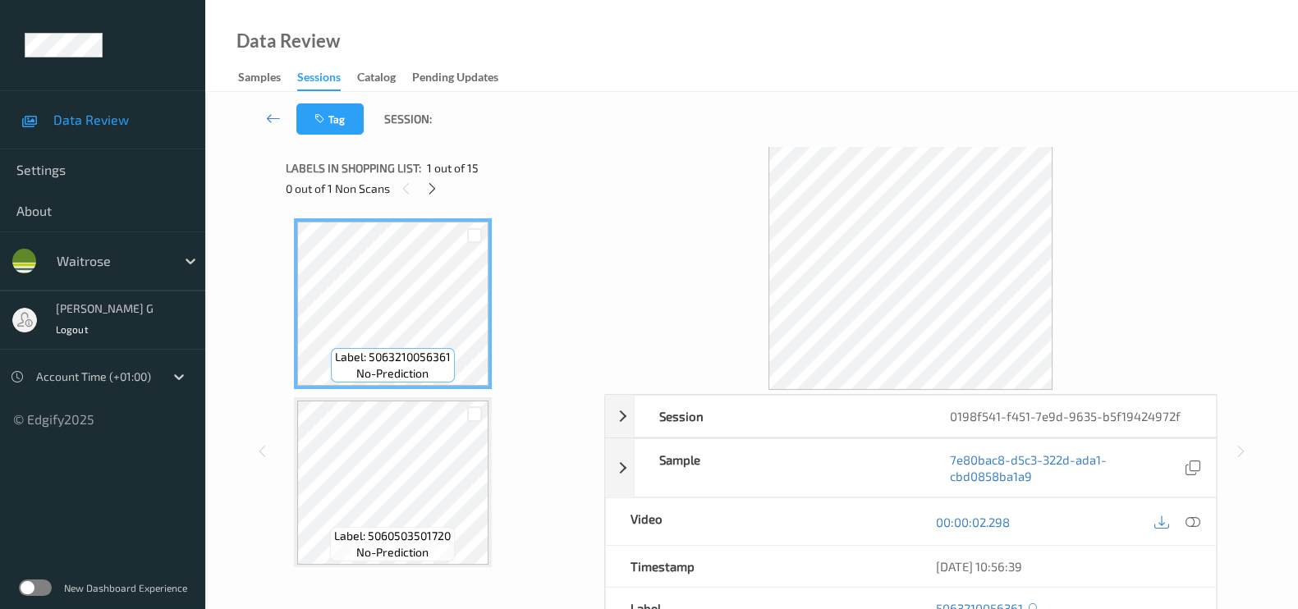
click at [540, 147] on div "Labels in shopping list: 1 out of 15 0 out of 1 Non Scans" at bounding box center [439, 178] width 307 height 64
click at [429, 186] on icon at bounding box center [432, 188] width 14 height 15
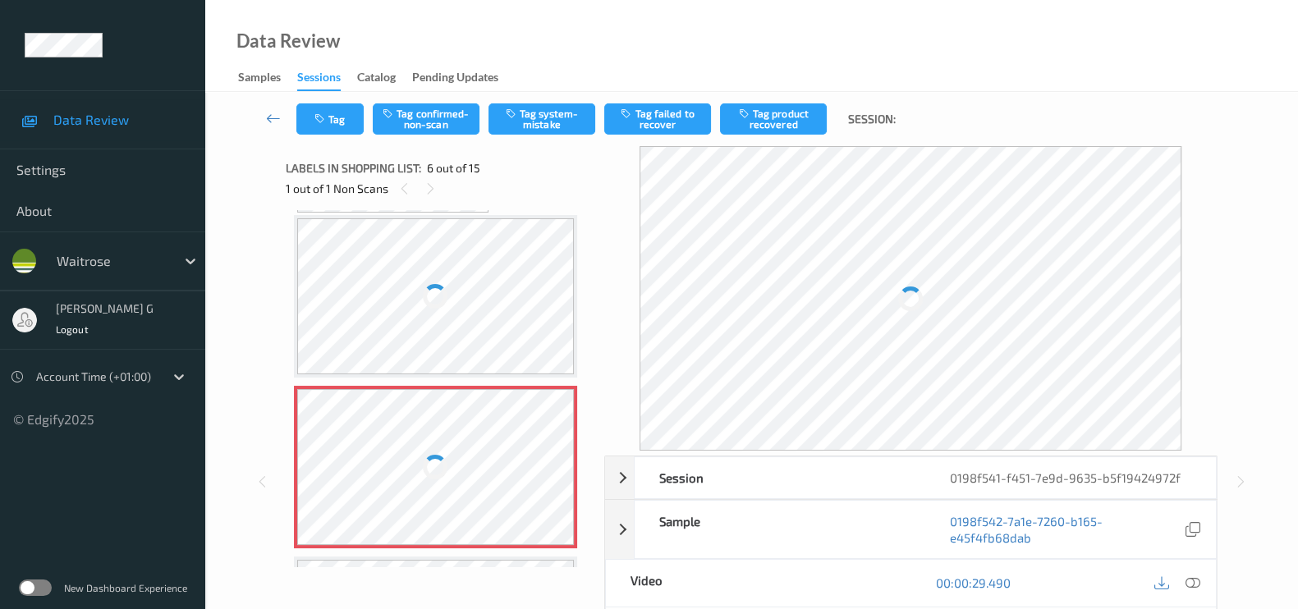
scroll to position [719, 0]
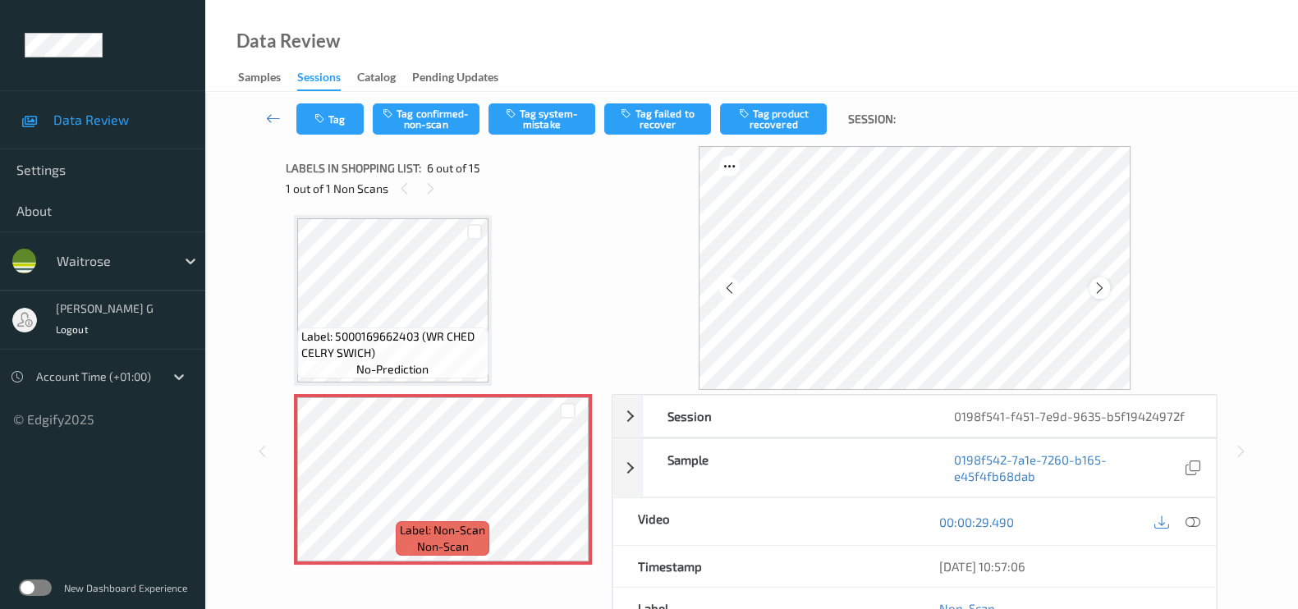
click at [1105, 291] on icon at bounding box center [1100, 288] width 14 height 15
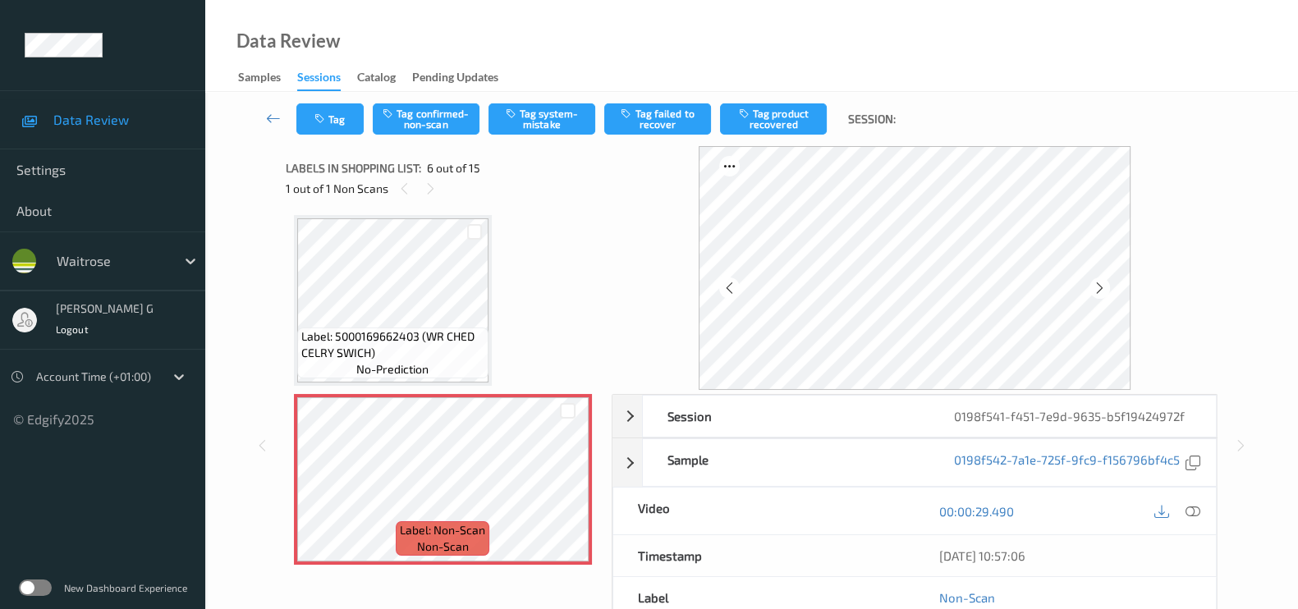
click at [1105, 291] on icon at bounding box center [1100, 288] width 14 height 15
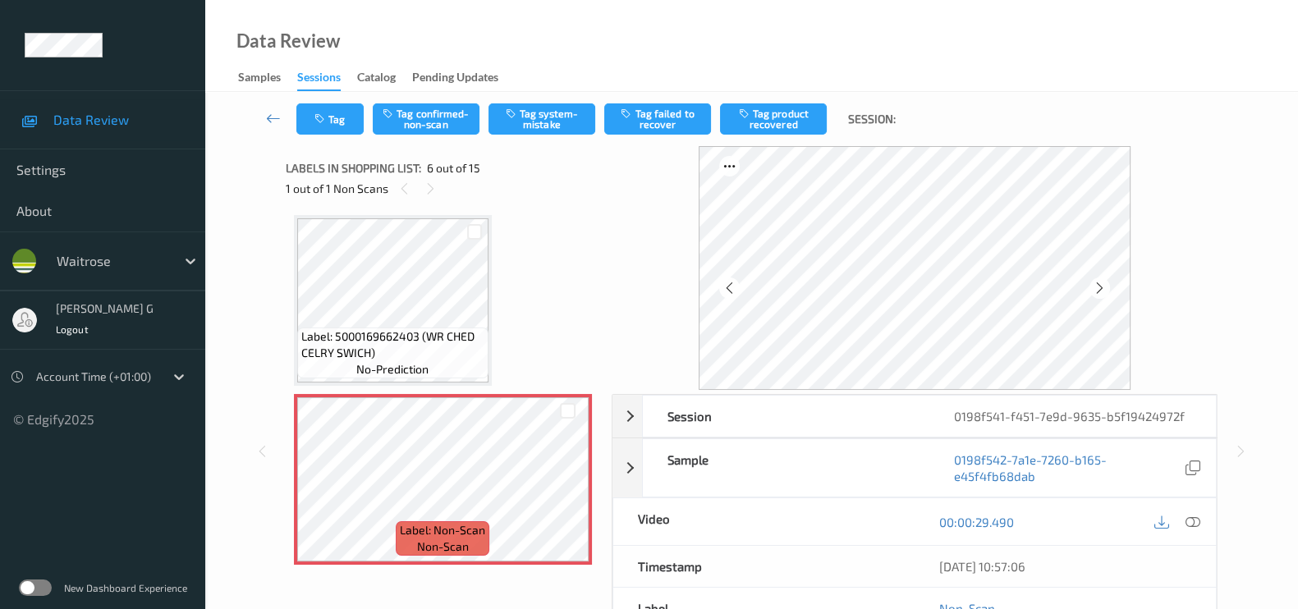
click at [1105, 291] on icon at bounding box center [1100, 288] width 14 height 15
click at [1197, 519] on icon at bounding box center [1193, 522] width 15 height 15
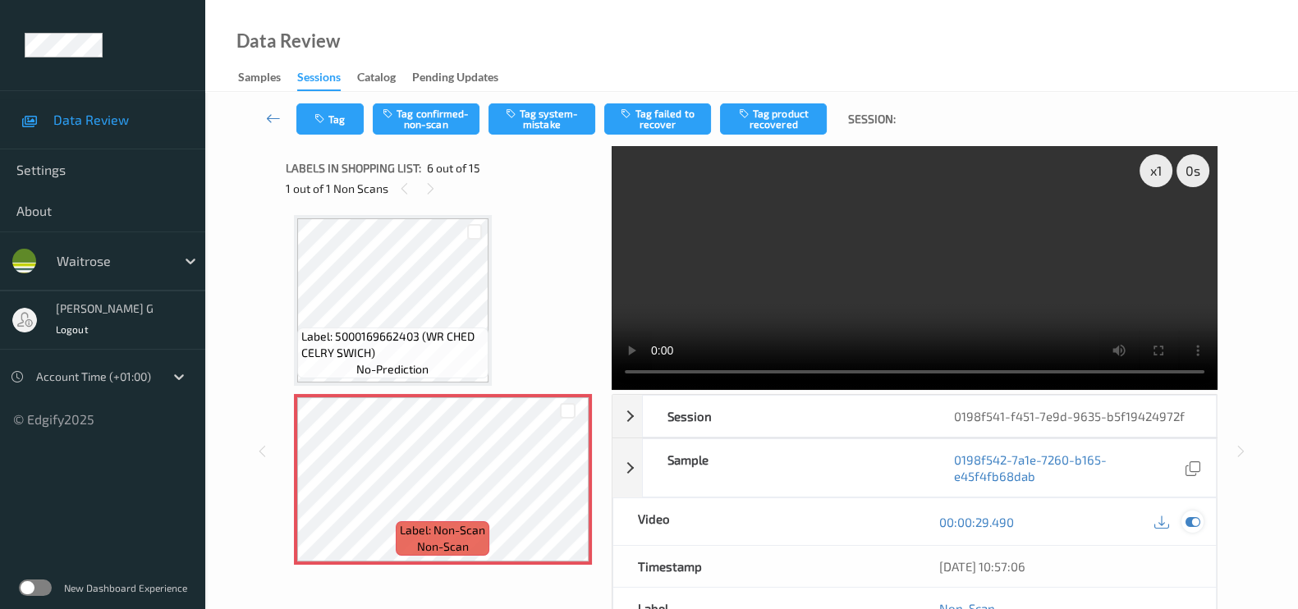
click at [1186, 521] on icon at bounding box center [1193, 522] width 15 height 15
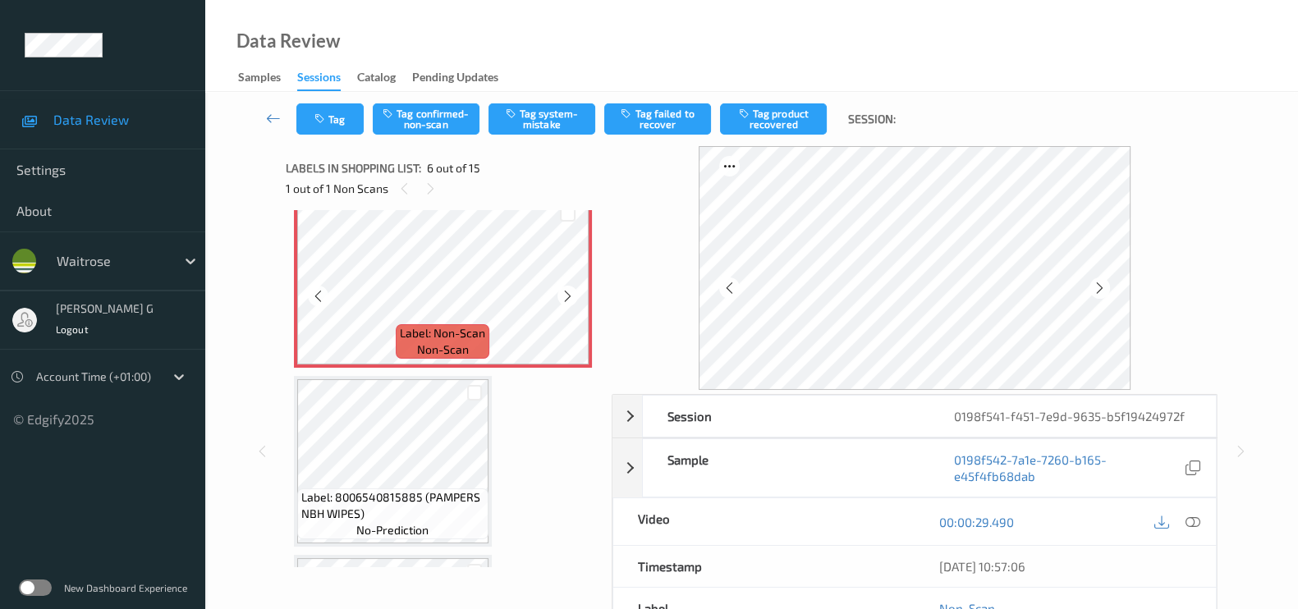
scroll to position [925, 0]
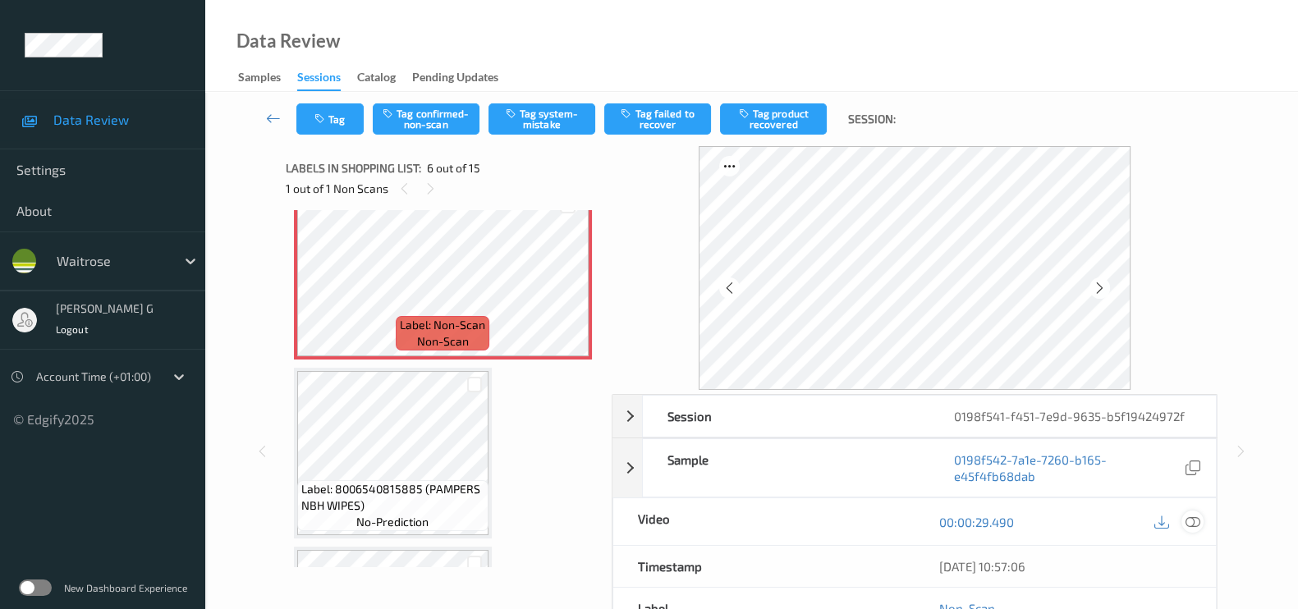
click at [1195, 519] on icon at bounding box center [1193, 522] width 15 height 15
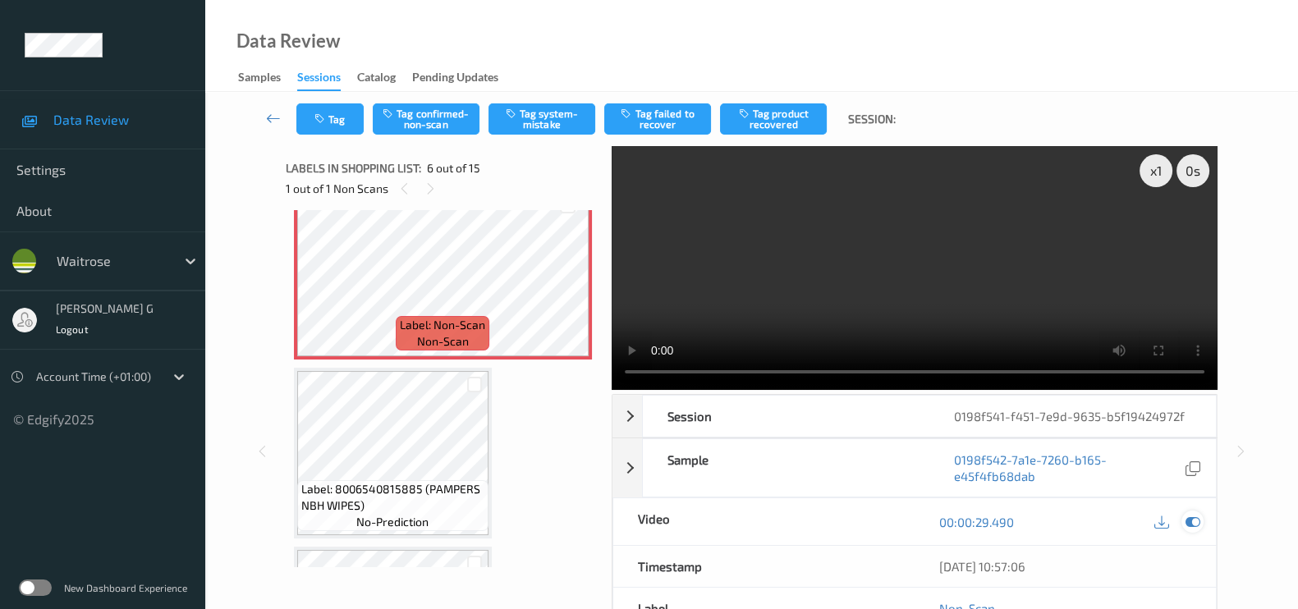
click at [1196, 523] on icon at bounding box center [1193, 522] width 15 height 15
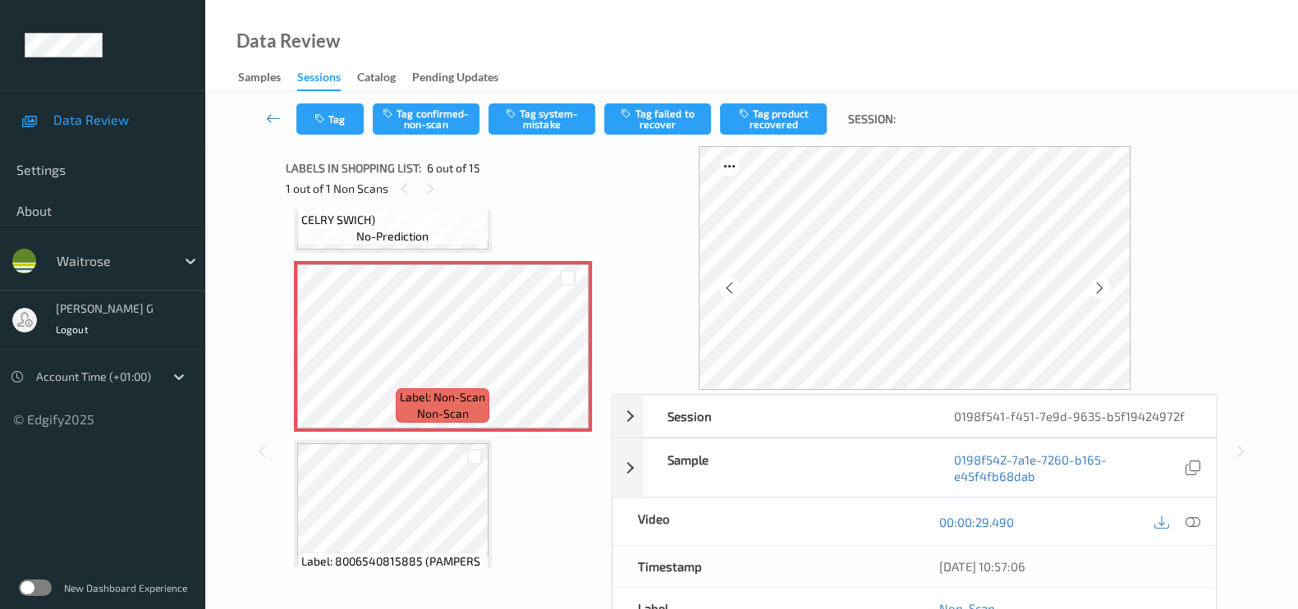
scroll to position [822, 0]
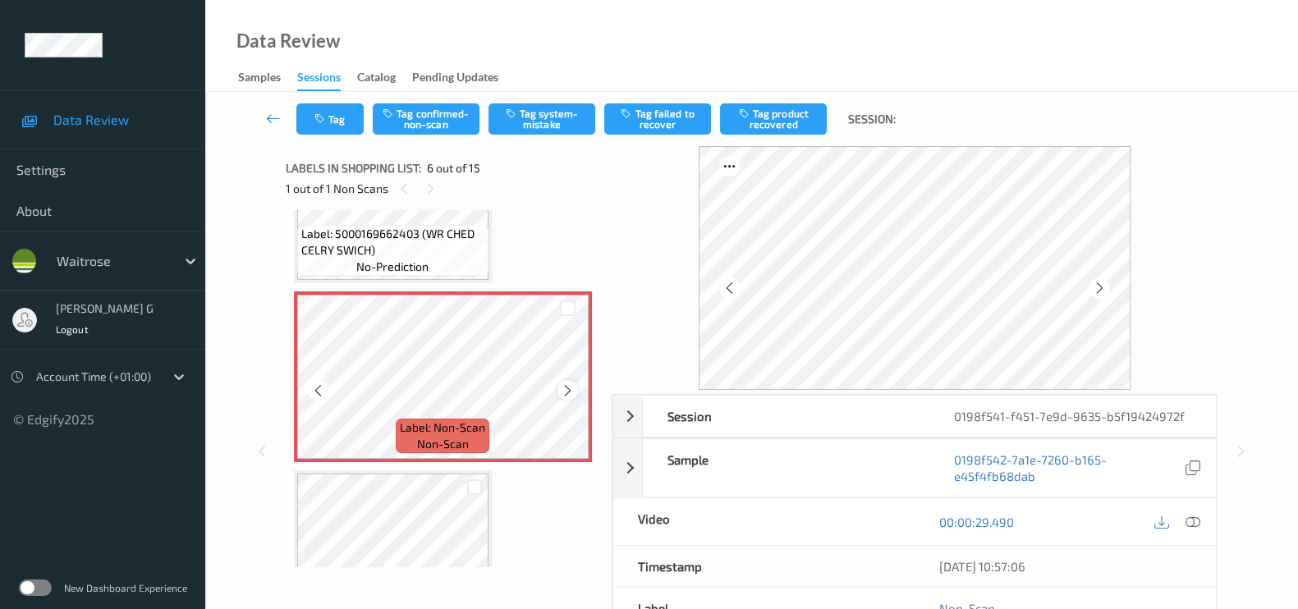
click at [563, 385] on icon at bounding box center [568, 390] width 14 height 15
click at [1107, 287] on icon at bounding box center [1100, 288] width 14 height 15
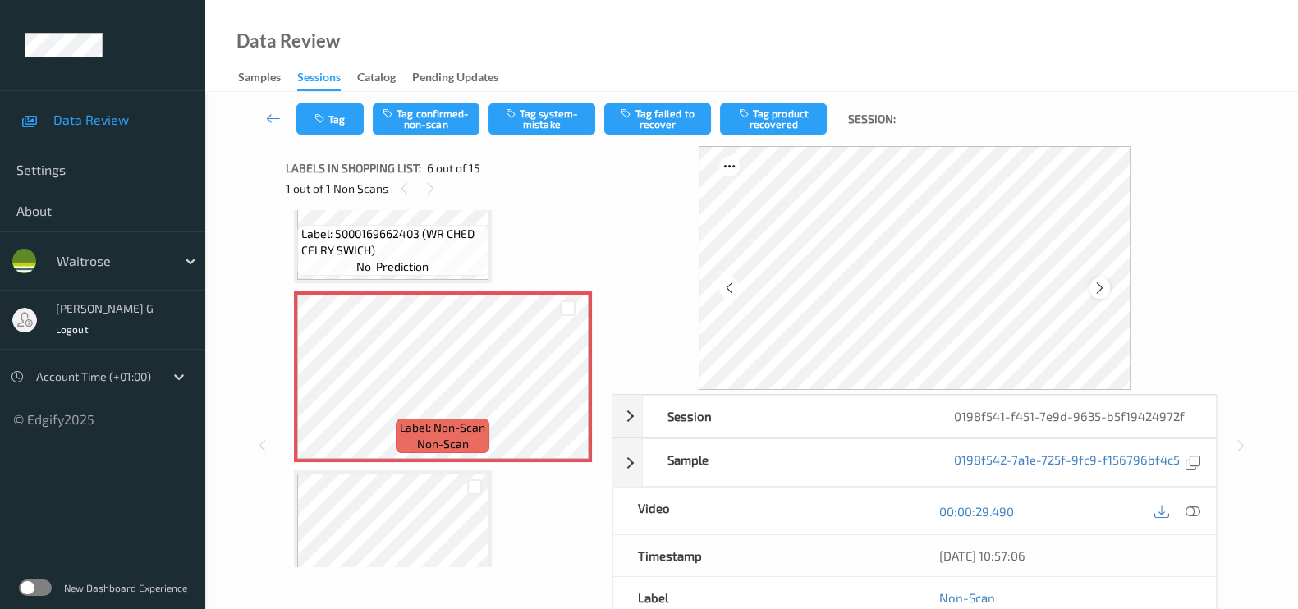
click at [1107, 283] on icon at bounding box center [1100, 288] width 14 height 15
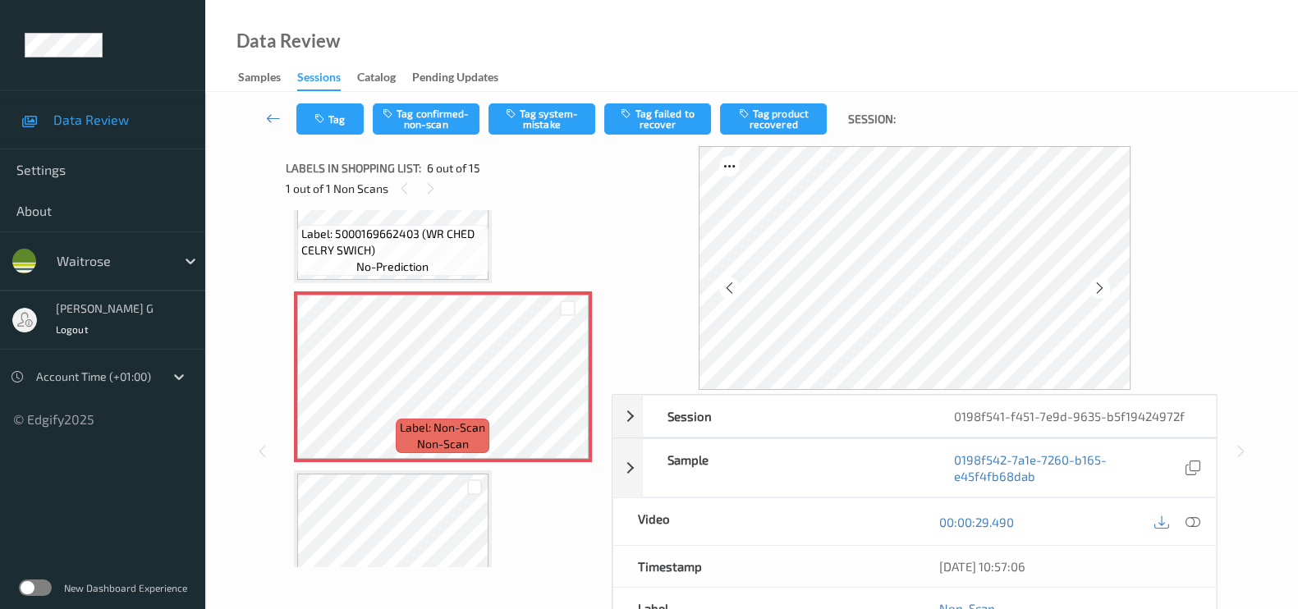
click at [1107, 283] on icon at bounding box center [1100, 288] width 14 height 15
click at [1110, 282] on div at bounding box center [1100, 288] width 21 height 21
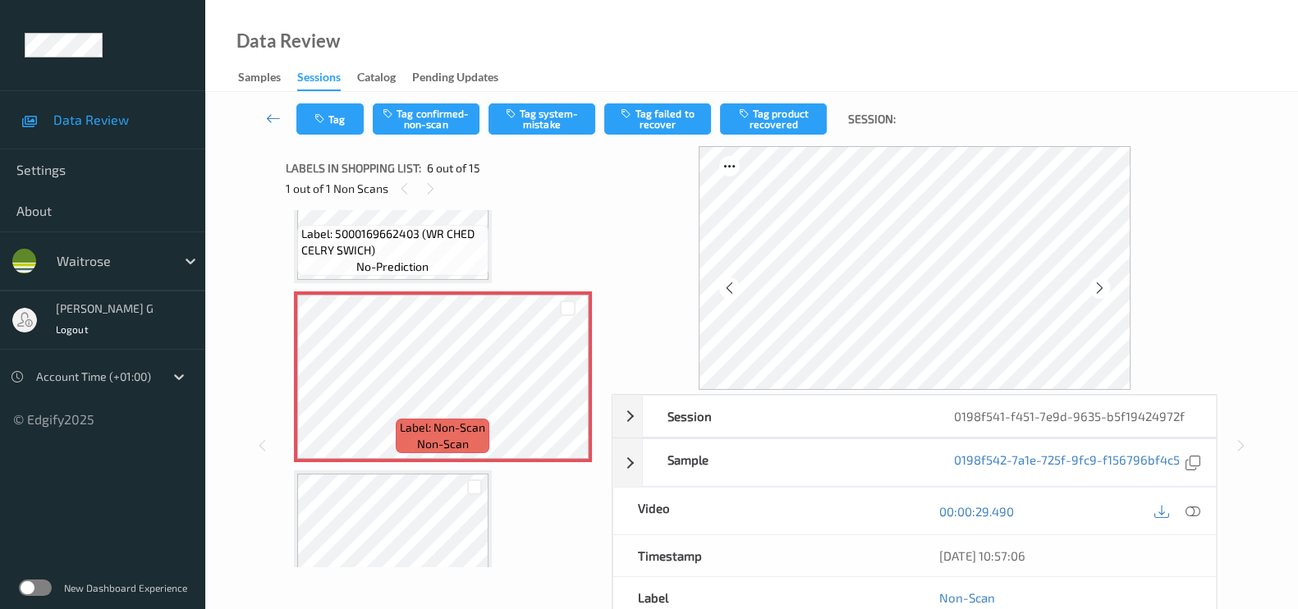
click at [1110, 282] on div at bounding box center [1100, 288] width 21 height 21
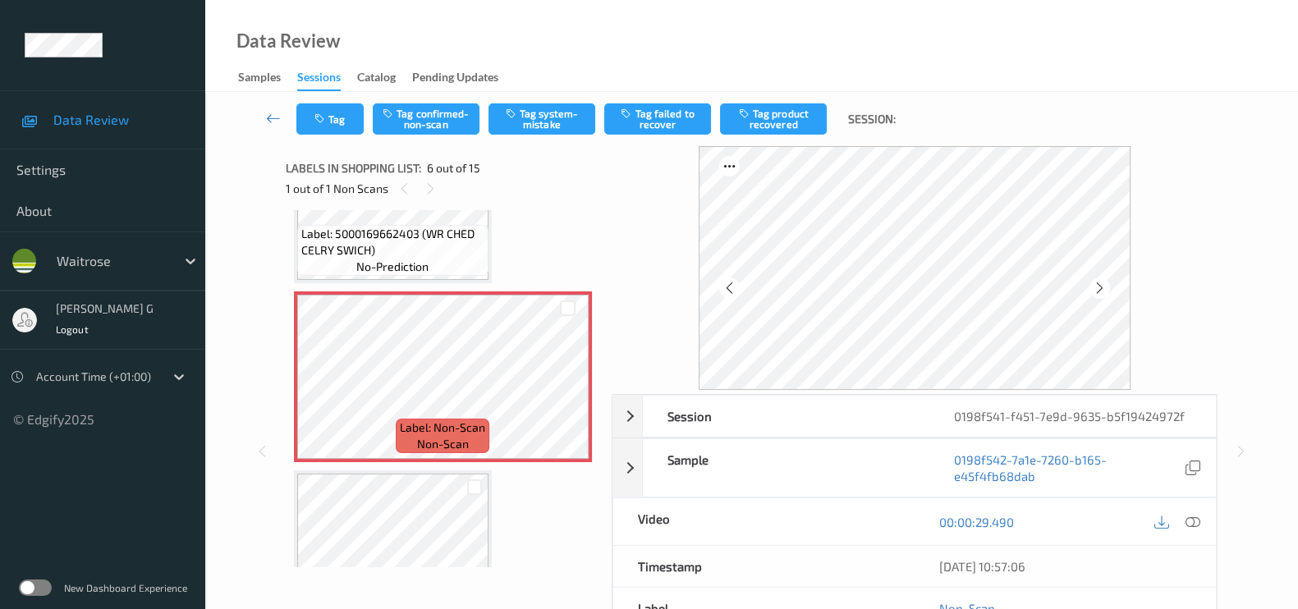
click at [1110, 282] on div at bounding box center [1100, 288] width 21 height 21
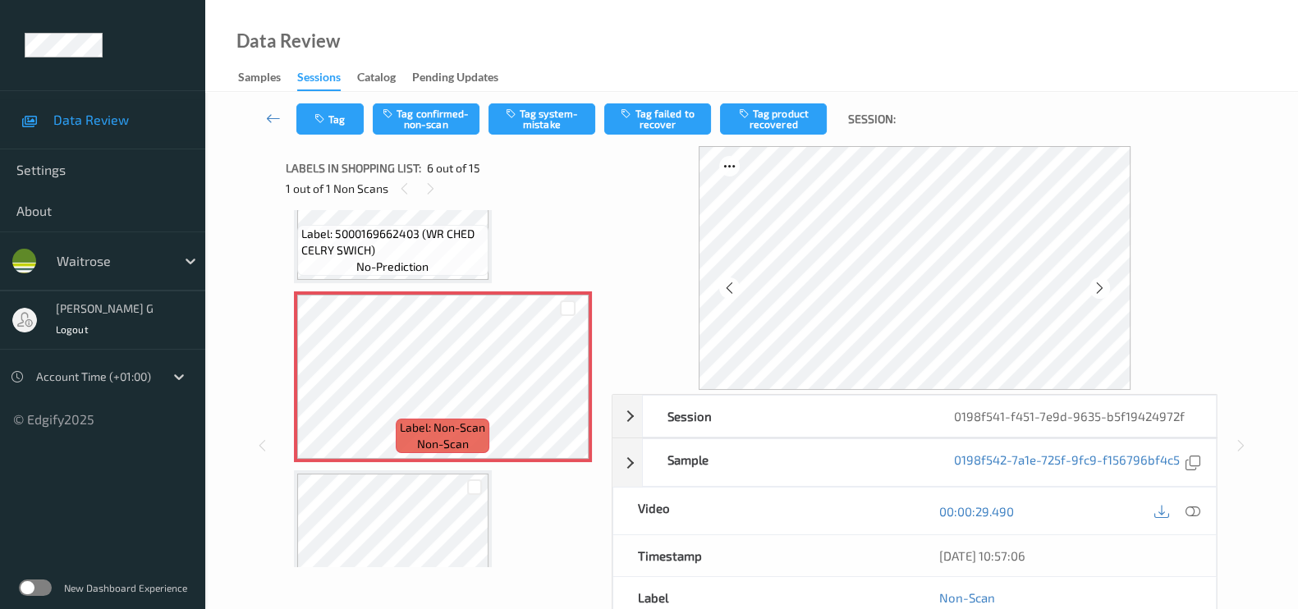
click at [1110, 282] on div at bounding box center [1100, 288] width 21 height 21
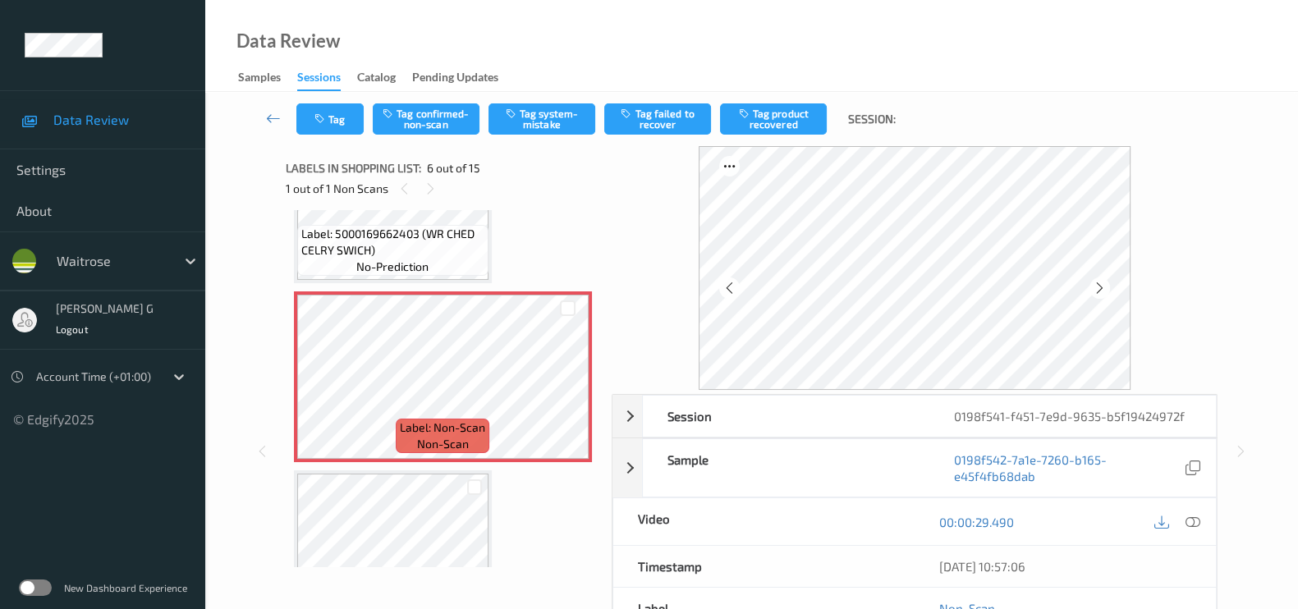
click at [1110, 282] on div at bounding box center [1100, 288] width 21 height 21
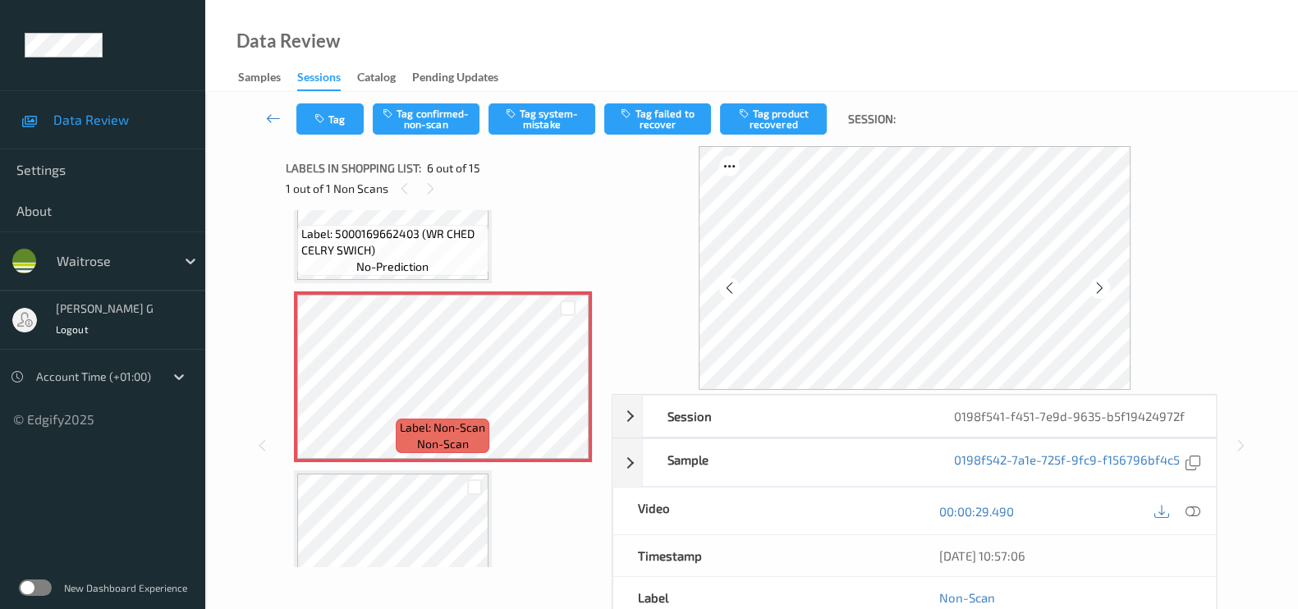
click at [1110, 282] on div at bounding box center [1100, 288] width 21 height 21
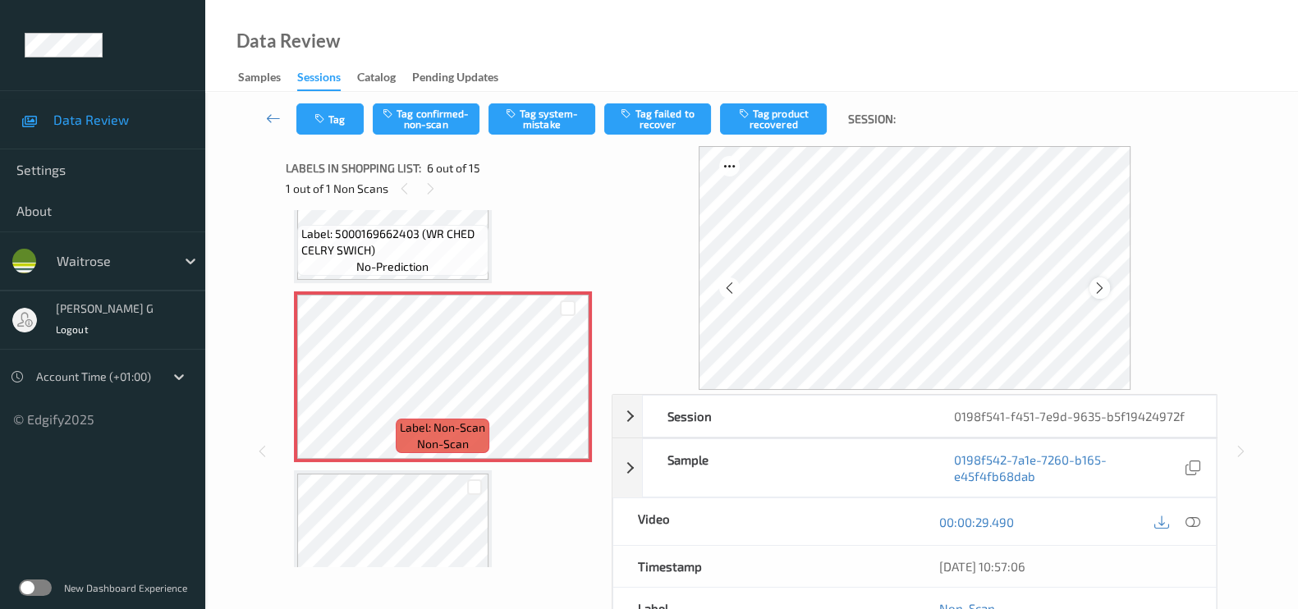
click at [1110, 281] on div at bounding box center [1100, 288] width 21 height 21
click at [435, 117] on button "Tag confirmed-non-scan" at bounding box center [426, 118] width 107 height 31
click at [652, 121] on button "Tag failed to recover" at bounding box center [657, 118] width 107 height 31
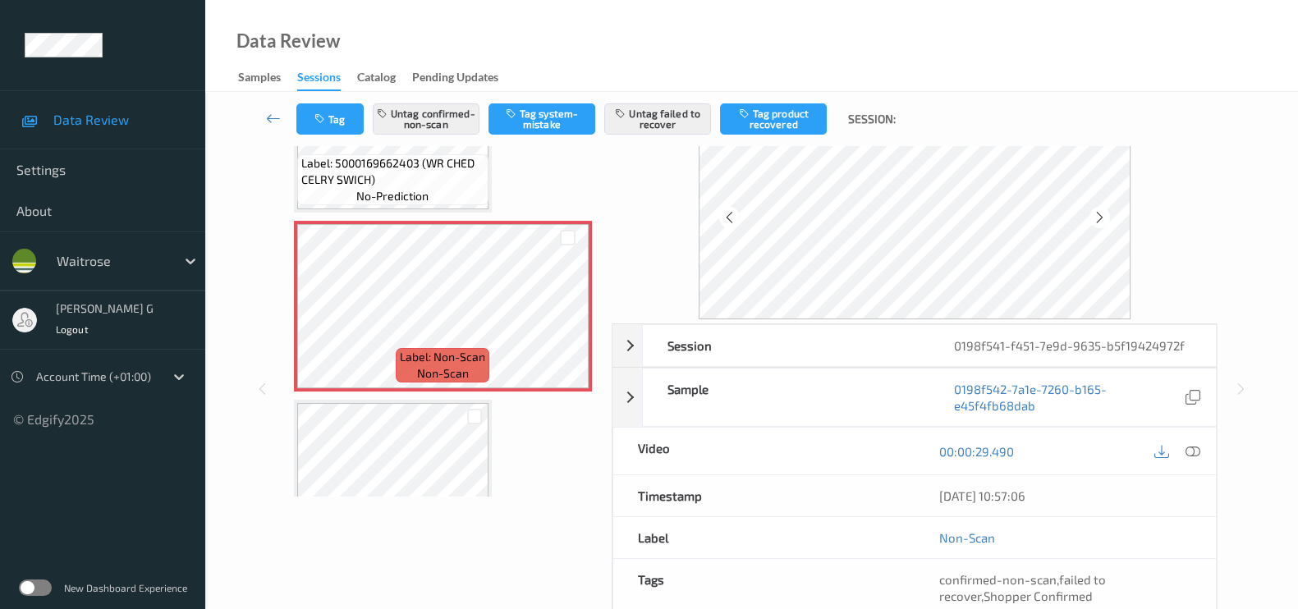
scroll to position [102, 0]
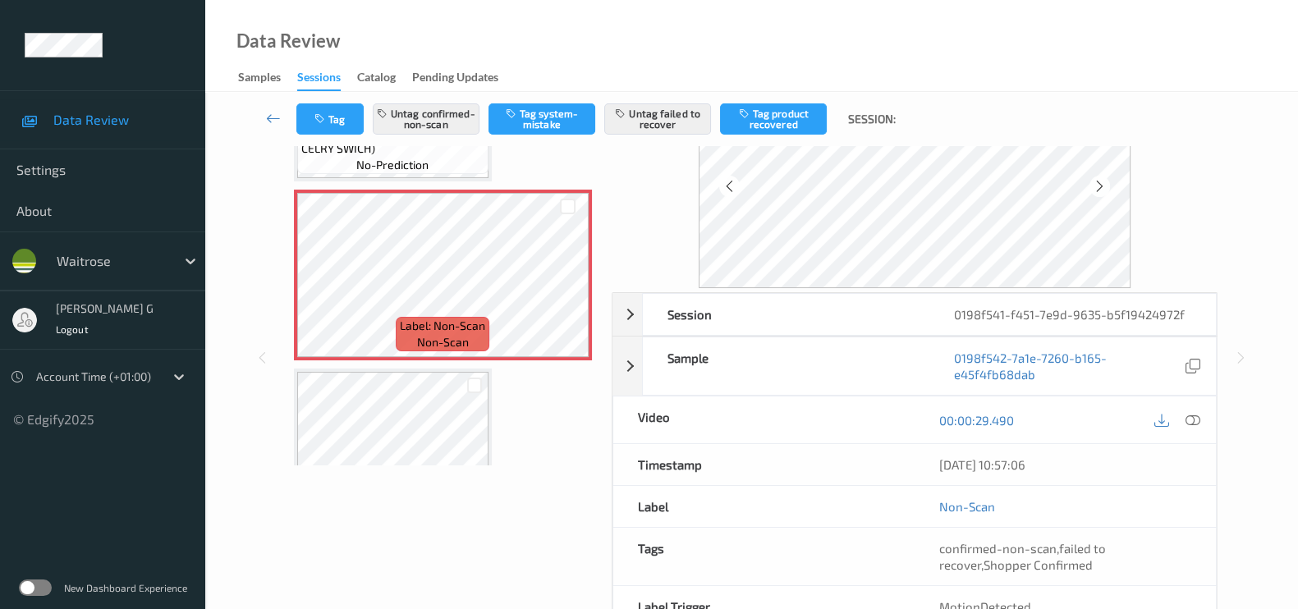
click at [629, 174] on div at bounding box center [915, 166] width 606 height 244
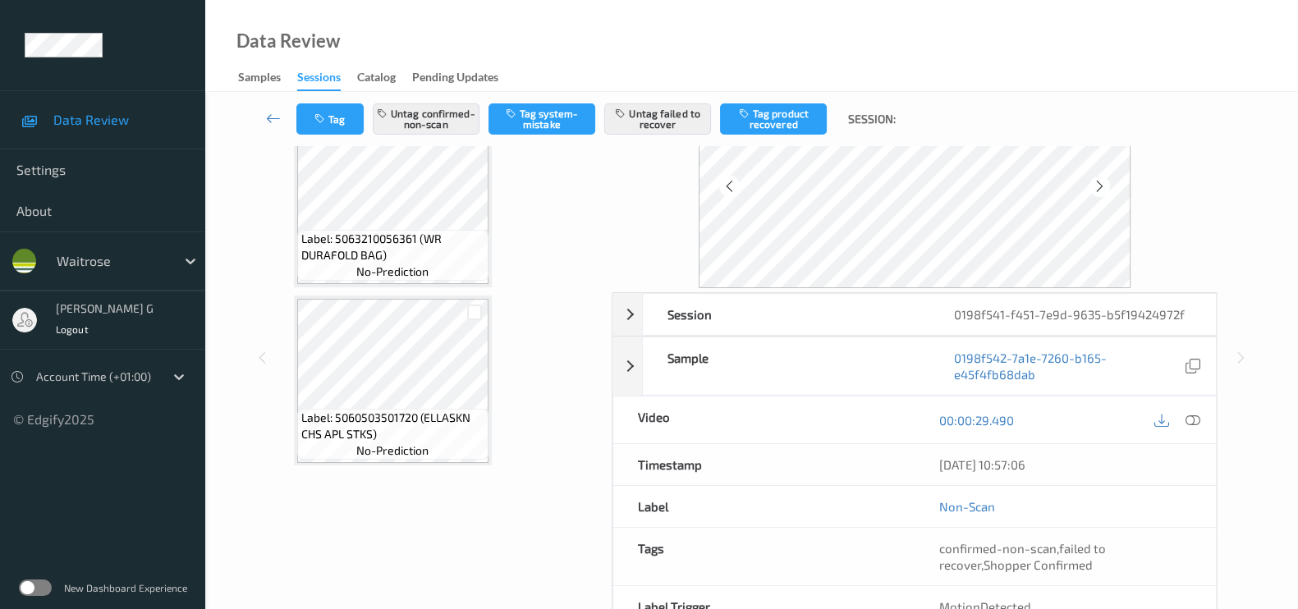
scroll to position [0, 0]
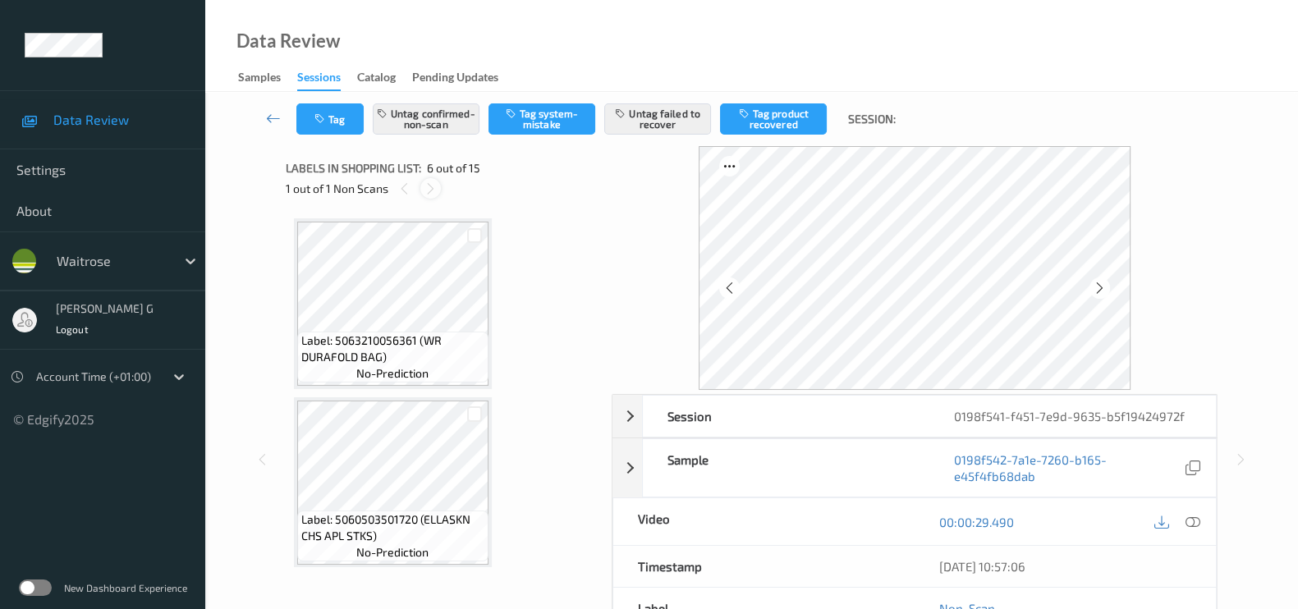
click at [427, 199] on div at bounding box center [430, 188] width 21 height 21
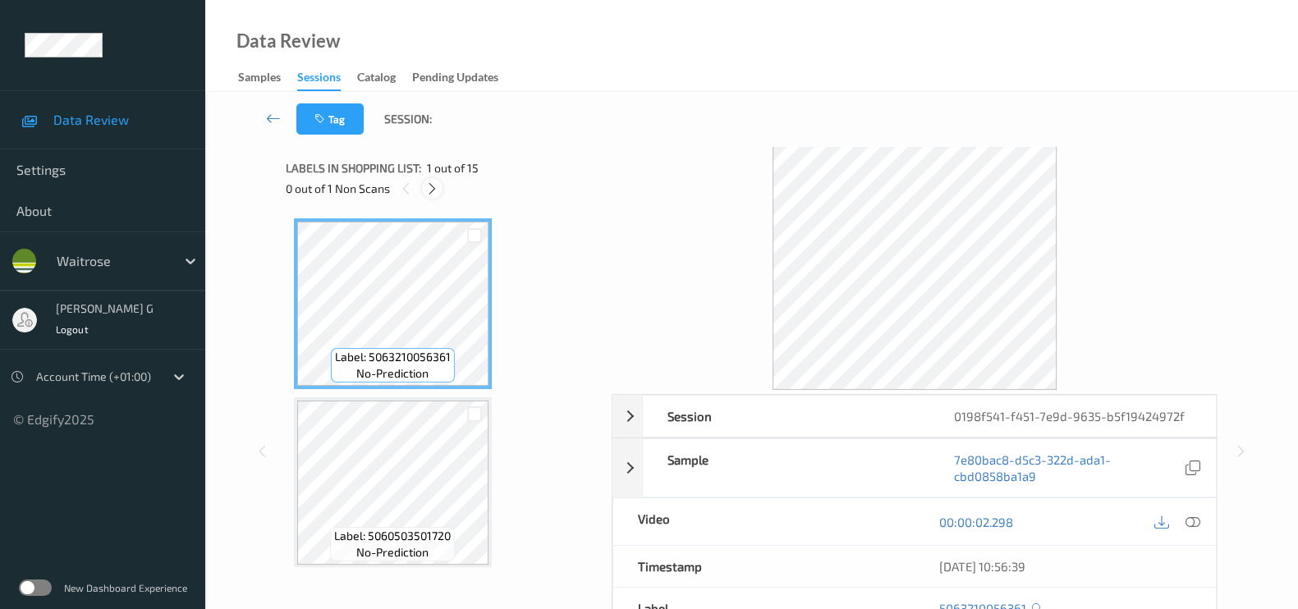
click at [430, 188] on icon at bounding box center [432, 188] width 14 height 15
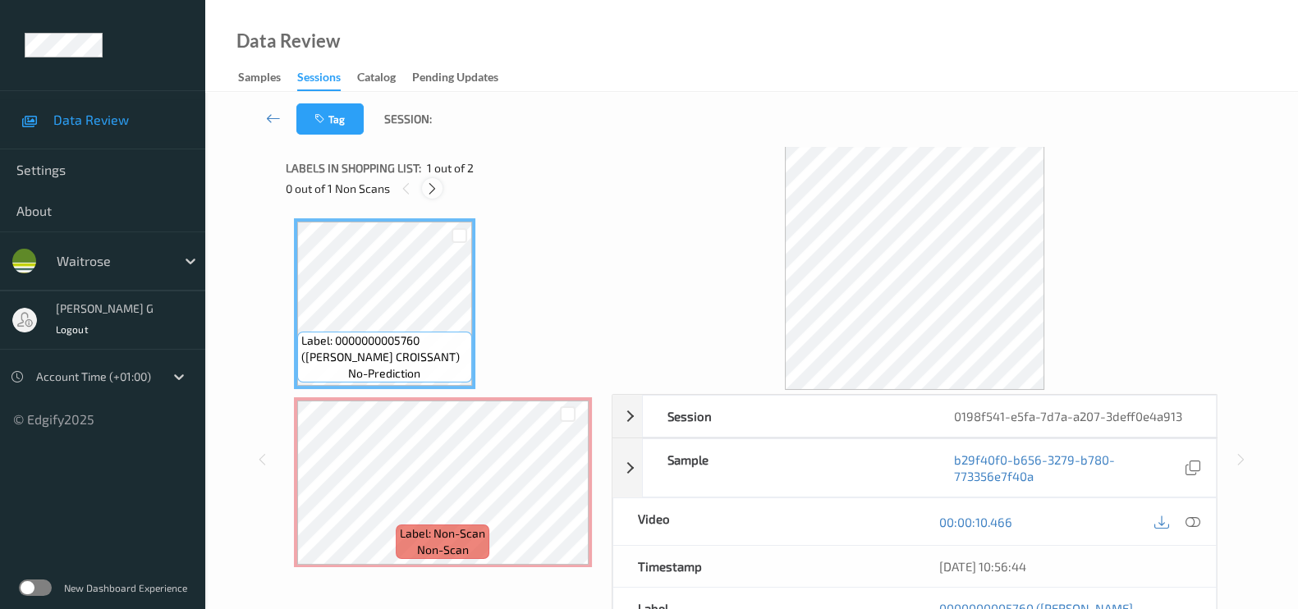
click at [428, 190] on icon at bounding box center [432, 188] width 14 height 15
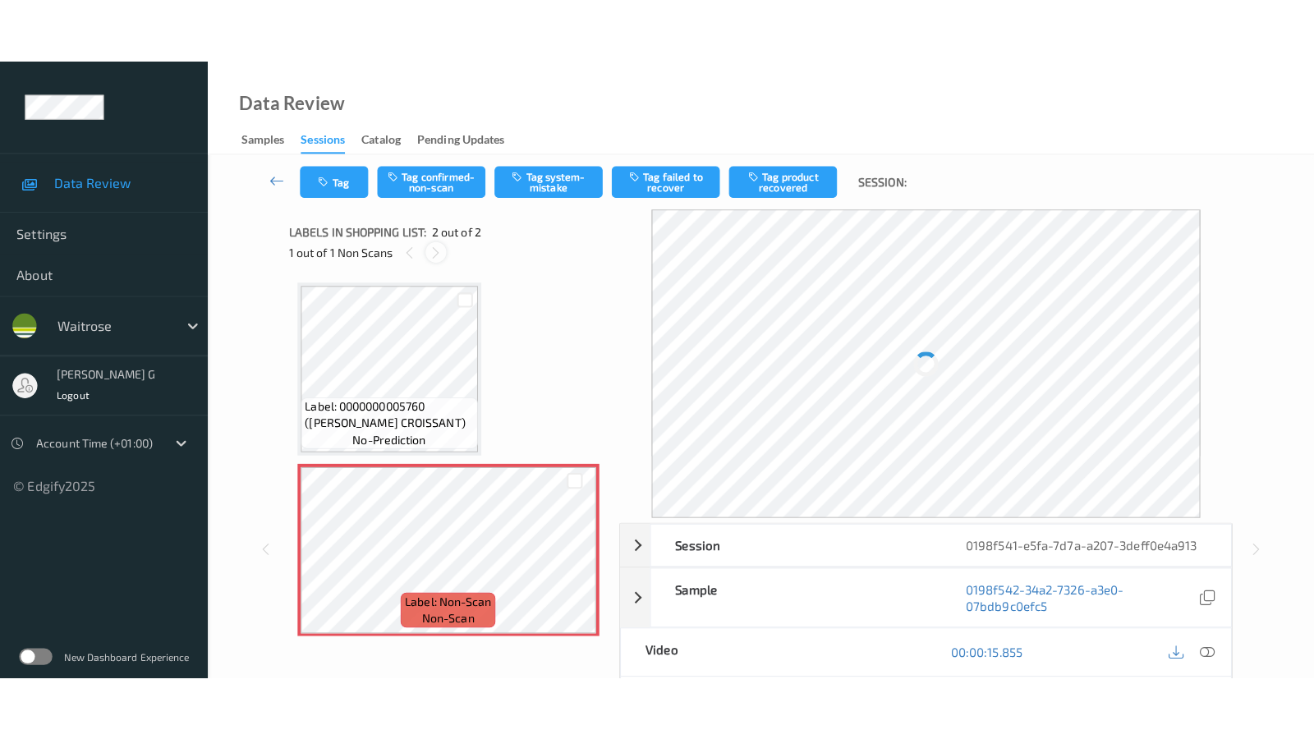
scroll to position [7, 0]
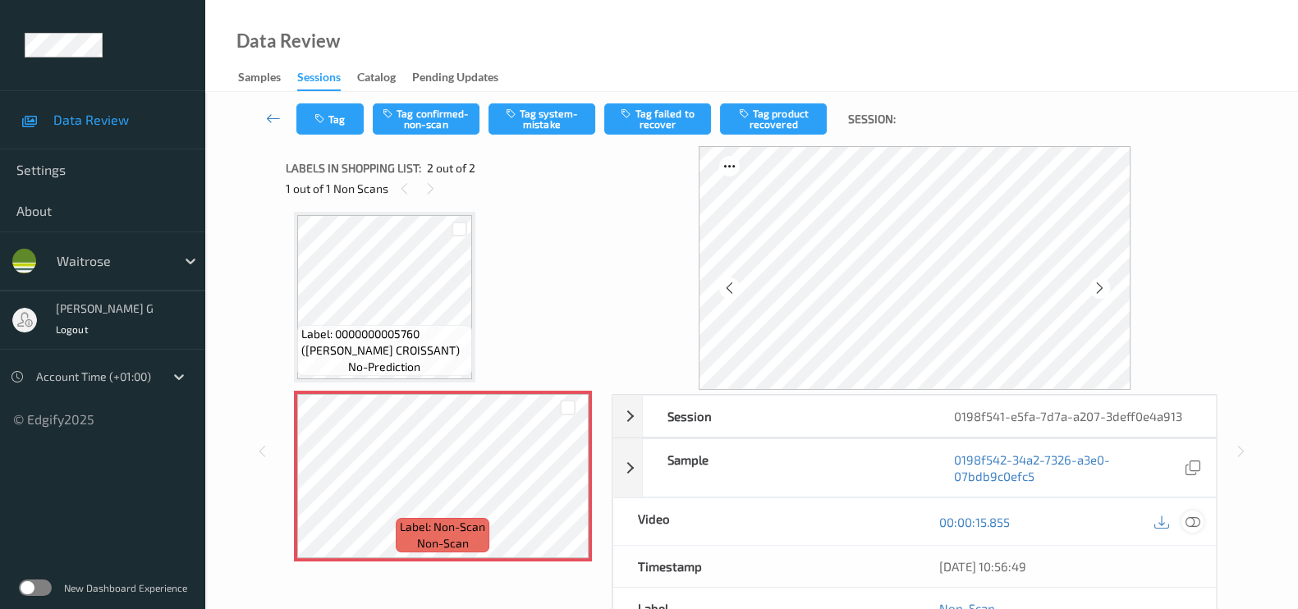
click at [1186, 521] on icon at bounding box center [1193, 522] width 15 height 15
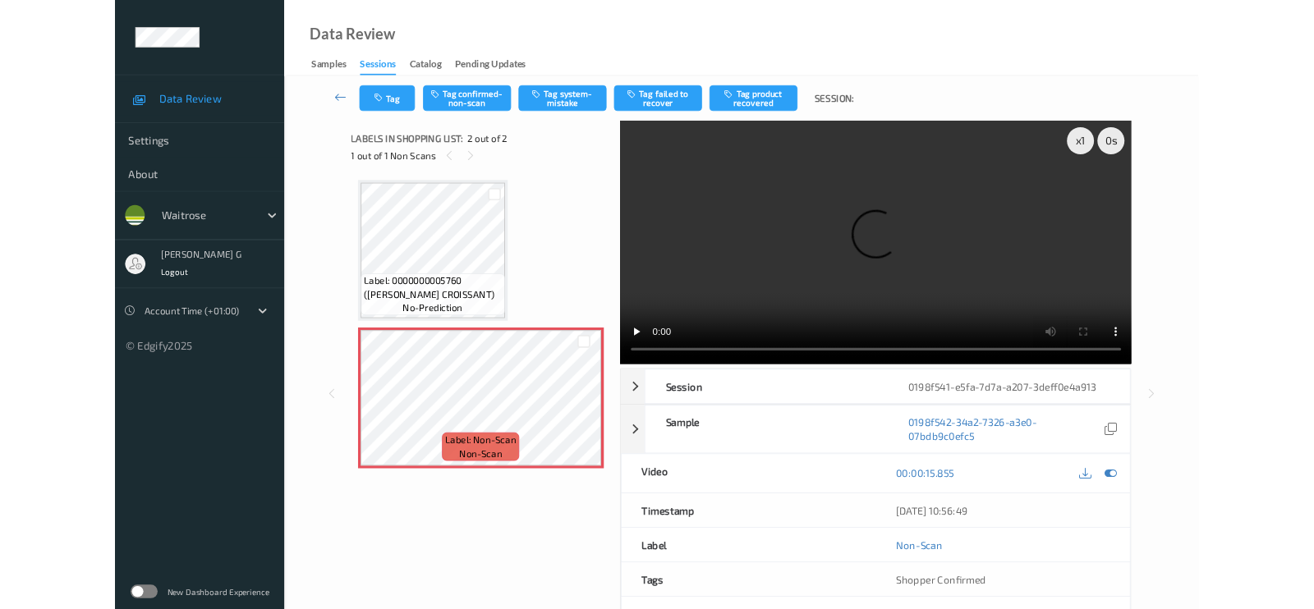
scroll to position [0, 0]
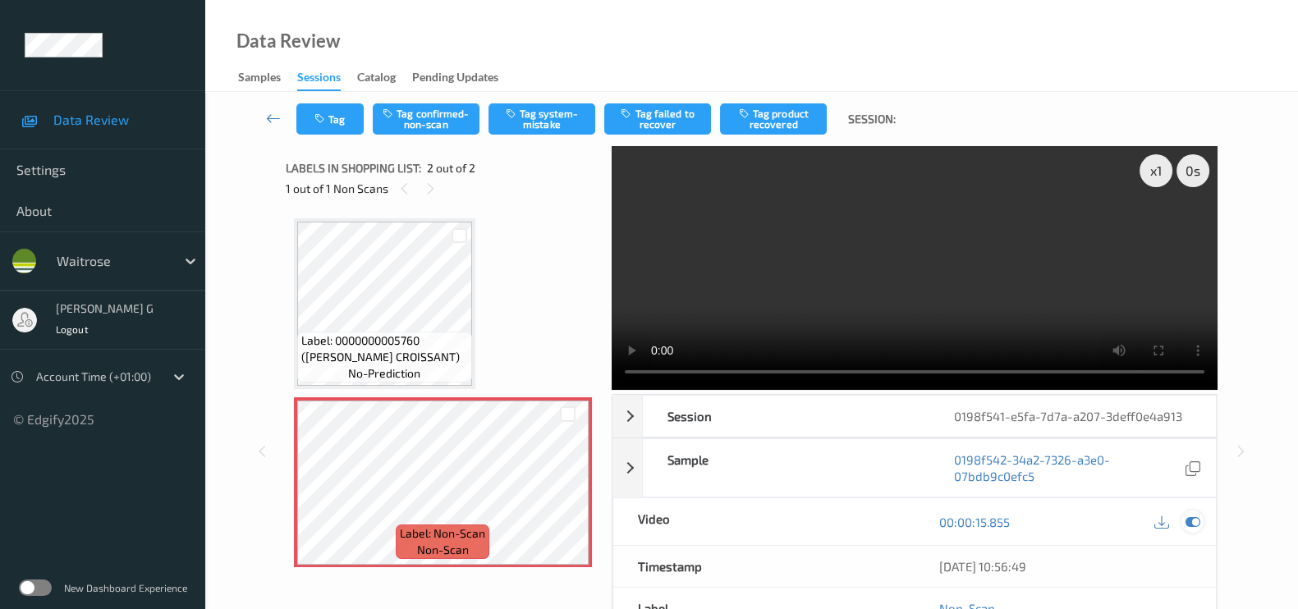
click at [1196, 522] on icon at bounding box center [1193, 522] width 15 height 15
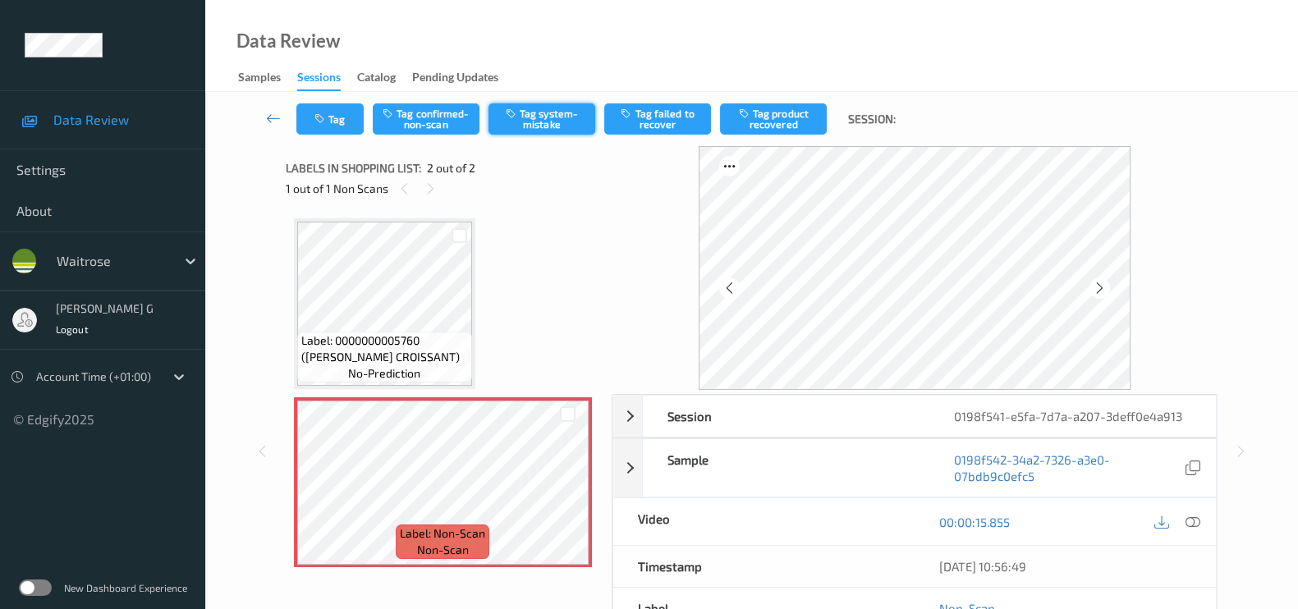
click at [531, 114] on button "Tag system-mistake" at bounding box center [542, 118] width 107 height 31
click at [326, 126] on button "Tag" at bounding box center [329, 118] width 67 height 31
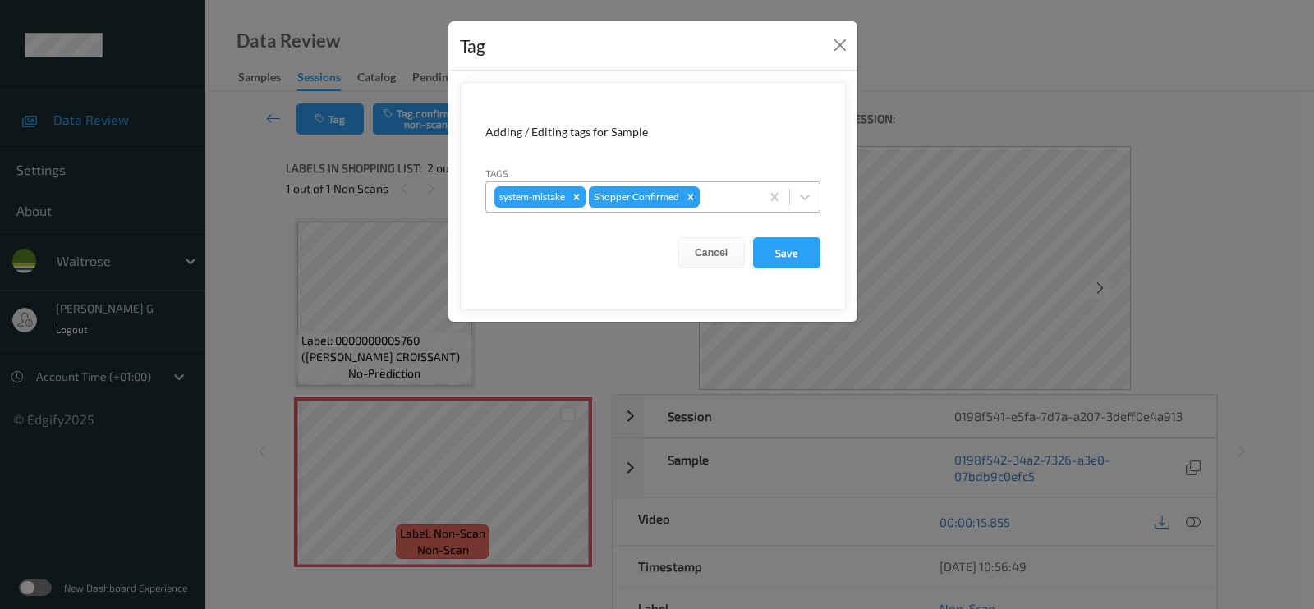
click at [720, 209] on div "system-mistake Shopper Confirmed" at bounding box center [622, 197] width 273 height 28
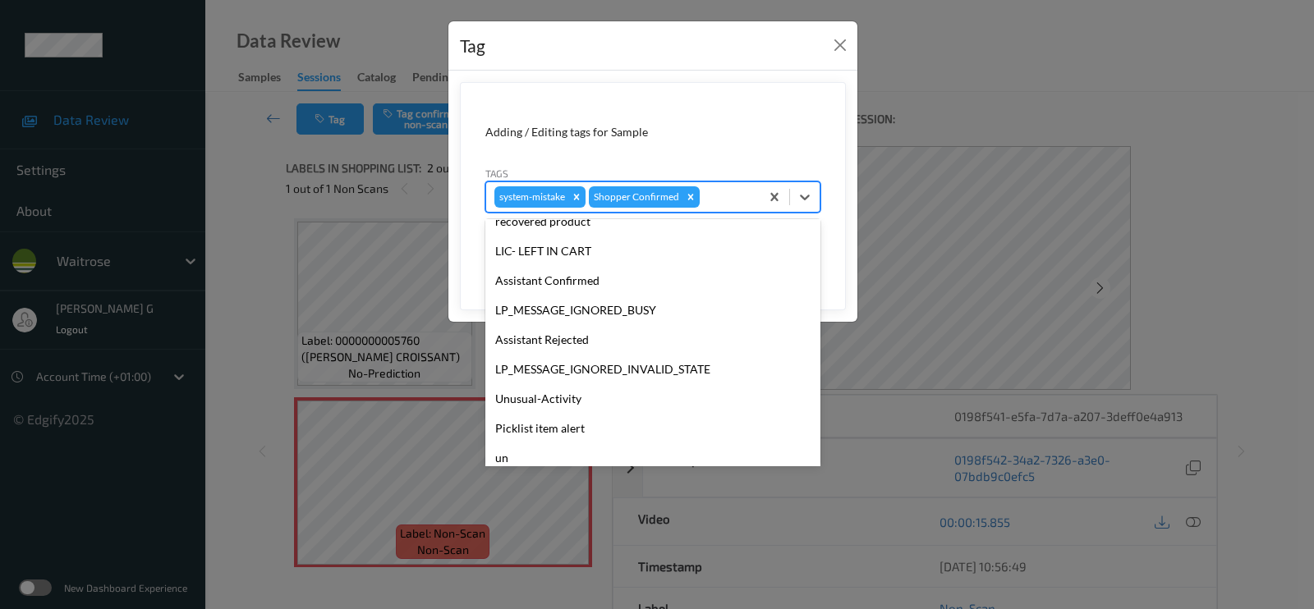
scroll to position [351, 0]
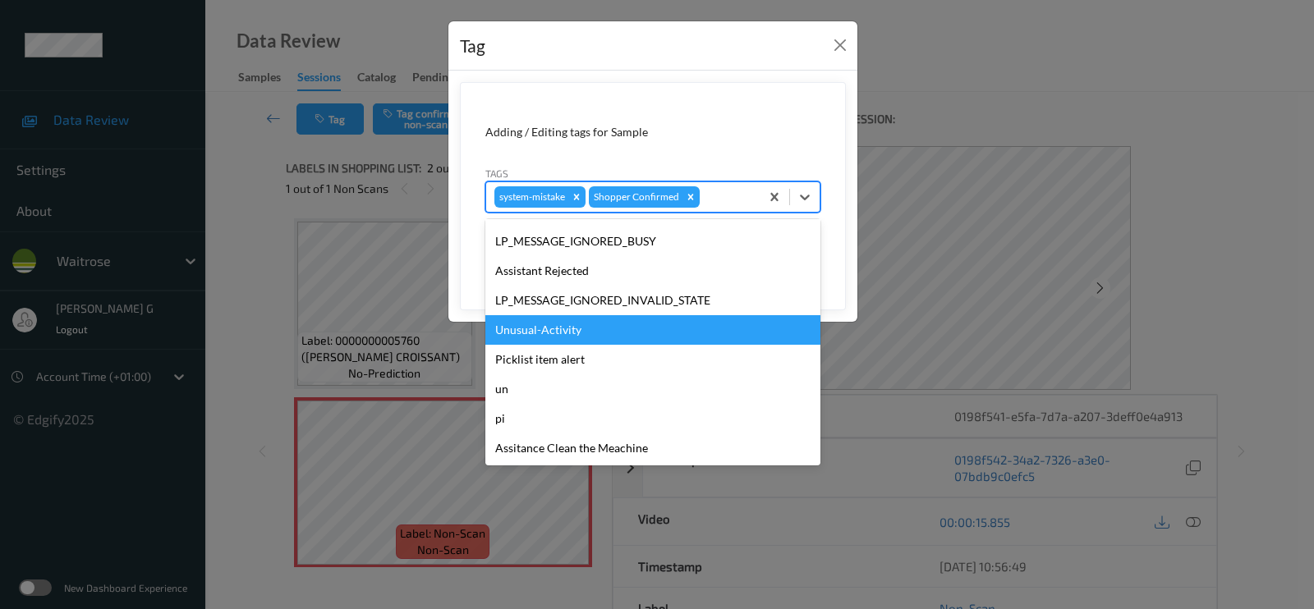
click at [535, 321] on div "Unusual-Activity" at bounding box center [652, 330] width 335 height 30
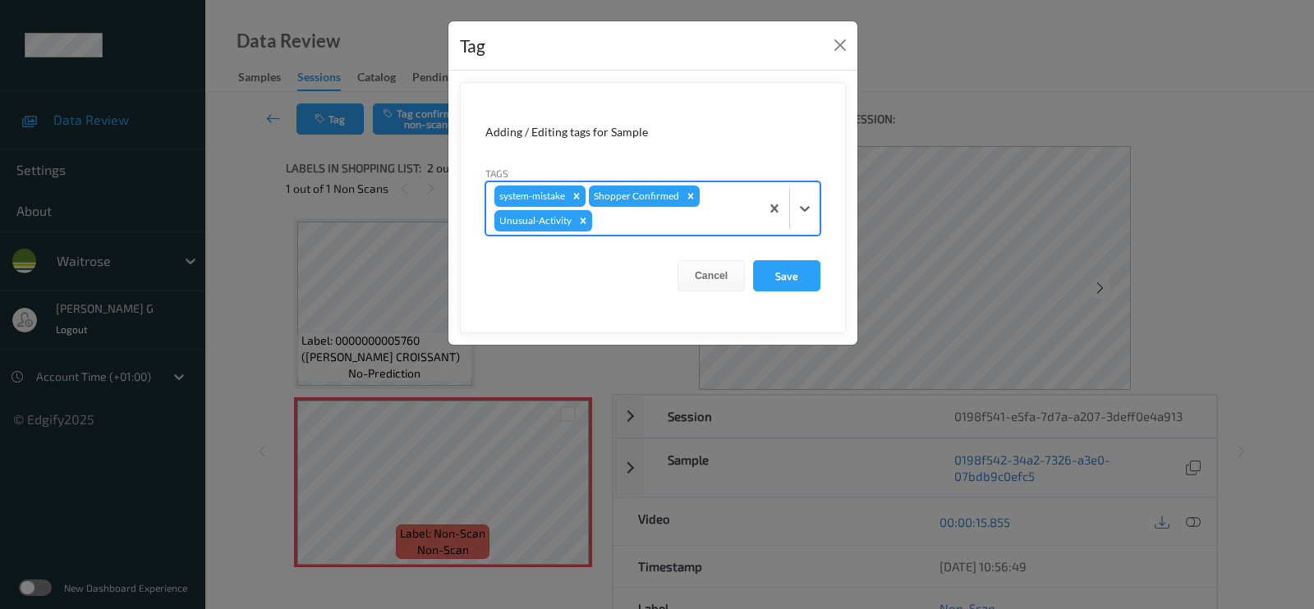
click at [687, 212] on div at bounding box center [673, 221] width 156 height 20
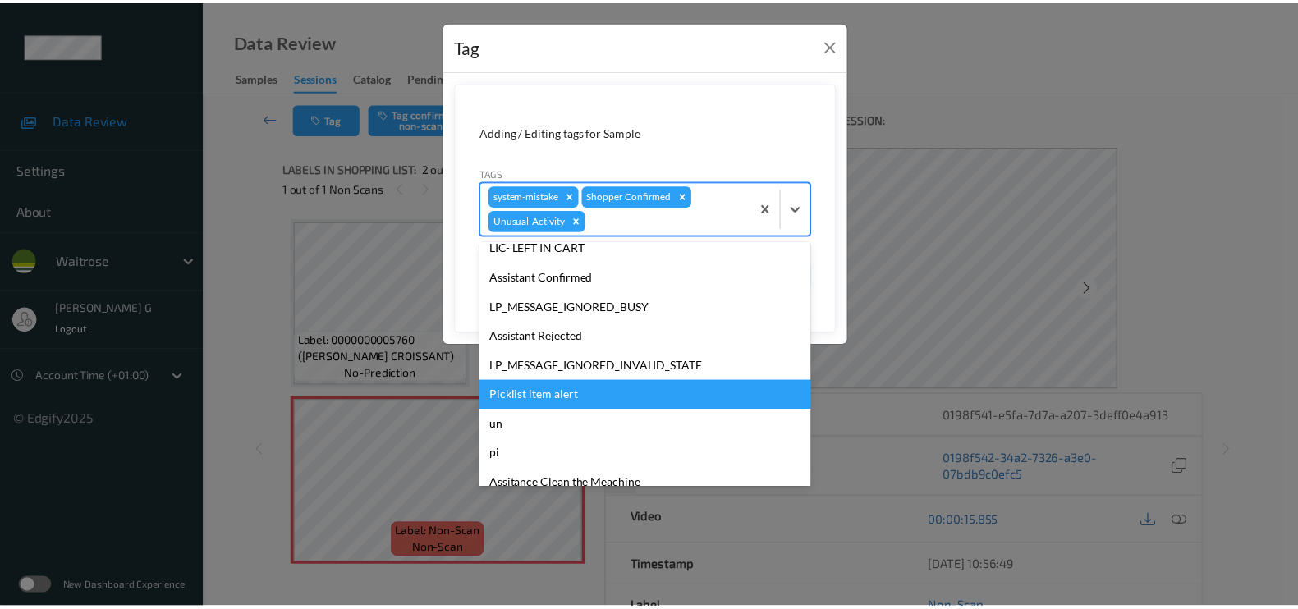
scroll to position [321, 0]
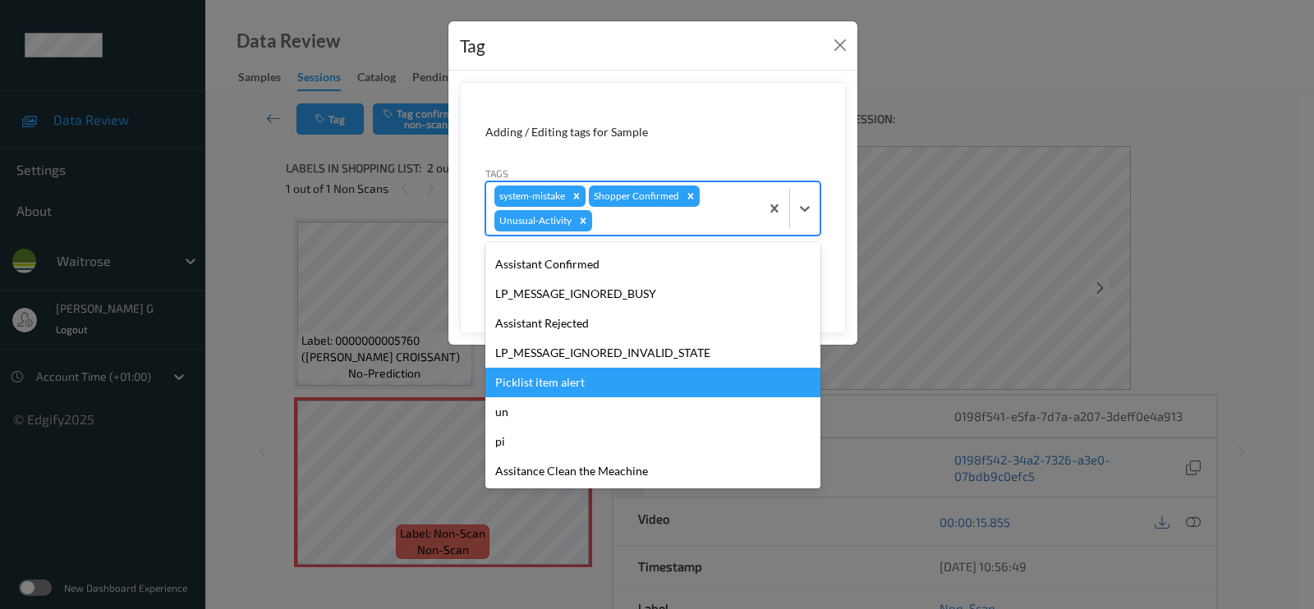
click at [546, 378] on div "Picklist item alert" at bounding box center [652, 383] width 335 height 30
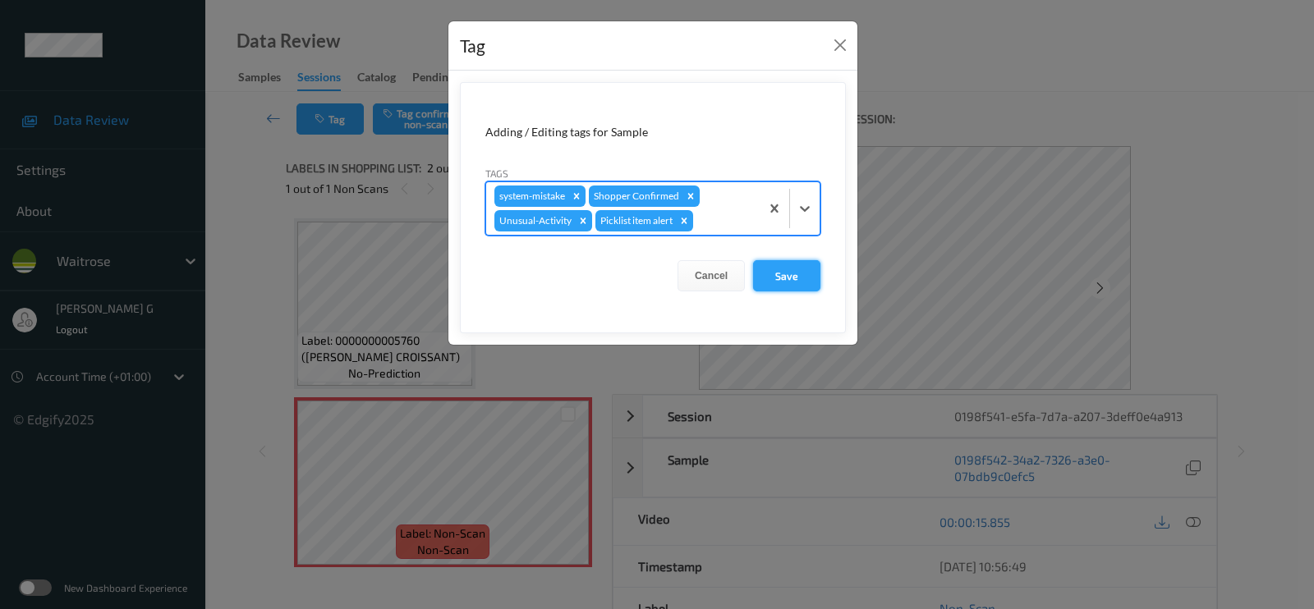
click at [780, 267] on button "Save" at bounding box center [786, 275] width 67 height 31
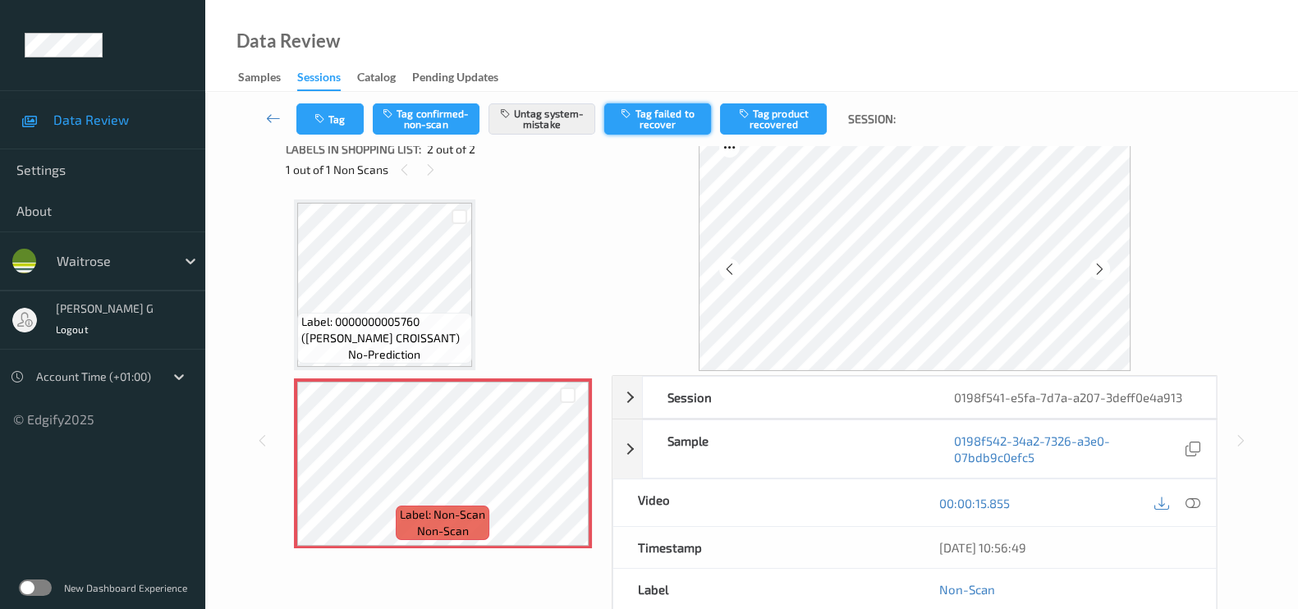
scroll to position [0, 0]
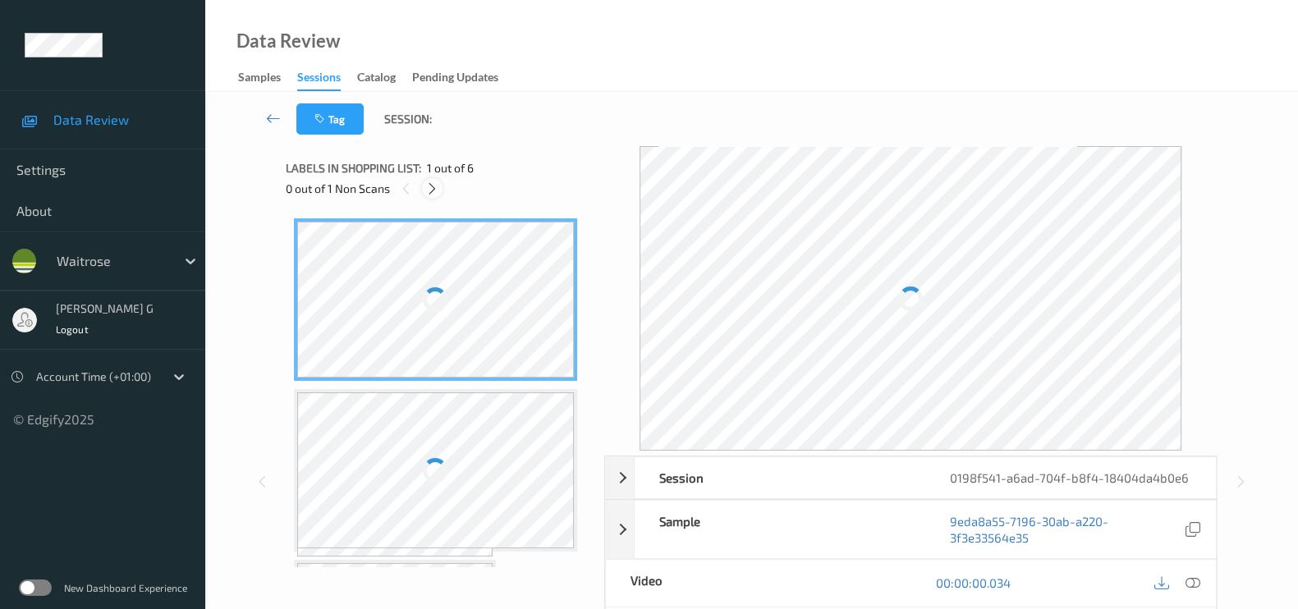
click at [432, 189] on icon at bounding box center [432, 188] width 14 height 15
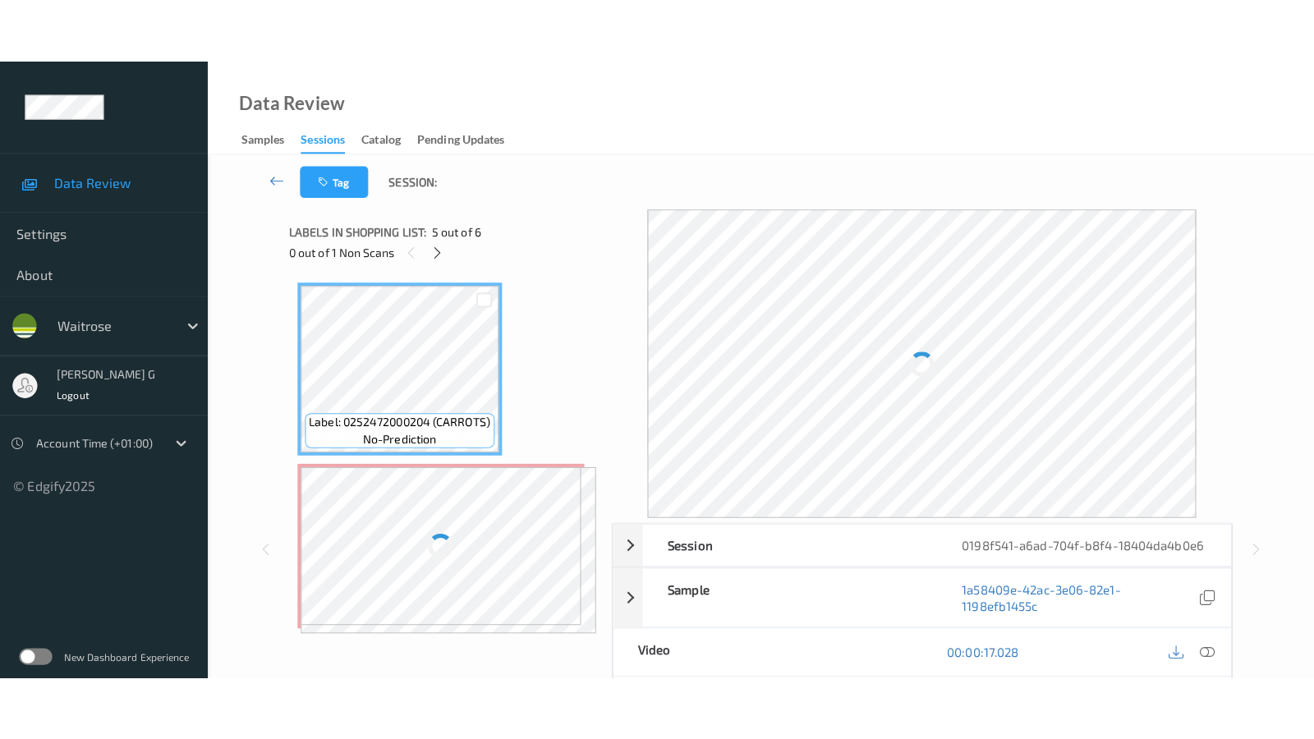
scroll to position [718, 0]
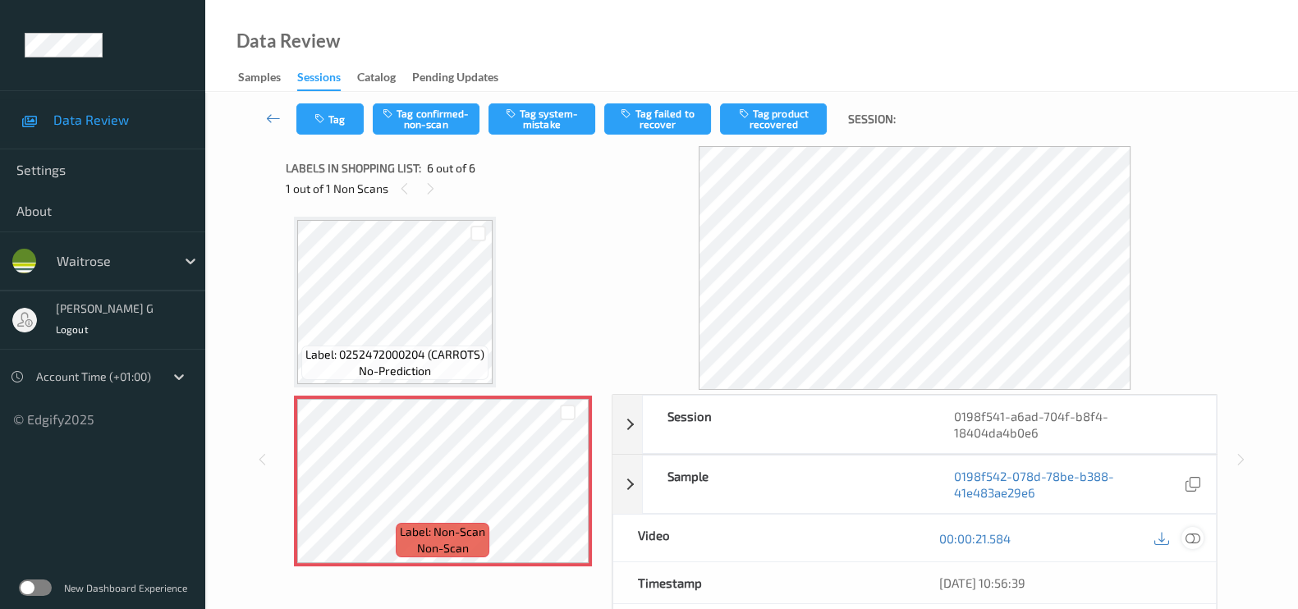
click at [1197, 533] on icon at bounding box center [1193, 538] width 15 height 15
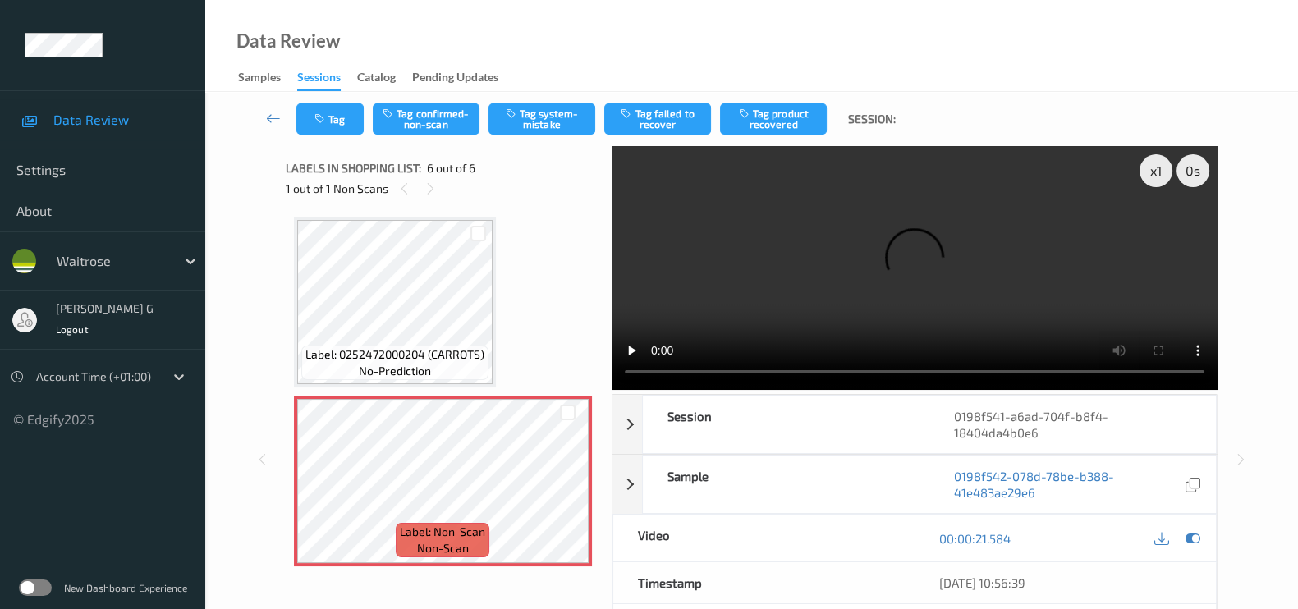
scroll to position [588, 0]
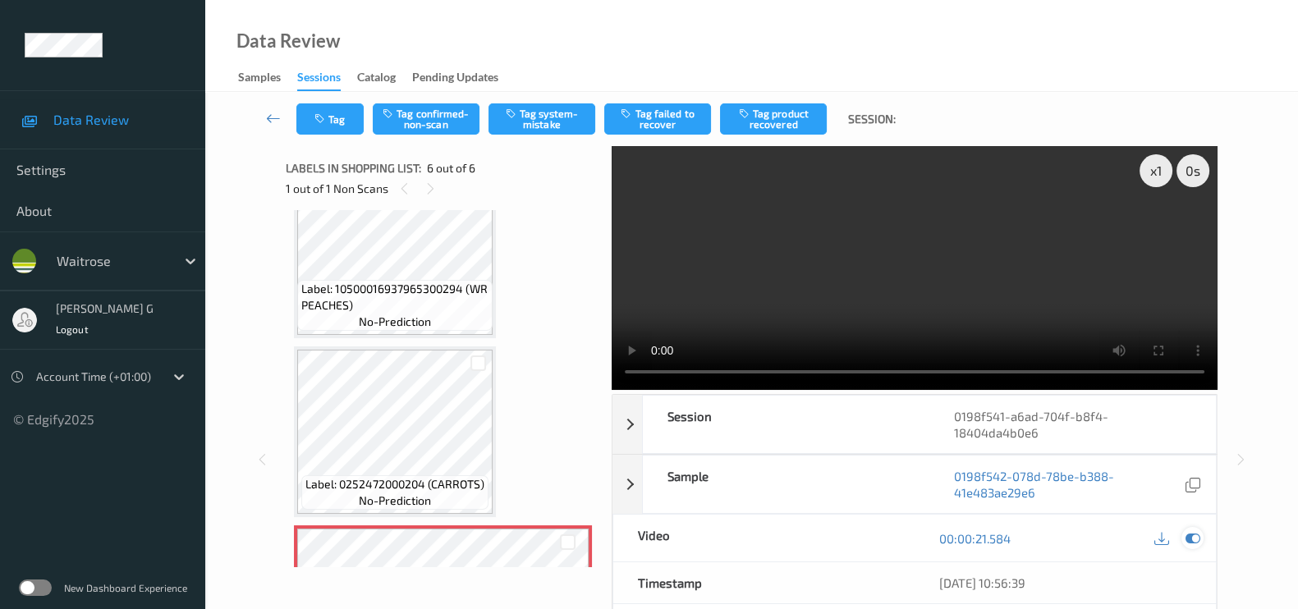
click at [1194, 539] on icon at bounding box center [1193, 538] width 15 height 15
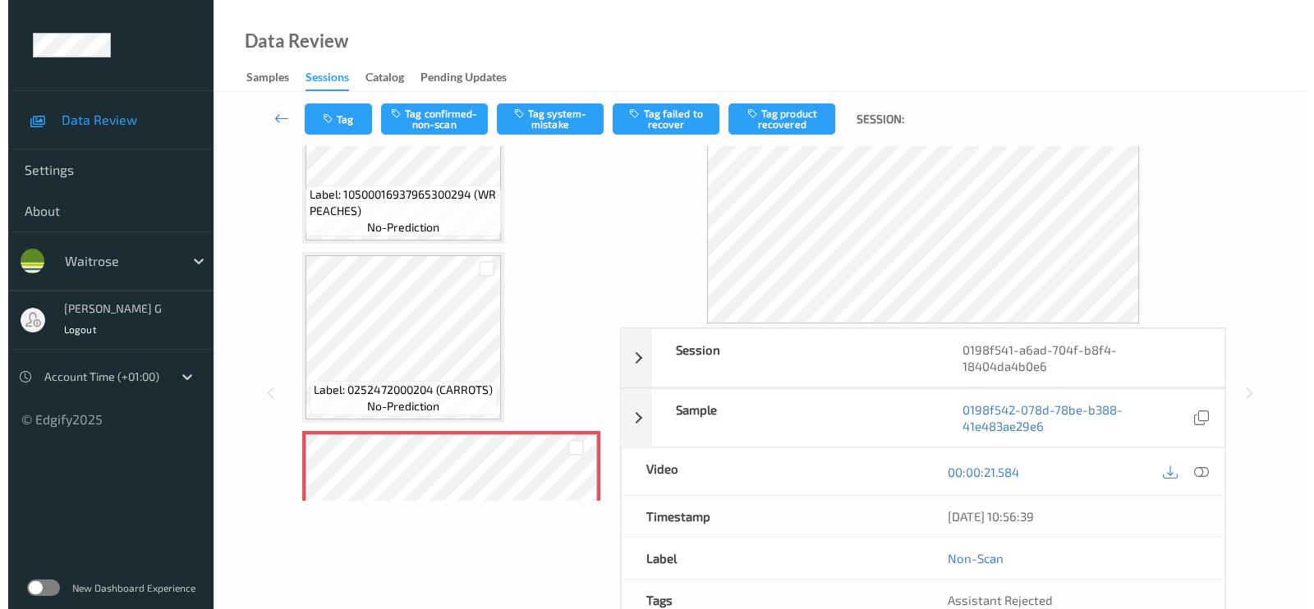
scroll to position [0, 0]
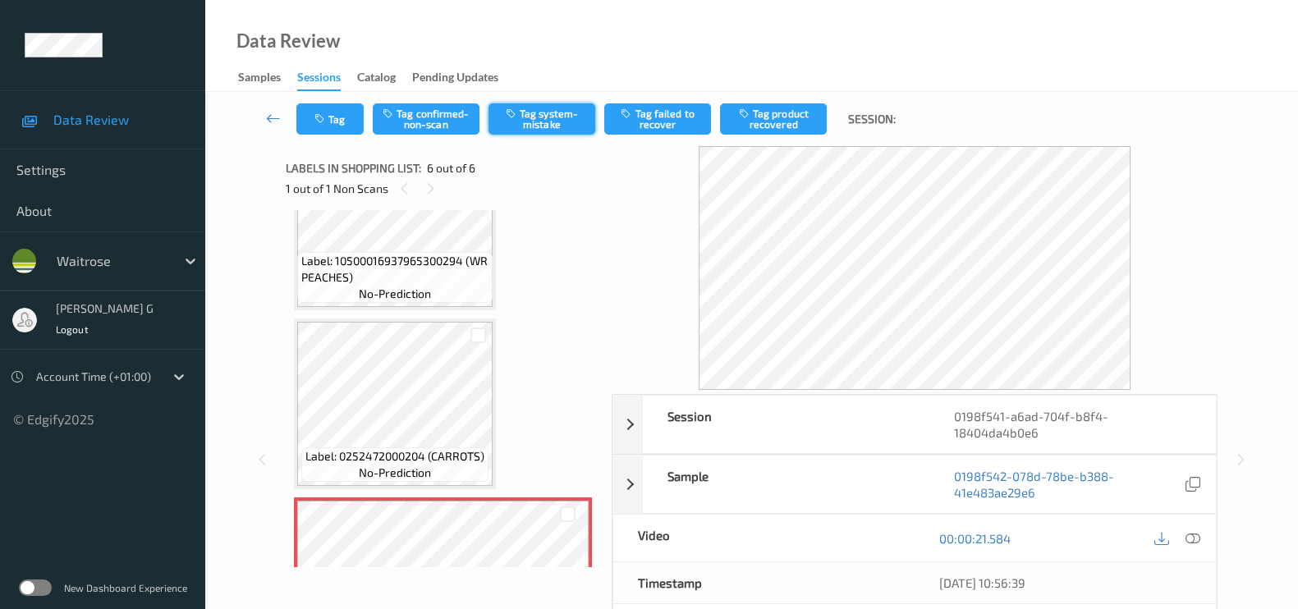
click at [535, 117] on button "Tag system-mistake" at bounding box center [542, 118] width 107 height 31
click at [332, 113] on button "Tag" at bounding box center [329, 118] width 67 height 31
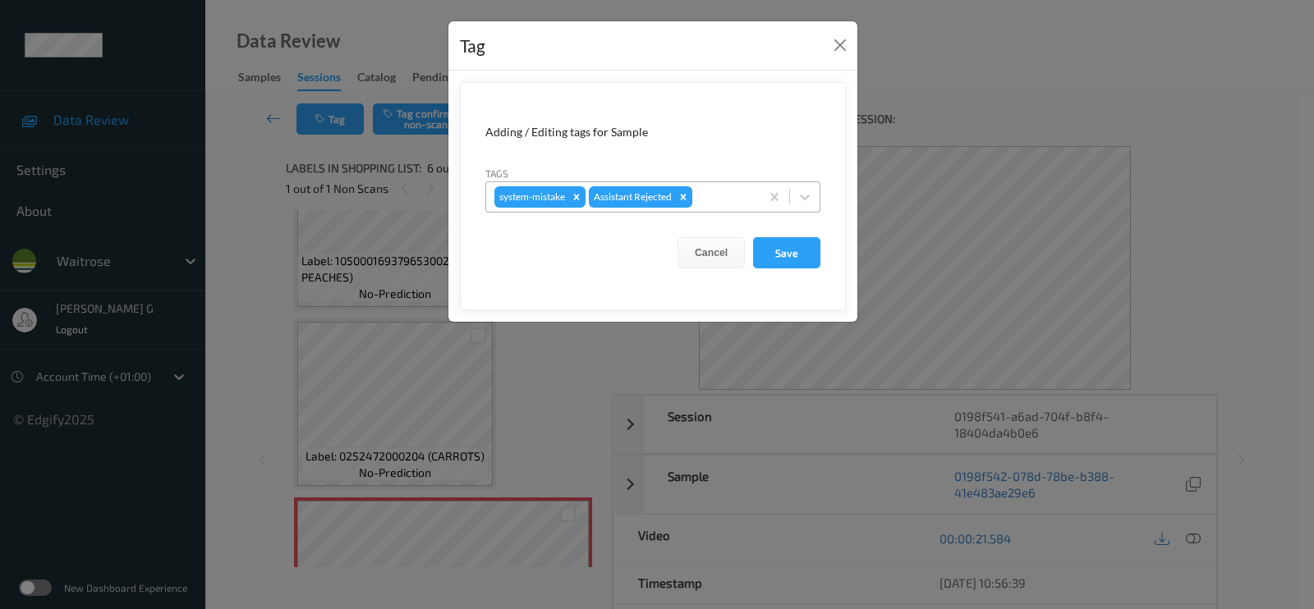
click at [718, 191] on div at bounding box center [723, 197] width 56 height 20
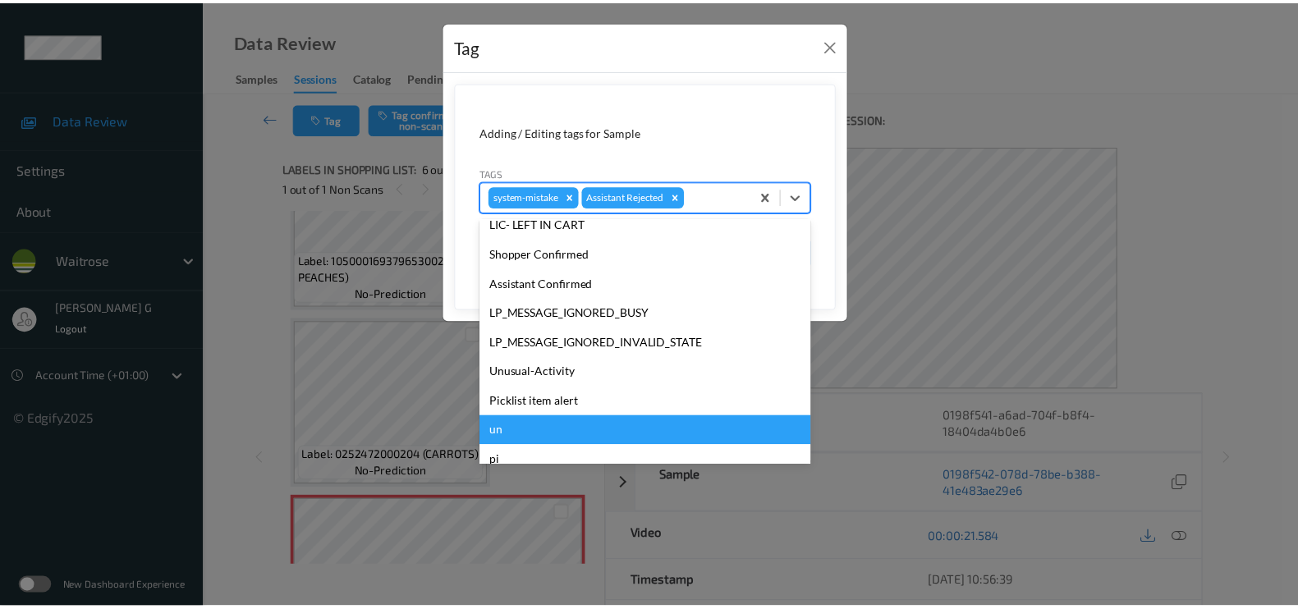
scroll to position [351, 0]
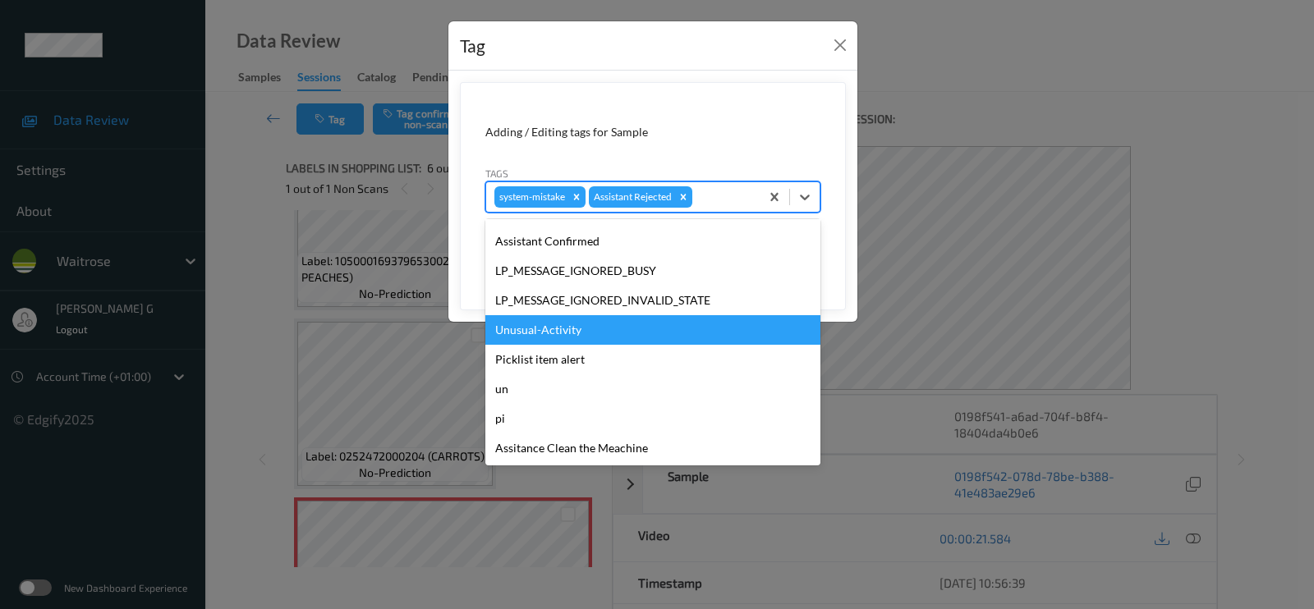
click at [530, 330] on div "Unusual-Activity" at bounding box center [652, 330] width 335 height 30
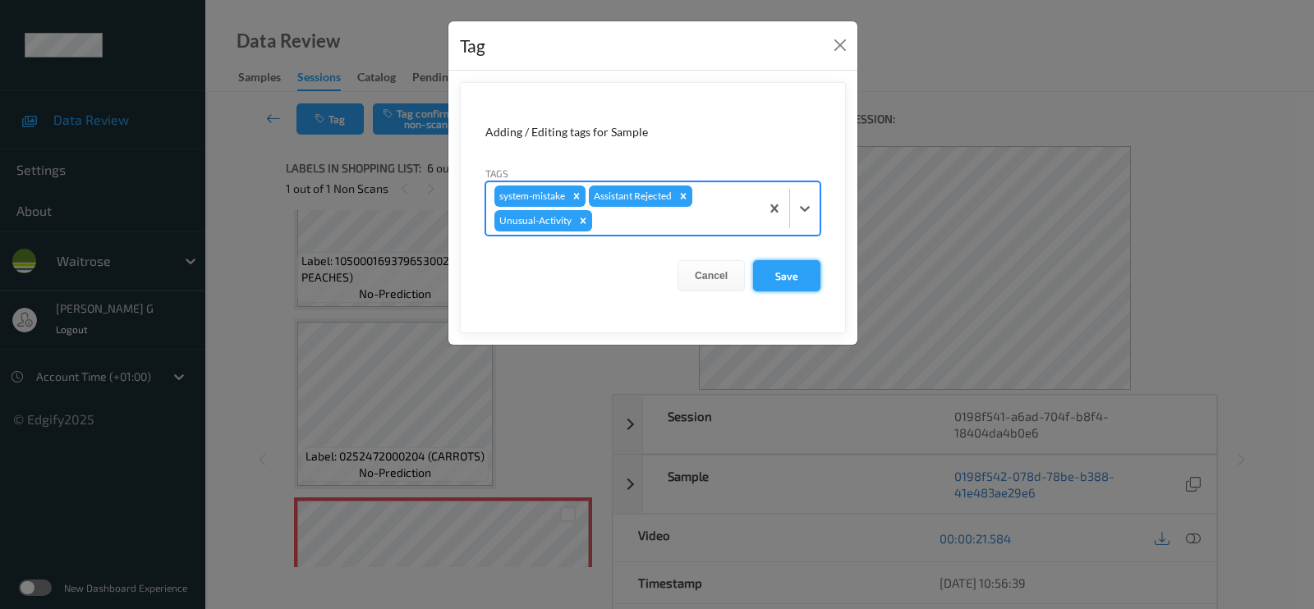
click at [797, 266] on button "Save" at bounding box center [786, 275] width 67 height 31
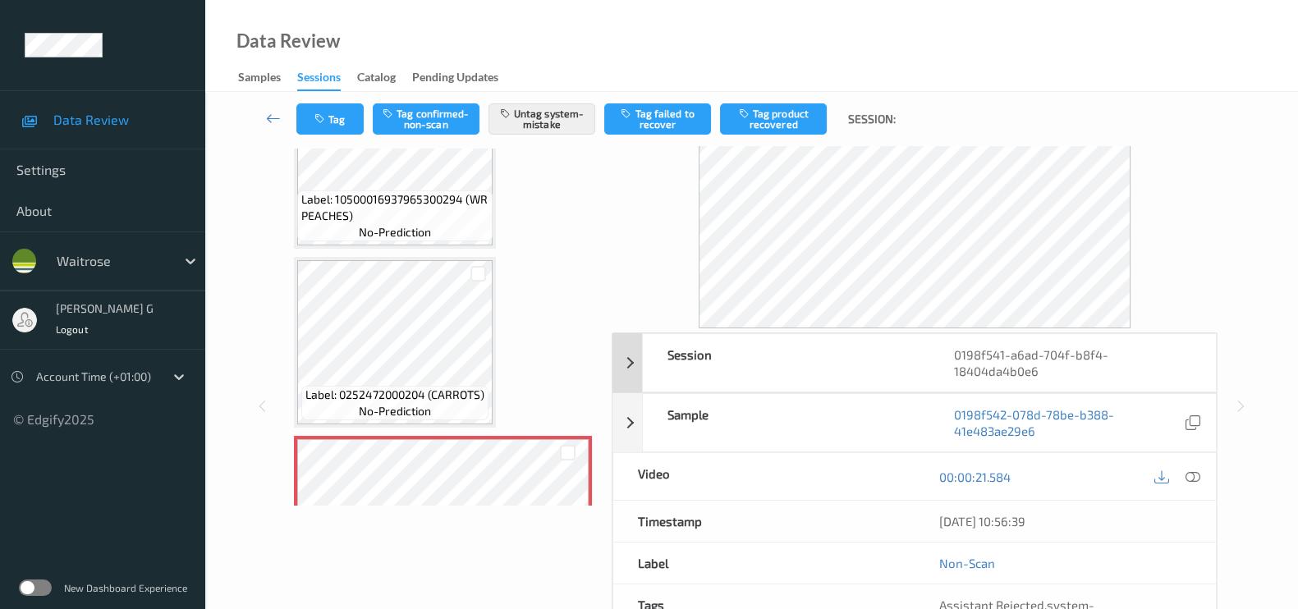
scroll to position [0, 0]
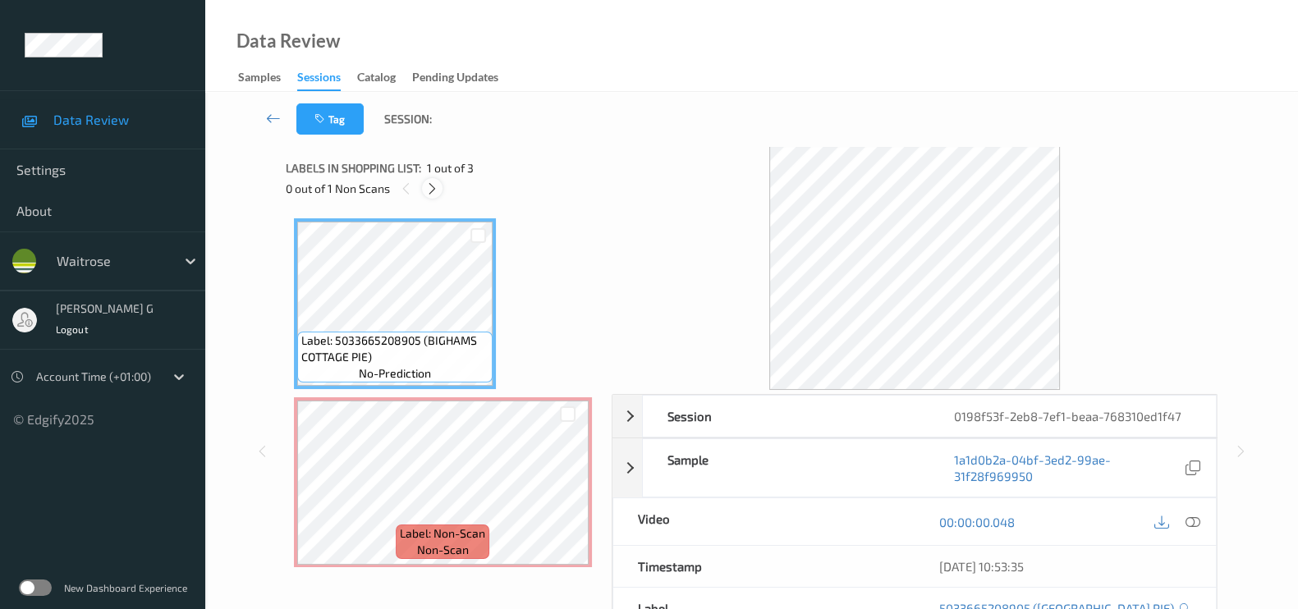
click at [434, 194] on icon at bounding box center [432, 188] width 14 height 15
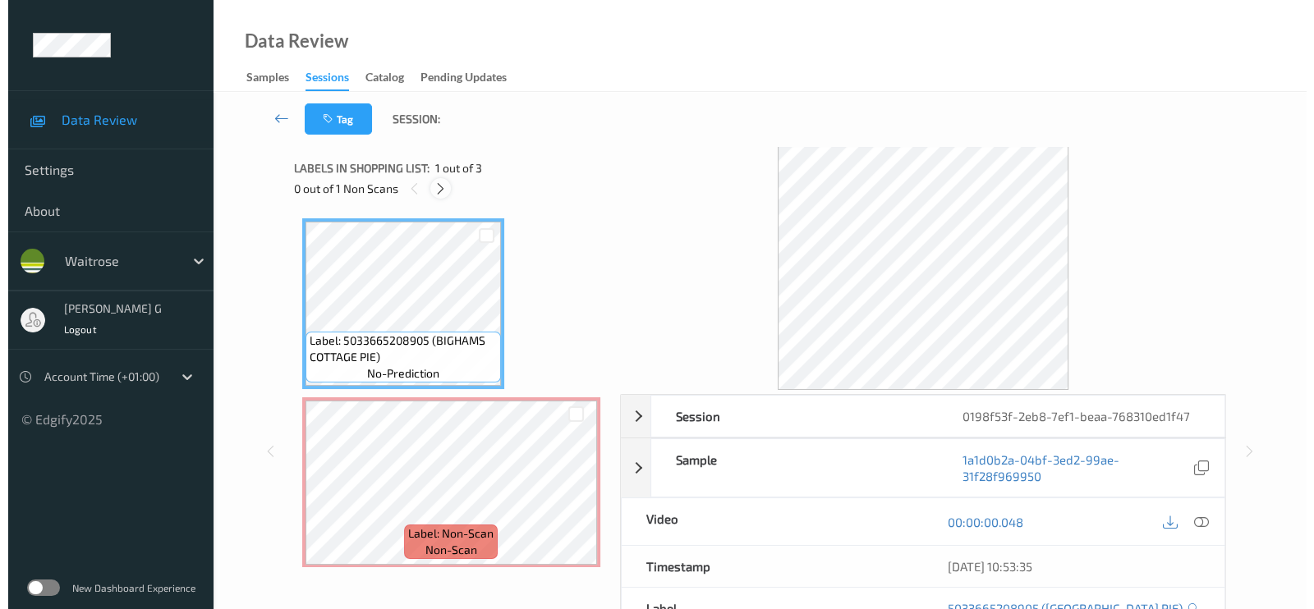
scroll to position [8, 0]
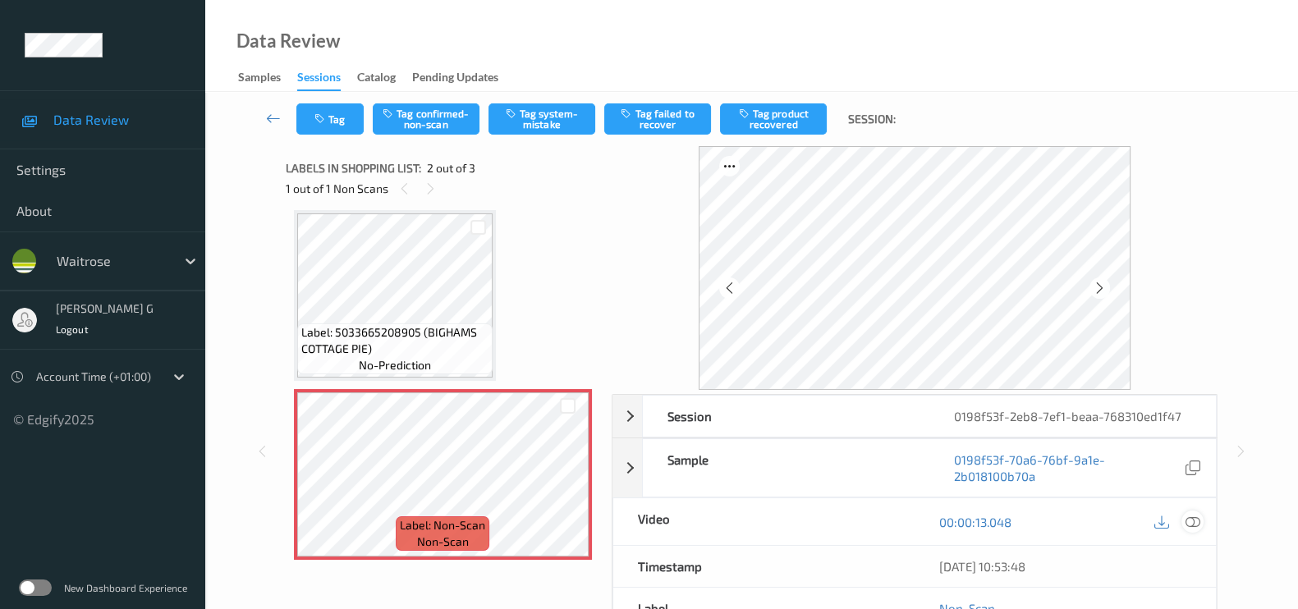
click at [1198, 523] on icon at bounding box center [1193, 522] width 15 height 15
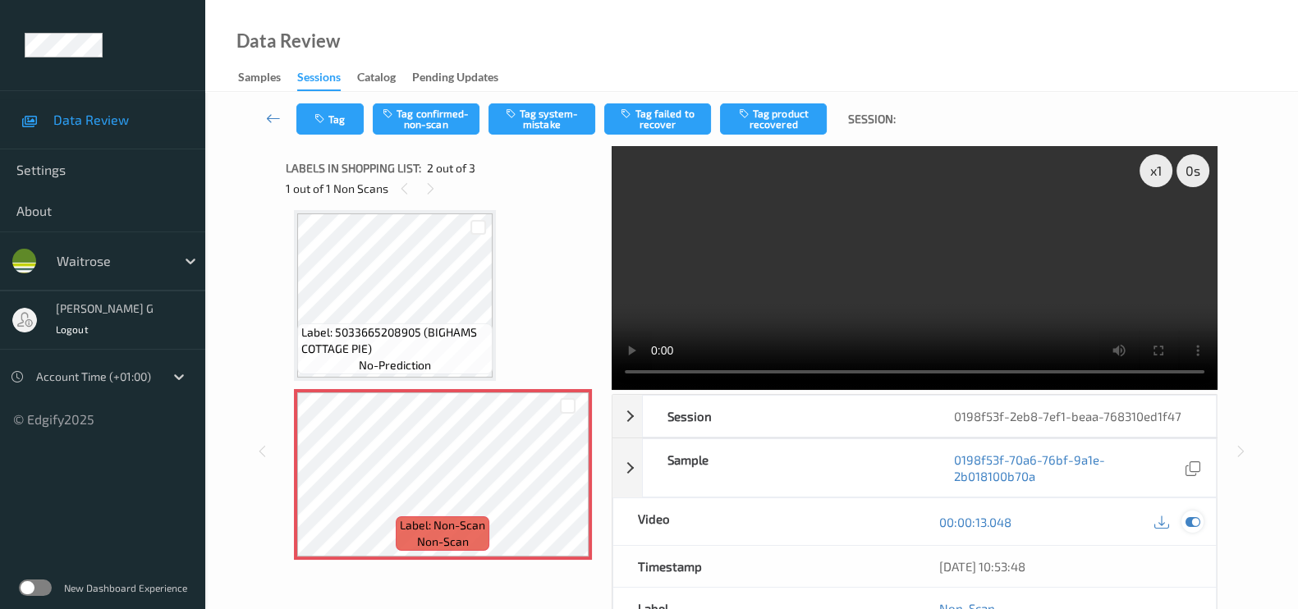
click at [1186, 516] on icon at bounding box center [1193, 522] width 15 height 15
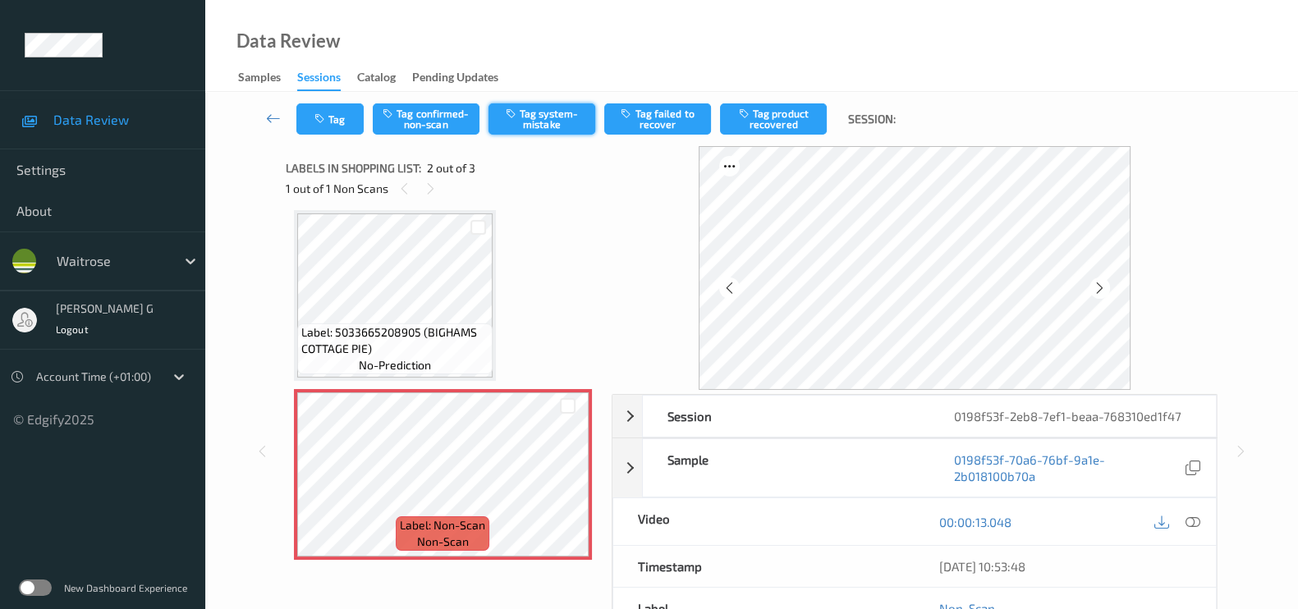
click at [582, 126] on button "Tag system-mistake" at bounding box center [542, 118] width 107 height 31
click at [313, 126] on button "Tag" at bounding box center [329, 118] width 67 height 31
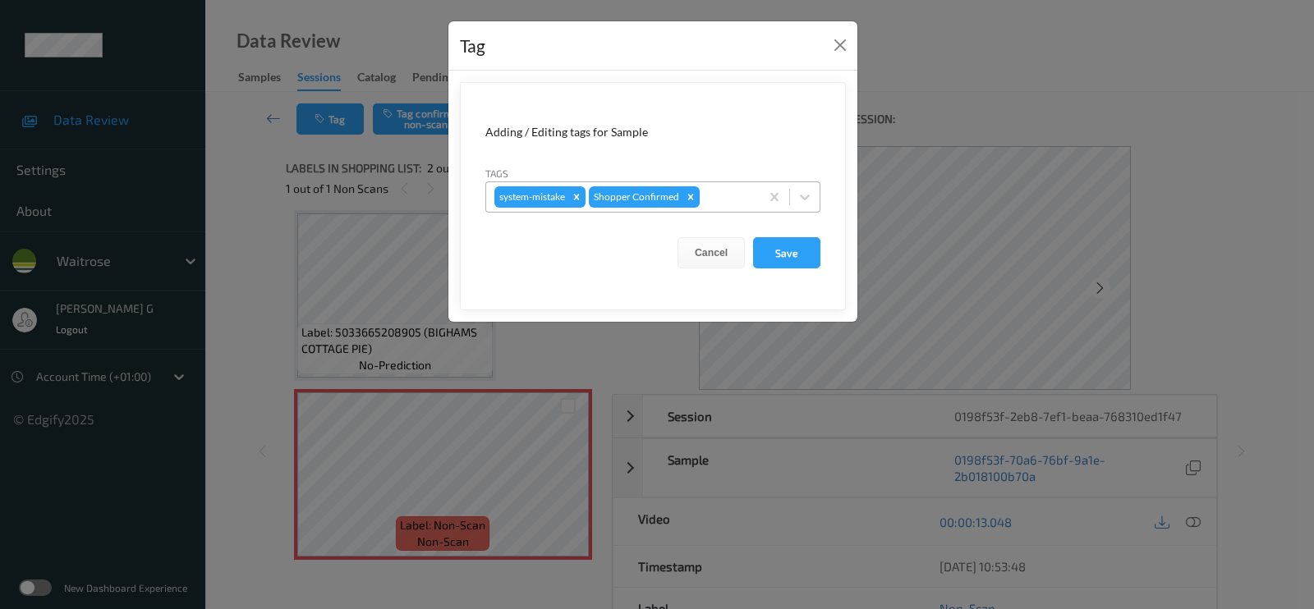
click at [723, 186] on div "system-mistake Shopper Confirmed" at bounding box center [622, 197] width 273 height 28
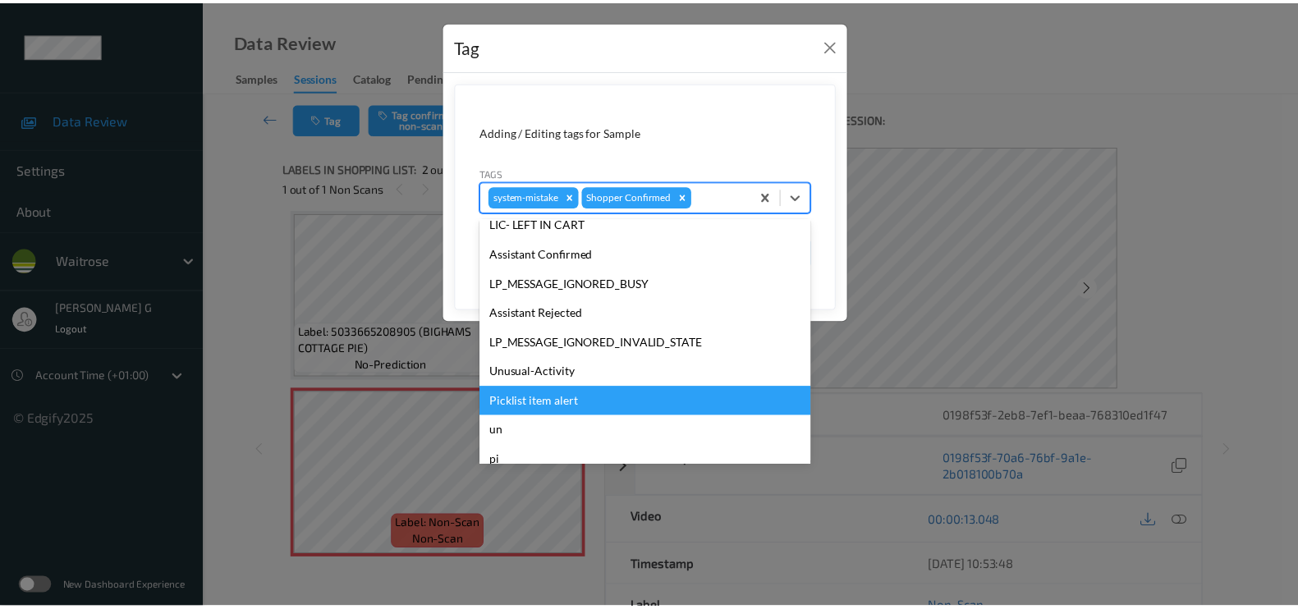
scroll to position [351, 0]
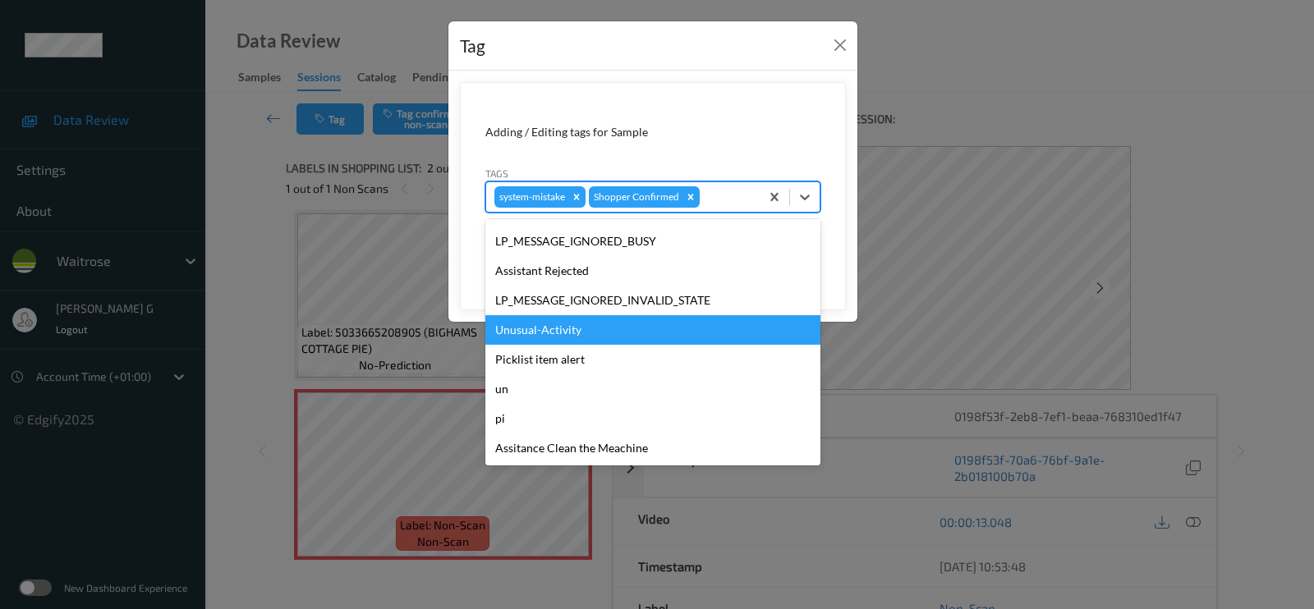
click at [543, 330] on div "Unusual-Activity" at bounding box center [652, 330] width 335 height 30
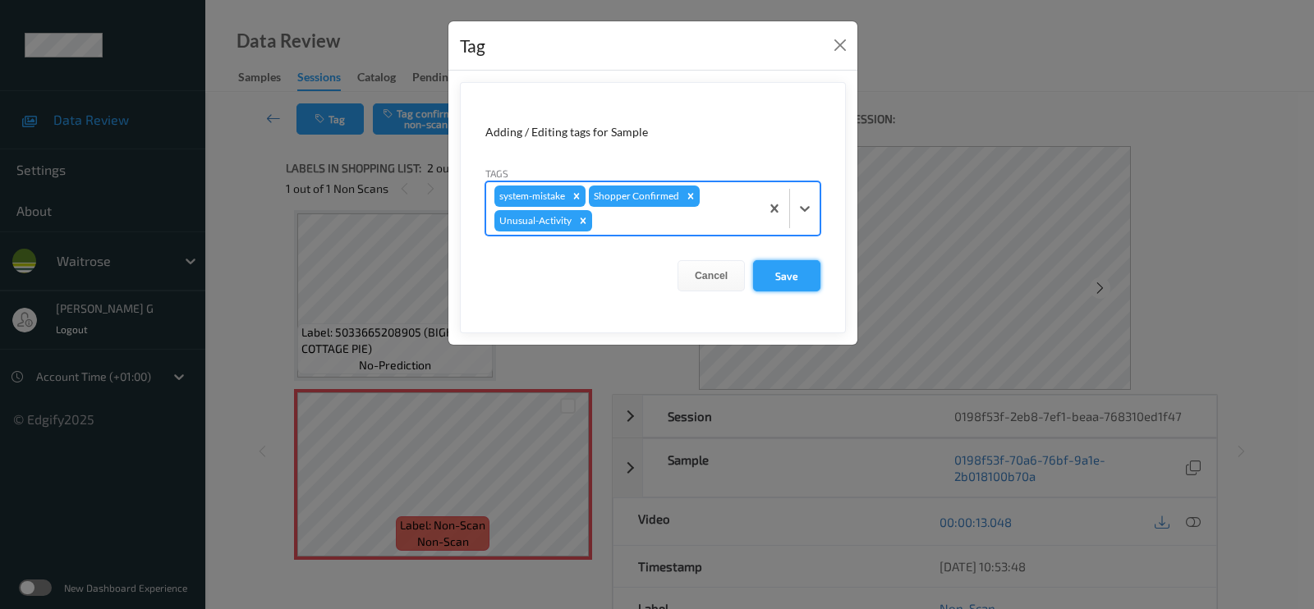
click at [770, 282] on button "Save" at bounding box center [786, 275] width 67 height 31
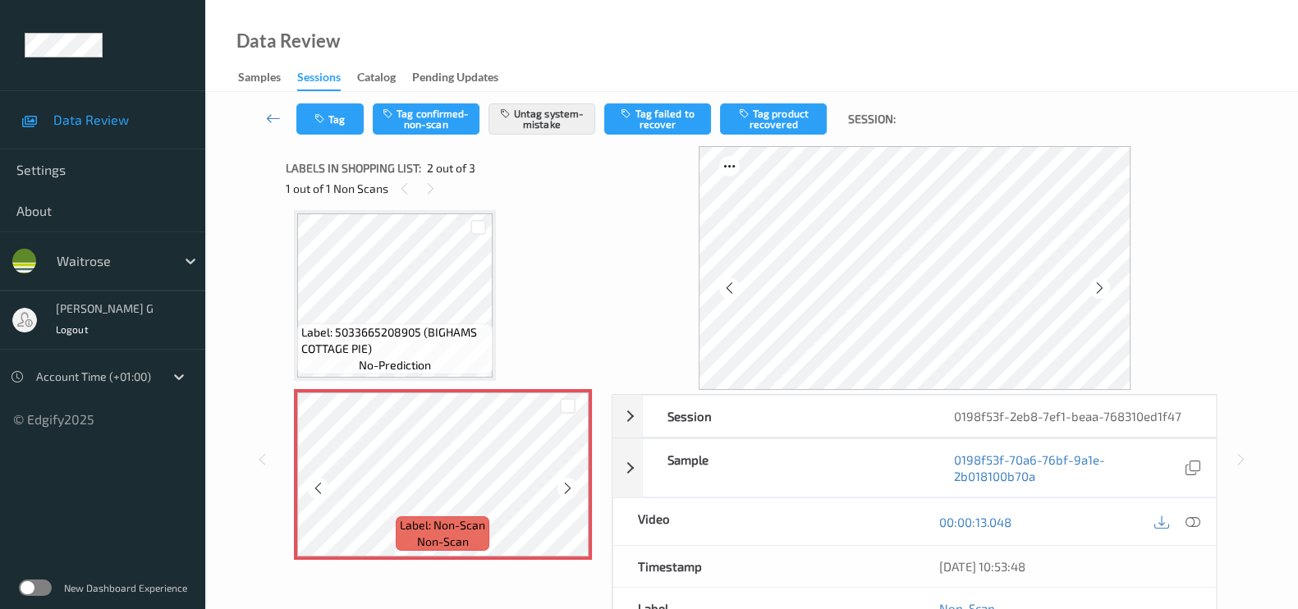
scroll to position [111, 0]
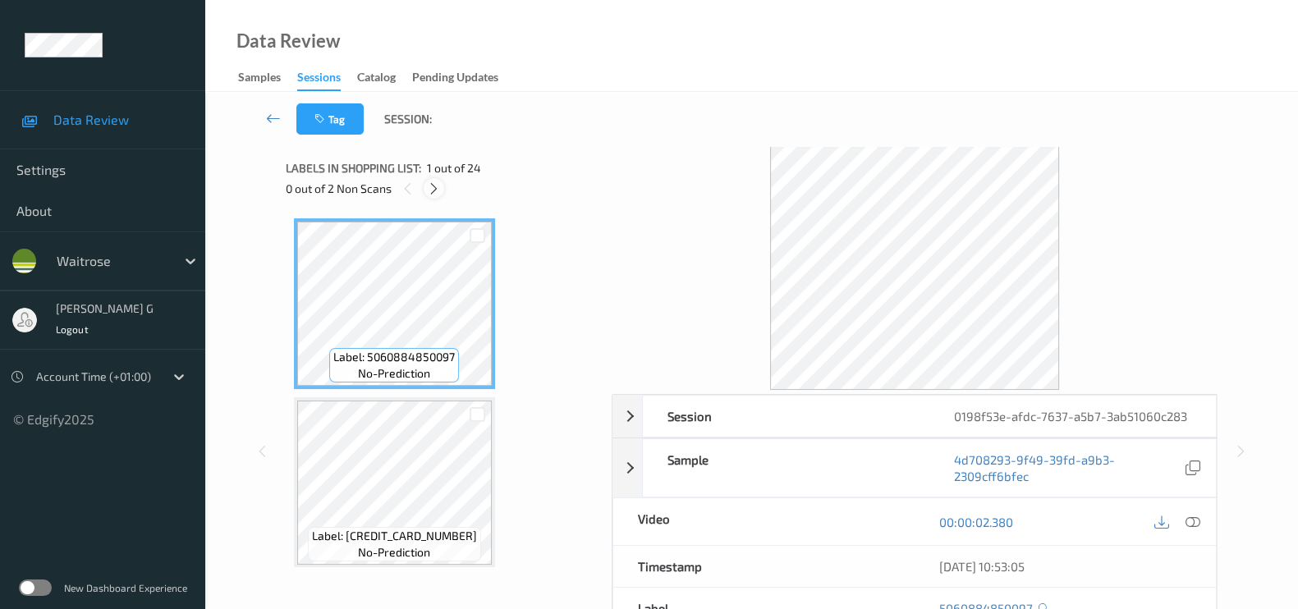
click at [427, 188] on div at bounding box center [434, 188] width 21 height 21
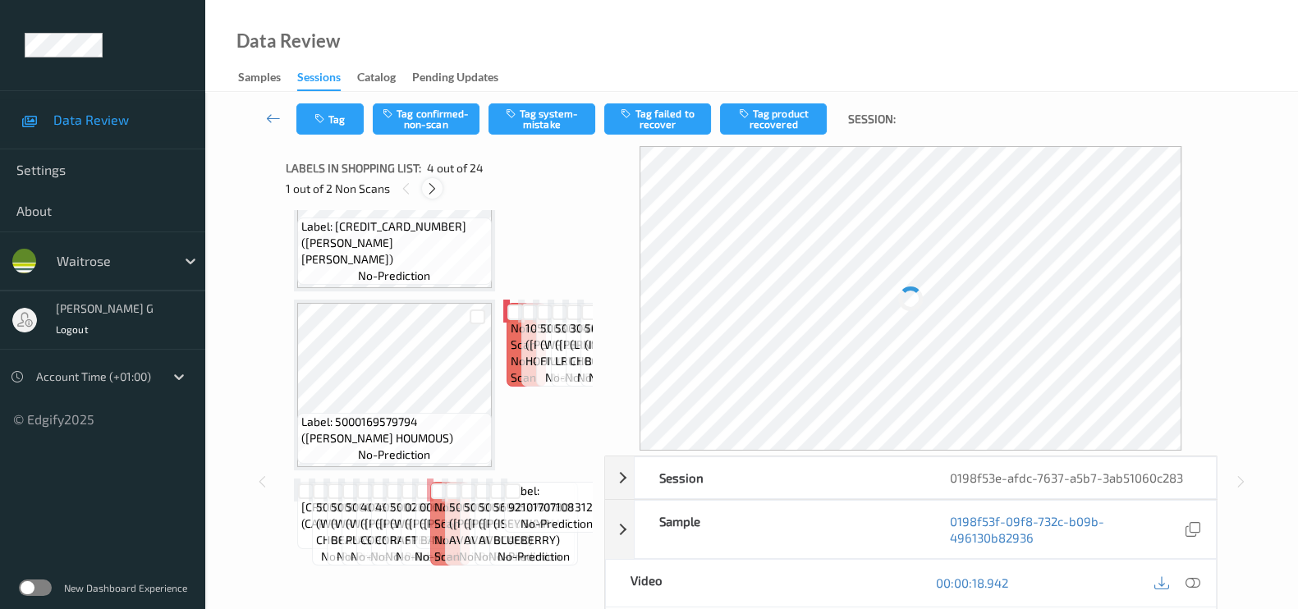
click at [430, 190] on icon at bounding box center [432, 188] width 14 height 15
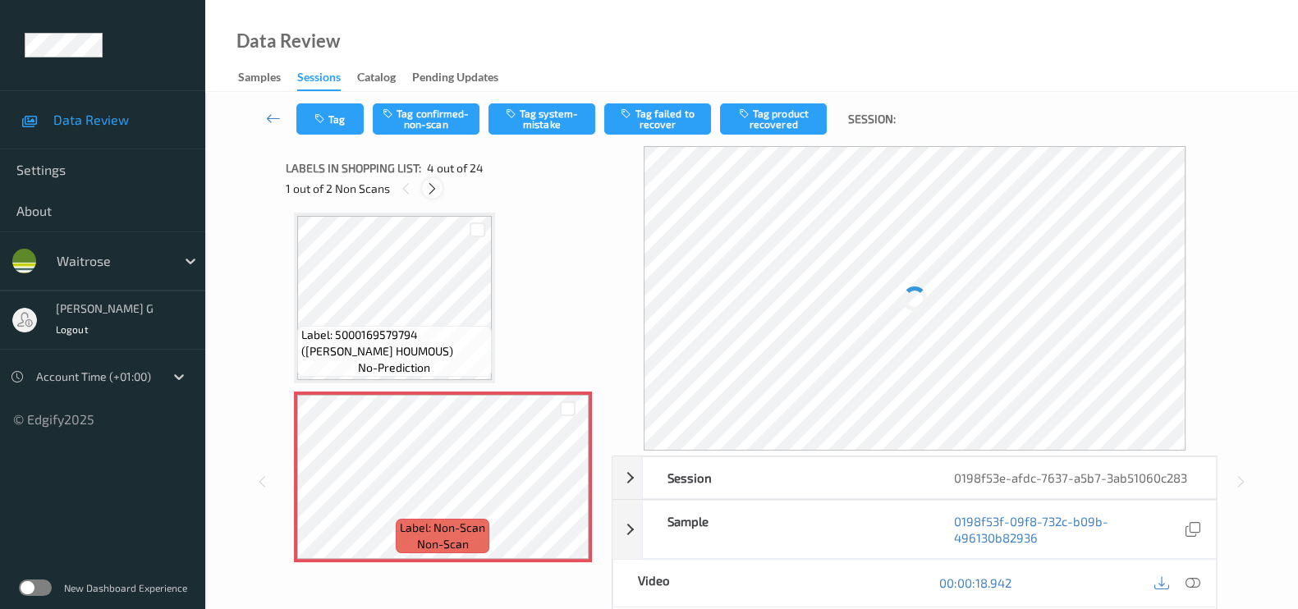
scroll to position [3032, 0]
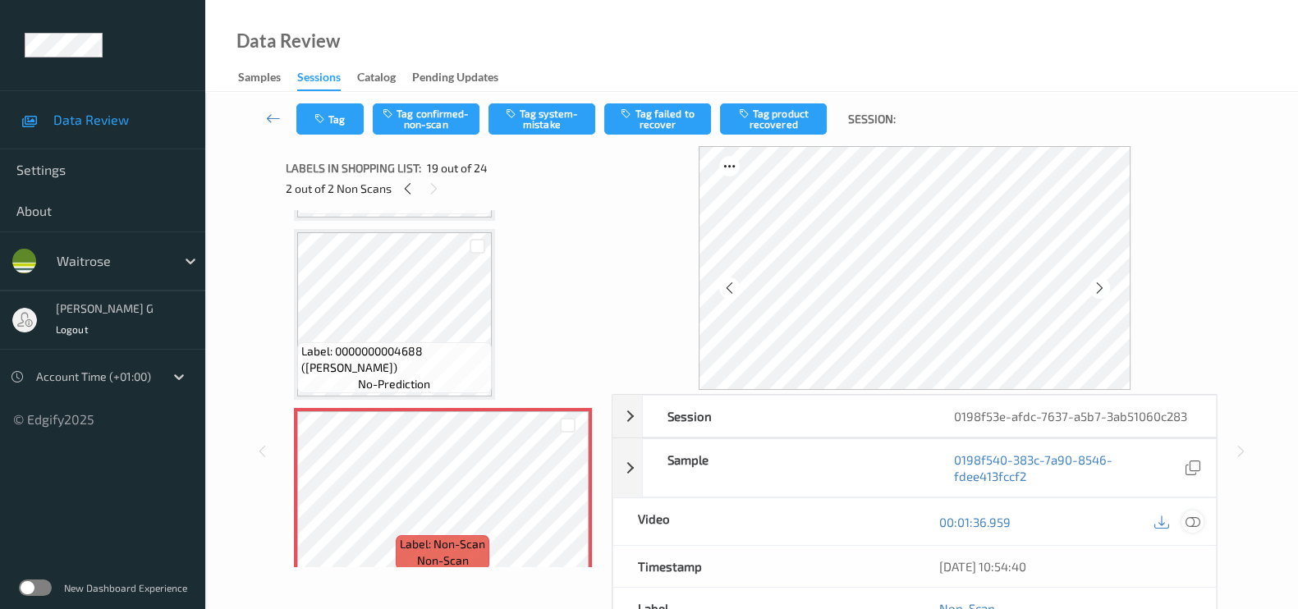
click at [1191, 521] on icon at bounding box center [1193, 522] width 15 height 15
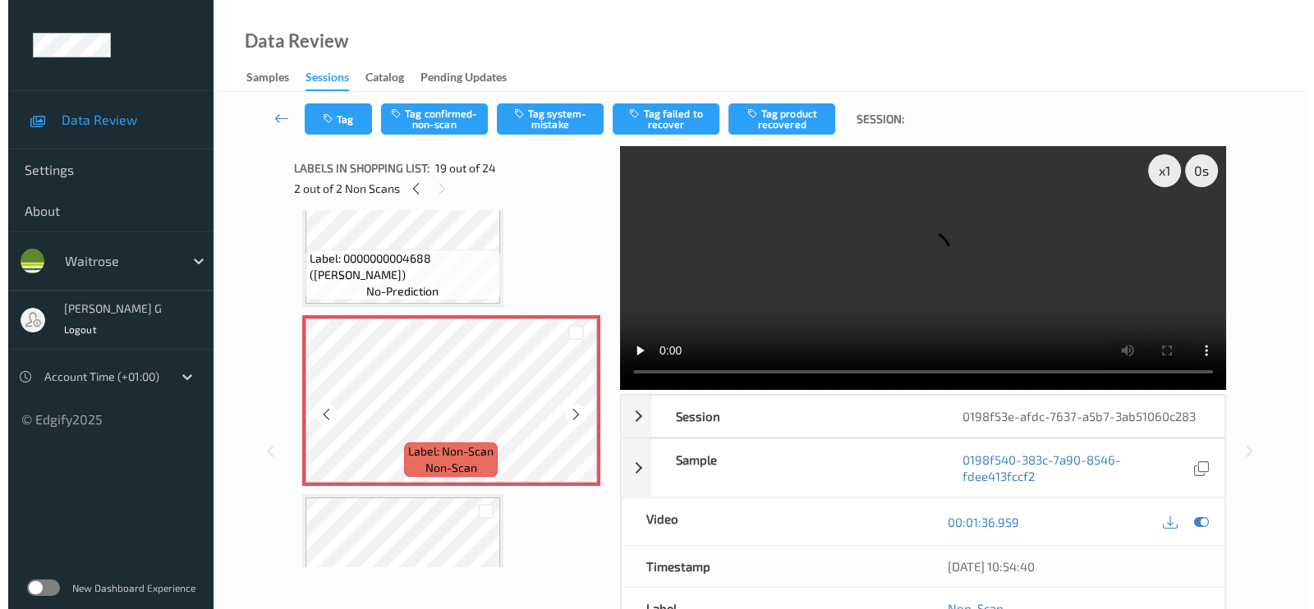
scroll to position [3238, 0]
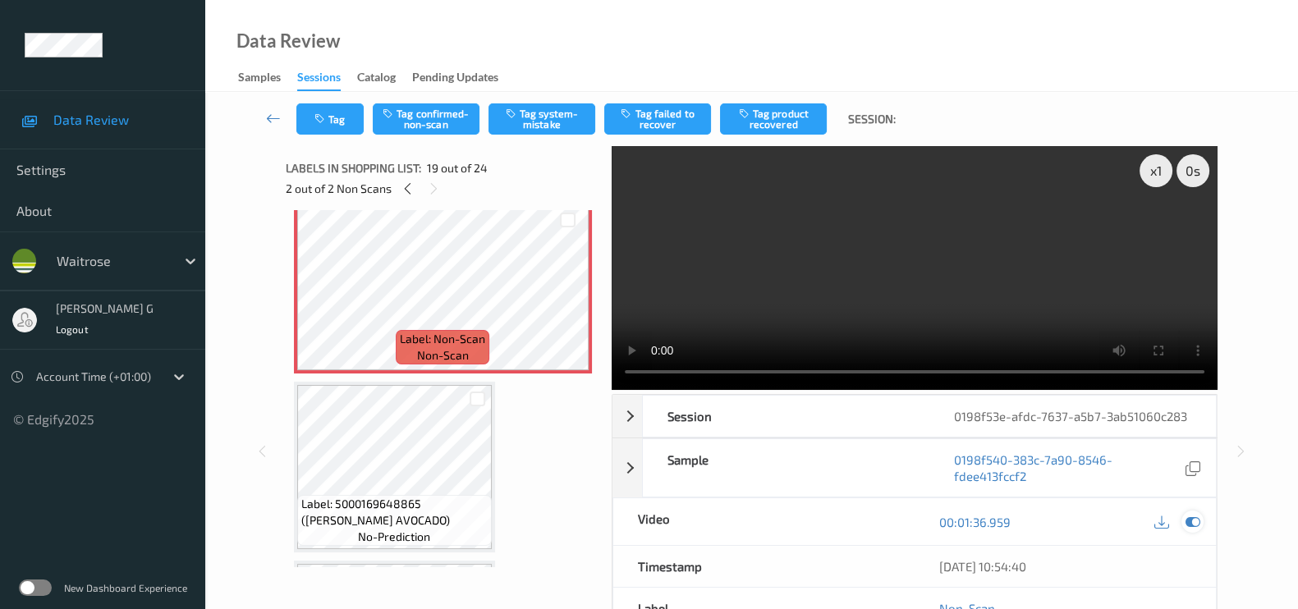
click at [1186, 526] on icon at bounding box center [1193, 522] width 15 height 15
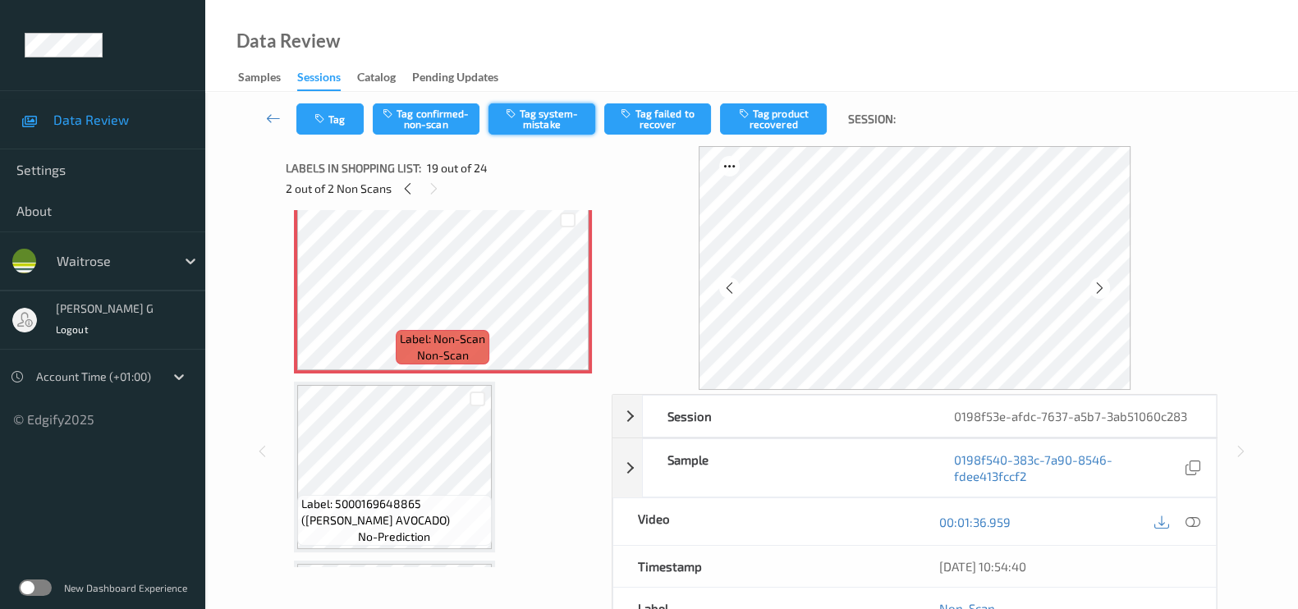
click at [513, 117] on icon "button" at bounding box center [513, 113] width 14 height 11
click at [333, 108] on button "Tag" at bounding box center [329, 118] width 67 height 31
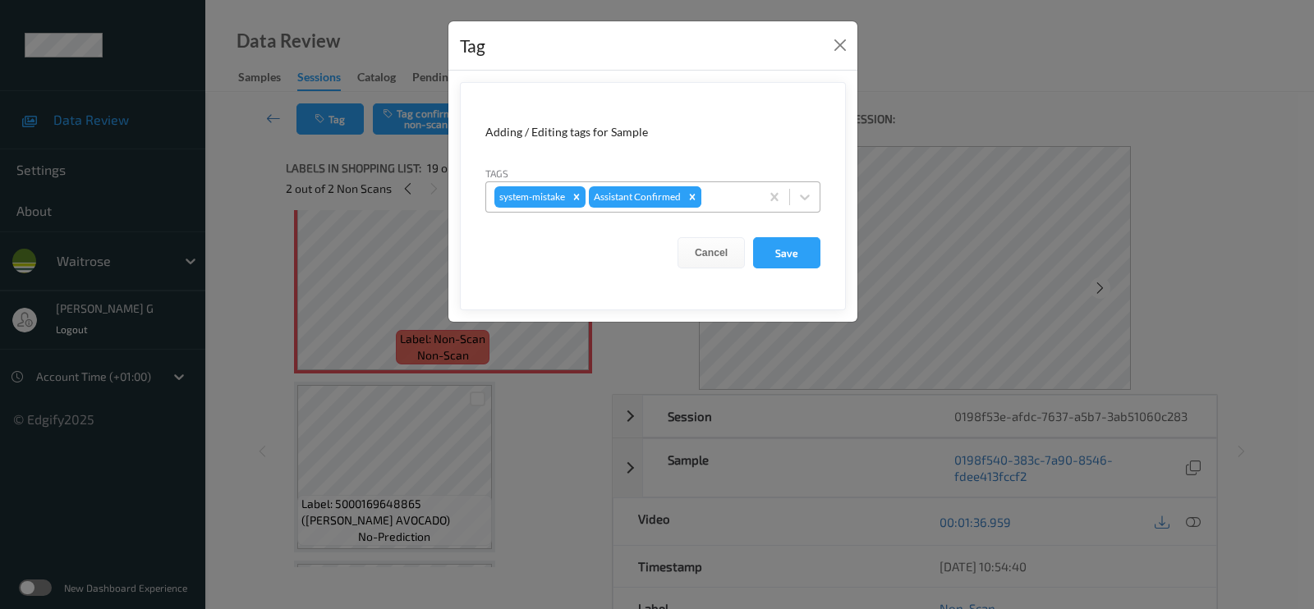
click at [702, 204] on div "system-mistake Assistant Confirmed" at bounding box center [622, 197] width 273 height 28
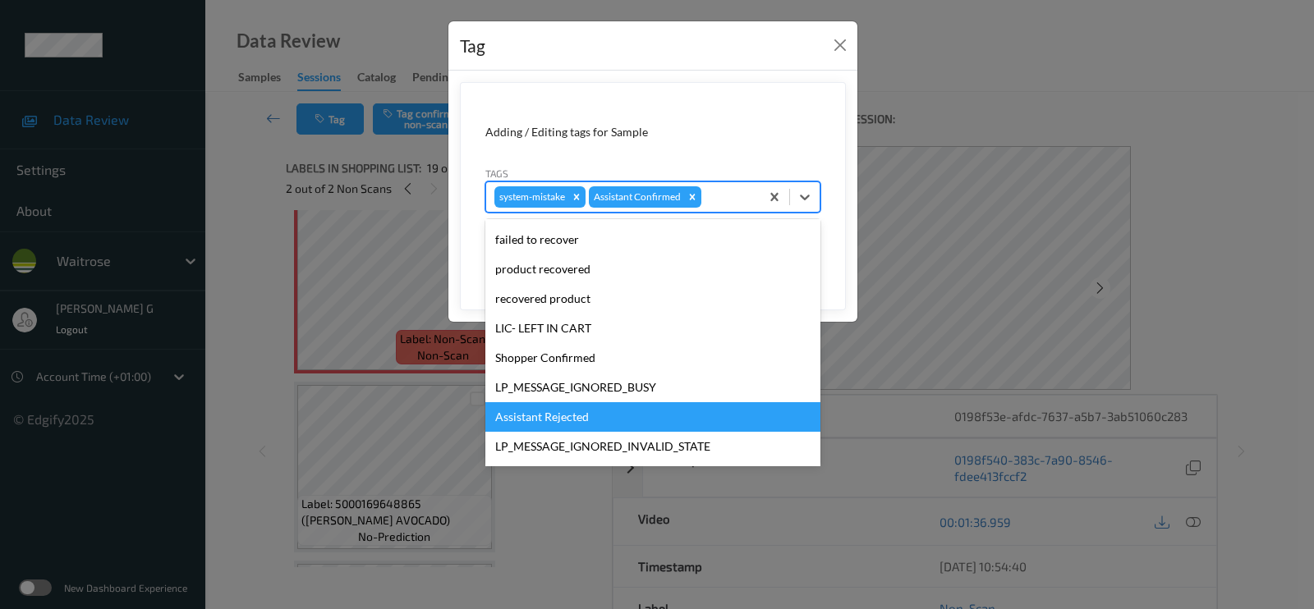
scroll to position [351, 0]
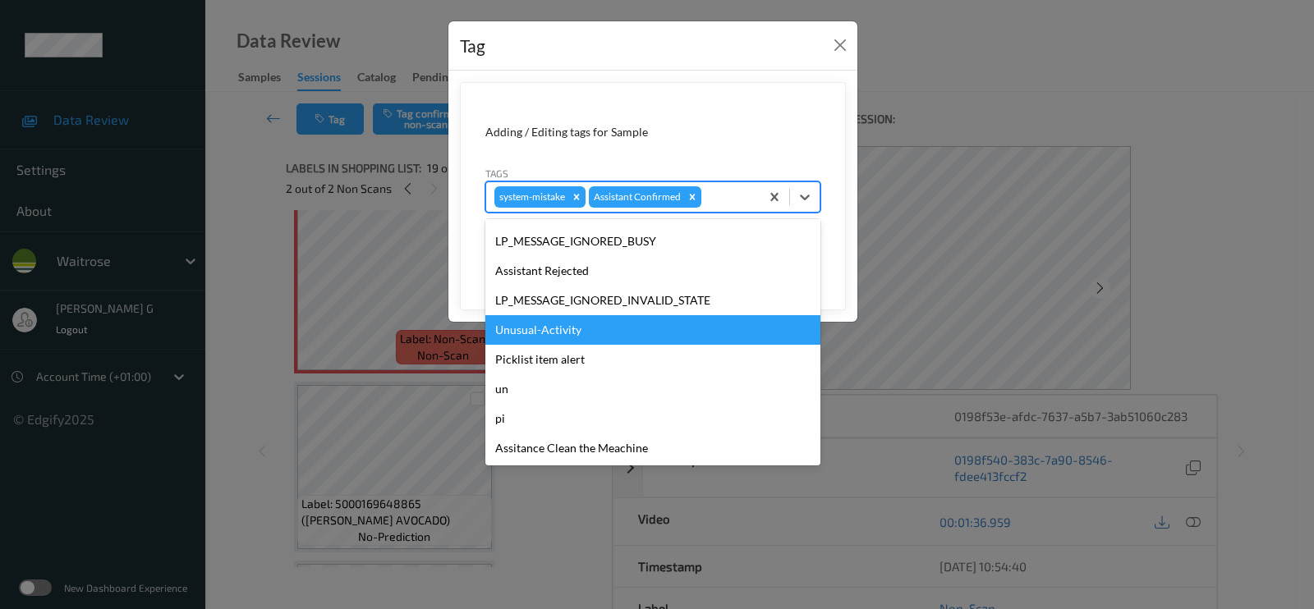
click at [521, 326] on div "Unusual-Activity" at bounding box center [652, 330] width 335 height 30
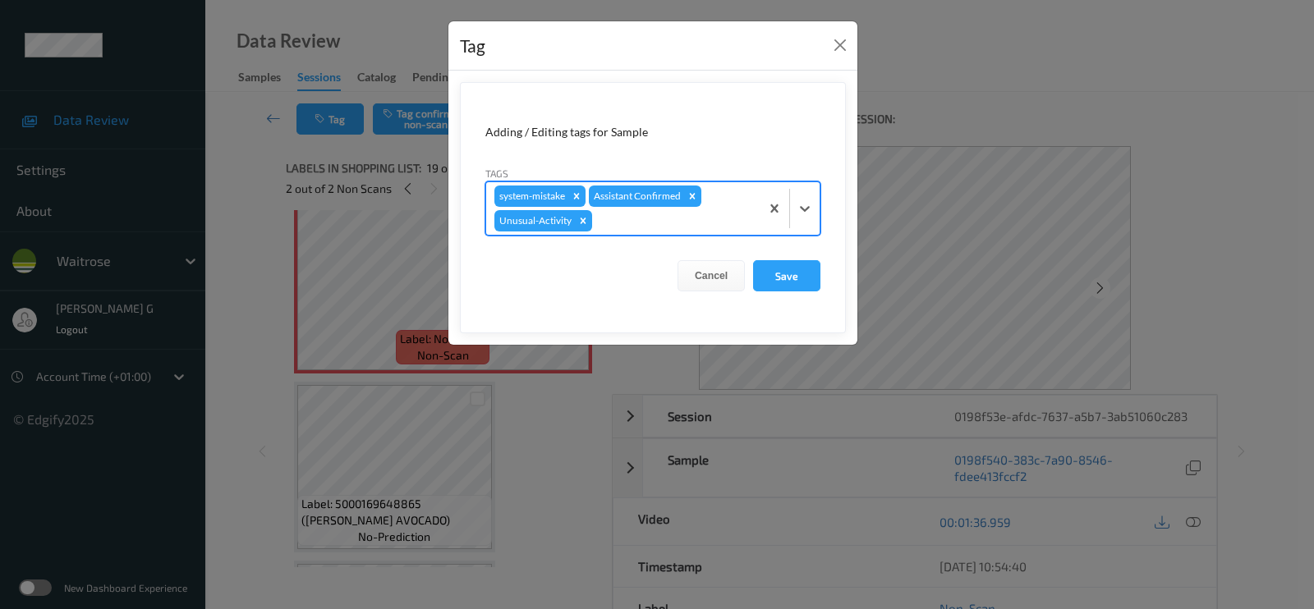
click at [709, 219] on div at bounding box center [673, 221] width 156 height 20
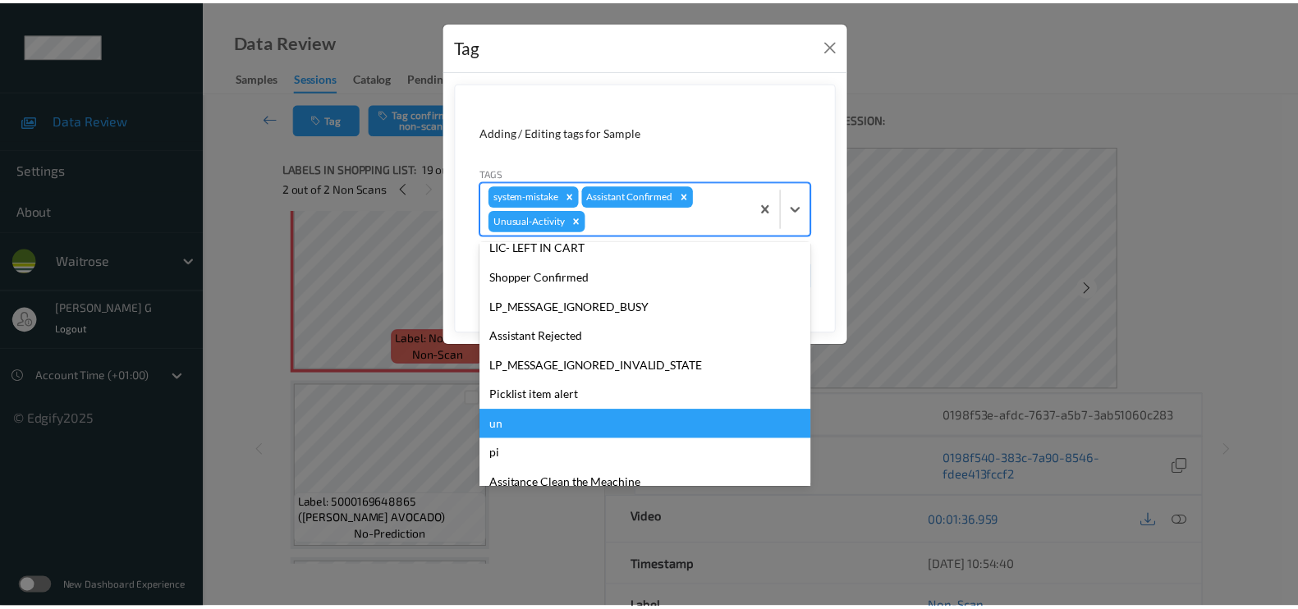
scroll to position [321, 0]
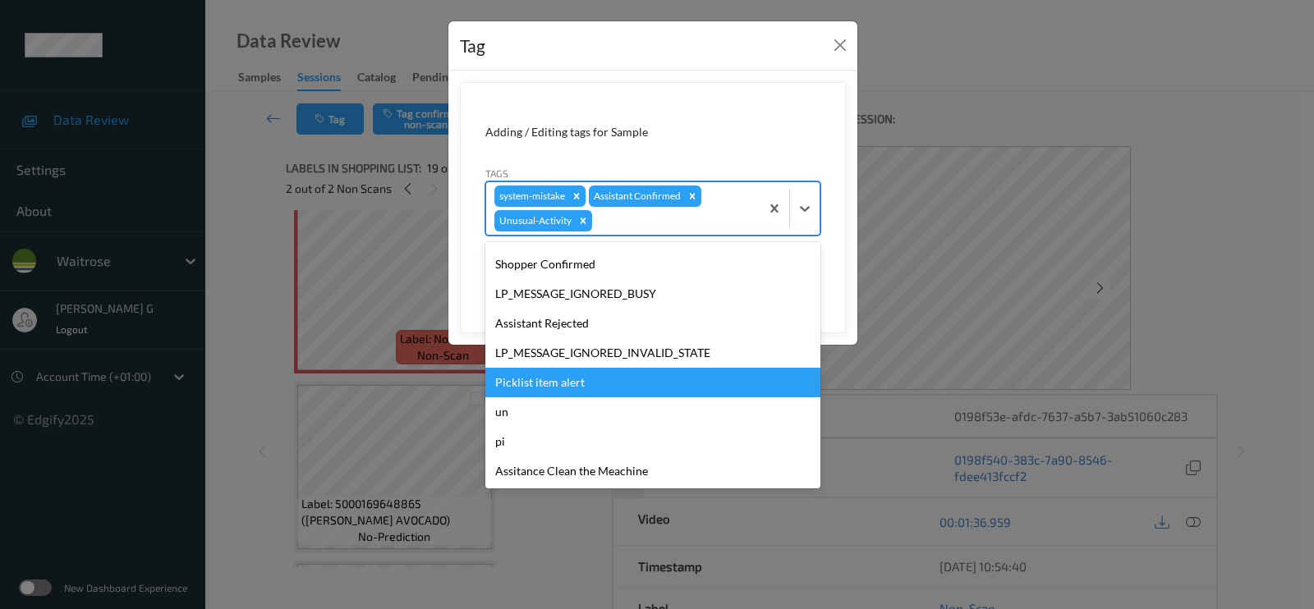
click at [537, 376] on div "Picklist item alert" at bounding box center [652, 383] width 335 height 30
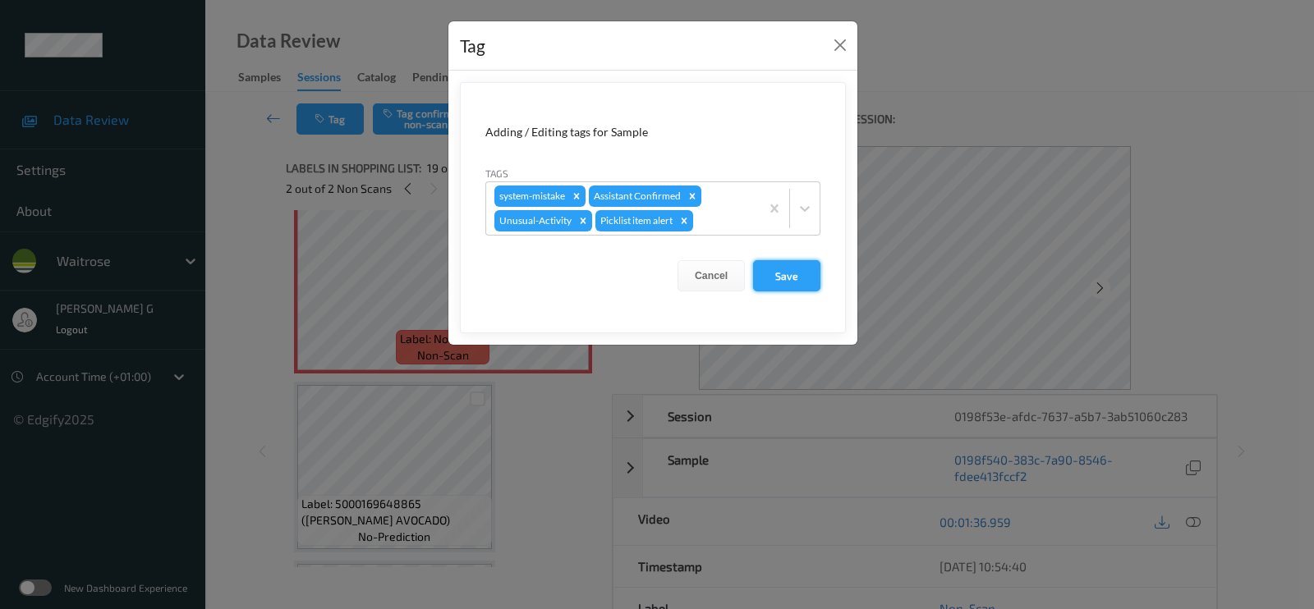
click at [780, 277] on button "Save" at bounding box center [786, 275] width 67 height 31
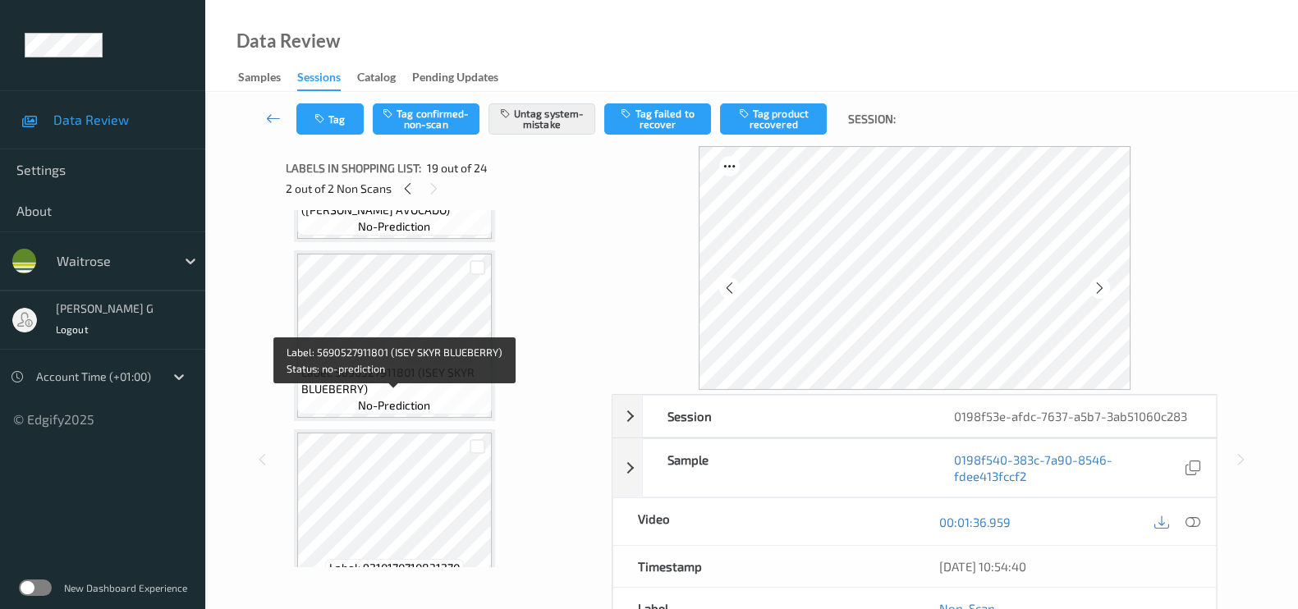
scroll to position [3921, 0]
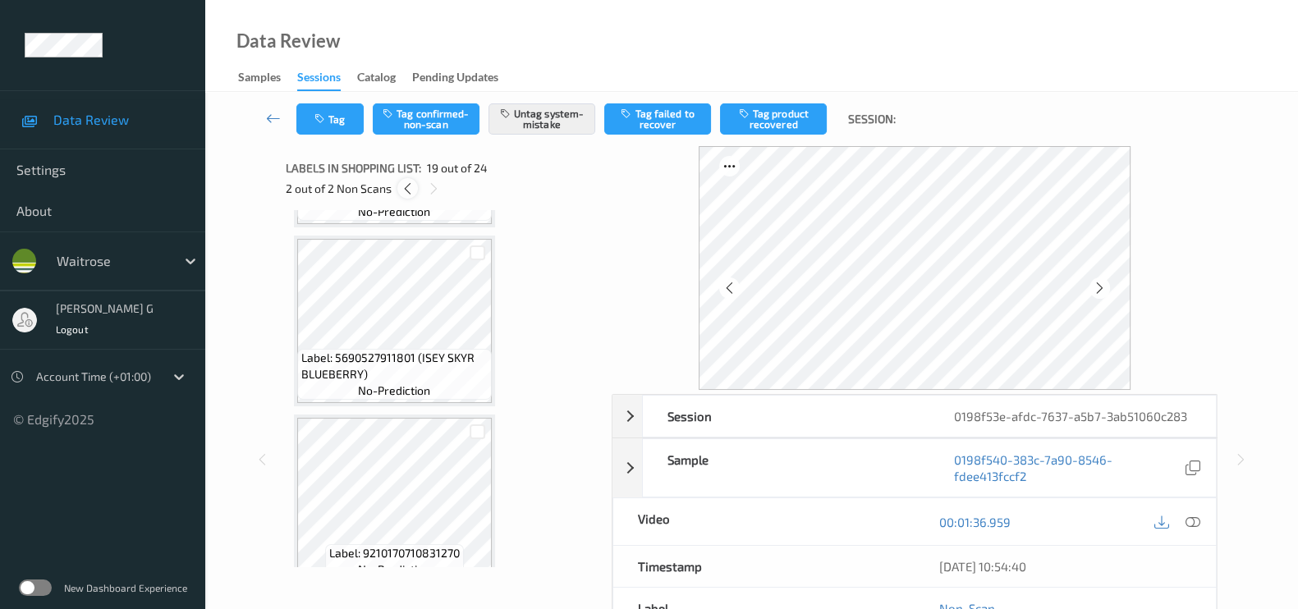
click at [407, 189] on icon at bounding box center [408, 188] width 14 height 15
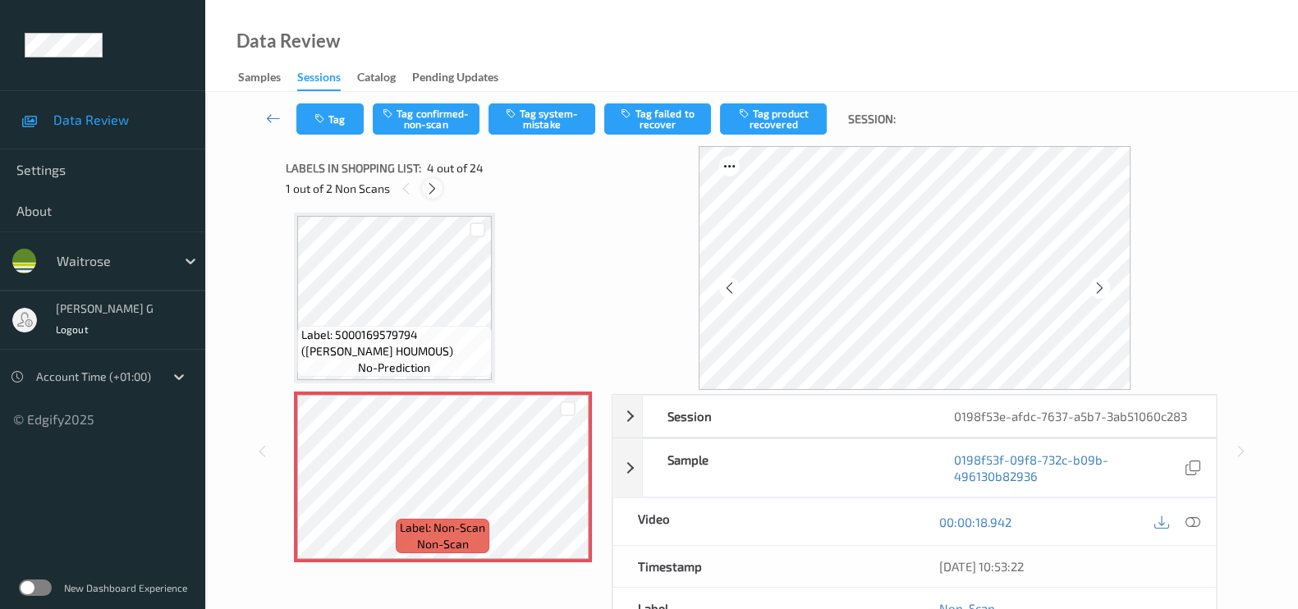
click at [434, 190] on icon at bounding box center [432, 188] width 14 height 15
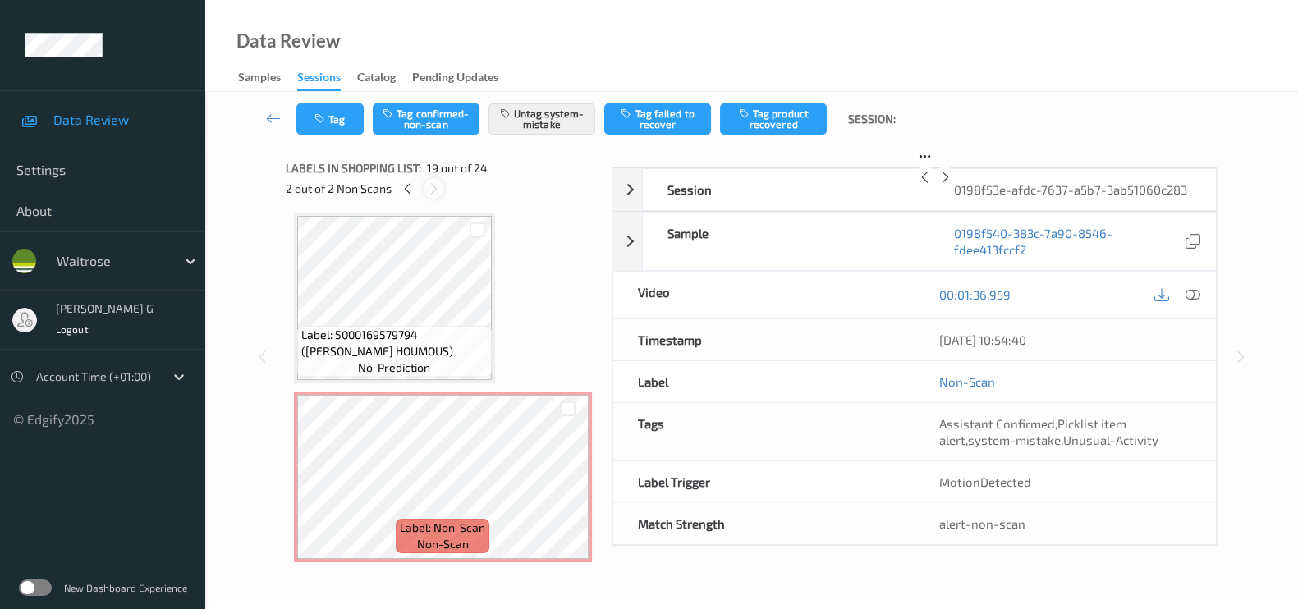
scroll to position [3032, 0]
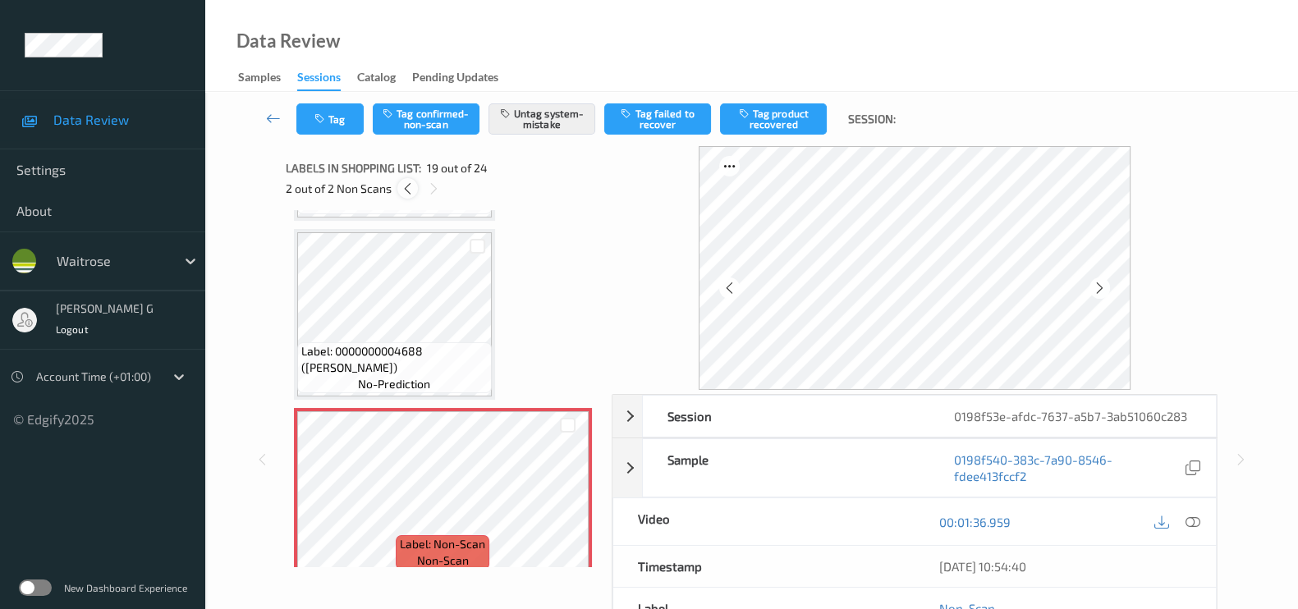
click at [411, 190] on icon at bounding box center [408, 188] width 14 height 15
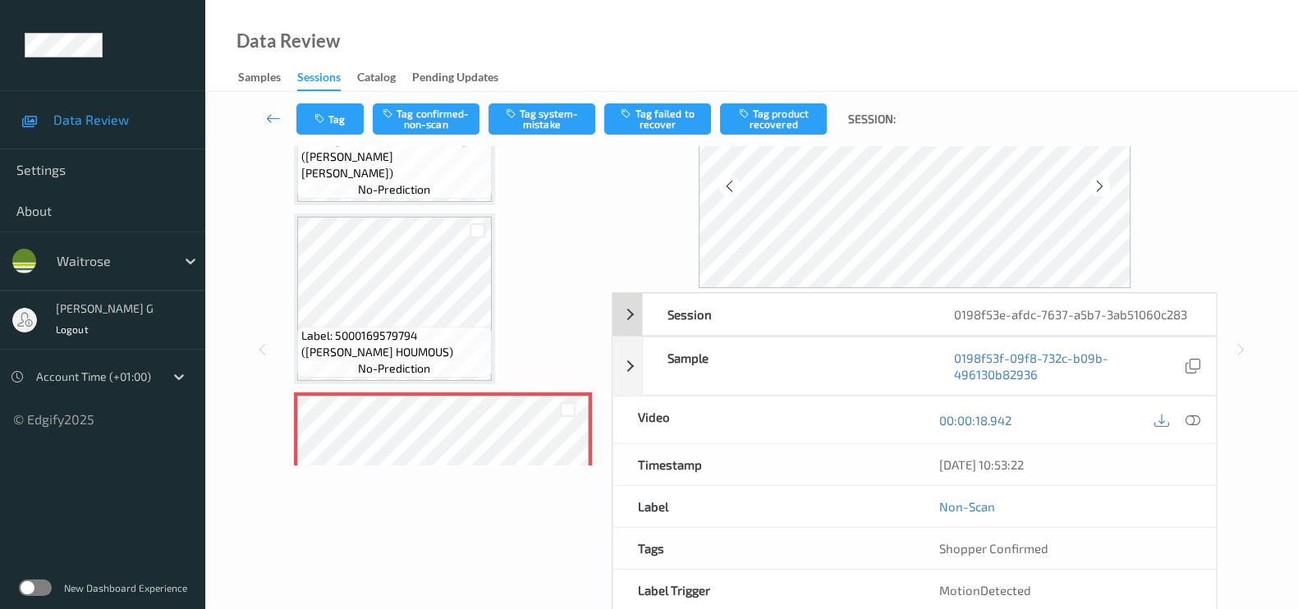
scroll to position [0, 0]
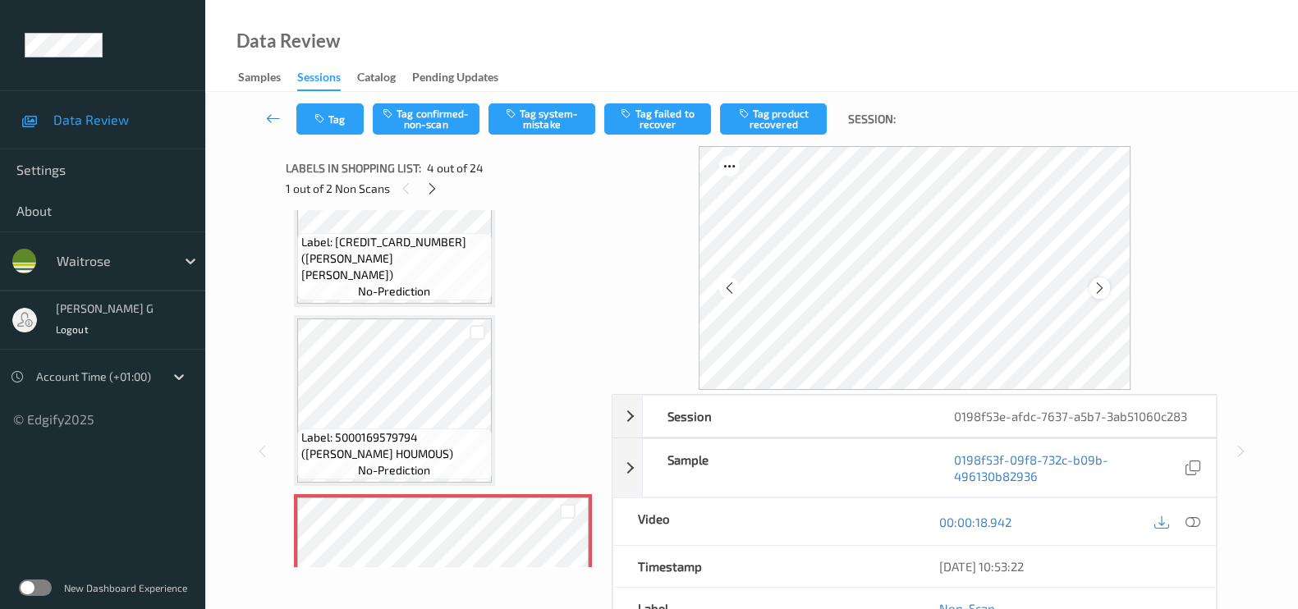
click at [1096, 281] on icon at bounding box center [1100, 288] width 14 height 15
click at [1199, 519] on icon at bounding box center [1193, 522] width 15 height 15
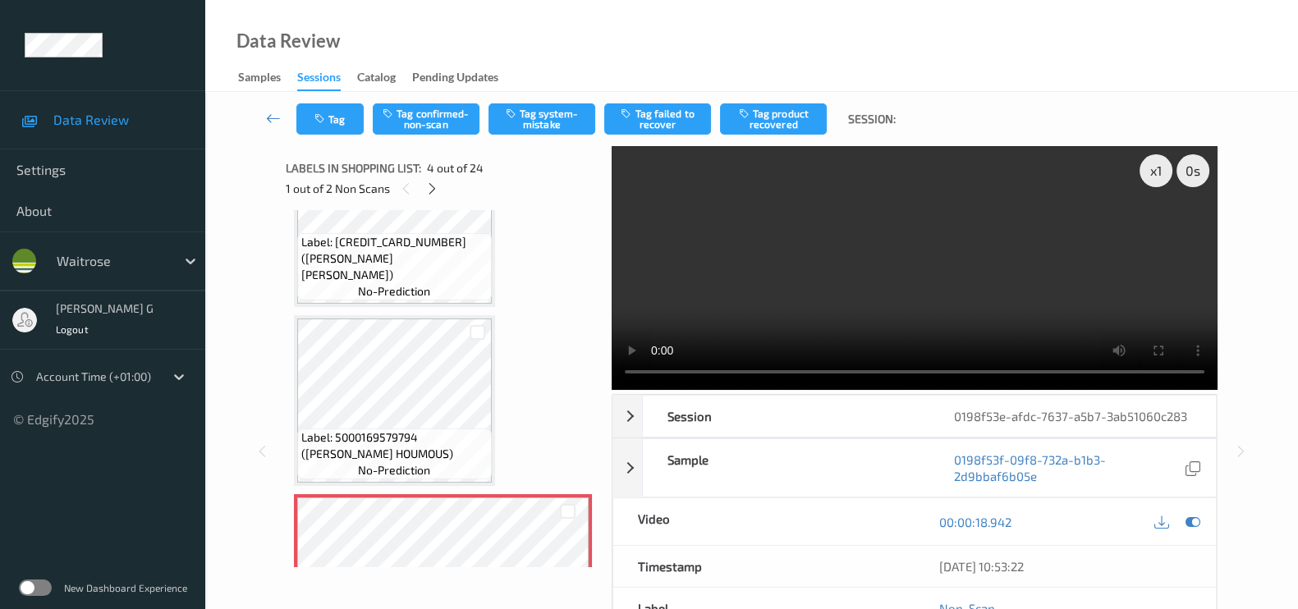
click at [1158, 228] on video at bounding box center [915, 268] width 606 height 244
click at [1183, 519] on div at bounding box center [1193, 522] width 22 height 22
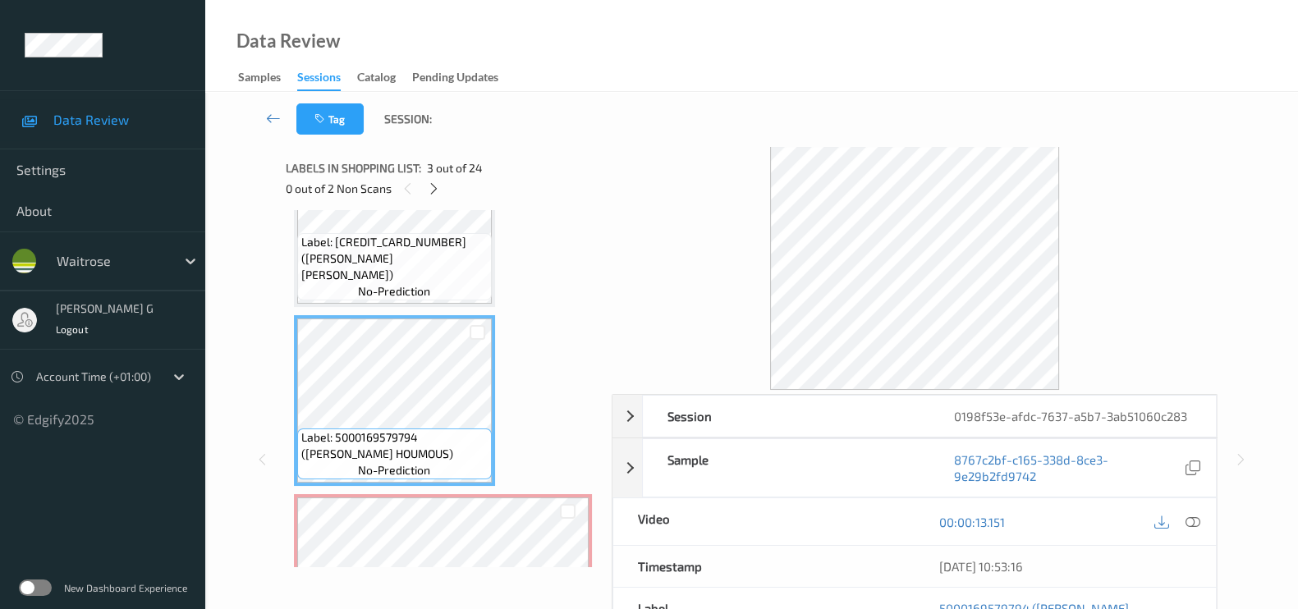
scroll to position [364, 0]
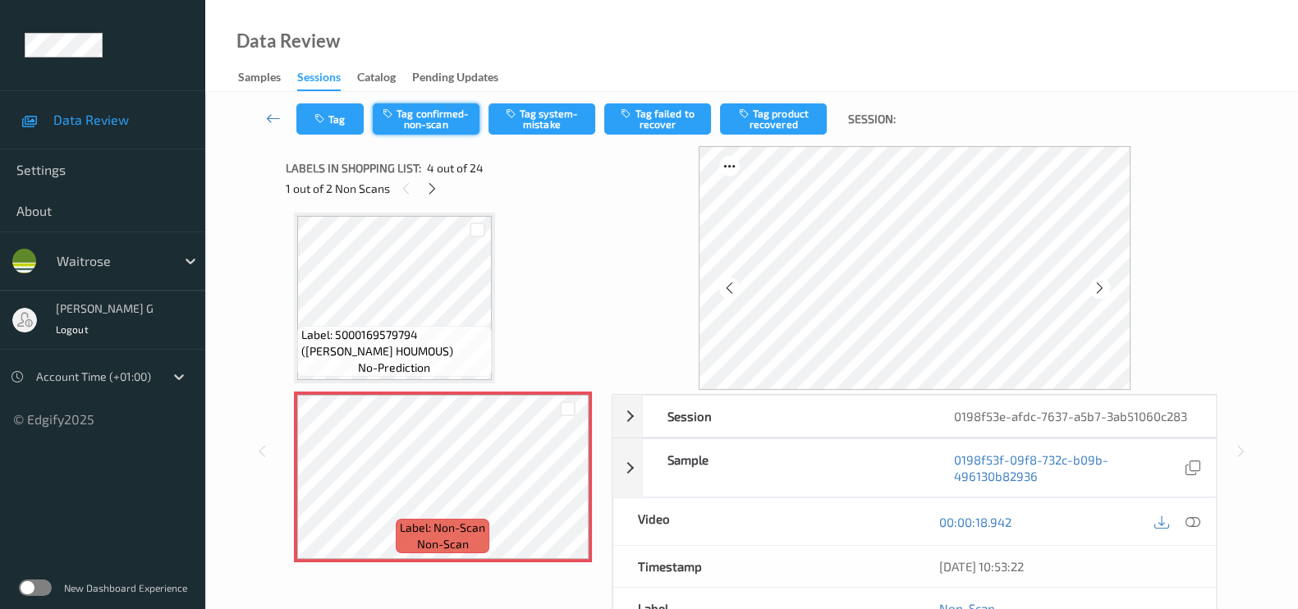
click at [420, 128] on button "Tag confirmed-non-scan" at bounding box center [426, 118] width 107 height 31
click at [765, 122] on button "Tag product recovered" at bounding box center [773, 118] width 107 height 31
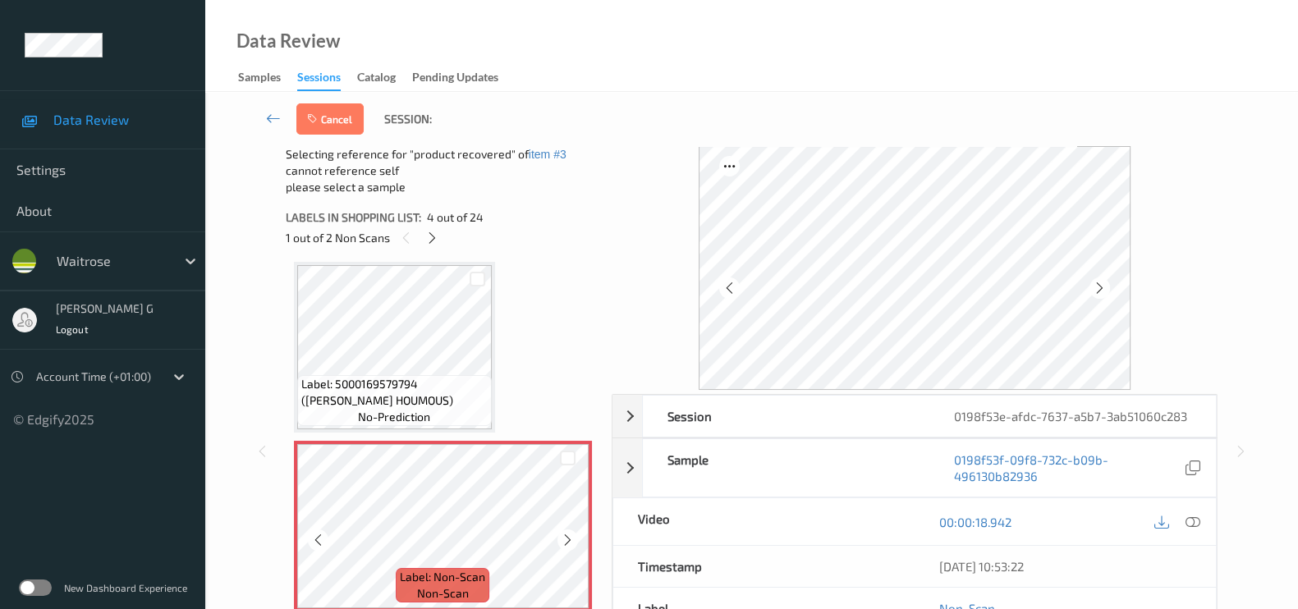
scroll to position [672, 0]
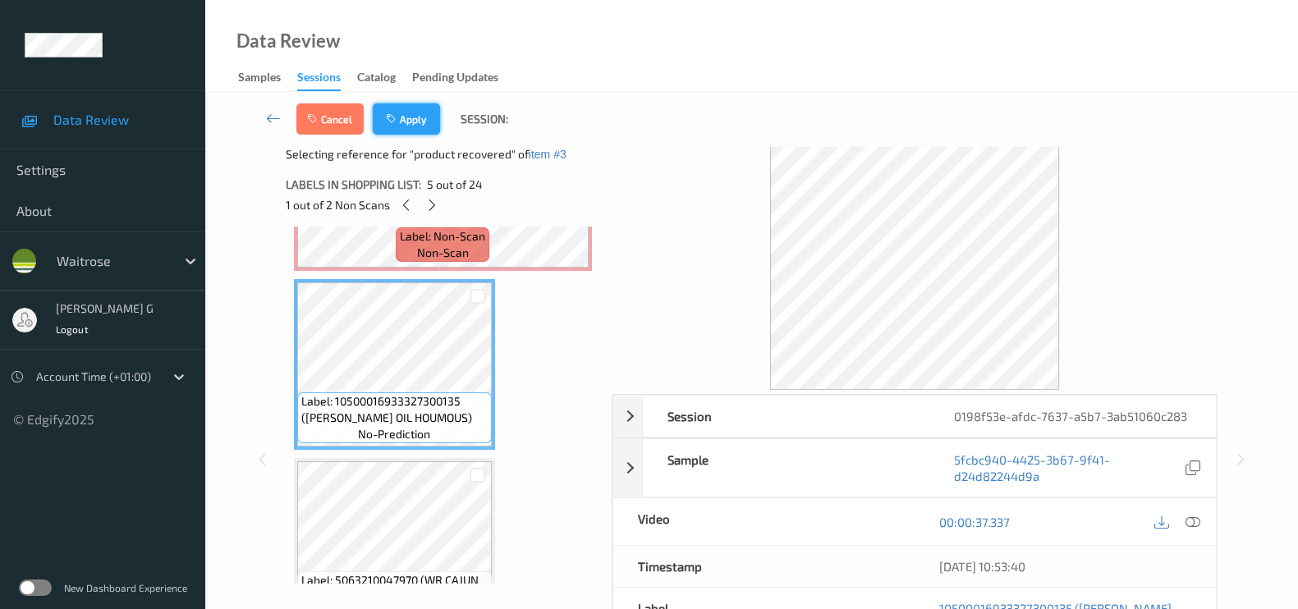
click at [396, 130] on button "Apply" at bounding box center [406, 118] width 67 height 31
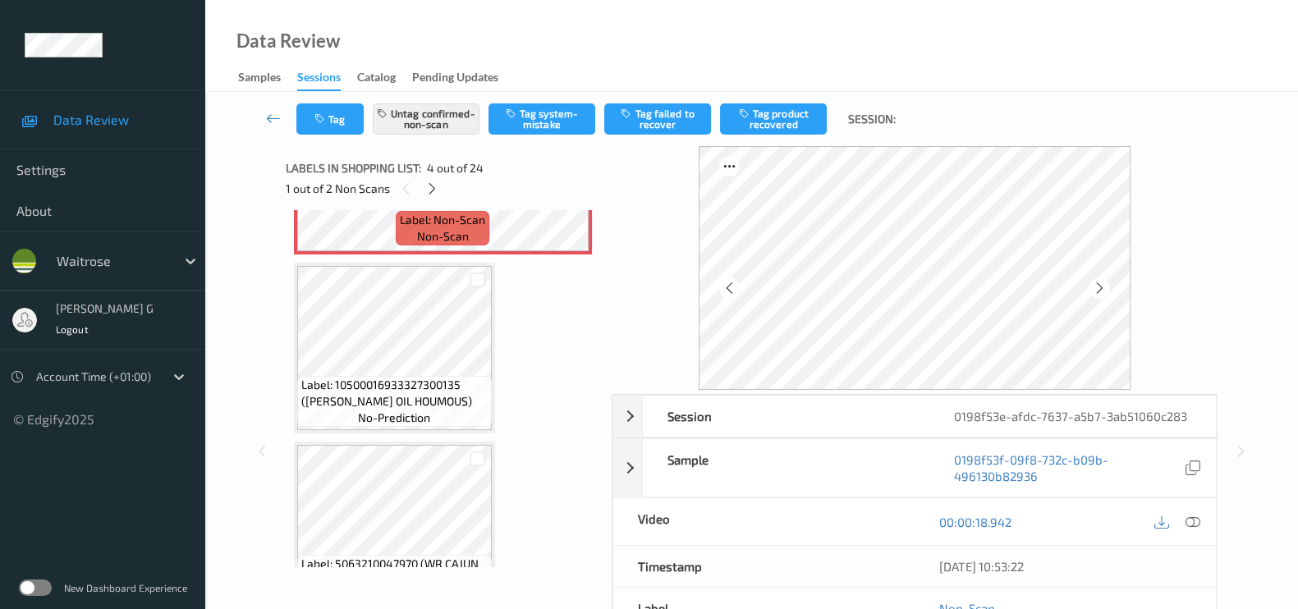
scroll to position [364, 0]
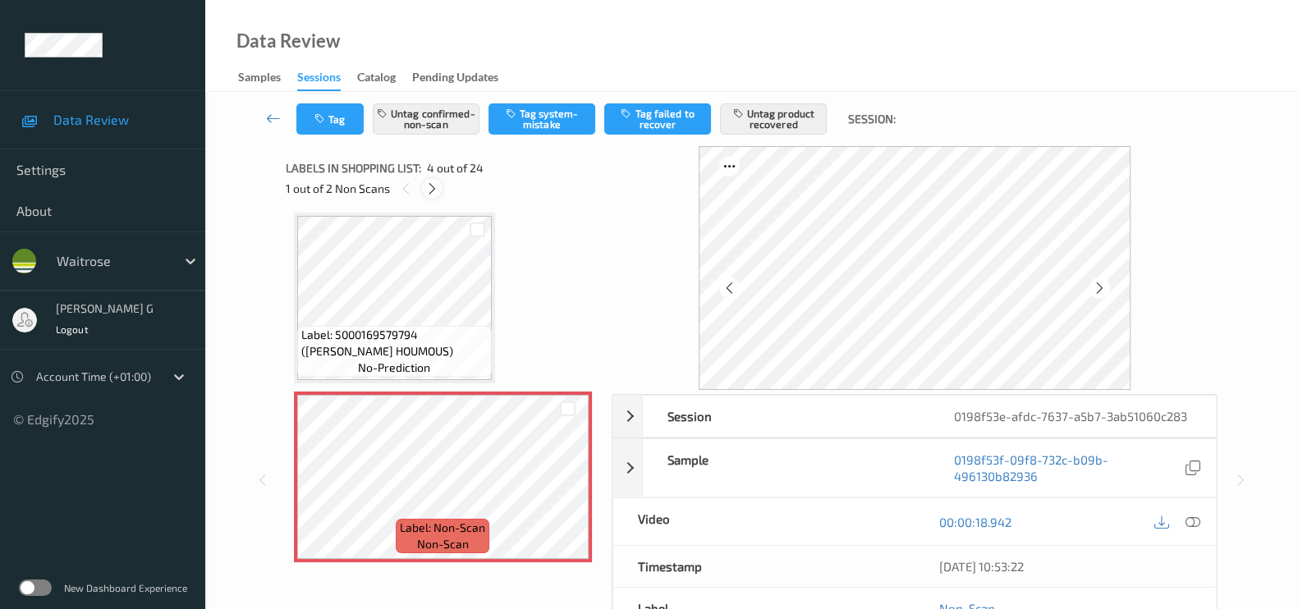
click at [426, 192] on icon at bounding box center [432, 188] width 14 height 15
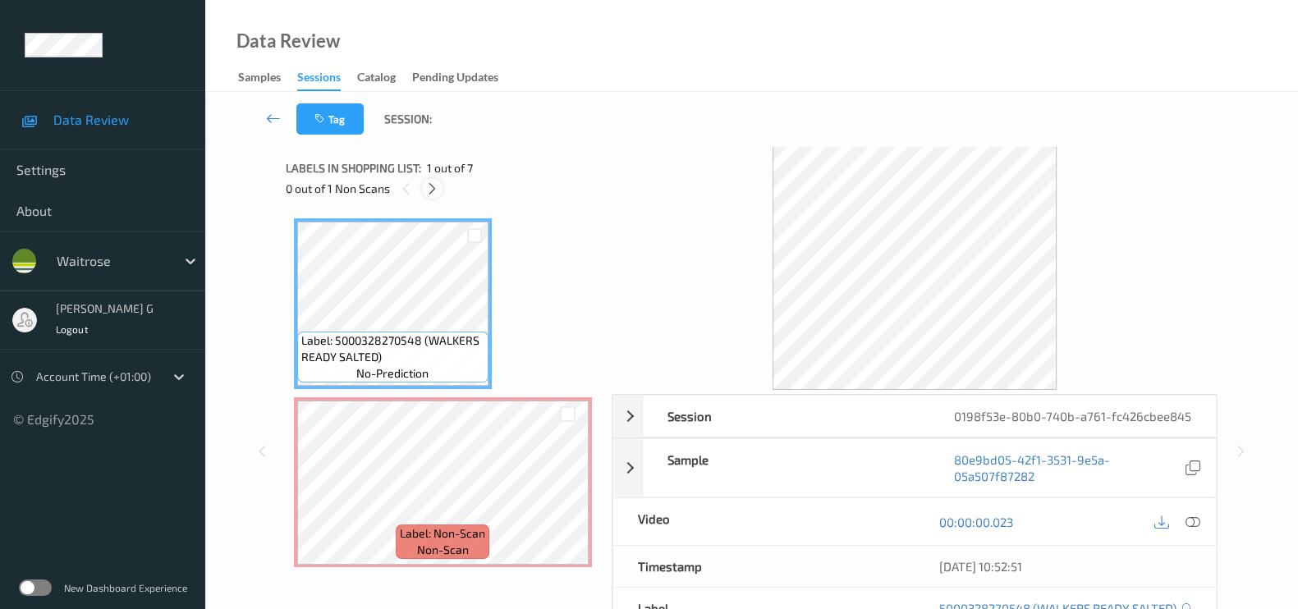
click at [432, 190] on icon at bounding box center [432, 188] width 14 height 15
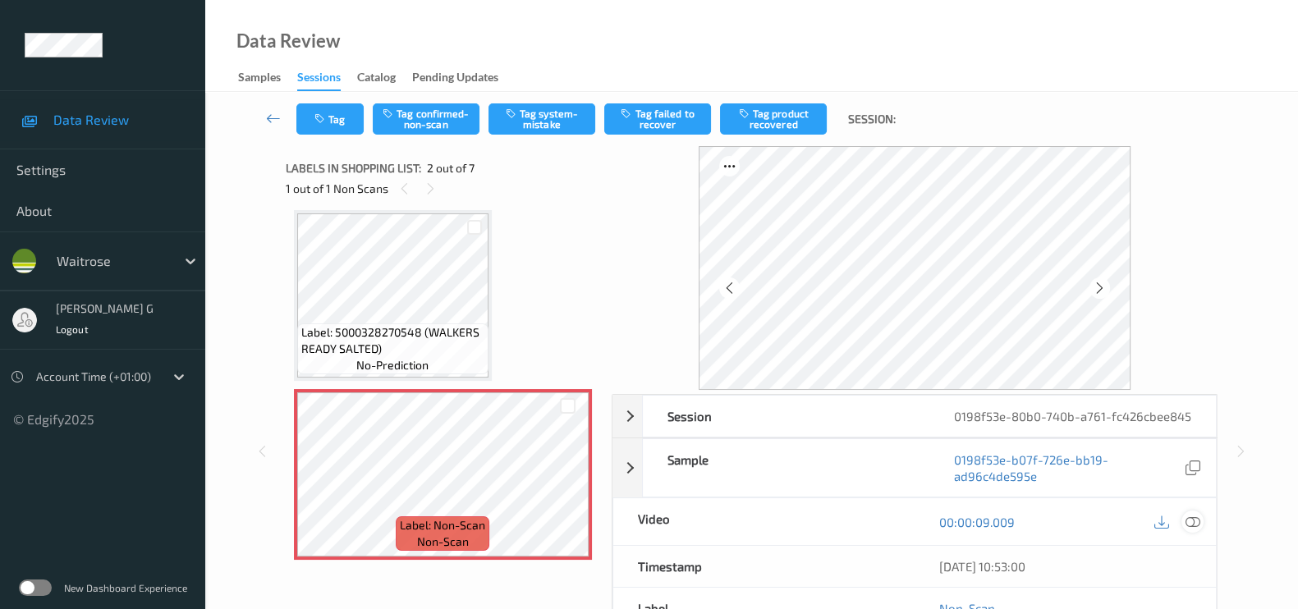
click at [1196, 530] on icon at bounding box center [1193, 522] width 15 height 15
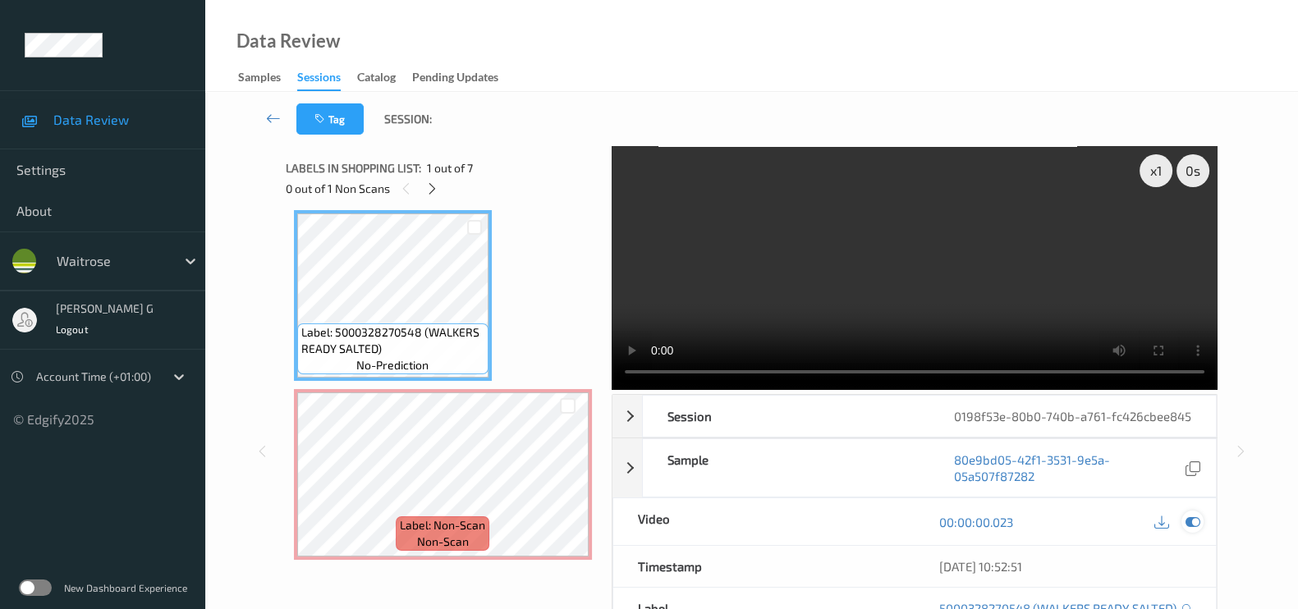
click at [1195, 530] on icon at bounding box center [1193, 522] width 15 height 15
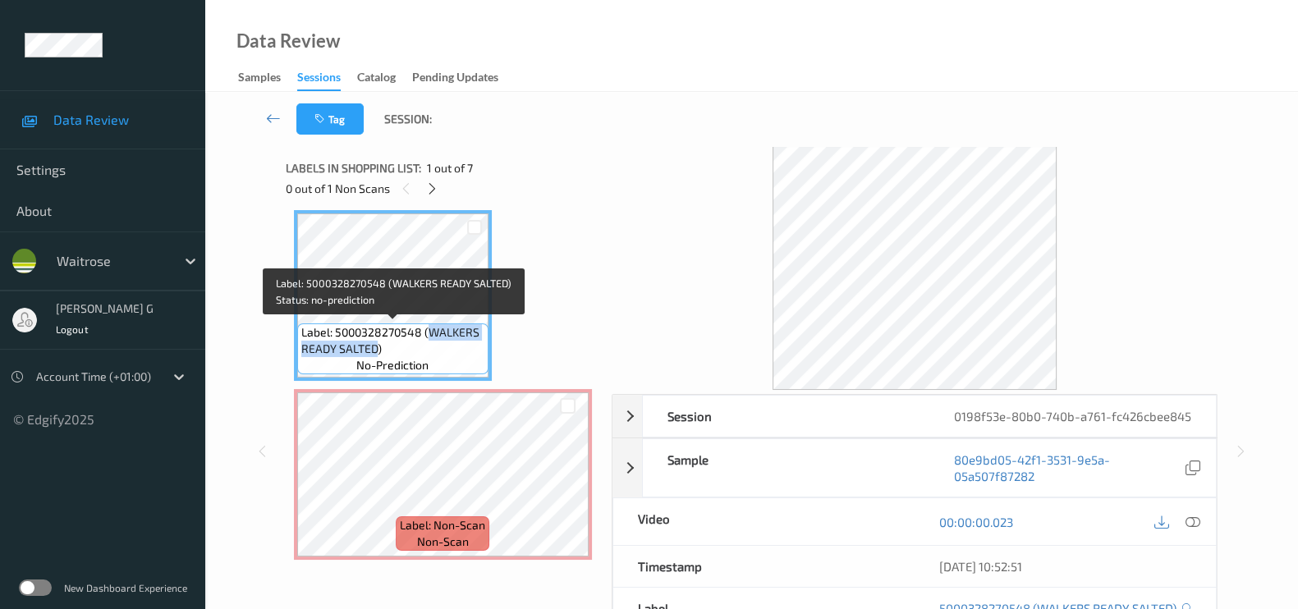
drag, startPoint x: 426, startPoint y: 330, endPoint x: 374, endPoint y: 347, distance: 54.3
click at [374, 347] on span "Label: 5000328270548 (WALKERS READY SALTED)" at bounding box center [392, 340] width 183 height 33
copy span "WALKERS READY SALTED"
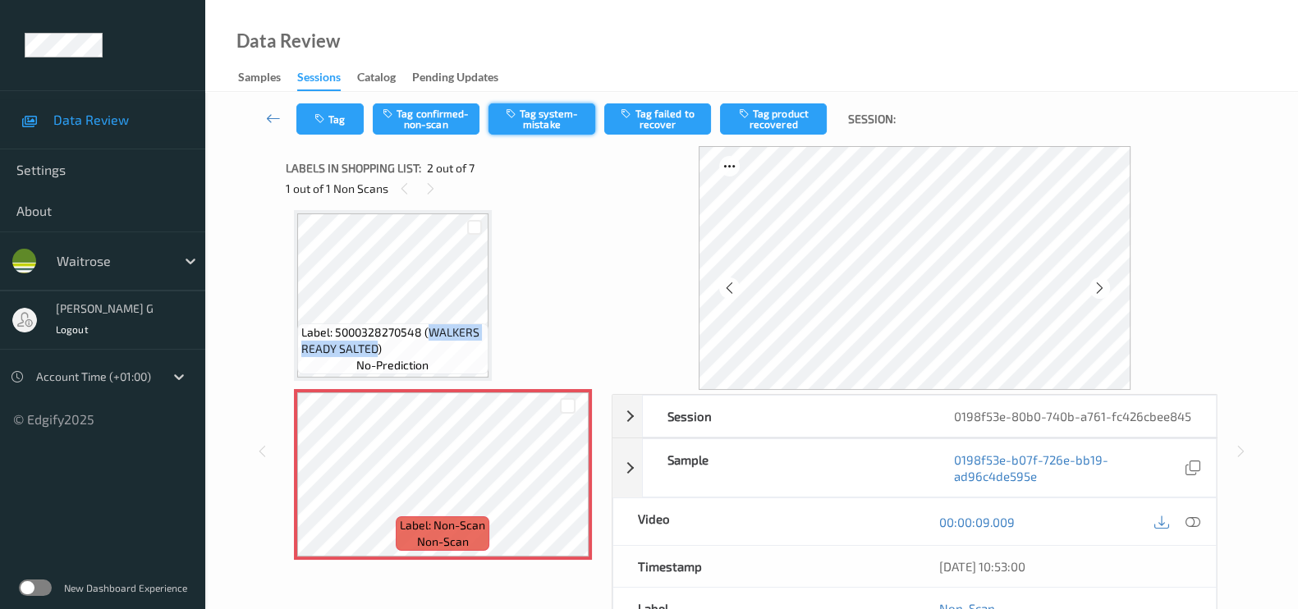
click at [552, 108] on button "Tag system-mistake" at bounding box center [542, 118] width 107 height 31
click at [333, 115] on button "Tag" at bounding box center [329, 118] width 67 height 31
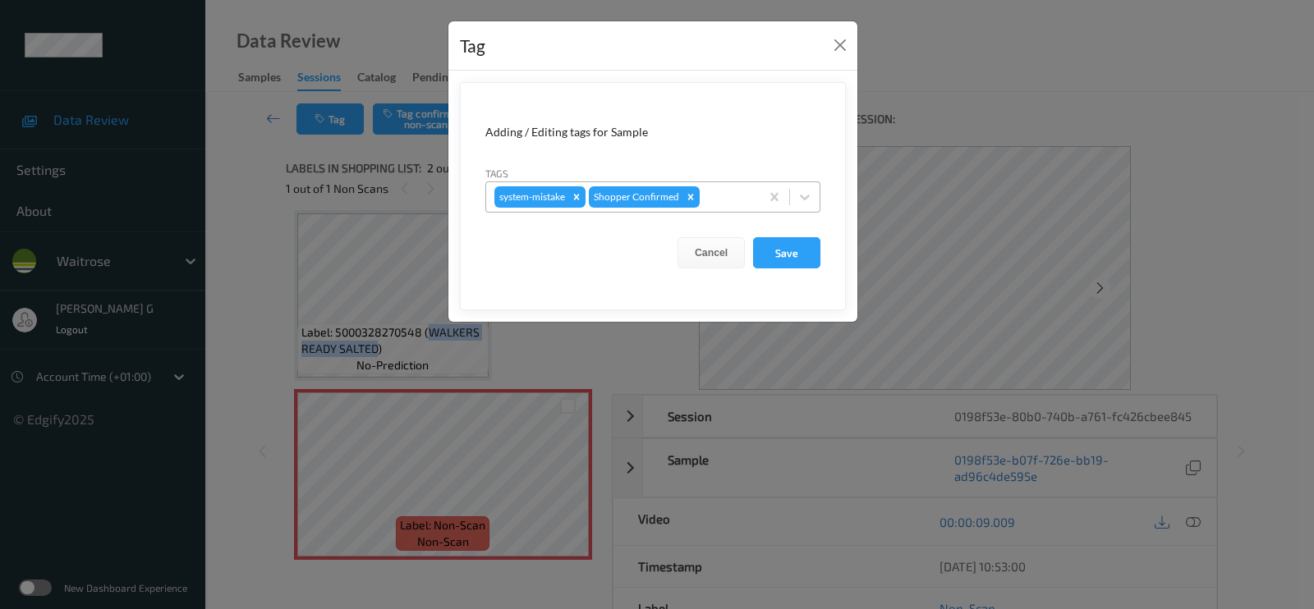
click at [720, 193] on div at bounding box center [727, 197] width 48 height 20
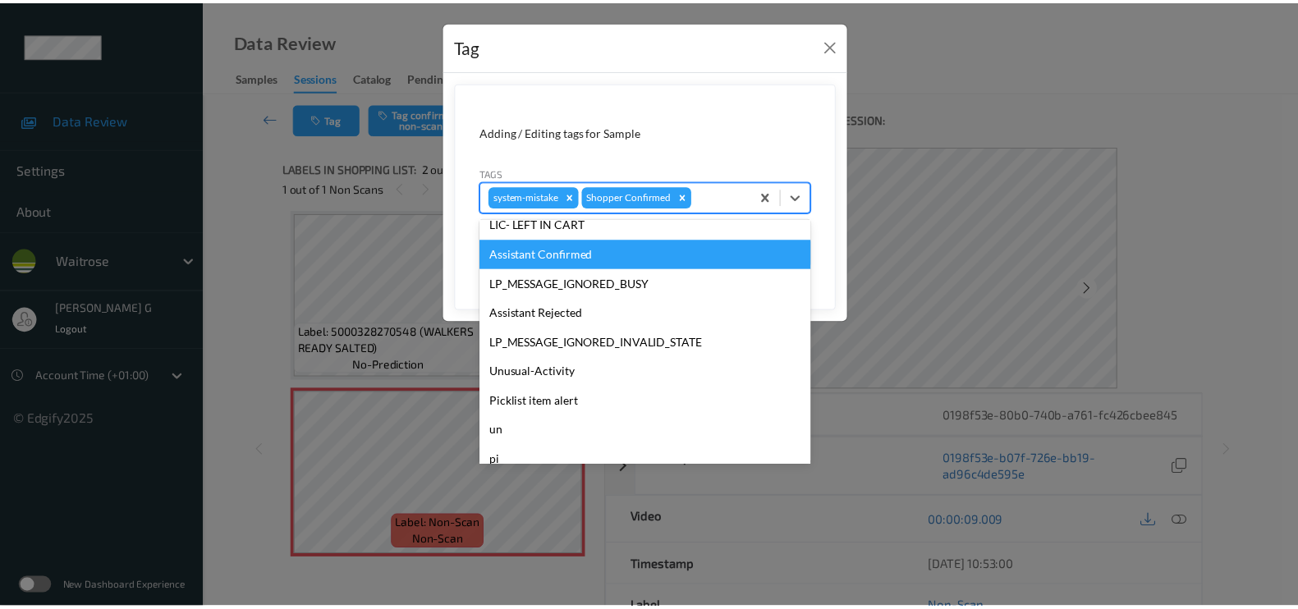
scroll to position [351, 0]
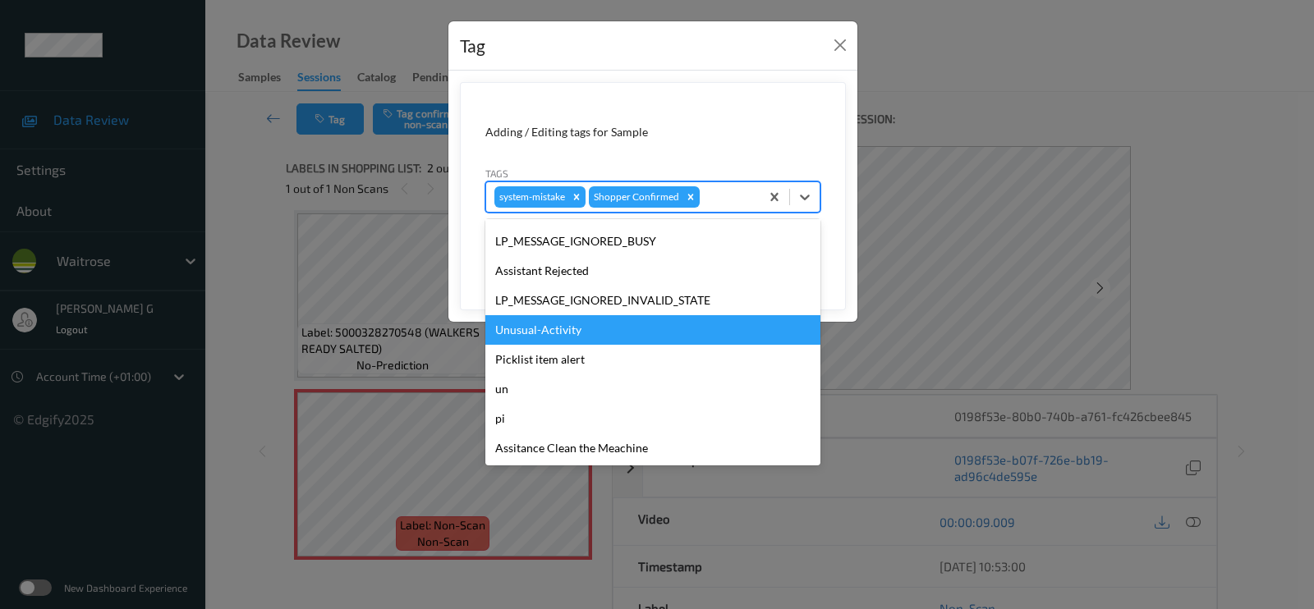
click at [541, 331] on div "Unusual-Activity" at bounding box center [652, 330] width 335 height 30
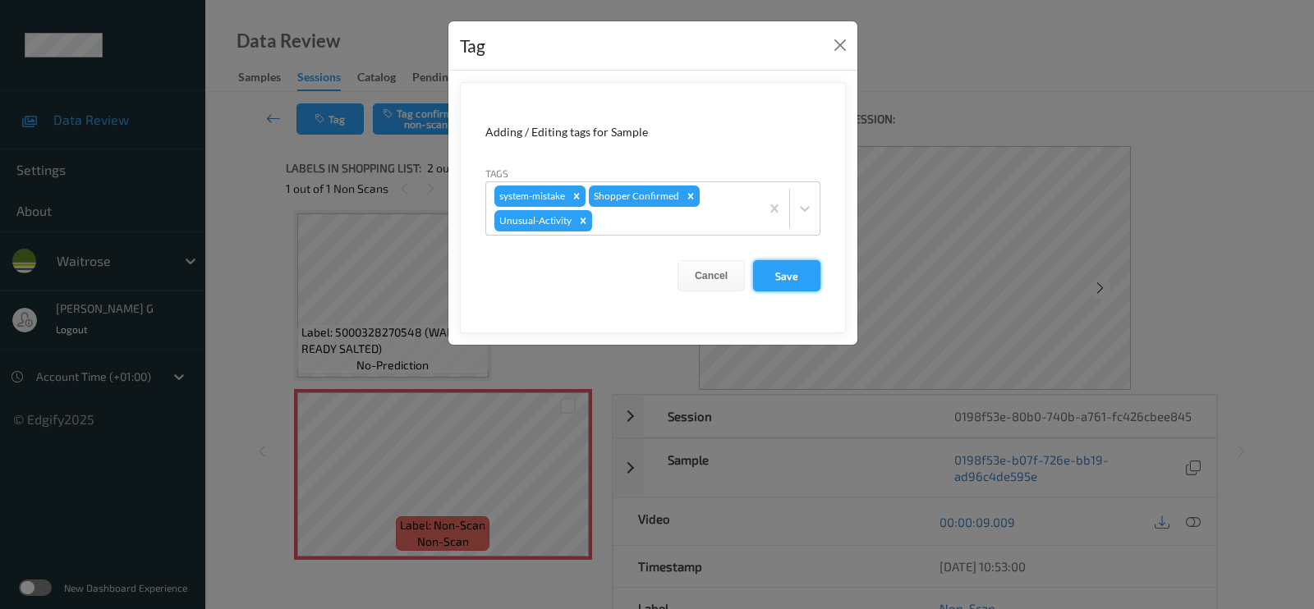
click at [785, 279] on button "Save" at bounding box center [786, 275] width 67 height 31
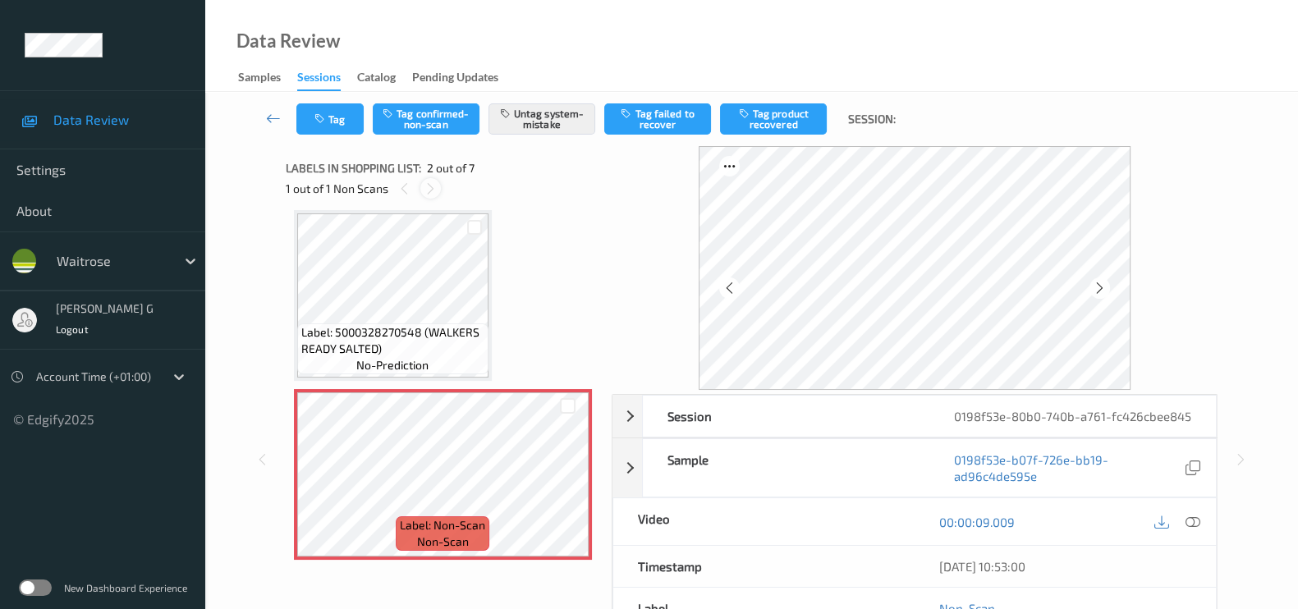
click at [425, 190] on icon at bounding box center [431, 188] width 14 height 15
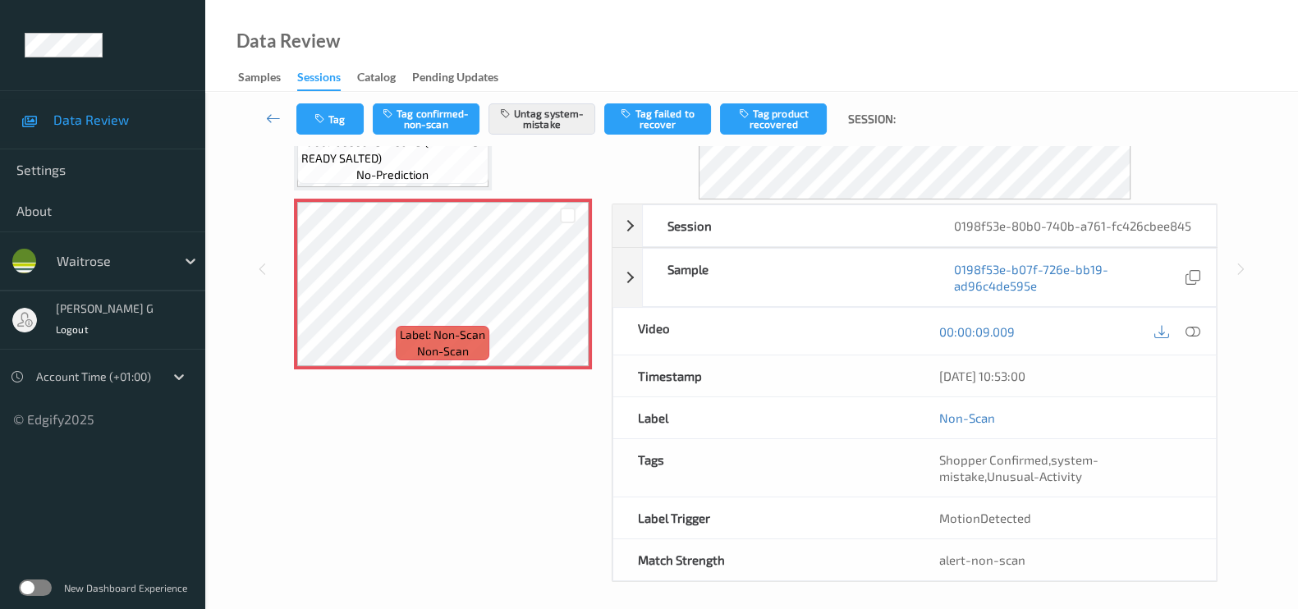
scroll to position [204, 0]
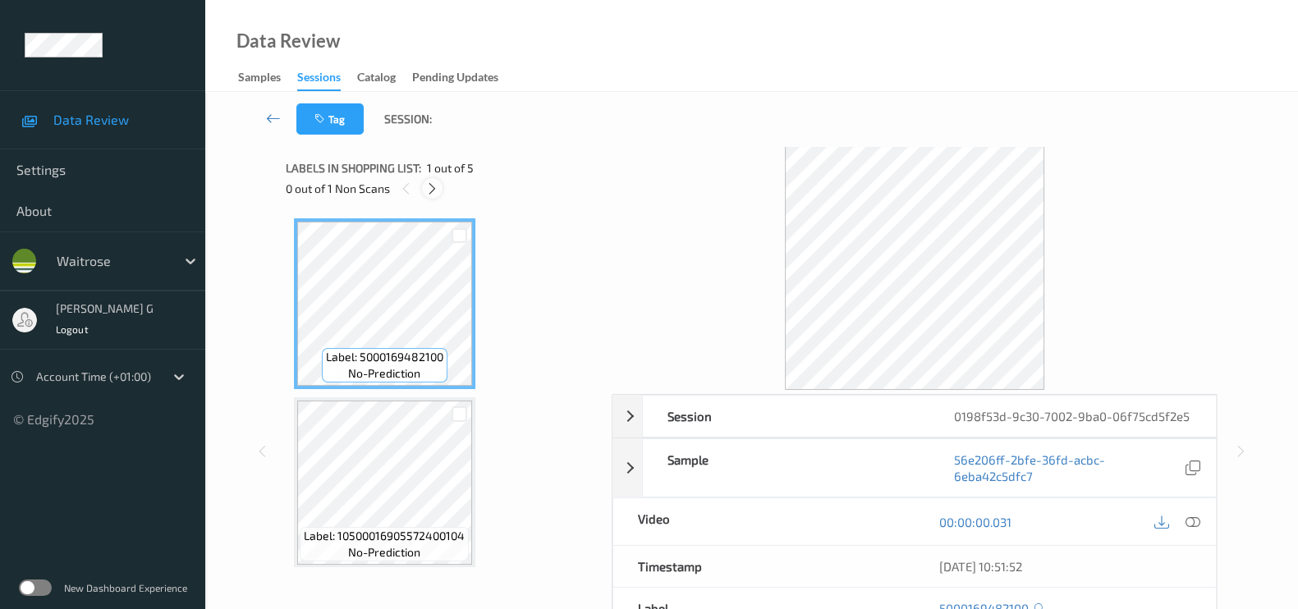
click at [427, 186] on icon at bounding box center [432, 188] width 14 height 15
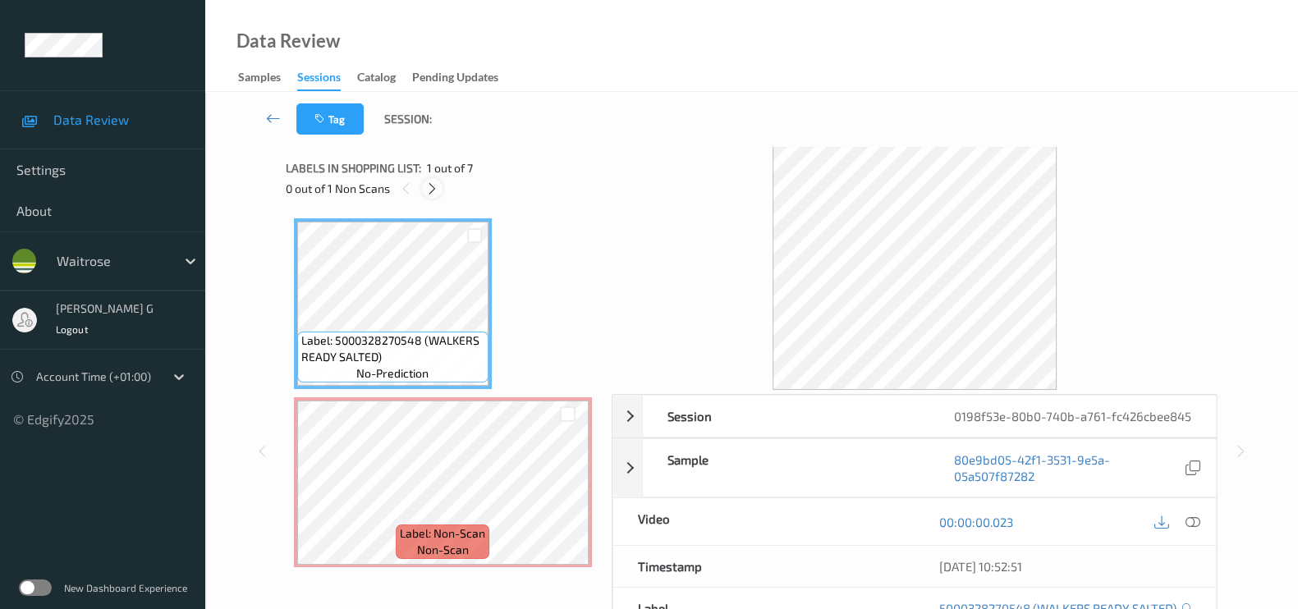
click at [437, 183] on icon at bounding box center [432, 188] width 14 height 15
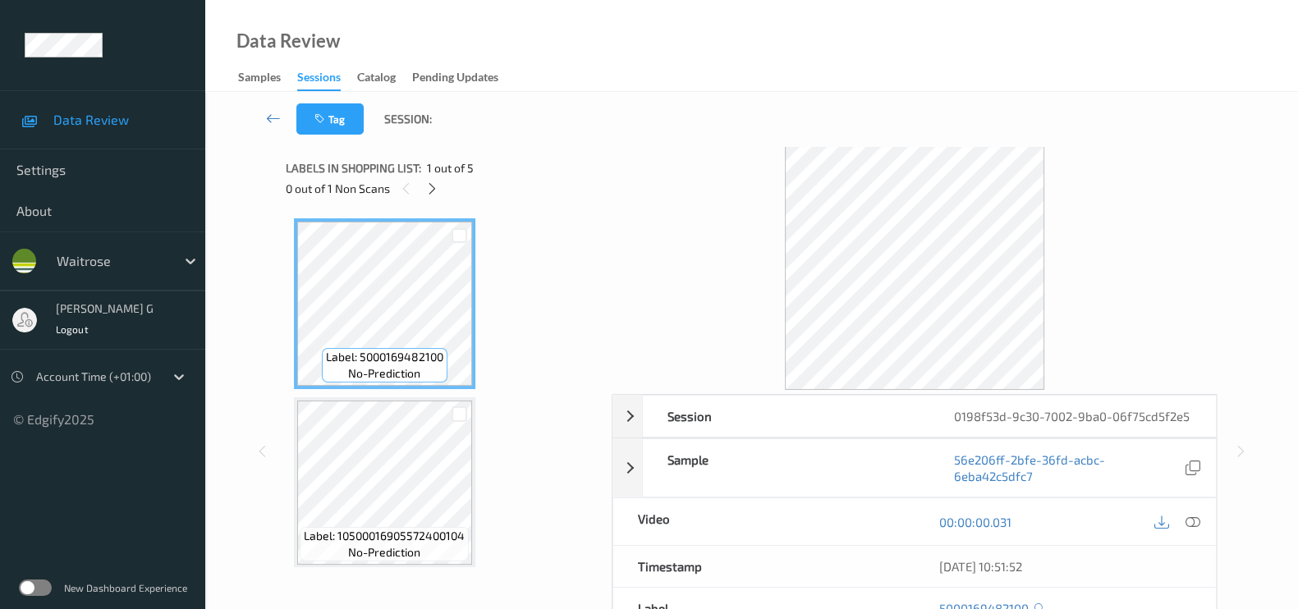
click at [513, 177] on div "Labels in shopping list: 1 out of 5" at bounding box center [443, 168] width 314 height 21
click at [425, 181] on icon at bounding box center [432, 188] width 14 height 15
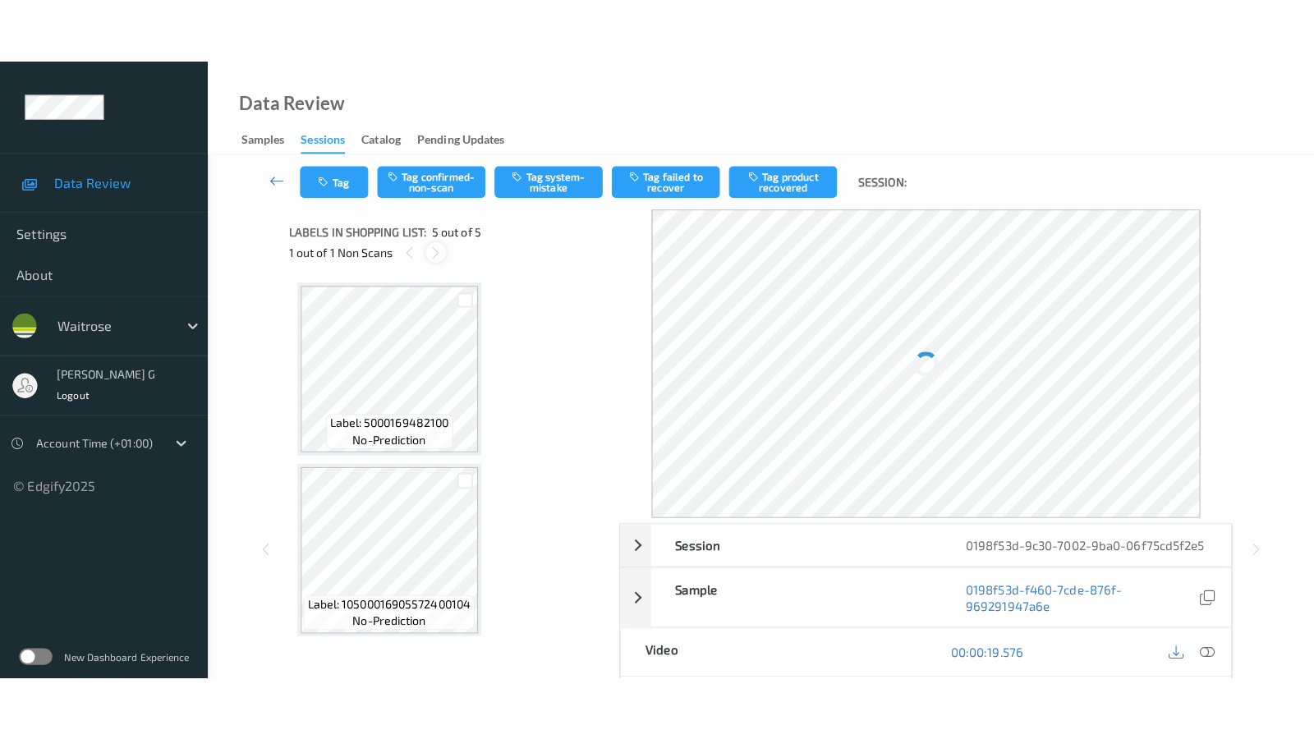
scroll to position [540, 0]
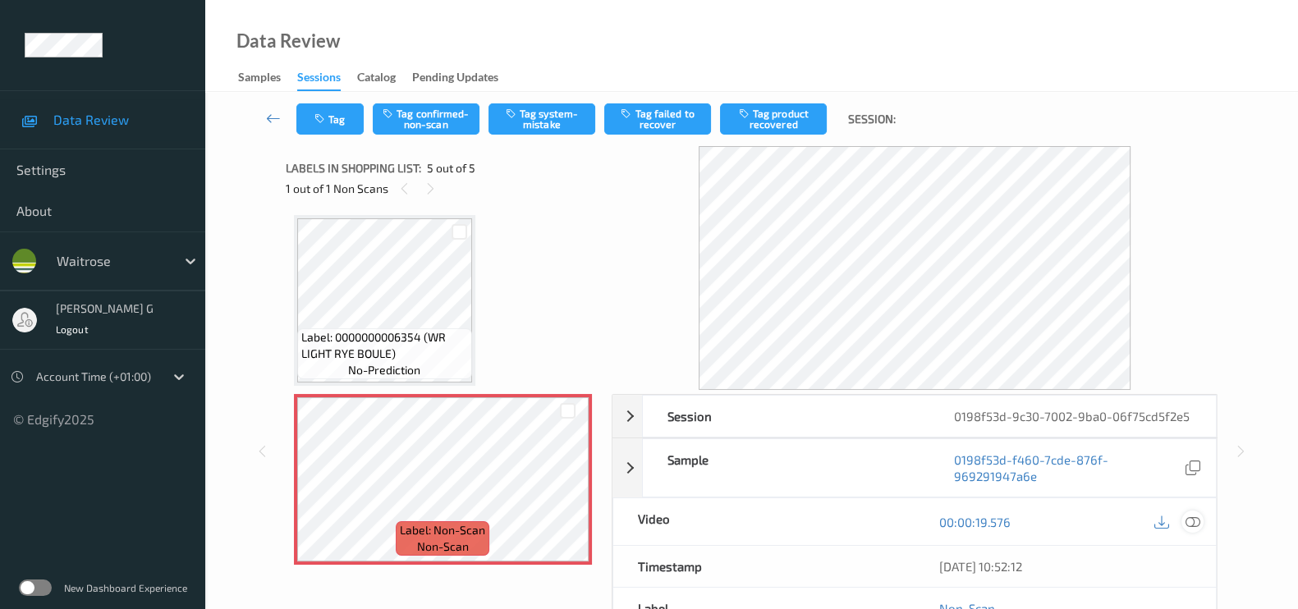
click at [1189, 517] on icon at bounding box center [1193, 522] width 15 height 15
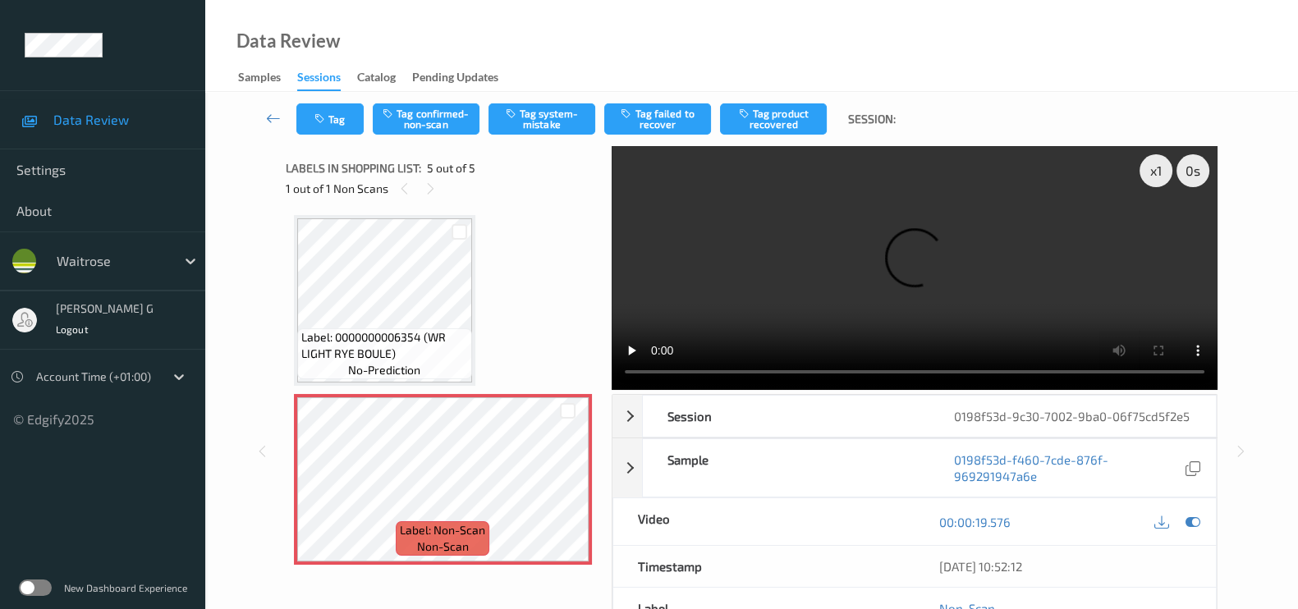
scroll to position [410, 0]
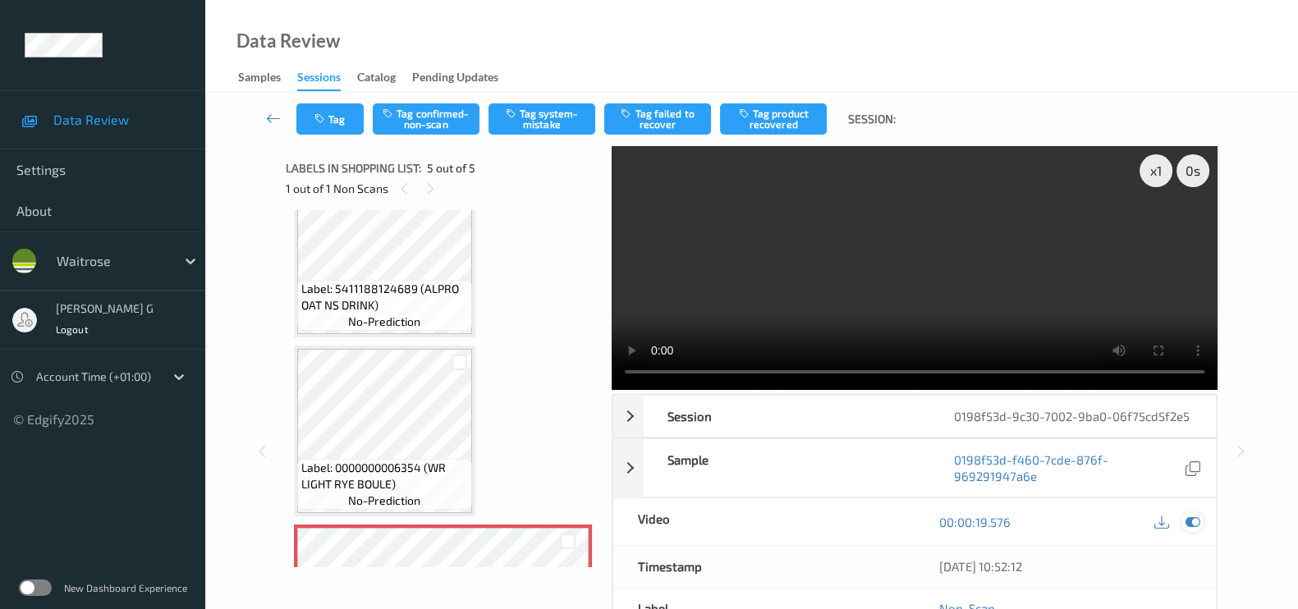
click at [1187, 527] on icon at bounding box center [1193, 522] width 15 height 15
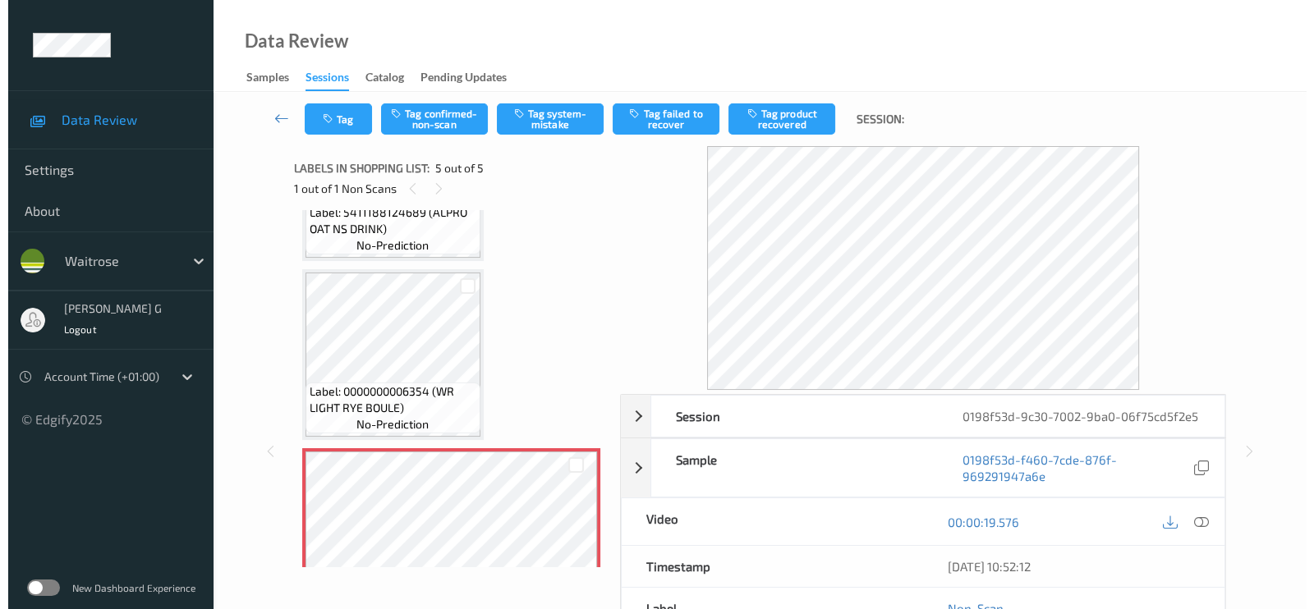
scroll to position [513, 0]
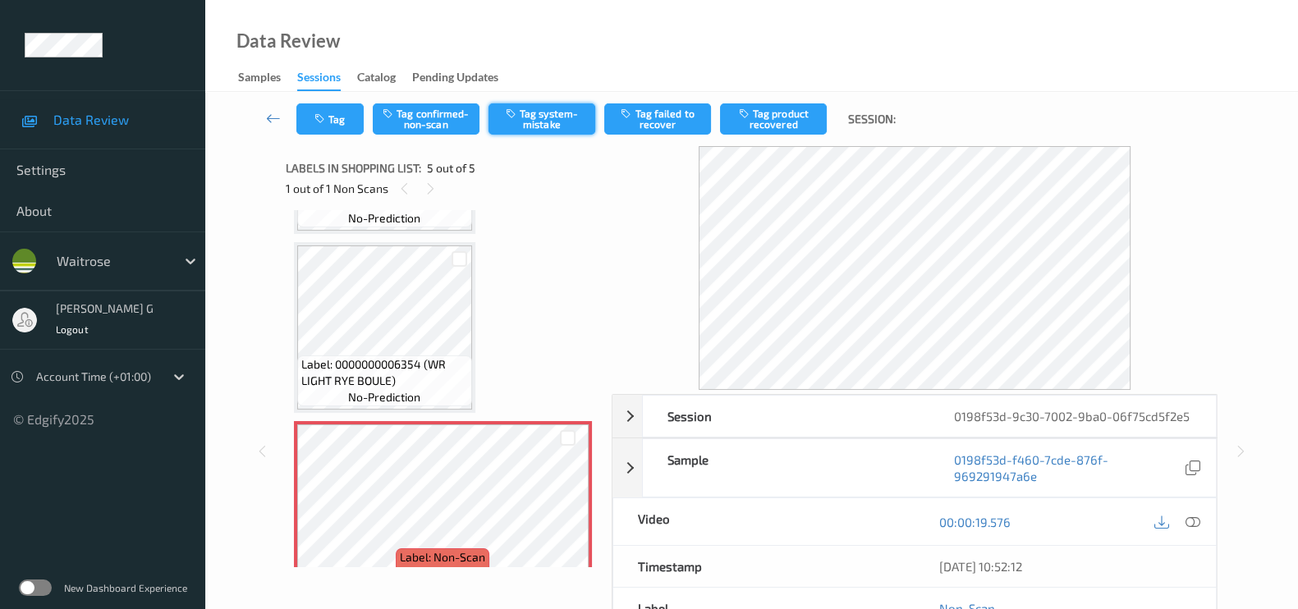
click at [554, 123] on button "Tag system-mistake" at bounding box center [542, 118] width 107 height 31
click at [337, 126] on button "Tag" at bounding box center [329, 118] width 67 height 31
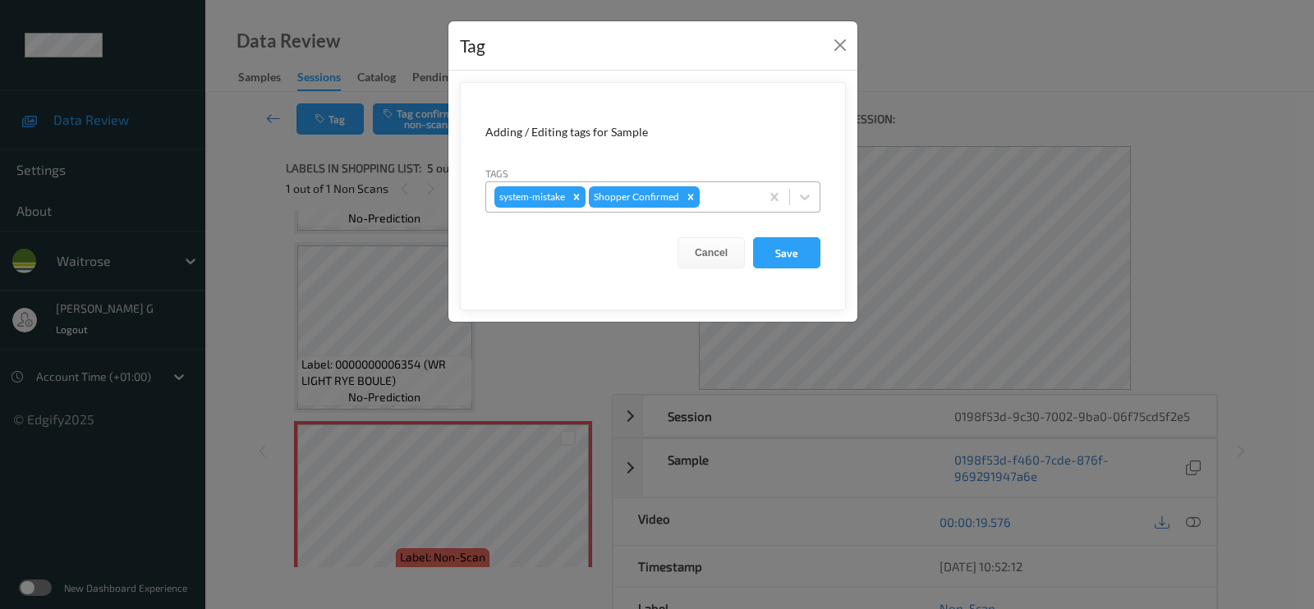
click at [725, 189] on div at bounding box center [727, 197] width 48 height 20
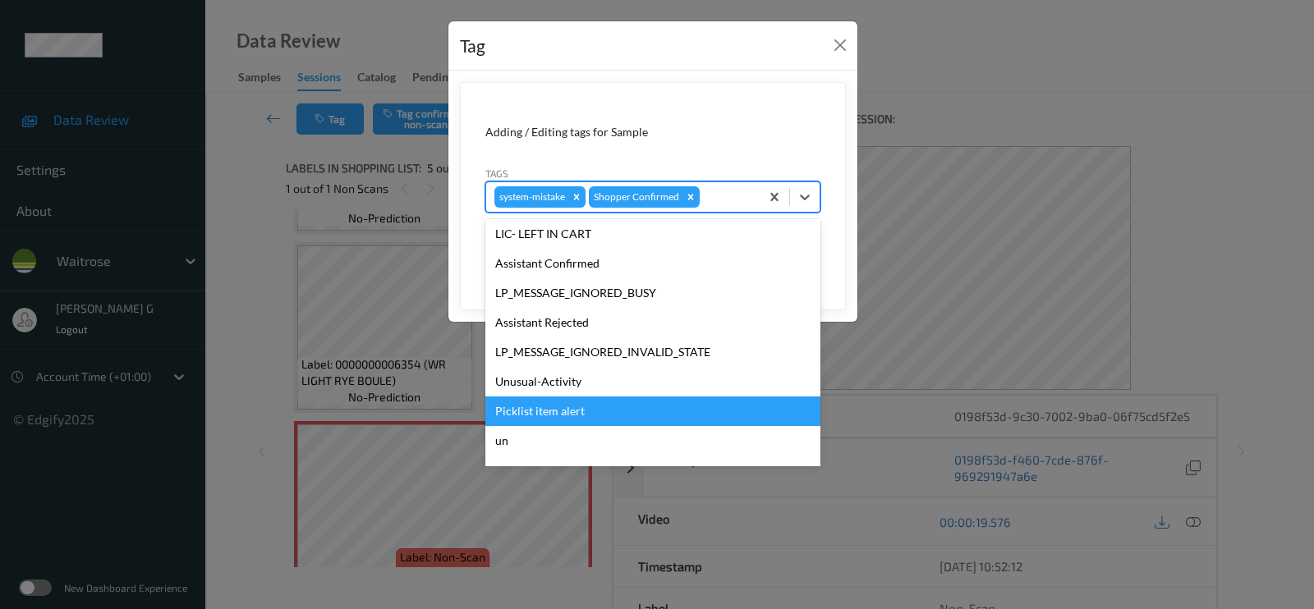
scroll to position [351, 0]
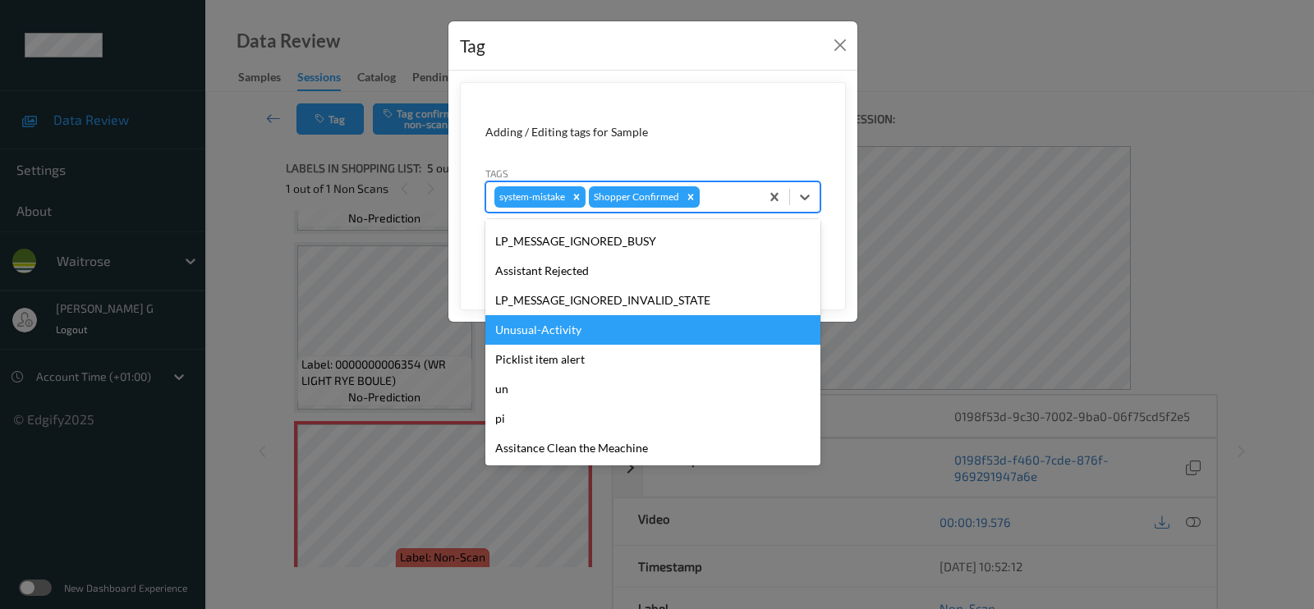
click at [550, 333] on div "Unusual-Activity" at bounding box center [652, 330] width 335 height 30
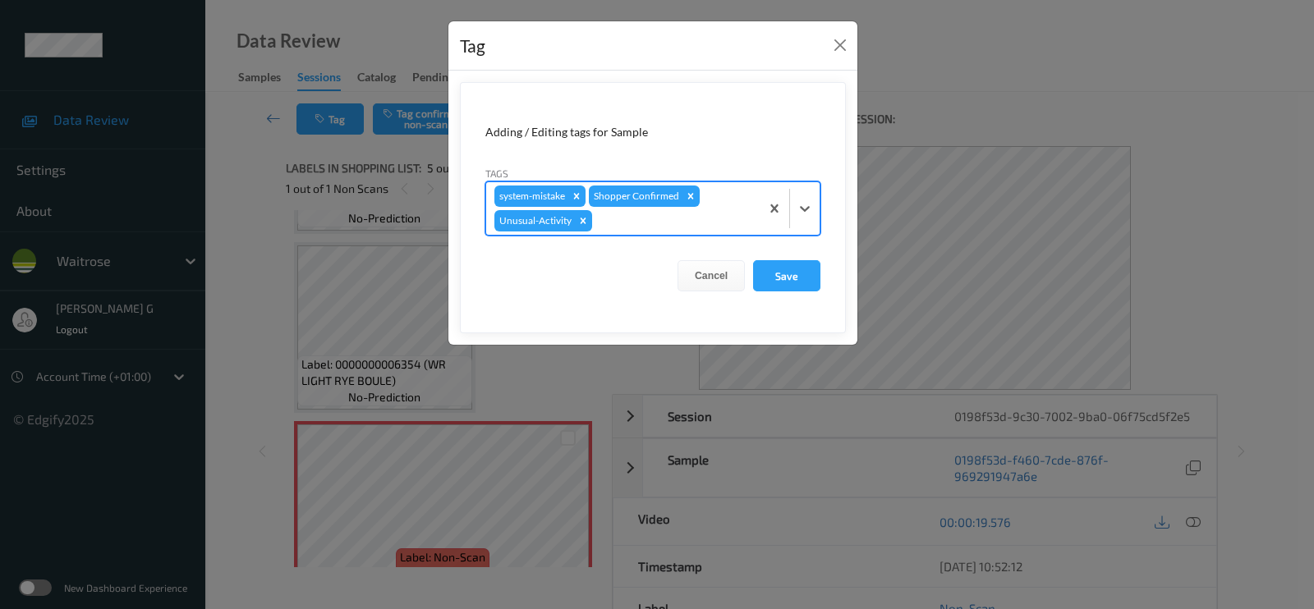
click at [666, 227] on div at bounding box center [673, 221] width 156 height 20
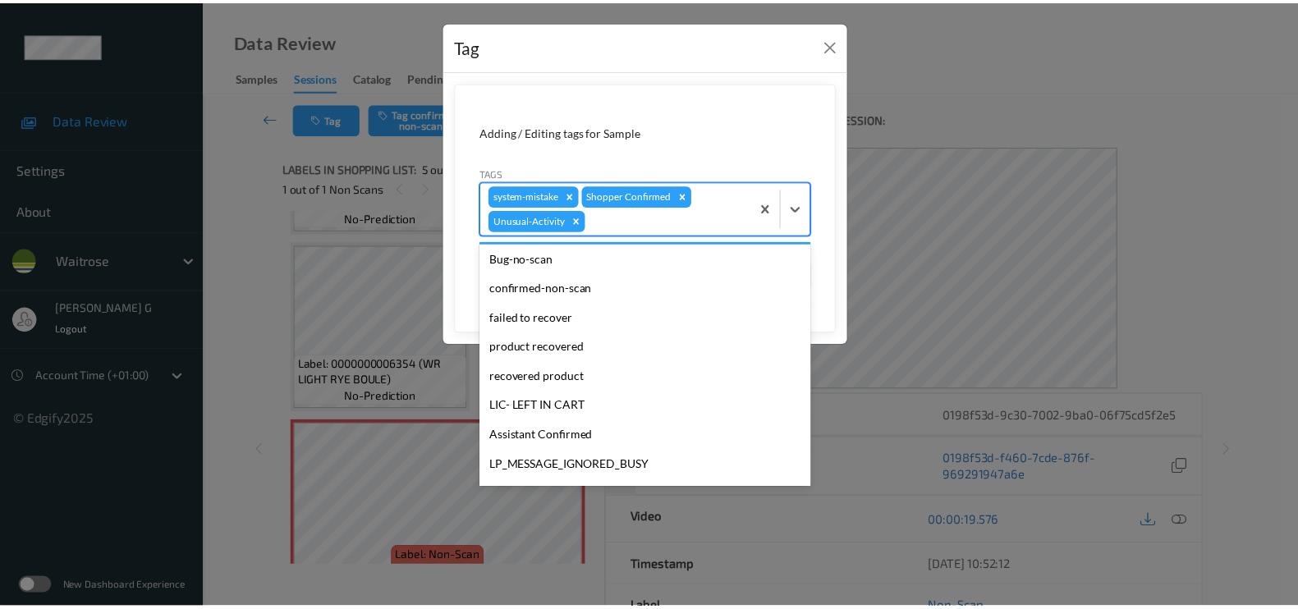
scroll to position [321, 0]
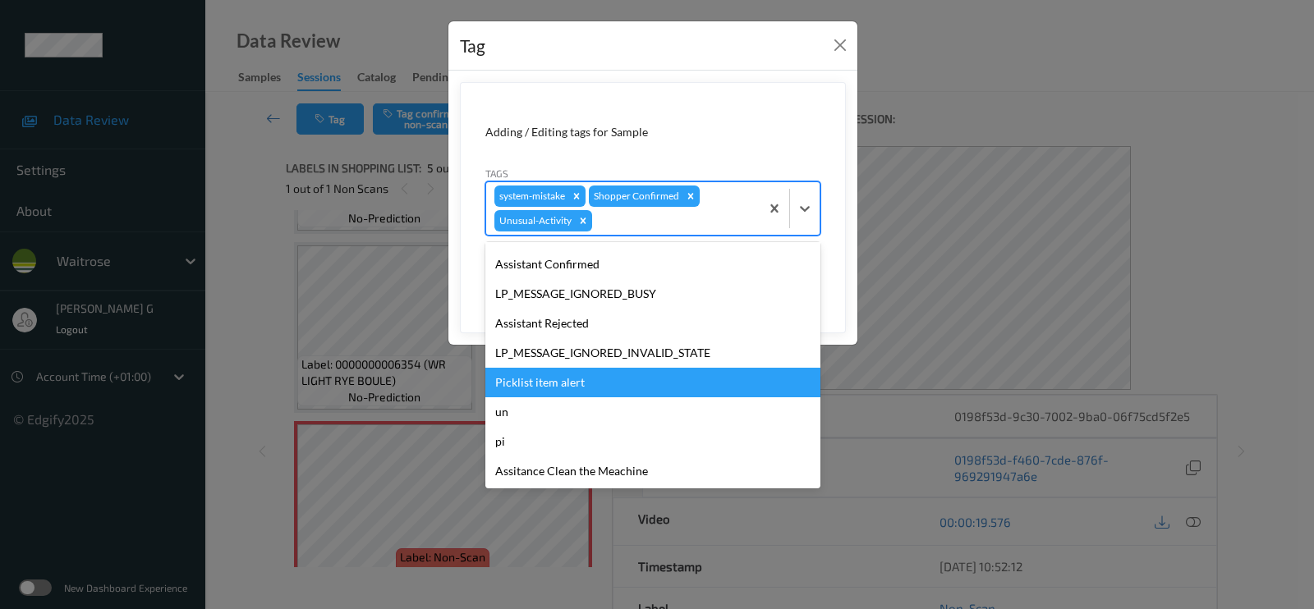
click at [549, 380] on div "Picklist item alert" at bounding box center [652, 383] width 335 height 30
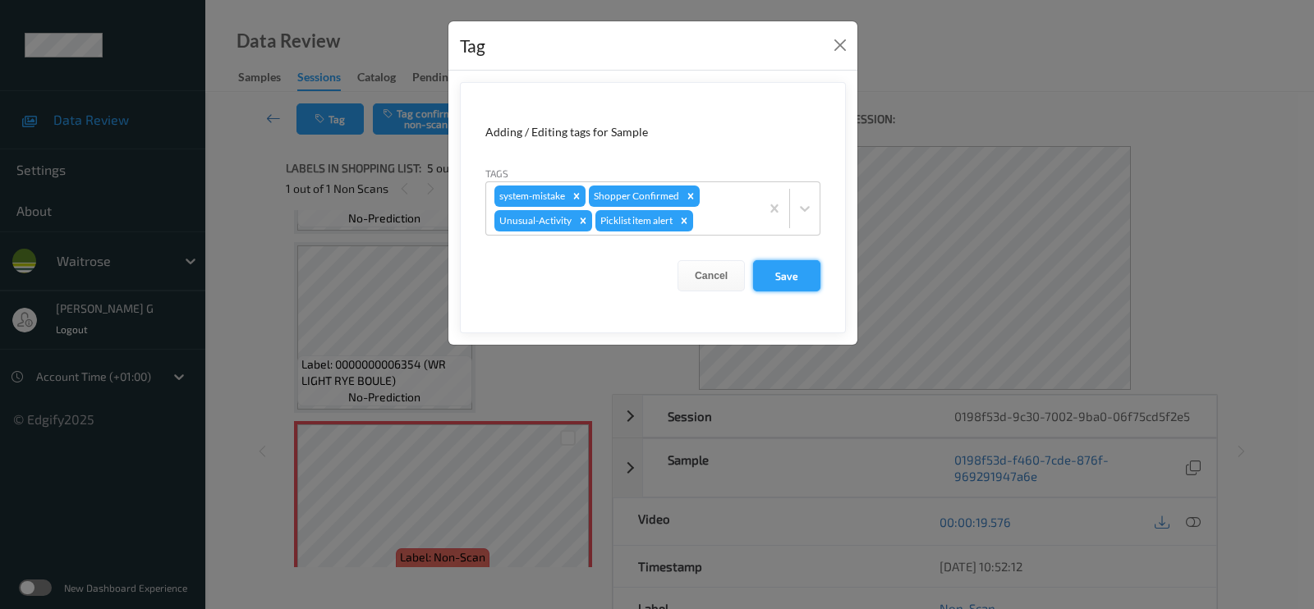
click at [790, 273] on button "Save" at bounding box center [786, 275] width 67 height 31
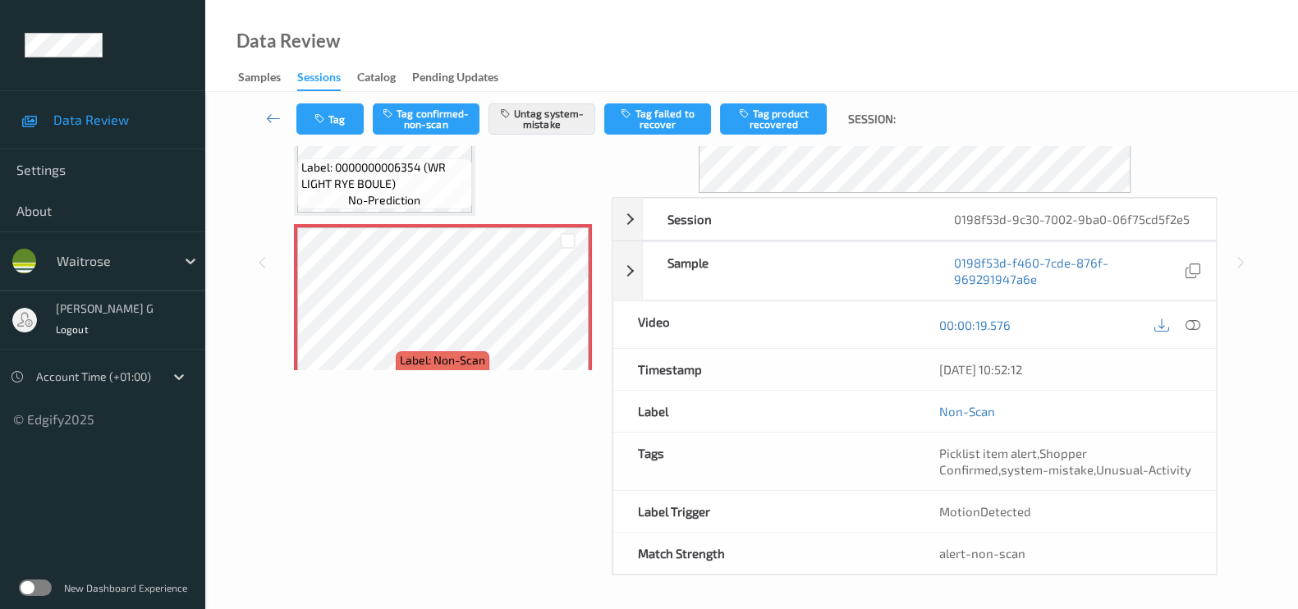
scroll to position [195, 0]
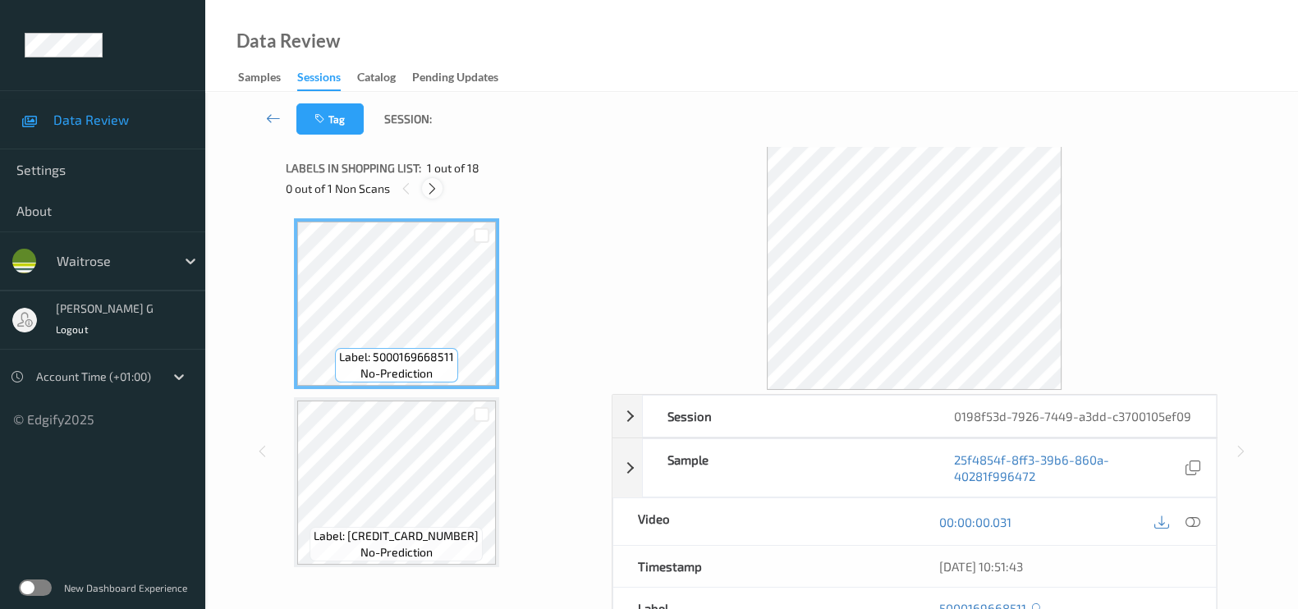
click at [431, 190] on icon at bounding box center [432, 188] width 14 height 15
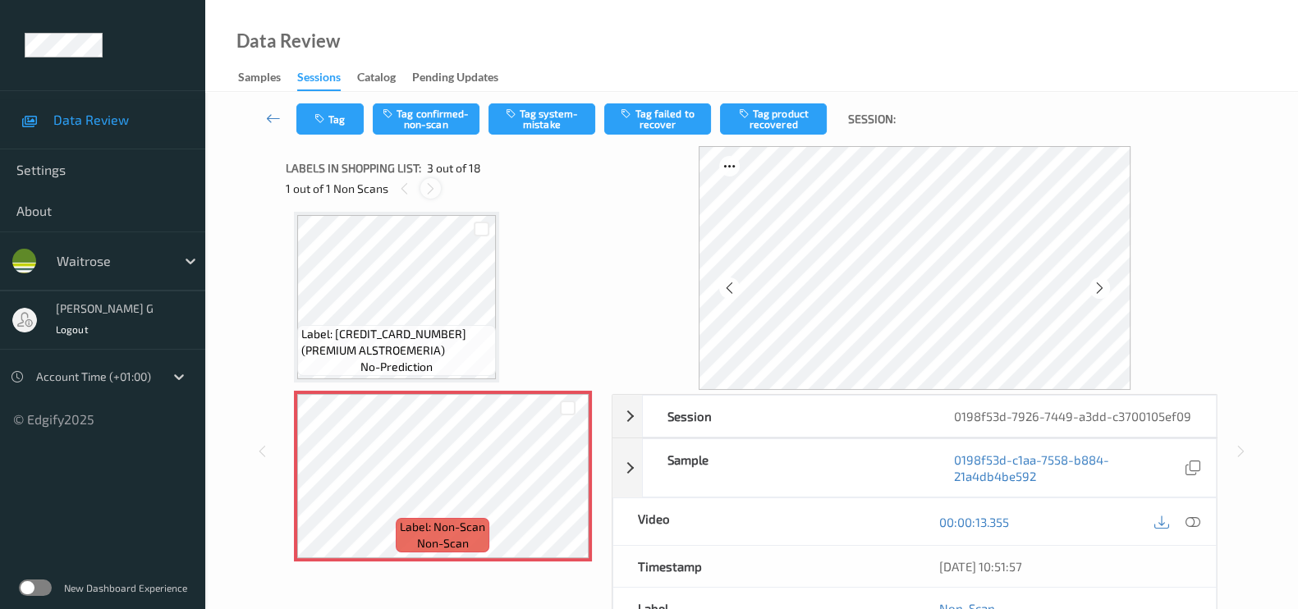
click at [429, 189] on icon at bounding box center [431, 188] width 14 height 15
click at [1194, 530] on icon at bounding box center [1193, 522] width 15 height 15
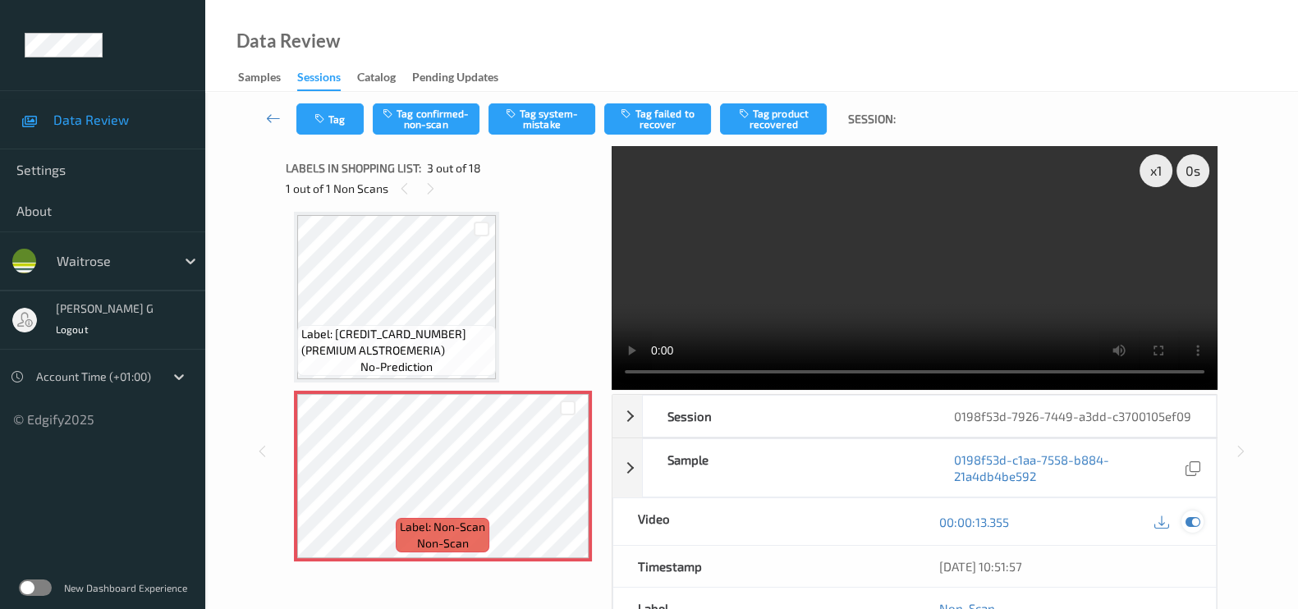
click at [1196, 530] on icon at bounding box center [1193, 522] width 15 height 15
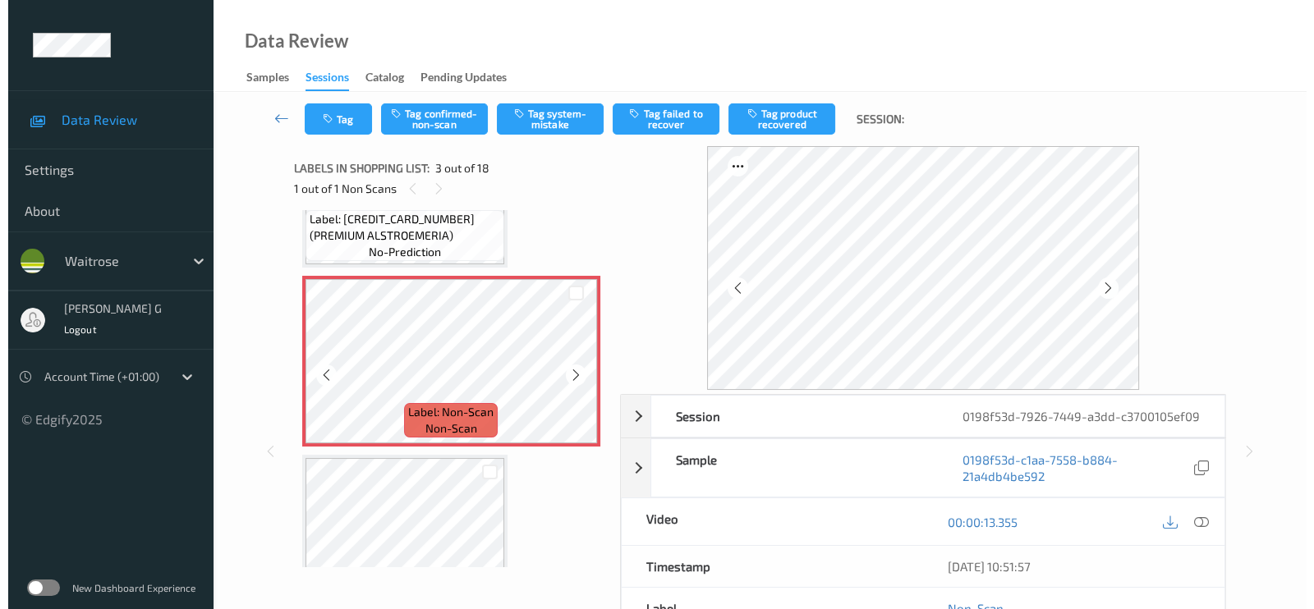
scroll to position [308, 0]
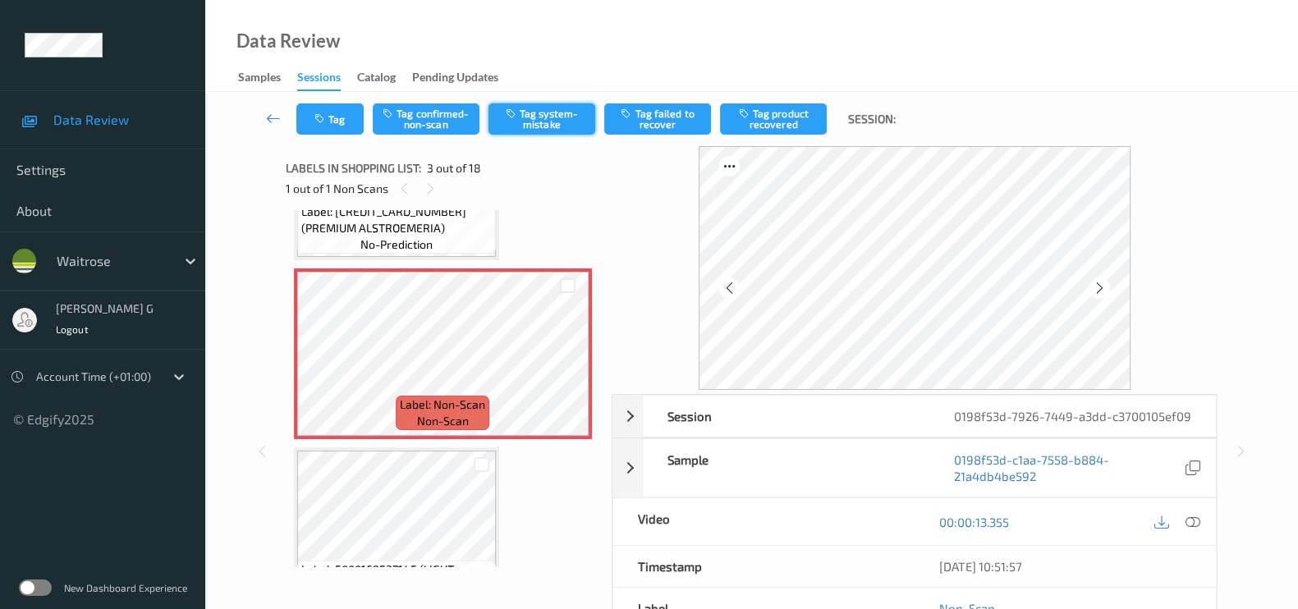
click at [543, 117] on button "Tag system-mistake" at bounding box center [542, 118] width 107 height 31
click at [329, 113] on button "Tag" at bounding box center [329, 118] width 67 height 31
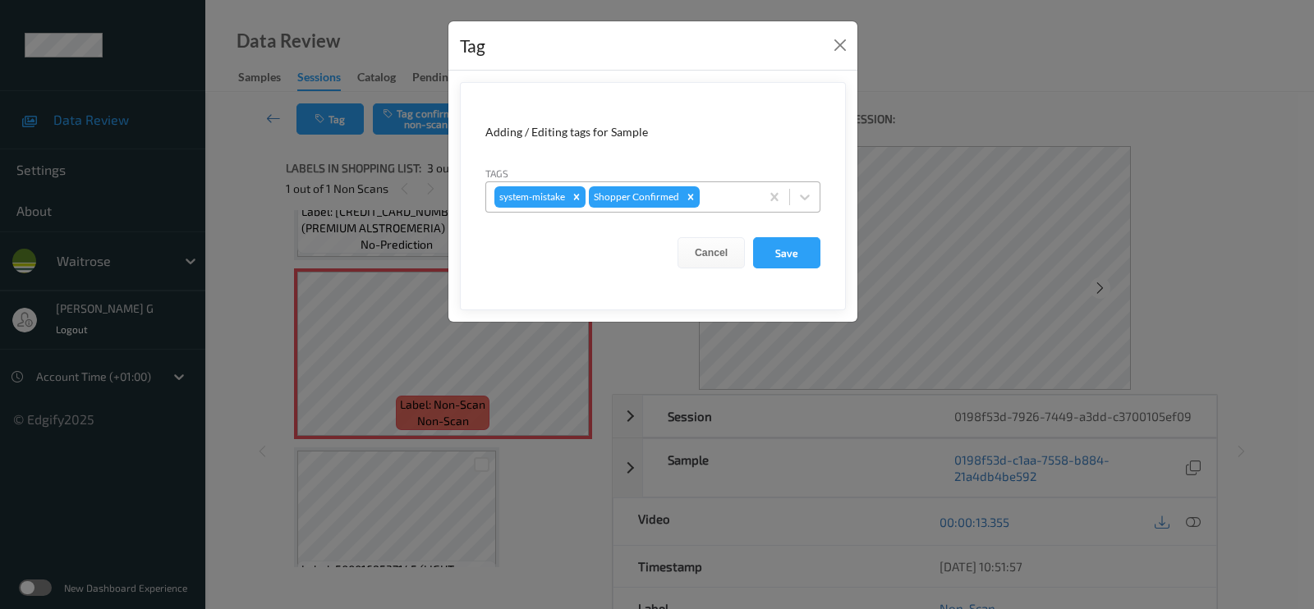
click at [707, 196] on div at bounding box center [727, 197] width 48 height 20
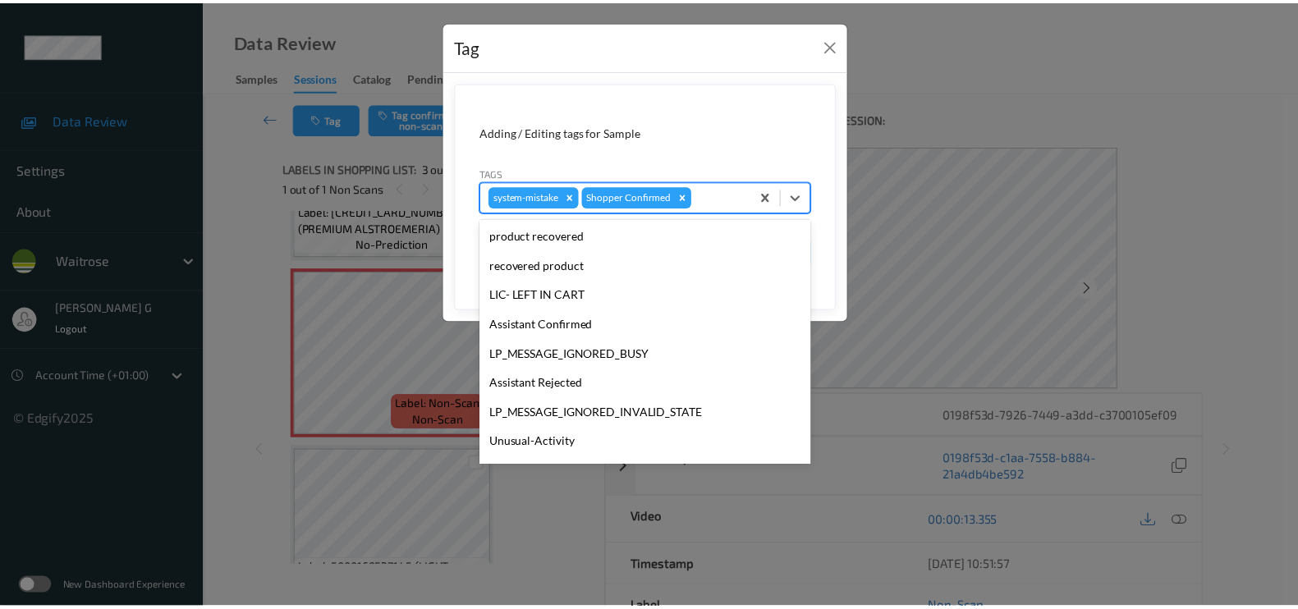
scroll to position [351, 0]
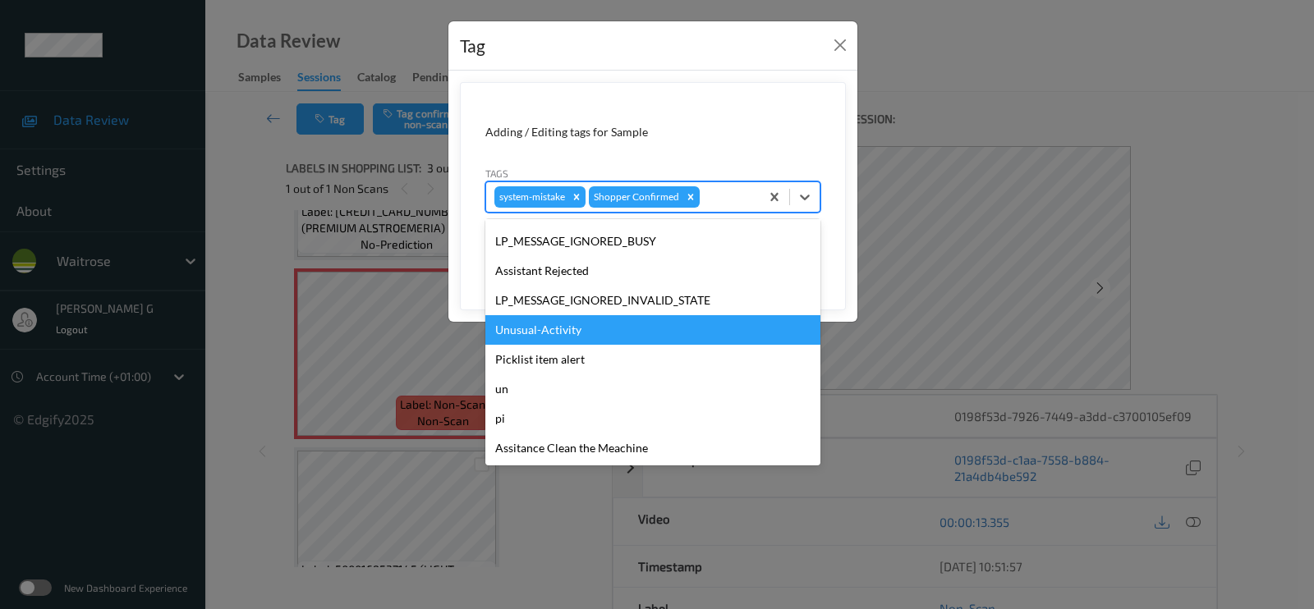
click at [546, 329] on div "Unusual-Activity" at bounding box center [652, 330] width 335 height 30
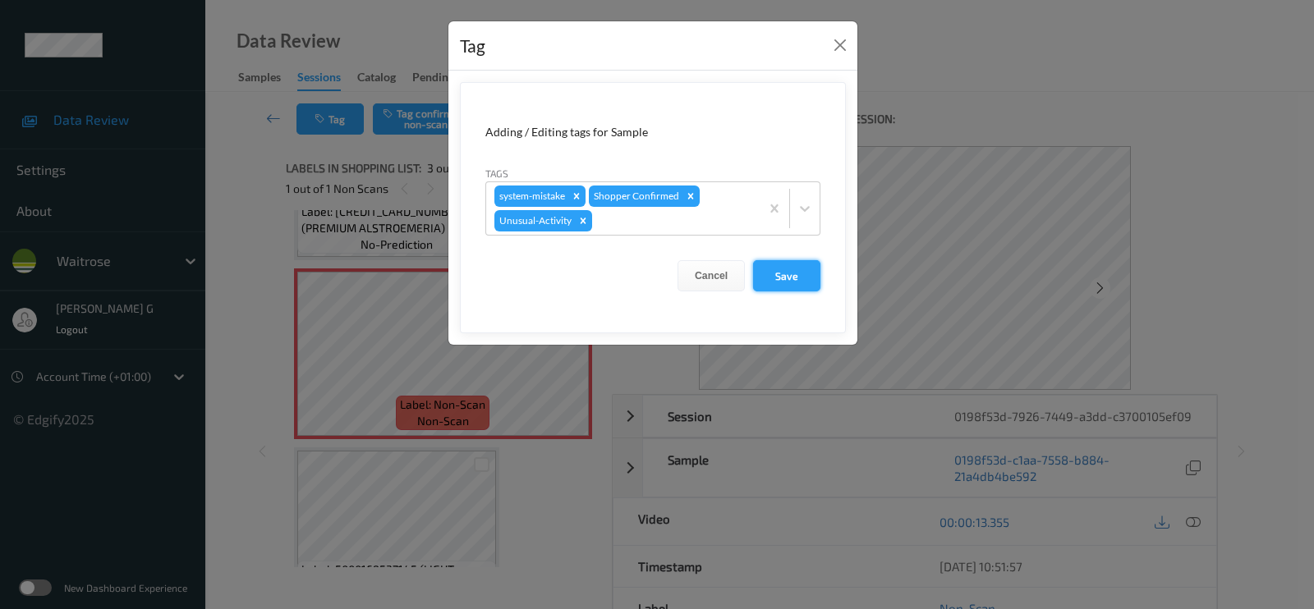
click at [780, 265] on button "Save" at bounding box center [786, 275] width 67 height 31
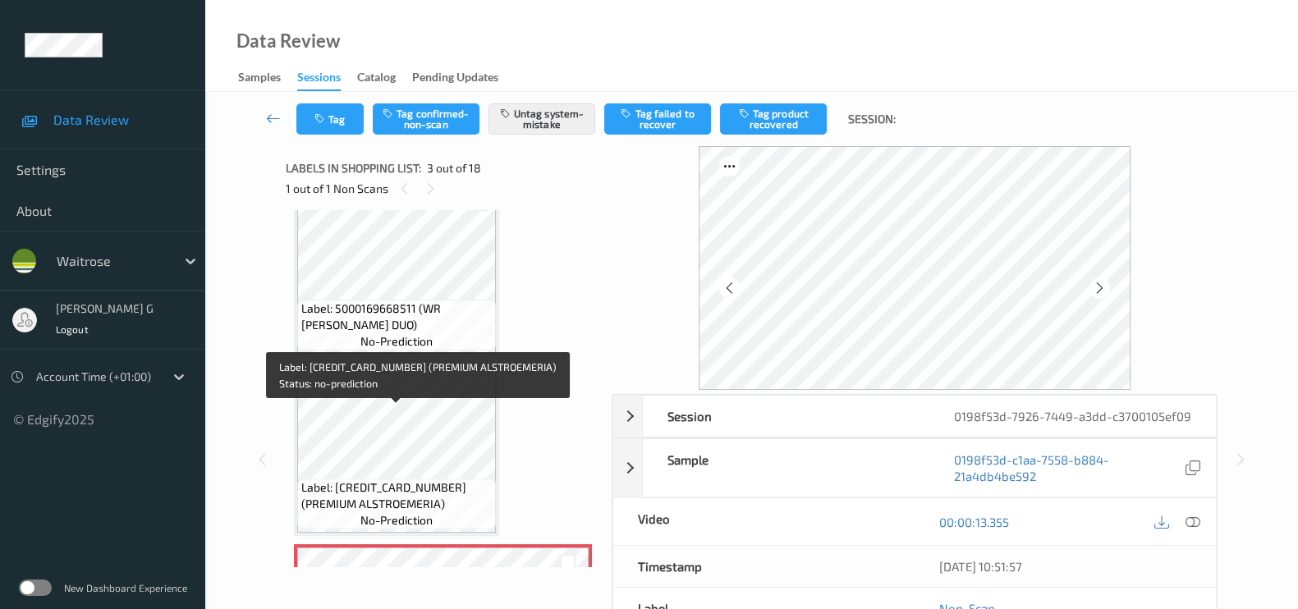
scroll to position [0, 0]
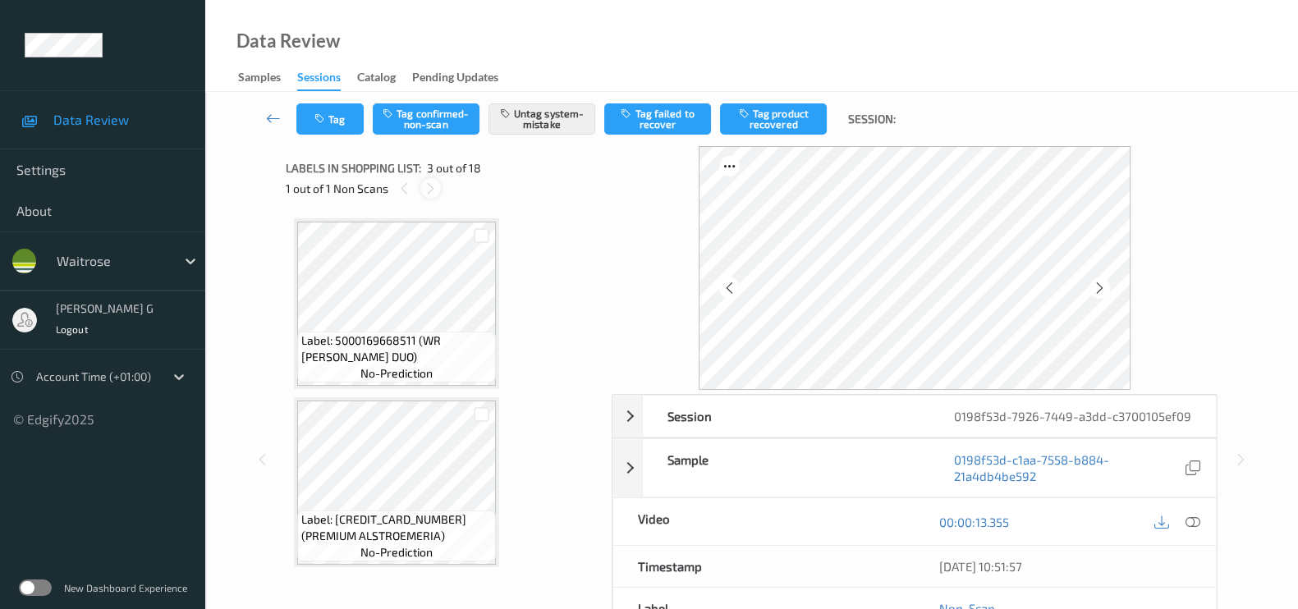
click at [427, 184] on icon at bounding box center [431, 188] width 14 height 15
